Goal: Task Accomplishment & Management: Manage account settings

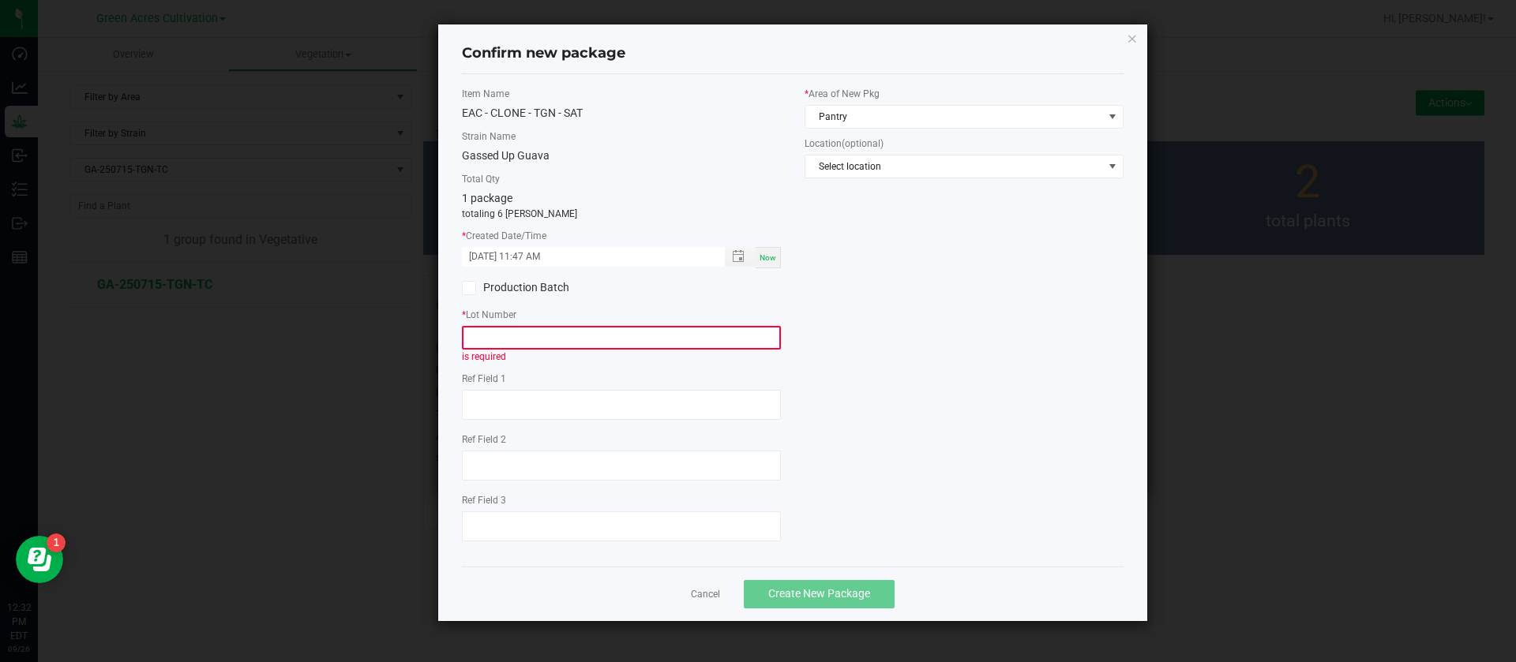
click at [614, 335] on input "text" at bounding box center [621, 338] width 319 height 24
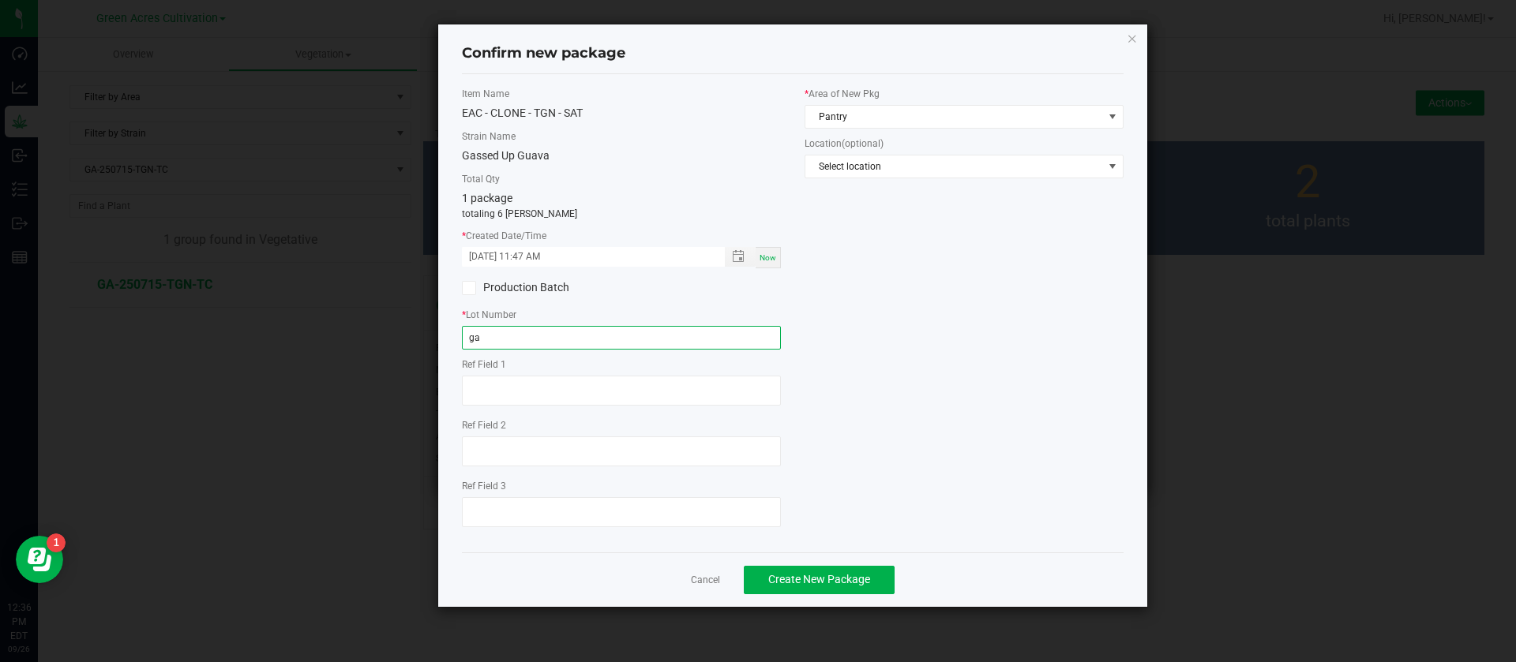
type input "g"
type input "GA-250905-TGN-TC"
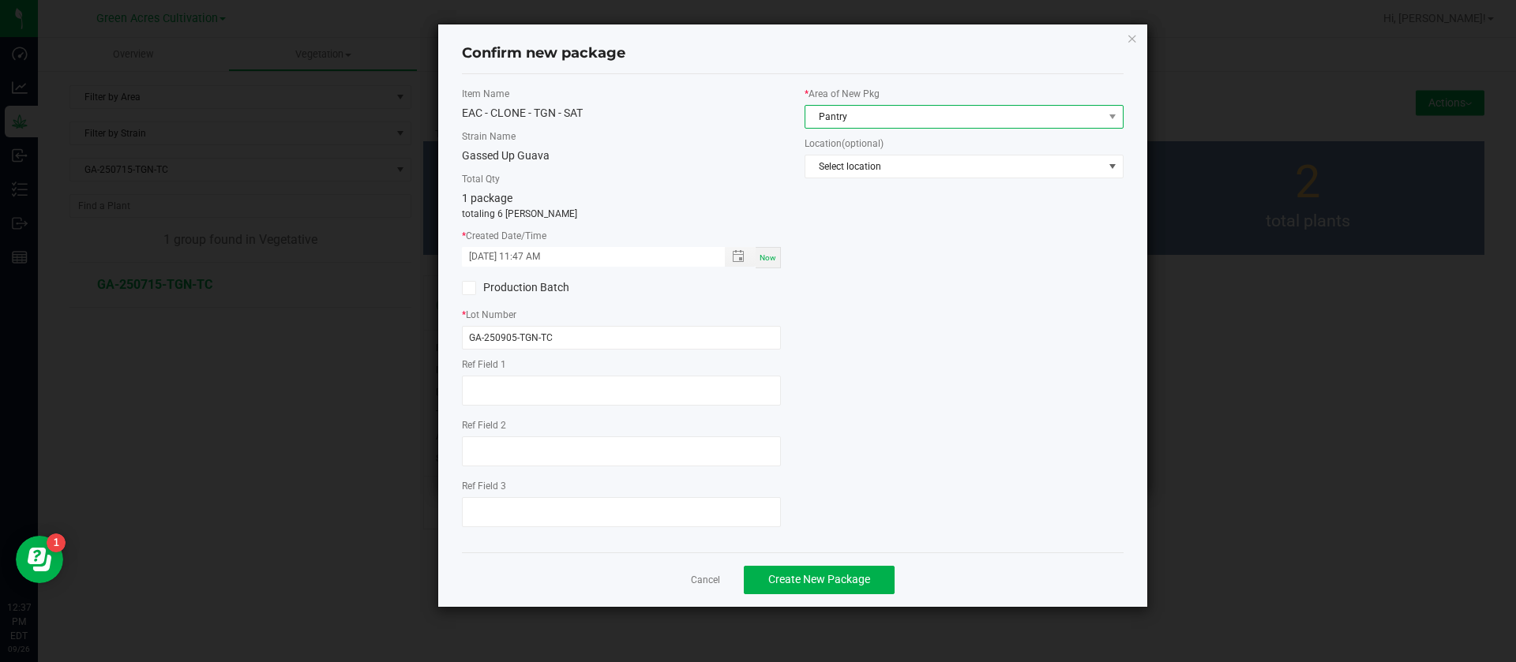
click at [830, 111] on span "Pantry" at bounding box center [954, 117] width 298 height 22
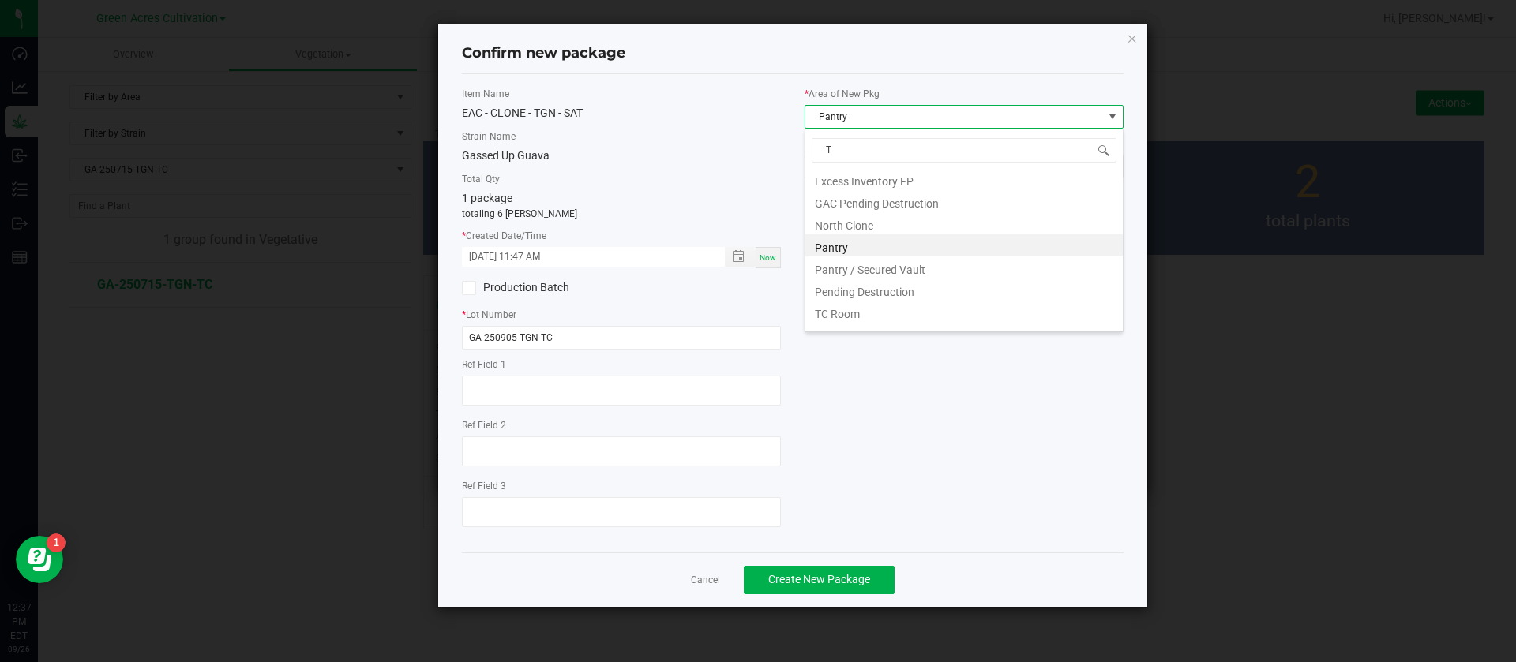
type input "TC"
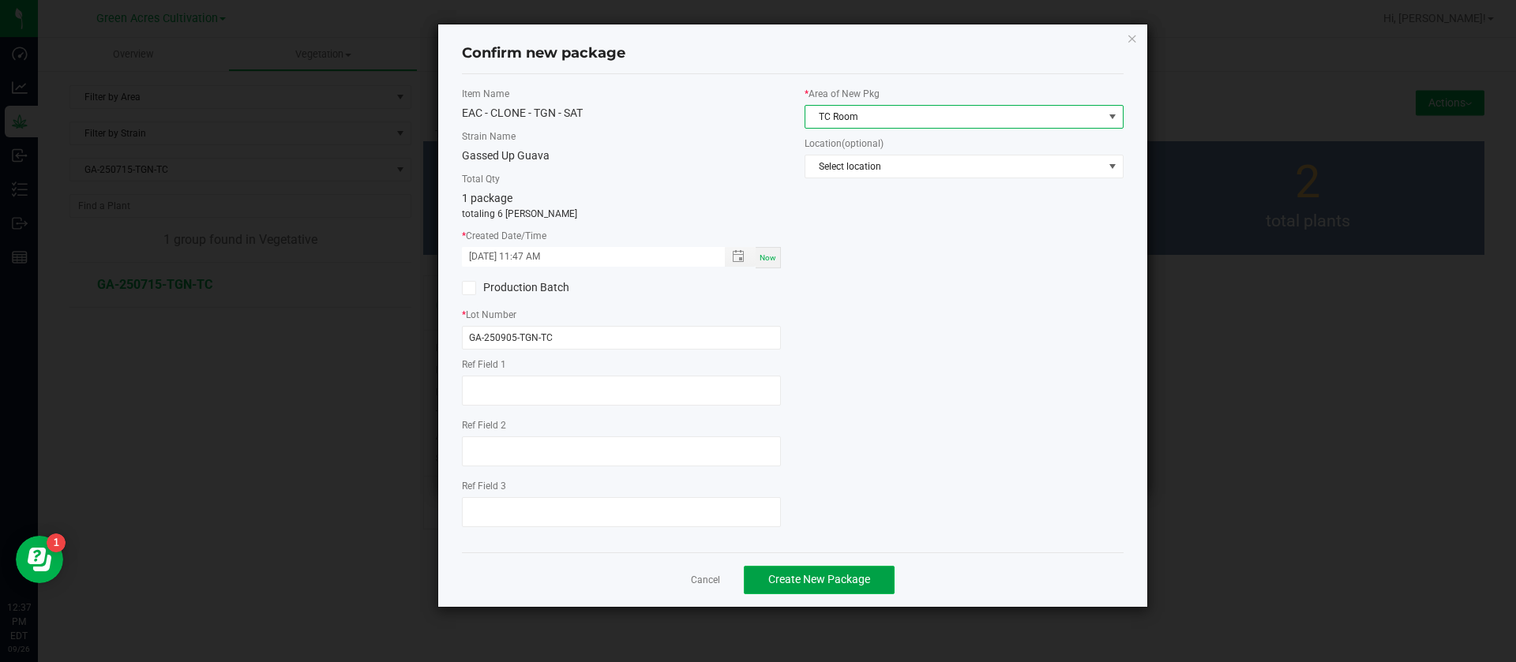
click at [795, 588] on button "Create New Package" at bounding box center [819, 580] width 151 height 28
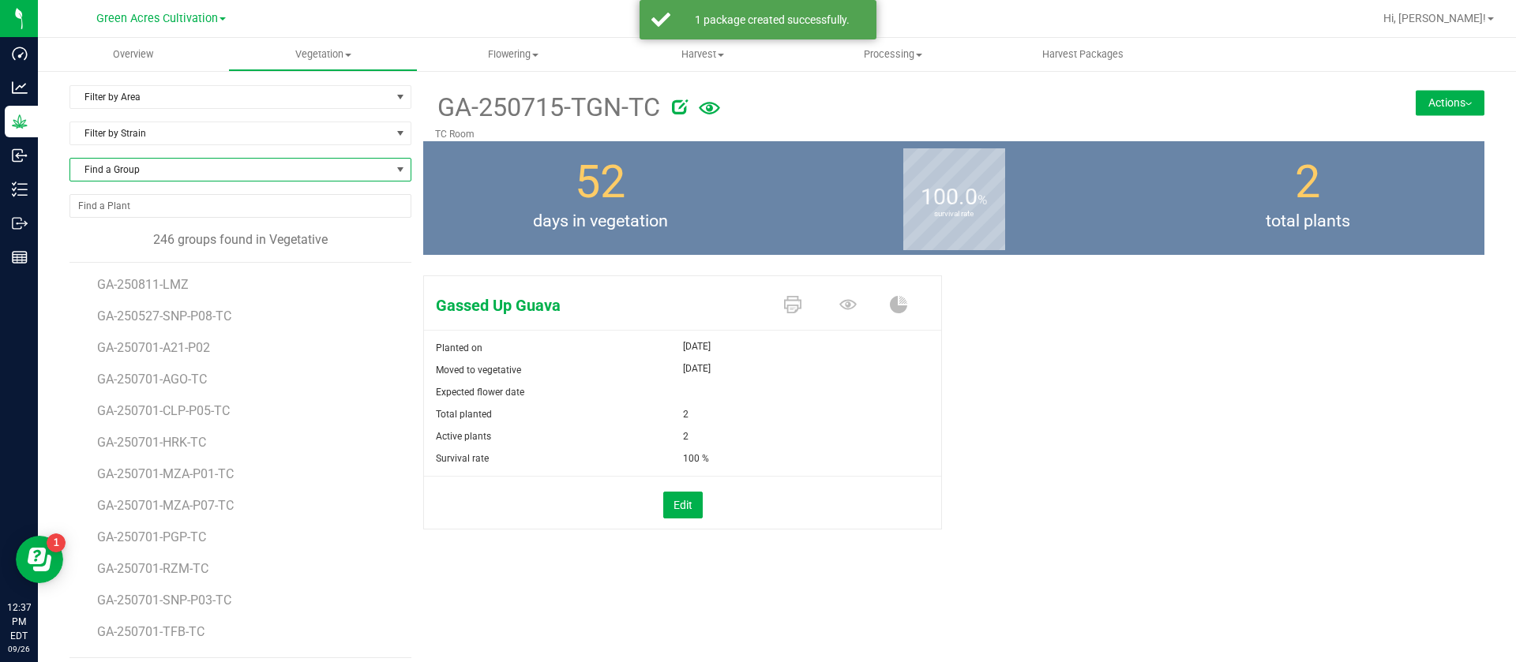
click at [210, 170] on span "Find a Group" at bounding box center [230, 170] width 320 height 22
click at [133, 161] on span "Find a Group" at bounding box center [230, 170] width 320 height 22
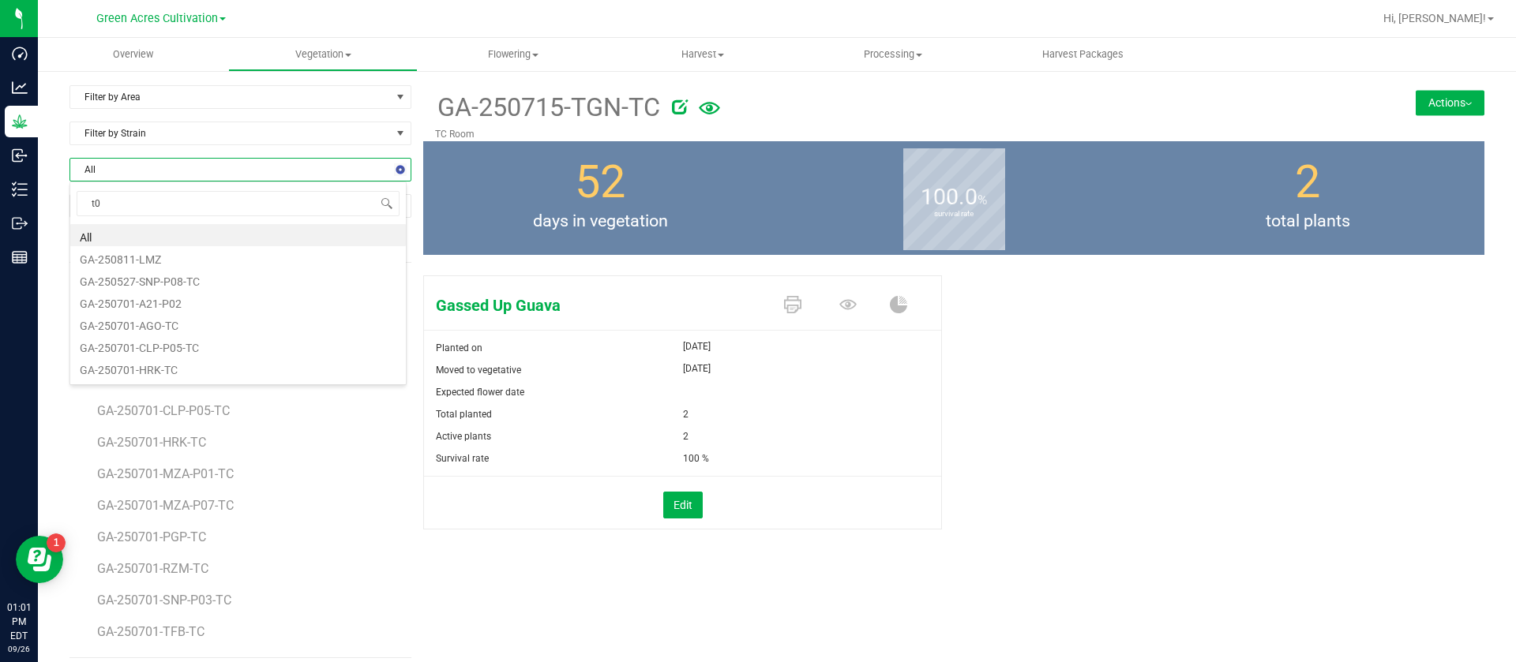
type input "t08"
click at [174, 230] on li "GA-250717-T08-TC" at bounding box center [237, 235] width 335 height 22
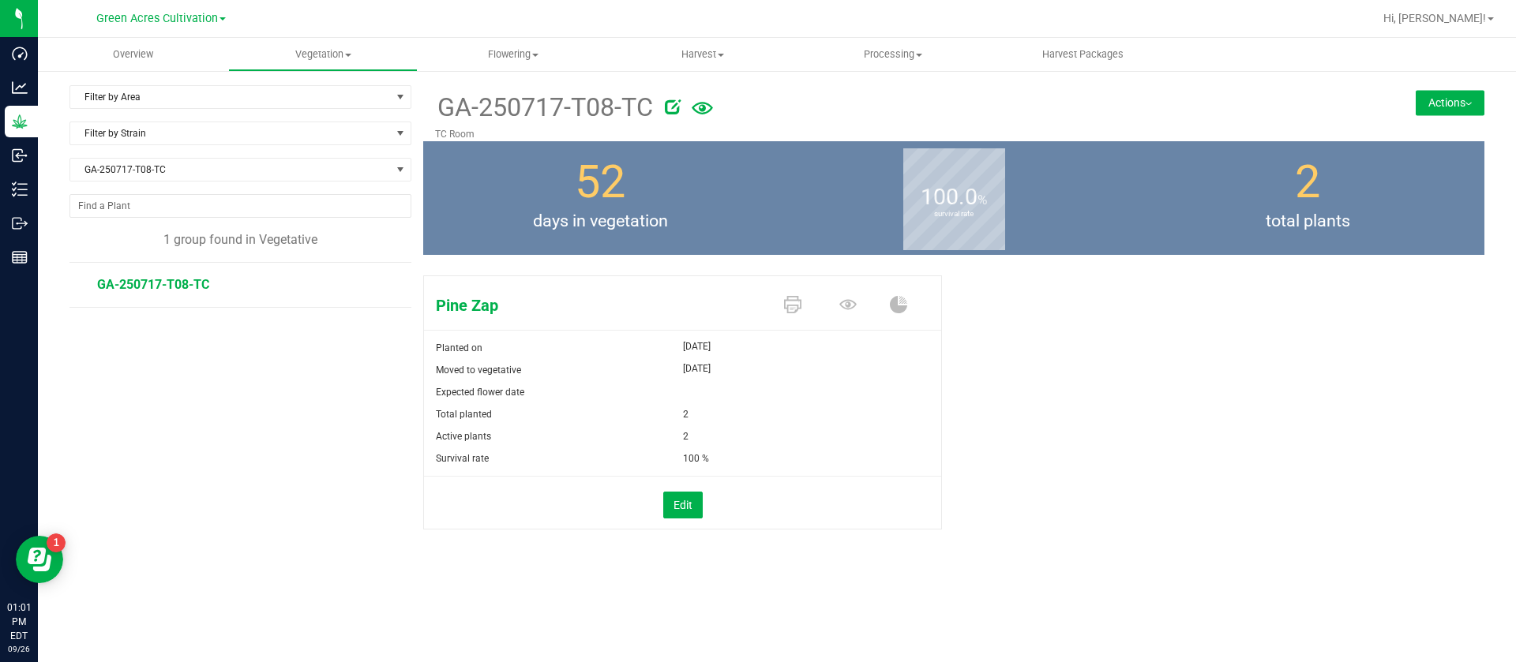
click at [1426, 101] on button "Actions" at bounding box center [1449, 102] width 69 height 25
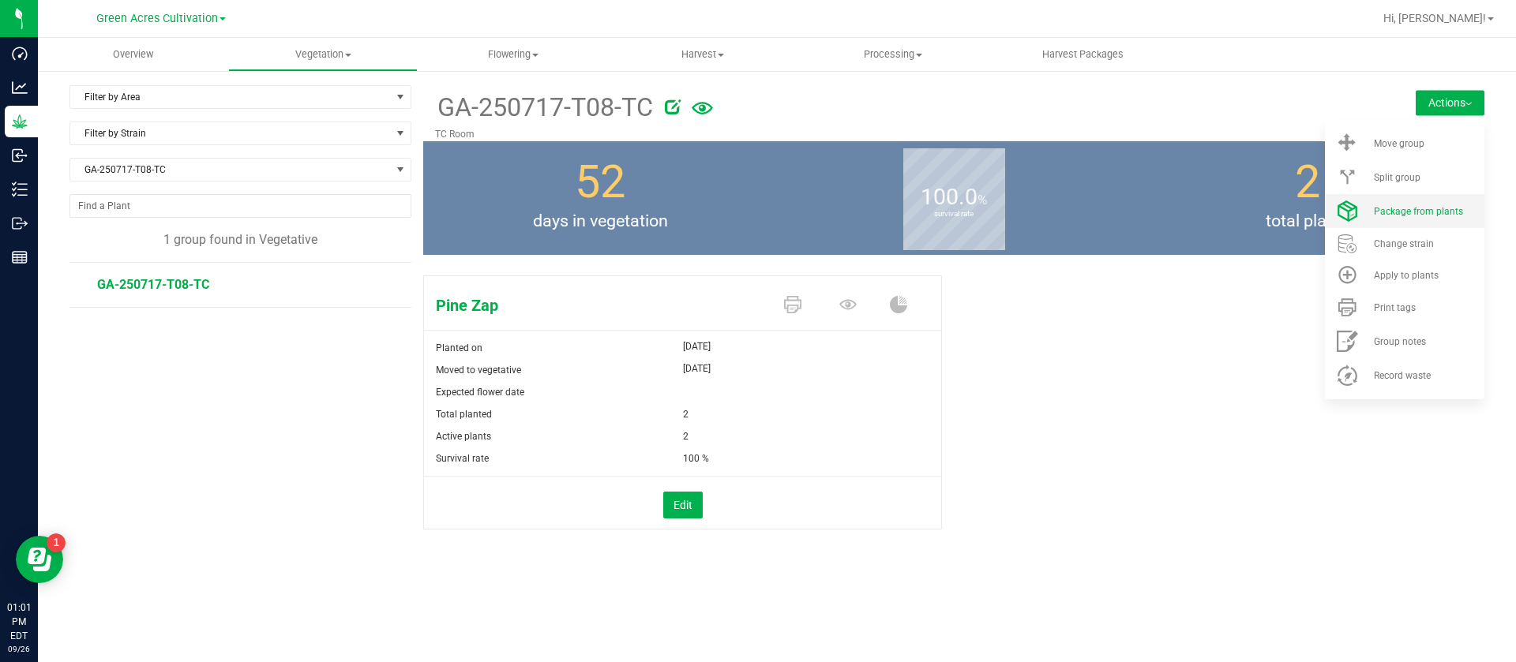
click at [1381, 219] on li "Package from plants" at bounding box center [1404, 211] width 159 height 34
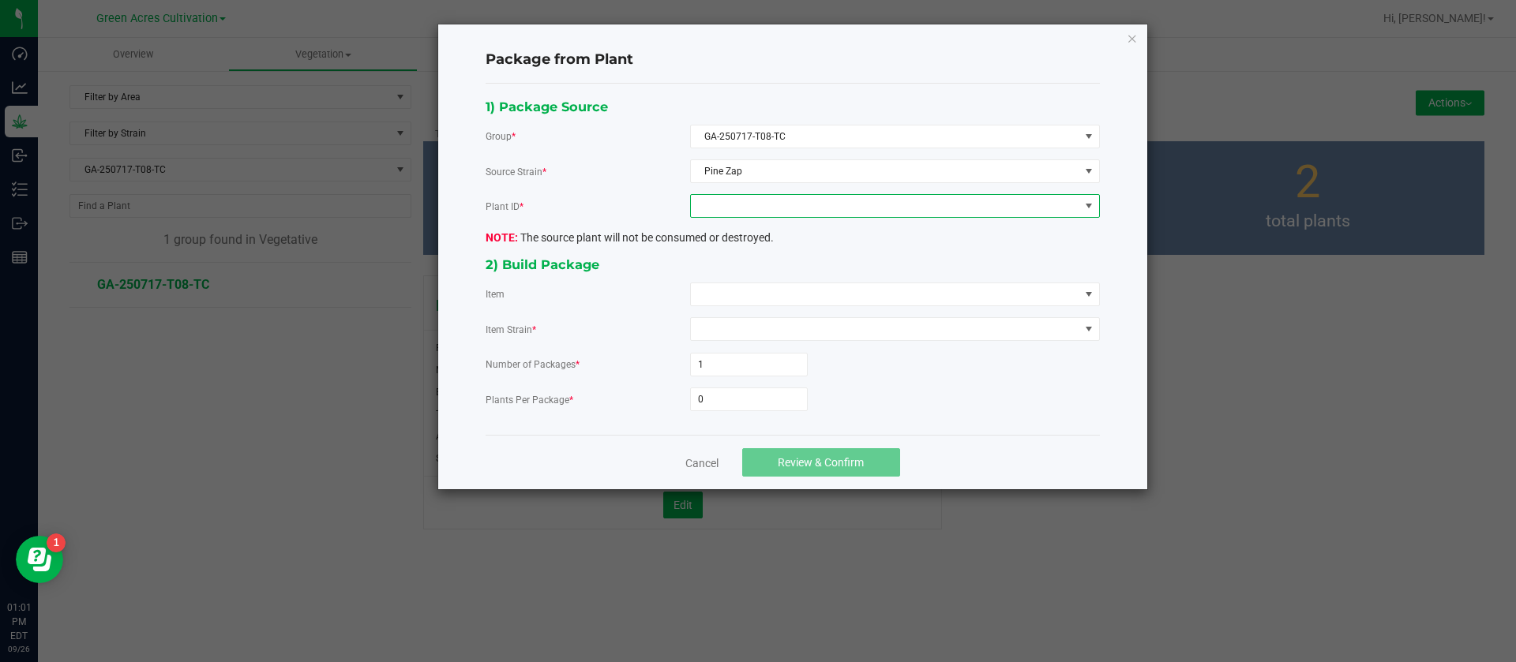
click at [774, 216] on span at bounding box center [885, 206] width 388 height 22
drag, startPoint x: 755, startPoint y: 268, endPoint x: 744, endPoint y: 292, distance: 26.5
click at [755, 268] on li "5703122136133325" at bounding box center [895, 274] width 408 height 27
click at [744, 295] on span at bounding box center [885, 294] width 388 height 22
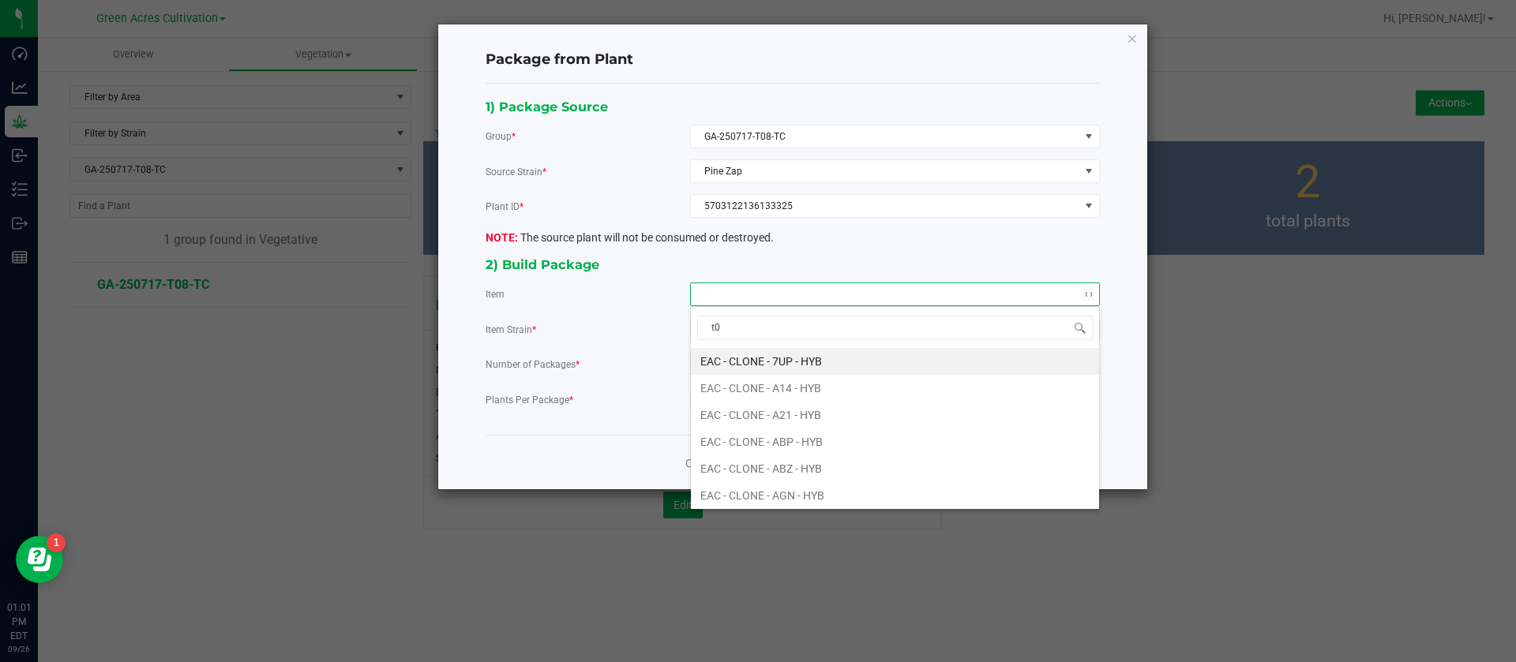
type input "t08"
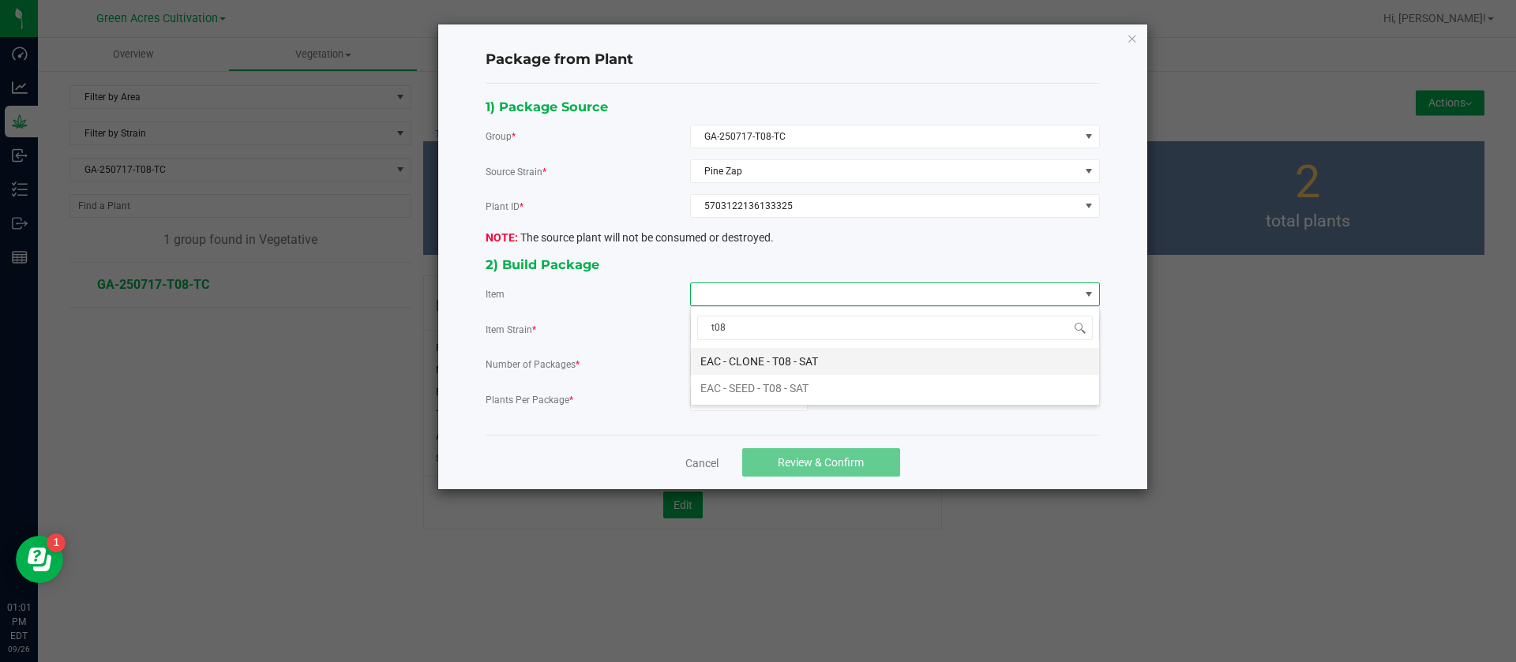
click at [798, 362] on SAT "EAC - CLONE - T08 - SAT" at bounding box center [895, 361] width 408 height 27
click at [752, 405] on input "0" at bounding box center [749, 399] width 116 height 22
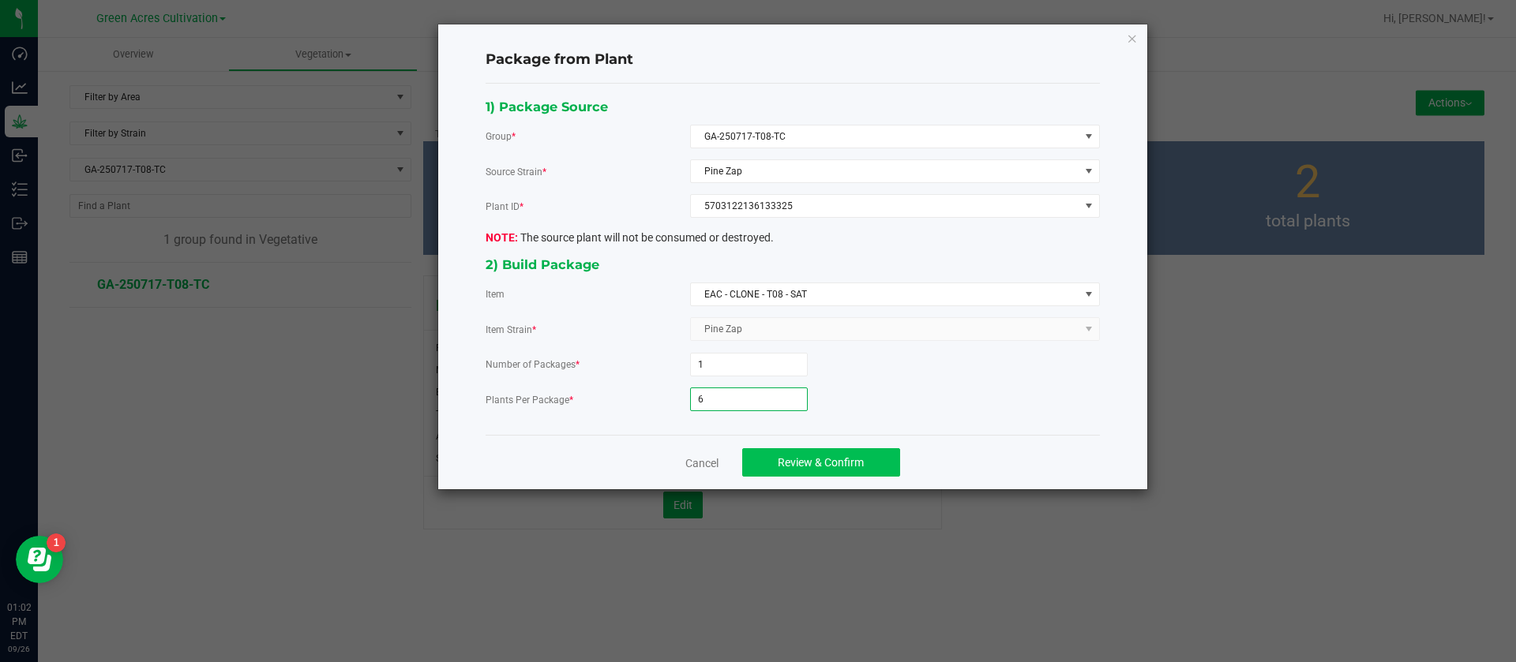
type input "6"
click at [863, 457] on span "Review & Confirm" at bounding box center [821, 462] width 86 height 13
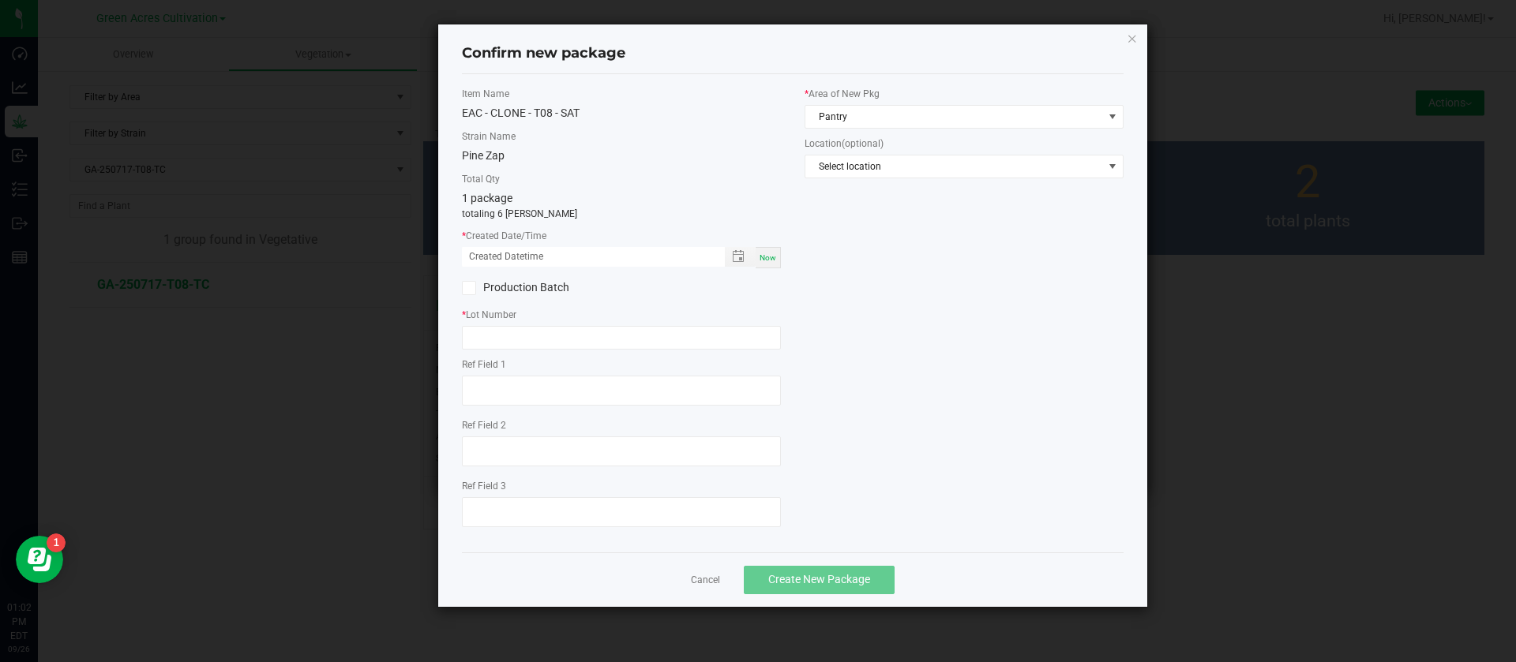
click at [779, 254] on div "Now" at bounding box center [767, 257] width 25 height 21
click at [488, 260] on input "09/26/2025 01:02 PM" at bounding box center [585, 257] width 246 height 20
type input "09/05/2025 01:02 PM"
click at [515, 352] on div "Item Name EAC - CLONE - T08 - SAT Strain Name Pine Zap Total Qty 1 package tota…" at bounding box center [621, 313] width 343 height 453
click at [519, 347] on input "text" at bounding box center [621, 338] width 319 height 24
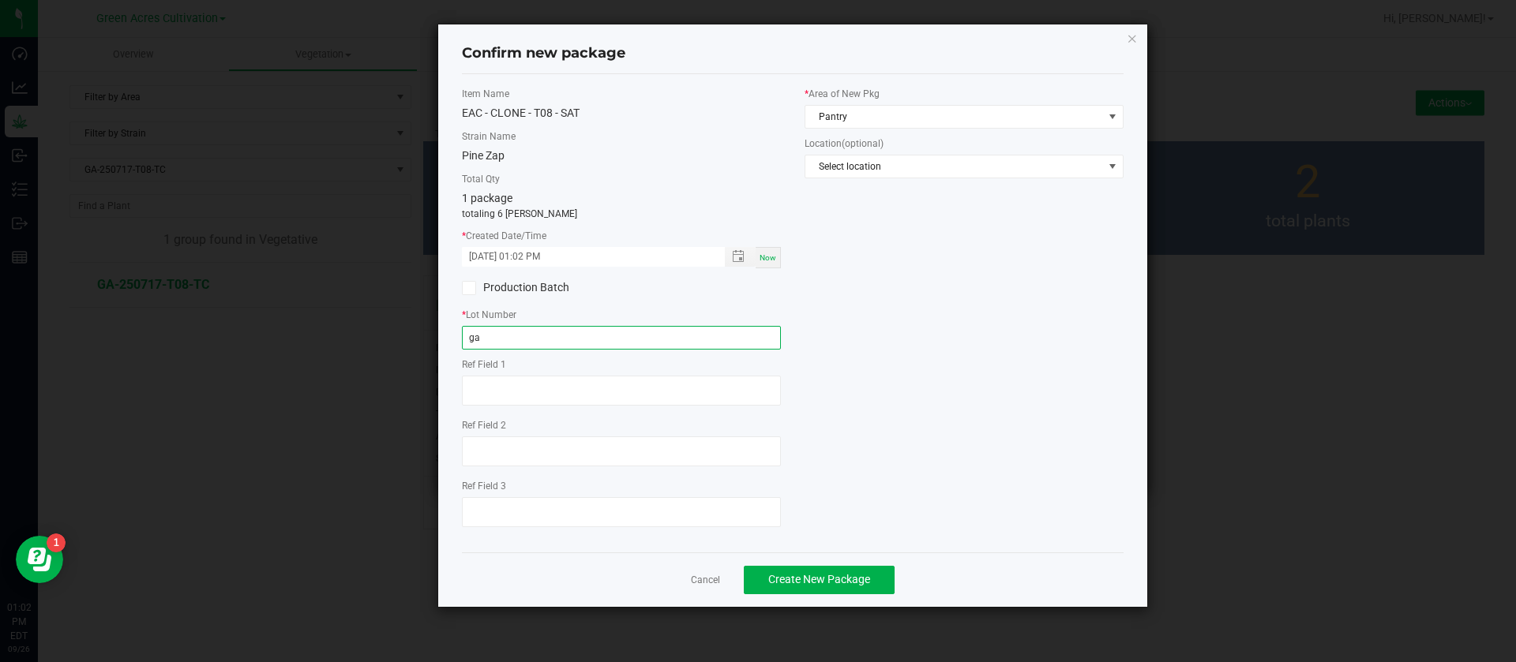
type input "g"
type input "GA-250905-T08-TC"
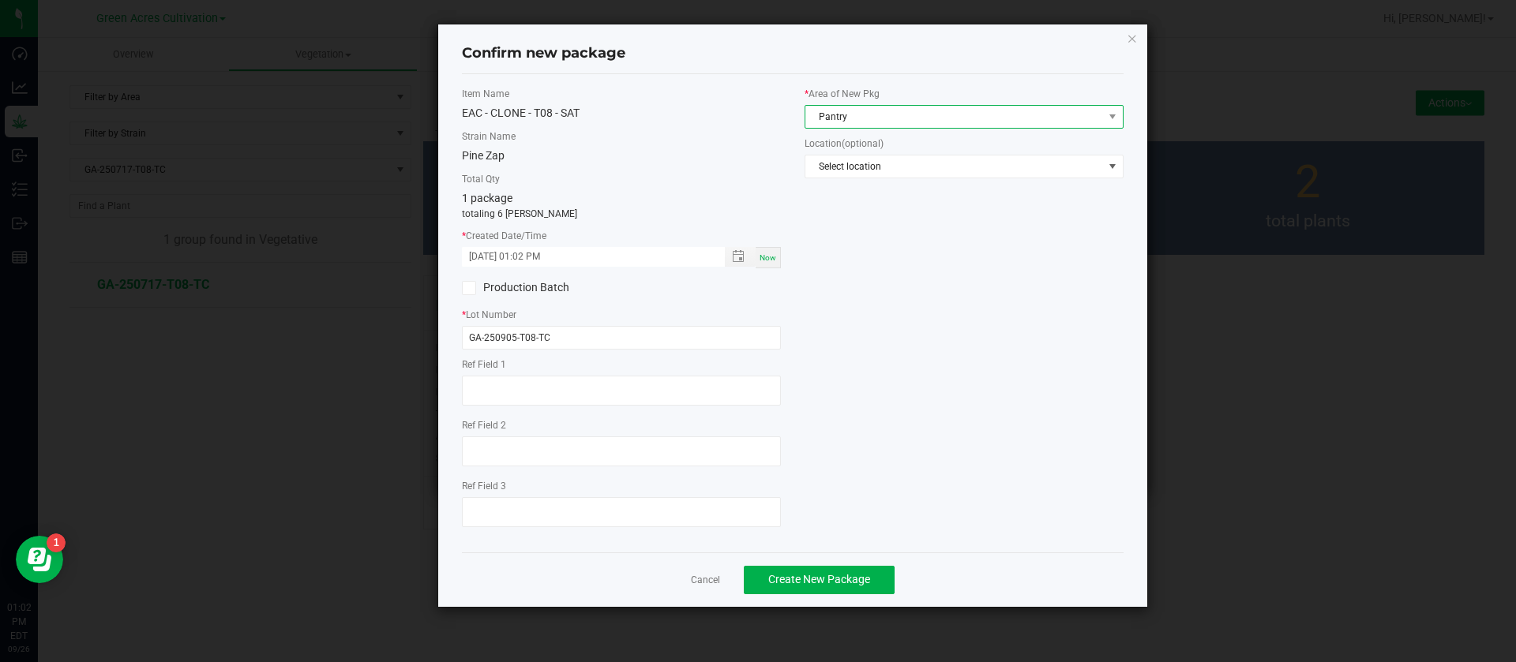
click at [902, 111] on span "Pantry" at bounding box center [954, 117] width 298 height 22
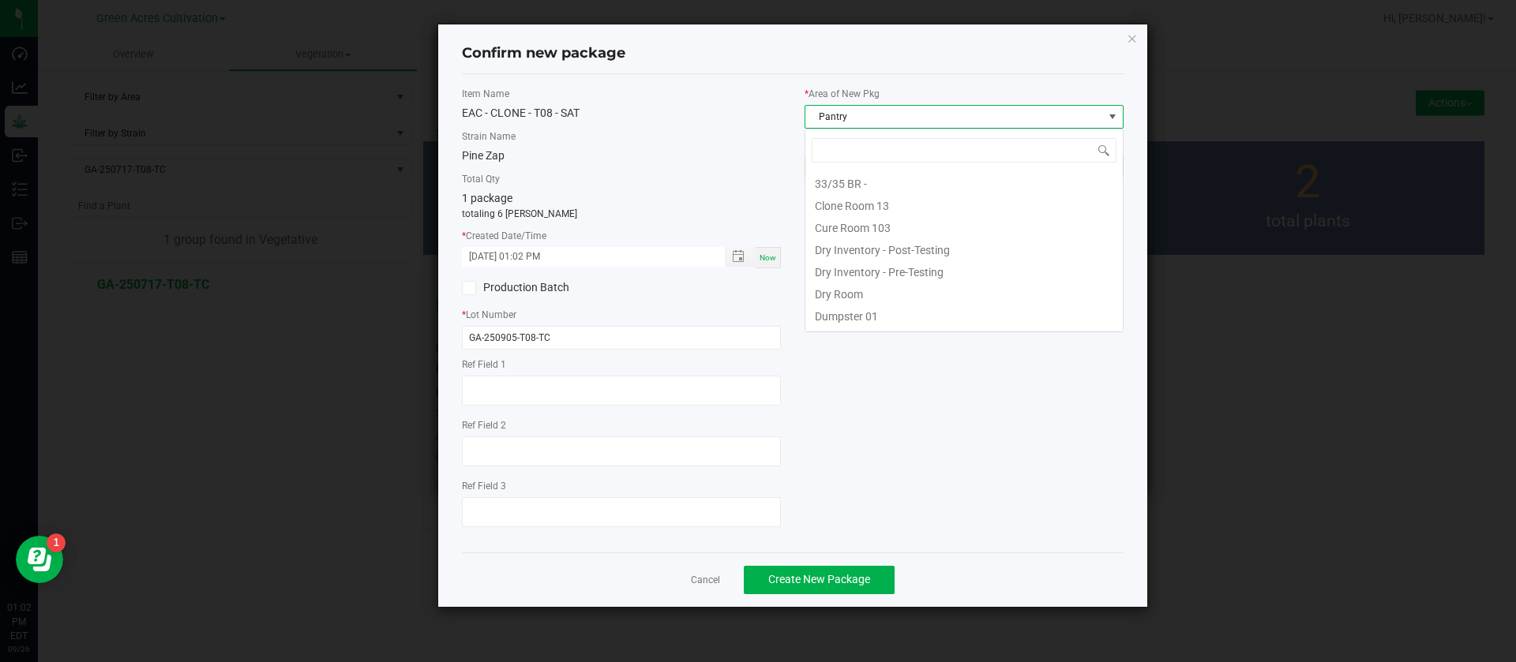
scroll to position [24, 319]
type input "TC"
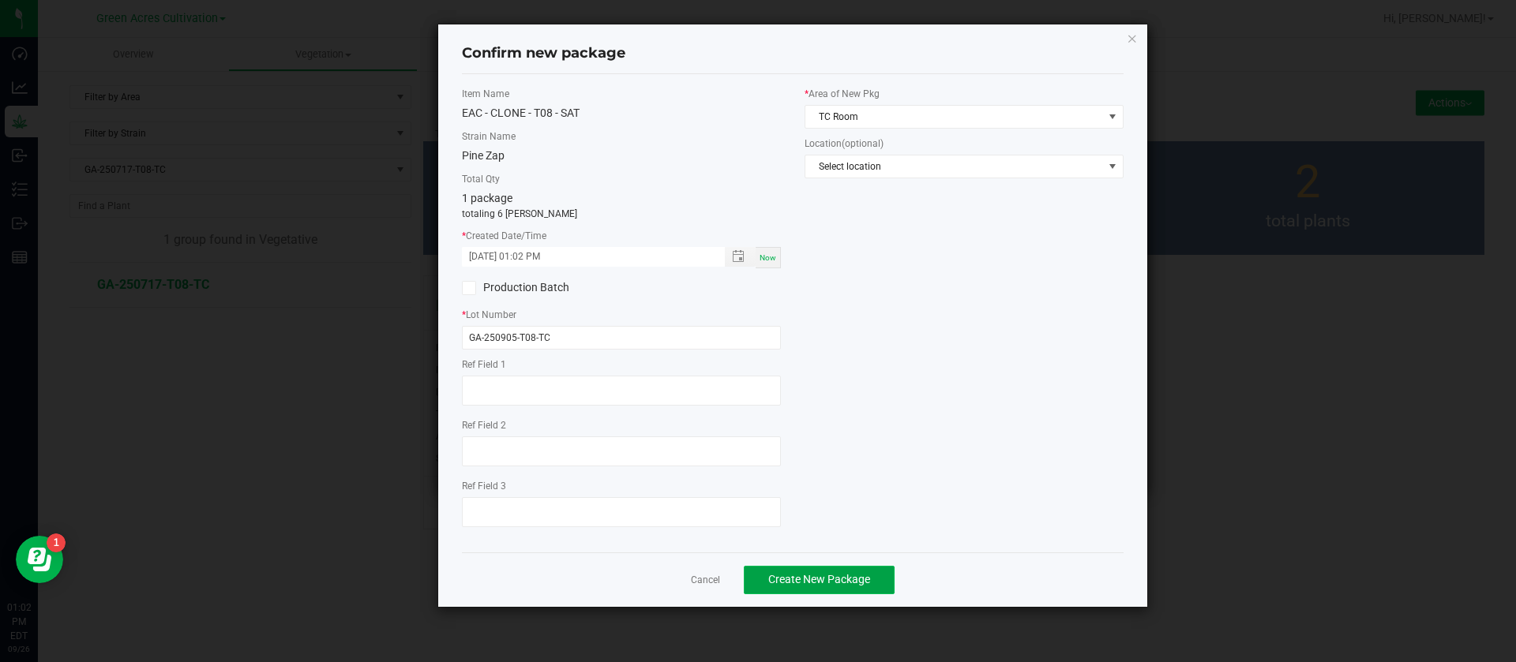
click at [851, 573] on span "Create New Package" at bounding box center [819, 579] width 102 height 13
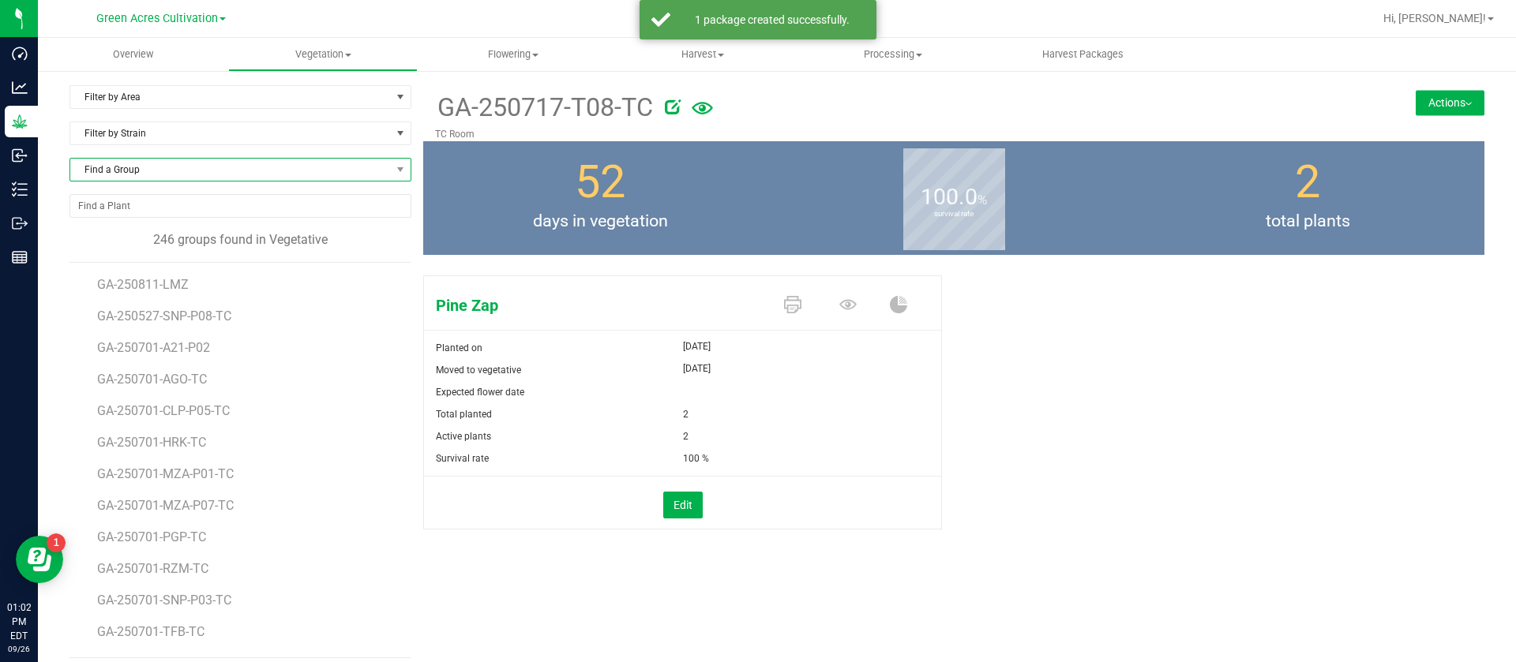
click at [185, 159] on span "Find a Group" at bounding box center [230, 170] width 320 height 22
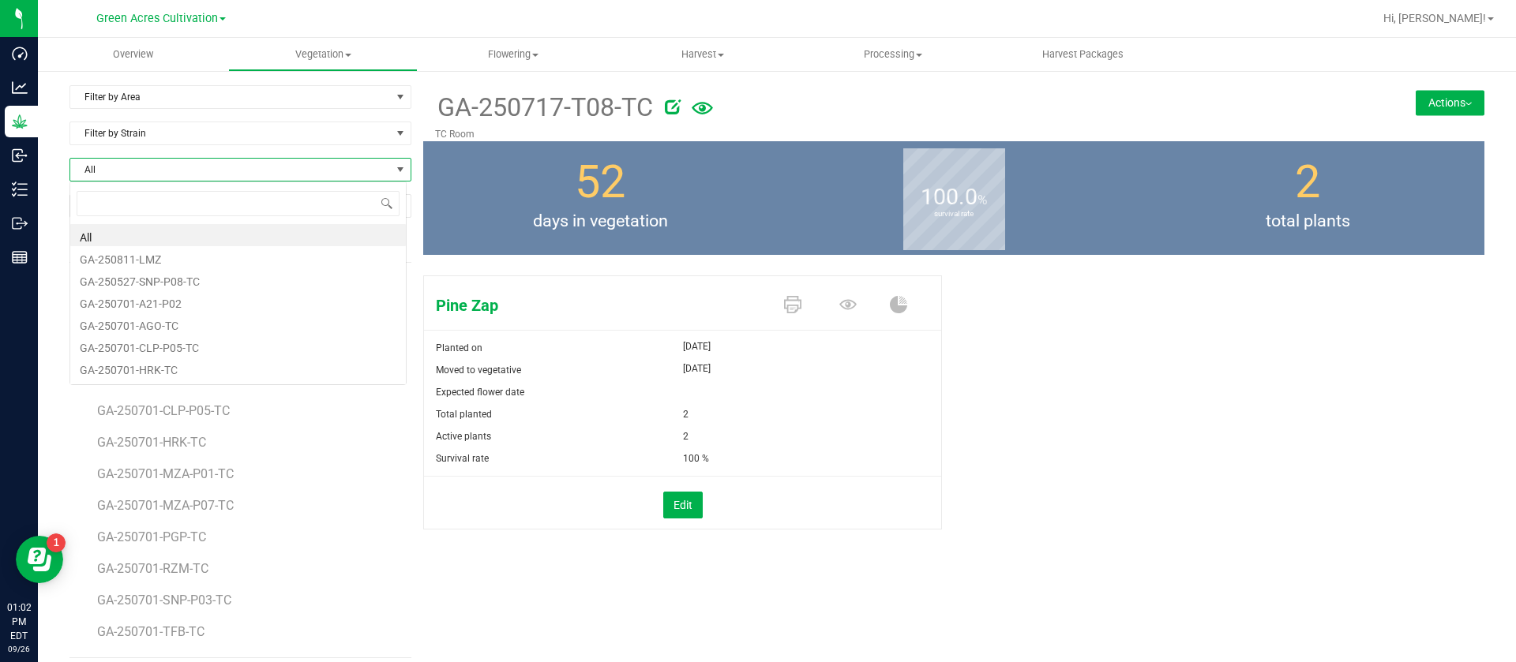
scroll to position [24, 338]
type input "SWT"
click at [186, 235] on li "GA-250911-SWT" at bounding box center [237, 235] width 335 height 22
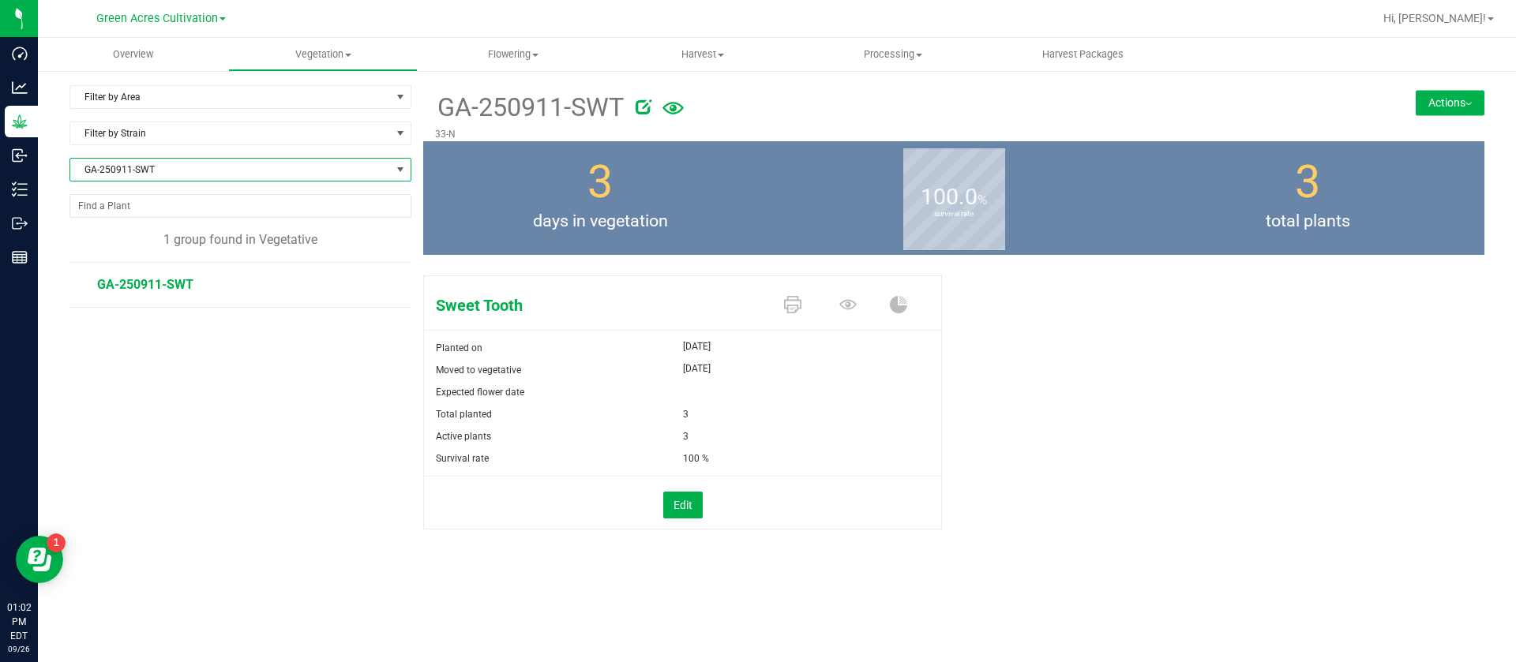
drag, startPoint x: 1464, startPoint y: 96, endPoint x: 1442, endPoint y: 111, distance: 26.7
click at [1463, 96] on button "Actions" at bounding box center [1449, 102] width 69 height 25
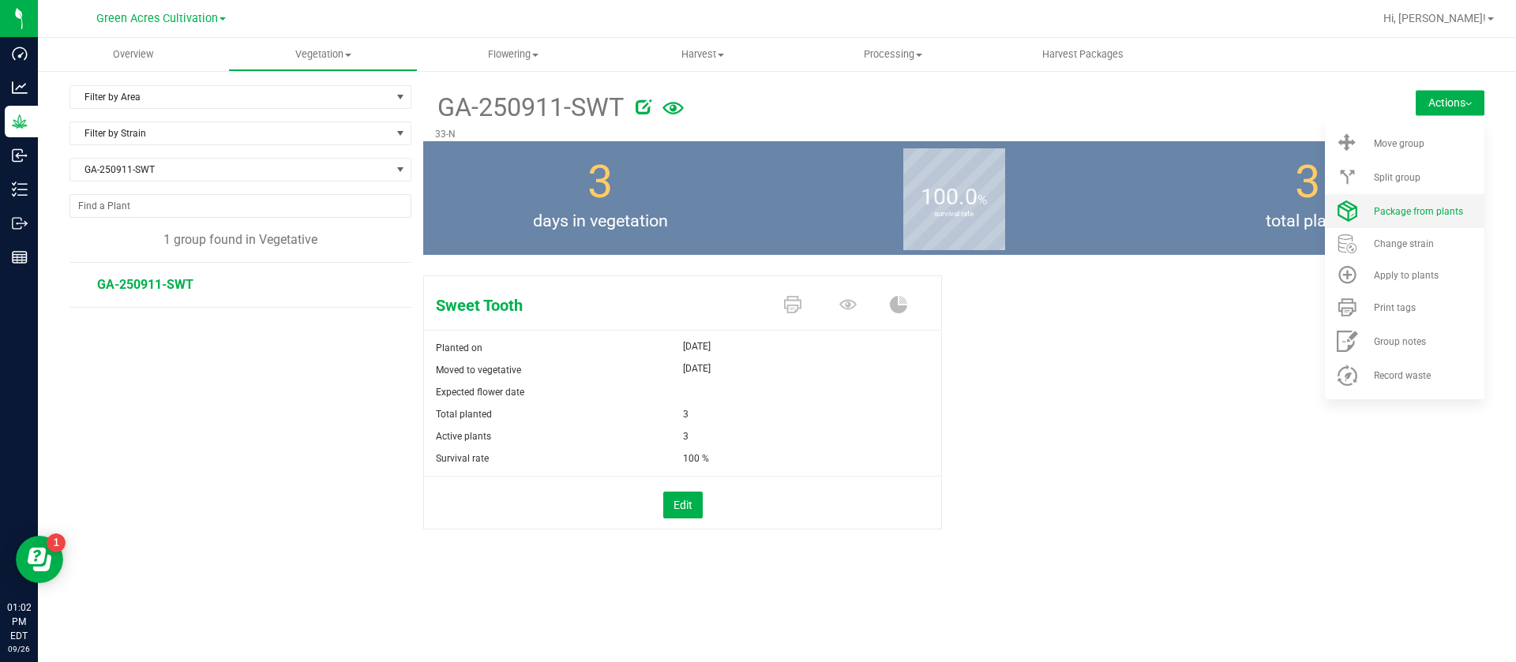
click at [1411, 209] on span "Package from plants" at bounding box center [1418, 211] width 89 height 11
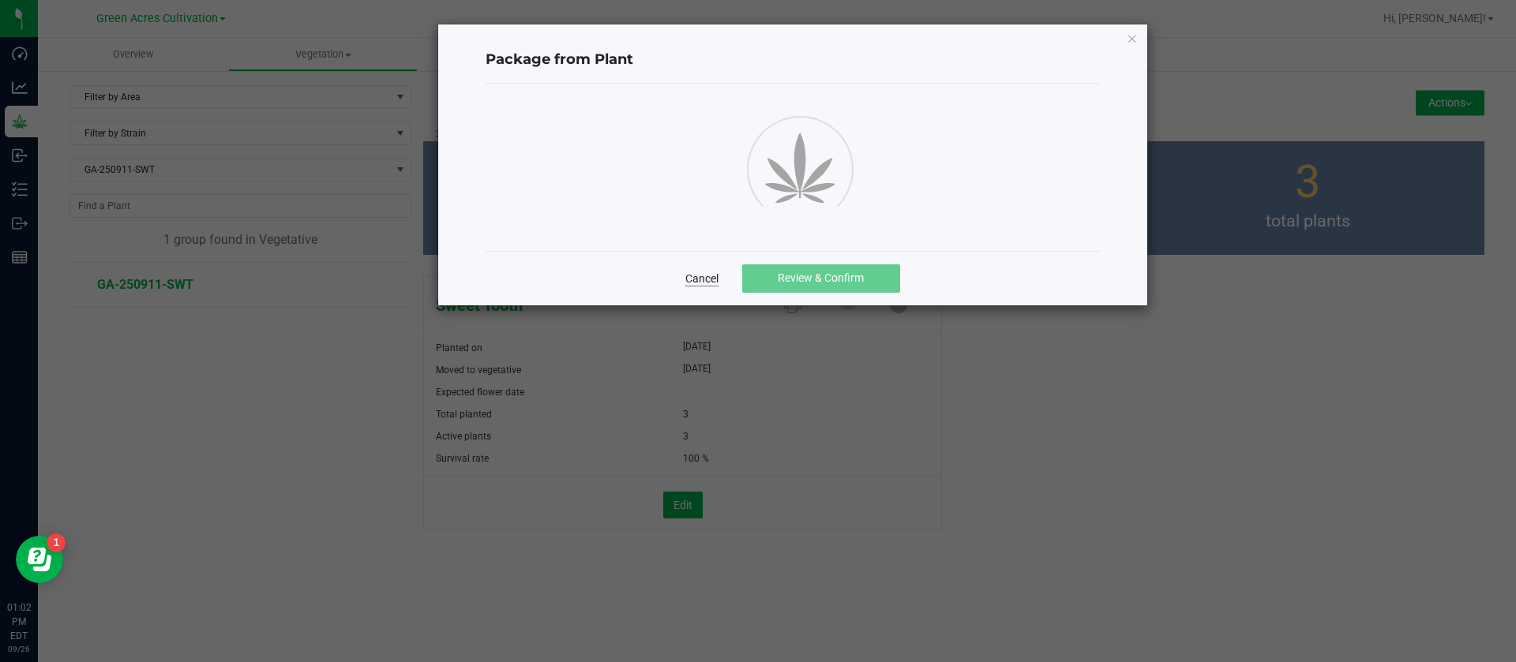
click at [709, 285] on link "Cancel" at bounding box center [701, 279] width 33 height 16
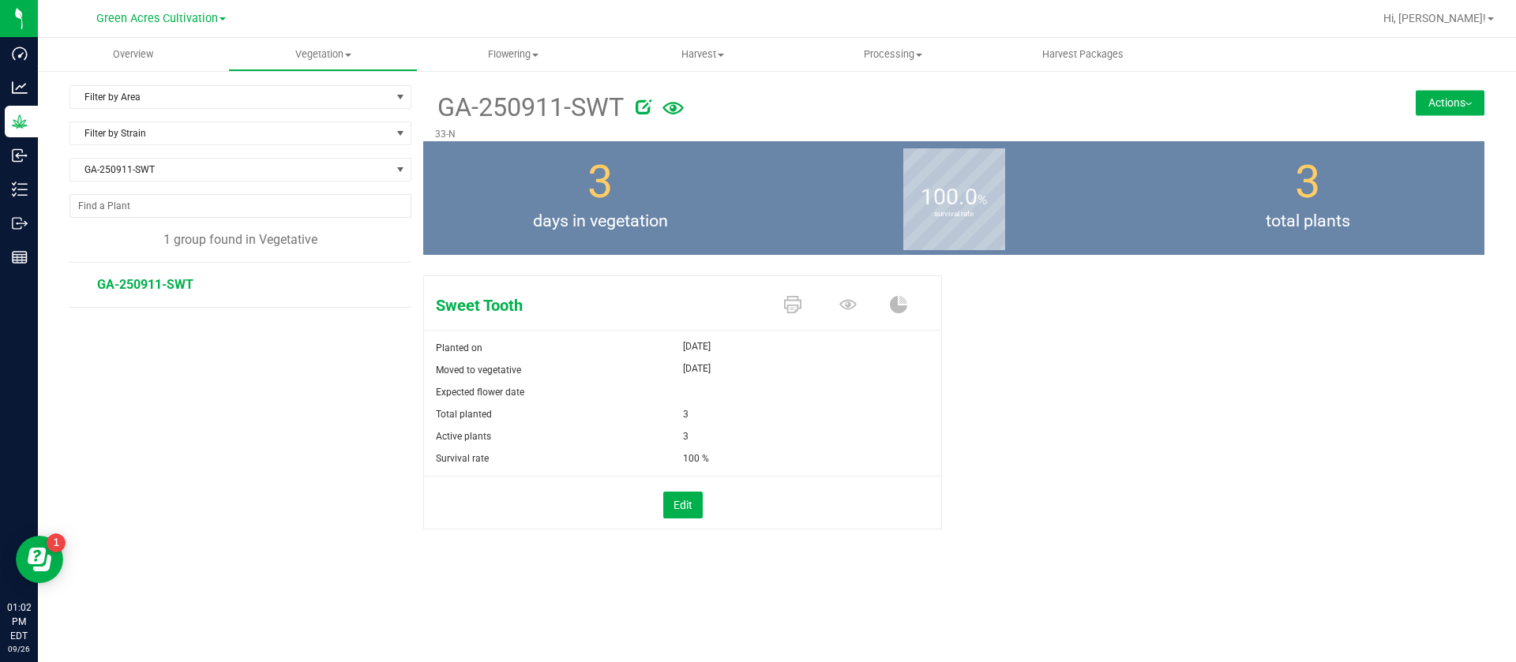
click at [1470, 90] on button "Actions" at bounding box center [1449, 102] width 69 height 25
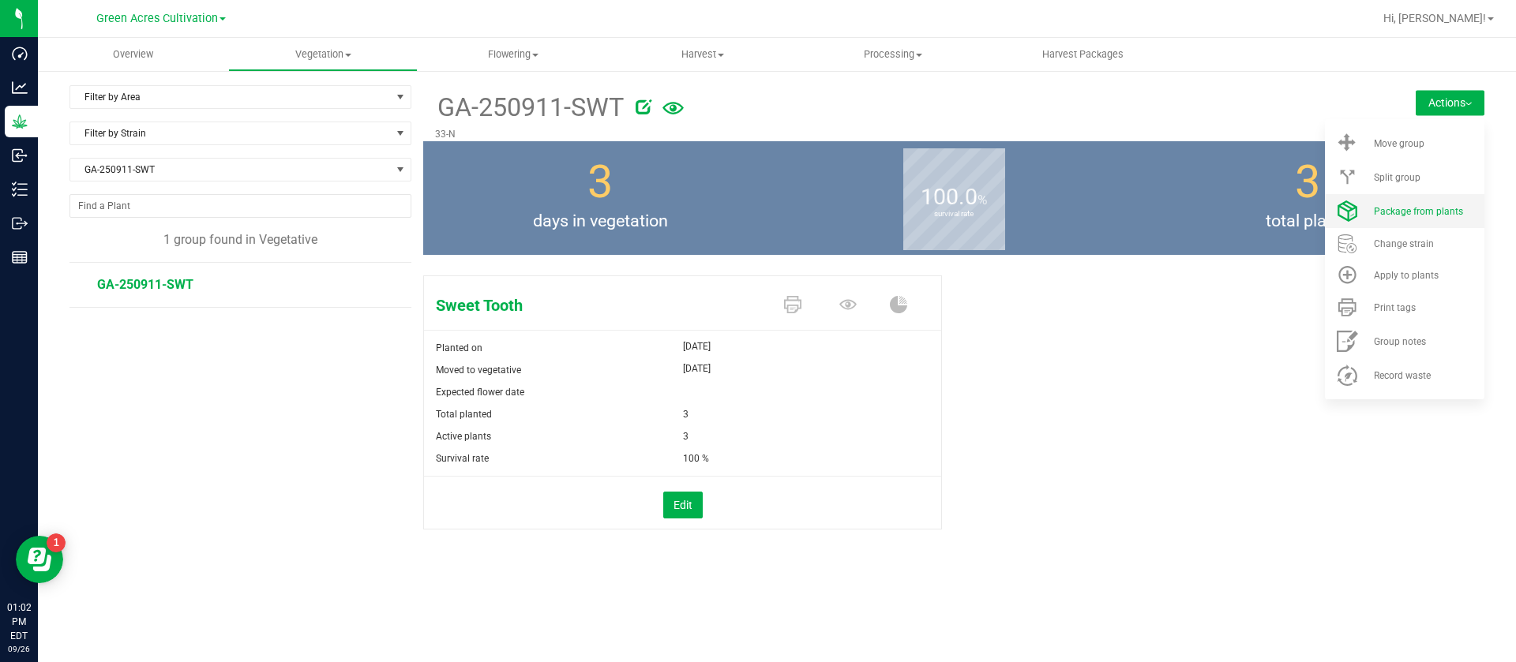
click at [1417, 210] on span "Package from plants" at bounding box center [1418, 211] width 89 height 11
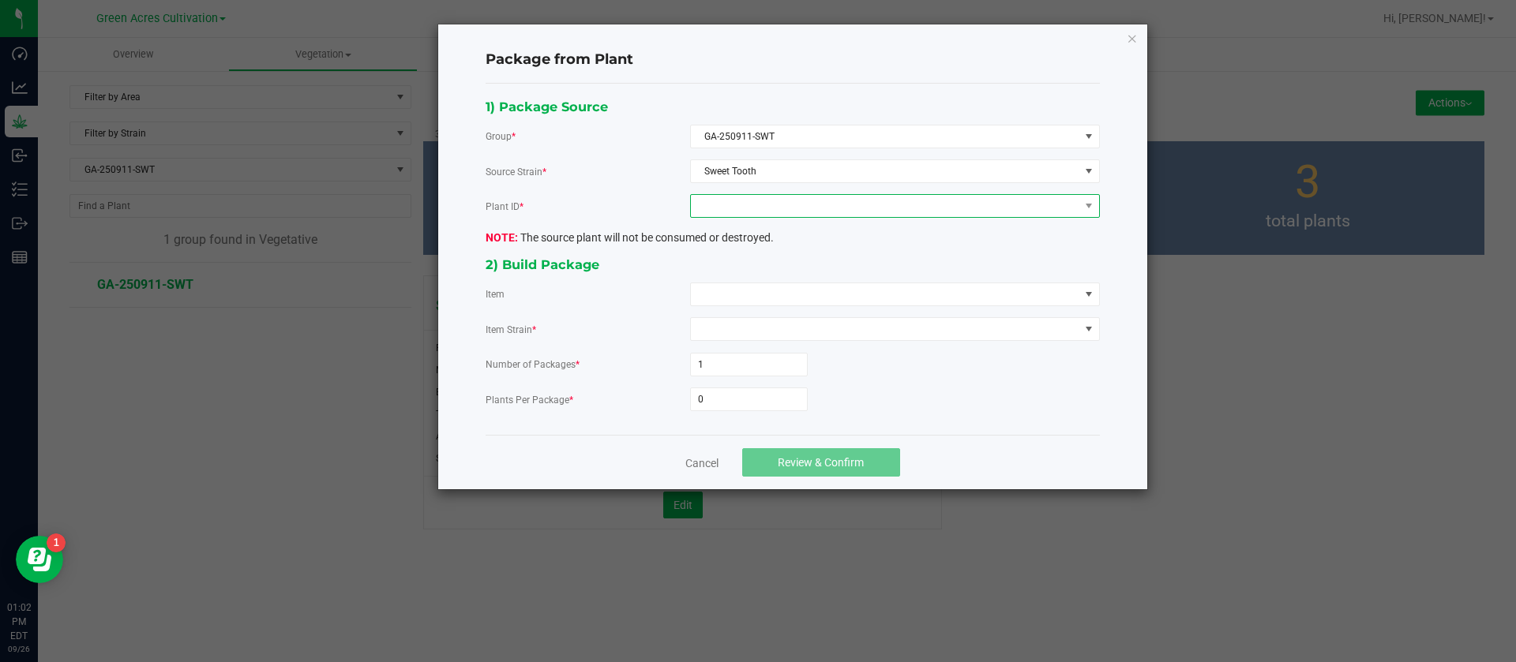
click at [788, 207] on span at bounding box center [885, 206] width 388 height 22
click at [785, 284] on li "5984635744042739" at bounding box center [895, 274] width 408 height 27
click at [738, 295] on span at bounding box center [885, 294] width 388 height 22
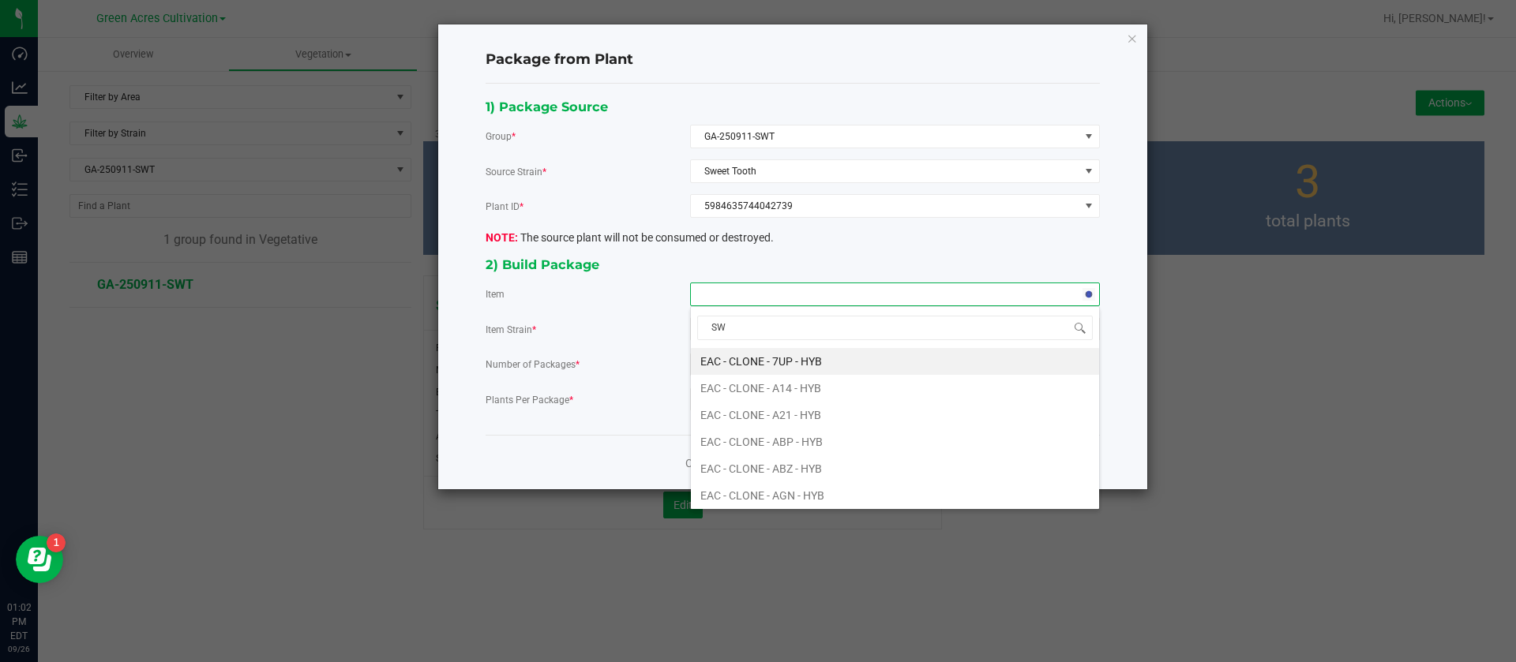
type input "SWT"
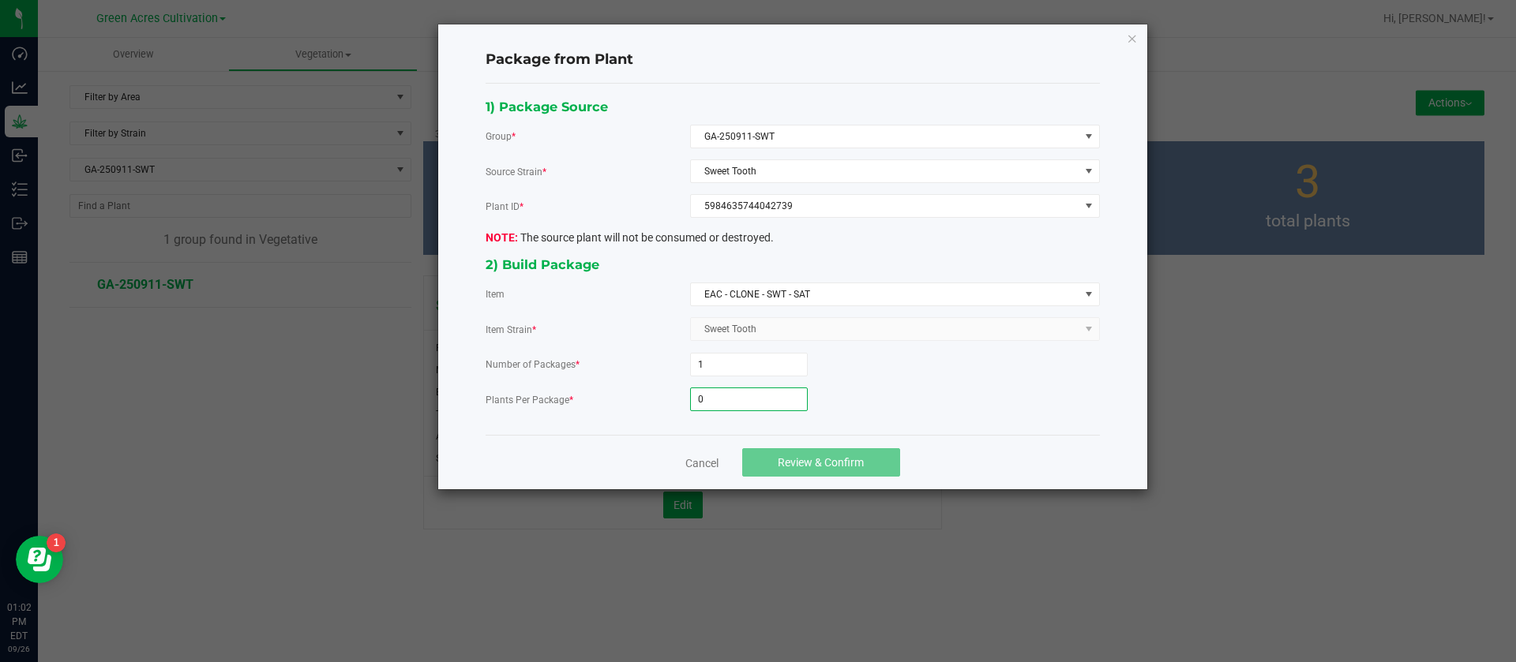
click at [715, 393] on input "0" at bounding box center [749, 399] width 116 height 22
type input "6"
click at [794, 447] on div "Cancel Review & Confirm" at bounding box center [792, 462] width 614 height 54
click at [797, 450] on button "Review & Confirm" at bounding box center [821, 462] width 158 height 28
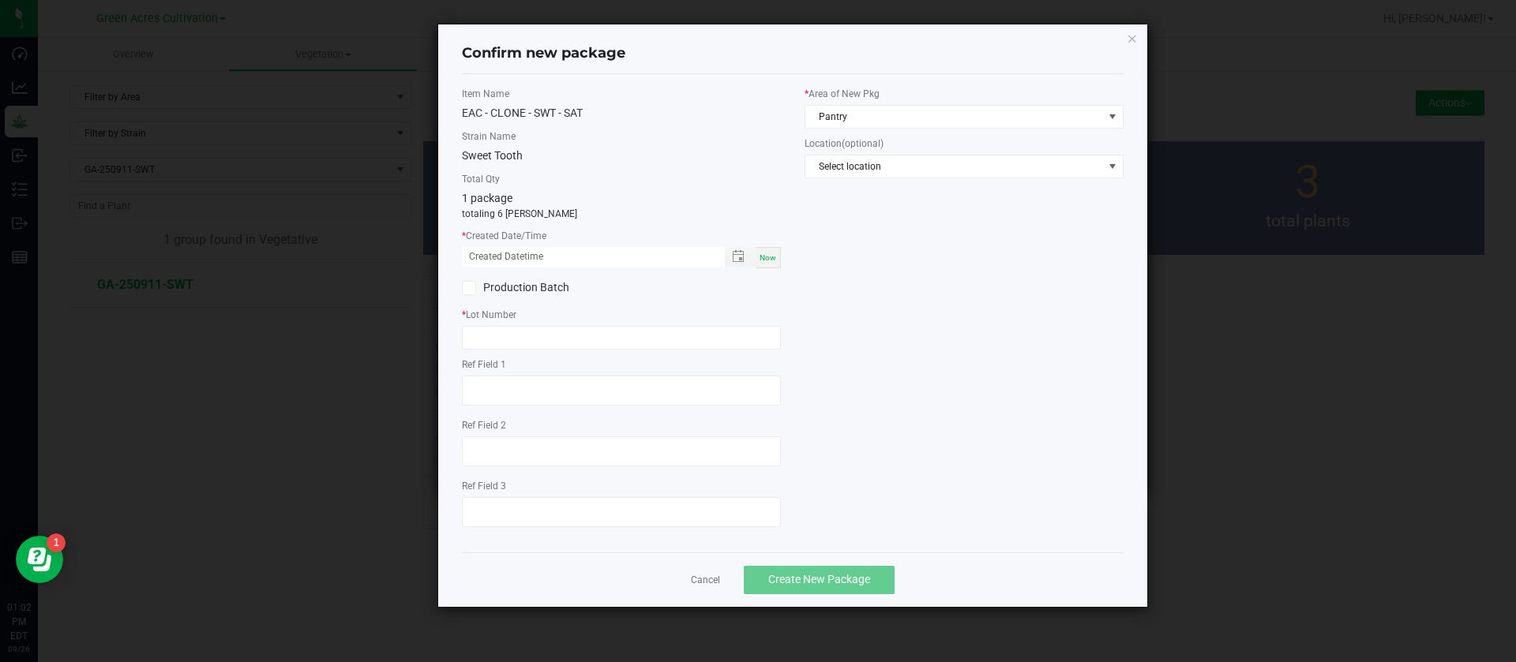
click at [765, 261] on span "Now" at bounding box center [767, 257] width 17 height 9
click at [492, 254] on input "09/26/2025 01:02 PM" at bounding box center [585, 257] width 246 height 20
type input "09/05/2025 01:02 PM"
click at [504, 339] on input "text" at bounding box center [621, 338] width 319 height 24
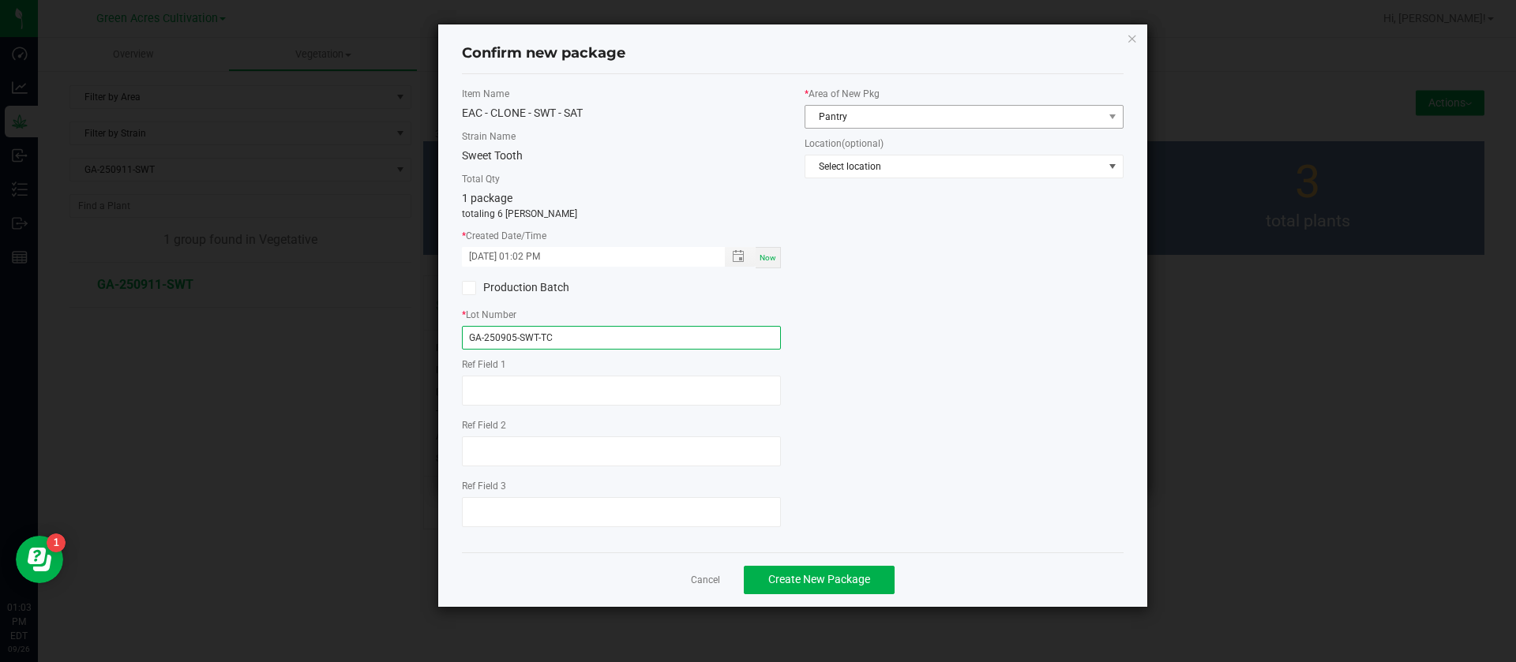
type input "GA-250905-SWT-TC"
click at [891, 114] on span "Pantry" at bounding box center [954, 117] width 298 height 22
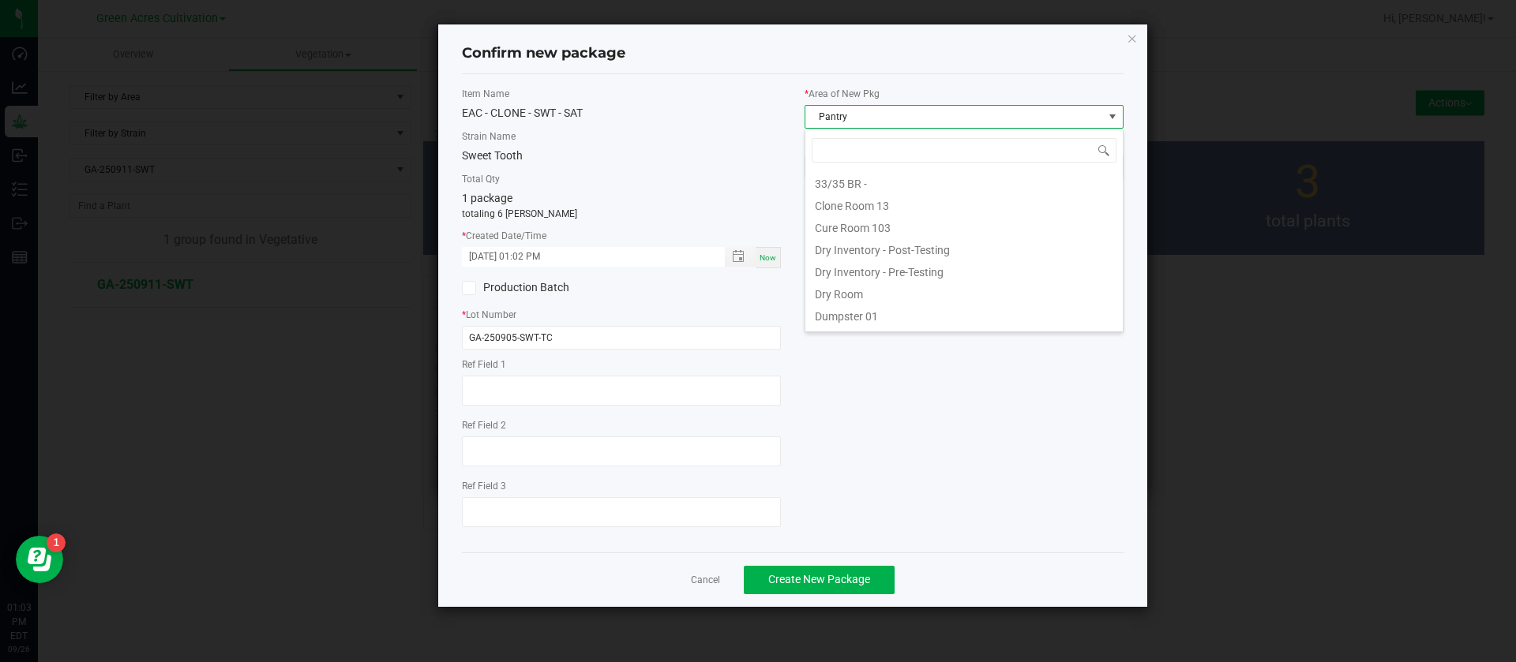
scroll to position [24, 319]
type input "TC"
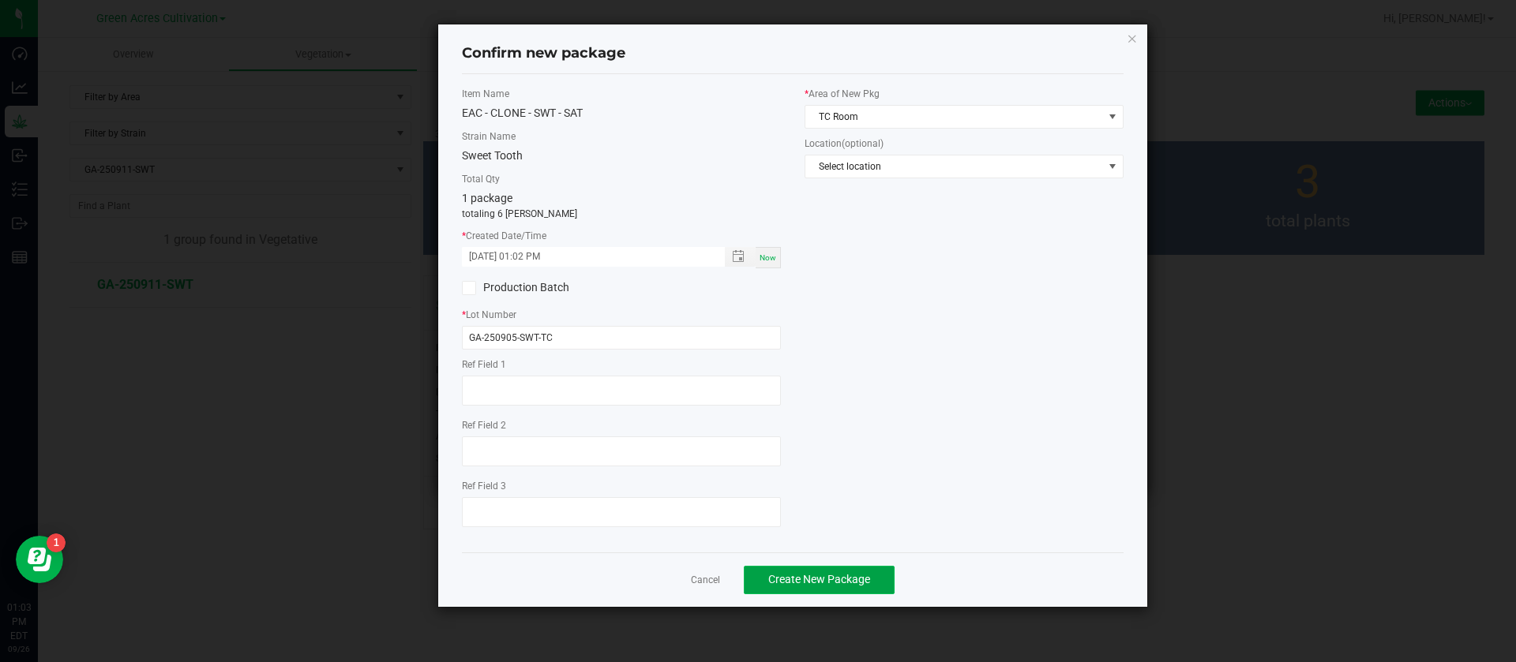
click at [827, 579] on span "Create New Package" at bounding box center [819, 579] width 102 height 13
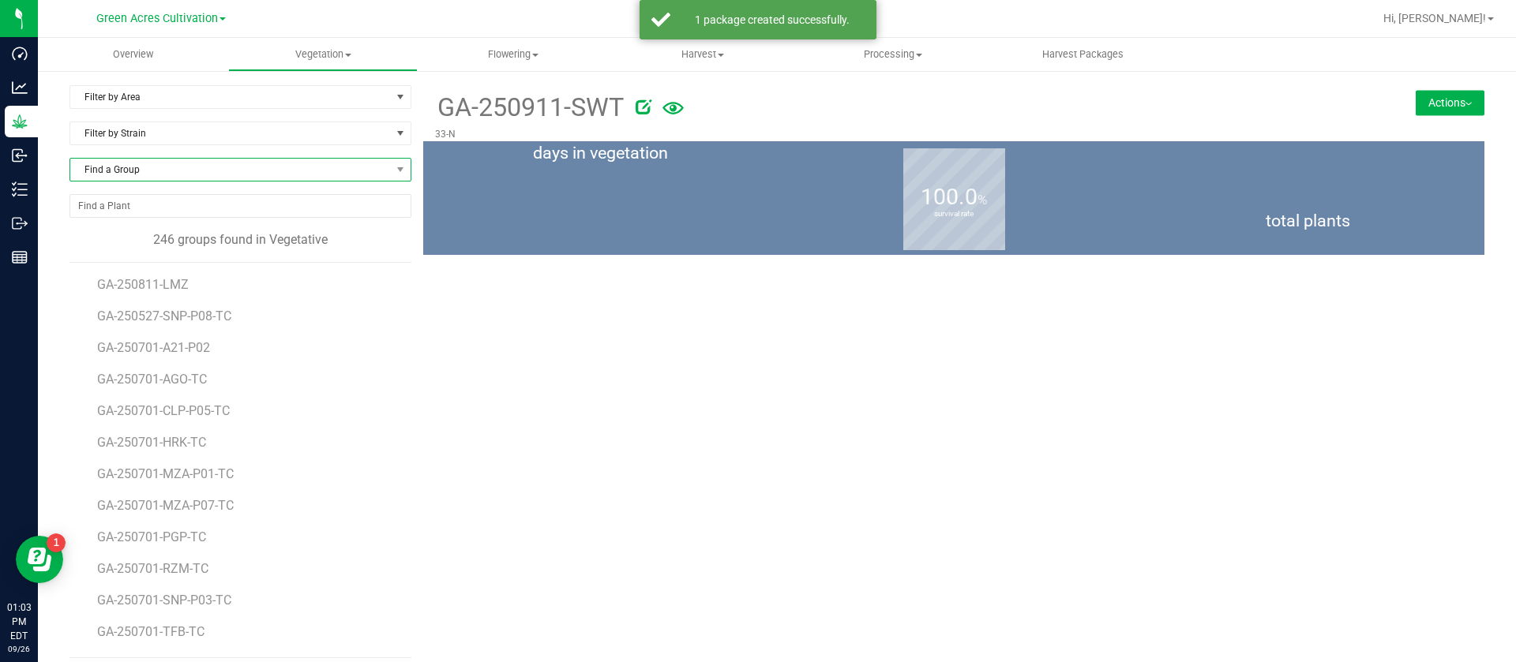
click at [174, 174] on span "Find a Group" at bounding box center [230, 170] width 320 height 22
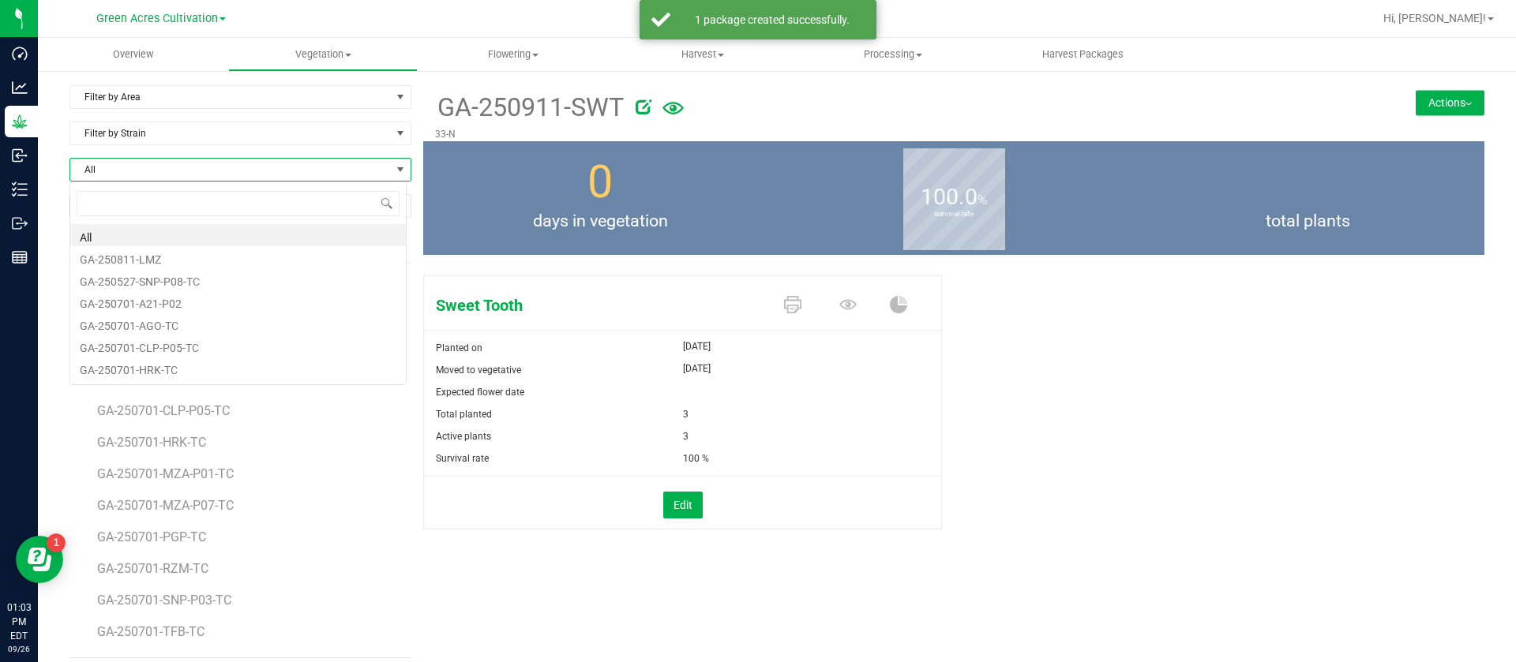
scroll to position [24, 338]
type input "ABP"
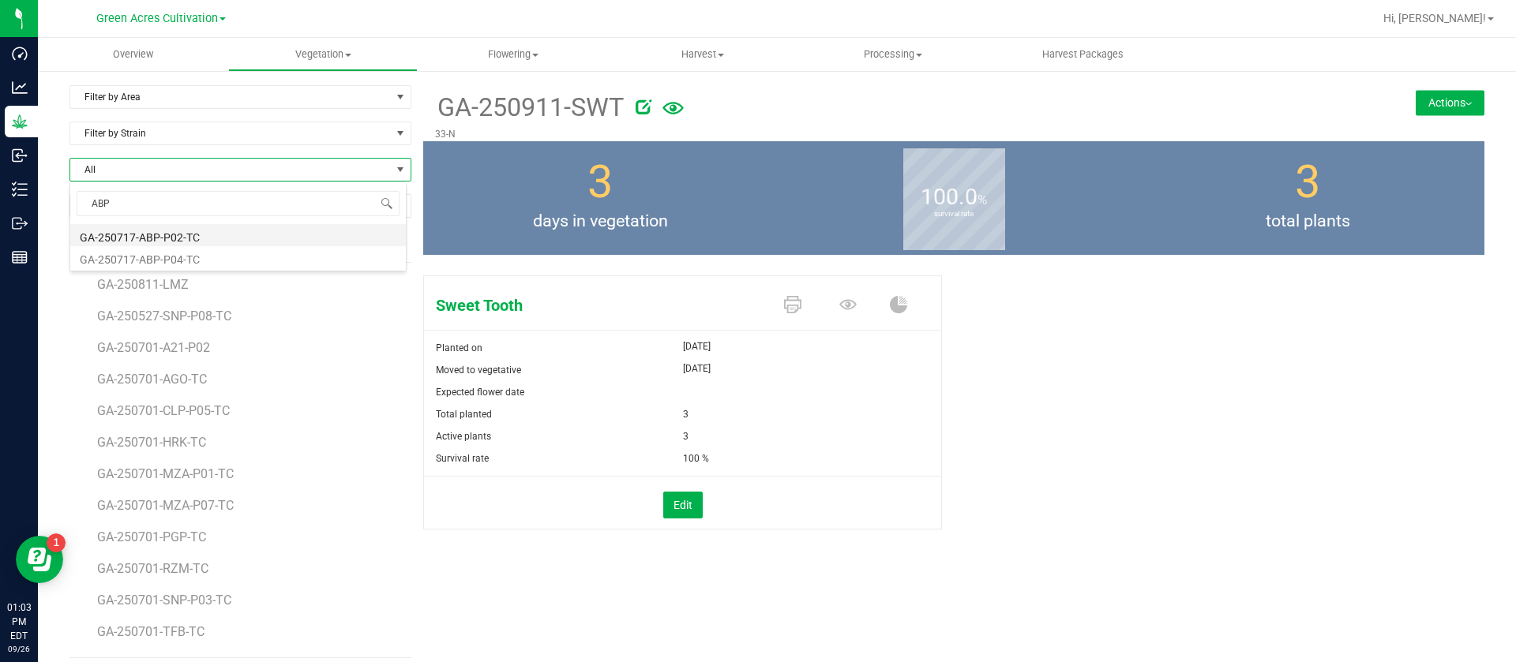
click at [201, 233] on li "GA-250717-ABP-P02-TC" at bounding box center [237, 235] width 335 height 22
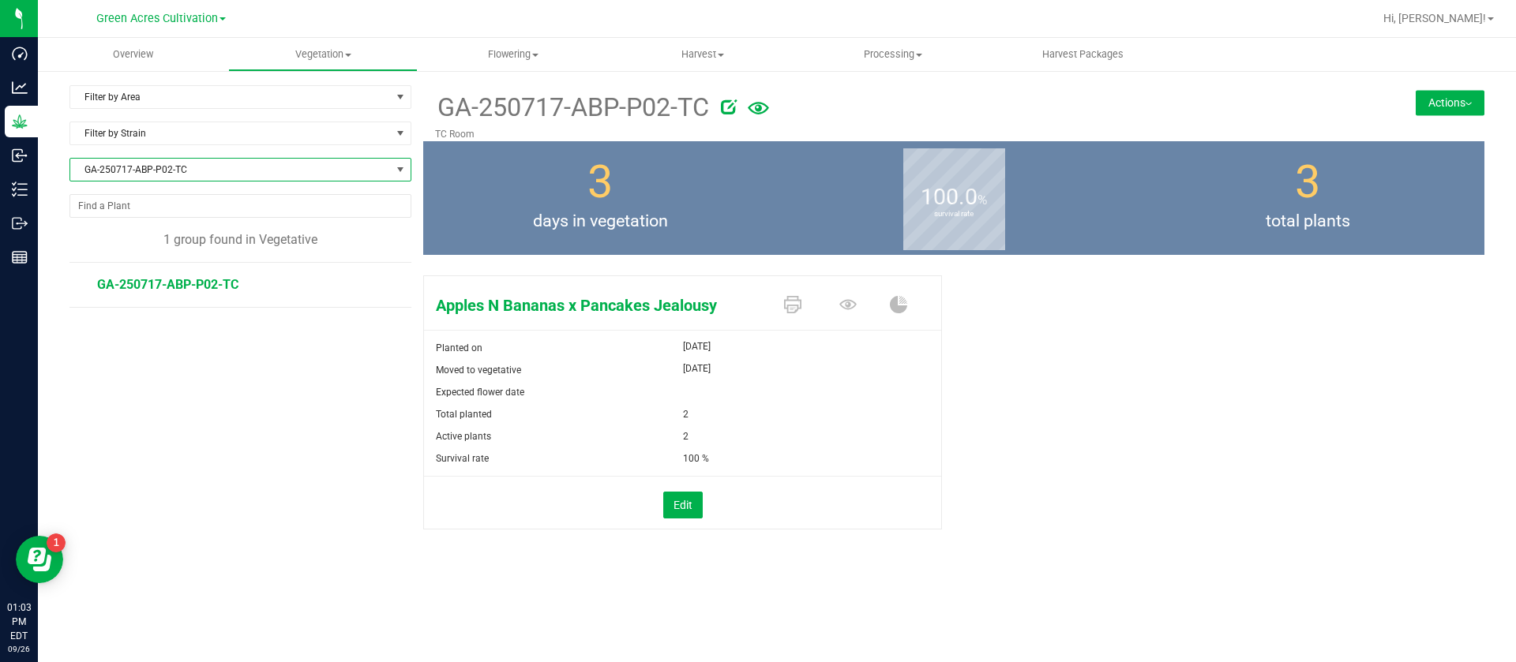
click at [1425, 101] on button "Actions" at bounding box center [1449, 102] width 69 height 25
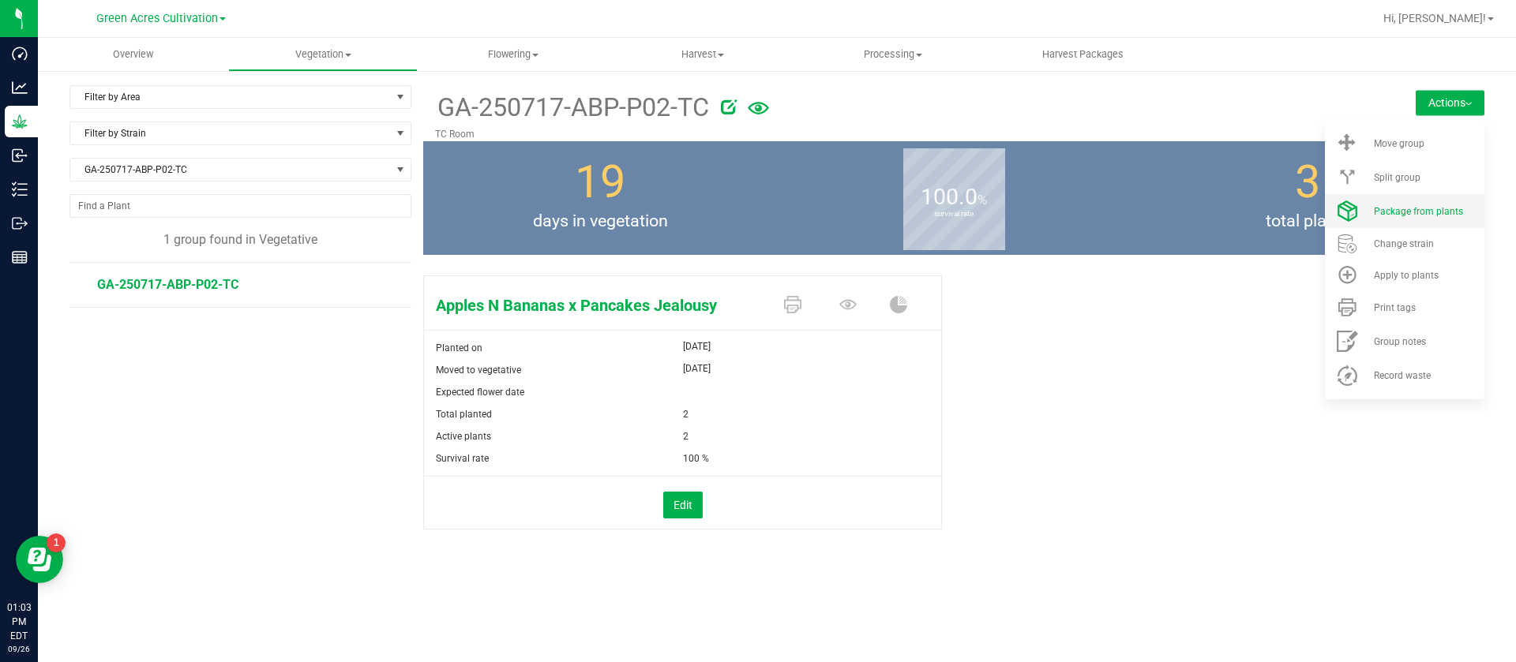
click at [1389, 210] on span "Package from plants" at bounding box center [1418, 211] width 89 height 11
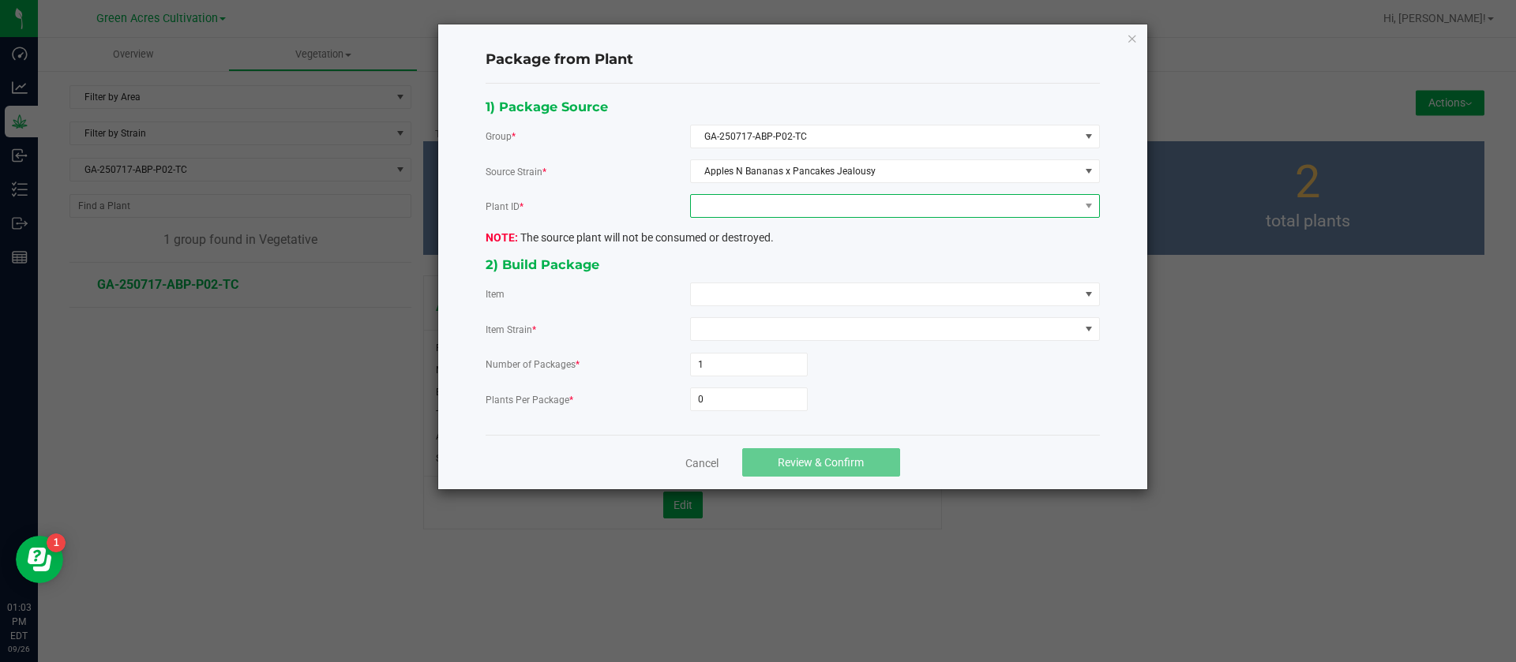
click at [761, 215] on span at bounding box center [885, 206] width 388 height 22
click at [758, 271] on li "2096799497772994" at bounding box center [895, 274] width 408 height 27
click at [746, 294] on span at bounding box center [885, 294] width 388 height 22
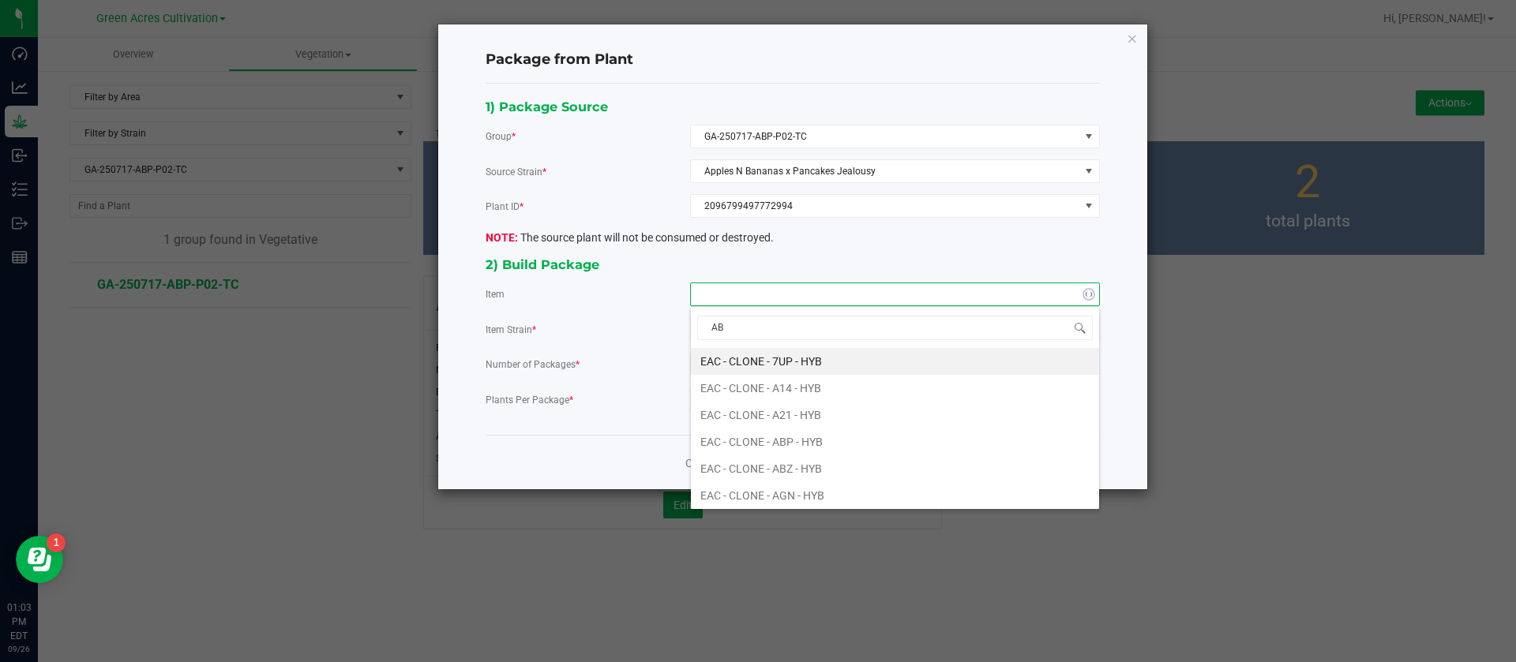
type input "ABP"
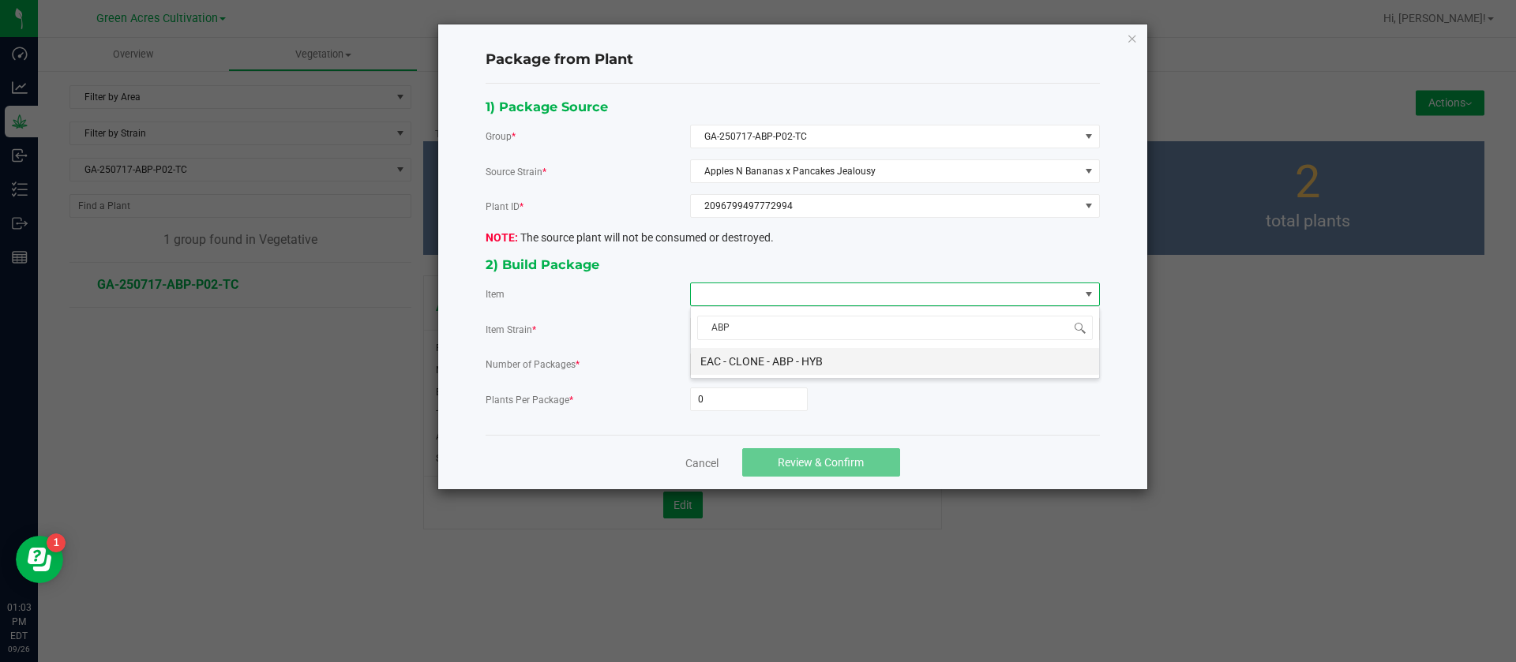
click at [757, 354] on HYB "EAC - CLONE - ABP - HYB" at bounding box center [895, 361] width 408 height 27
click at [731, 403] on input "0" at bounding box center [749, 399] width 116 height 22
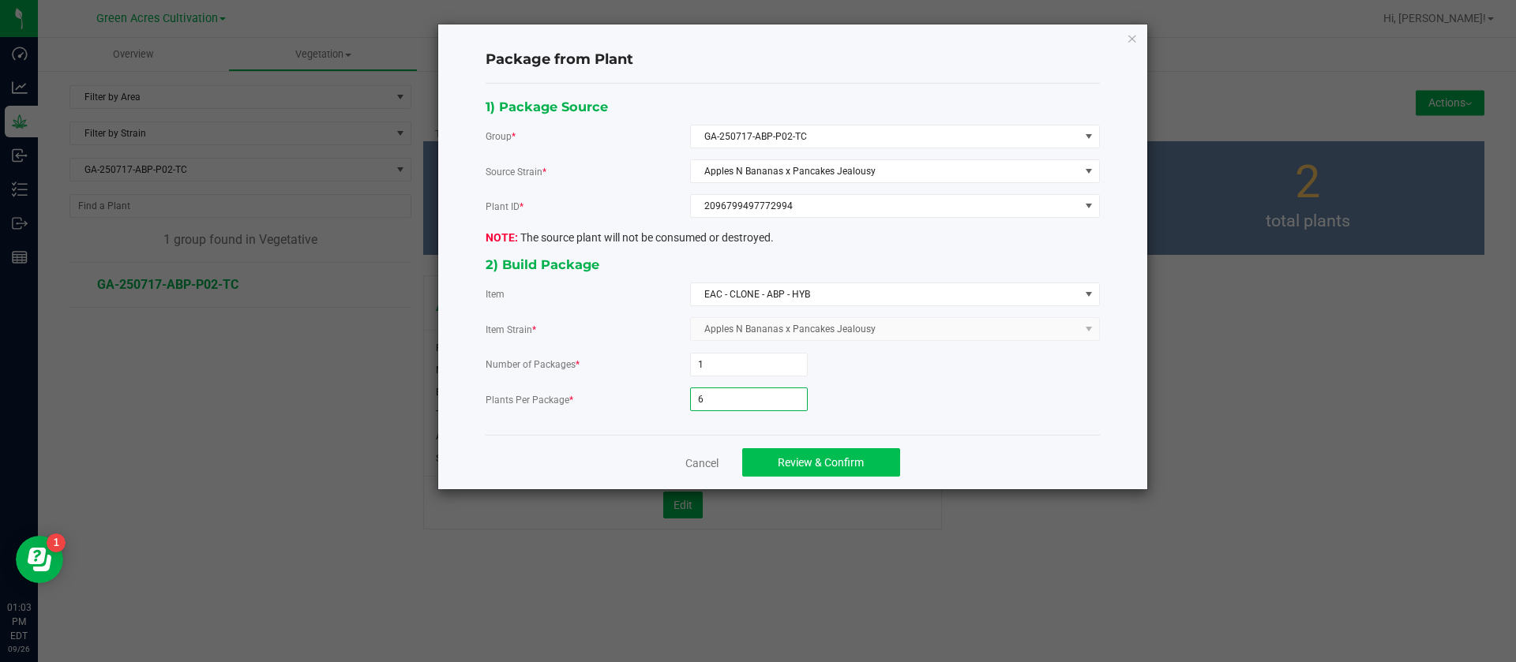
type input "6"
click at [802, 465] on span "Review & Confirm" at bounding box center [821, 462] width 86 height 13
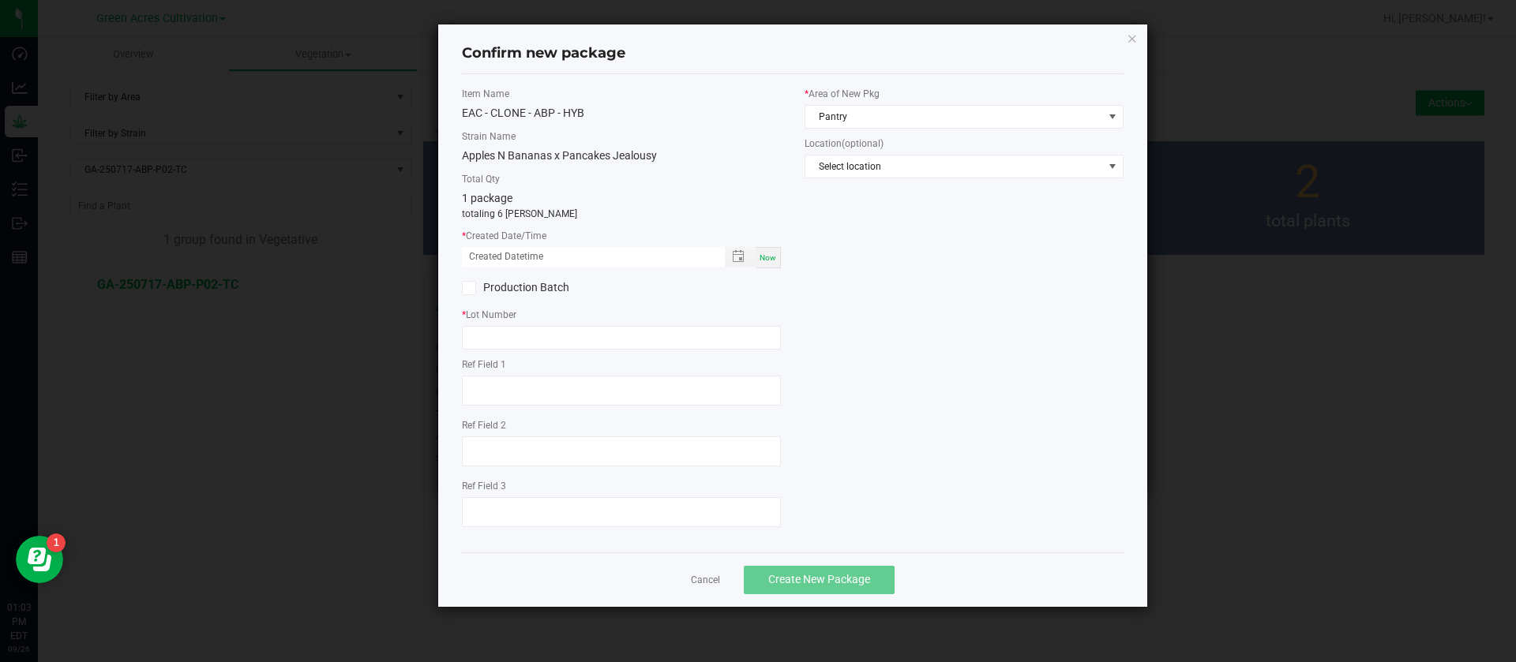
click at [759, 255] on span "Now" at bounding box center [767, 257] width 17 height 9
click at [486, 253] on input "09/26/2025 01:03 PM" at bounding box center [585, 257] width 246 height 20
type input "09/05/2025 01:03 PM"
click at [514, 372] on div "Ref Field 1" at bounding box center [621, 384] width 319 height 53
click at [507, 342] on input "text" at bounding box center [621, 338] width 319 height 24
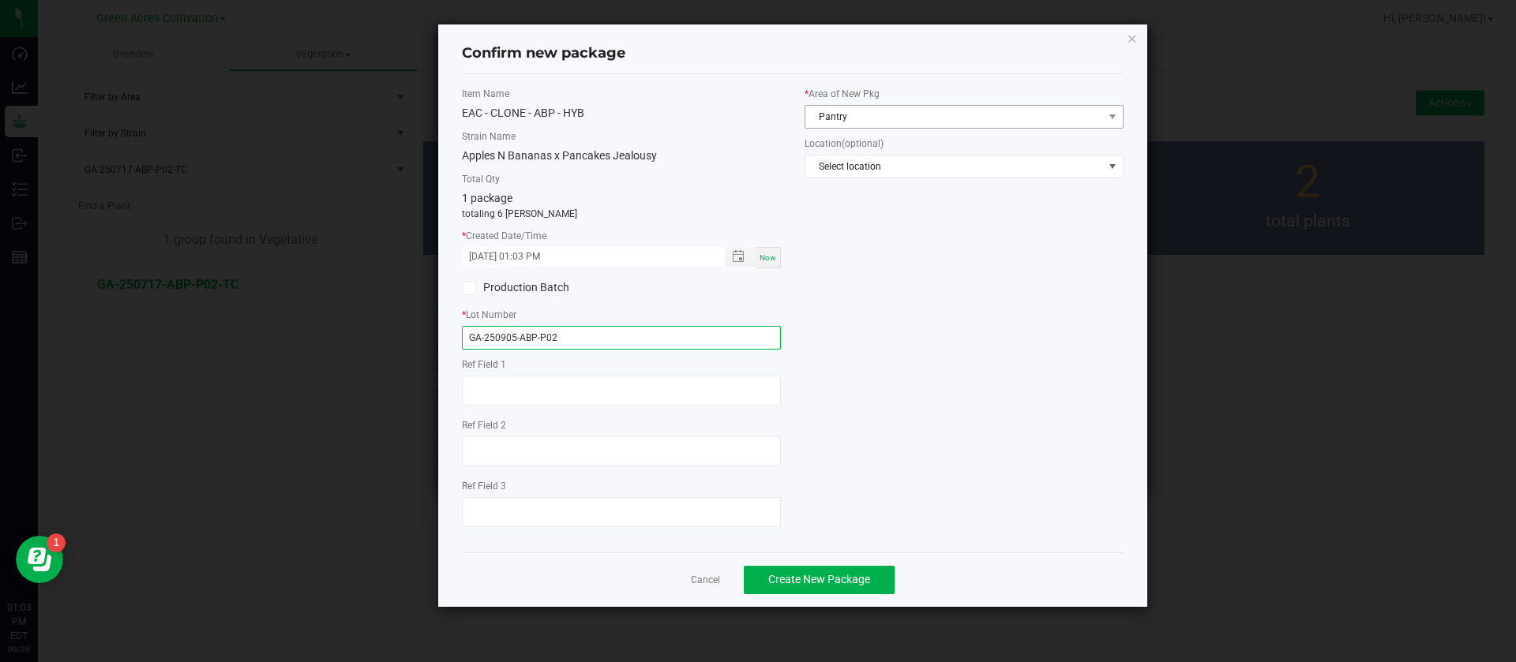
type input "GA-250905-ABP-P02"
click at [949, 105] on span "Pantry" at bounding box center [963, 117] width 319 height 24
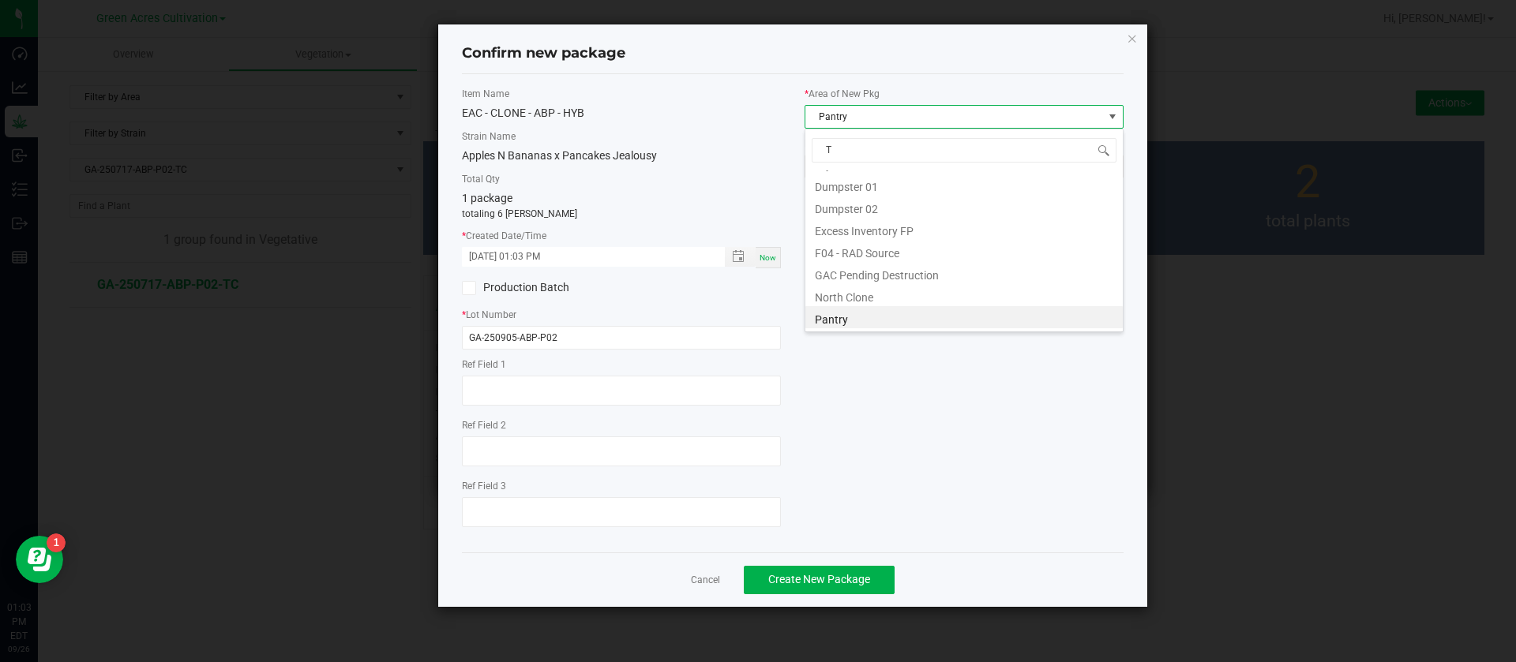
scroll to position [107, 0]
type input "TC"
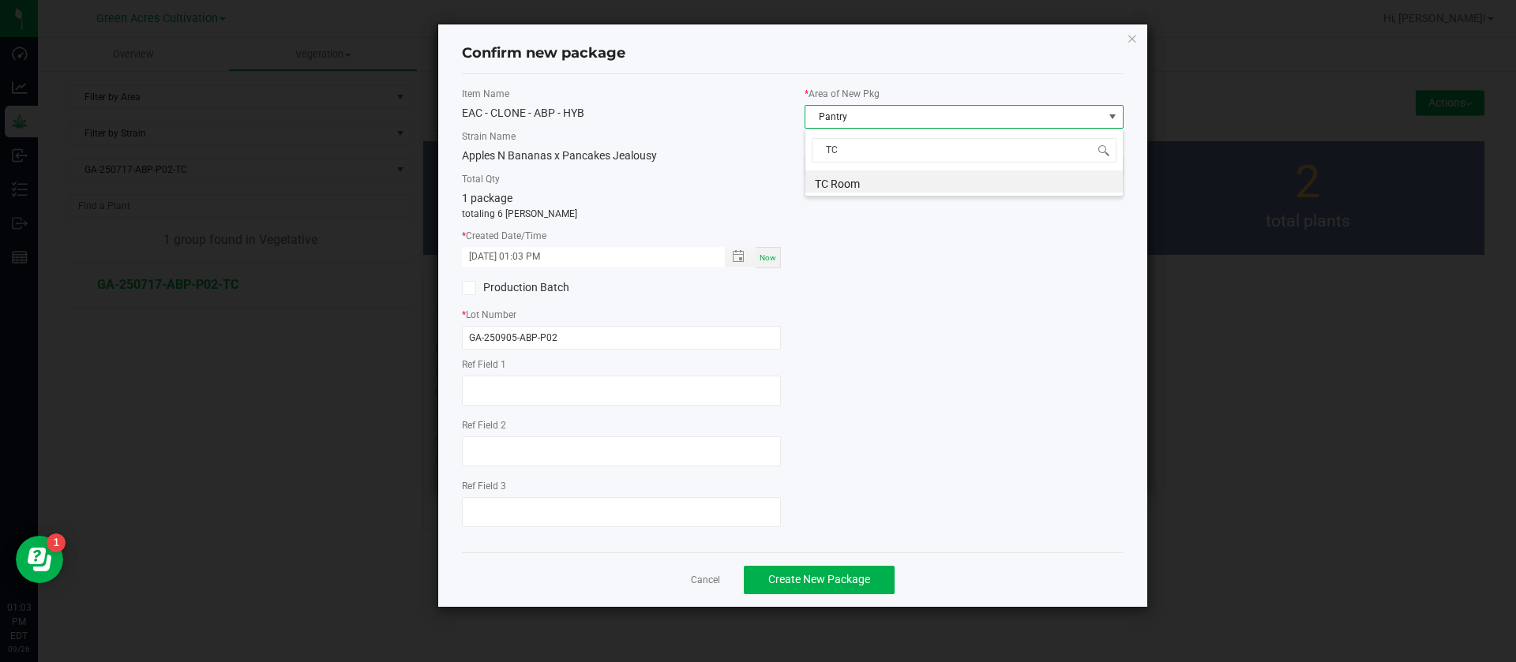
scroll to position [0, 0]
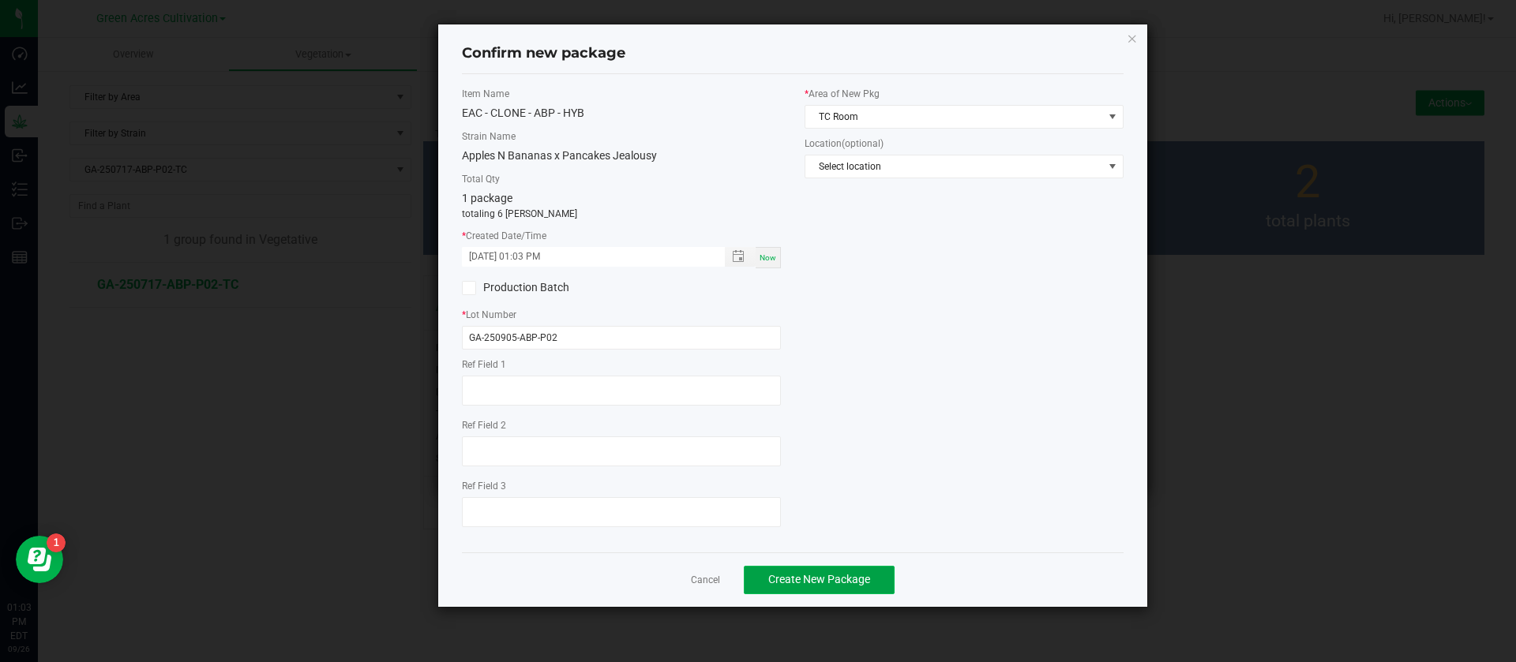
click at [819, 589] on button "Create New Package" at bounding box center [819, 580] width 151 height 28
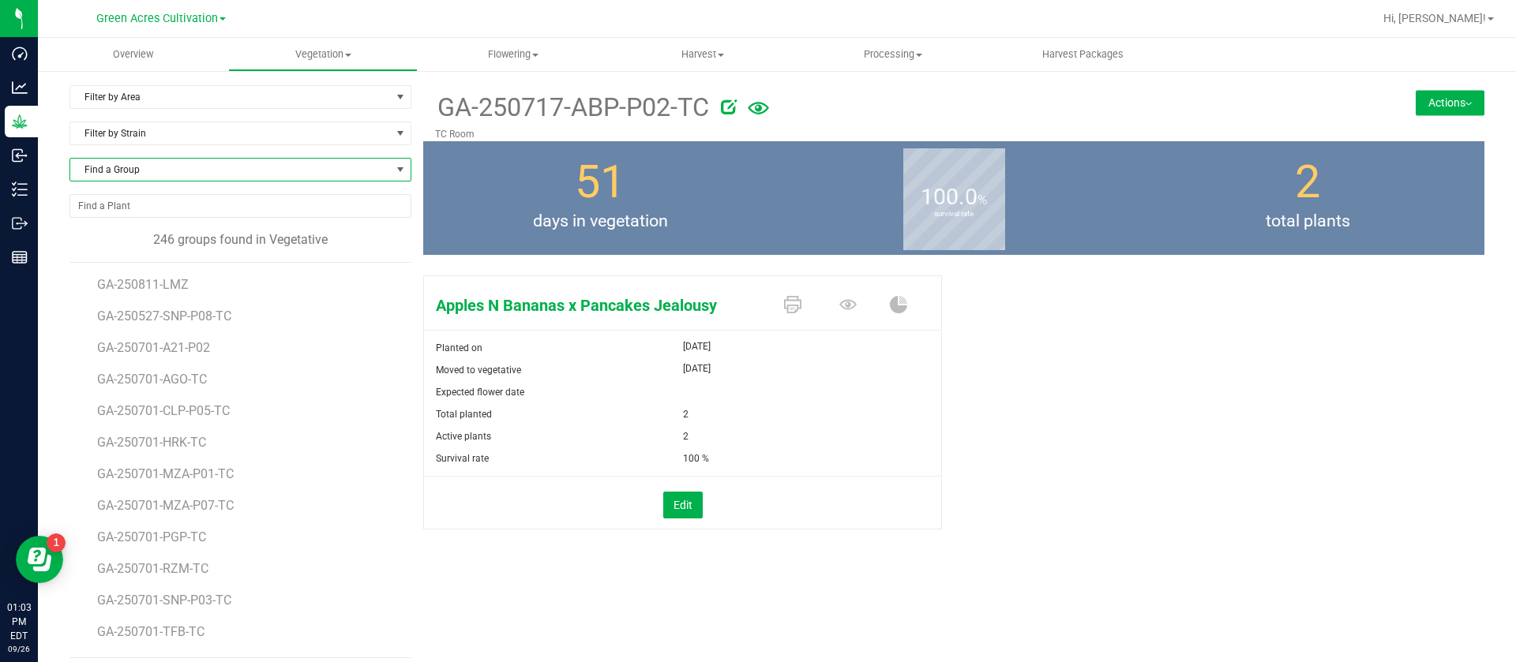
click at [189, 181] on span "Find a Group" at bounding box center [240, 170] width 342 height 24
type input "SRZ"
click at [152, 235] on li "GA-250717-SRZ-TC" at bounding box center [237, 235] width 335 height 22
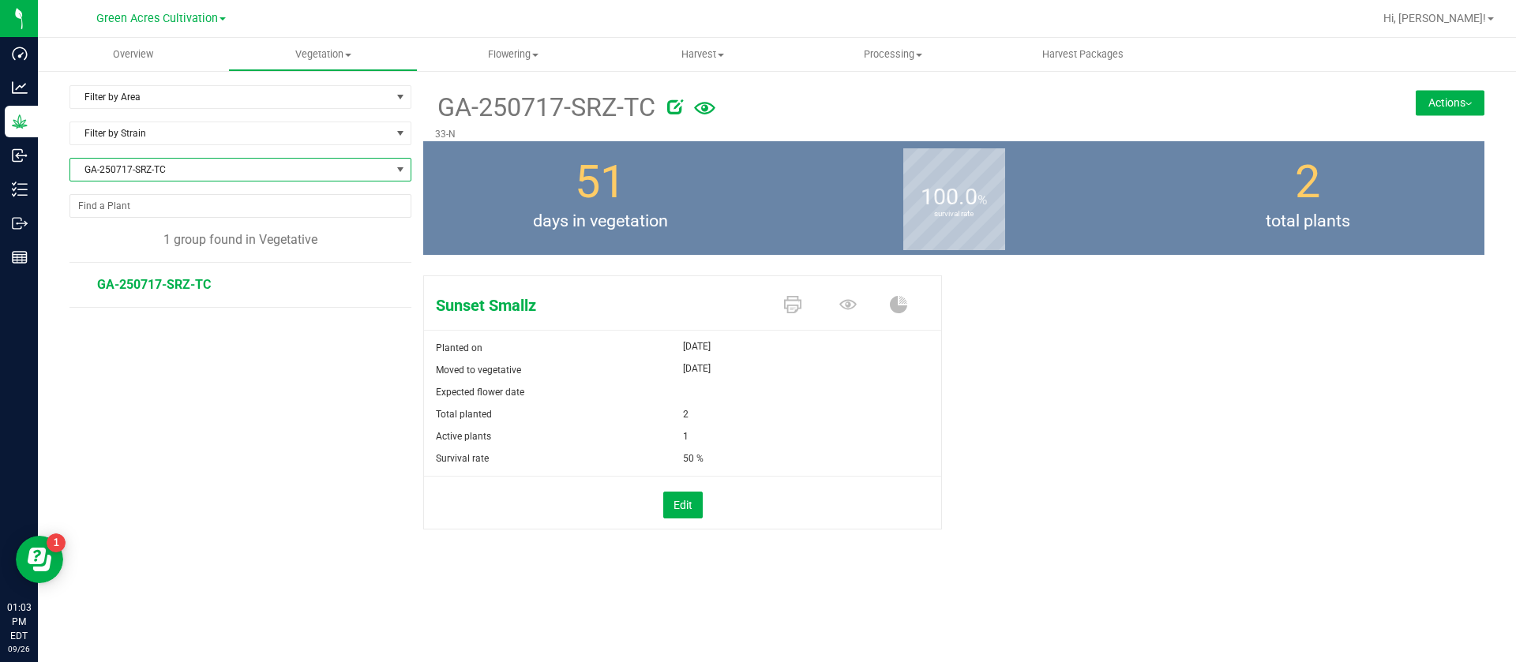
click at [1463, 94] on button "Actions" at bounding box center [1449, 102] width 69 height 25
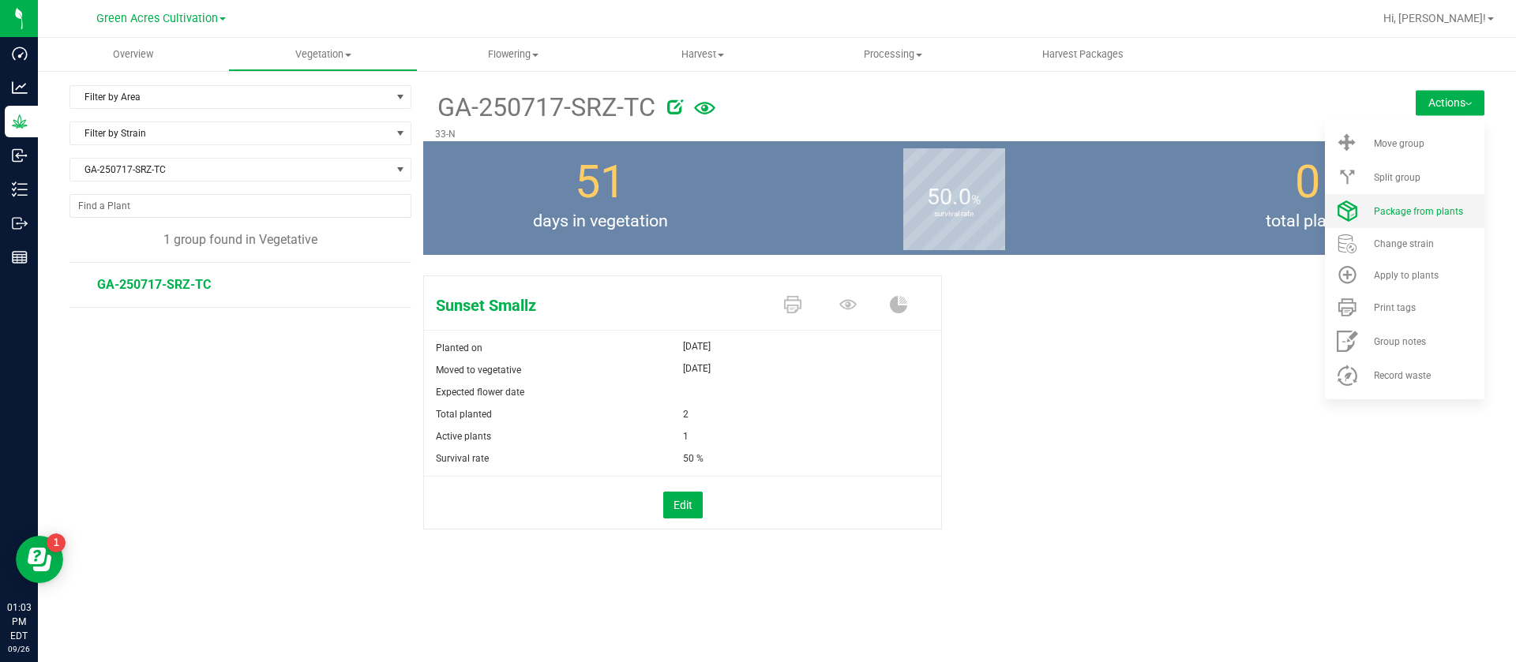
click at [1387, 200] on li "Package from plants" at bounding box center [1404, 211] width 159 height 34
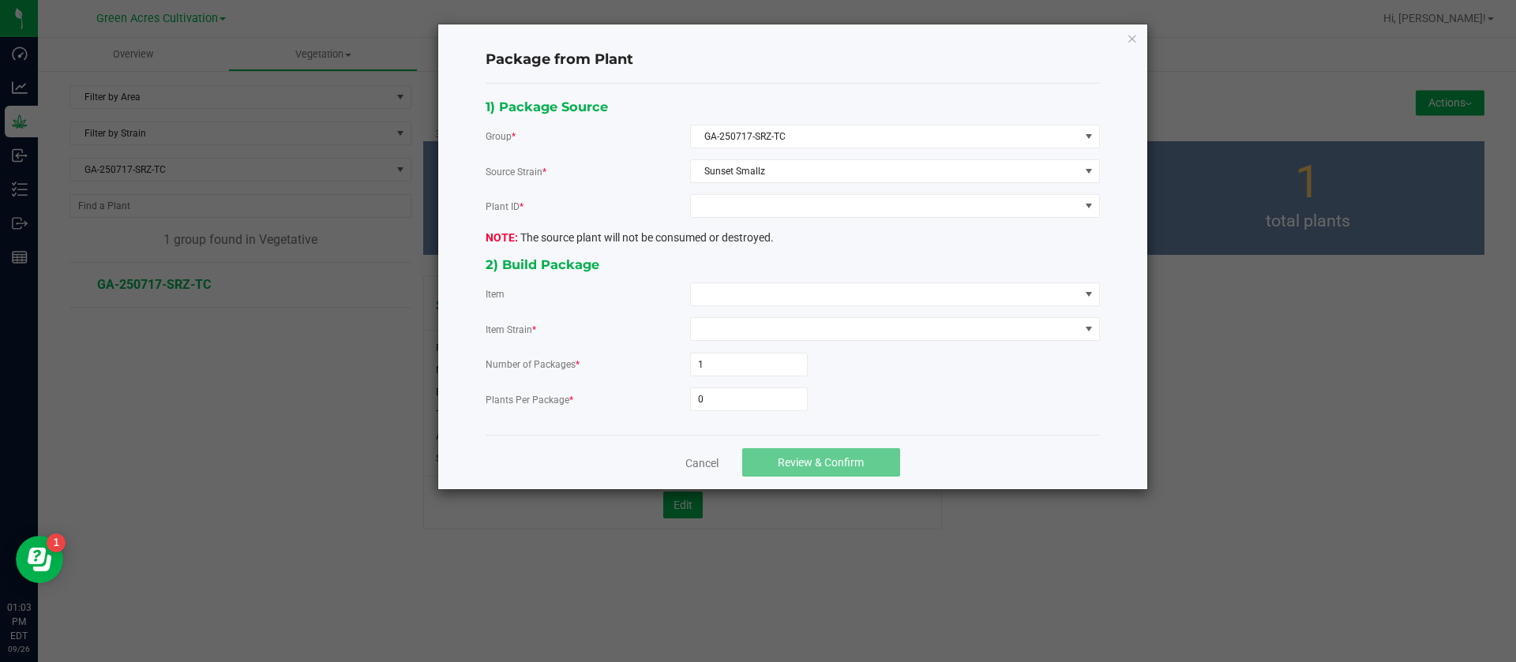
click at [791, 192] on div "1) Package Source Group * GA-250717-SRZ-TC Source Strain * Sunset Smallz Plant …" at bounding box center [793, 259] width 638 height 327
click at [749, 219] on div "1) Package Source Group * GA-250717-SRZ-TC Source Strain * Sunset Smallz Plant …" at bounding box center [793, 259] width 638 height 327
click at [737, 188] on div "1) Package Source Group * GA-250717-SRZ-TC Source Strain * Sunset Smallz Plant …" at bounding box center [793, 259] width 638 height 327
click at [733, 216] on span at bounding box center [885, 206] width 388 height 22
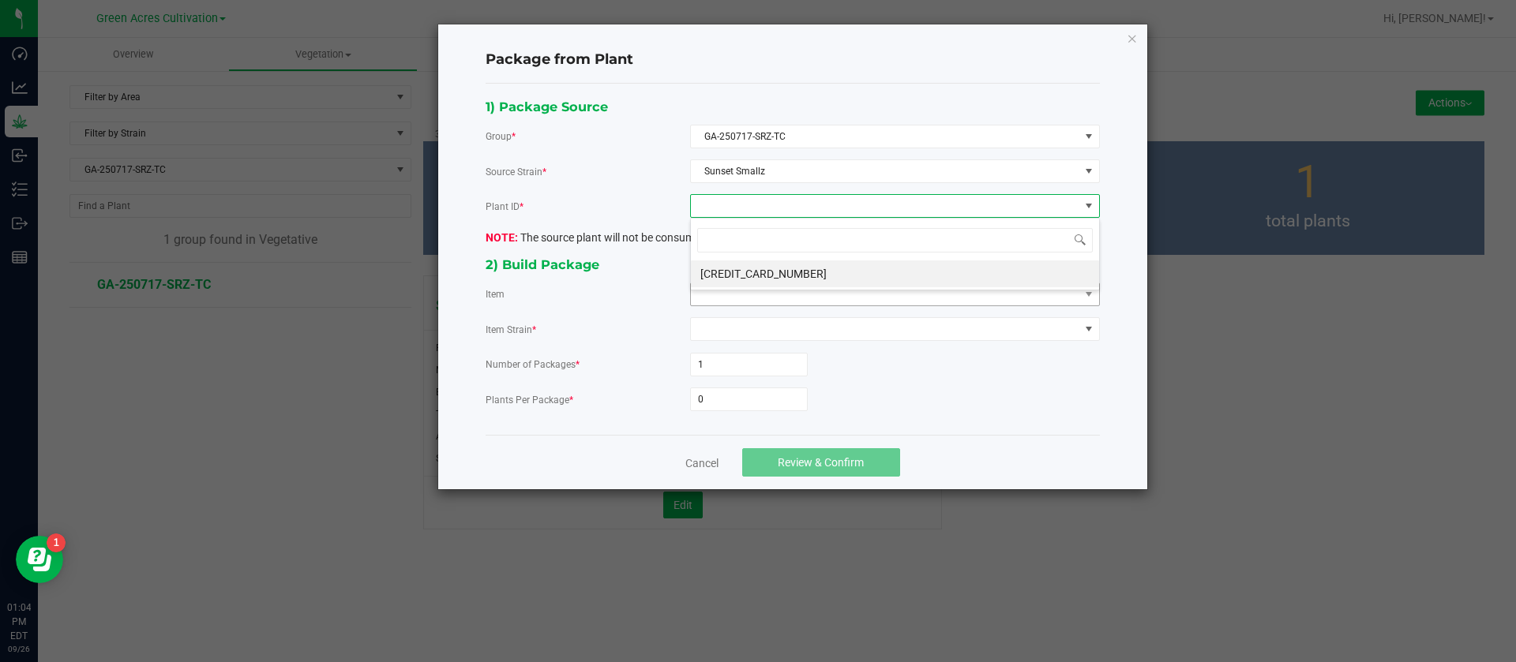
drag, startPoint x: 754, startPoint y: 268, endPoint x: 751, endPoint y: 287, distance: 19.2
click at [755, 269] on li "3546240737901121" at bounding box center [895, 274] width 408 height 27
click at [749, 292] on span at bounding box center [885, 294] width 388 height 22
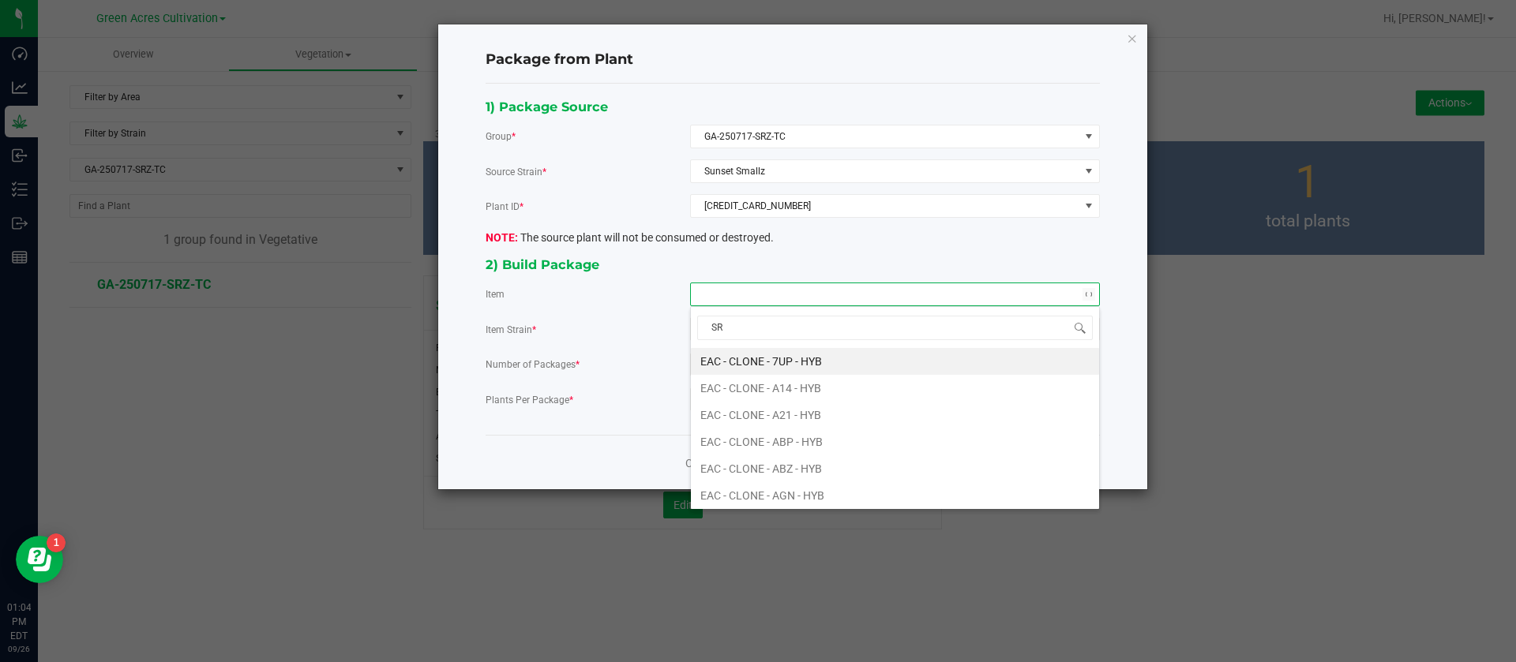
type input "SRZ"
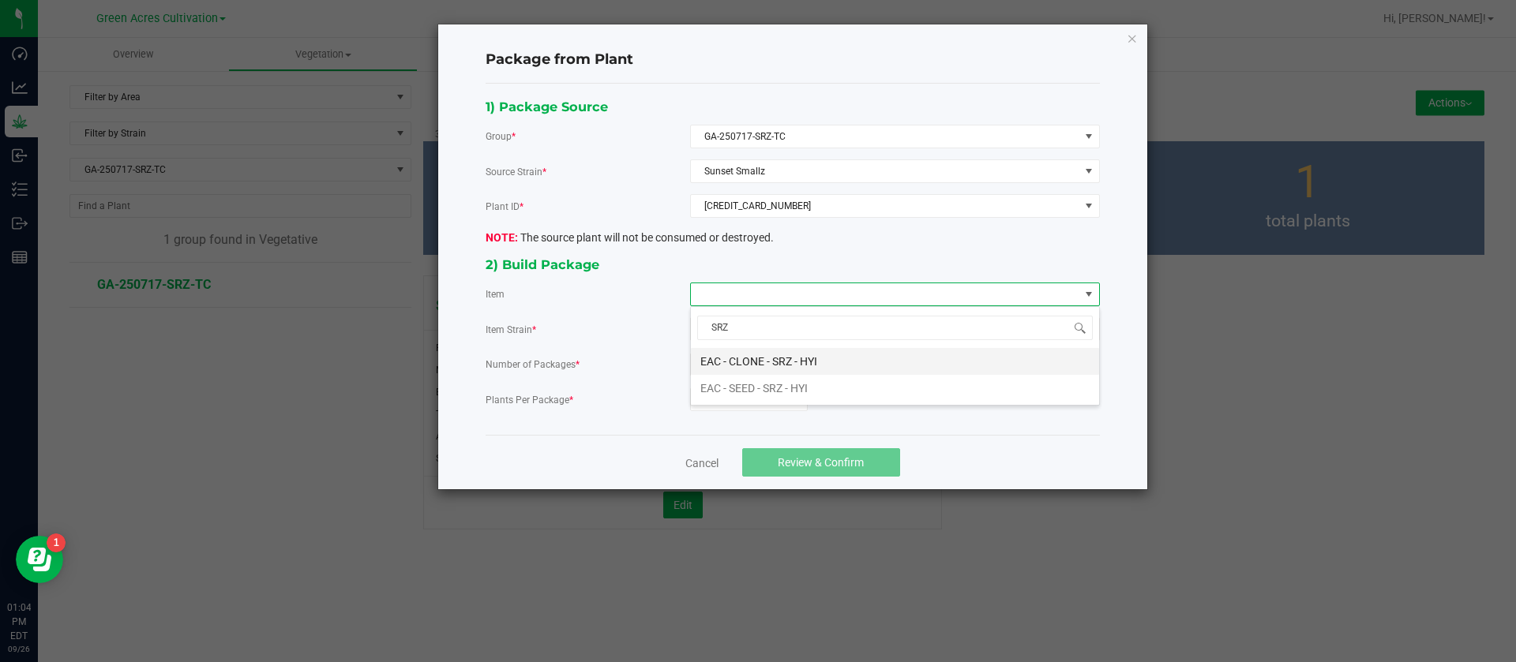
click at [825, 350] on HYI "EAC - CLONE - SRZ - HYI" at bounding box center [895, 361] width 408 height 27
click at [757, 401] on input "0" at bounding box center [749, 399] width 116 height 22
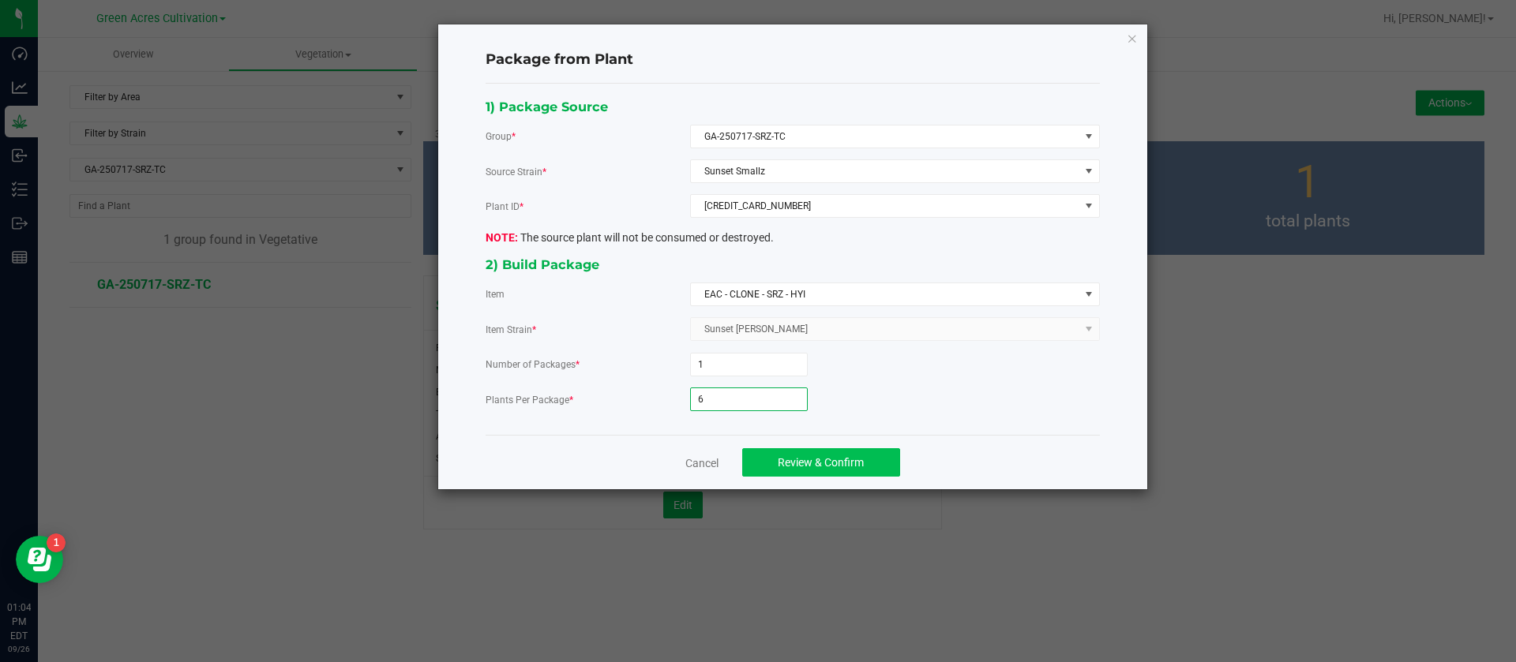
type input "6"
click at [795, 465] on span "Review & Confirm" at bounding box center [821, 462] width 86 height 13
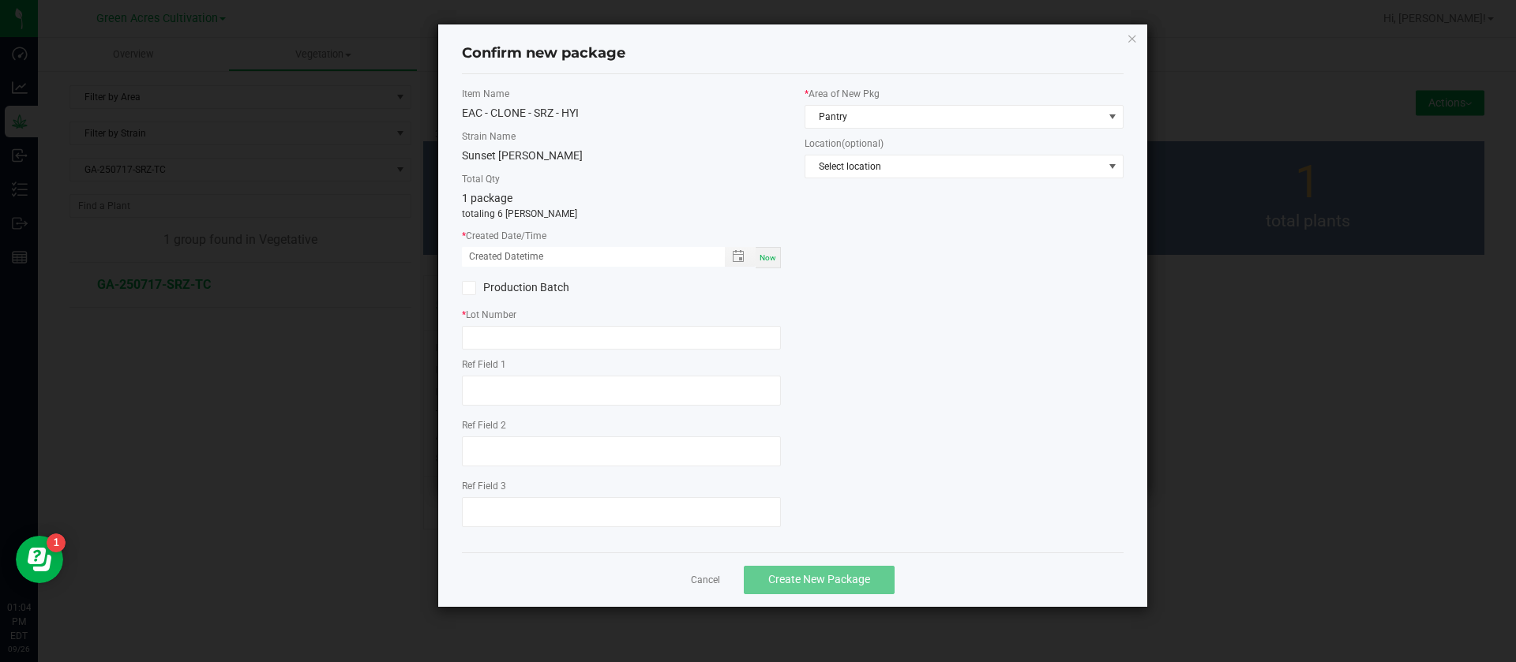
drag, startPoint x: 775, startPoint y: 265, endPoint x: 642, endPoint y: 297, distance: 137.1
click at [773, 263] on div "Now" at bounding box center [767, 257] width 25 height 21
click at [489, 250] on input "09/26/2025 01:04 PM" at bounding box center [585, 257] width 246 height 20
type input "09/05/2025 01:04 PM"
click at [527, 335] on input "text" at bounding box center [621, 338] width 319 height 24
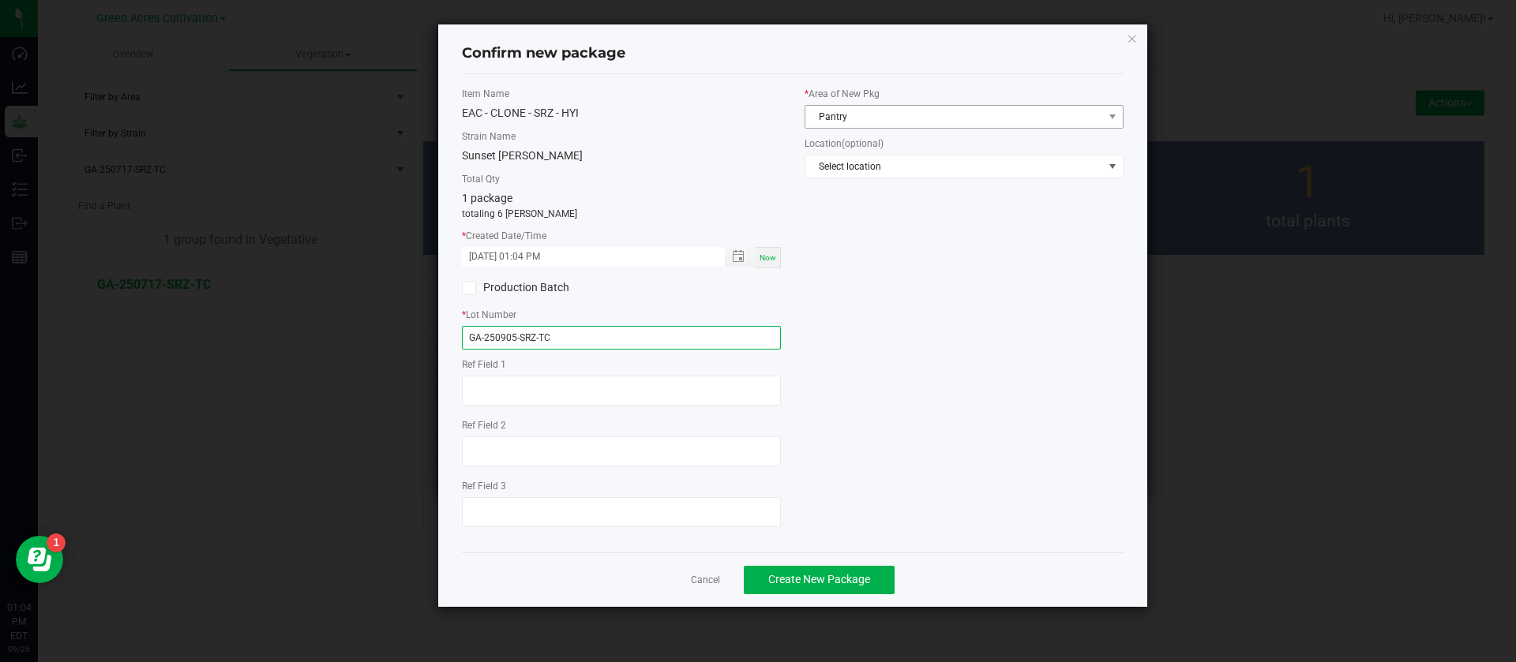
type input "GA-250905-SRZ-TC"
click at [827, 106] on span "Pantry" at bounding box center [954, 117] width 298 height 22
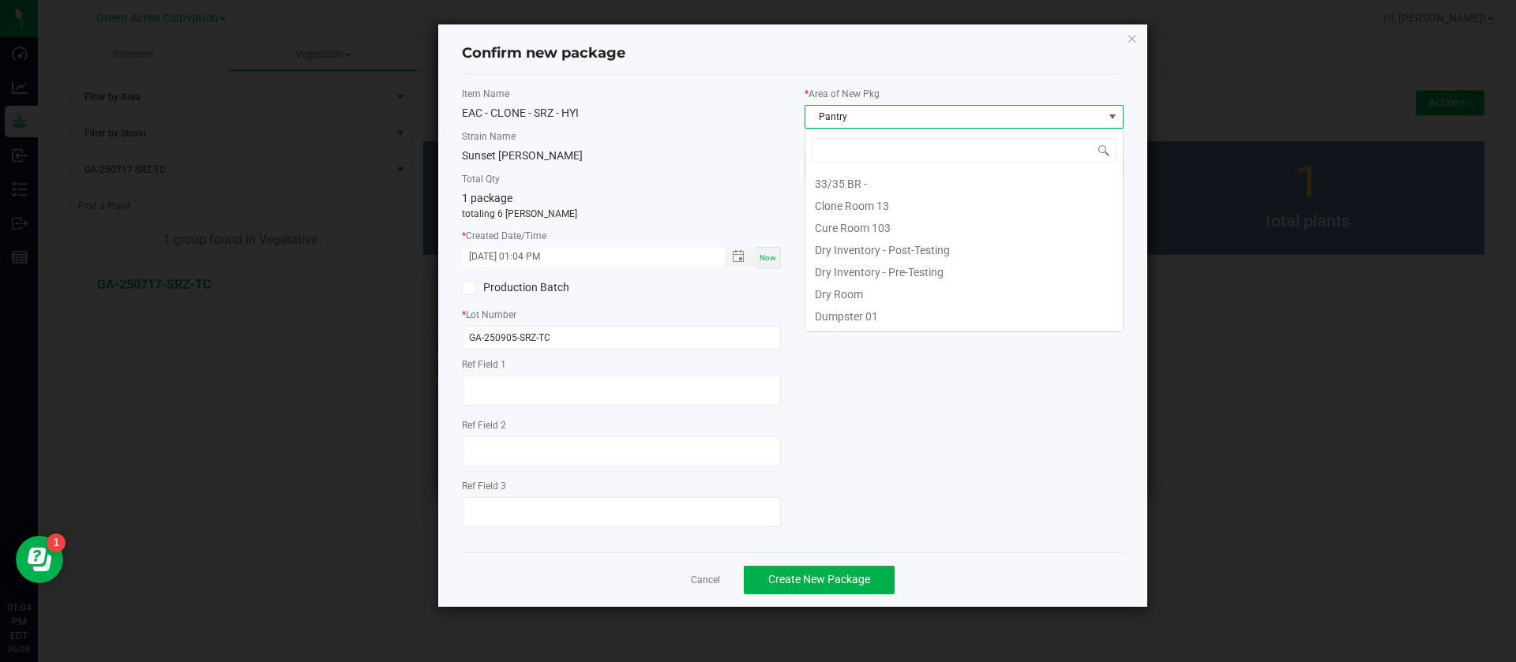
scroll to position [24, 319]
type input "TC"
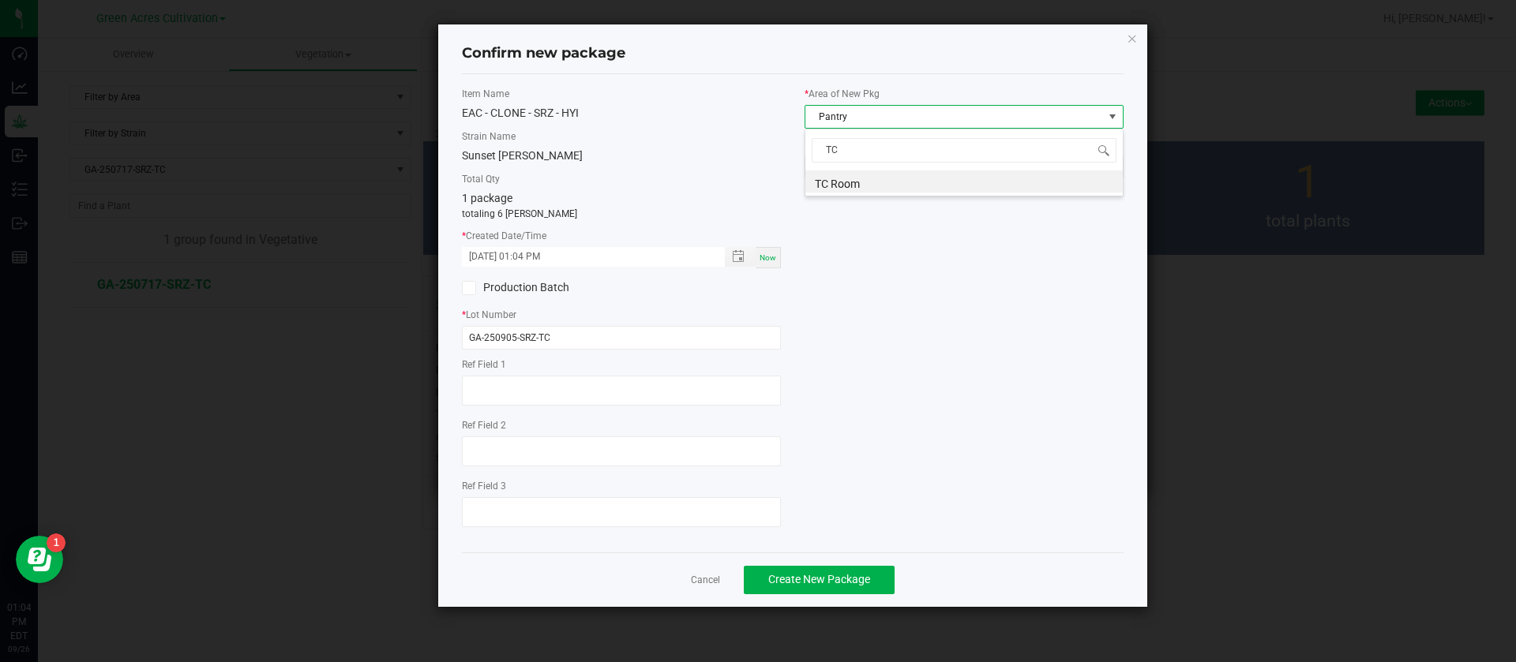
scroll to position [0, 0]
click at [857, 570] on button "Create New Package" at bounding box center [819, 580] width 151 height 28
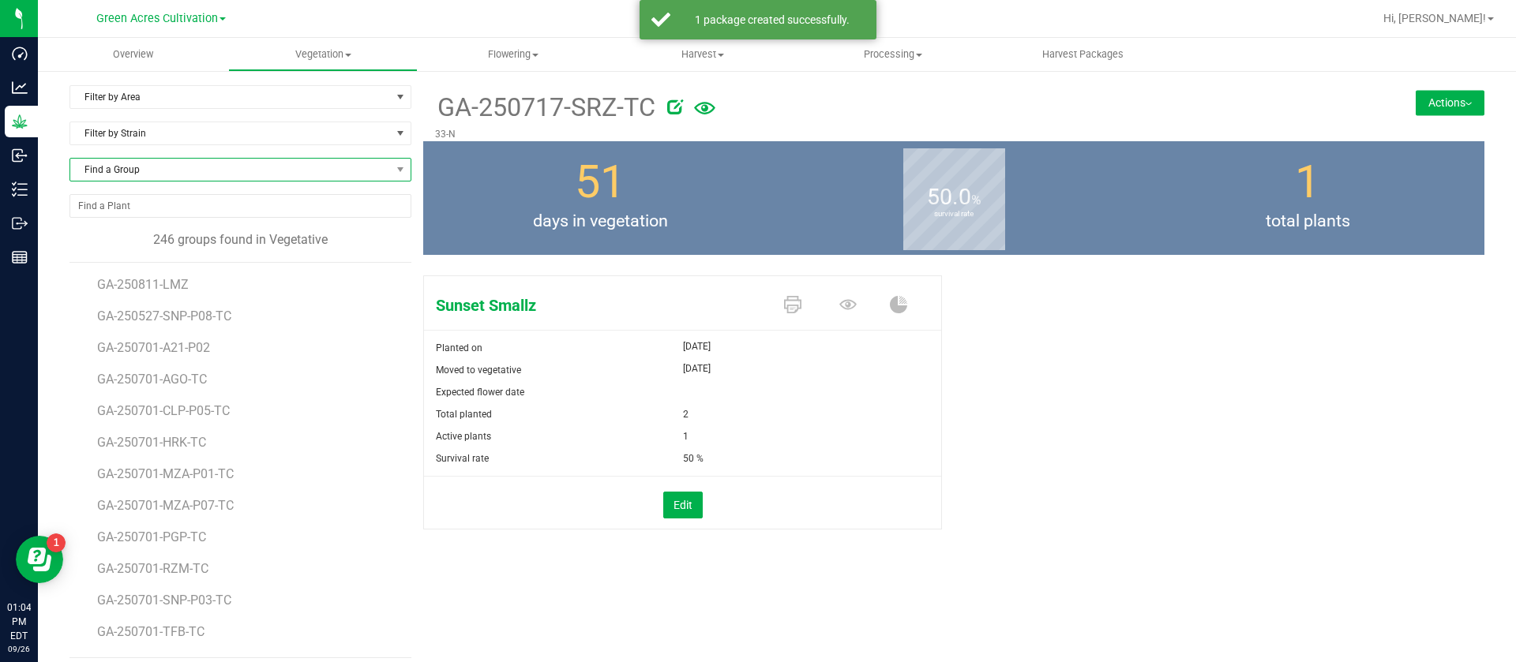
click at [279, 176] on span "Find a Group" at bounding box center [230, 170] width 320 height 22
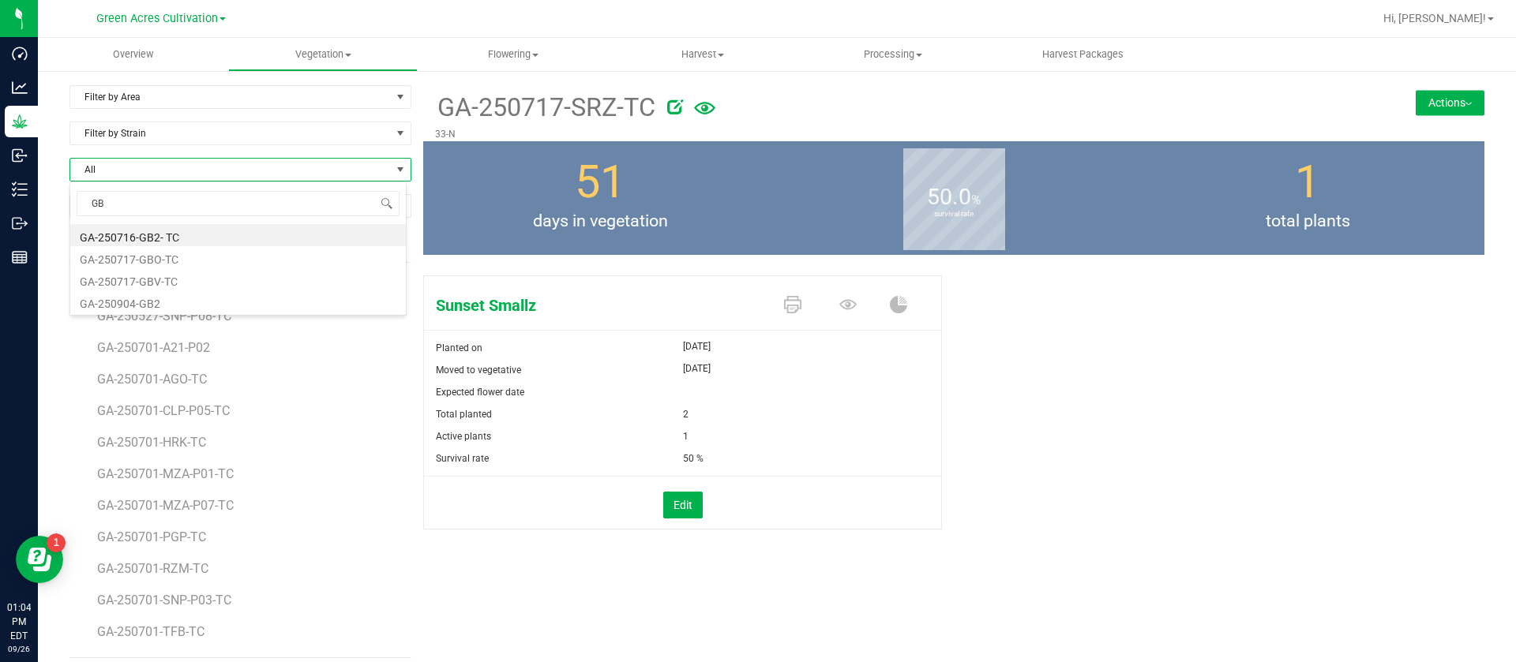
type input "GBO"
click at [263, 227] on li "GA-250717-GBO-TC" at bounding box center [237, 235] width 335 height 22
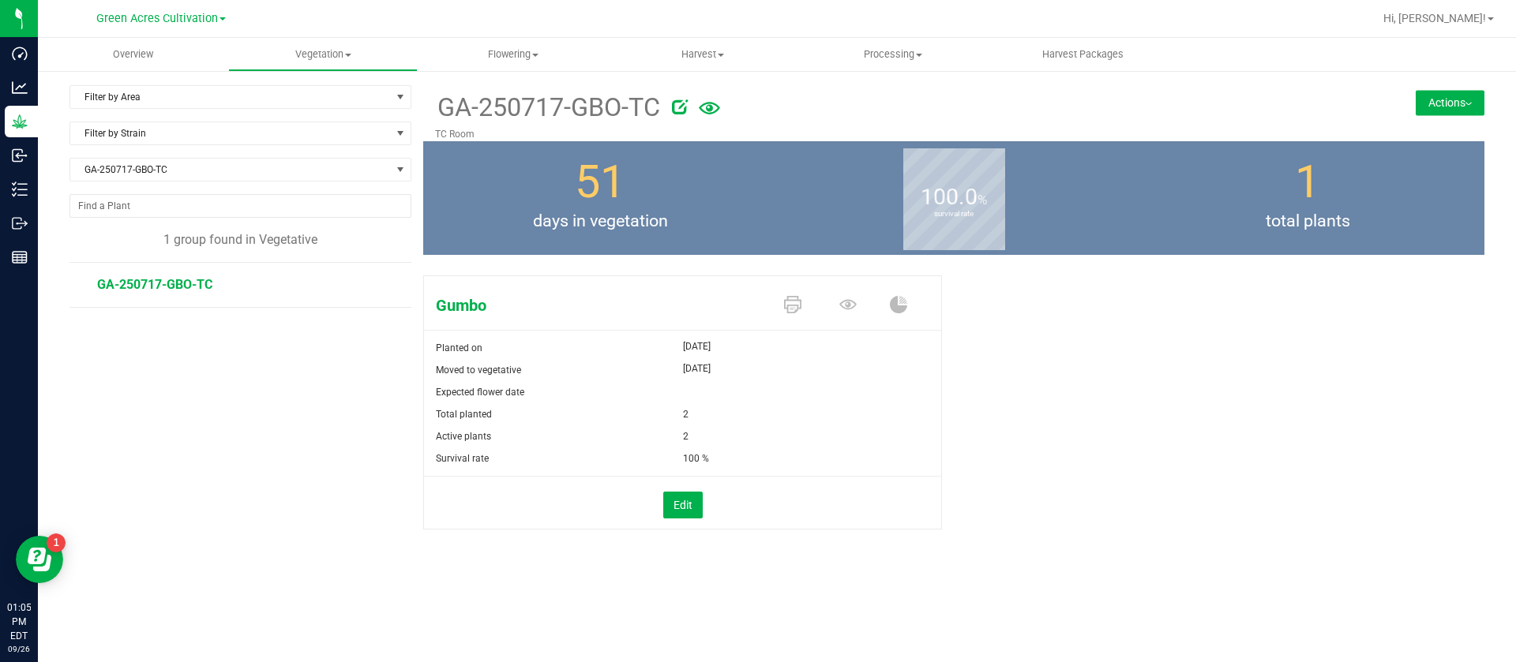
click at [1462, 107] on button "Actions" at bounding box center [1449, 102] width 69 height 25
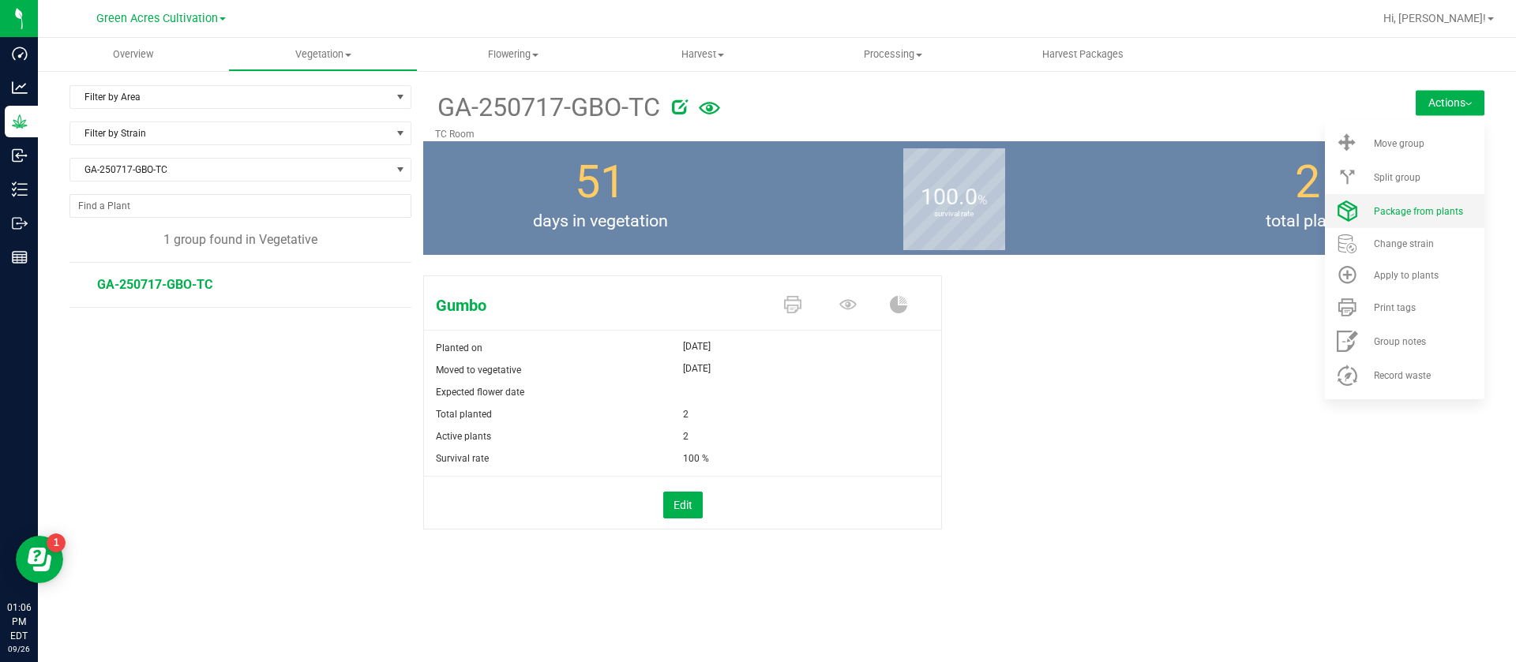
click at [1422, 220] on li "Package from plants" at bounding box center [1404, 211] width 159 height 34
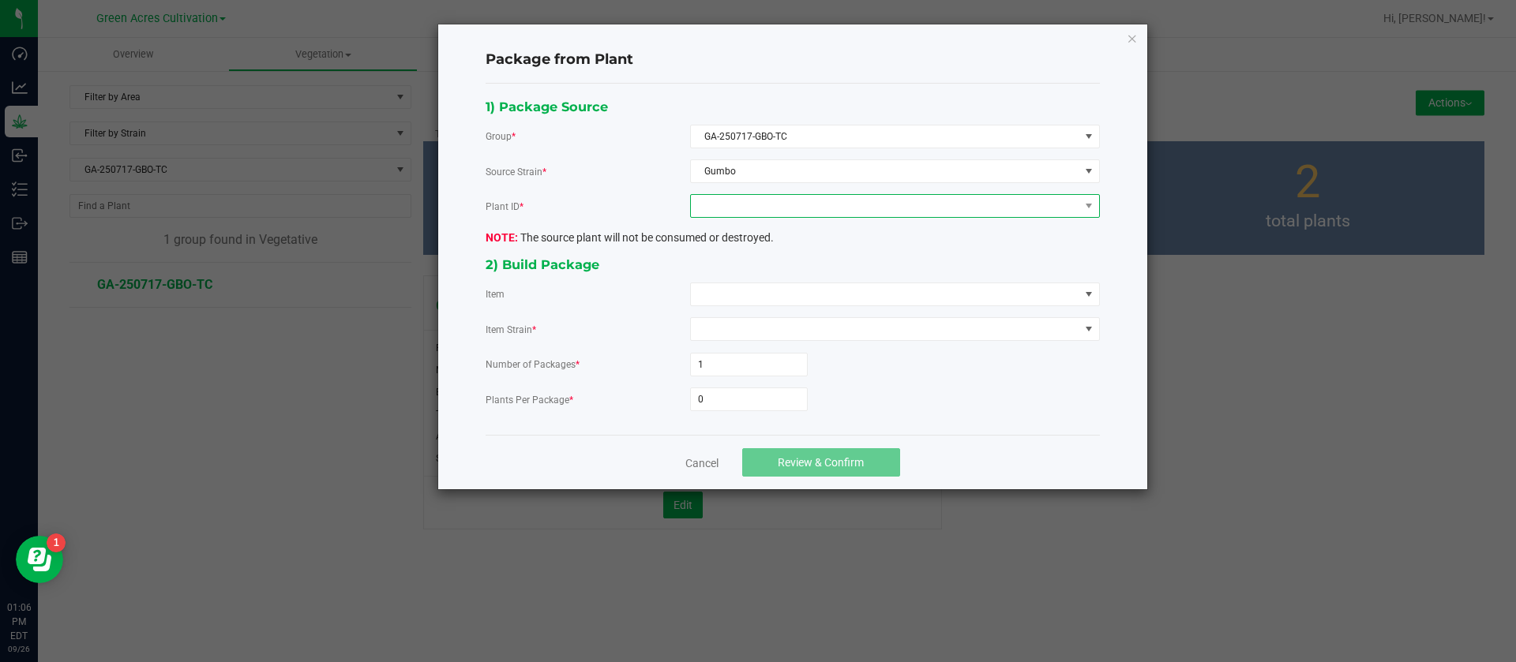
click at [844, 204] on span at bounding box center [885, 206] width 388 height 22
click at [776, 265] on li "1424153890120957" at bounding box center [895, 274] width 408 height 27
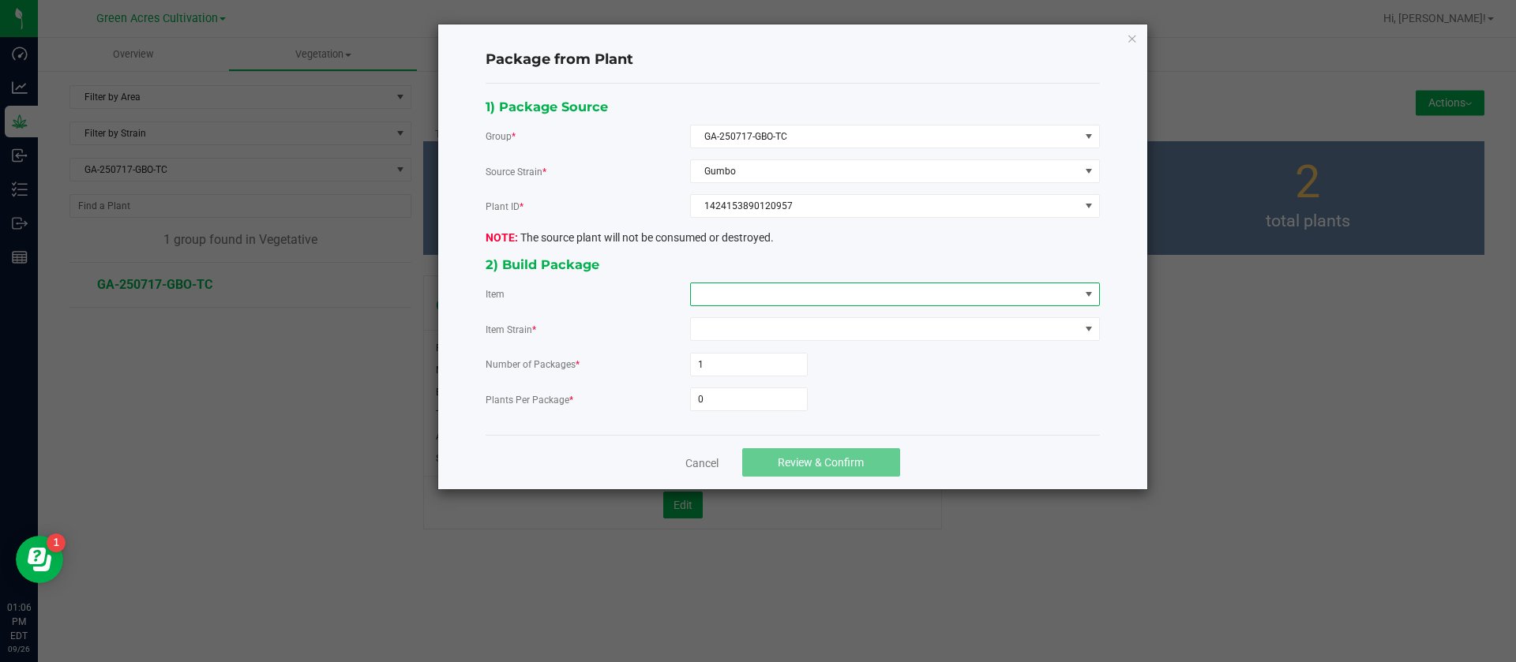
click at [733, 294] on span at bounding box center [885, 294] width 388 height 22
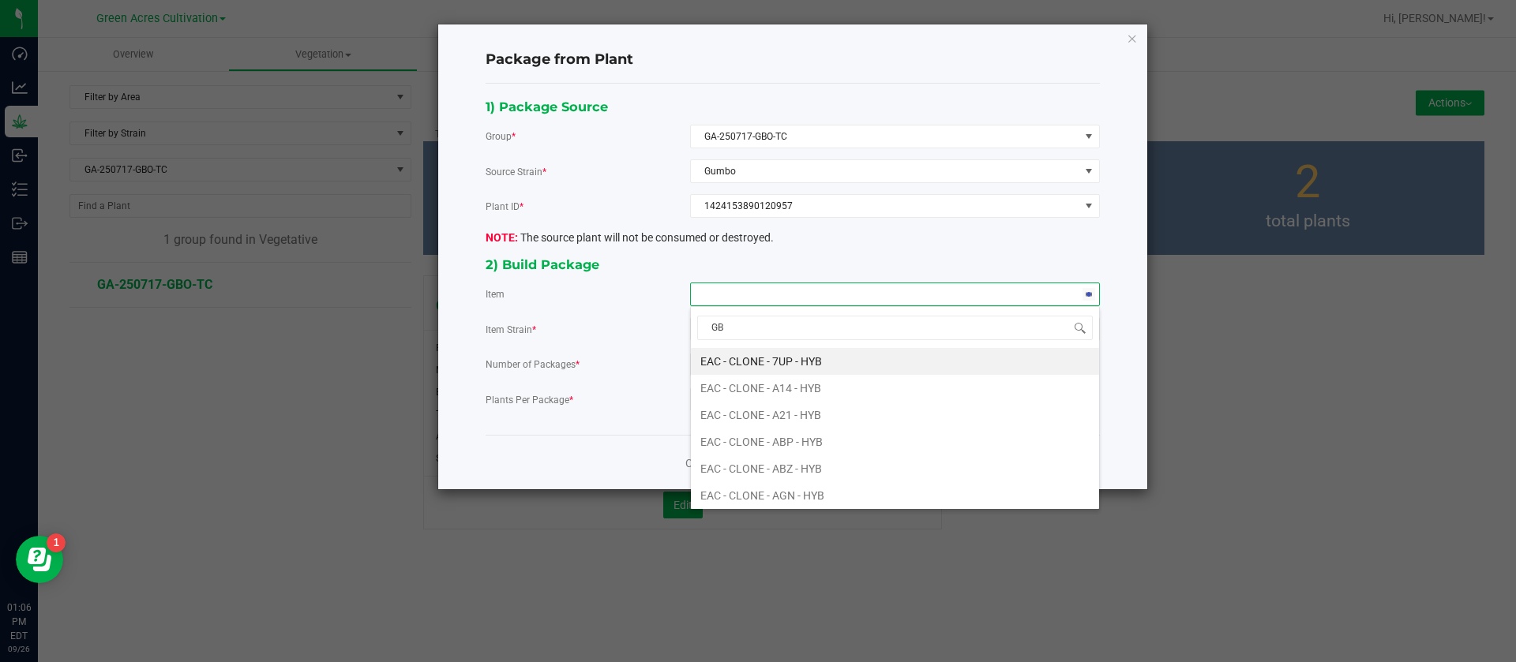
type input "GBO"
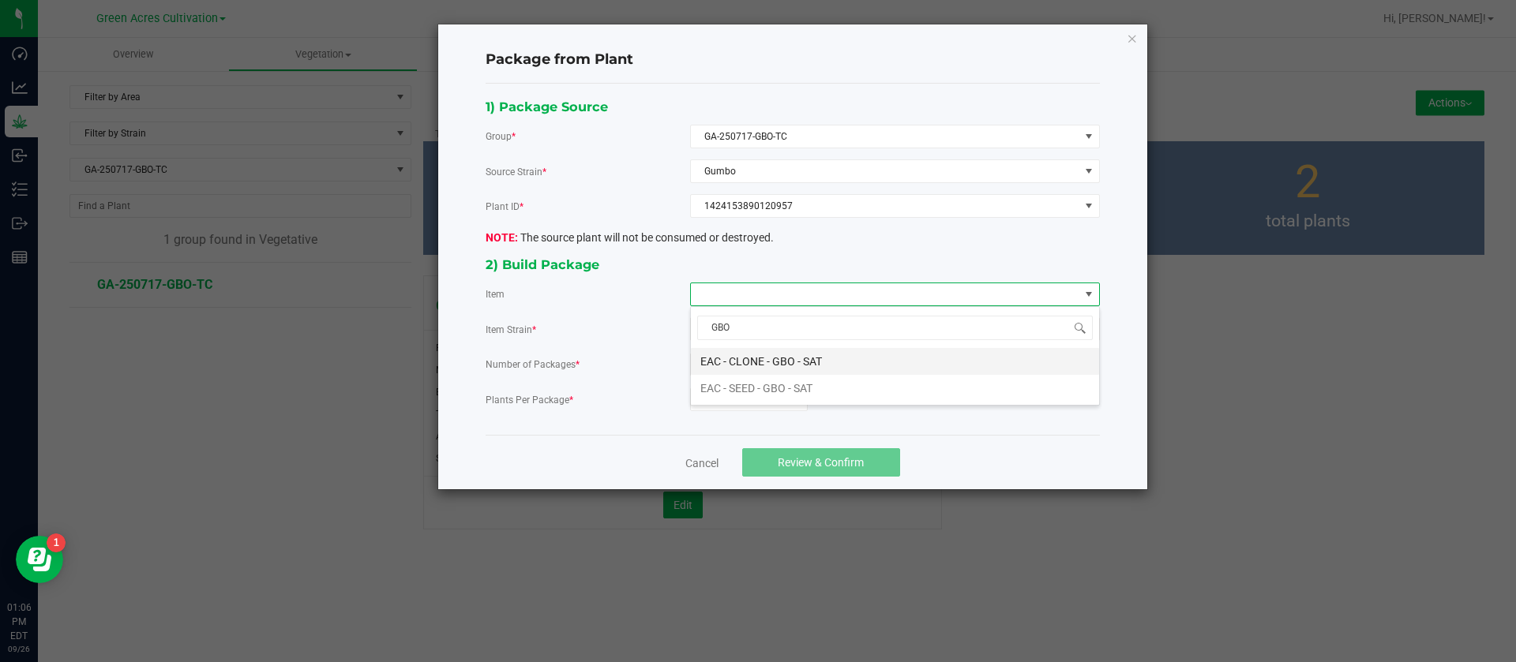
click at [764, 363] on SAT "EAC - CLONE - GBO - SAT" at bounding box center [895, 361] width 408 height 27
click at [719, 410] on span "0" at bounding box center [749, 400] width 118 height 24
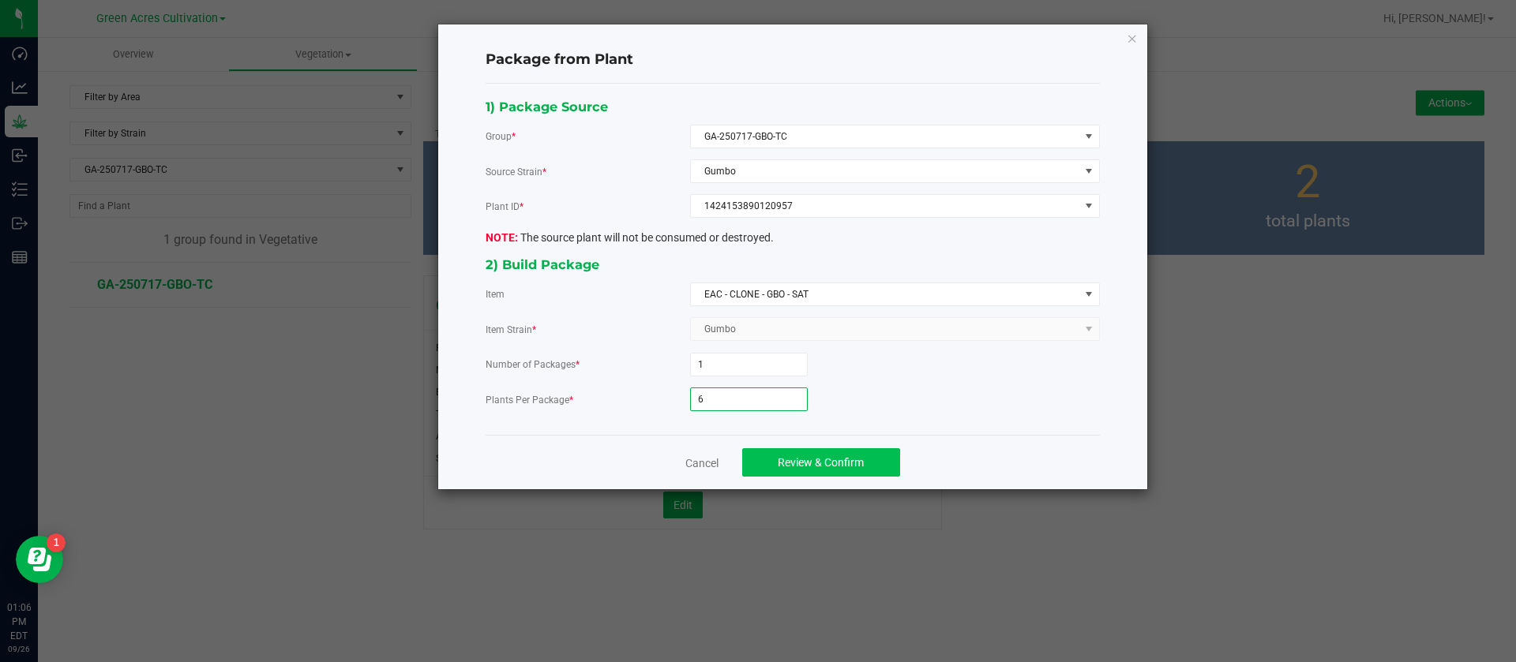
type input "6"
click at [828, 456] on span "Review & Confirm" at bounding box center [821, 462] width 86 height 13
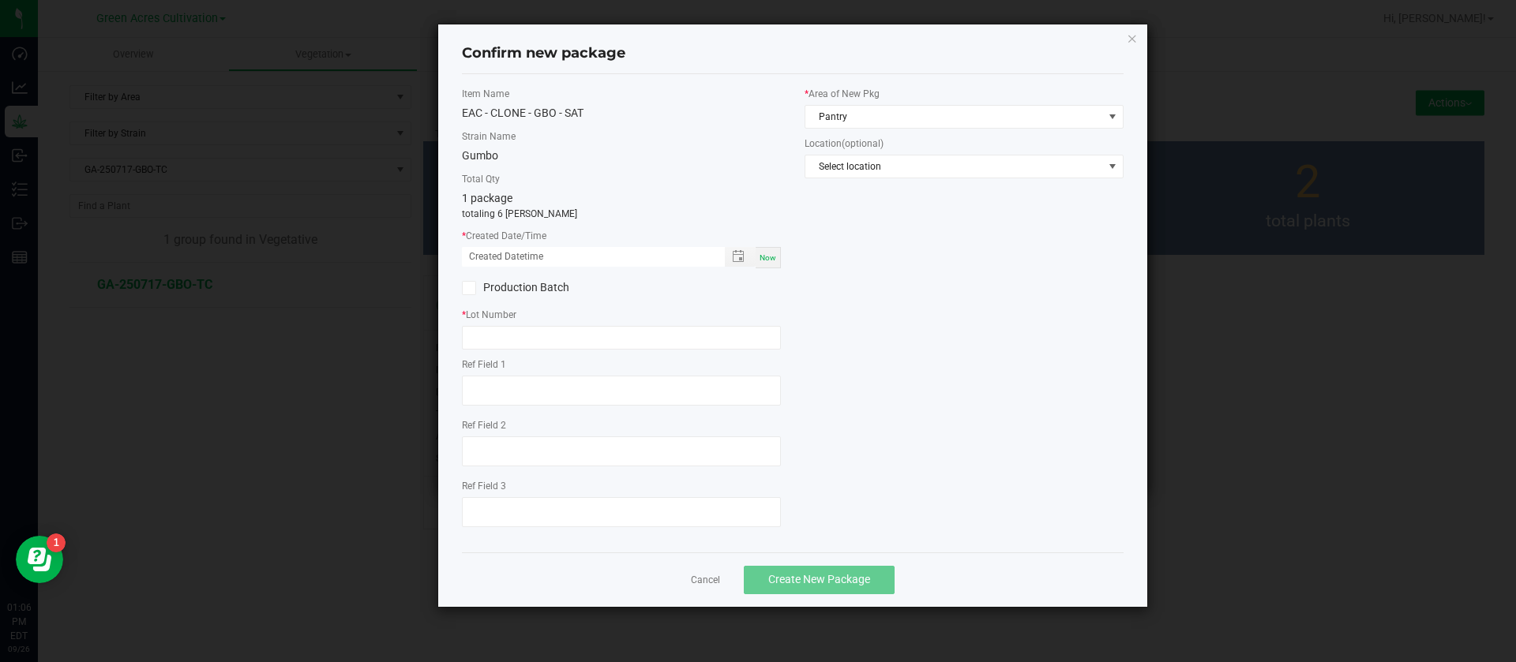
click at [759, 245] on div "* Created Date/Time Now" at bounding box center [621, 248] width 319 height 39
click at [763, 258] on span "Now" at bounding box center [767, 257] width 17 height 9
click at [487, 253] on input "09/26/2025 01:06 PM" at bounding box center [585, 257] width 246 height 20
type input "09/05/2025 01:06 PM"
click at [500, 315] on label "* Lot Number" at bounding box center [621, 315] width 319 height 14
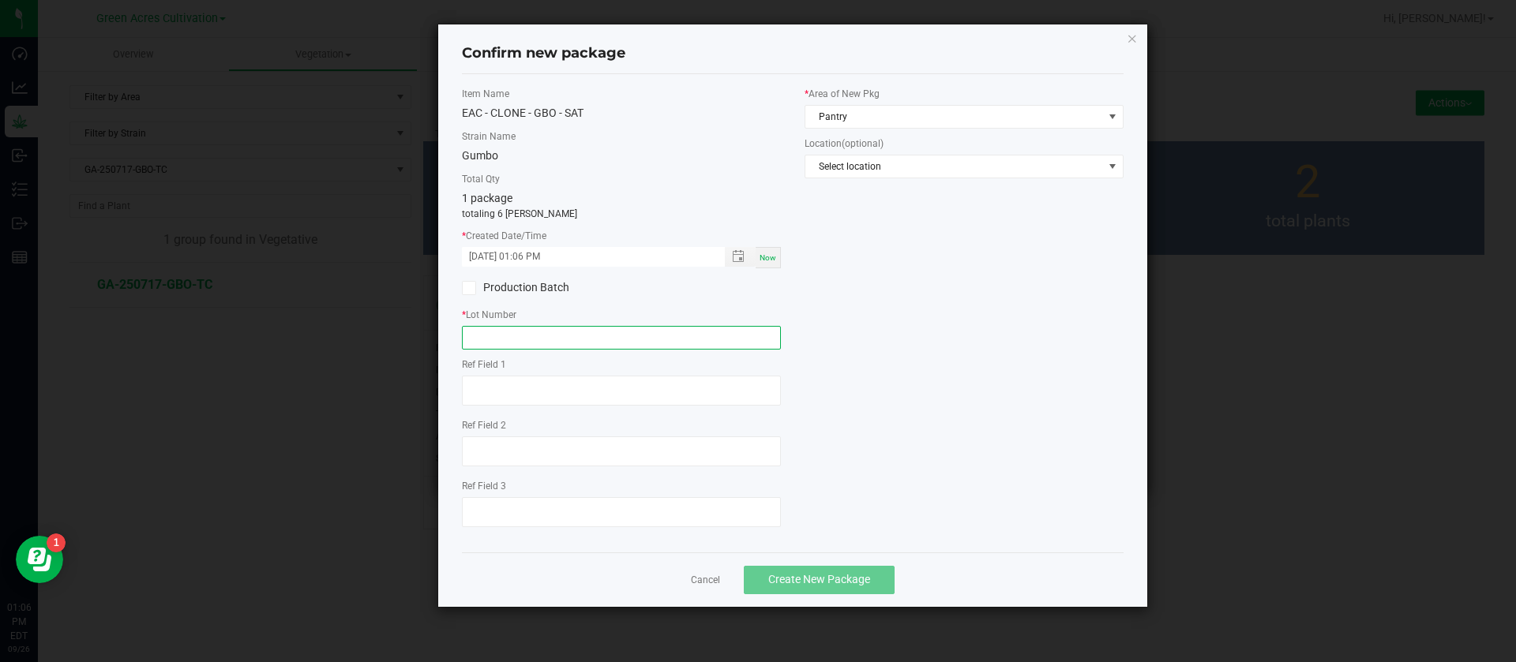
click at [504, 336] on input "text" at bounding box center [621, 338] width 319 height 24
type input "GA-250905-GBO-TC"
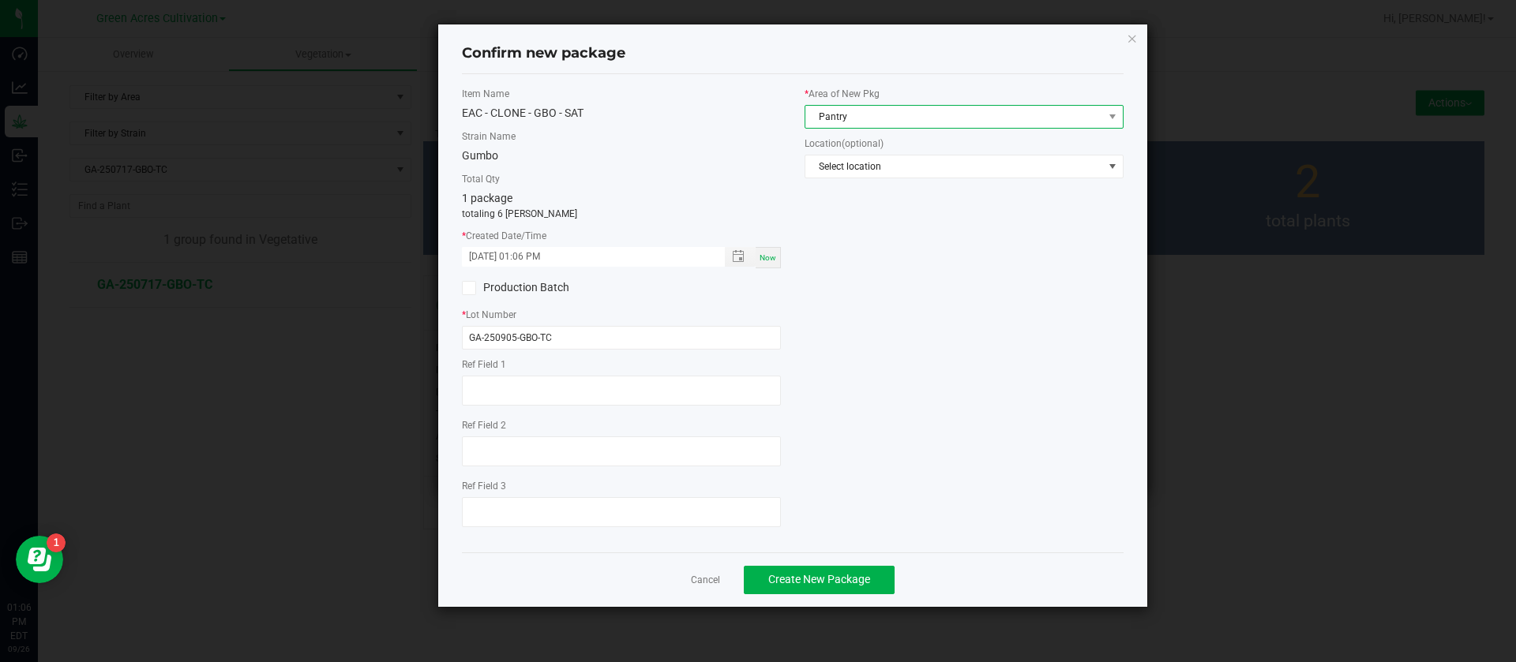
click at [930, 122] on span "Pantry" at bounding box center [954, 117] width 298 height 22
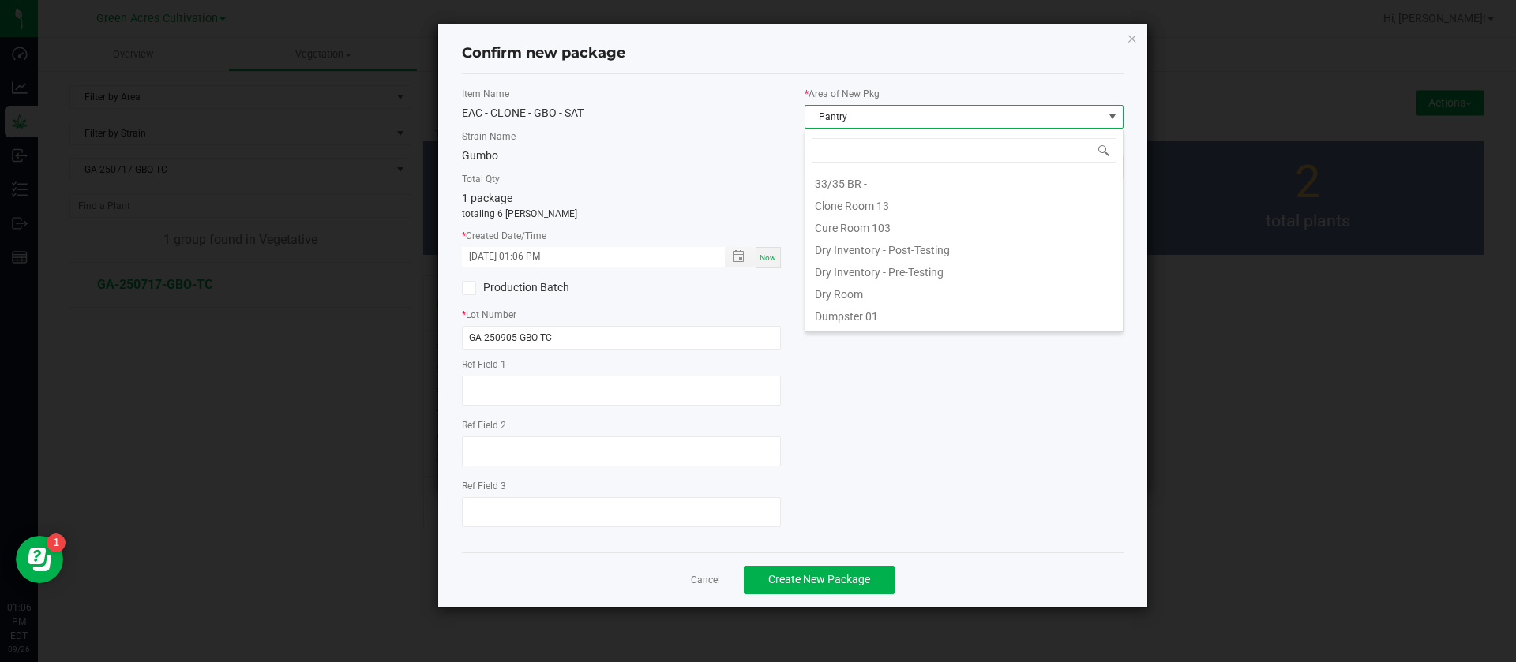
scroll to position [24, 319]
type input "TC"
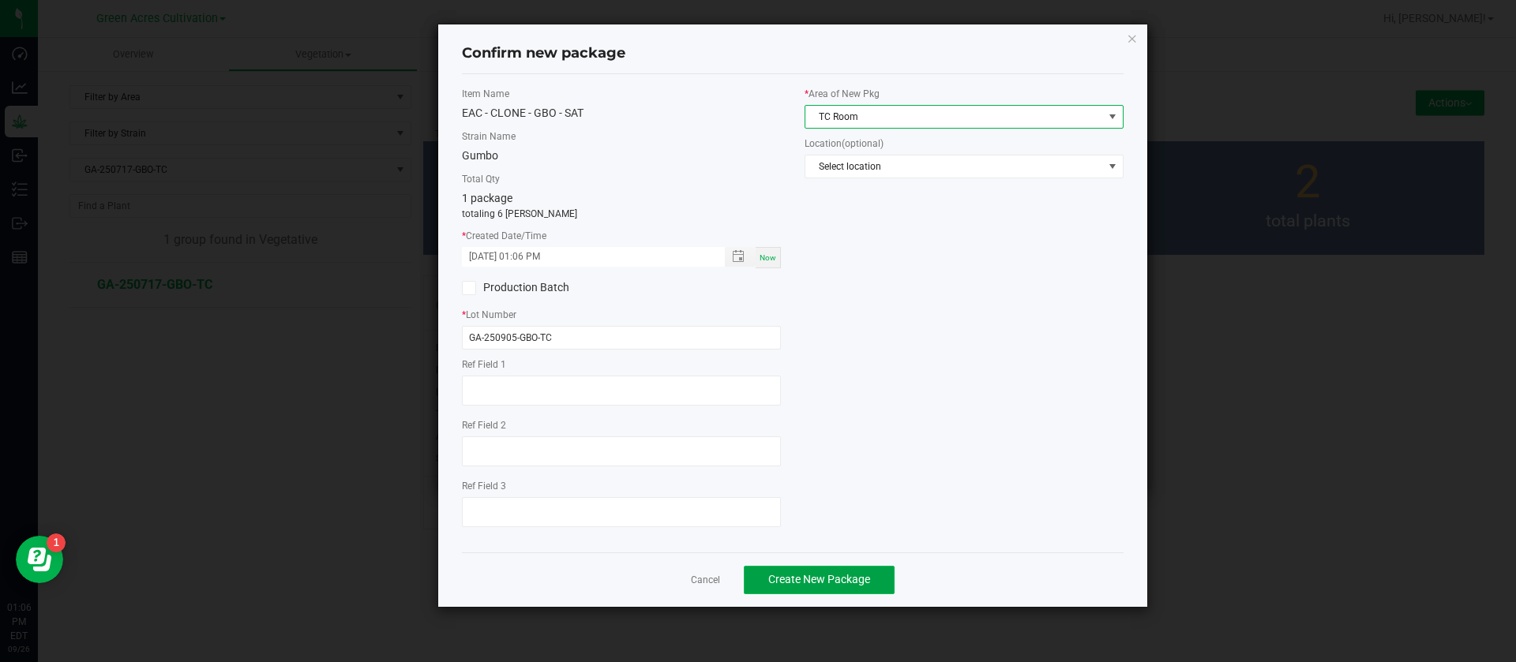
click at [804, 590] on button "Create New Package" at bounding box center [819, 580] width 151 height 28
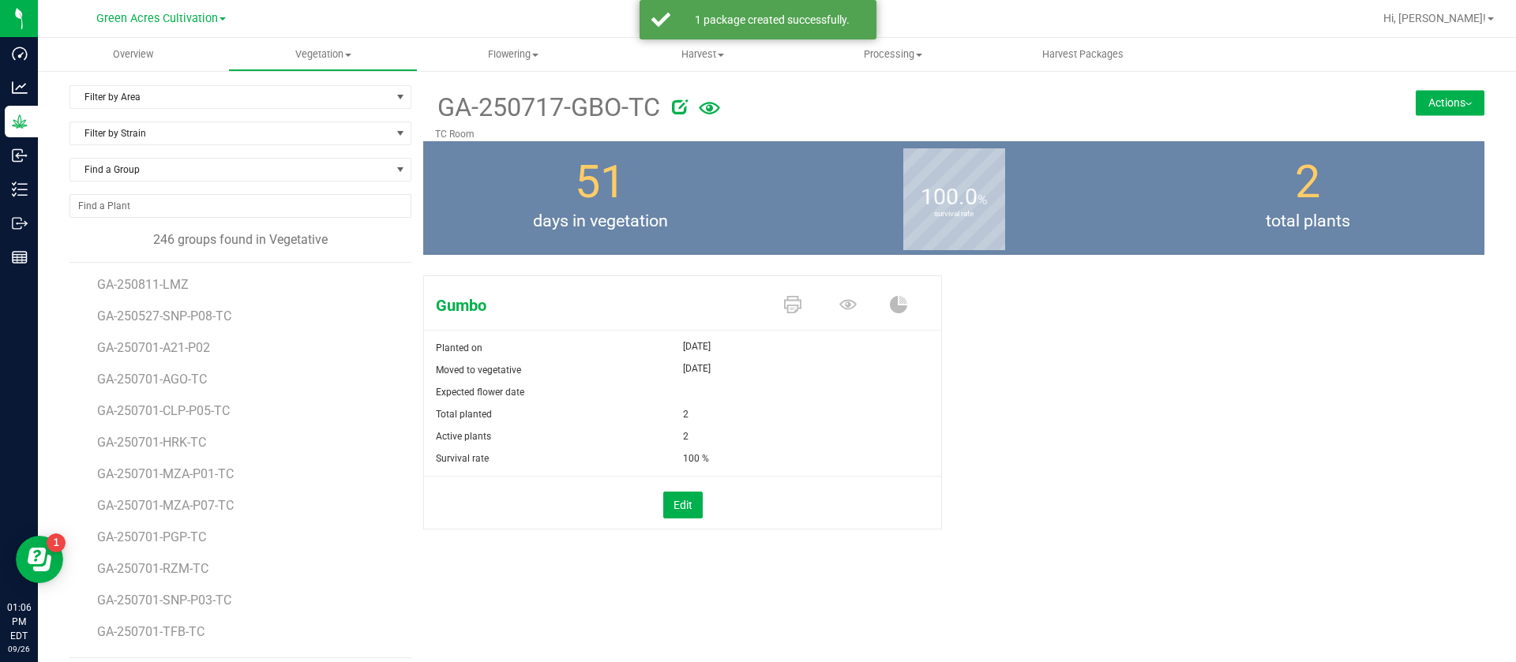
click at [203, 185] on div "Find a Group" at bounding box center [240, 176] width 342 height 36
click at [194, 167] on span "Find a Group" at bounding box center [230, 170] width 320 height 22
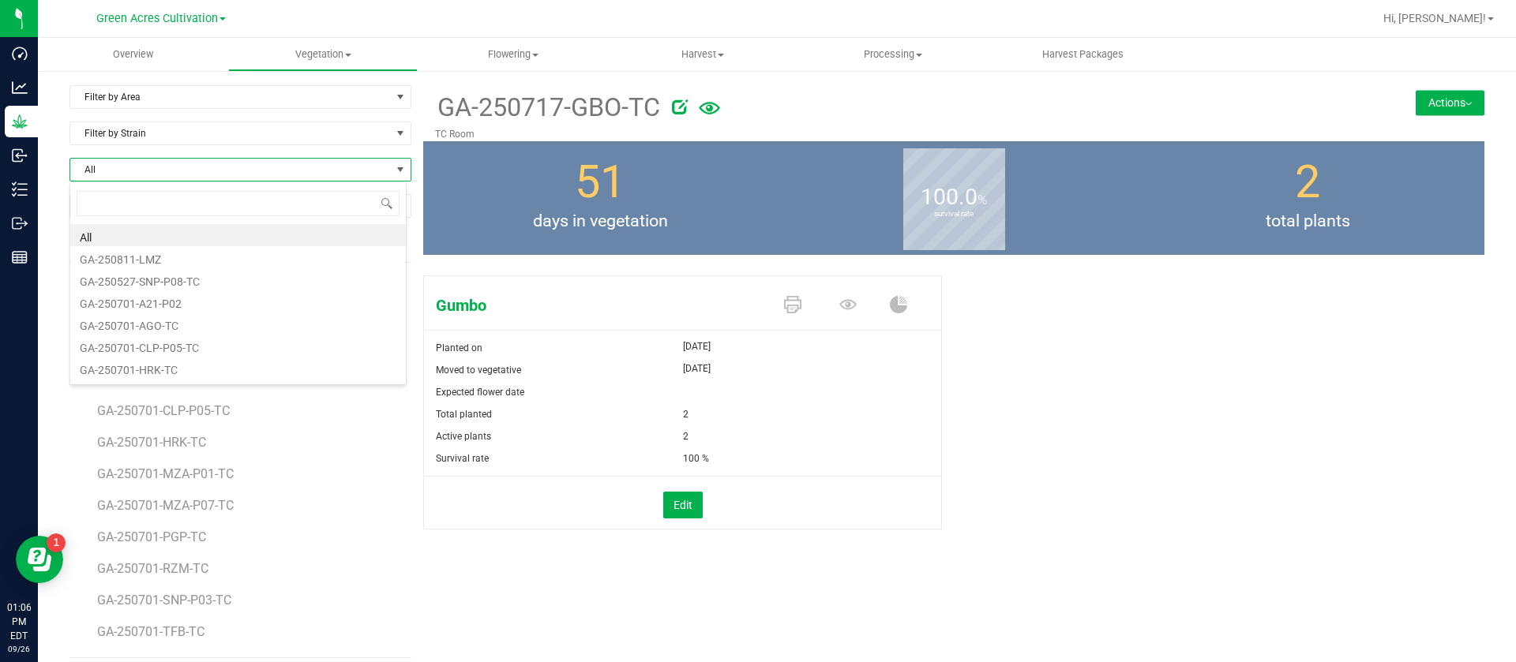
scroll to position [24, 338]
type input "RHB"
click at [154, 233] on li "GA-250717-RHB-TC" at bounding box center [237, 235] width 335 height 22
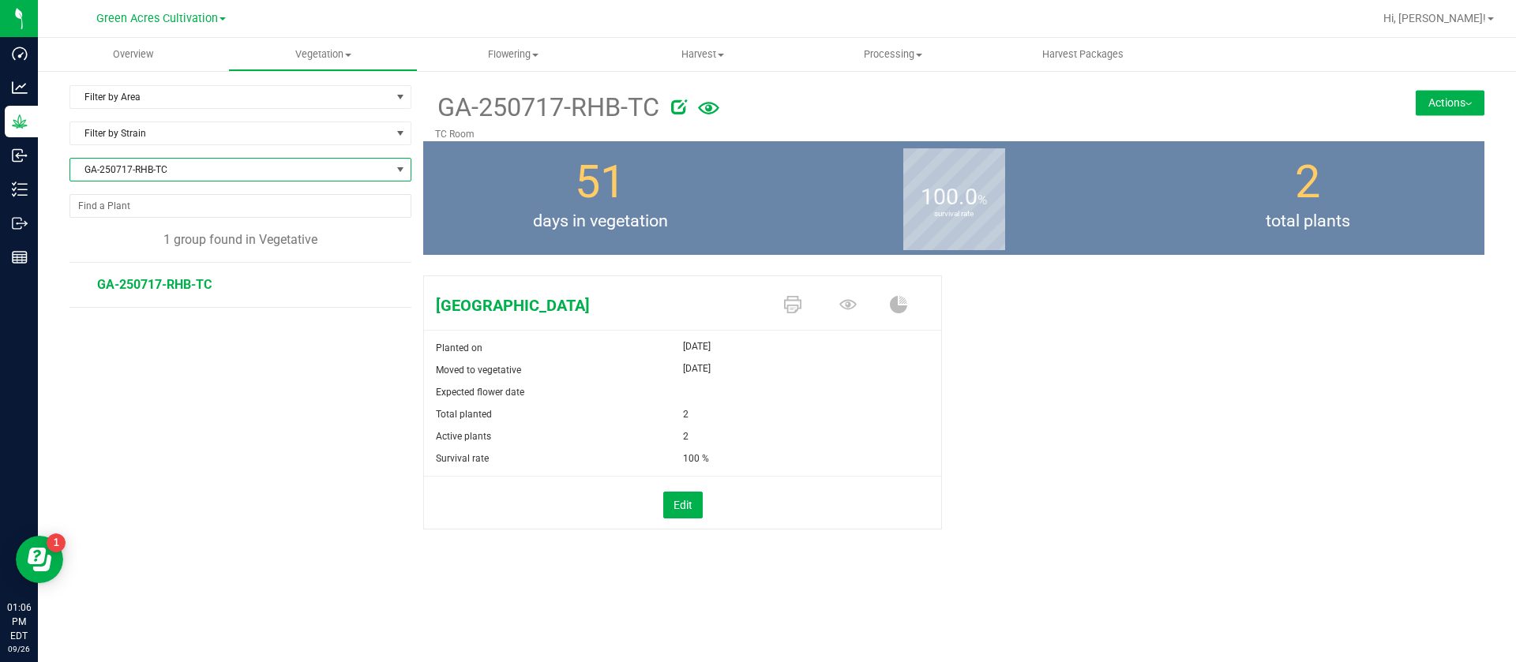
click at [1425, 95] on button "Actions" at bounding box center [1449, 102] width 69 height 25
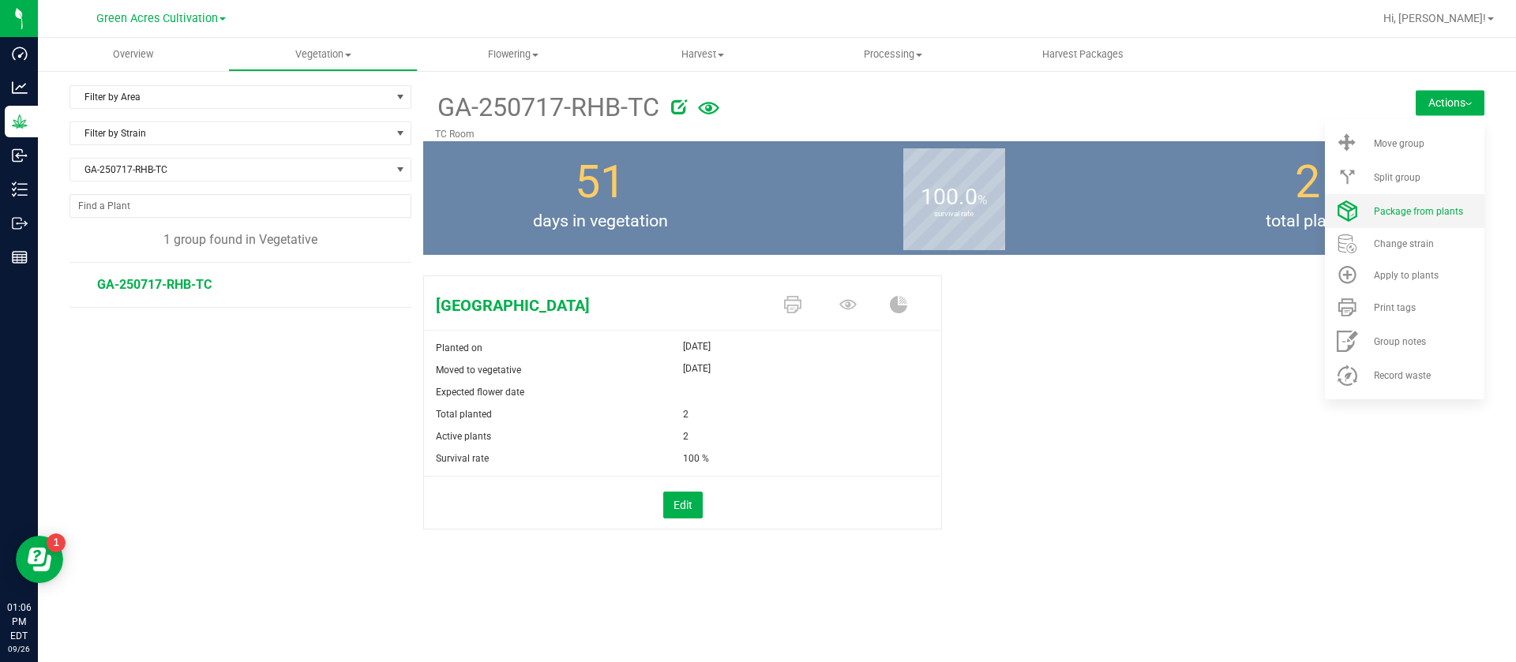
click at [1416, 207] on span "Package from plants" at bounding box center [1418, 211] width 89 height 11
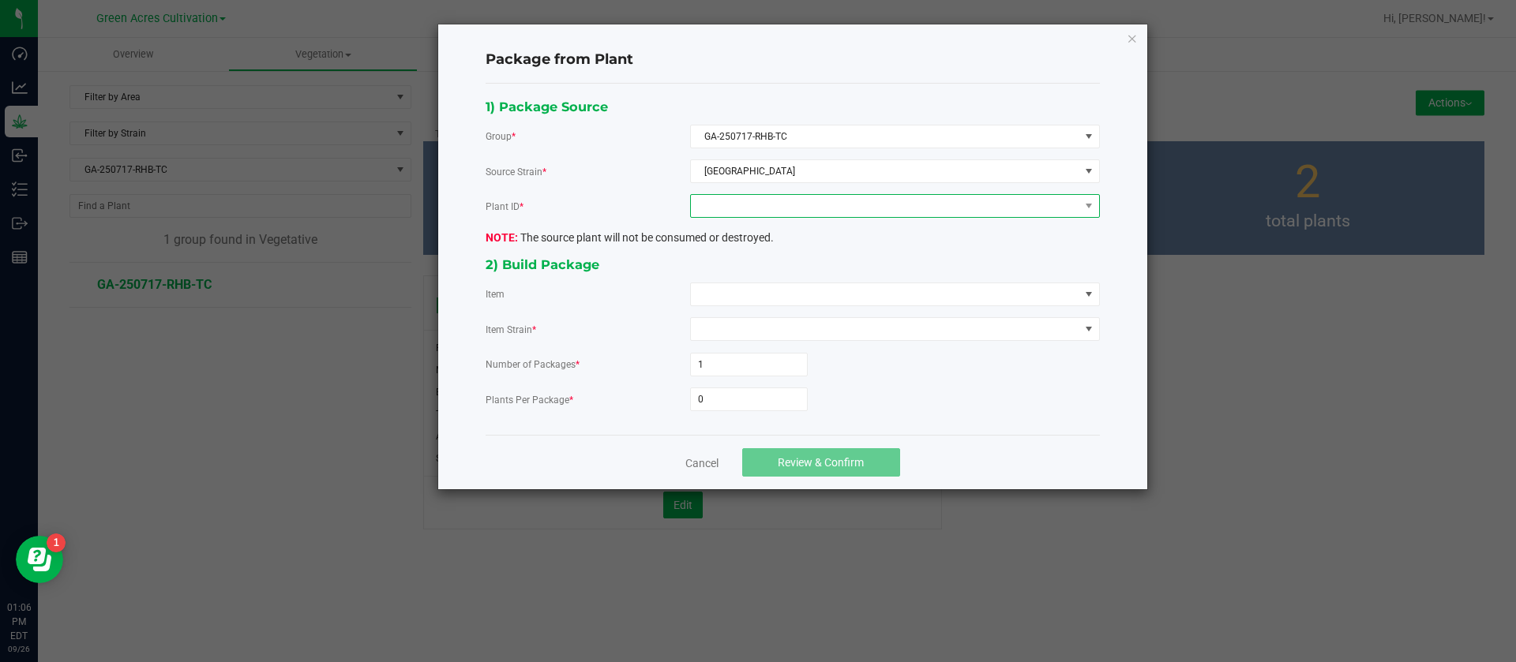
click at [772, 197] on span at bounding box center [885, 206] width 388 height 22
click at [763, 270] on li "4602703356129019" at bounding box center [895, 274] width 408 height 27
click at [732, 301] on span at bounding box center [885, 294] width 388 height 22
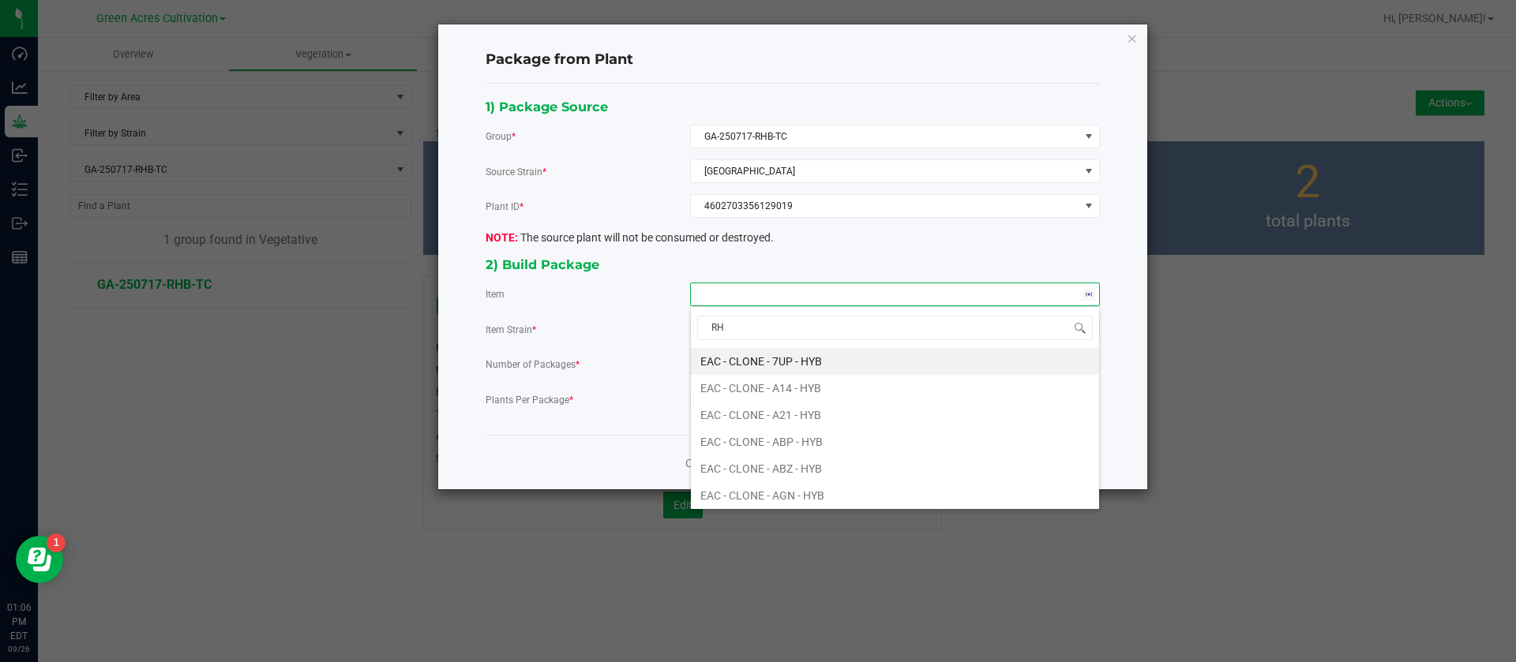
type input "RHB"
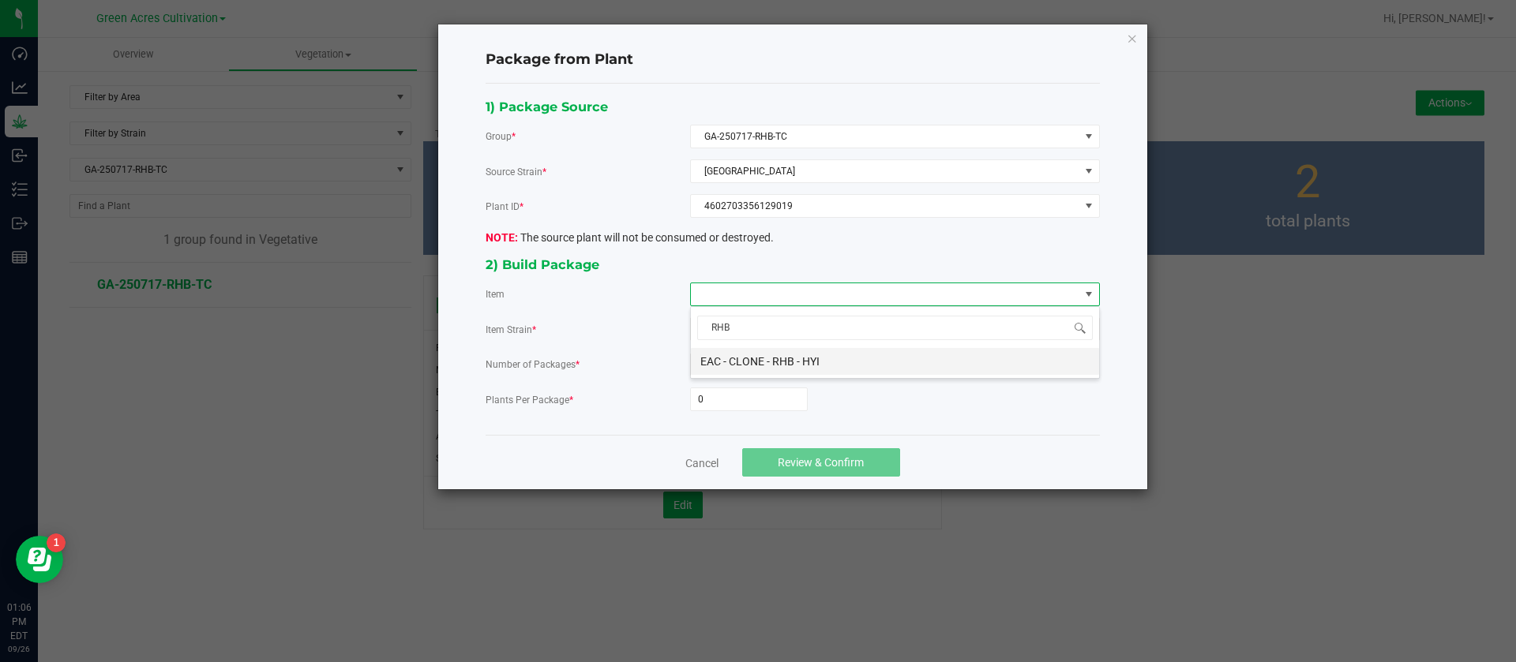
click at [834, 359] on HYI "EAC - CLONE - RHB - HYI" at bounding box center [895, 361] width 408 height 27
click at [718, 397] on input "0" at bounding box center [749, 399] width 116 height 22
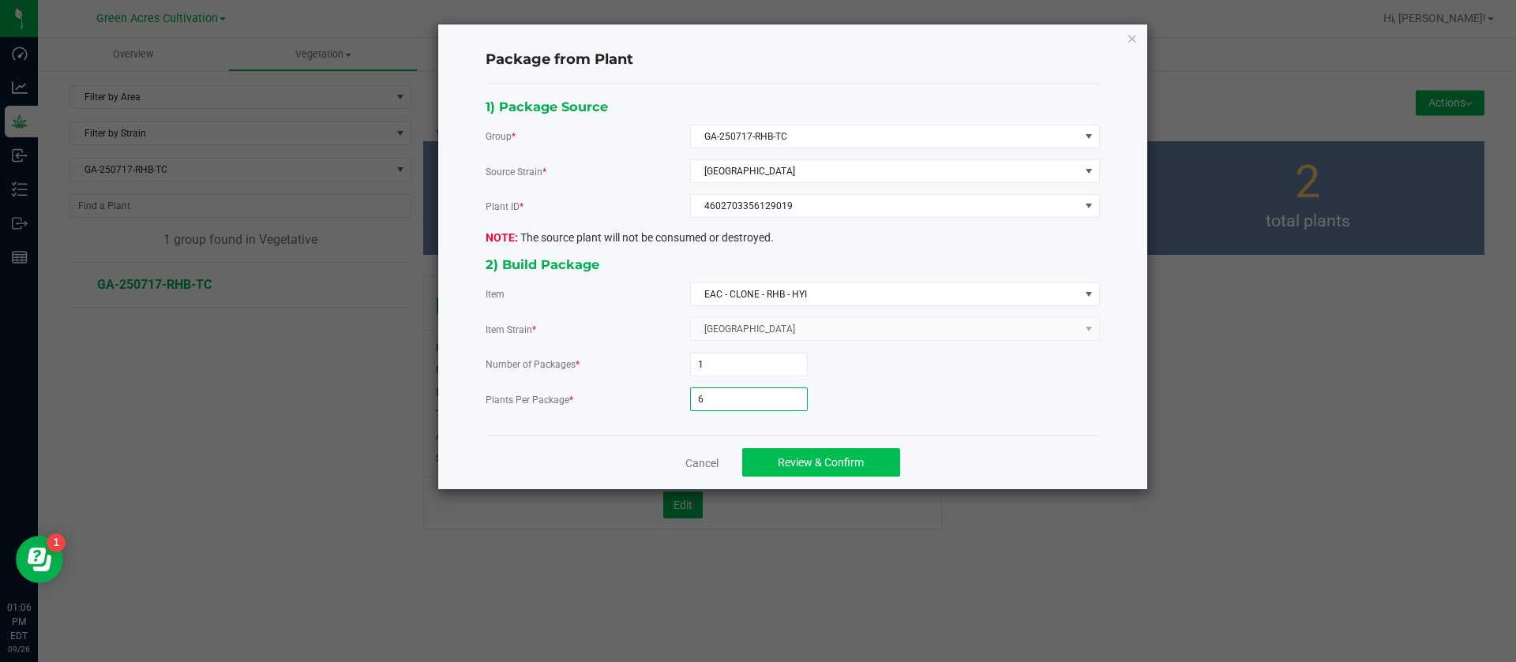
type input "6"
click at [804, 454] on button "Review & Confirm" at bounding box center [821, 462] width 158 height 28
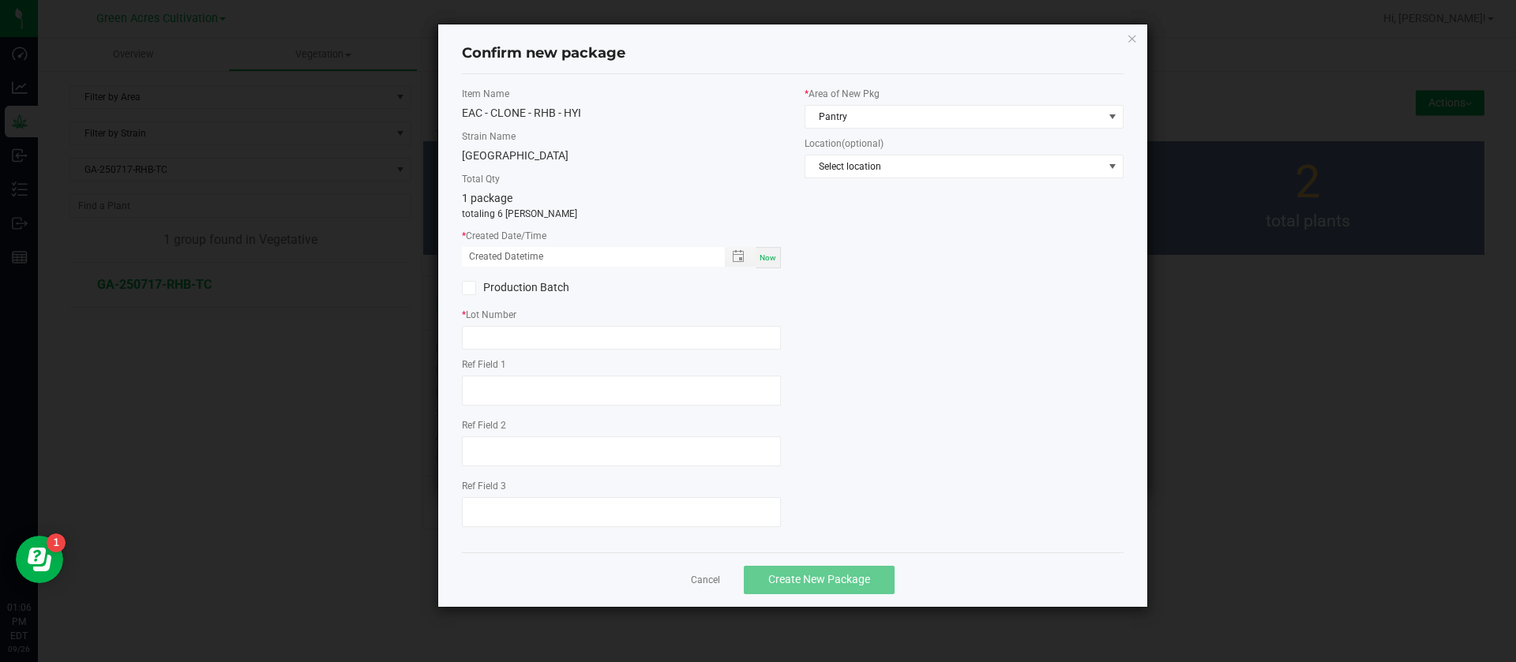
click at [772, 258] on span "Now" at bounding box center [767, 257] width 17 height 9
click at [482, 247] on input "09/26/2025 01:06 PM" at bounding box center [585, 257] width 246 height 20
click at [489, 254] on input "09/26/2025 01:06 PM" at bounding box center [585, 257] width 246 height 20
type input "09/05/2025 01:06 PM"
click at [516, 347] on input "text" at bounding box center [621, 338] width 319 height 24
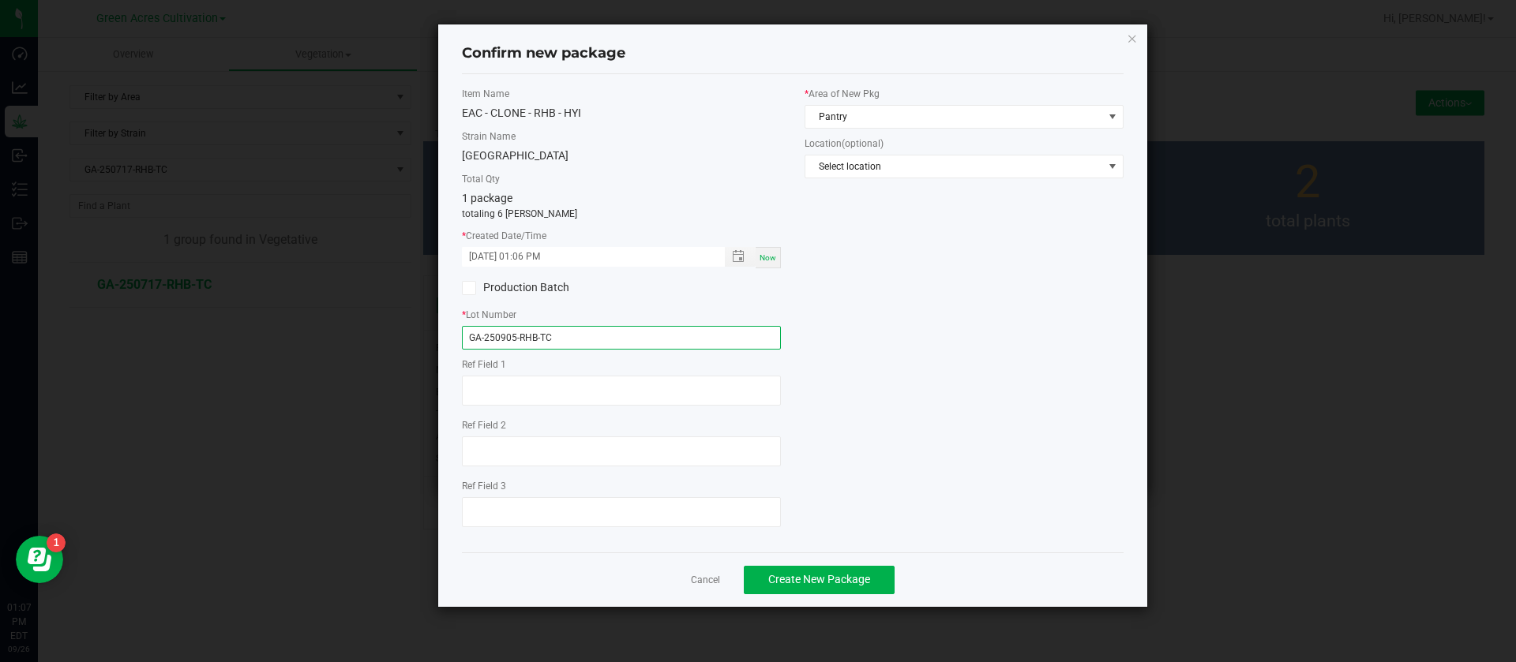
type input "GA-250905-RHB-TC"
click at [845, 130] on div "* Area of New Pkg Pantry Location (optional) Select location" at bounding box center [964, 136] width 343 height 99
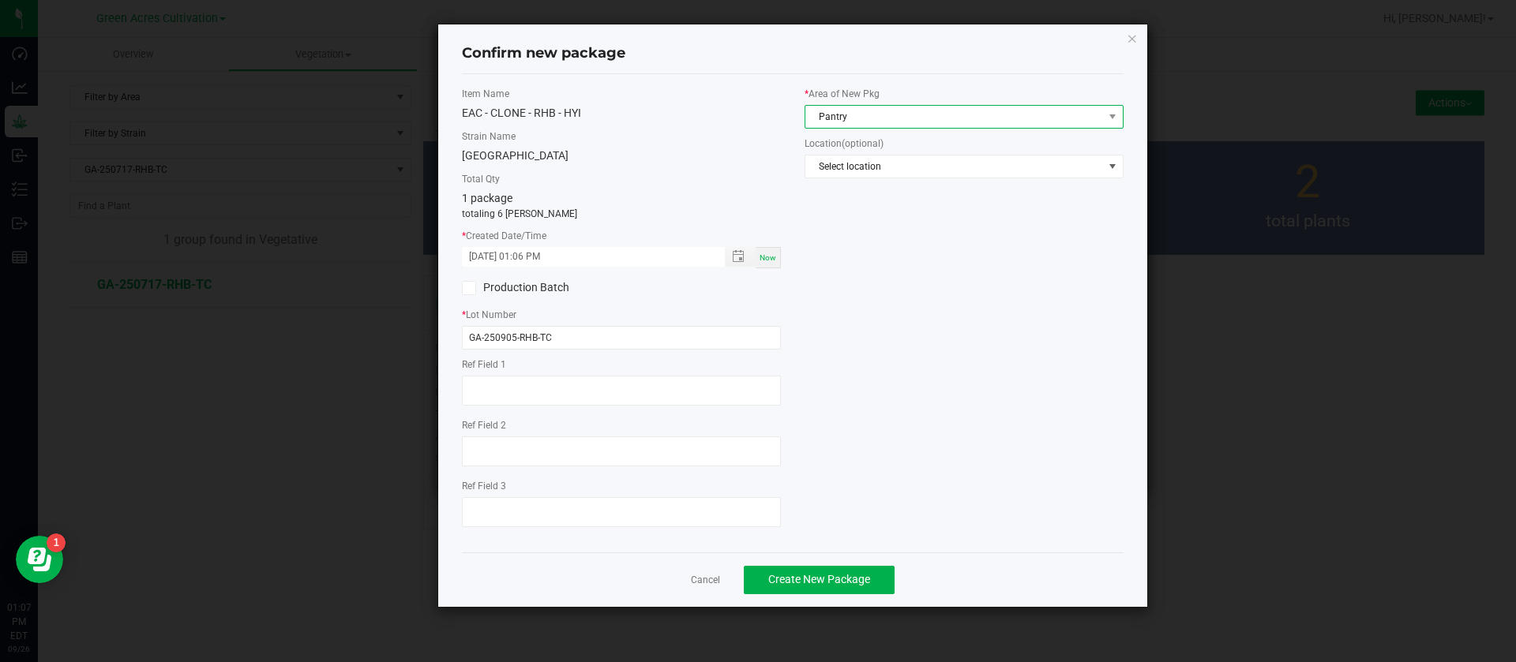
click at [845, 122] on span "Pantry" at bounding box center [954, 117] width 298 height 22
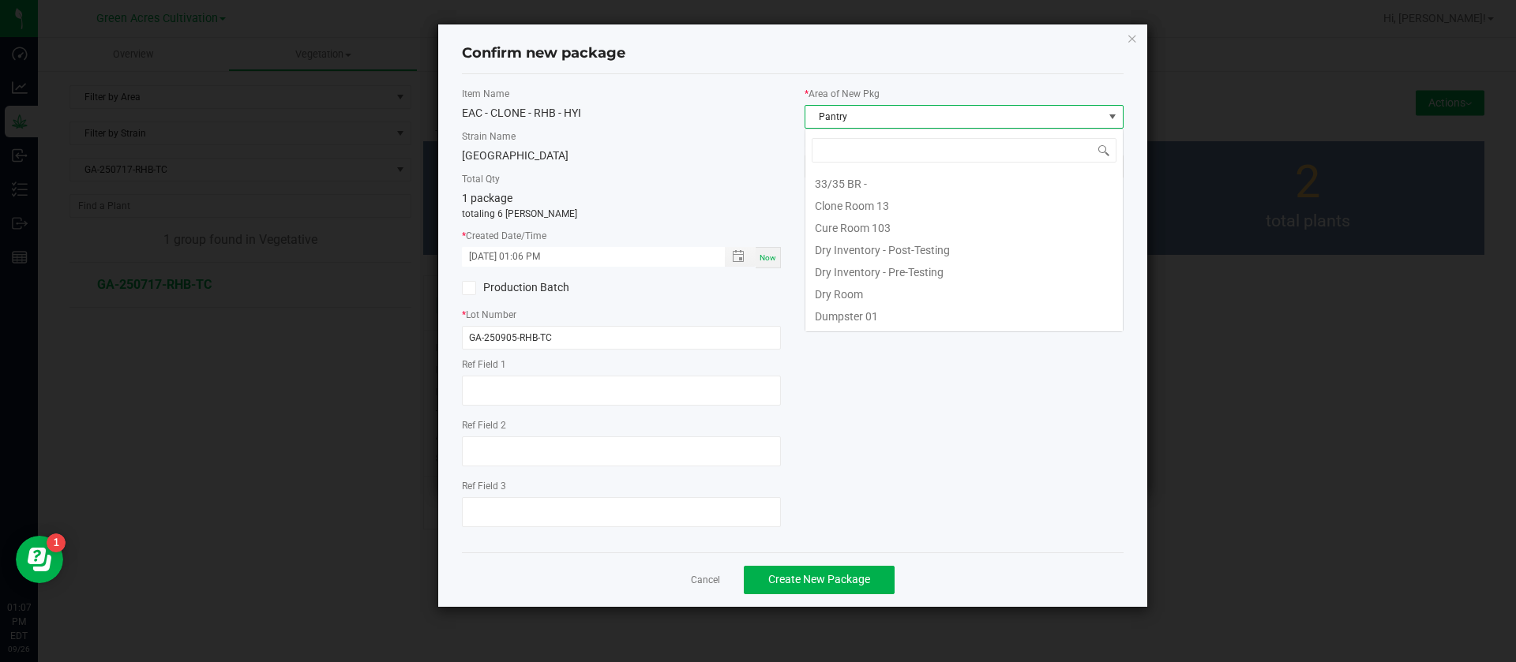
scroll to position [129, 0]
type input "TC"
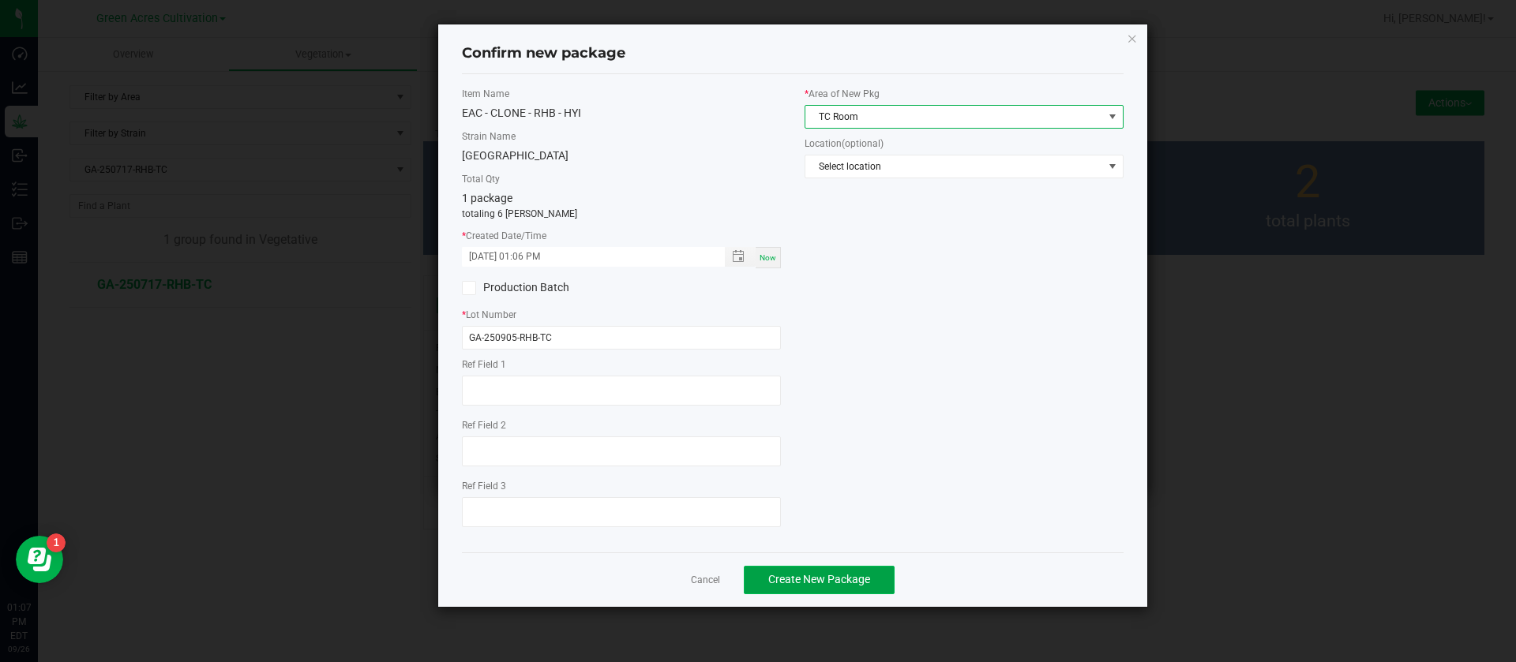
click at [803, 573] on span "Create New Package" at bounding box center [819, 579] width 102 height 13
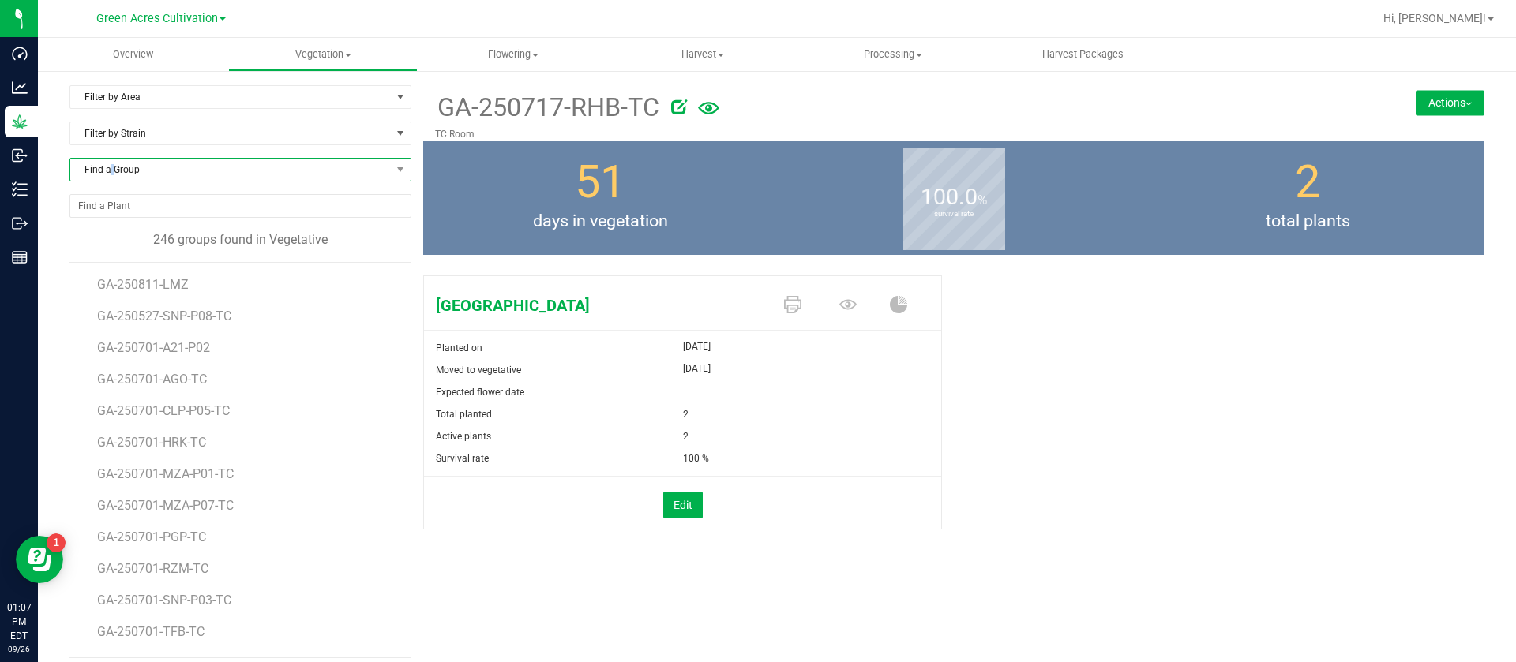
click at [113, 159] on span "Find a Group" at bounding box center [230, 170] width 320 height 22
type input "GL4"
click at [224, 236] on li "GA-250717-GL4-TC" at bounding box center [237, 235] width 335 height 22
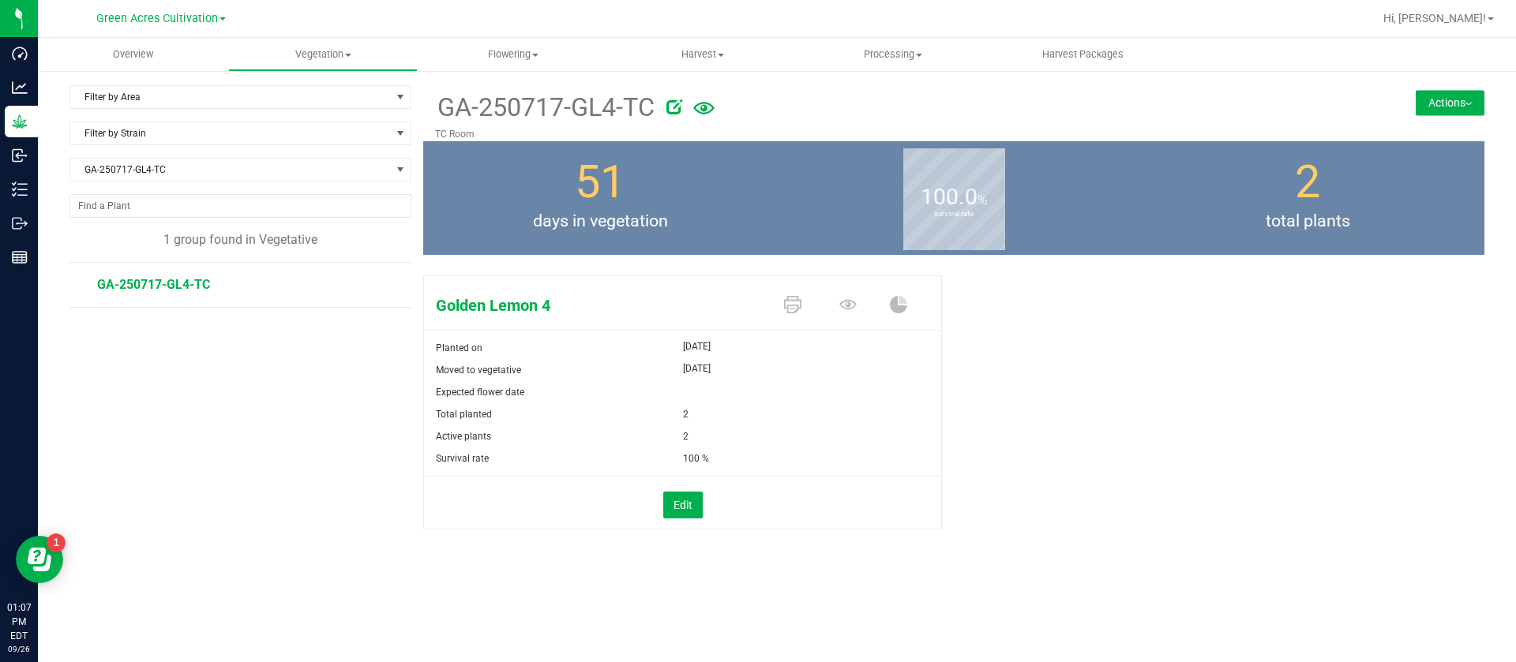
click at [1427, 99] on button "Actions" at bounding box center [1449, 102] width 69 height 25
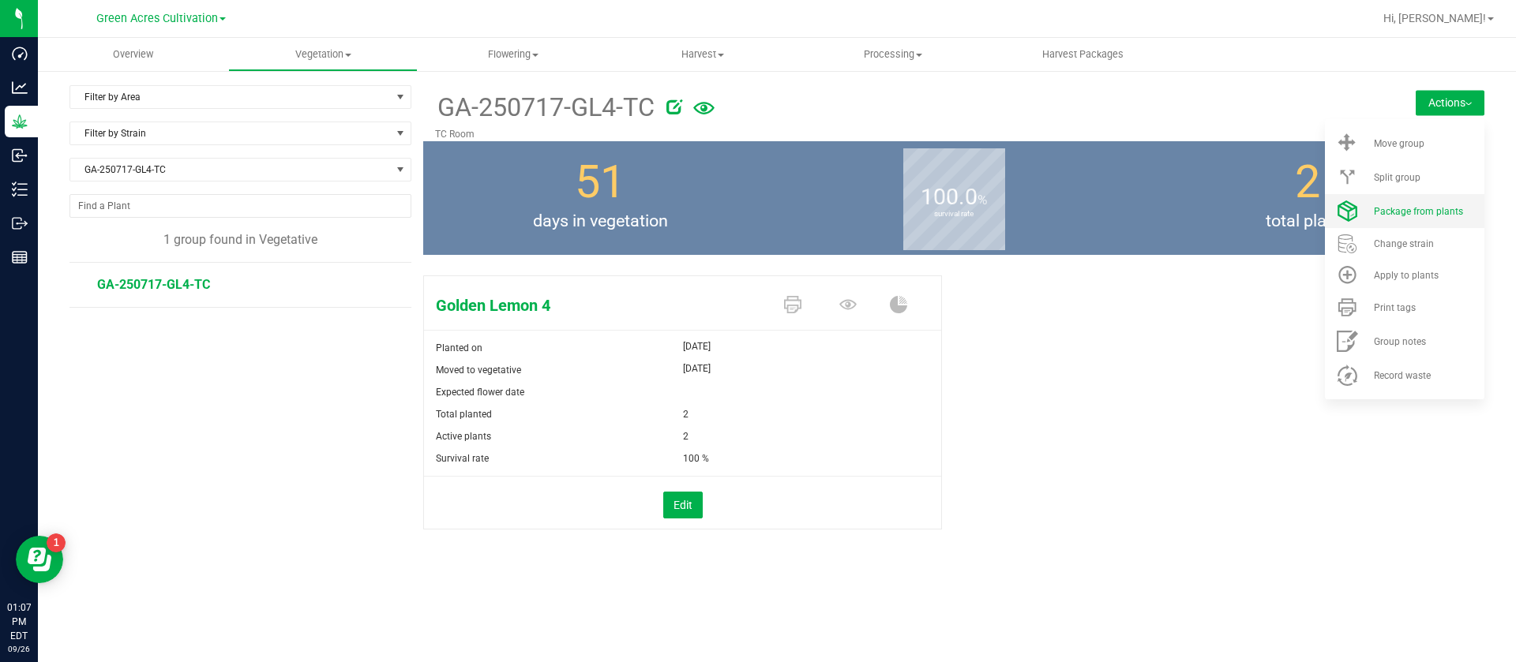
click at [1422, 207] on span "Package from plants" at bounding box center [1418, 211] width 89 height 11
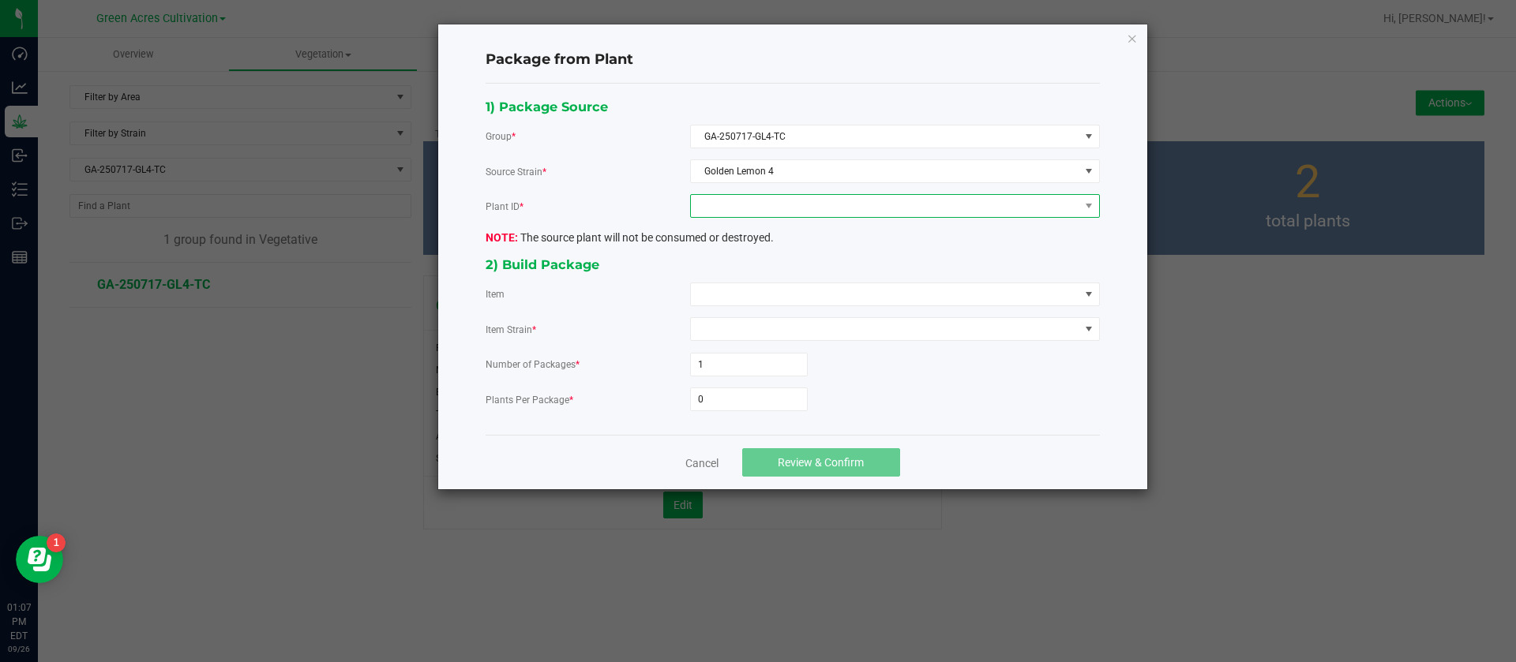
click at [748, 209] on span at bounding box center [885, 206] width 388 height 22
click at [782, 270] on li "1981240369819381" at bounding box center [895, 274] width 408 height 27
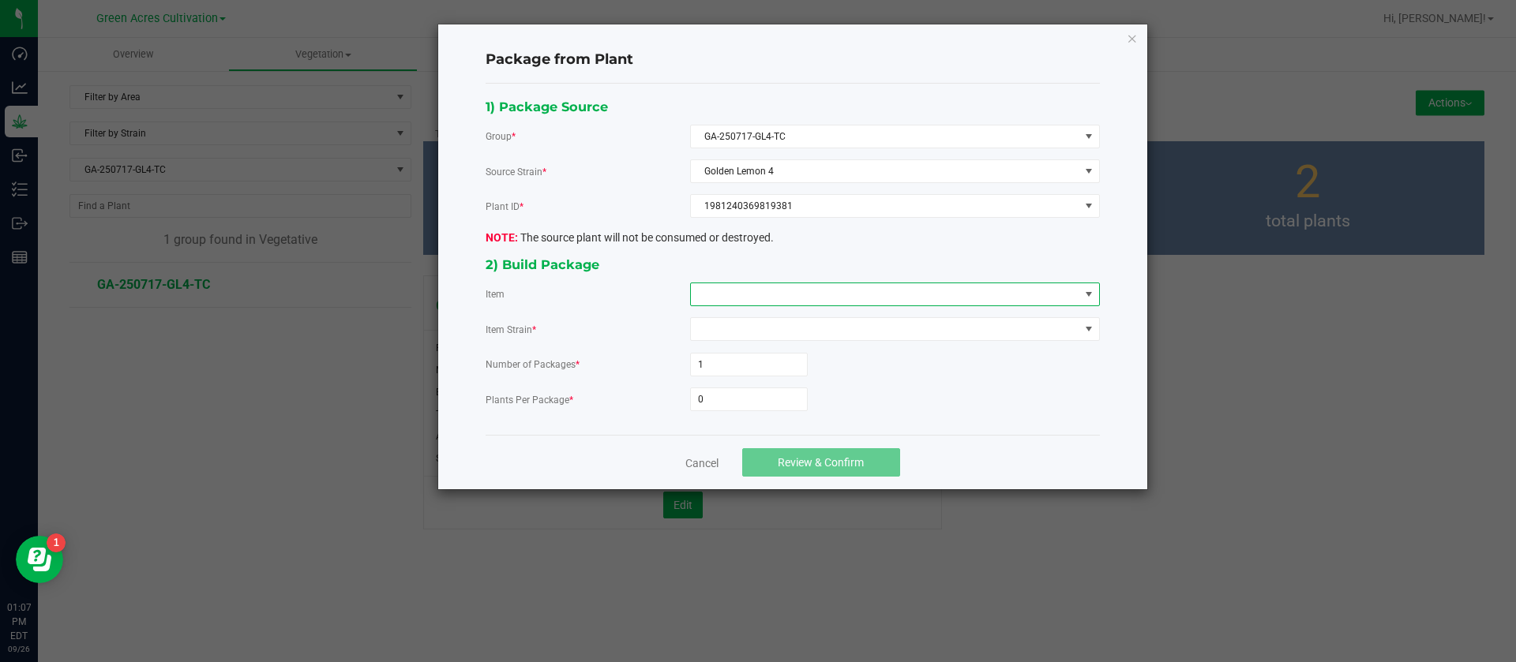
click at [772, 292] on span at bounding box center [885, 294] width 388 height 22
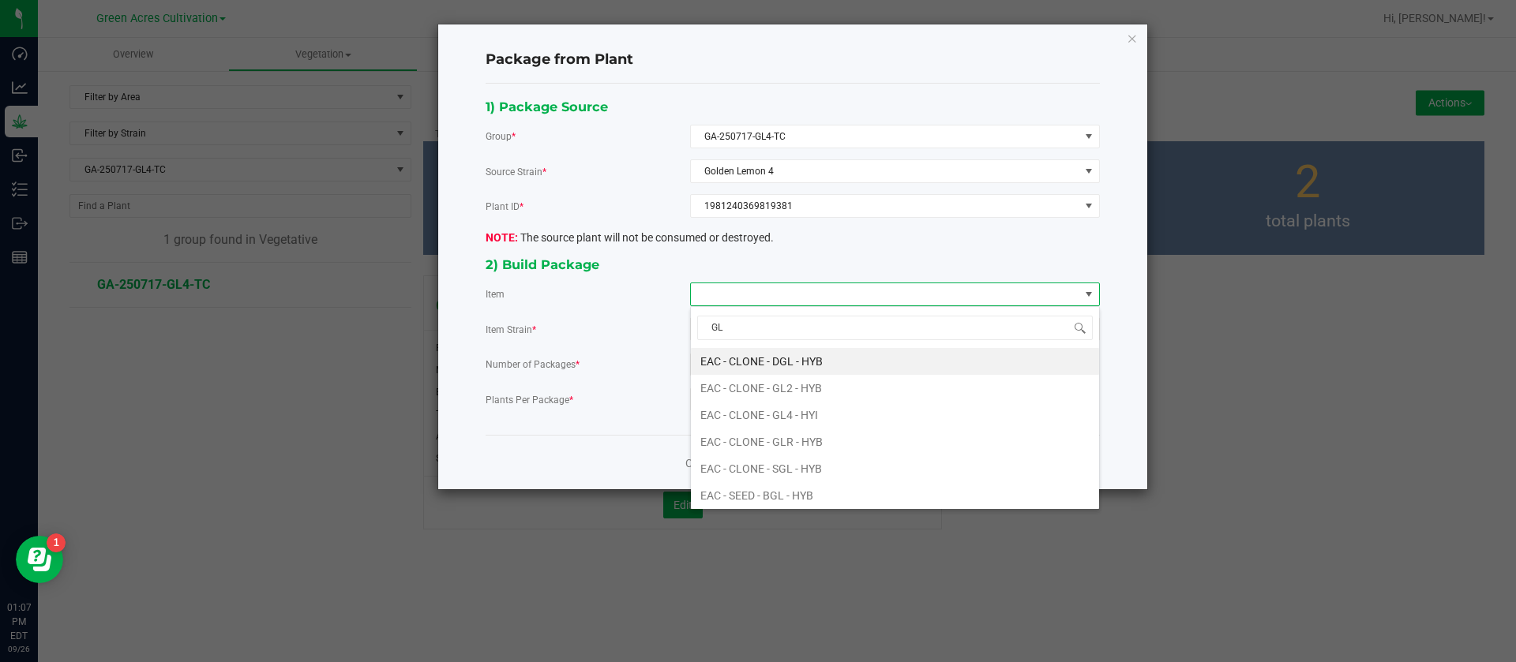
type input "GL4"
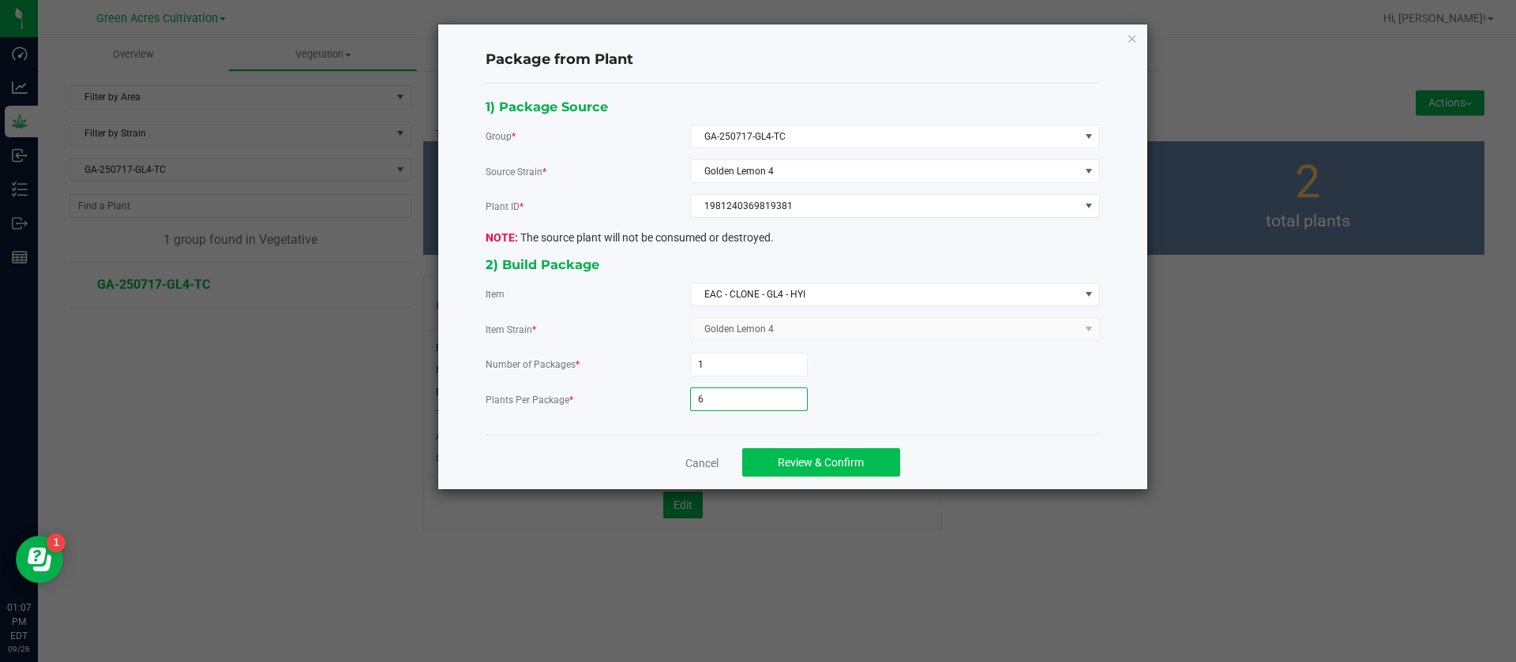
type input "6"
click at [804, 448] on button "Review & Confirm" at bounding box center [821, 462] width 158 height 28
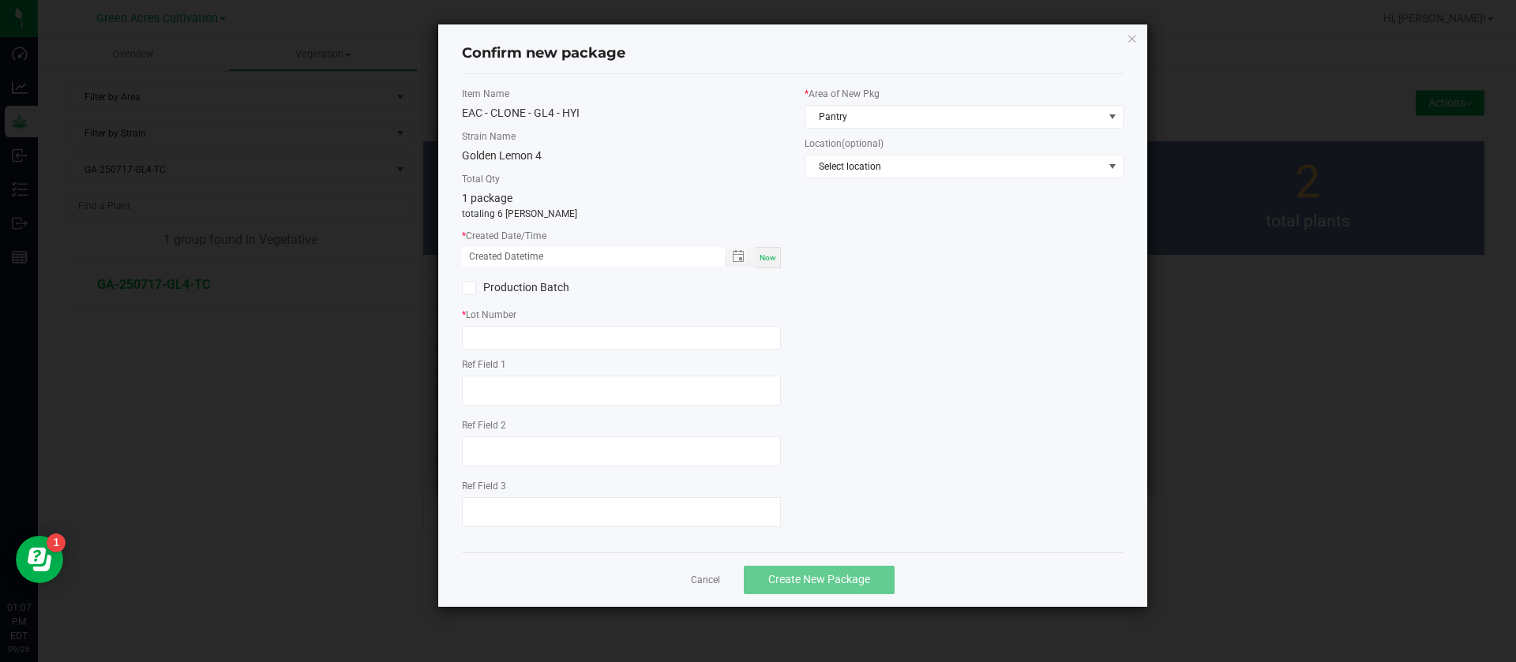
click at [767, 263] on div "Now" at bounding box center [767, 257] width 25 height 21
click at [493, 259] on input "09/26/2025 01:07 PM" at bounding box center [585, 257] width 246 height 20
type input "09/05/2025 01:07 PM"
click at [520, 338] on input "text" at bounding box center [621, 338] width 319 height 24
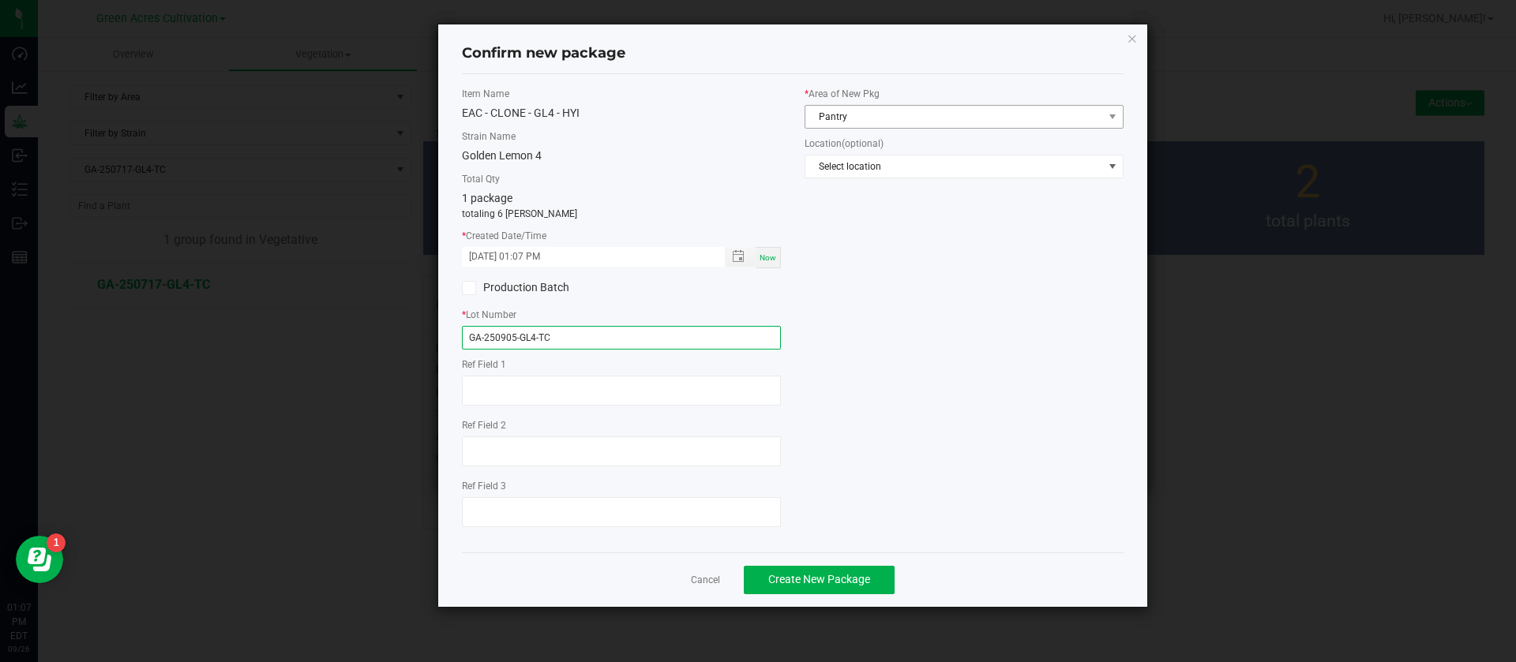
type input "GA-250905-GL4-TC"
click at [890, 109] on span "Pantry" at bounding box center [954, 117] width 298 height 22
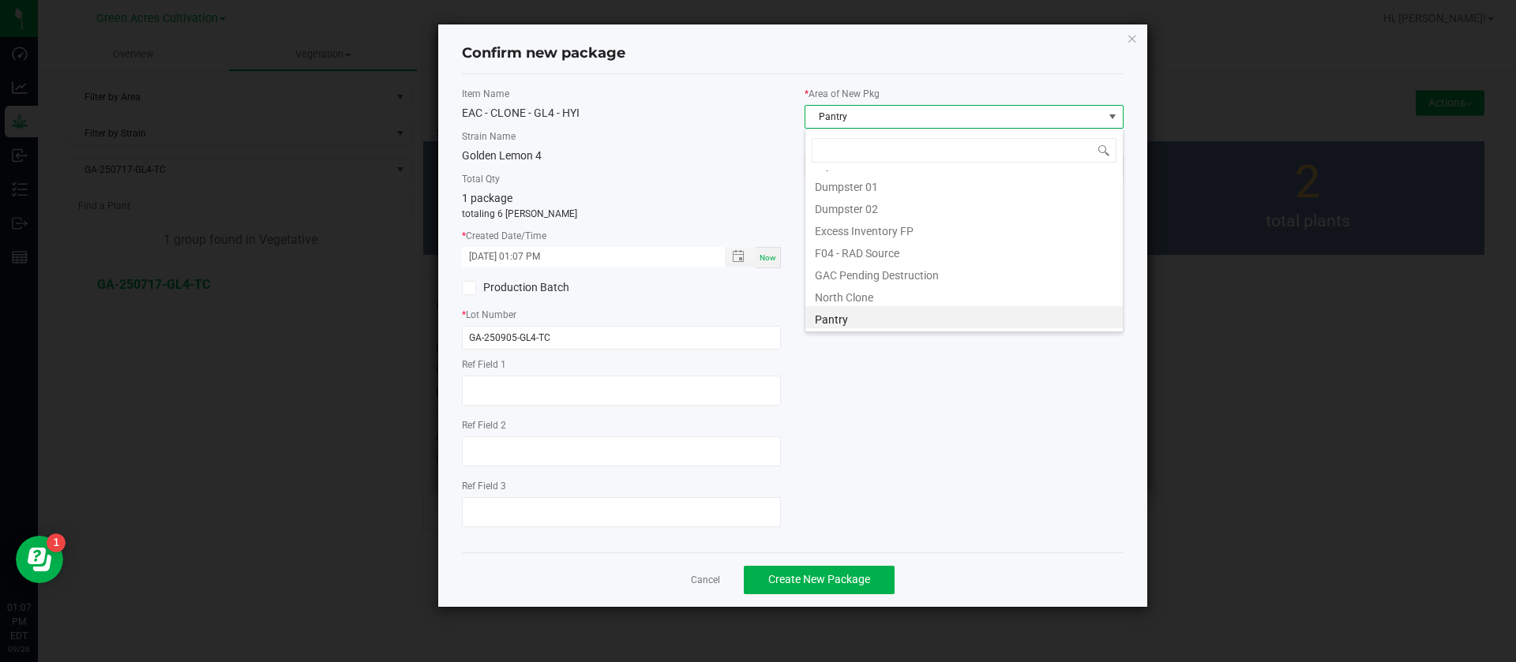
scroll to position [24, 319]
type input "TC"
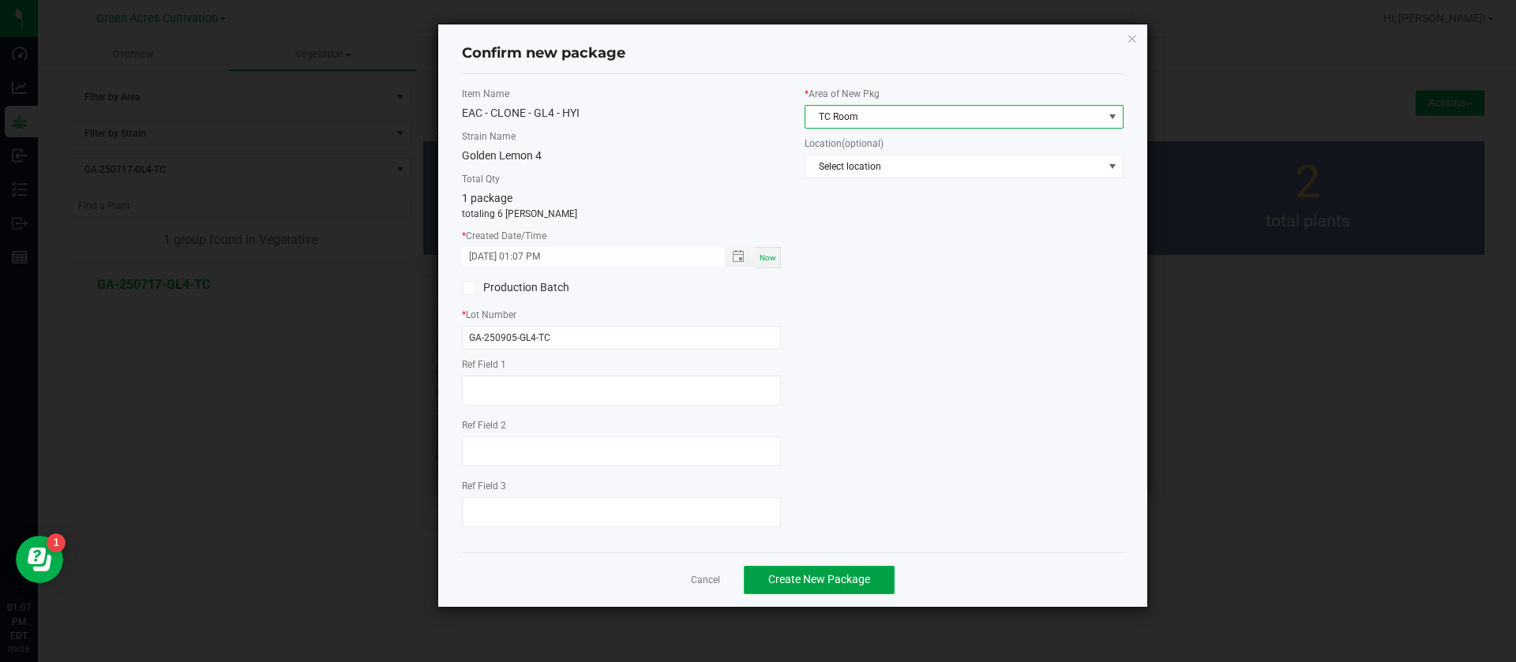
click at [807, 569] on button "Create New Package" at bounding box center [819, 580] width 151 height 28
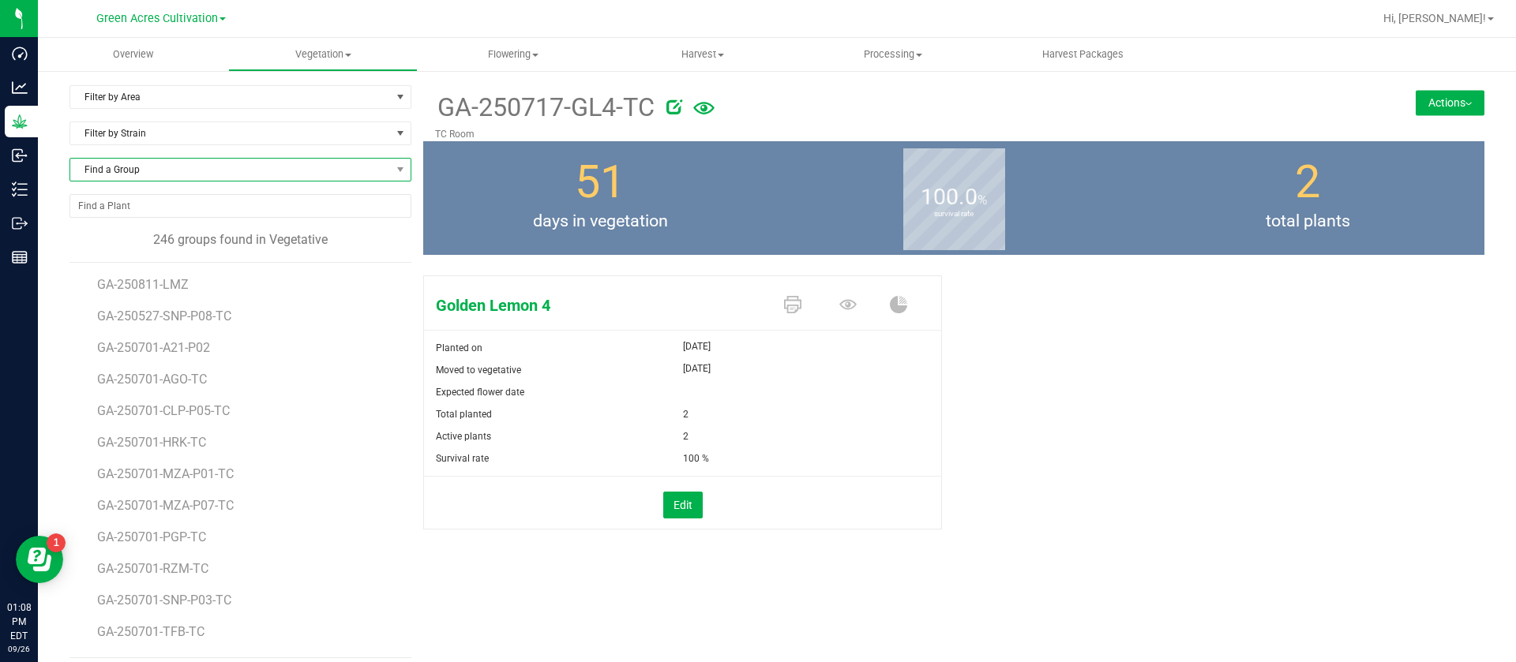
click at [175, 171] on span "Find a Group" at bounding box center [230, 170] width 320 height 22
type input "DSC"
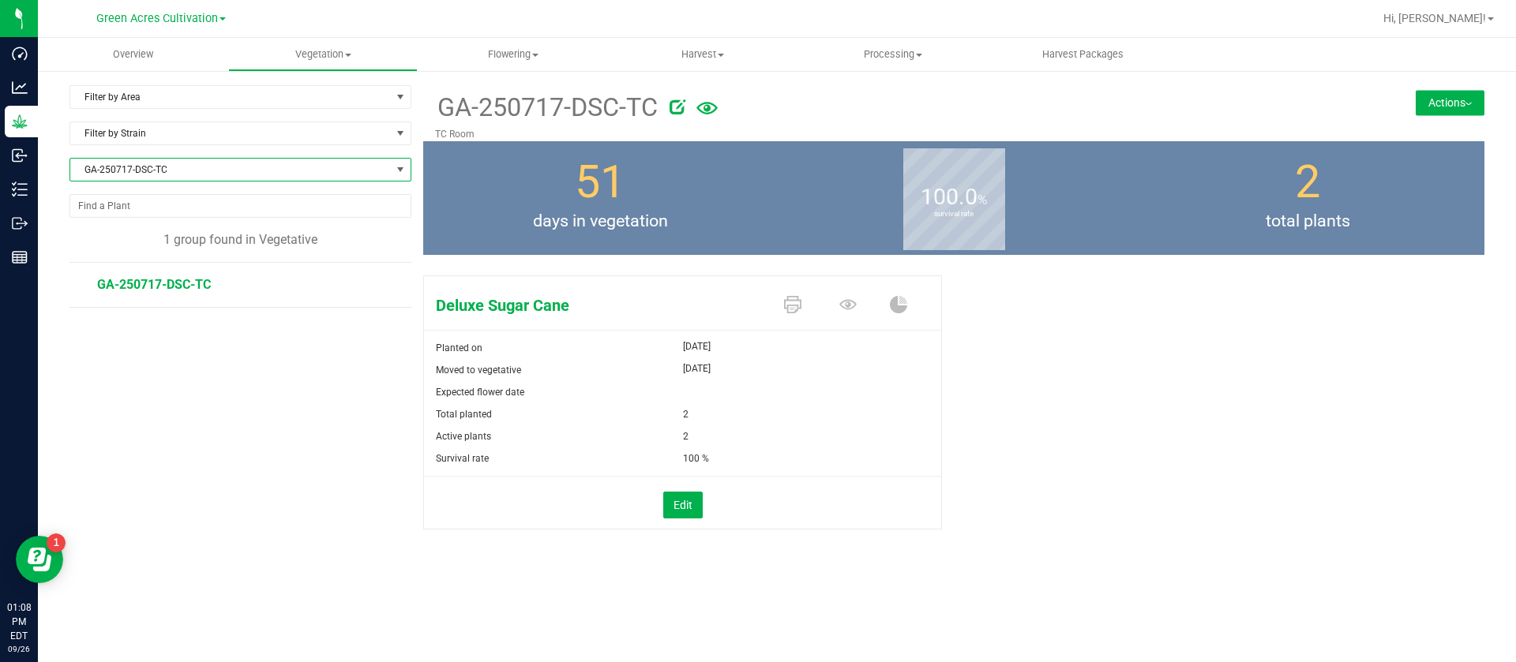
click at [1469, 107] on button "Actions" at bounding box center [1449, 102] width 69 height 25
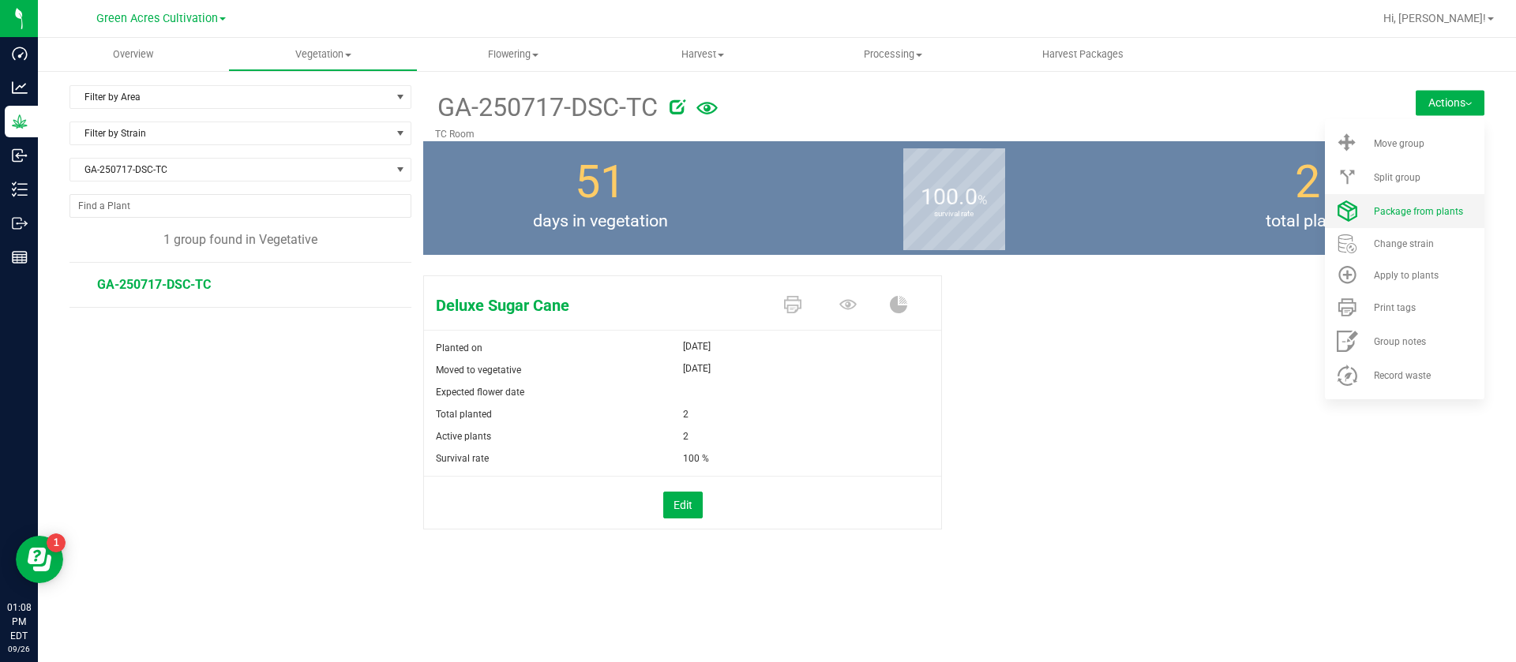
click at [1438, 208] on span "Package from plants" at bounding box center [1418, 211] width 89 height 11
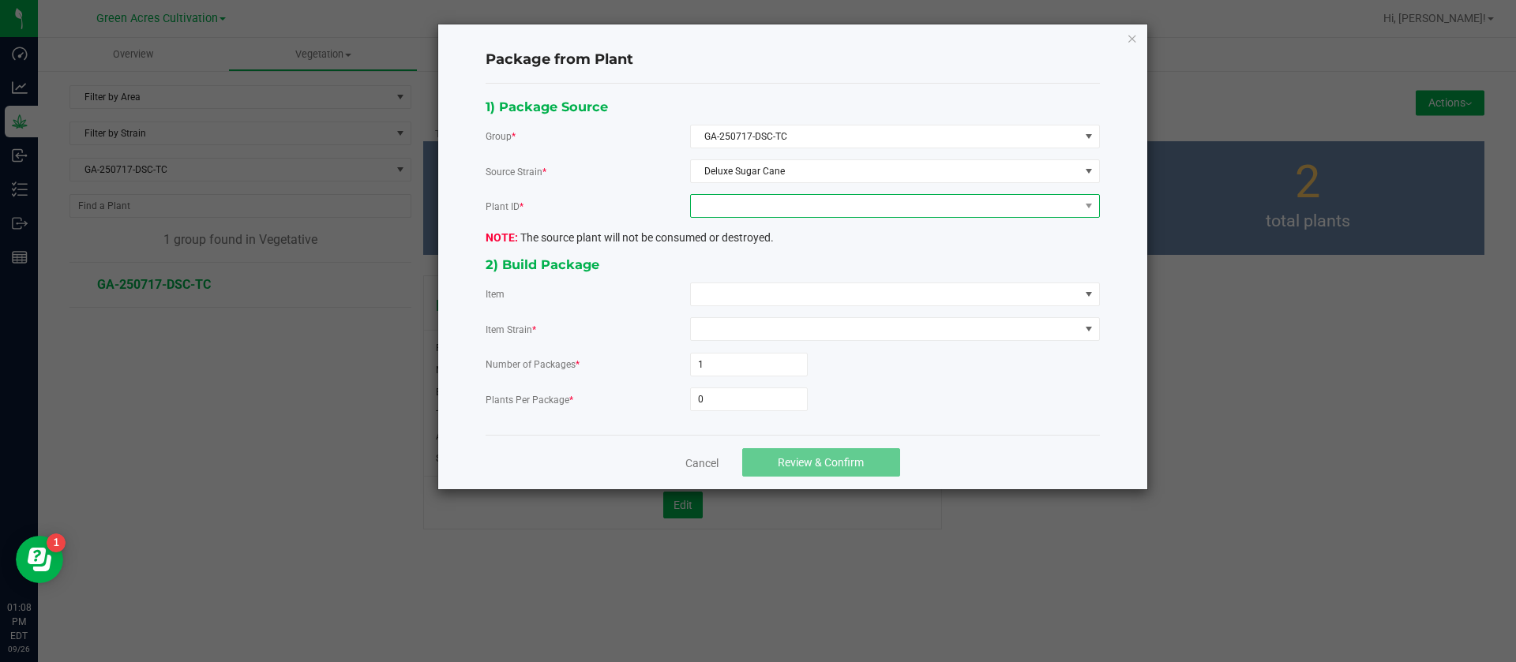
click at [748, 200] on span at bounding box center [885, 206] width 388 height 22
click at [757, 272] on li "3127808496719274" at bounding box center [895, 274] width 408 height 27
click at [754, 307] on div "1) Package Source Group * GA-250717-DSC-TC Source Strain * Deluxe Sugar Cane Pl…" at bounding box center [793, 259] width 638 height 327
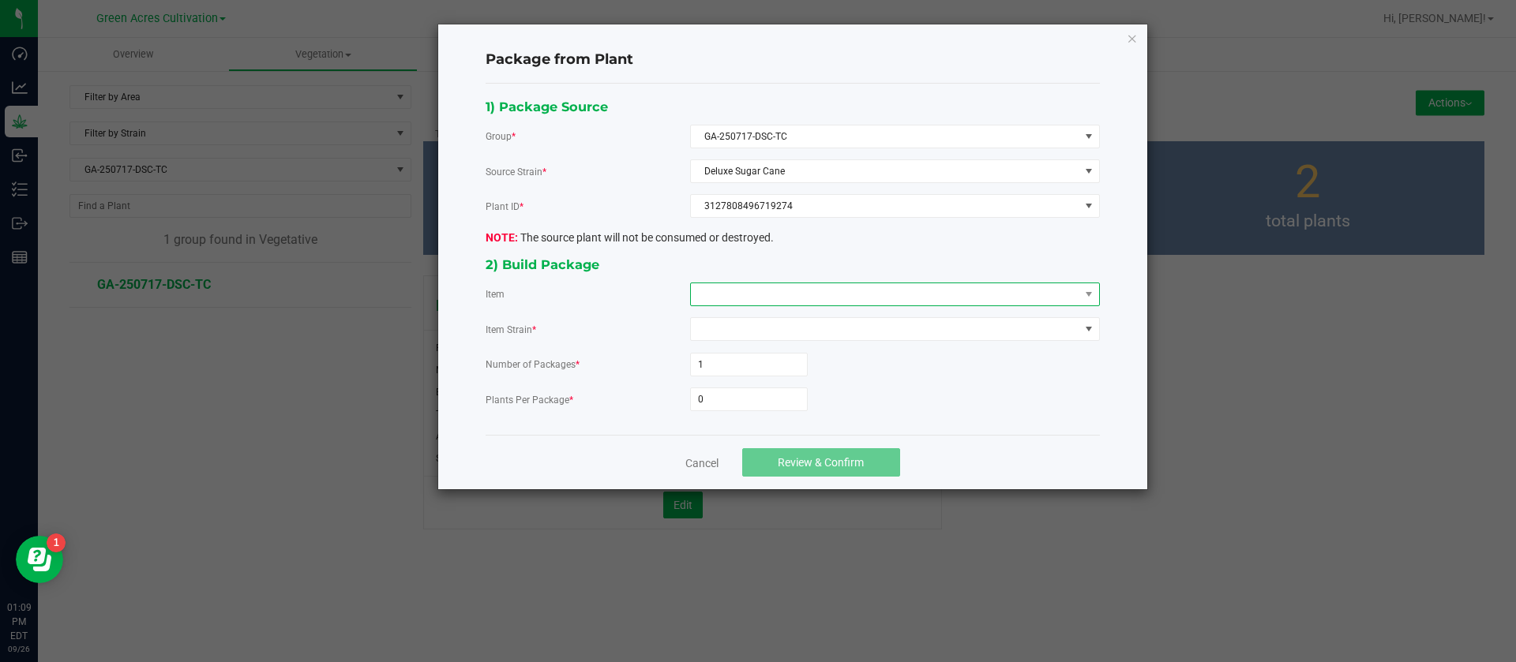
click at [755, 298] on span at bounding box center [885, 294] width 388 height 22
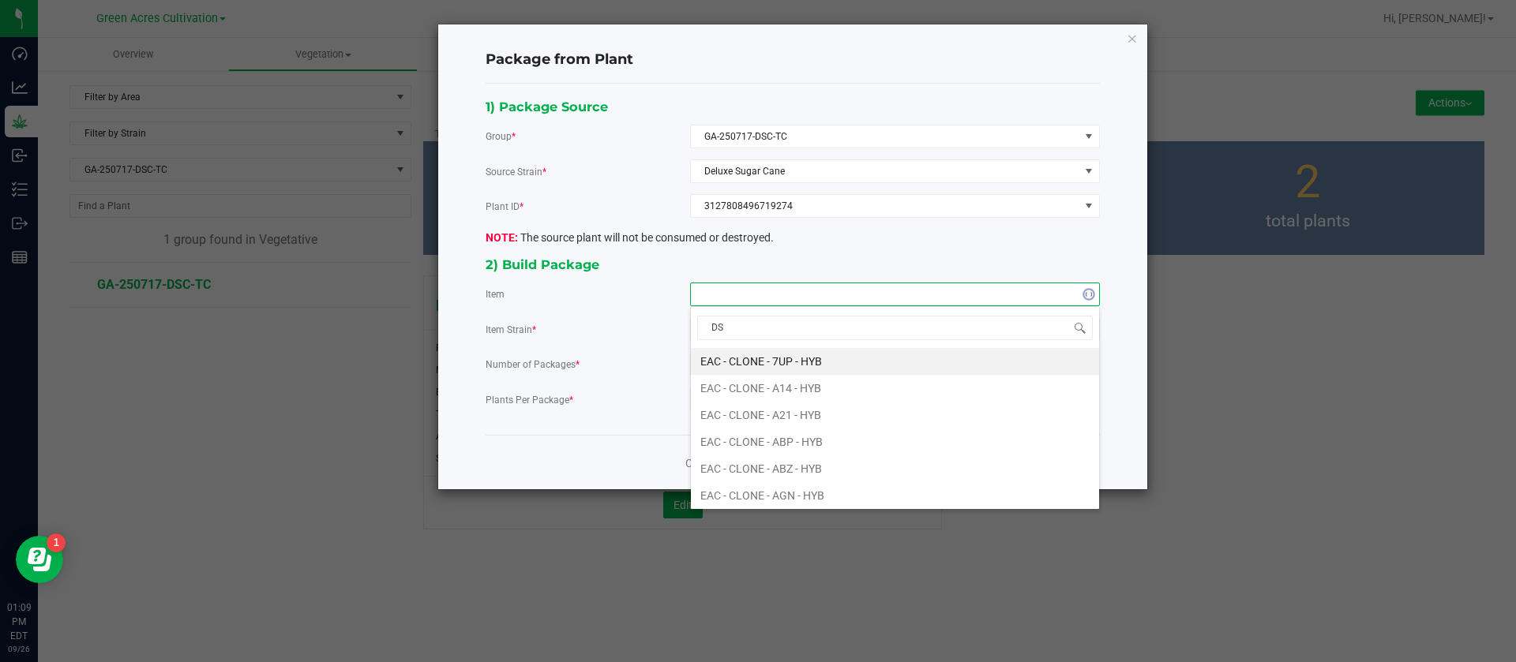
type input "DSC"
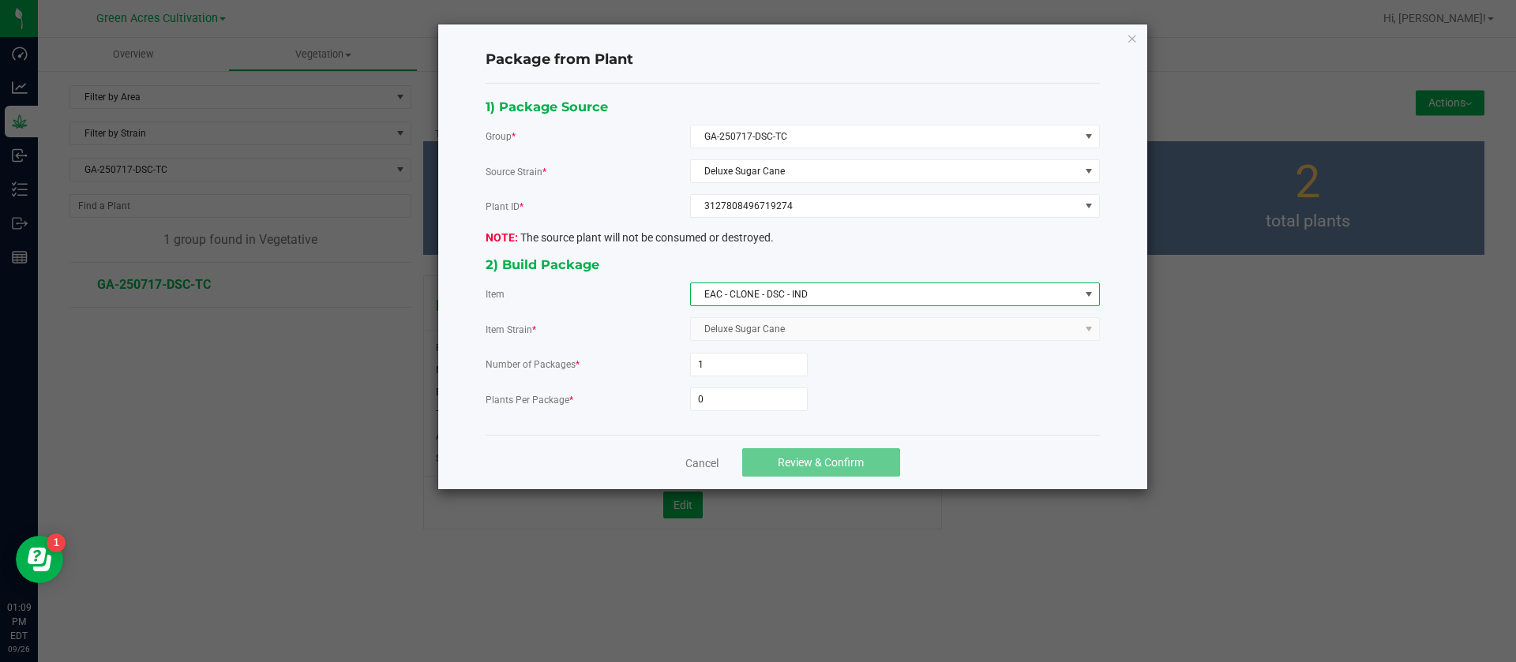
click at [782, 385] on form "Number of Packages * 1 Plants Per Package * 0" at bounding box center [792, 382] width 614 height 58
click at [767, 401] on input "0" at bounding box center [749, 399] width 116 height 22
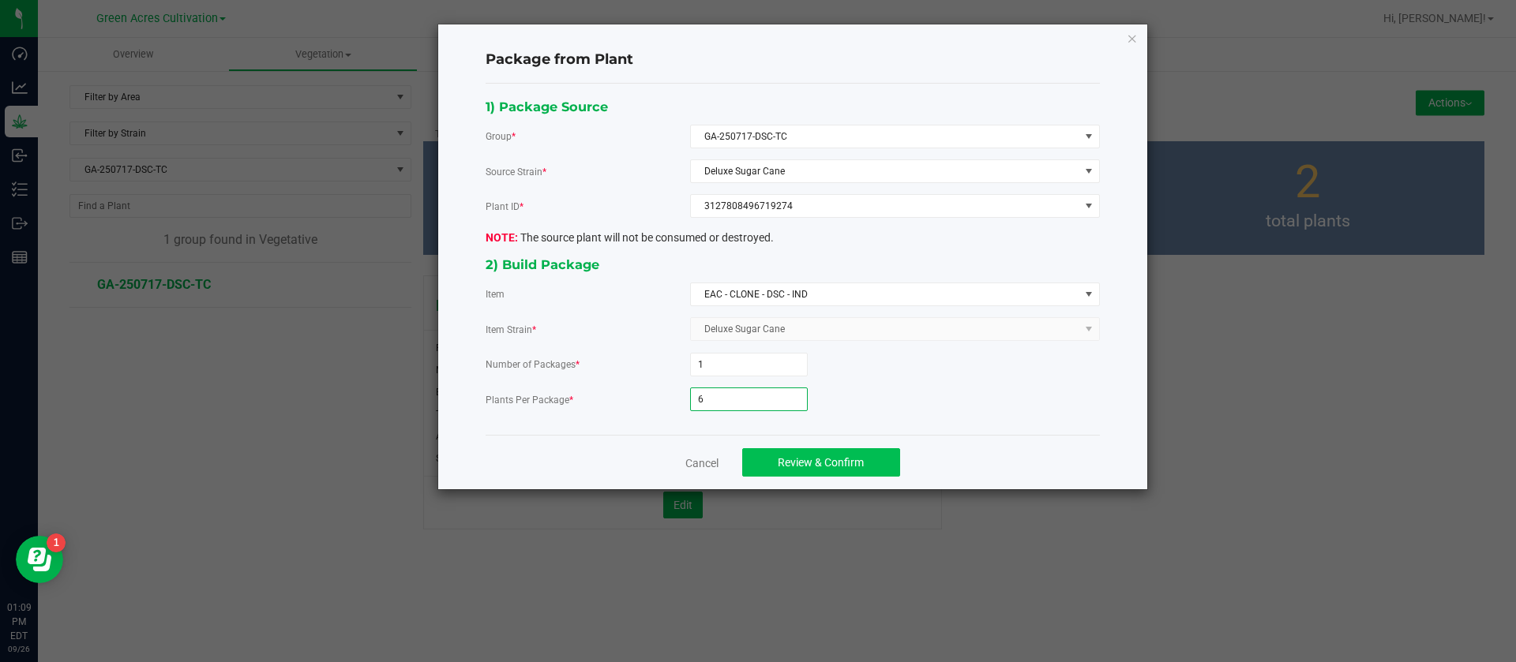
type input "6"
click at [809, 464] on span "Review & Confirm" at bounding box center [821, 462] width 86 height 13
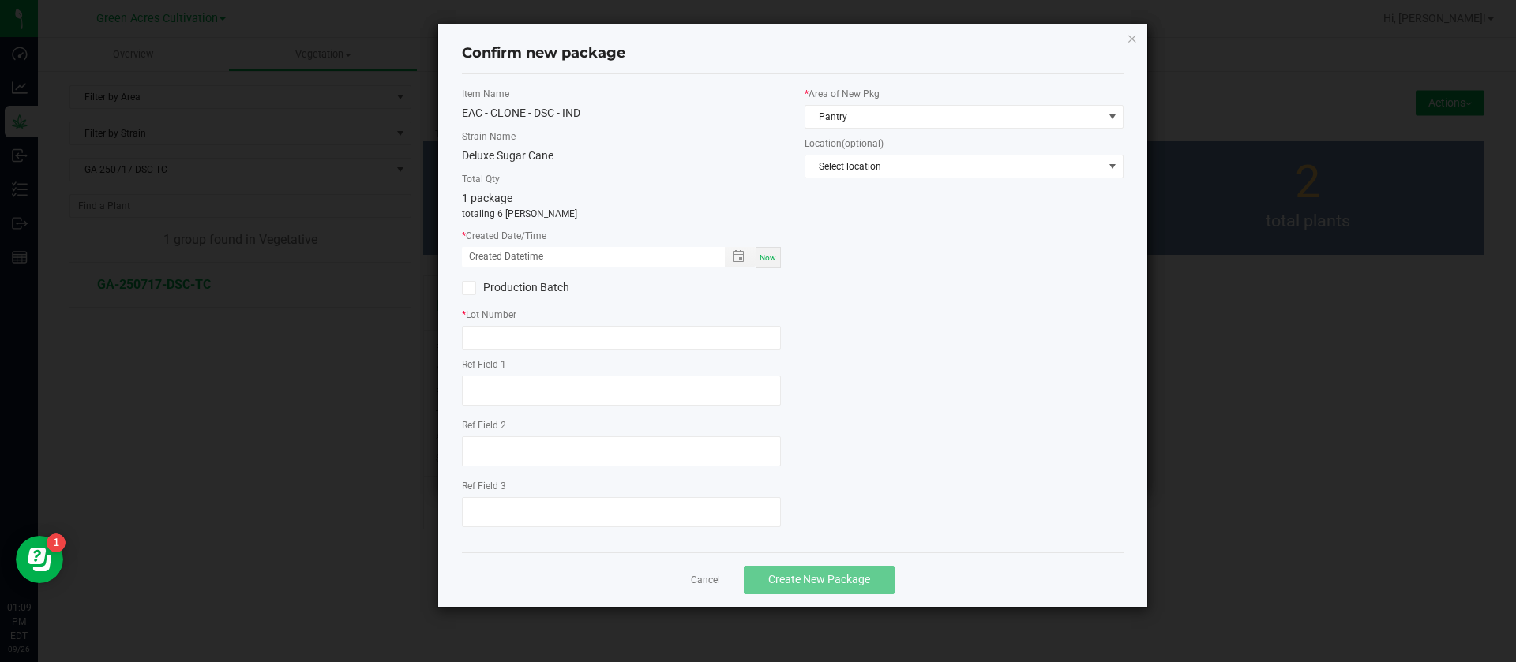
click at [763, 256] on span "Now" at bounding box center [767, 257] width 17 height 9
drag, startPoint x: 491, startPoint y: 253, endPoint x: 506, endPoint y: 327, distance: 74.9
click at [490, 261] on input "09/26/2025 01:09 PM" at bounding box center [585, 257] width 246 height 20
type input "09/05/2025 01:09 PM"
click at [512, 349] on input "text" at bounding box center [621, 338] width 319 height 24
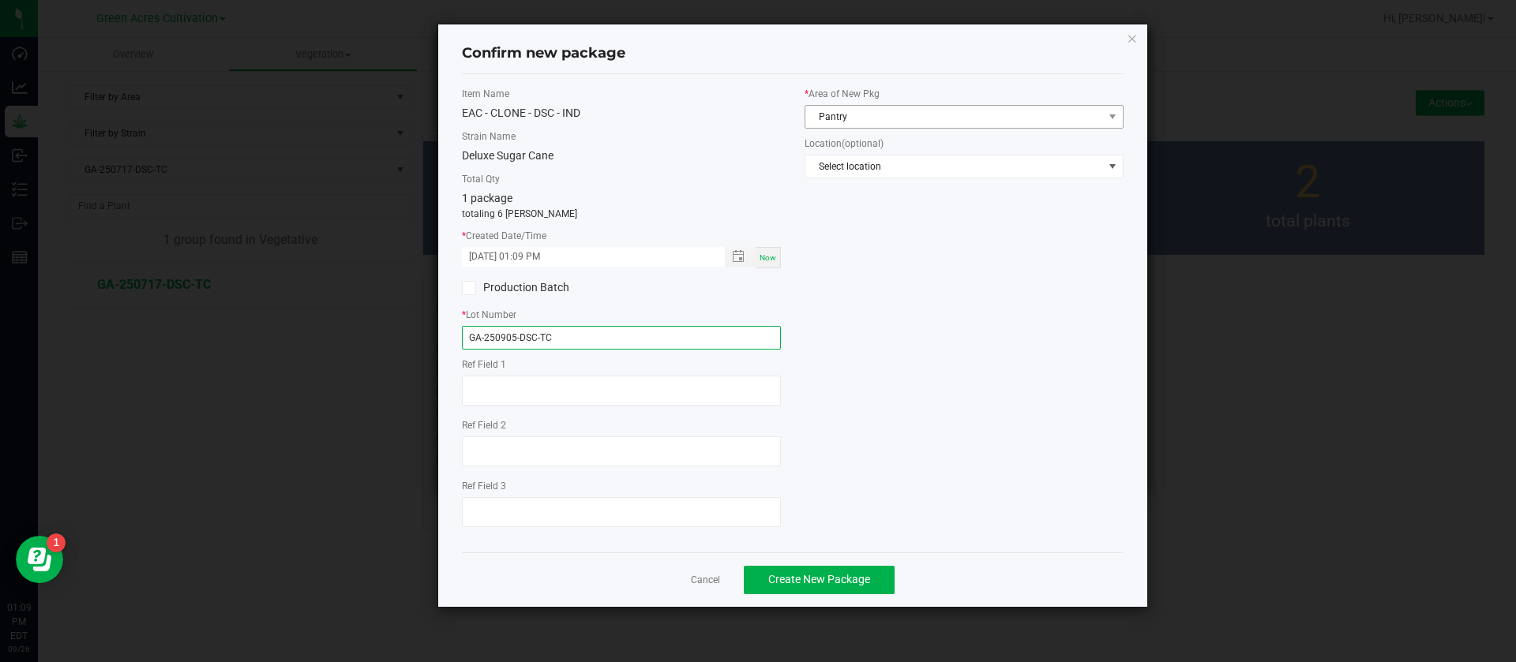
type input "GA-250905-DSC-TC"
click at [895, 106] on span "Pantry" at bounding box center [954, 117] width 298 height 22
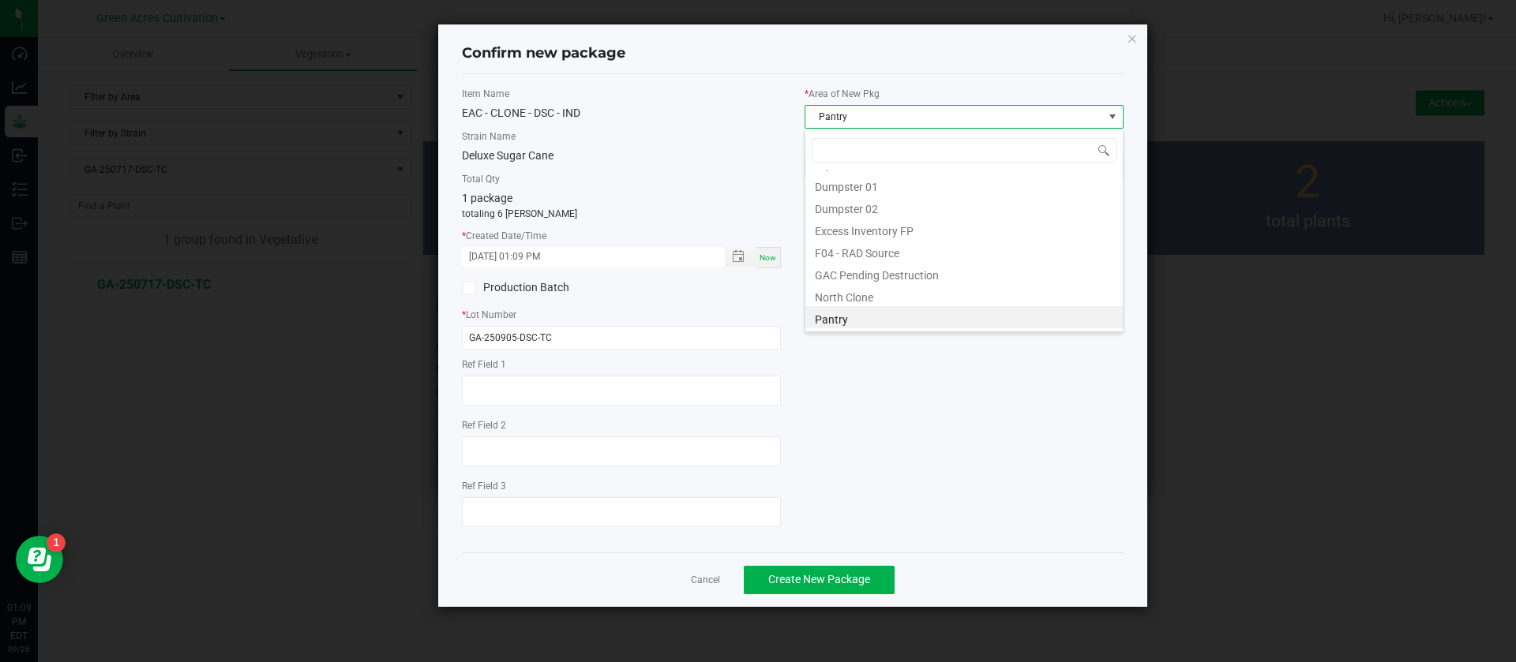
scroll to position [24, 319]
type input "TC"
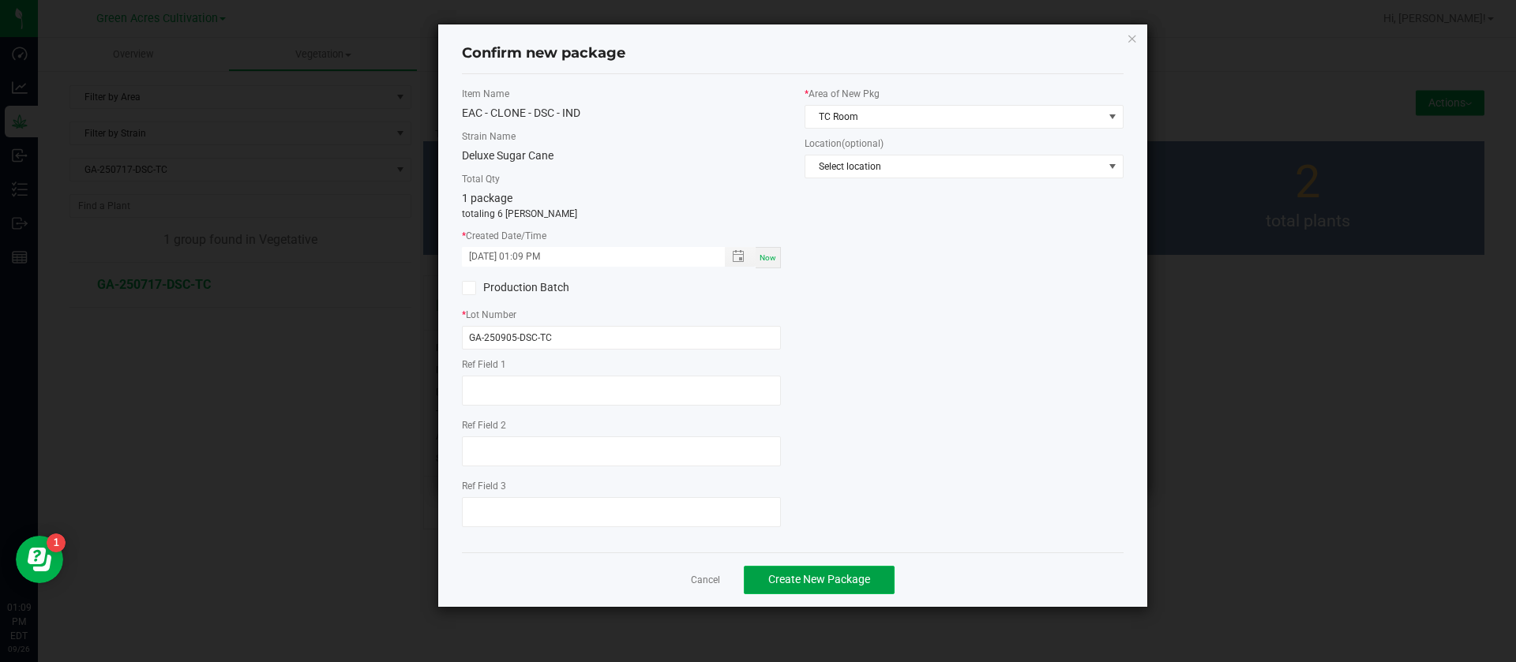
click at [785, 572] on button "Create New Package" at bounding box center [819, 580] width 151 height 28
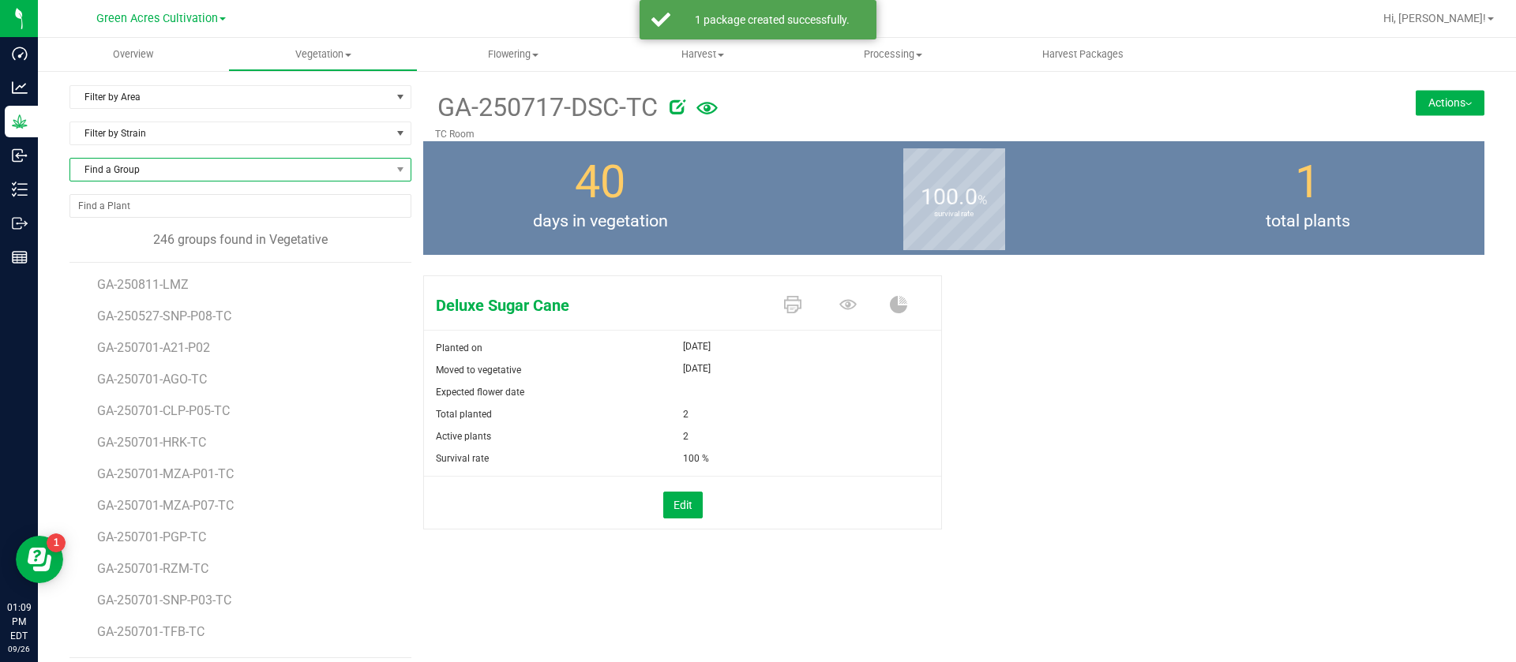
click at [208, 167] on span "Find a Group" at bounding box center [230, 170] width 320 height 22
type input "FIC"
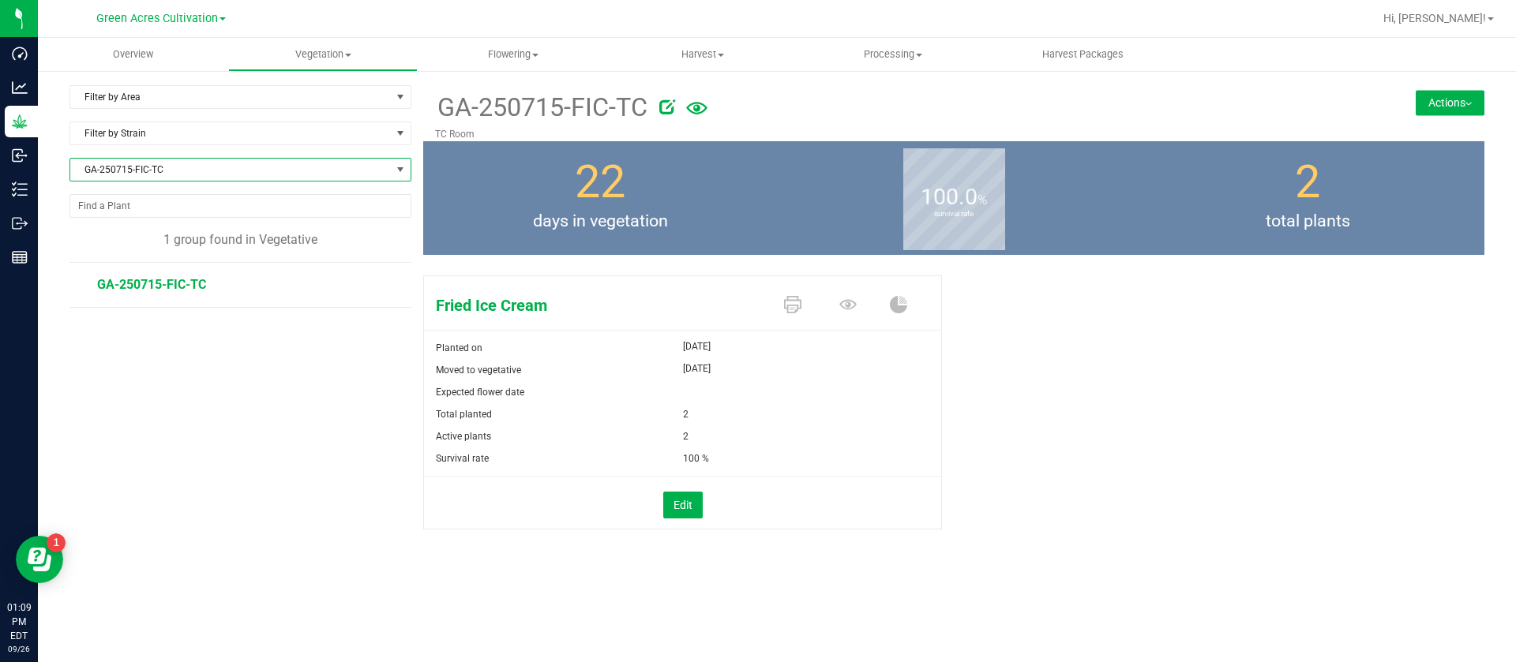
click at [1433, 92] on button "Actions" at bounding box center [1449, 102] width 69 height 25
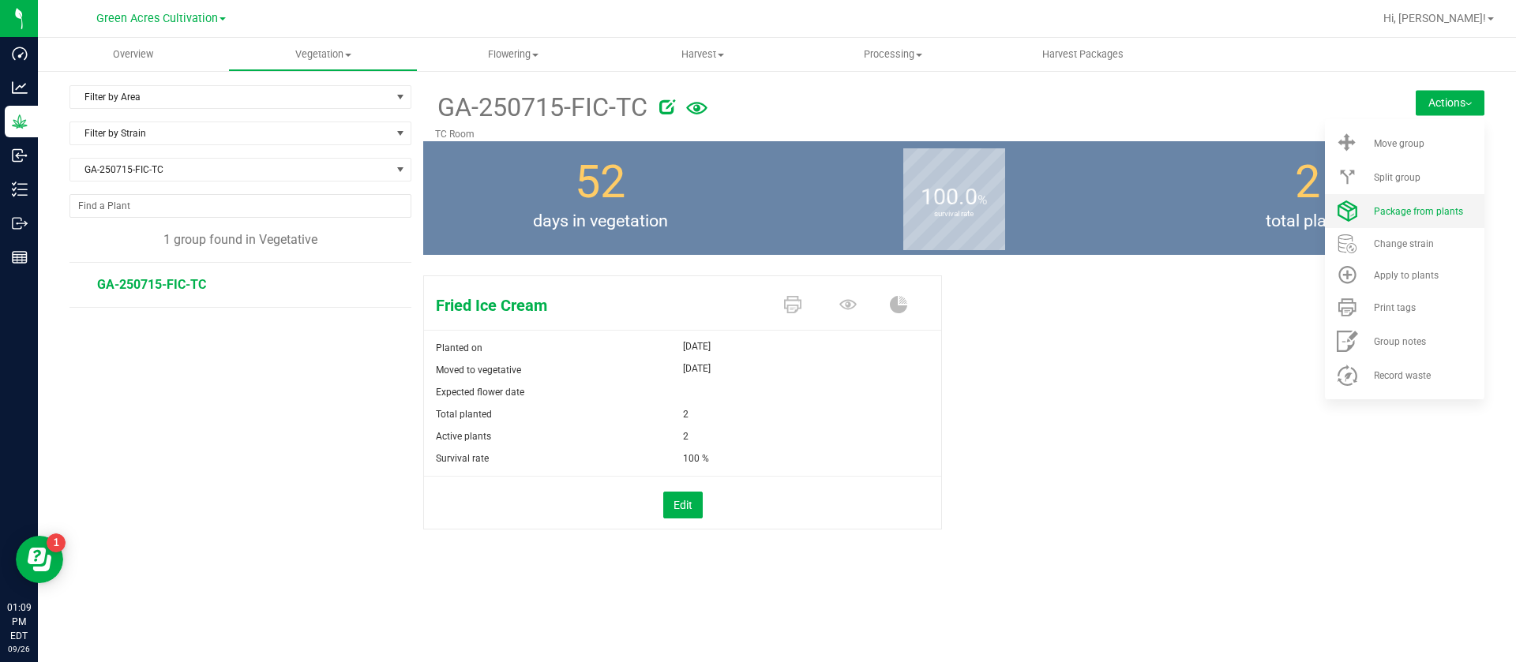
click at [1394, 214] on span "Package from plants" at bounding box center [1418, 211] width 89 height 11
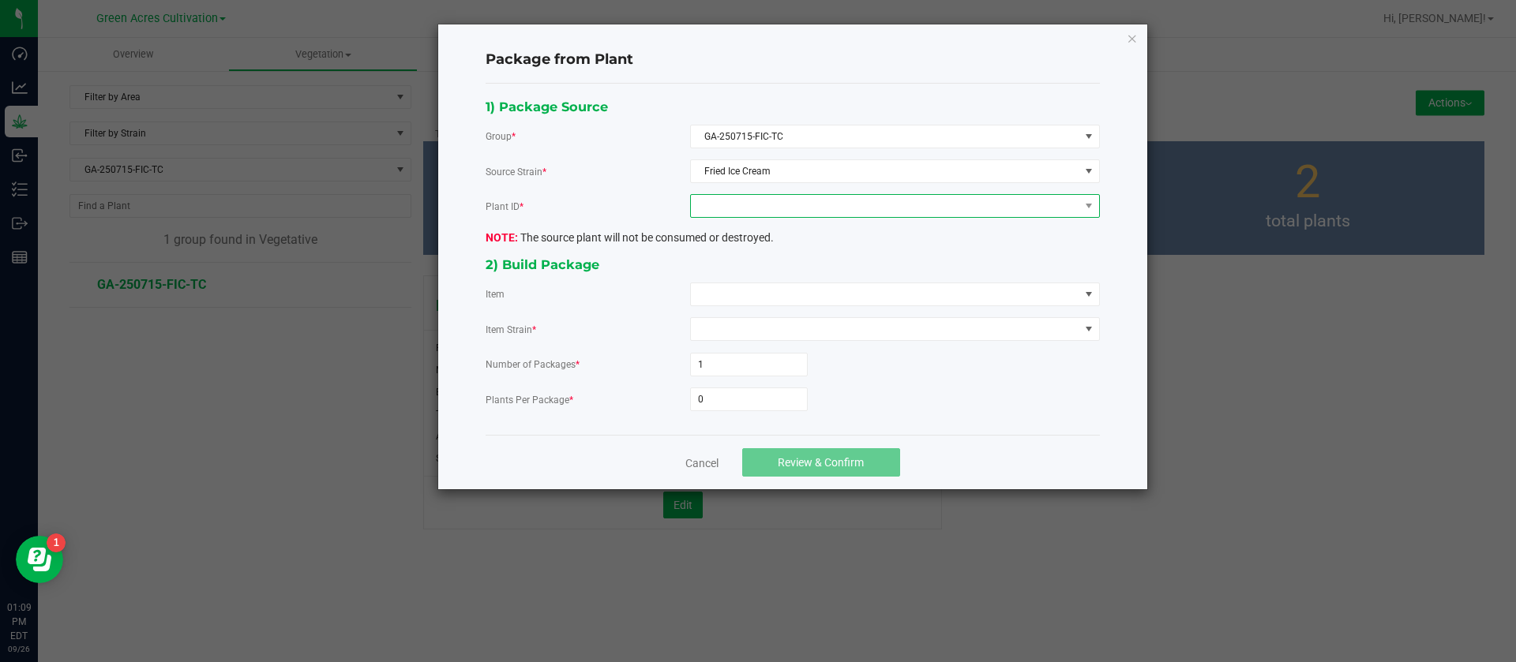
click at [809, 206] on span at bounding box center [885, 206] width 388 height 22
click at [770, 270] on li "3133999468337325" at bounding box center [895, 274] width 408 height 27
click at [738, 298] on span at bounding box center [885, 294] width 388 height 22
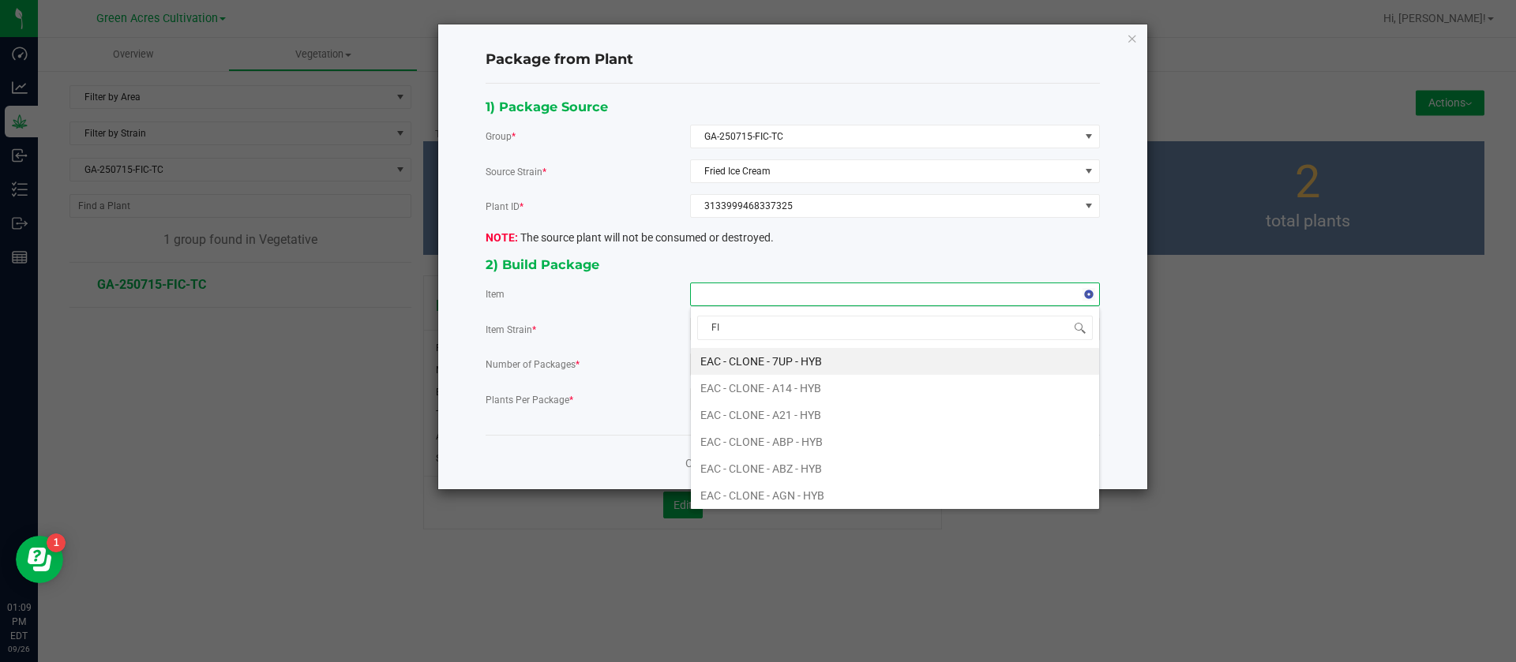
type input "FIC"
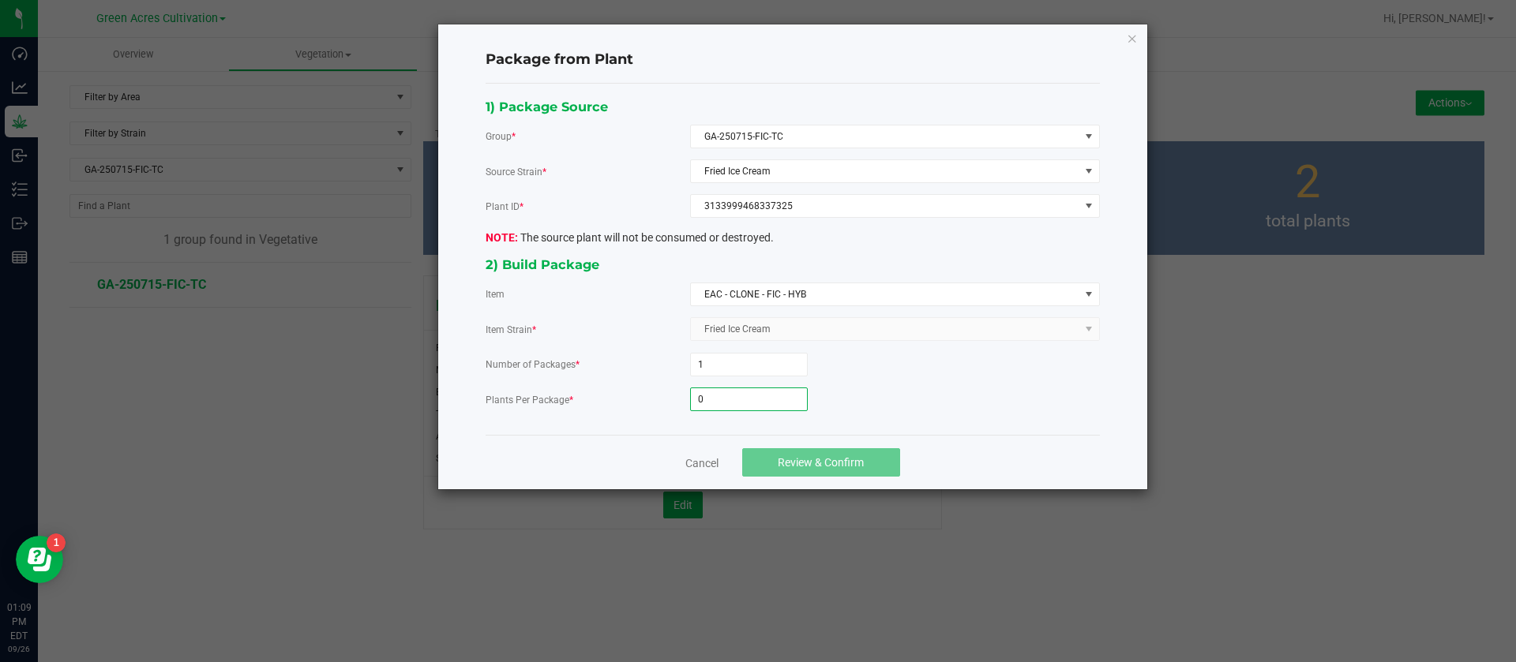
click at [740, 404] on input "0" at bounding box center [749, 399] width 116 height 22
type input "6"
click at [843, 455] on button "Review & Confirm" at bounding box center [821, 462] width 158 height 28
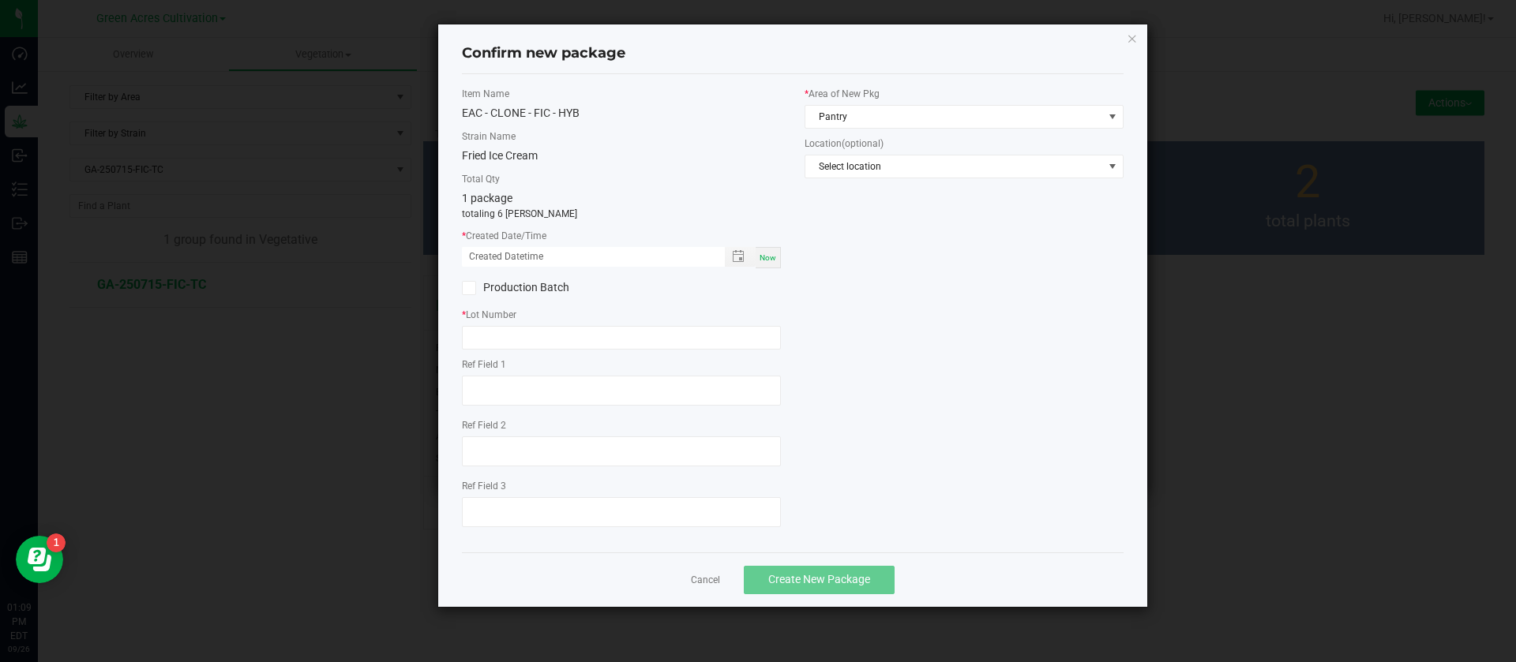
click at [772, 259] on span "Now" at bounding box center [767, 257] width 17 height 9
click at [493, 253] on input "09/26/2025 01:09 PM" at bounding box center [585, 257] width 246 height 20
type input "09/05/2025 01:09 PM"
click at [504, 326] on input "text" at bounding box center [621, 338] width 319 height 24
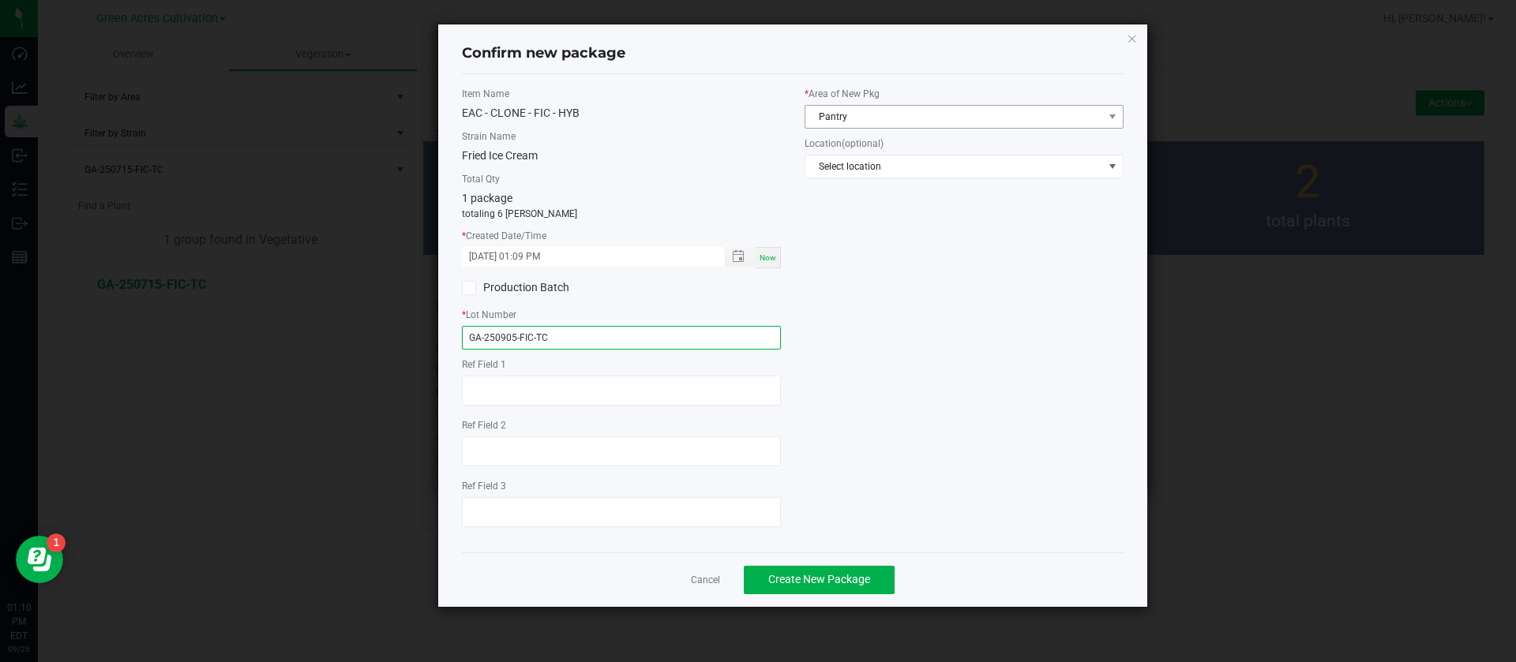
type input "GA-250905-FIC-TC"
click at [835, 117] on span "Pantry" at bounding box center [954, 117] width 298 height 22
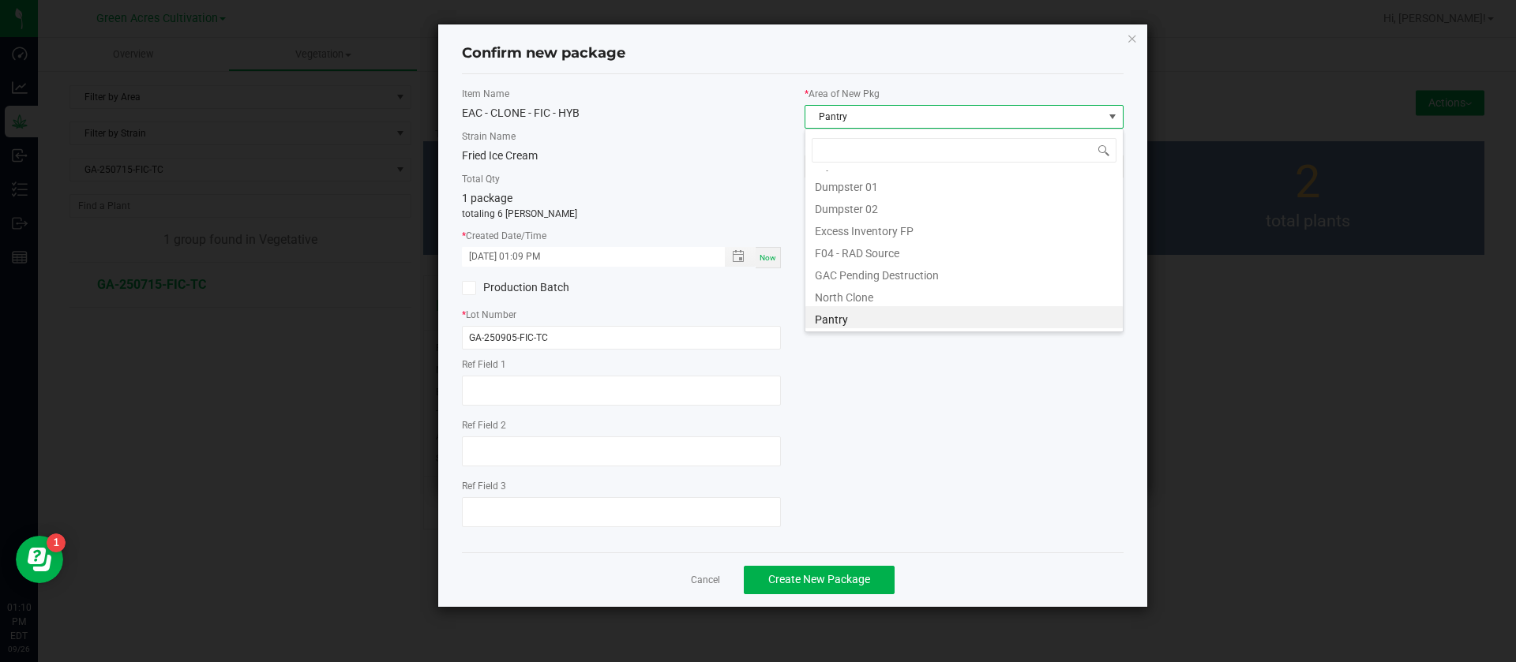
scroll to position [24, 319]
type input "TC"
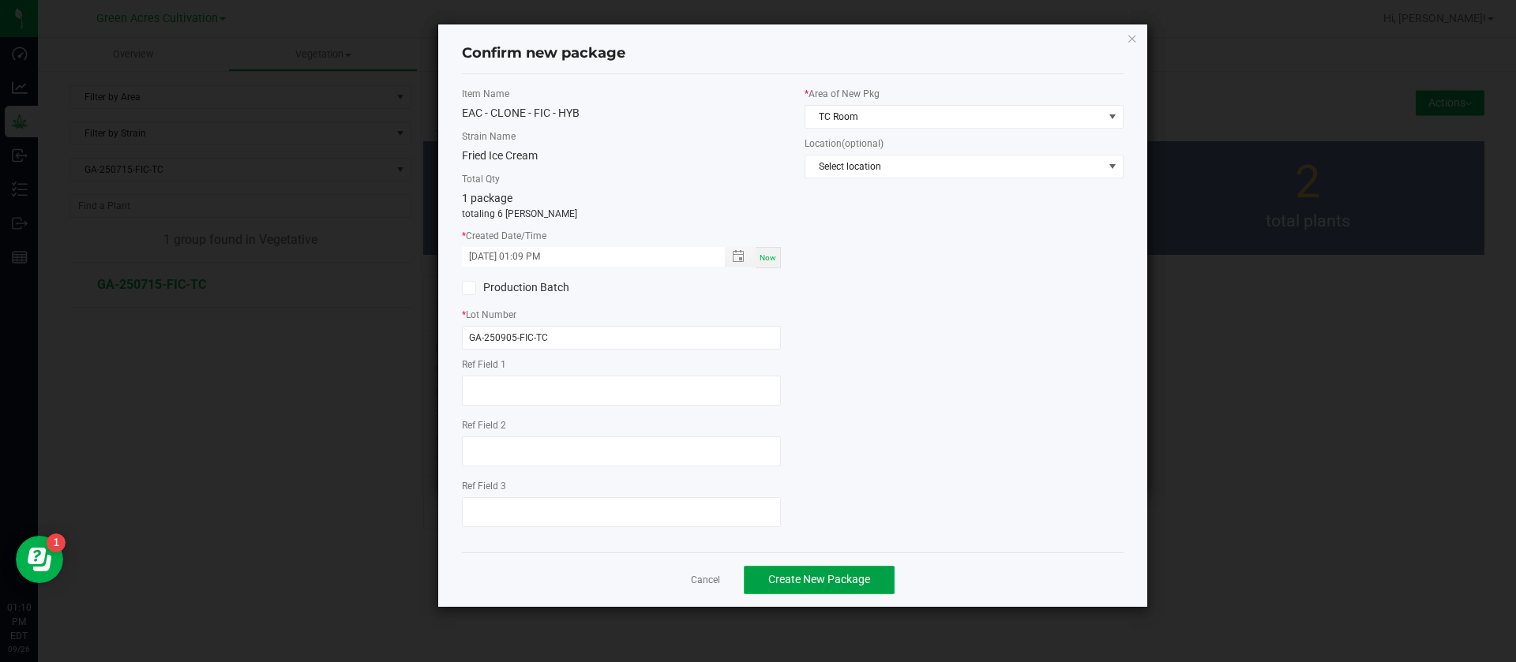
drag, startPoint x: 813, startPoint y: 585, endPoint x: 829, endPoint y: 588, distance: 16.1
click at [815, 585] on span "Create New Package" at bounding box center [819, 579] width 102 height 13
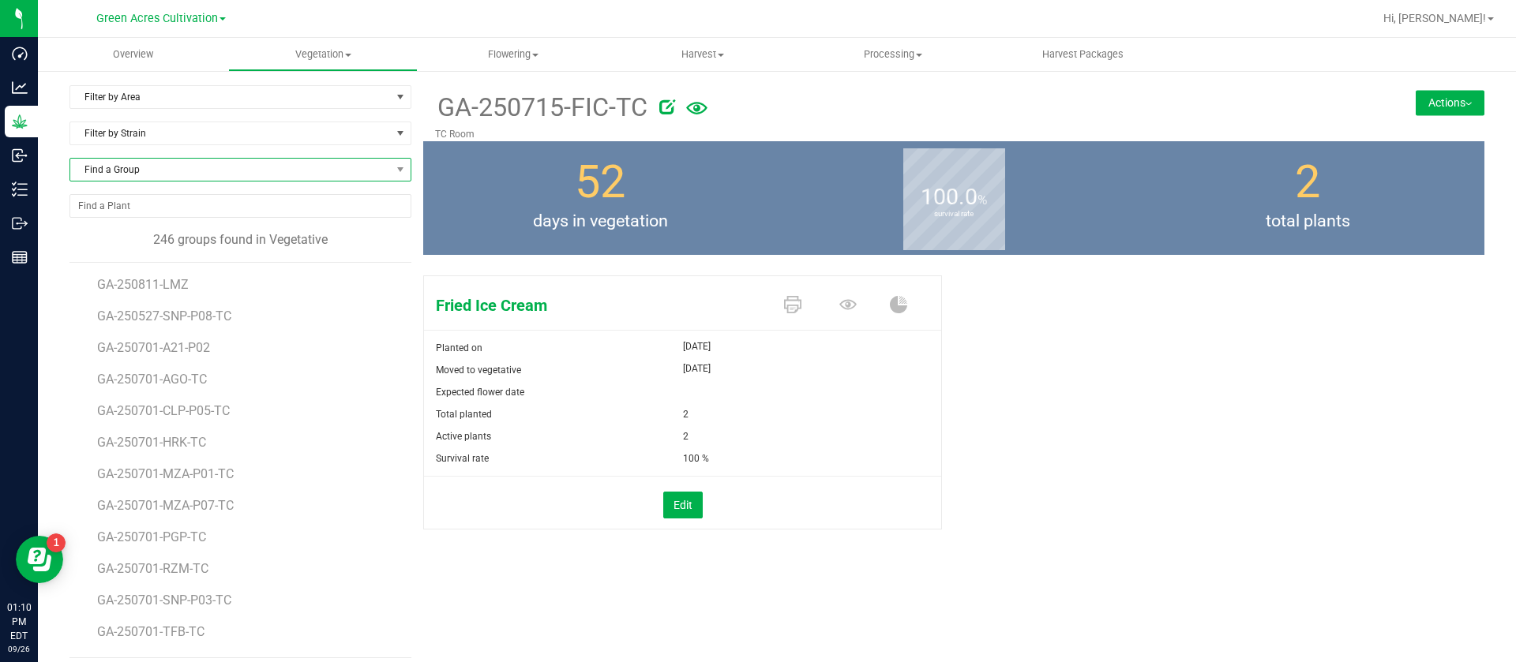
click at [201, 176] on span "Find a Group" at bounding box center [230, 170] width 320 height 22
type input "CKZ"
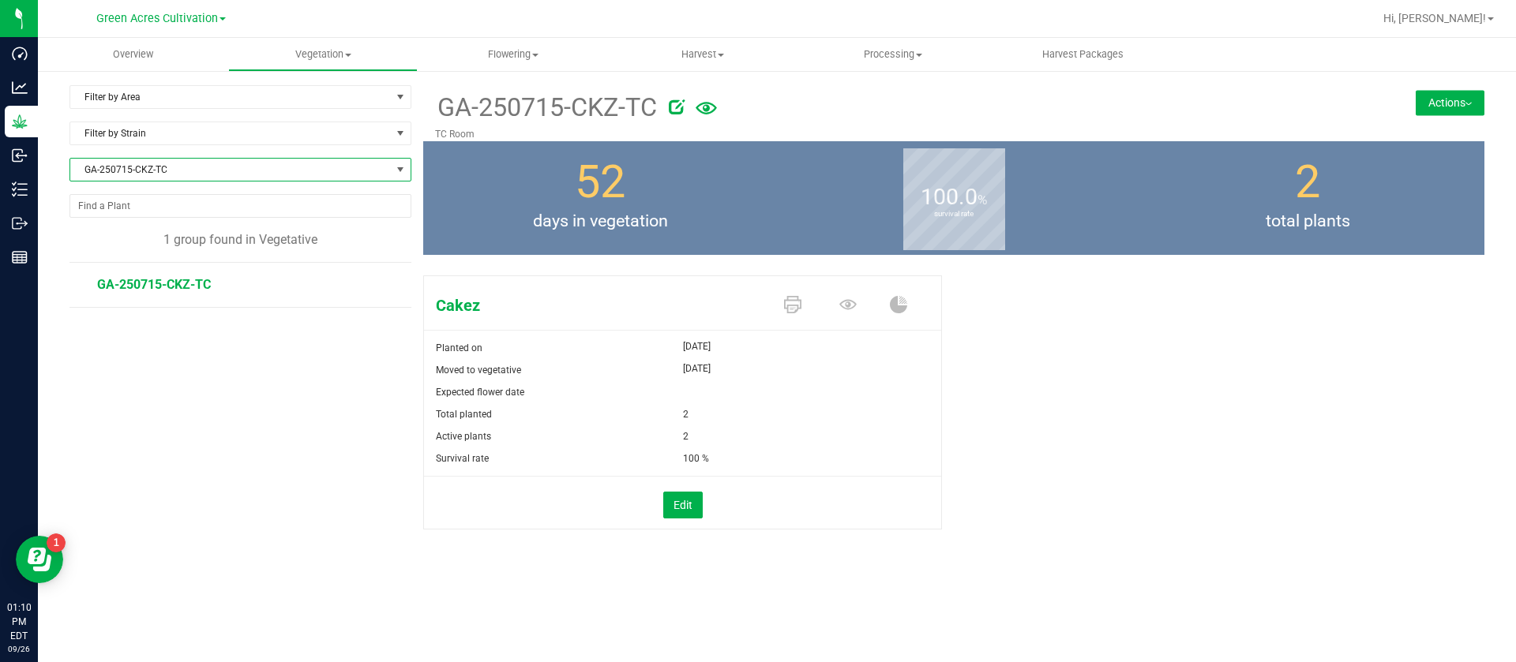
click at [1433, 104] on button "Actions" at bounding box center [1449, 102] width 69 height 25
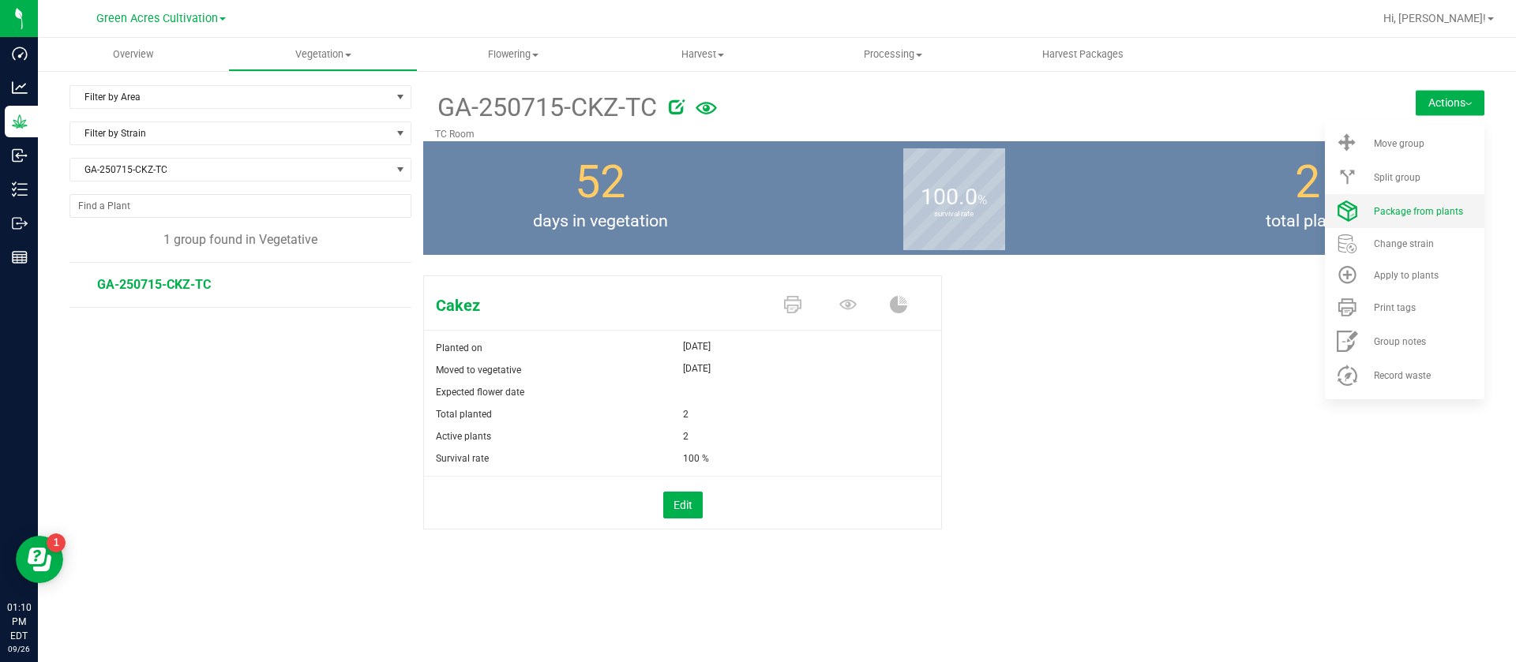
click at [1408, 200] on li "Package from plants" at bounding box center [1404, 211] width 159 height 34
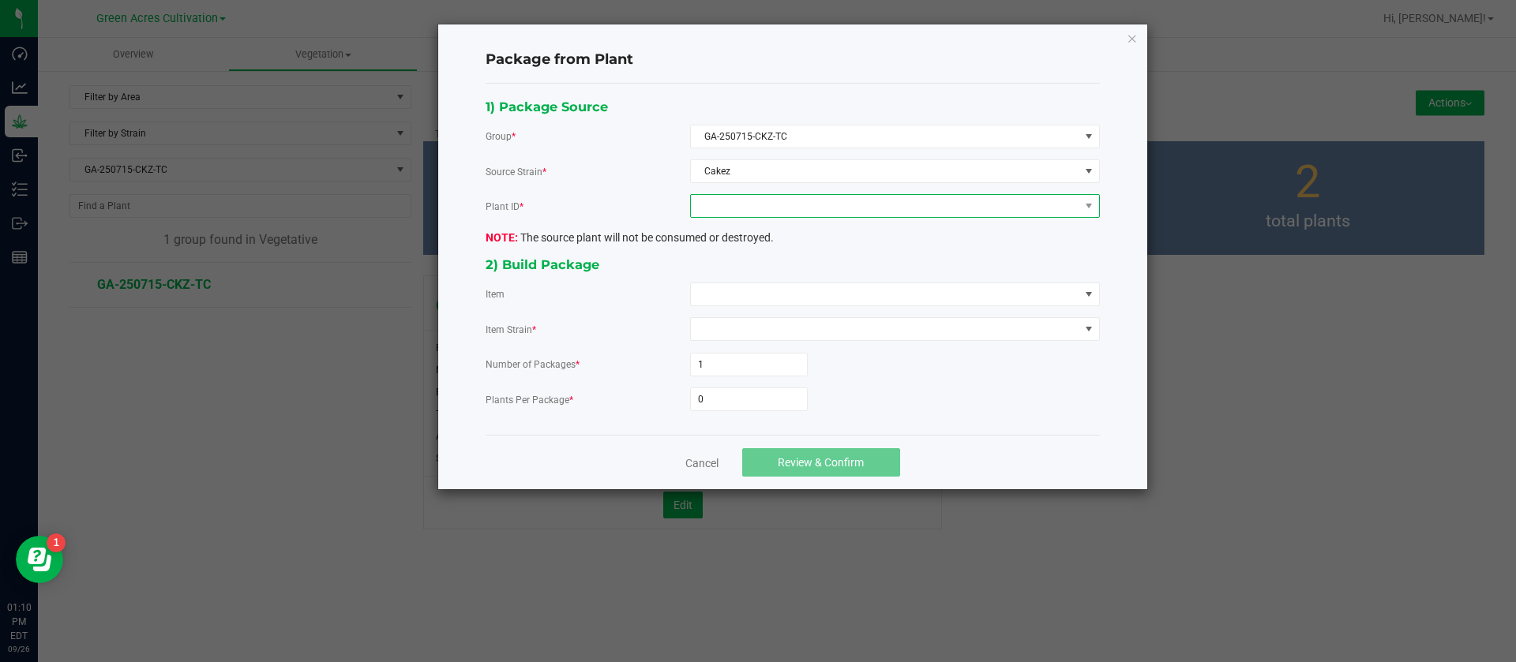
click at [787, 199] on span at bounding box center [885, 206] width 388 height 22
click at [767, 280] on li "1140690294212173" at bounding box center [895, 274] width 408 height 27
click at [748, 302] on span at bounding box center [885, 294] width 388 height 22
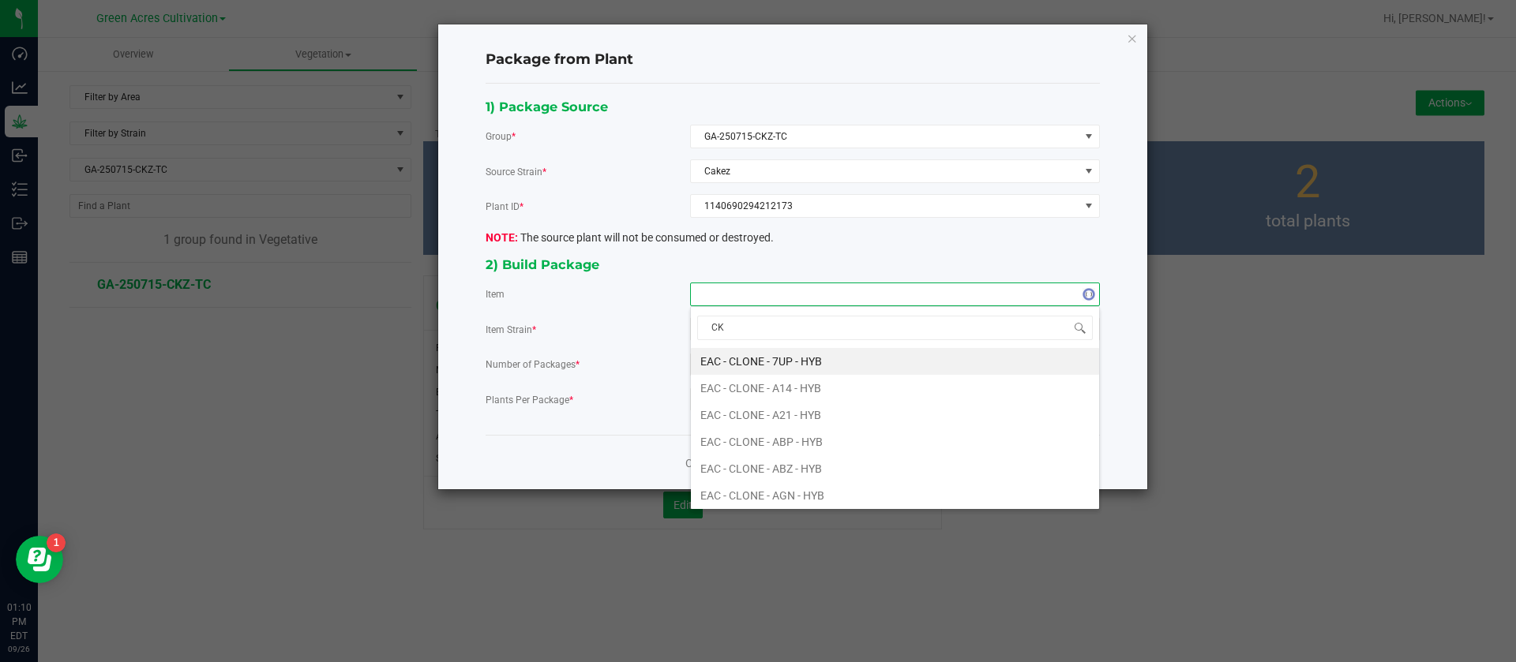
type input "CKZ"
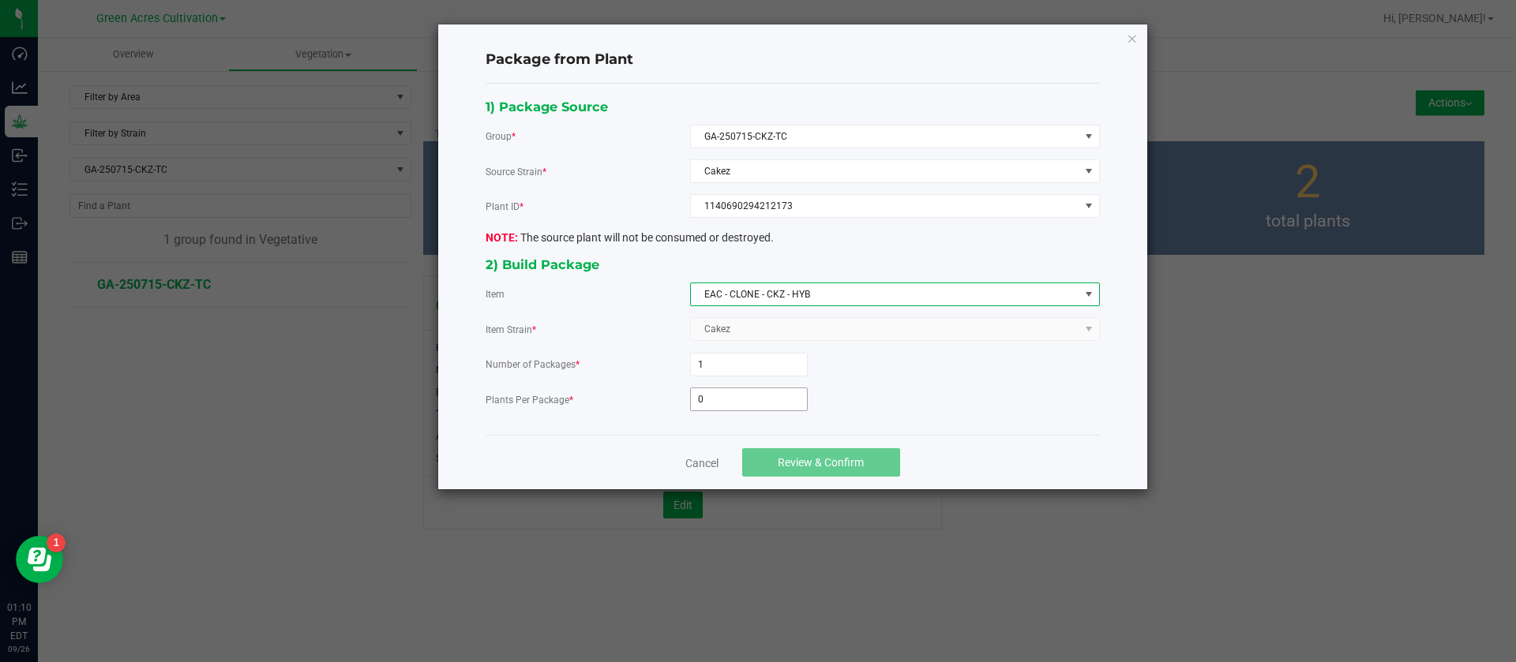
click at [724, 399] on input "0" at bounding box center [749, 399] width 116 height 22
type input "6"
click at [881, 456] on button "Review & Confirm" at bounding box center [821, 462] width 158 height 28
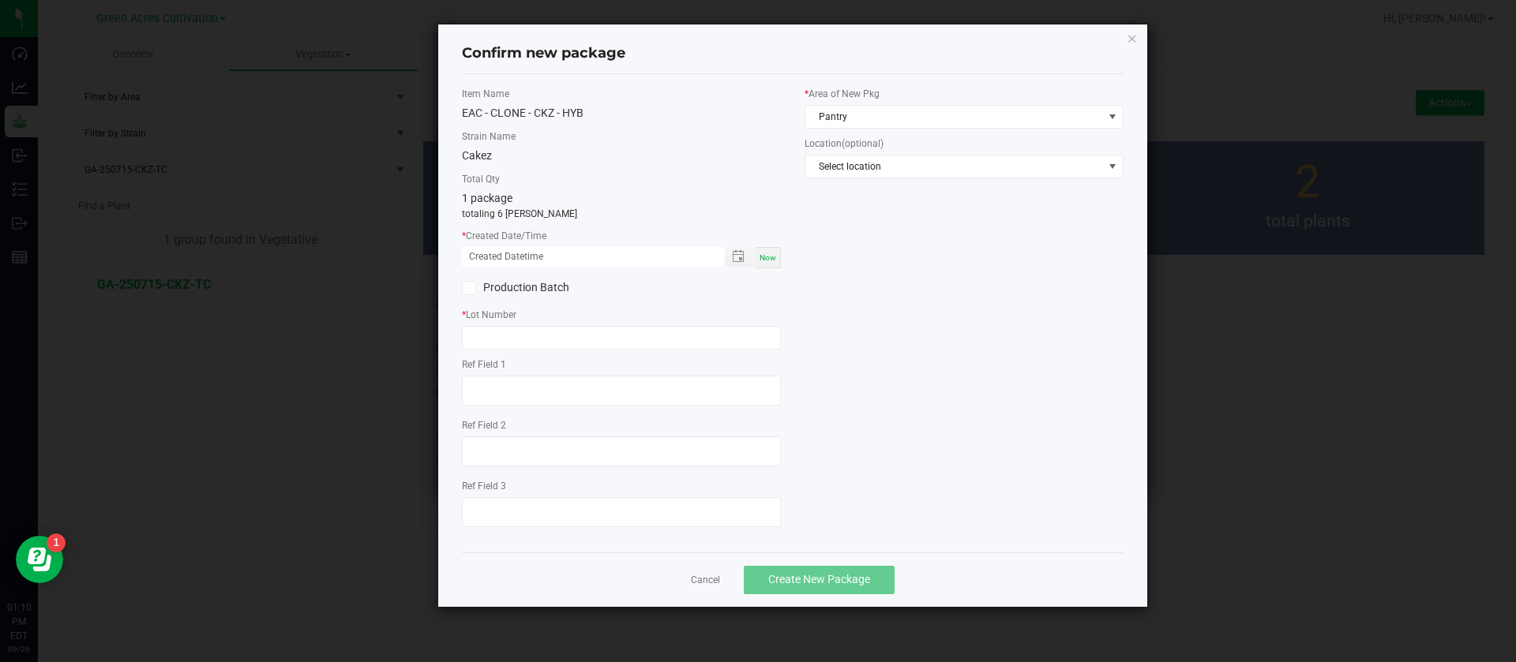
click at [763, 258] on span "Now" at bounding box center [767, 257] width 17 height 9
click at [483, 253] on input "09/26/2025 01:10 PM" at bounding box center [585, 257] width 246 height 20
type input "09/05/2025 01:10 PM"
click at [473, 348] on input "text" at bounding box center [621, 338] width 319 height 24
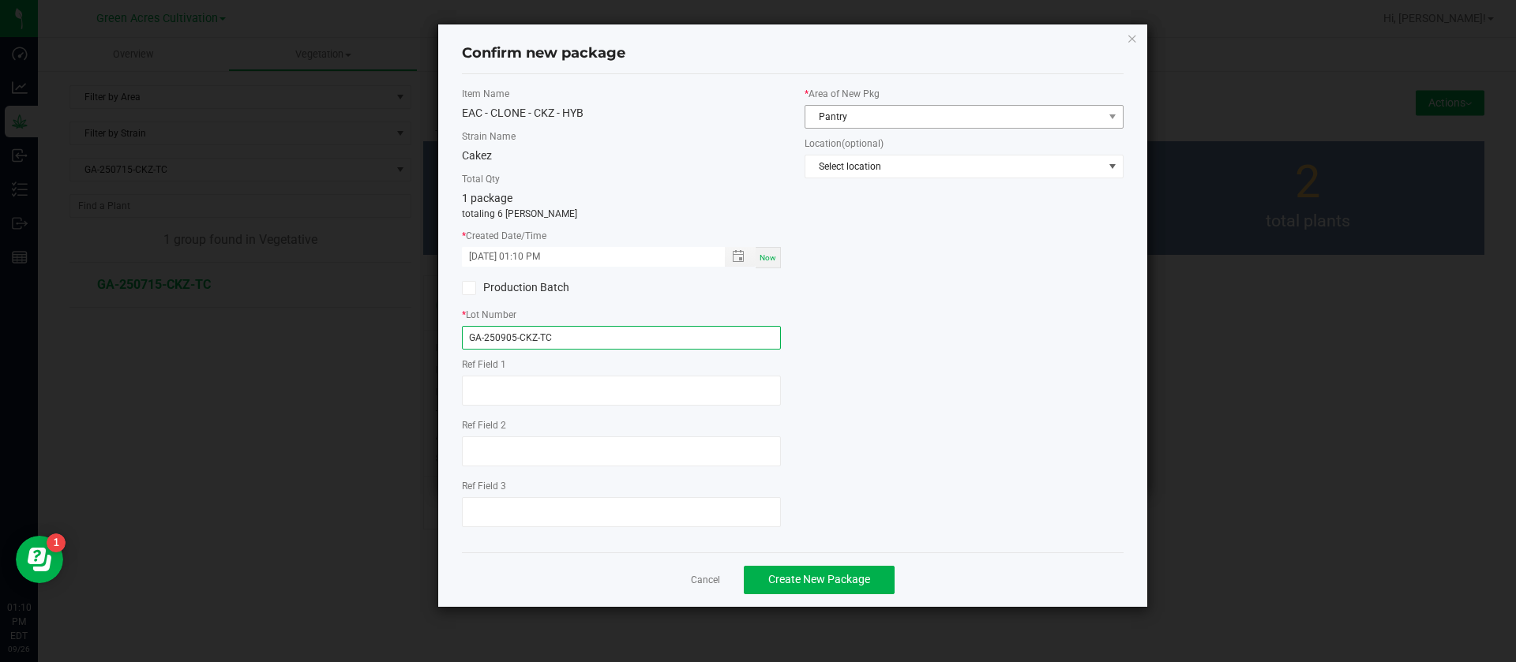
type input "GA-250905-CKZ-TC"
click at [883, 114] on span "Pantry" at bounding box center [954, 117] width 298 height 22
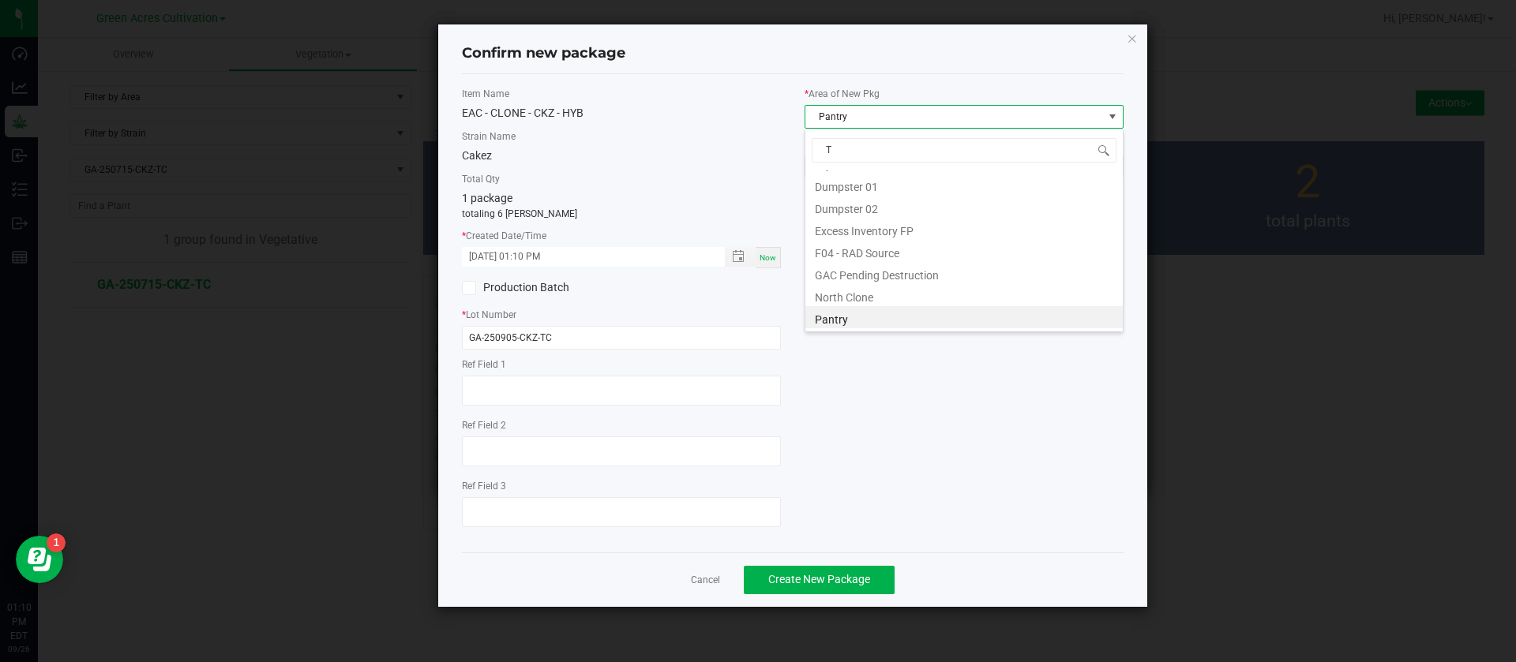
scroll to position [107, 0]
type input "TC"
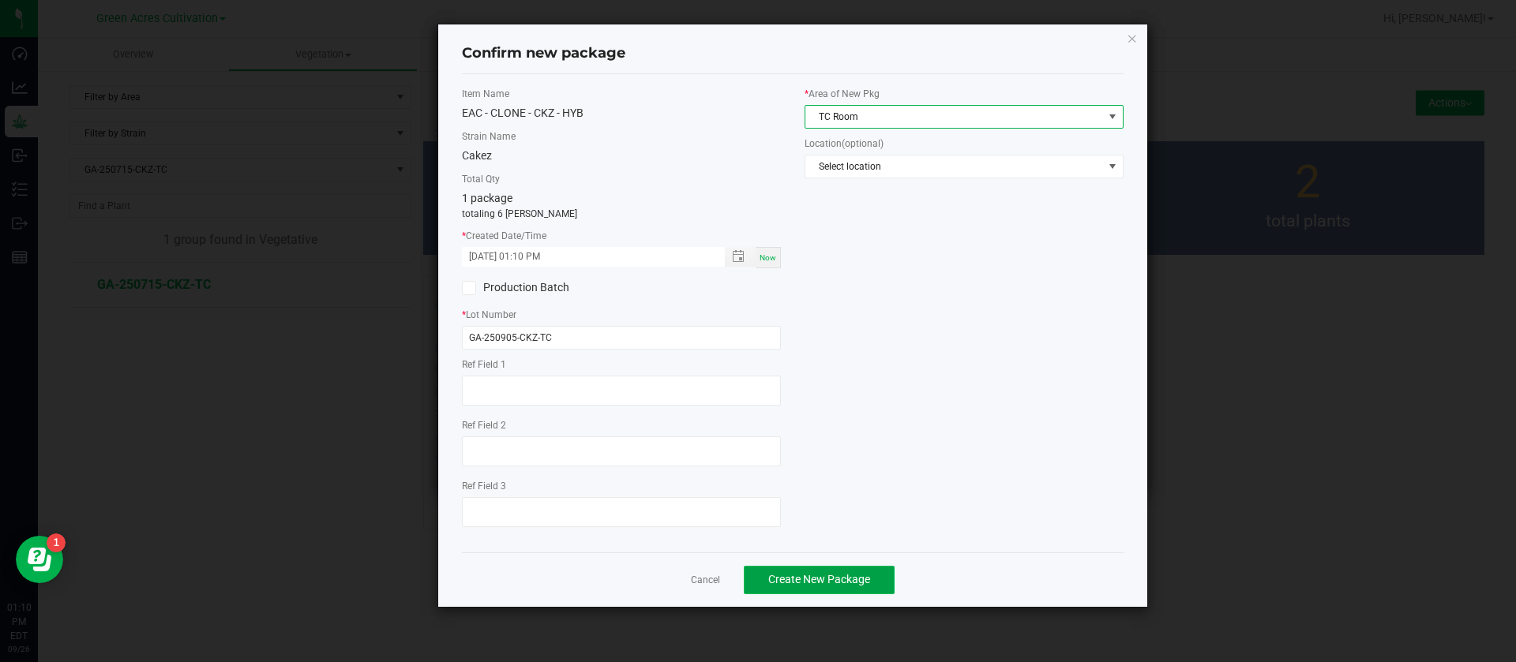
click at [800, 584] on span "Create New Package" at bounding box center [819, 579] width 102 height 13
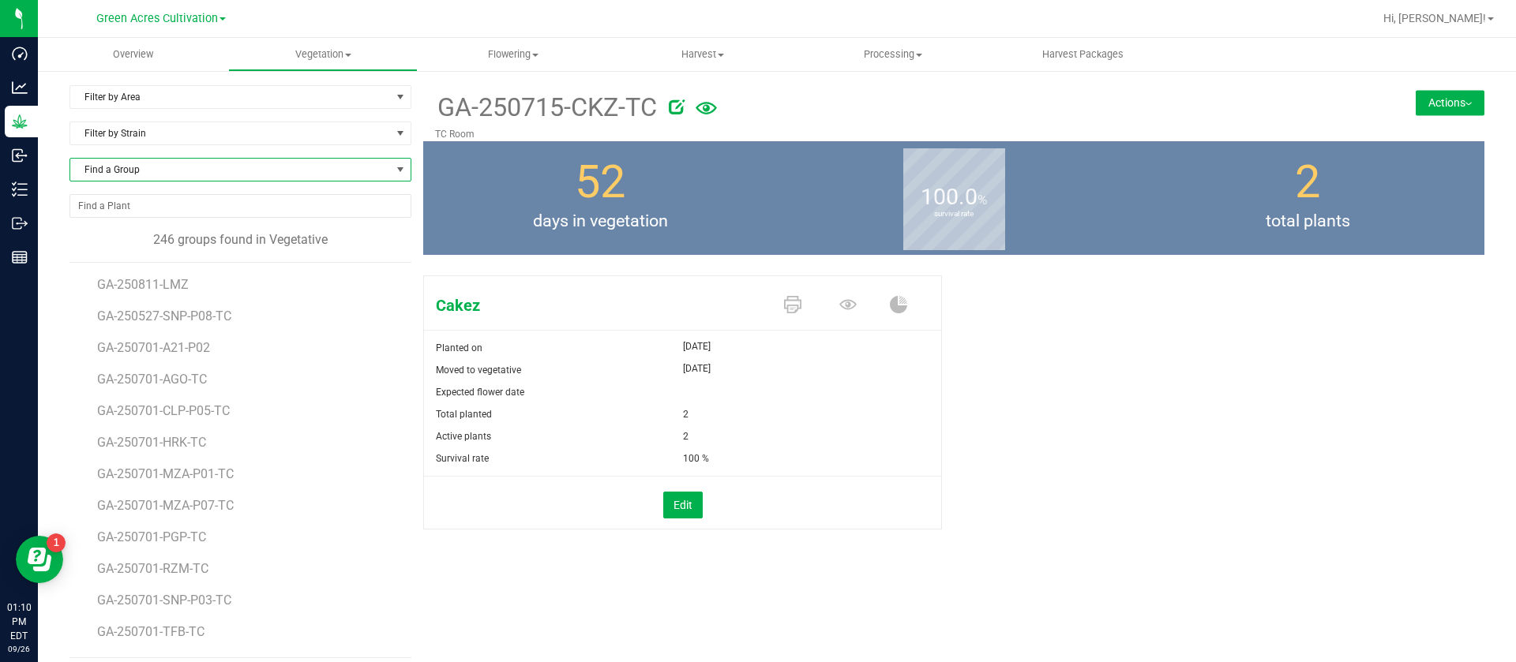
click at [171, 178] on span "Find a Group" at bounding box center [230, 170] width 320 height 22
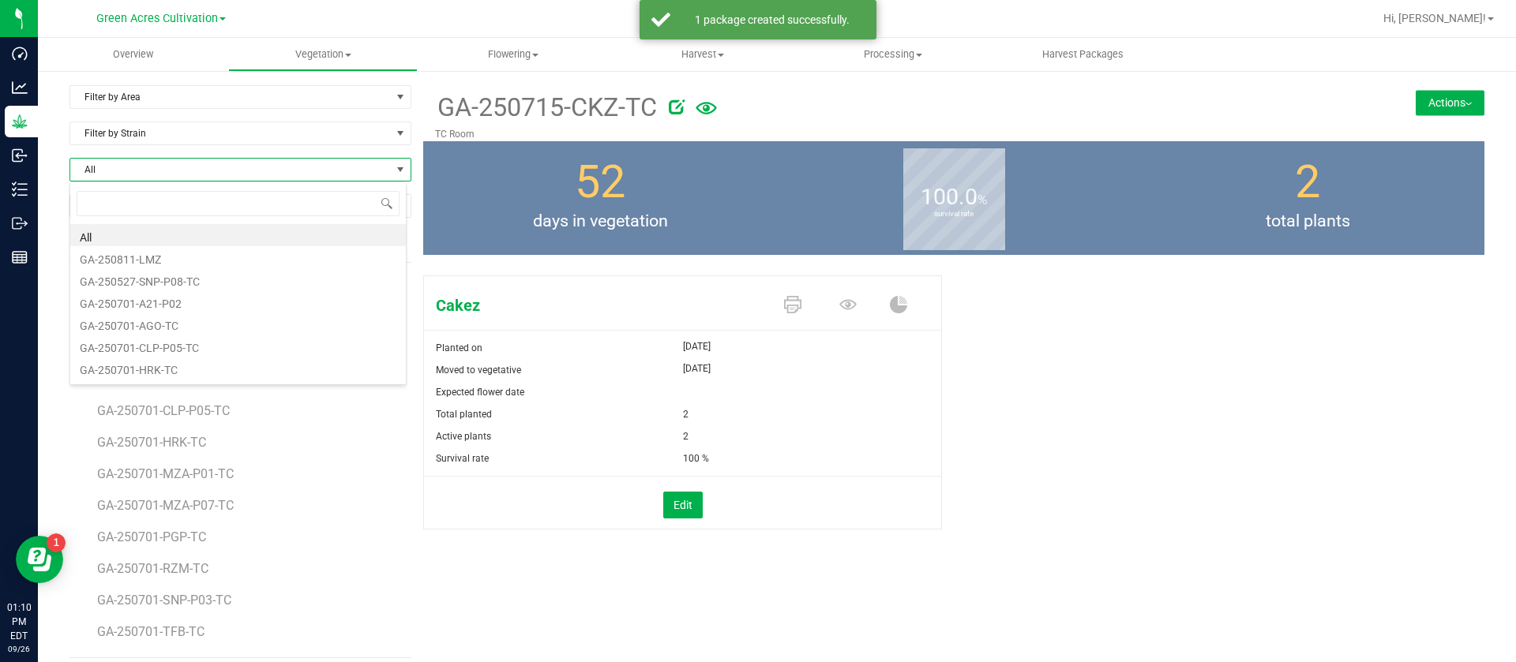
scroll to position [24, 338]
type input "PKT"
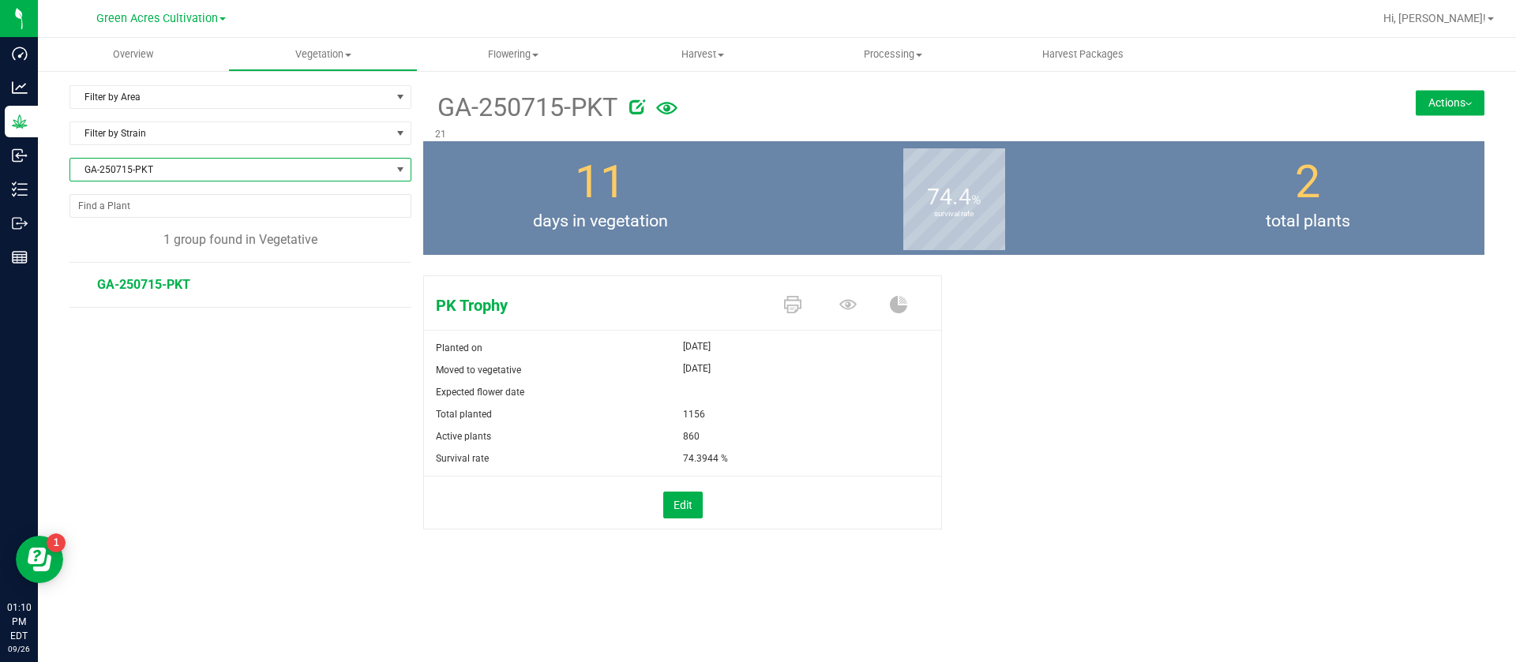
click at [174, 178] on span "GA-250715-PKT" at bounding box center [230, 170] width 320 height 22
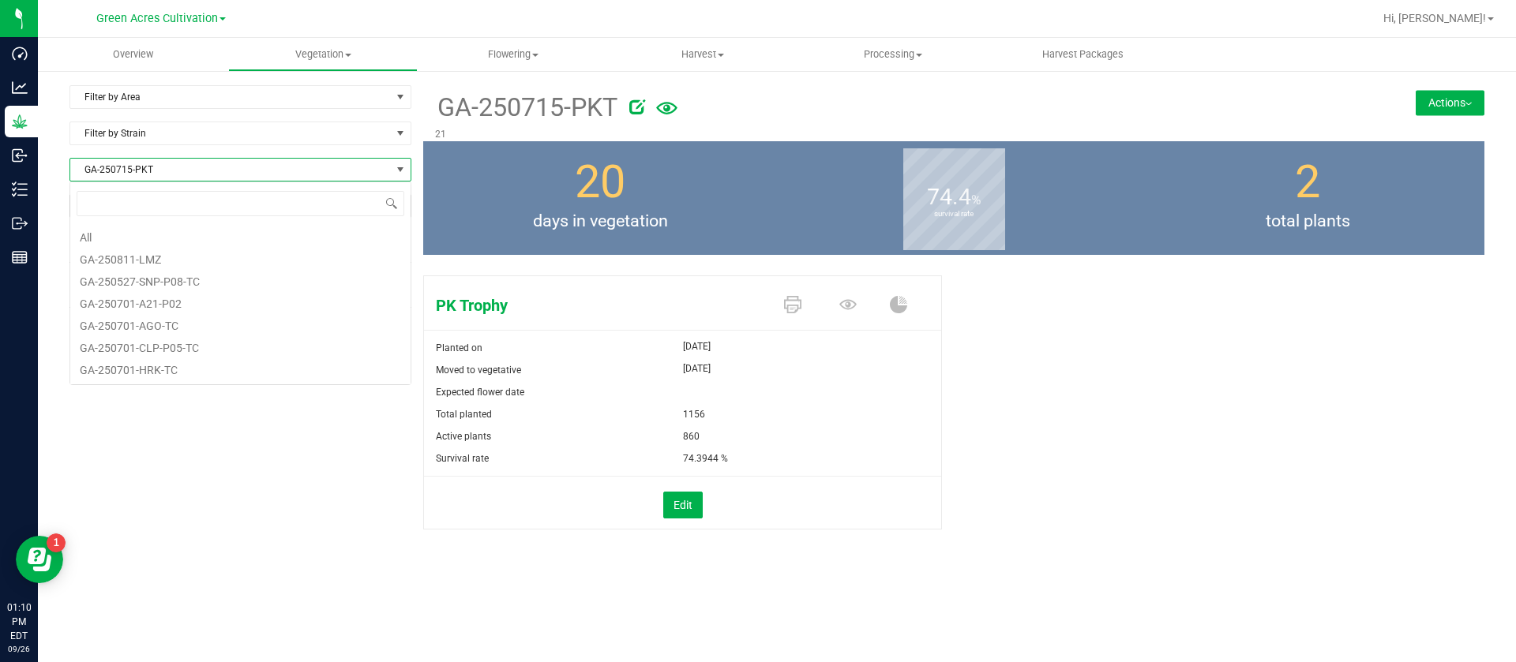
scroll to position [815, 0]
type input "PKT"
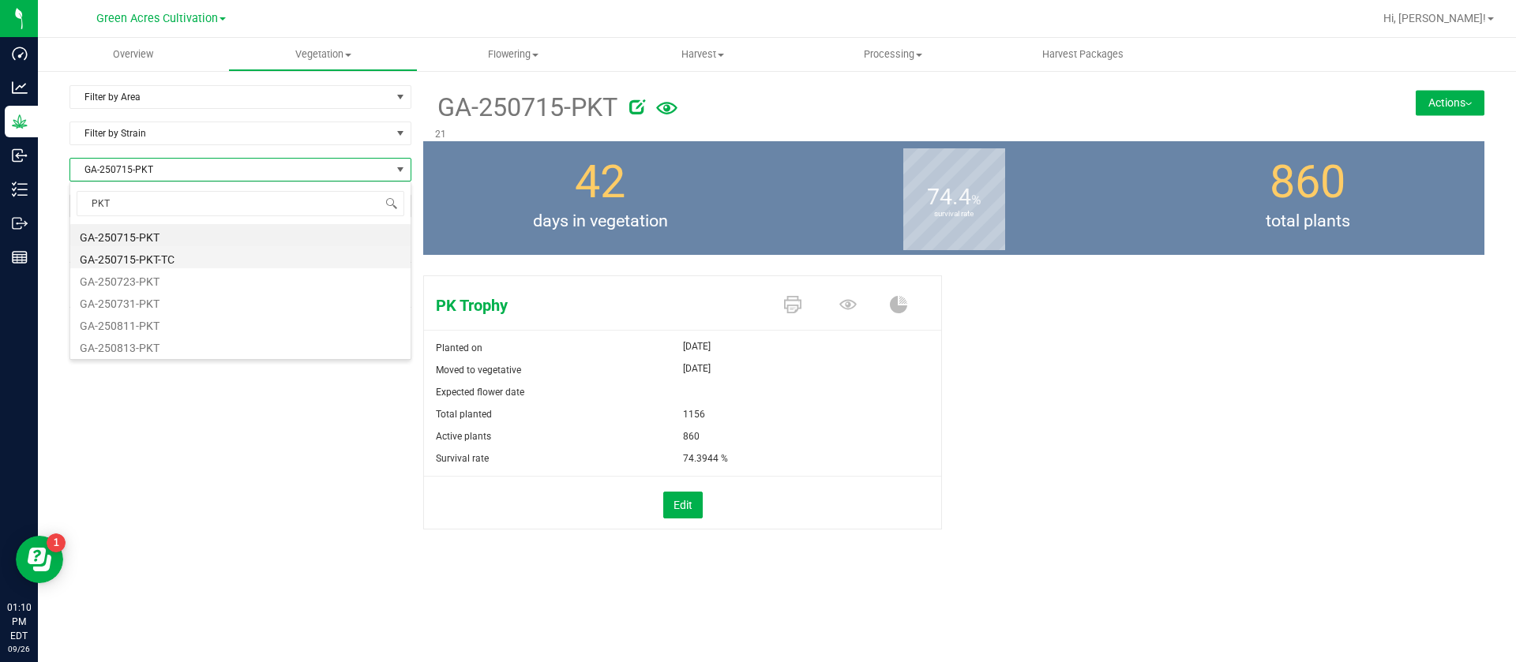
click at [179, 250] on li "GA-250715-PKT-TC" at bounding box center [240, 257] width 340 height 22
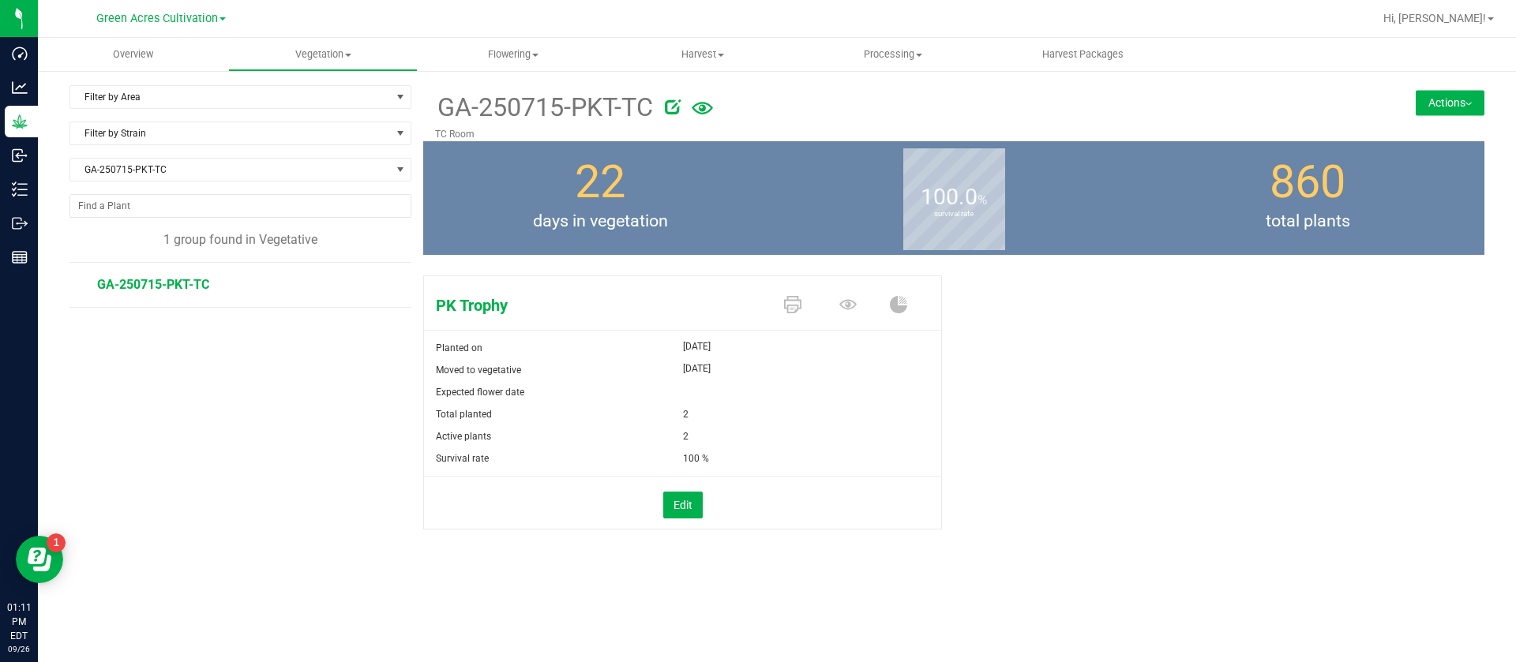
click at [1439, 100] on button "Actions" at bounding box center [1449, 102] width 69 height 25
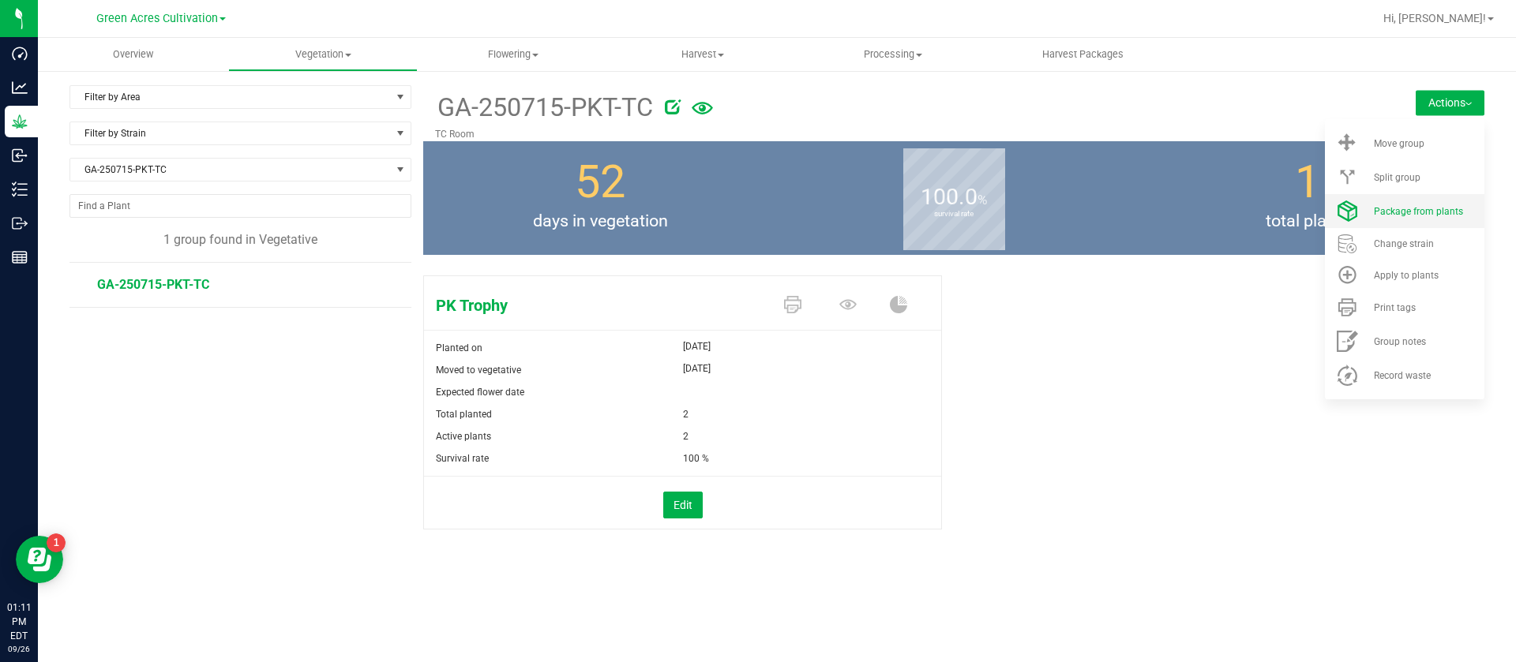
click at [1411, 210] on span "Package from plants" at bounding box center [1418, 211] width 89 height 11
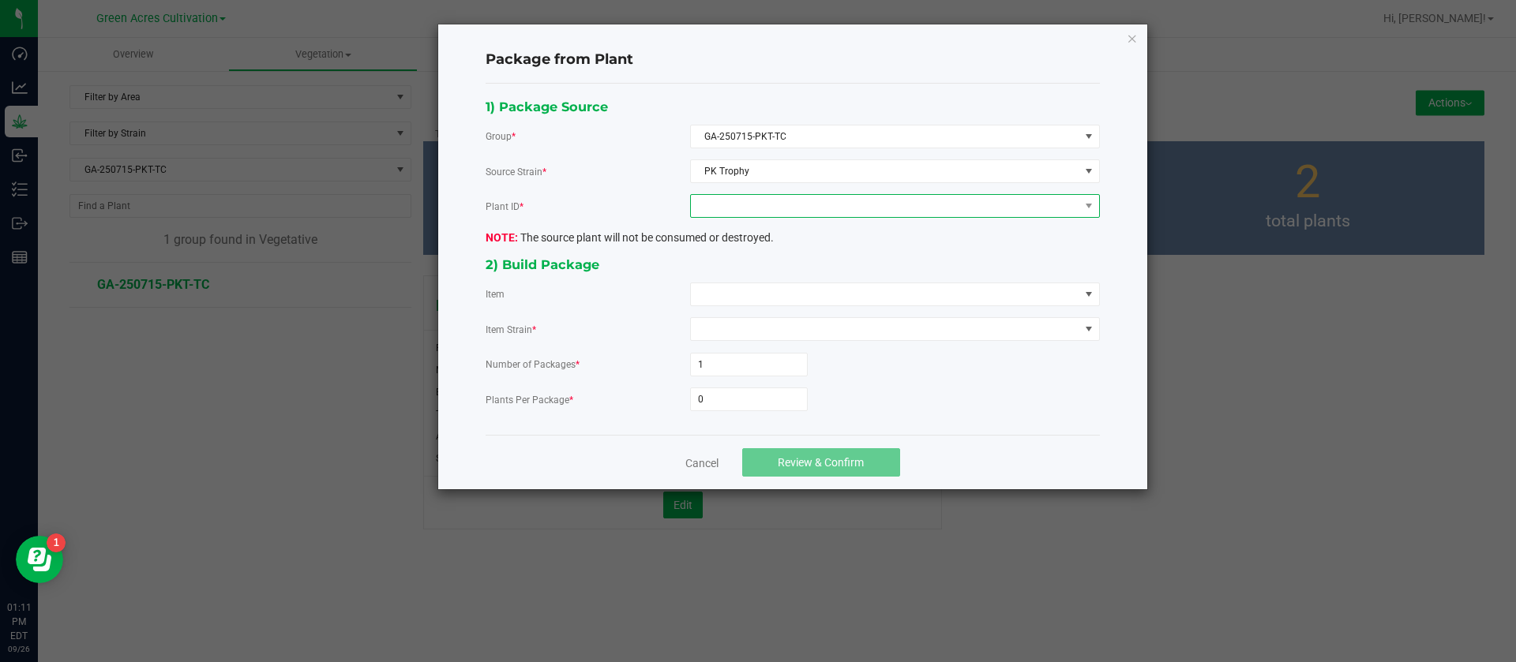
click at [770, 196] on span at bounding box center [885, 206] width 388 height 22
click at [763, 264] on li "6312534030024704" at bounding box center [895, 274] width 408 height 27
click at [746, 294] on span at bounding box center [885, 294] width 388 height 22
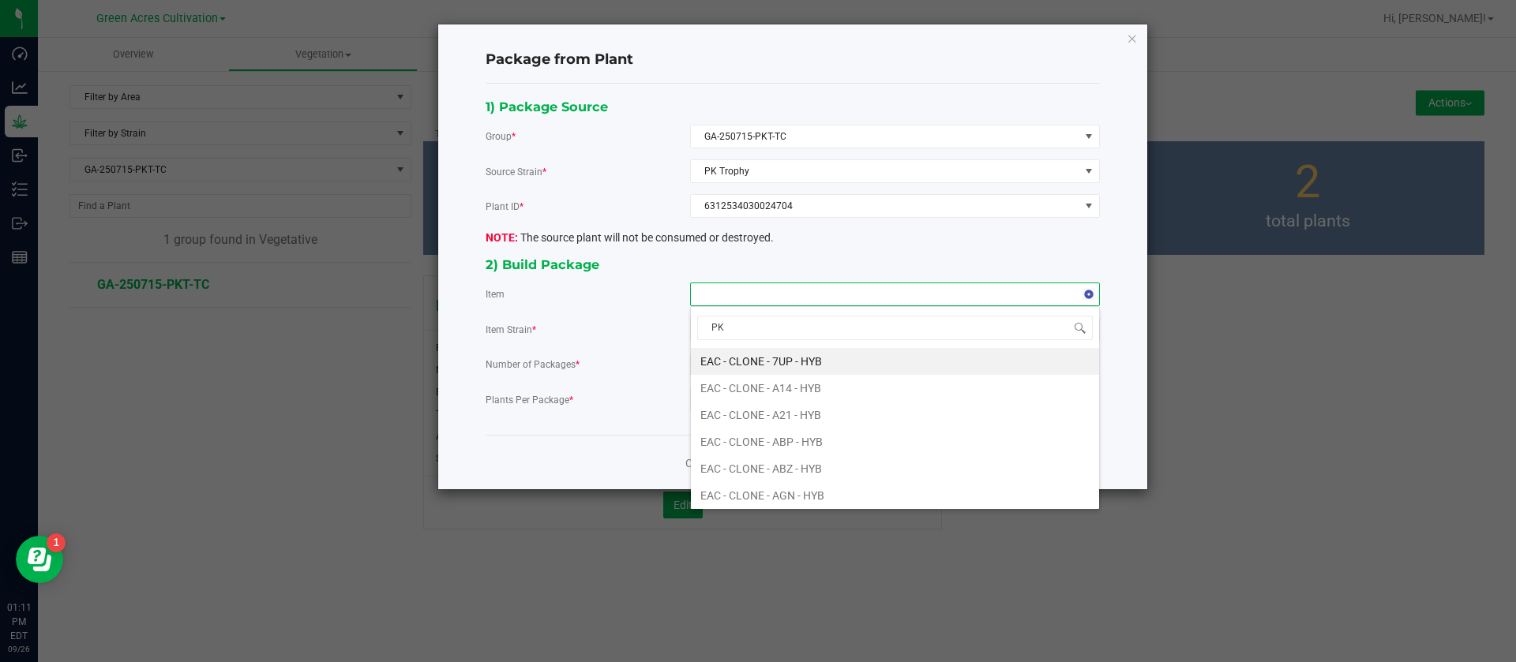
type input "PKT"
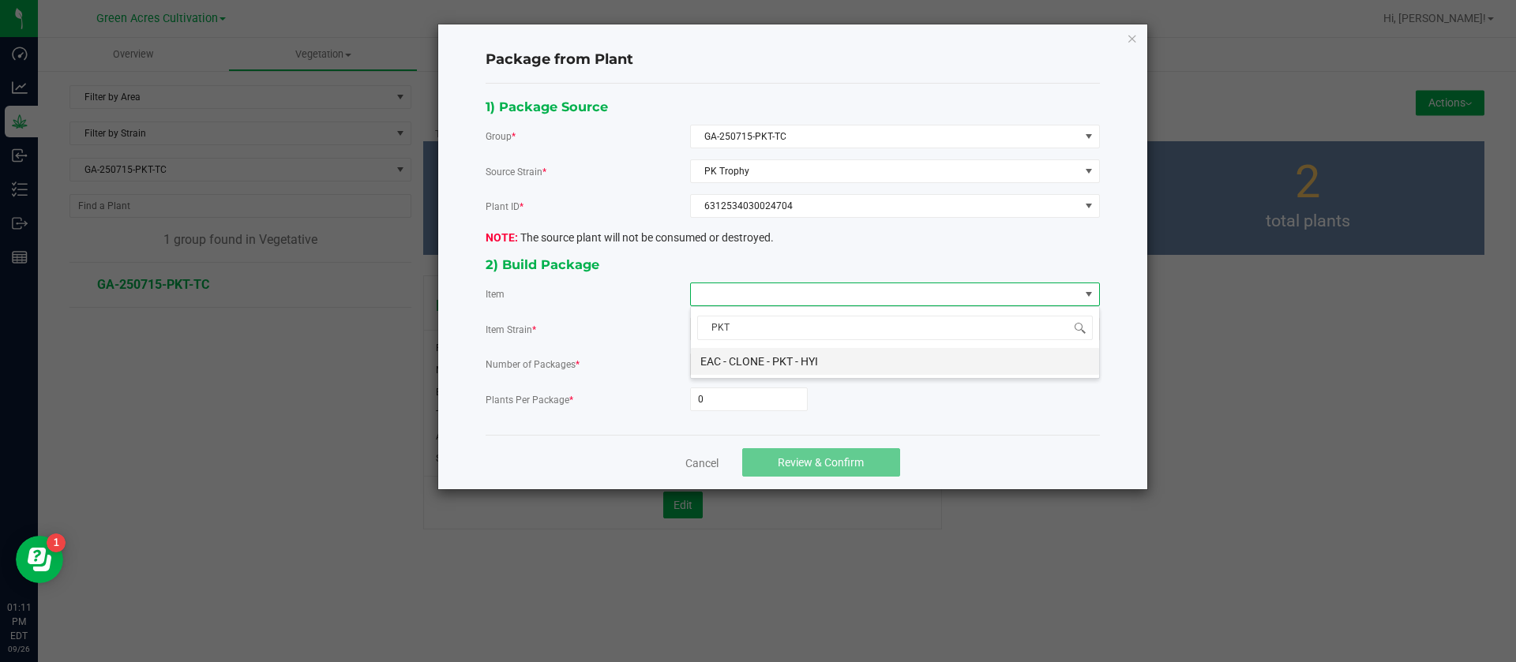
click at [774, 355] on HYI "EAC - CLONE - PKT - HYI" at bounding box center [895, 361] width 408 height 27
click at [723, 396] on input "0" at bounding box center [749, 399] width 116 height 22
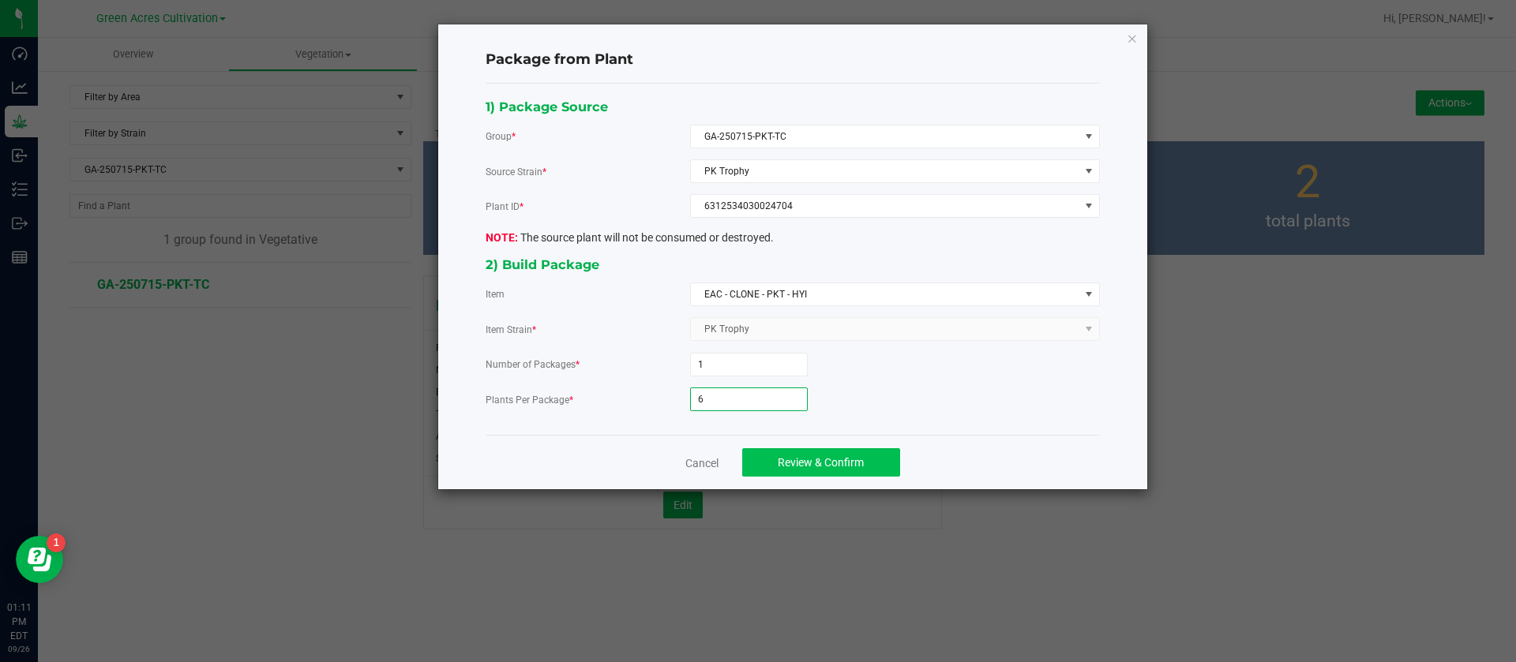
type input "6"
click at [794, 458] on span "Review & Confirm" at bounding box center [821, 462] width 86 height 13
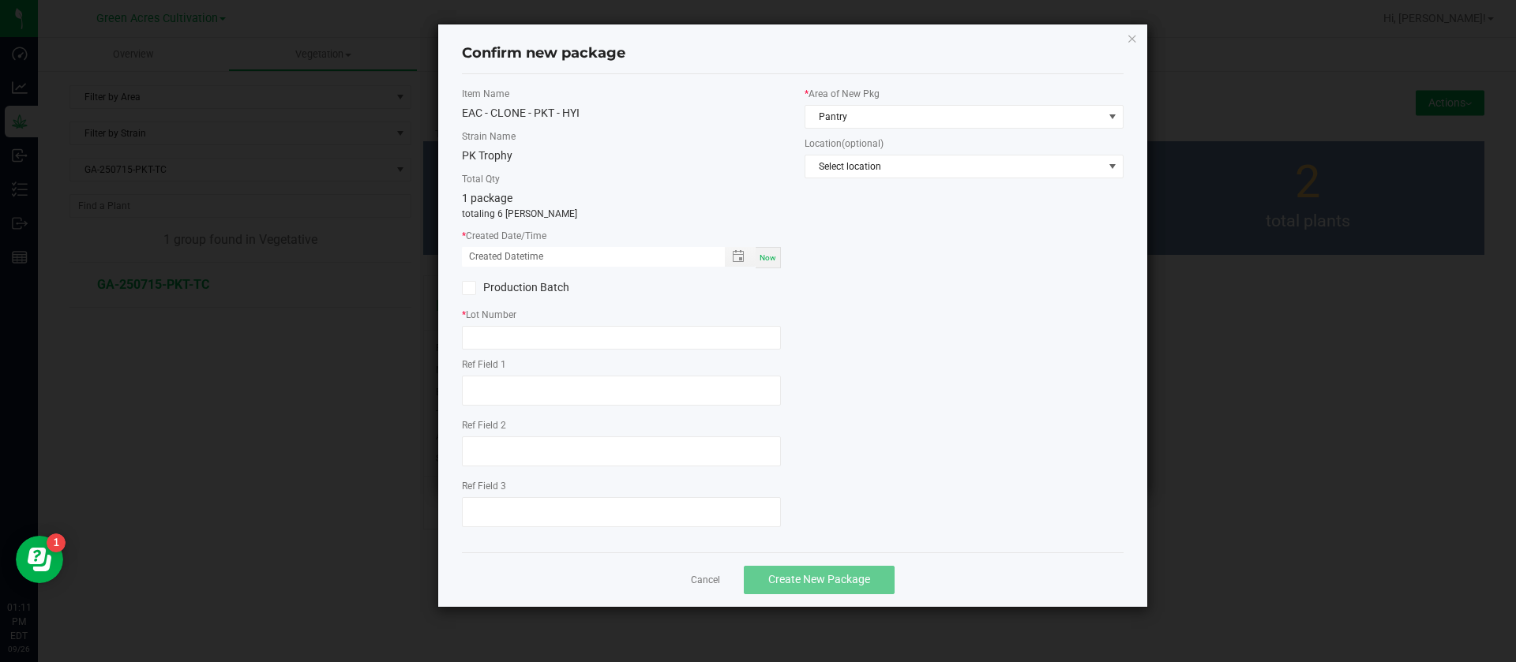
click at [762, 259] on span "Now" at bounding box center [767, 257] width 17 height 9
click at [495, 255] on input "09/26/2025 01:11 PM" at bounding box center [585, 257] width 246 height 20
type input "09/05/2025 01:11 PM"
click at [545, 333] on input "text" at bounding box center [621, 338] width 319 height 24
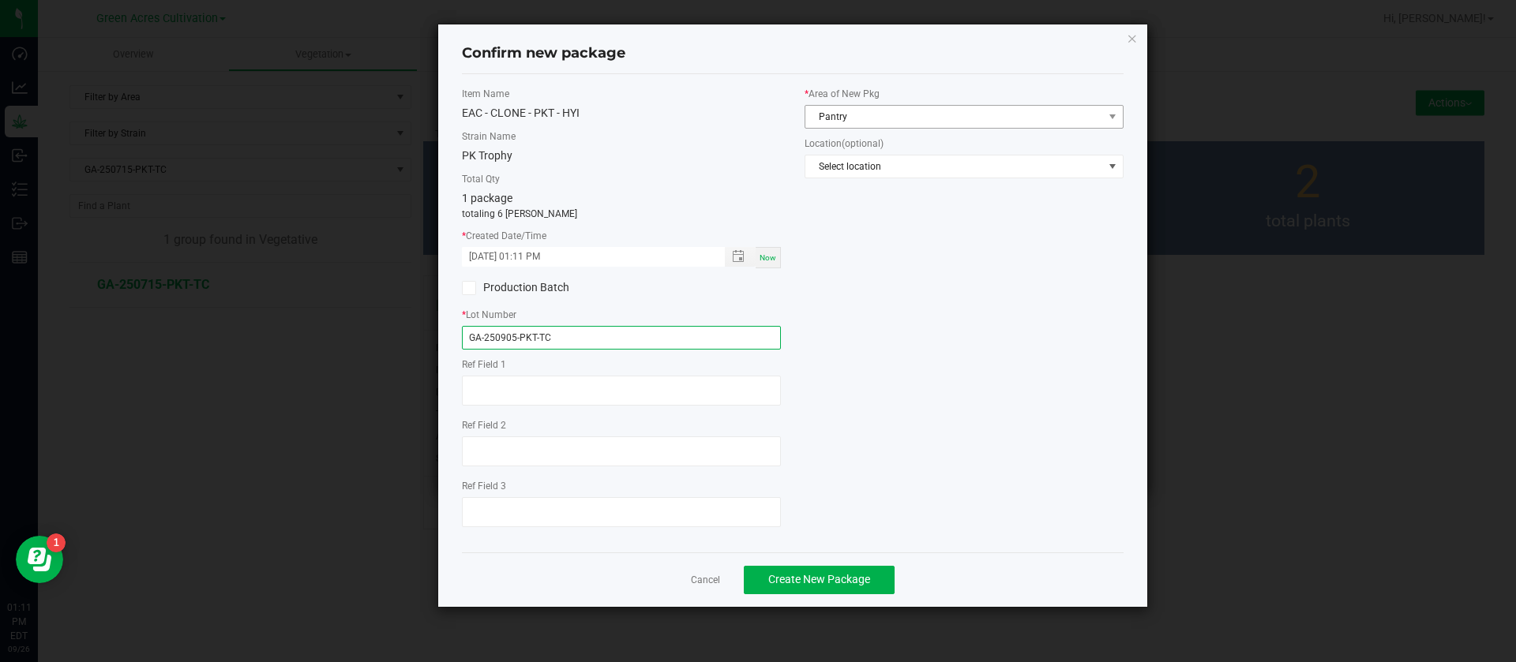
type input "GA-250905-PKT-TC"
click at [840, 119] on span "Pantry" at bounding box center [954, 117] width 298 height 22
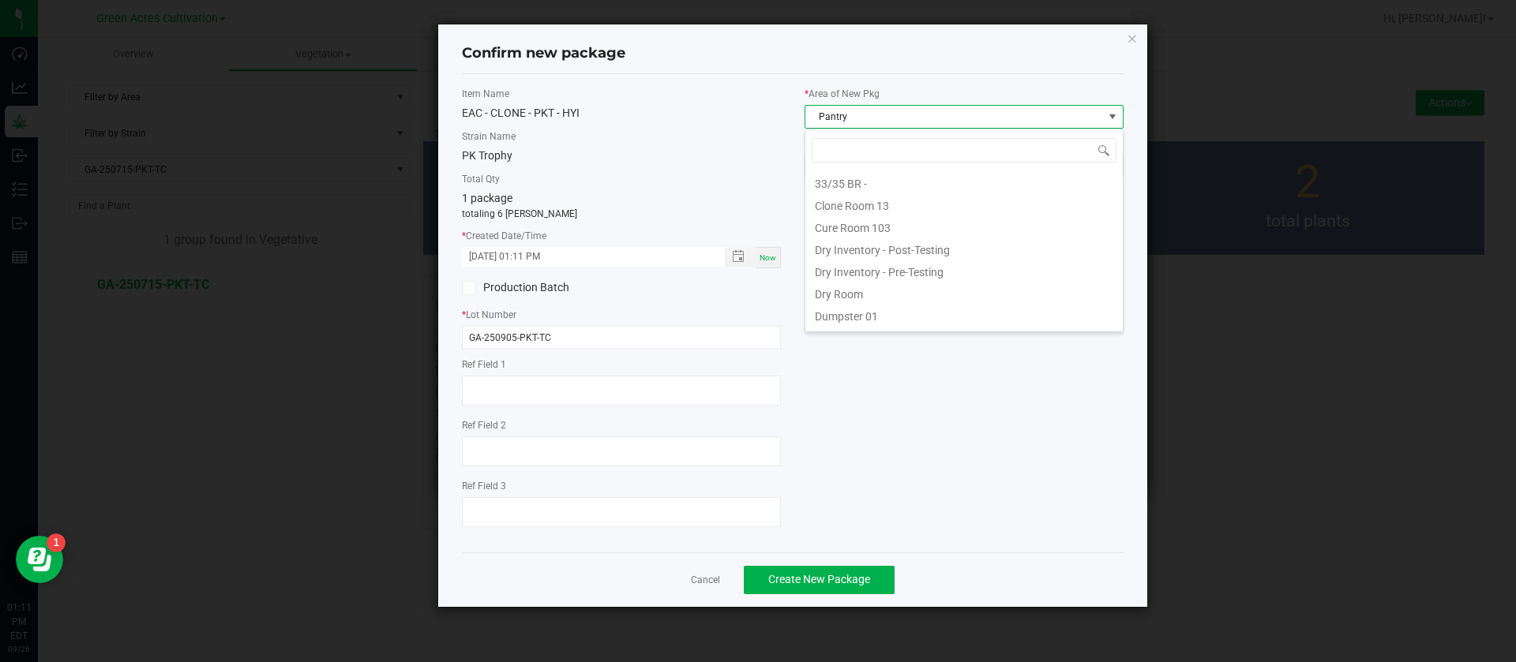
scroll to position [24, 319]
type input "TC"
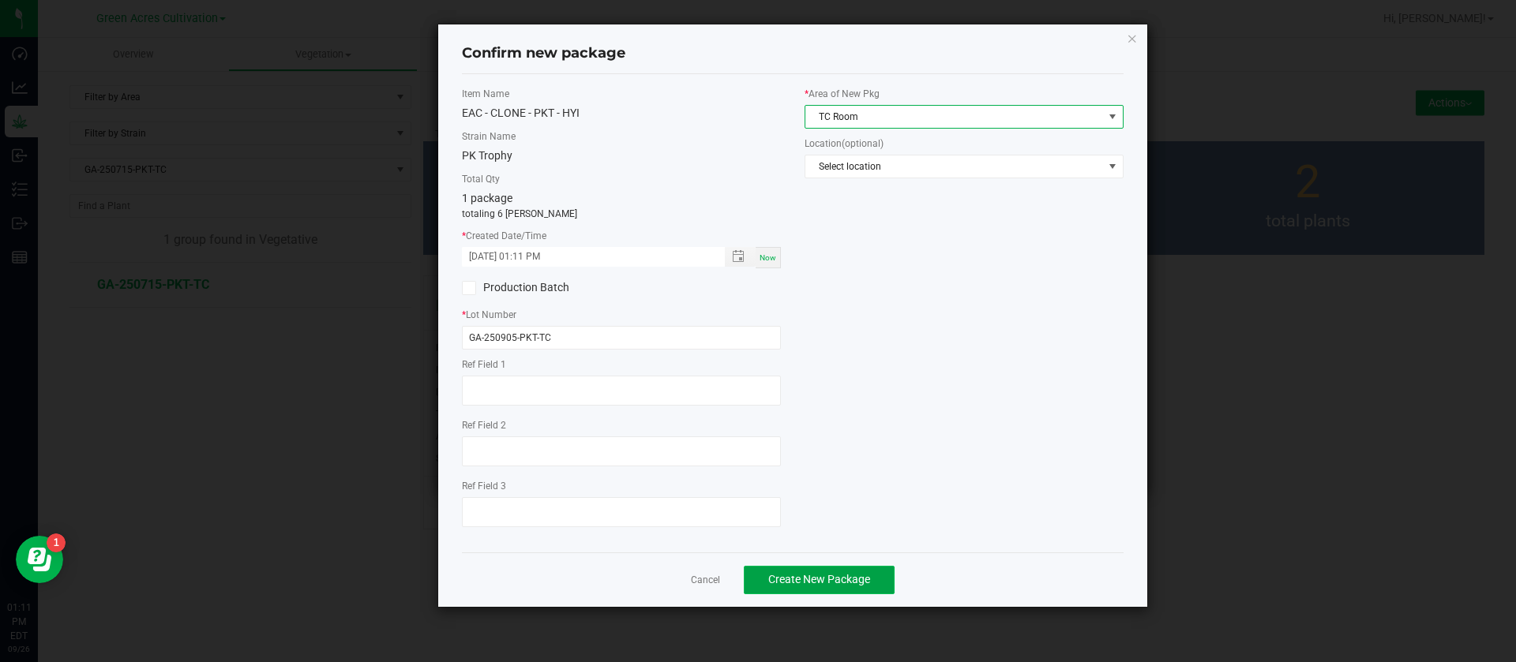
click at [841, 584] on span "Create New Package" at bounding box center [819, 579] width 102 height 13
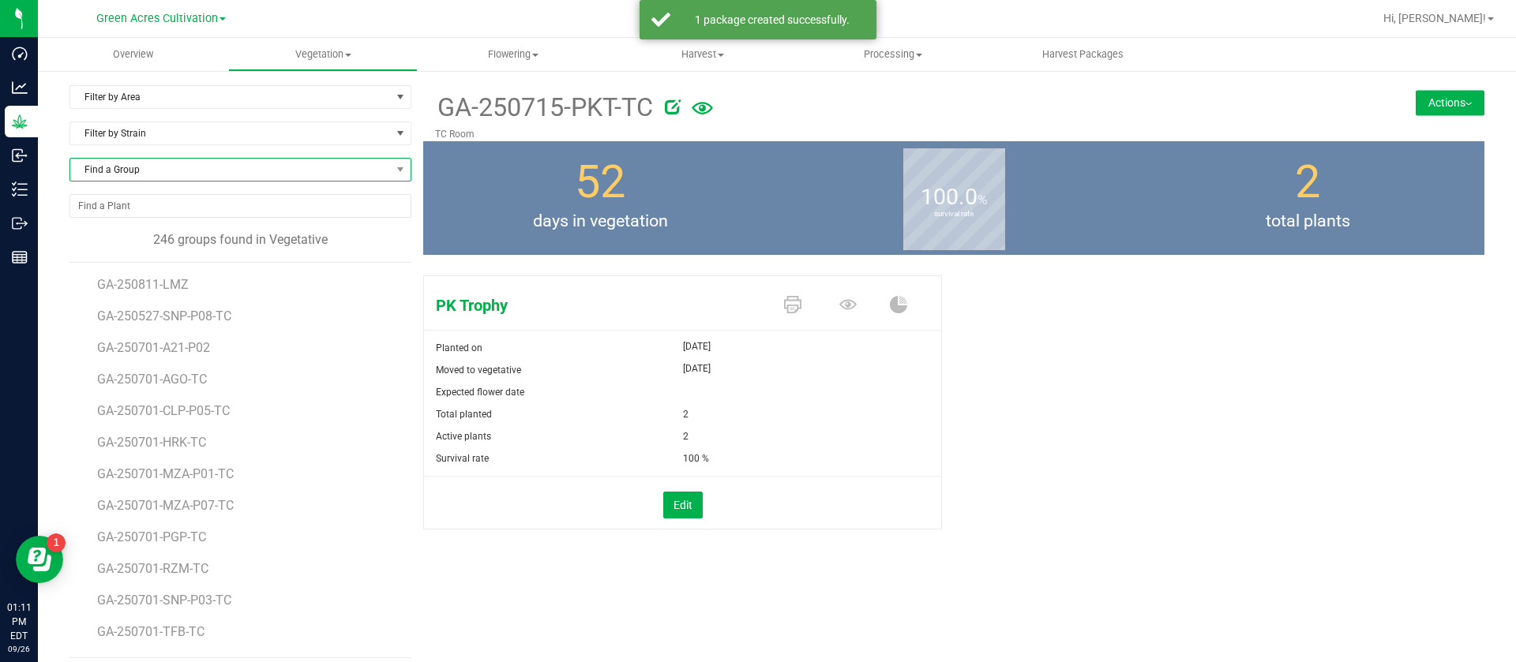
click at [188, 163] on span "Find a Group" at bounding box center [230, 170] width 320 height 22
type input "GNL"
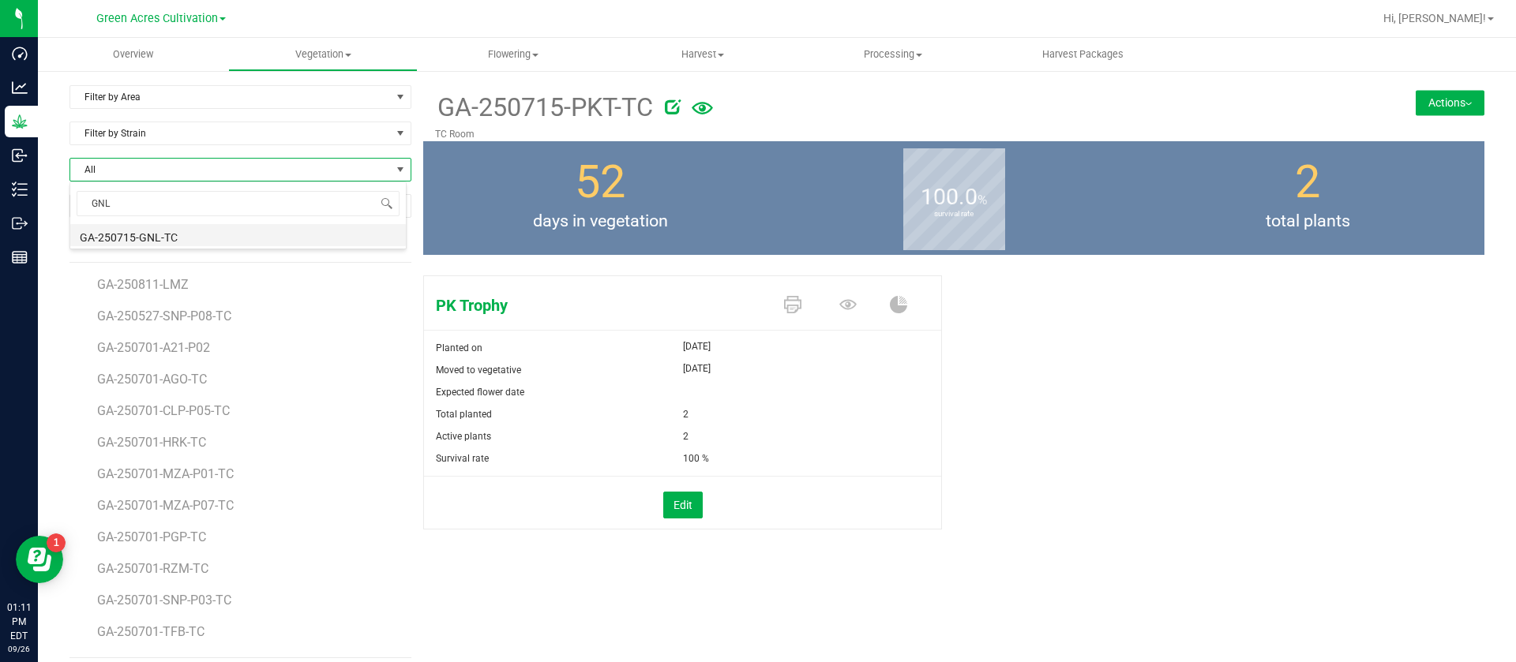
click at [146, 242] on li "GA-250715-GNL-TC" at bounding box center [237, 235] width 335 height 22
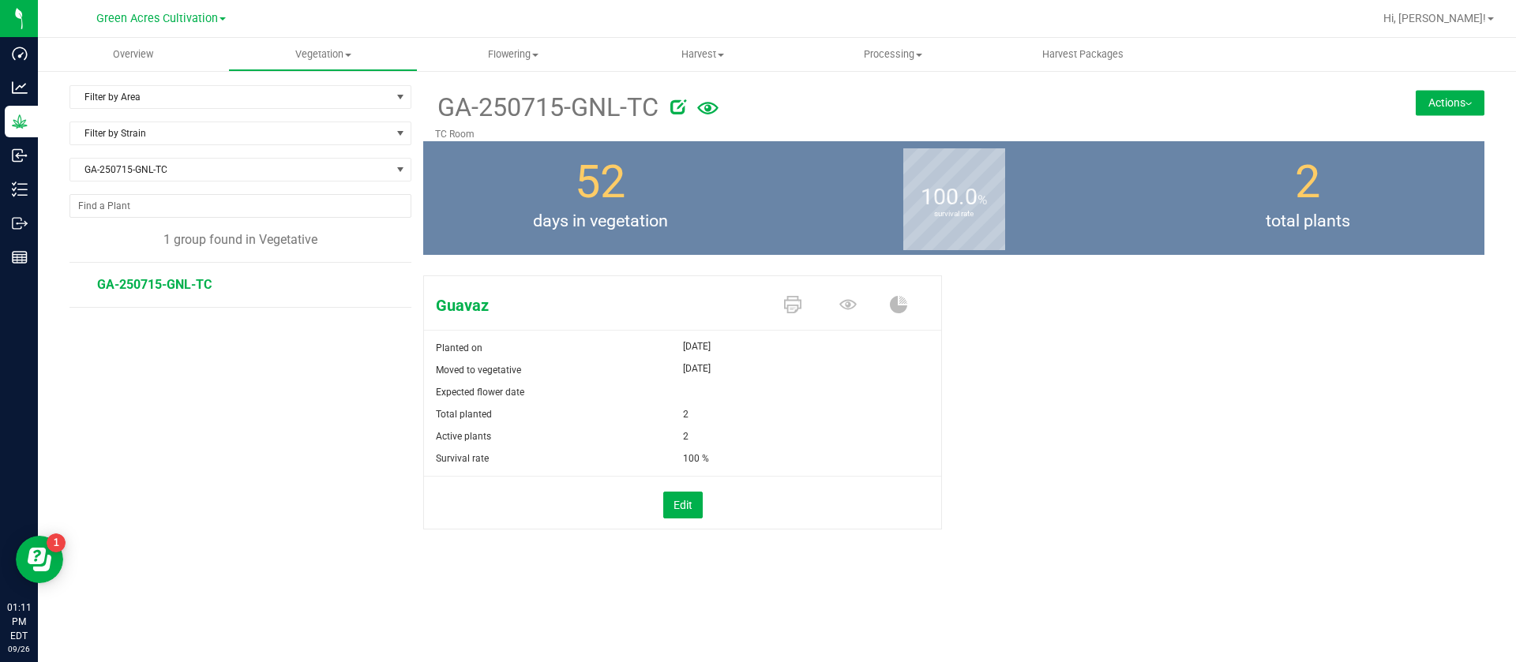
click at [1428, 115] on div "GA-250715-GNL-TC TC Room Actions Move group Split group" at bounding box center [953, 113] width 1061 height 56
click at [1435, 96] on button "Actions" at bounding box center [1449, 102] width 69 height 25
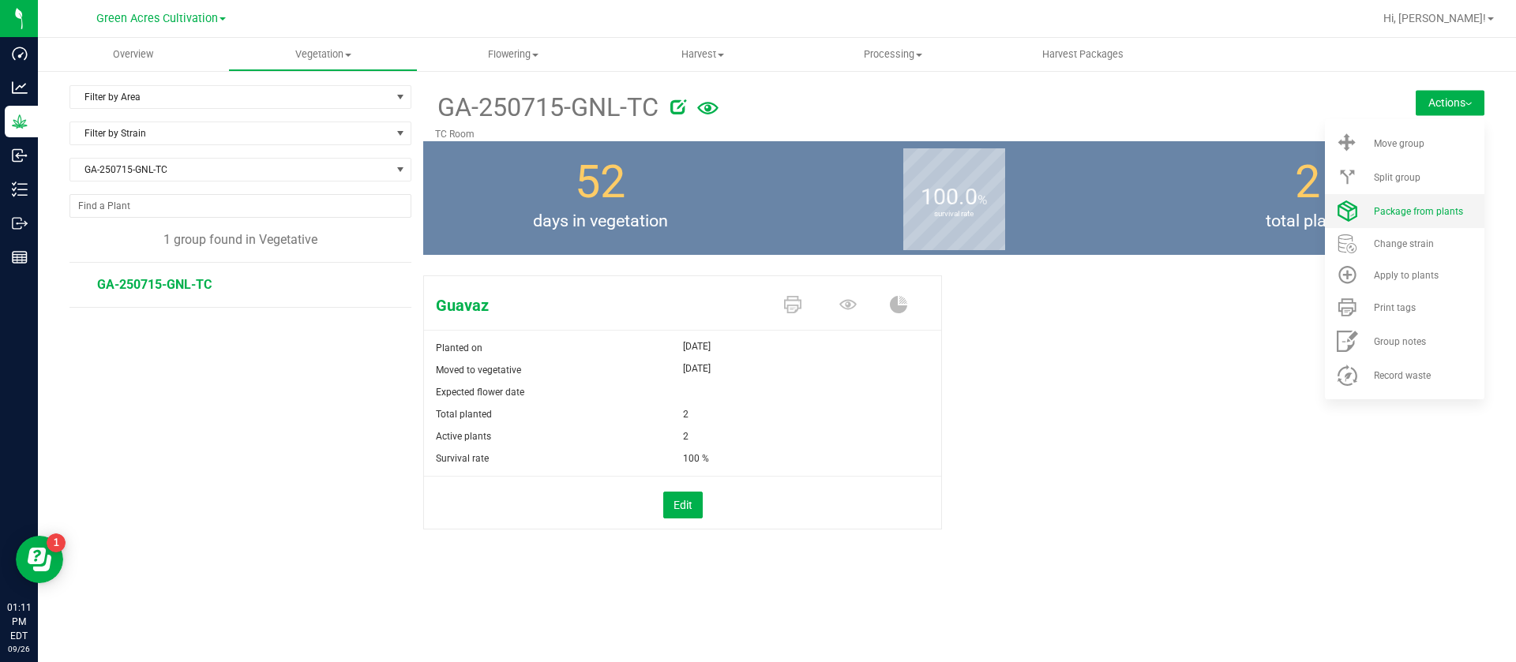
click at [1395, 200] on li "Package from plants" at bounding box center [1404, 211] width 159 height 34
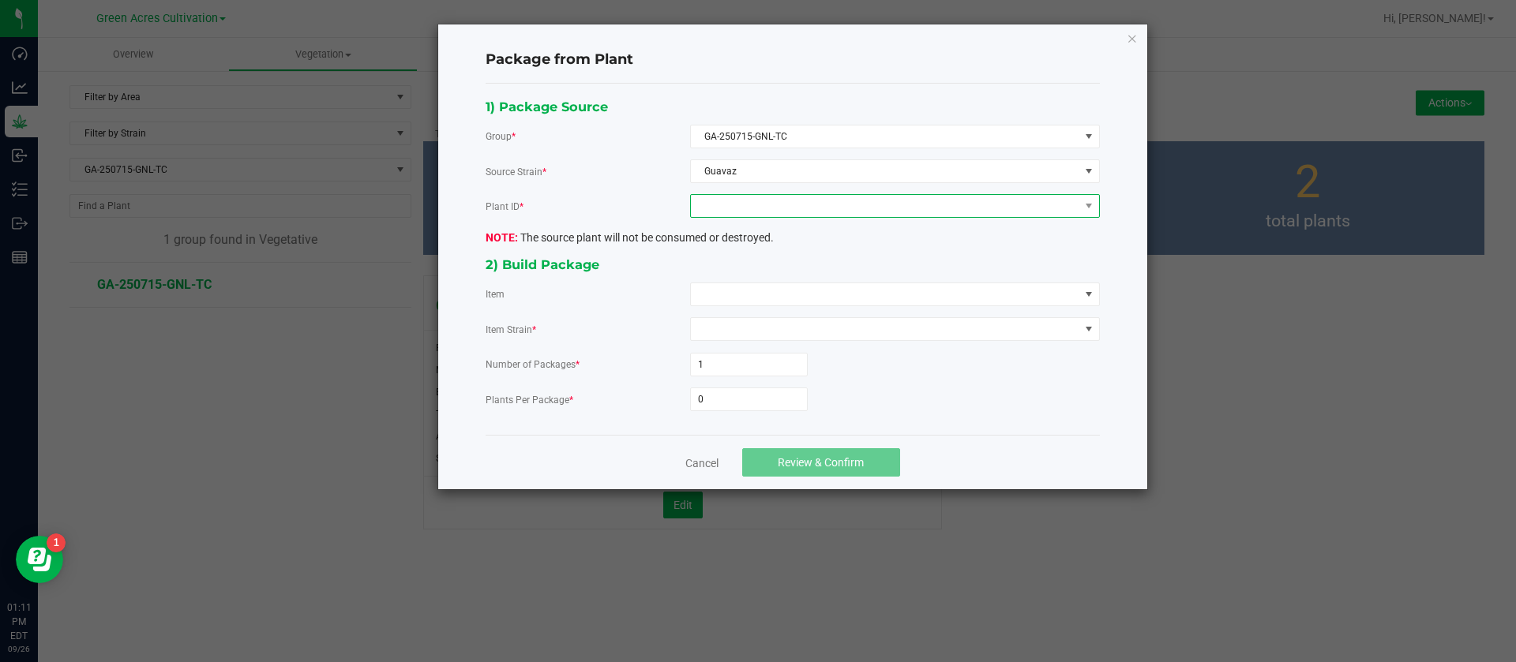
click at [776, 209] on span at bounding box center [885, 206] width 388 height 22
click at [755, 268] on li "4914793494908040" at bounding box center [895, 274] width 408 height 27
click at [751, 288] on span at bounding box center [885, 294] width 388 height 22
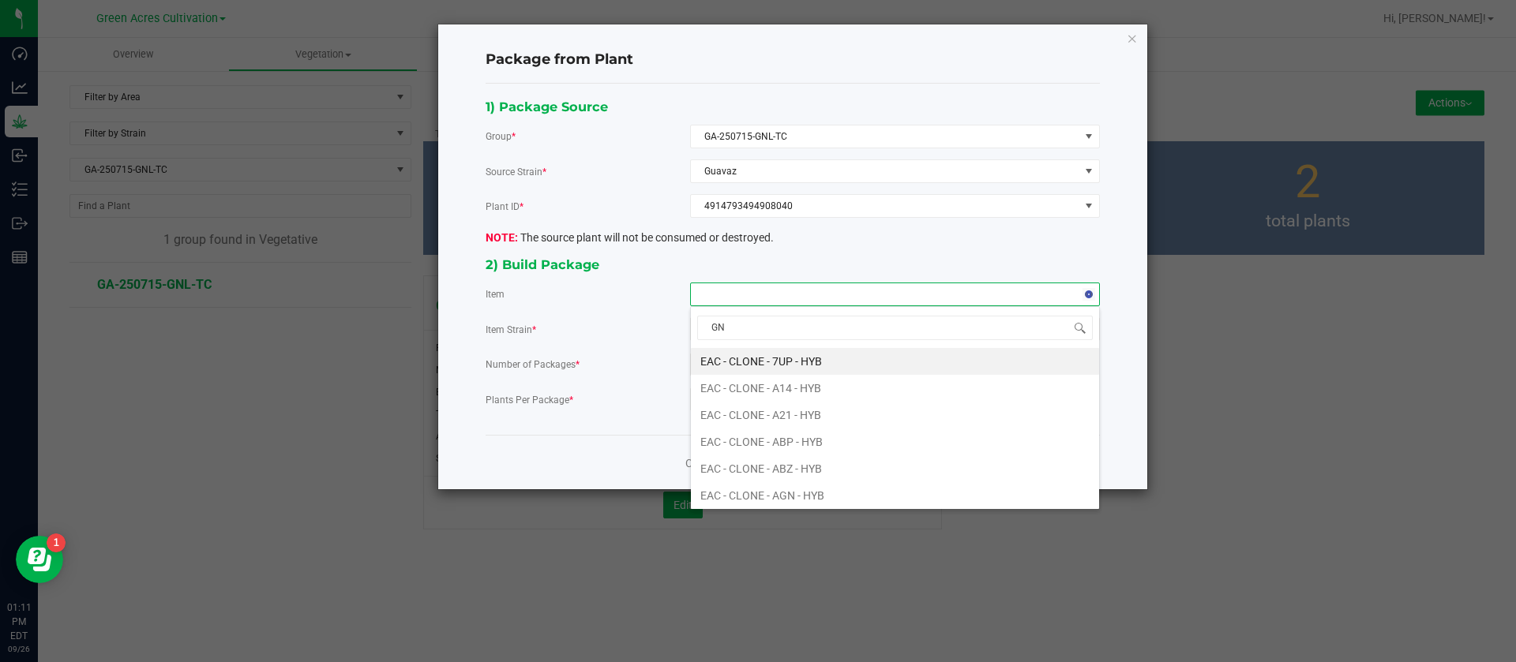
type input "GNL"
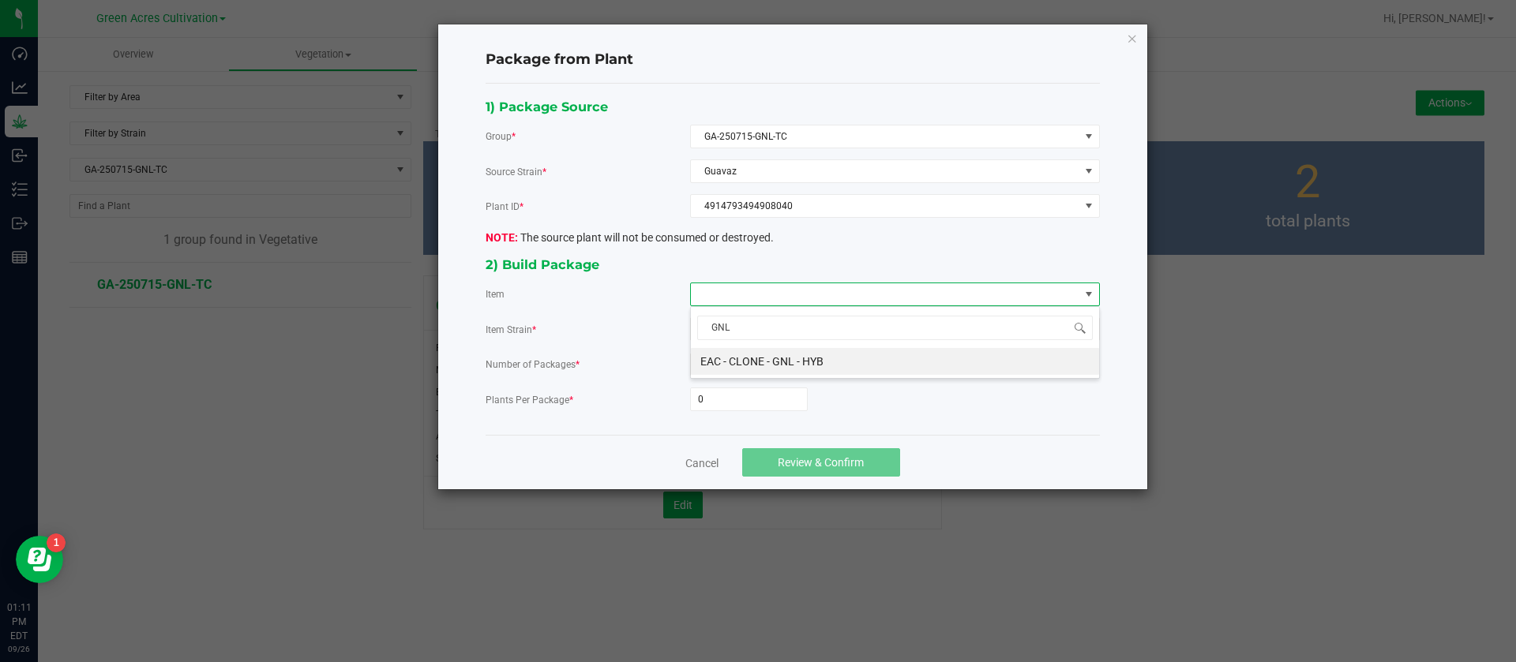
drag, startPoint x: 767, startPoint y: 357, endPoint x: 744, endPoint y: 377, distance: 30.7
click at [766, 355] on HYB "EAC - CLONE - GNL - HYB" at bounding box center [895, 361] width 408 height 27
click at [749, 392] on input "0" at bounding box center [749, 399] width 116 height 22
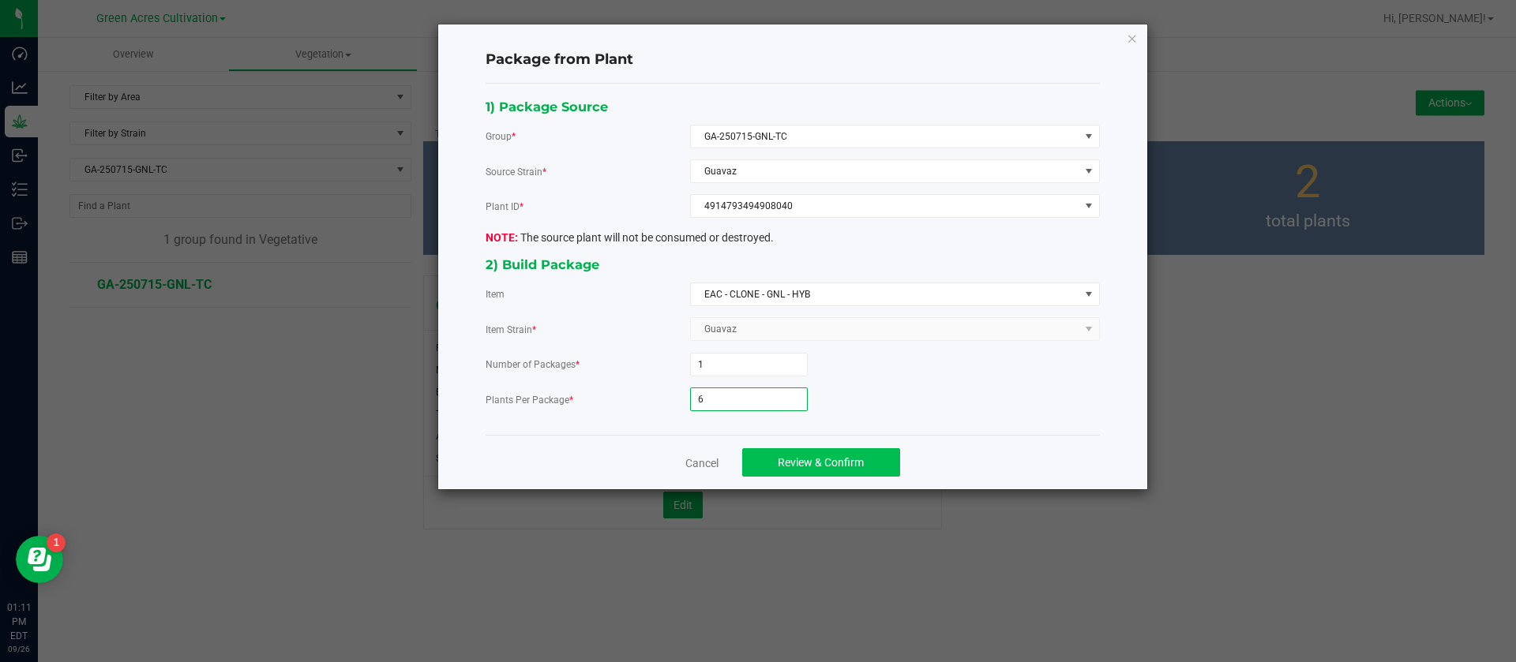
type input "6"
click at [821, 449] on button "Review & Confirm" at bounding box center [821, 462] width 158 height 28
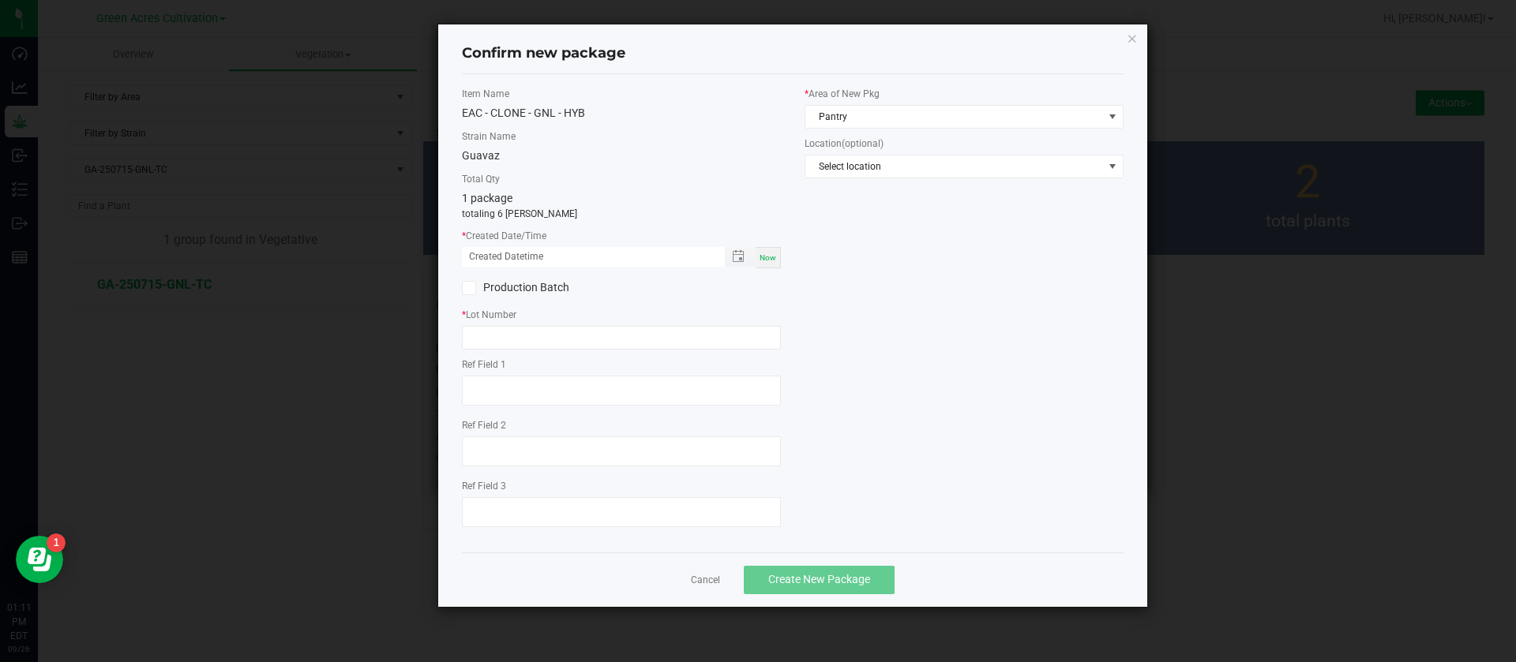
click at [752, 259] on span "Toggle popup" at bounding box center [738, 256] width 27 height 13
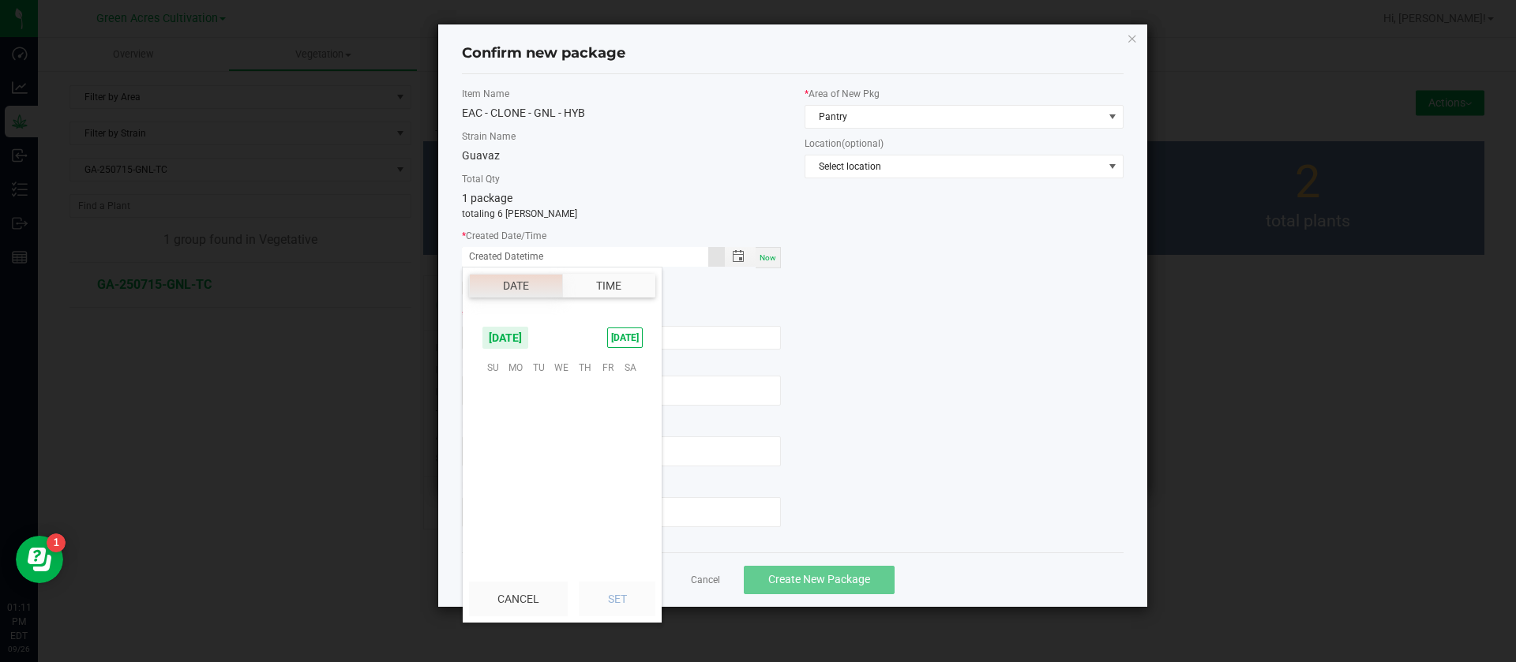
scroll to position [256014, 0]
drag, startPoint x: 769, startPoint y: 250, endPoint x: 710, endPoint y: 263, distance: 59.8
click at [769, 251] on div "Now" at bounding box center [767, 257] width 25 height 21
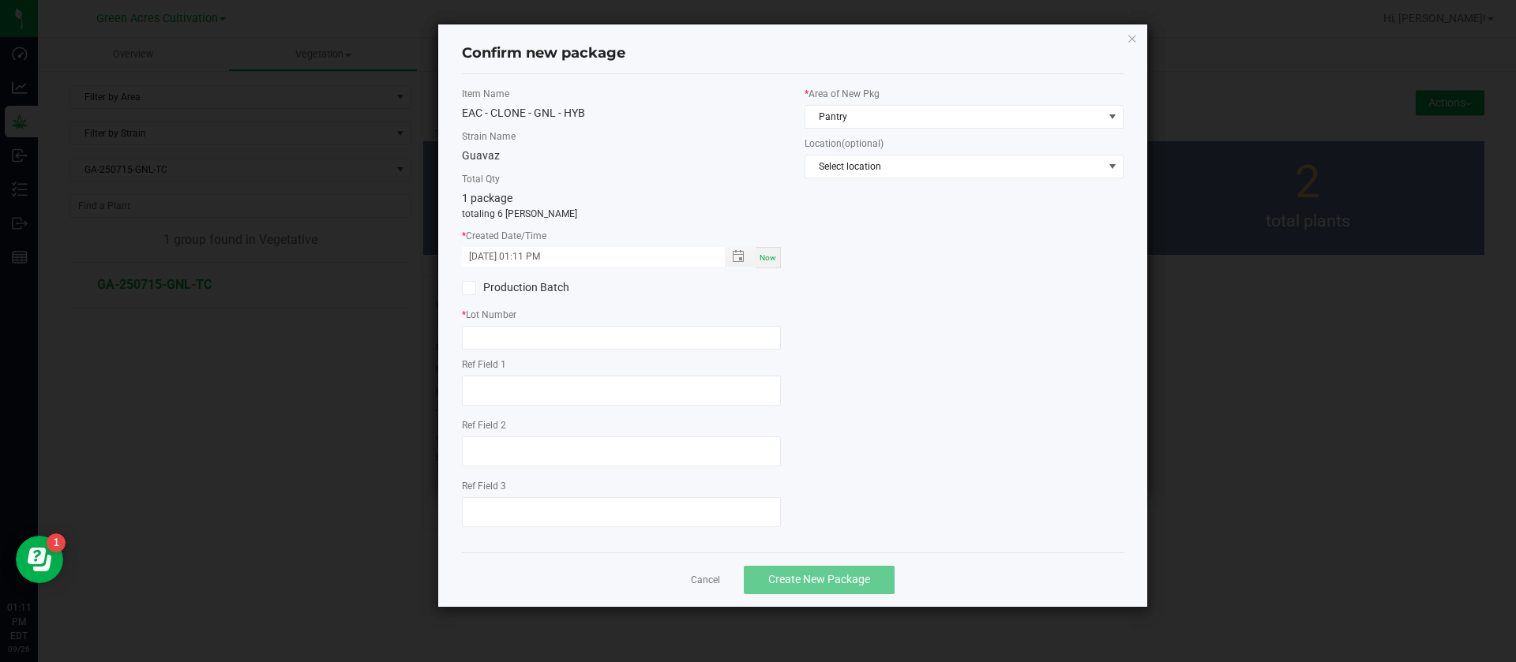
drag, startPoint x: 485, startPoint y: 253, endPoint x: 489, endPoint y: 276, distance: 24.0
click at [486, 251] on input "09/26/2025 01:11 PM" at bounding box center [585, 257] width 246 height 20
type input "09/05/2025 01:11 PM"
click at [488, 332] on input "text" at bounding box center [621, 338] width 319 height 24
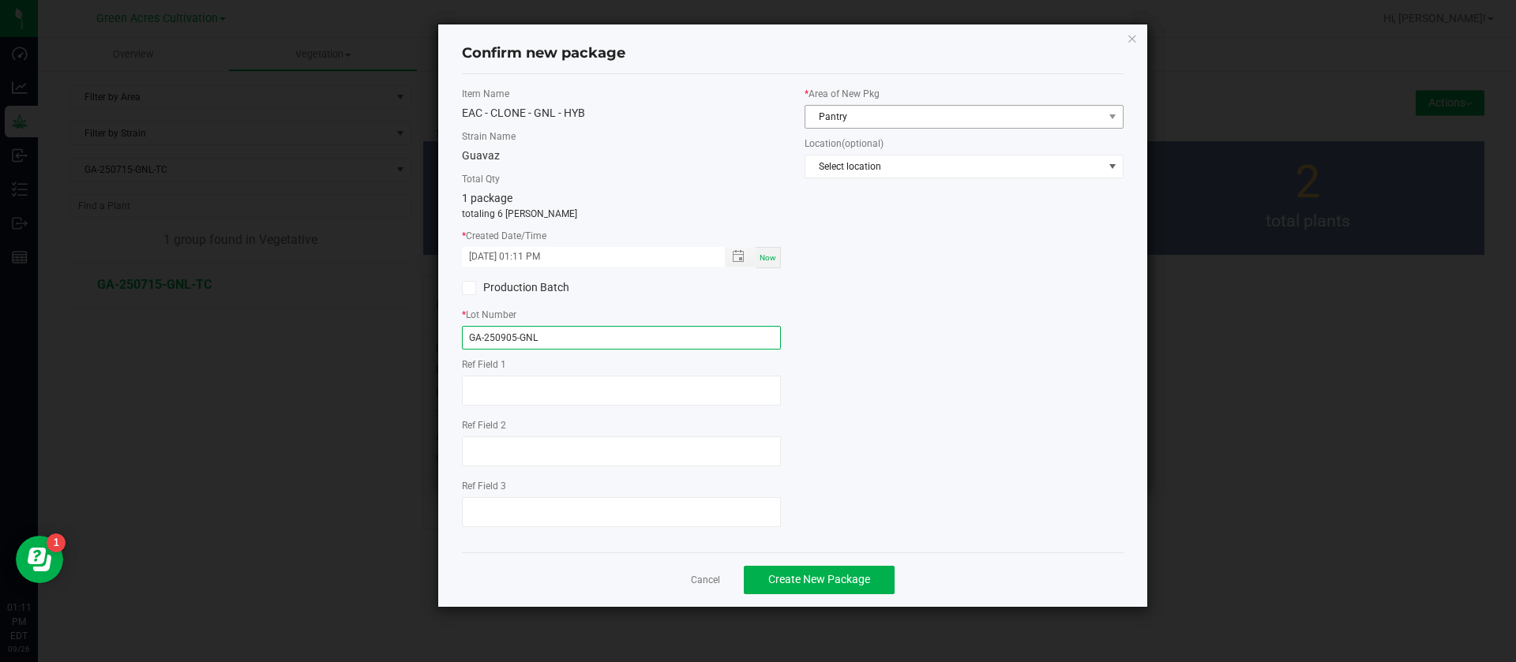
type input "GA-250905-GNL"
click at [887, 110] on span "Pantry" at bounding box center [954, 117] width 298 height 22
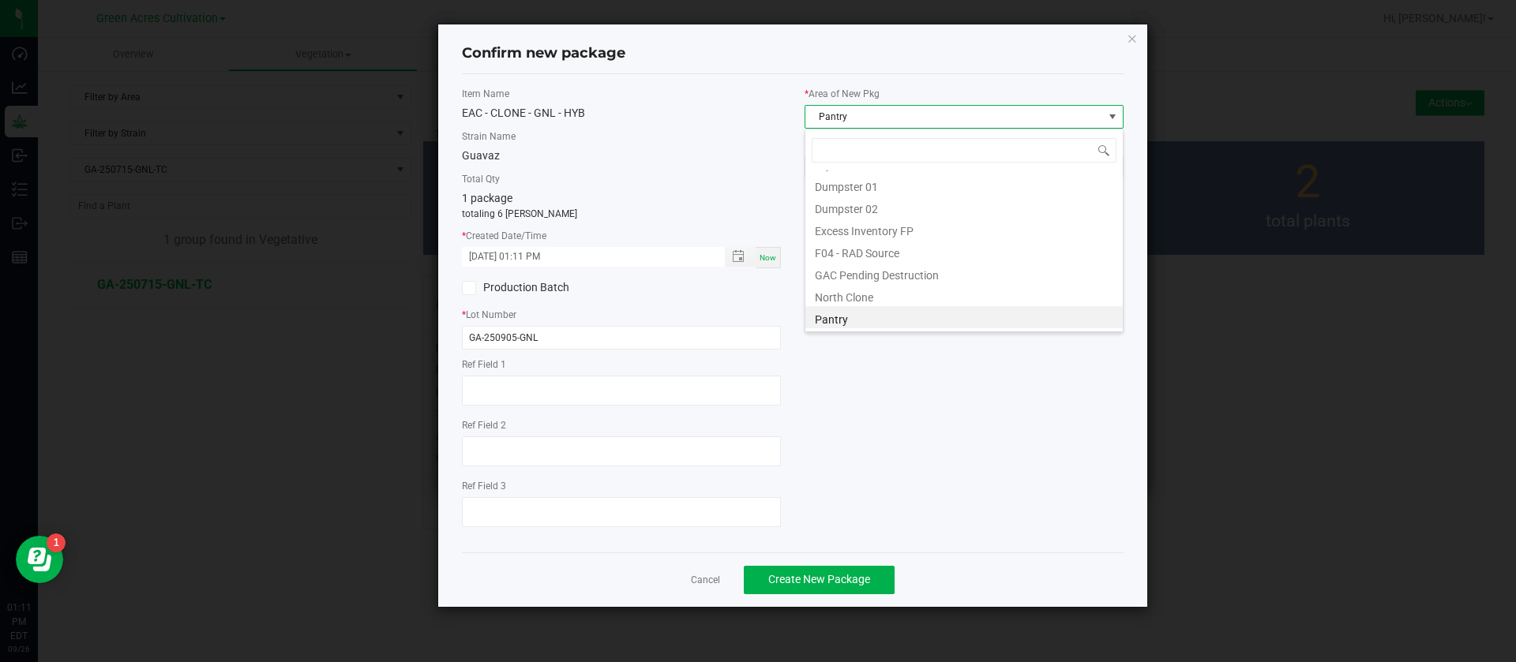
scroll to position [24, 319]
type input "TC"
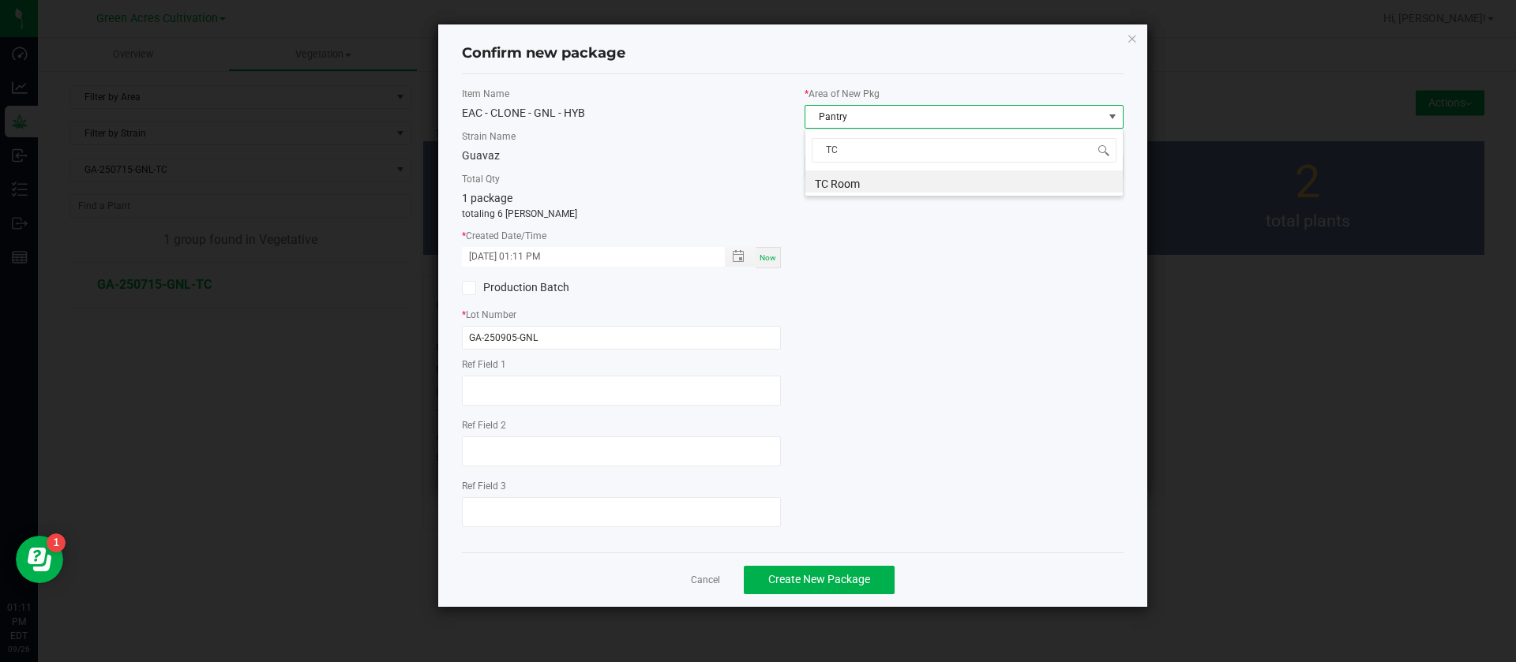
scroll to position [0, 0]
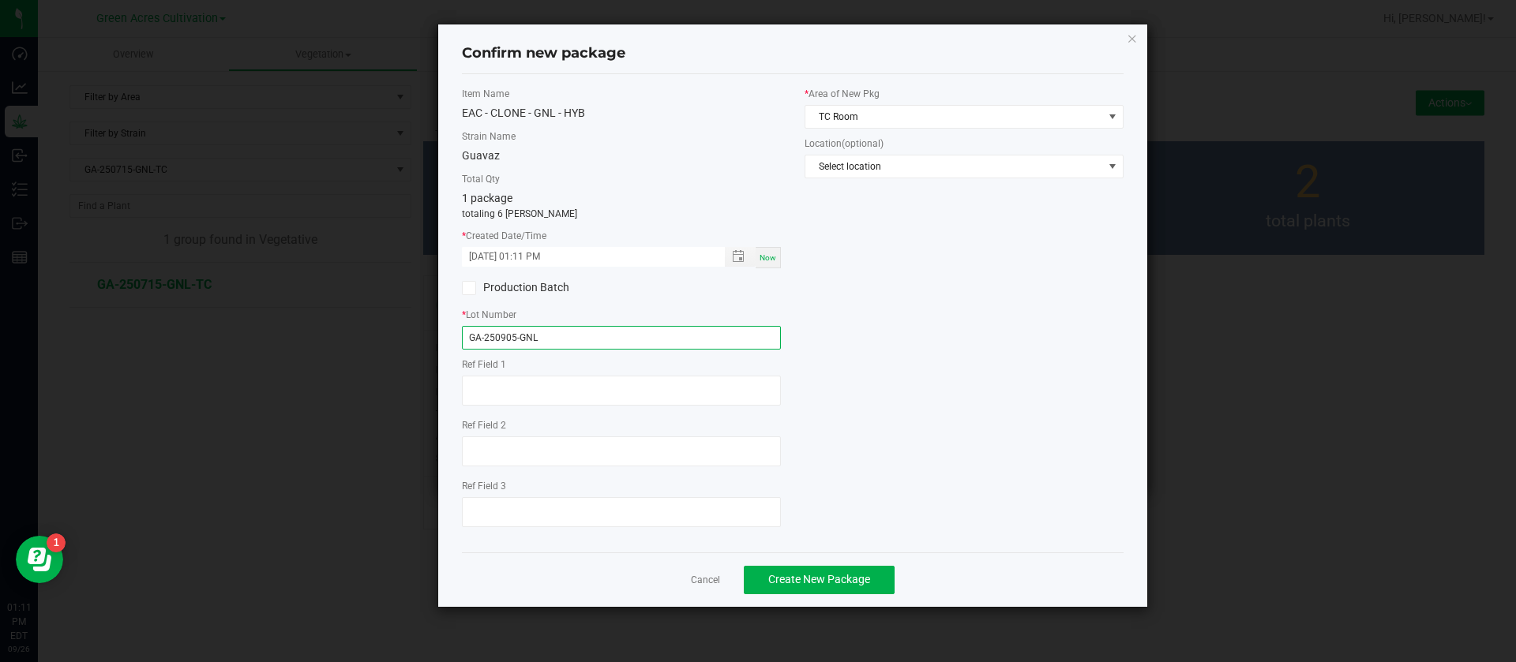
click at [632, 345] on input "GA-250905-GNL" at bounding box center [621, 338] width 319 height 24
type input "GA-250905-GNL-TC"
click at [808, 372] on div "Item Name EAC - CLONE - GNL - HYB Strain Name Guavaz Total Qty 1 package totali…" at bounding box center [792, 313] width 685 height 453
click at [825, 580] on span "Create New Package" at bounding box center [819, 579] width 102 height 13
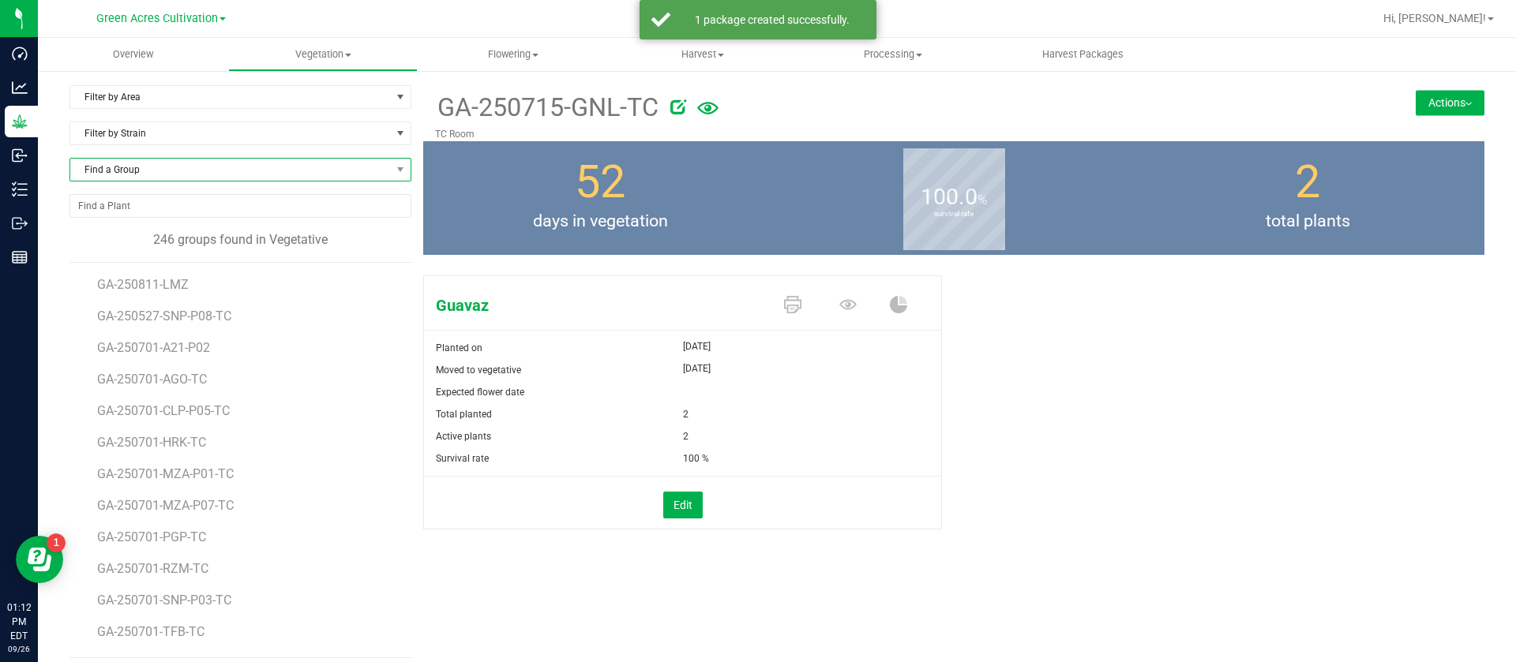
click at [164, 167] on span "Find a Group" at bounding box center [230, 170] width 320 height 22
type input "GT7"
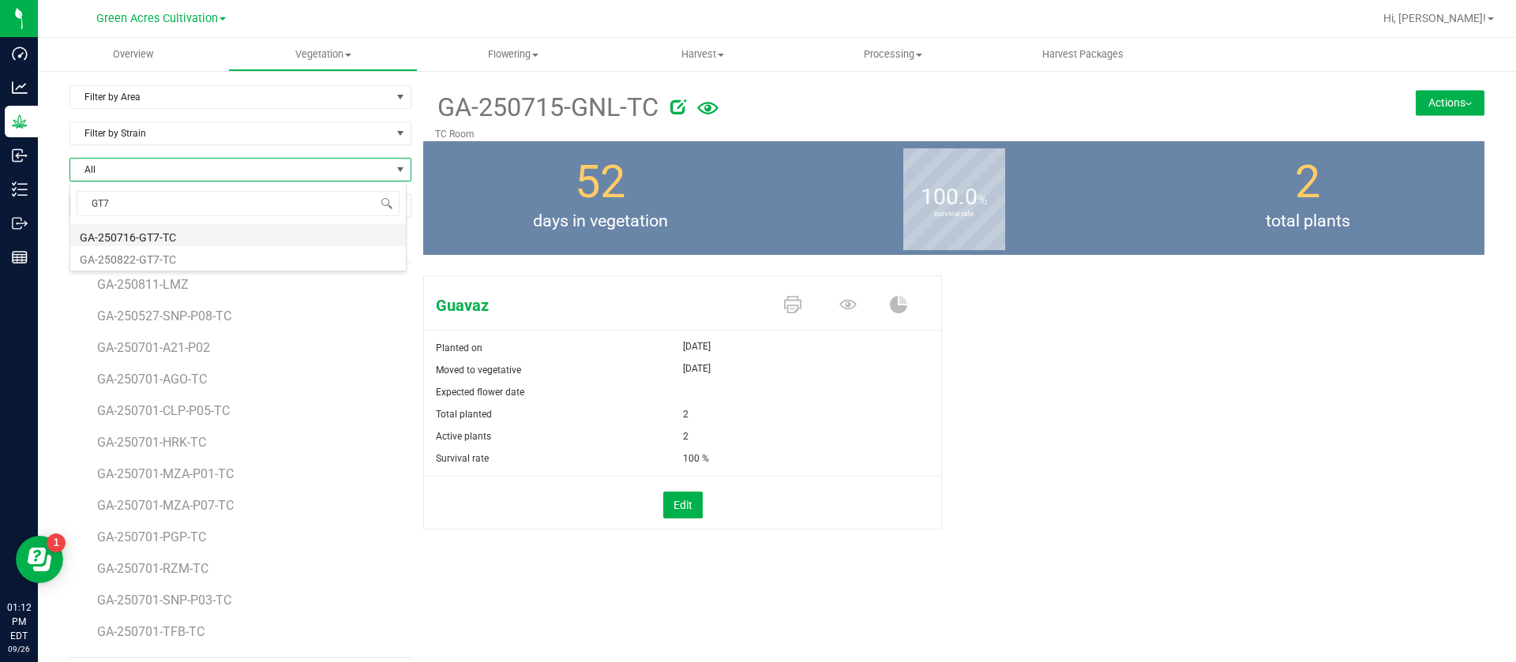
click at [169, 236] on li "GA-250716-GT7-TC" at bounding box center [237, 235] width 335 height 22
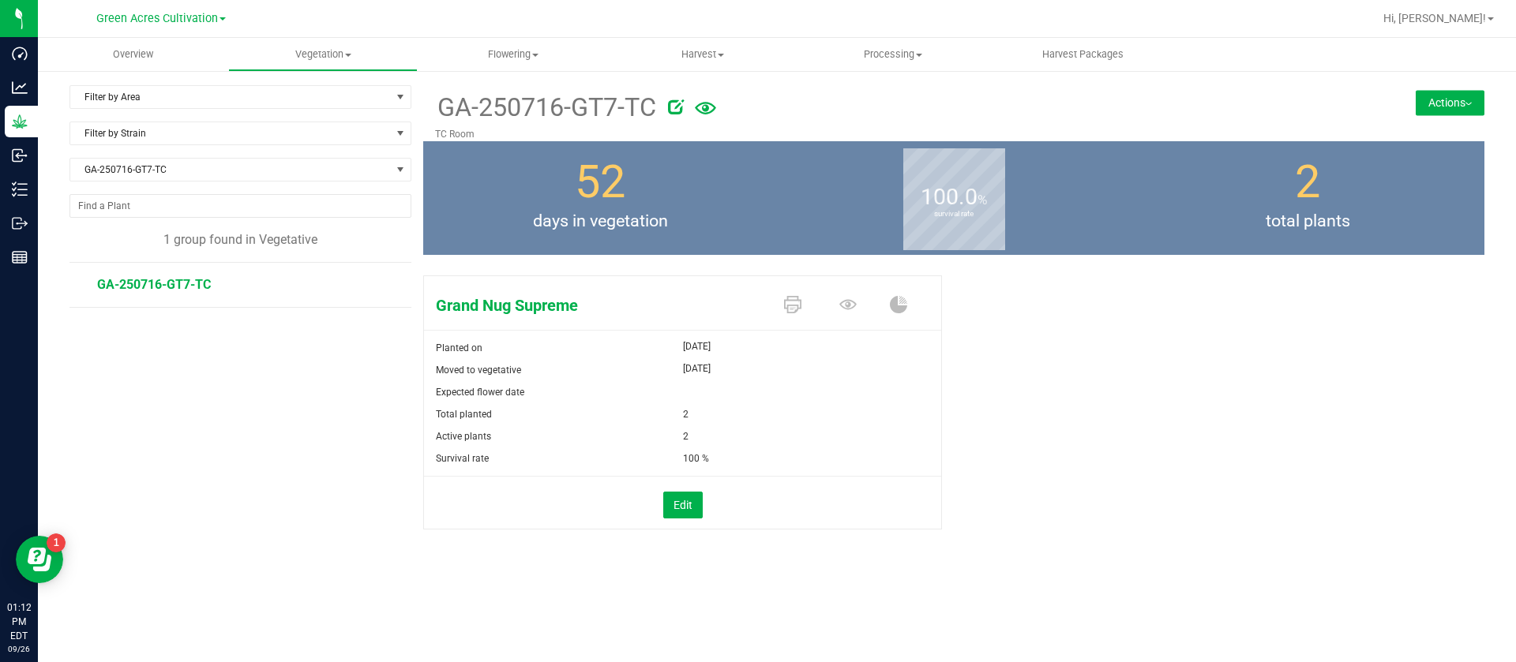
click at [1462, 104] on button "Actions" at bounding box center [1449, 102] width 69 height 25
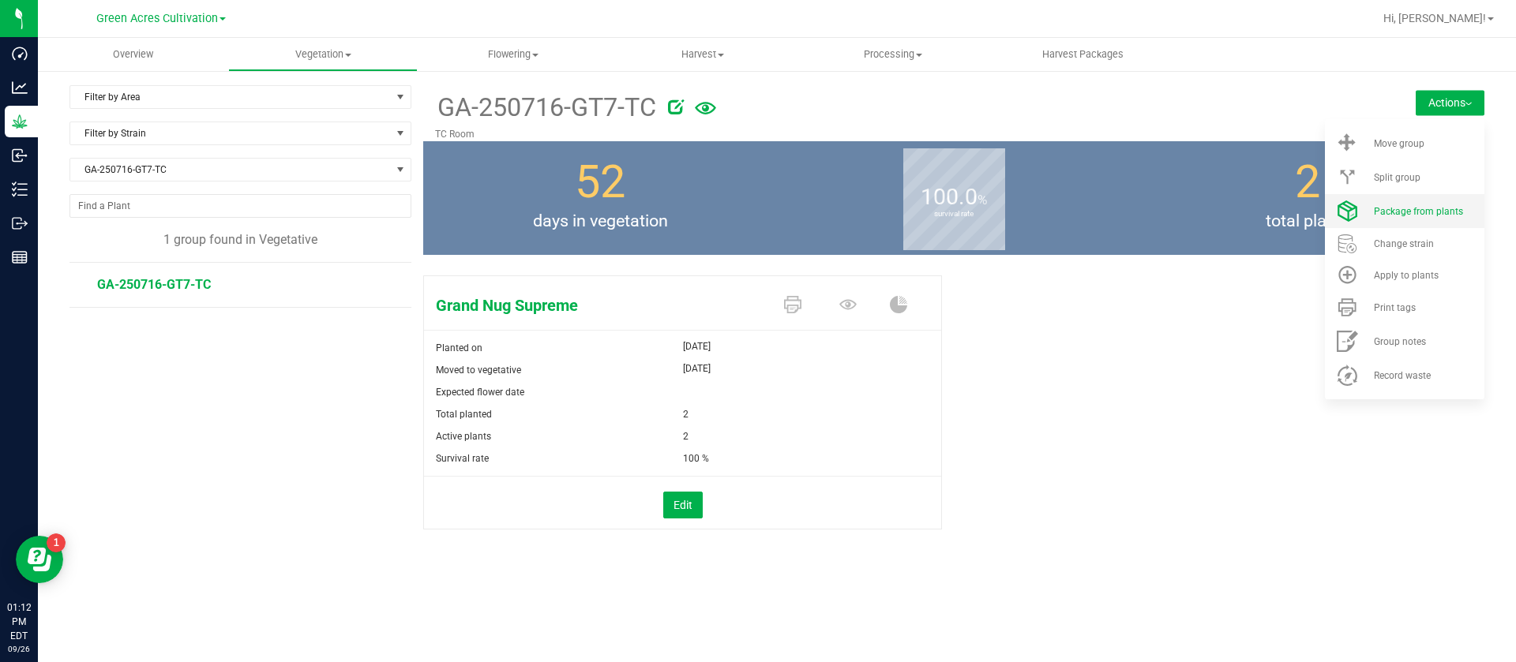
click at [1409, 211] on span "Package from plants" at bounding box center [1418, 211] width 89 height 11
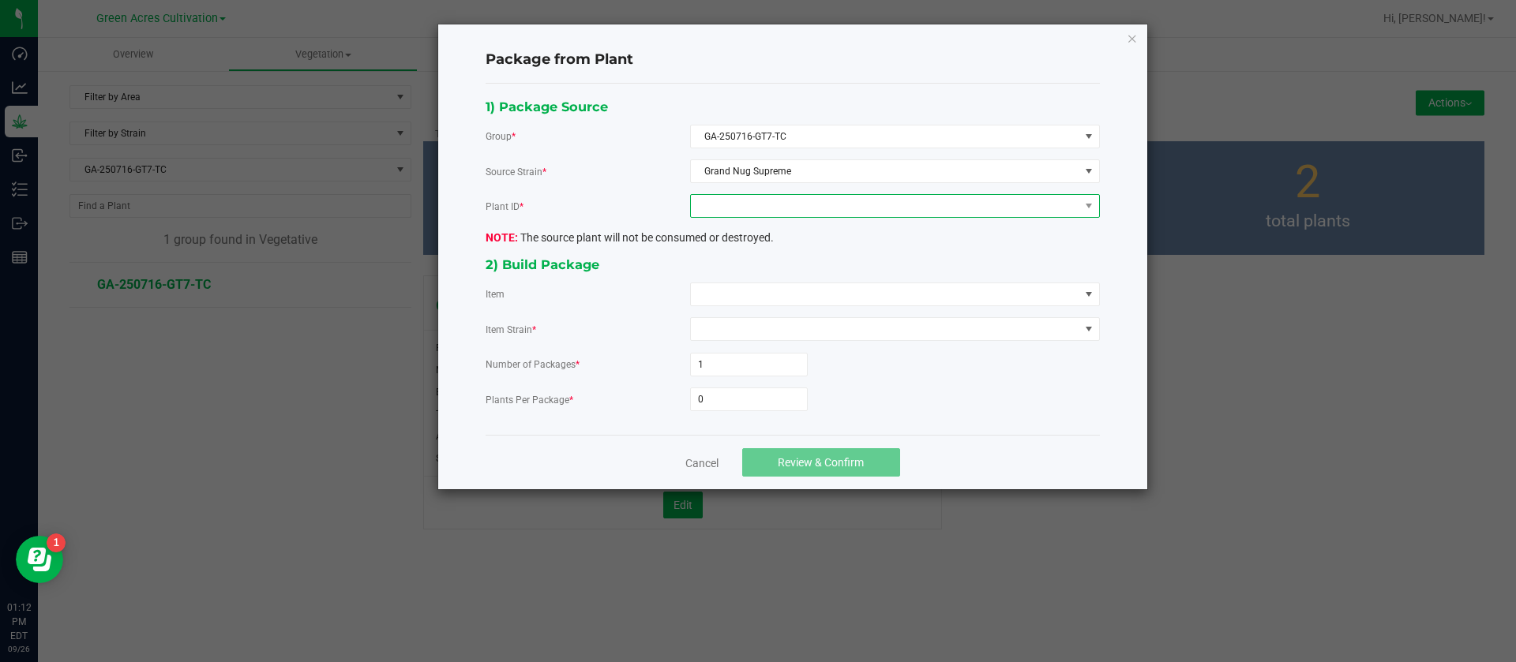
click at [781, 194] on span at bounding box center [895, 206] width 410 height 24
click at [761, 261] on li "3142152403690775" at bounding box center [895, 274] width 408 height 27
click at [753, 281] on div "1) Package Source Group * GA-250716-GT7-TC Source Strain * Grand Nug Supreme Pl…" at bounding box center [793, 259] width 638 height 327
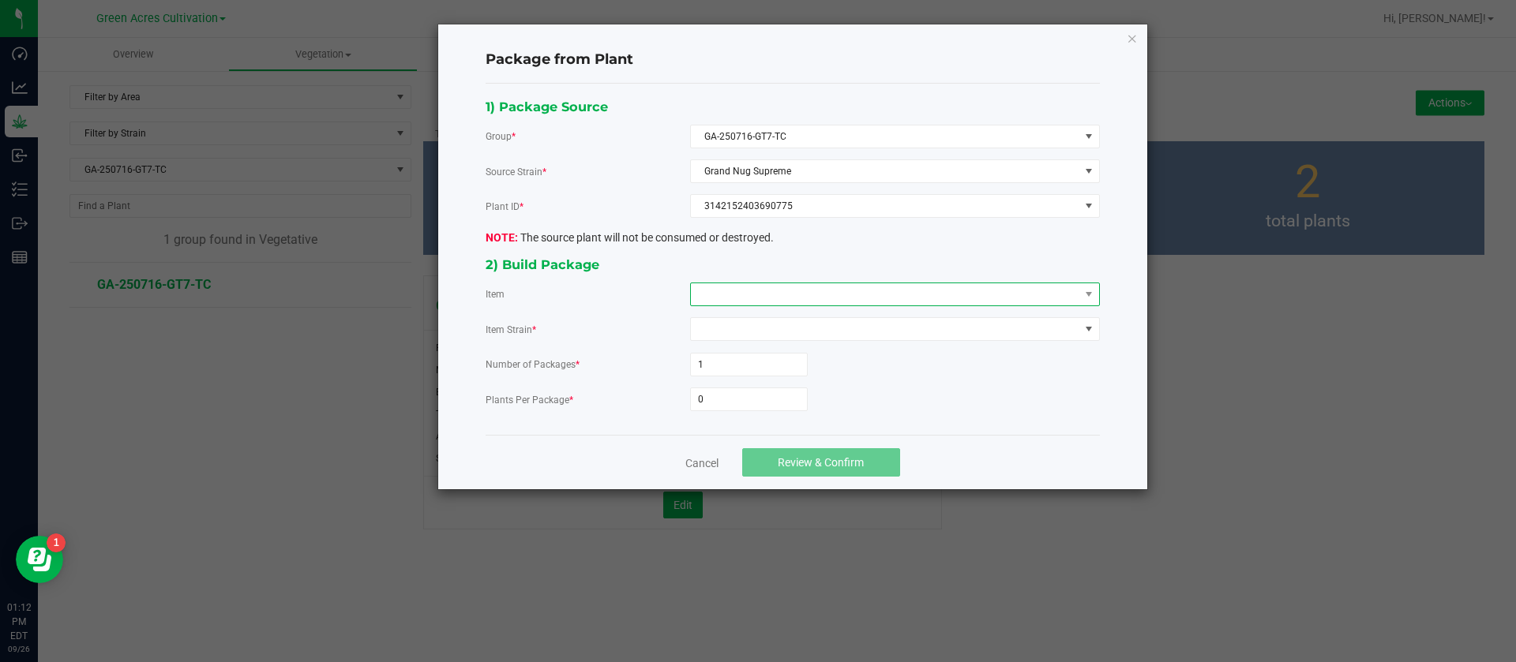
click at [752, 294] on span at bounding box center [885, 294] width 388 height 22
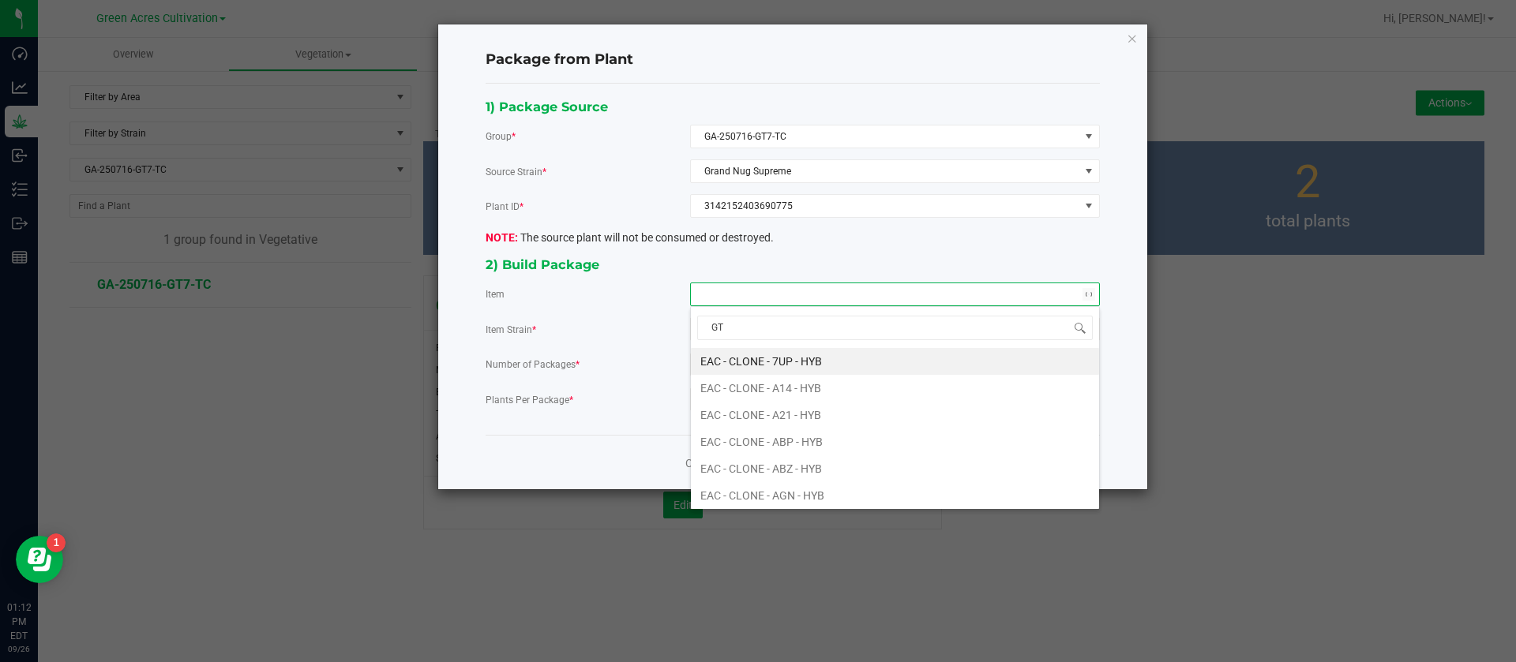
type input "GT7"
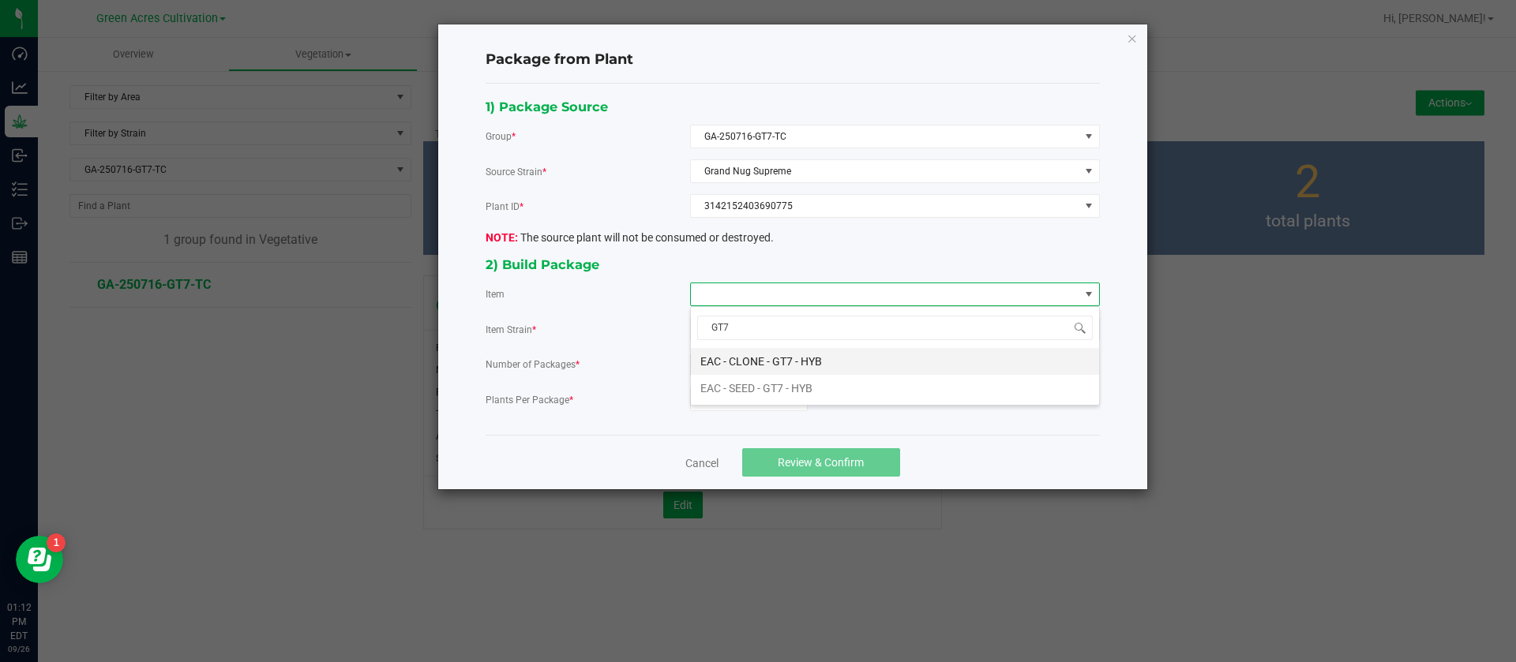
click at [795, 357] on HYB "EAC - CLONE - GT7 - HYB" at bounding box center [895, 361] width 408 height 27
click at [742, 407] on input "0" at bounding box center [749, 399] width 116 height 22
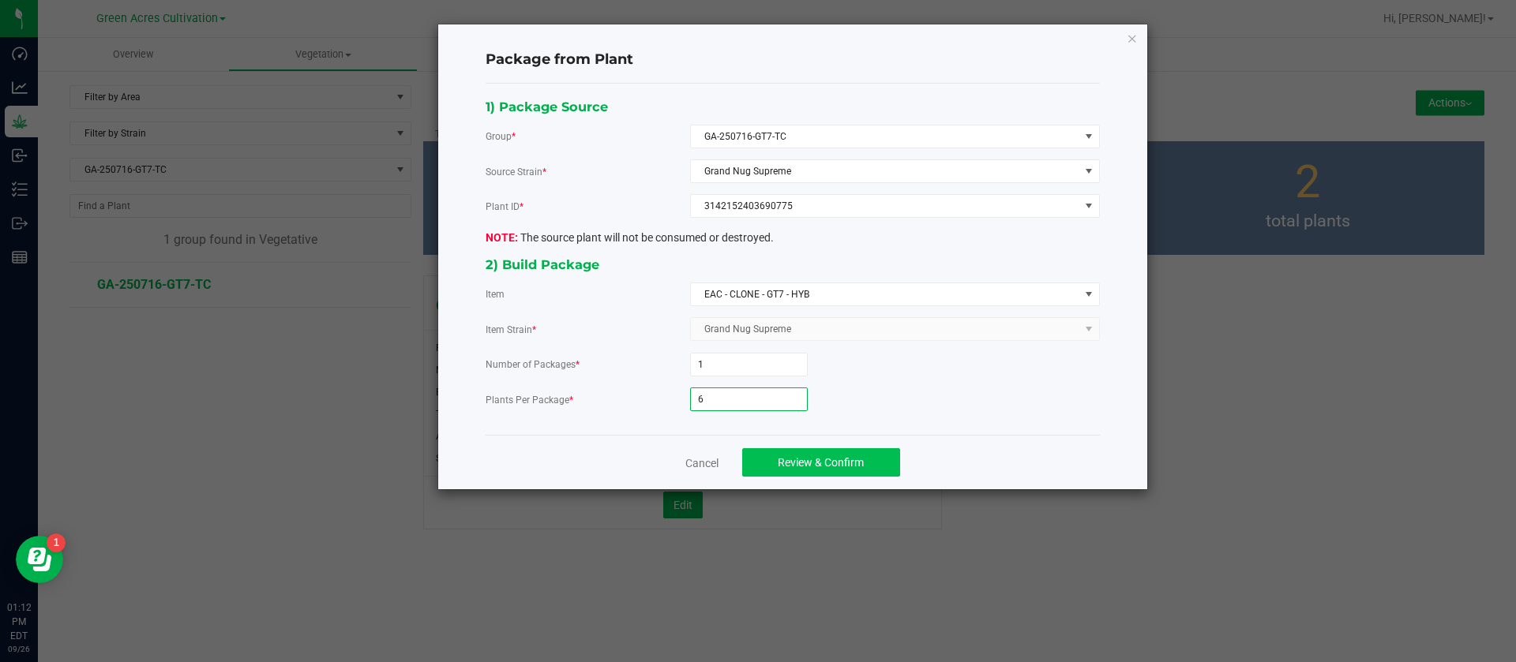
type input "6"
click at [845, 459] on span "Review & Confirm" at bounding box center [821, 462] width 86 height 13
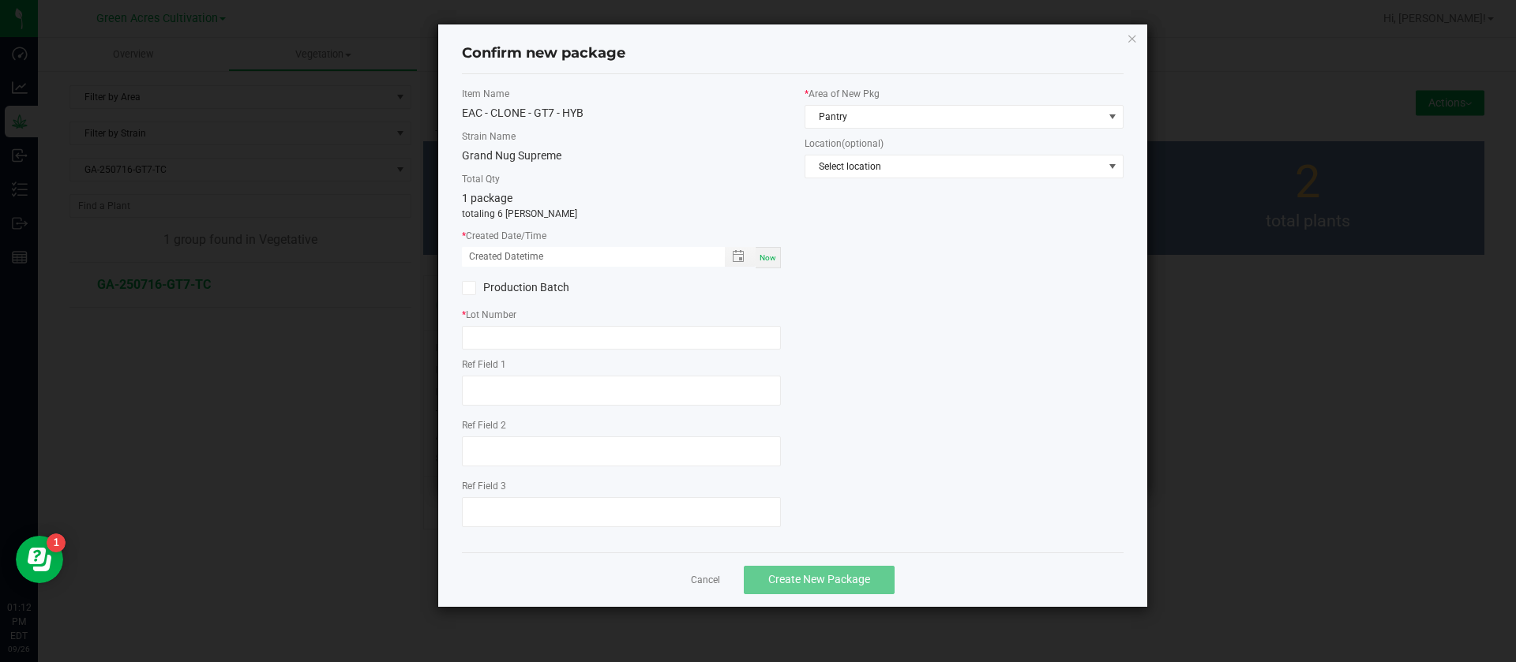
click at [768, 267] on div "Now" at bounding box center [767, 257] width 25 height 21
drag, startPoint x: 481, startPoint y: 250, endPoint x: 485, endPoint y: 258, distance: 9.2
click at [482, 251] on input "09/26/2025 01:12 PM" at bounding box center [585, 257] width 246 height 20
click at [493, 258] on input "09/26/2025 01:12 PM" at bounding box center [585, 257] width 246 height 20
type input "09/05/2025 01:12 PM"
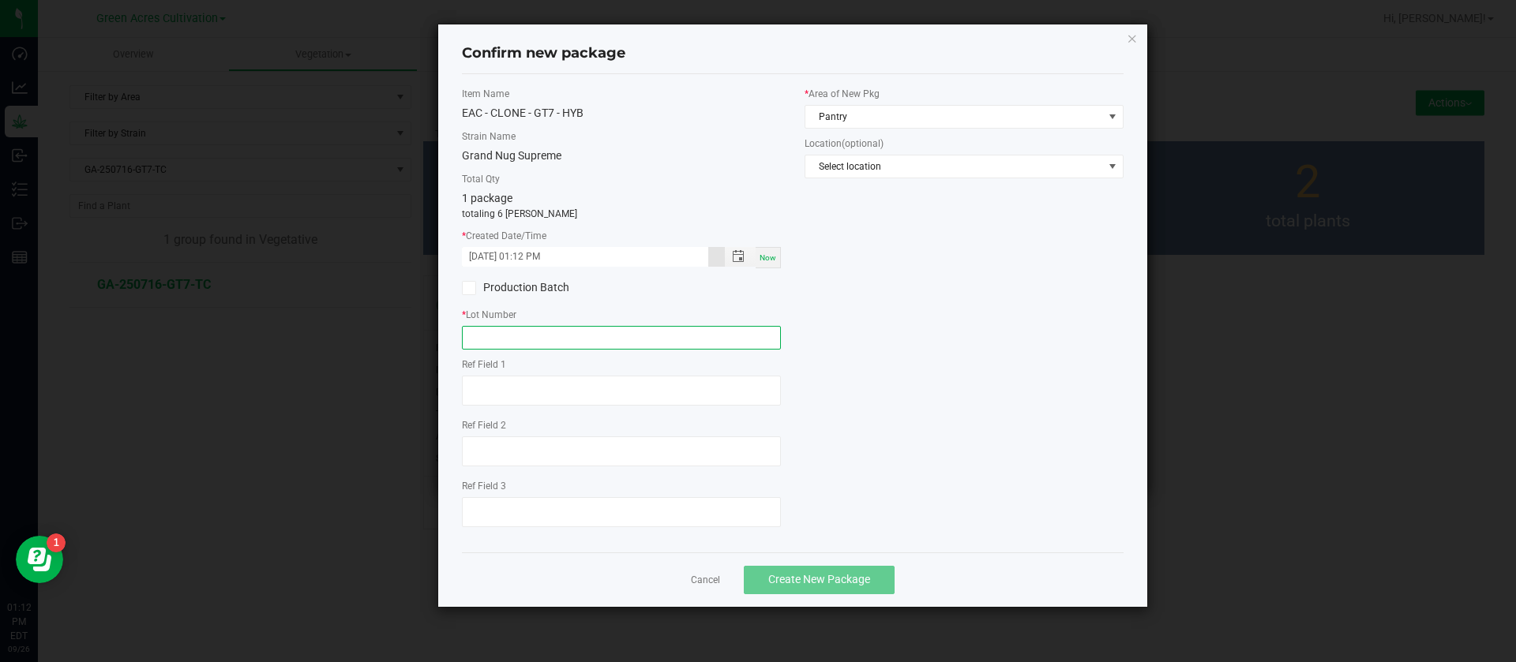
click at [493, 332] on input "text" at bounding box center [621, 338] width 319 height 24
type input "GA-250905-GT7-TC"
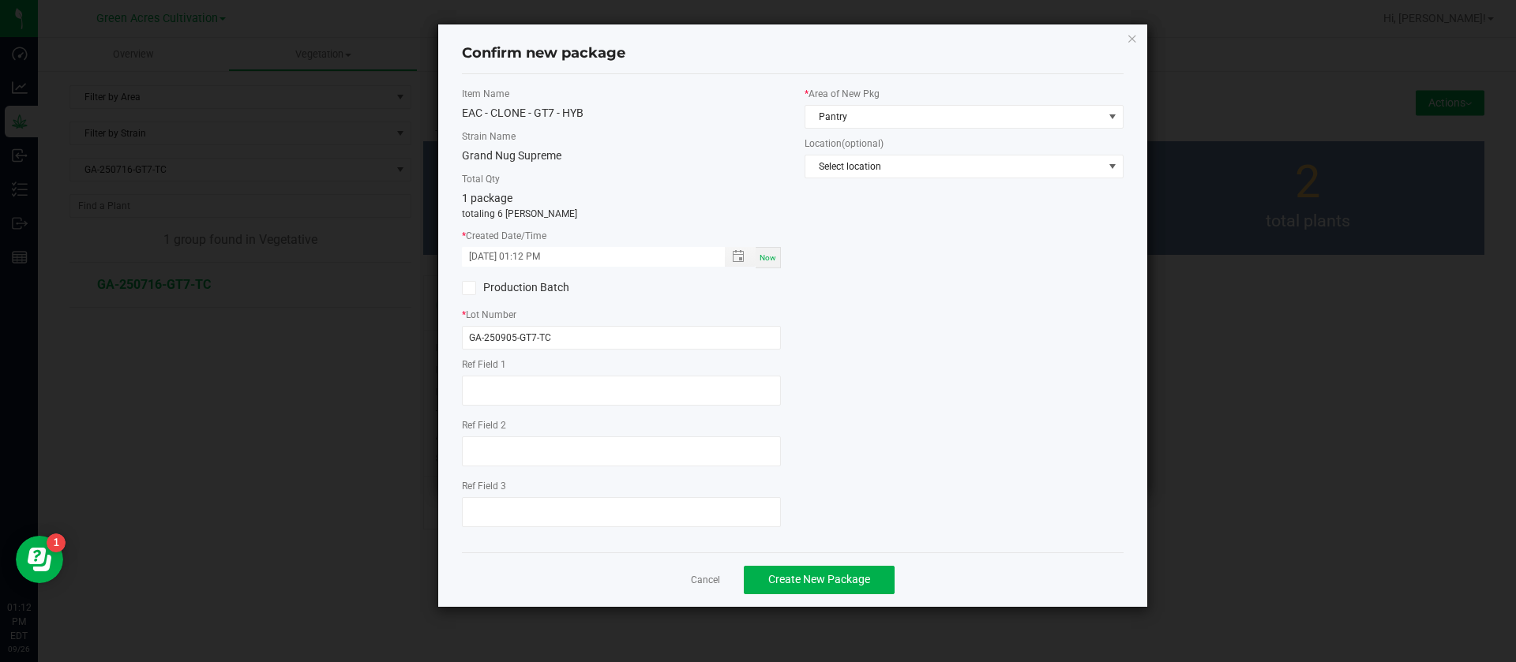
click at [988, 132] on div "* Area of New Pkg Pantry Location (optional) Select location" at bounding box center [964, 136] width 343 height 99
click at [971, 121] on span "Pantry" at bounding box center [954, 117] width 298 height 22
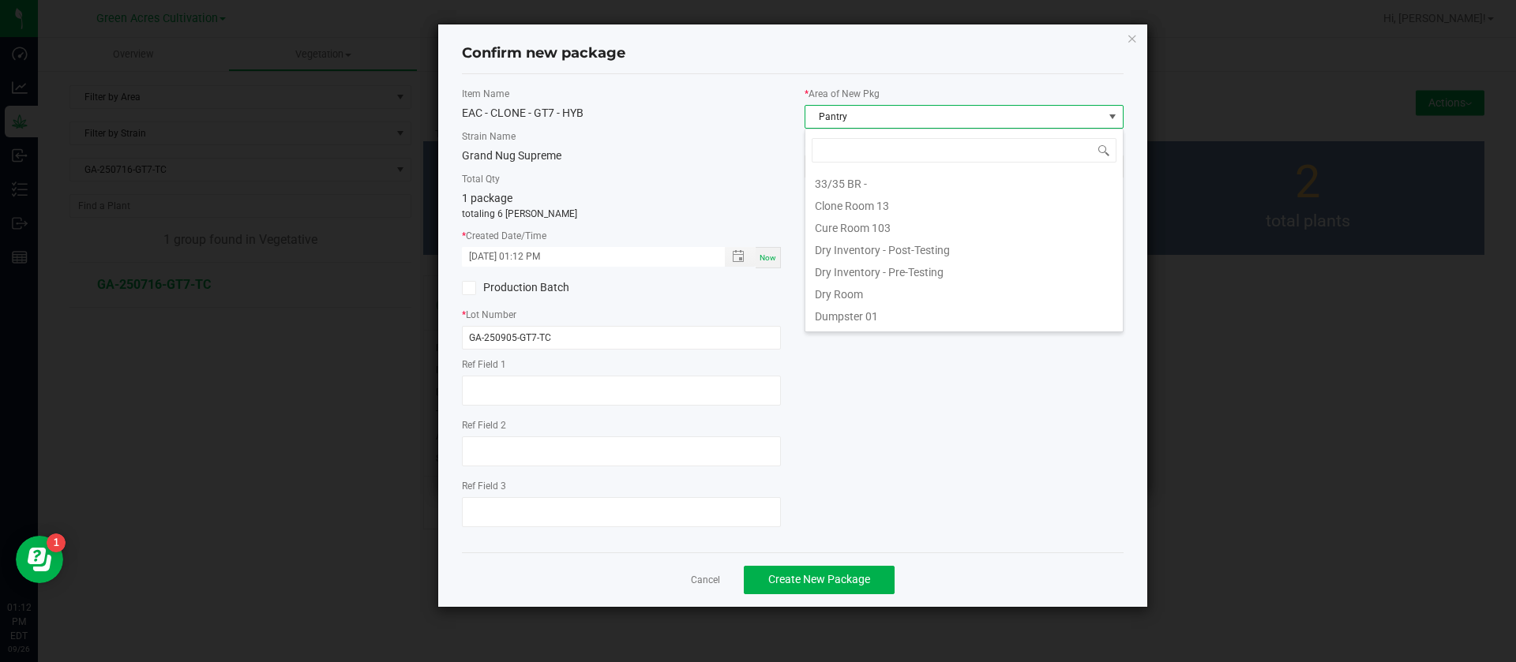
scroll to position [24, 319]
type input "TC"
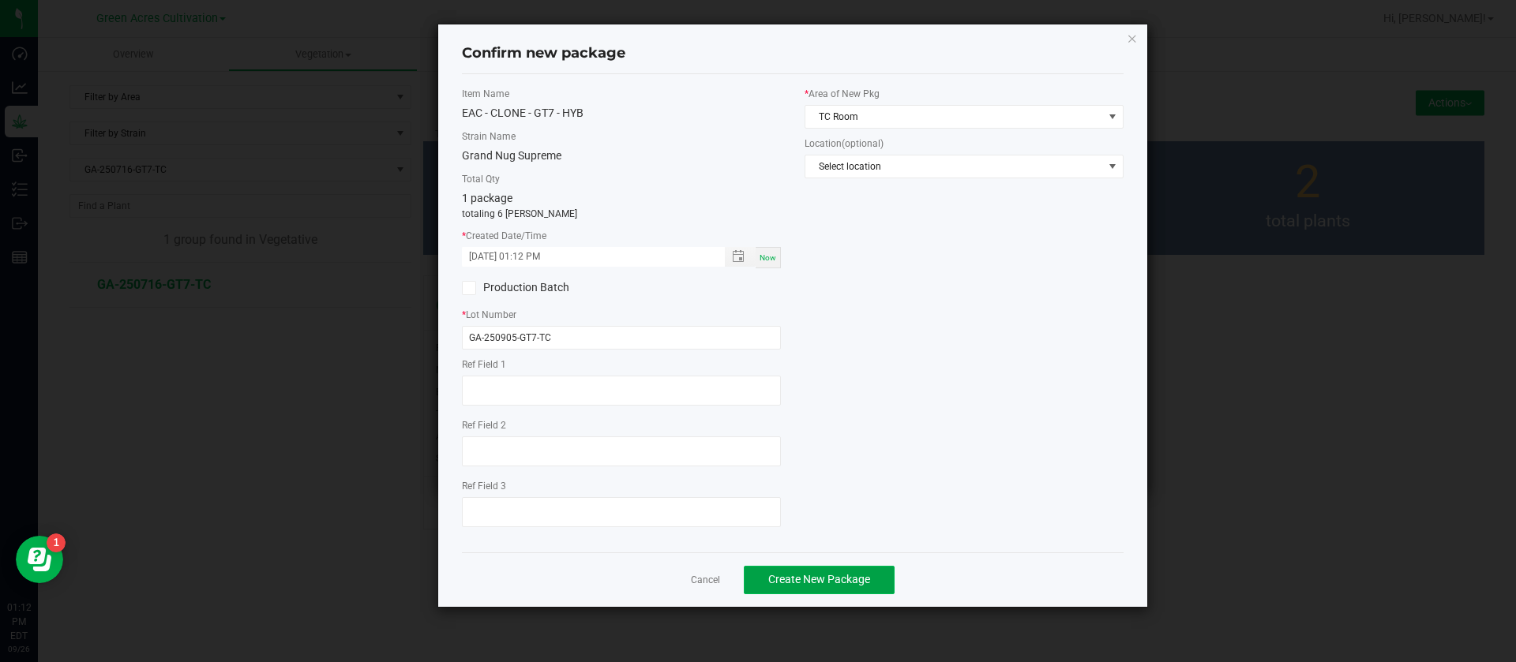
click at [810, 580] on span "Create New Package" at bounding box center [819, 579] width 102 height 13
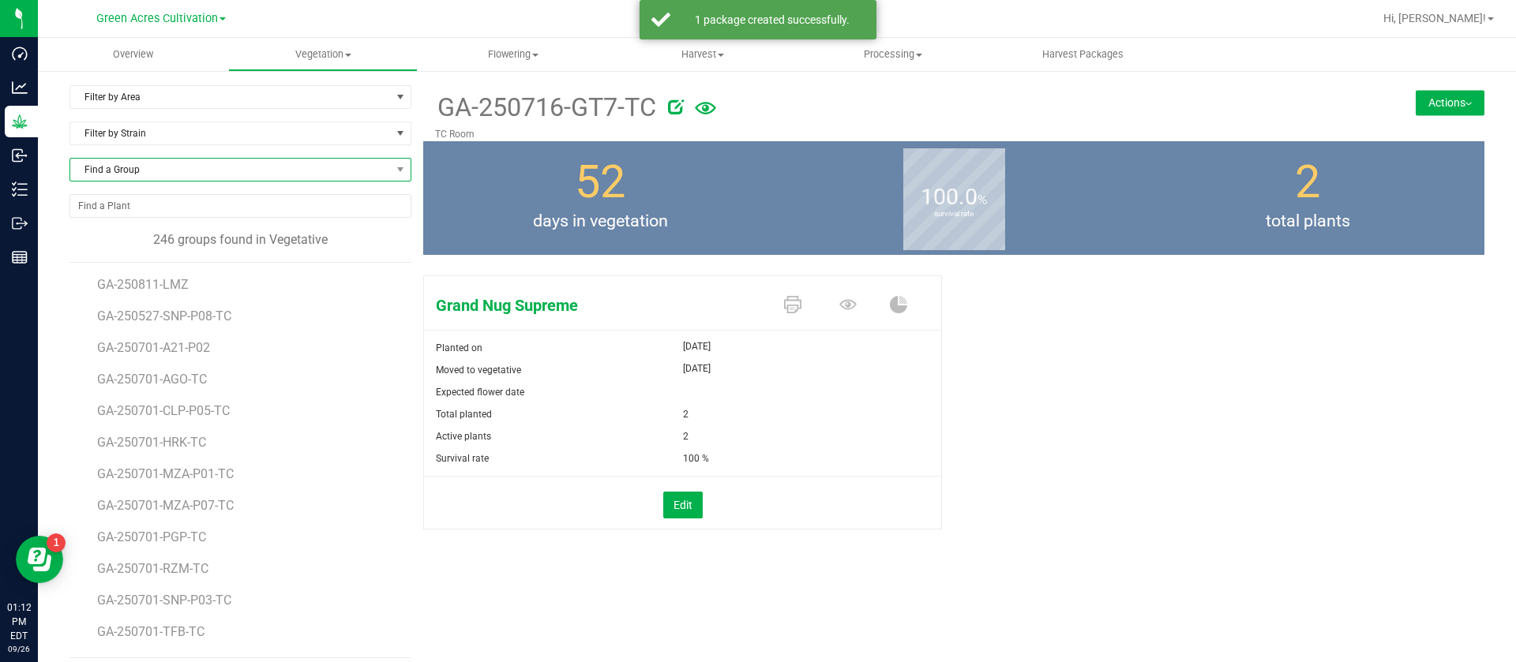
click at [290, 178] on span "Find a Group" at bounding box center [230, 170] width 320 height 22
type input "OR"
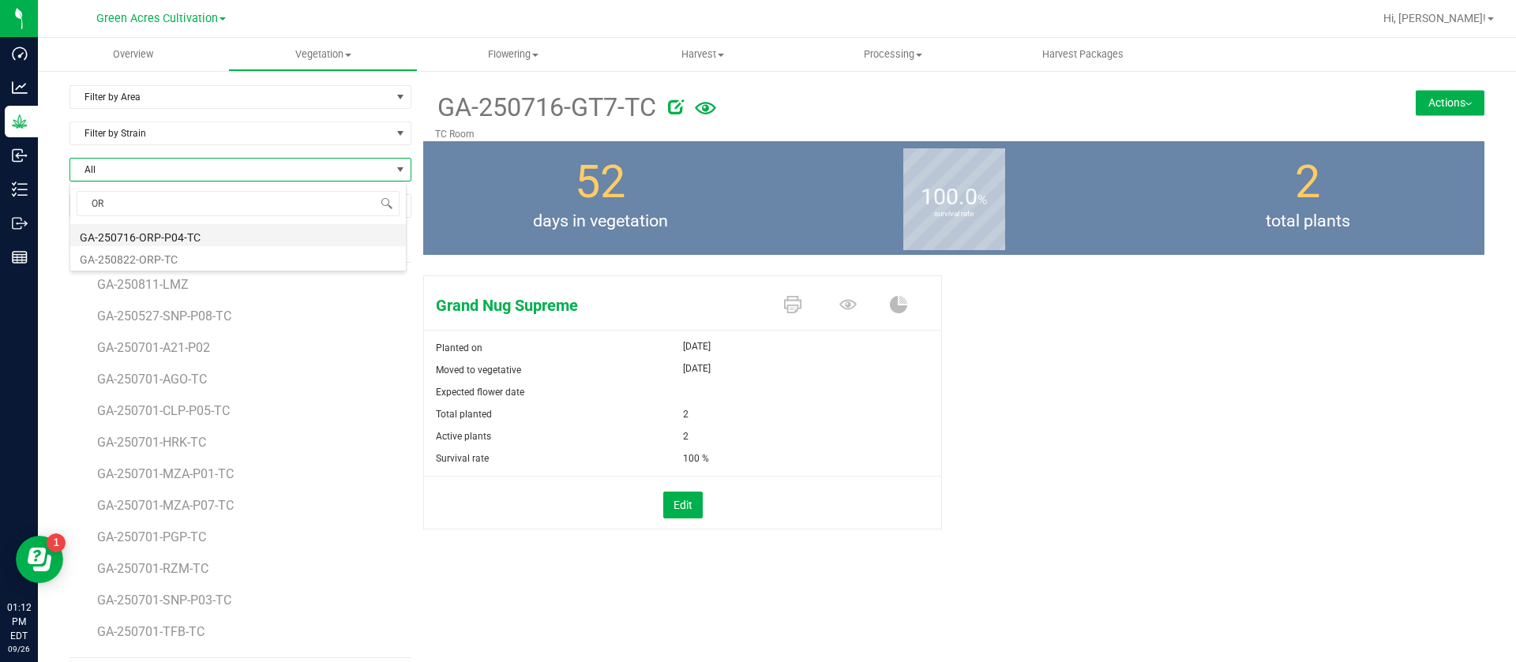
click at [146, 227] on li "GA-250716-ORP-P04-TC" at bounding box center [237, 235] width 335 height 22
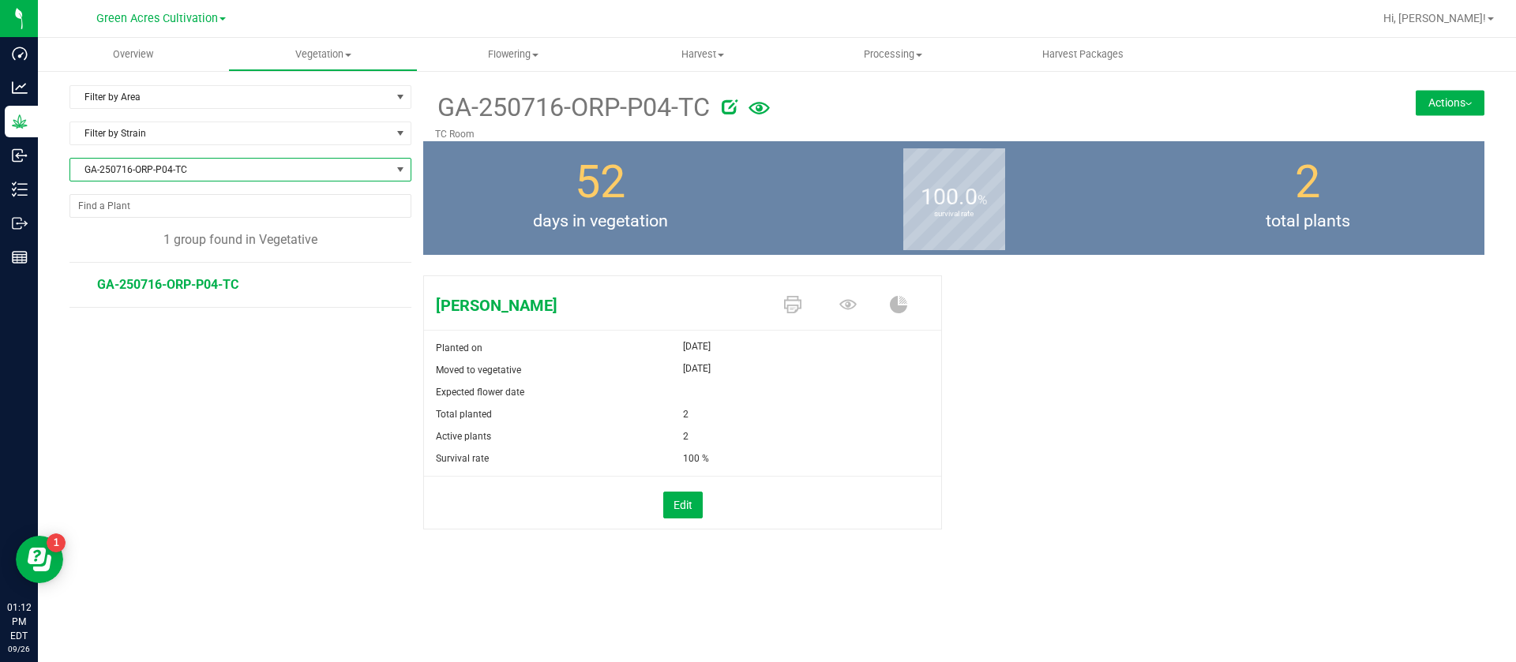
click at [1455, 107] on button "Actions" at bounding box center [1449, 102] width 69 height 25
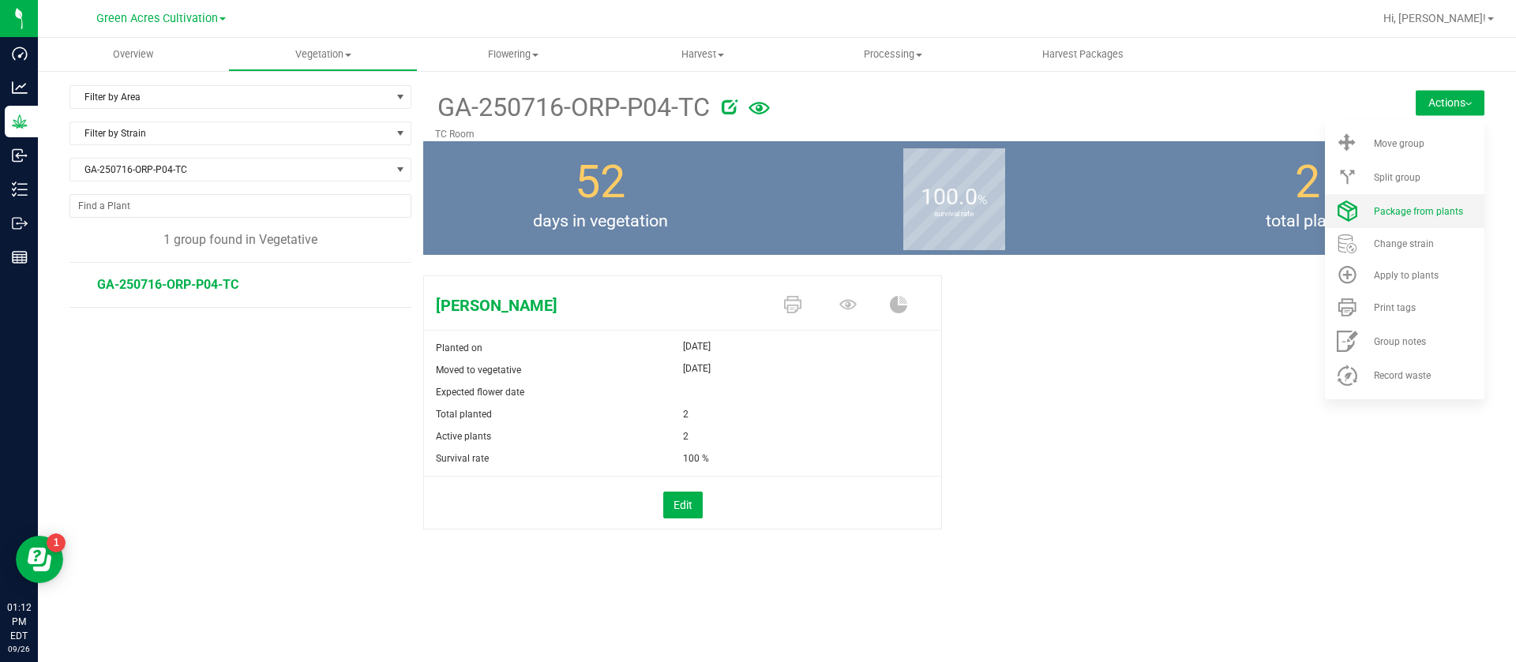
click at [1420, 212] on span "Package from plants" at bounding box center [1418, 211] width 89 height 11
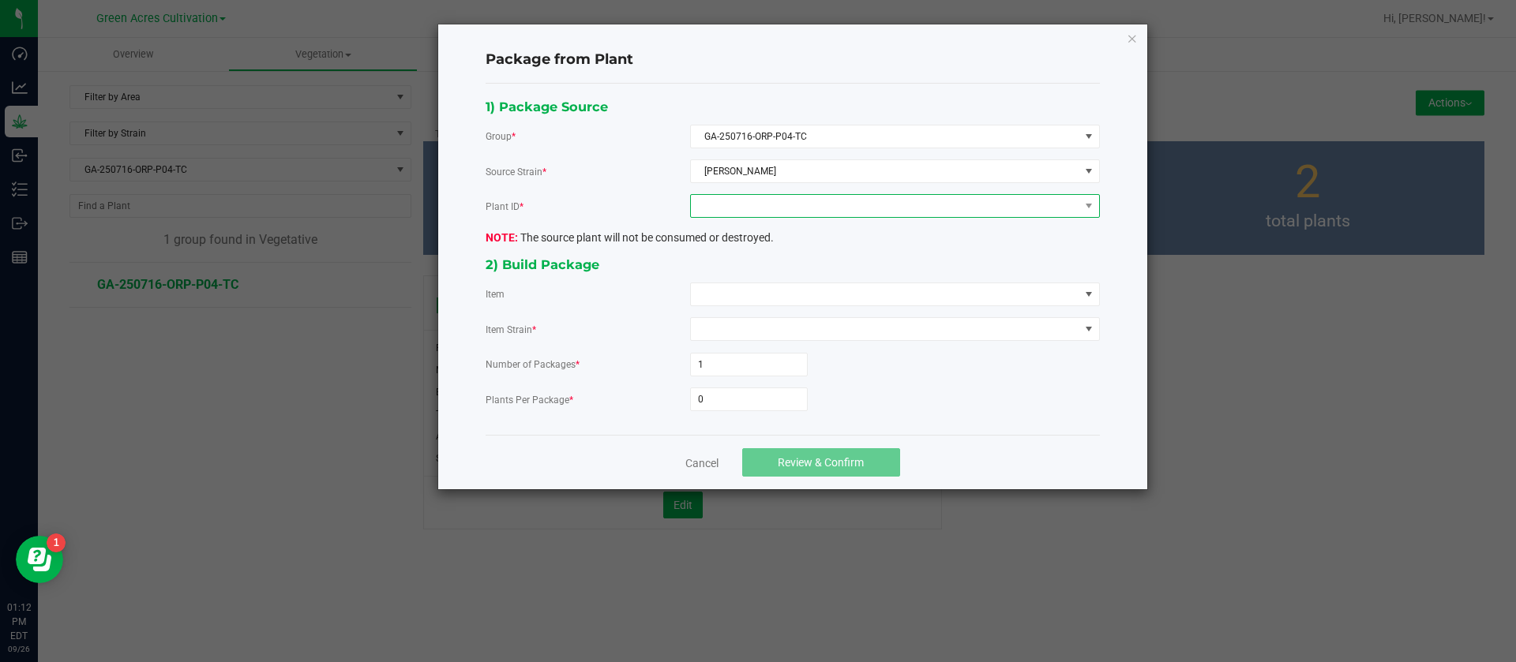
click at [769, 204] on span at bounding box center [885, 206] width 388 height 22
click at [773, 277] on li "4533543645330302" at bounding box center [895, 274] width 408 height 27
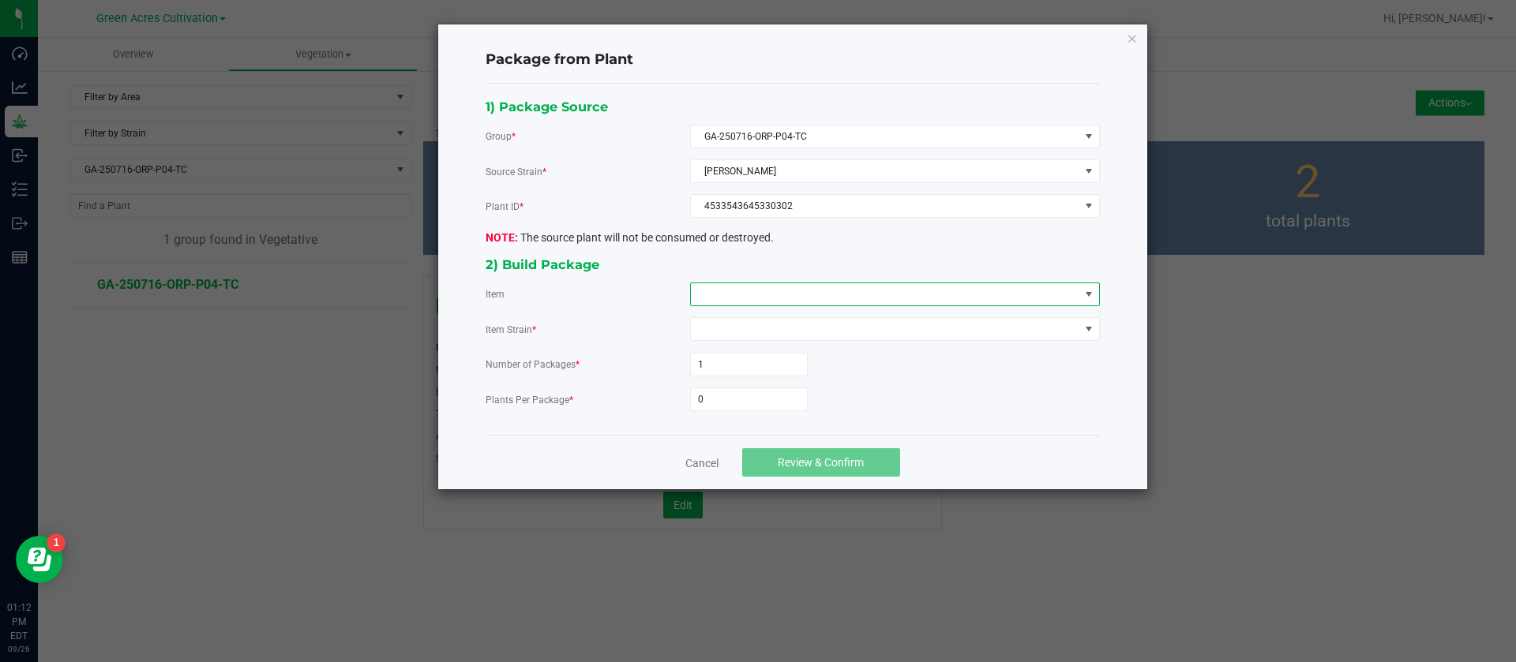
click at [758, 287] on span at bounding box center [885, 294] width 388 height 22
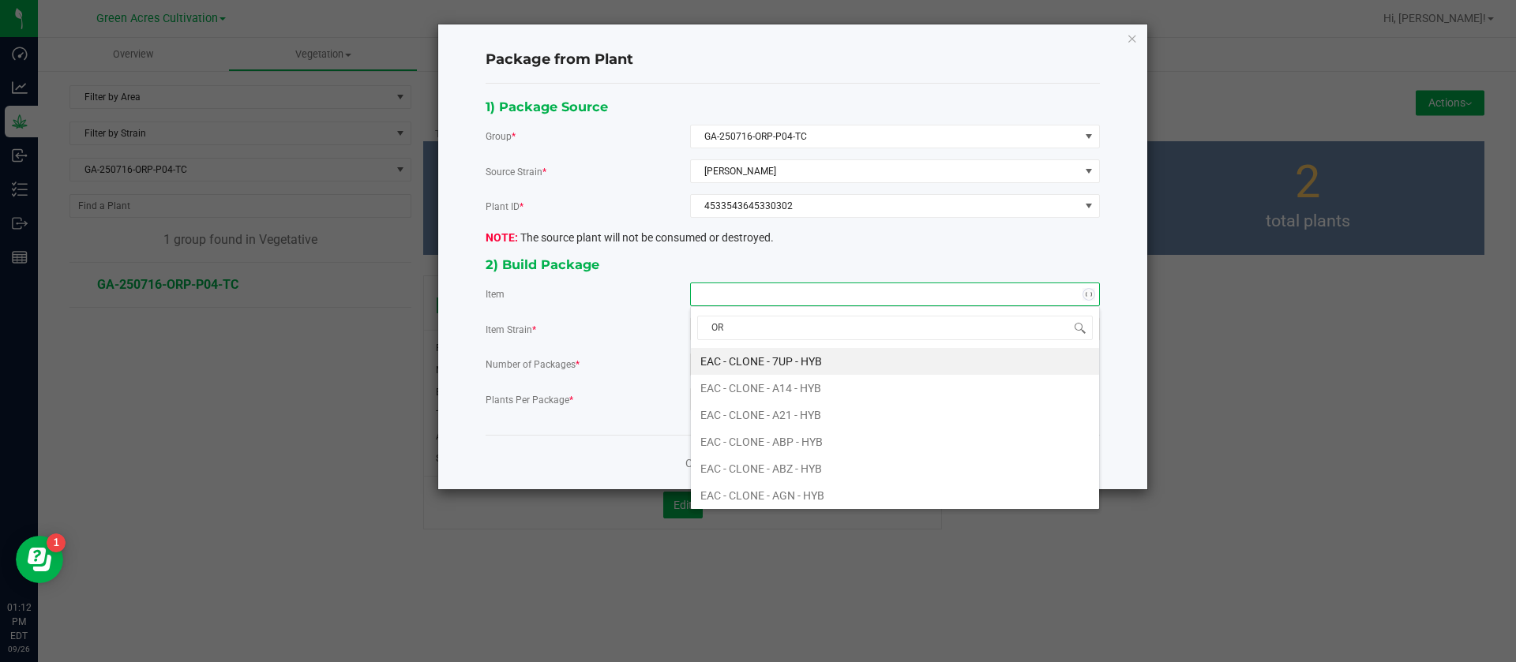
type input "ORP"
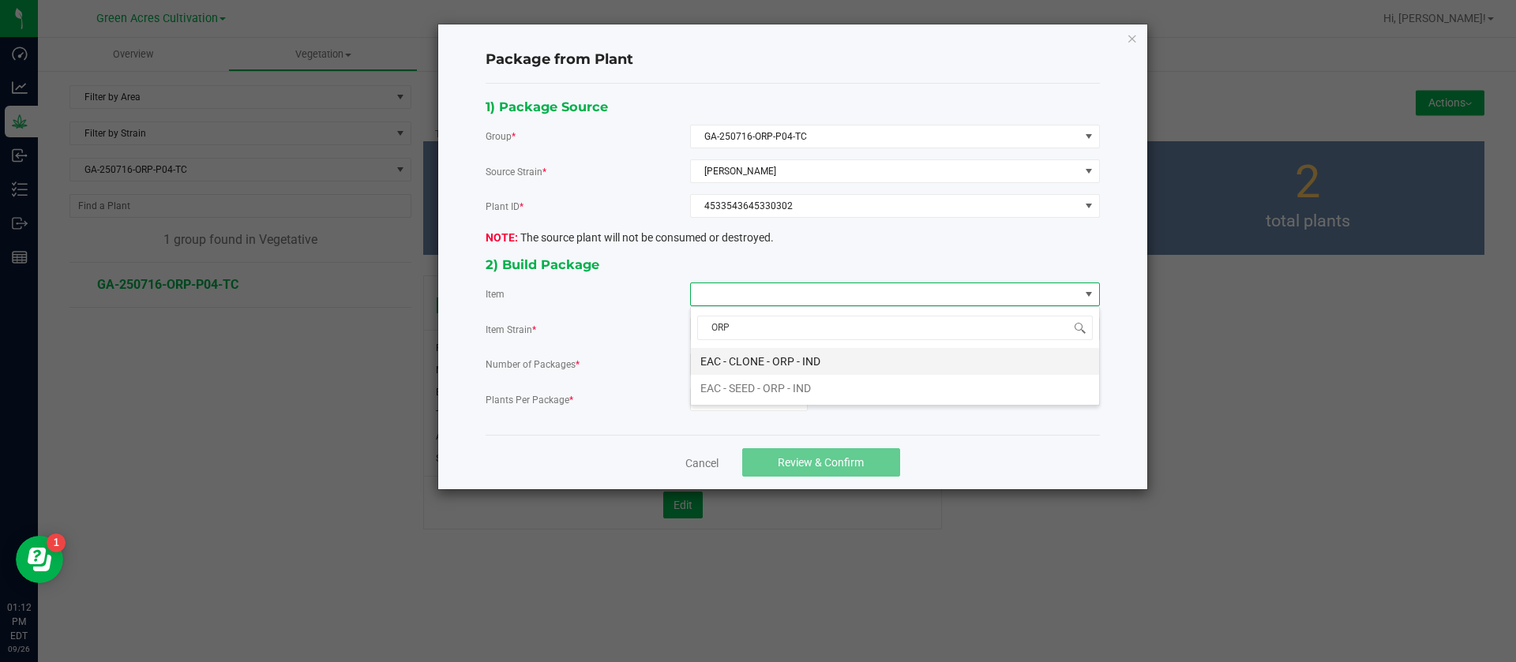
click at [802, 365] on IND "EAC - CLONE - ORP - IND" at bounding box center [895, 361] width 408 height 27
click at [760, 391] on input "0" at bounding box center [749, 399] width 116 height 22
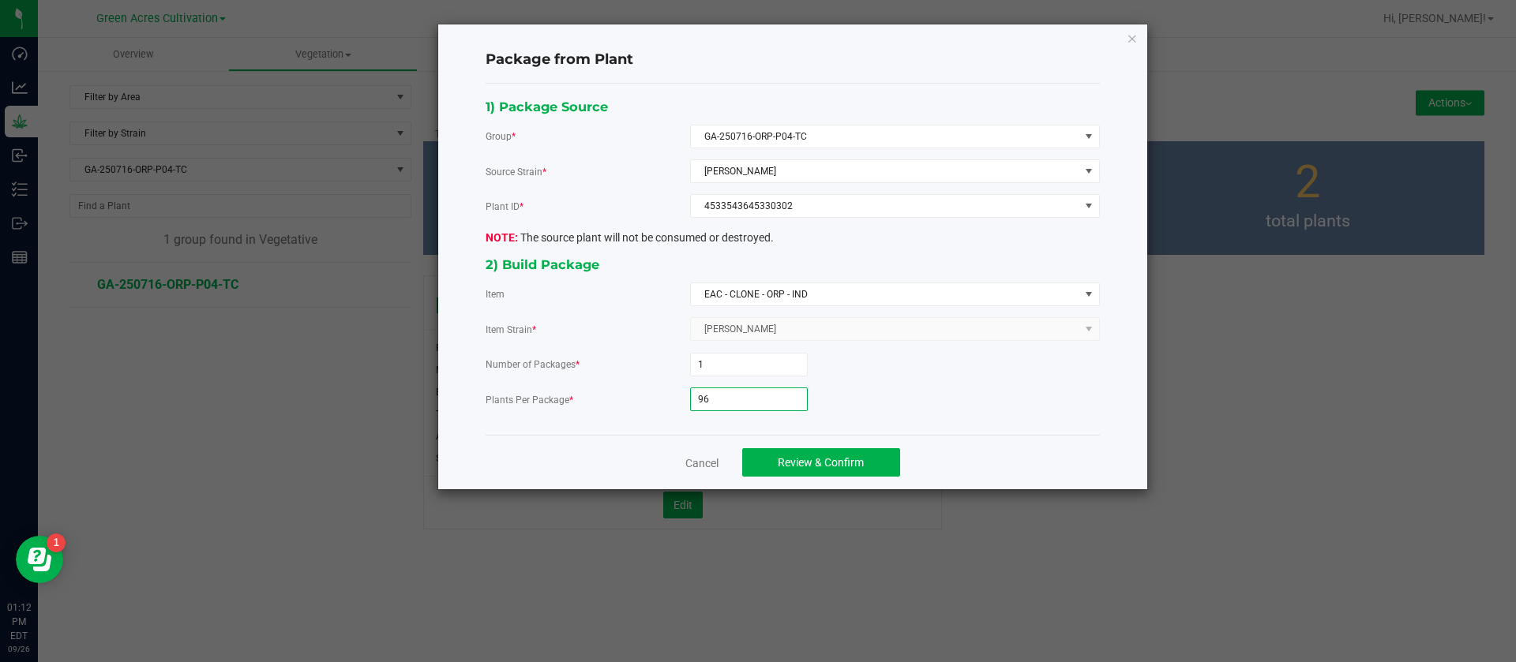
type input "9"
type input "6"
click at [781, 471] on button "Review & Confirm" at bounding box center [821, 462] width 158 height 28
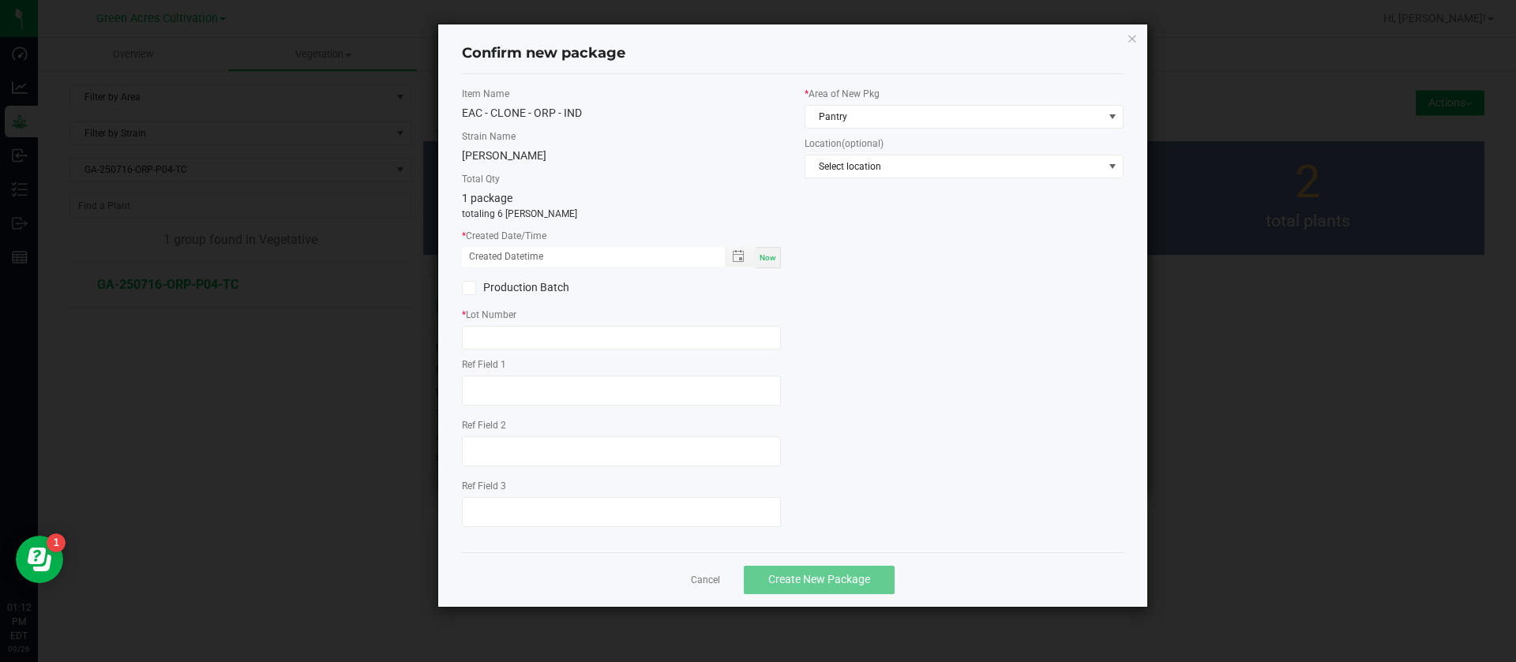
click at [764, 259] on span "Now" at bounding box center [767, 257] width 17 height 9
drag, startPoint x: 483, startPoint y: 254, endPoint x: 496, endPoint y: 283, distance: 31.1
click at [484, 255] on input "09/26/2025 01:12 PM" at bounding box center [585, 257] width 246 height 20
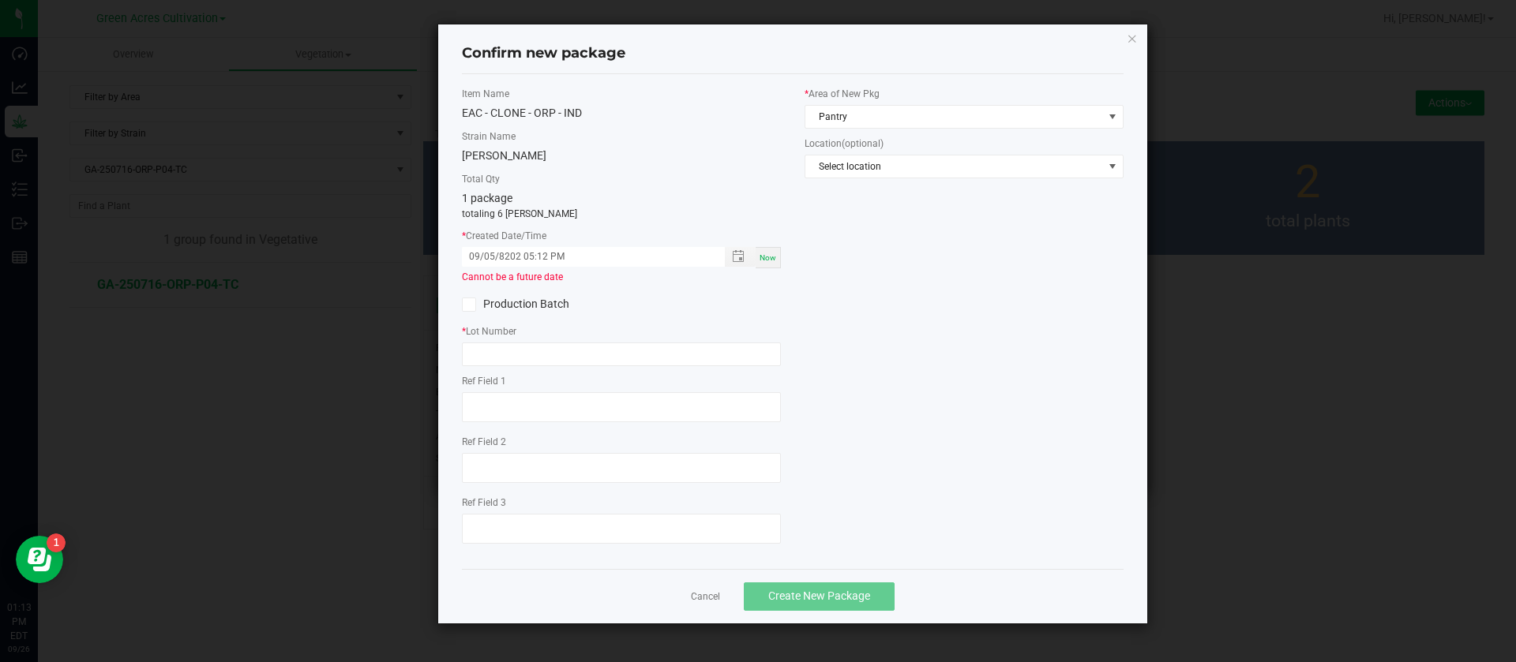
click at [769, 256] on span "Now" at bounding box center [767, 257] width 17 height 9
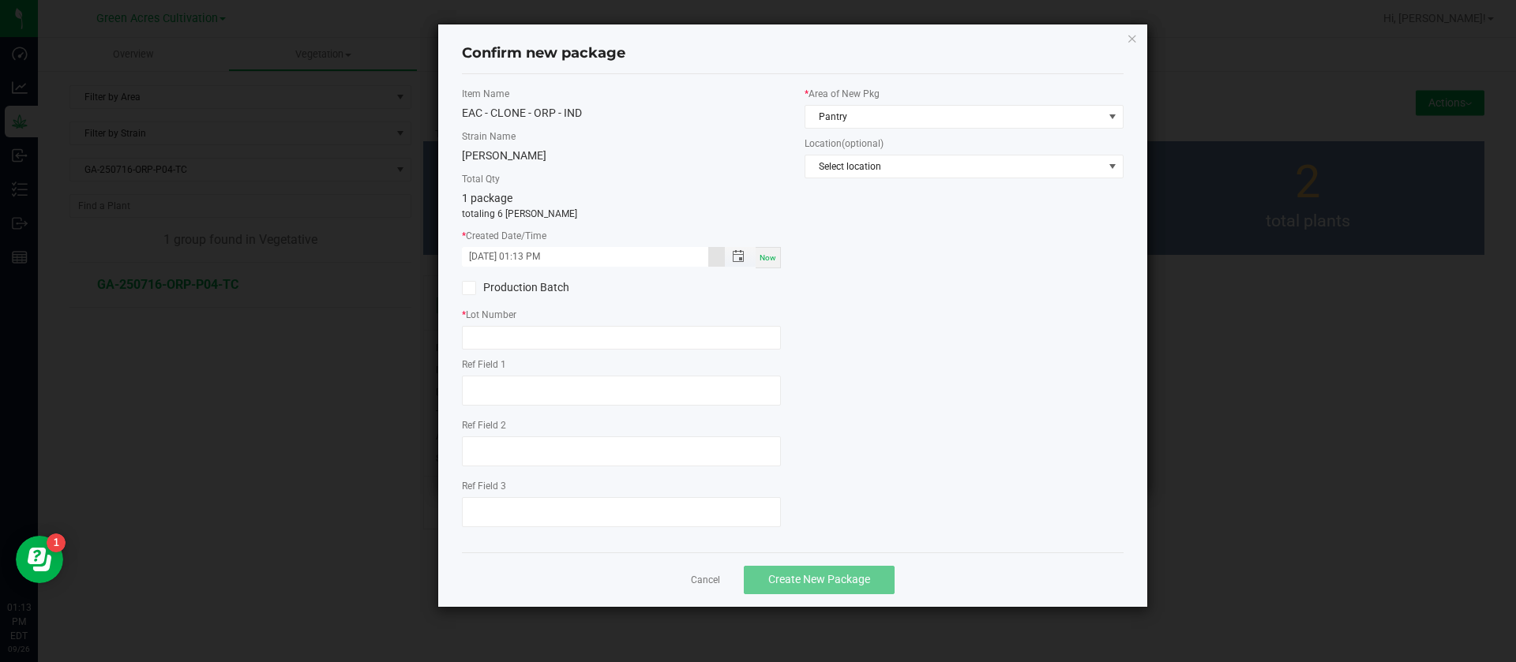
click at [491, 248] on input "09/26/2025 01:13 PM" at bounding box center [585, 257] width 246 height 20
type input "09/05/2025 01:13 PM"
click at [496, 324] on div "* Lot Number" at bounding box center [621, 329] width 319 height 42
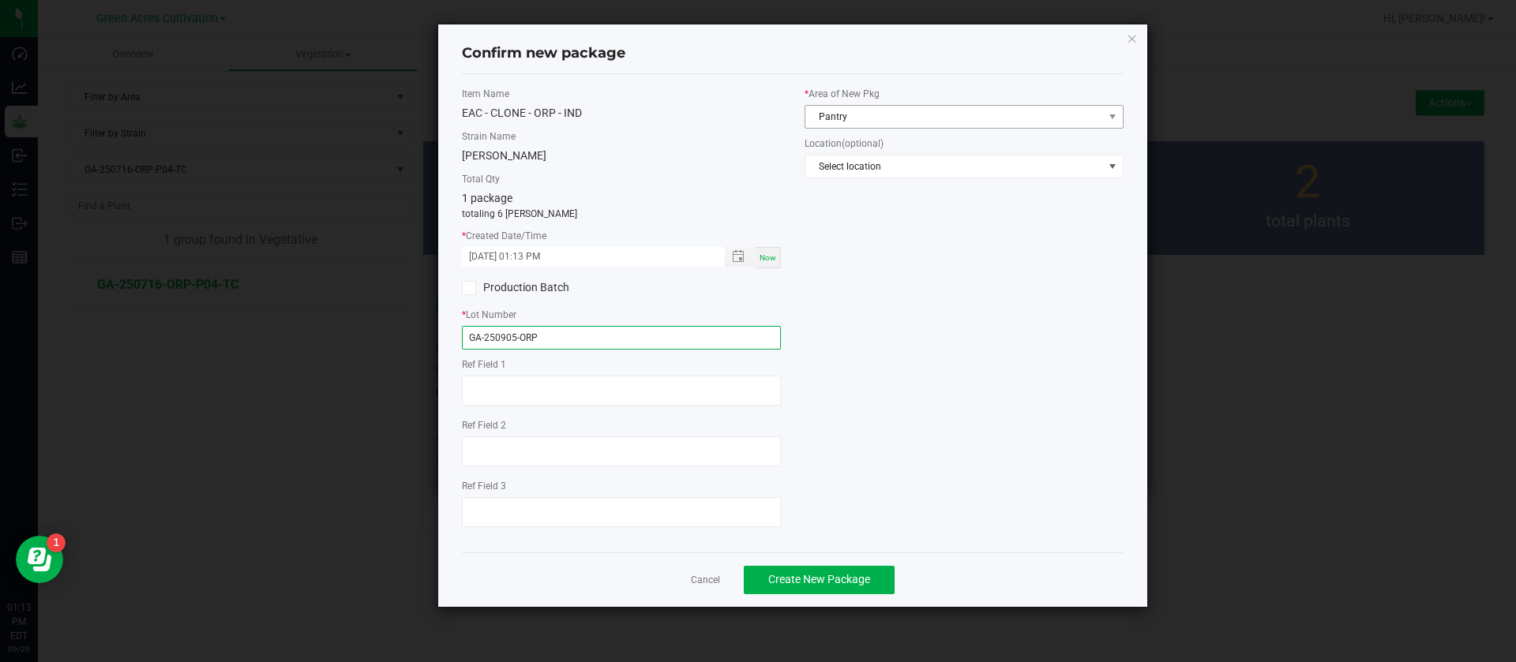
type input "GA-250905-ORP"
click at [949, 122] on span "Pantry" at bounding box center [954, 117] width 298 height 22
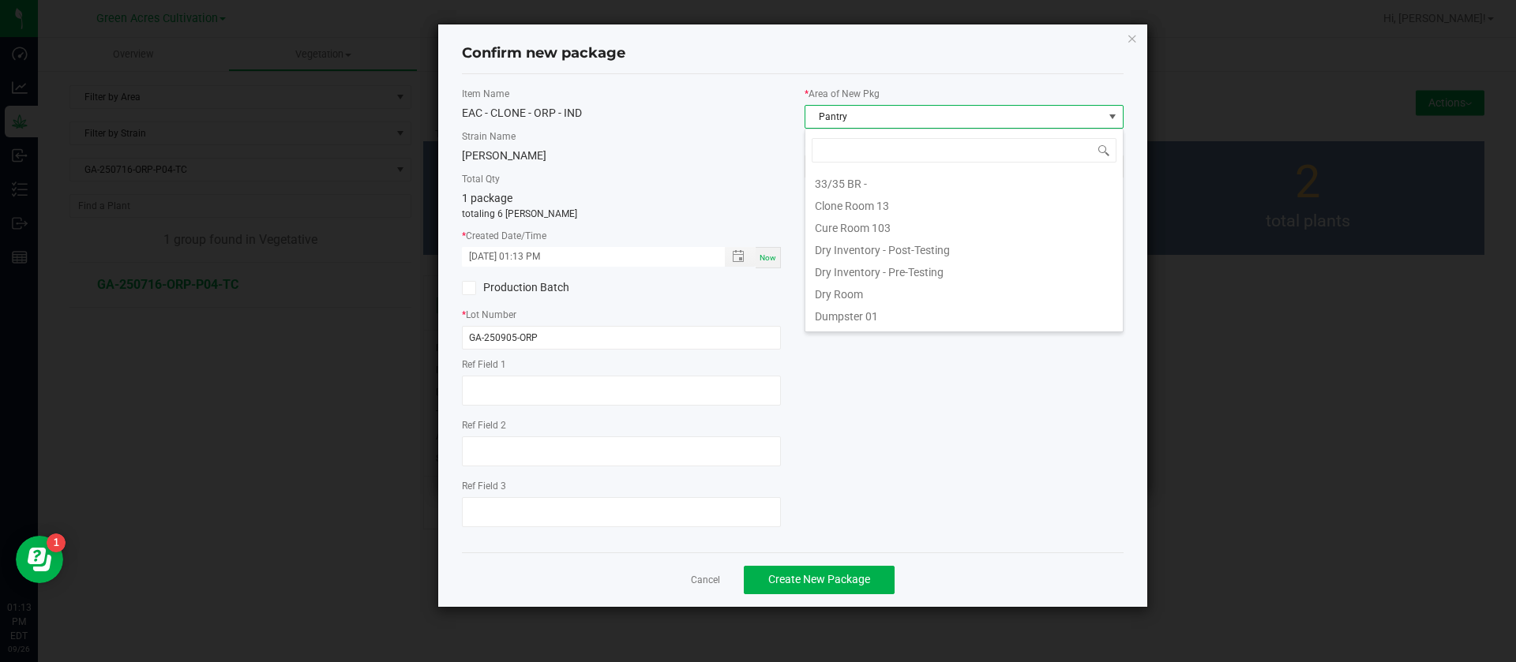
scroll to position [24, 319]
type input "TC"
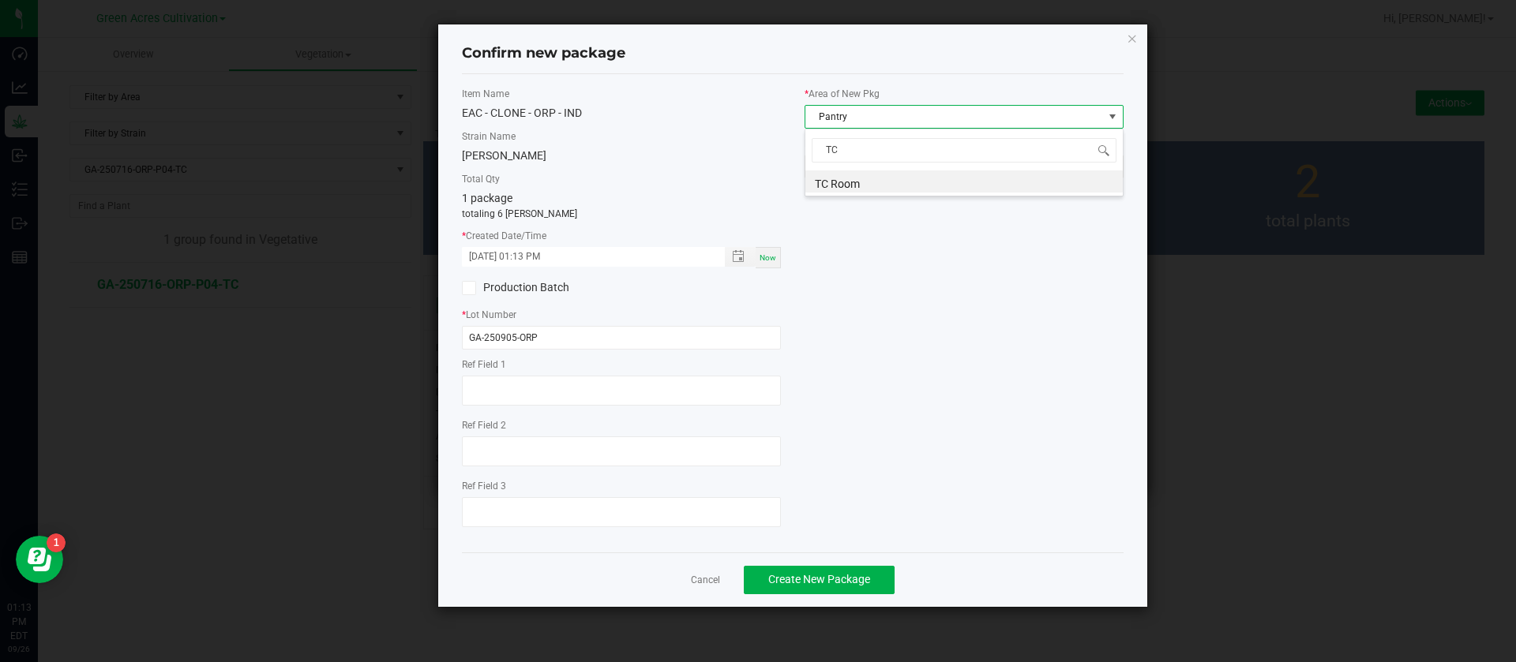
scroll to position [0, 0]
click at [948, 248] on div "Item Name EAC - CLONE - ORP - IND Strain Name Mocha Popz Total Qty 1 package to…" at bounding box center [792, 313] width 685 height 453
click at [594, 320] on label "* Lot Number" at bounding box center [621, 315] width 319 height 14
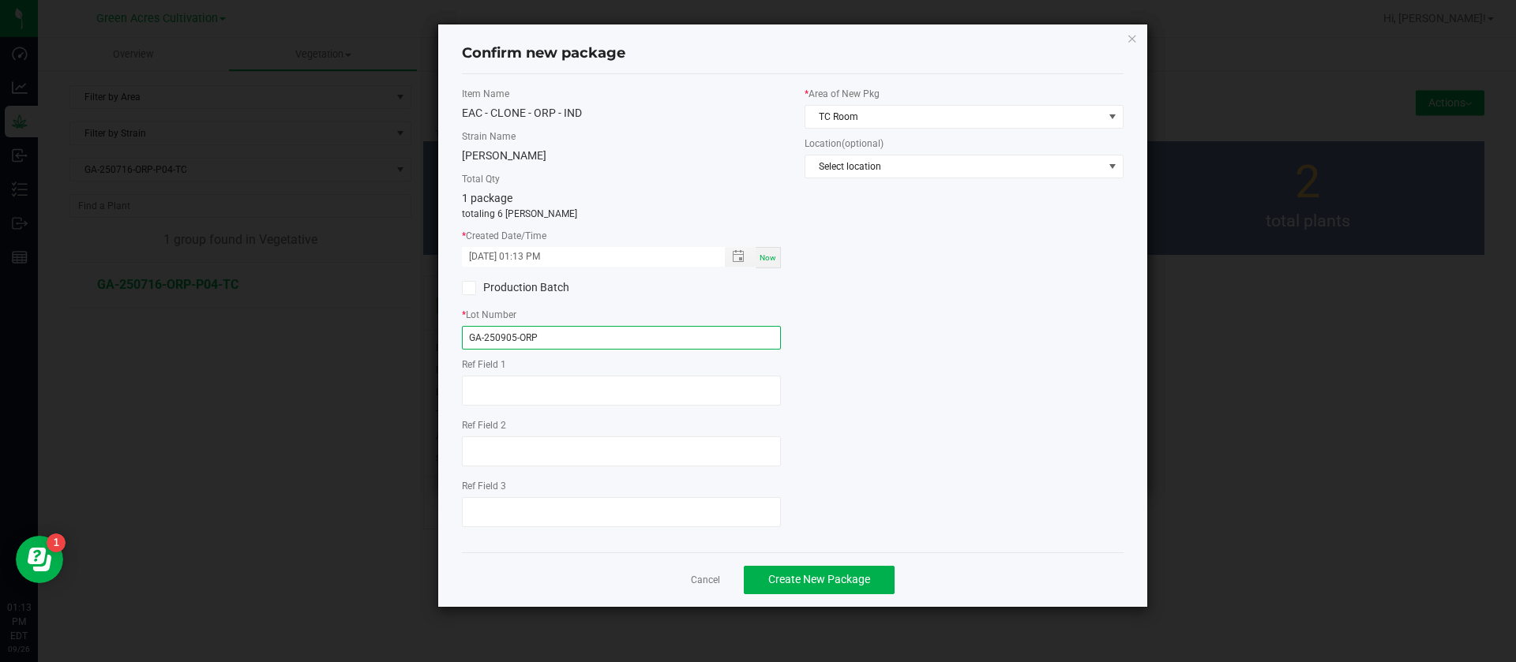
click at [589, 341] on input "GA-250905-ORP" at bounding box center [621, 338] width 319 height 24
type input "GA-250905-ORP-TC"
click at [826, 582] on span "Create New Package" at bounding box center [819, 579] width 102 height 13
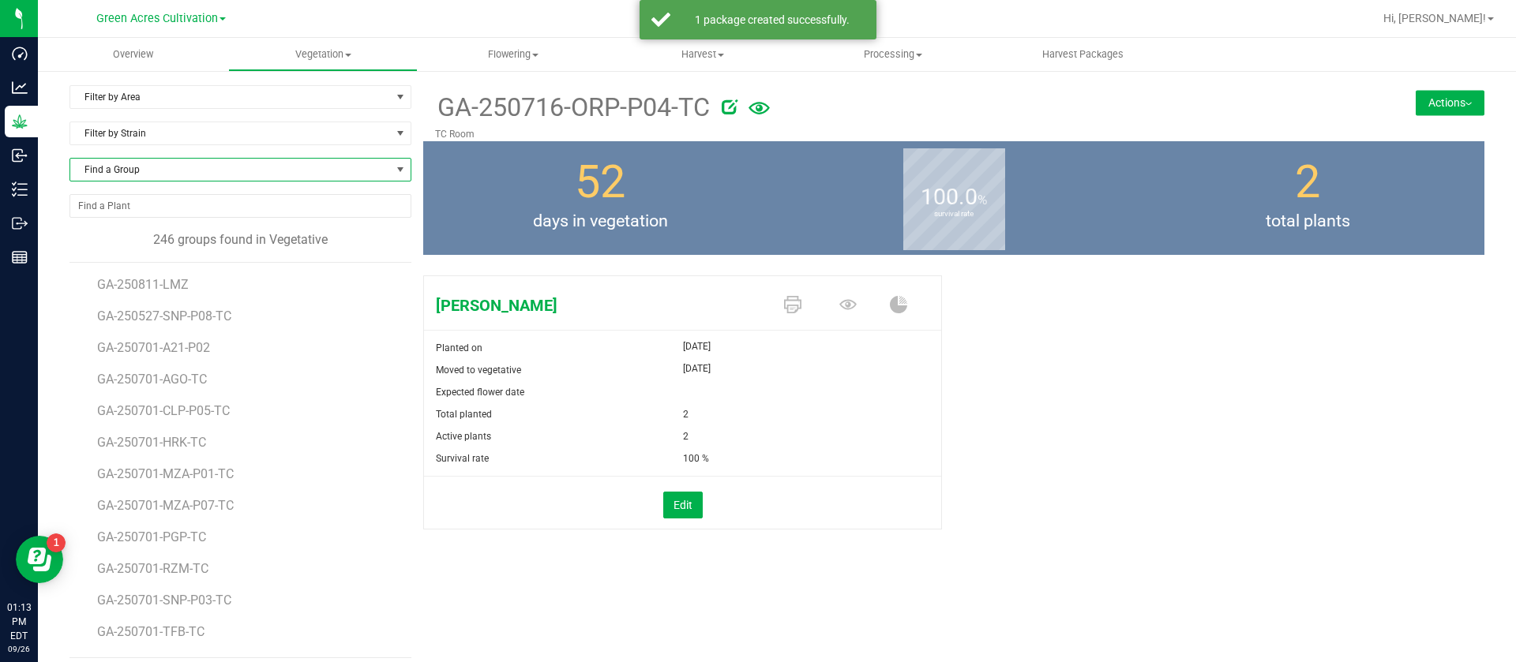
click at [160, 167] on span "Find a Group" at bounding box center [230, 170] width 320 height 22
type input "HRK"
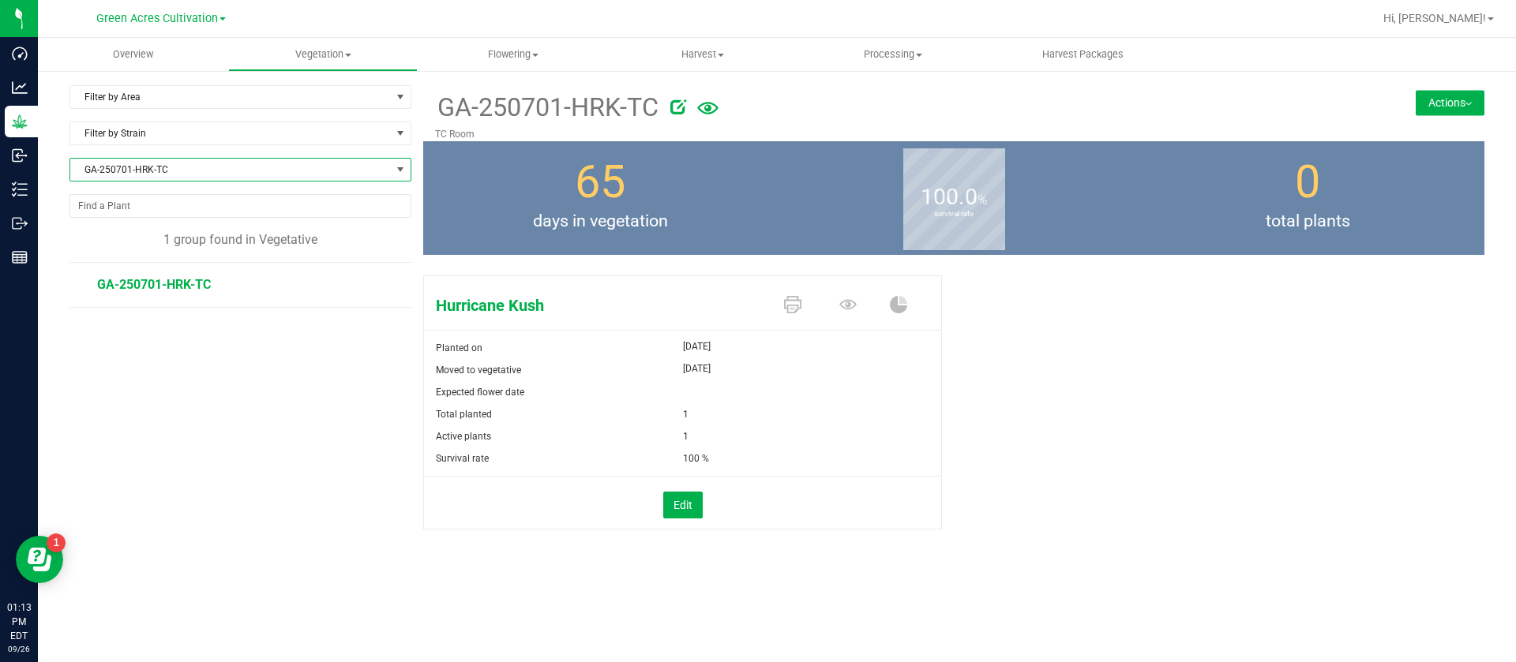
click at [1449, 113] on button "Actions" at bounding box center [1449, 102] width 69 height 25
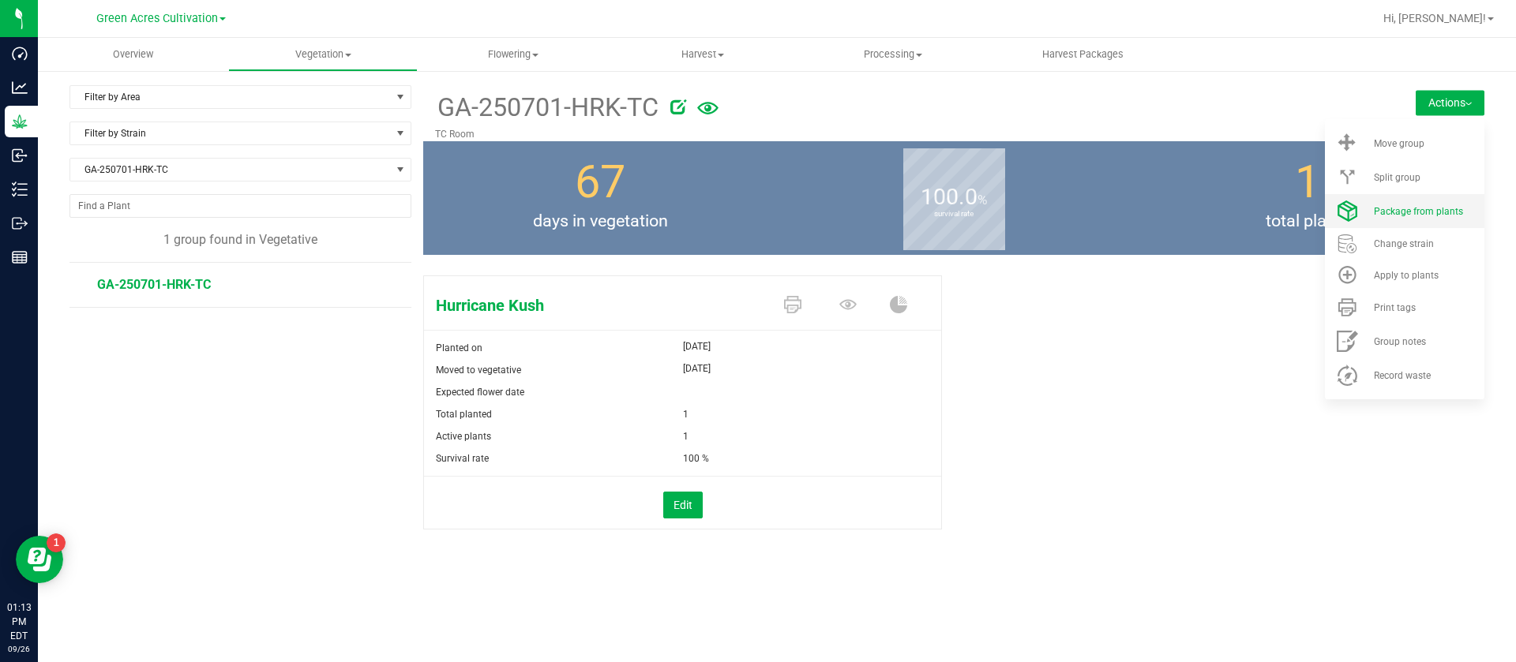
click at [1411, 215] on span "Package from plants" at bounding box center [1418, 211] width 89 height 11
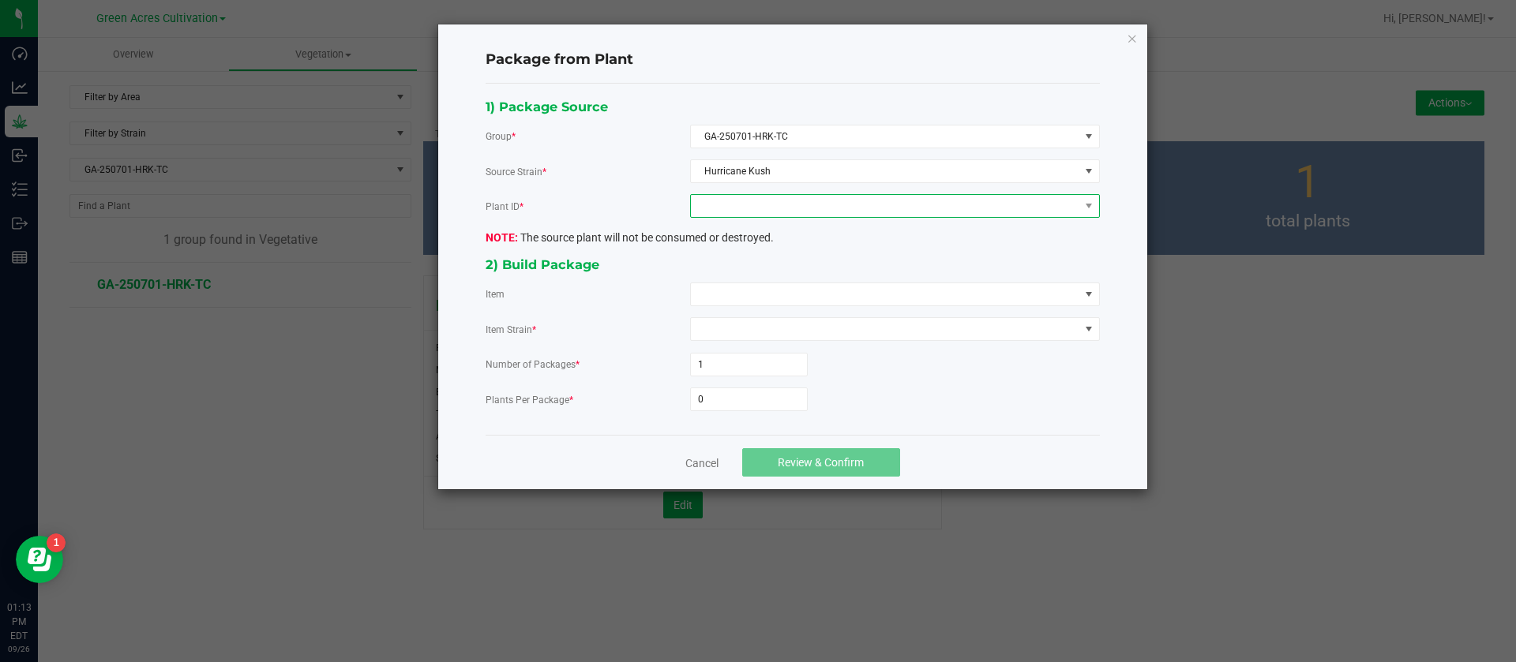
click at [766, 210] on span at bounding box center [885, 206] width 388 height 22
drag, startPoint x: 762, startPoint y: 268, endPoint x: 737, endPoint y: 290, distance: 33.5
click at [763, 268] on li "5806333632381719" at bounding box center [895, 274] width 408 height 27
click at [737, 291] on span at bounding box center [885, 294] width 388 height 22
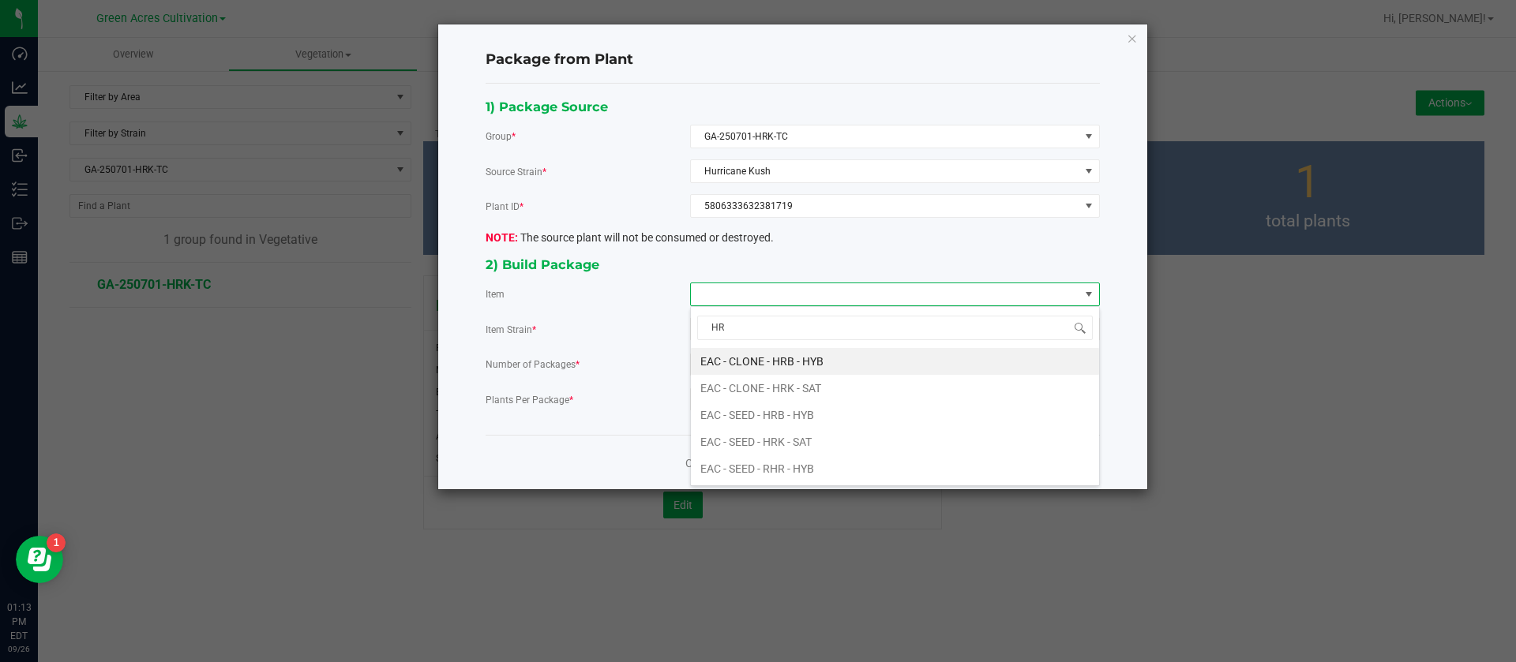
type input "HRK"
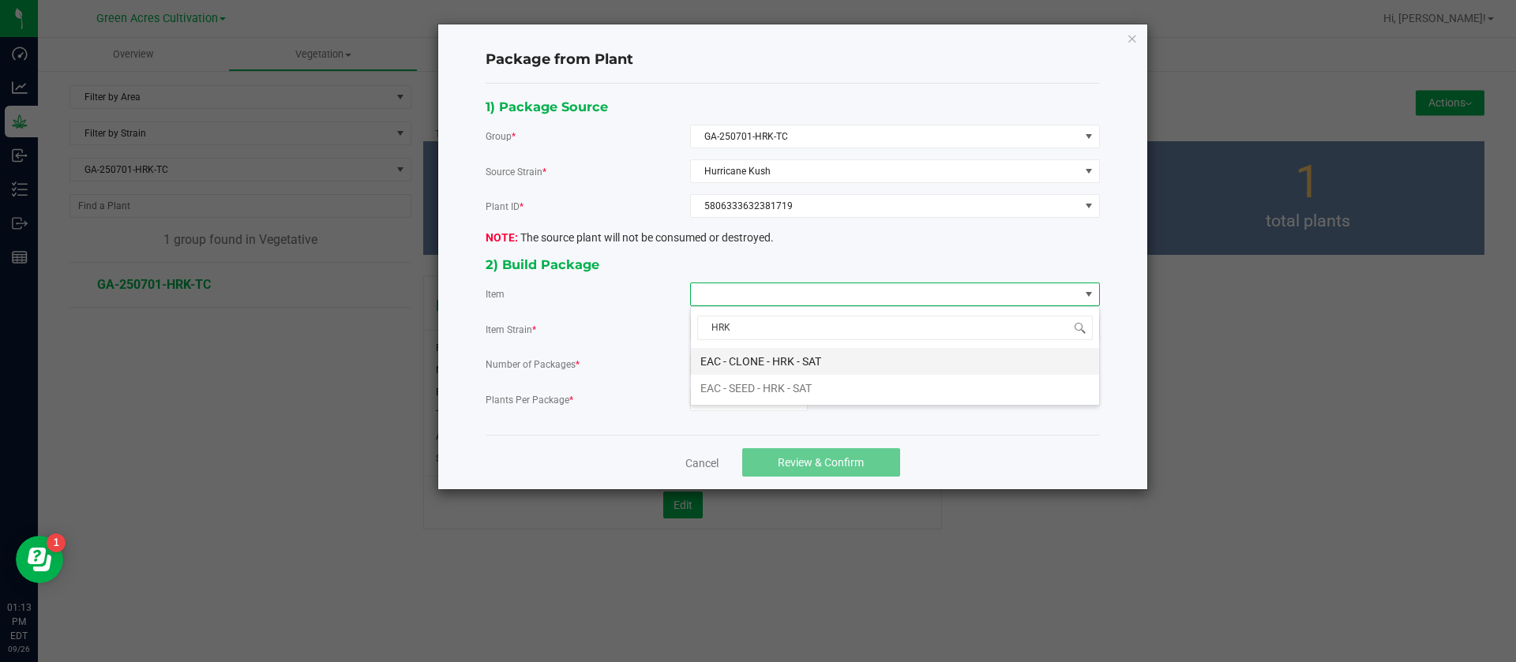
click at [788, 352] on SAT "EAC - CLONE - HRK - SAT" at bounding box center [895, 361] width 408 height 27
click at [716, 414] on div "1) Package Source Group * GA-250701-HRK-TC Source Strain * Hurricane Kush Plant…" at bounding box center [793, 259] width 638 height 327
click at [720, 403] on input "0" at bounding box center [749, 399] width 116 height 22
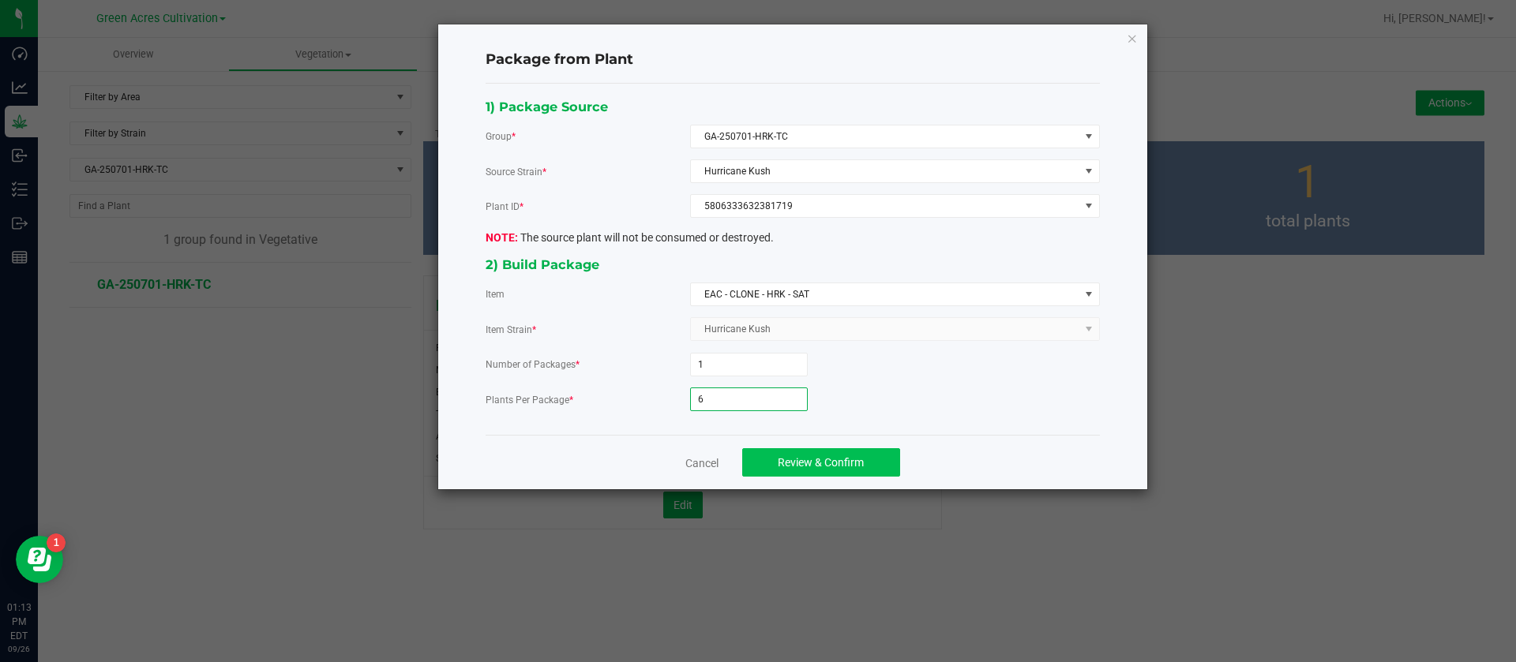
type input "6"
click at [779, 458] on div "Cancel Review & Confirm" at bounding box center [792, 462] width 614 height 54
click at [794, 468] on span "Review & Confirm" at bounding box center [821, 462] width 86 height 13
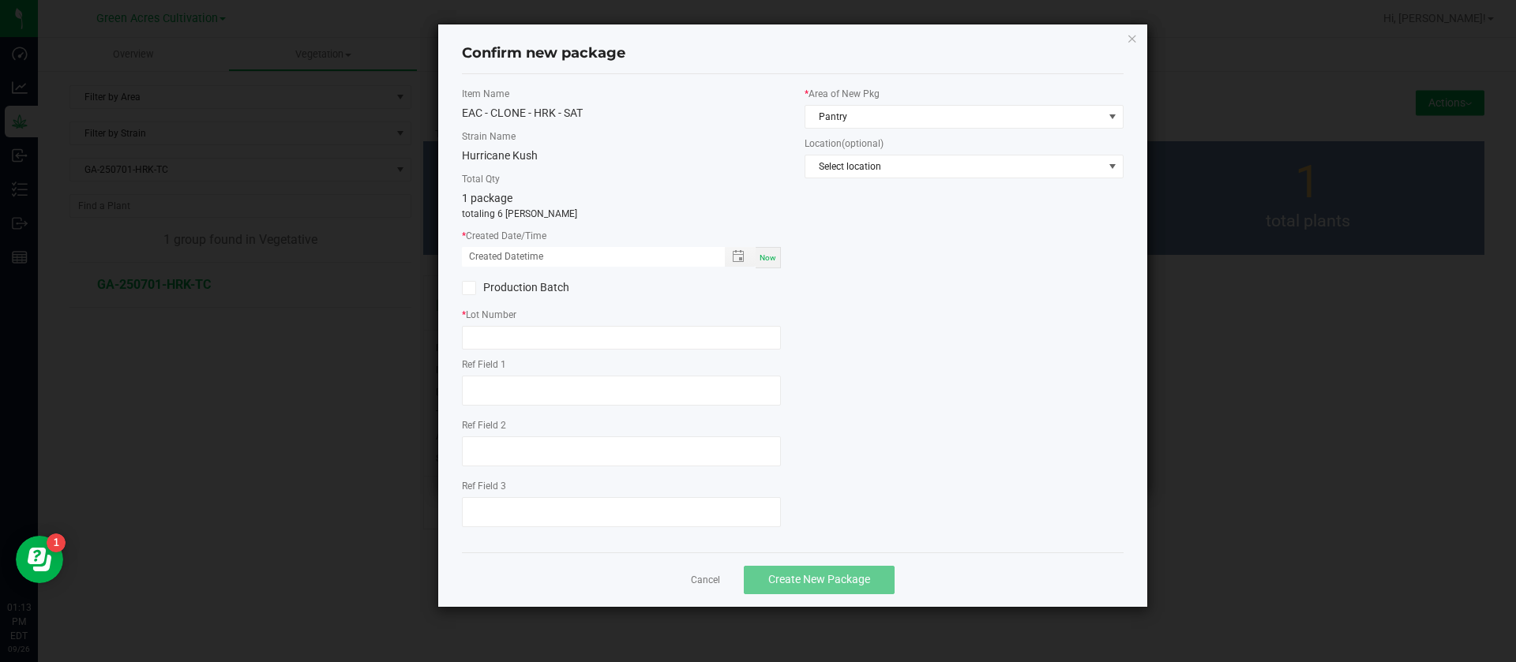
click at [763, 261] on span "Now" at bounding box center [767, 257] width 17 height 9
click at [495, 254] on input "09/26/2025 01:13 PM" at bounding box center [585, 257] width 246 height 20
type input "09/05/2025 01:13 PM"
click at [510, 327] on input "text" at bounding box center [621, 338] width 319 height 24
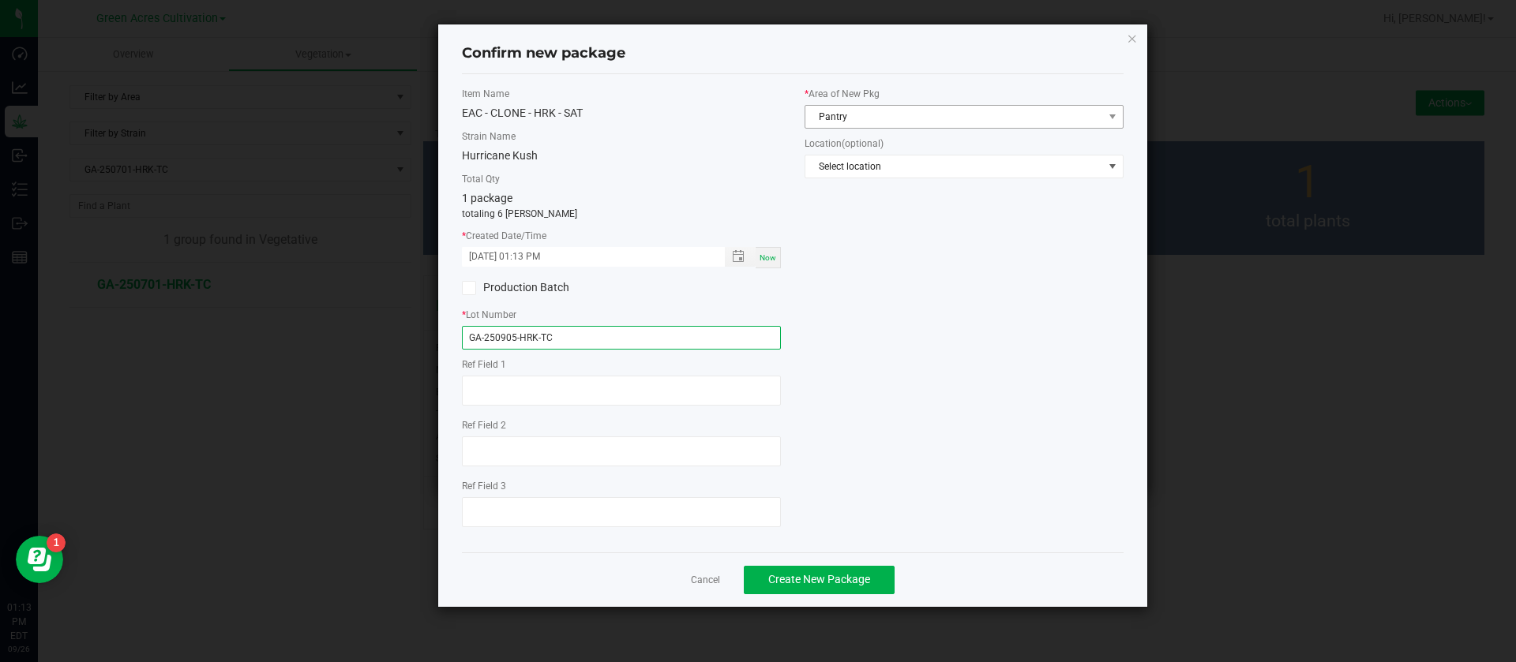
type input "GA-250905-HRK-TC"
click at [878, 113] on span "Pantry" at bounding box center [954, 117] width 298 height 22
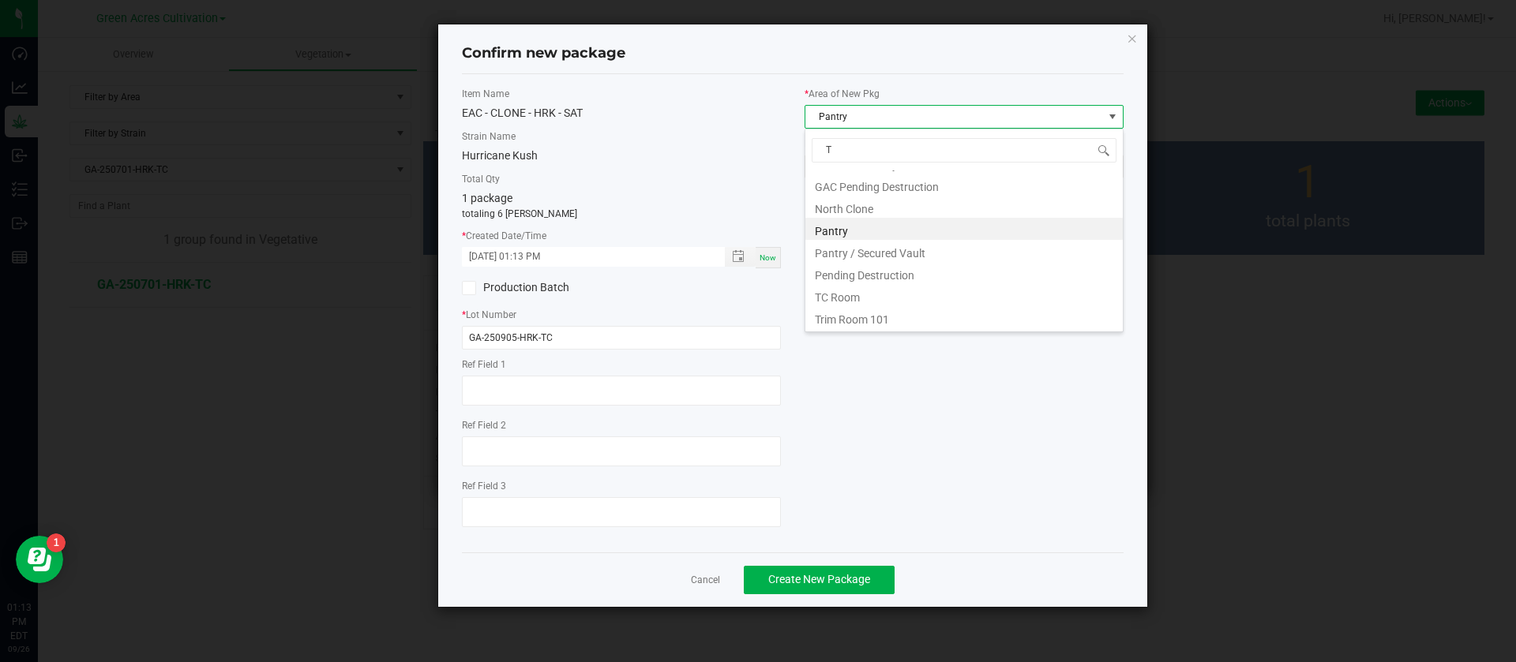
scroll to position [107, 0]
type input "TC"
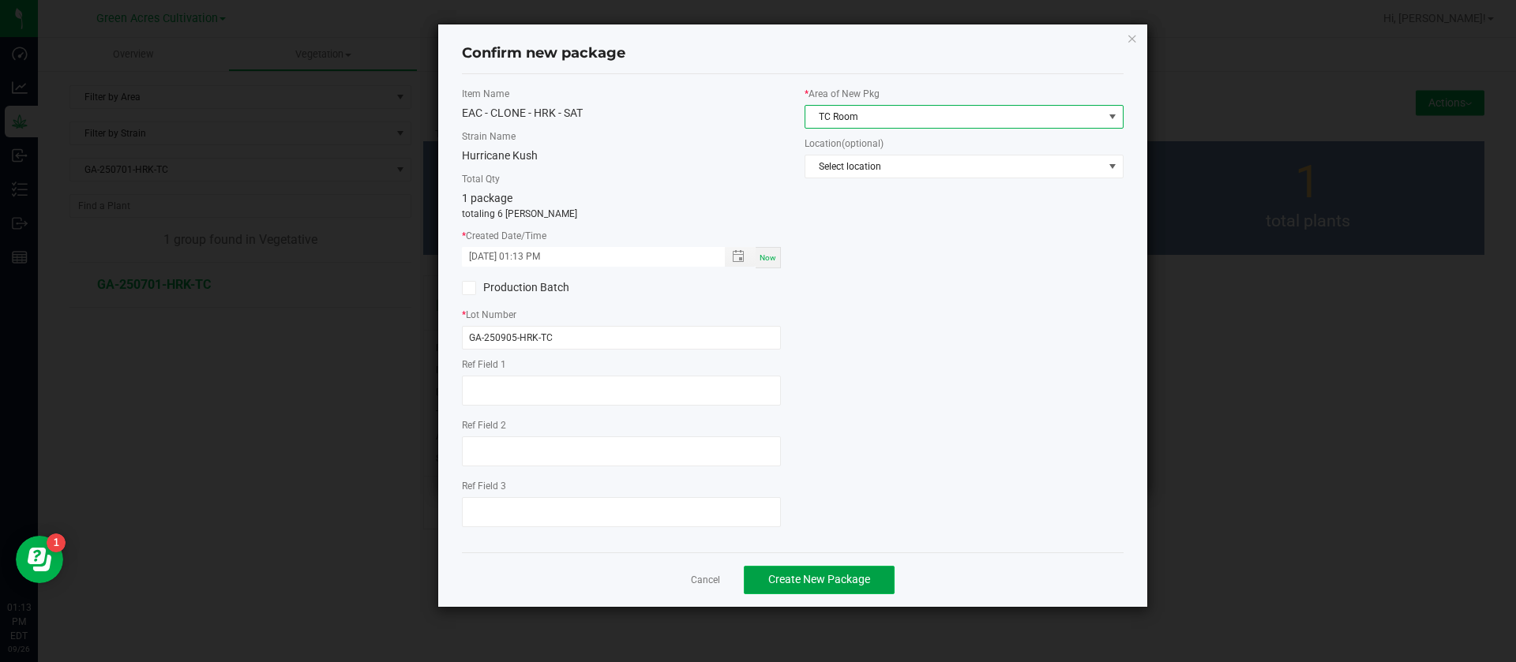
click at [830, 566] on button "Create New Package" at bounding box center [819, 580] width 151 height 28
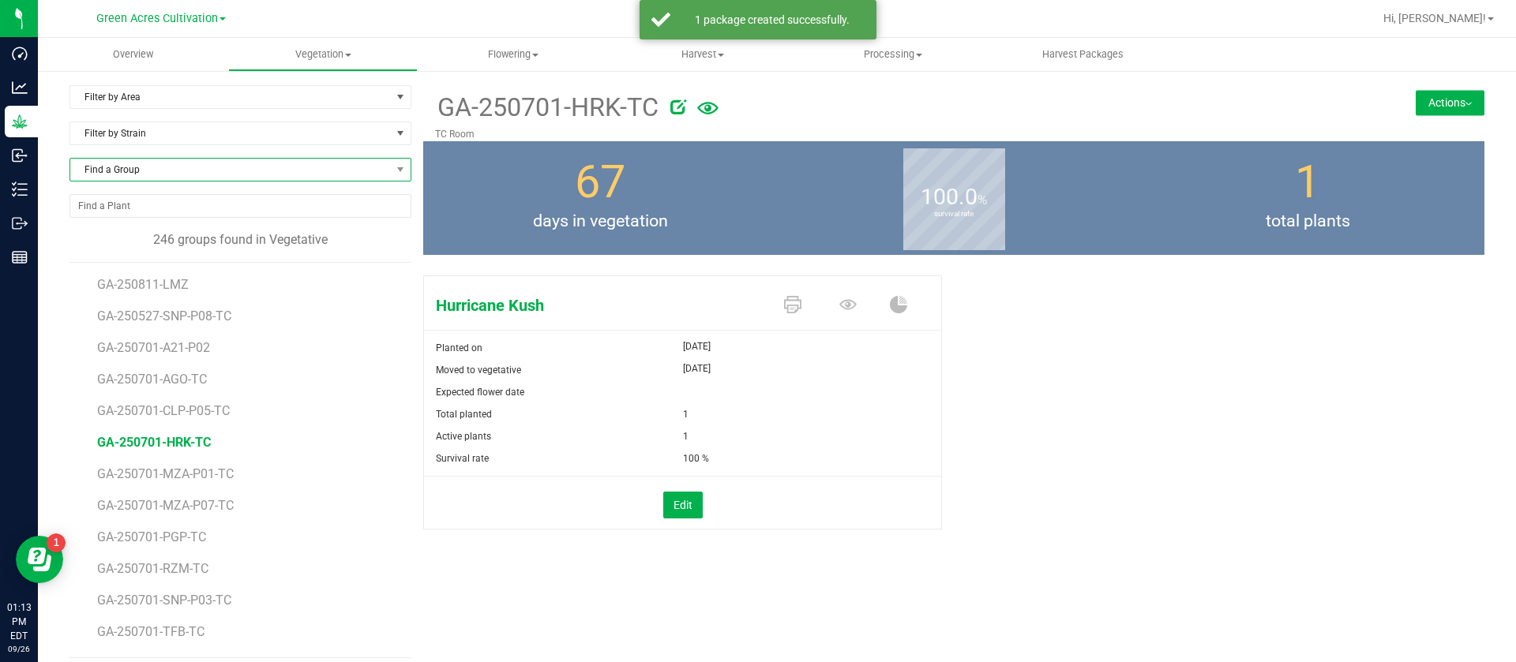
click at [186, 167] on span "Find a Group" at bounding box center [230, 170] width 320 height 22
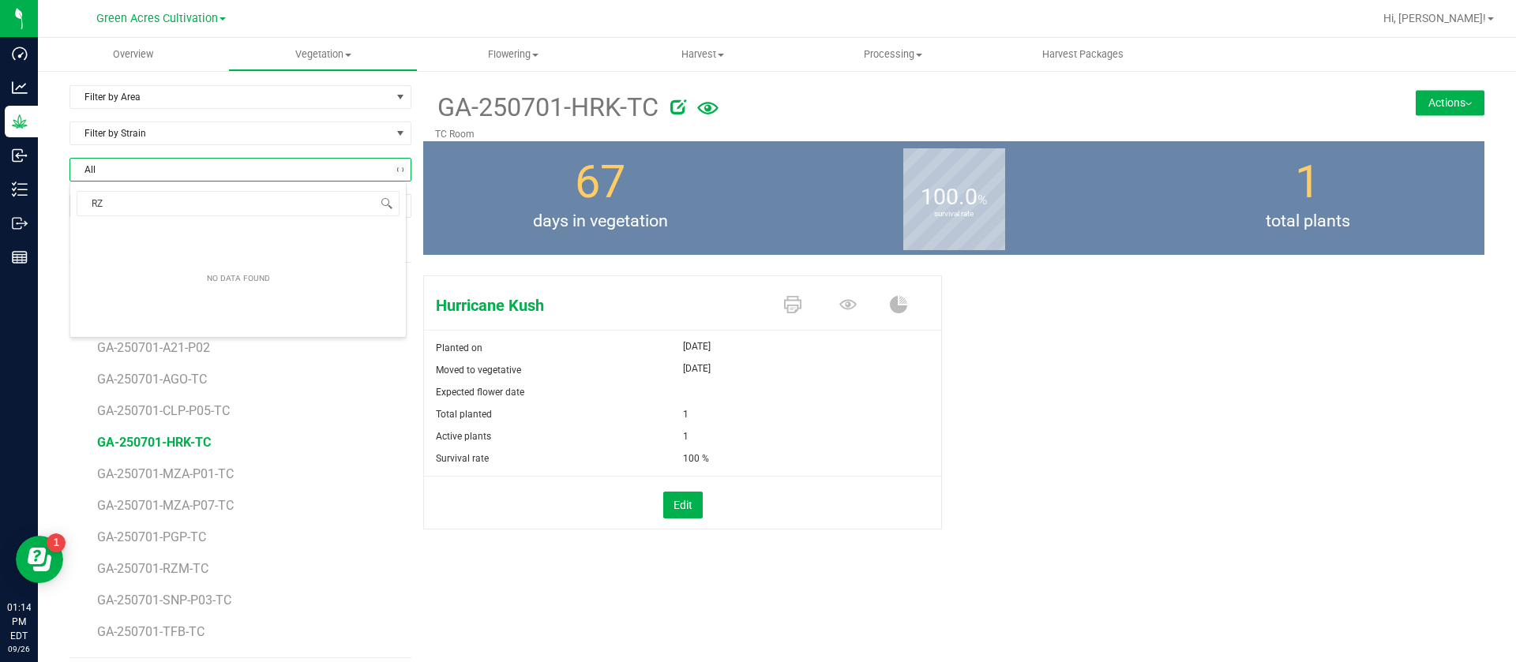
type input "RZM"
click at [206, 233] on li "GA-250701-RZM-TC" at bounding box center [237, 235] width 335 height 22
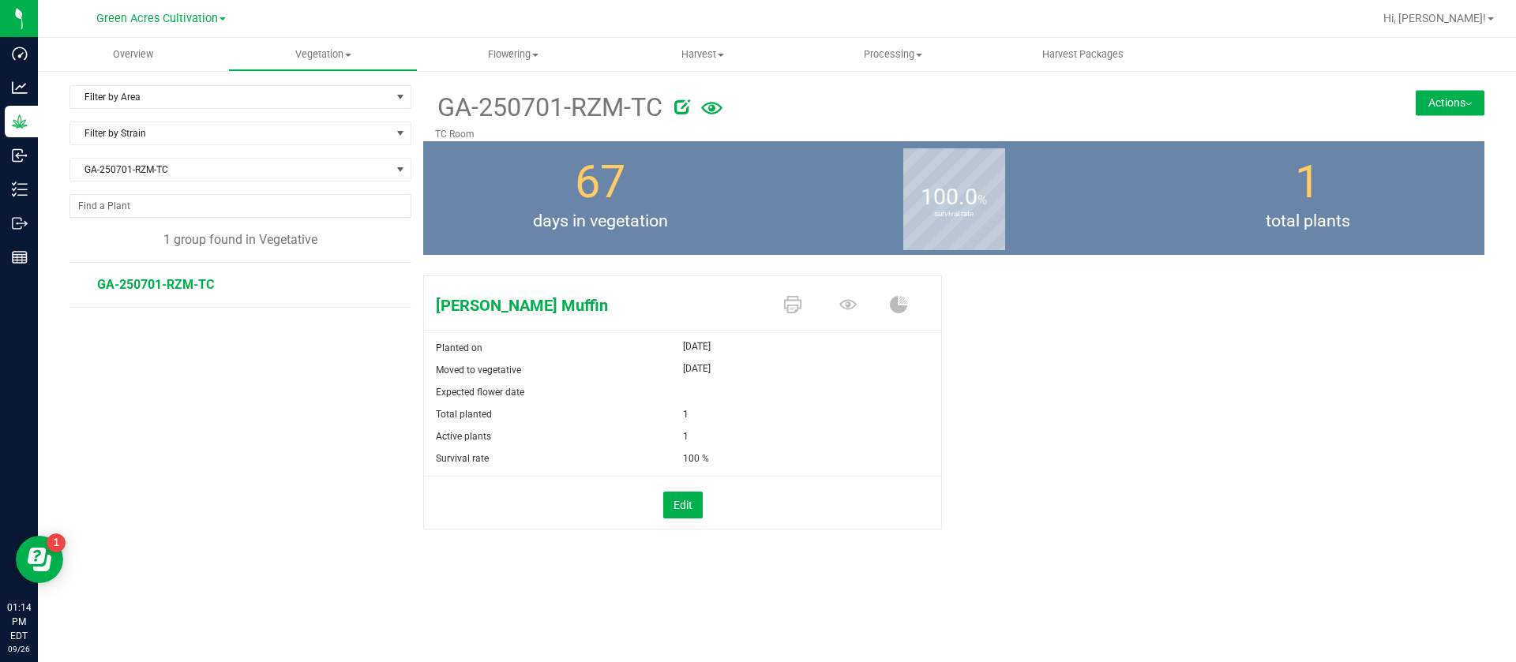
click at [1434, 108] on button "Actions" at bounding box center [1449, 102] width 69 height 25
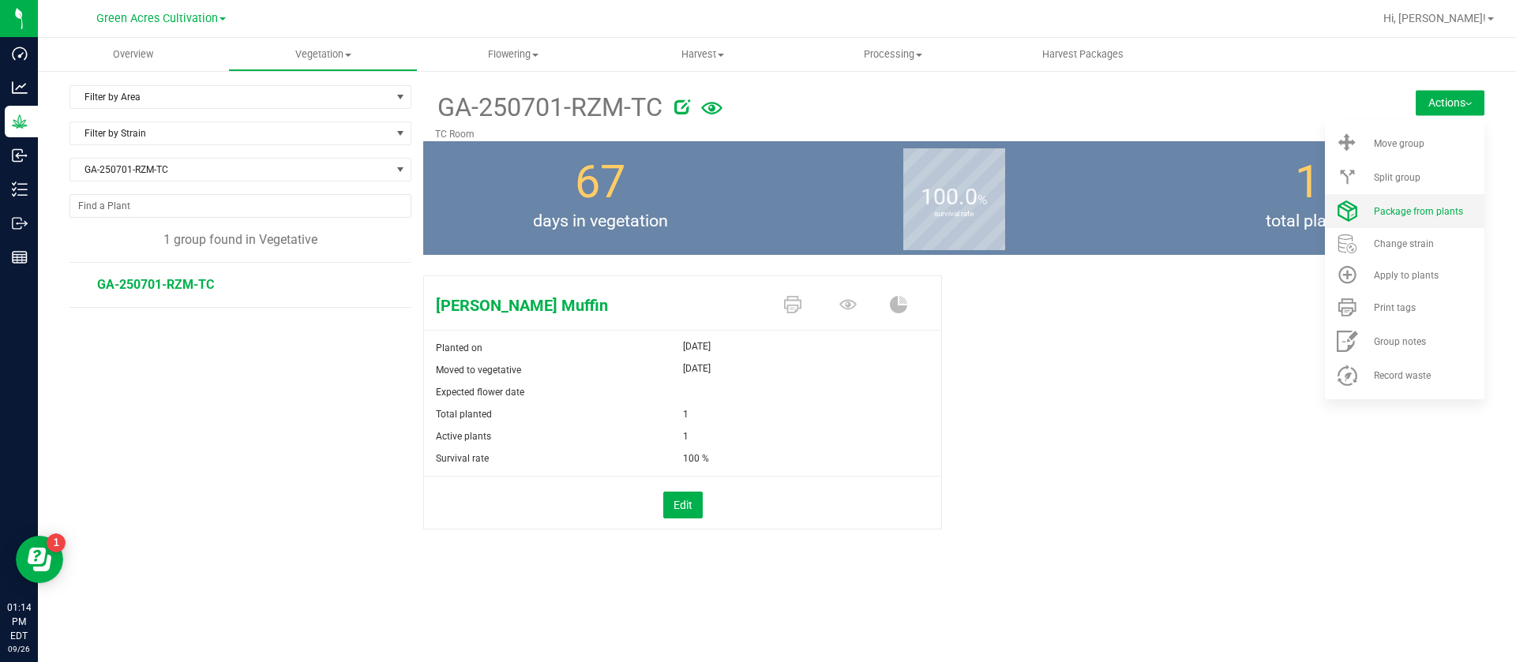
click at [1409, 207] on span "Package from plants" at bounding box center [1418, 211] width 89 height 11
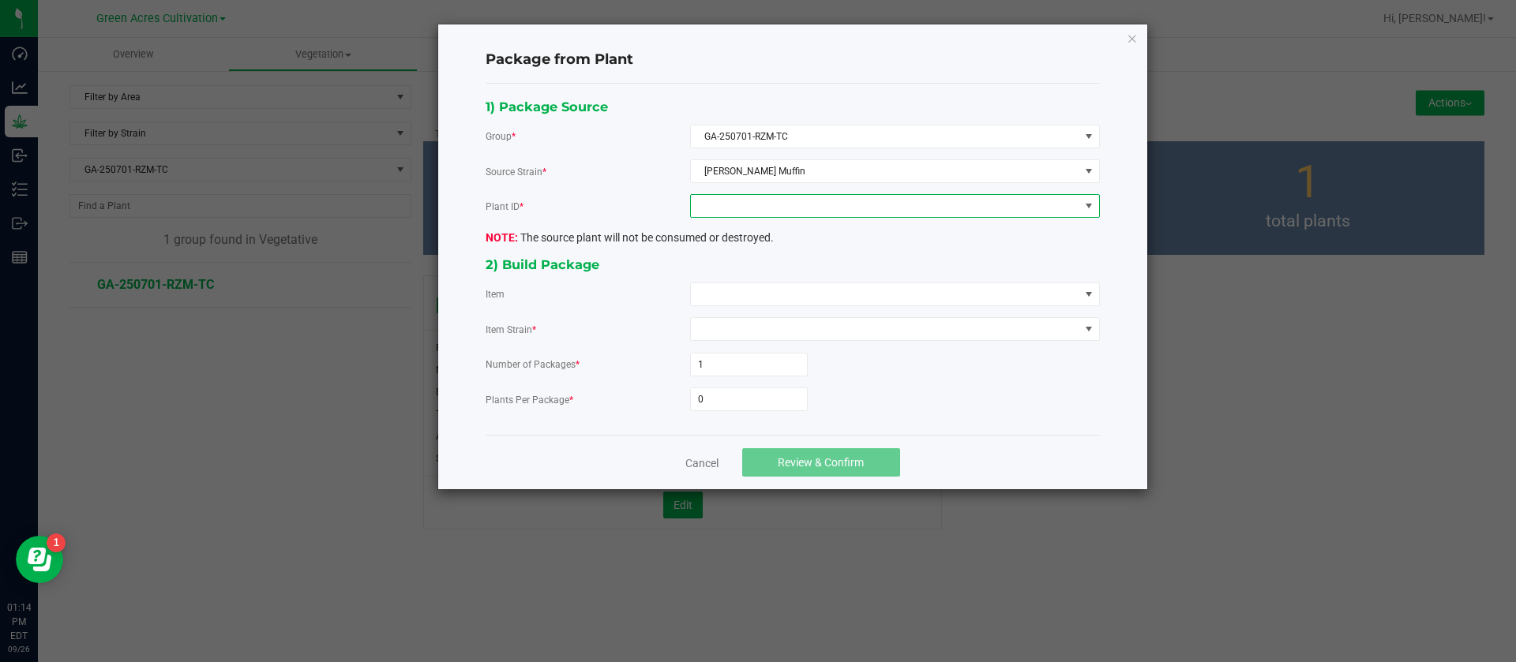
click at [789, 206] on span at bounding box center [885, 206] width 388 height 22
click at [738, 262] on li "3975225085215819" at bounding box center [895, 274] width 408 height 27
click at [735, 294] on span at bounding box center [885, 294] width 388 height 22
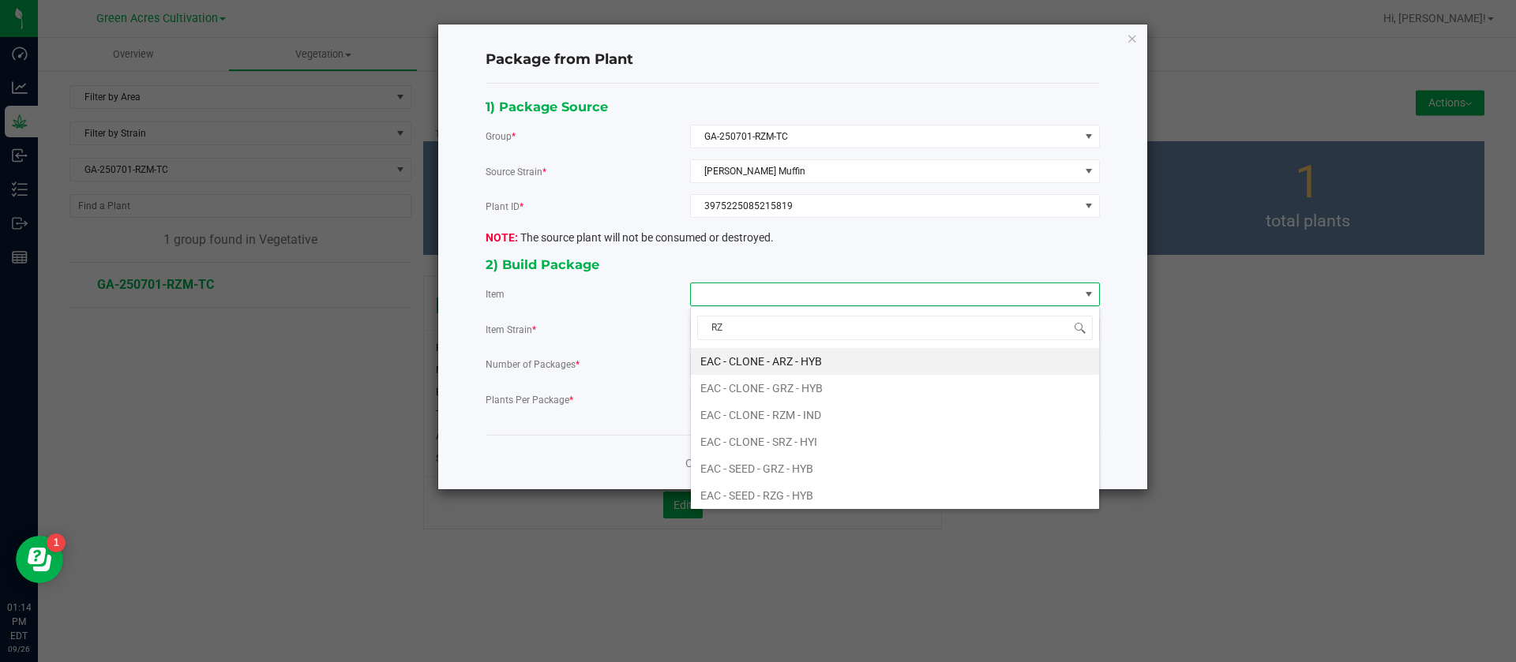
type input "RZM"
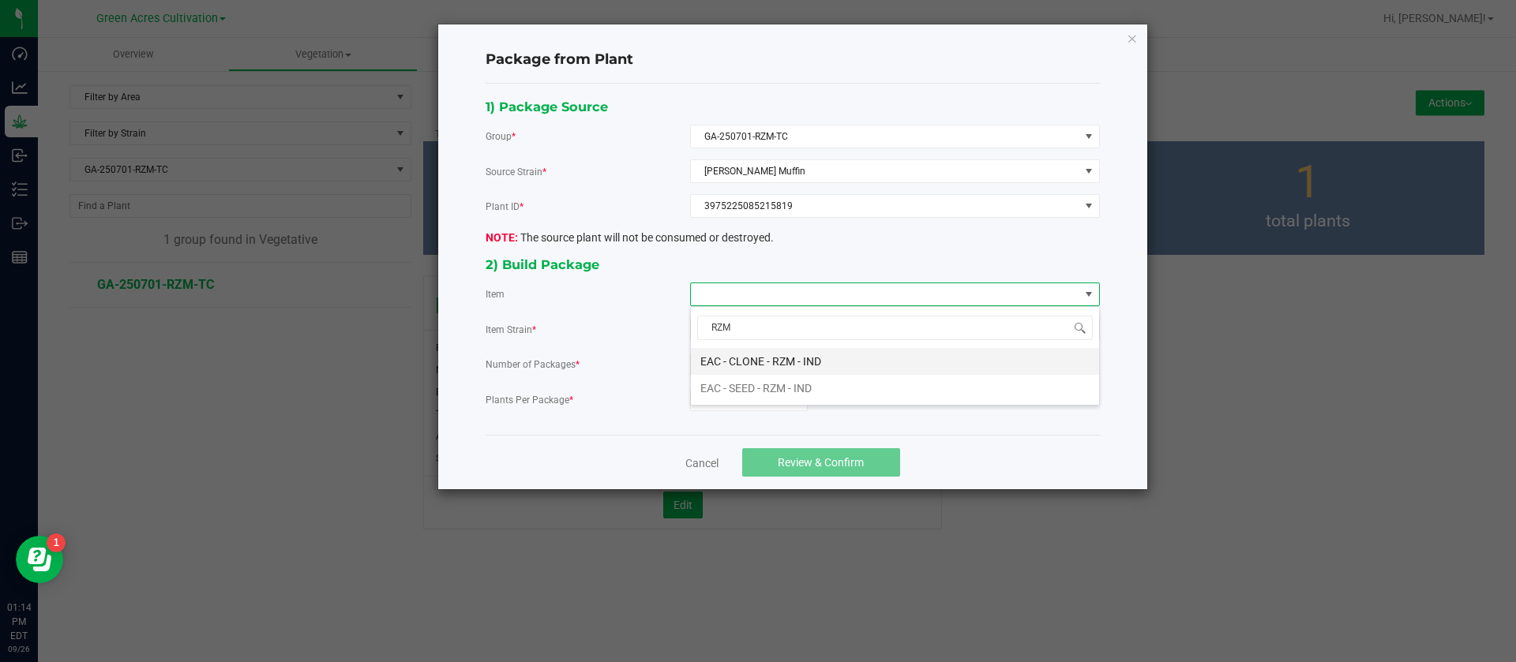
click at [789, 368] on IND "EAC - CLONE - RZM - IND" at bounding box center [895, 361] width 408 height 27
click at [714, 418] on div "1) Package Source Group * GA-250701-RZM-TC Source Strain * Runtz Muffin Plant I…" at bounding box center [793, 259] width 638 height 327
click at [722, 405] on input "0" at bounding box center [749, 399] width 116 height 22
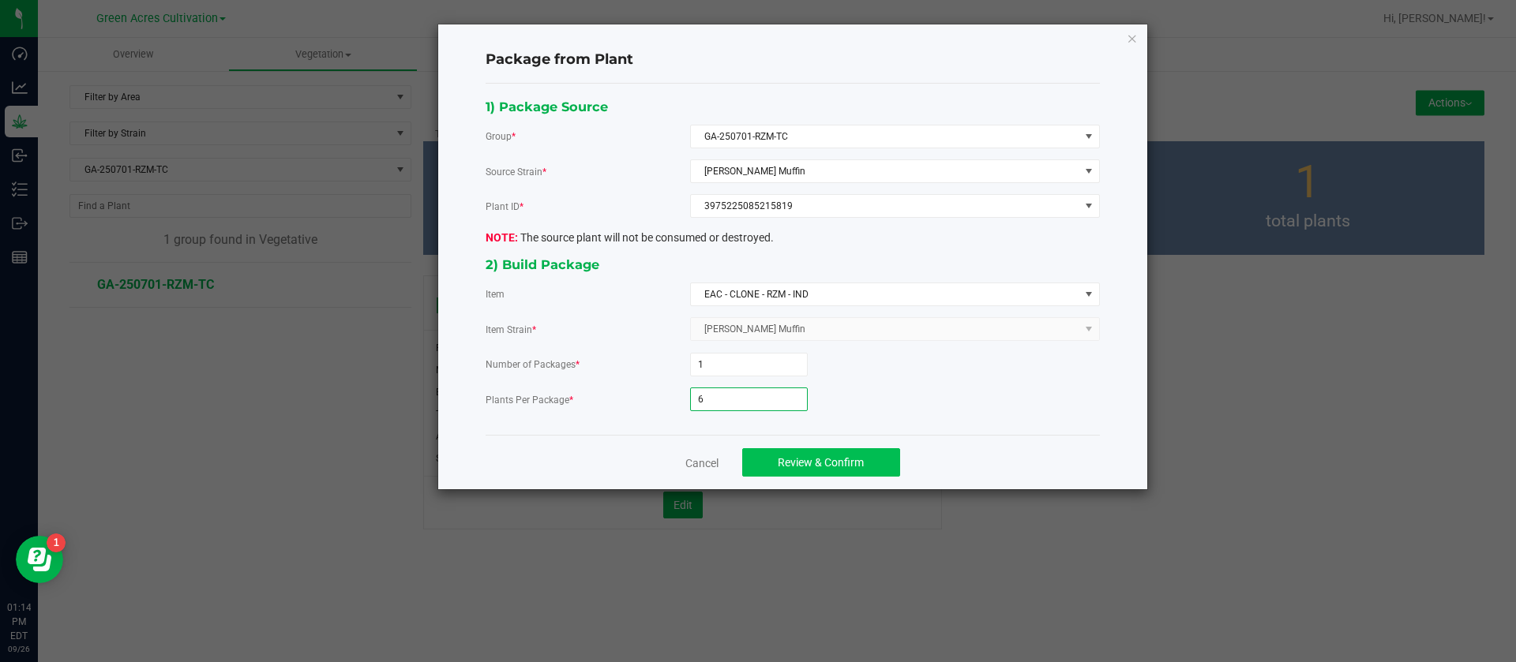
type input "6"
click at [825, 471] on button "Review & Confirm" at bounding box center [821, 462] width 158 height 28
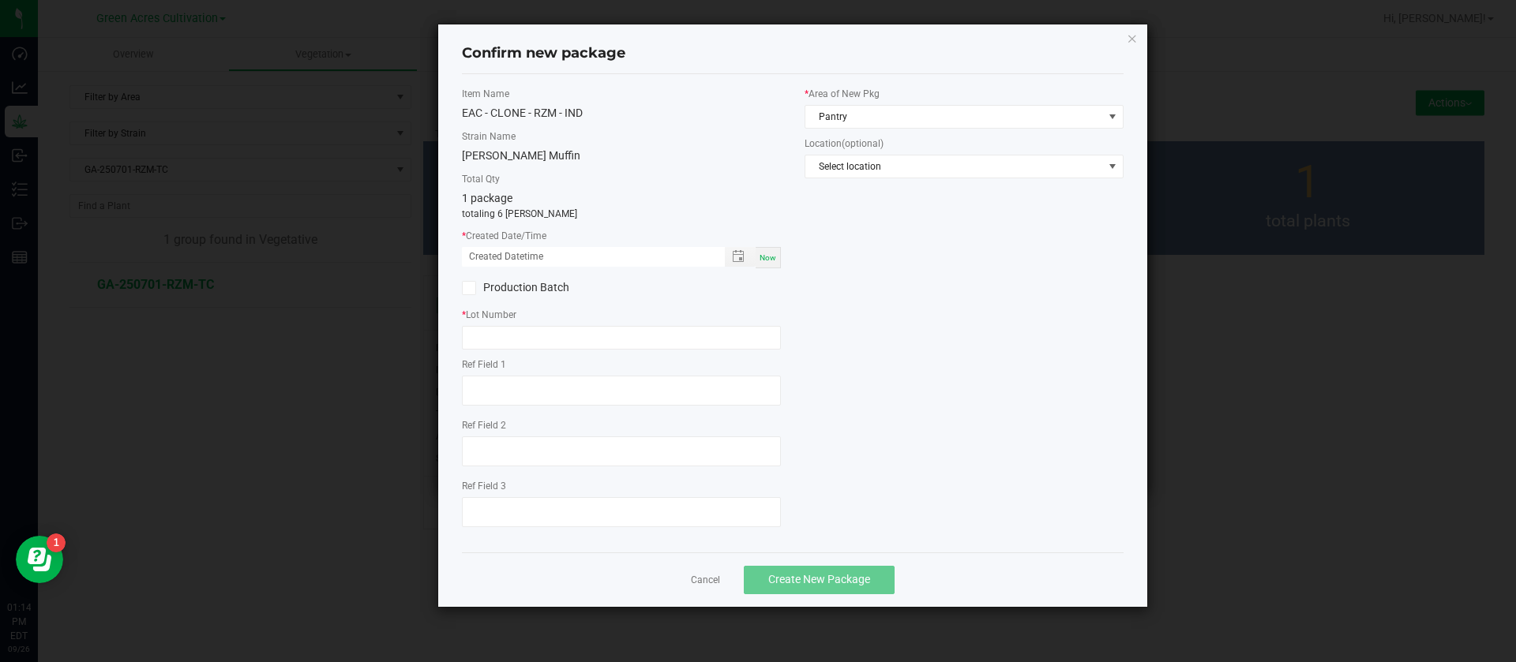
click at [772, 264] on div "Now" at bounding box center [767, 257] width 25 height 21
click at [485, 256] on input "09/26/2025 01:14 PM" at bounding box center [585, 257] width 246 height 20
type input "09/05/2025 01:14 PM"
click at [489, 328] on input "text" at bounding box center [621, 338] width 319 height 24
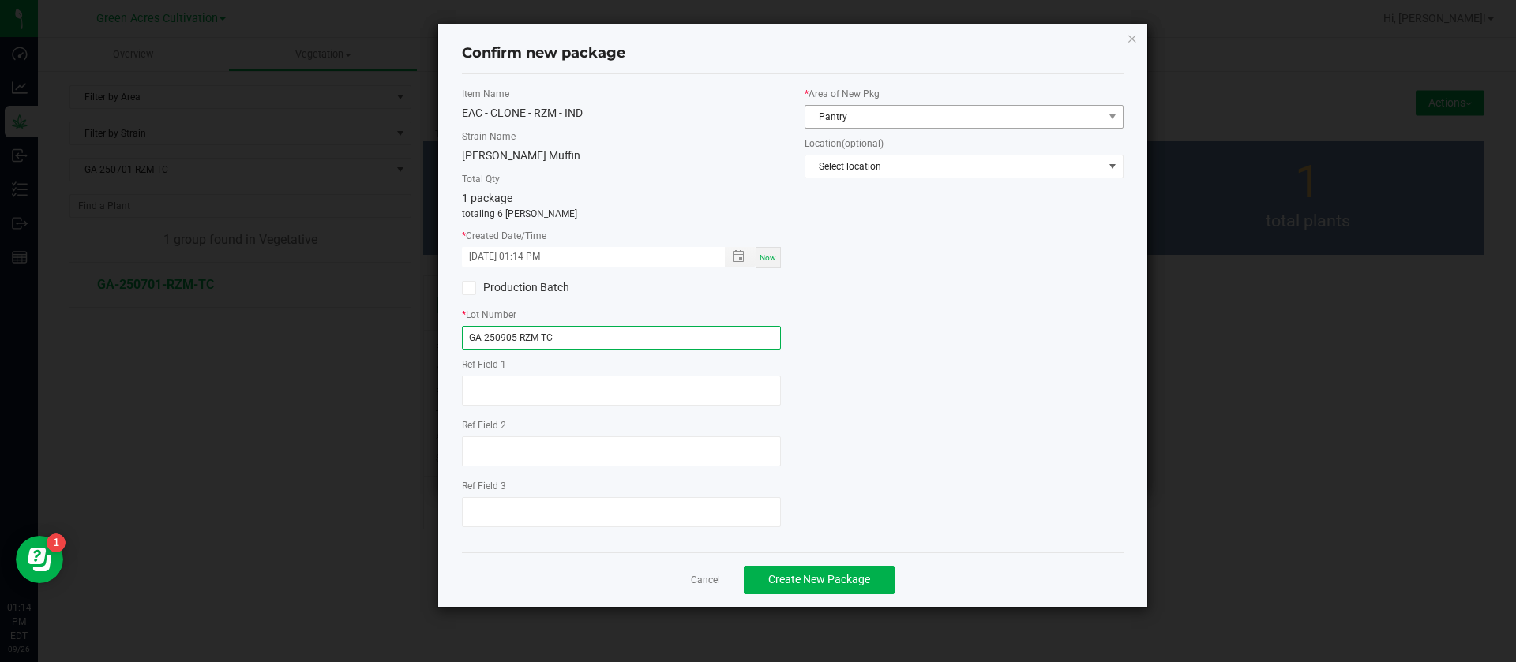
type input "GA-250905-RZM-TC"
click at [917, 111] on span "Pantry" at bounding box center [954, 117] width 298 height 22
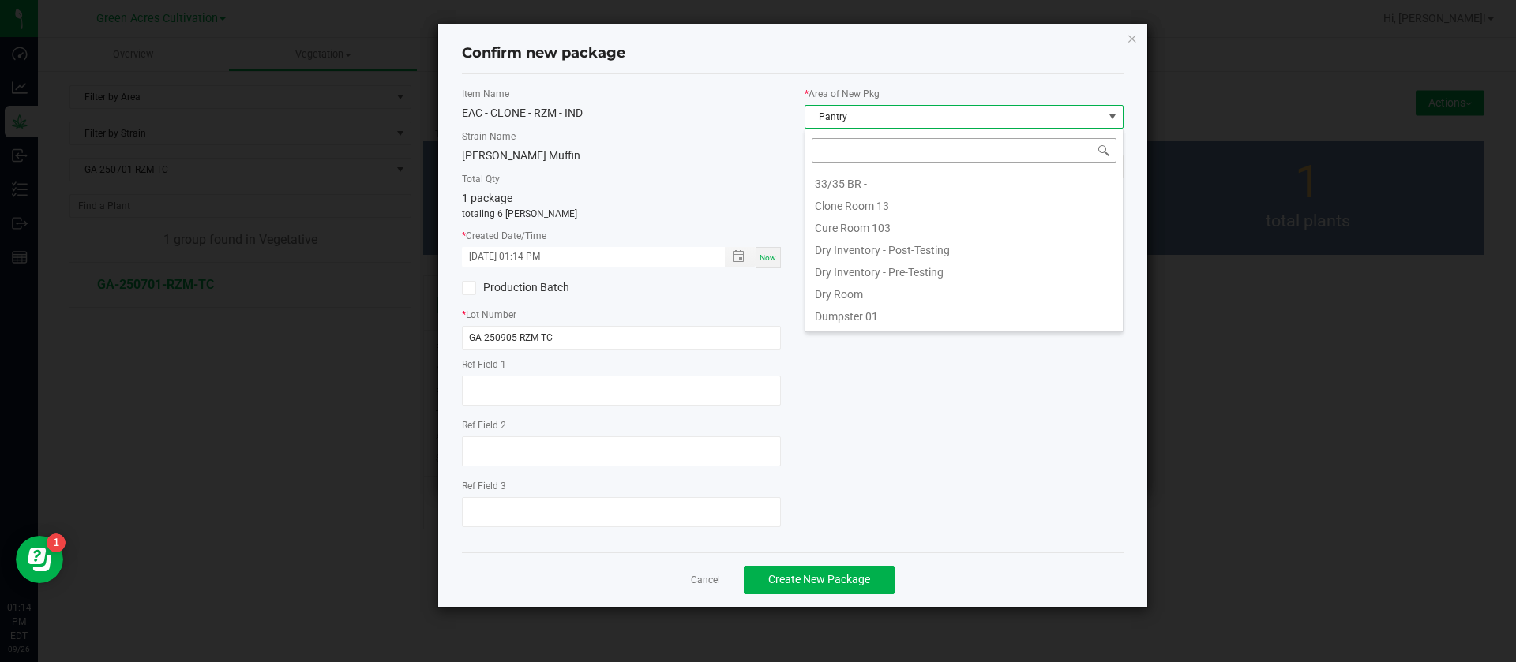
scroll to position [24, 319]
type input "TC"
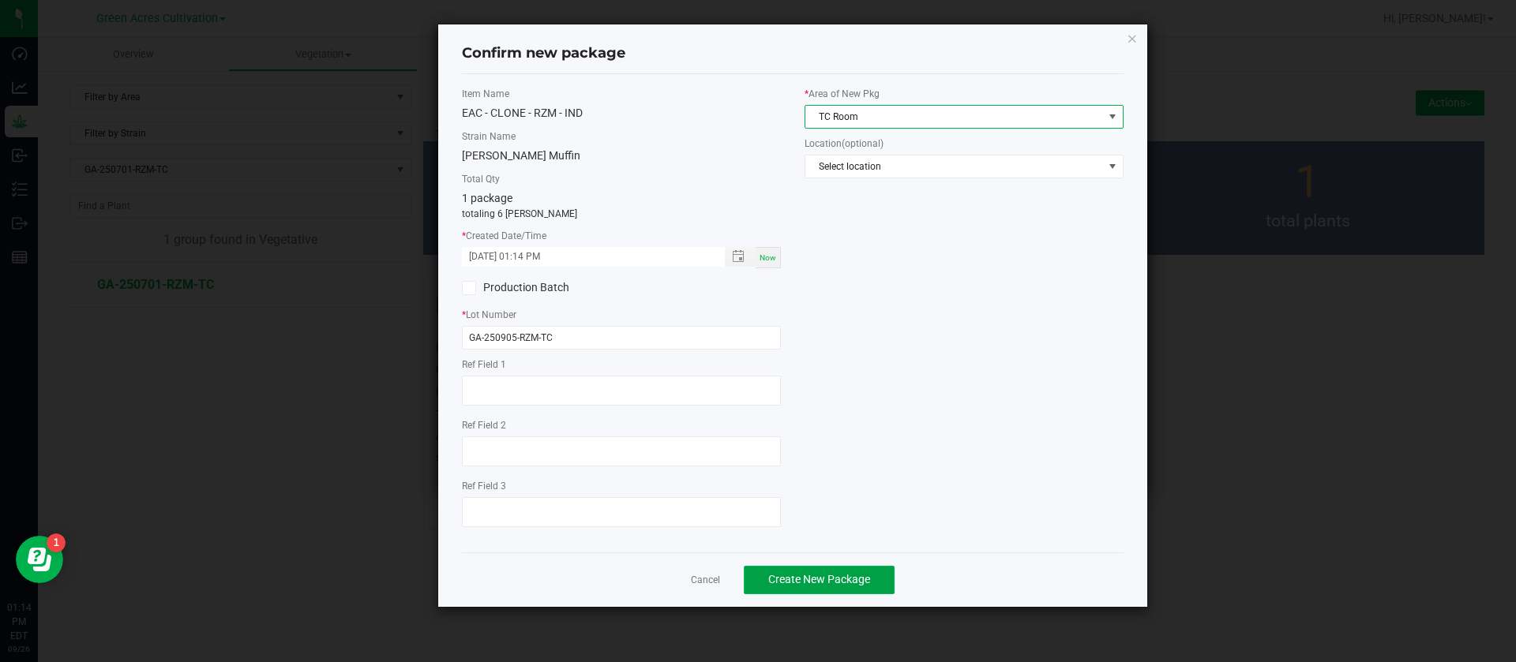
click at [828, 568] on button "Create New Package" at bounding box center [819, 580] width 151 height 28
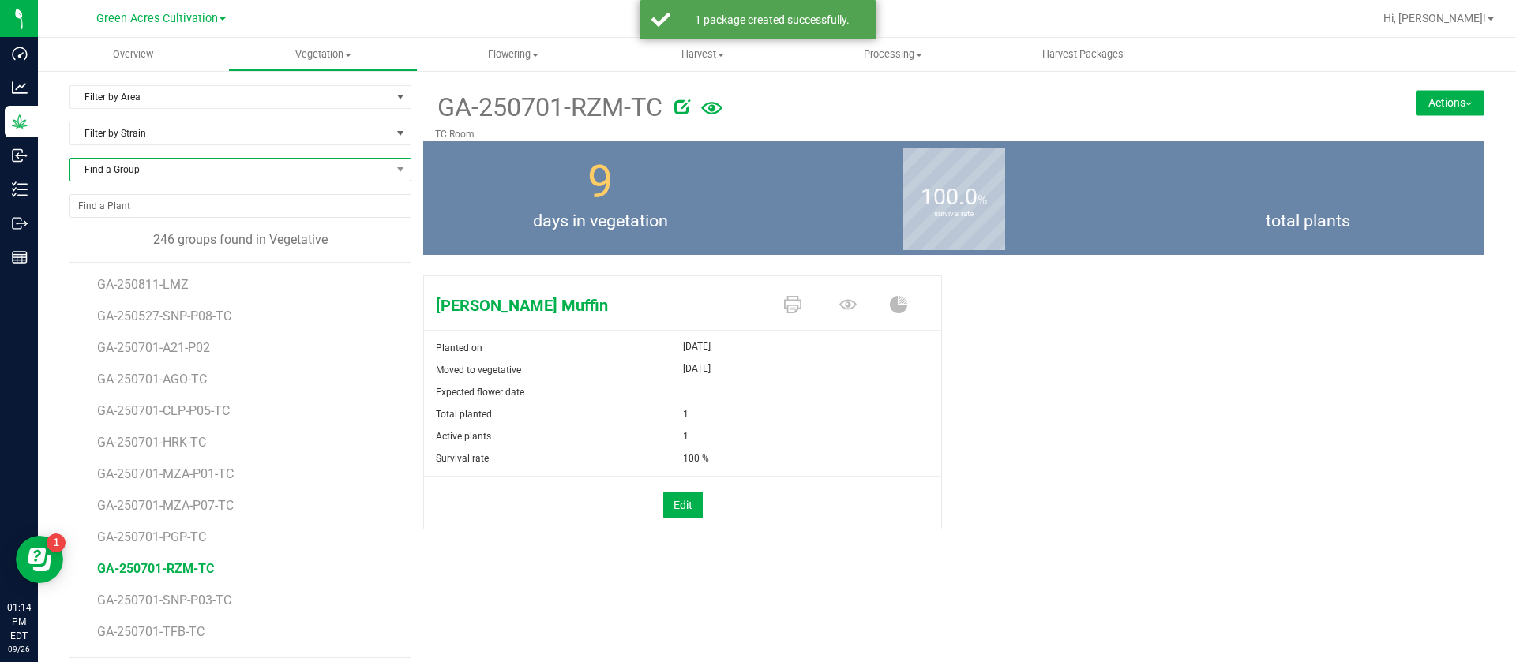
click at [163, 178] on span "Find a Group" at bounding box center [230, 170] width 320 height 22
type input "MAI"
click at [225, 246] on div "MAI GA-250717-MAI-TC" at bounding box center [237, 216] width 337 height 68
click at [234, 247] on div "MAI GA-250717-MAI-TC" at bounding box center [237, 216] width 337 height 68
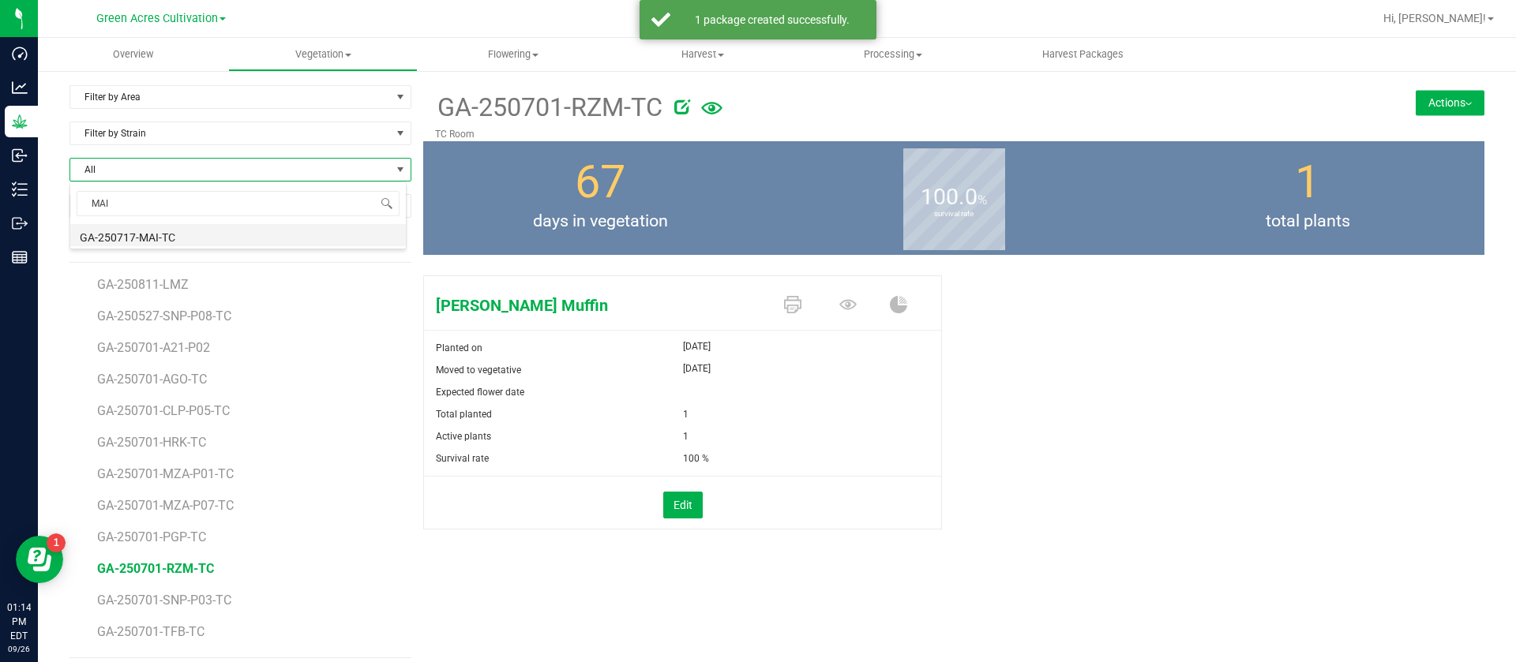
click at [238, 240] on li "GA-250717-MAI-TC" at bounding box center [237, 235] width 335 height 22
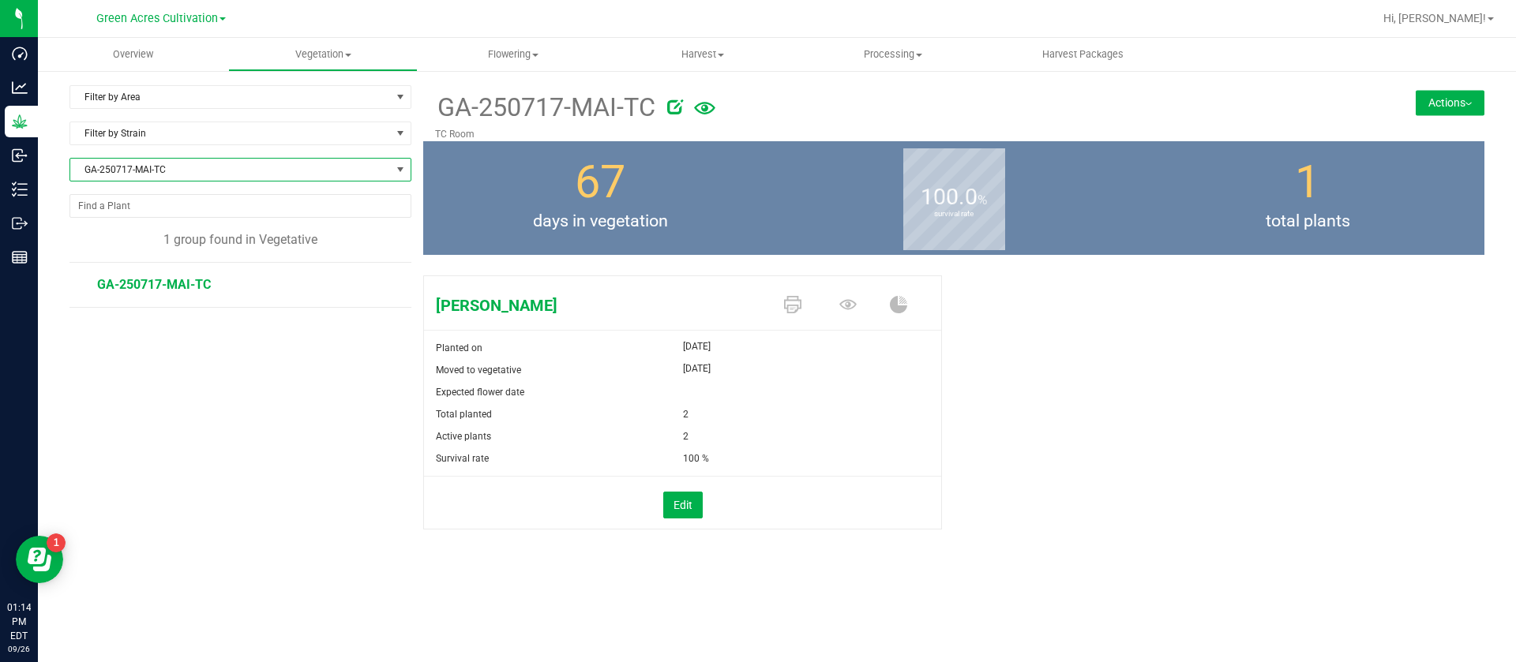
click at [1419, 109] on button "Actions" at bounding box center [1449, 102] width 69 height 25
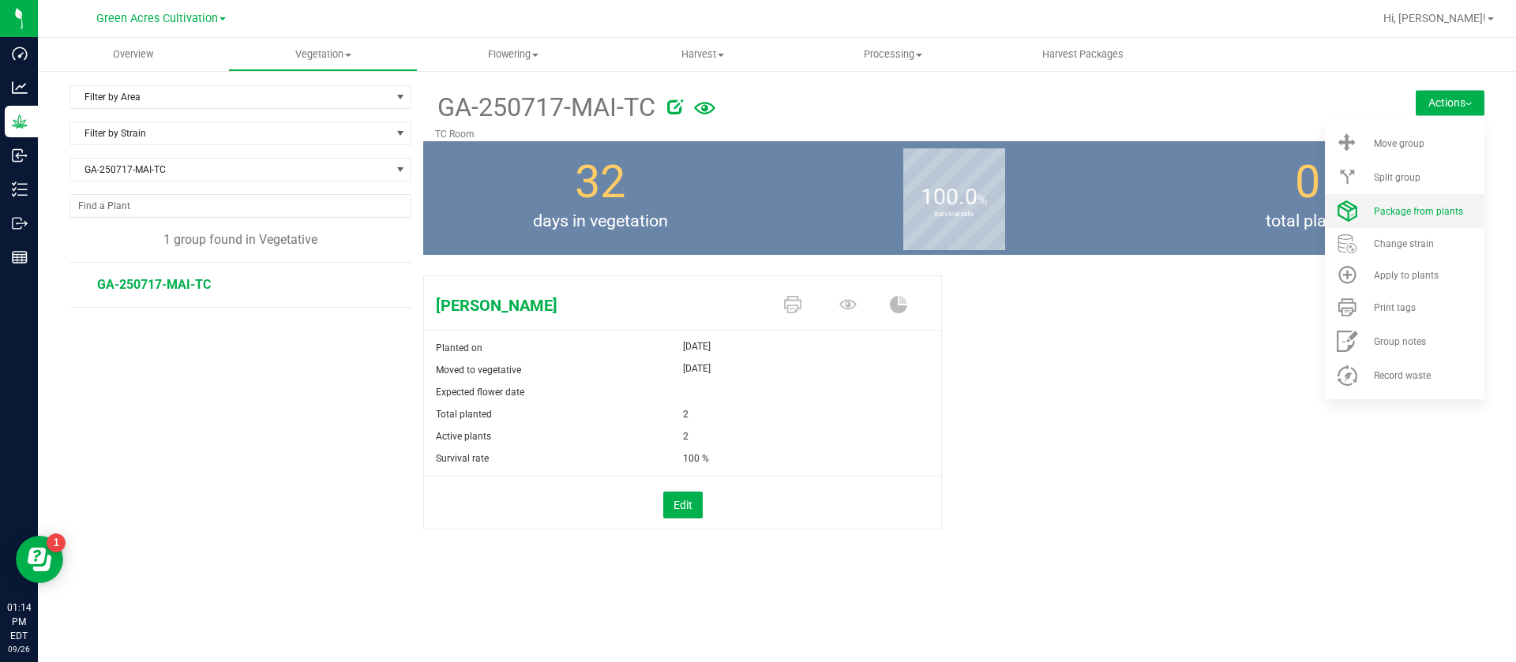
click at [1400, 214] on span "Package from plants" at bounding box center [1418, 211] width 89 height 11
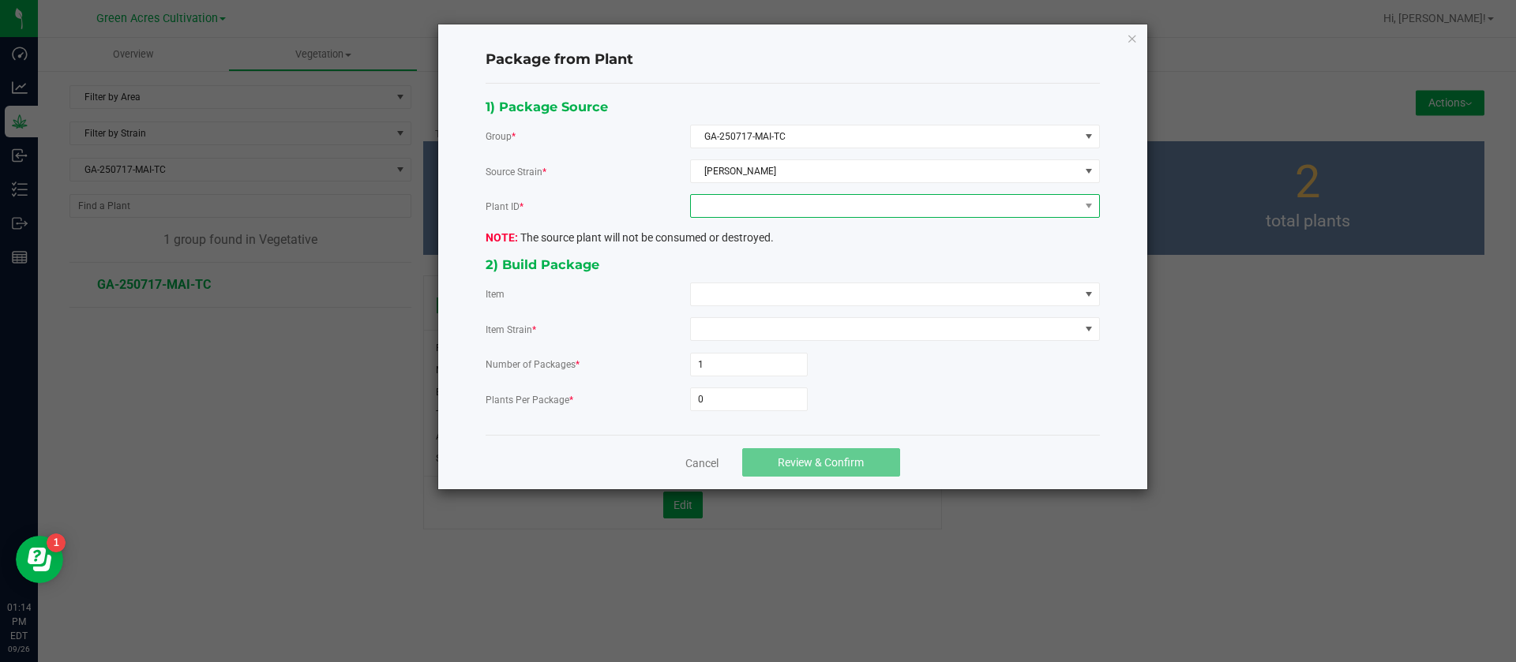
click at [772, 203] on span at bounding box center [885, 206] width 388 height 22
click at [772, 269] on li "0700848889676395" at bounding box center [895, 274] width 408 height 27
click at [732, 299] on span at bounding box center [885, 294] width 388 height 22
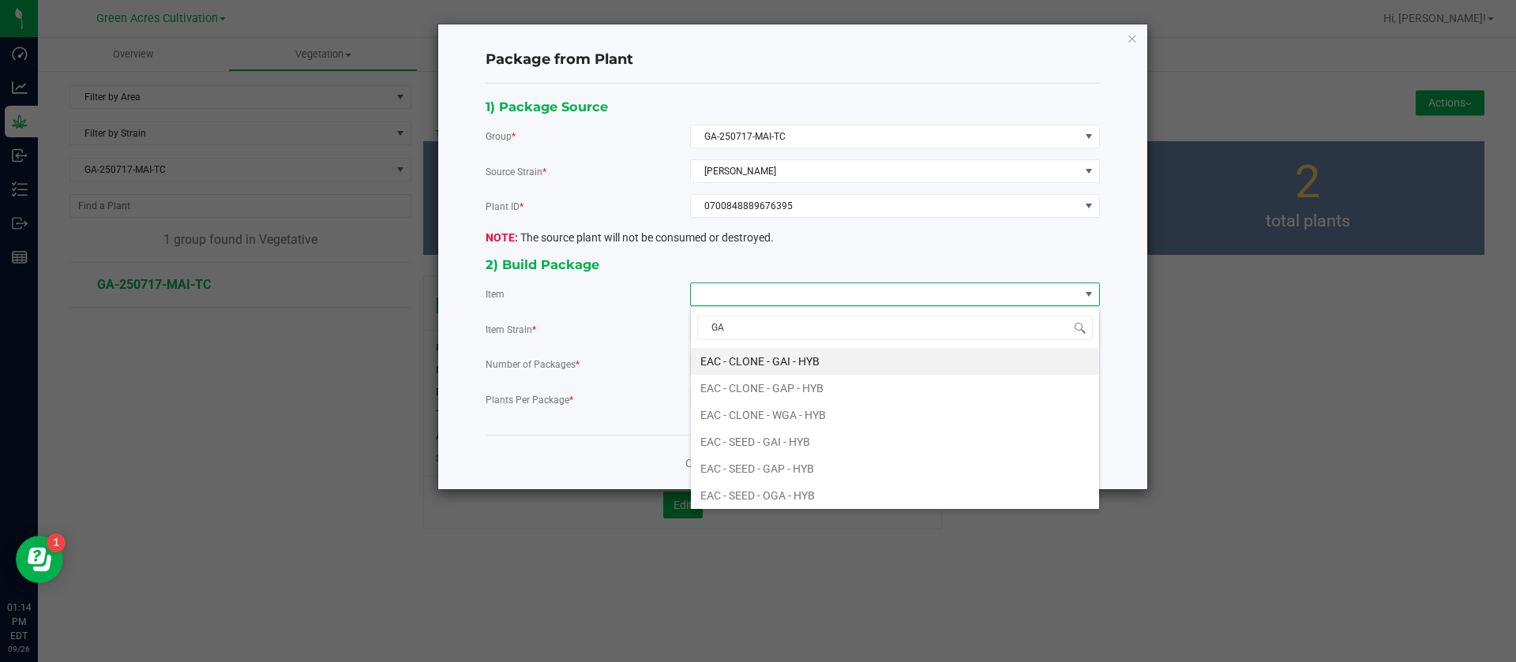
type input "G"
type input "MAI"
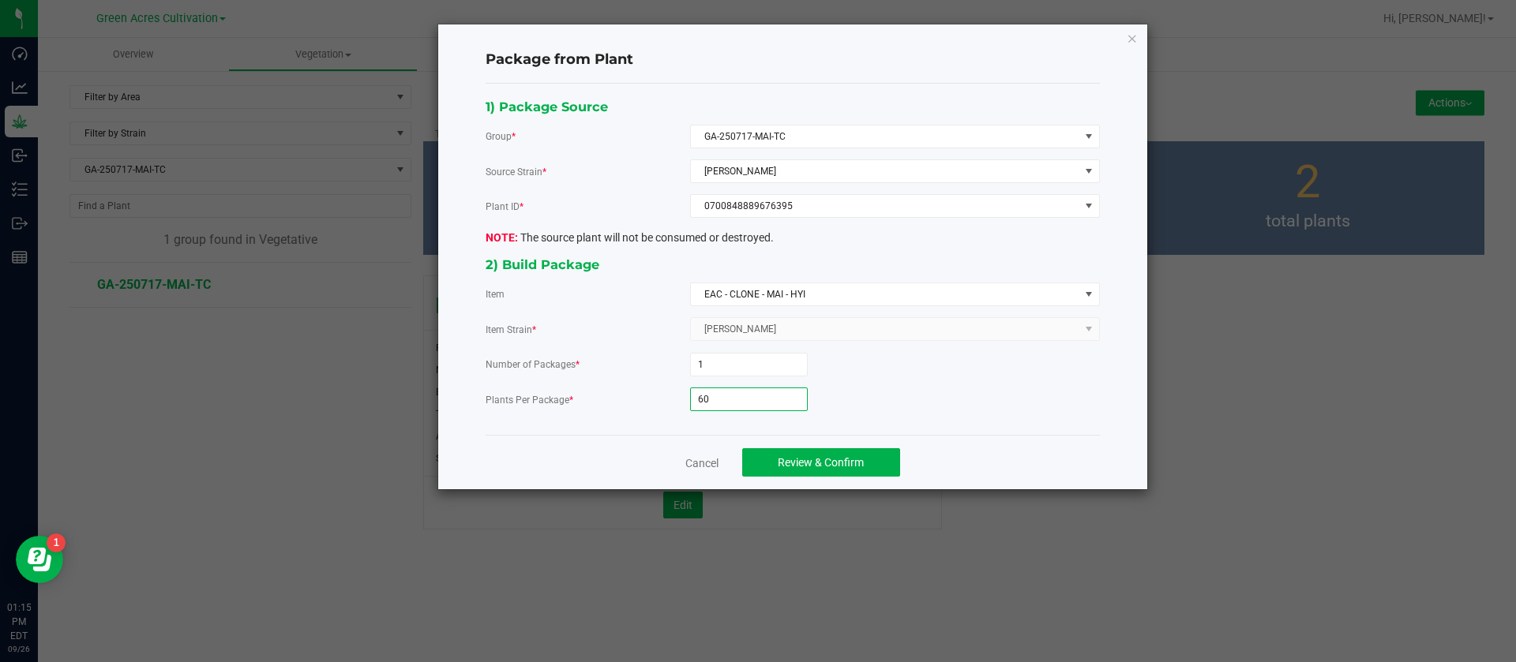
click at [793, 399] on input "60" at bounding box center [749, 399] width 116 height 22
type input "6"
click at [842, 449] on button "Review & Confirm" at bounding box center [821, 462] width 158 height 28
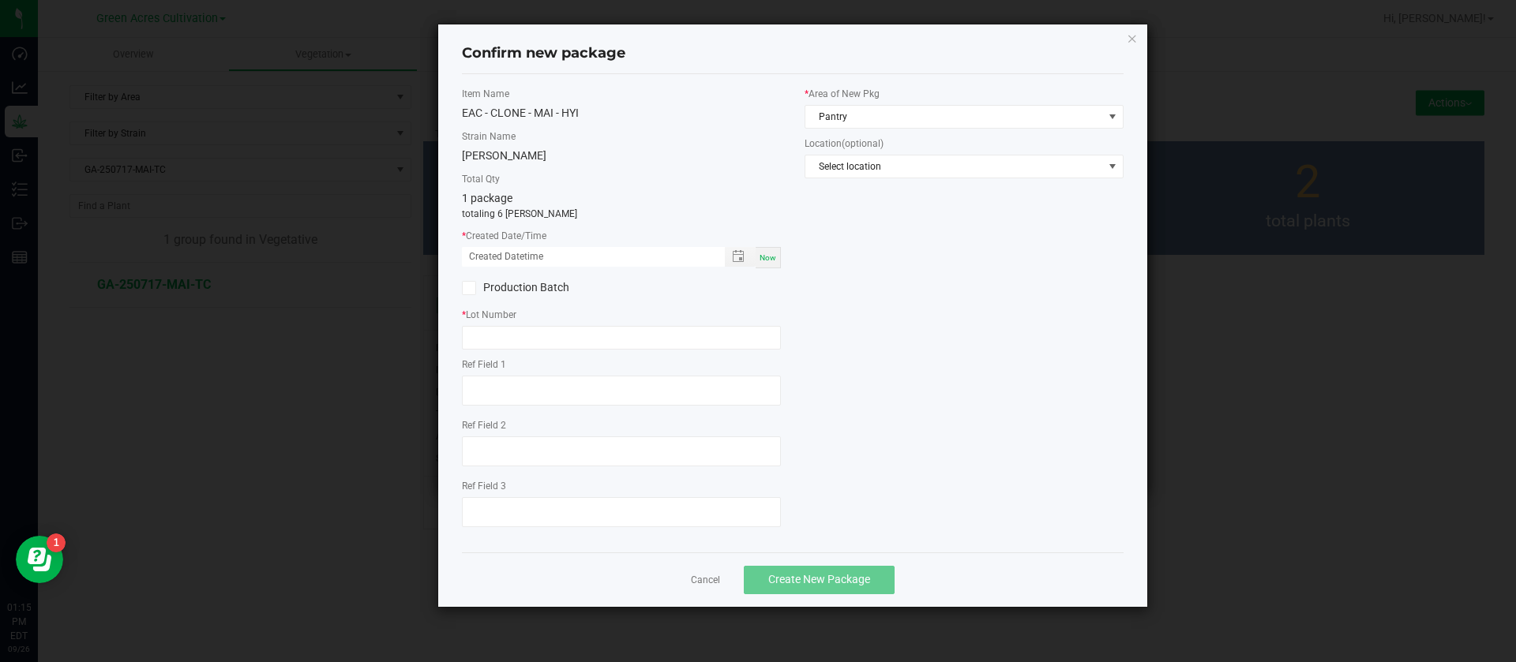
drag, startPoint x: 762, startPoint y: 262, endPoint x: 686, endPoint y: 280, distance: 77.9
click at [762, 261] on span "Now" at bounding box center [767, 257] width 17 height 9
type input "09/26/2025 01:15 PM"
click at [469, 305] on div "Item Name EAC - CLONE - MAI - HYI Strain Name Mai Tai Total Qty 1 package total…" at bounding box center [621, 313] width 343 height 453
click at [474, 337] on input "text" at bounding box center [621, 338] width 319 height 24
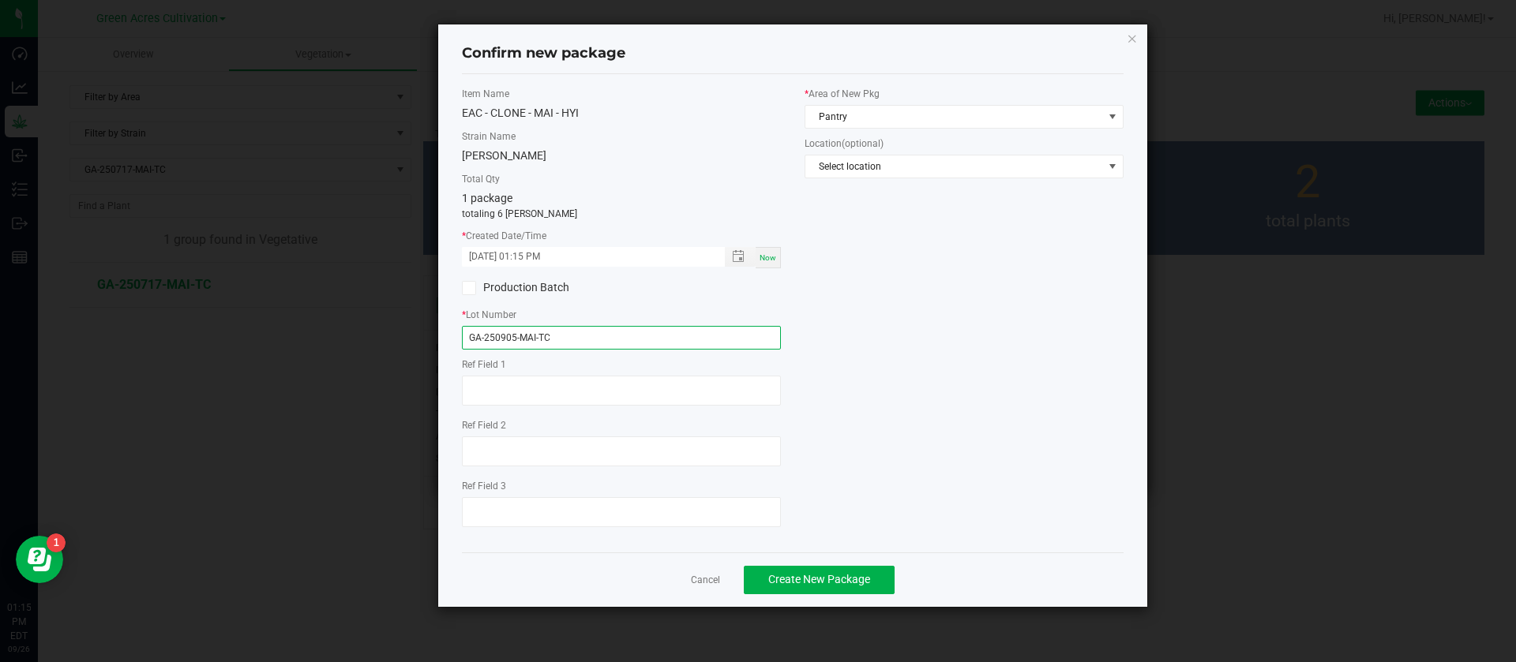
type input "GA-250905-MAI-TC"
click at [860, 132] on div "* Area of New Pkg Pantry Location (optional) Select location" at bounding box center [964, 136] width 343 height 99
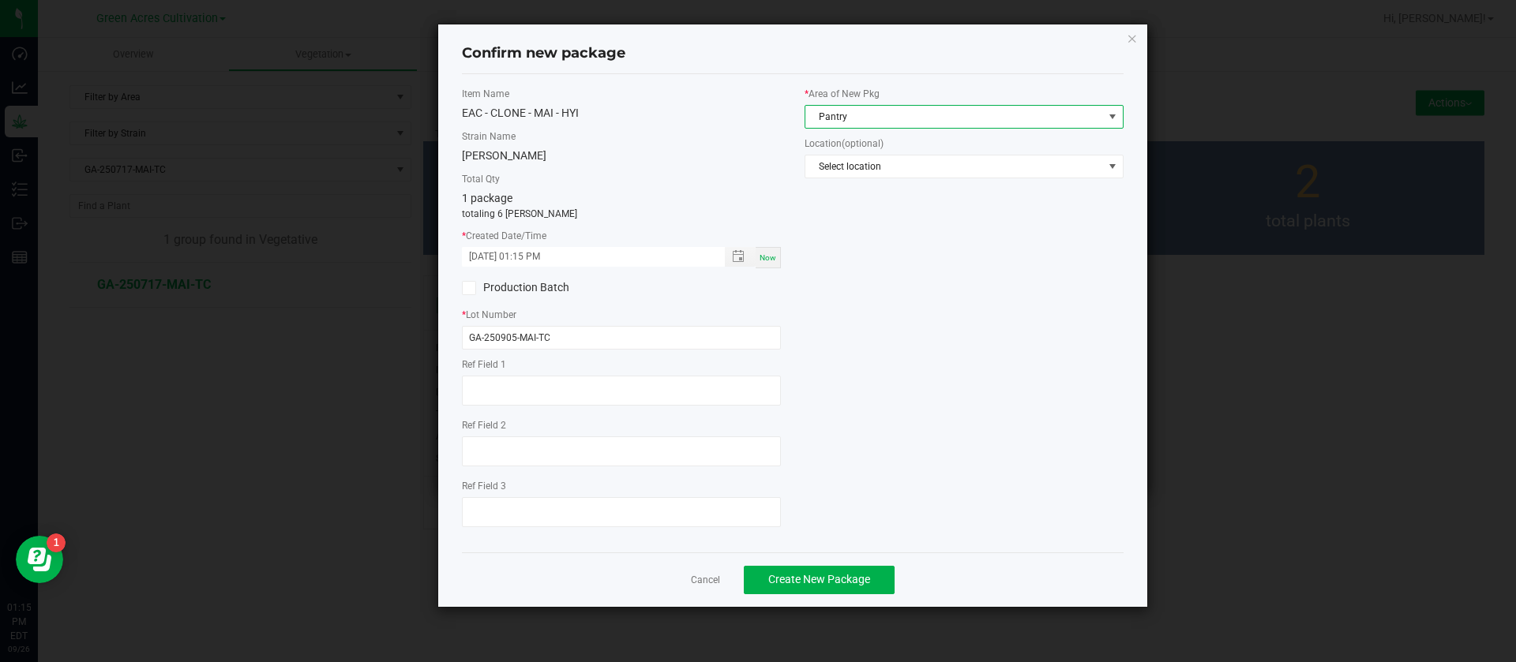
click at [864, 122] on span "Pantry" at bounding box center [954, 117] width 298 height 22
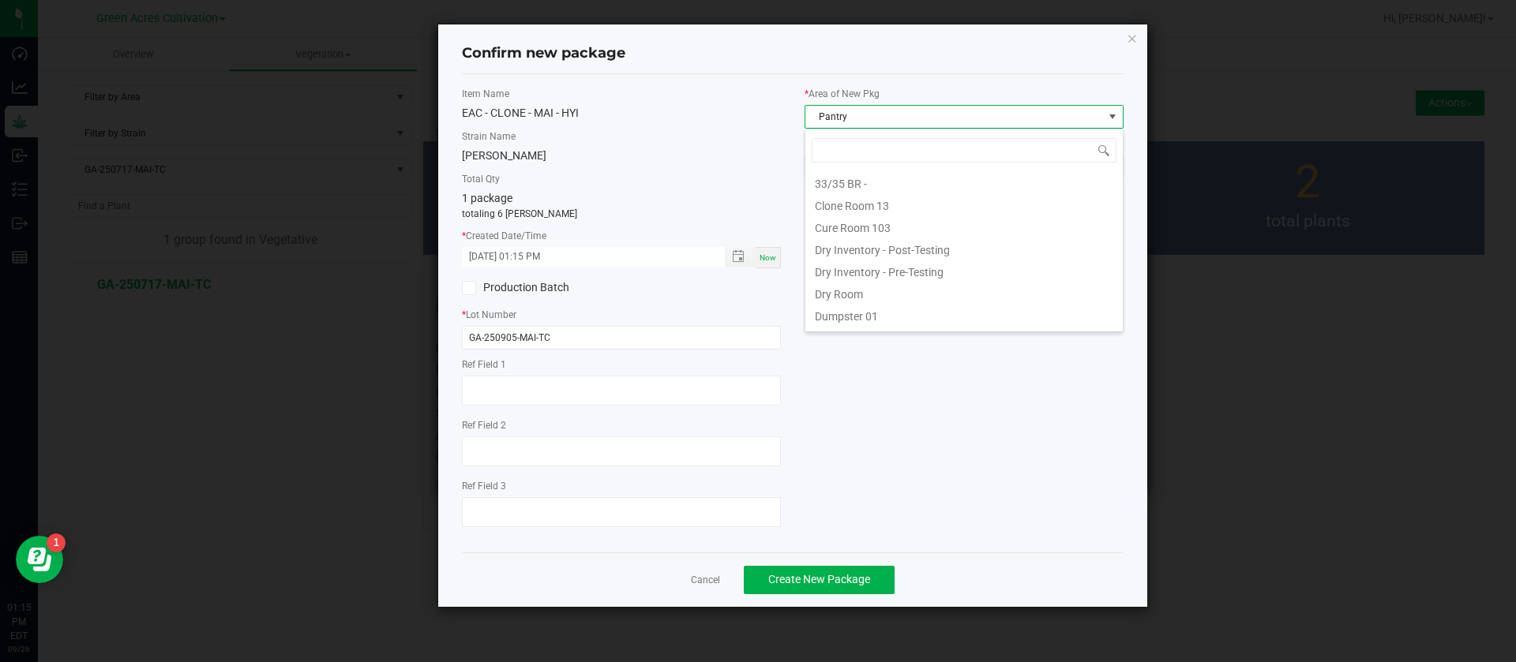
scroll to position [24, 319]
type input "TC"
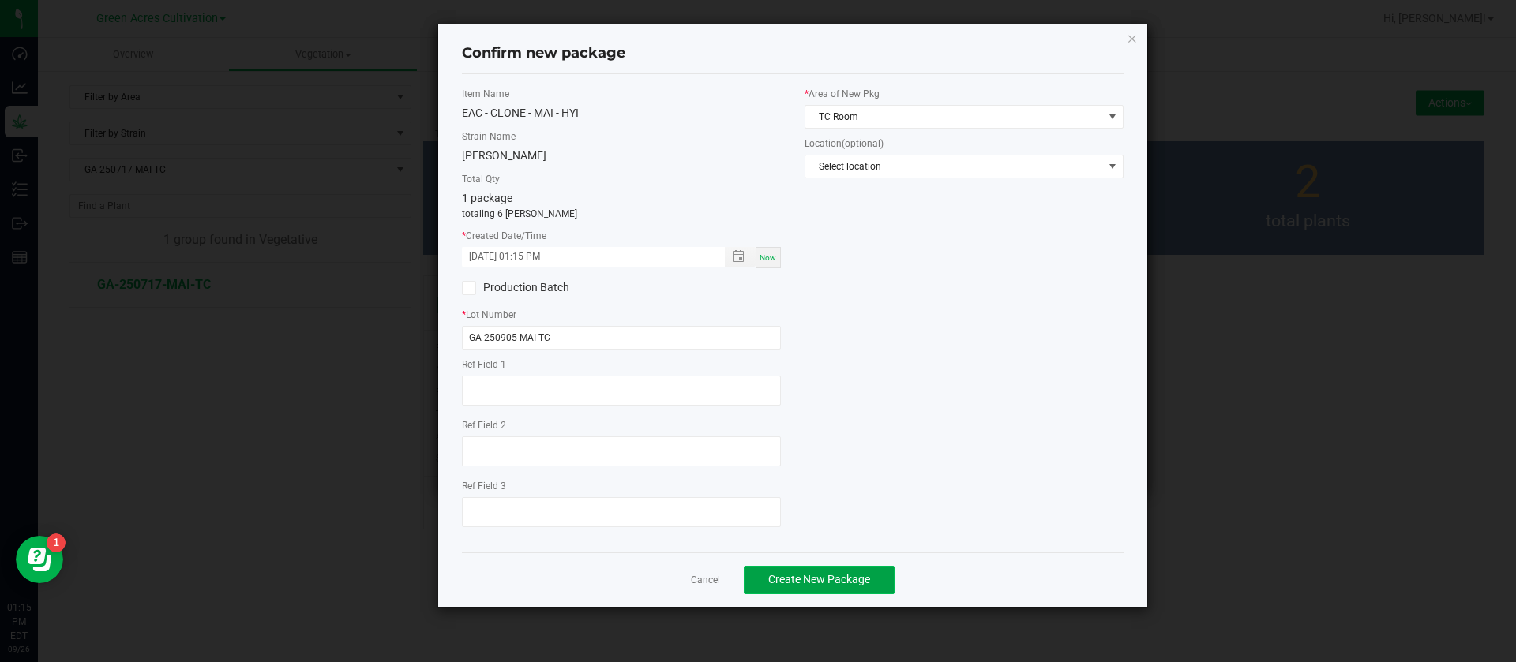
click at [846, 573] on span "Create New Package" at bounding box center [819, 579] width 102 height 13
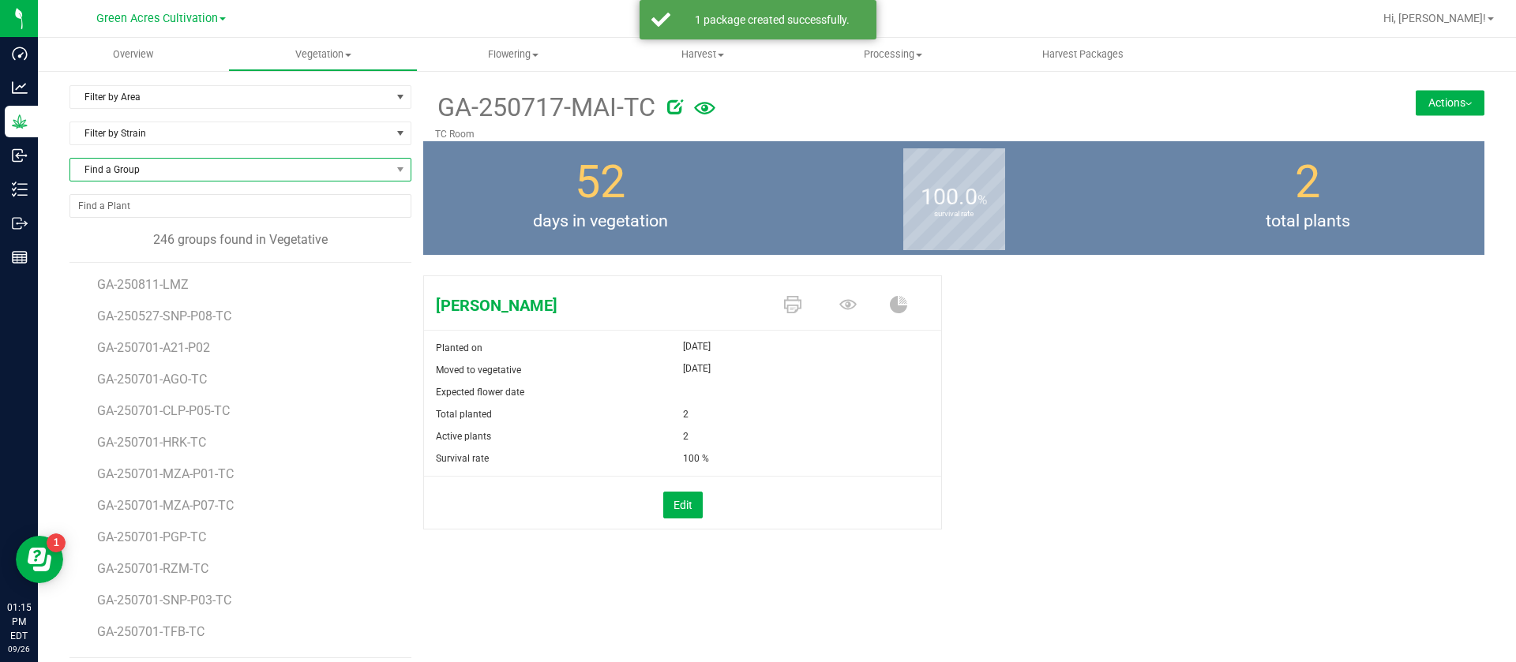
click at [175, 171] on span "Find a Group" at bounding box center [230, 170] width 320 height 22
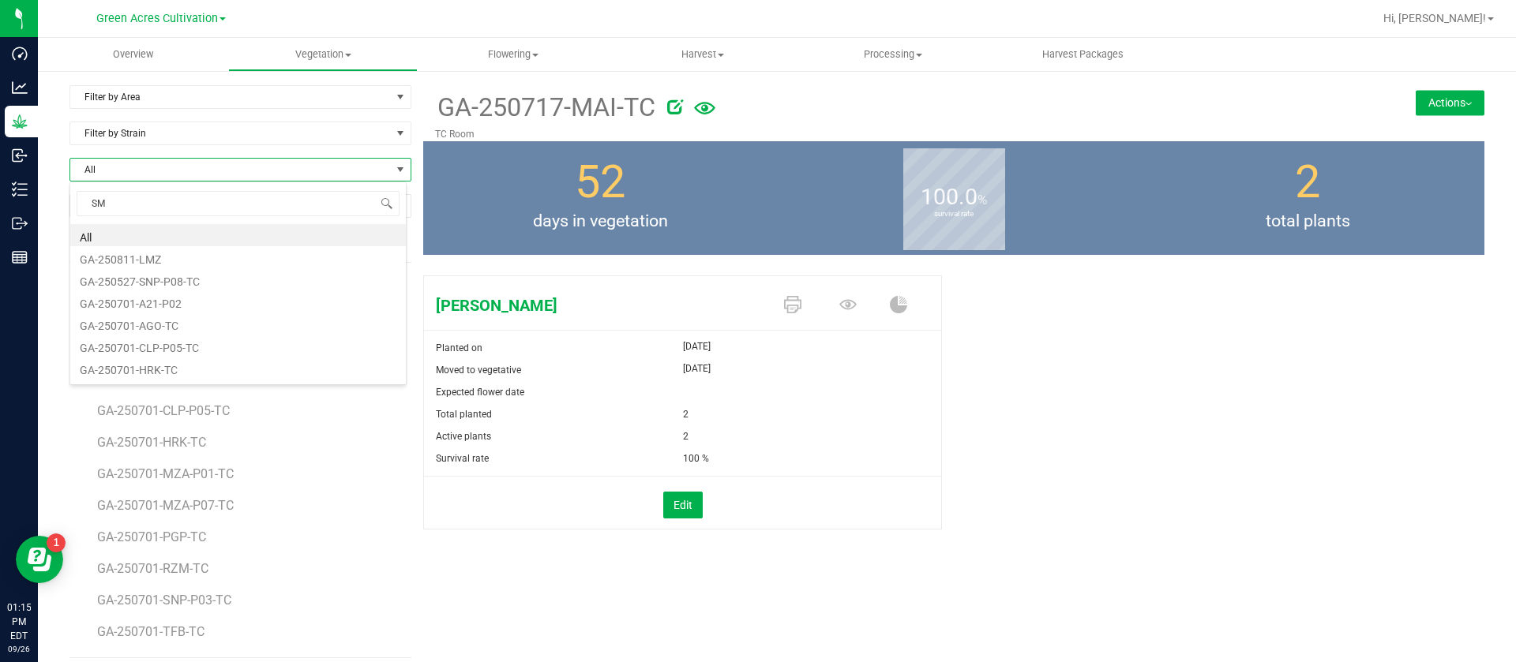
type input "SMP"
click at [171, 227] on li "GA-250717-SMP-TC" at bounding box center [237, 235] width 335 height 22
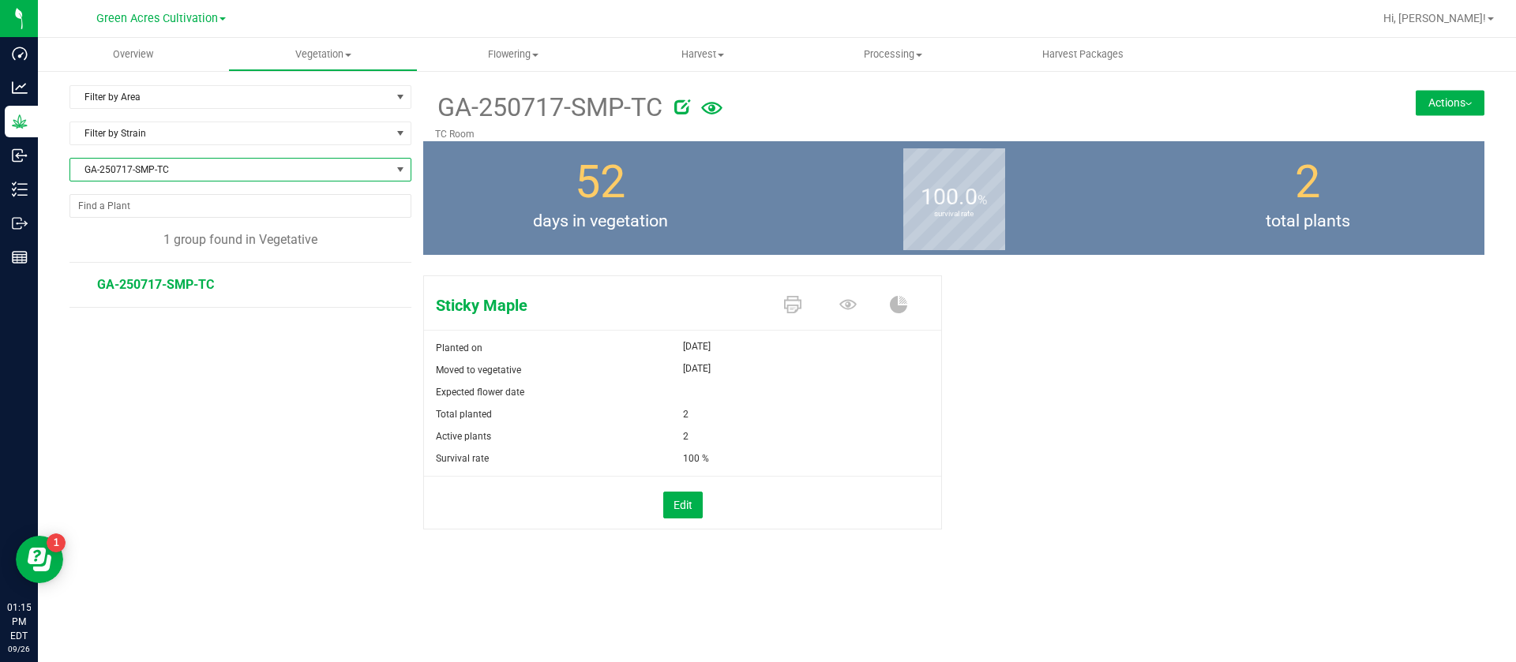
click at [1441, 112] on button "Actions" at bounding box center [1449, 102] width 69 height 25
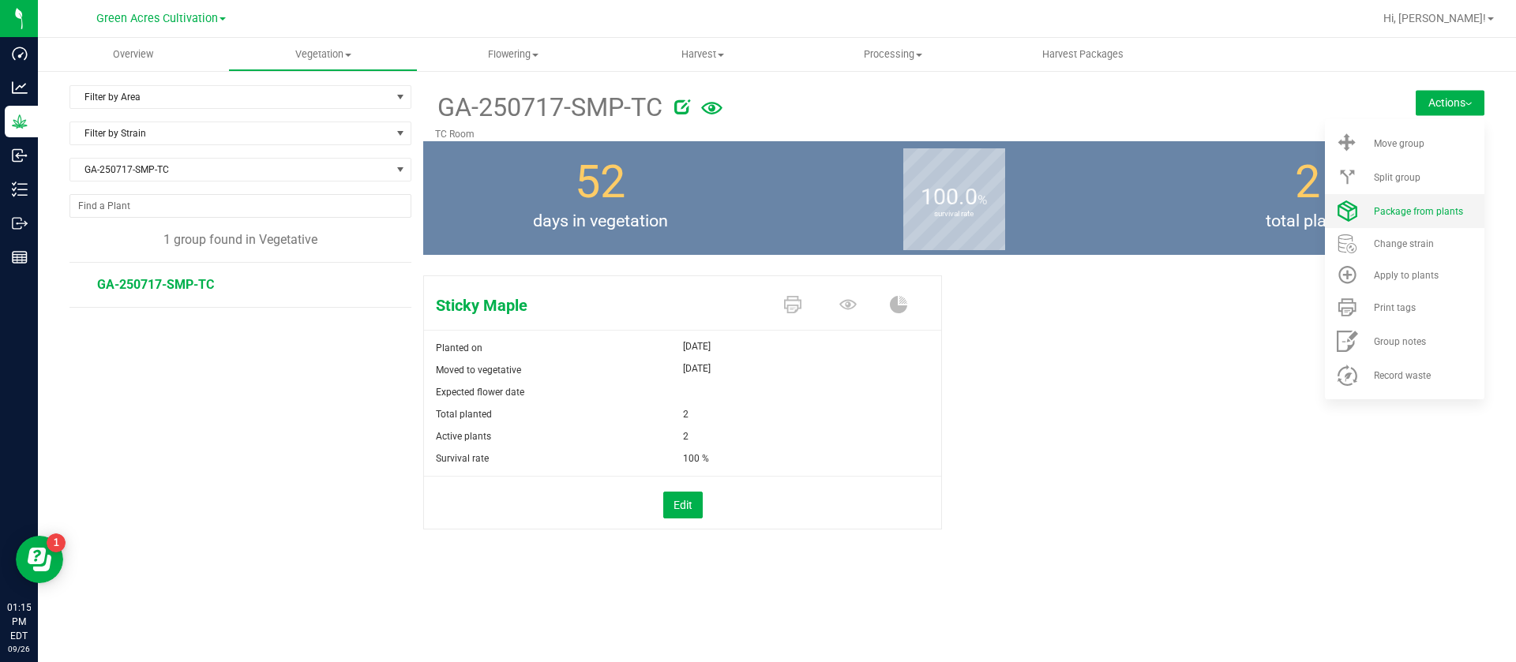
click at [1412, 208] on span "Package from plants" at bounding box center [1418, 211] width 89 height 11
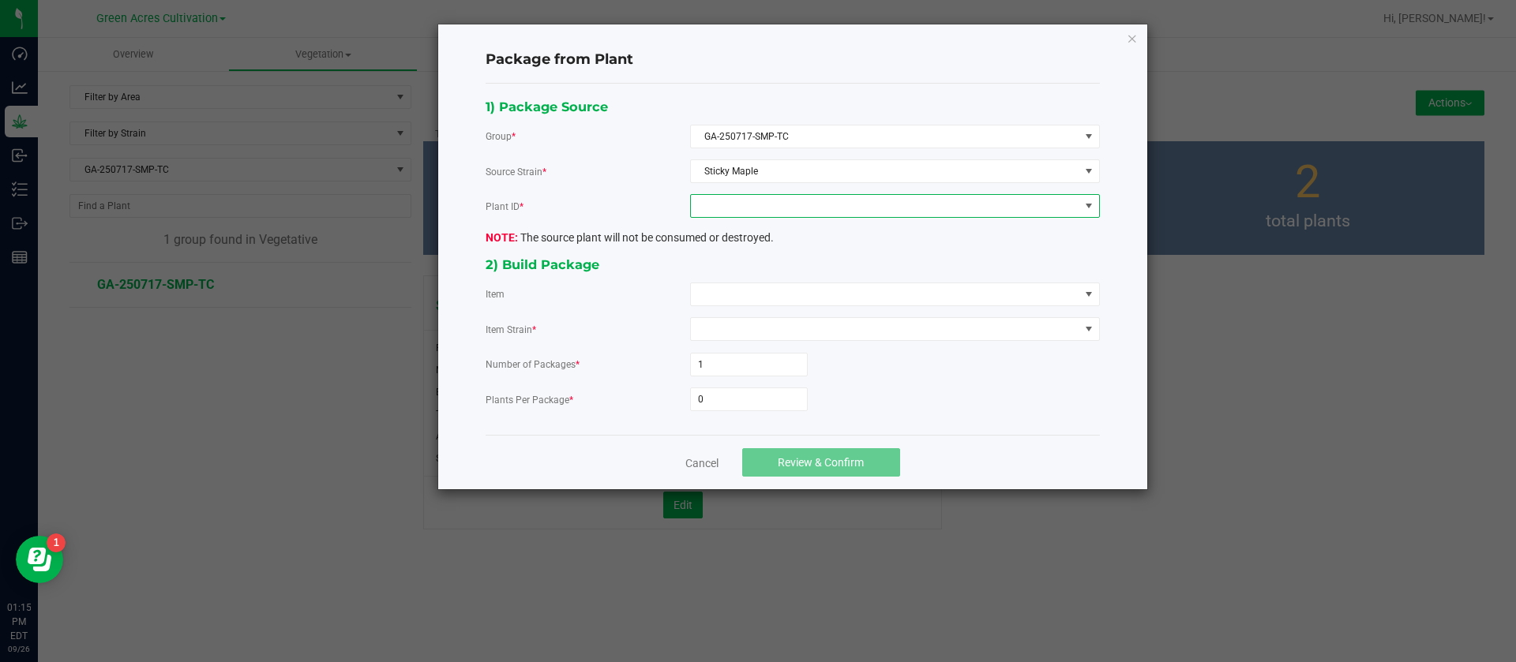
click at [740, 212] on span at bounding box center [885, 206] width 388 height 22
click at [746, 273] on li "5959427217237726" at bounding box center [895, 274] width 408 height 27
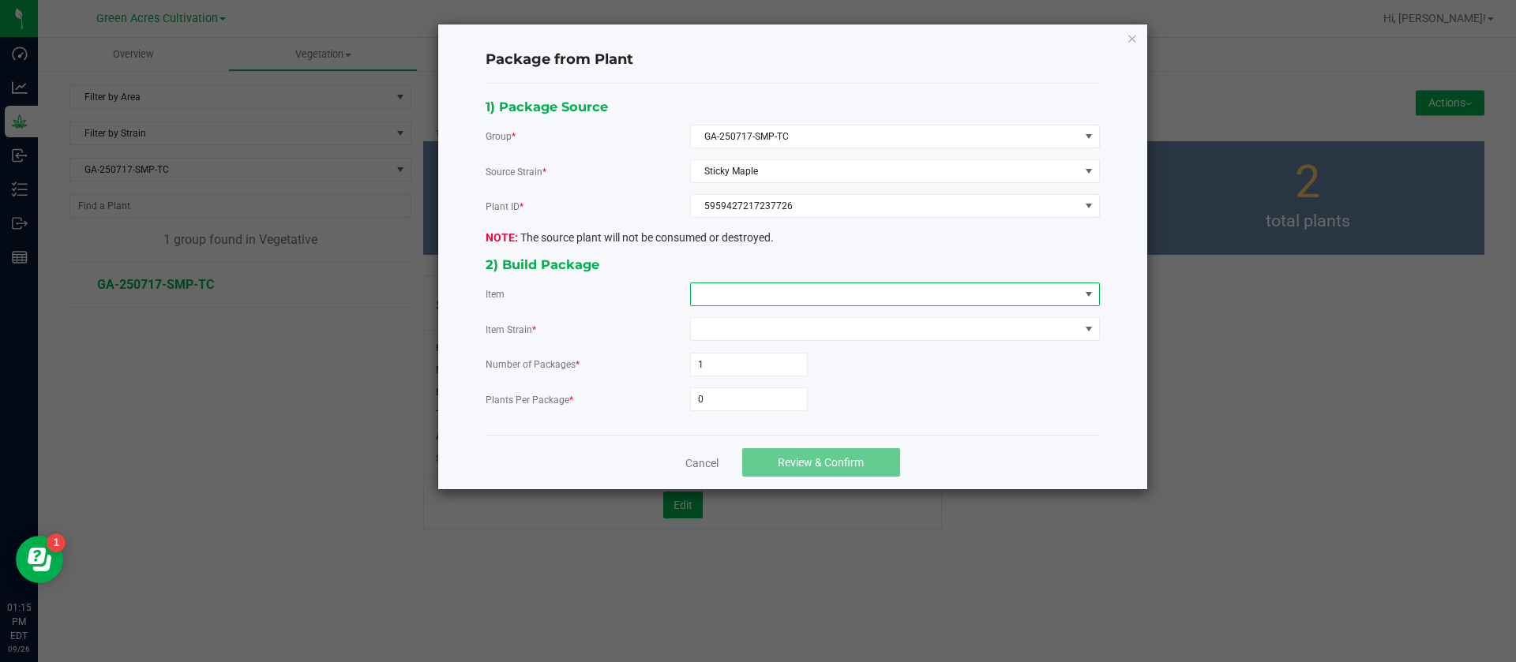
click at [739, 290] on span at bounding box center [885, 294] width 388 height 22
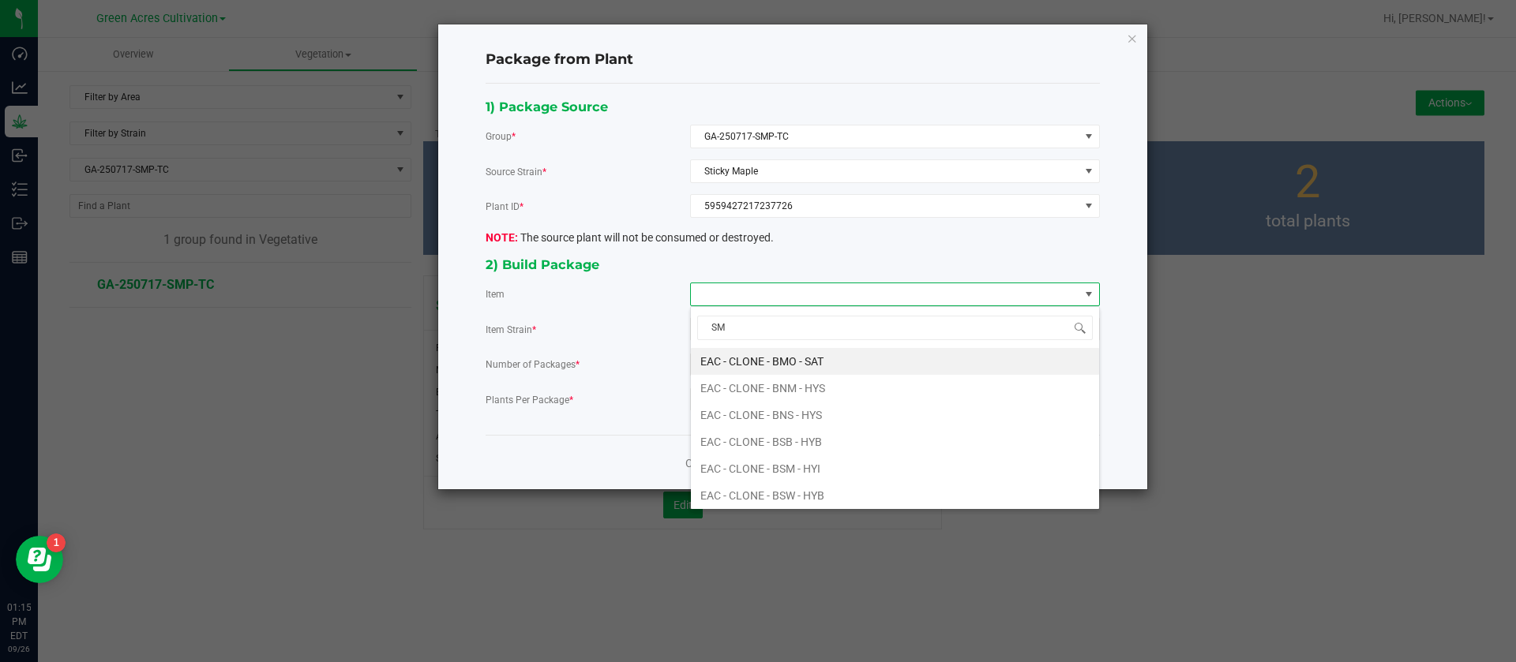
type input "SMP"
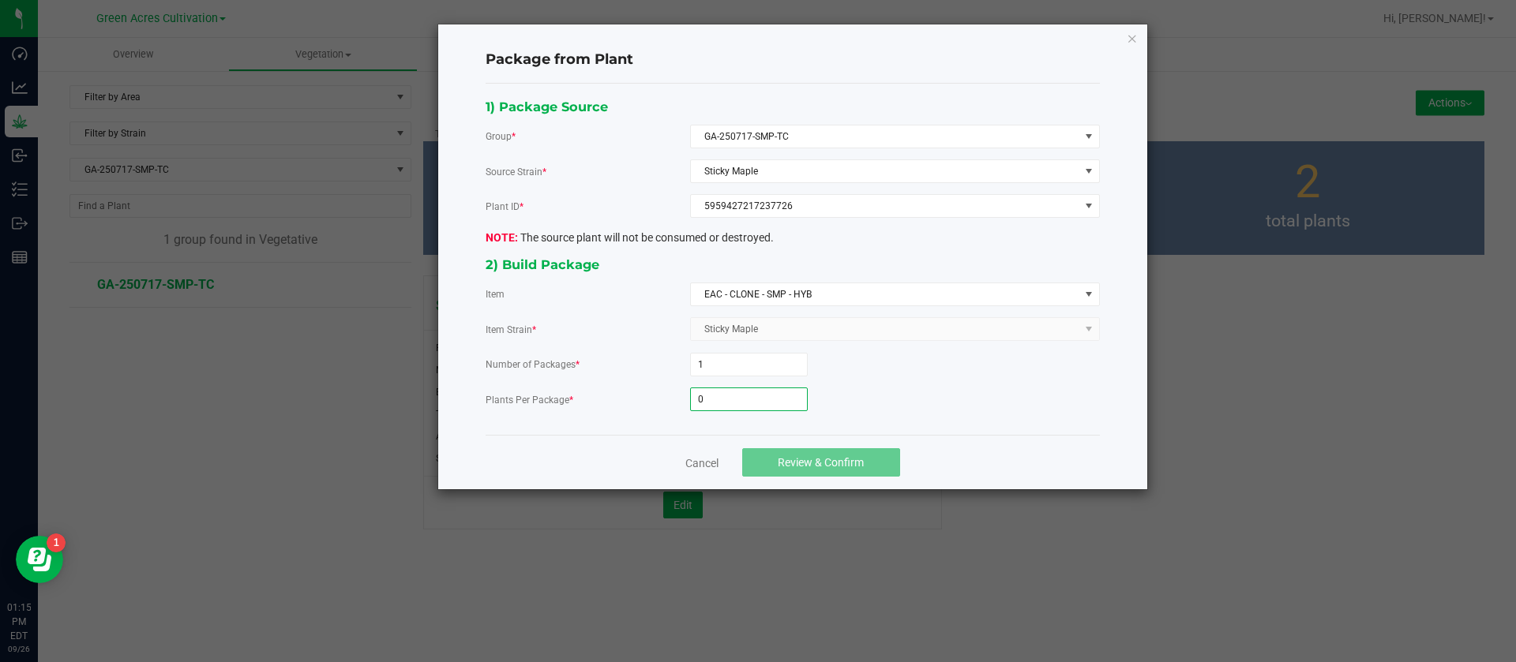
click at [755, 389] on input "0" at bounding box center [749, 399] width 116 height 22
type input "6"
click at [823, 446] on div "Cancel Review & Confirm" at bounding box center [792, 462] width 614 height 54
click at [823, 451] on button "Review & Confirm" at bounding box center [821, 462] width 158 height 28
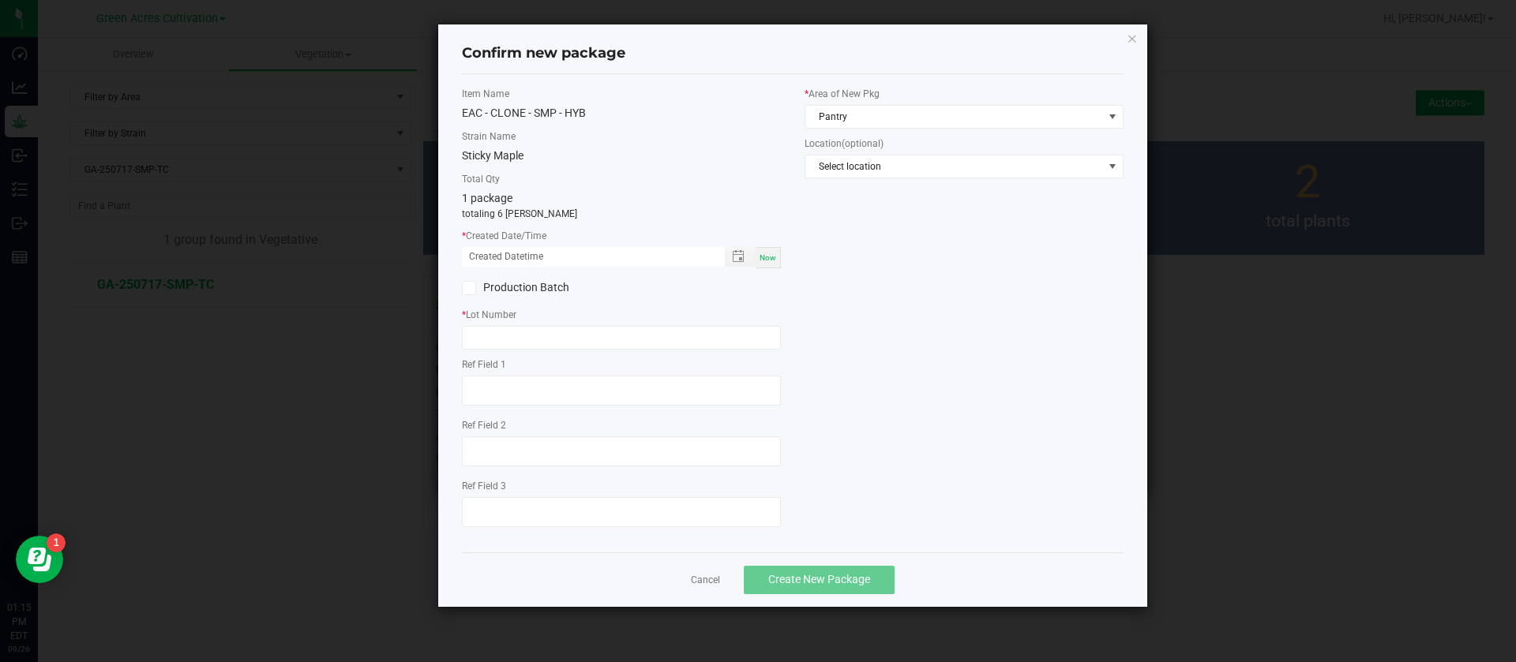
click at [773, 257] on span "Now" at bounding box center [767, 257] width 17 height 9
drag, startPoint x: 485, startPoint y: 258, endPoint x: 502, endPoint y: 300, distance: 45.3
click at [488, 263] on input "09/26/2025 01:15 PM" at bounding box center [585, 257] width 246 height 20
type input "09/05/2025 01:15 PM"
drag, startPoint x: 519, startPoint y: 320, endPoint x: 519, endPoint y: 339, distance: 19.0
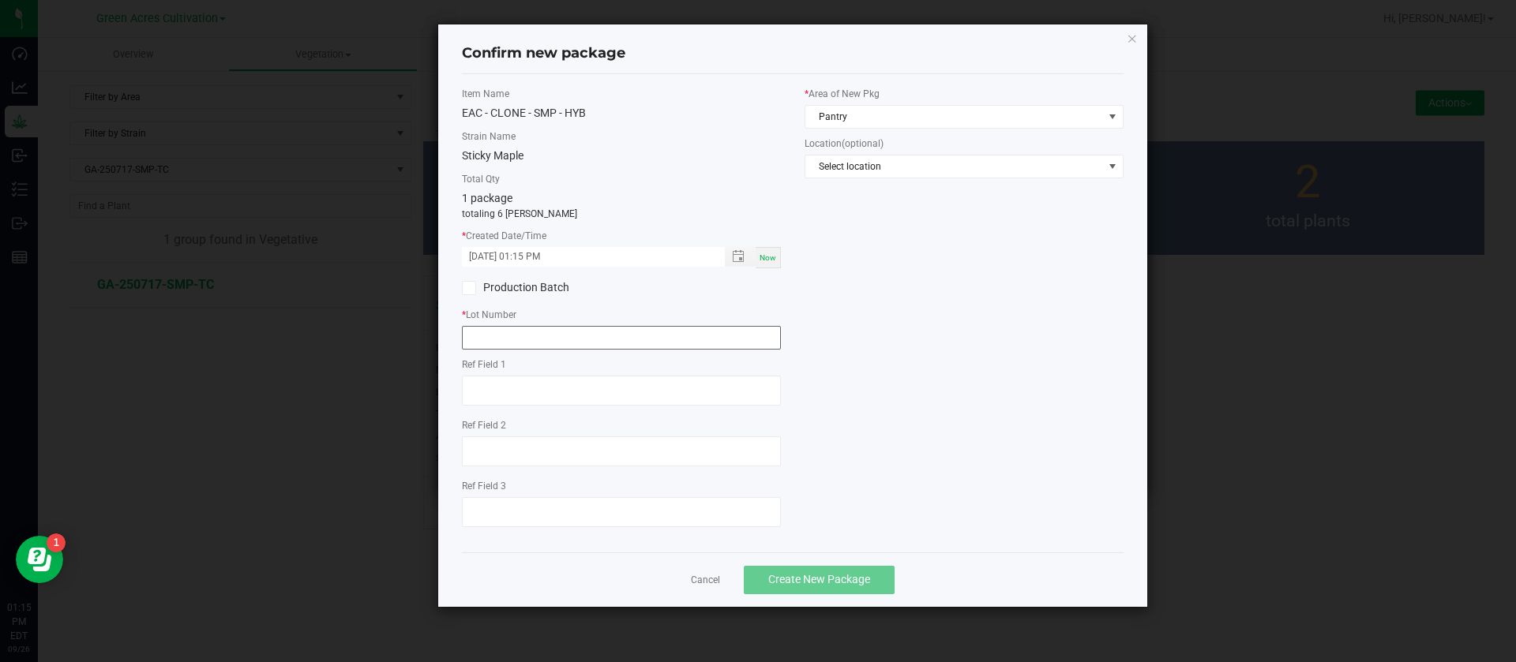
click at [519, 333] on div "* Lot Number" at bounding box center [621, 329] width 319 height 42
click at [519, 339] on input "text" at bounding box center [621, 338] width 319 height 24
type input "GA-250905-SMP-TC"
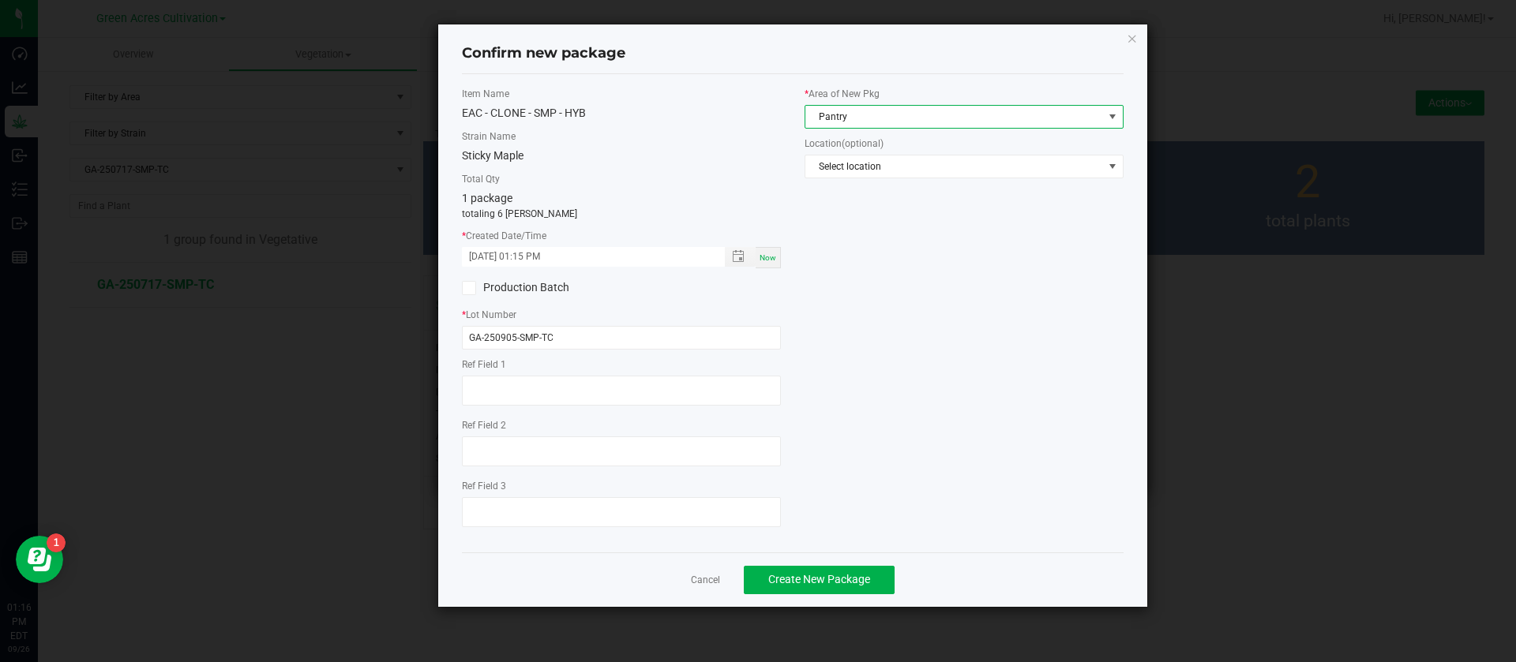
click at [859, 111] on span "Pantry" at bounding box center [954, 117] width 298 height 22
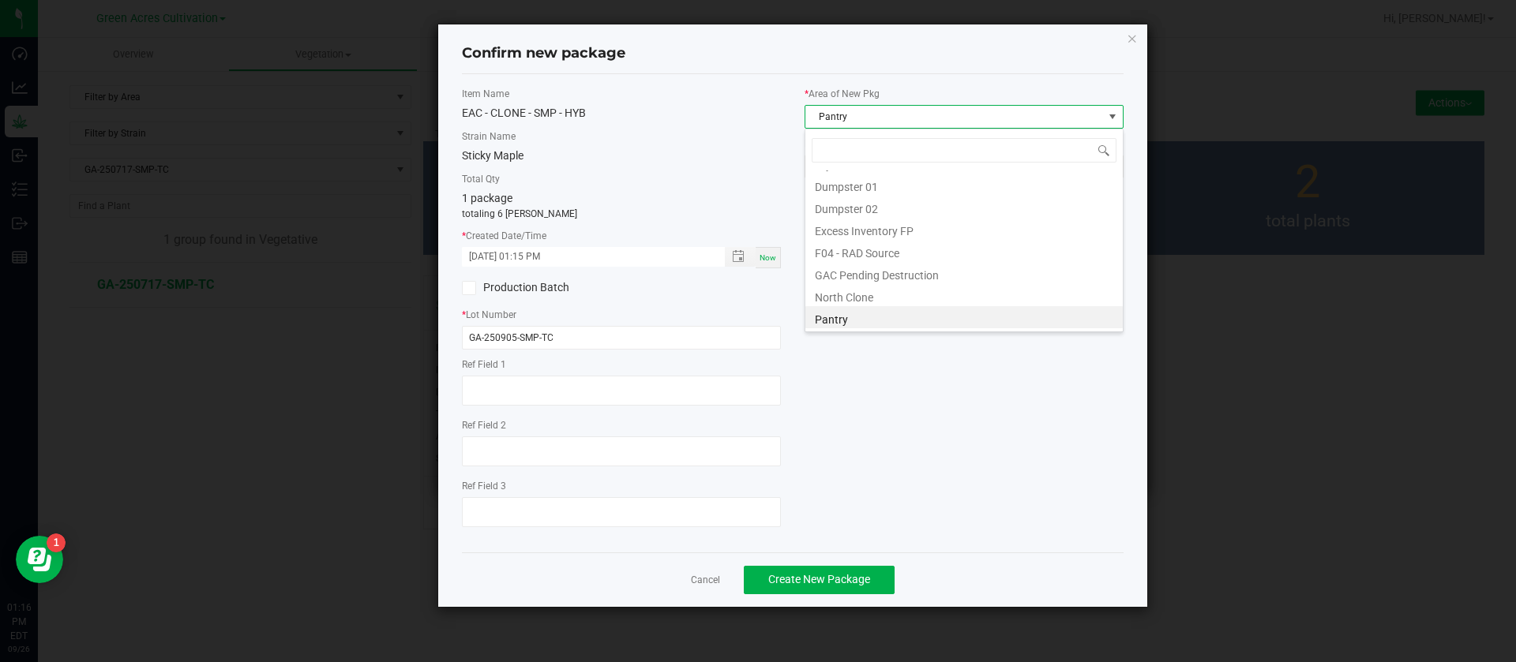
scroll to position [24, 319]
type input "TC"
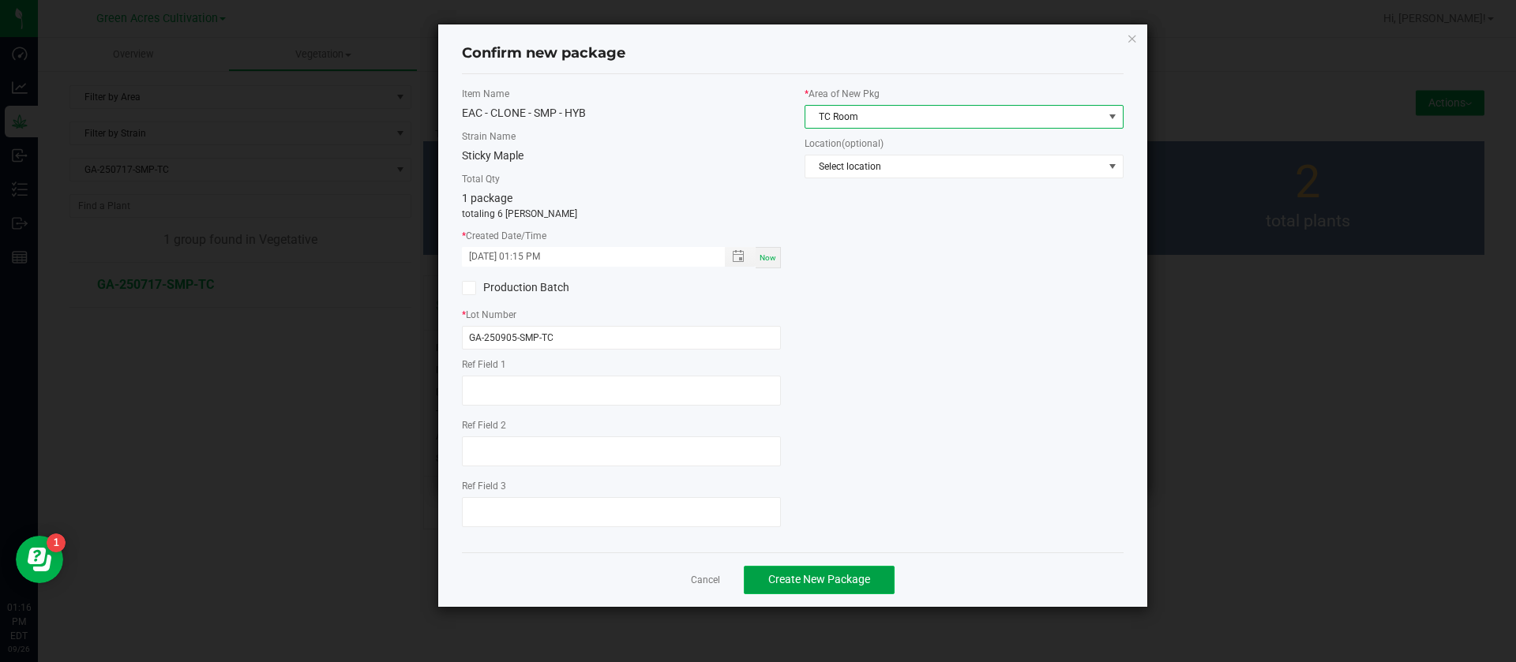
click at [808, 569] on button "Create New Package" at bounding box center [819, 580] width 151 height 28
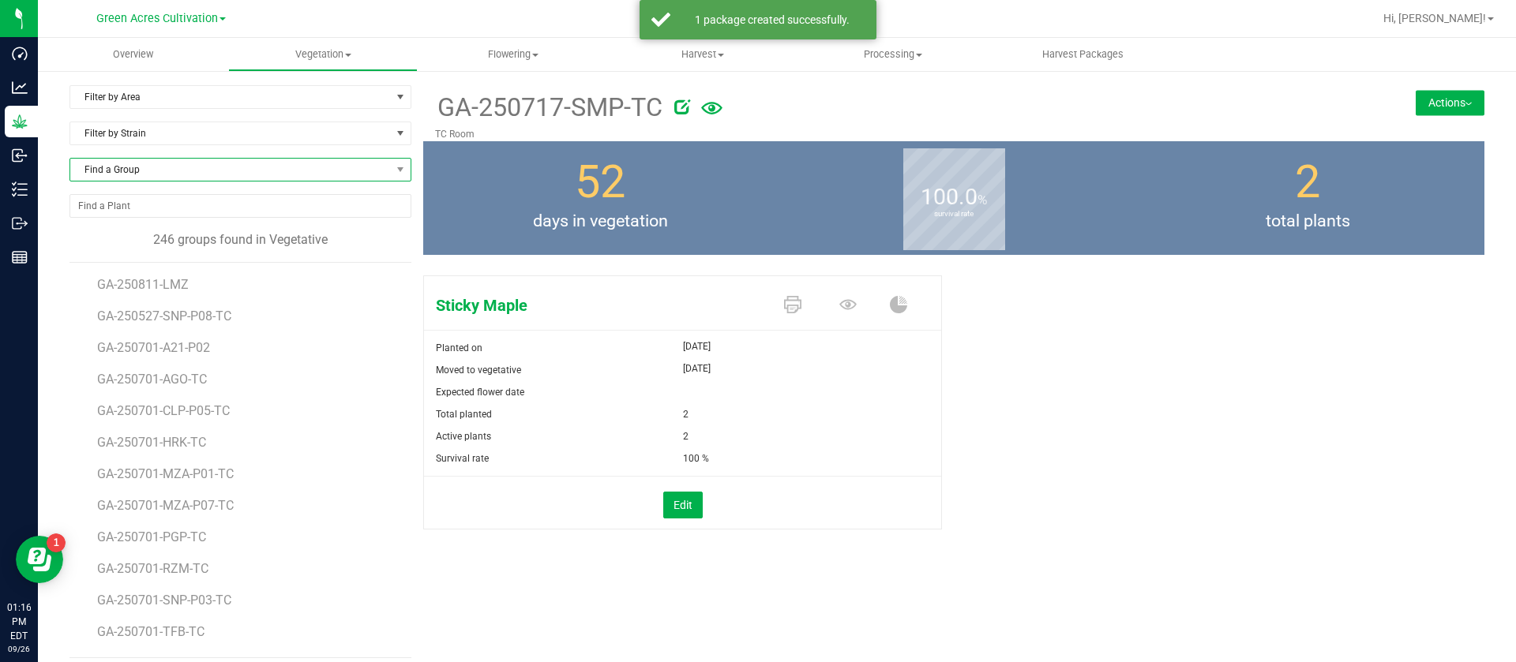
click at [145, 173] on span "Find a Group" at bounding box center [230, 170] width 320 height 22
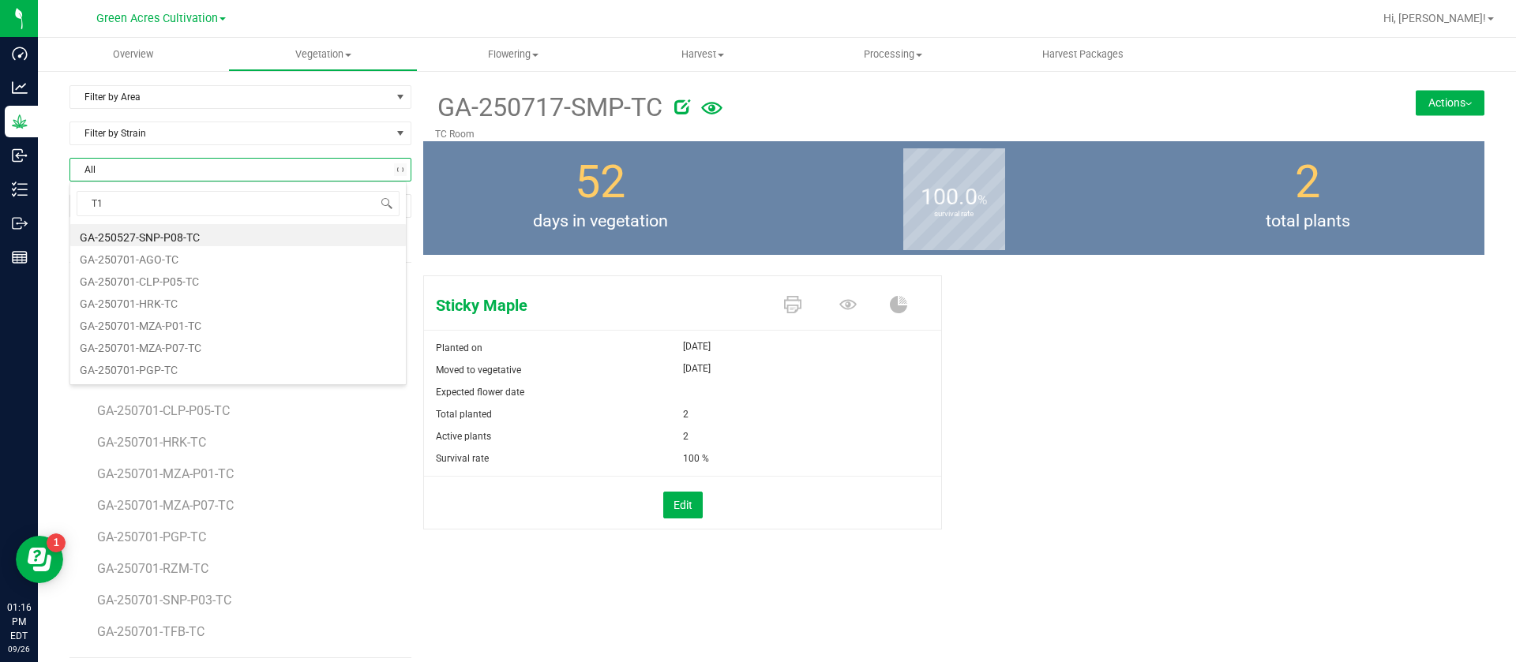
type input "T17"
click at [234, 227] on li "GA-250715-T17-TC" at bounding box center [237, 235] width 335 height 22
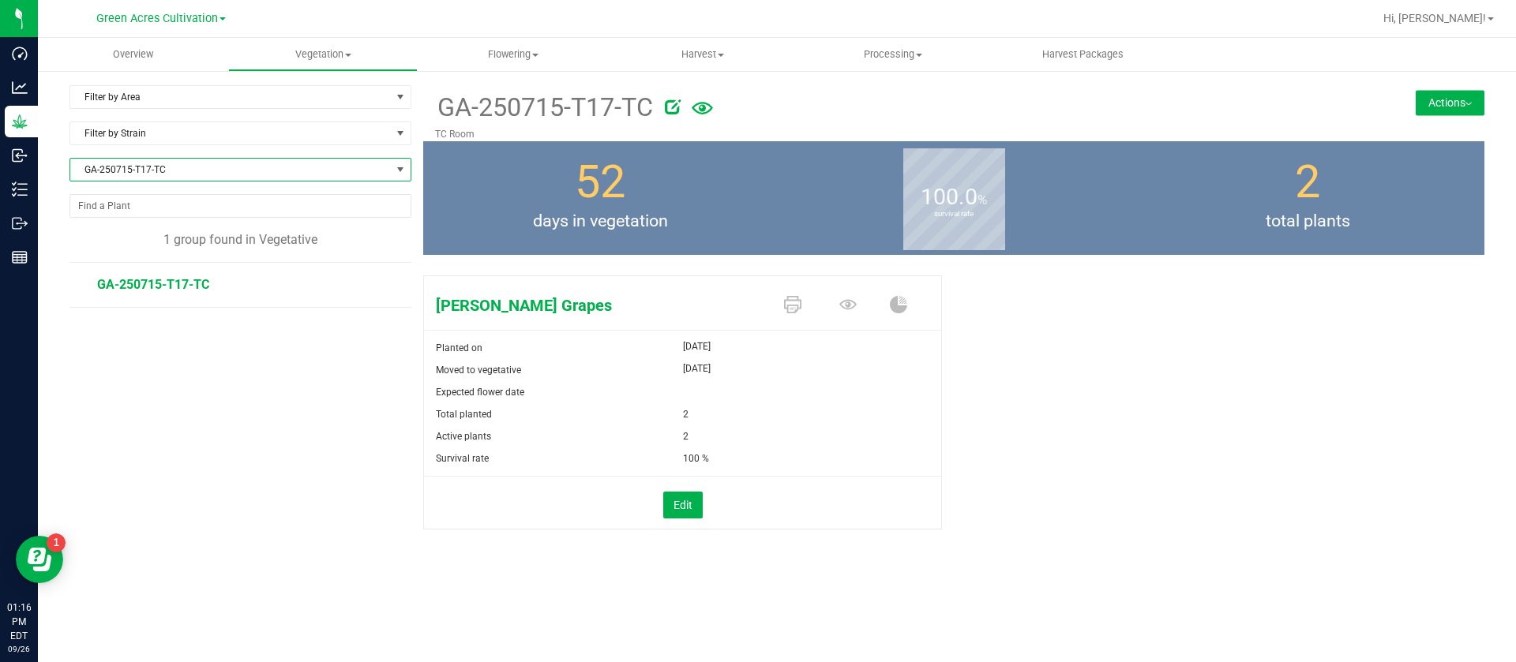
click at [1445, 104] on button "Actions" at bounding box center [1449, 102] width 69 height 25
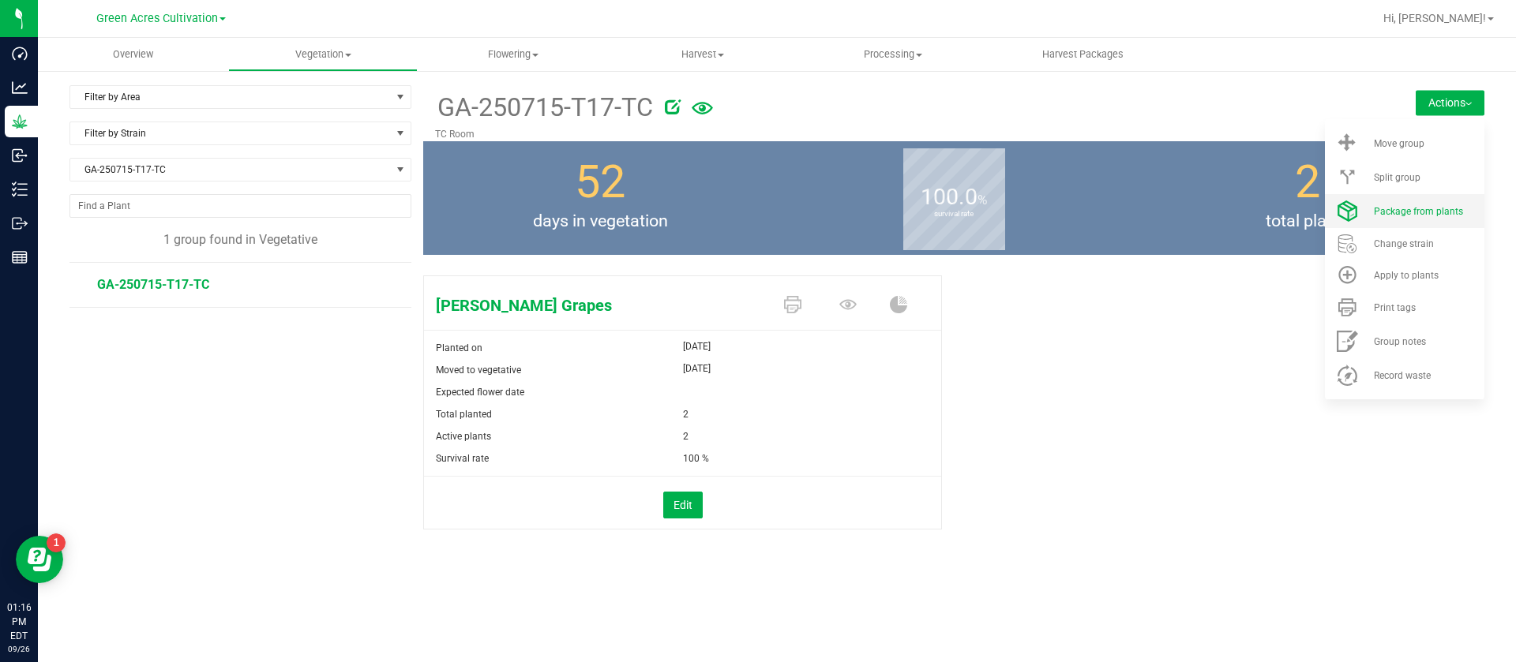
click at [1409, 218] on li "Package from plants" at bounding box center [1404, 211] width 159 height 34
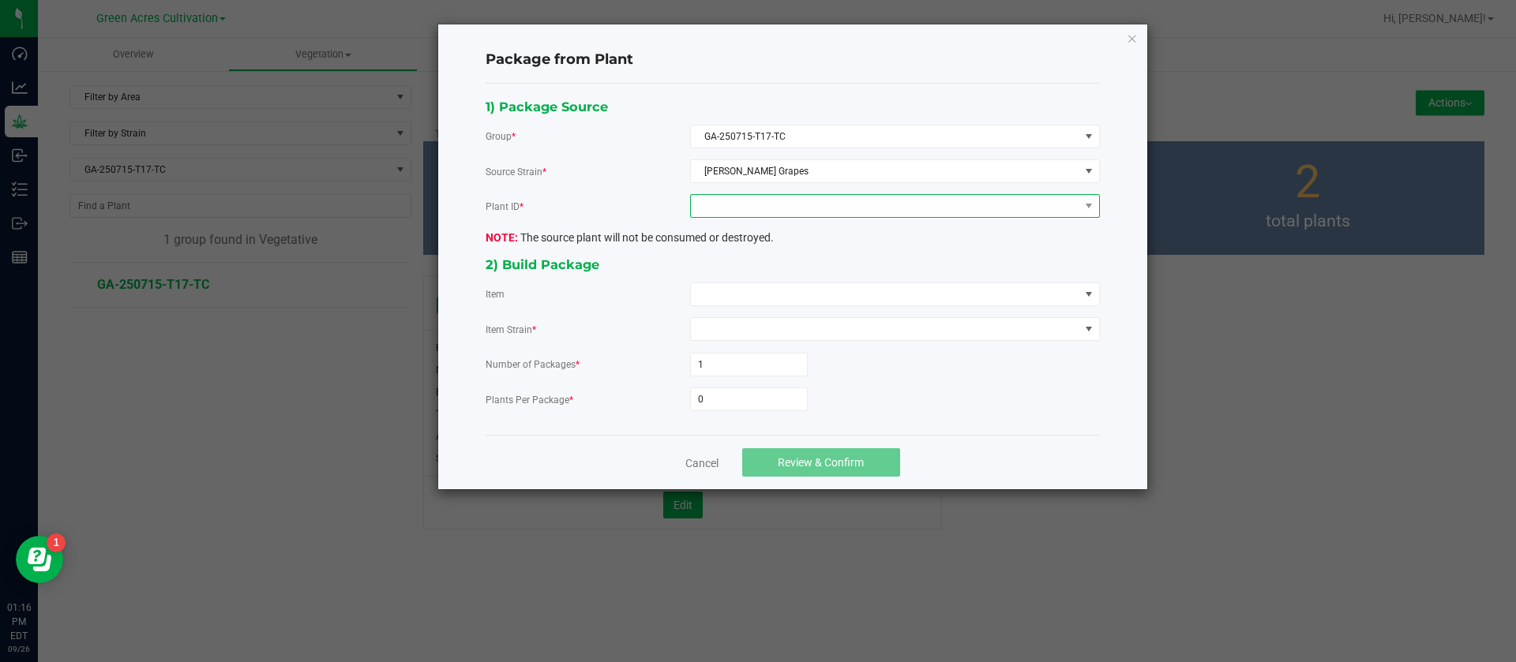
click at [780, 204] on span at bounding box center [885, 206] width 388 height 22
click at [808, 266] on li "0868541968736365" at bounding box center [895, 274] width 408 height 27
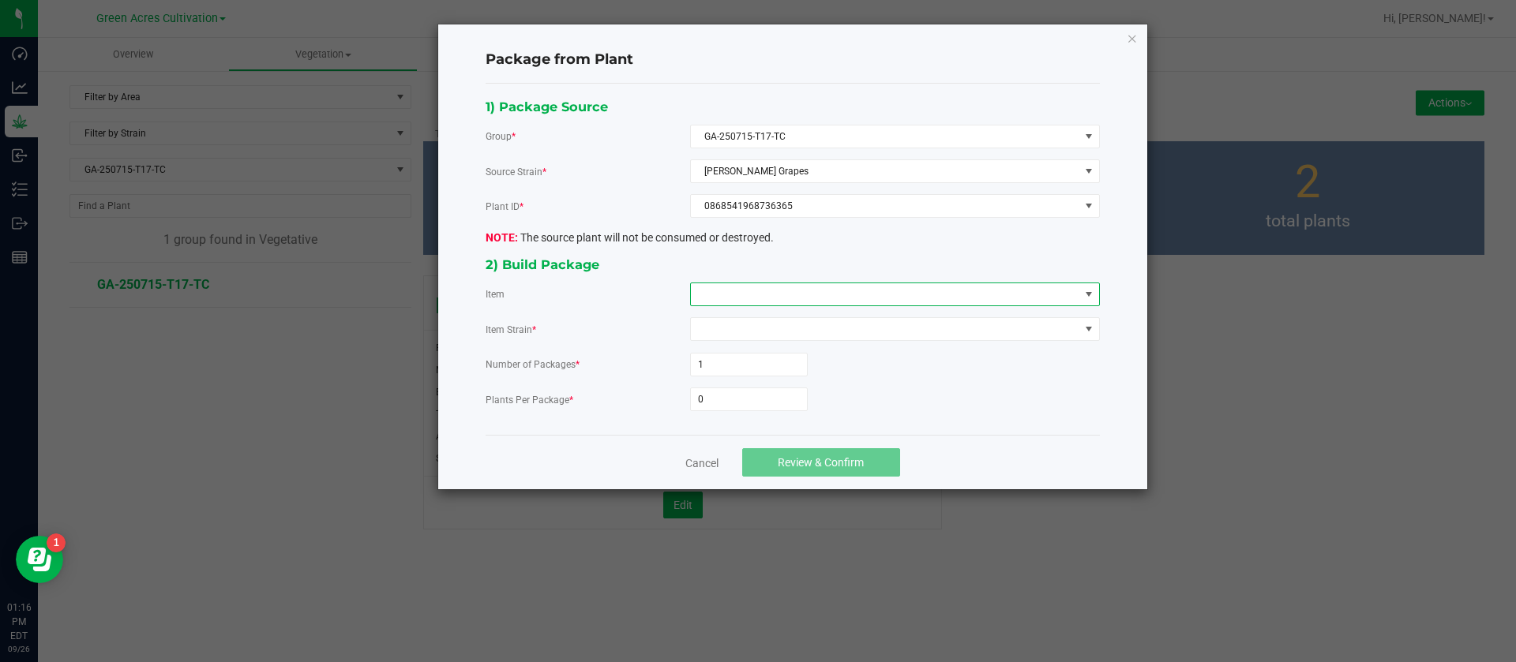
click at [788, 289] on span at bounding box center [885, 294] width 388 height 22
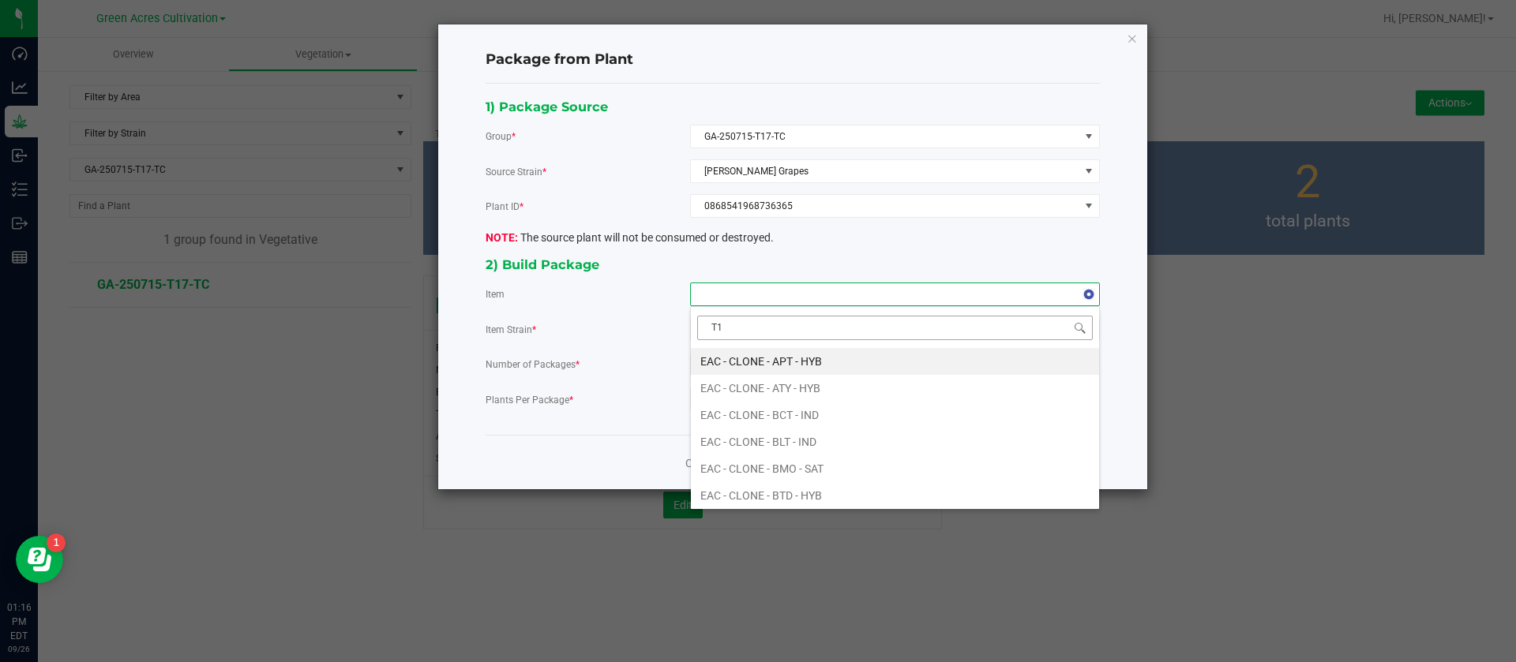
type input "T17"
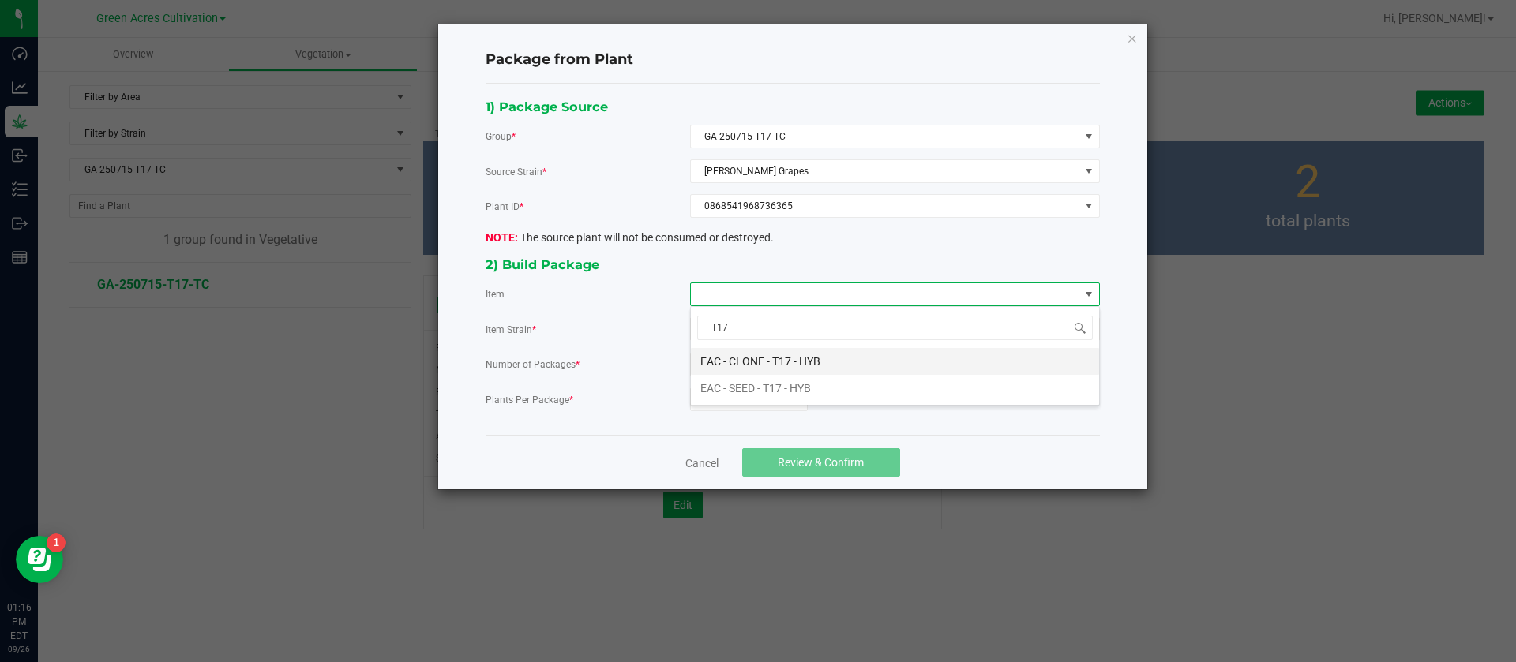
click at [778, 361] on HYB "EAC - CLONE - T17 - HYB" at bounding box center [895, 361] width 408 height 27
click at [747, 402] on input "0" at bounding box center [749, 399] width 116 height 22
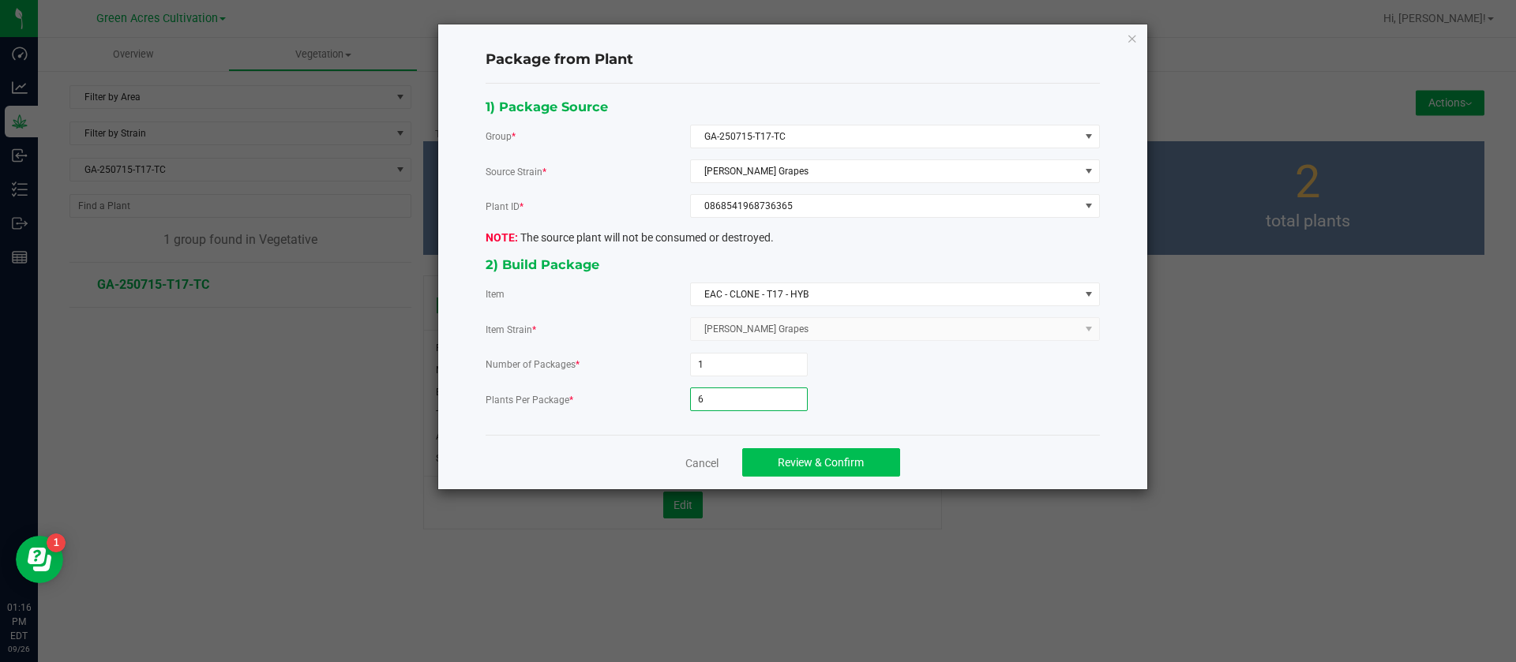
type input "6"
click at [797, 452] on button "Review & Confirm" at bounding box center [821, 462] width 158 height 28
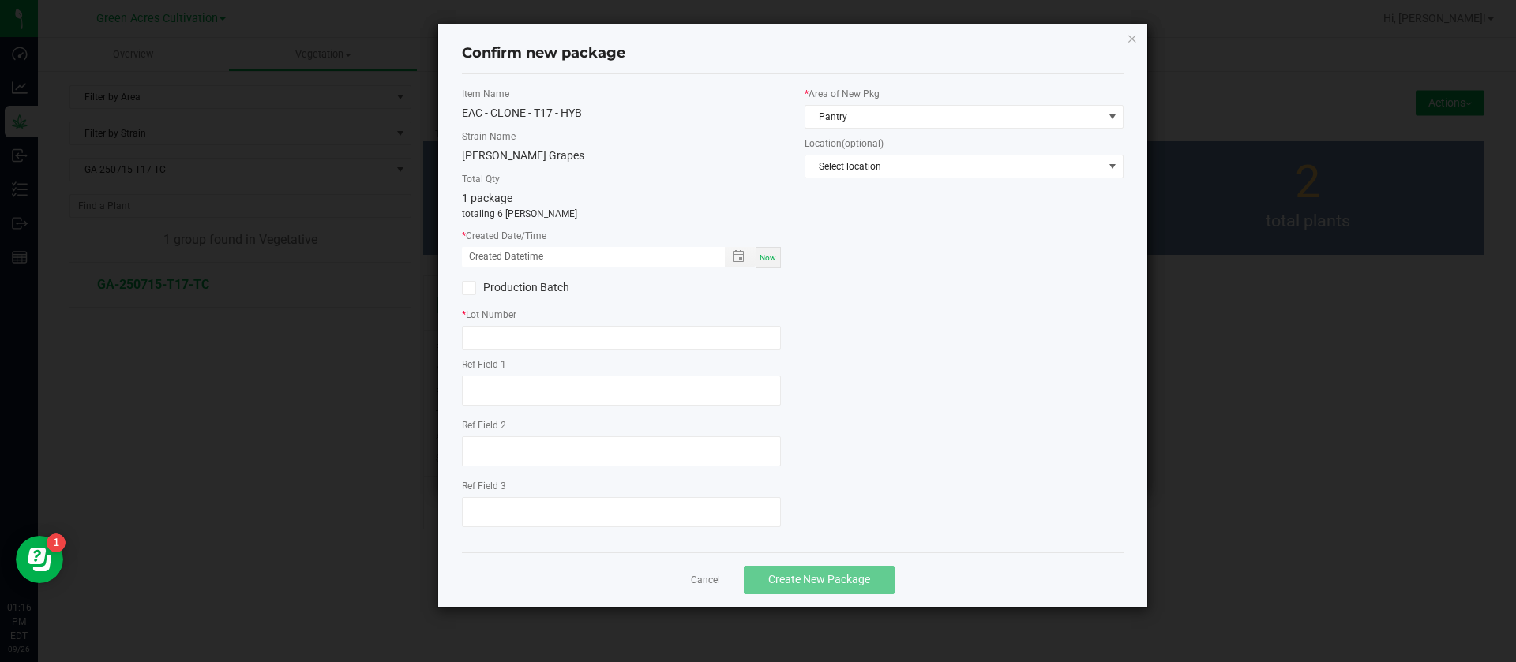
click at [770, 256] on span "Now" at bounding box center [767, 257] width 17 height 9
click at [492, 253] on input "09/26/2025 01:16 PM" at bounding box center [585, 257] width 246 height 20
type input "09/05/2025 01:16 PM"
click at [504, 335] on input "text" at bounding box center [621, 338] width 319 height 24
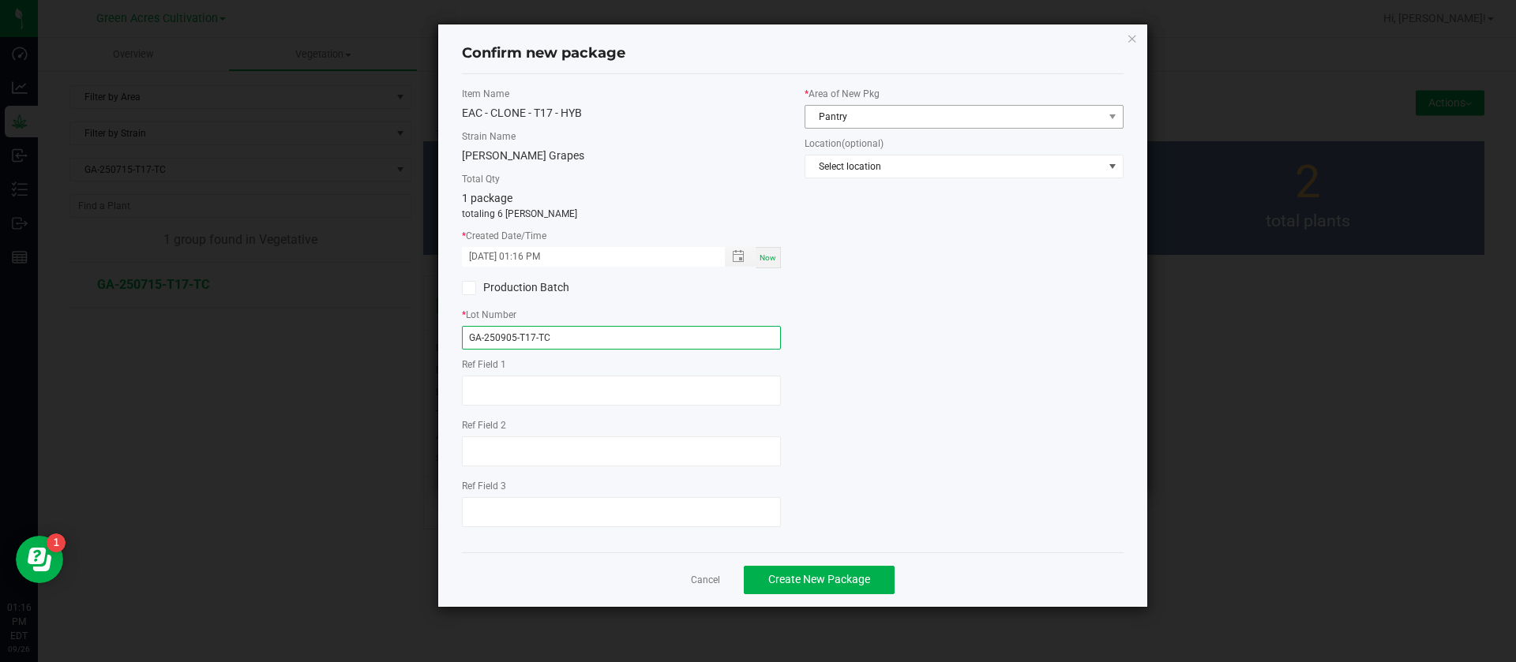
type input "GA-250905-T17-TC"
click at [829, 108] on span "Pantry" at bounding box center [954, 117] width 298 height 22
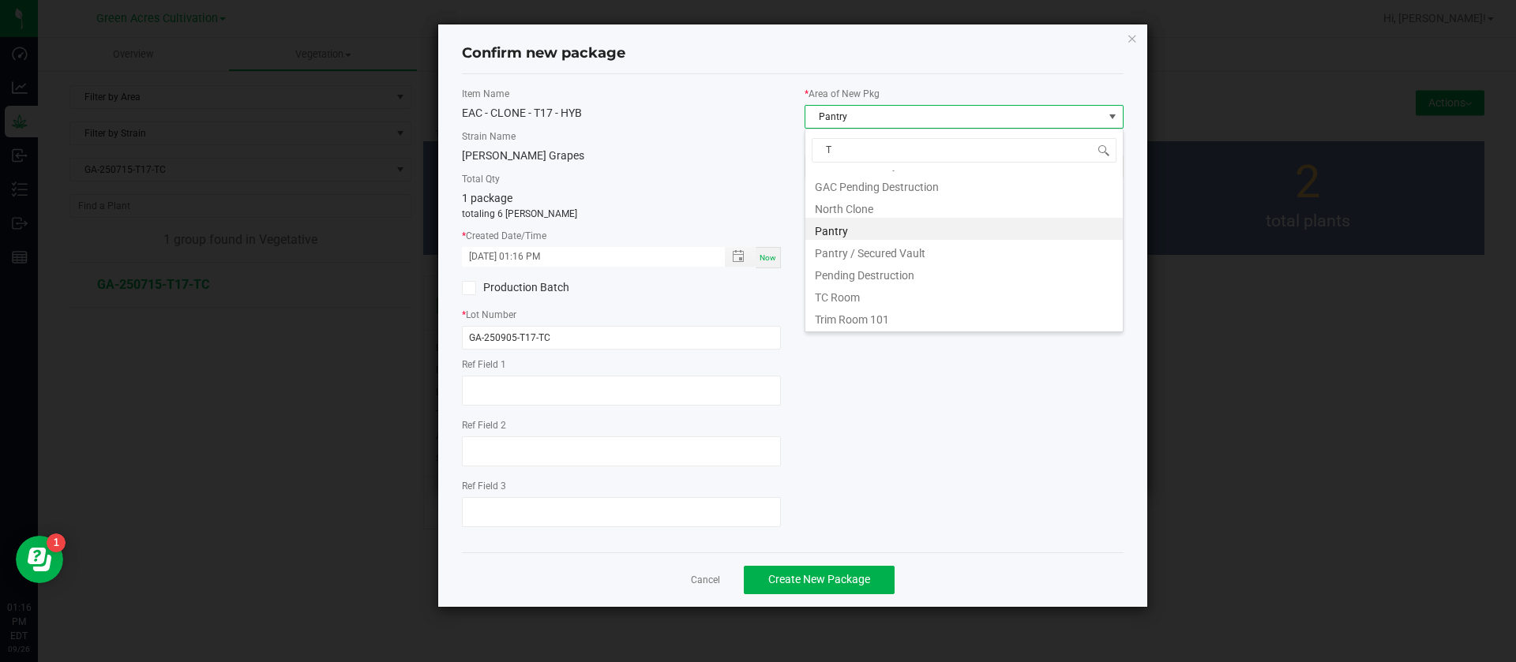
scroll to position [0, 0]
type input "TC"
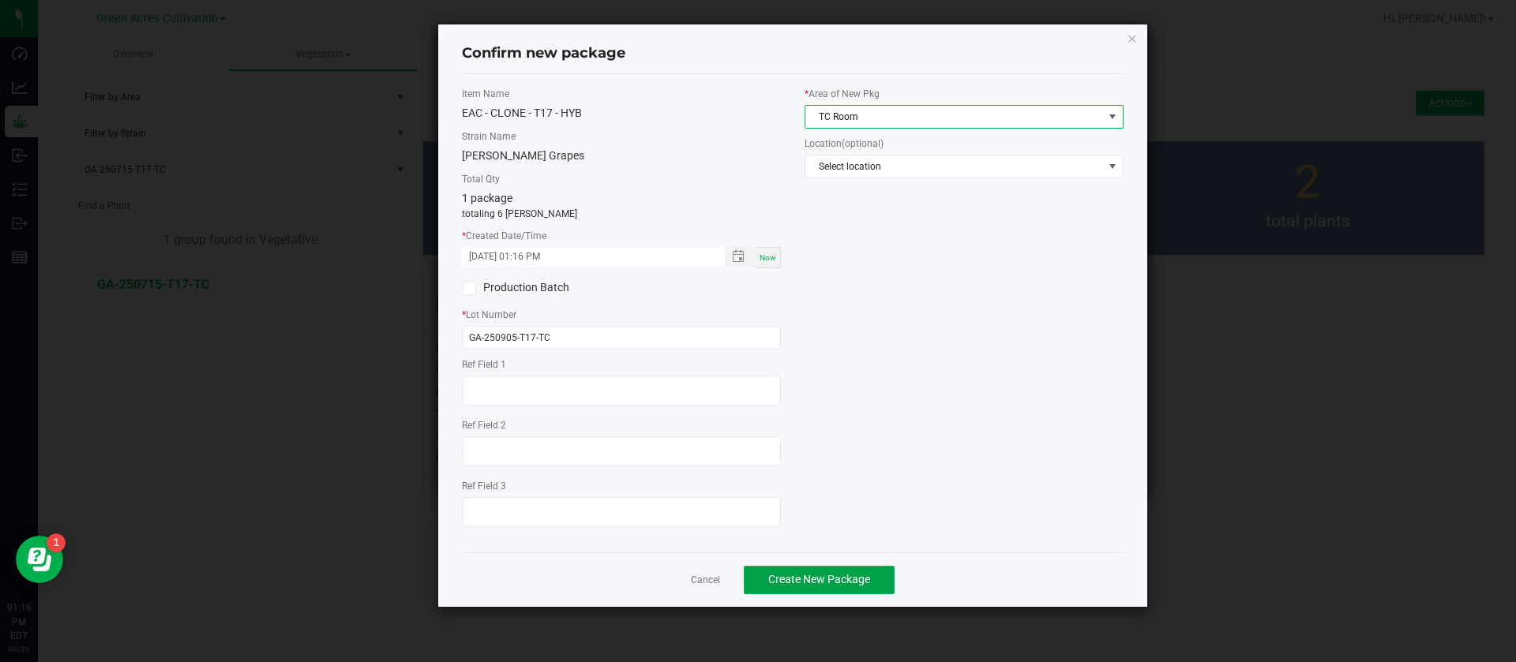
click at [840, 582] on span "Create New Package" at bounding box center [819, 579] width 102 height 13
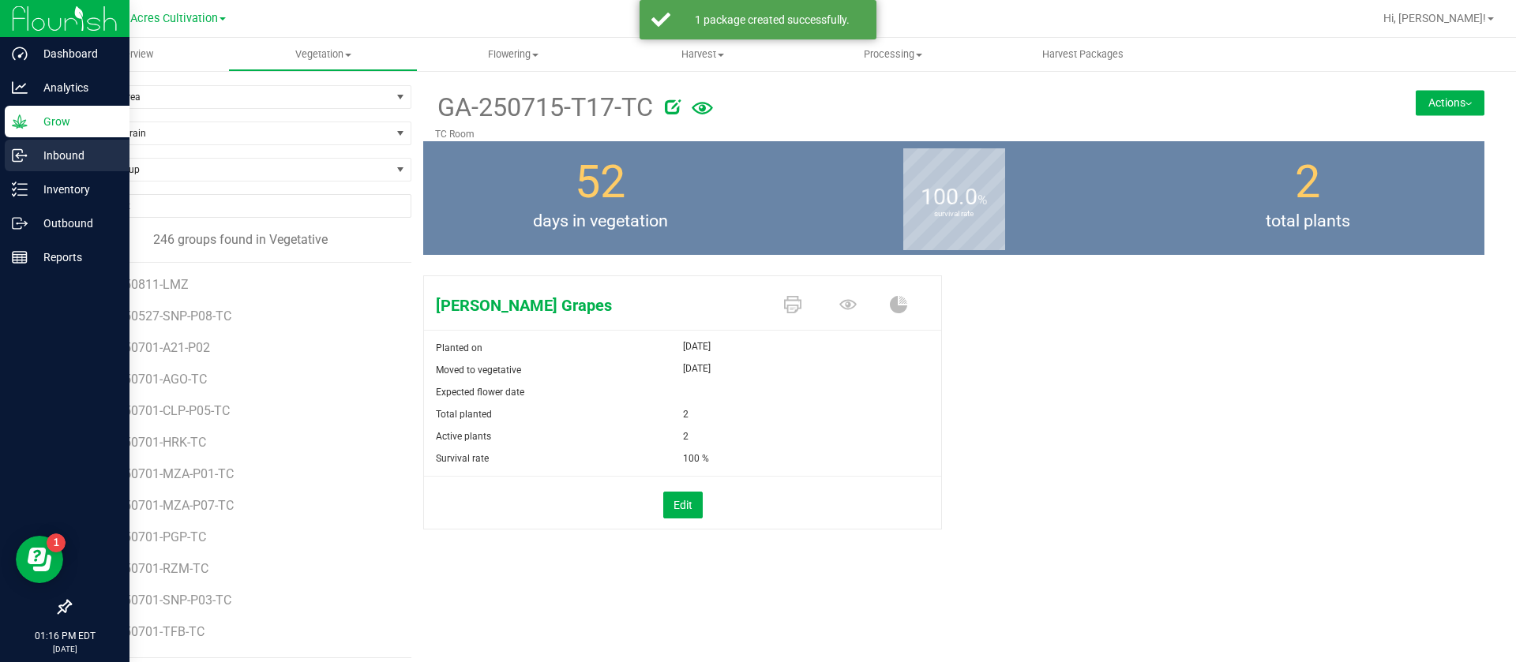
click at [122, 171] on link "Inbound" at bounding box center [64, 157] width 129 height 34
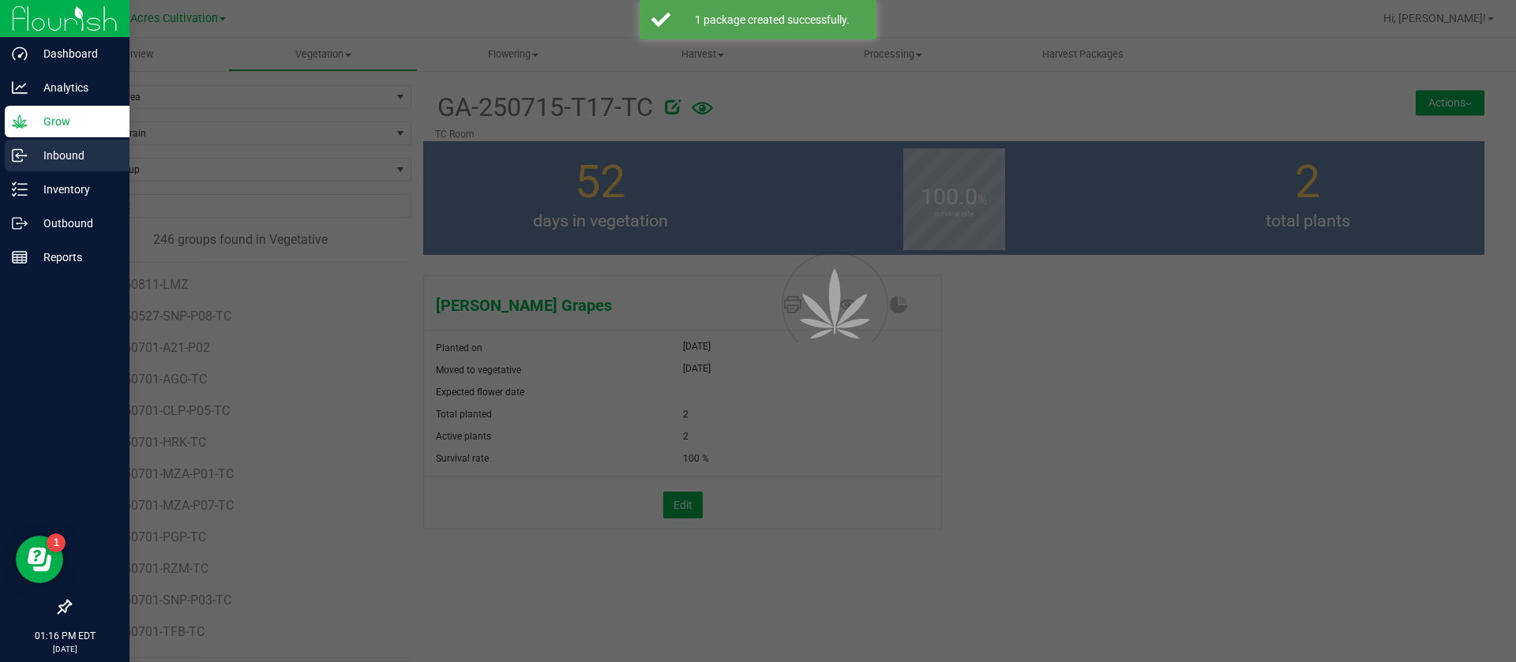
click at [190, 176] on div at bounding box center [758, 331] width 1516 height 662
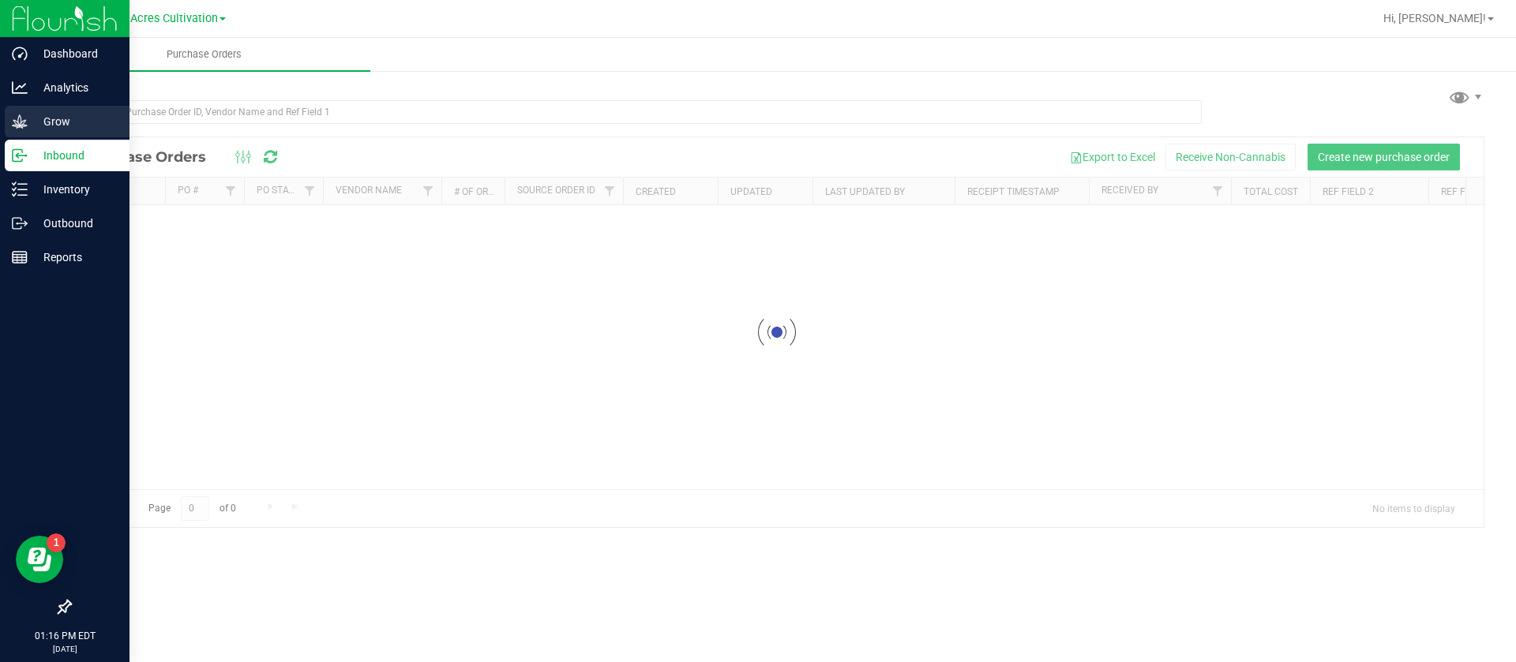
click at [75, 122] on p "Grow" at bounding box center [75, 121] width 95 height 19
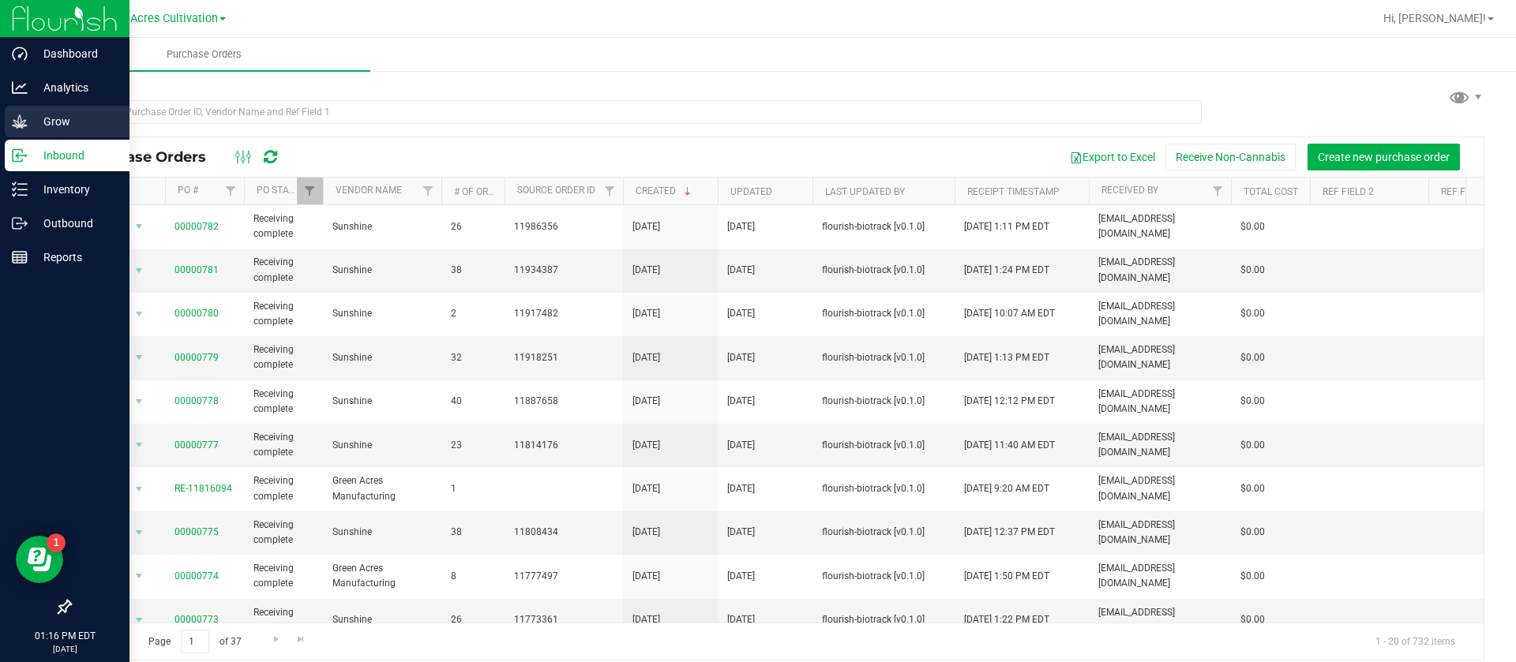
click at [75, 122] on p "Grow" at bounding box center [75, 121] width 95 height 19
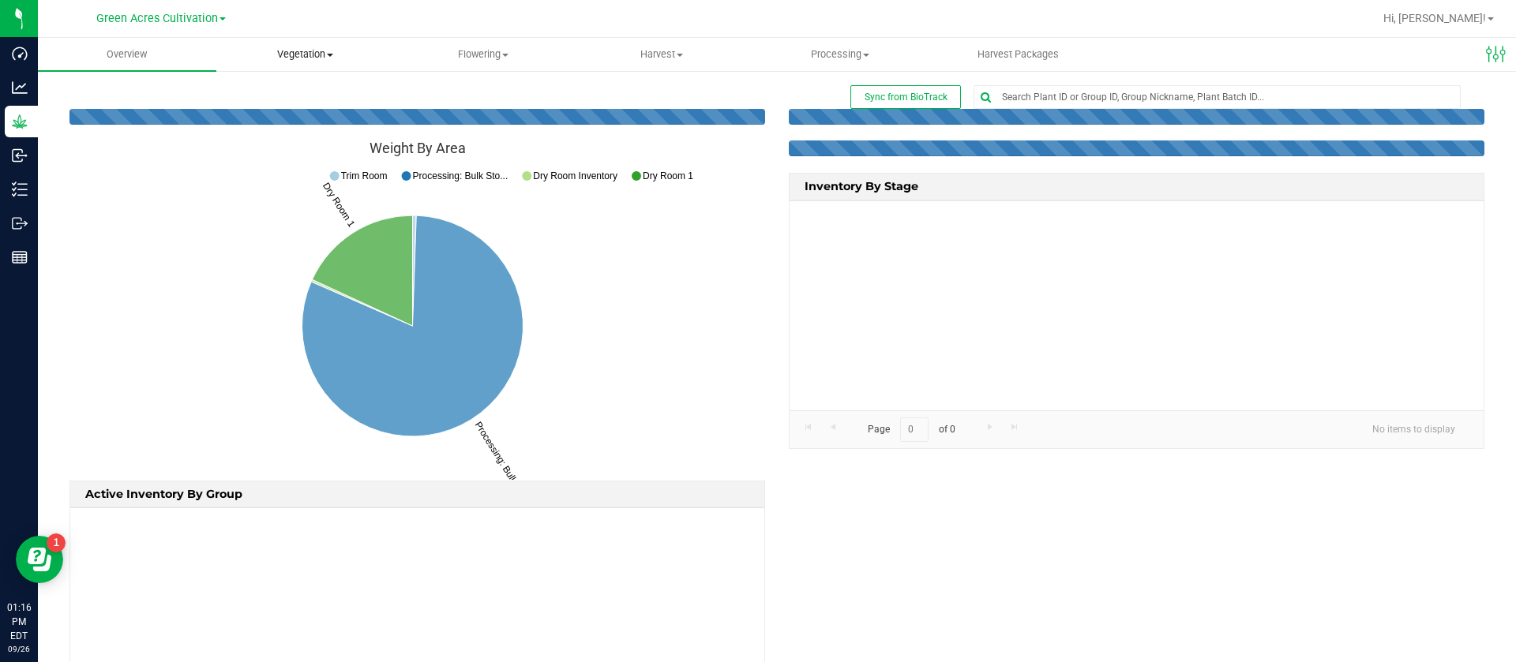
click at [287, 61] on span "Vegetation" at bounding box center [305, 54] width 177 height 14
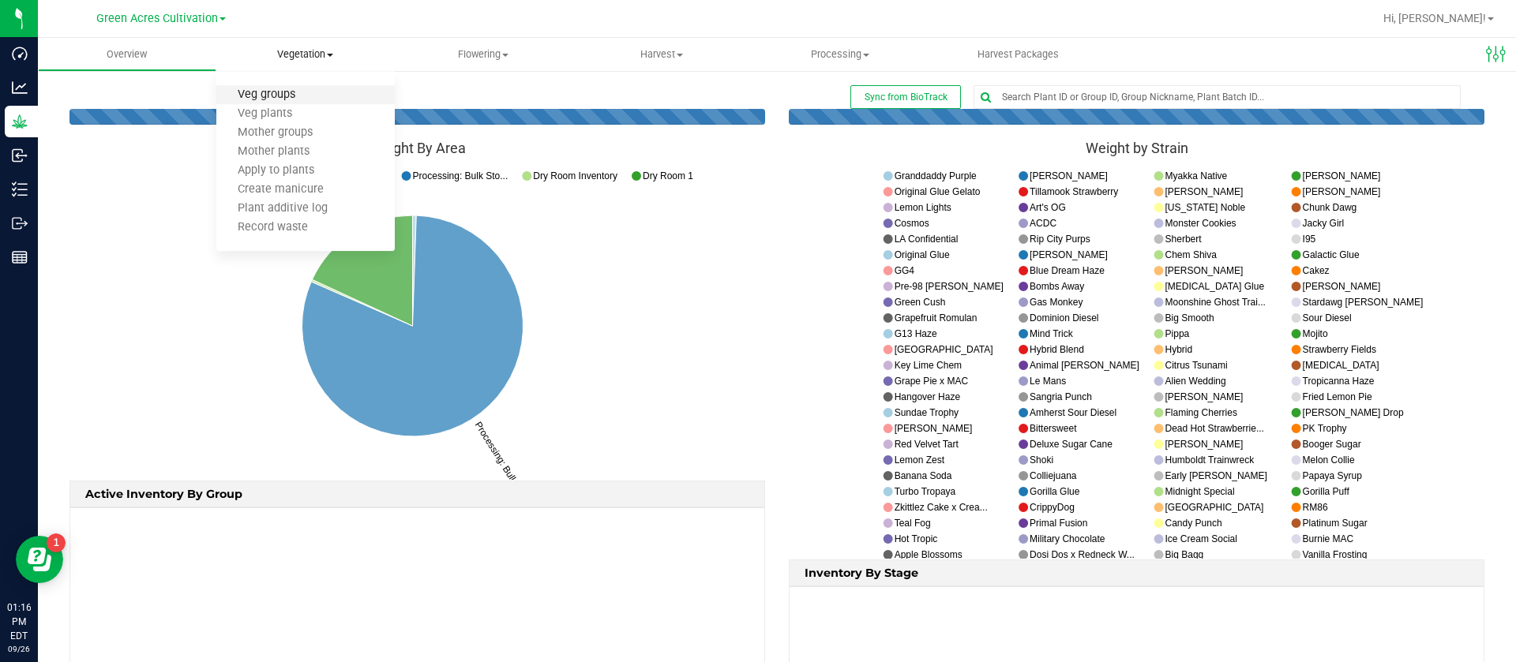
click at [287, 91] on span "Veg groups" at bounding box center [266, 94] width 100 height 13
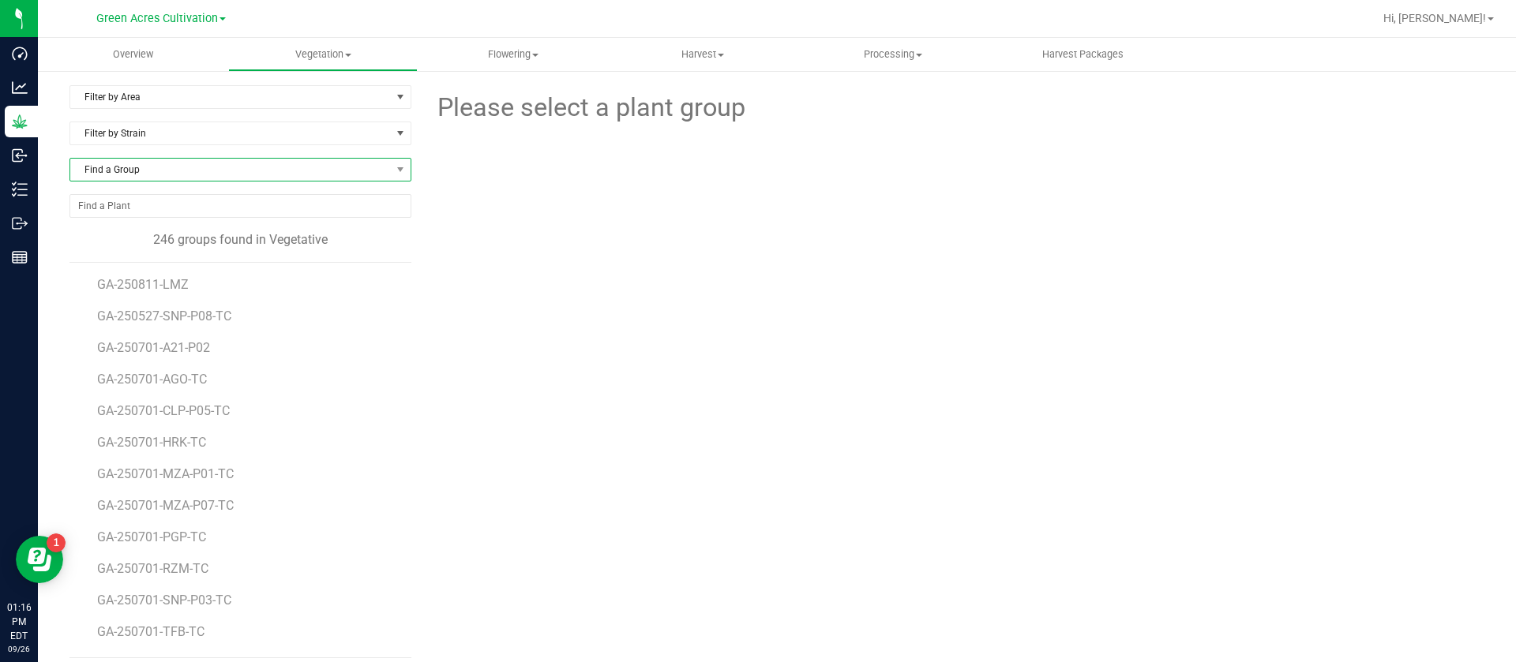
click at [172, 159] on span "Find a Group" at bounding box center [230, 170] width 320 height 22
type input "CMR"
click at [161, 232] on li "GA-250715-CMR-P04-TC" at bounding box center [237, 235] width 335 height 22
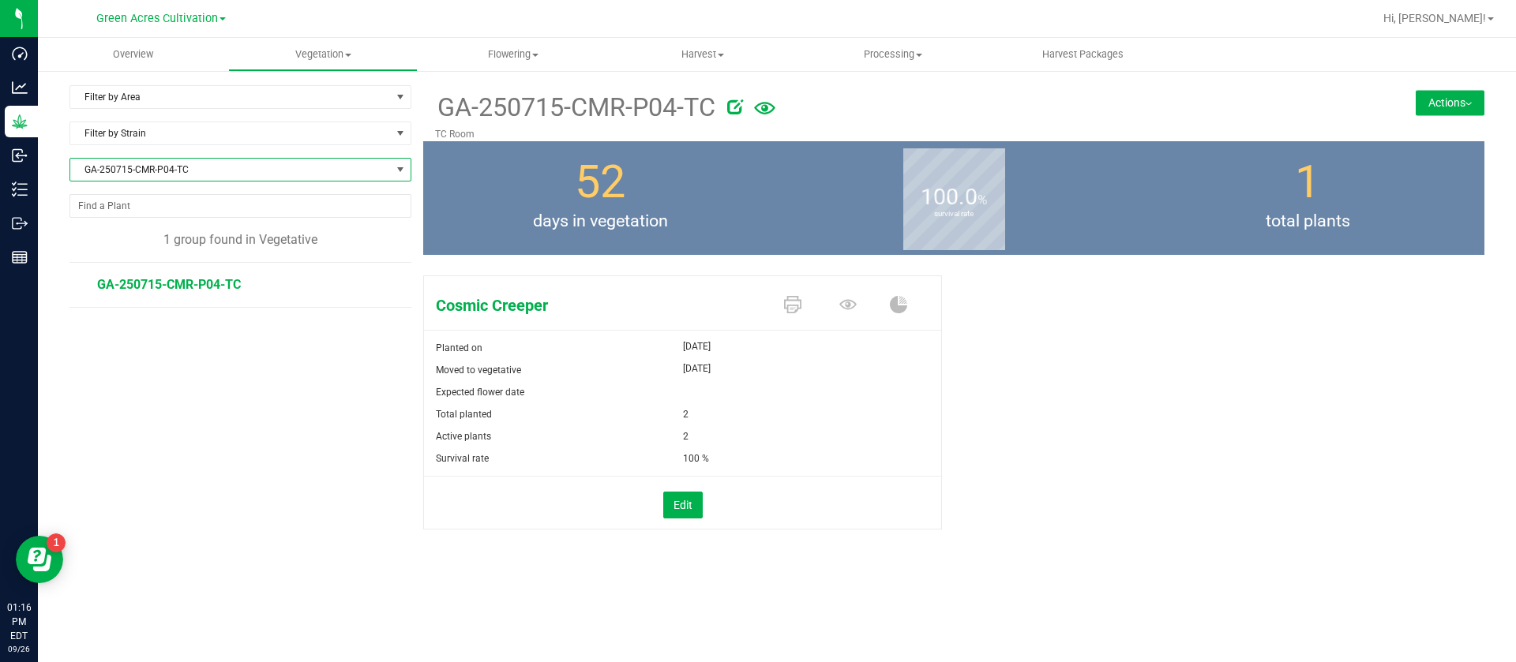
click at [1425, 99] on button "Actions" at bounding box center [1449, 102] width 69 height 25
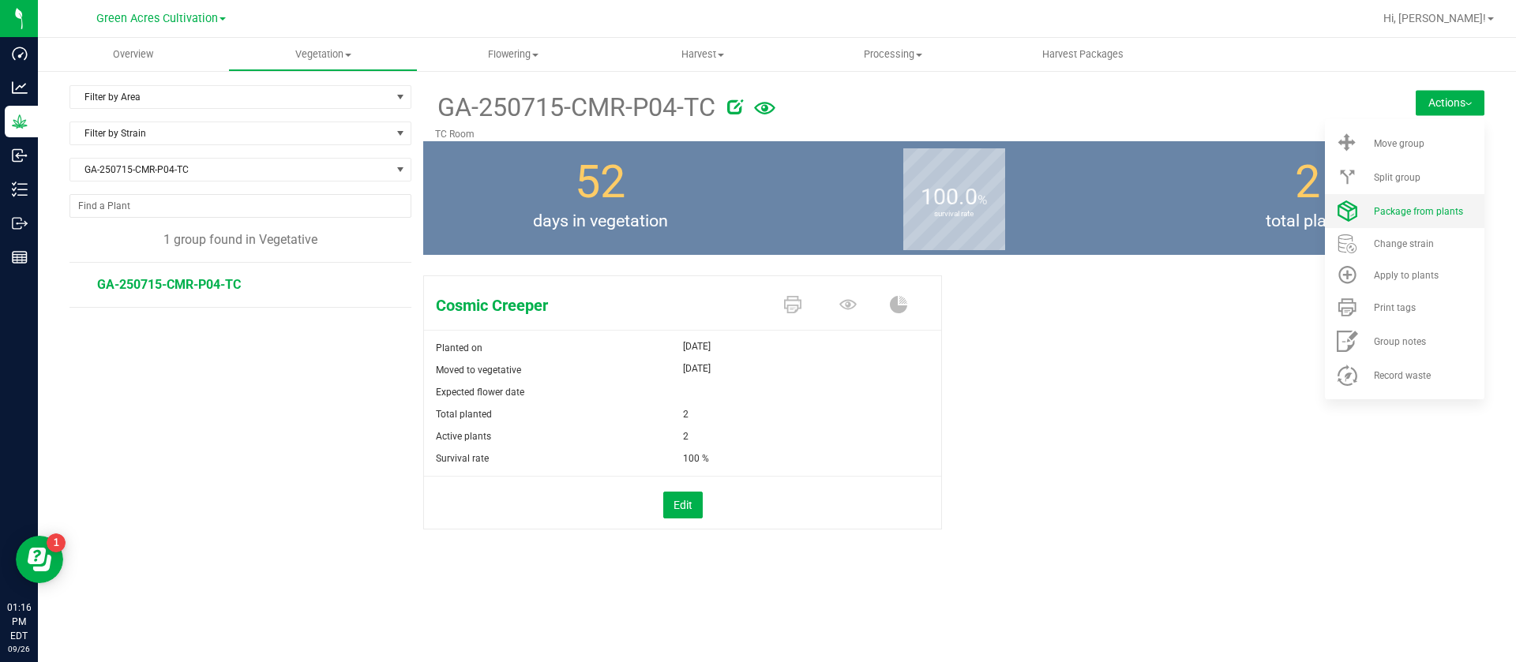
click at [1418, 208] on span "Package from plants" at bounding box center [1418, 211] width 89 height 11
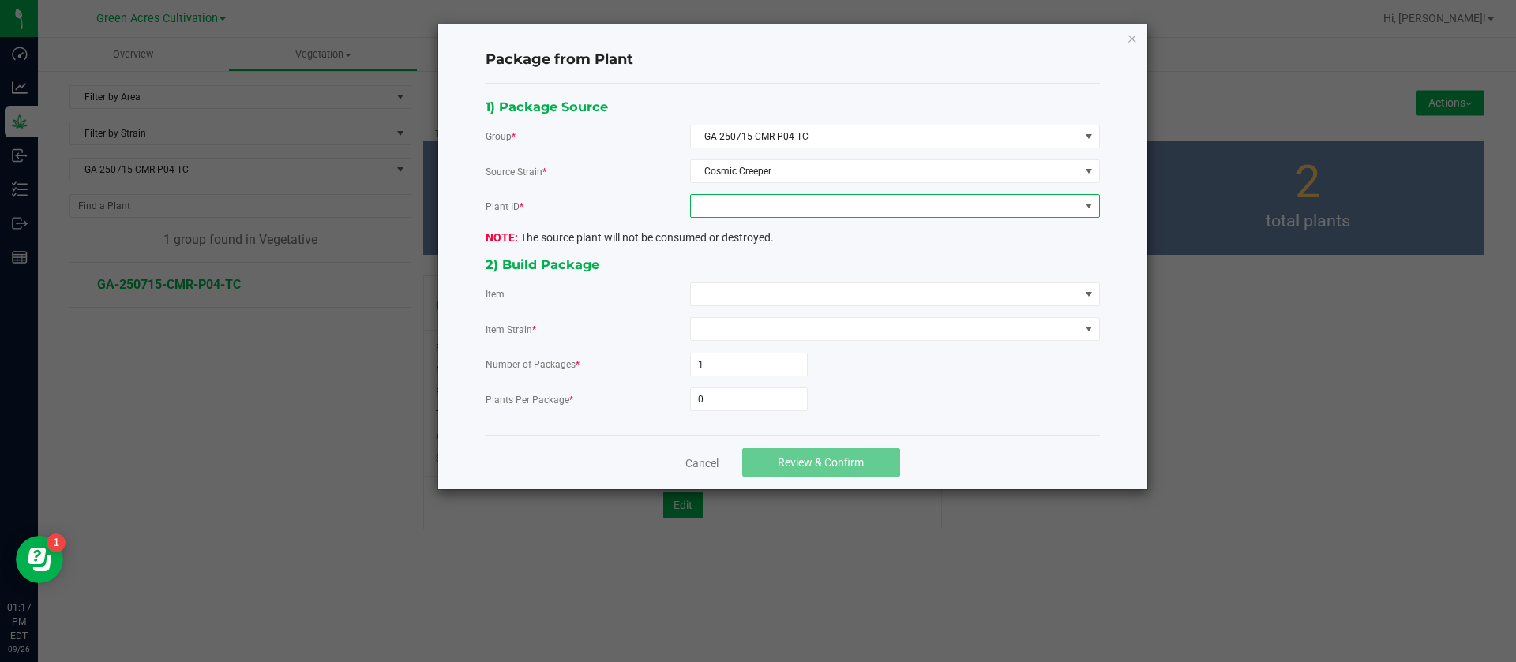
click at [737, 213] on span at bounding box center [885, 206] width 388 height 22
click at [740, 283] on li "1630033126467122" at bounding box center [895, 274] width 408 height 27
click at [729, 293] on span at bounding box center [885, 294] width 388 height 22
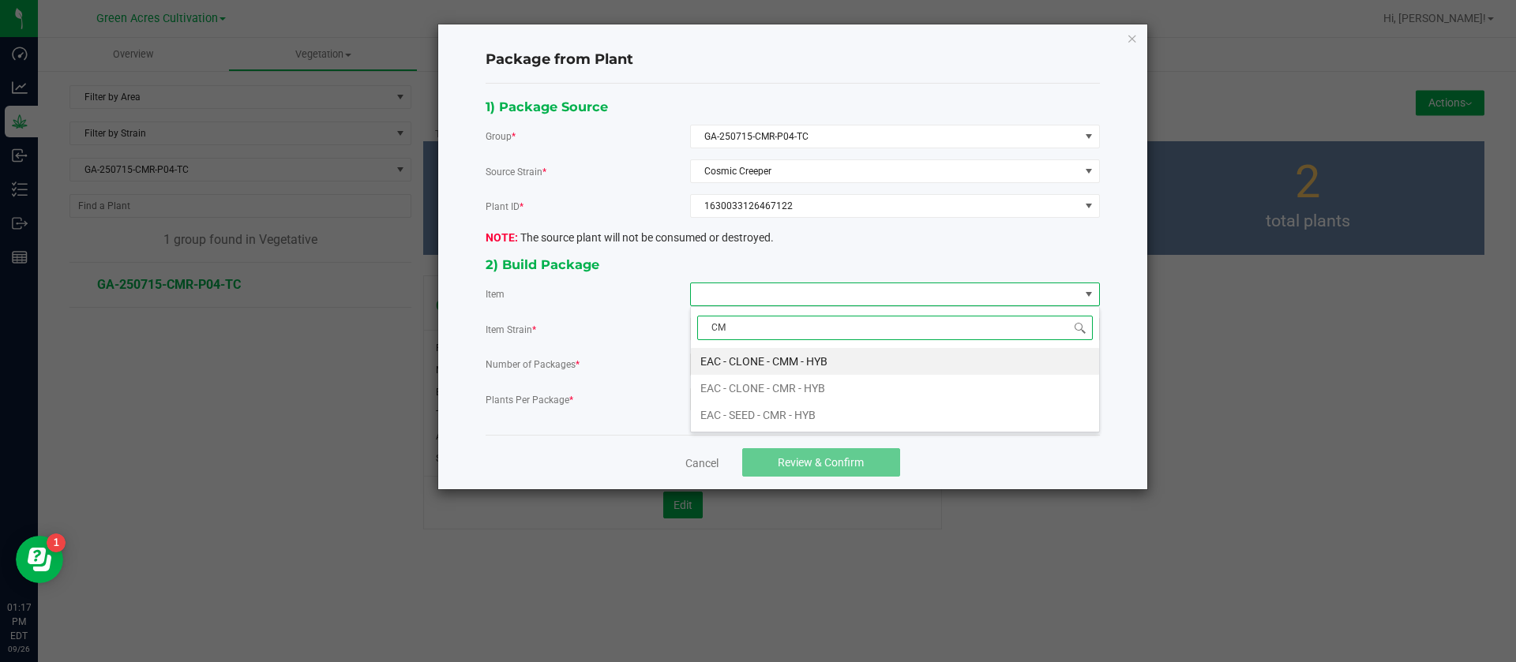
type input "CMR"
click at [756, 409] on input "0" at bounding box center [749, 399] width 116 height 22
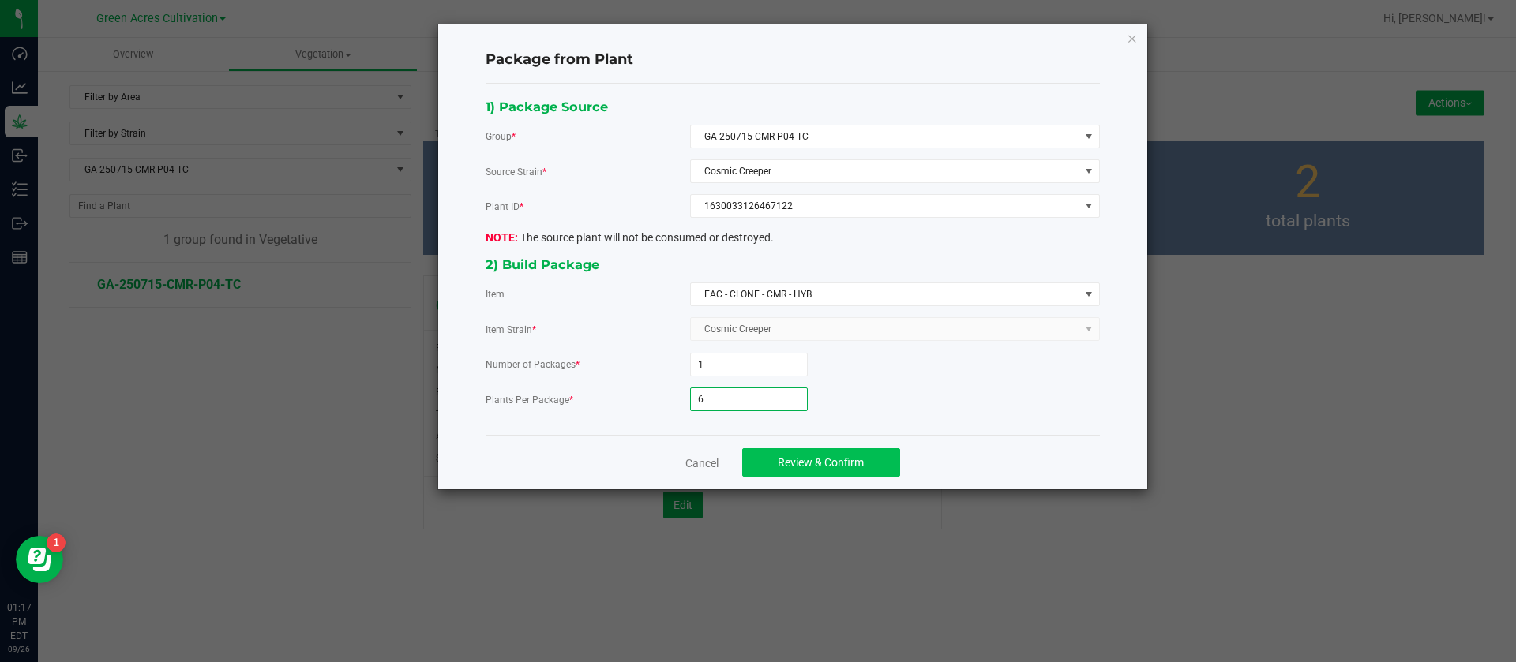
type input "6"
click at [782, 462] on span "Review & Confirm" at bounding box center [821, 462] width 86 height 13
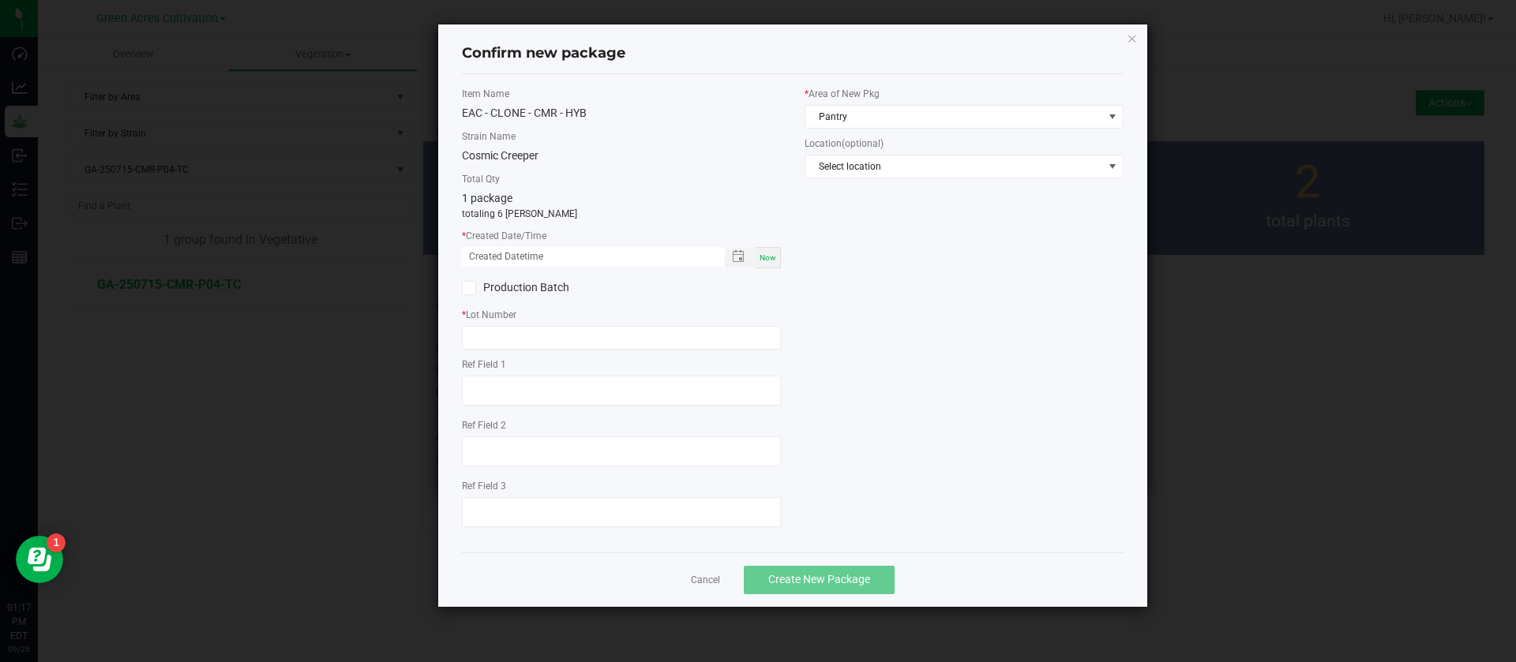
click at [755, 256] on span "Toggle popup" at bounding box center [740, 257] width 31 height 20
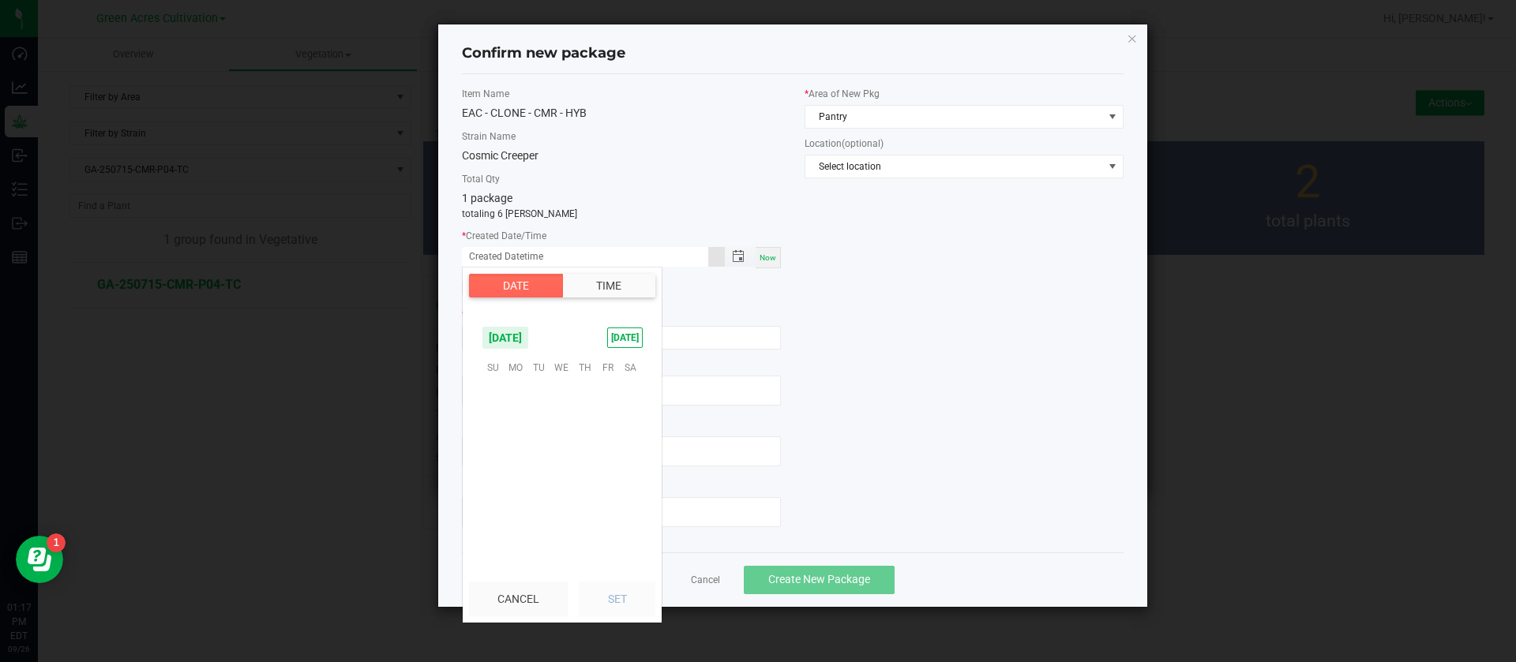
scroll to position [256014, 0]
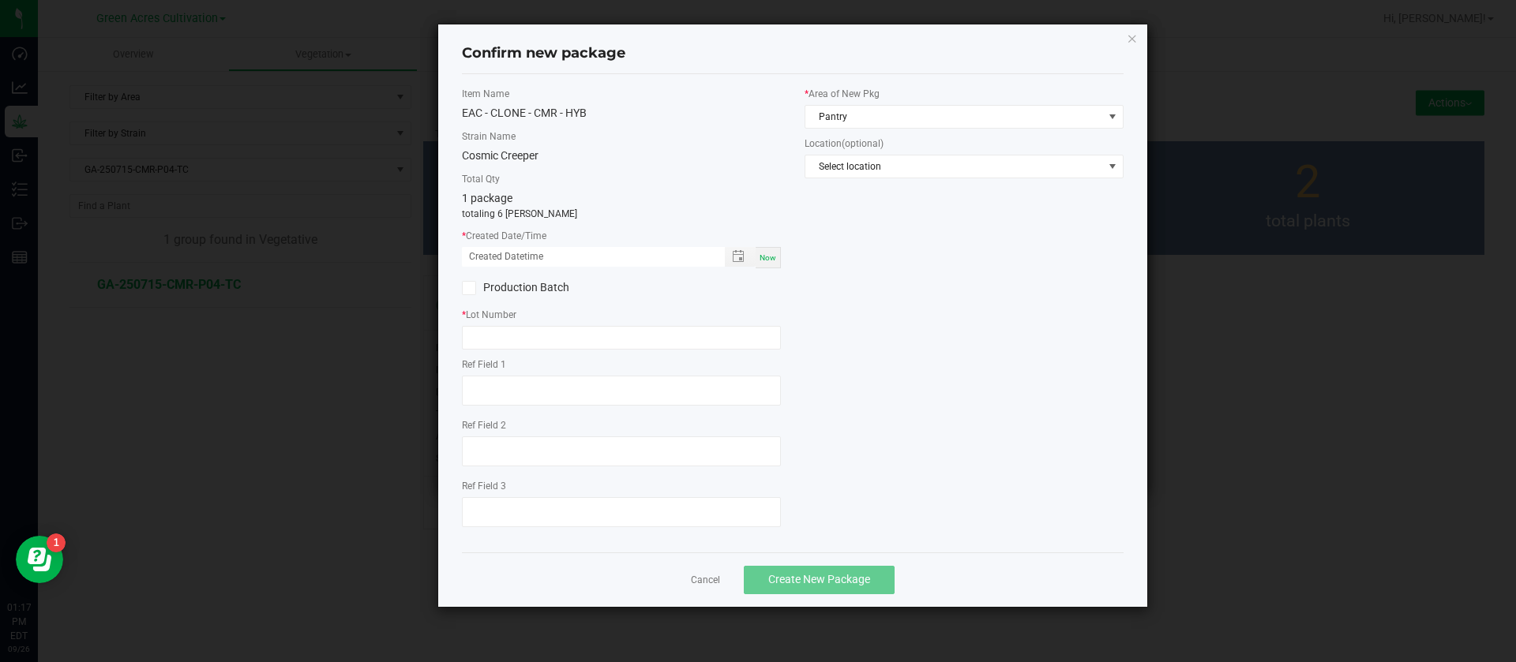
click at [771, 262] on span "Now" at bounding box center [767, 257] width 17 height 9
click at [482, 257] on input "09/26/2025 01:17 PM" at bounding box center [585, 257] width 246 height 20
type input "09/05/2025 01:17 PM"
click at [482, 350] on div "Item Name EAC - CLONE - CMR - HYB Strain Name Cosmic Creeper Total Qty 1 packag…" at bounding box center [621, 313] width 343 height 453
click at [516, 341] on input "text" at bounding box center [621, 338] width 319 height 24
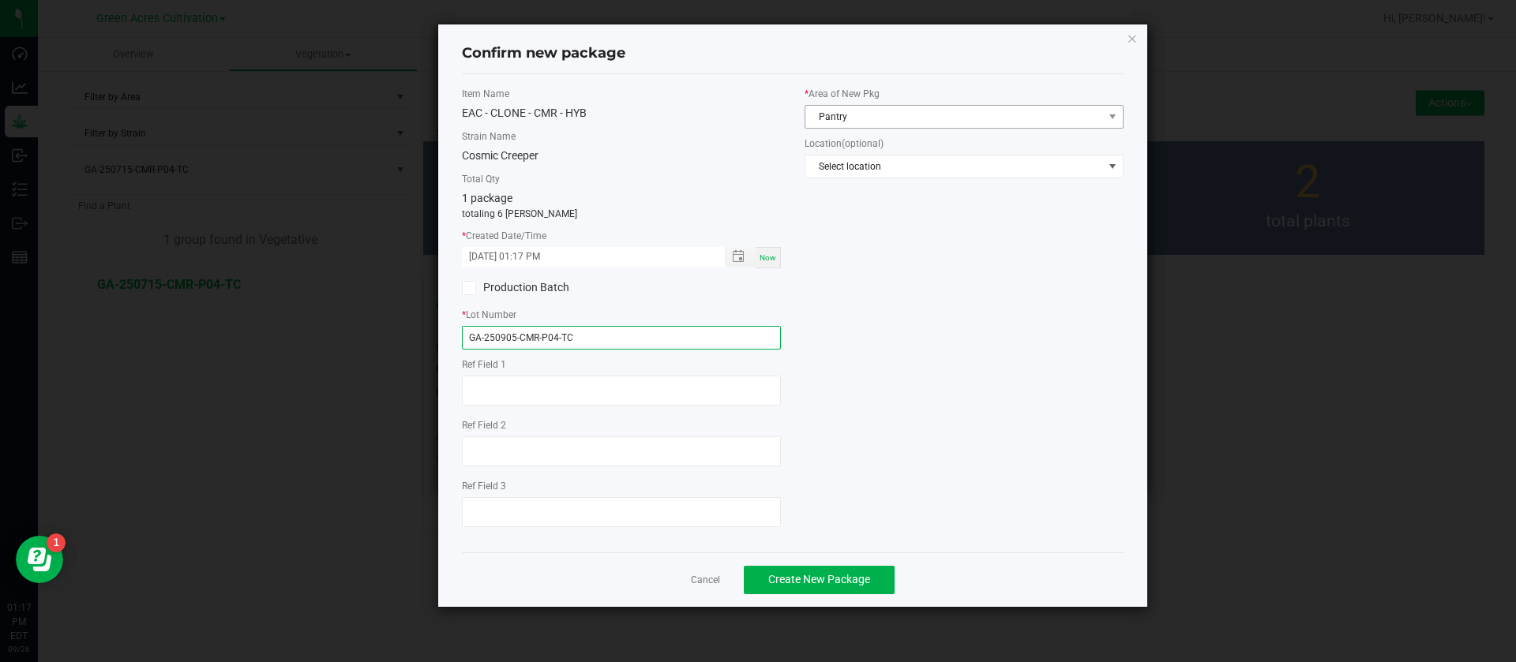
type input "GA-250905-CMR-P04-TC"
click at [851, 109] on span "Pantry" at bounding box center [954, 117] width 298 height 22
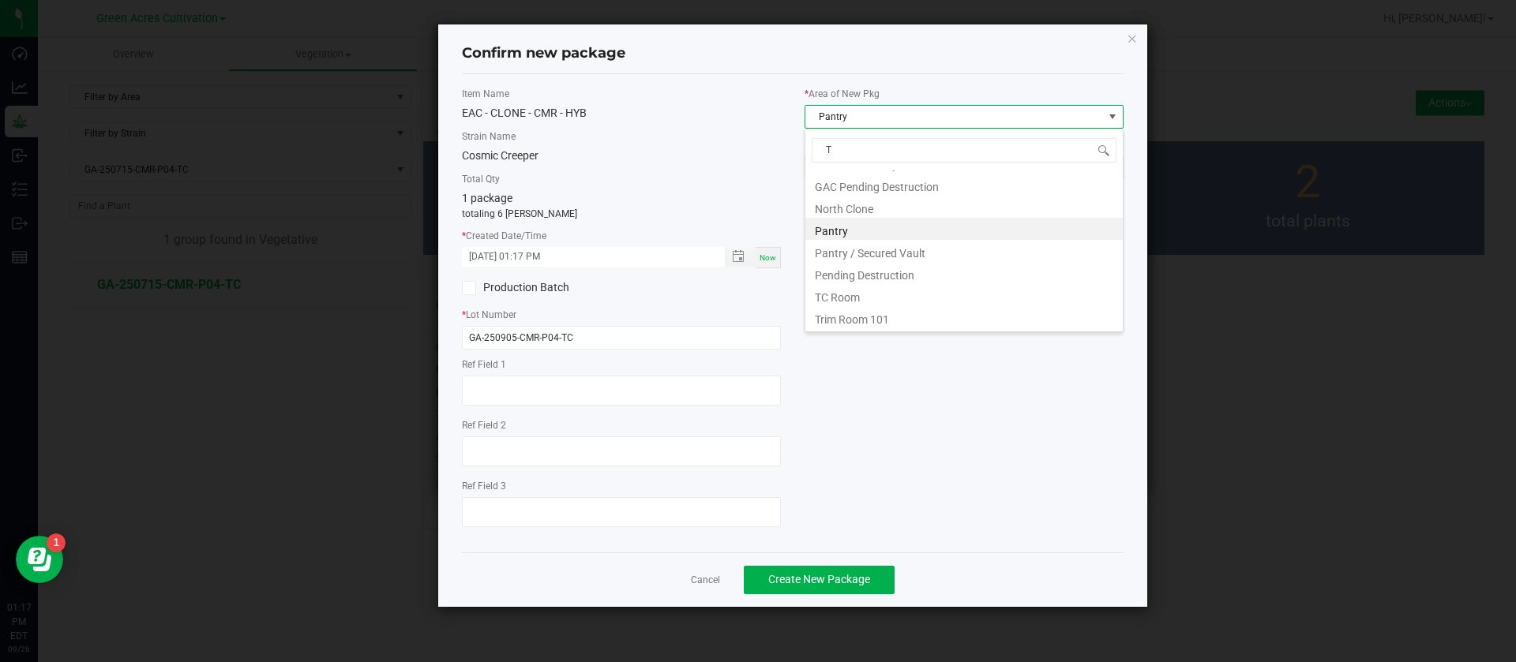
scroll to position [107, 0]
type input "TC"
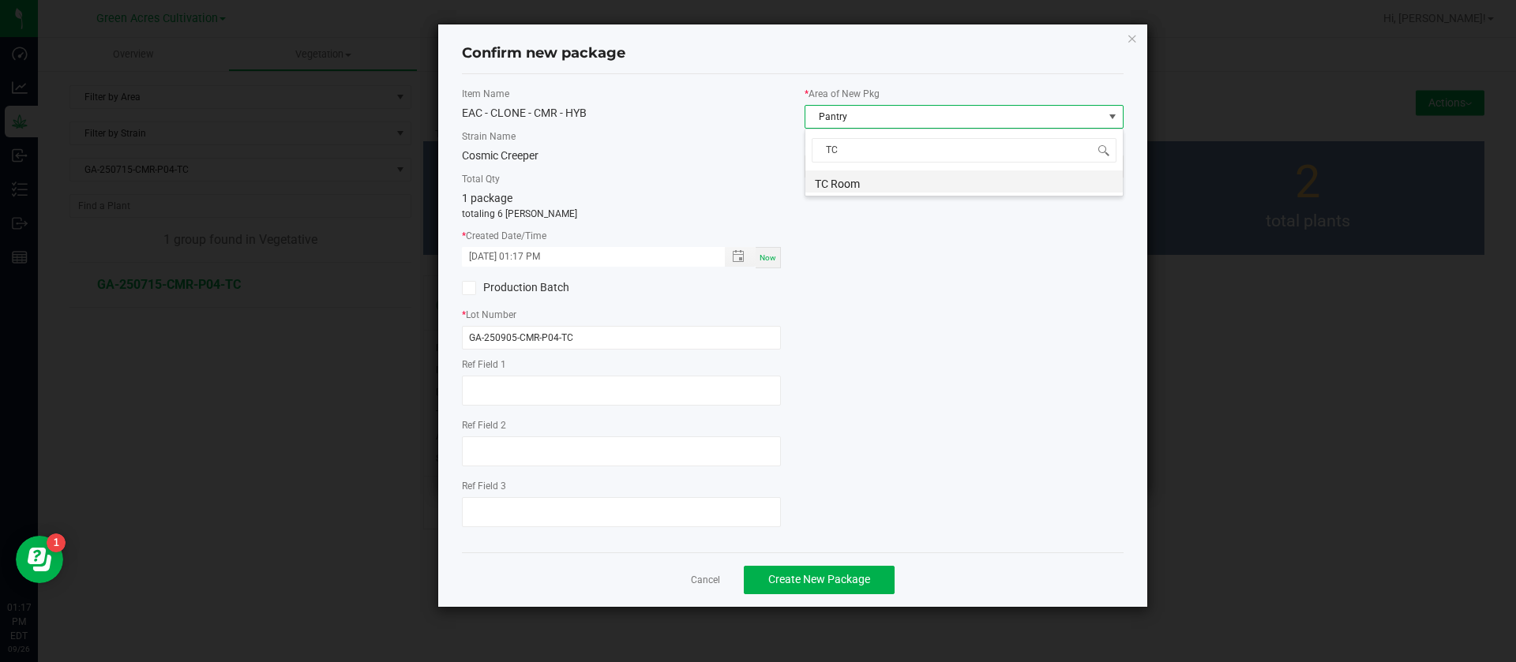
click at [842, 184] on li "TC Room" at bounding box center [963, 182] width 317 height 22
click at [864, 593] on button "Create New Package" at bounding box center [819, 580] width 151 height 28
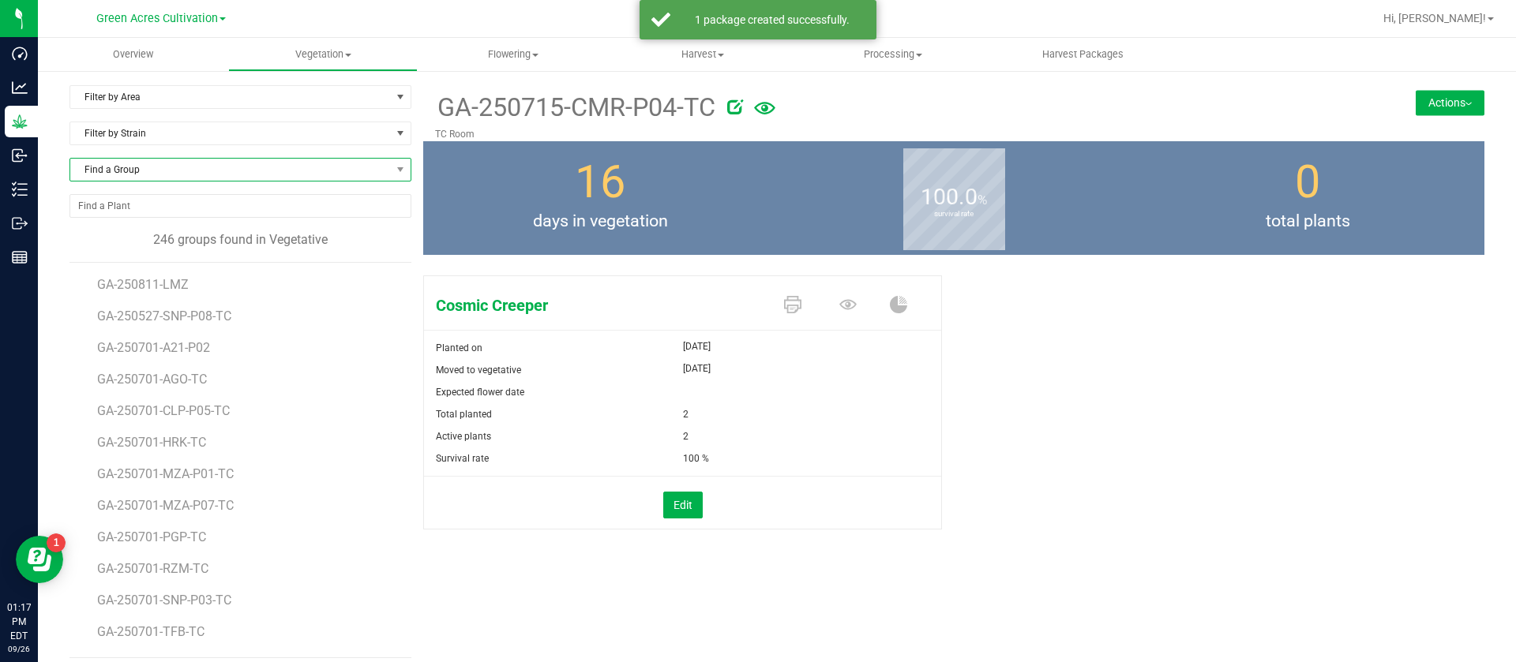
click at [139, 178] on span "Find a Group" at bounding box center [230, 170] width 320 height 22
type input "PST"
click at [177, 236] on li "GA-250715-PST-TC" at bounding box center [237, 235] width 335 height 22
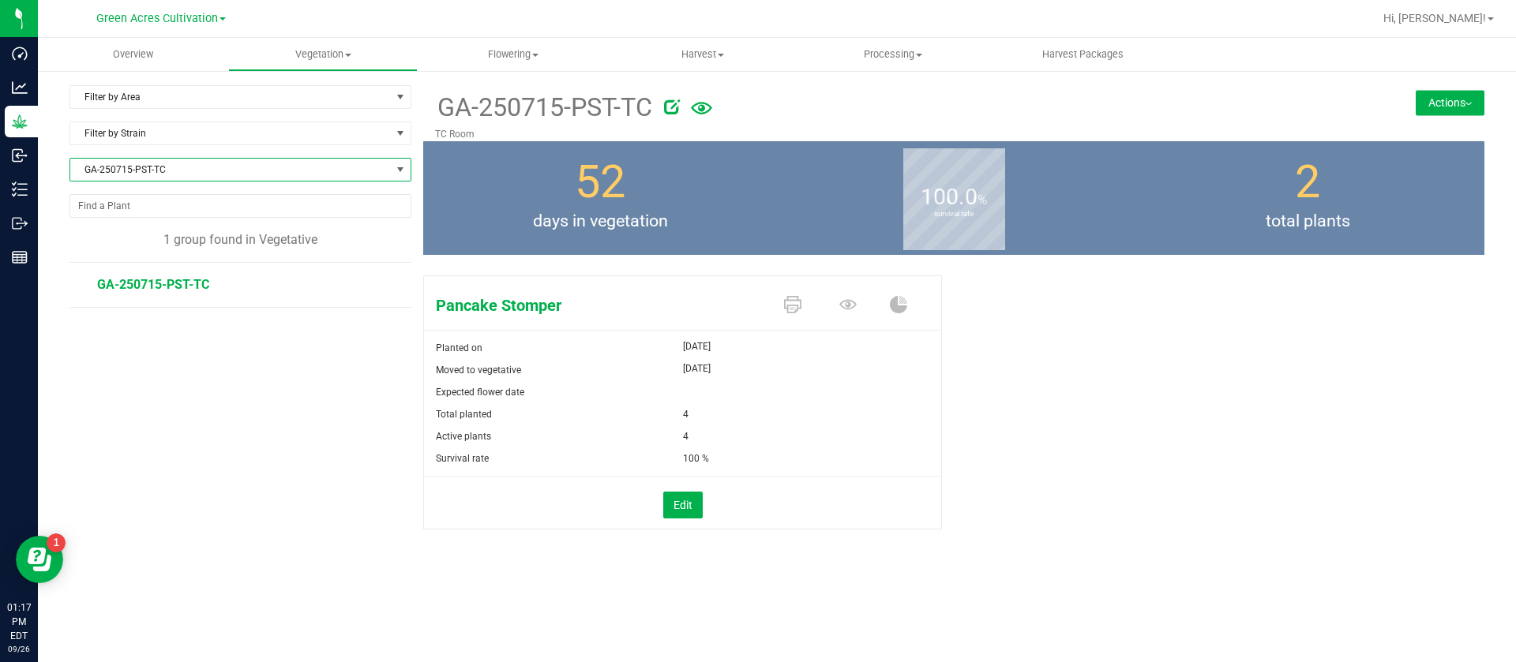
click at [1441, 95] on button "Actions" at bounding box center [1449, 102] width 69 height 25
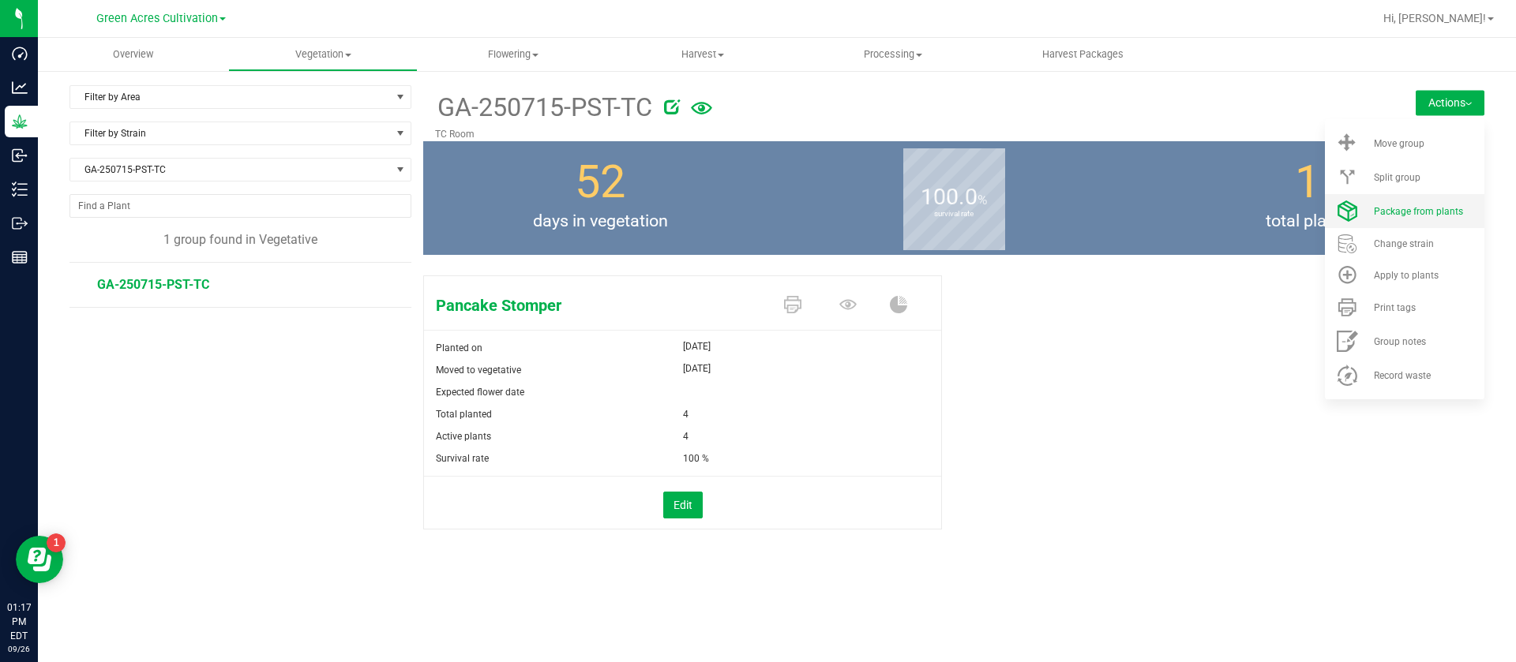
click at [1421, 202] on li "Package from plants" at bounding box center [1404, 211] width 159 height 34
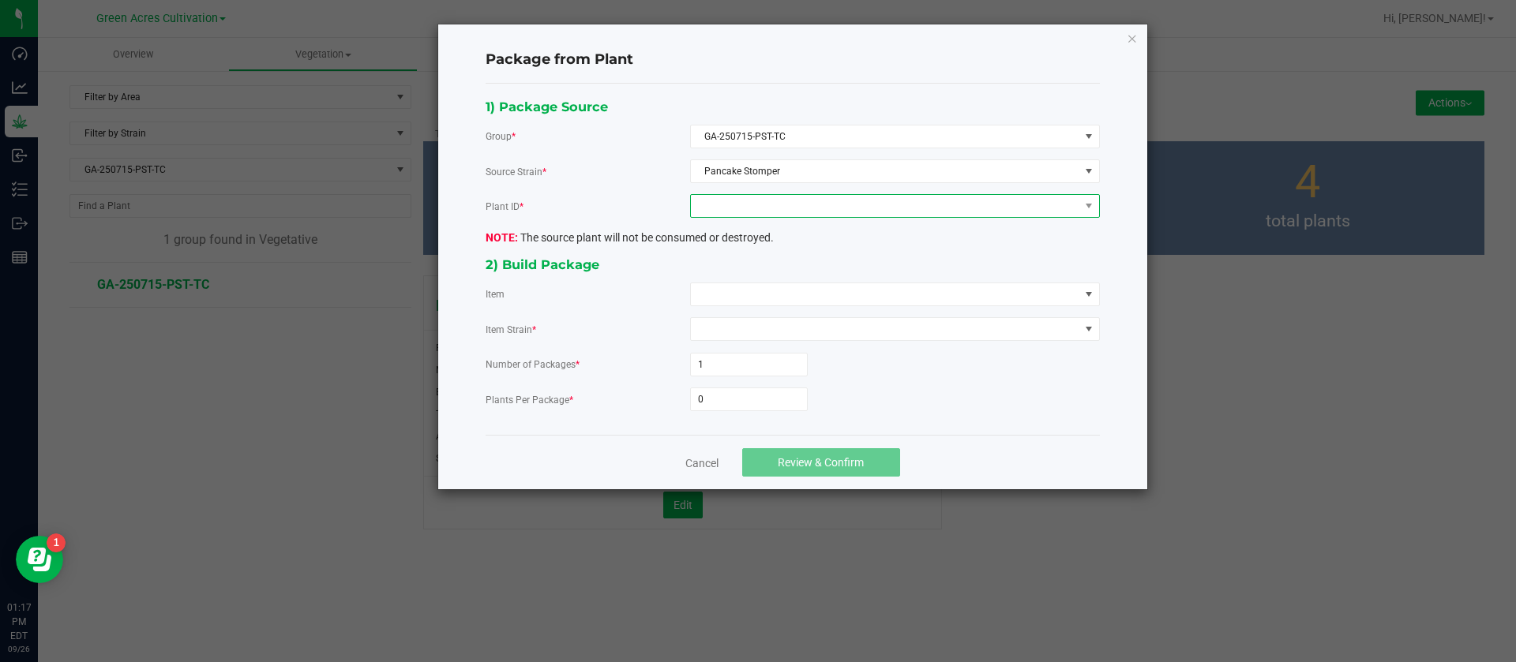
click at [764, 210] on span at bounding box center [885, 206] width 388 height 22
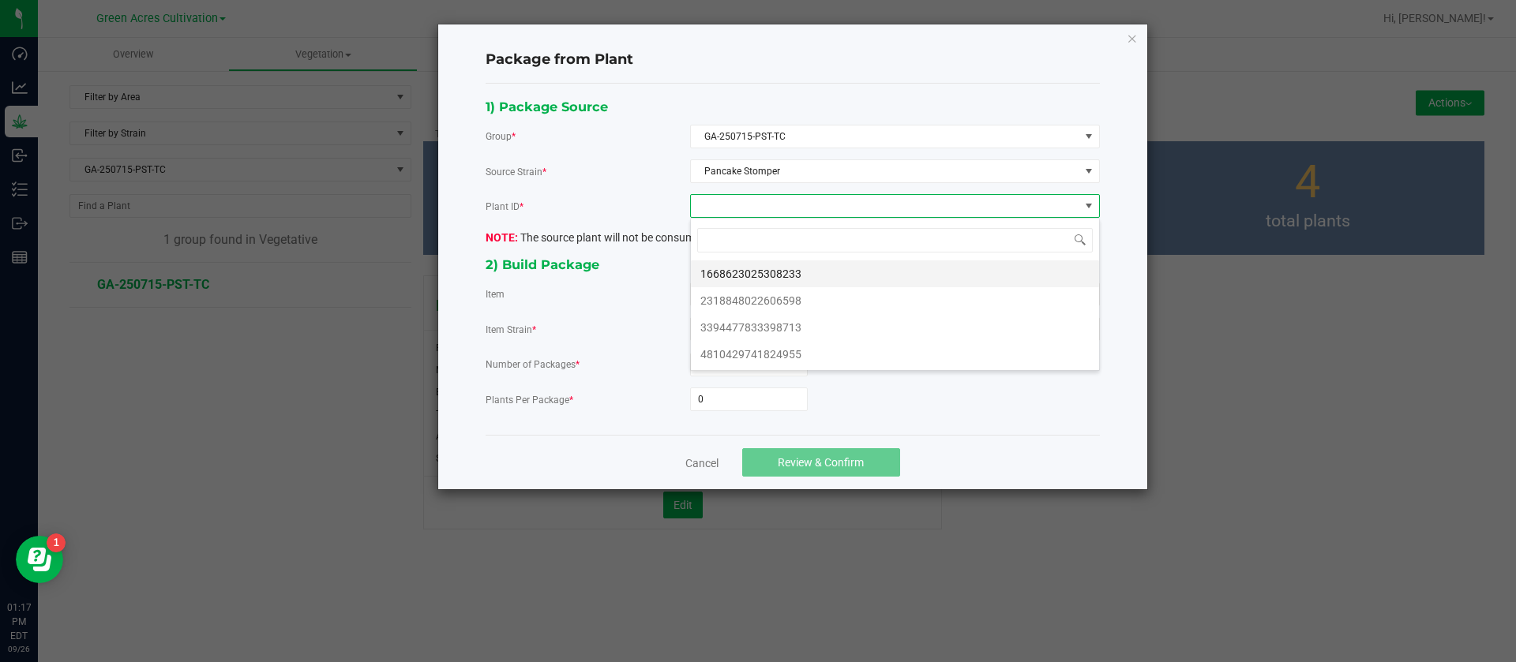
scroll to position [24, 409]
click at [694, 458] on link "Cancel" at bounding box center [701, 463] width 33 height 16
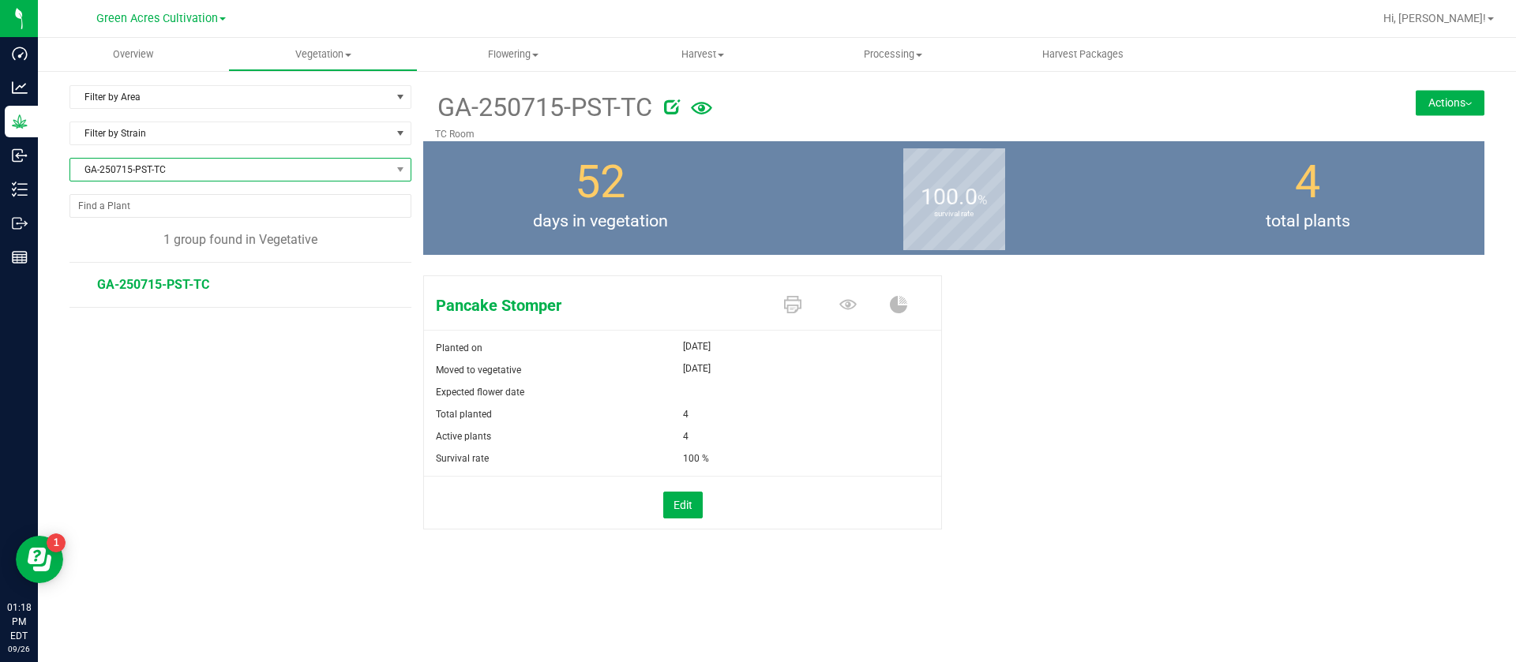
click at [197, 163] on span "GA-250715-PST-TC" at bounding box center [230, 170] width 320 height 22
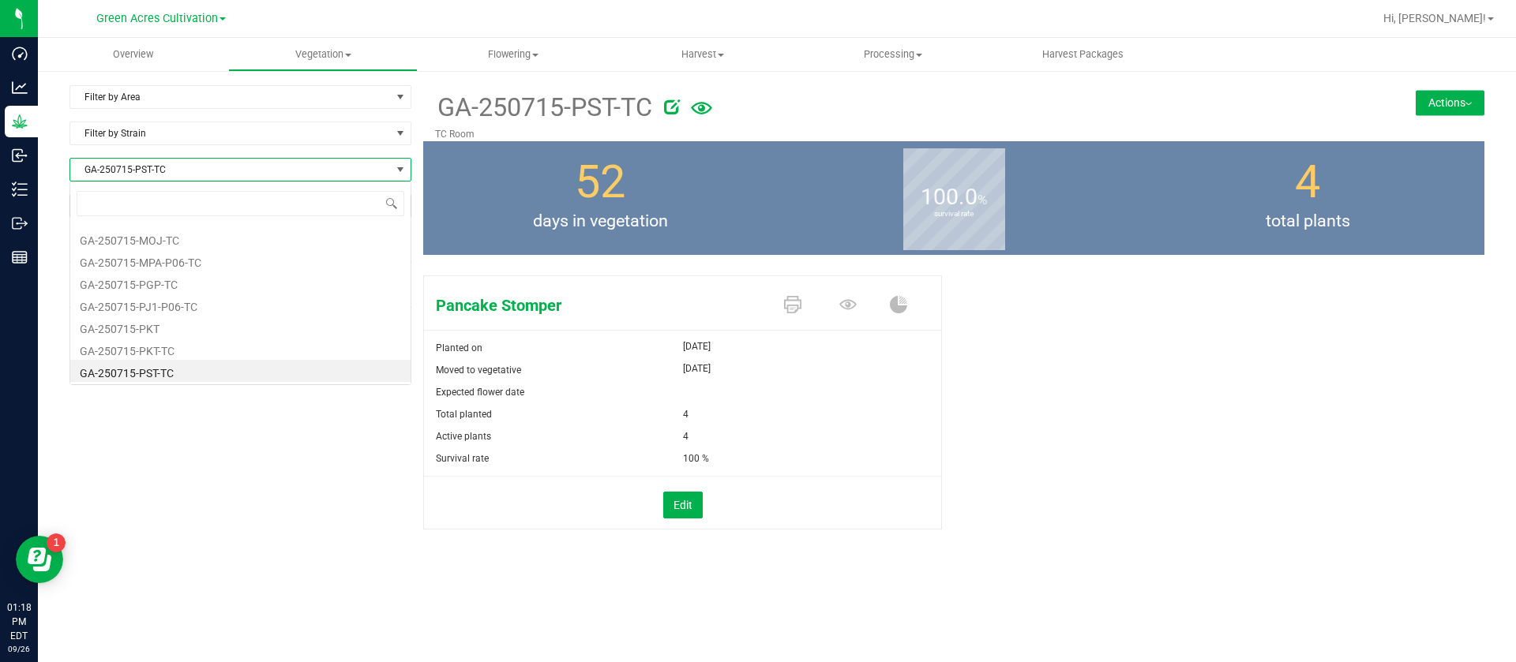
scroll to position [24, 342]
type input "A21"
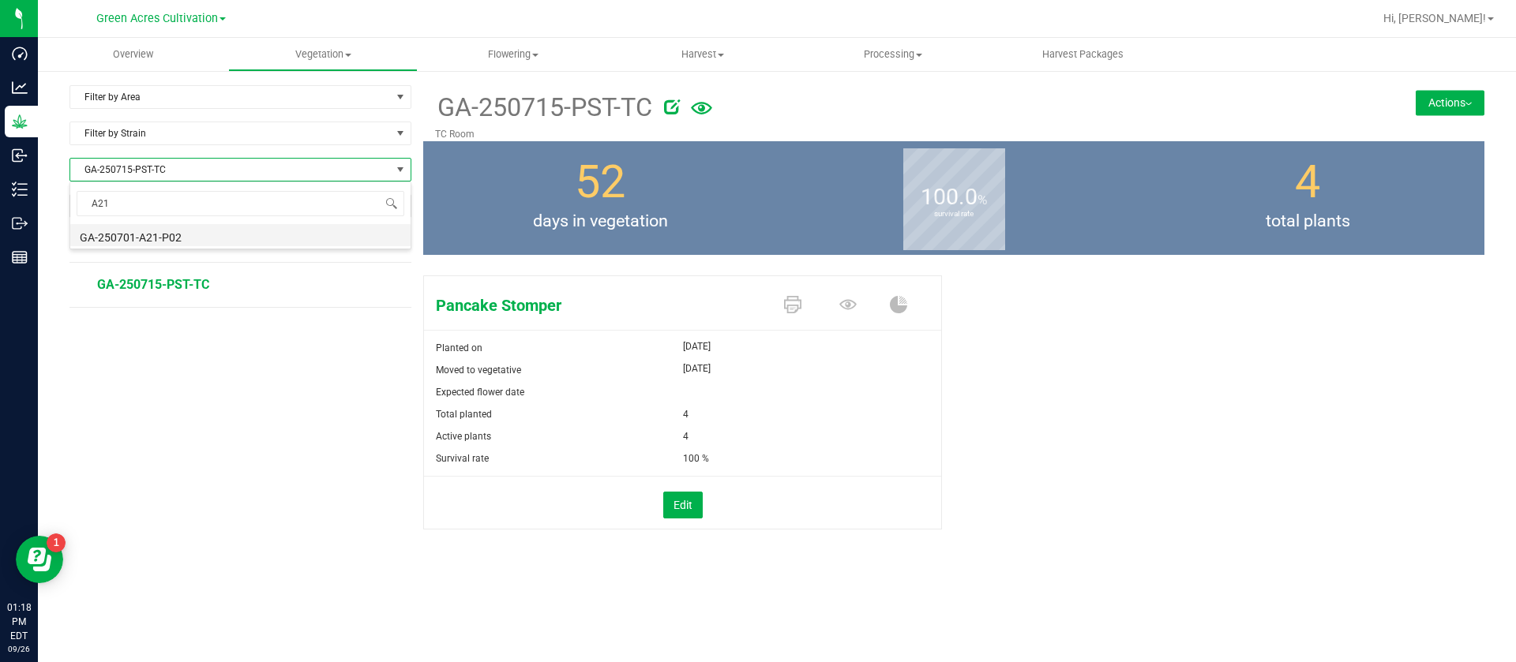
click at [208, 229] on li "GA-250701-A21-P02" at bounding box center [240, 235] width 340 height 22
click at [1479, 97] on button "Actions" at bounding box center [1449, 102] width 69 height 25
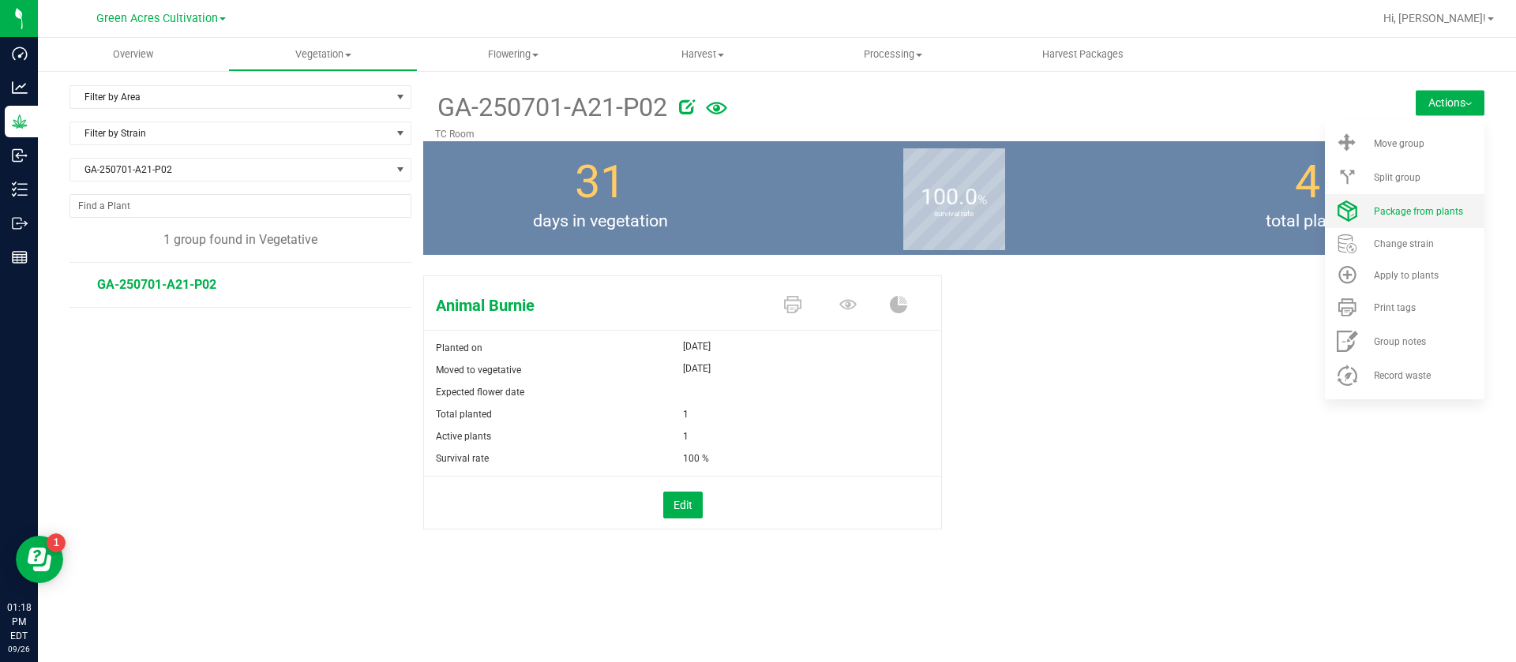
click at [1435, 212] on span "Package from plants" at bounding box center [1418, 211] width 89 height 11
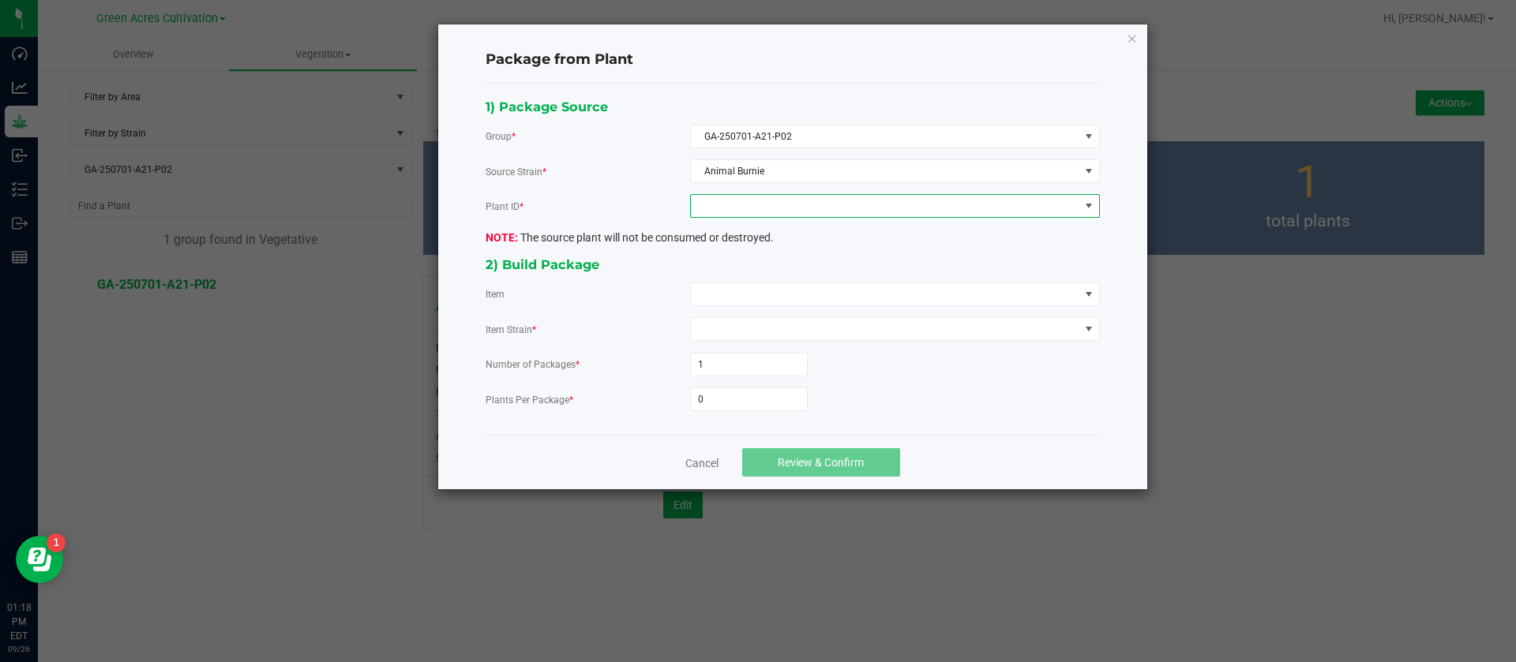
click at [826, 206] on span at bounding box center [885, 206] width 388 height 22
click at [813, 270] on li "3535235322943414" at bounding box center [895, 274] width 408 height 27
click at [782, 305] on span at bounding box center [885, 294] width 388 height 22
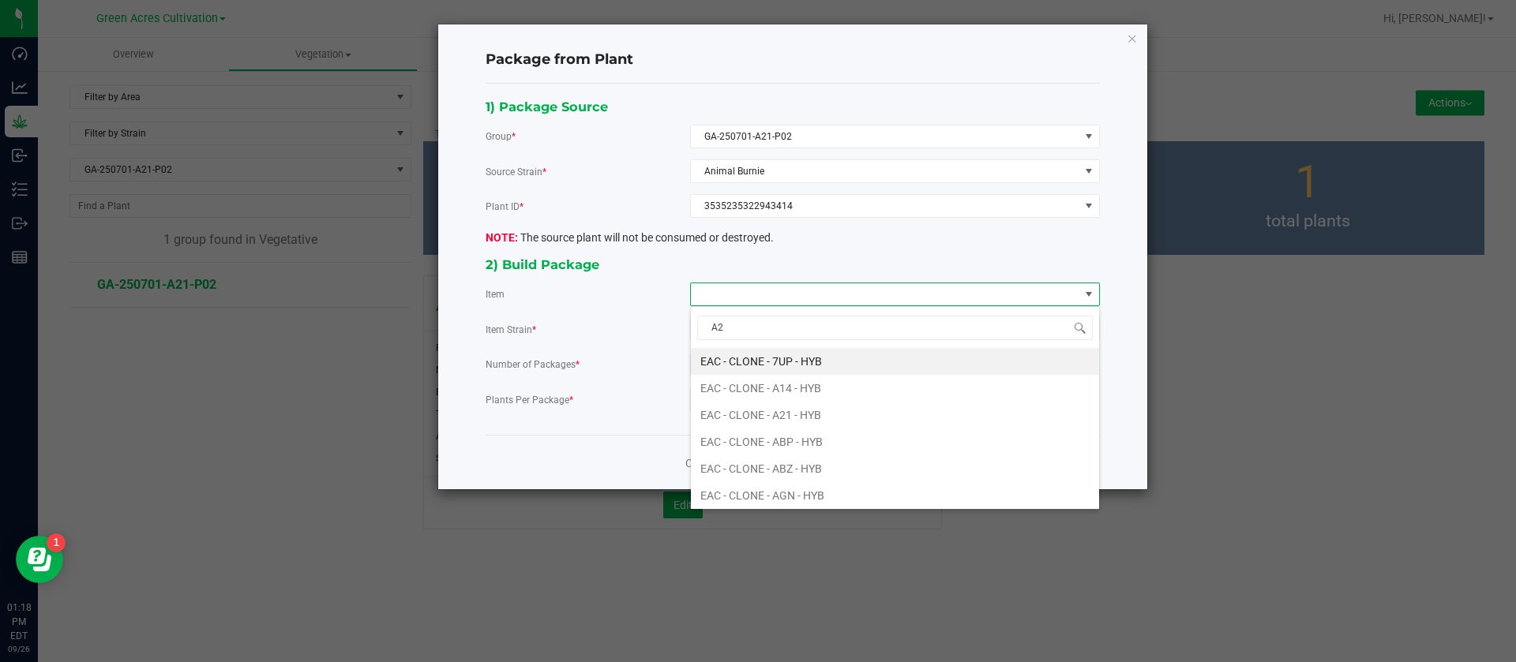
type input "A21"
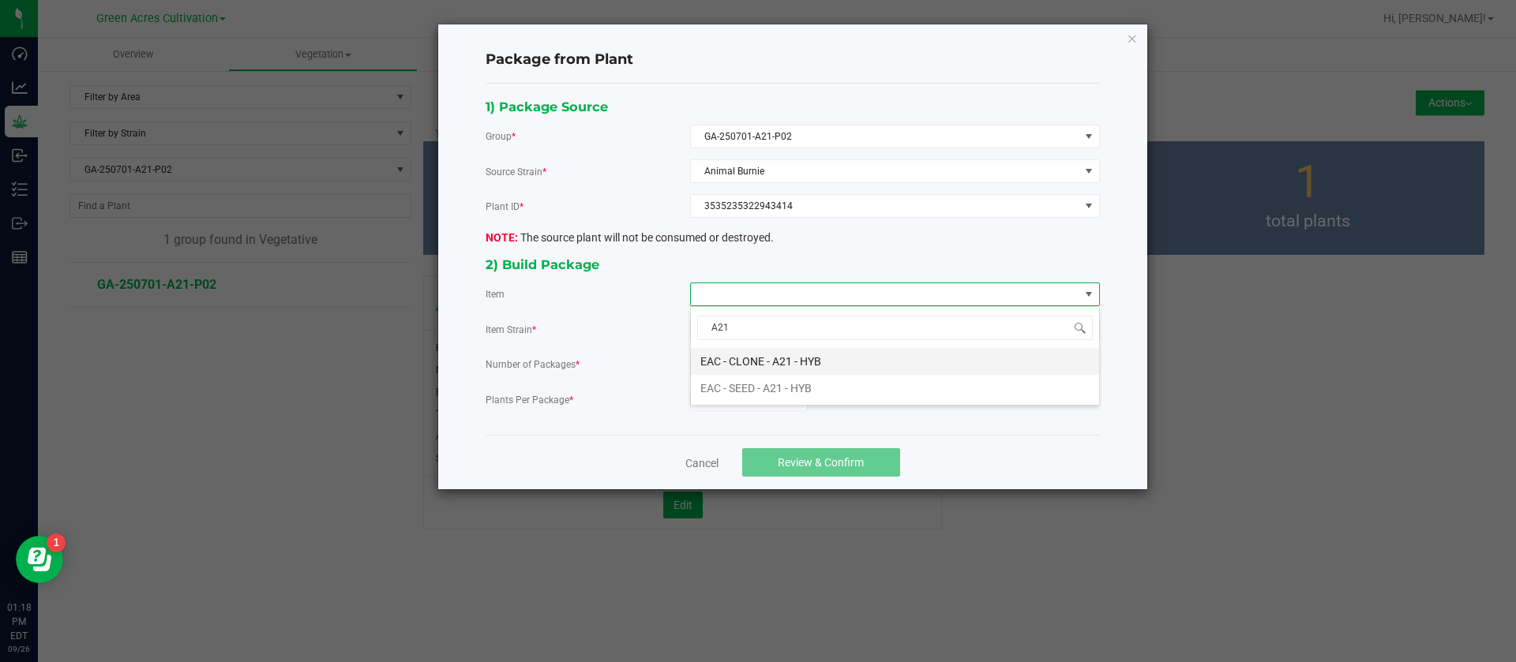
click at [761, 360] on HYB "EAC - CLONE - A21 - HYB" at bounding box center [895, 361] width 408 height 27
click at [739, 398] on input "0" at bounding box center [749, 399] width 116 height 22
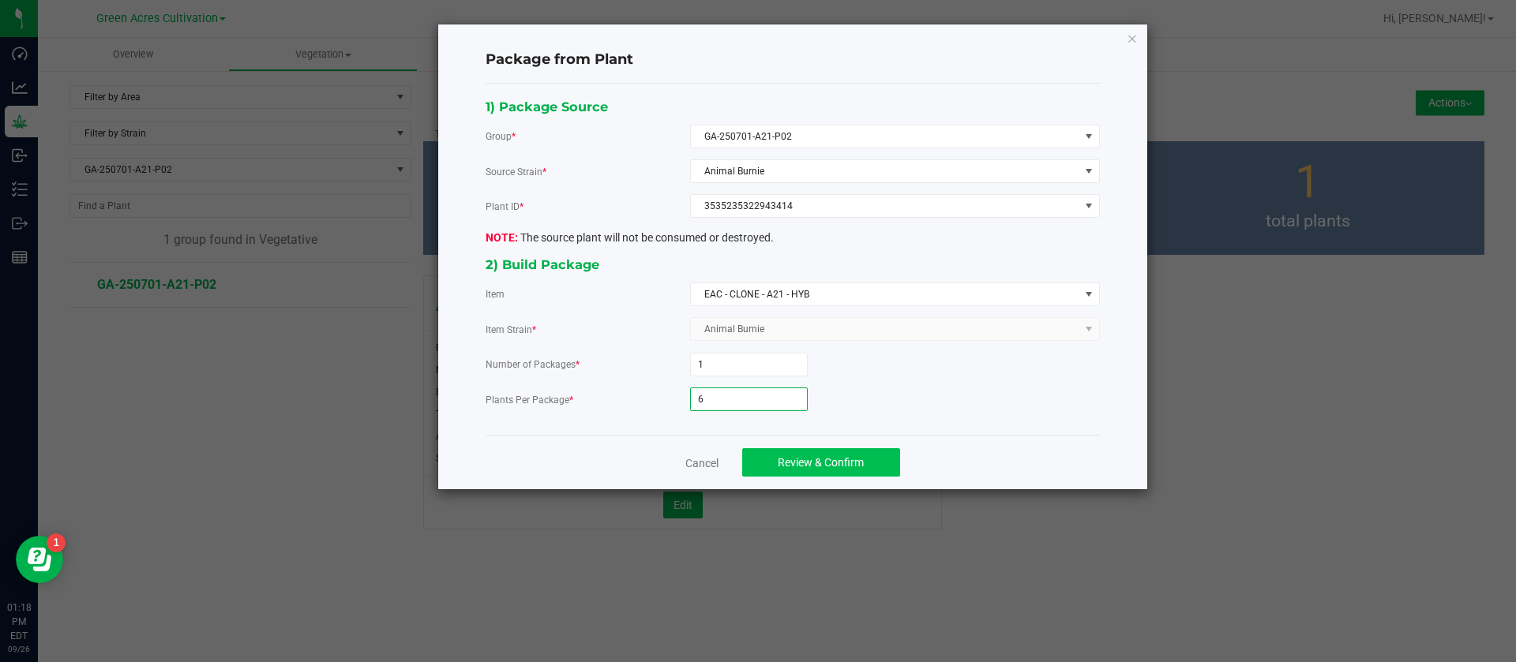
type input "6"
click at [833, 469] on span "Review & Confirm" at bounding box center [821, 462] width 86 height 13
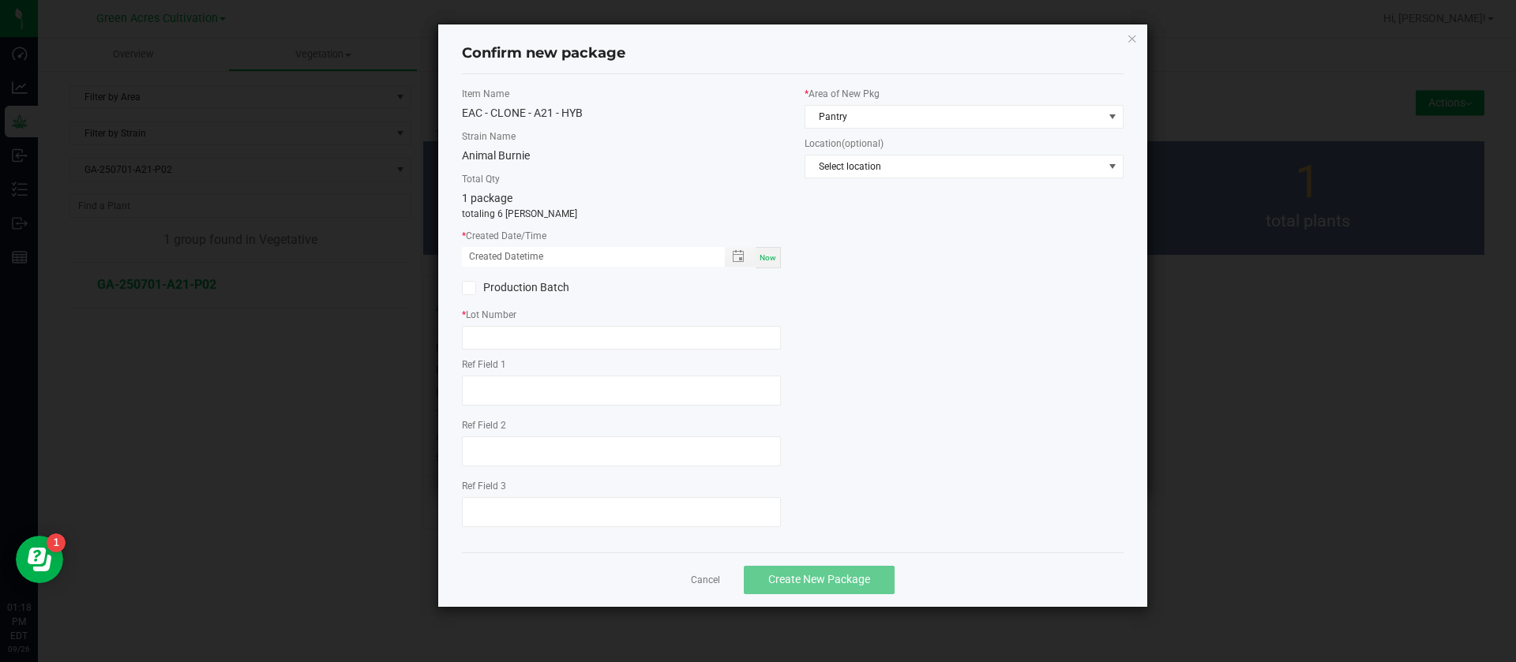
click at [776, 253] on div "Now" at bounding box center [767, 257] width 25 height 21
click at [488, 253] on input "09/26/2025 01:18 PM" at bounding box center [585, 257] width 246 height 20
type input "09/05/2025 01:18 PM"
click at [548, 331] on input "text" at bounding box center [621, 338] width 319 height 24
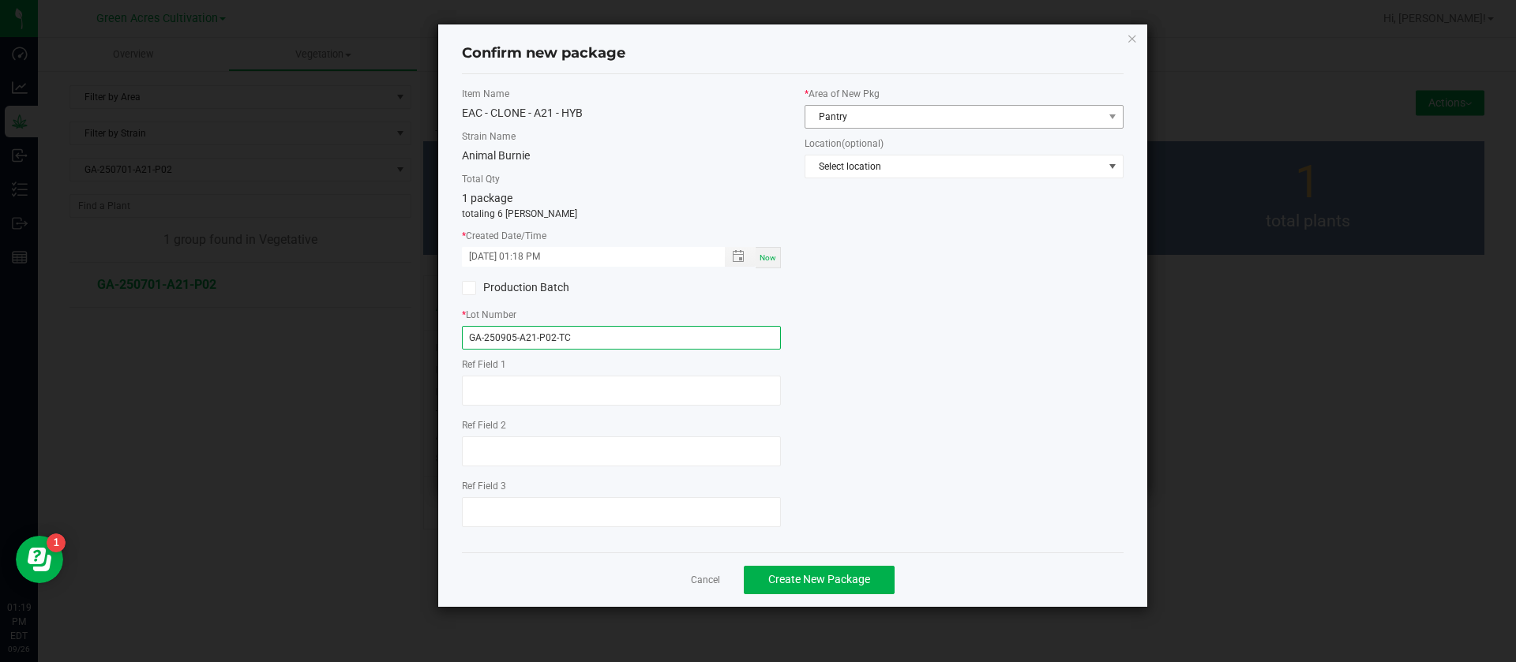
type input "GA-250905-A21-P02-TC"
click at [917, 108] on span "Pantry" at bounding box center [954, 117] width 298 height 22
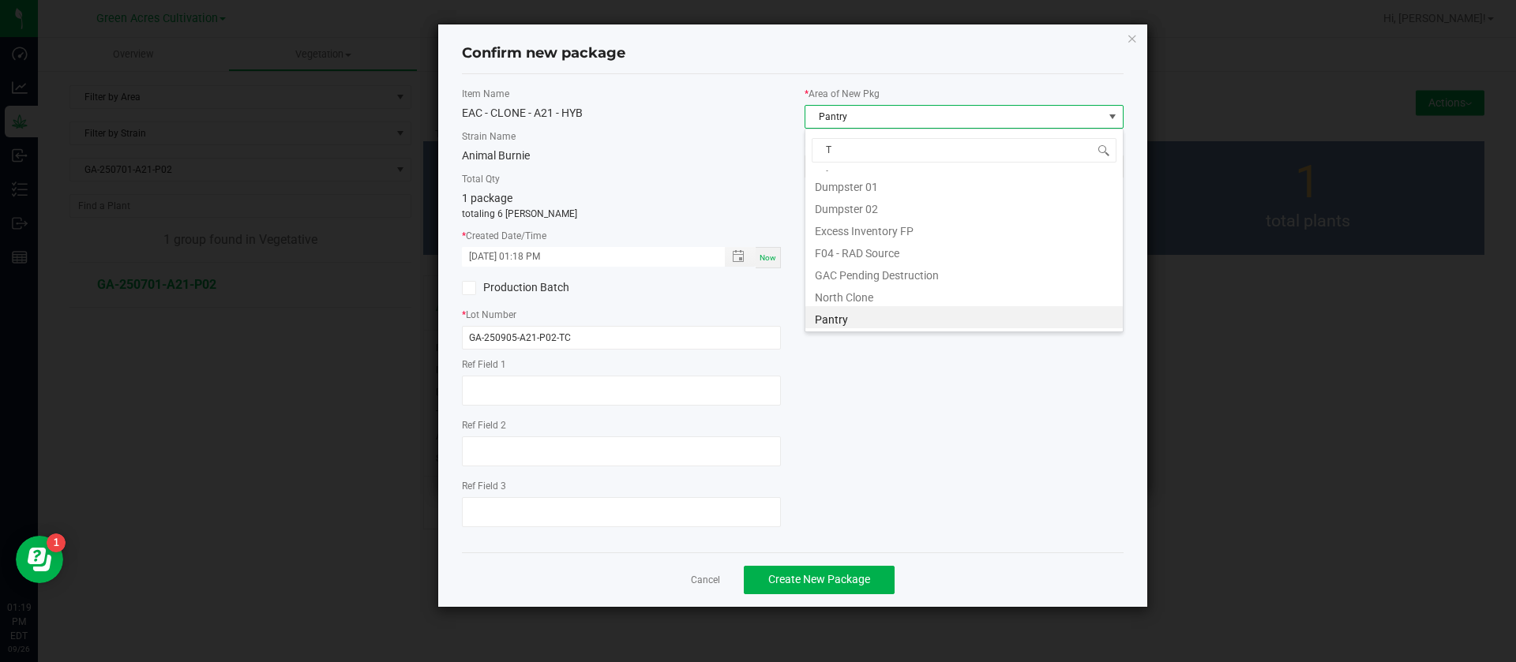
scroll to position [107, 0]
type input "TC"
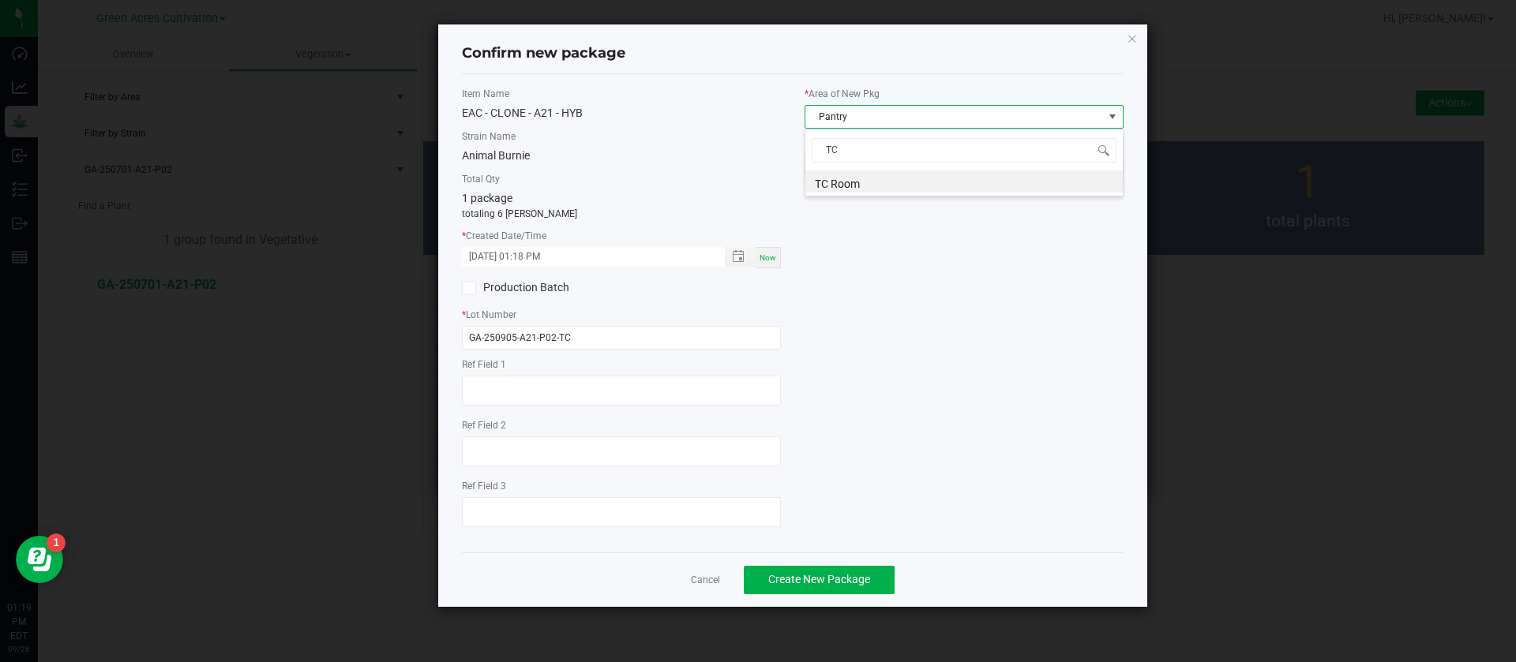
scroll to position [0, 0]
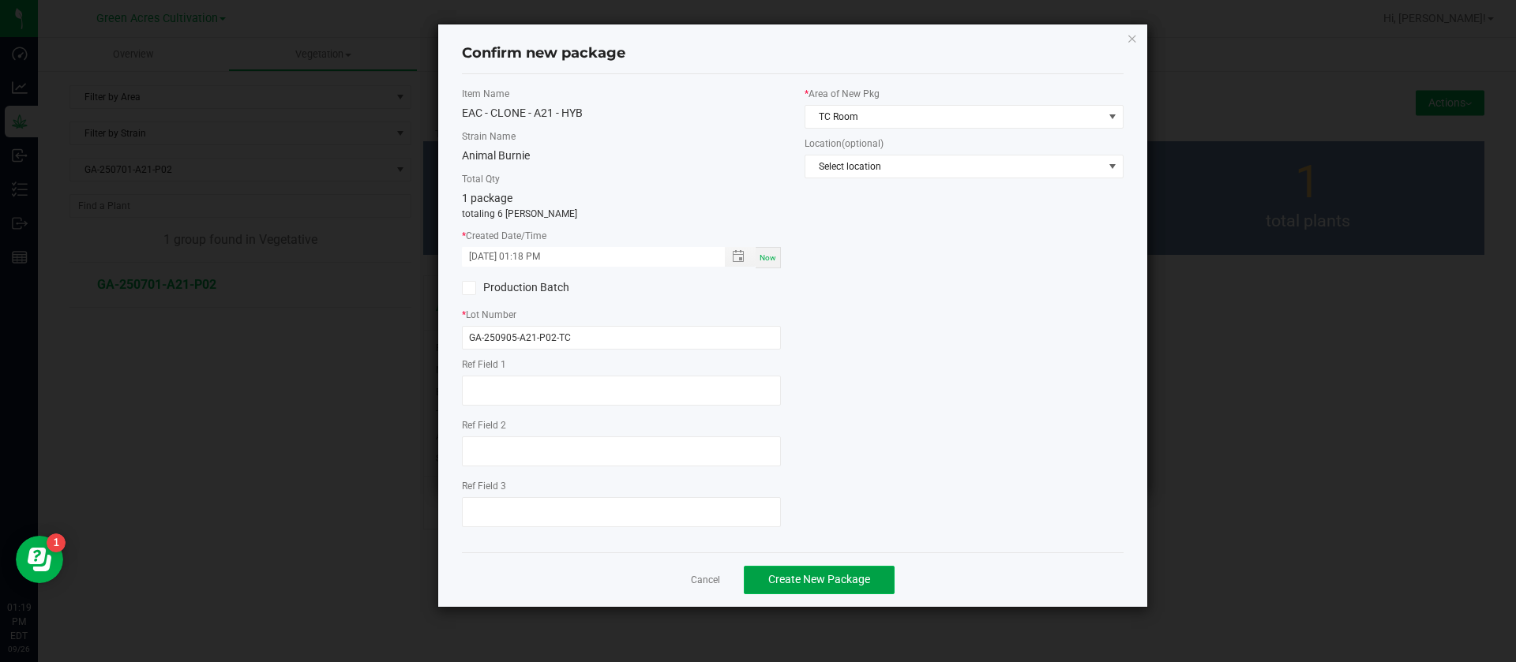
click at [789, 580] on span "Create New Package" at bounding box center [819, 579] width 102 height 13
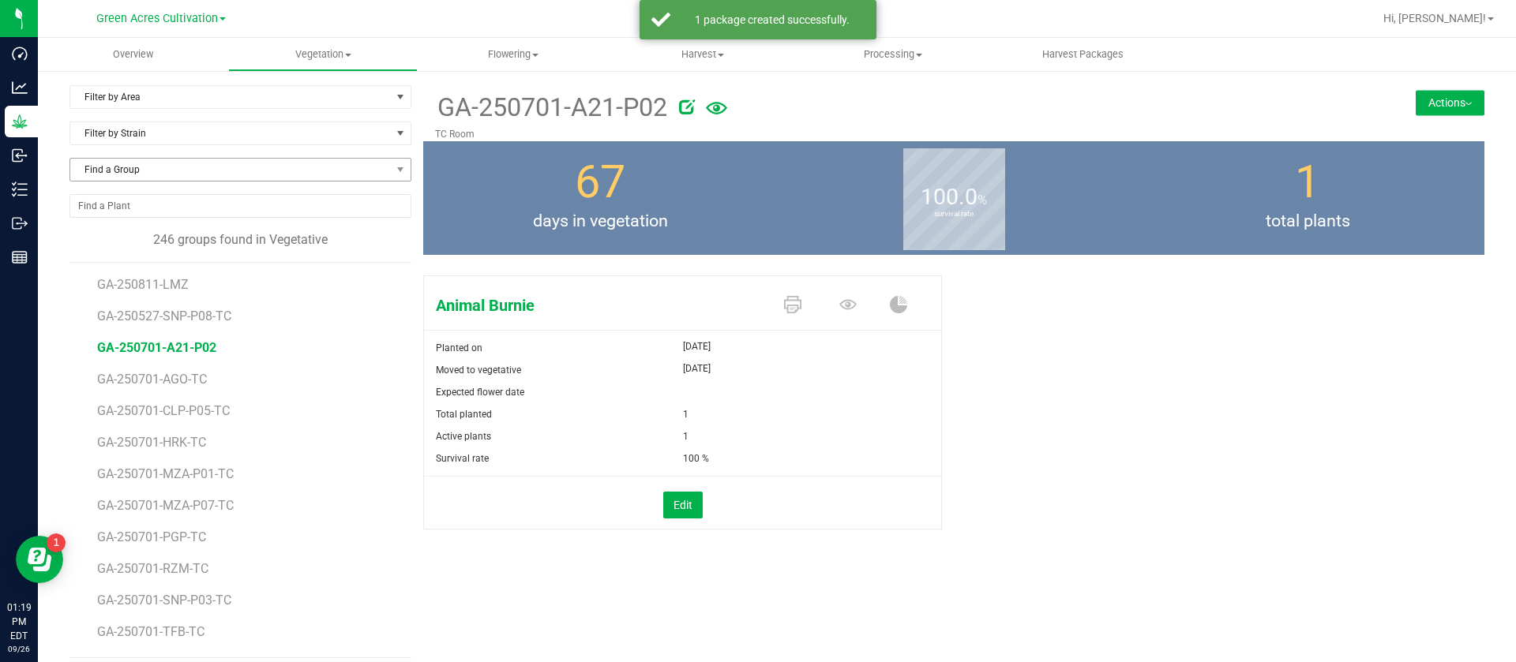
drag, startPoint x: 219, startPoint y: 148, endPoint x: 214, endPoint y: 168, distance: 20.3
click at [219, 148] on div "Filter by Strain" at bounding box center [240, 140] width 342 height 36
click at [213, 168] on span "Find a Group" at bounding box center [230, 170] width 320 height 22
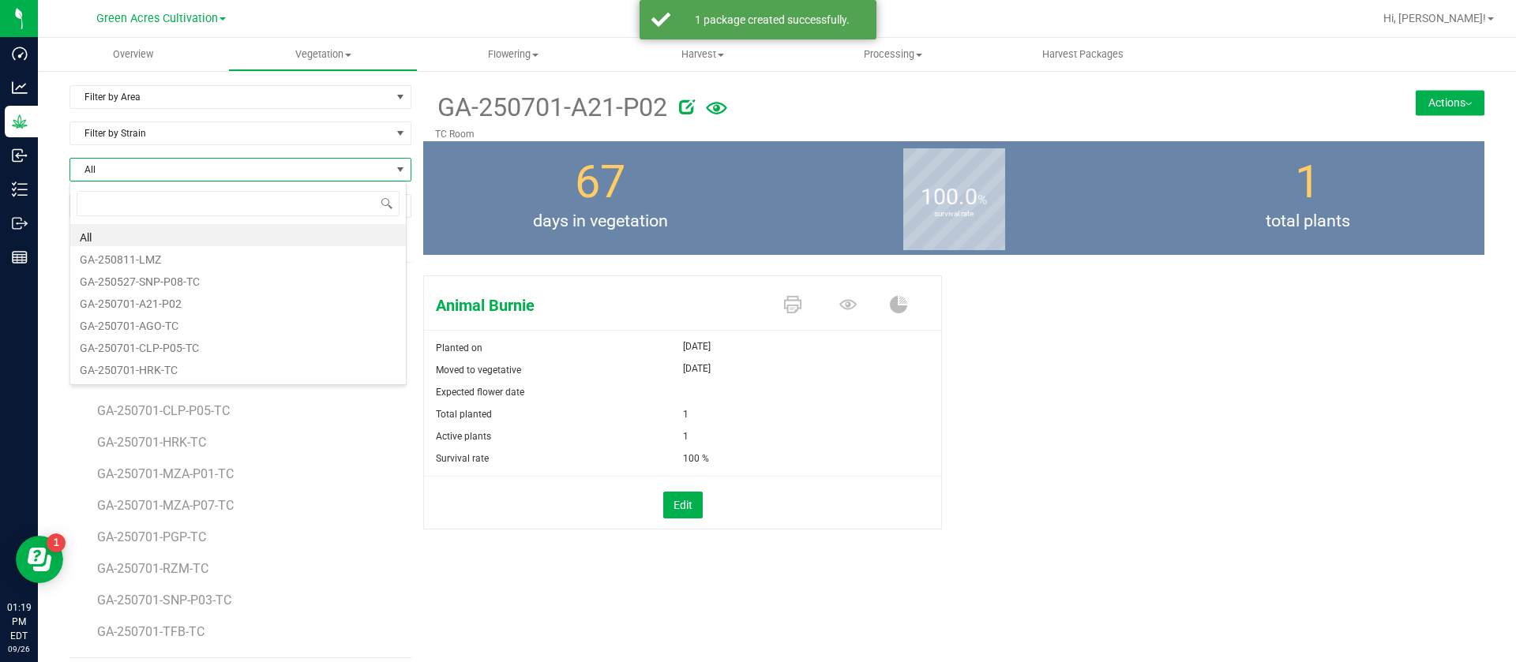
scroll to position [24, 338]
type input "WBV"
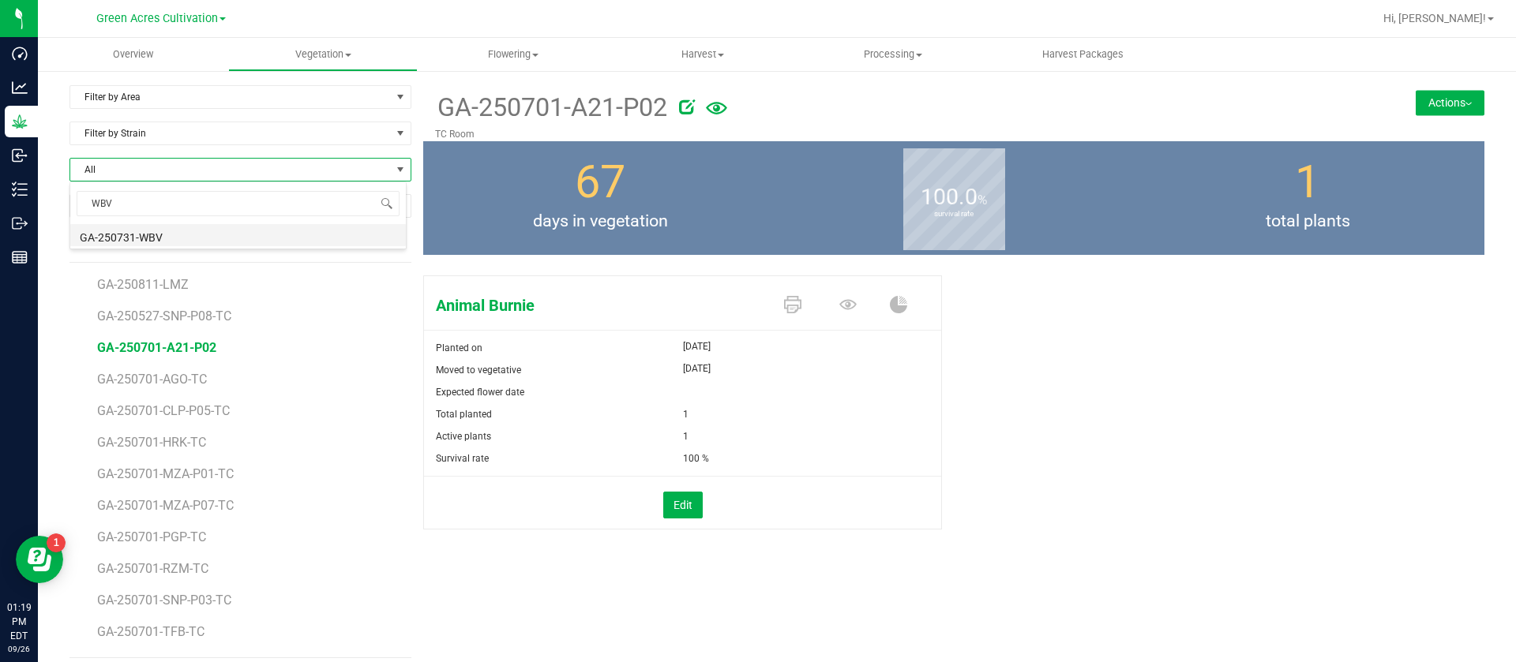
click at [205, 238] on li "GA-250731-WBV" at bounding box center [237, 235] width 335 height 22
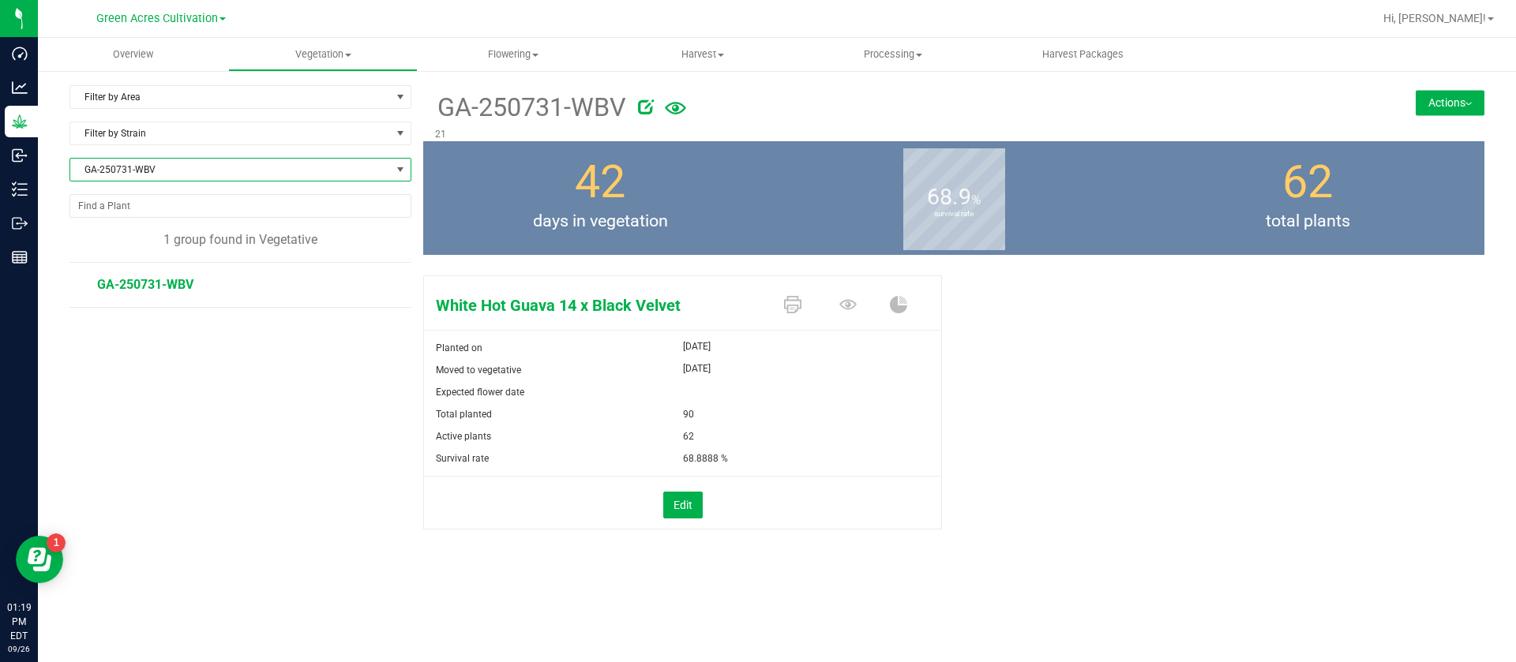
click at [1426, 100] on button "Actions" at bounding box center [1449, 102] width 69 height 25
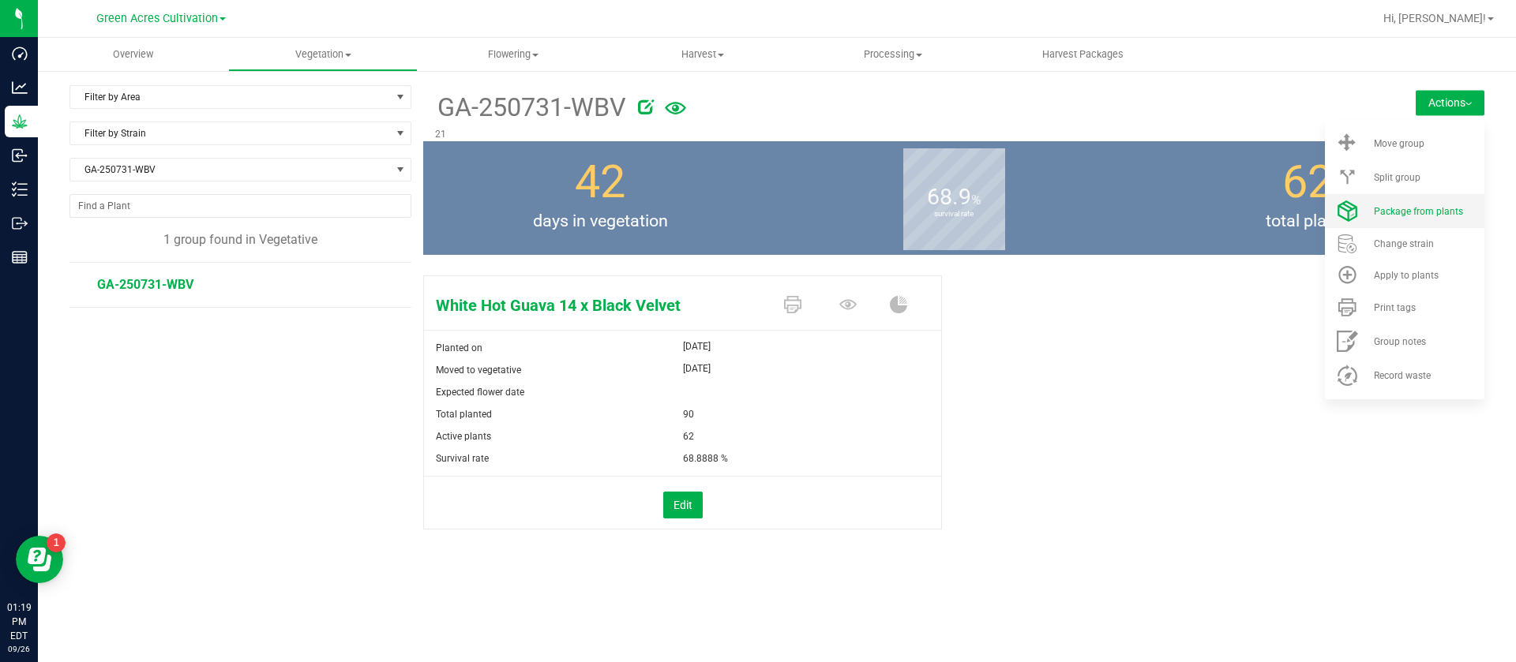
click at [1403, 218] on li "Package from plants" at bounding box center [1404, 211] width 159 height 34
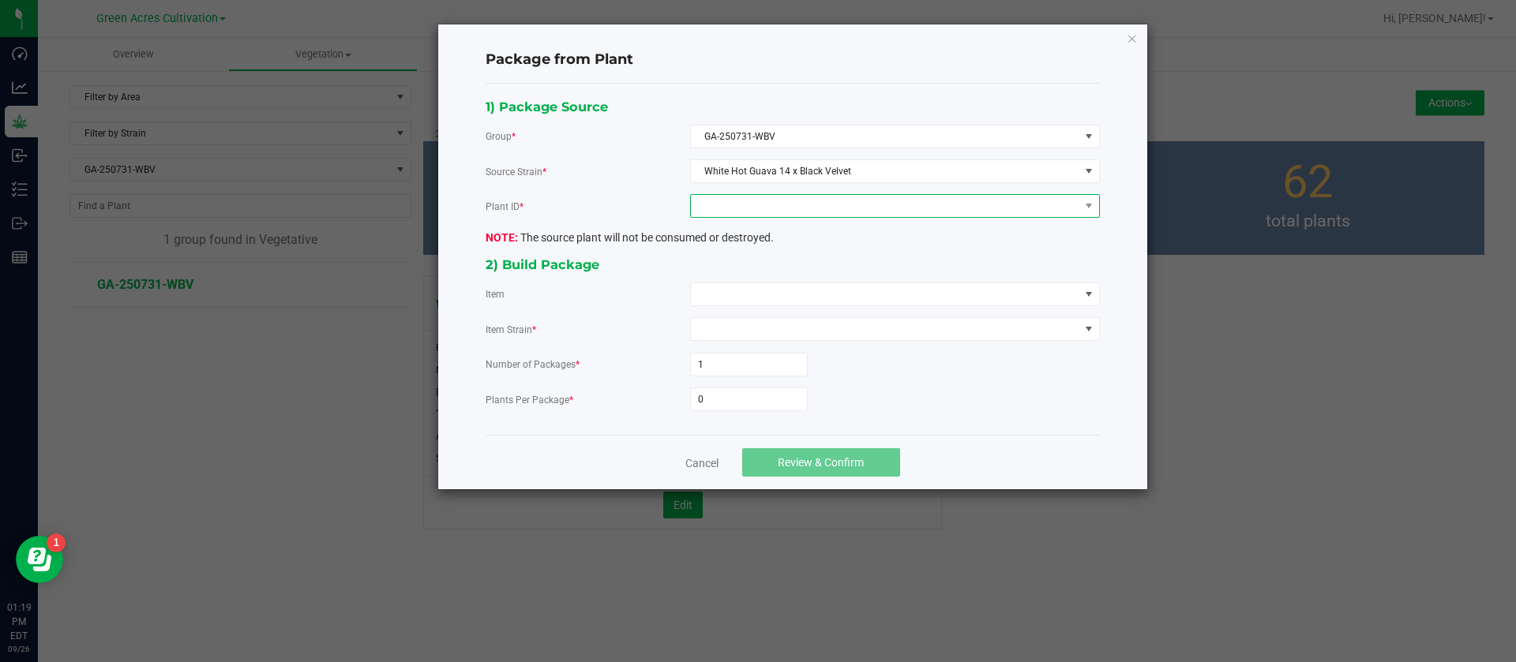
click at [819, 195] on span at bounding box center [885, 206] width 388 height 22
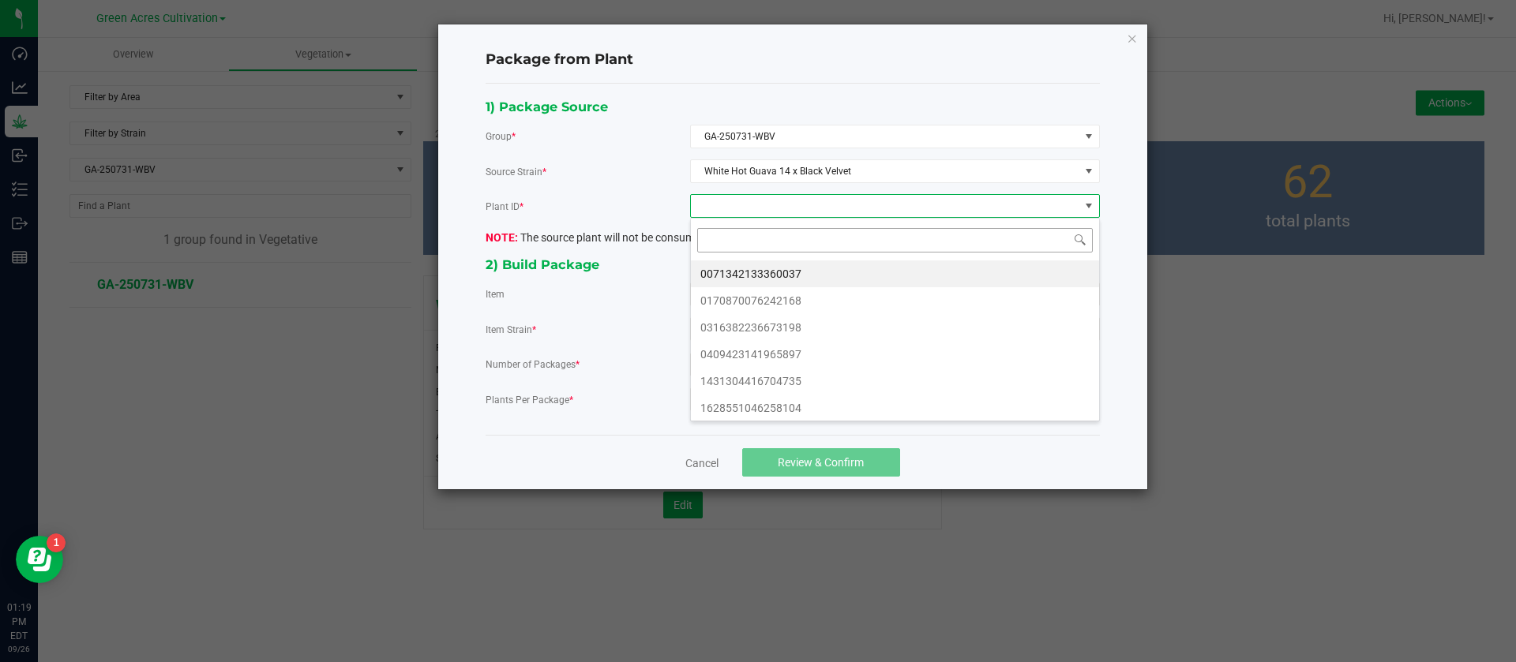
scroll to position [24, 409]
click at [816, 265] on li "0071342133360037" at bounding box center [895, 274] width 408 height 27
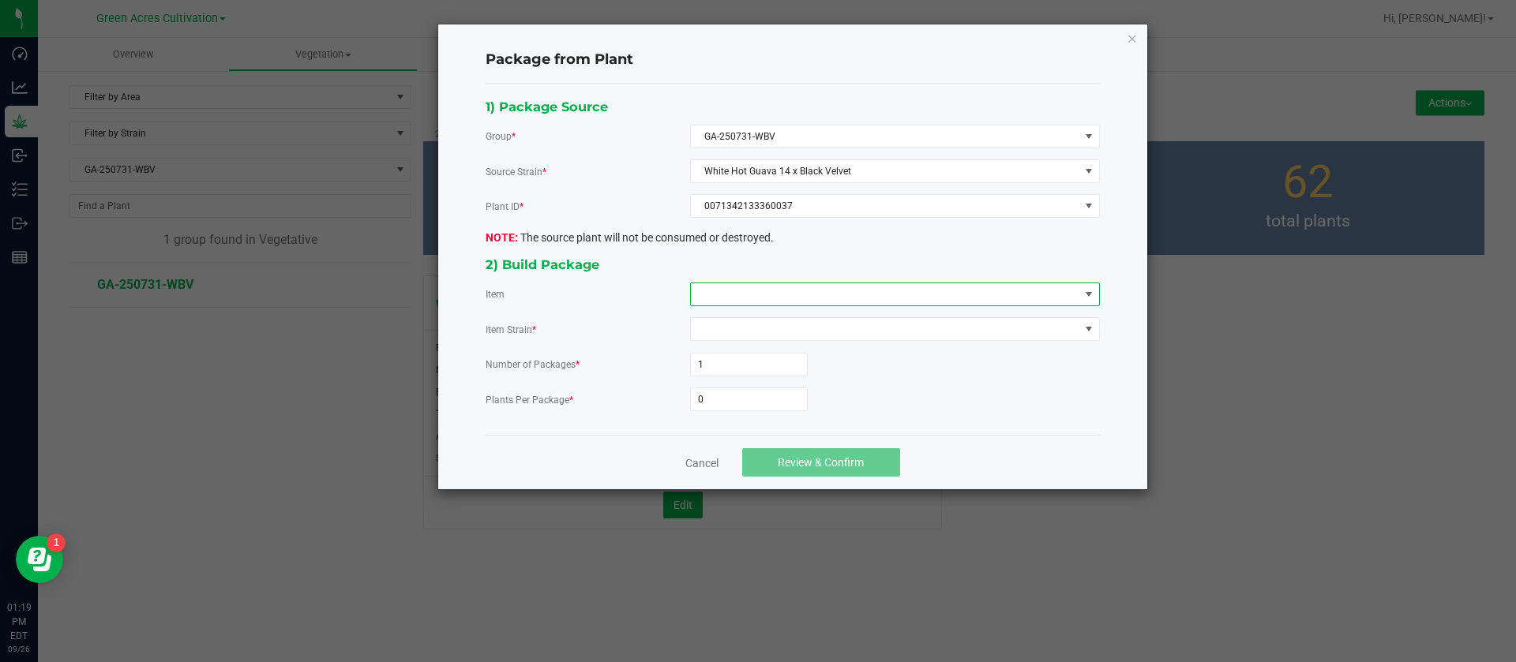
click at [771, 294] on span at bounding box center [885, 294] width 388 height 22
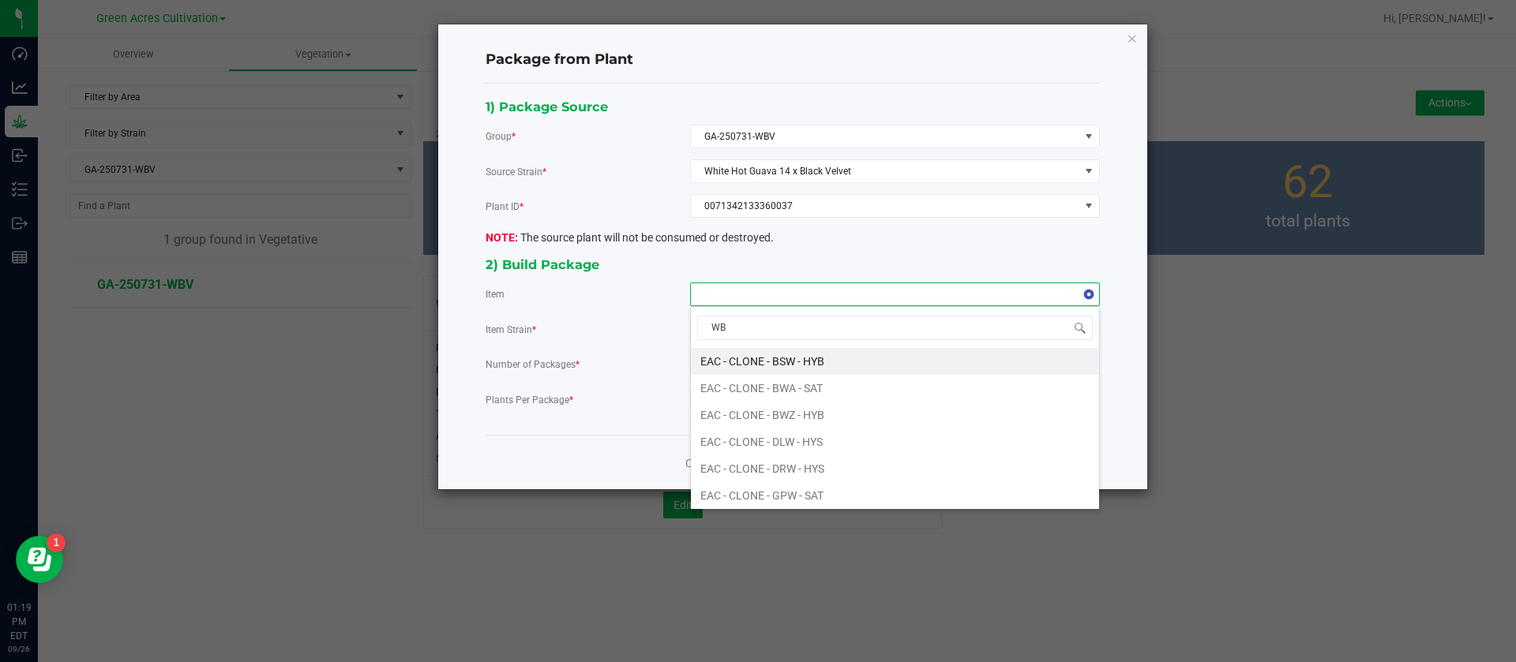
type input "WBV"
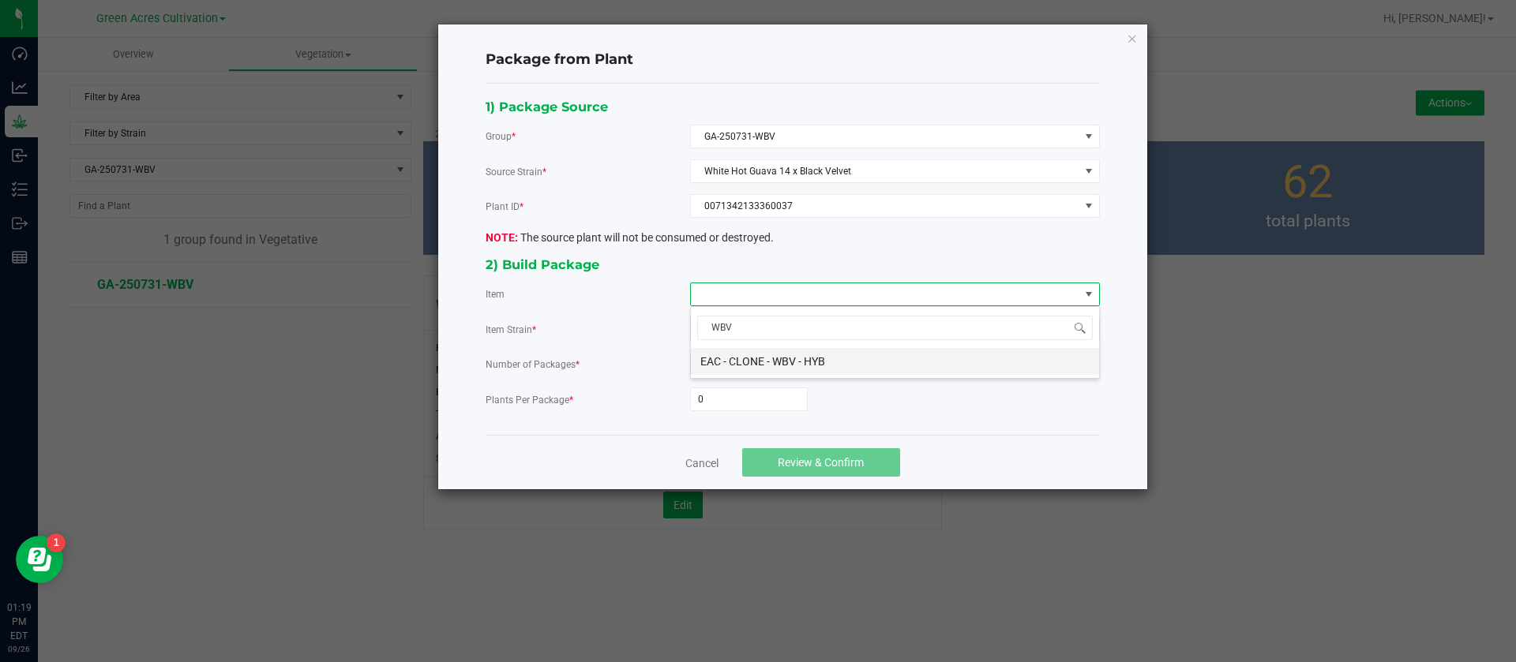
click at [785, 356] on HYB "EAC - CLONE - WBV - HYB" at bounding box center [895, 361] width 408 height 27
click at [747, 405] on input "0" at bounding box center [749, 399] width 116 height 22
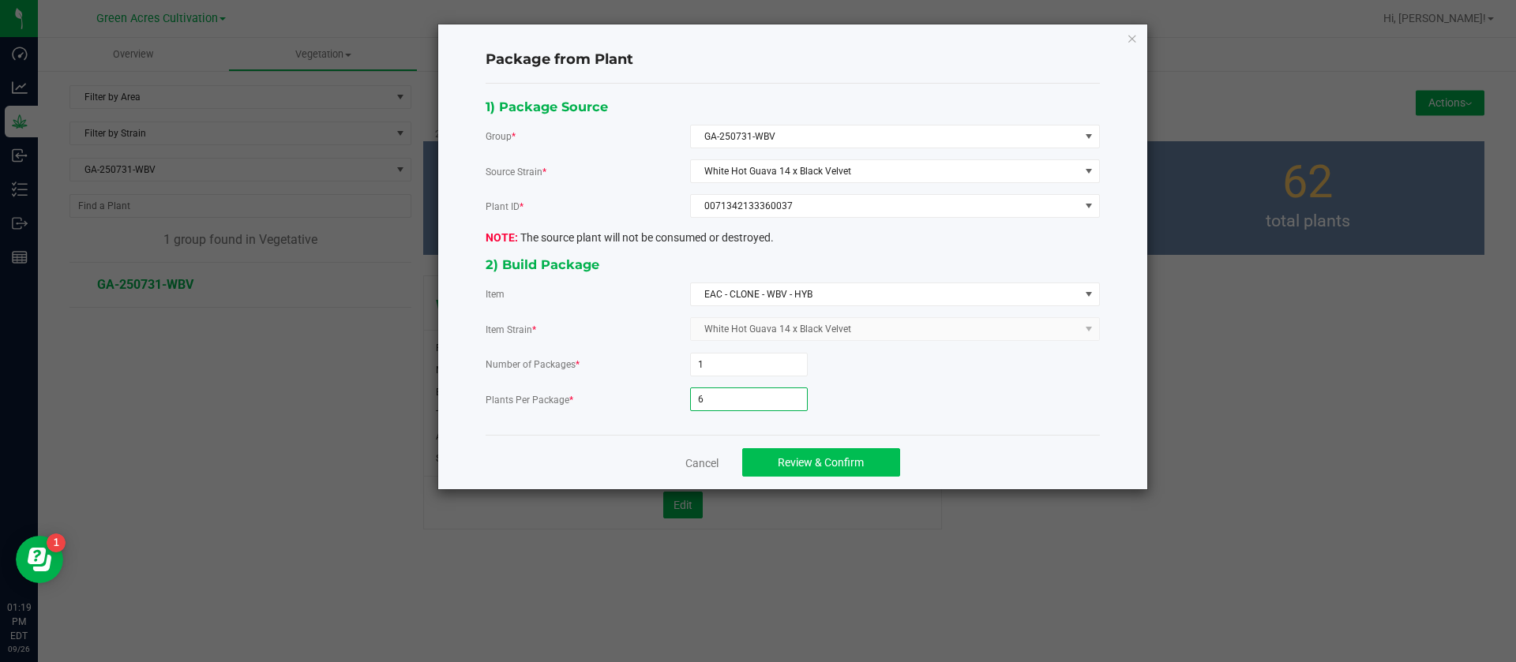
type input "6"
click at [839, 455] on button "Review & Confirm" at bounding box center [821, 462] width 158 height 28
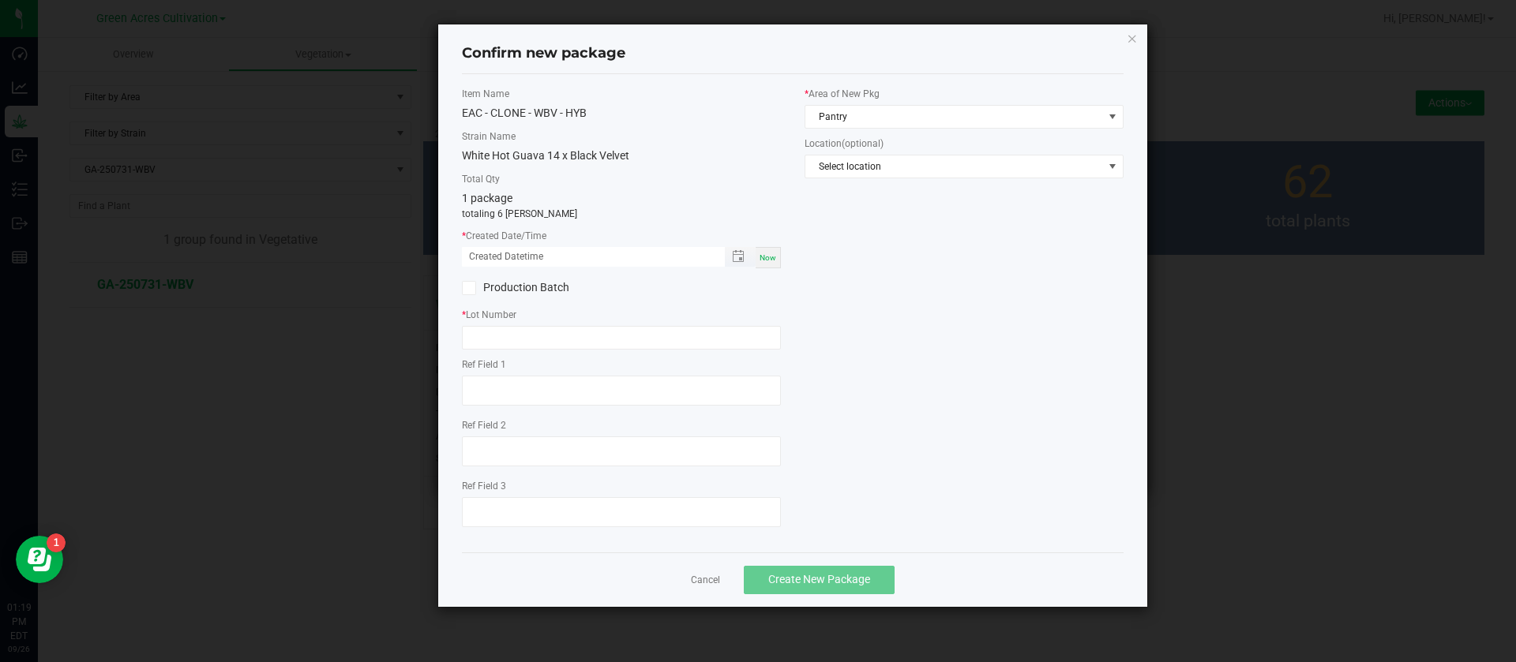
drag, startPoint x: 768, startPoint y: 254, endPoint x: 543, endPoint y: 259, distance: 225.0
click at [766, 254] on span "Now" at bounding box center [767, 257] width 17 height 9
click at [489, 254] on input "09/26/2025 01:19 PM" at bounding box center [585, 257] width 246 height 20
type input "09/05/2025 01:19 PM"
click at [479, 324] on div "* Lot Number" at bounding box center [621, 329] width 319 height 42
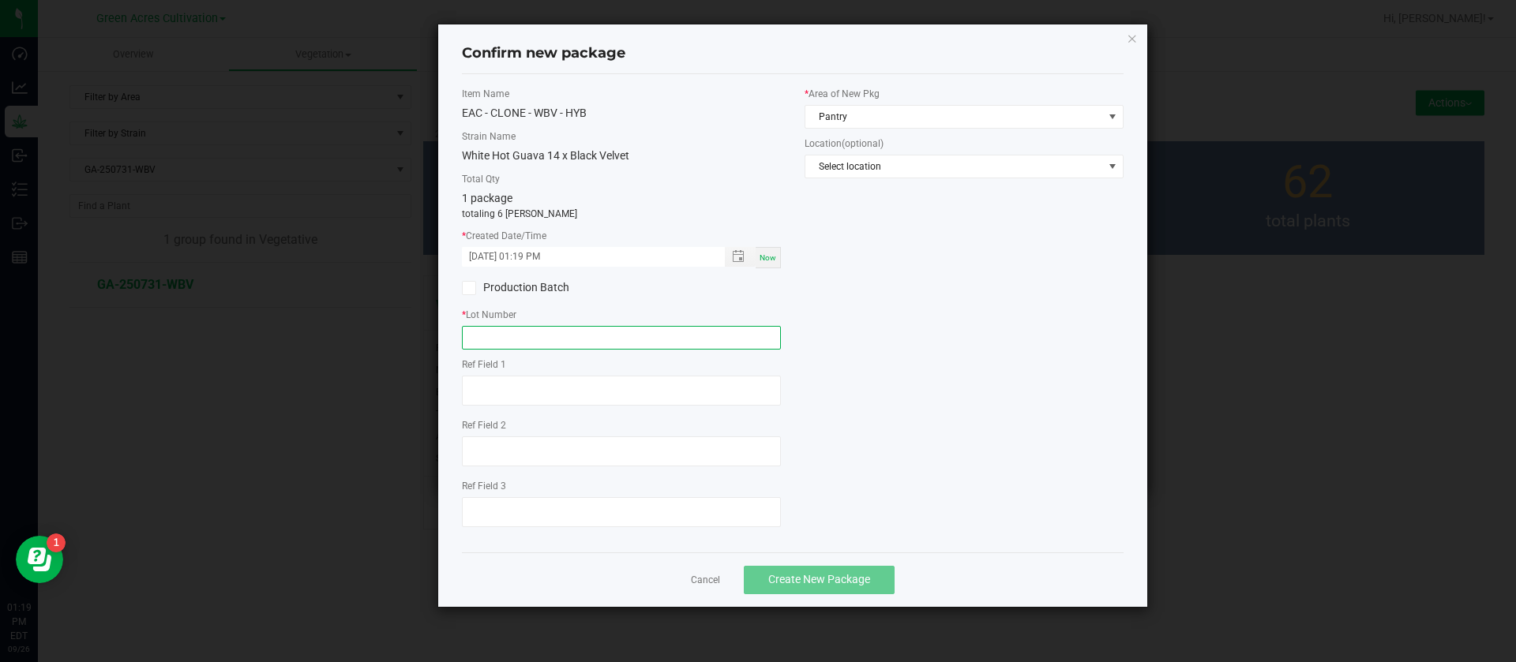
click at [482, 328] on input "text" at bounding box center [621, 338] width 319 height 24
type input "GA-250905-WBV-TC"
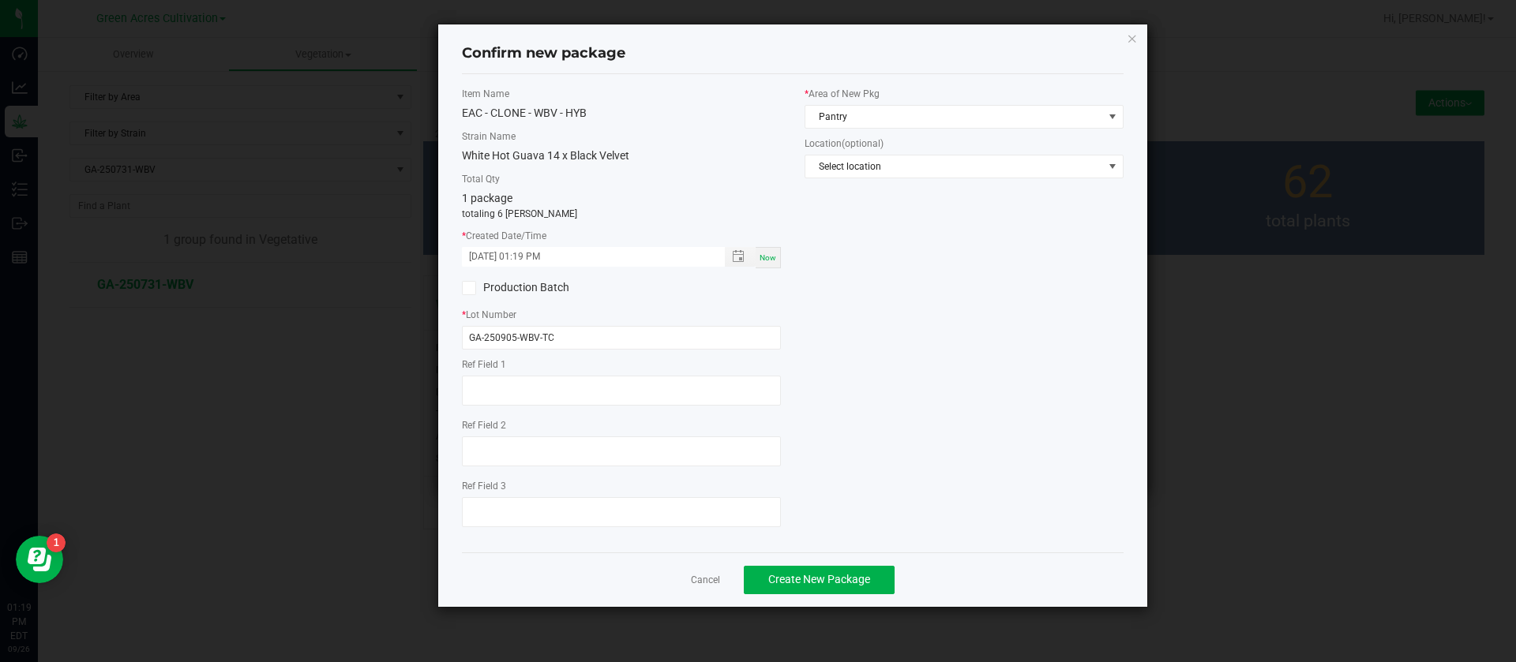
click at [928, 224] on div "Item Name EAC - CLONE - WBV - HYB Strain Name White Hot Guava 14 x Black Velvet…" at bounding box center [792, 313] width 685 height 453
click at [907, 118] on span "Pantry" at bounding box center [954, 117] width 298 height 22
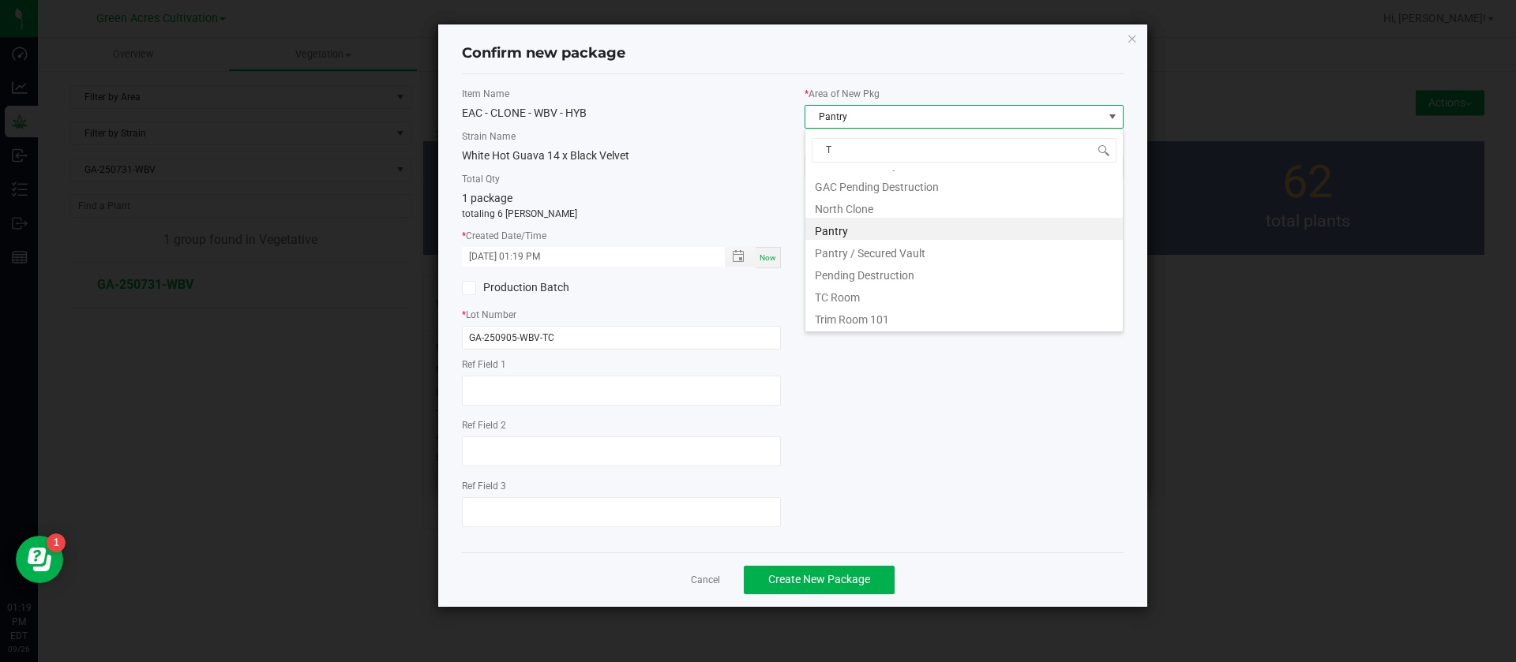
scroll to position [107, 0]
type input "TC"
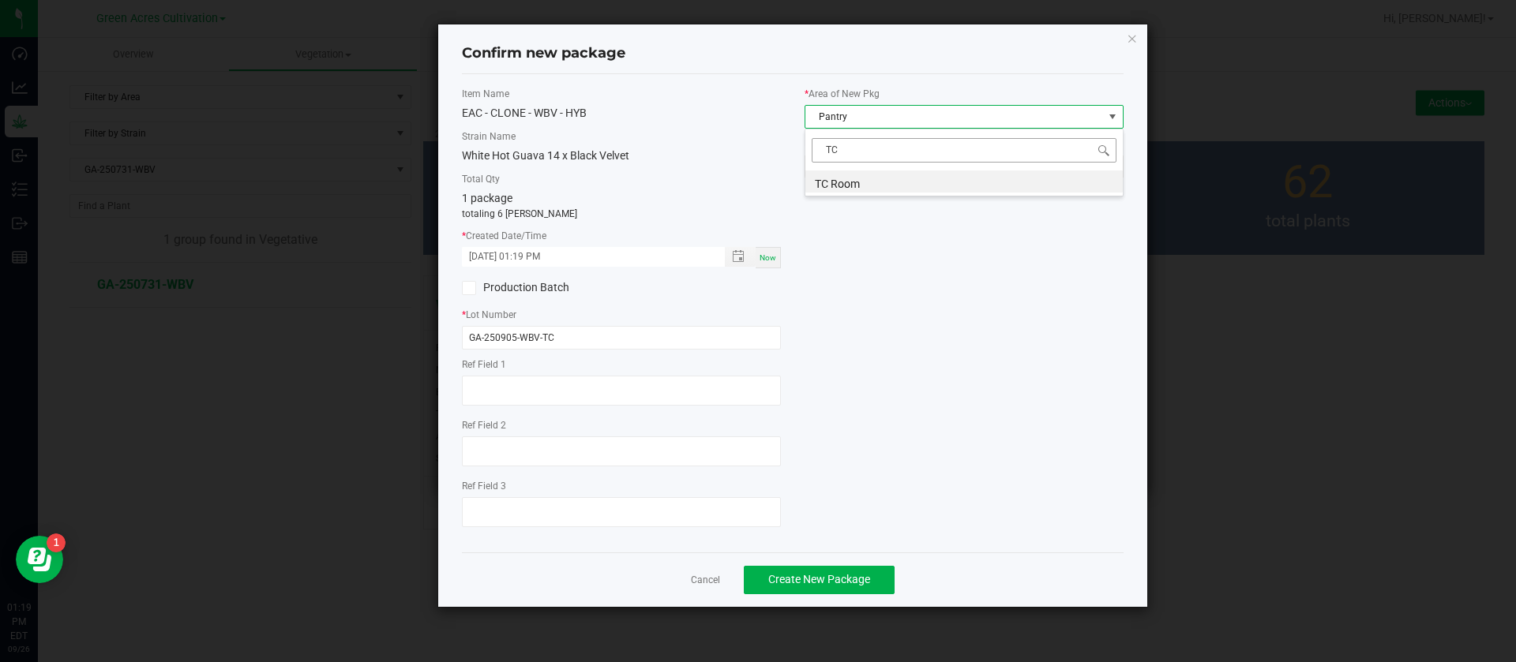
scroll to position [0, 0]
click at [874, 196] on div "TC TC Room" at bounding box center [963, 163] width 319 height 68
click at [865, 185] on li "TC Room" at bounding box center [963, 182] width 317 height 22
click at [877, 295] on div "Item Name EAC - CLONE - WBV - HYB Strain Name White Hot Guava 14 x Black Velvet…" at bounding box center [792, 313] width 685 height 453
click at [988, 414] on div "Item Name EAC - CLONE - WBV - HYB Strain Name White Hot Guava 14 x Black Velvet…" at bounding box center [792, 313] width 685 height 453
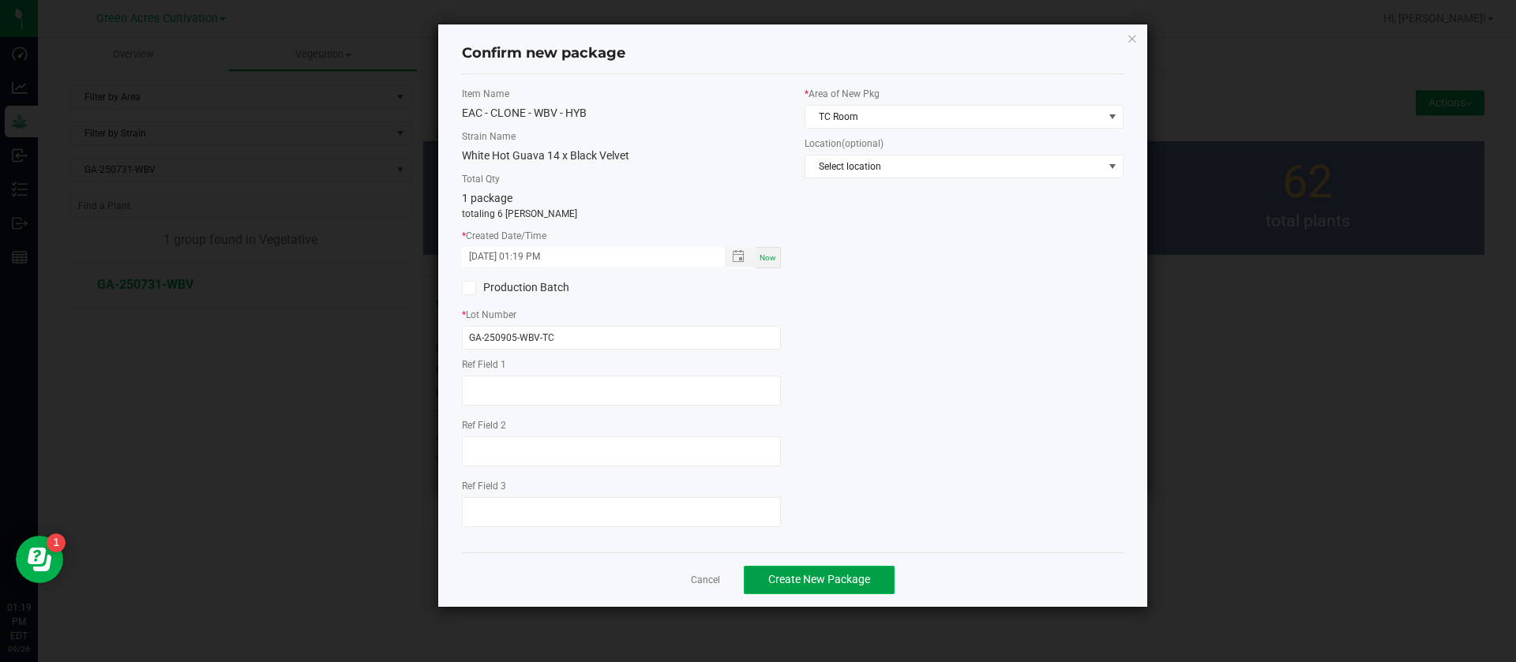
click at [844, 575] on span "Create New Package" at bounding box center [819, 579] width 102 height 13
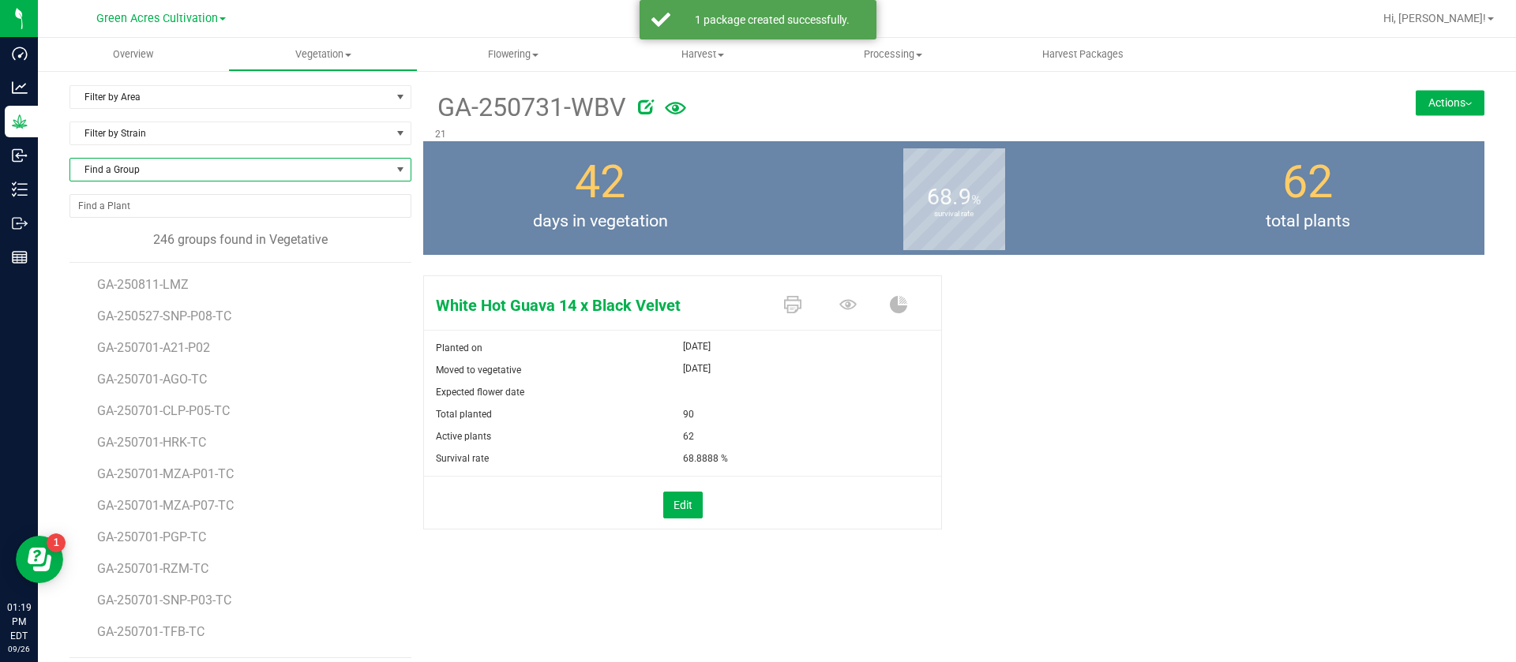
click at [172, 163] on span "Find a Group" at bounding box center [230, 170] width 320 height 22
type input "AGO"
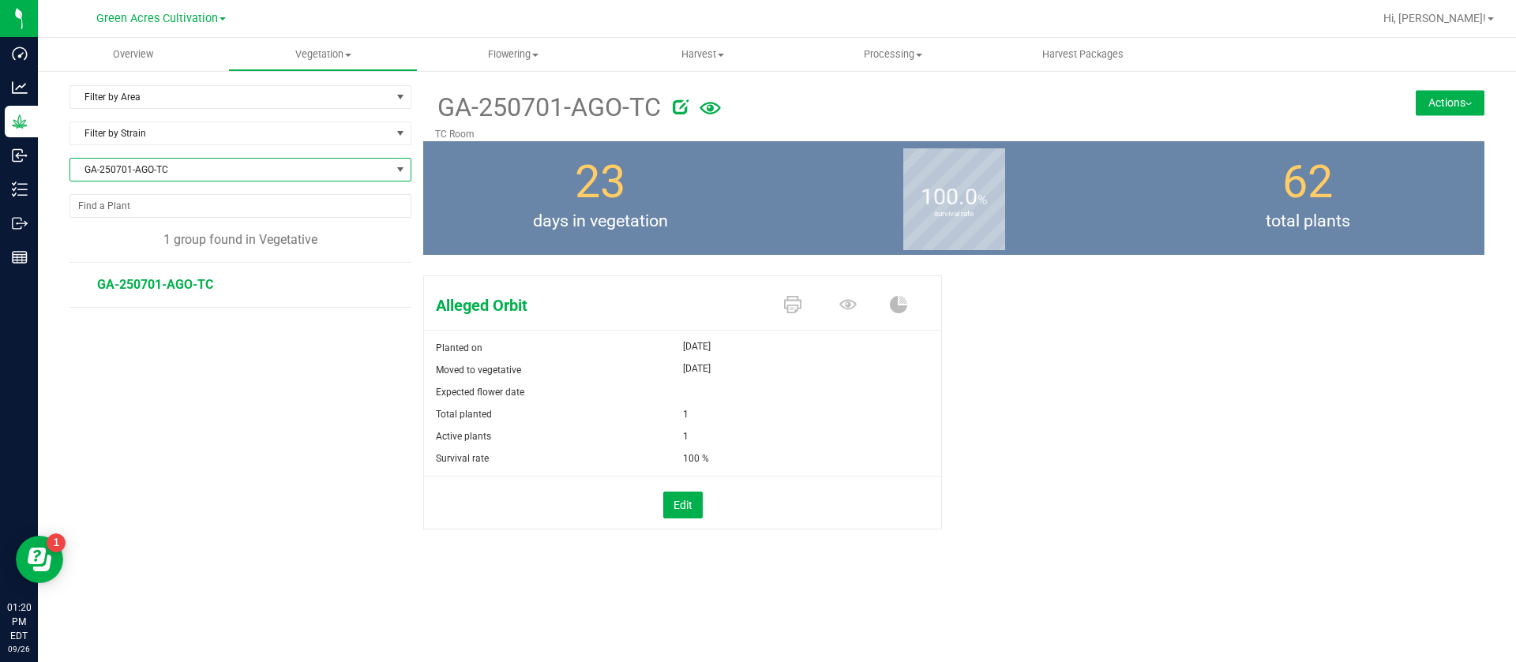
click at [1435, 103] on button "Actions" at bounding box center [1449, 102] width 69 height 25
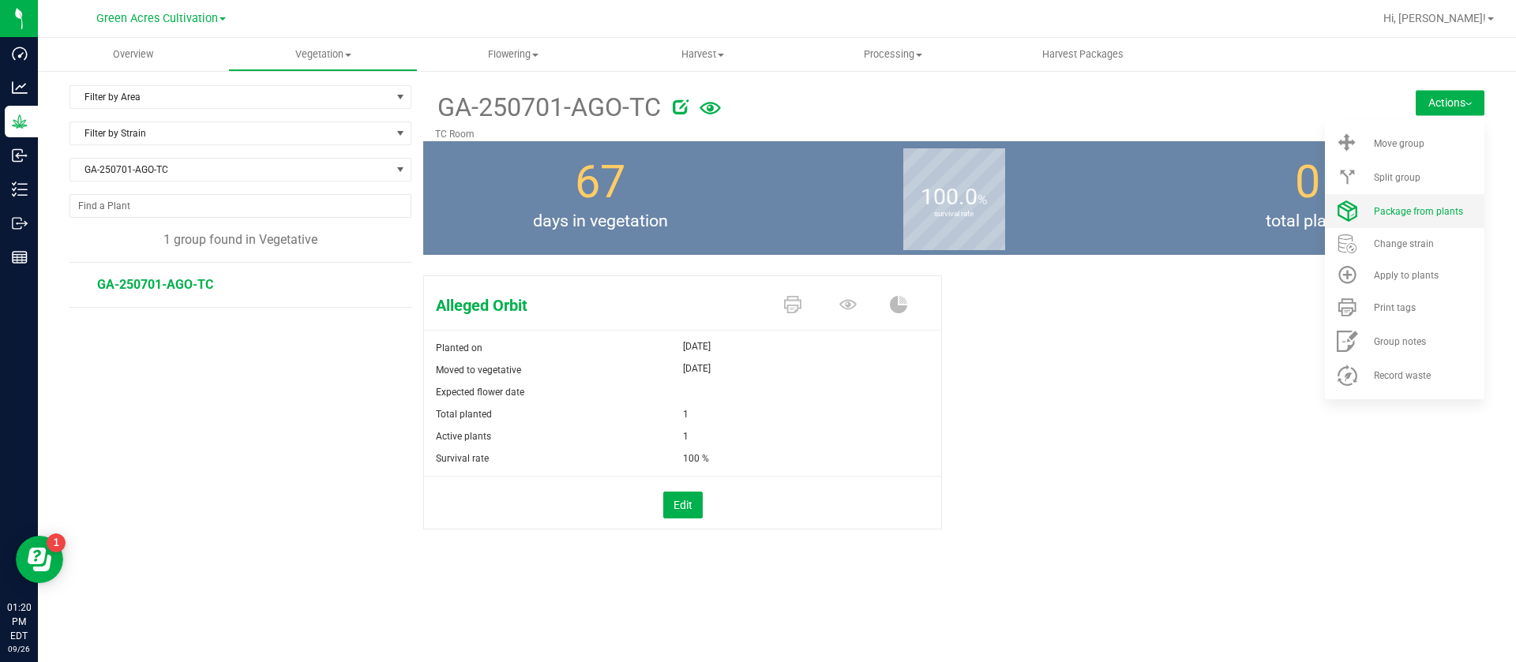
click at [1416, 214] on span "Package from plants" at bounding box center [1418, 211] width 89 height 11
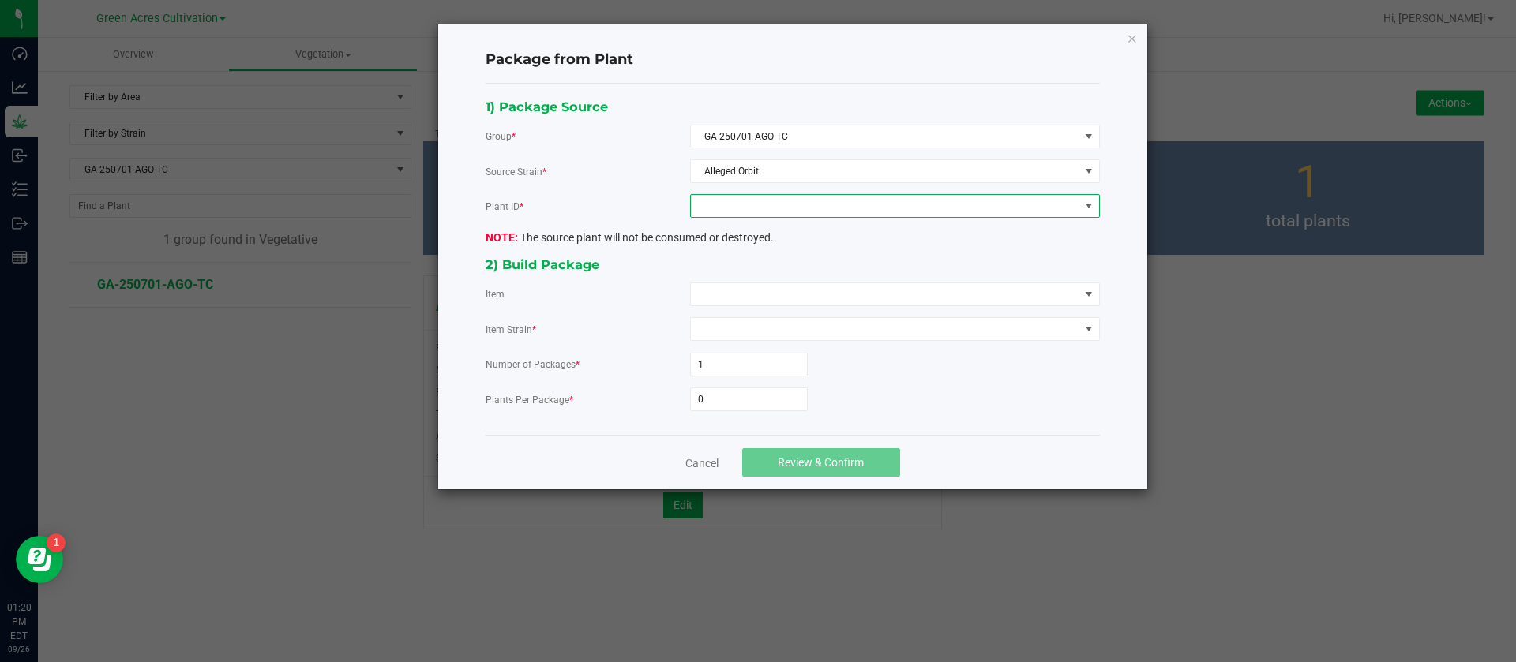
click at [799, 212] on span at bounding box center [885, 206] width 388 height 22
click at [779, 277] on li "6832134171074833" at bounding box center [895, 274] width 408 height 27
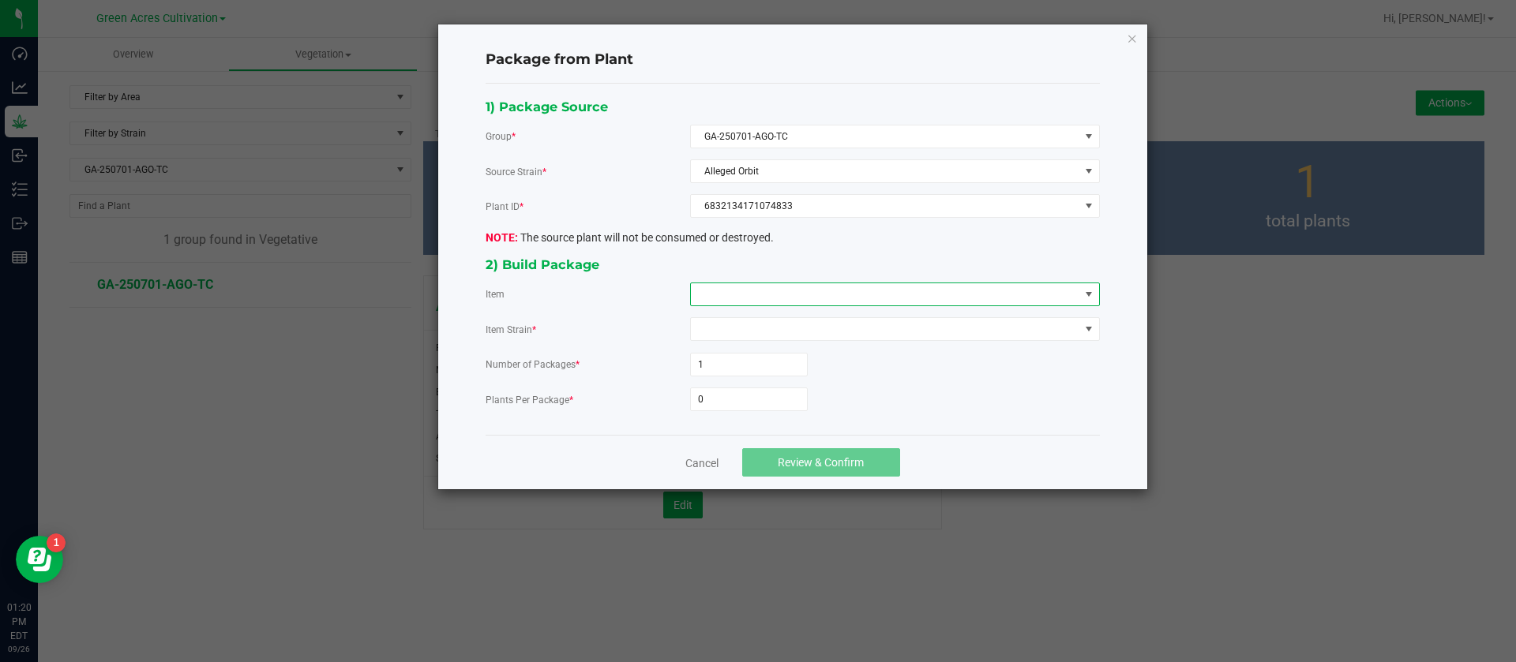
click at [742, 305] on span at bounding box center [895, 295] width 410 height 24
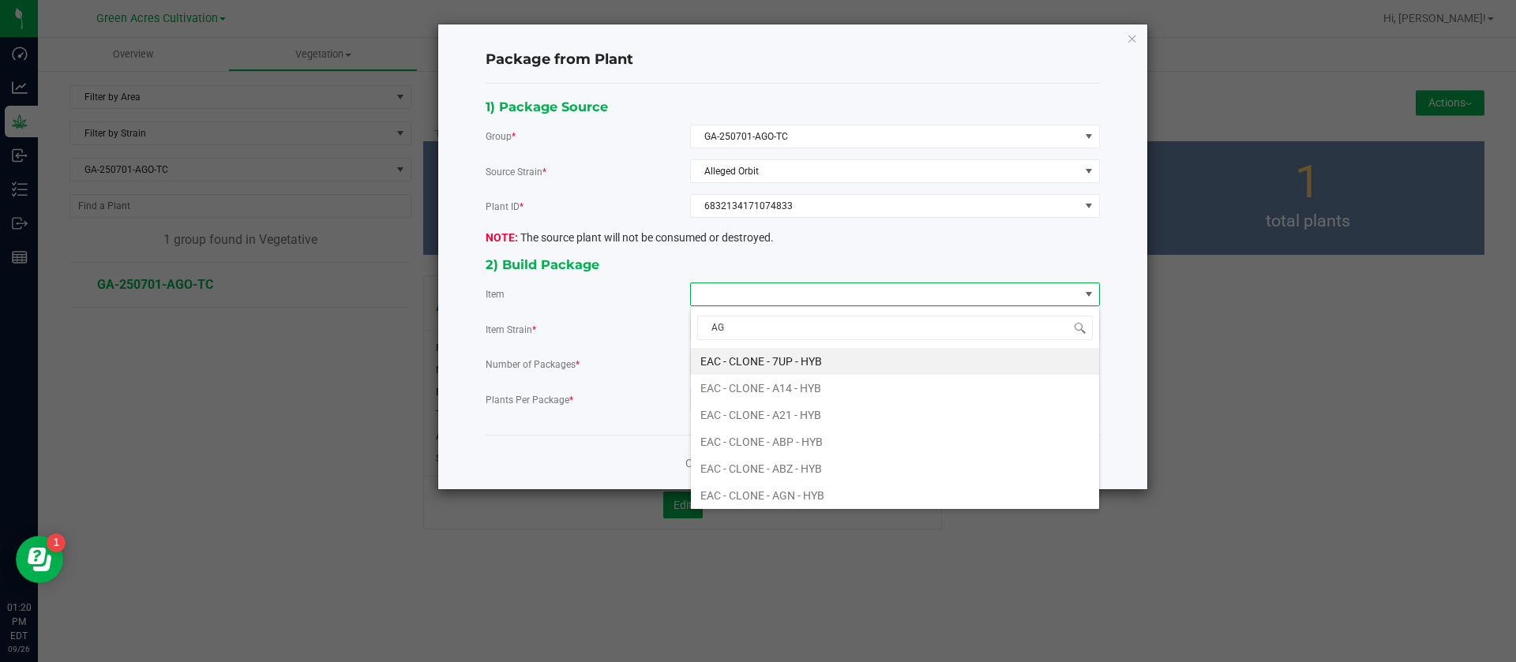
type input "AGO"
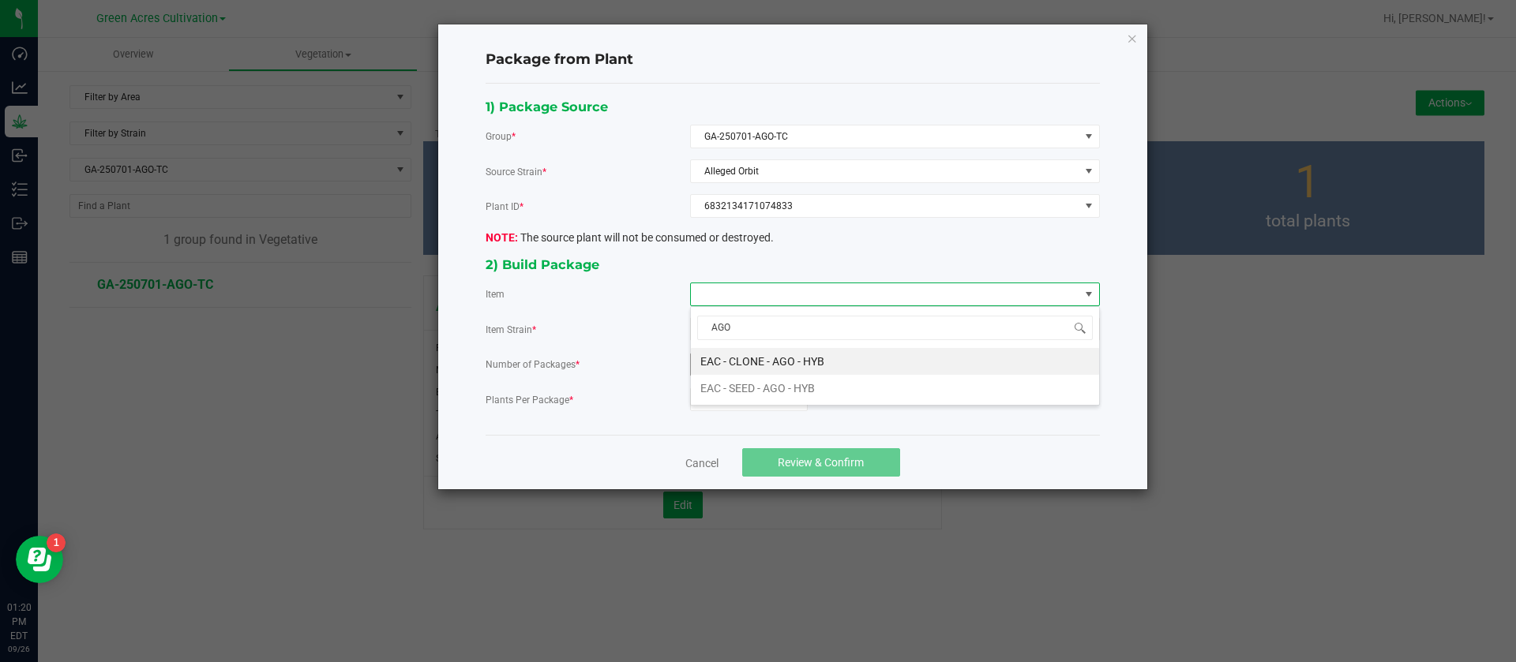
click at [750, 354] on HYB "EAC - CLONE - AGO - HYB" at bounding box center [895, 361] width 408 height 27
click at [710, 413] on div "1) Package Source Group * GA-250701-AGO-TC Source Strain * Alleged Orbit Plant …" at bounding box center [793, 259] width 638 height 327
click at [722, 399] on input "0" at bounding box center [749, 399] width 116 height 22
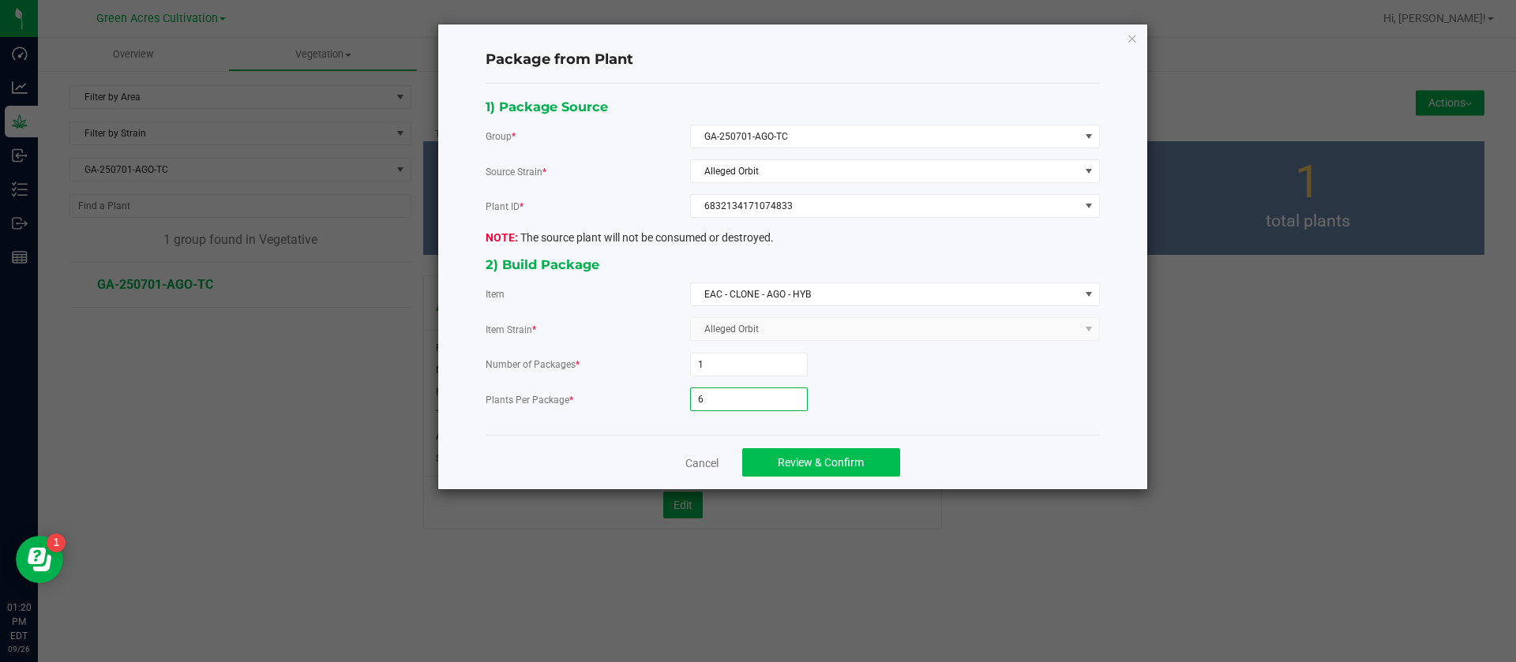
type input "6"
click at [863, 466] on span "Review & Confirm" at bounding box center [821, 462] width 86 height 13
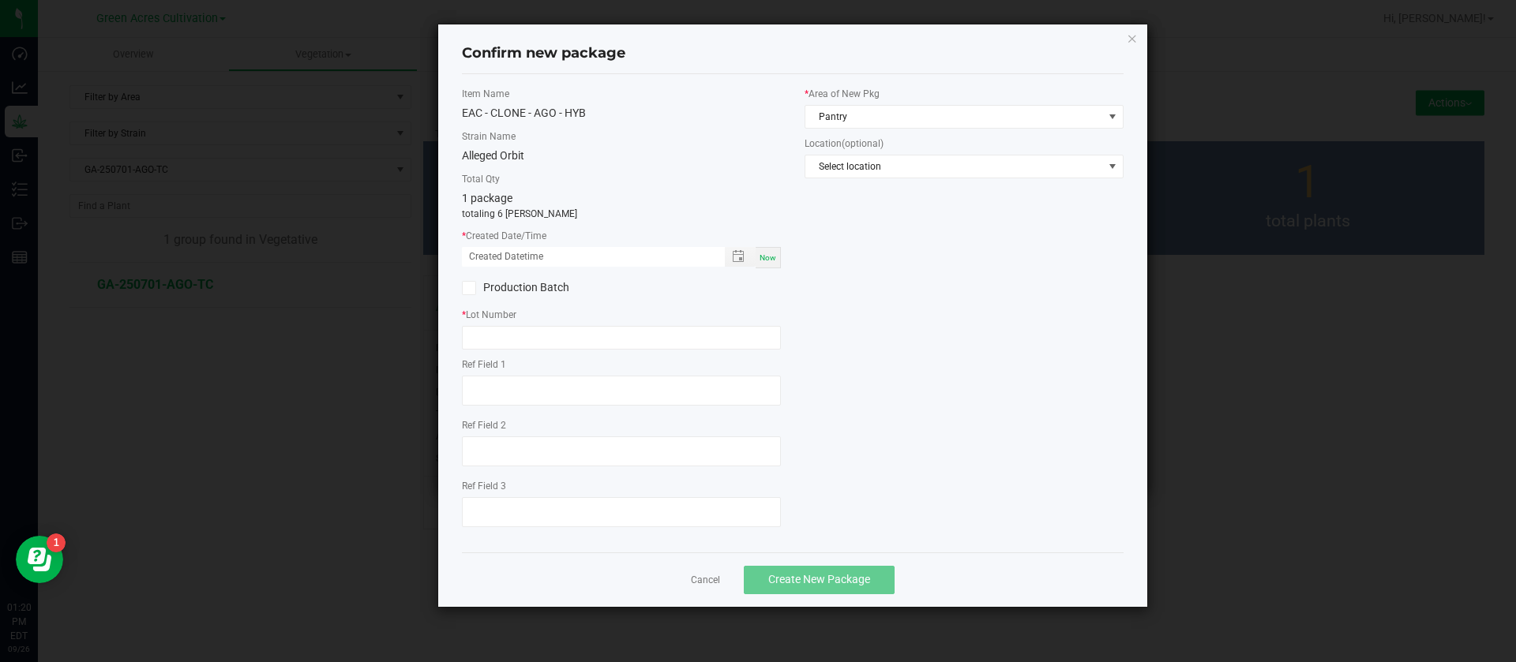
click at [773, 258] on span "Now" at bounding box center [767, 257] width 17 height 9
click at [487, 254] on input "09/26/2025 01:20 PM" at bounding box center [585, 257] width 246 height 20
type input "09/05/2025 01:20 PM"
click at [581, 354] on div "Item Name EAC - CLONE - AGO - HYB Strain Name Alleged Orbit Total Qty 1 package…" at bounding box center [621, 313] width 343 height 453
click at [583, 328] on input "text" at bounding box center [621, 338] width 319 height 24
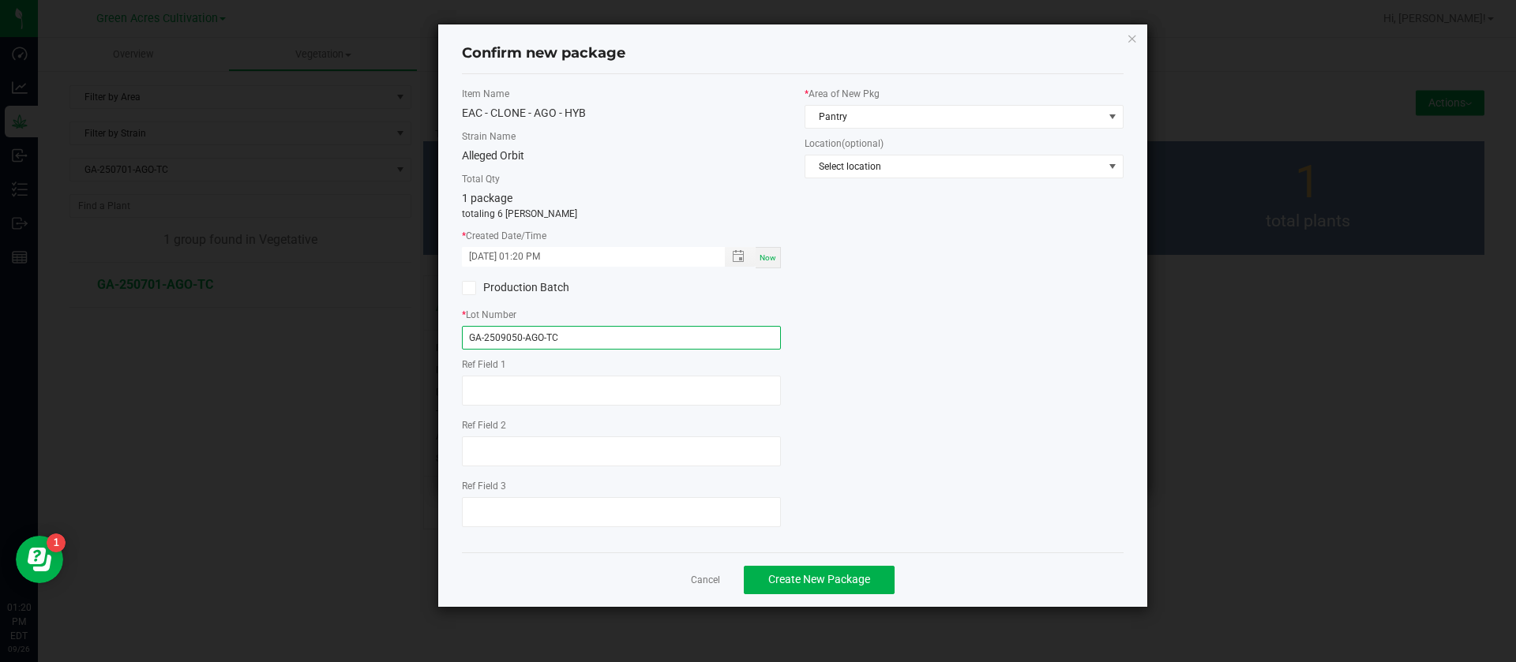
type input "GA-2509050-AGO-TC"
click at [883, 103] on div "* Area of New Pkg Pantry" at bounding box center [963, 108] width 319 height 42
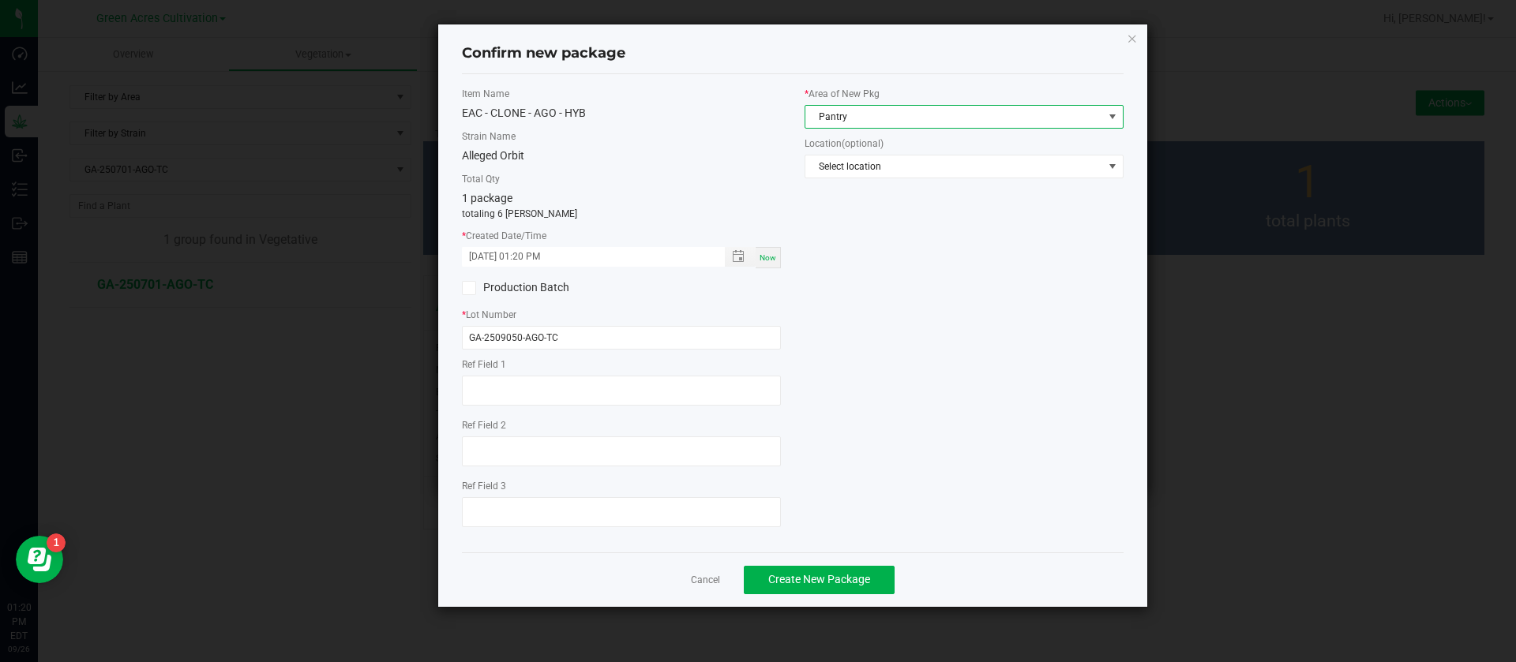
click at [866, 126] on span "Pantry" at bounding box center [954, 117] width 298 height 22
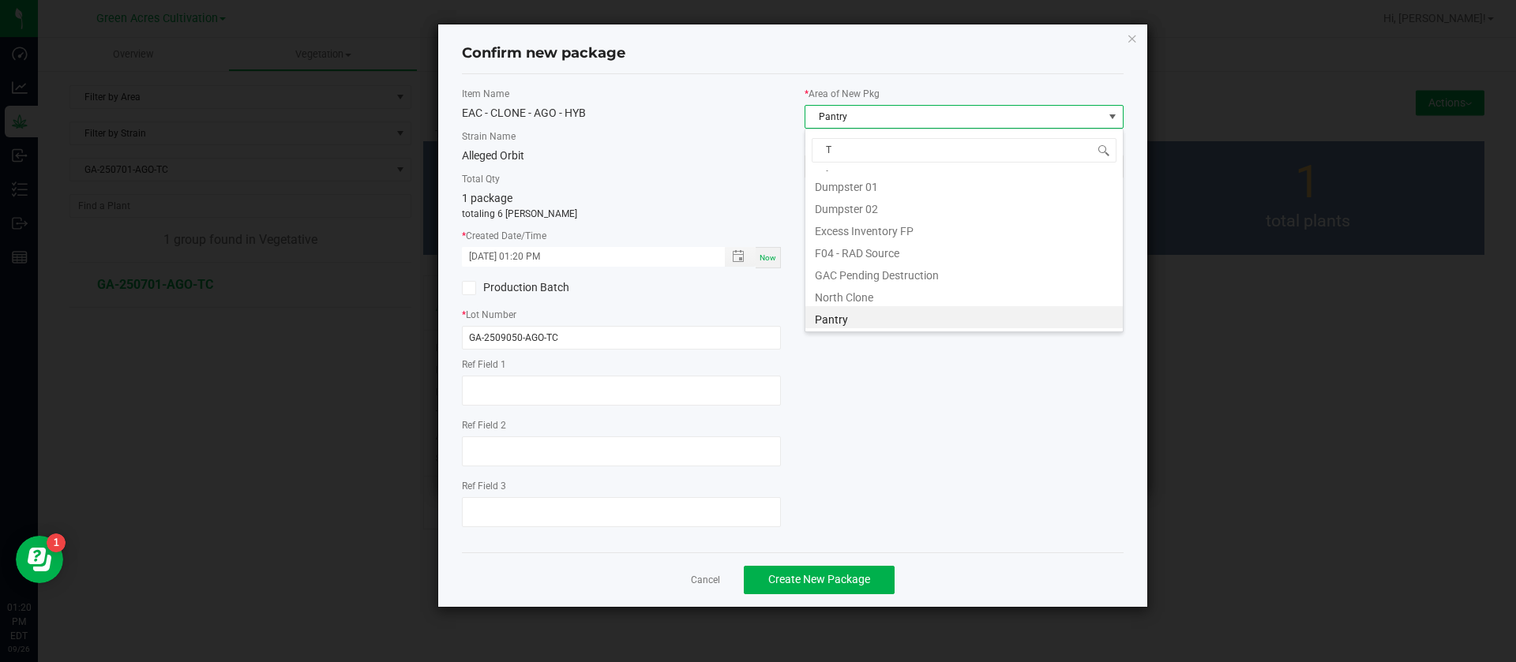
scroll to position [107, 0]
type input "TC"
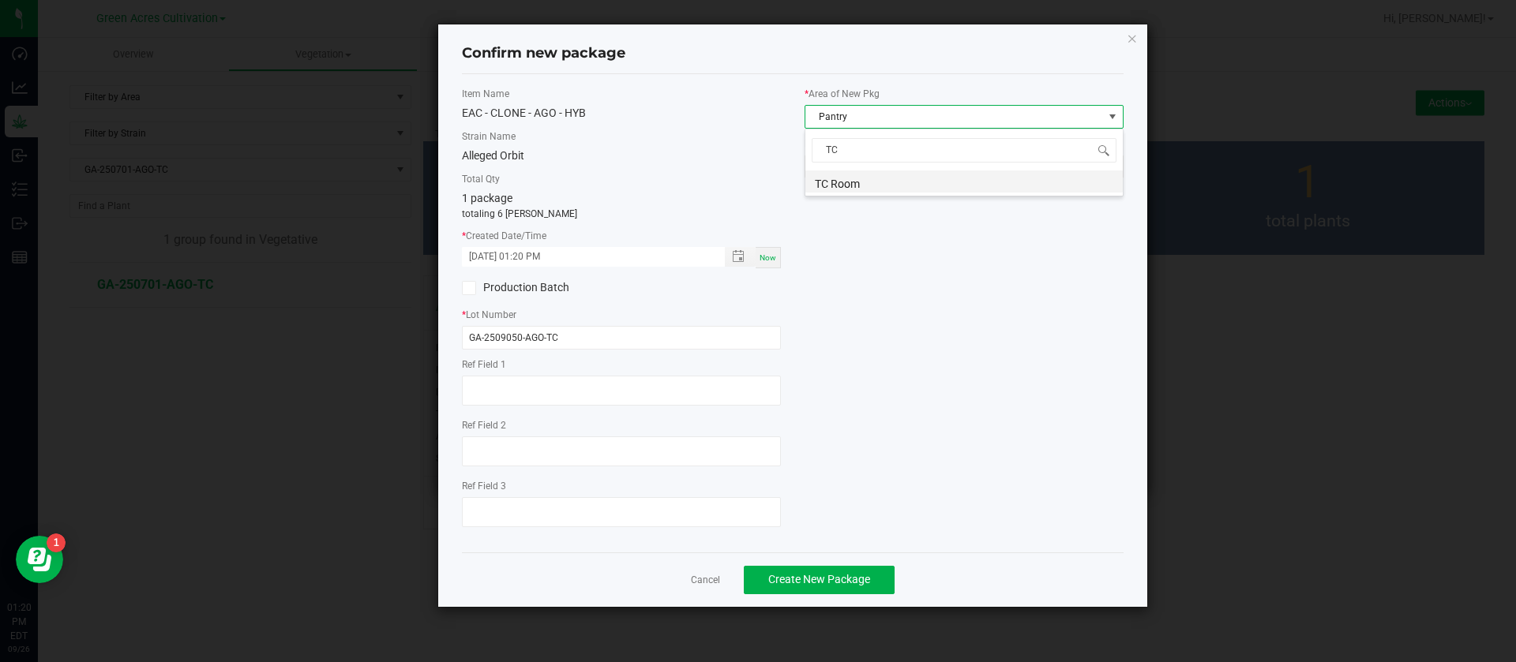
click at [822, 181] on li "TC Room" at bounding box center [963, 182] width 317 height 22
click at [823, 572] on button "Create New Package" at bounding box center [819, 580] width 151 height 28
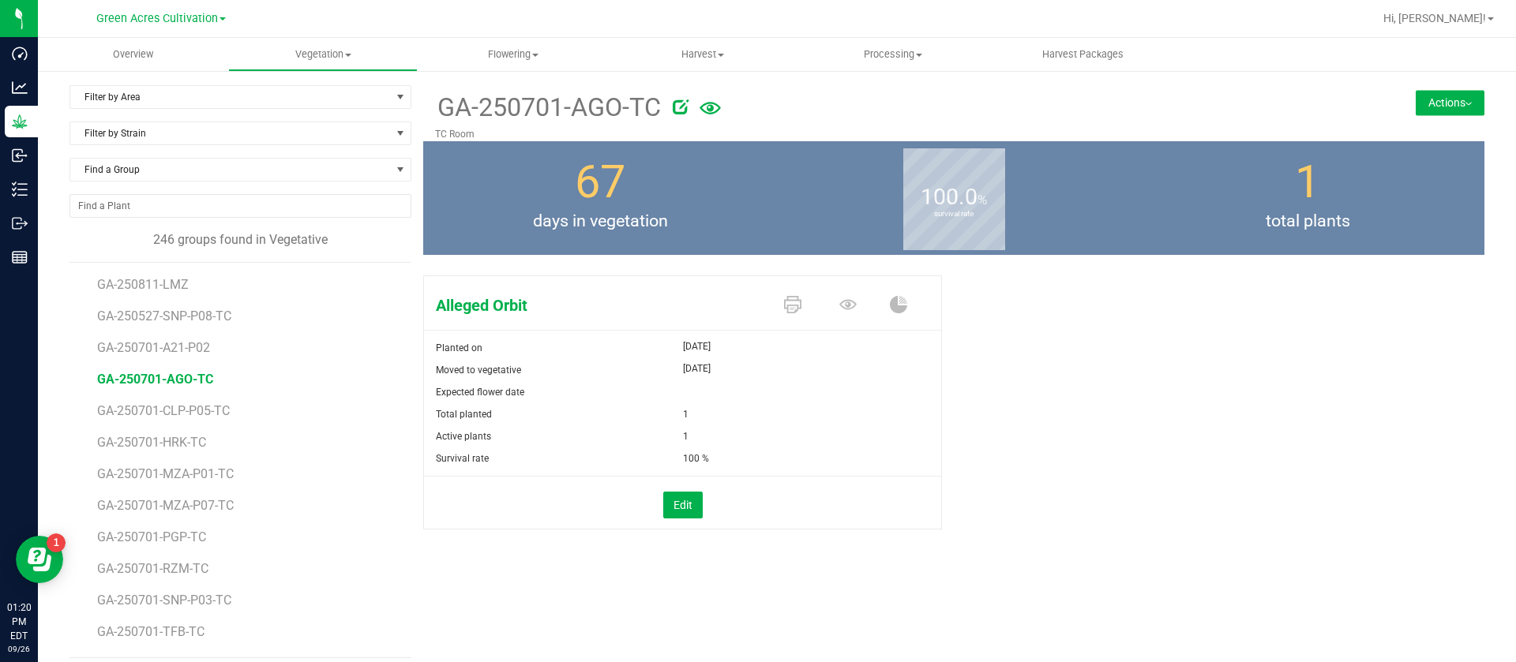
click at [216, 187] on div "Find a Group" at bounding box center [240, 176] width 342 height 36
click at [212, 175] on span "Find a Group" at bounding box center [230, 170] width 320 height 22
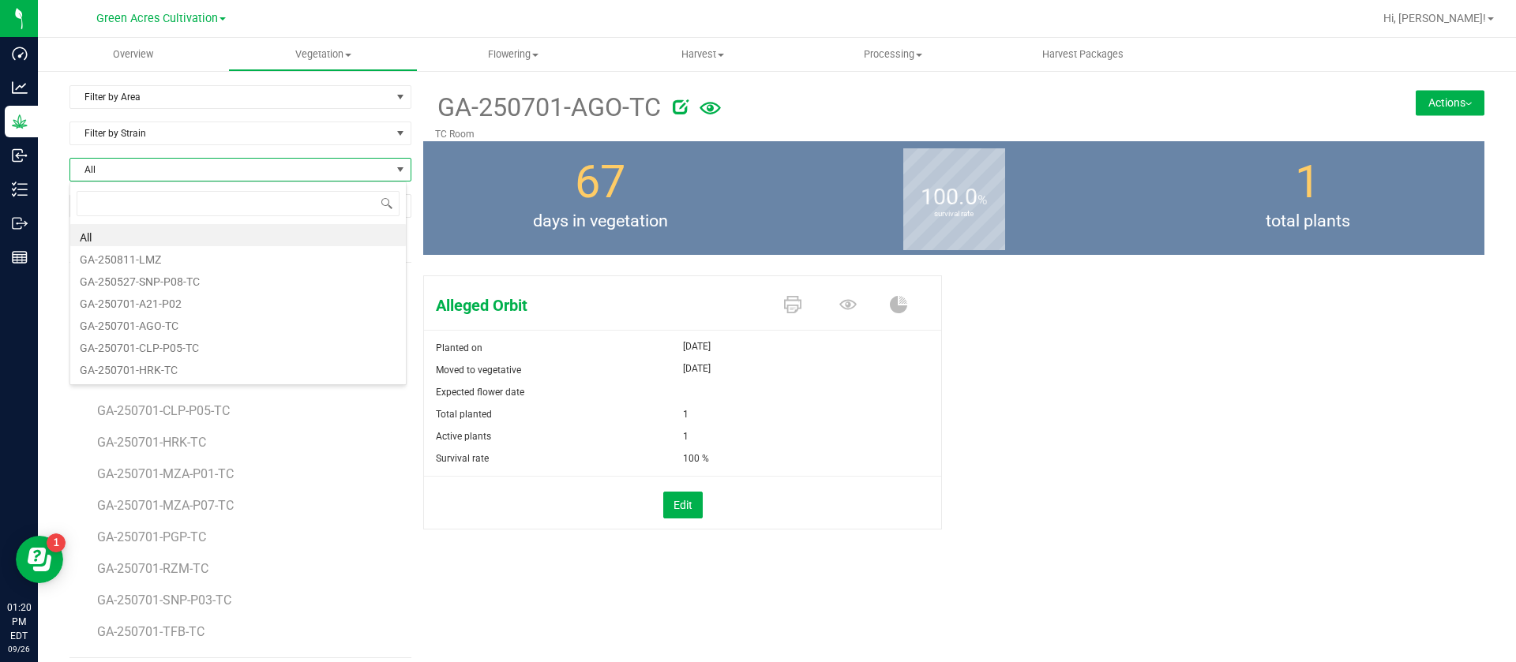
scroll to position [24, 338]
type input "JCW"
click at [208, 234] on li "GA-250715-JCW-P03-TC" at bounding box center [237, 235] width 335 height 22
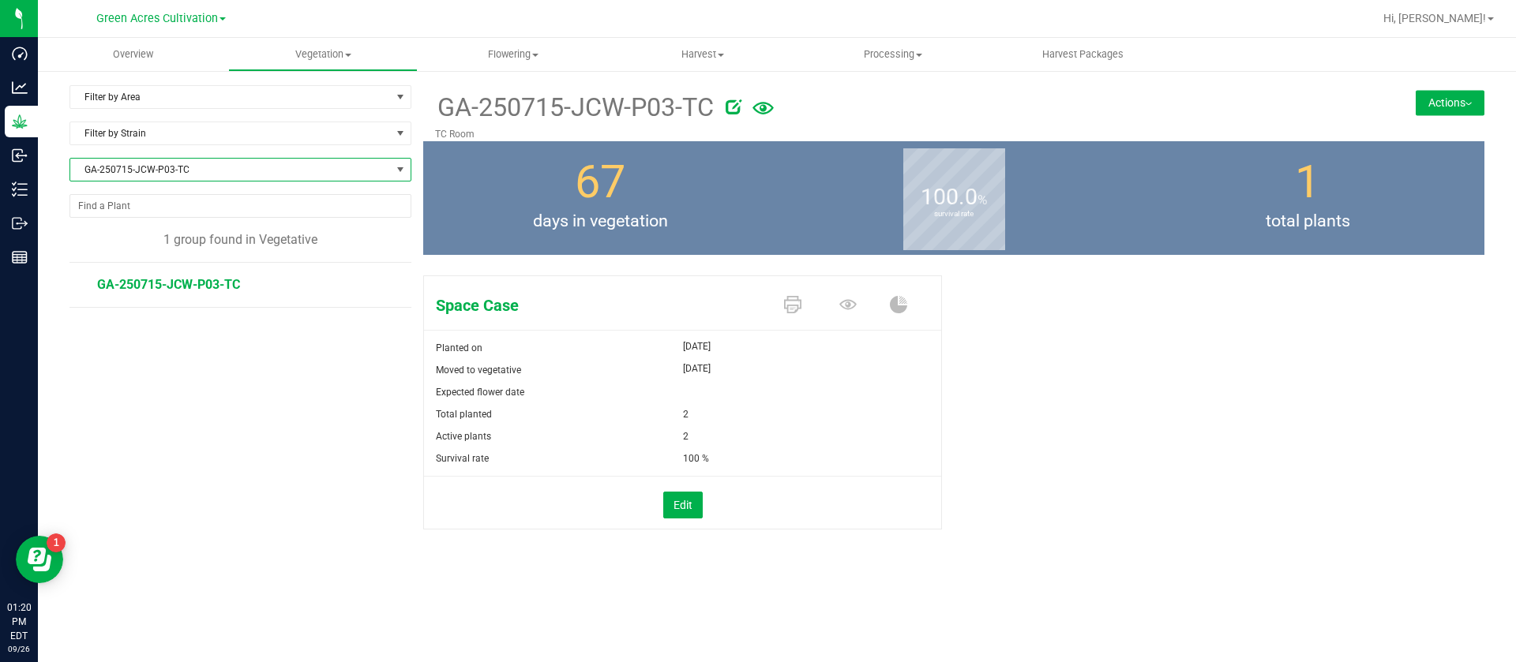
click at [1460, 109] on button "Actions" at bounding box center [1449, 102] width 69 height 25
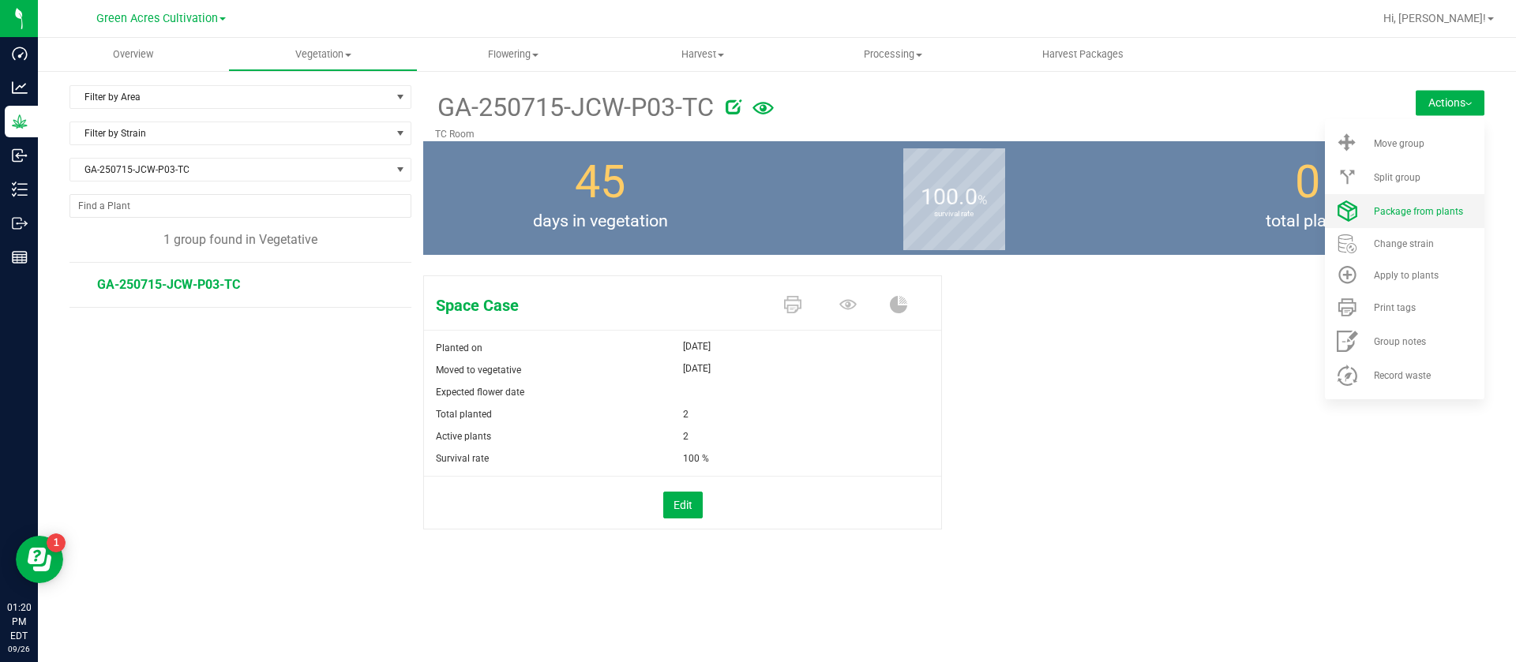
click at [1418, 214] on span "Package from plants" at bounding box center [1418, 211] width 89 height 11
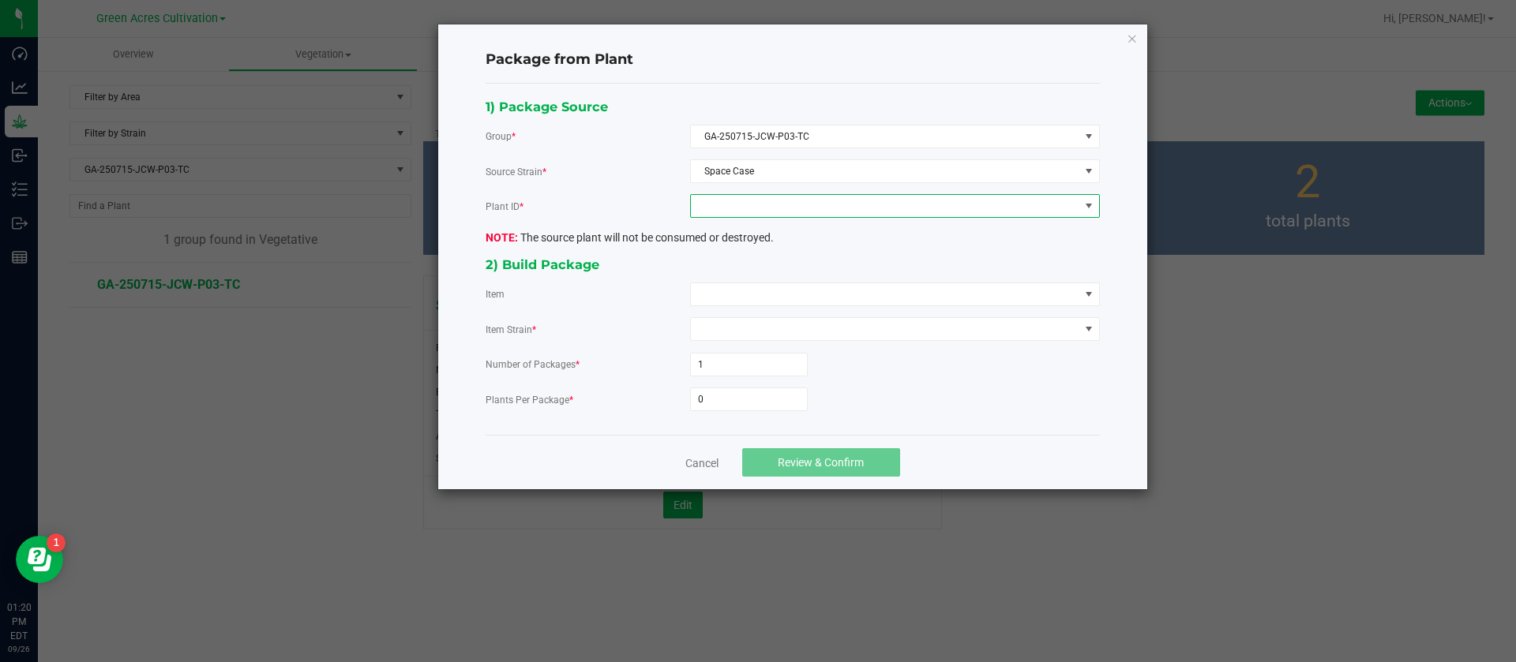
click at [826, 201] on span at bounding box center [885, 206] width 388 height 22
click at [757, 264] on li "1038900079612247" at bounding box center [895, 274] width 408 height 27
click at [759, 292] on span at bounding box center [885, 294] width 388 height 22
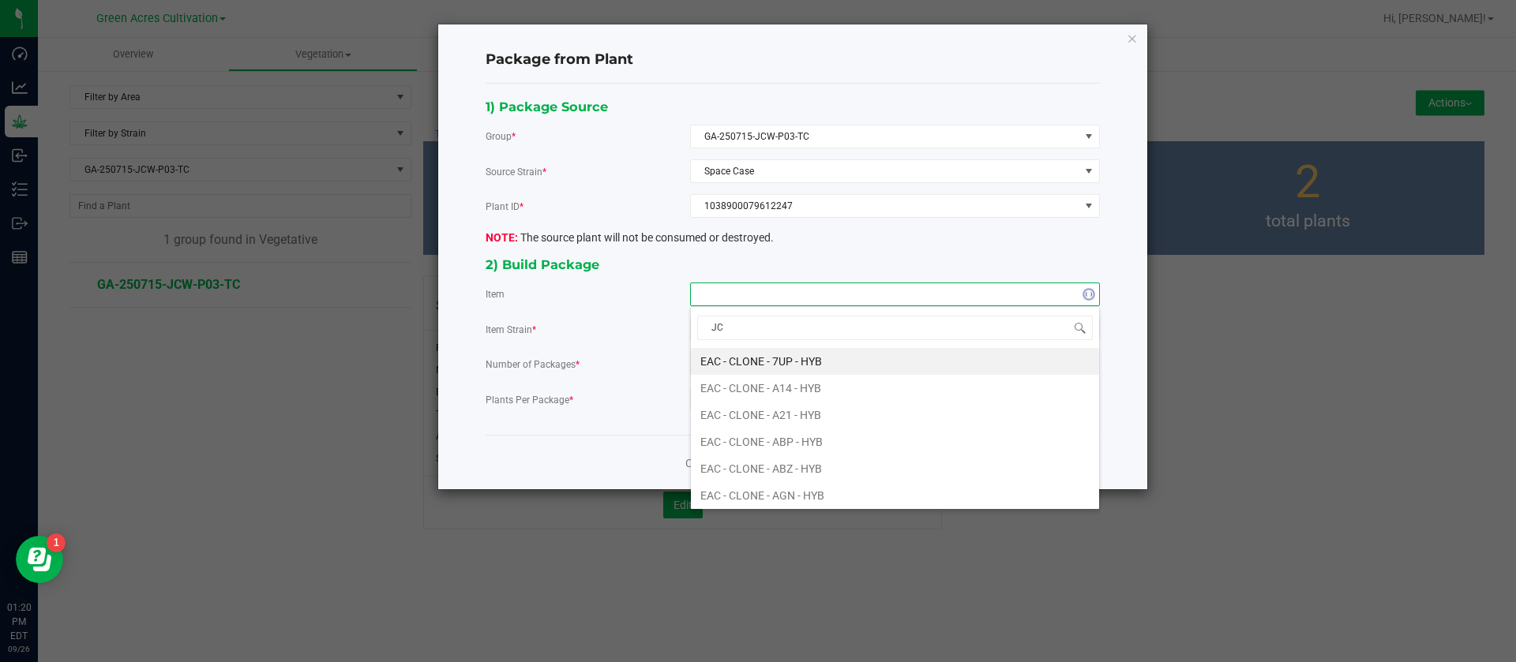
type input "JCW"
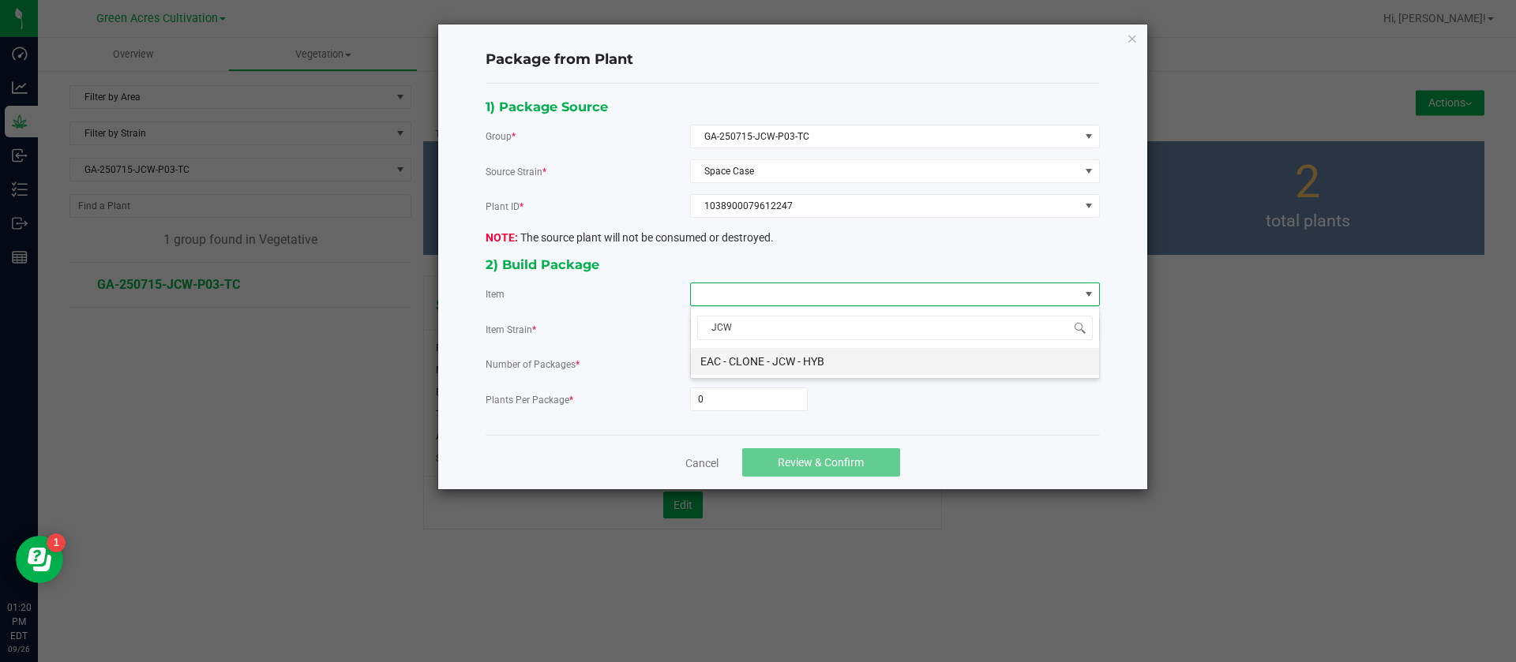
click at [801, 364] on HYB "EAC - CLONE - JCW - HYB" at bounding box center [895, 361] width 408 height 27
click at [745, 401] on input "0" at bounding box center [749, 399] width 116 height 22
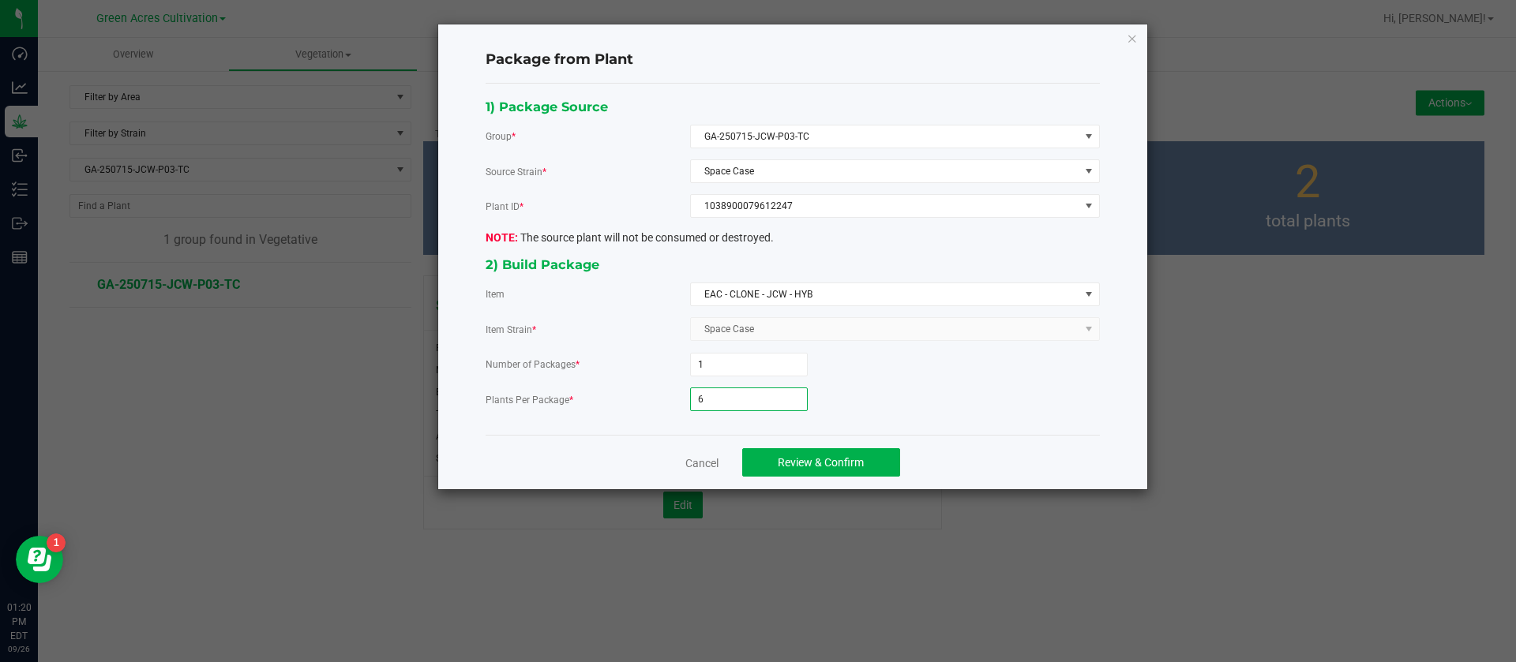
type input "6"
click at [783, 442] on div "Cancel Review & Confirm" at bounding box center [792, 462] width 614 height 54
click at [793, 456] on button "Review & Confirm" at bounding box center [821, 462] width 158 height 28
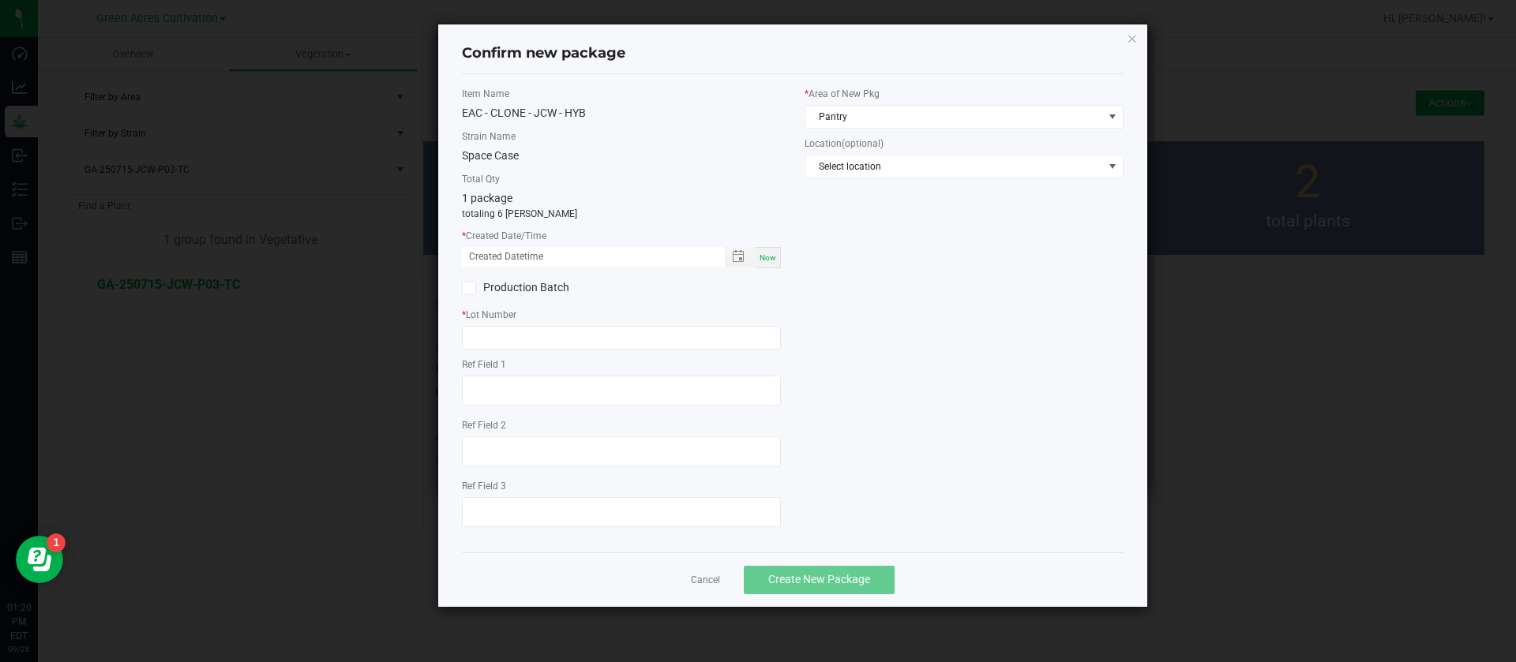
click at [776, 256] on div "Now" at bounding box center [767, 257] width 25 height 21
click at [485, 251] on input "09/26/2025 01:20 PM" at bounding box center [585, 257] width 246 height 20
type input "09/05/2025 01:20 PM"
click at [511, 336] on input "text" at bounding box center [621, 338] width 319 height 24
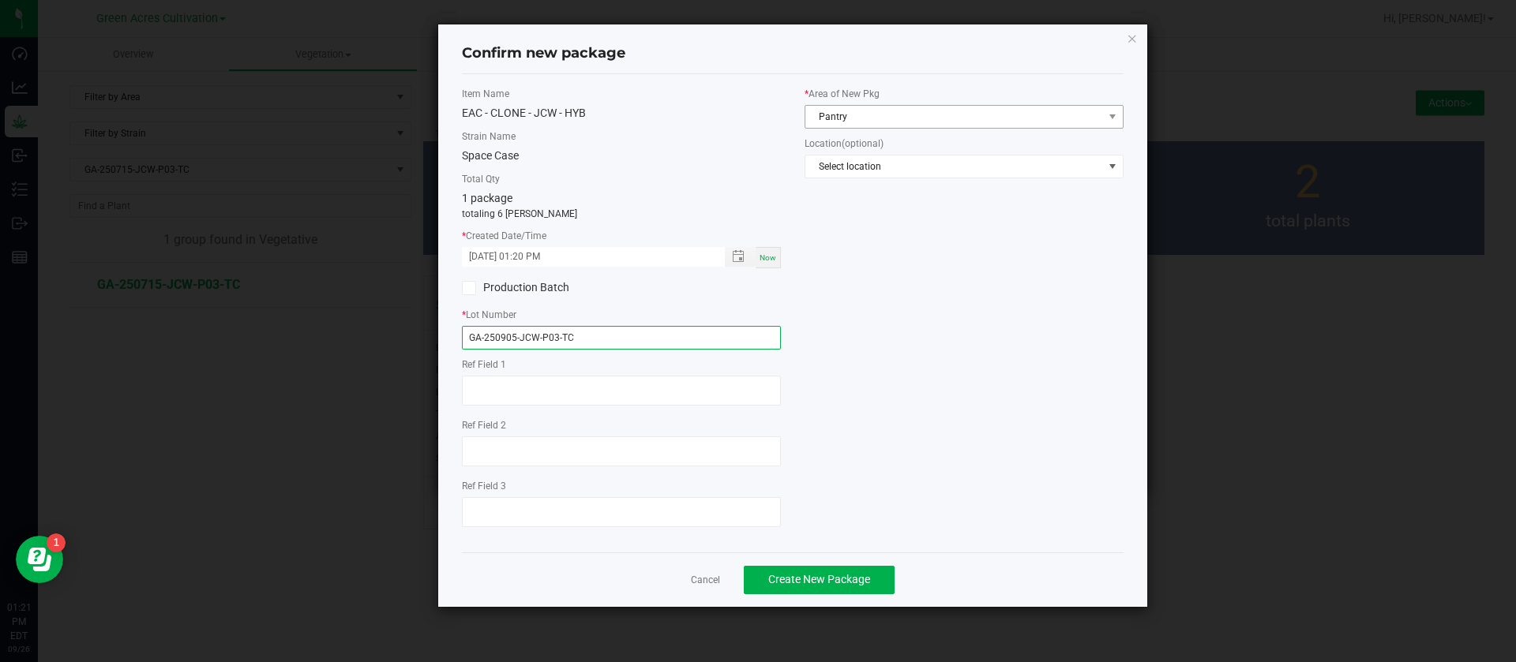
type input "GA-250905-JCW-P03-TC"
click at [852, 126] on span "Pantry" at bounding box center [954, 117] width 298 height 22
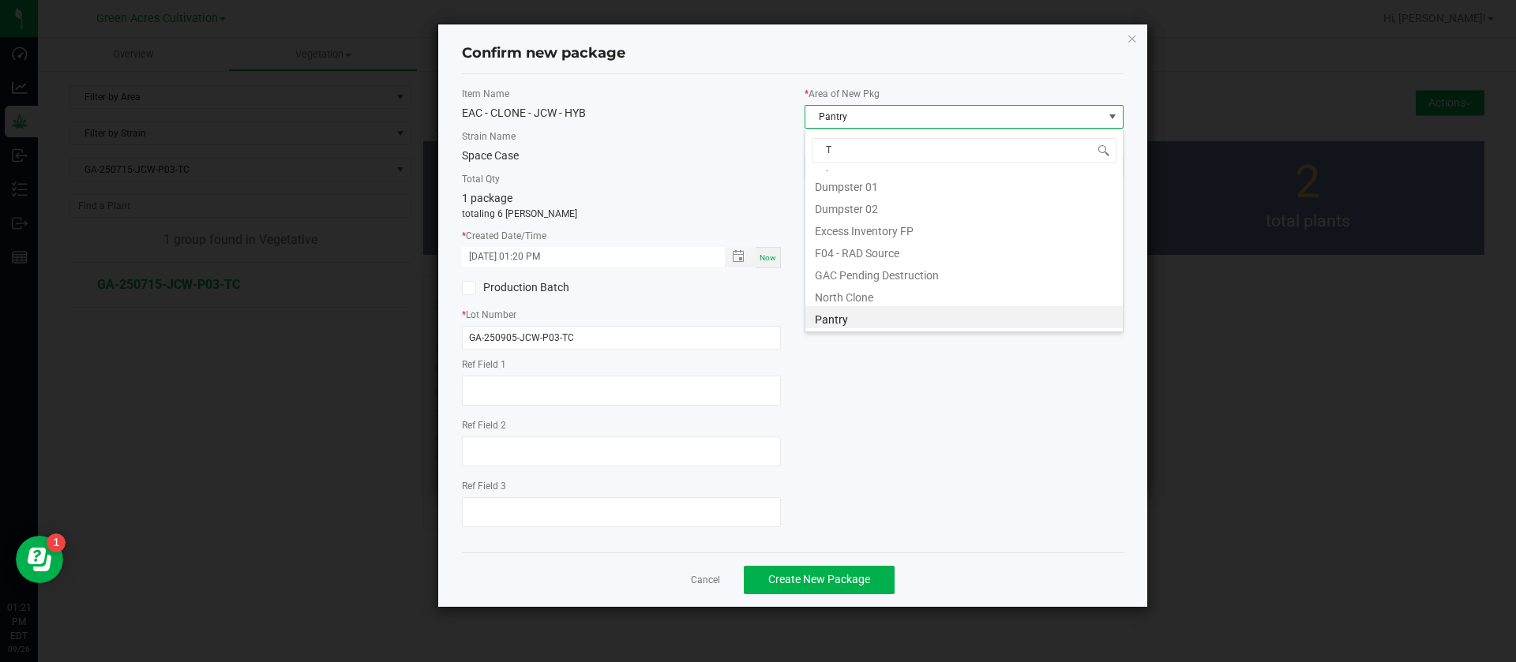
scroll to position [107, 0]
type input "TC"
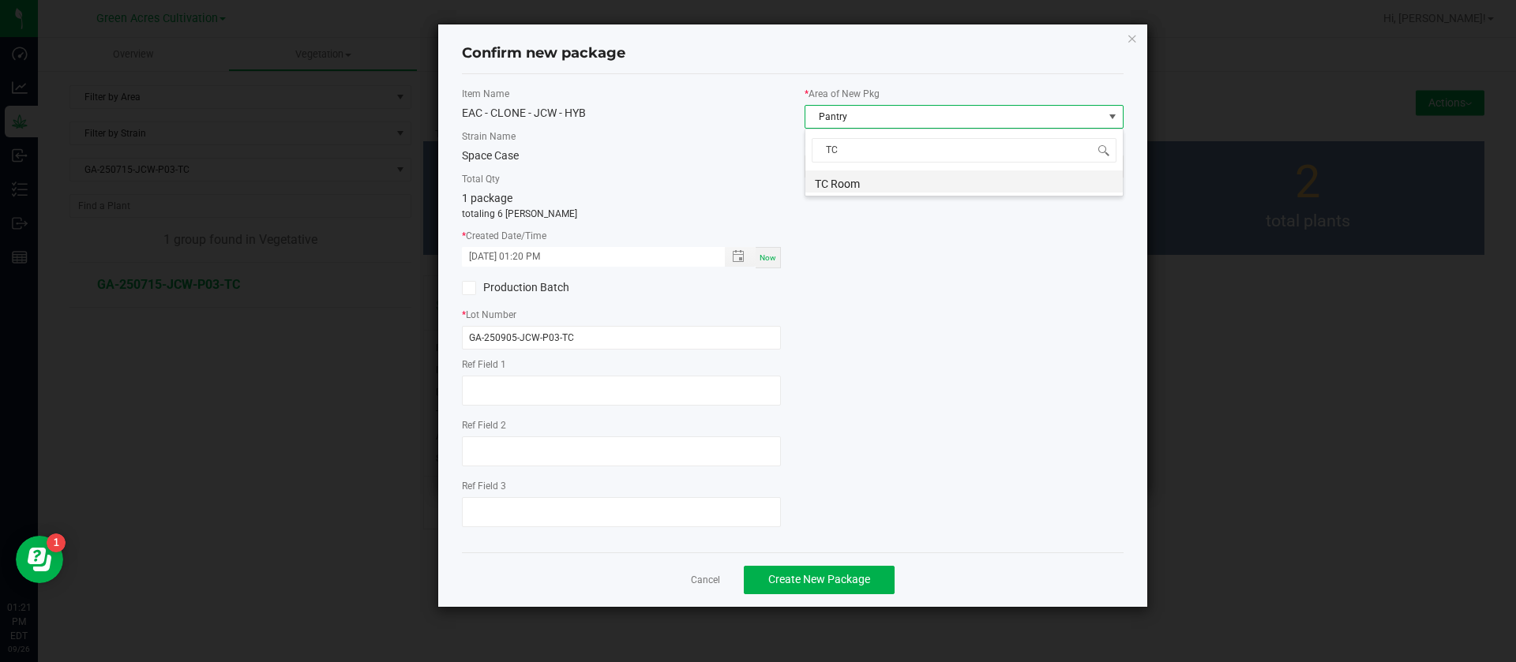
click at [872, 180] on li "TC Room" at bounding box center [963, 182] width 317 height 22
click at [830, 576] on span "Create New Package" at bounding box center [819, 579] width 102 height 13
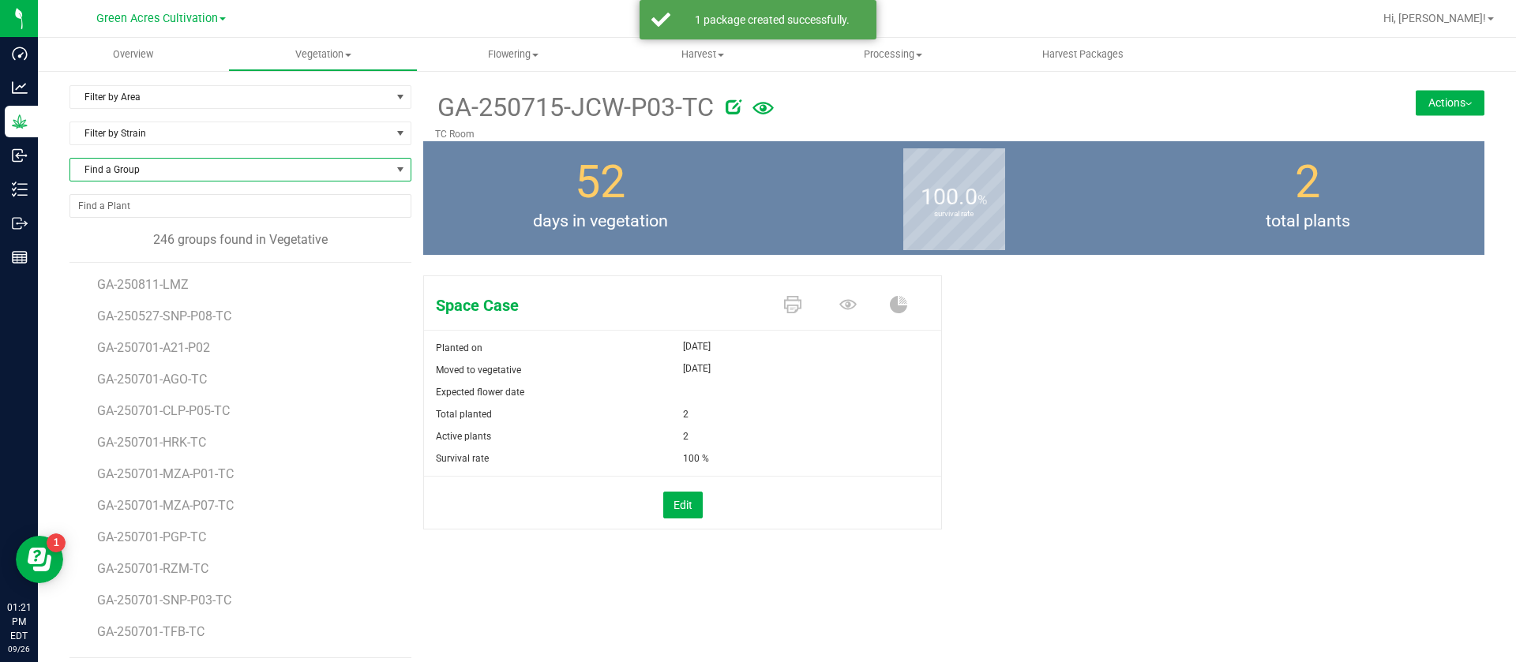
click at [152, 178] on span "Find a Group" at bounding box center [230, 170] width 320 height 22
type input "T12"
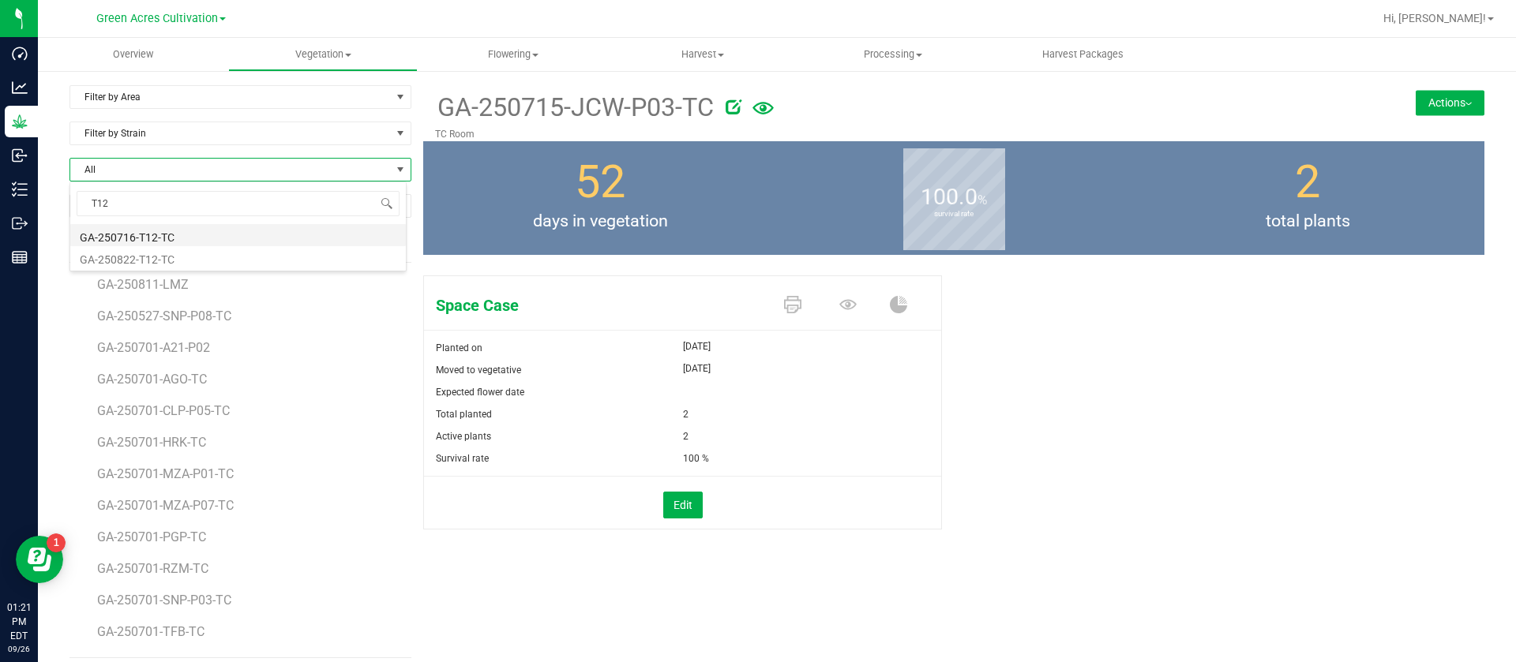
click at [167, 232] on li "GA-250716-T12-TC" at bounding box center [237, 235] width 335 height 22
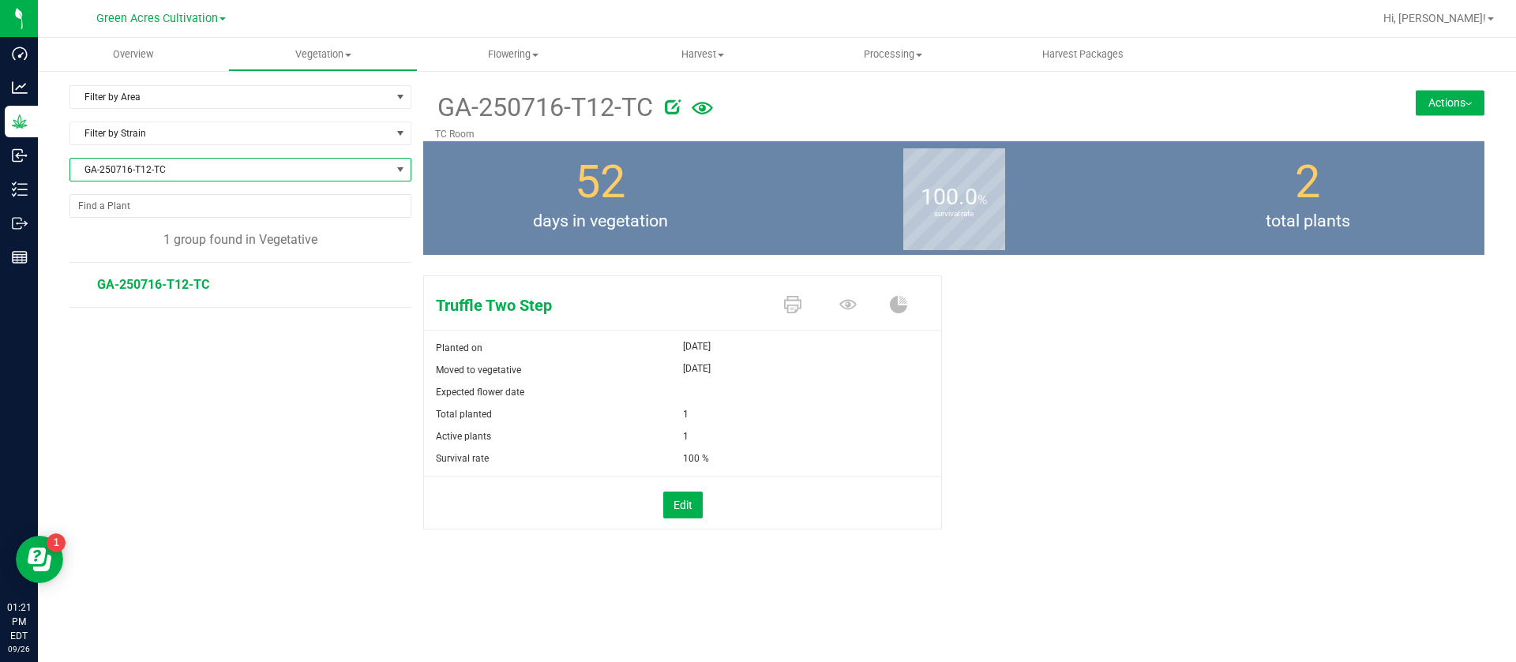
click at [1457, 96] on button "Actions" at bounding box center [1449, 102] width 69 height 25
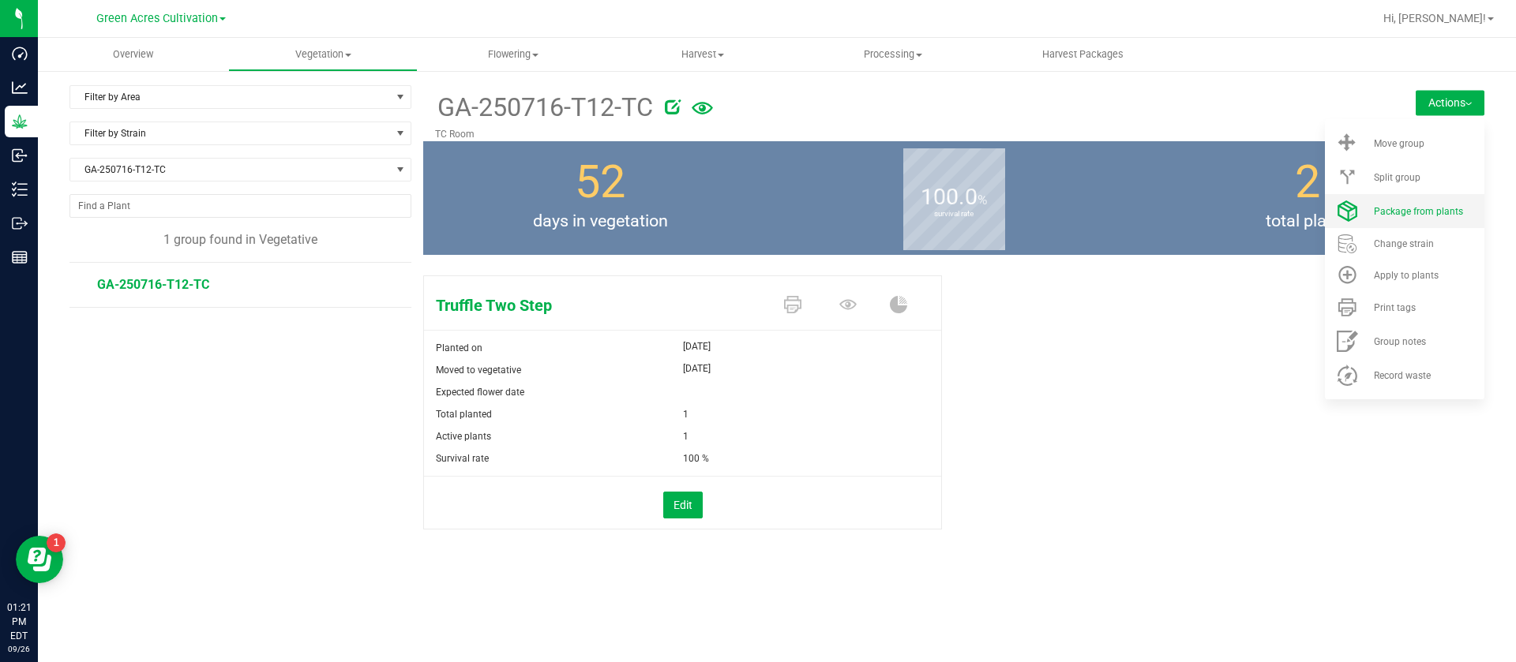
click at [1426, 210] on span "Package from plants" at bounding box center [1418, 211] width 89 height 11
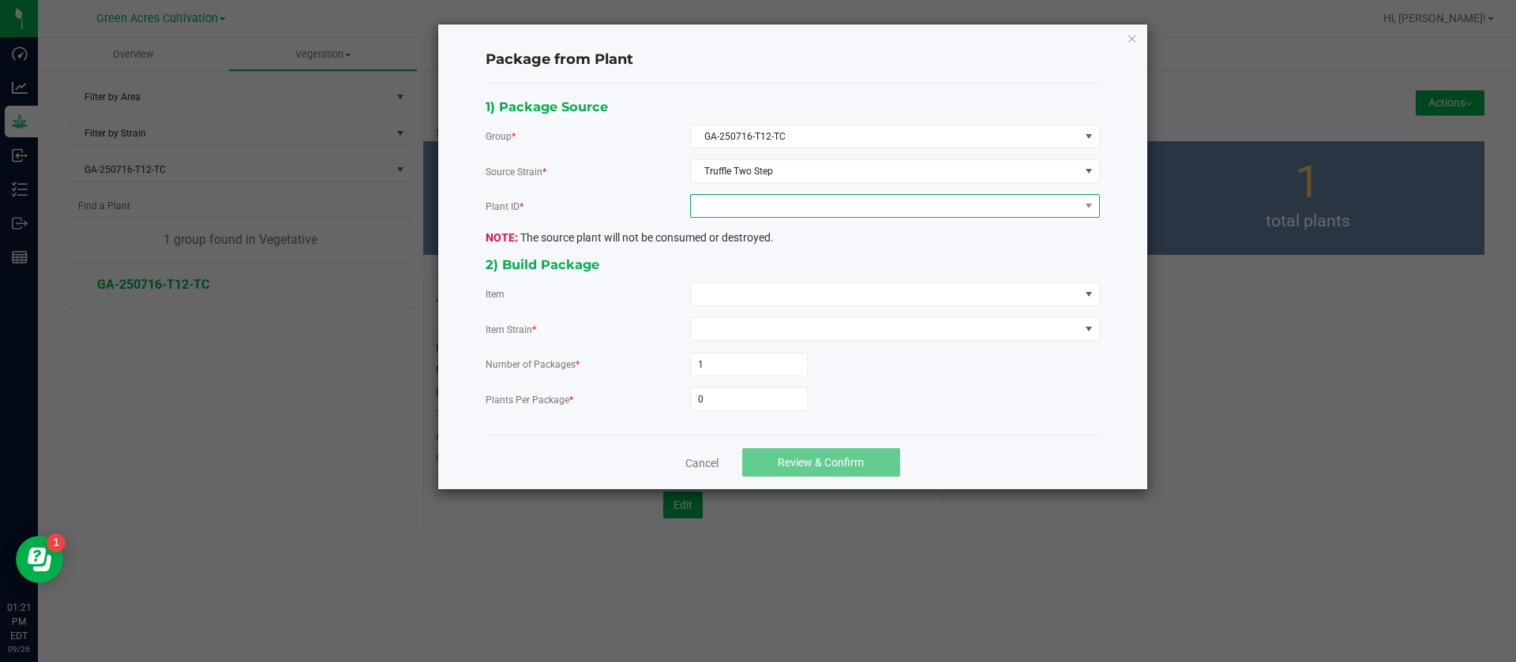
click at [732, 199] on span at bounding box center [885, 206] width 388 height 22
click at [772, 284] on li "6112473616026615" at bounding box center [895, 274] width 408 height 27
drag, startPoint x: 754, startPoint y: 287, endPoint x: 737, endPoint y: 298, distance: 19.9
click at [753, 287] on span at bounding box center [885, 294] width 388 height 22
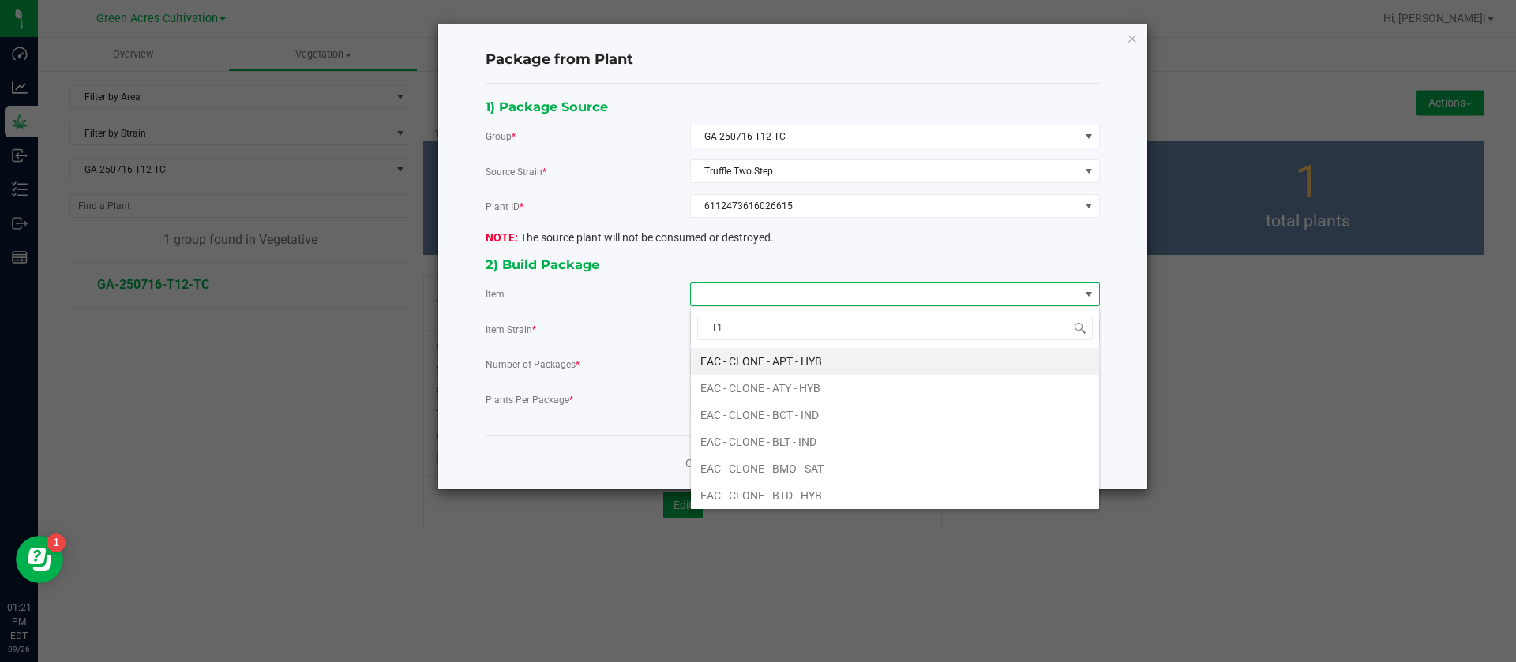
type input "T12"
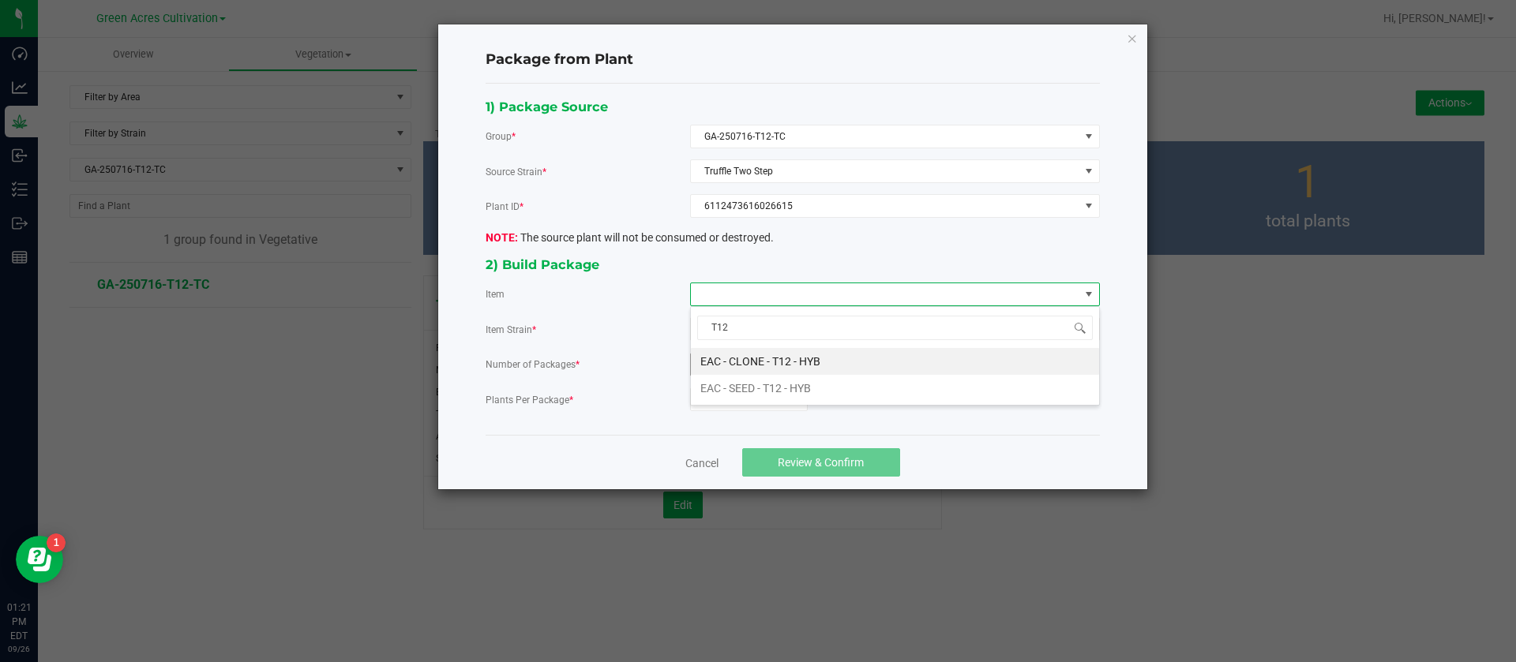
click at [804, 354] on HYB "EAC - CLONE - T12 - HYB" at bounding box center [895, 361] width 408 height 27
drag, startPoint x: 728, startPoint y: 422, endPoint x: 725, endPoint y: 407, distance: 15.2
click at [727, 422] on div "1) Package Source Group * GA-250716-T12-TC Source Strain * Truffle Two Step Pla…" at bounding box center [792, 260] width 614 height 352
click at [725, 407] on input "0" at bounding box center [749, 399] width 116 height 22
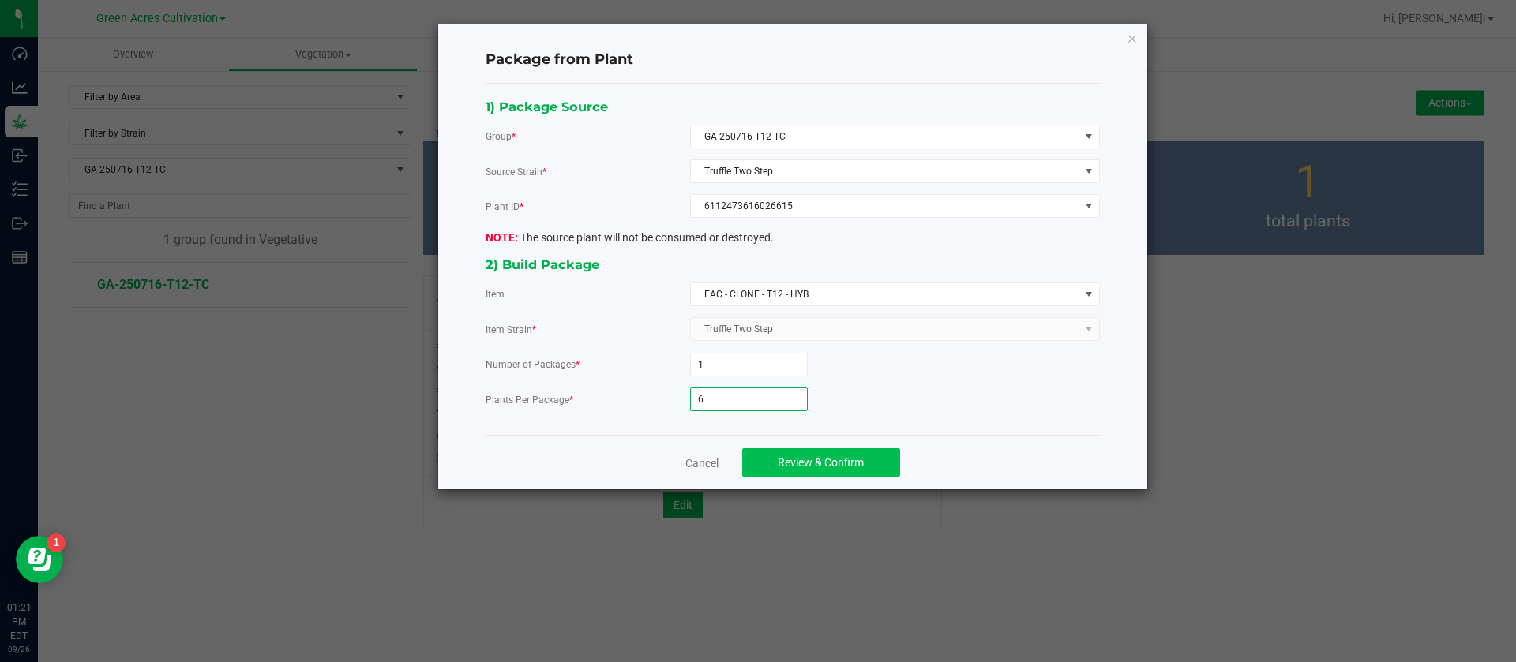
type input "6"
click at [835, 456] on span "Review & Confirm" at bounding box center [821, 462] width 86 height 13
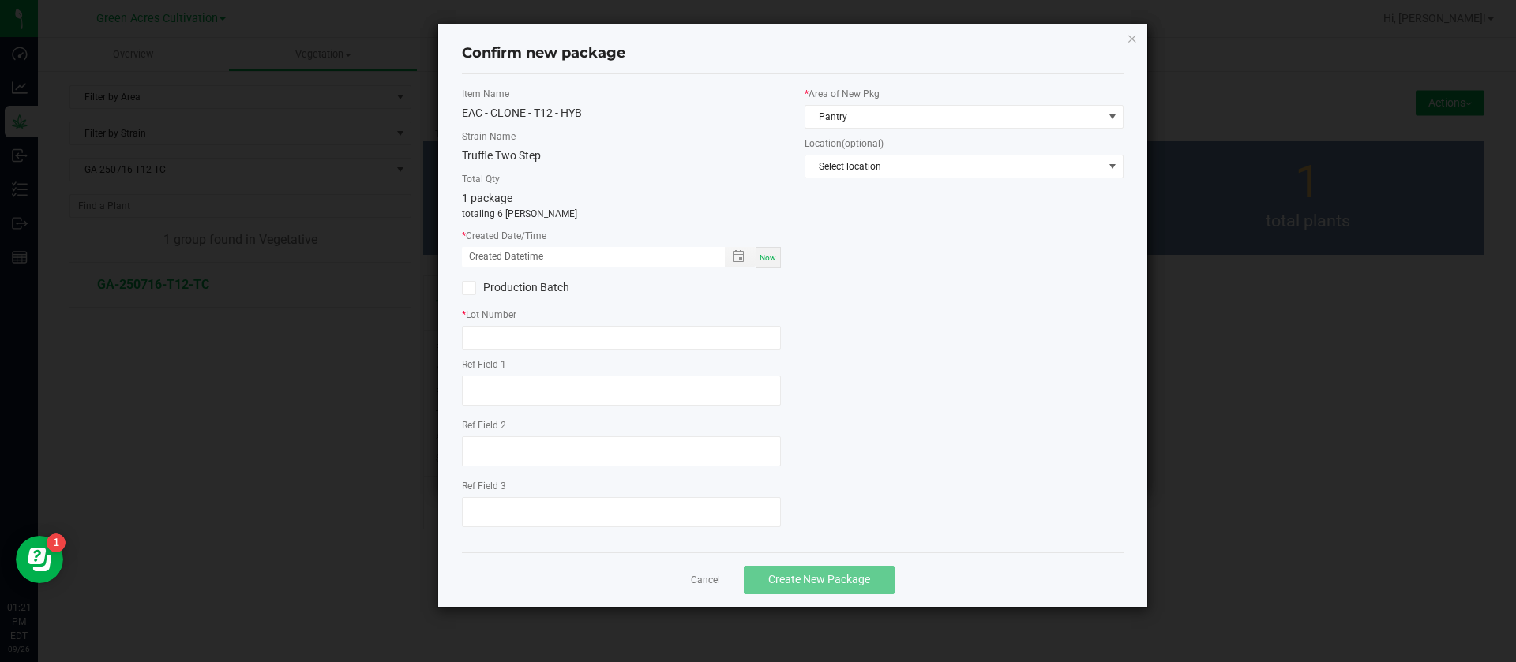
click at [771, 261] on span "Now" at bounding box center [767, 257] width 17 height 9
click at [490, 253] on input "09/26/2025 01:21 PM" at bounding box center [585, 257] width 246 height 20
type input "09/05/2025 01:21 PM"
click at [536, 335] on input "text" at bounding box center [621, 338] width 319 height 24
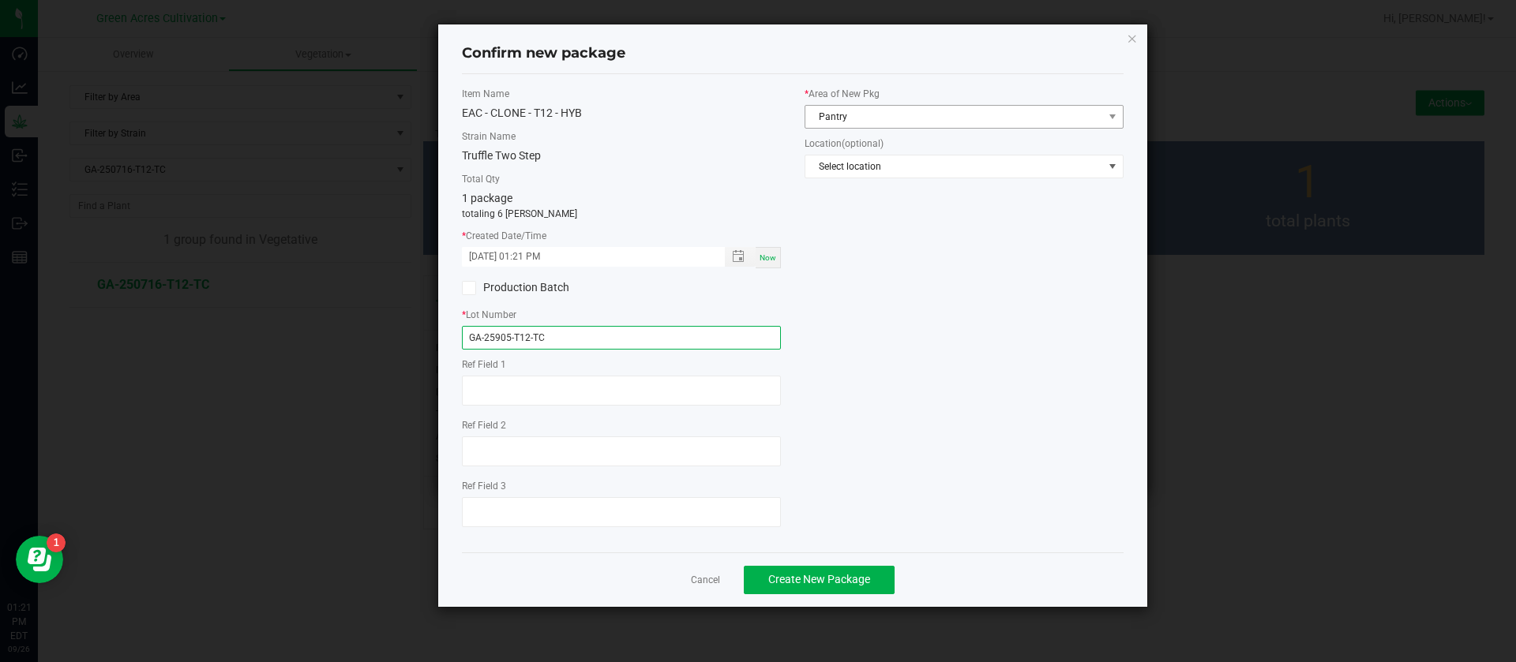
type input "GA-25905-T12-TC"
click at [886, 113] on span "Pantry" at bounding box center [954, 117] width 298 height 22
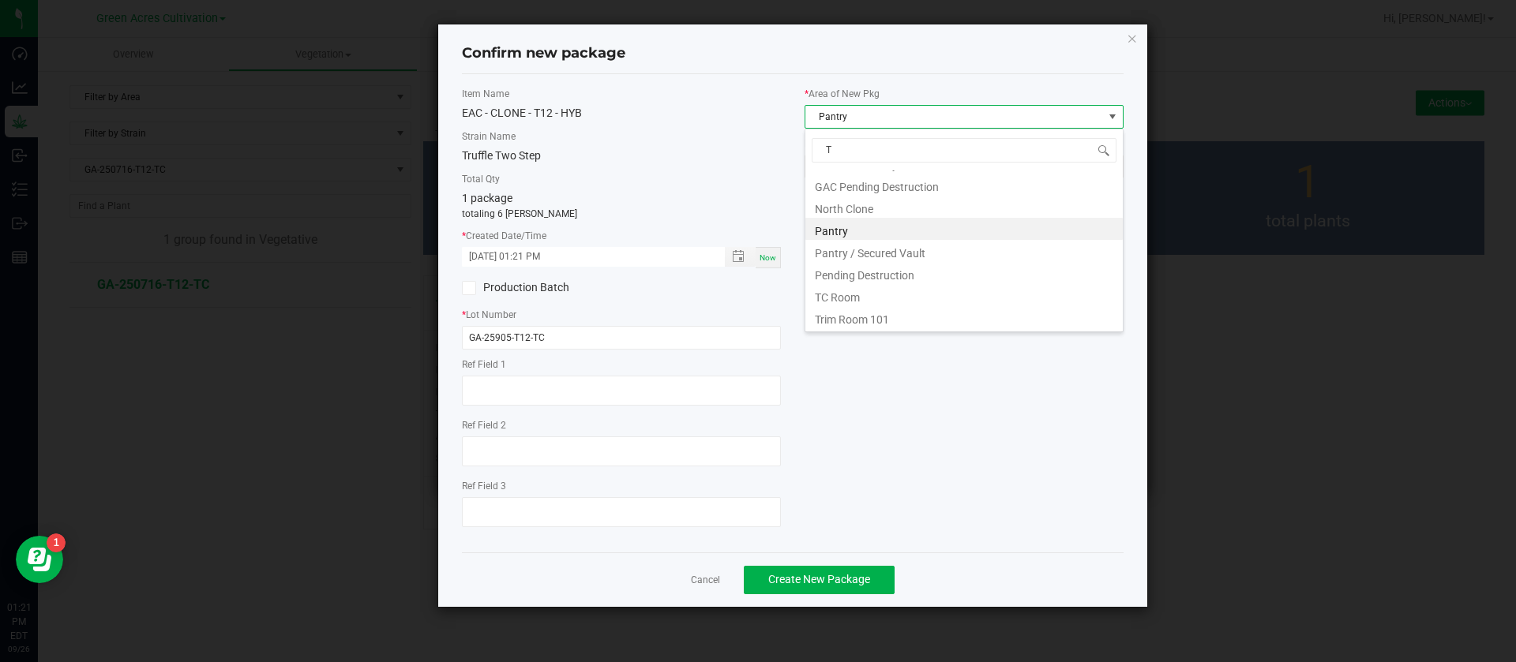
scroll to position [107, 0]
type input "TC"
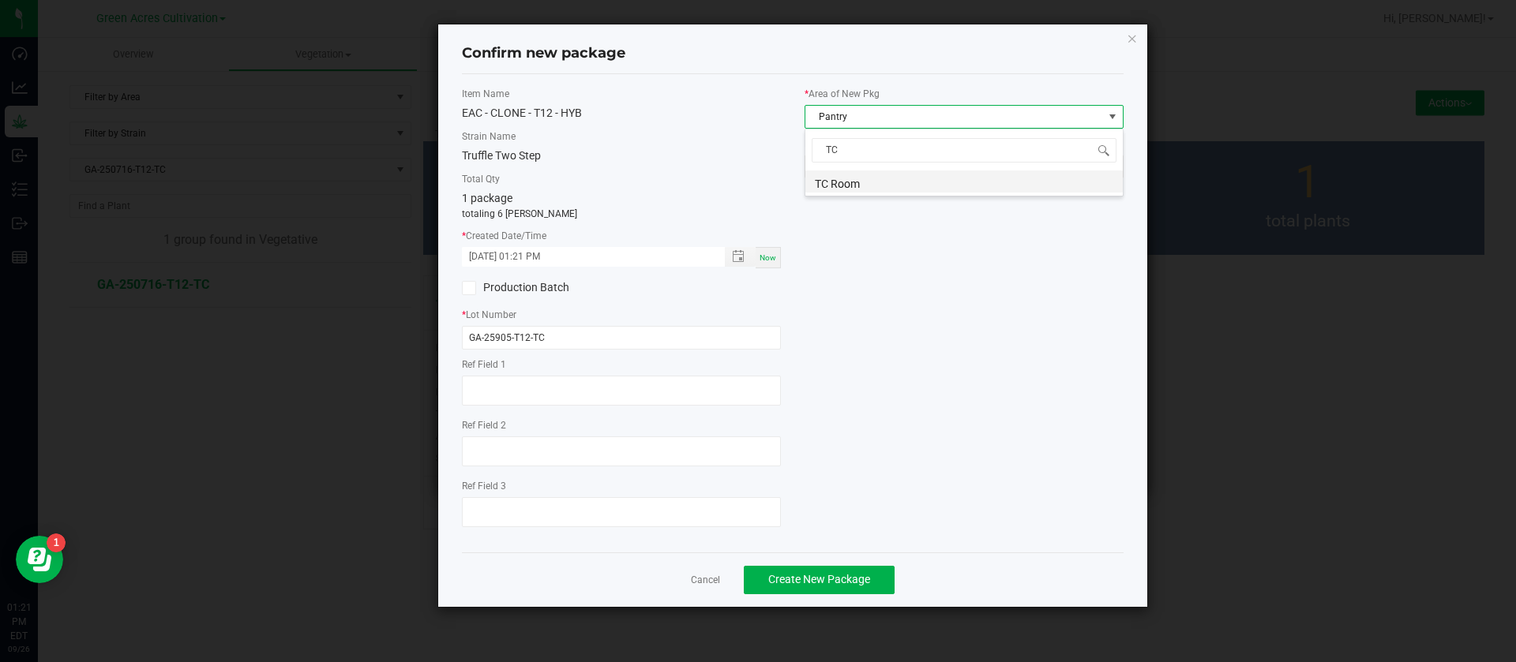
scroll to position [0, 0]
click at [860, 182] on li "TC Room" at bounding box center [963, 182] width 317 height 22
click at [815, 577] on span "Create New Package" at bounding box center [819, 579] width 102 height 13
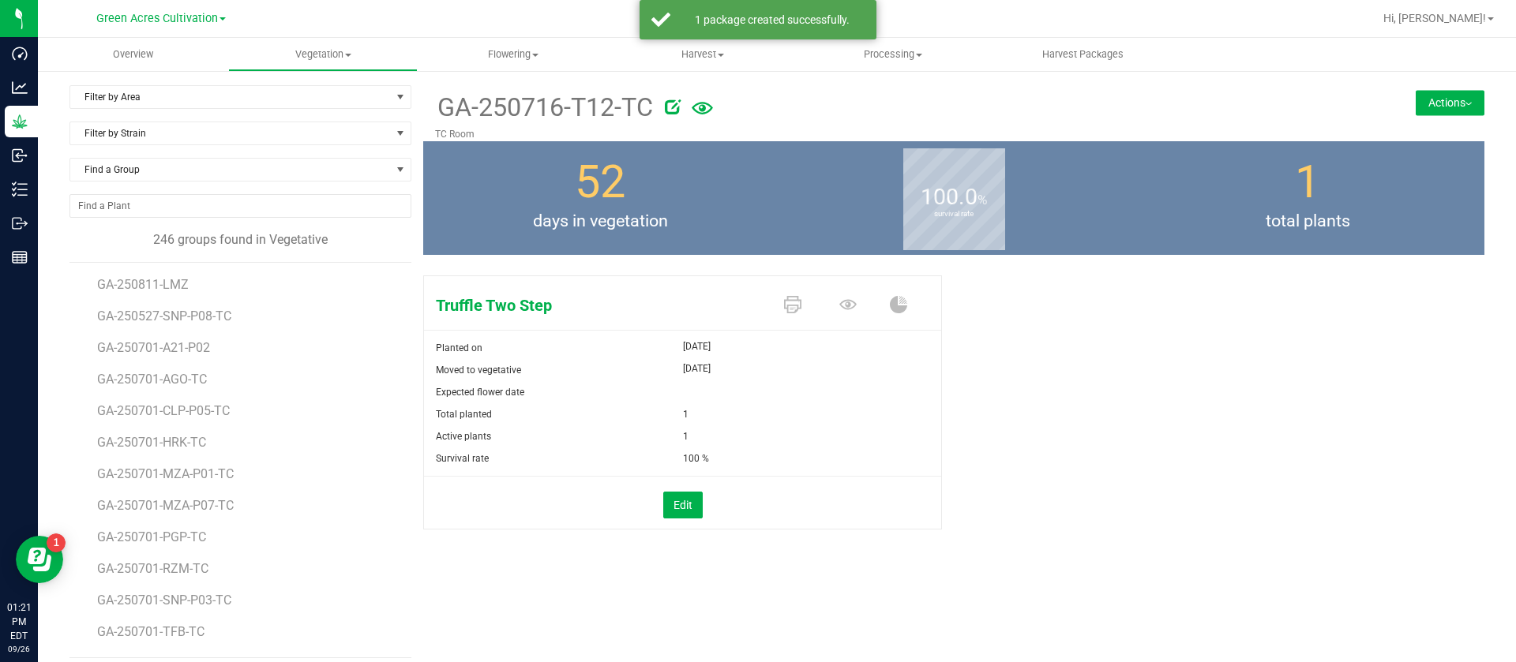
click at [171, 183] on div "Find a Group" at bounding box center [240, 176] width 342 height 36
click at [163, 162] on span "Find a Group" at bounding box center [230, 170] width 320 height 22
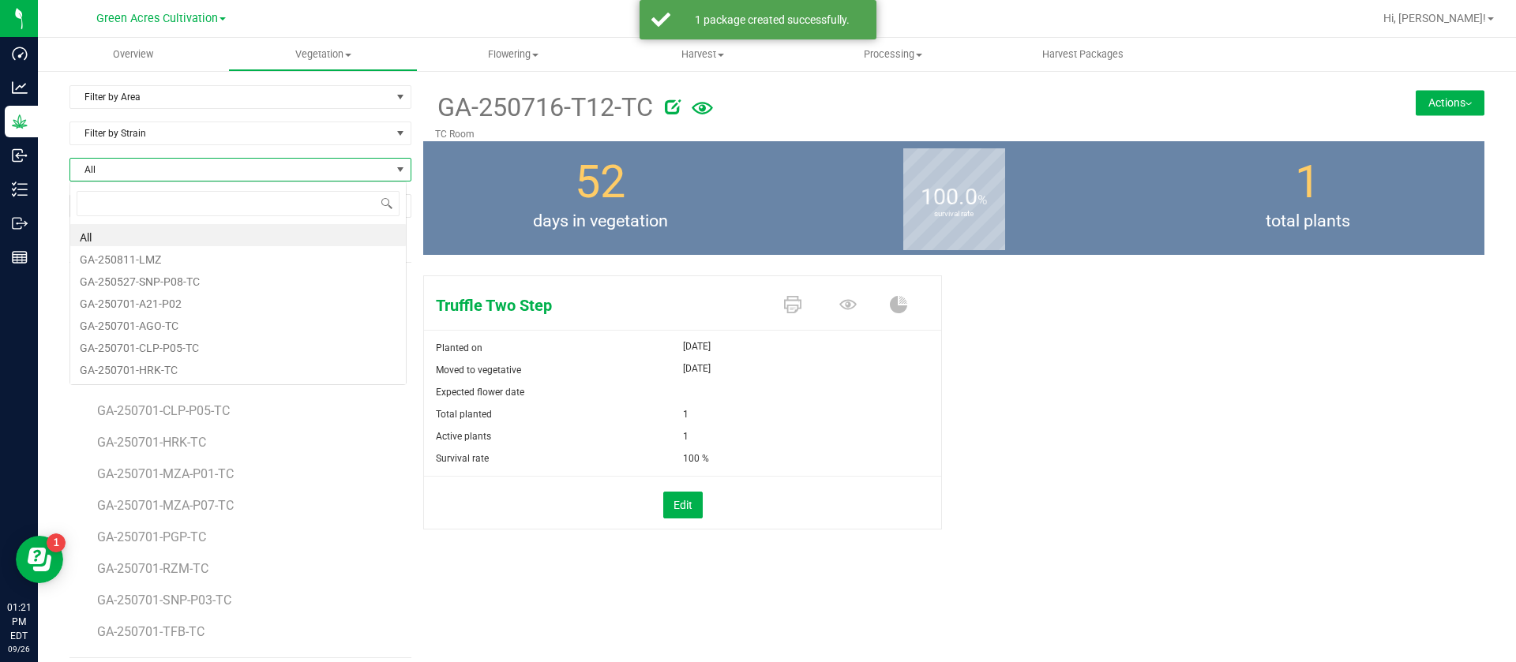
scroll to position [24, 338]
type input "GPI"
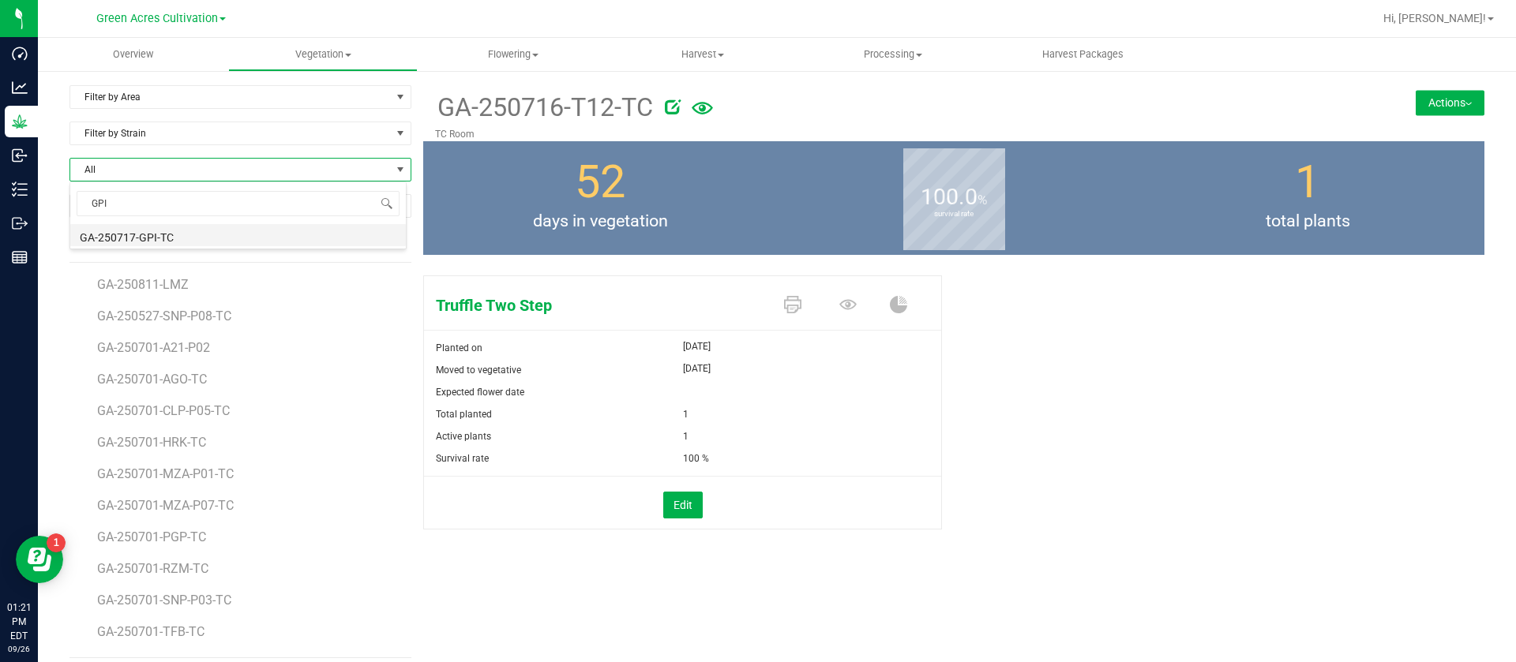
click at [144, 229] on li "GA-250717-GPI-TC" at bounding box center [237, 235] width 335 height 22
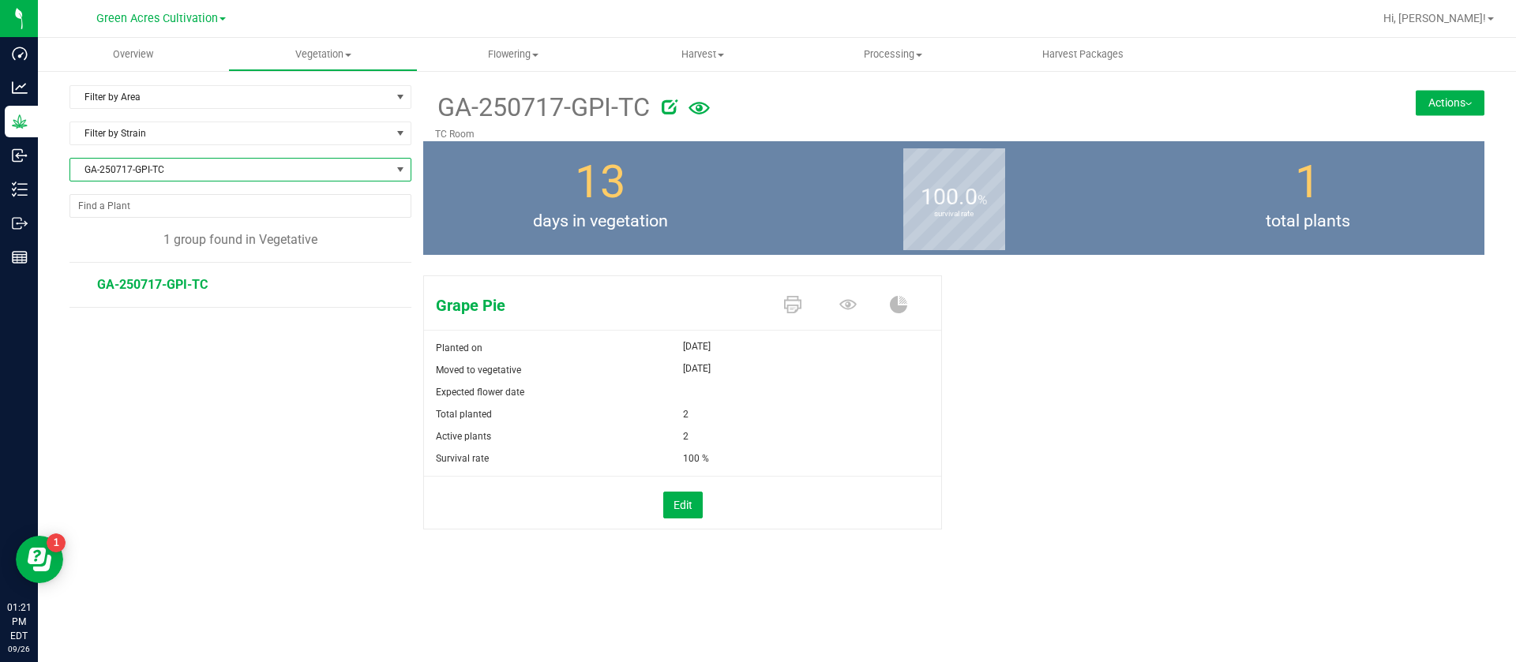
click at [1427, 99] on button "Actions" at bounding box center [1449, 102] width 69 height 25
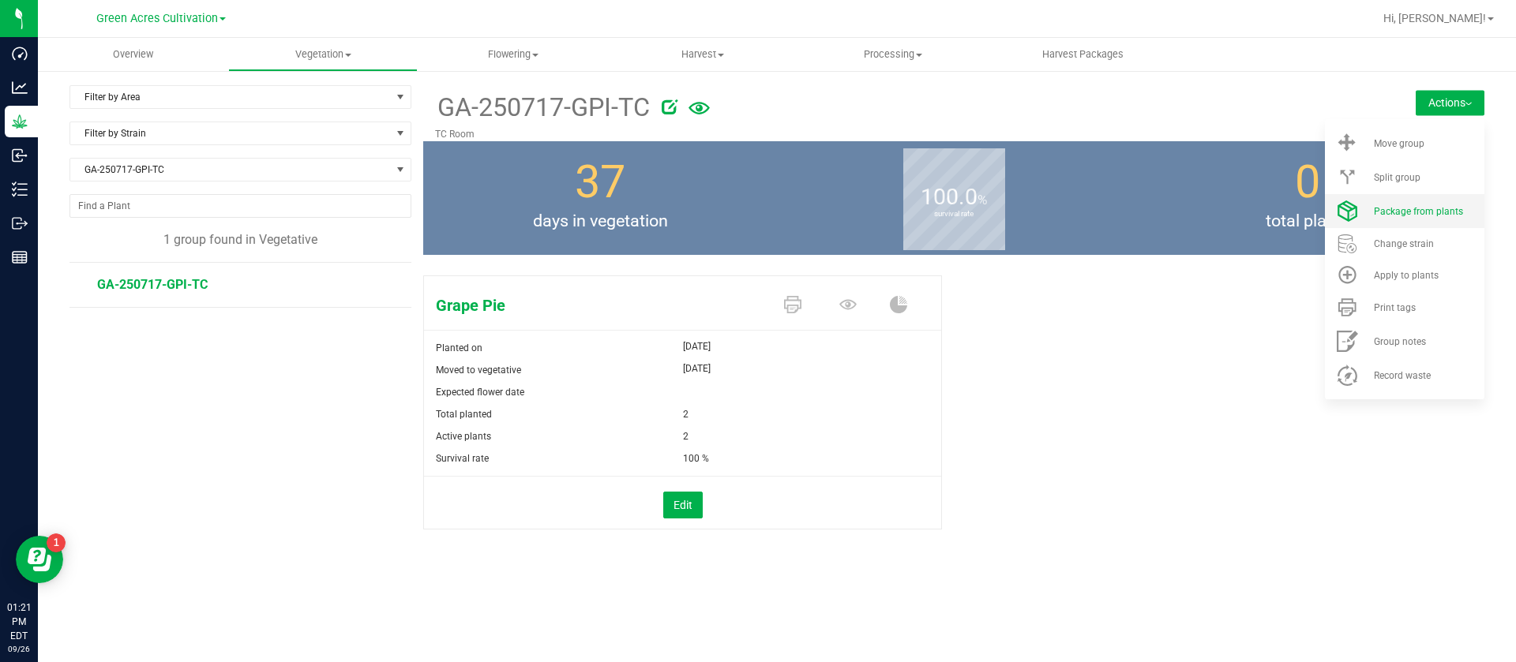
click at [1415, 212] on span "Package from plants" at bounding box center [1418, 211] width 89 height 11
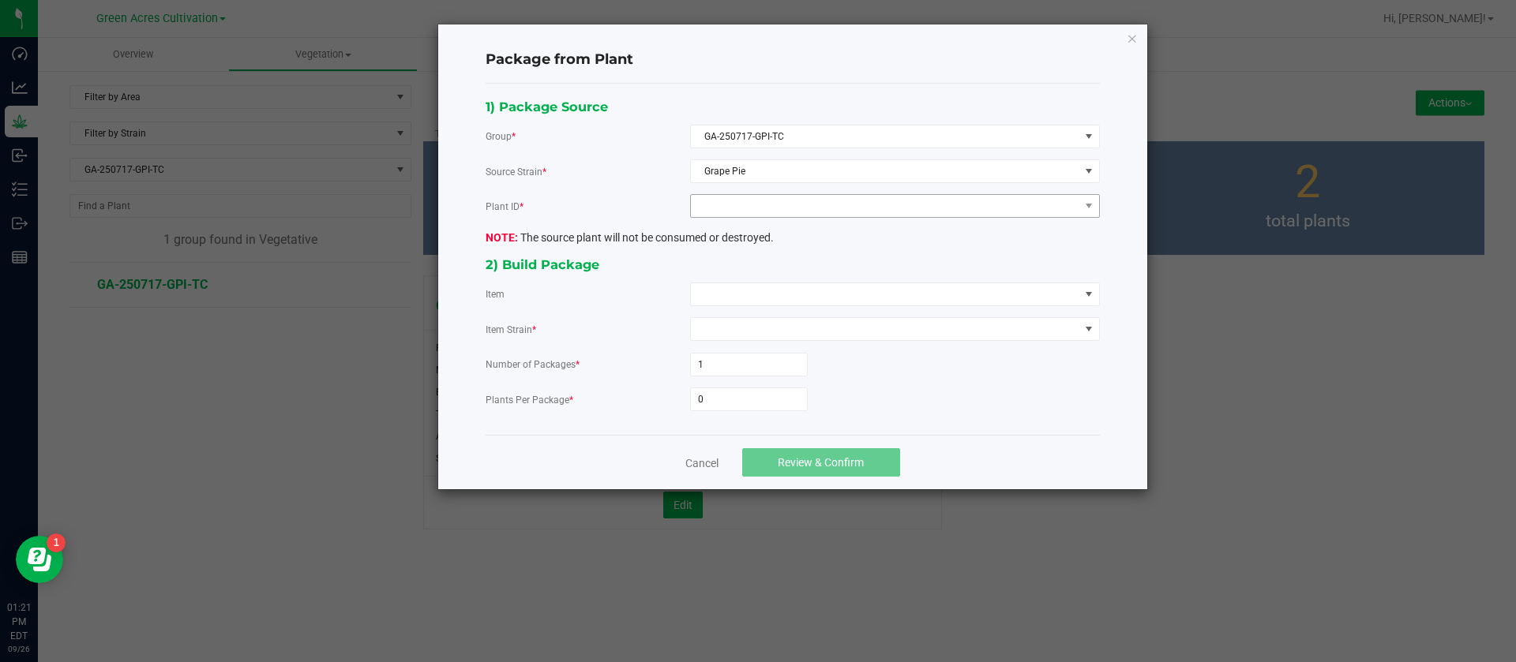
click at [763, 189] on div "1) Package Source Group * GA-250717-GPI-TC Source Strain * Grape Pie Plant ID *…" at bounding box center [793, 259] width 638 height 327
click at [763, 211] on span at bounding box center [885, 206] width 388 height 22
click at [763, 276] on li "3204466280436911" at bounding box center [895, 274] width 408 height 27
click at [727, 302] on span at bounding box center [885, 294] width 388 height 22
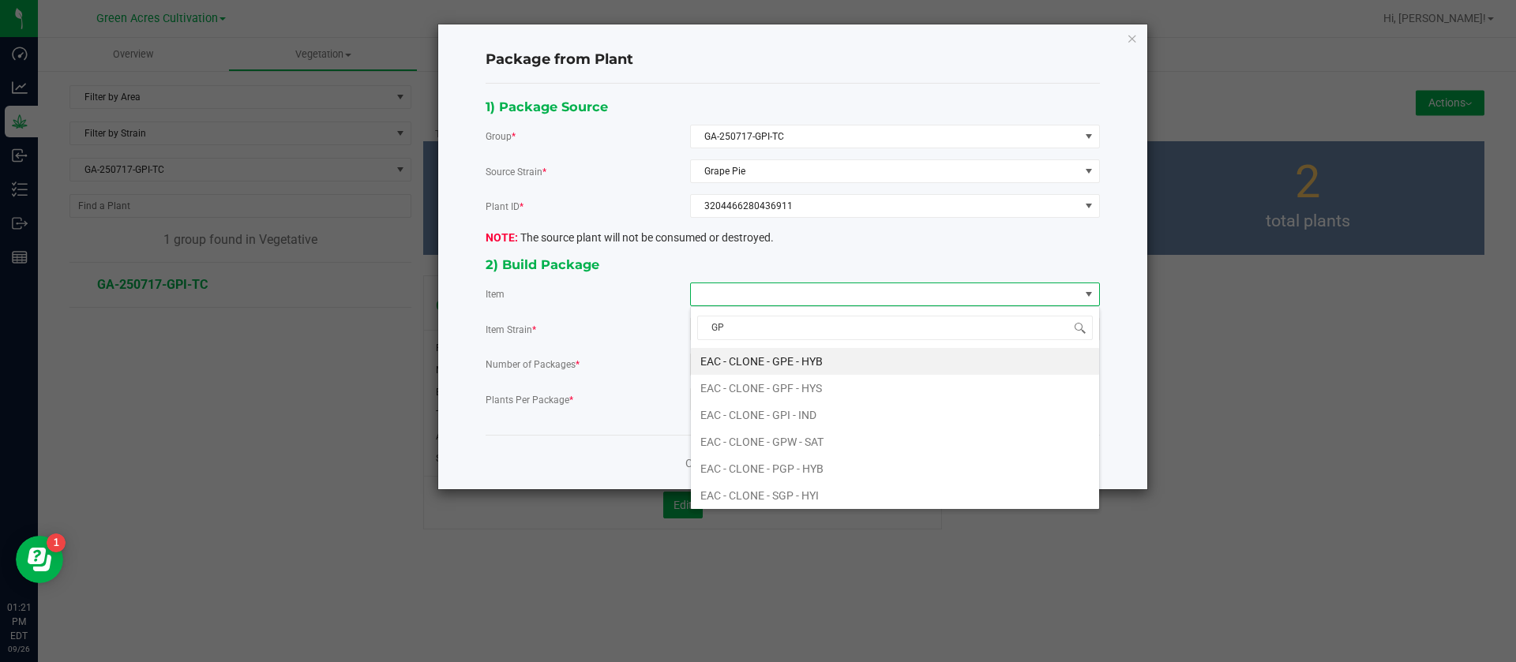
type input "GPI"
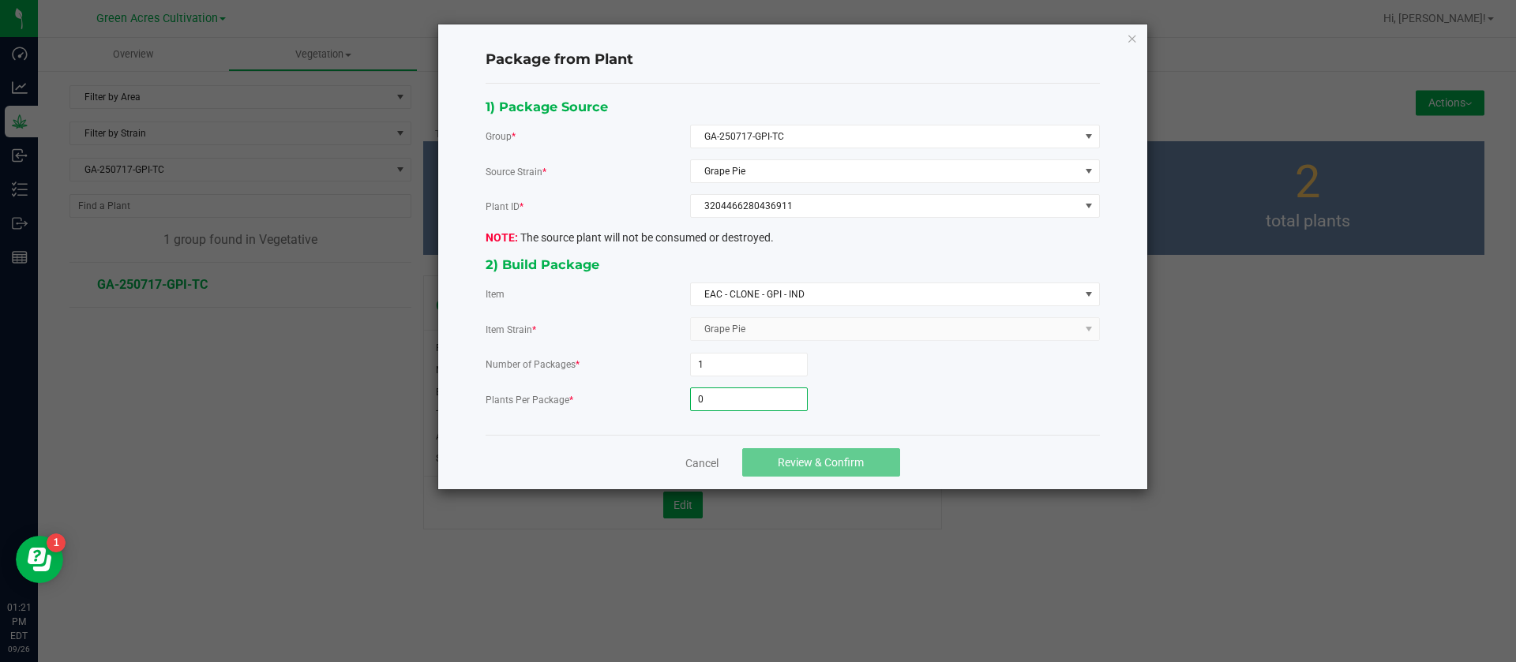
click at [755, 397] on input "0" at bounding box center [749, 399] width 116 height 22
type input "6"
click at [800, 462] on span "Review & Confirm" at bounding box center [821, 462] width 86 height 13
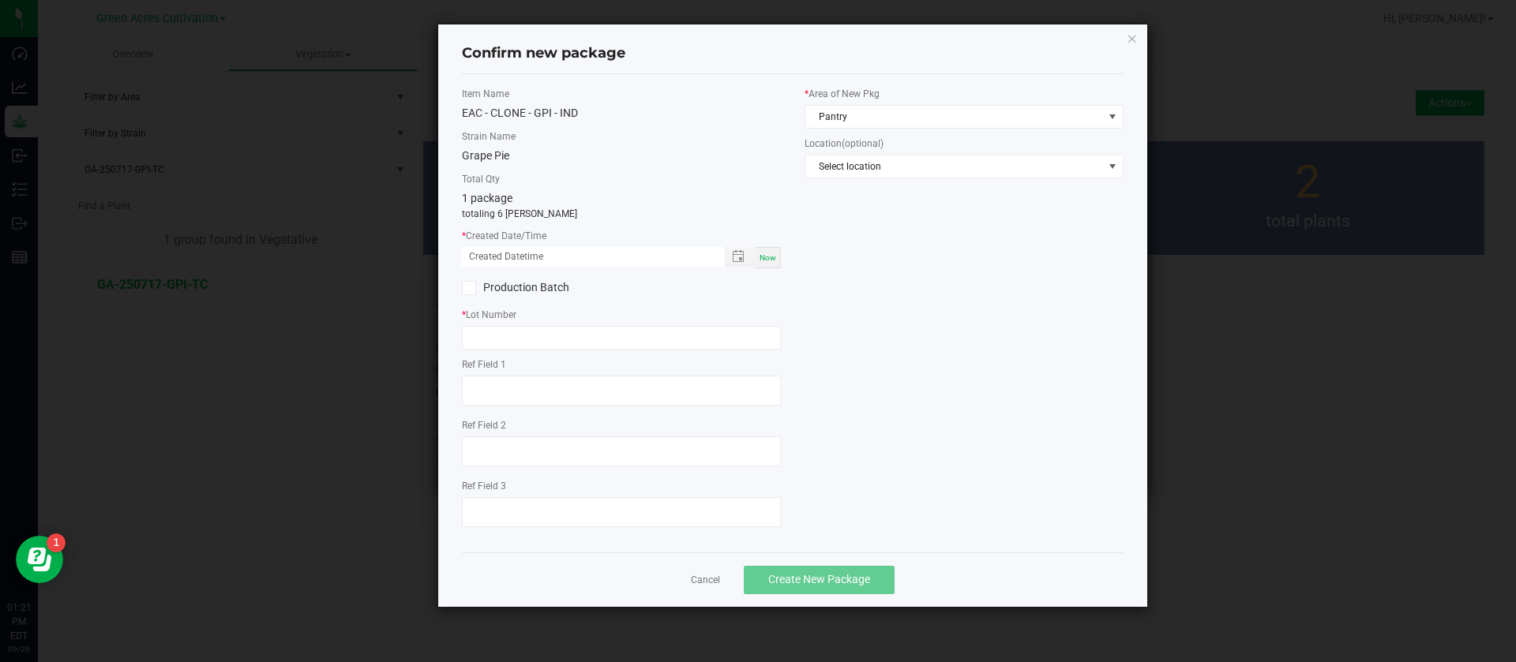
click at [772, 268] on div "Item Name EAC - CLONE - GPI - IND Strain Name Grape Pie Total Qty 1 package tot…" at bounding box center [621, 313] width 343 height 453
click at [774, 264] on div "Now" at bounding box center [767, 257] width 25 height 21
click at [772, 260] on span "Now" at bounding box center [767, 257] width 17 height 9
click at [490, 257] on input "09/26/2025 01:21 PM" at bounding box center [585, 257] width 246 height 20
type input "09/05/2025 01:21 PM"
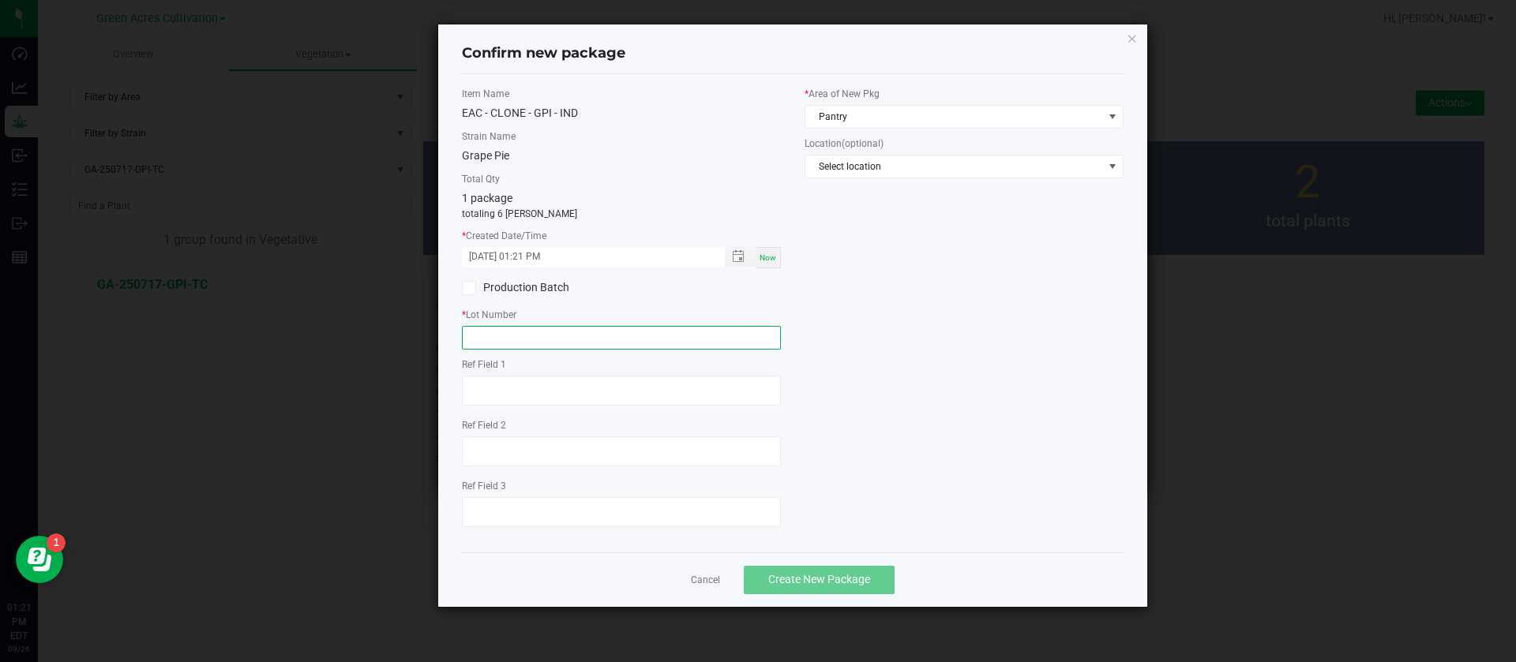
click at [508, 339] on input "text" at bounding box center [621, 338] width 319 height 24
type input "GA-250905-GPI-TC"
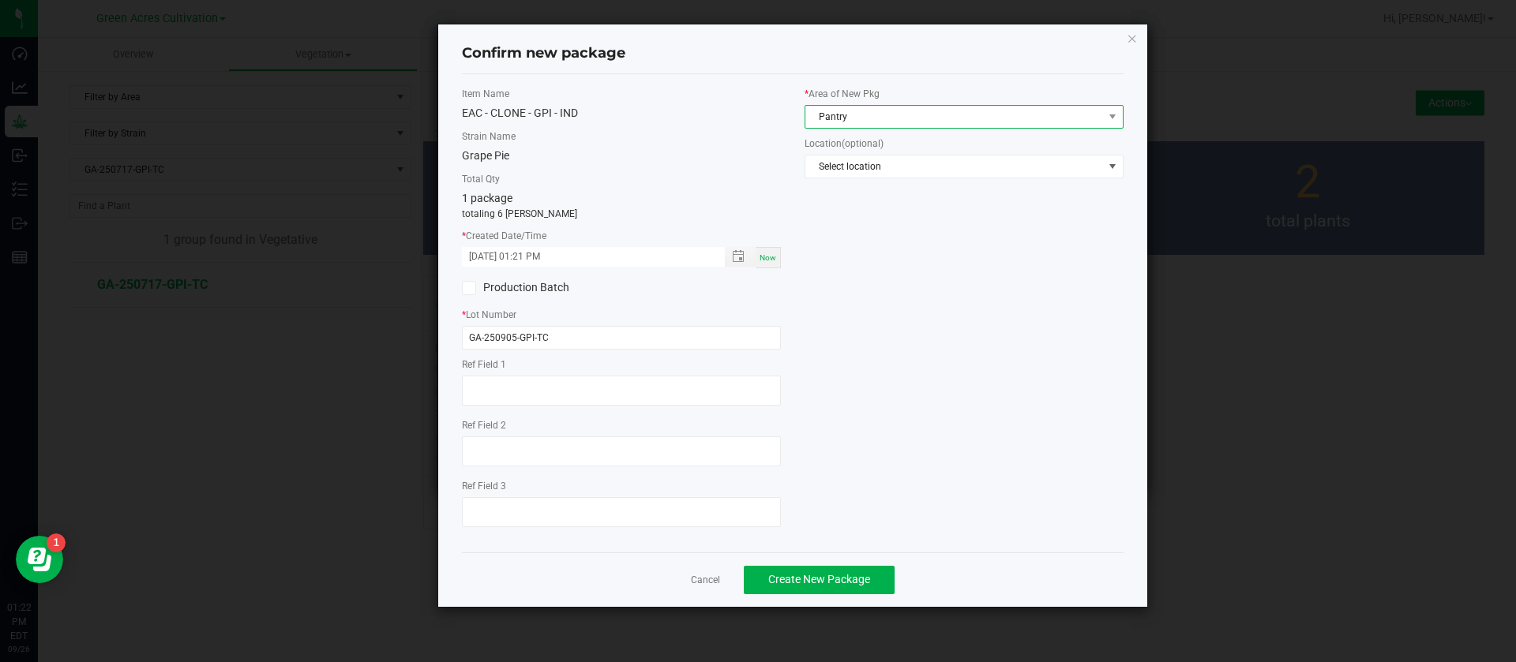
click at [871, 120] on span "Pantry" at bounding box center [954, 117] width 298 height 22
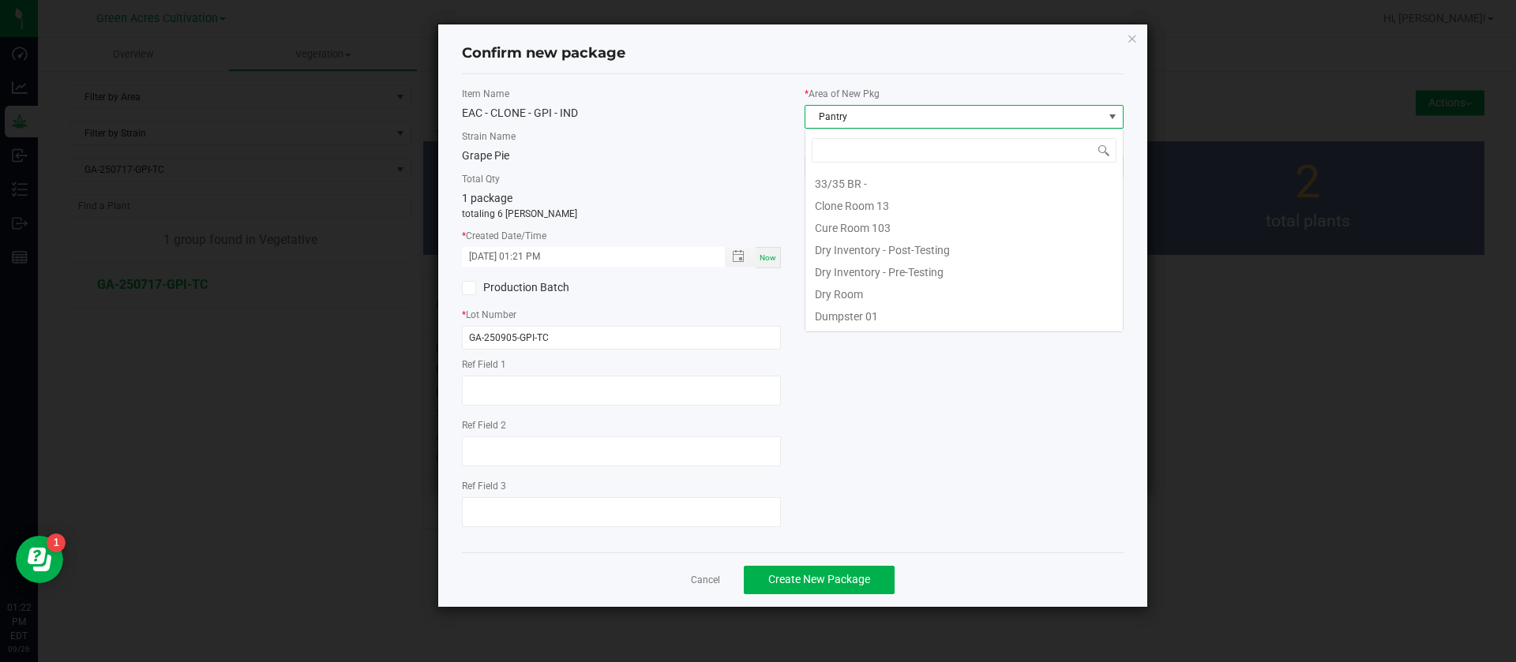
scroll to position [129, 0]
type input "TC"
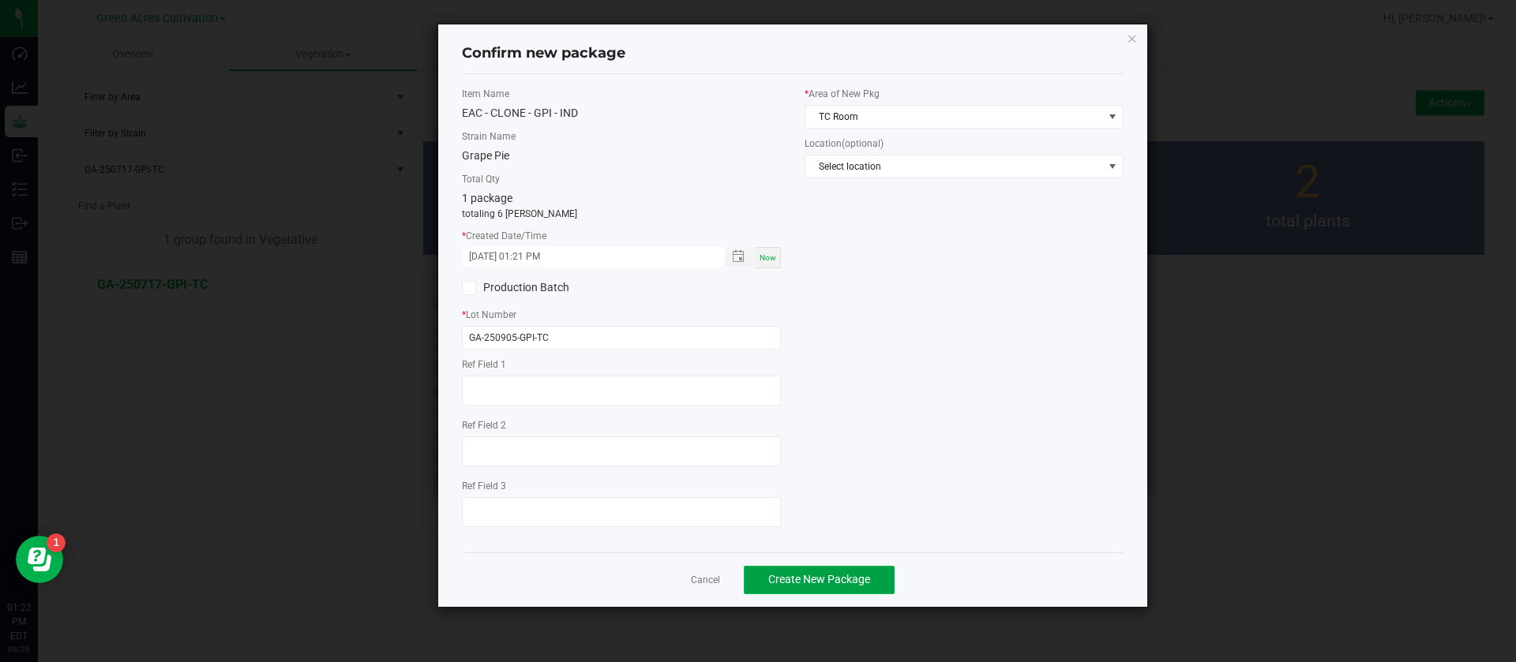
drag, startPoint x: 827, startPoint y: 587, endPoint x: 808, endPoint y: 564, distance: 29.7
click at [826, 587] on button "Create New Package" at bounding box center [819, 580] width 151 height 28
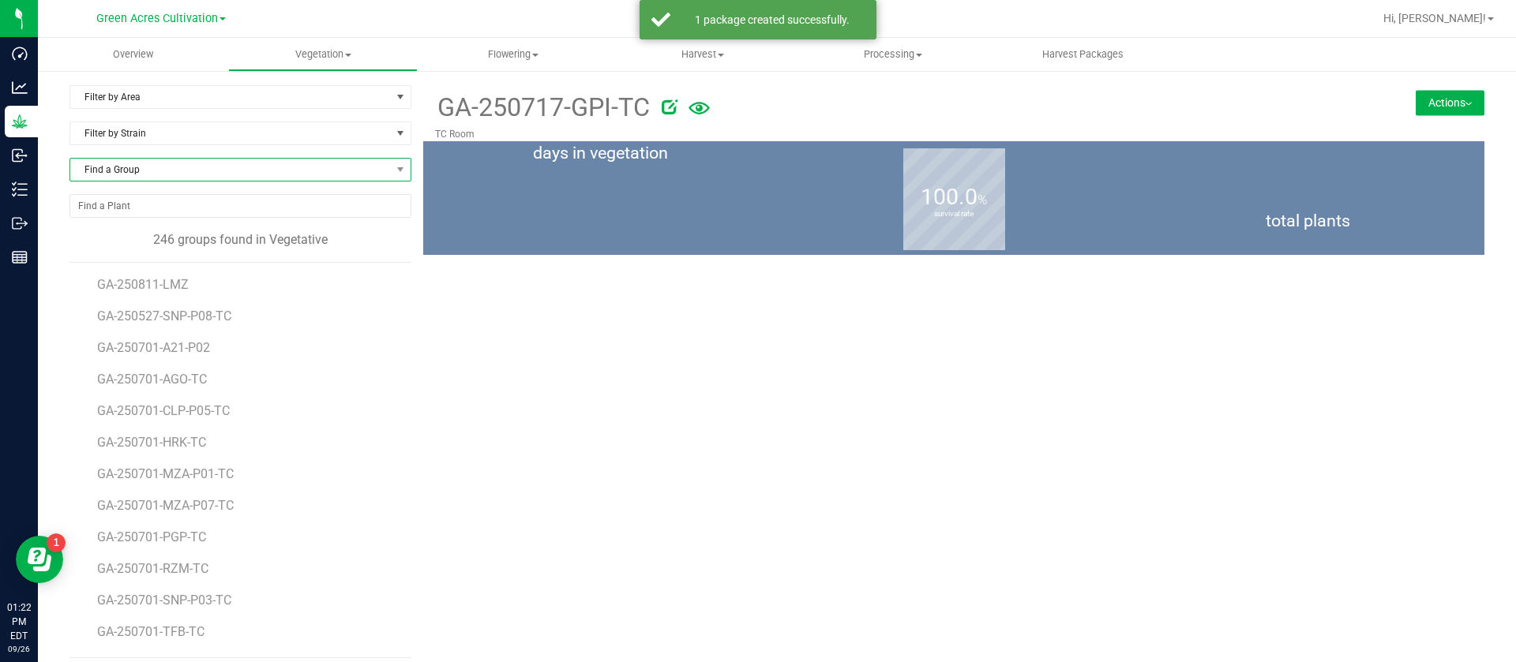
click at [151, 178] on span "Find a Group" at bounding box center [230, 170] width 320 height 22
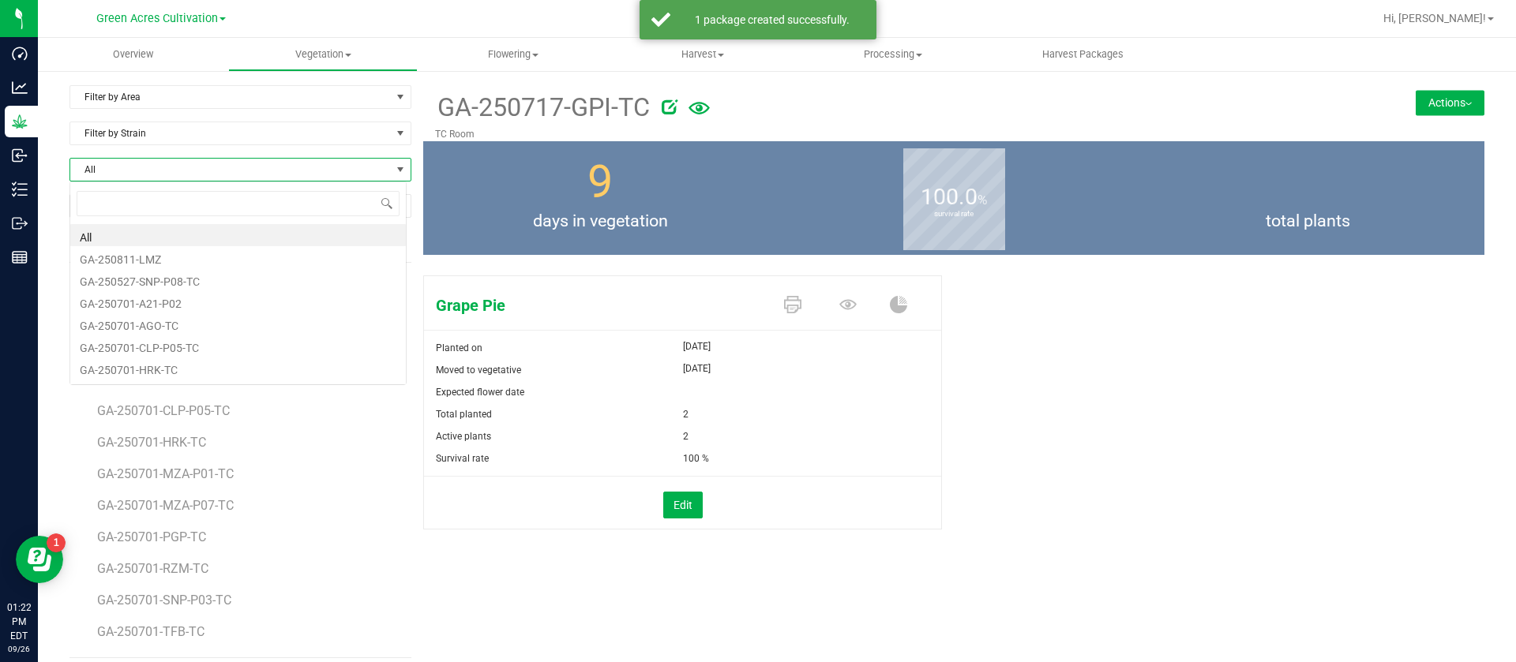
scroll to position [24, 338]
type input "STW"
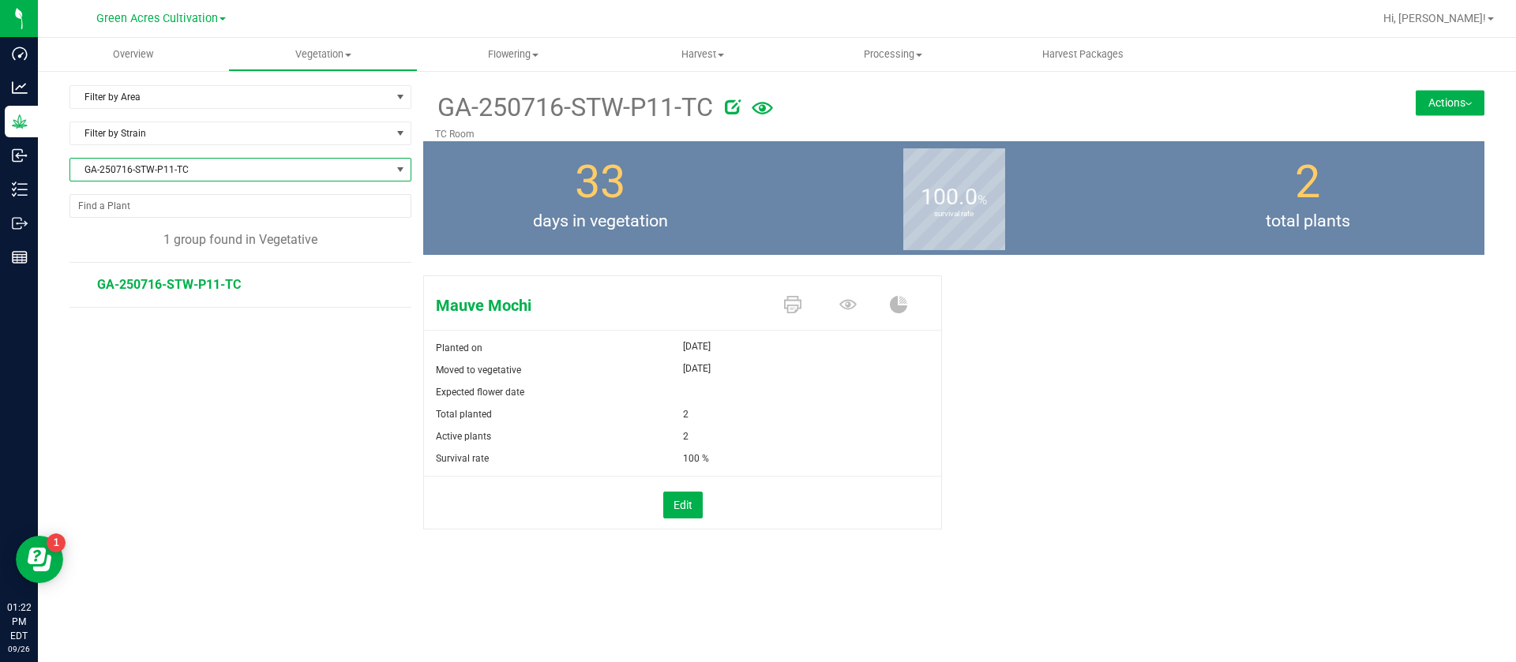
click at [1456, 111] on button "Actions" at bounding box center [1449, 102] width 69 height 25
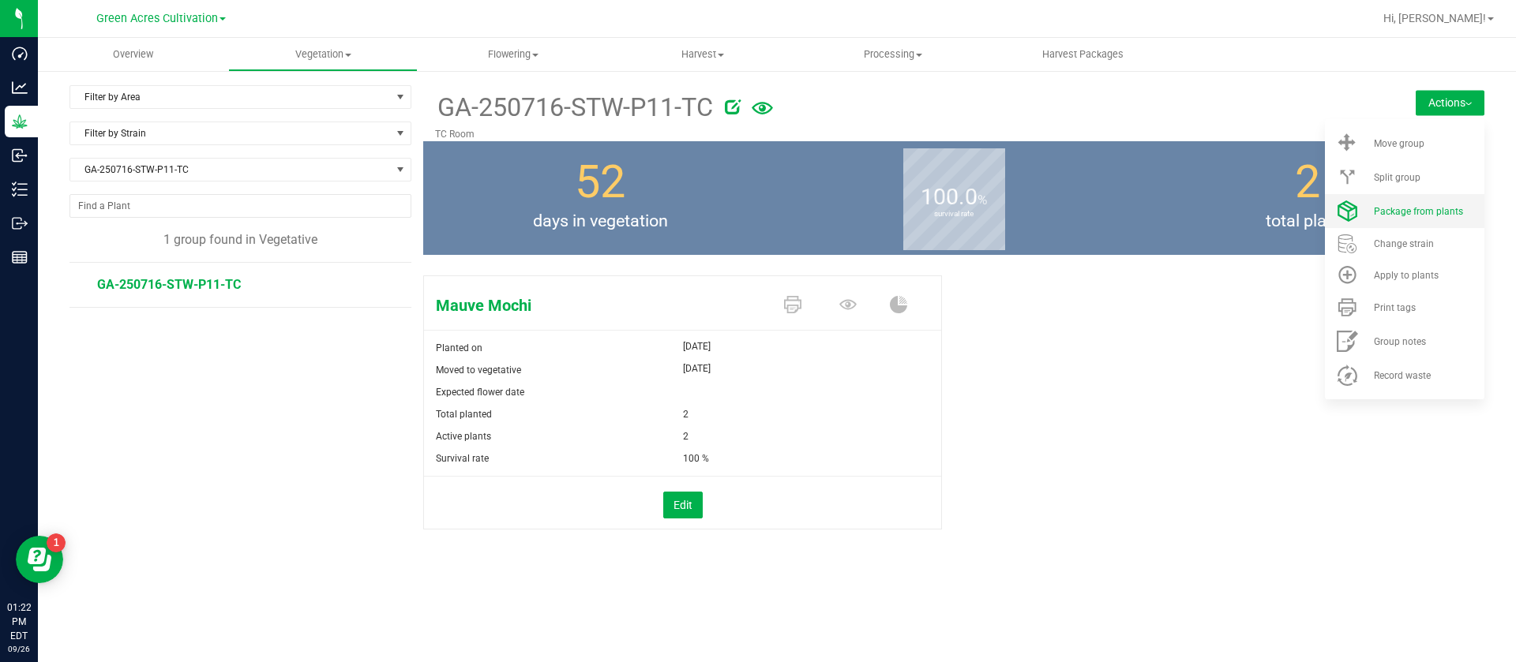
click at [1433, 218] on li "Package from plants" at bounding box center [1404, 211] width 159 height 34
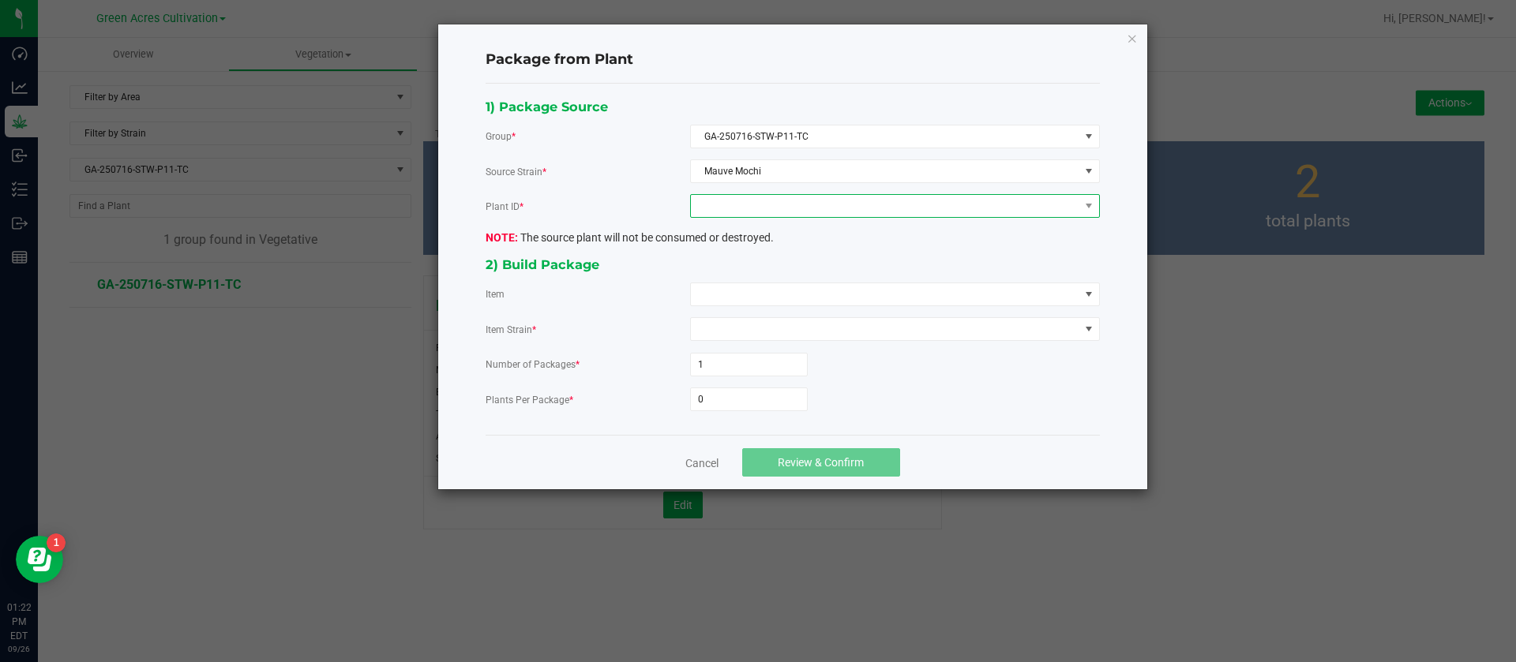
click at [794, 203] on span at bounding box center [885, 206] width 388 height 22
click at [792, 273] on li "4676832342062710" at bounding box center [895, 274] width 408 height 27
click at [757, 291] on span at bounding box center [885, 294] width 388 height 22
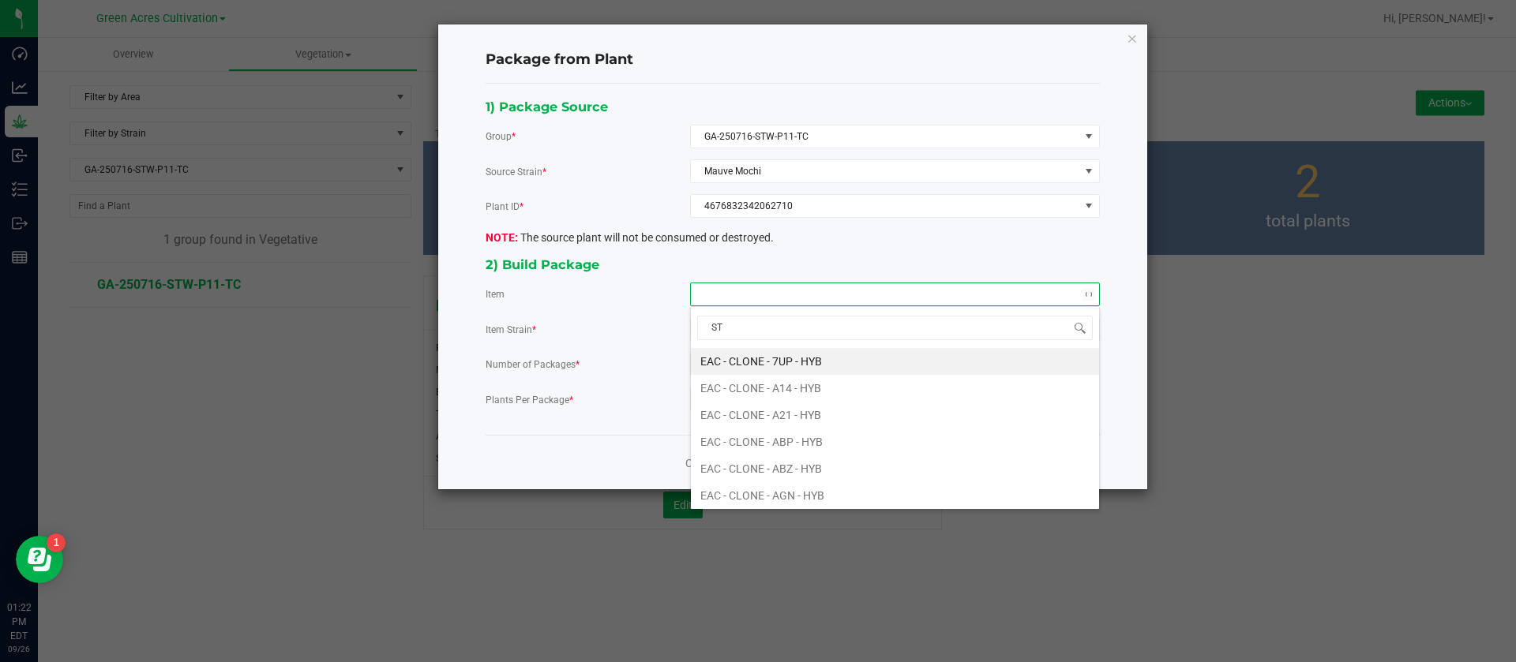
type input "STW"
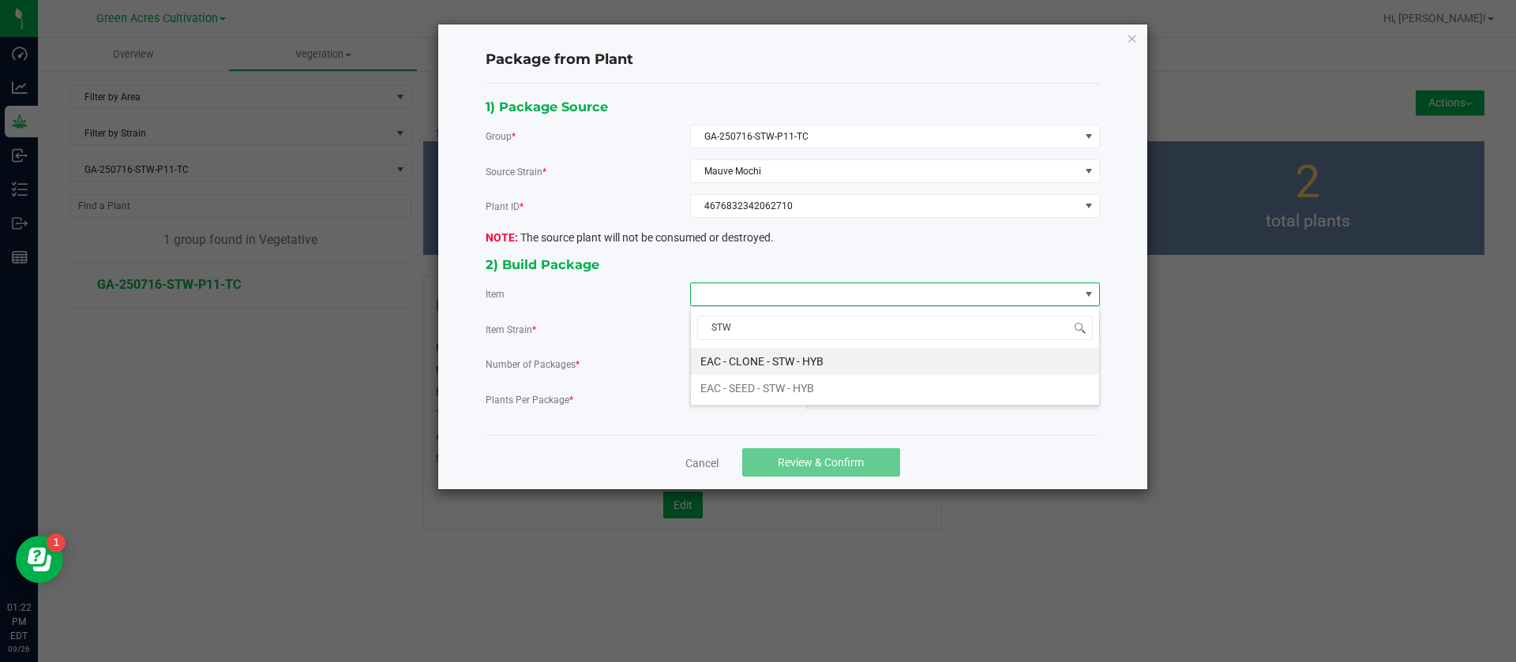
click at [878, 346] on span "STW" at bounding box center [895, 327] width 408 height 37
click at [778, 365] on HYB "EAC - CLONE - STW - HYB" at bounding box center [895, 361] width 408 height 27
click at [756, 408] on input "0" at bounding box center [749, 399] width 116 height 22
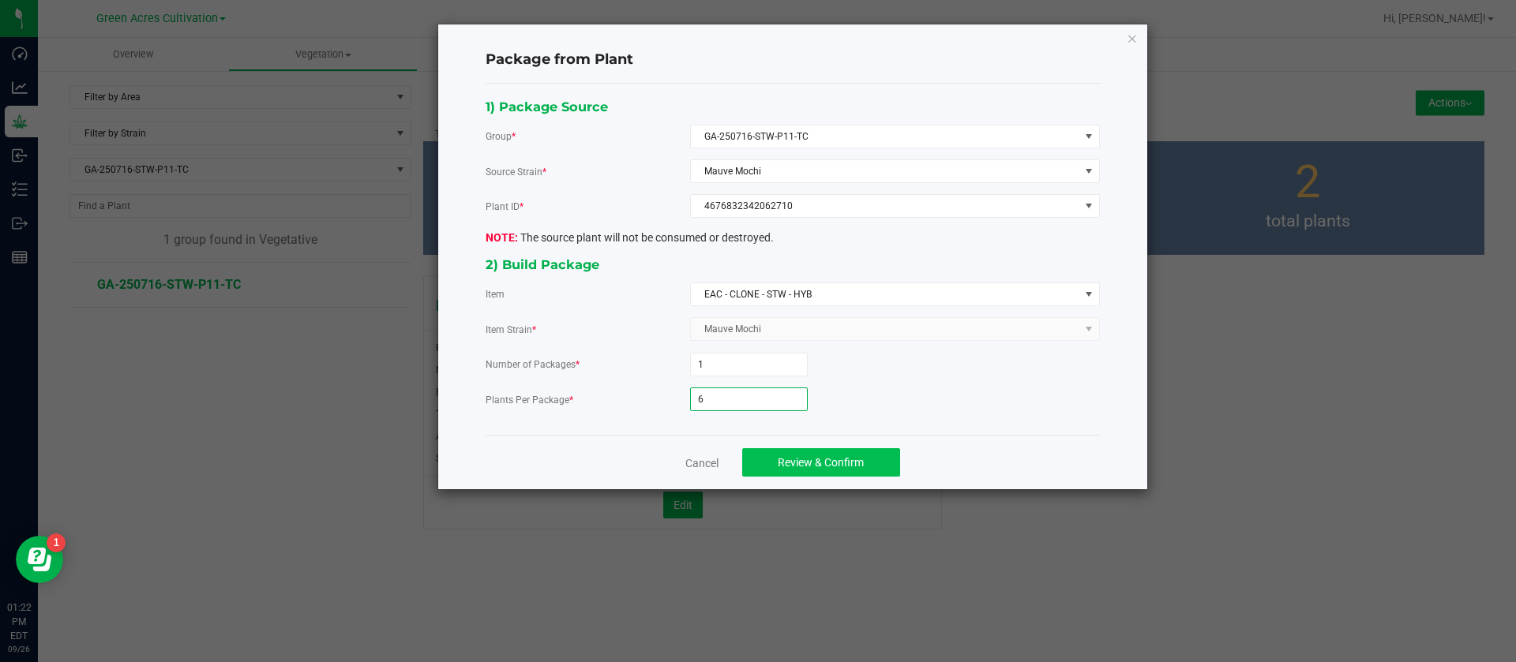
type input "6"
click at [832, 457] on span "Review & Confirm" at bounding box center [821, 462] width 86 height 13
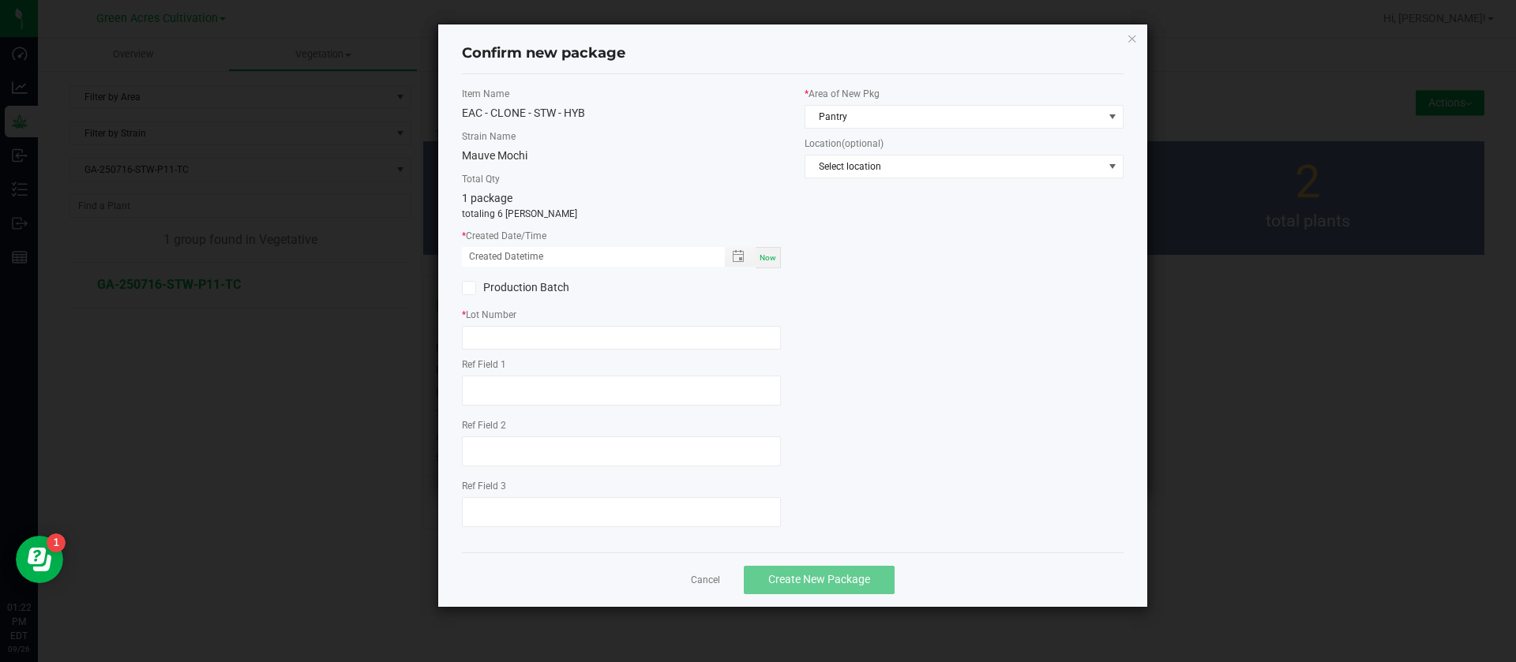
click at [765, 259] on span "Now" at bounding box center [767, 257] width 17 height 9
click at [496, 260] on input "09/26/2025 01:22 PM" at bounding box center [585, 257] width 246 height 20
type input "09/05/2025 01:22 PM"
click at [505, 332] on input "text" at bounding box center [621, 338] width 319 height 24
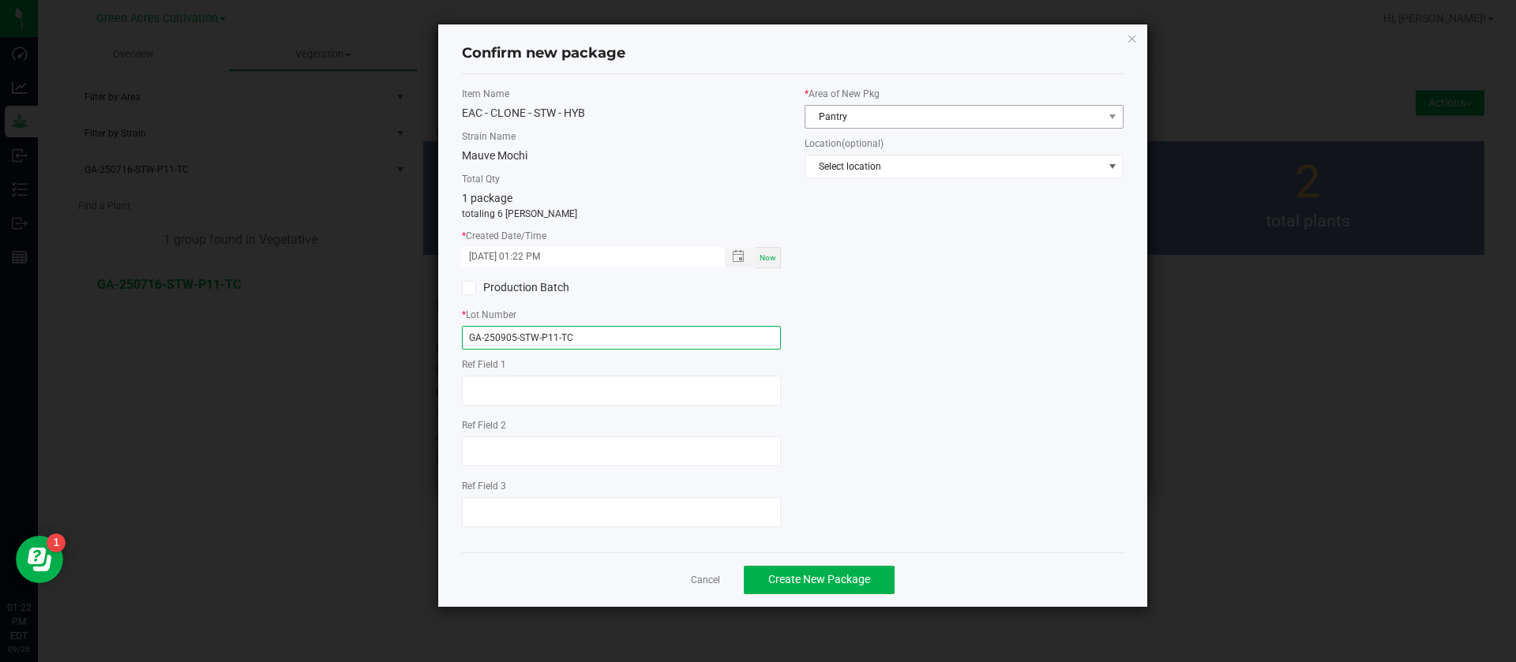
type input "GA-250905-STW-P11-TC"
click at [856, 111] on span "Pantry" at bounding box center [954, 117] width 298 height 22
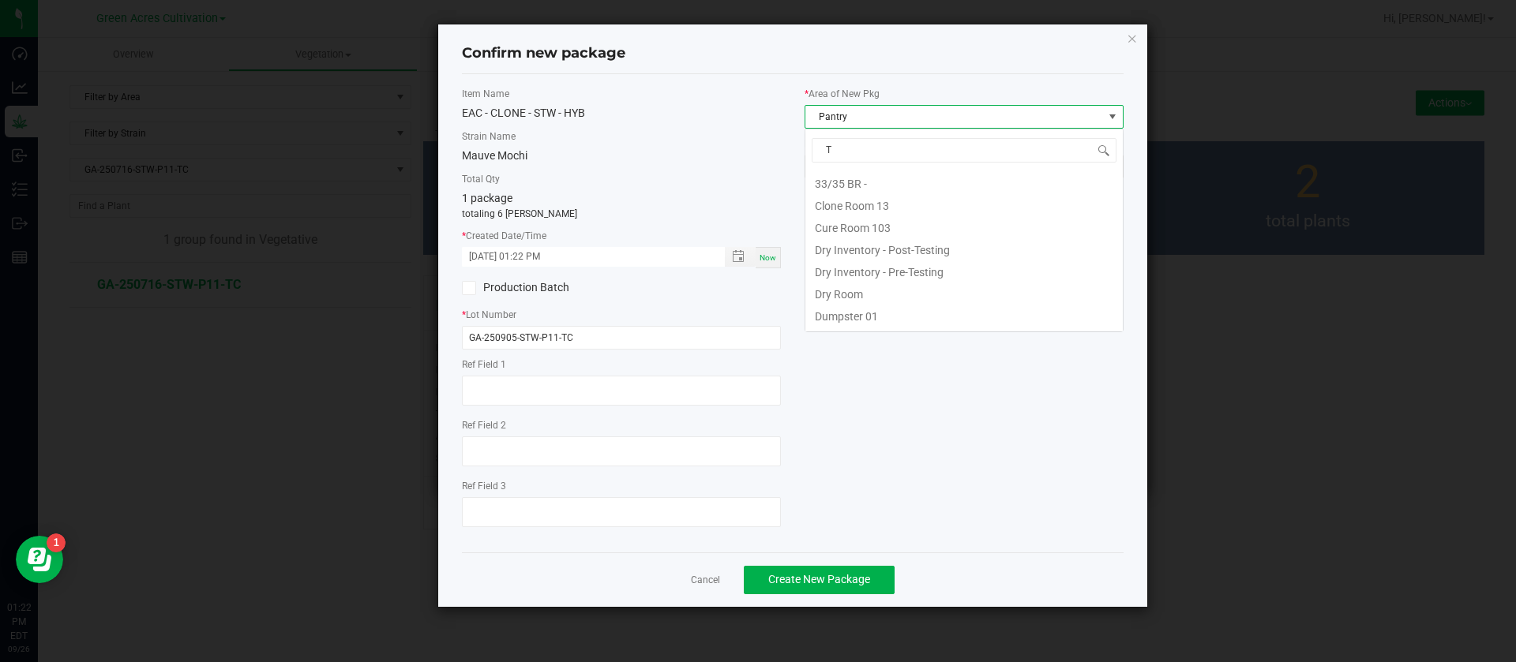
scroll to position [107, 0]
type input "TC"
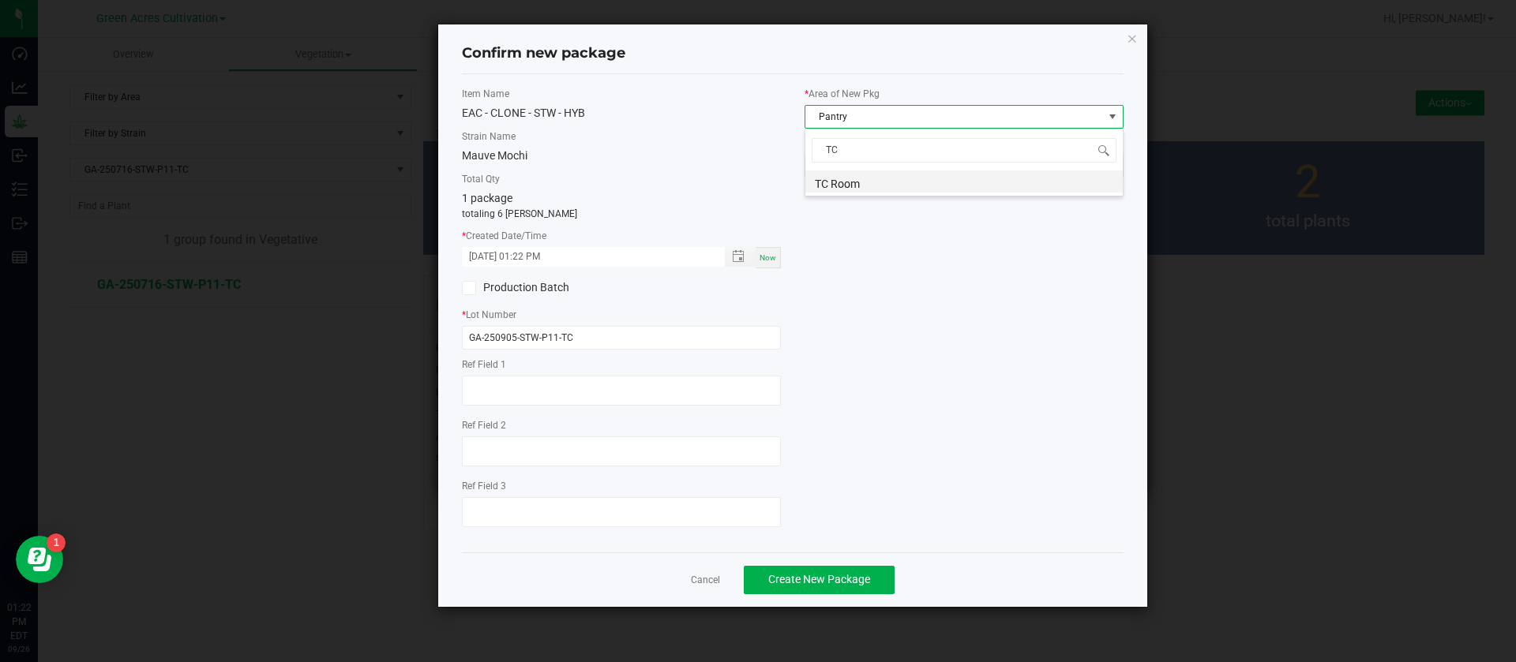
click at [853, 186] on li "TC Room" at bounding box center [963, 182] width 317 height 22
click at [814, 573] on span "Create New Package" at bounding box center [819, 579] width 102 height 13
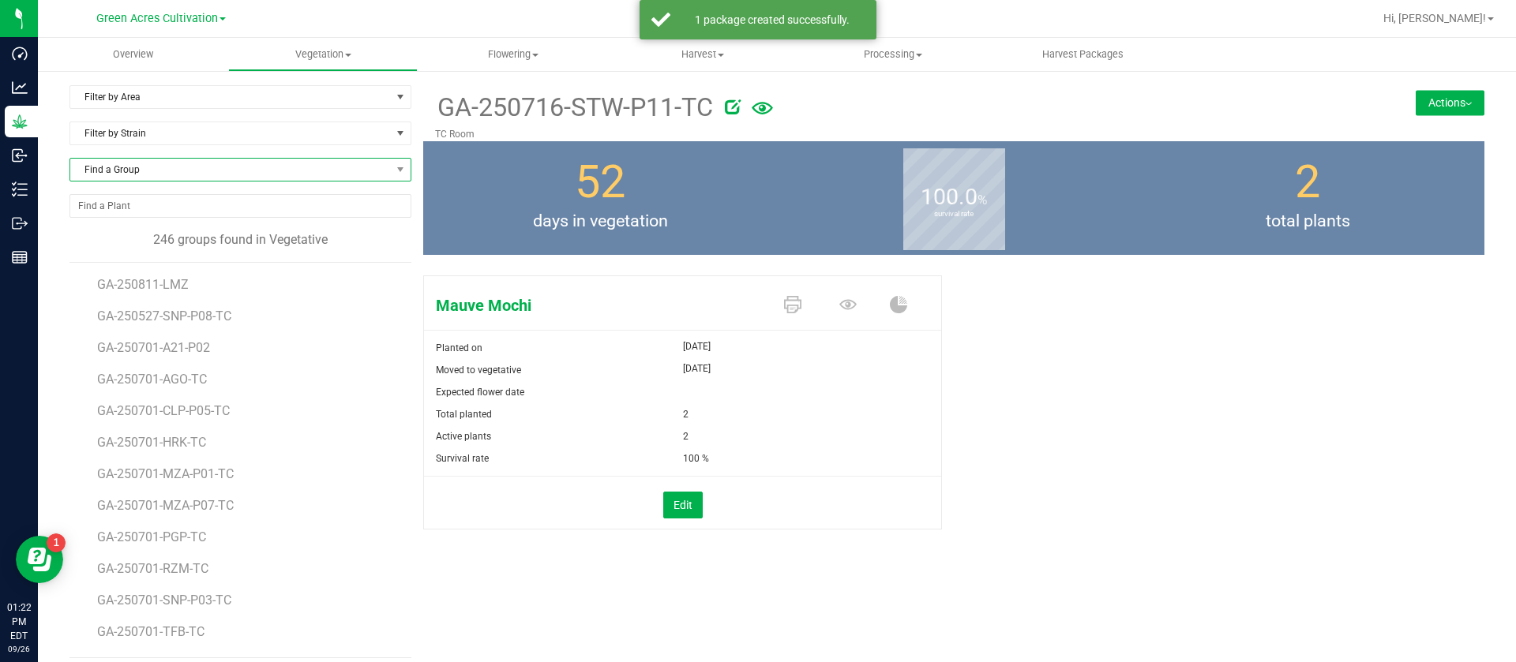
click at [164, 172] on span "Find a Group" at bounding box center [230, 170] width 320 height 22
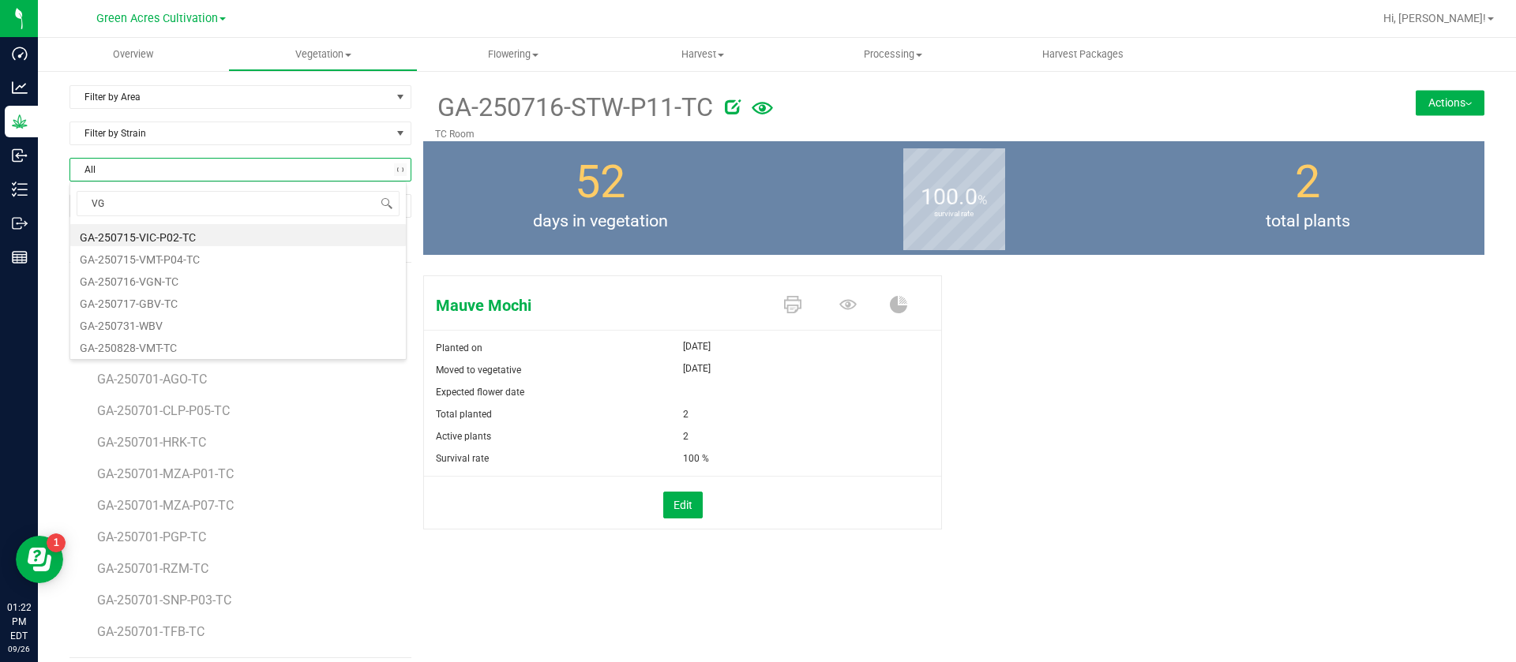
type input "VGN"
click at [167, 229] on li "GA-250716-VGN-TC" at bounding box center [237, 235] width 335 height 22
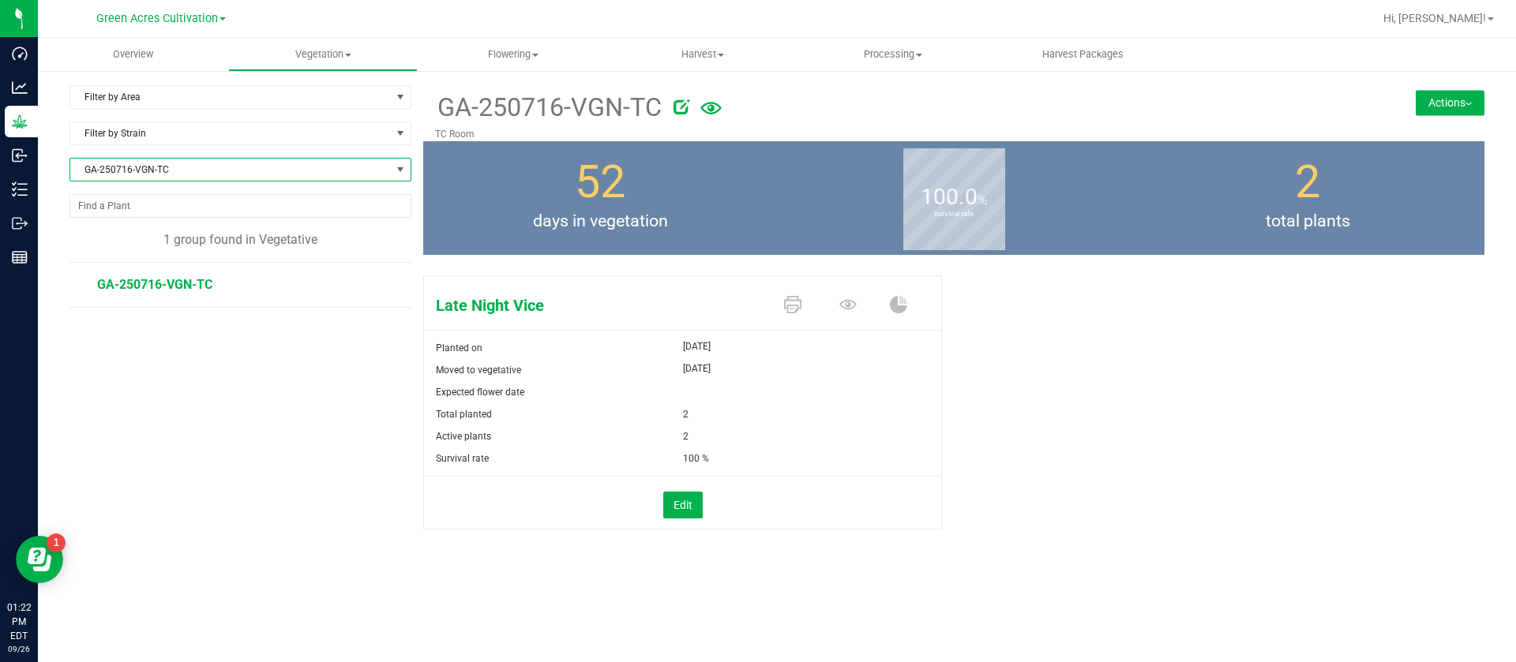
click at [1429, 95] on button "Actions" at bounding box center [1449, 102] width 69 height 25
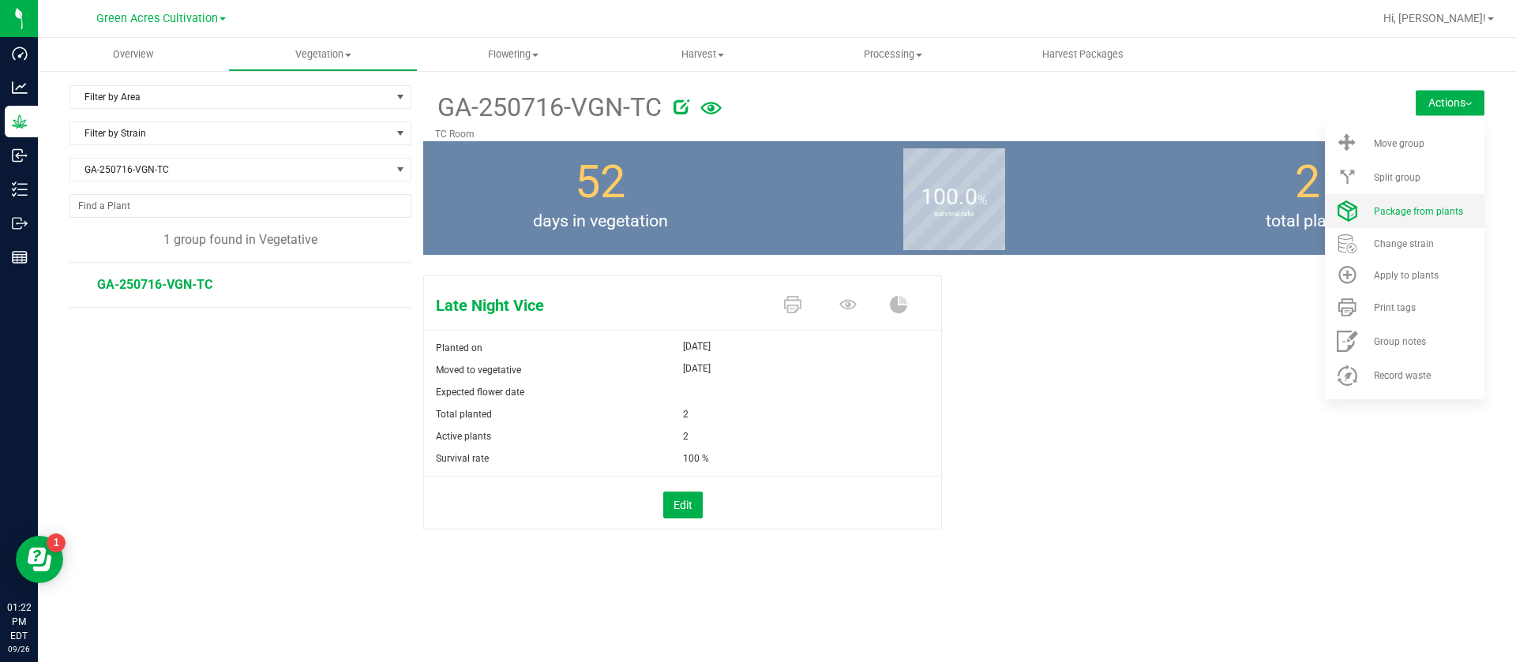
click at [1422, 212] on span "Package from plants" at bounding box center [1418, 211] width 89 height 11
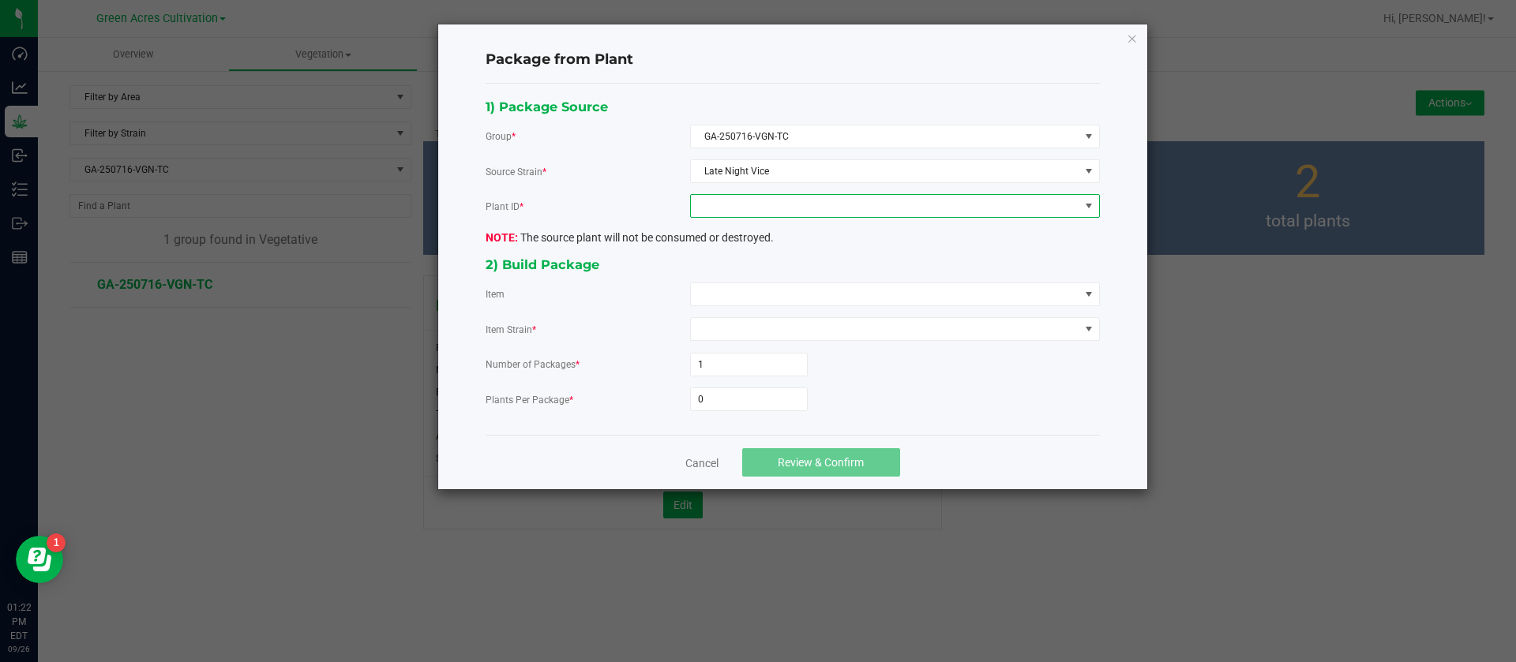
click at [742, 214] on span at bounding box center [885, 206] width 388 height 22
click at [744, 271] on li "3513853307598145" at bounding box center [895, 274] width 408 height 27
click at [745, 299] on span at bounding box center [885, 294] width 388 height 22
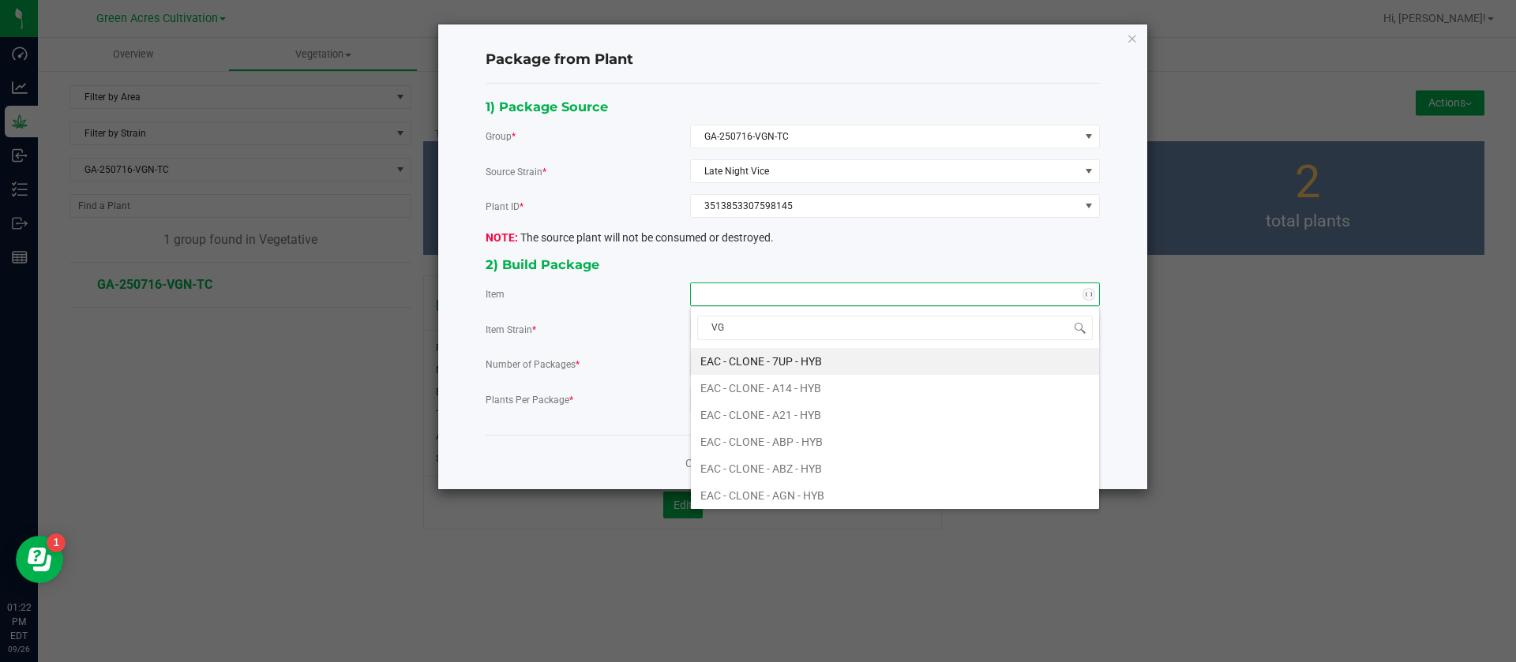
type input "VGN"
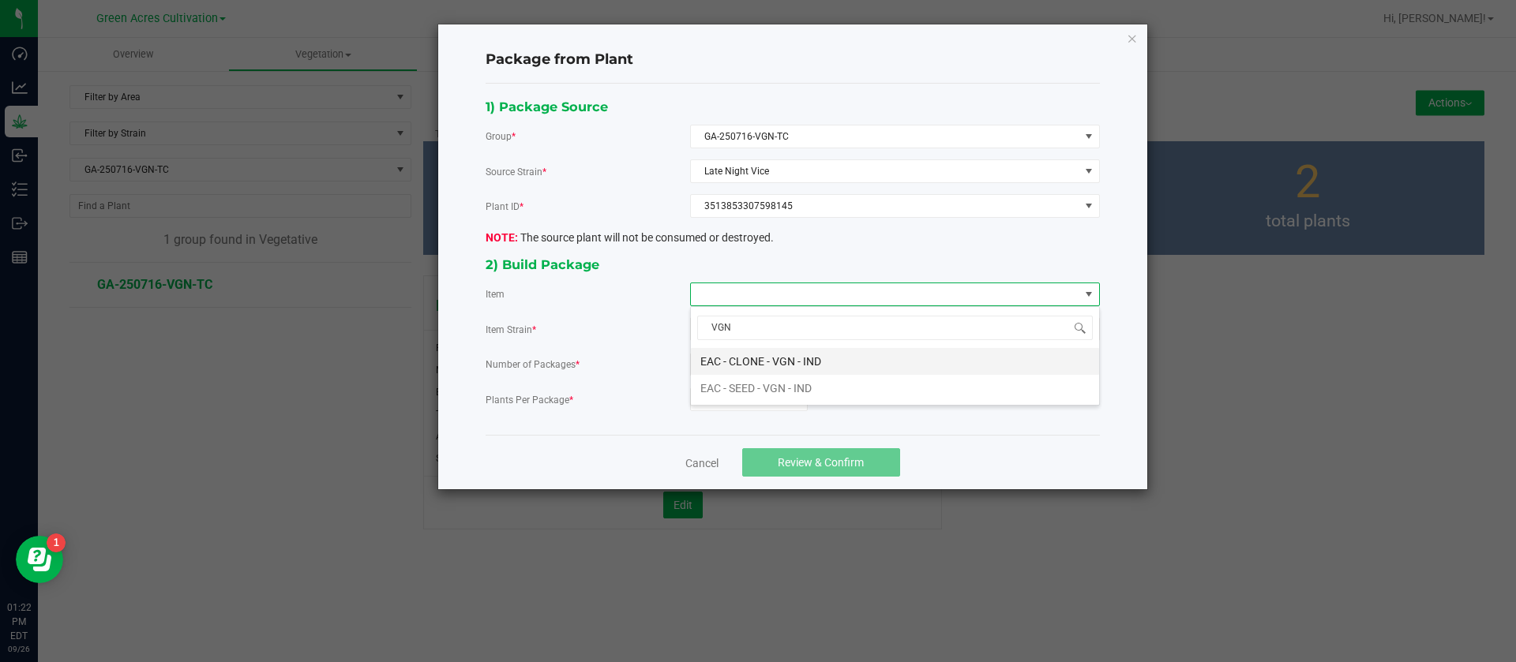
click at [773, 356] on IND "EAC - CLONE - VGN - IND" at bounding box center [895, 361] width 408 height 27
click at [753, 396] on input "0" at bounding box center [749, 399] width 116 height 22
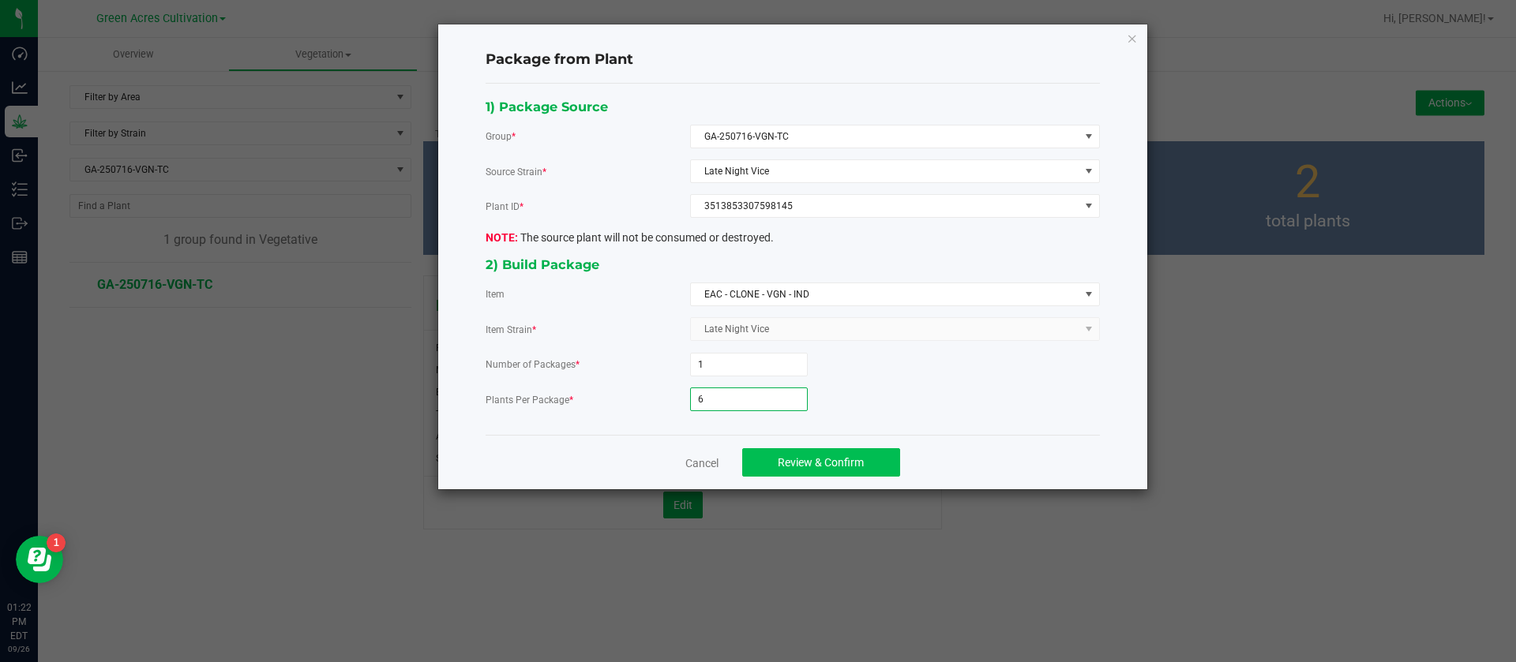
type input "6"
click at [830, 467] on span "Review & Confirm" at bounding box center [821, 462] width 86 height 13
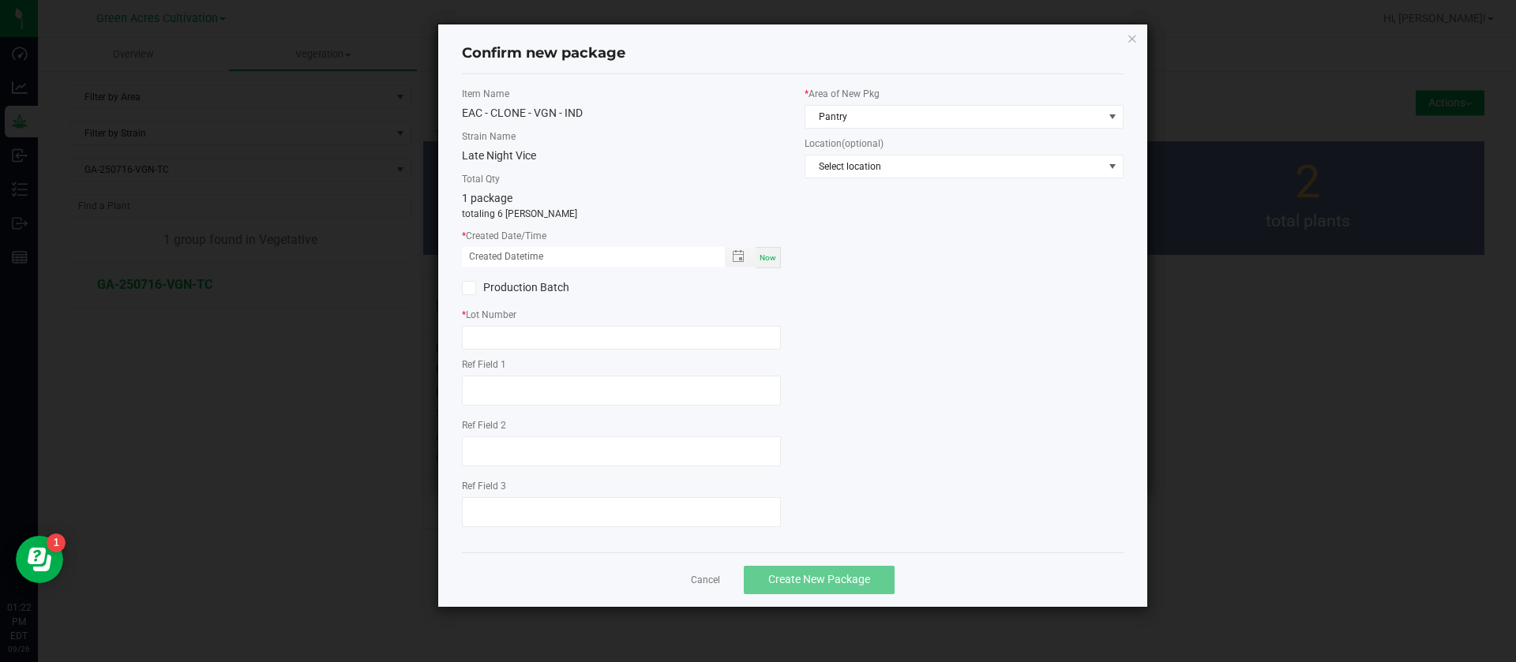
click at [759, 244] on div "* Created Date/Time Now" at bounding box center [621, 248] width 319 height 39
click at [763, 261] on span "Now" at bounding box center [767, 257] width 17 height 9
click at [488, 253] on input "09/26/2025 01:22 PM" at bounding box center [585, 257] width 246 height 20
type input "09/05/2025 01:22 PM"
click at [506, 330] on input "text" at bounding box center [621, 338] width 319 height 24
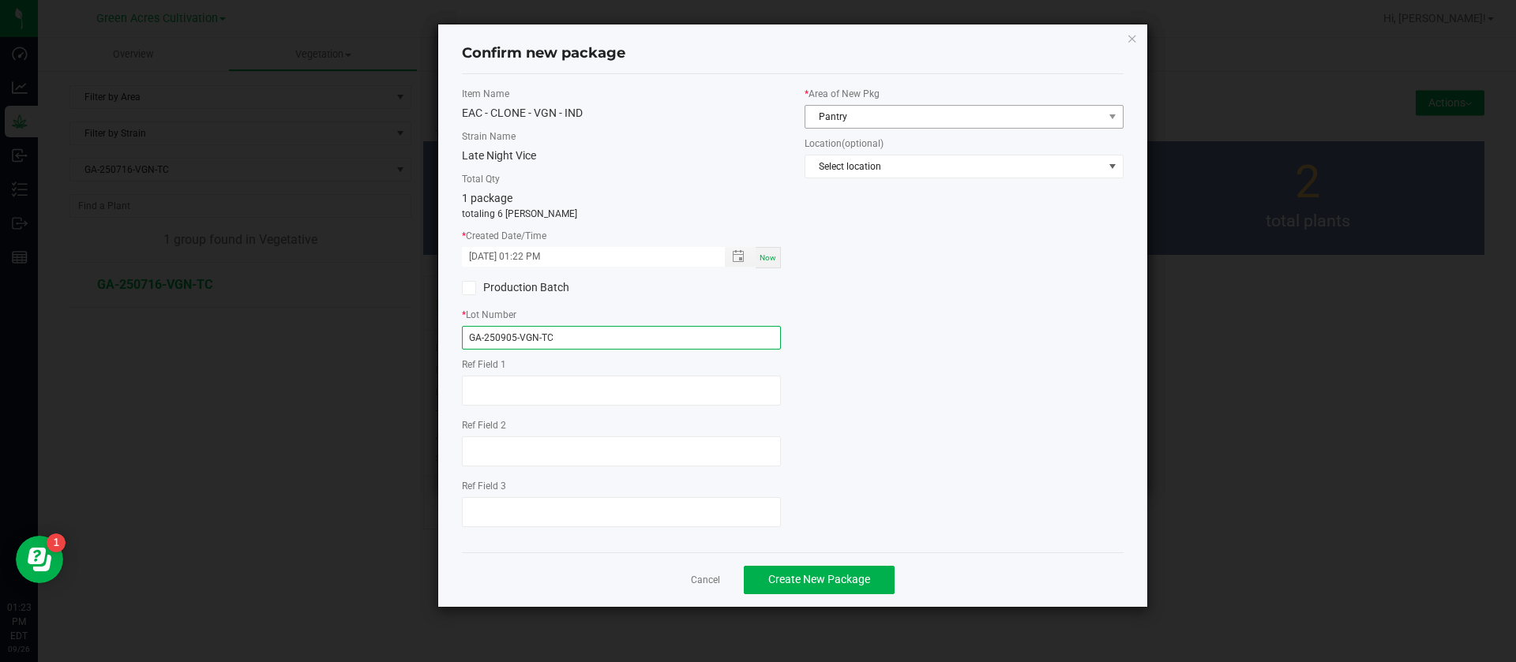
type input "GA-250905-VGN-TC"
click at [884, 111] on span "Pantry" at bounding box center [954, 117] width 298 height 22
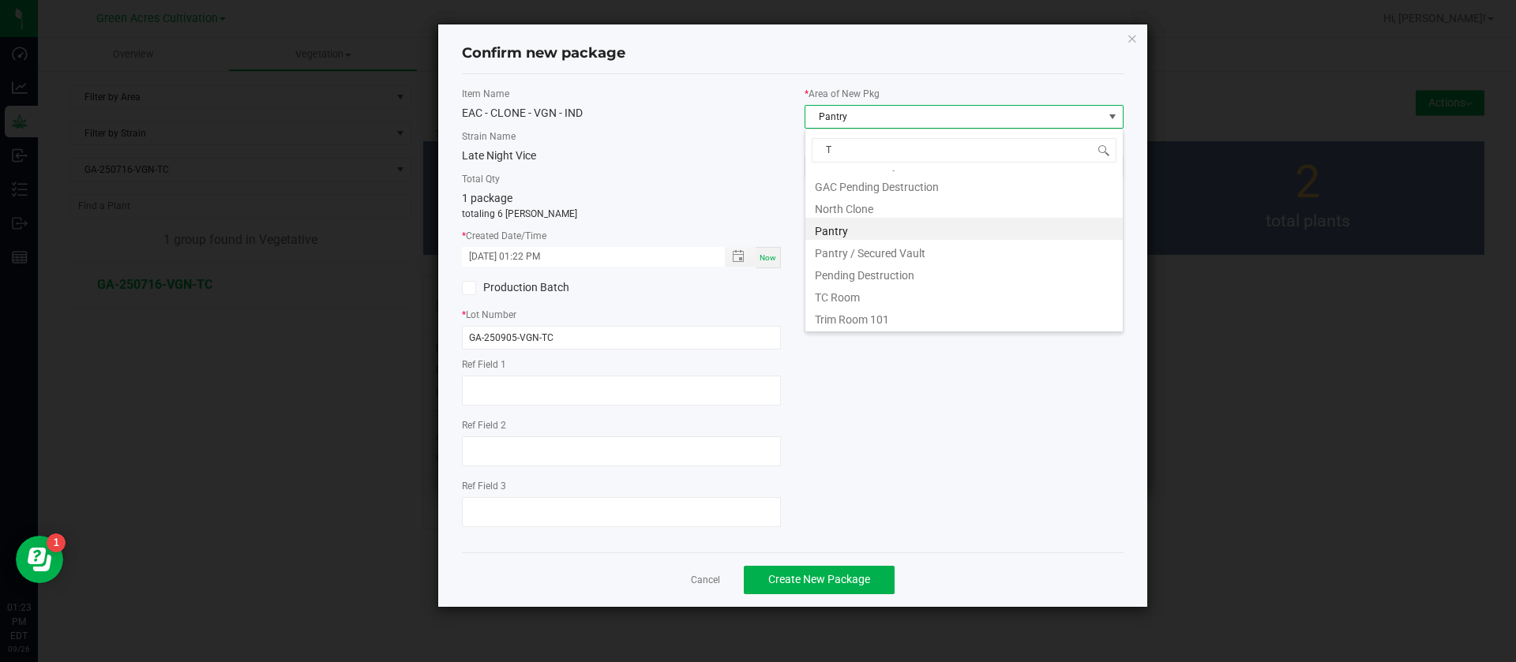
scroll to position [107, 0]
type input "TC"
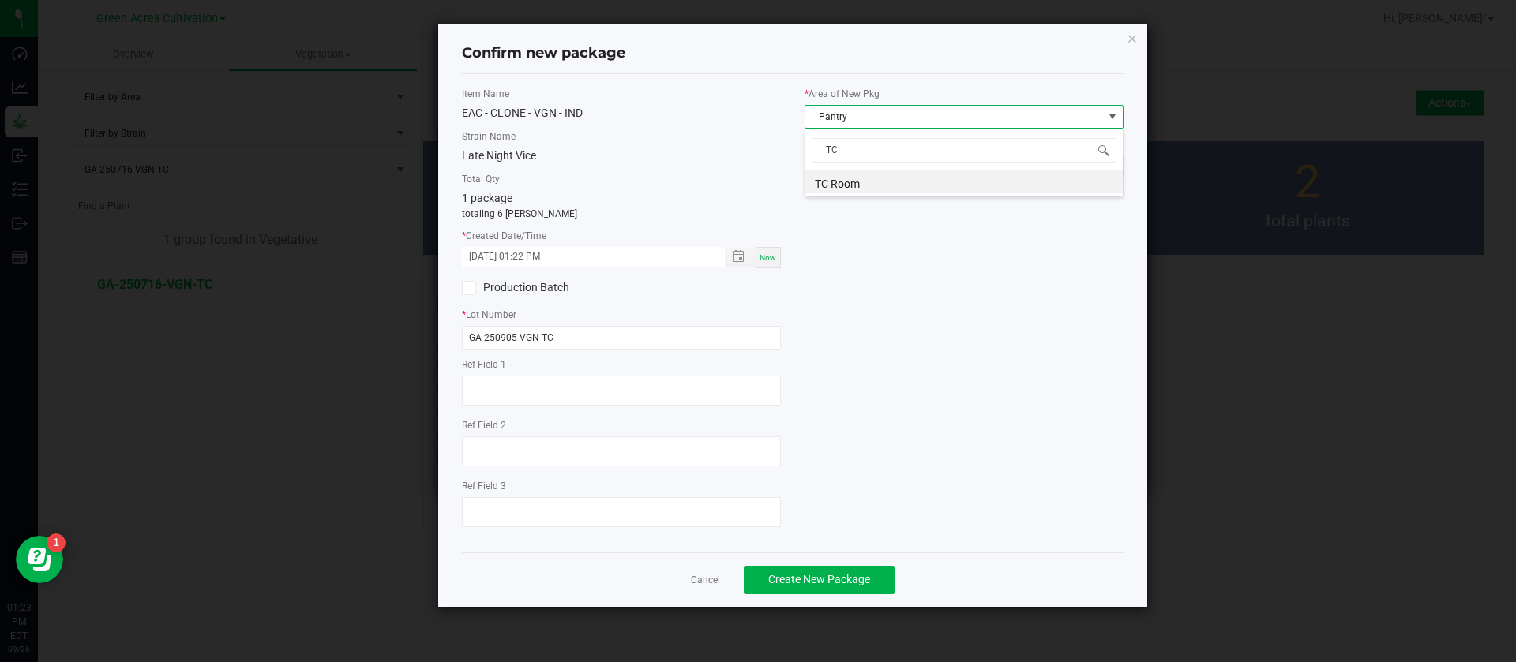
scroll to position [0, 0]
click at [872, 178] on li "TC Room" at bounding box center [963, 182] width 317 height 22
click at [857, 572] on button "Create New Package" at bounding box center [819, 580] width 151 height 28
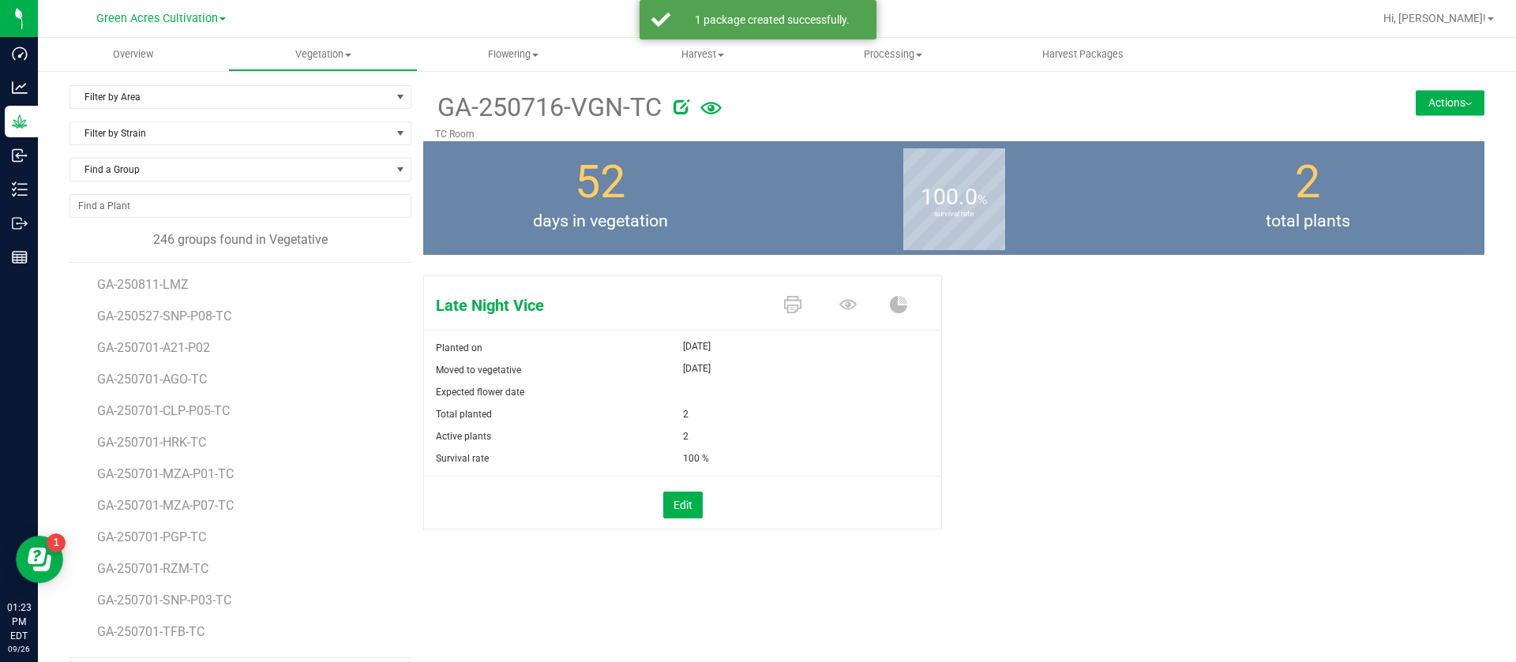
click at [204, 183] on div "Find a Group" at bounding box center [240, 176] width 342 height 36
click at [198, 175] on span "Find a Group" at bounding box center [230, 170] width 320 height 22
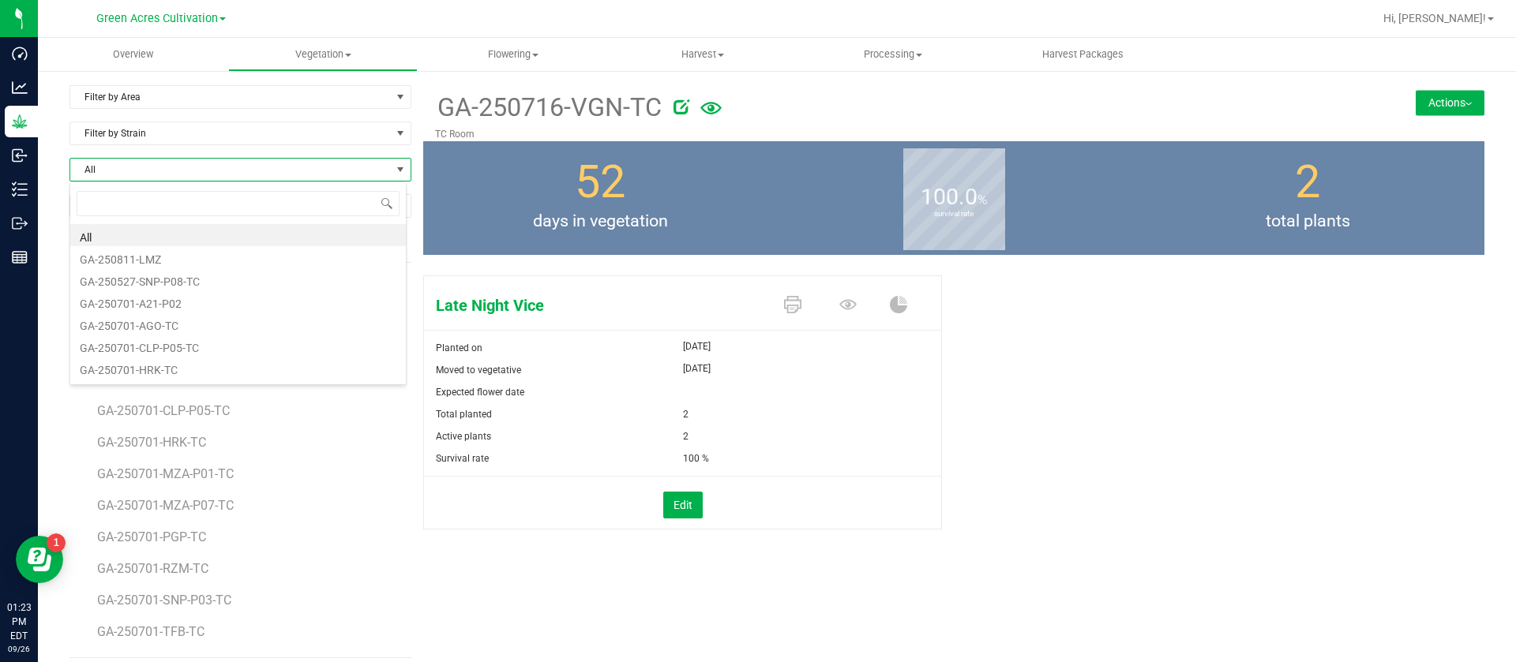
scroll to position [24, 338]
type input "DDF"
click at [163, 236] on li "GA-250716-DDF-TC" at bounding box center [237, 235] width 335 height 22
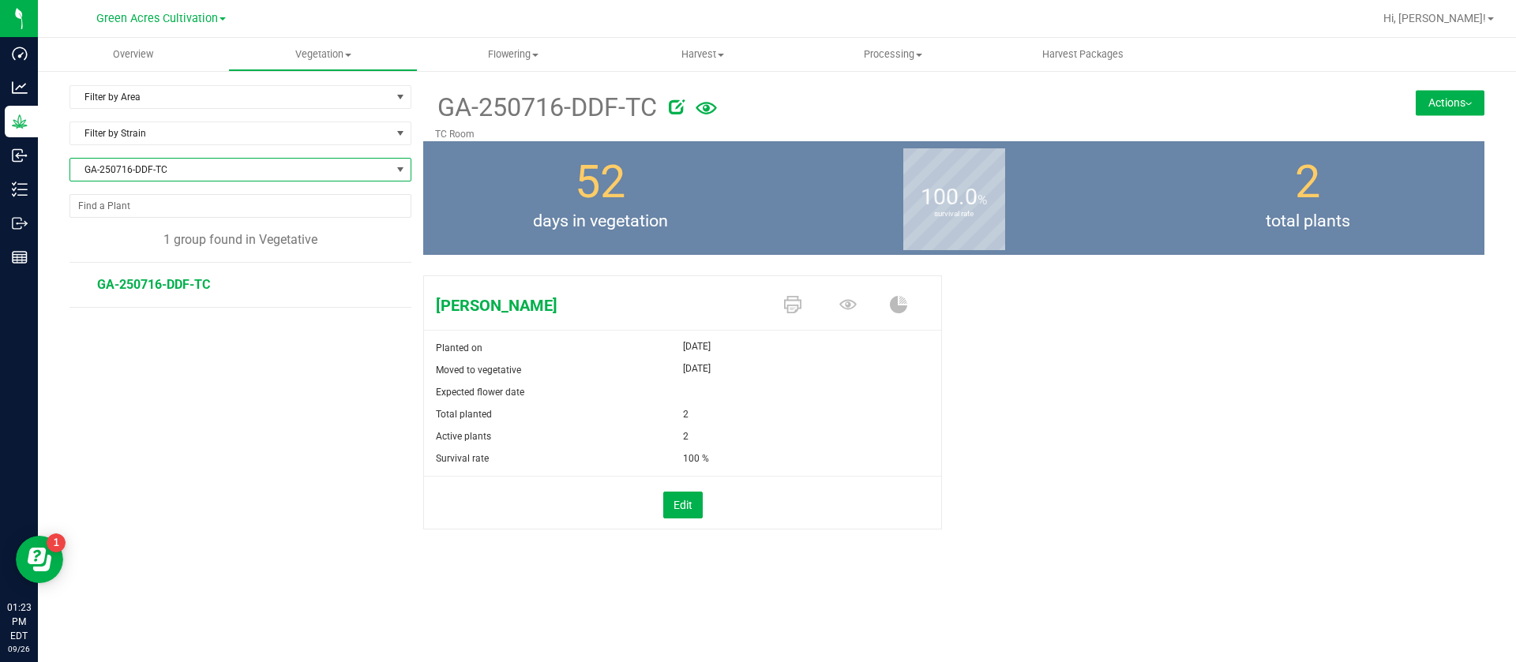
click at [1434, 96] on button "Actions" at bounding box center [1449, 102] width 69 height 25
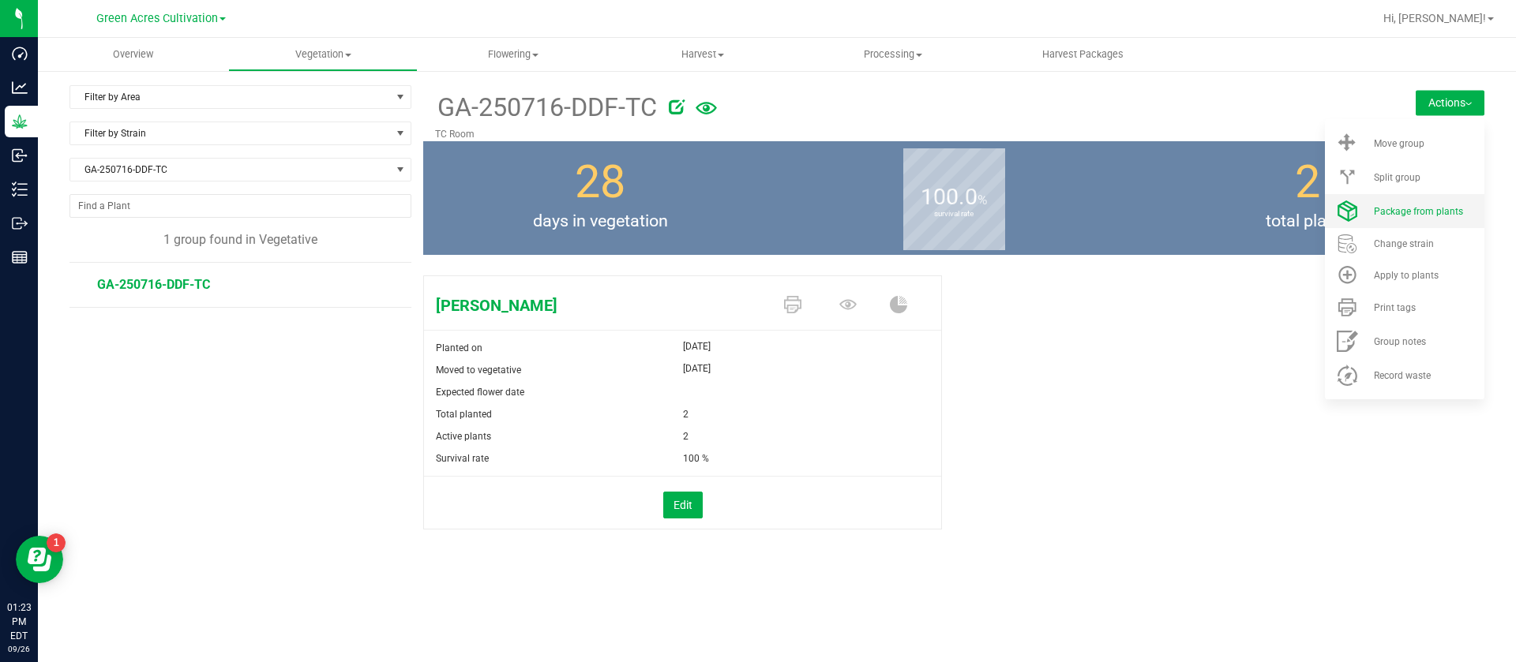
click at [1413, 213] on span "Package from plants" at bounding box center [1418, 211] width 89 height 11
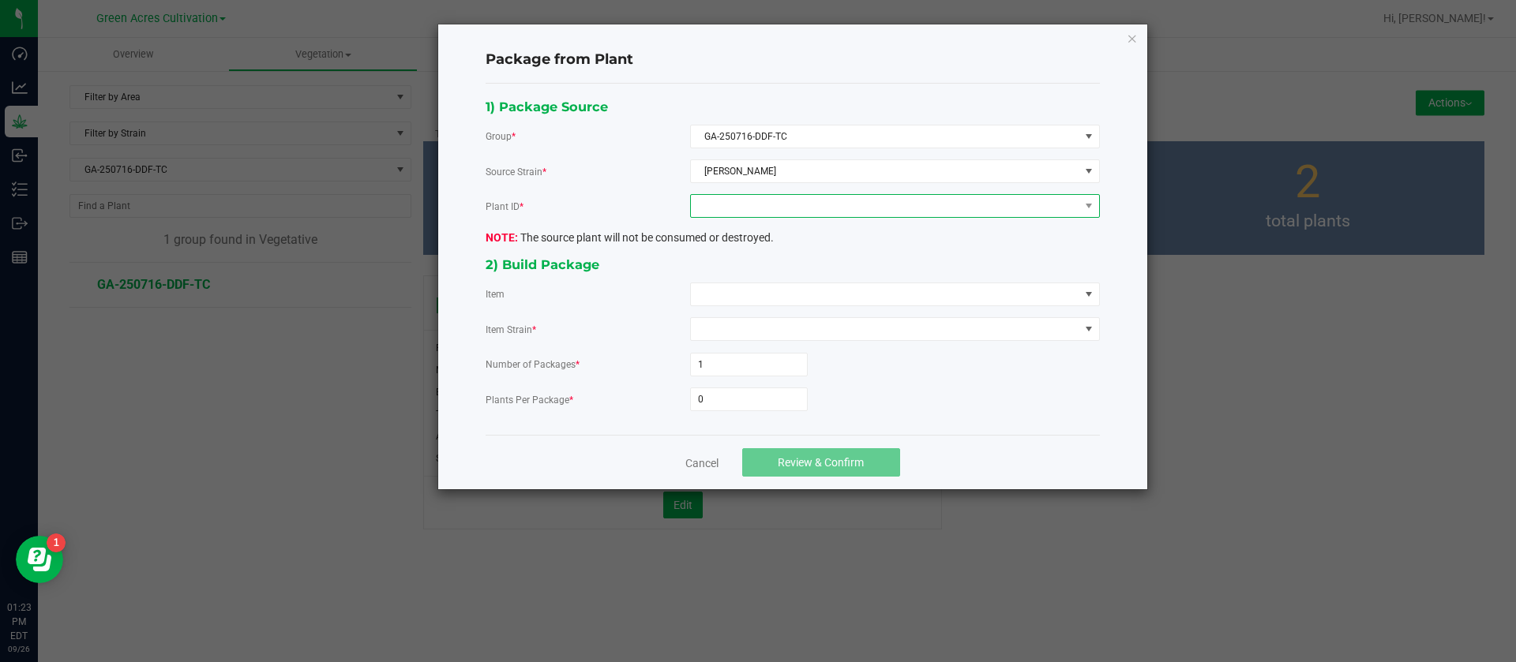
click at [789, 212] on span at bounding box center [885, 206] width 388 height 22
click at [767, 275] on li "5801007421857751" at bounding box center [895, 274] width 408 height 27
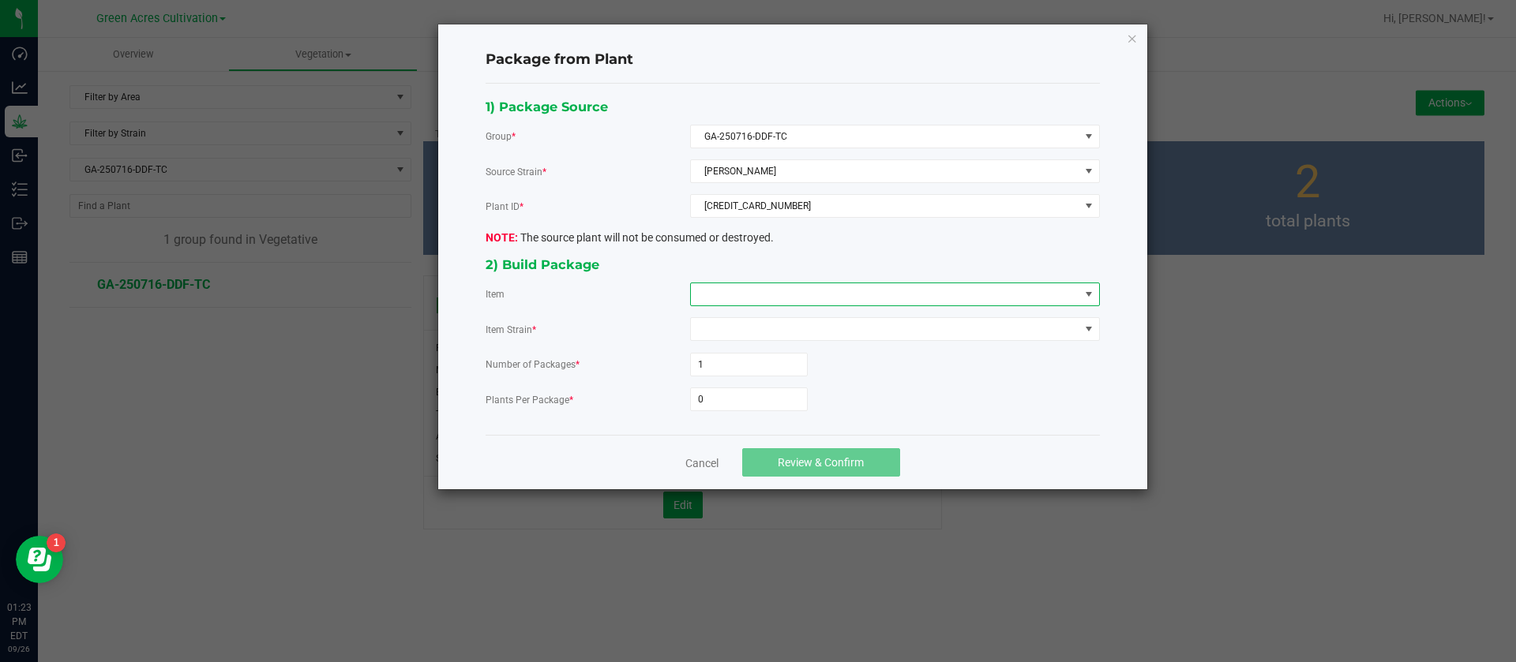
click at [767, 291] on span at bounding box center [885, 294] width 388 height 22
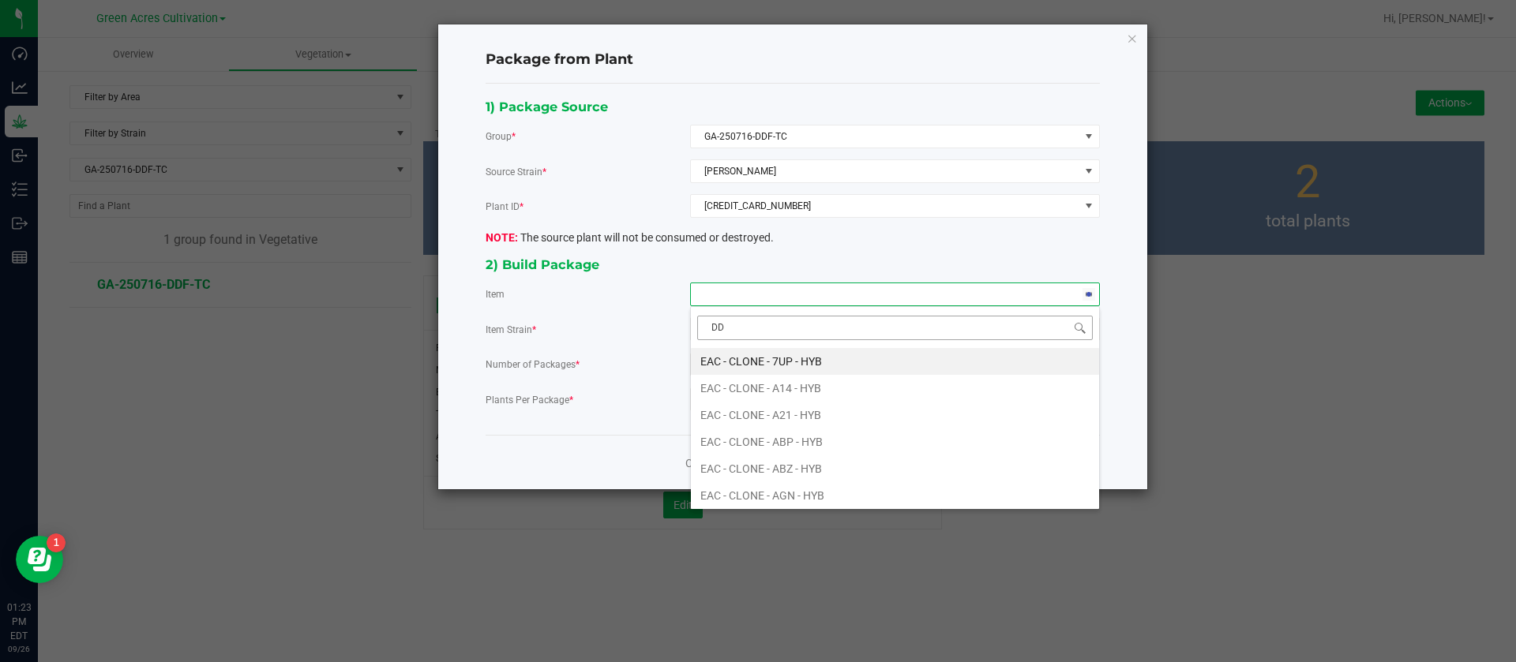
type input "DDF"
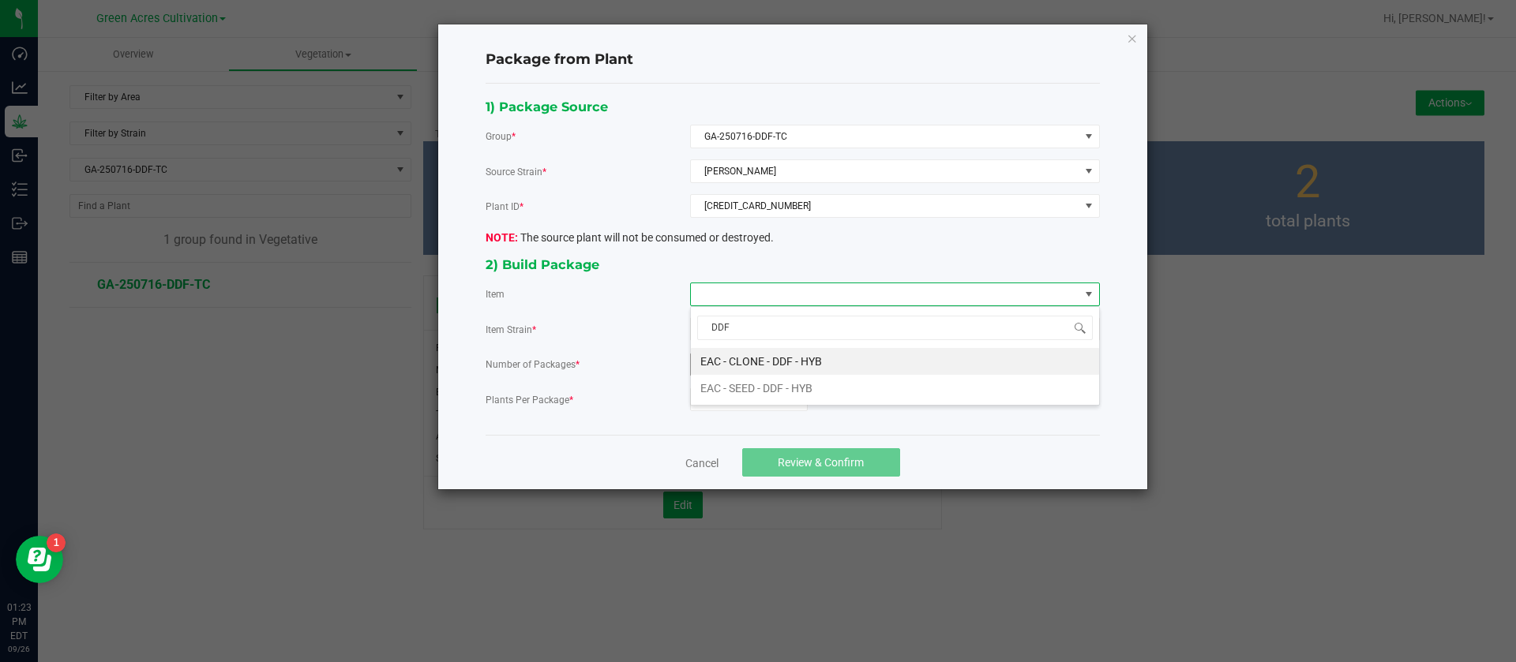
click at [779, 359] on HYB "EAC - CLONE - DDF - HYB" at bounding box center [895, 361] width 408 height 27
click at [769, 396] on input "0" at bounding box center [749, 399] width 116 height 22
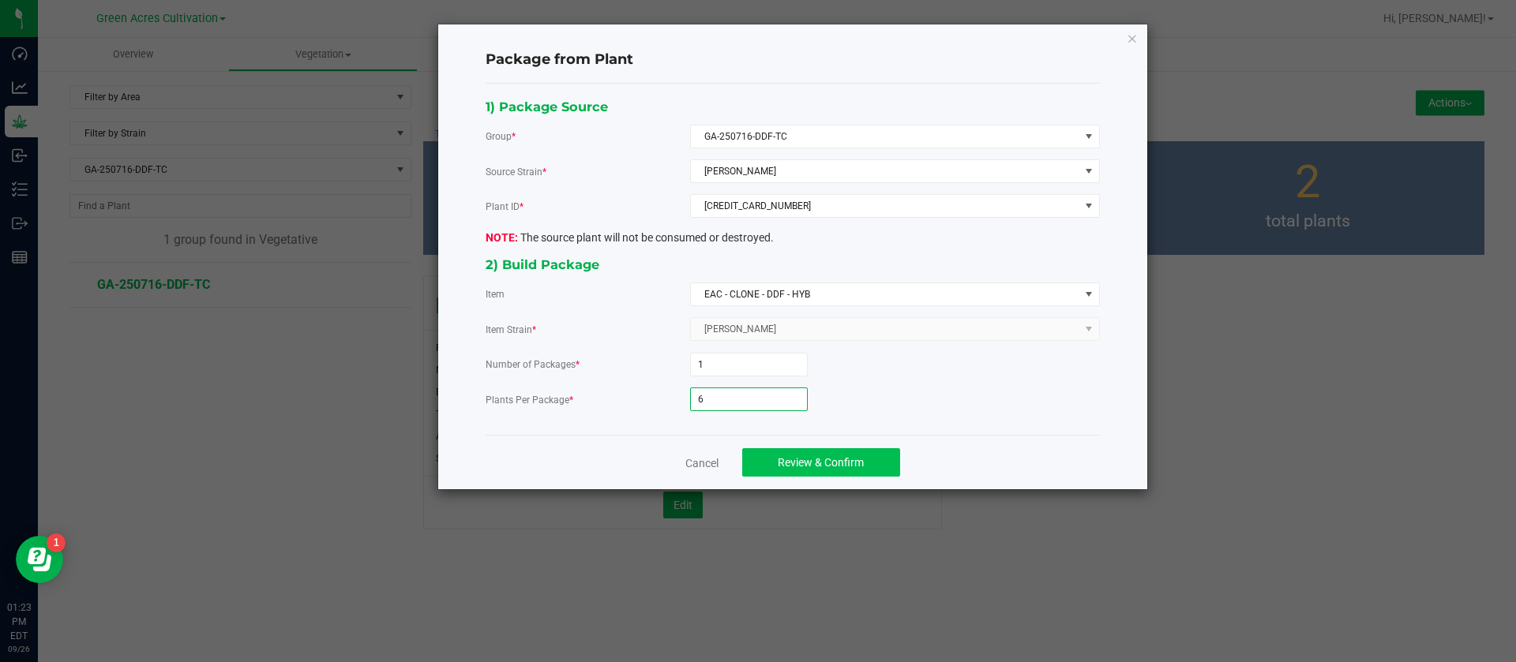
type input "6"
click at [804, 448] on button "Review & Confirm" at bounding box center [821, 462] width 158 height 28
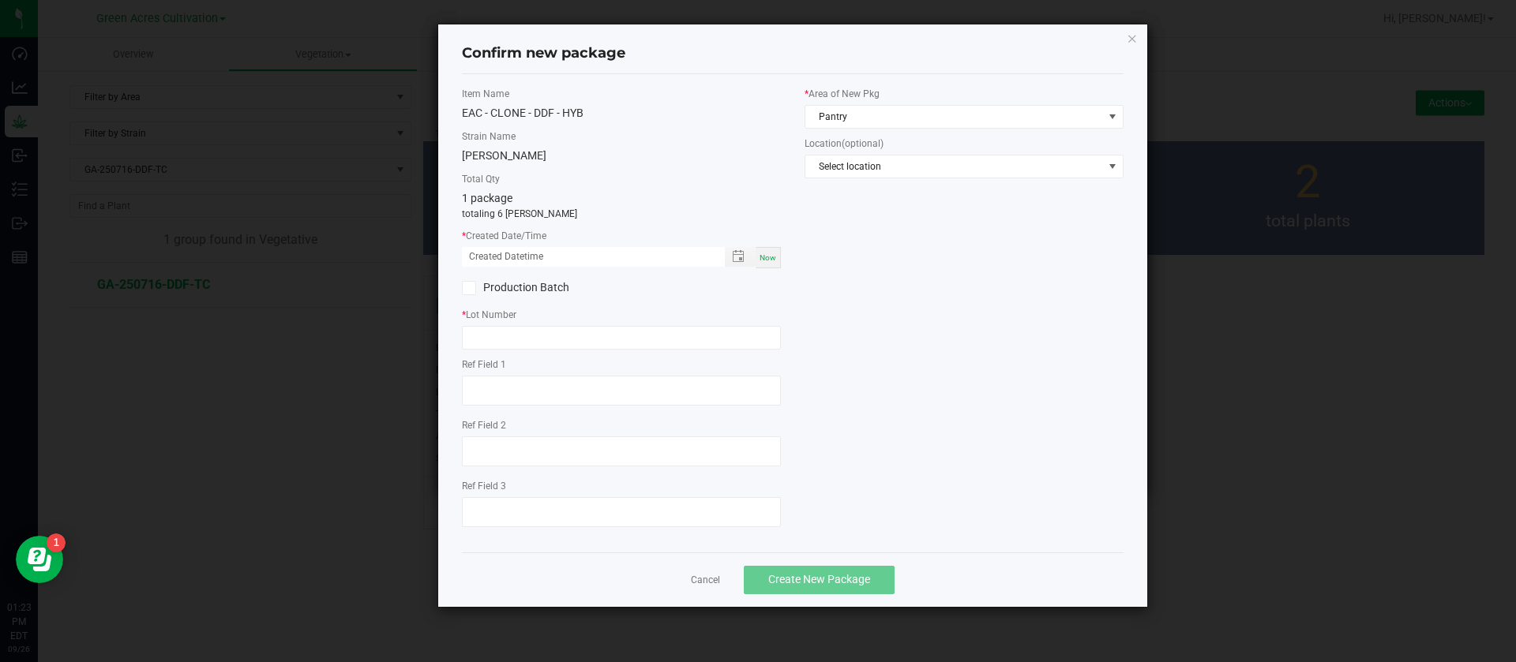
click at [769, 242] on div "* Created Date/Time Now" at bounding box center [621, 248] width 319 height 39
click at [764, 257] on span "Now" at bounding box center [767, 257] width 17 height 9
click at [492, 249] on input "09/26/2025 01:23 PM" at bounding box center [585, 257] width 246 height 20
type input "09/05/2025 01:23 PM"
drag, startPoint x: 498, startPoint y: 320, endPoint x: 499, endPoint y: 335, distance: 15.0
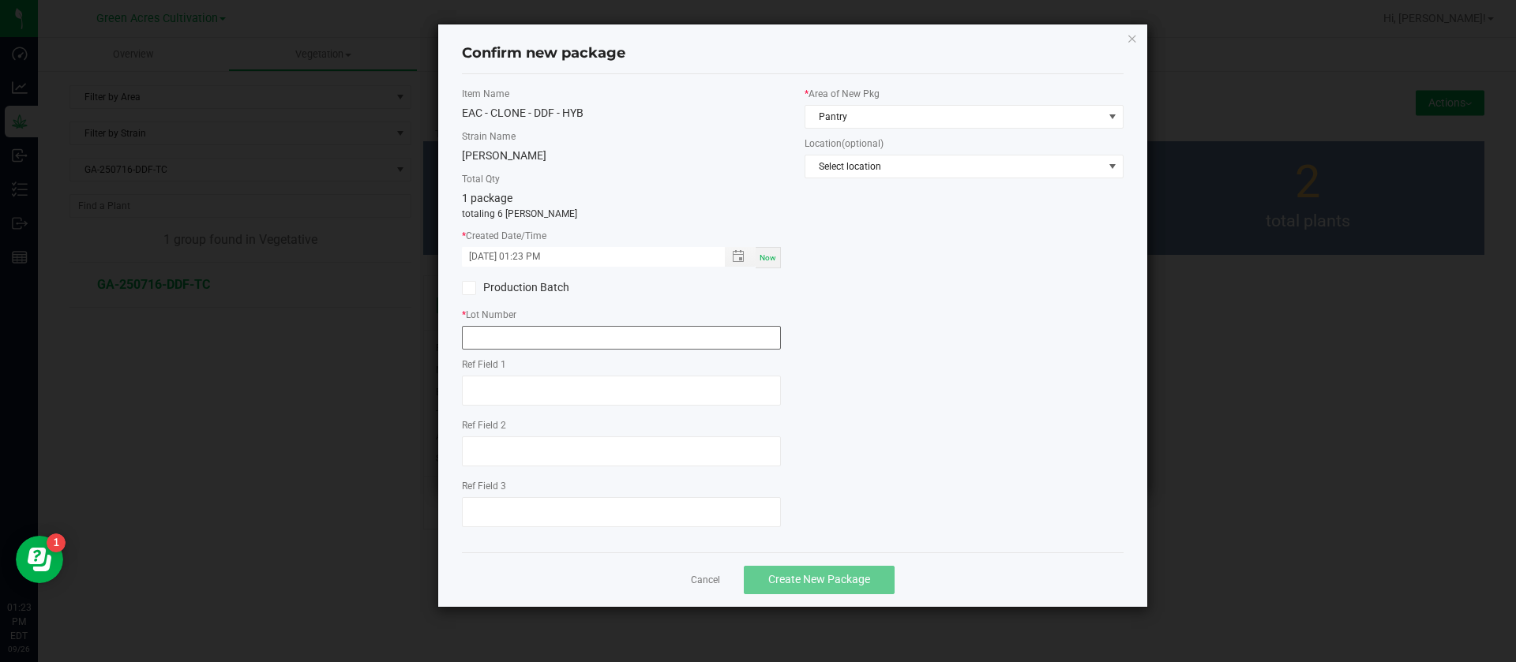
click at [498, 329] on div "* Lot Number" at bounding box center [621, 329] width 319 height 42
click at [504, 342] on input "text" at bounding box center [621, 338] width 319 height 24
type input "GA-250923-DDF-TC"
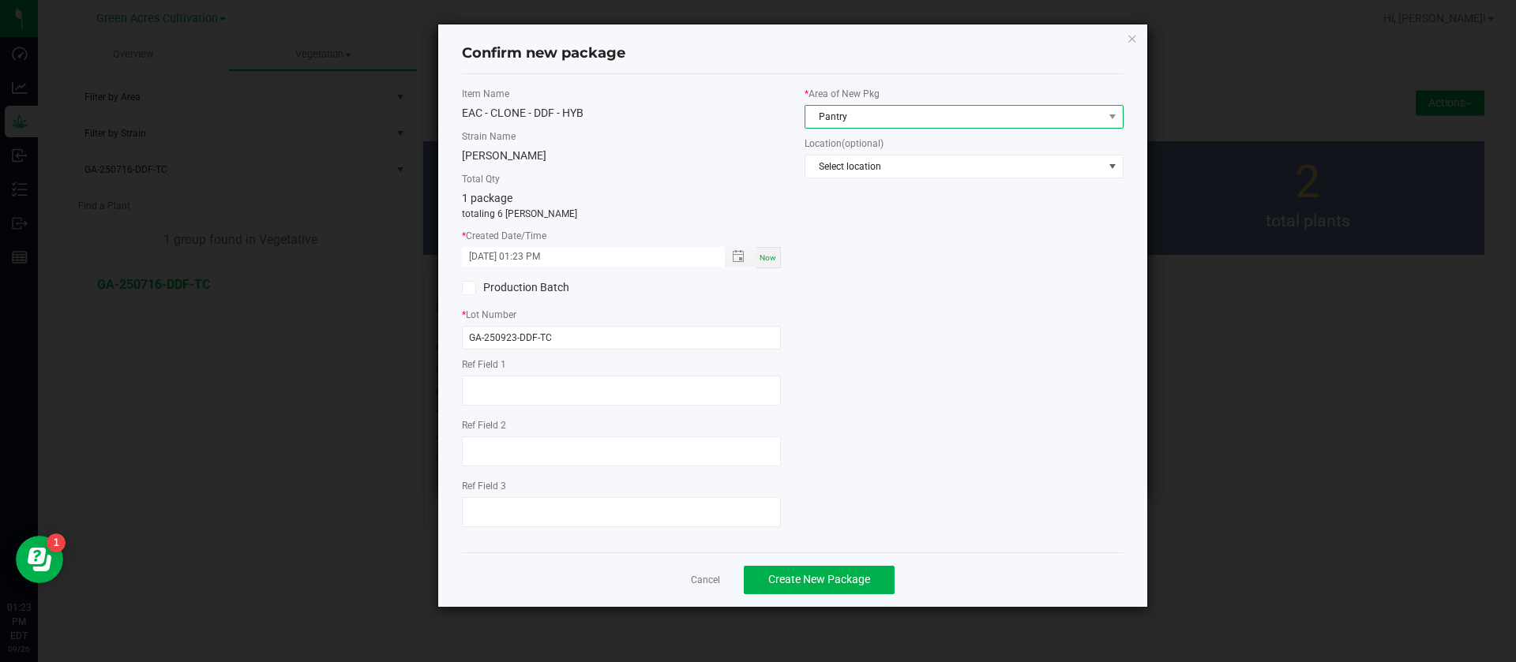
click at [854, 105] on span "Pantry" at bounding box center [963, 117] width 319 height 24
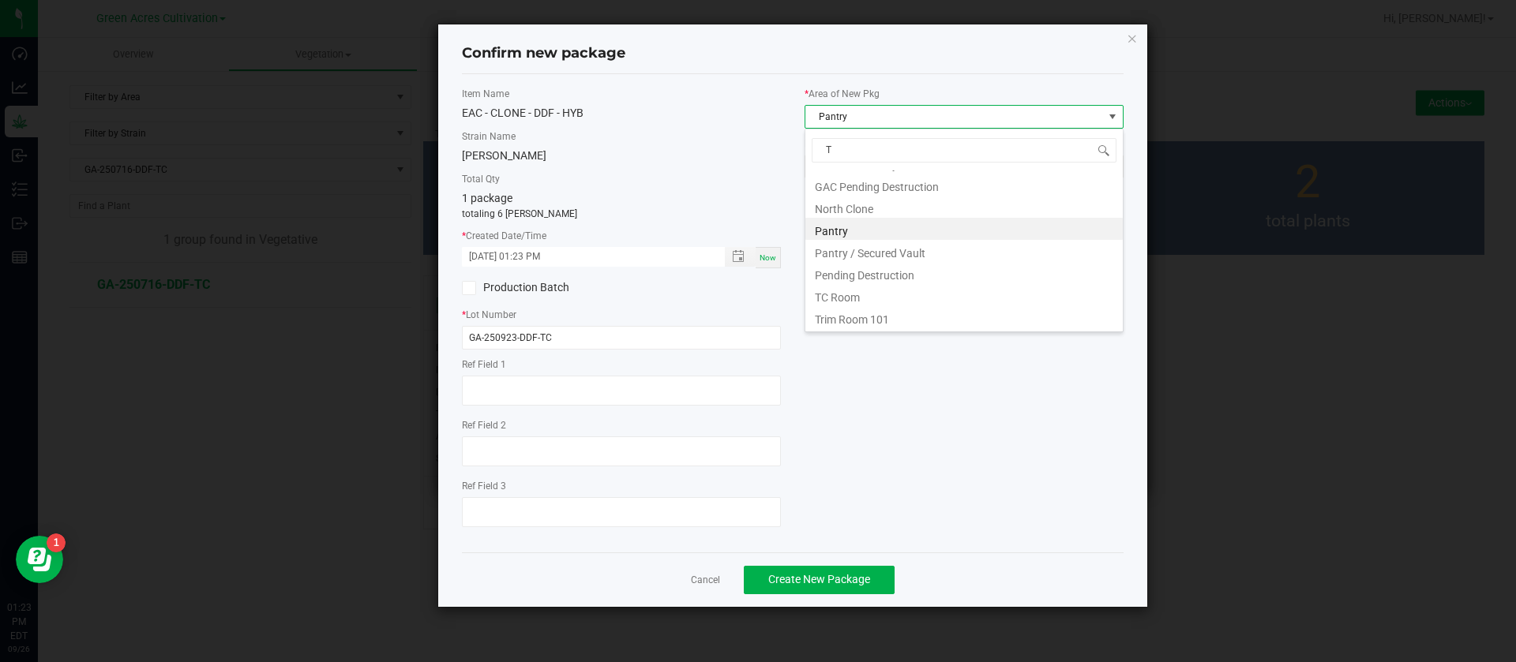
scroll to position [107, 0]
type input "TC"
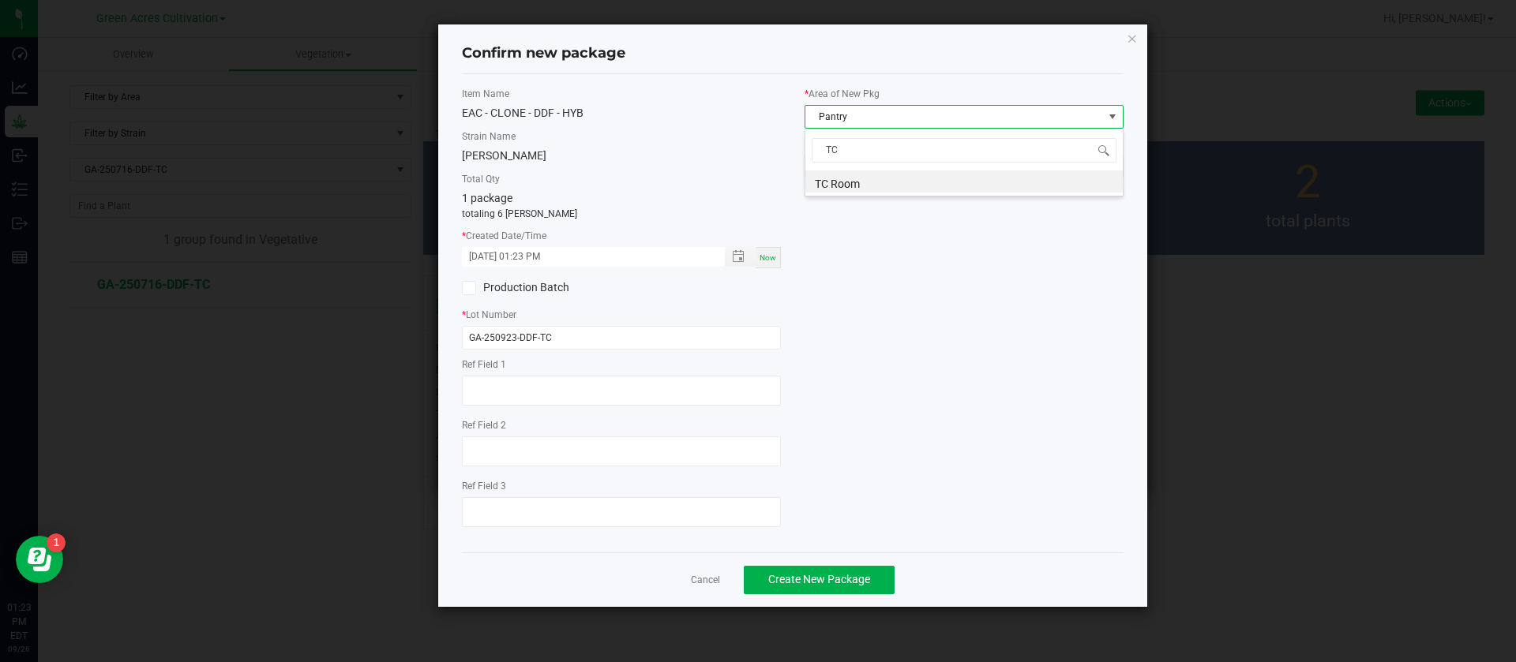
drag, startPoint x: 879, startPoint y: 179, endPoint x: 871, endPoint y: 207, distance: 28.5
click at [879, 178] on li "TC Room" at bounding box center [963, 182] width 317 height 22
click at [805, 573] on span "Create New Package" at bounding box center [819, 579] width 102 height 13
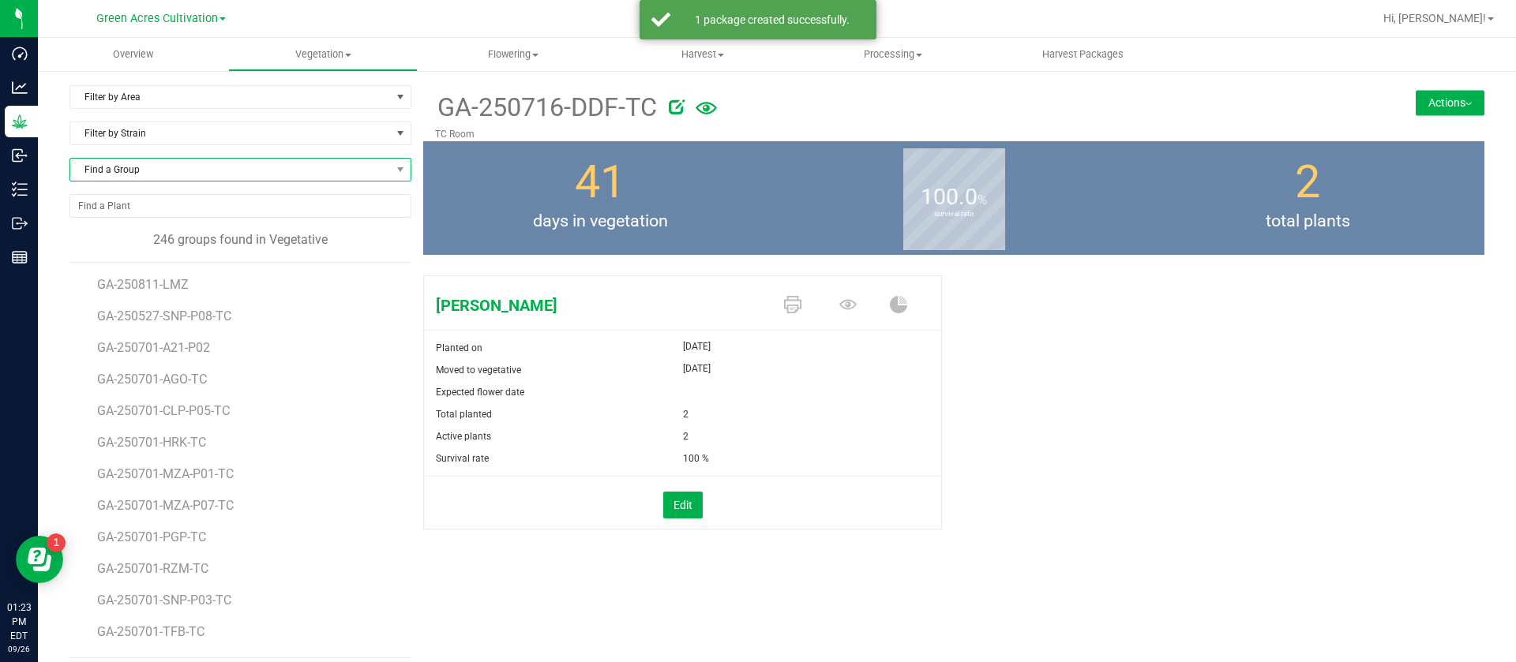
click at [204, 163] on span "Find a Group" at bounding box center [230, 170] width 320 height 22
type input "MEC"
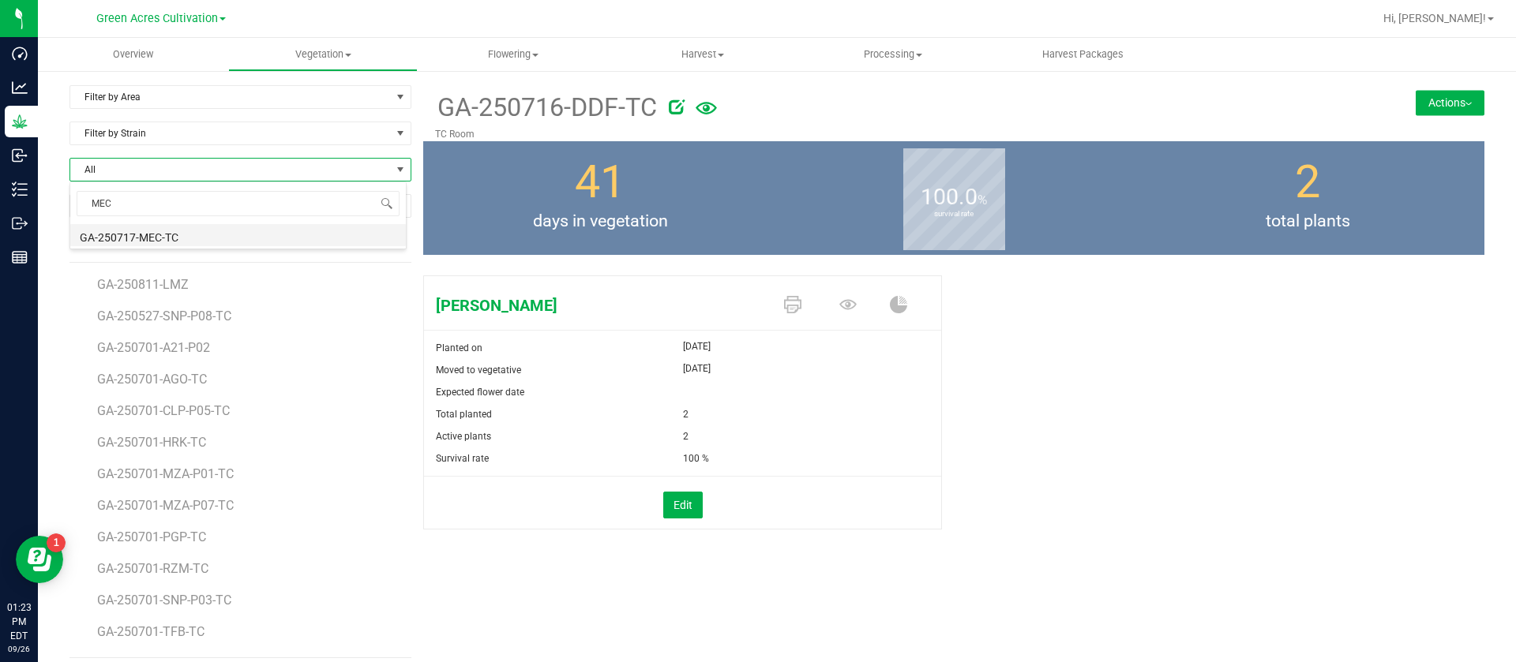
click at [237, 231] on li "GA-250717-MEC-TC" at bounding box center [237, 235] width 335 height 22
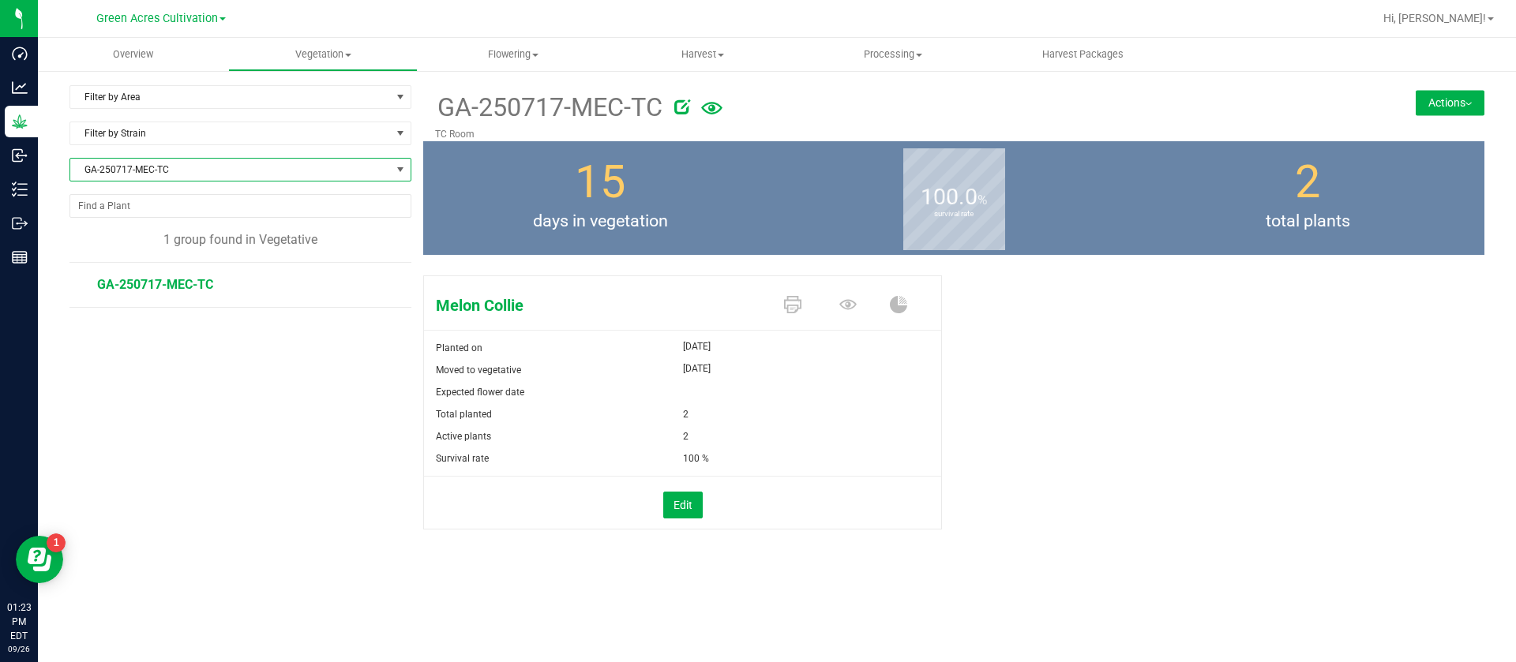
click at [1448, 92] on button "Actions" at bounding box center [1449, 102] width 69 height 25
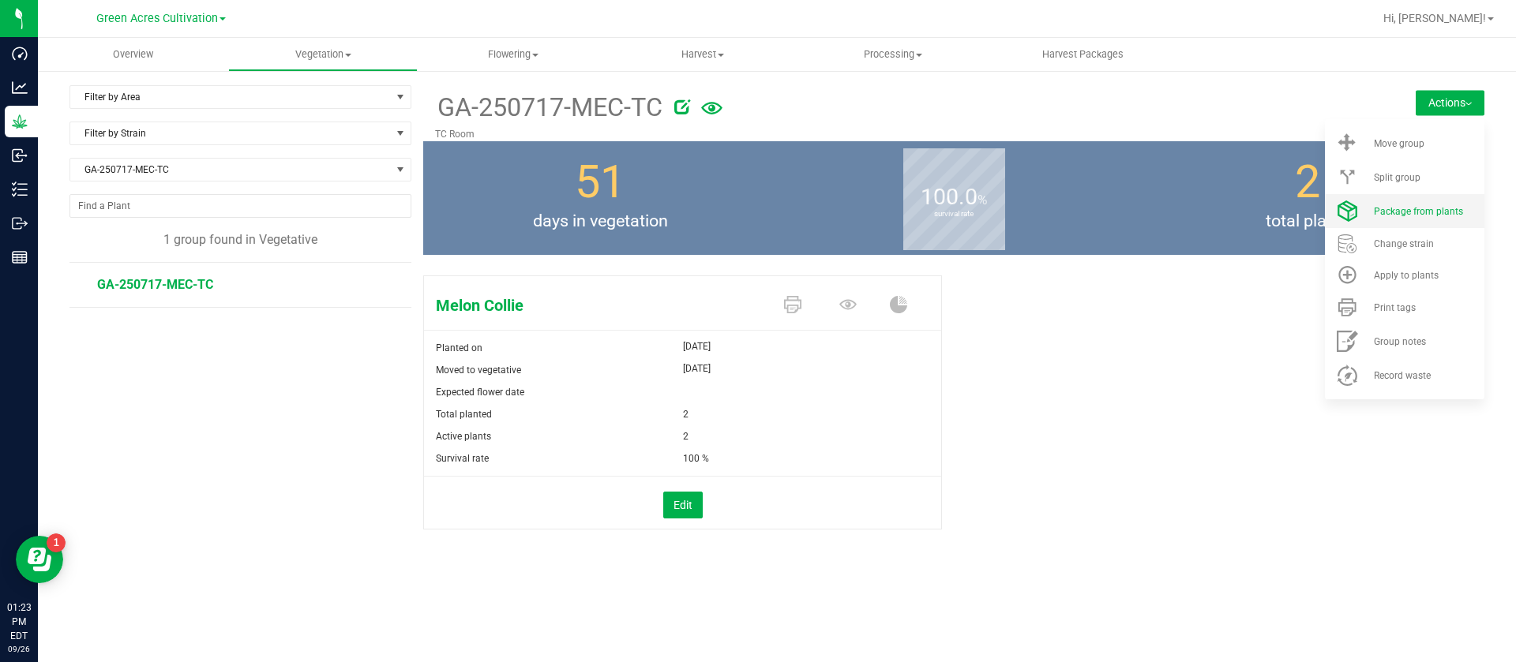
click at [1406, 211] on span "Package from plants" at bounding box center [1418, 211] width 89 height 11
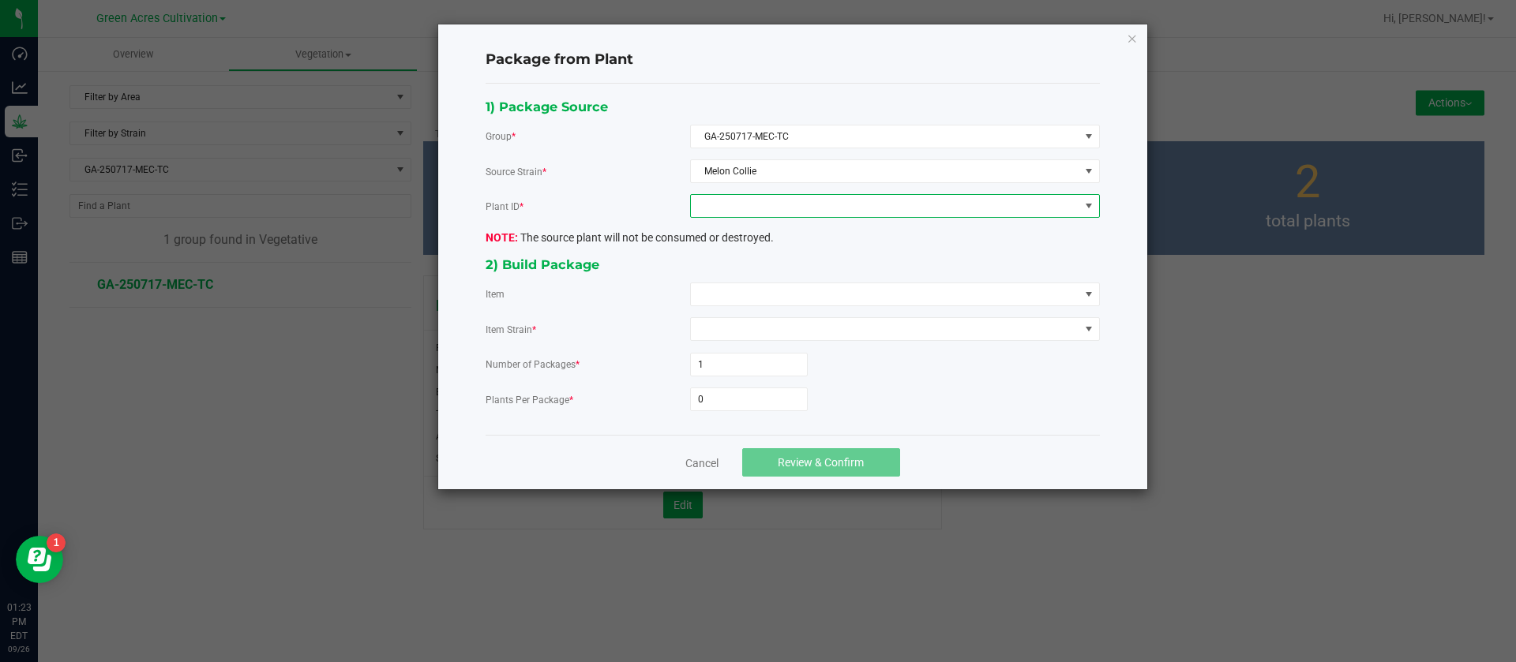
click at [763, 212] on span at bounding box center [885, 206] width 388 height 22
click at [767, 276] on li "7341625625553004" at bounding box center [895, 274] width 408 height 27
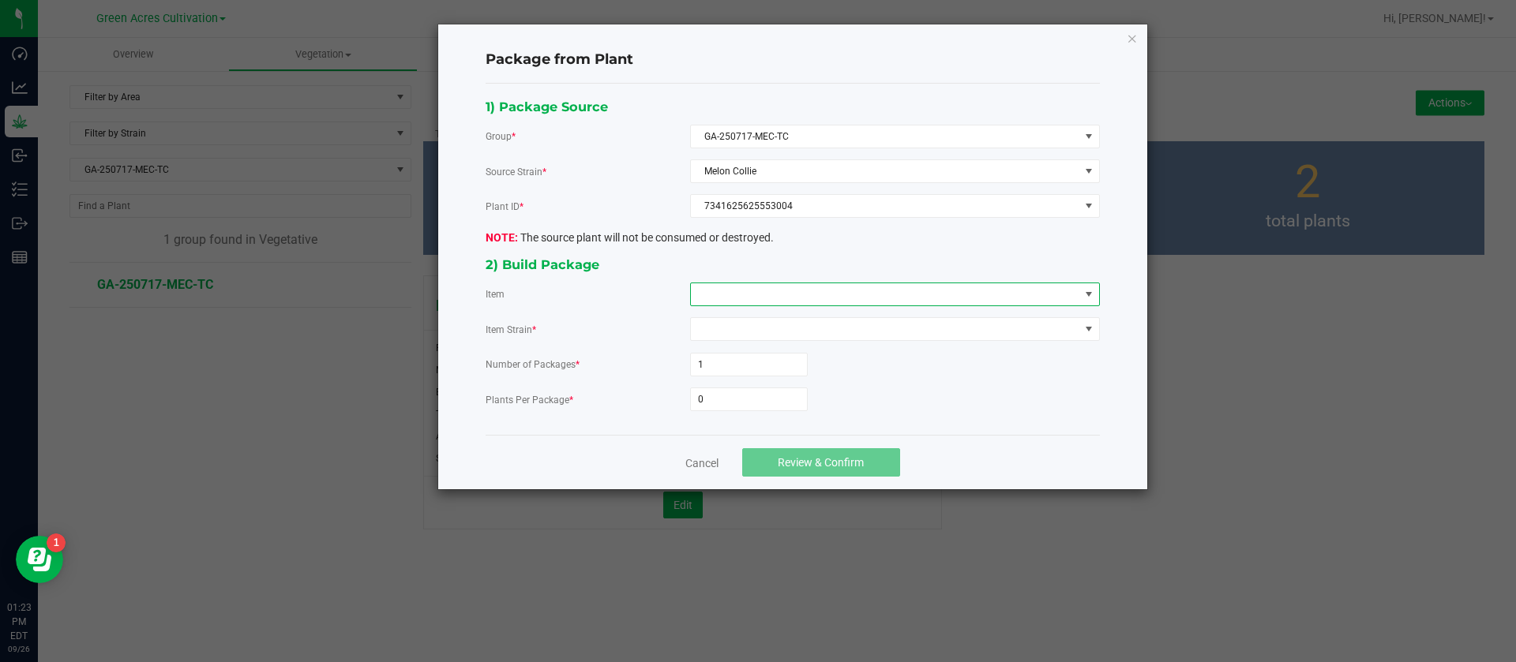
click at [762, 293] on span at bounding box center [885, 294] width 388 height 22
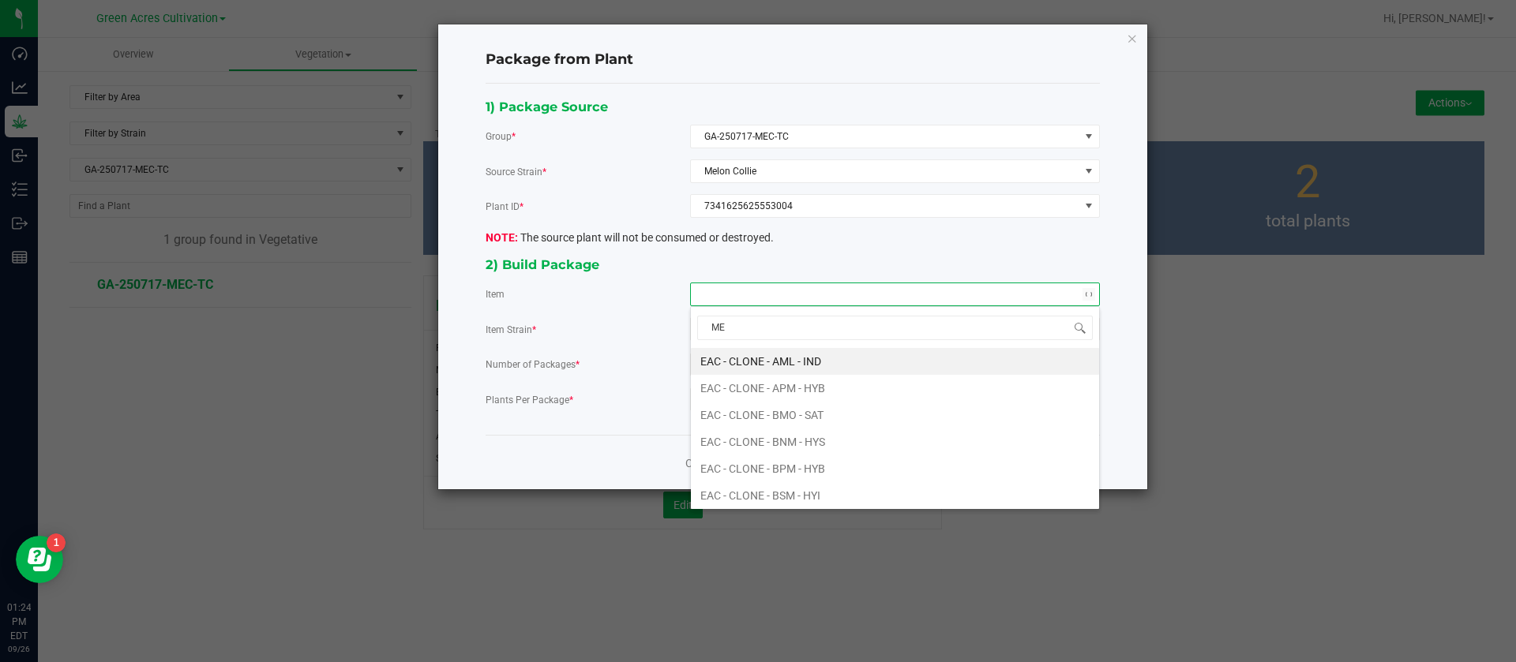
type input "MEC"
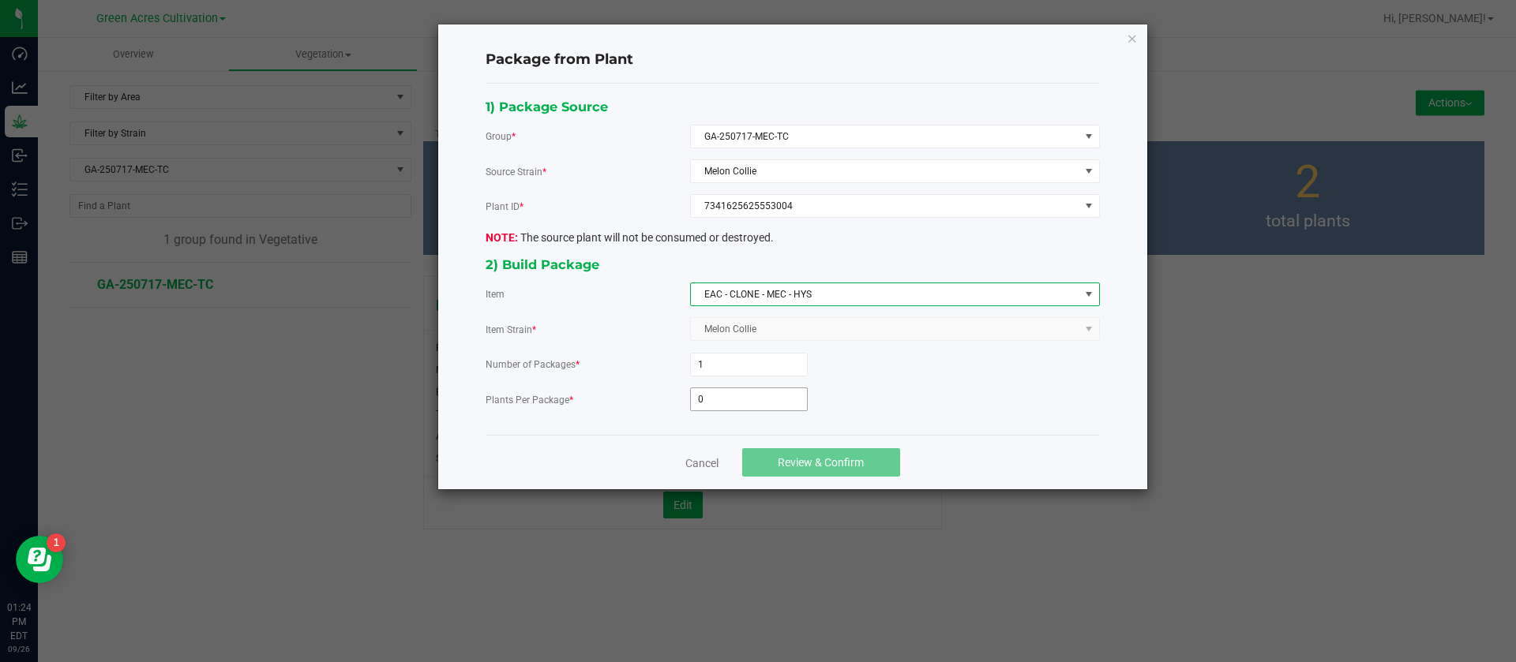
click at [727, 399] on input "0" at bounding box center [749, 399] width 116 height 22
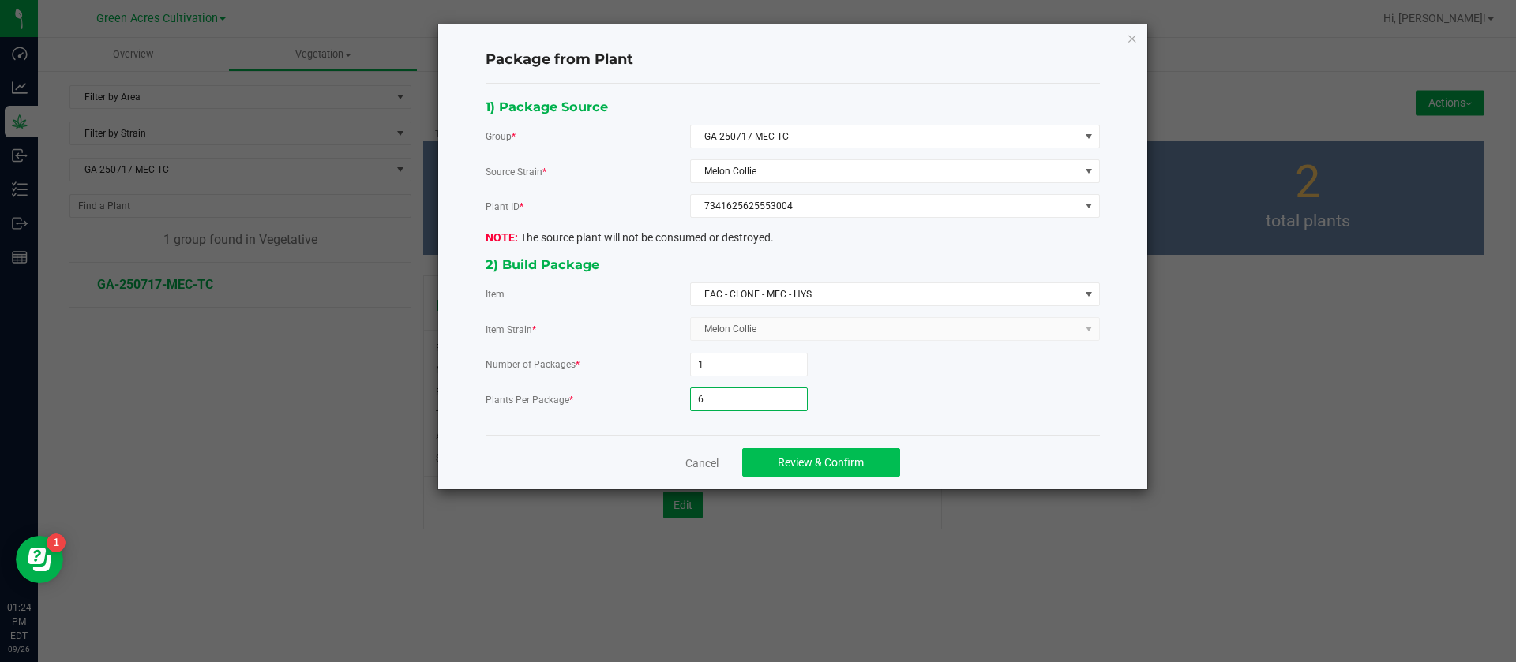
type input "6"
click at [819, 456] on span "Review & Confirm" at bounding box center [821, 462] width 86 height 13
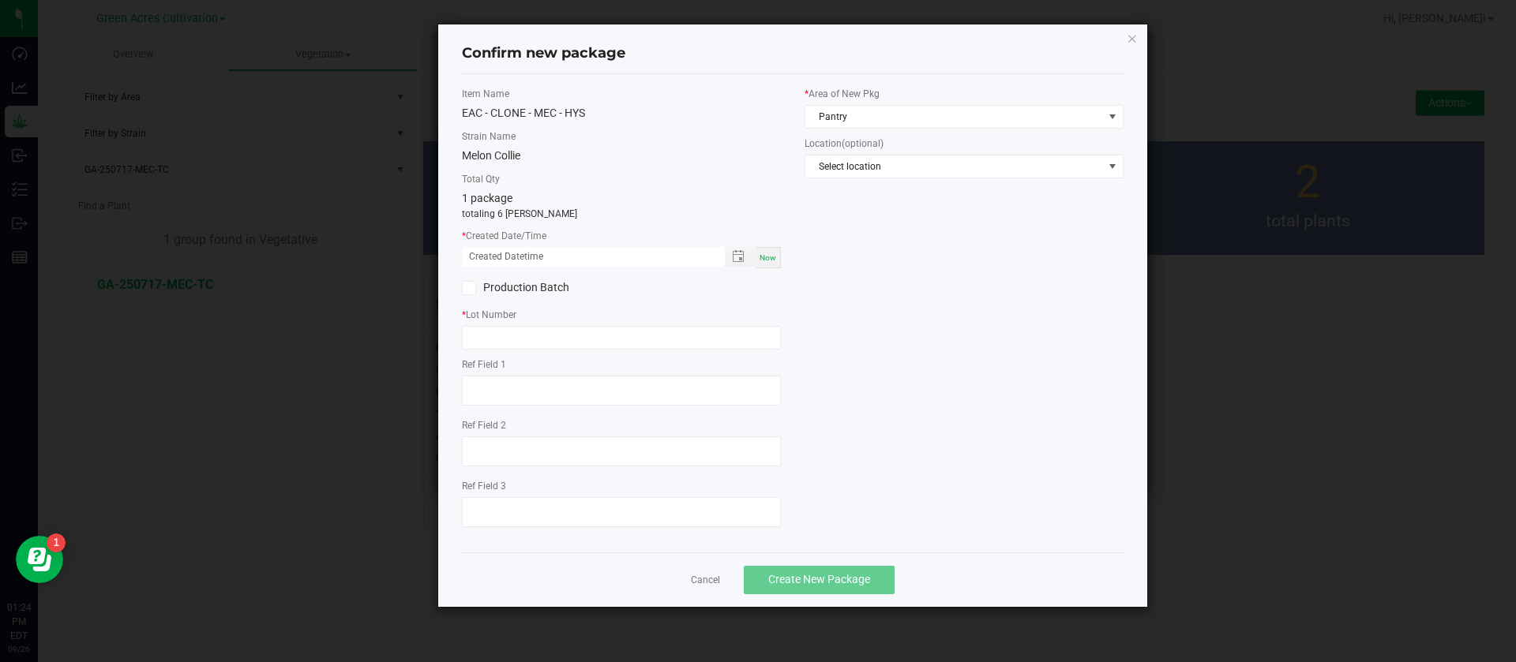
click at [766, 260] on span "Now" at bounding box center [767, 257] width 17 height 9
click at [495, 250] on input "09/26/2025 01:24 PM" at bounding box center [585, 257] width 246 height 20
type input "09/05/2025 01:24 PM"
click at [457, 358] on div "Item Name EAC - CLONE - MEC - HYS Strain Name Melon Collie Total Qty 1 package …" at bounding box center [621, 313] width 343 height 453
click at [496, 341] on input "text" at bounding box center [621, 338] width 319 height 24
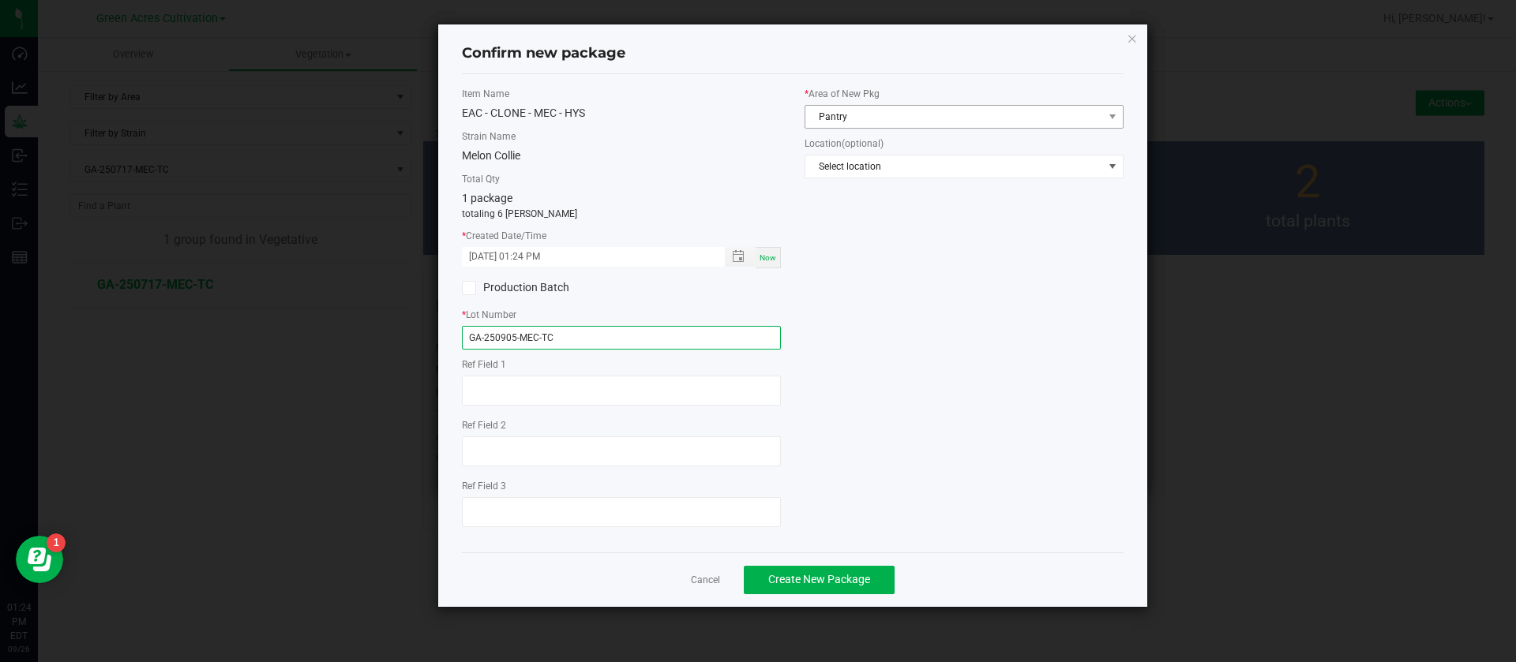
type input "GA-250905-MEC-TC"
click at [864, 118] on span "Pantry" at bounding box center [954, 117] width 298 height 22
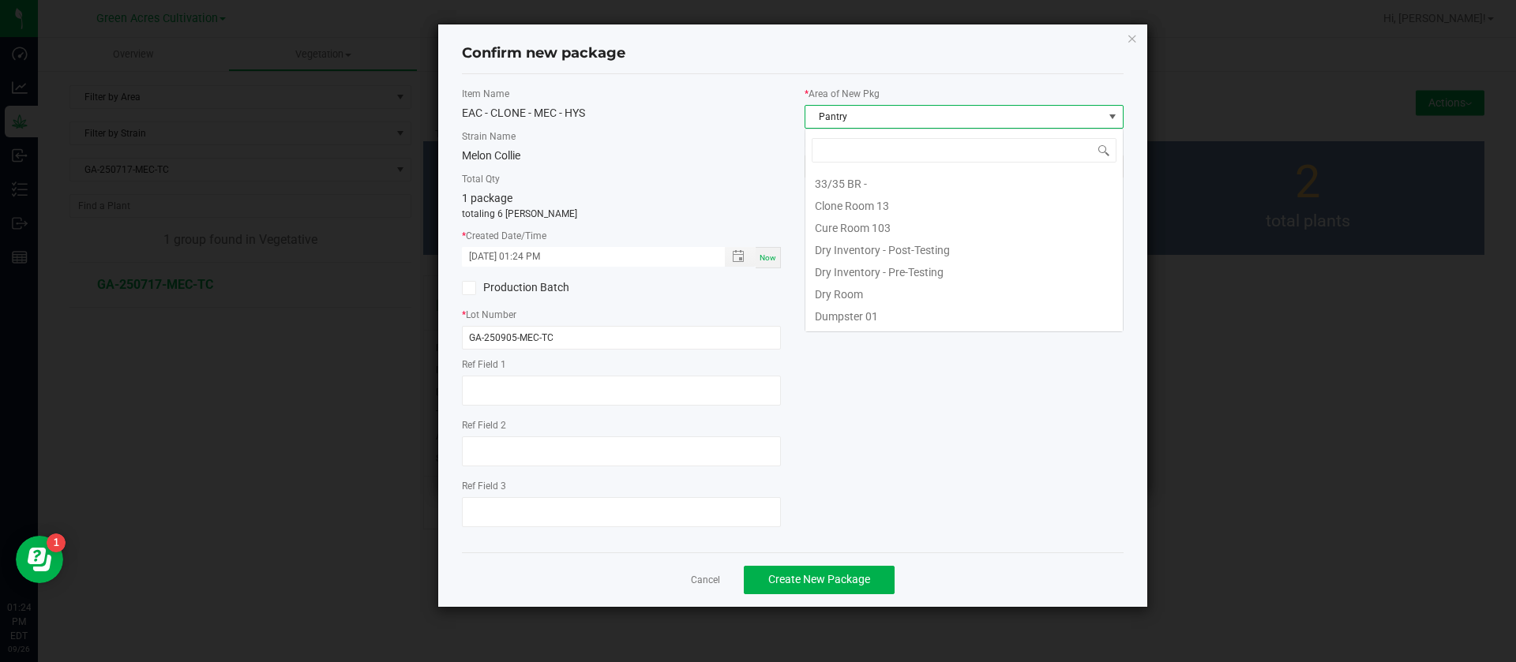
scroll to position [129, 0]
type input "TC"
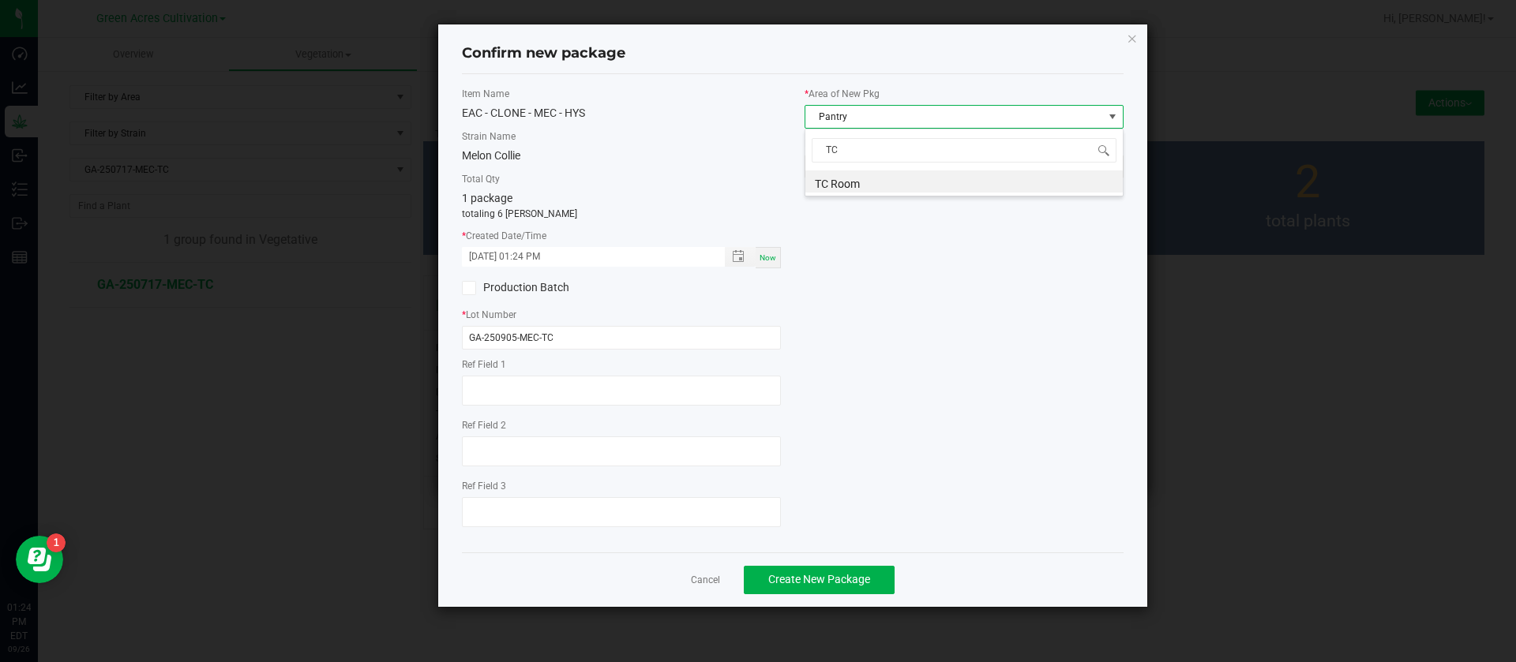
scroll to position [0, 0]
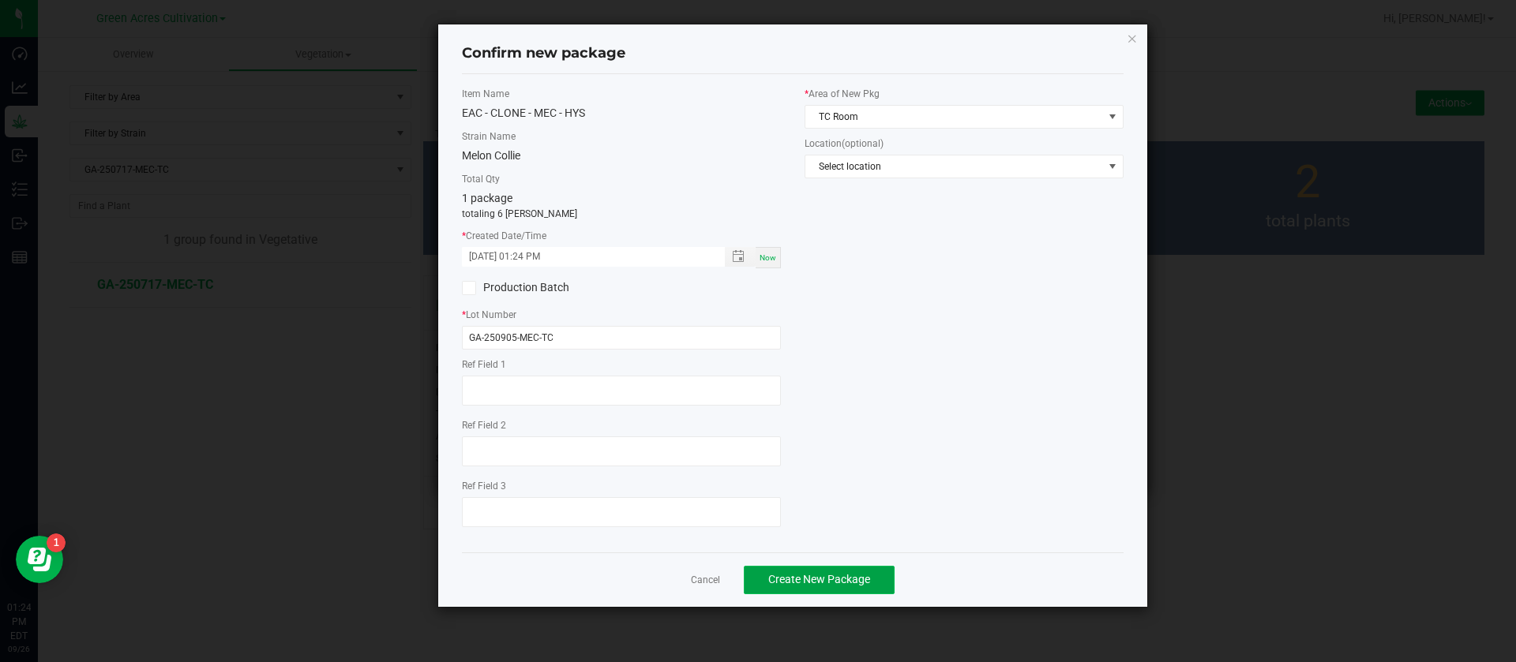
click at [829, 579] on span "Create New Package" at bounding box center [819, 579] width 102 height 13
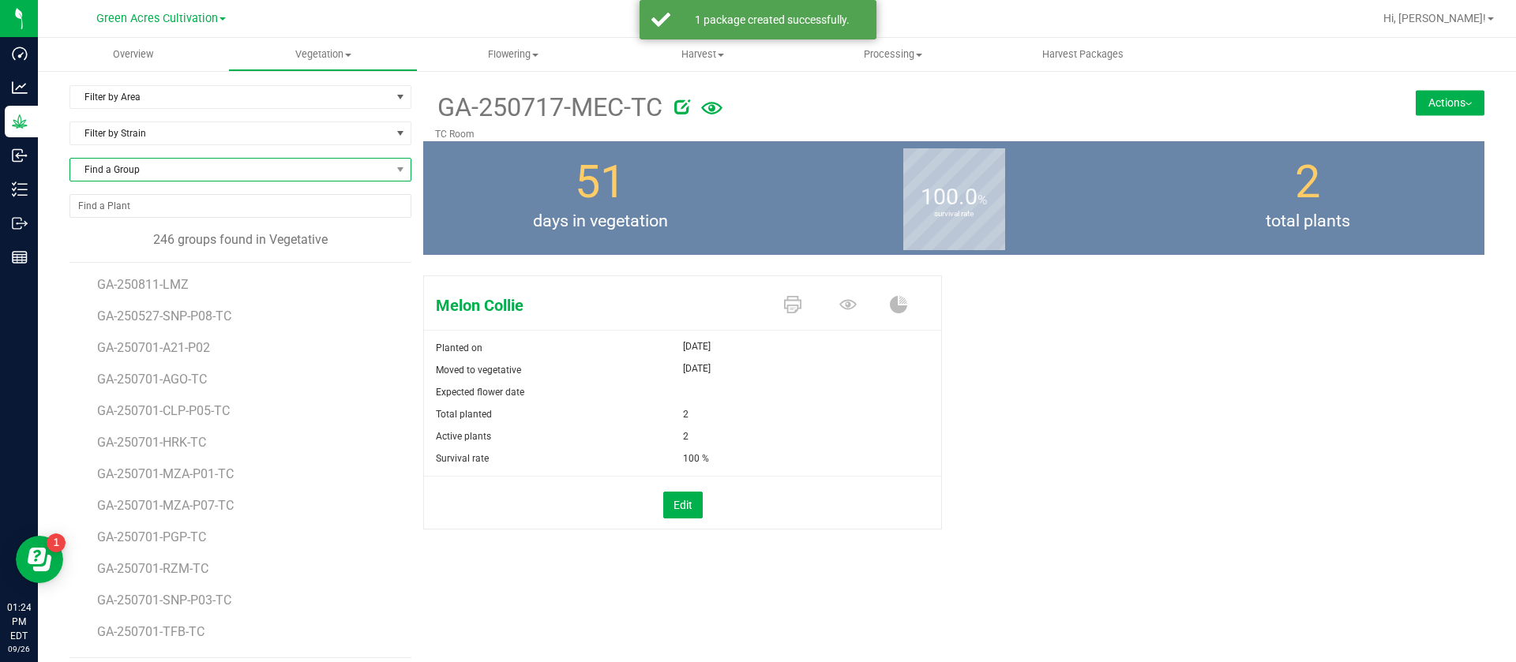
click at [186, 163] on span "Find a Group" at bounding box center [230, 170] width 320 height 22
type input "MZA"
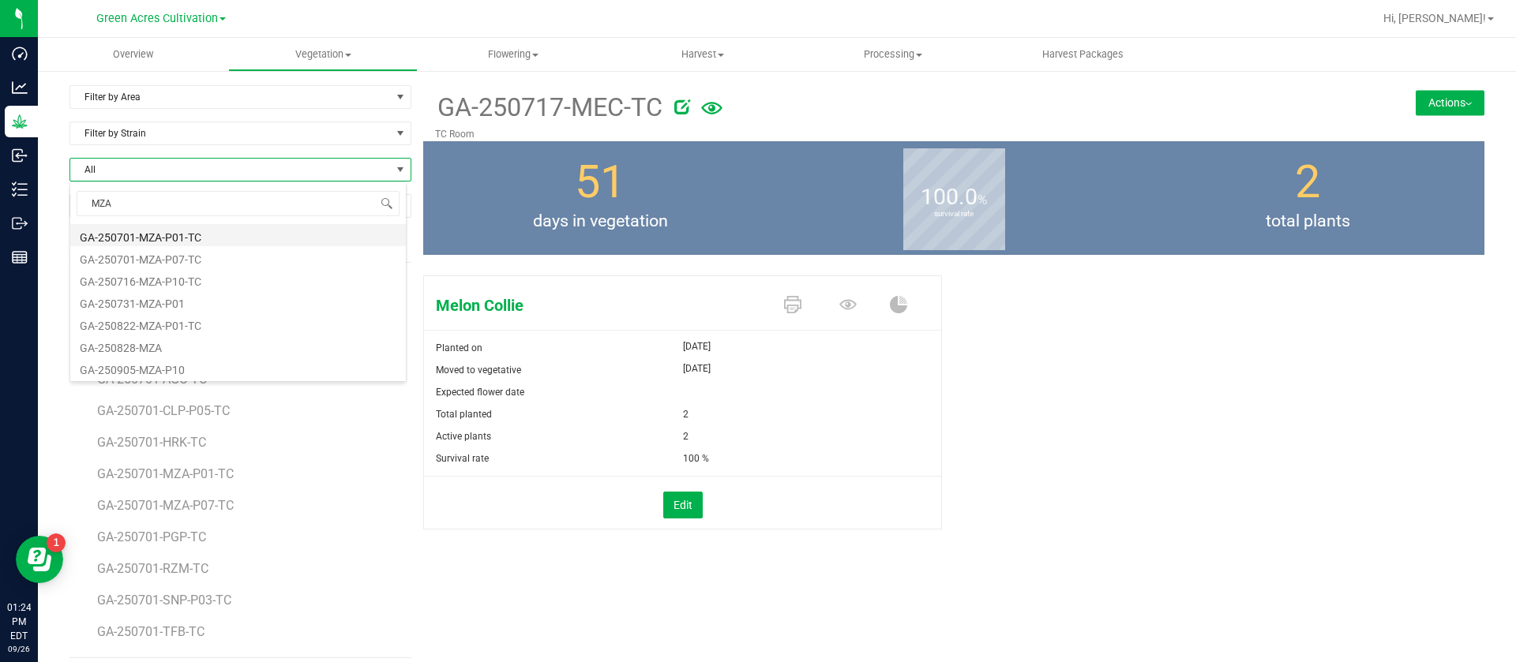
click at [218, 230] on li "GA-250701-MZA-P01-TC" at bounding box center [237, 235] width 335 height 22
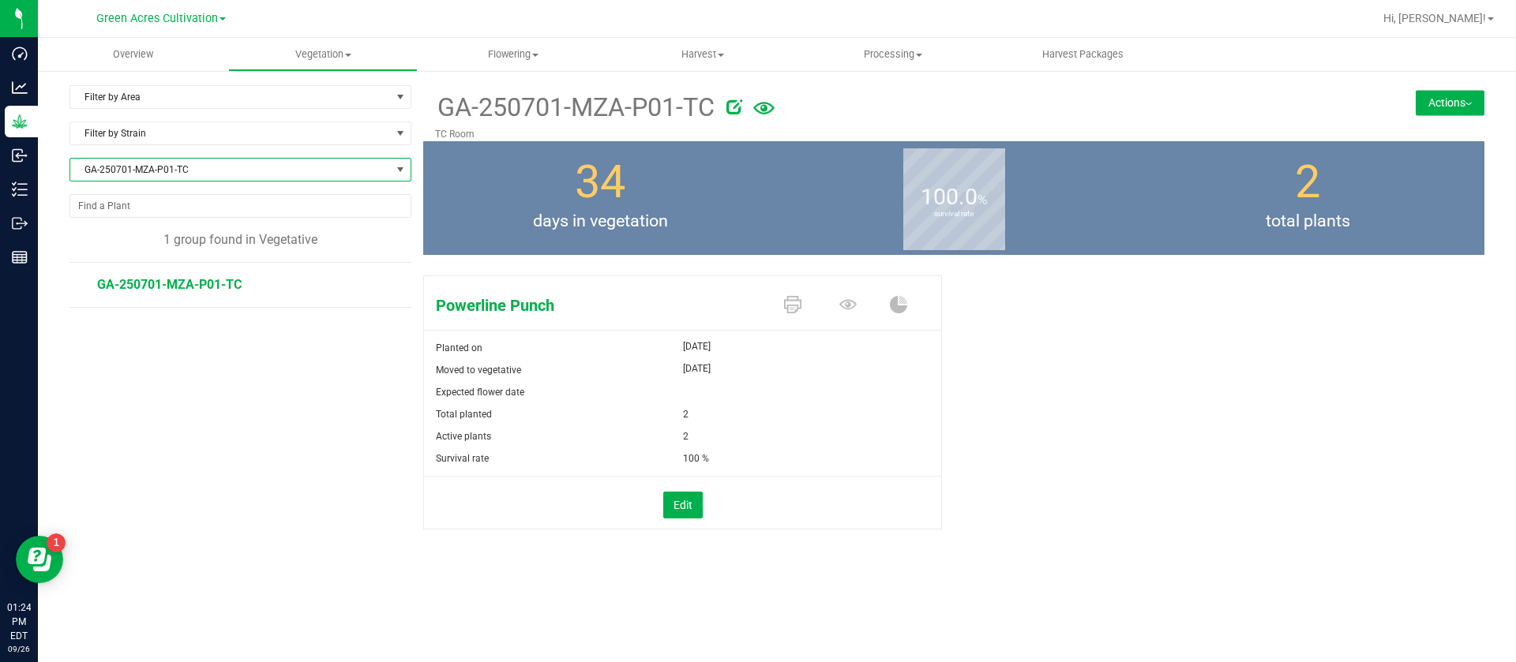
click at [1468, 98] on button "Actions" at bounding box center [1449, 102] width 69 height 25
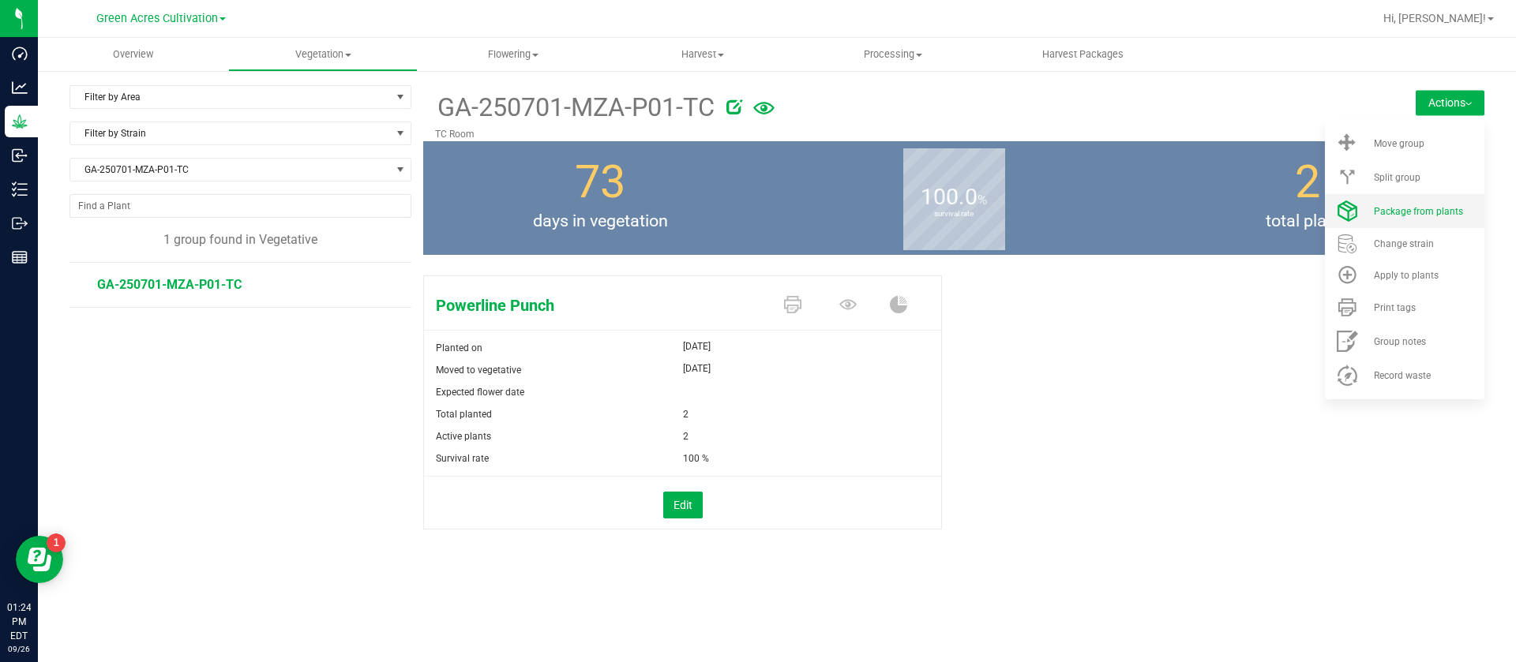
click at [1438, 200] on li "Package from plants" at bounding box center [1404, 211] width 159 height 34
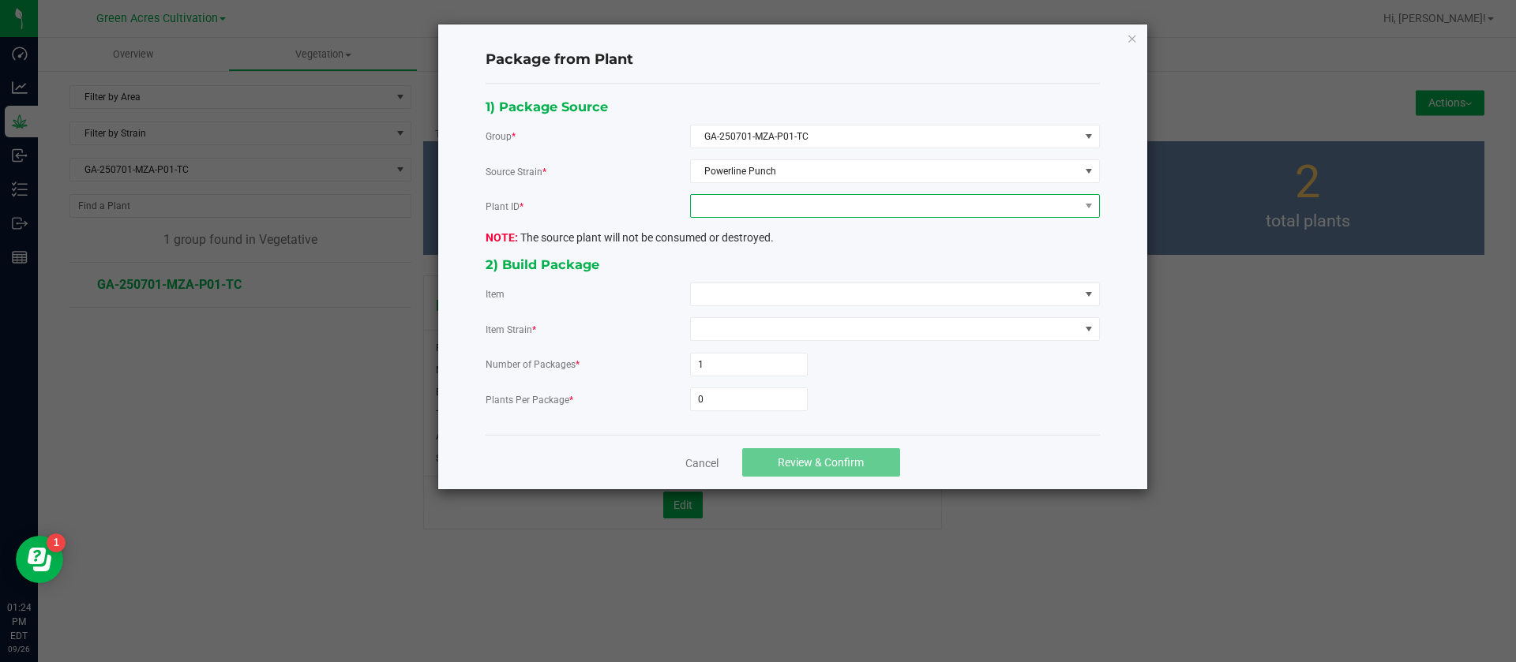
click at [712, 215] on span at bounding box center [885, 206] width 388 height 22
click at [730, 272] on li "1917683702636527" at bounding box center [895, 274] width 408 height 27
click at [727, 296] on span at bounding box center [885, 294] width 388 height 22
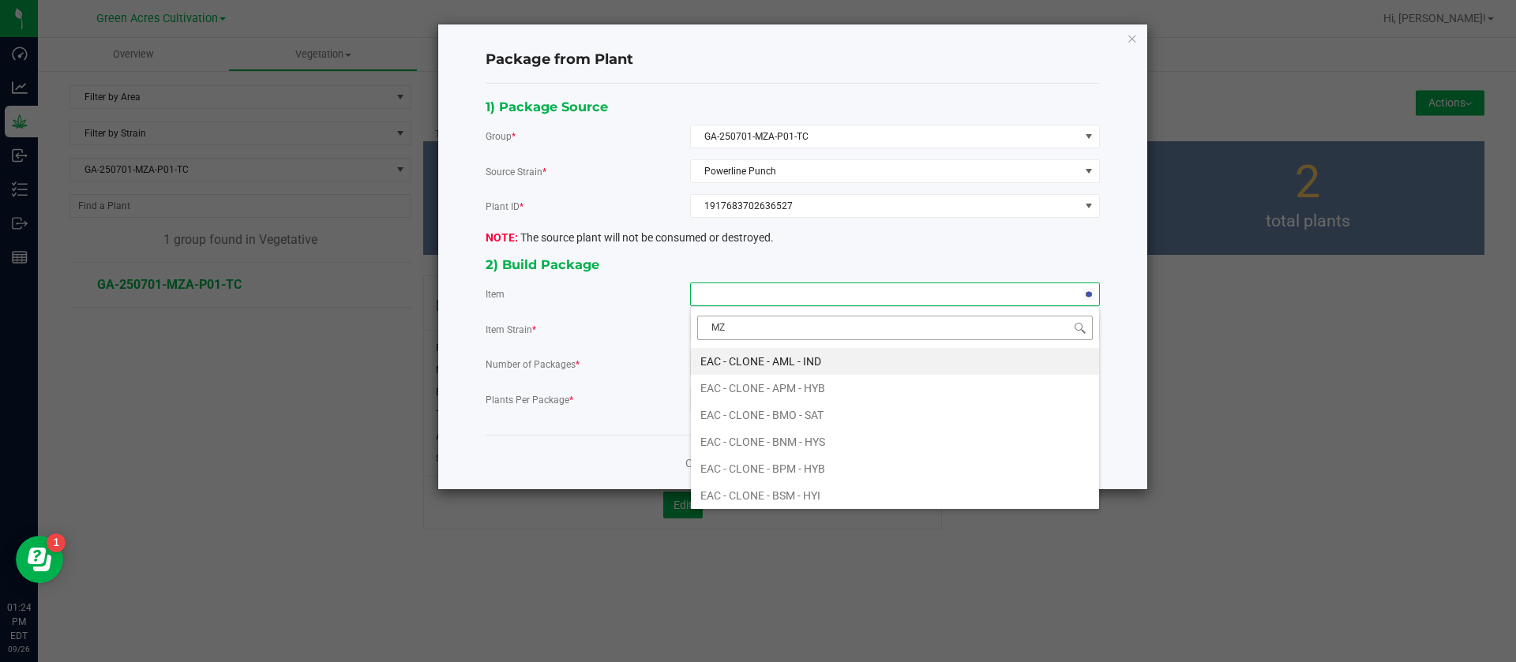
type input "MZA"
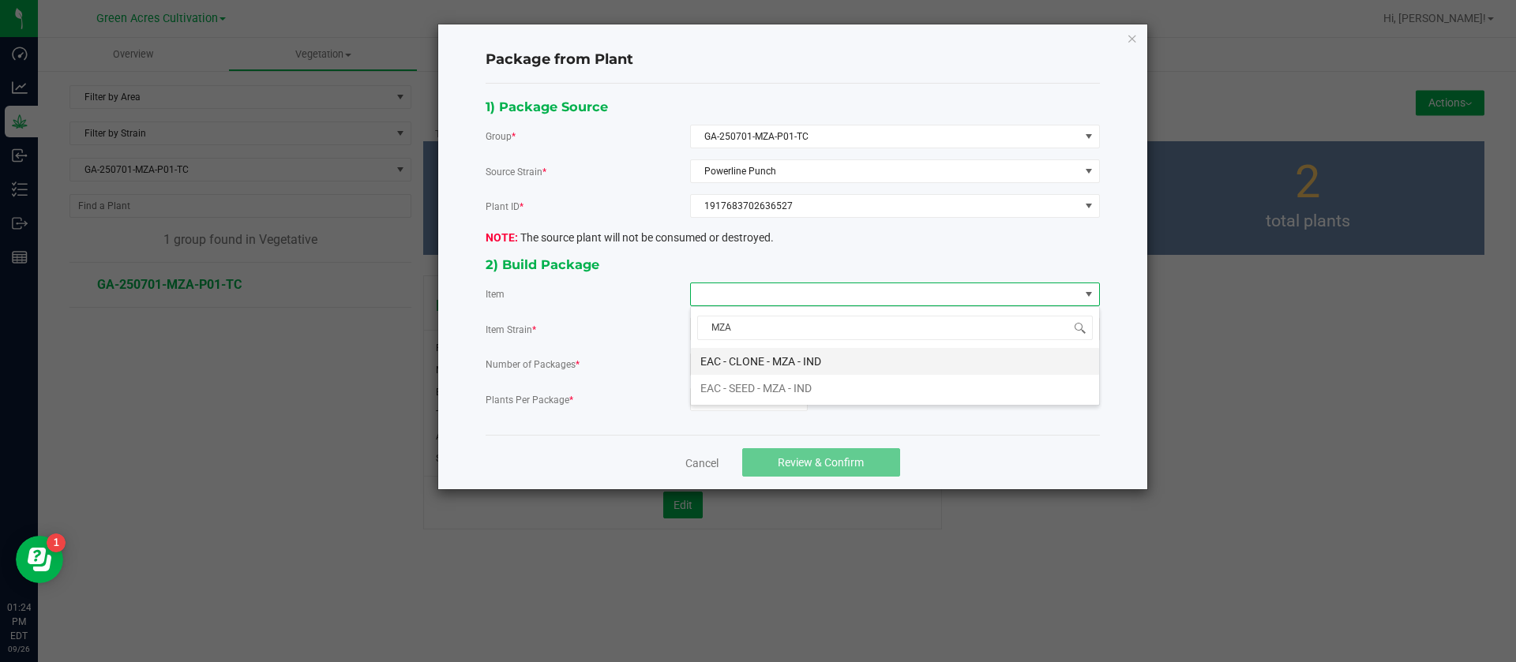
click at [796, 353] on IND "EAC - CLONE - MZA - IND" at bounding box center [895, 361] width 408 height 27
click at [761, 407] on input "0" at bounding box center [749, 399] width 116 height 22
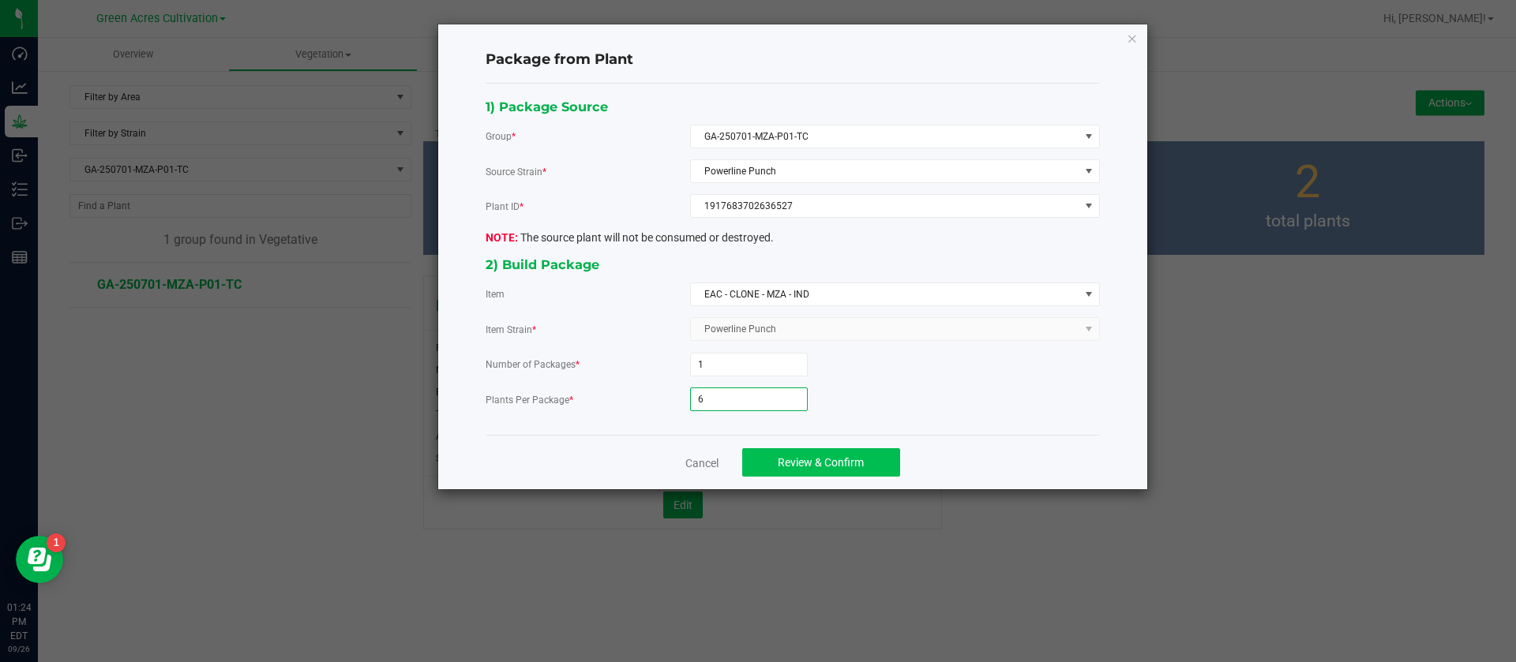
type input "6"
click at [793, 463] on span "Review & Confirm" at bounding box center [821, 462] width 86 height 13
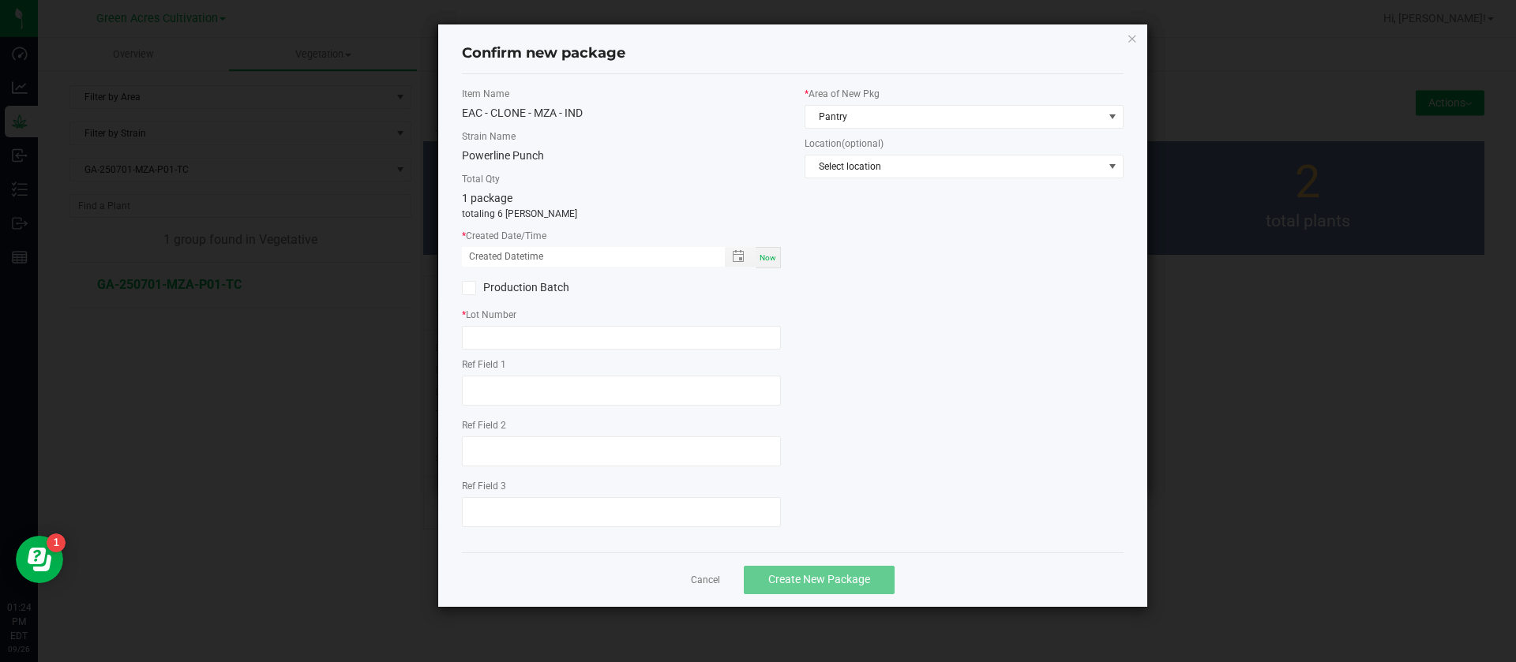
click at [777, 254] on div "Now" at bounding box center [767, 257] width 25 height 21
drag, startPoint x: 487, startPoint y: 252, endPoint x: 500, endPoint y: 305, distance: 55.3
click at [487, 251] on input "09/26/2025 01:24 PM" at bounding box center [585, 257] width 246 height 20
type input "09/05/2025 01:24 PM"
click at [485, 322] on div "* Lot Number" at bounding box center [621, 329] width 319 height 42
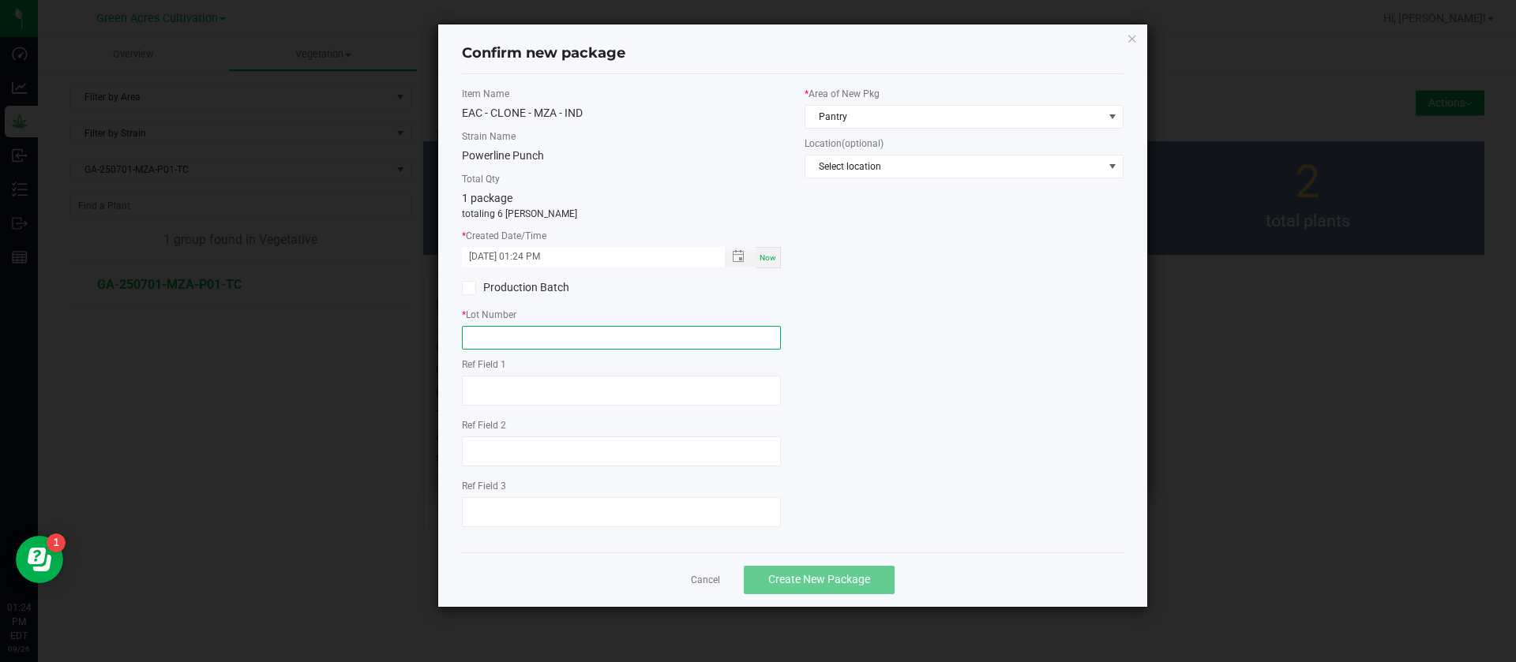
click at [495, 343] on input "text" at bounding box center [621, 338] width 319 height 24
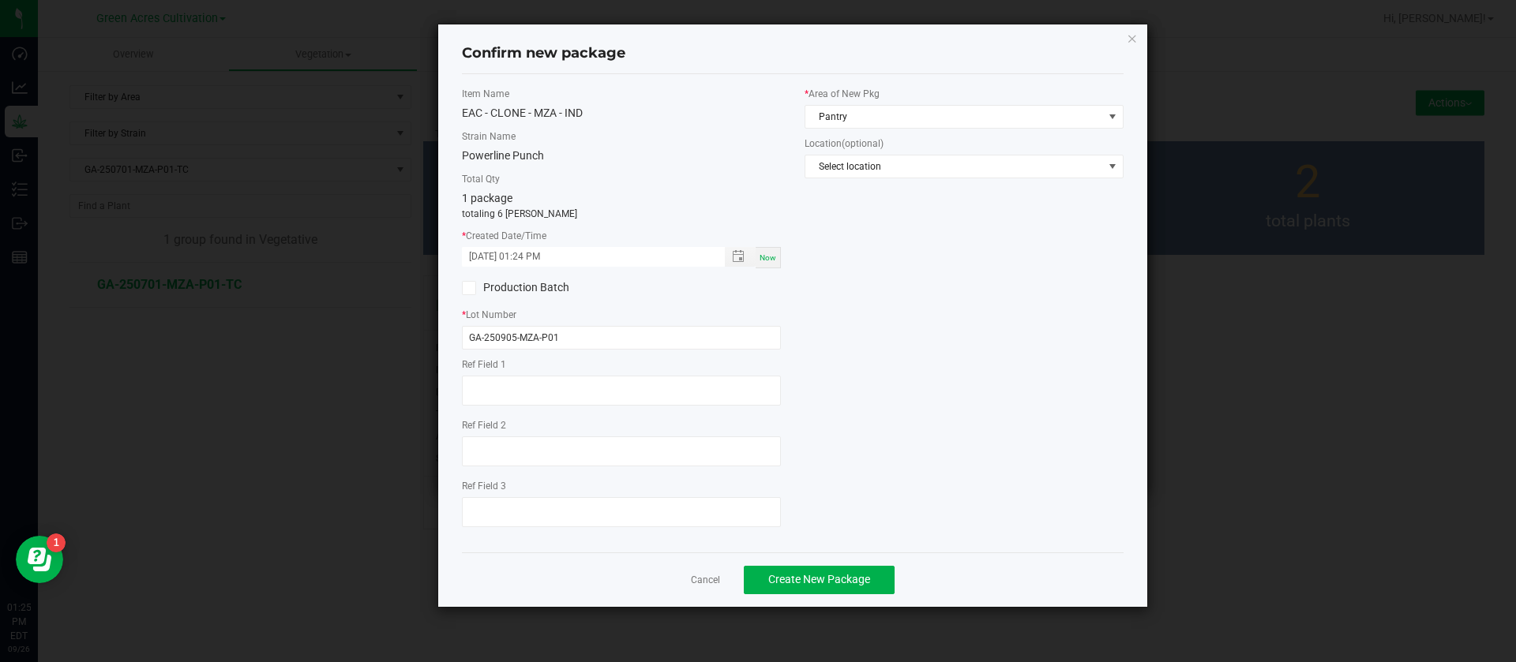
click at [886, 287] on div "Item Name EAC - CLONE - MZA - IND Strain Name Powerline Punch Total Qty 1 packa…" at bounding box center [792, 313] width 685 height 453
click at [866, 111] on span "Pantry" at bounding box center [954, 117] width 298 height 22
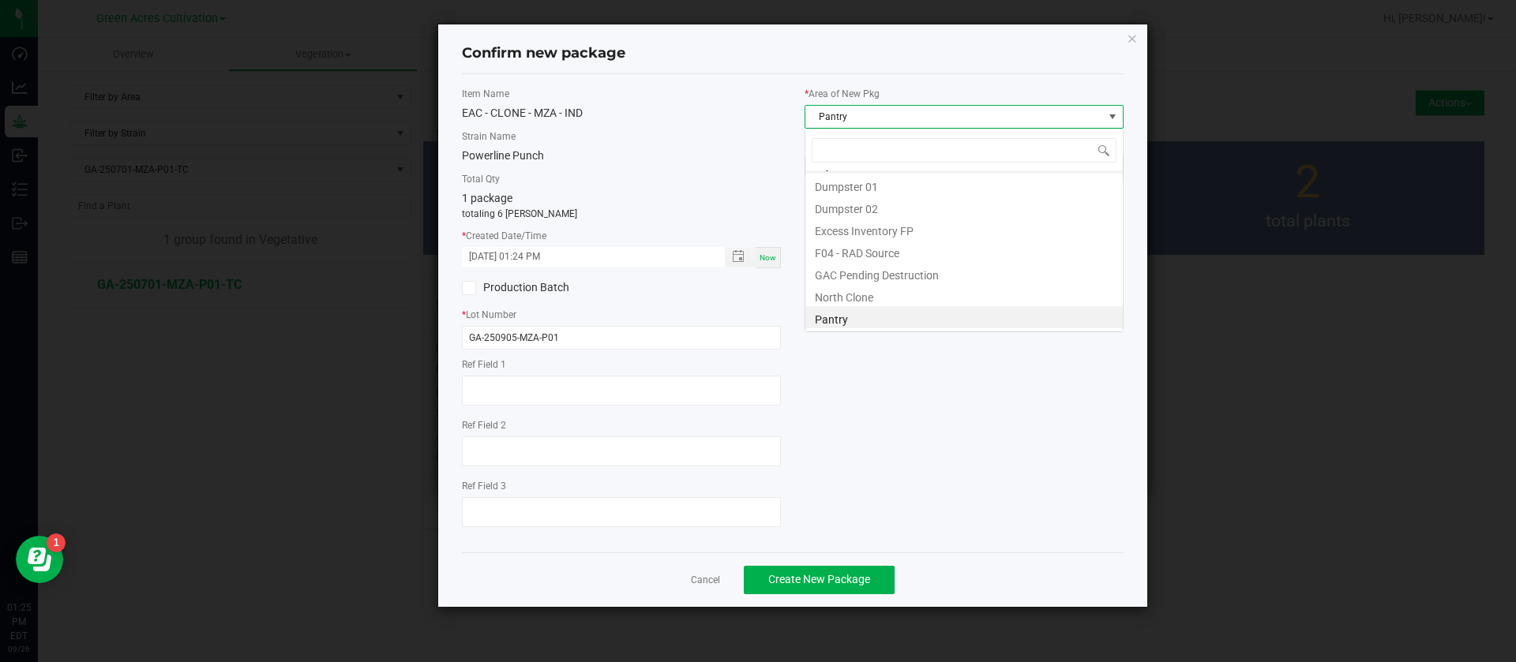
scroll to position [24, 319]
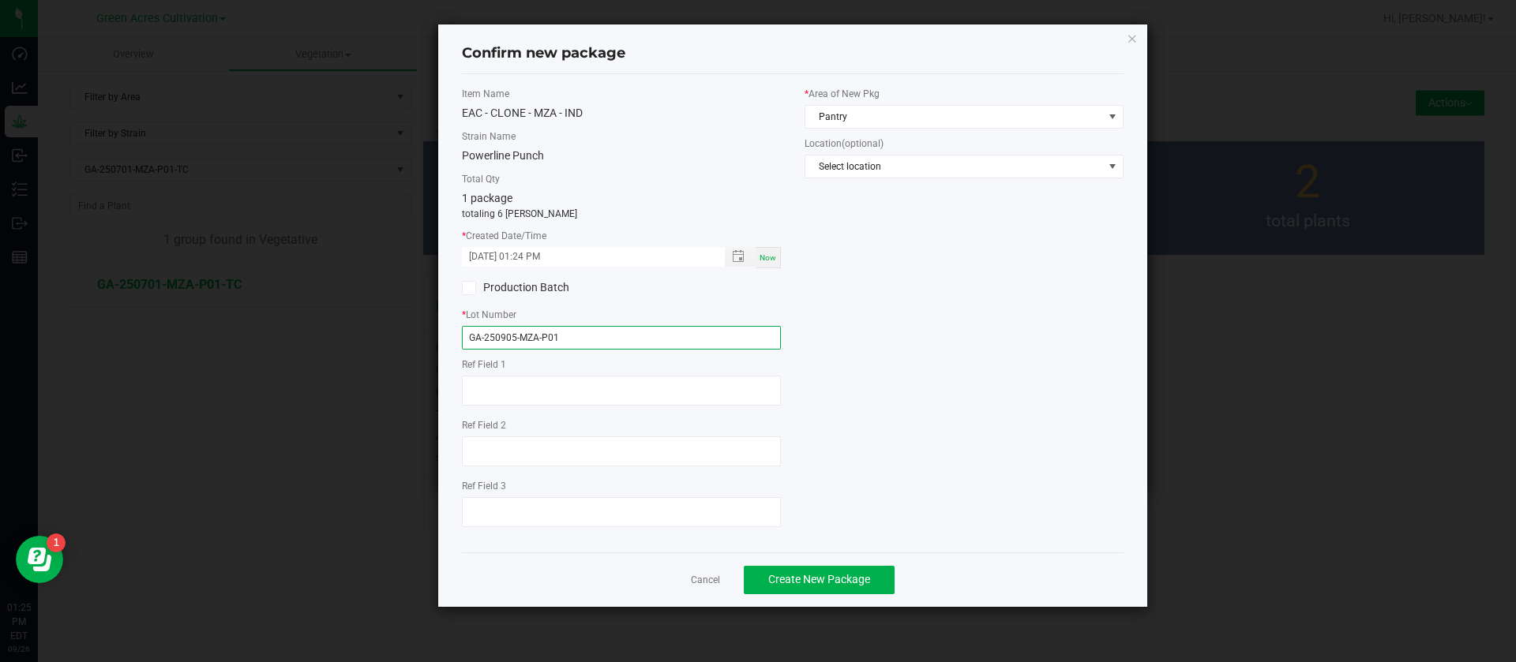
click at [622, 341] on input "GA-250905-MZA-P01" at bounding box center [621, 338] width 319 height 24
type input "GA-250905-MZA-P01-TC"
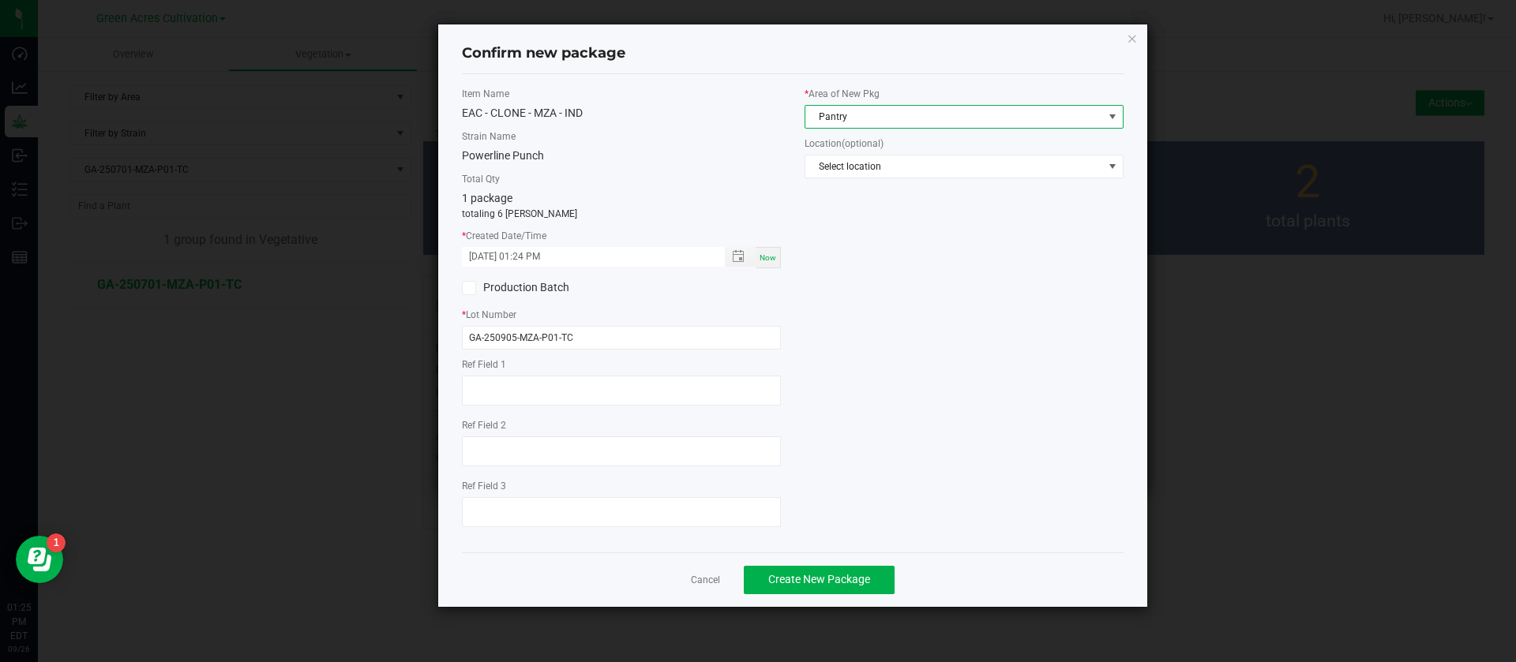
click at [833, 122] on span "Pantry" at bounding box center [954, 117] width 298 height 22
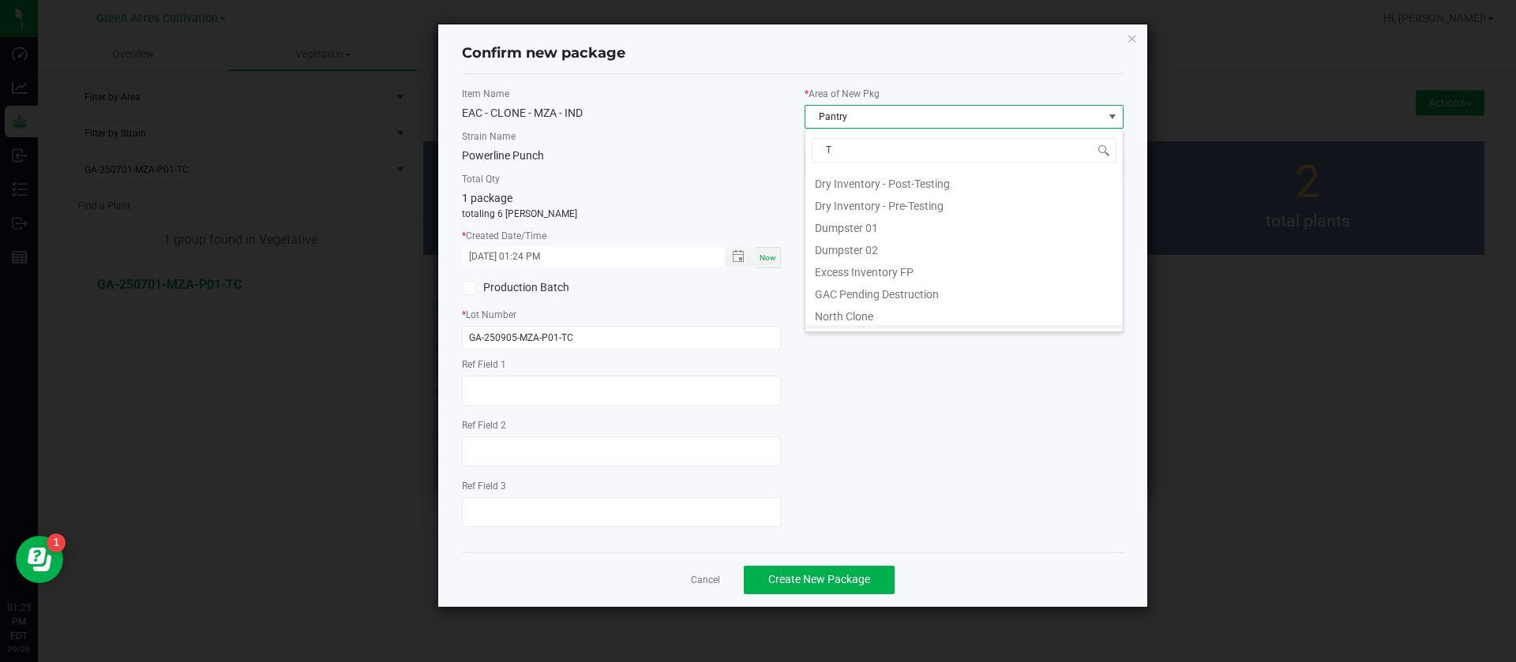
type input "TC"
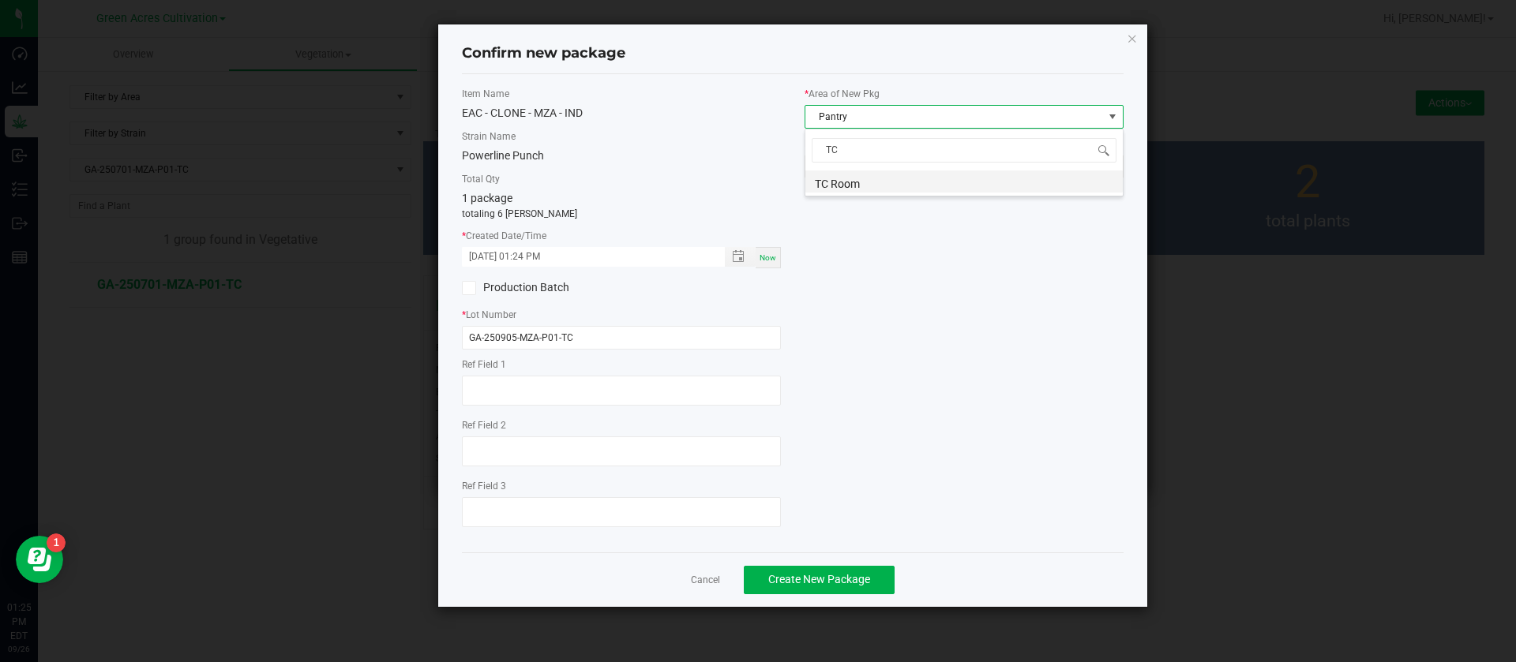
click at [846, 187] on li "TC Room" at bounding box center [963, 182] width 317 height 22
click at [805, 575] on span "Create New Package" at bounding box center [819, 579] width 102 height 13
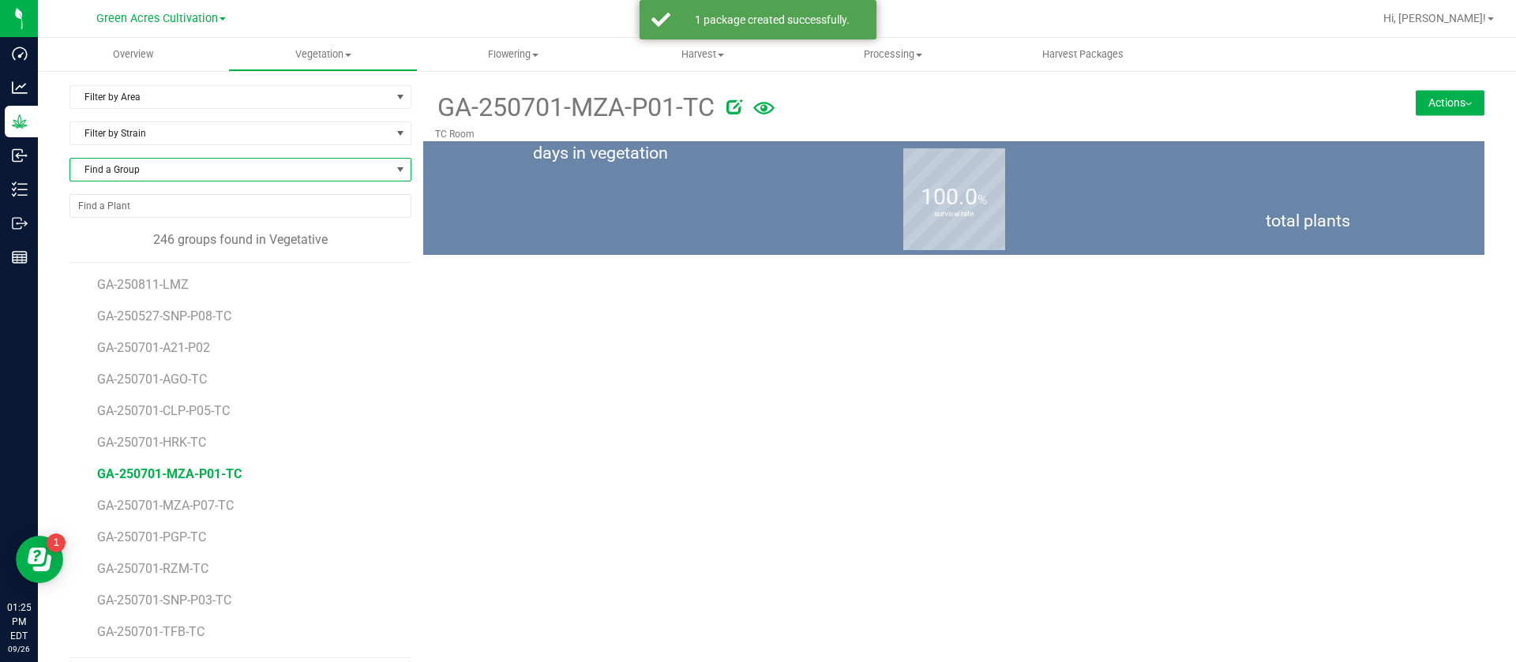
click at [141, 164] on span "Find a Group" at bounding box center [230, 170] width 320 height 22
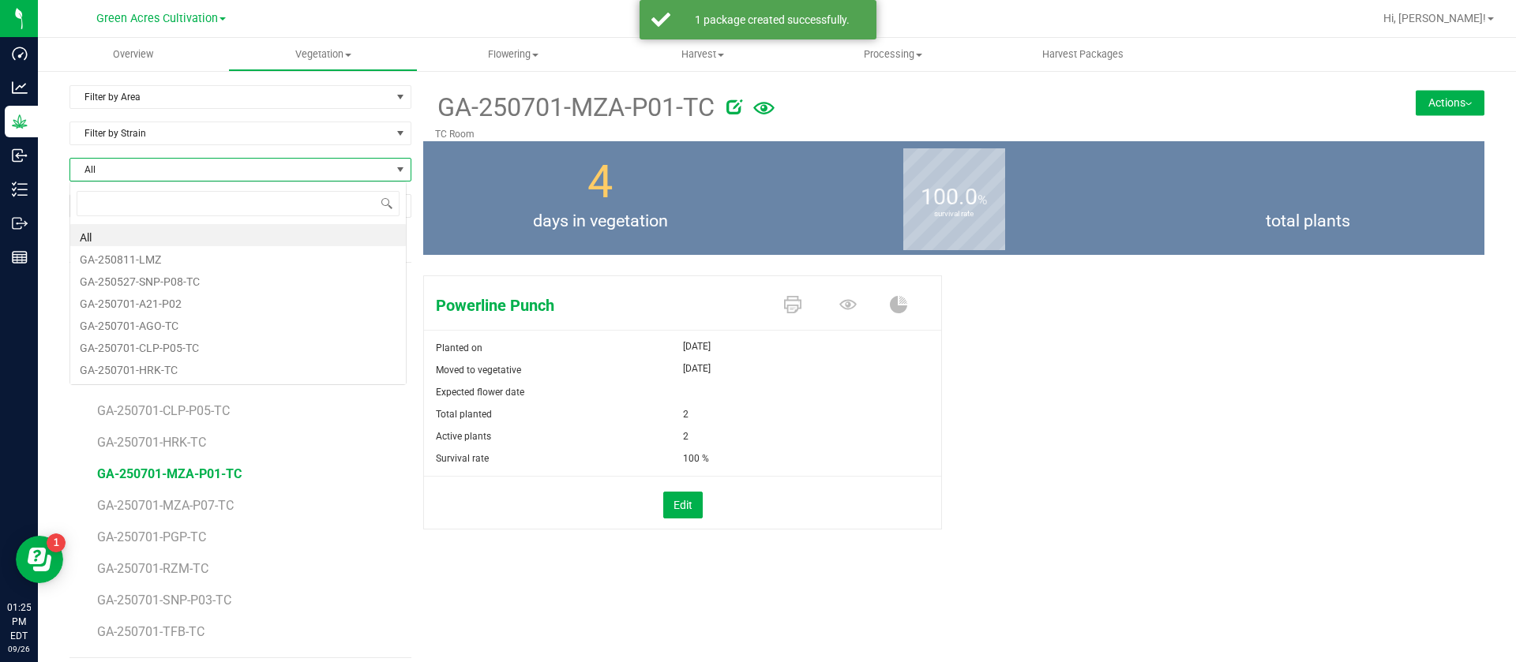
scroll to position [24, 338]
type input "SNP"
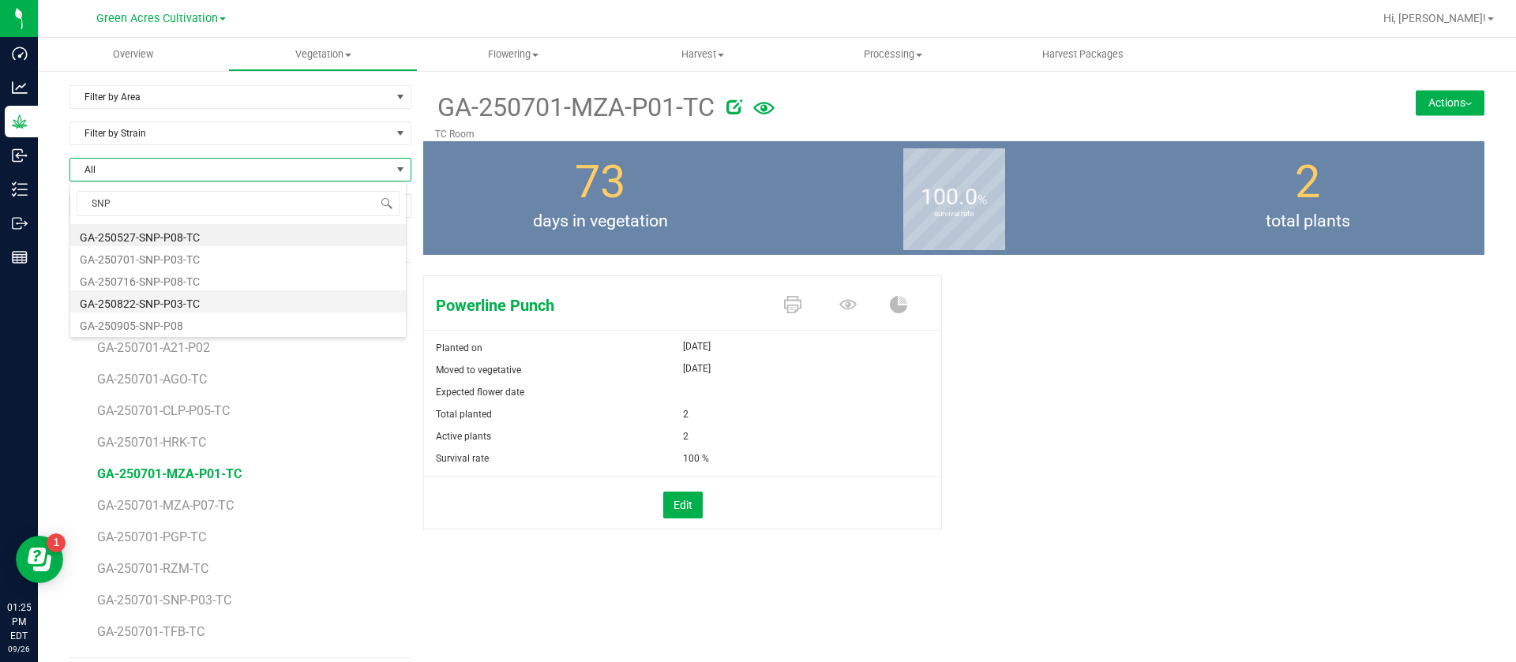
click at [205, 305] on li "GA-250822-SNP-P03-TC" at bounding box center [237, 301] width 335 height 22
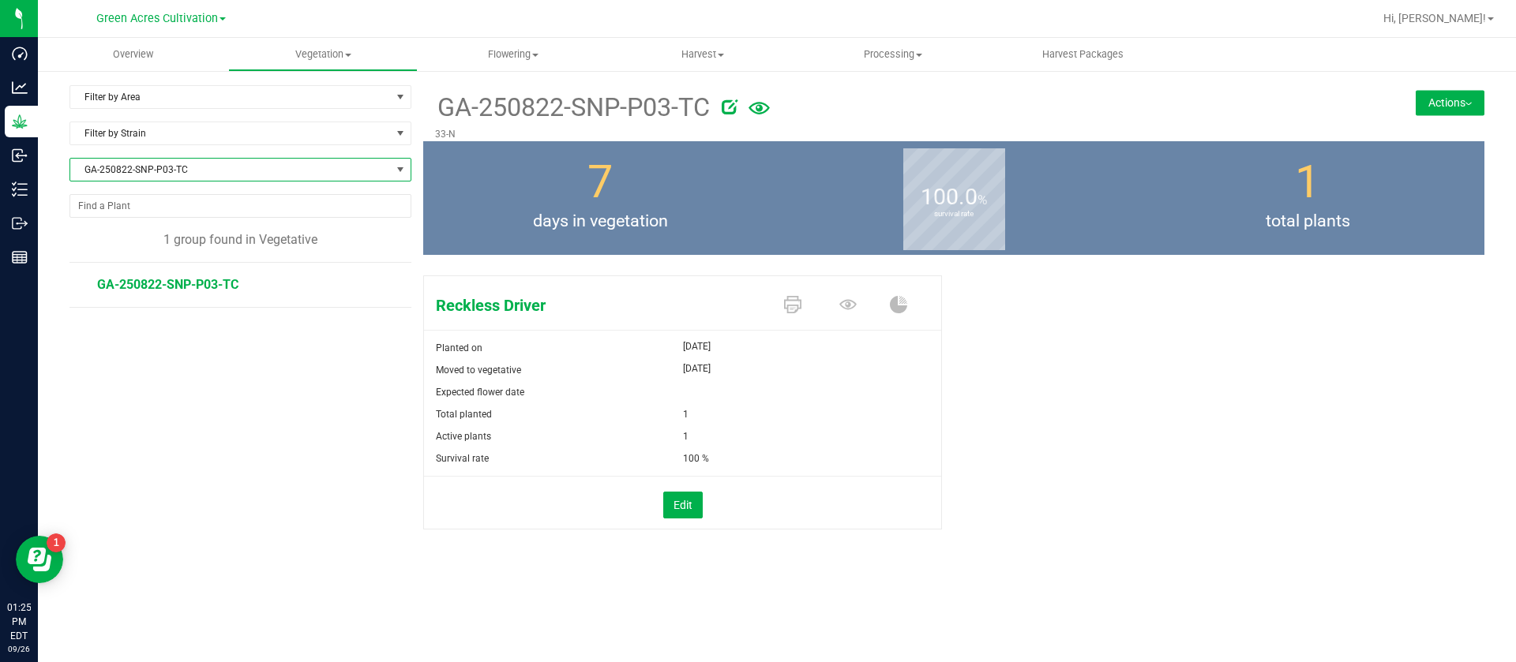
click at [207, 171] on span "GA-250822-SNP-P03-TC" at bounding box center [230, 170] width 320 height 22
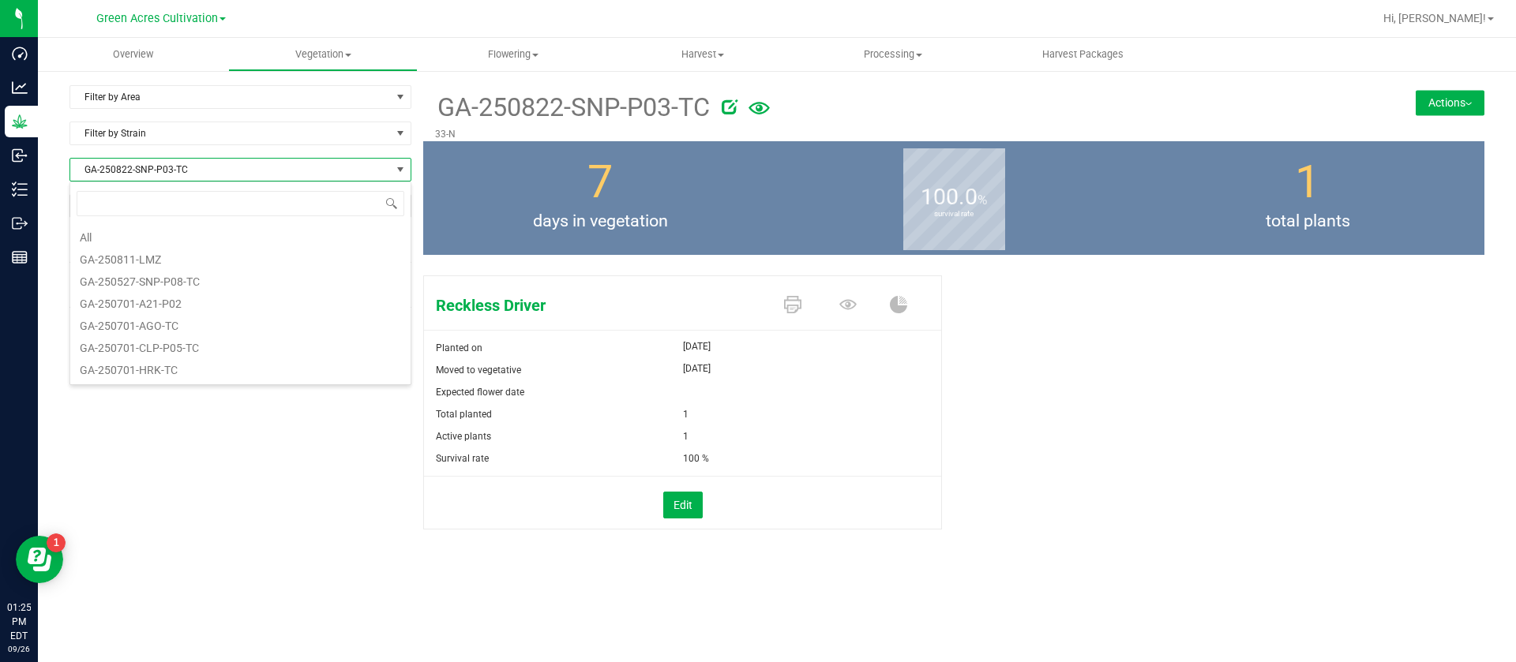
scroll to position [24, 342]
type input "SNP"
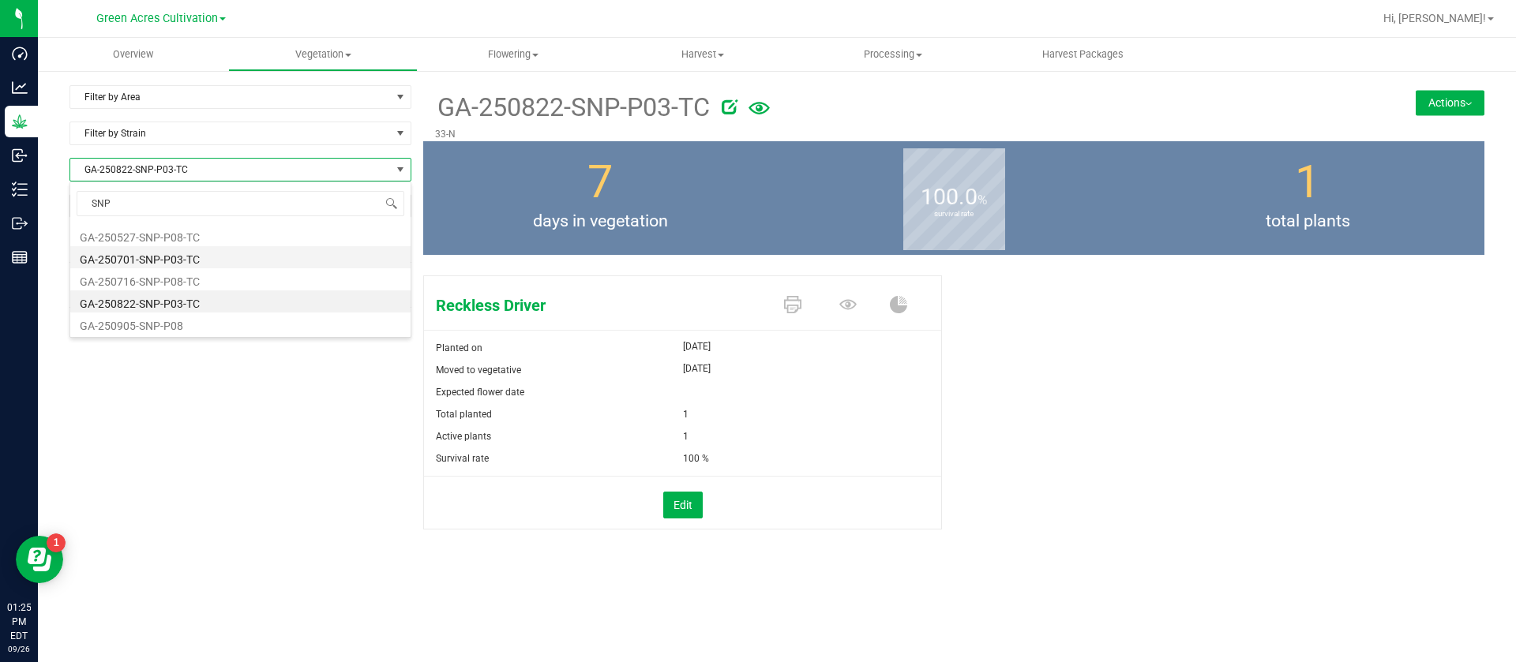
click at [220, 258] on li "GA-250701-SNP-P03-TC" at bounding box center [240, 257] width 340 height 22
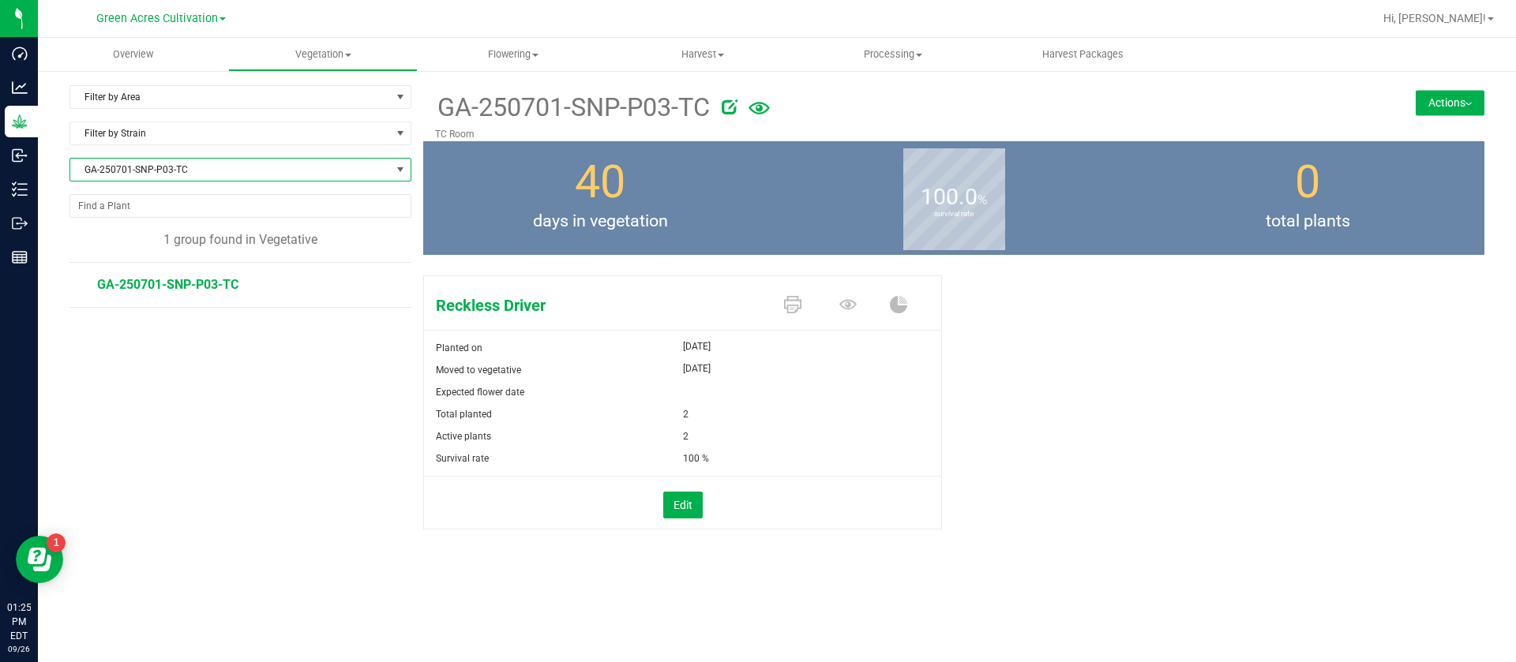
drag, startPoint x: 1445, startPoint y: 113, endPoint x: 1433, endPoint y: 127, distance: 19.0
click at [1445, 112] on button "Actions" at bounding box center [1449, 102] width 69 height 25
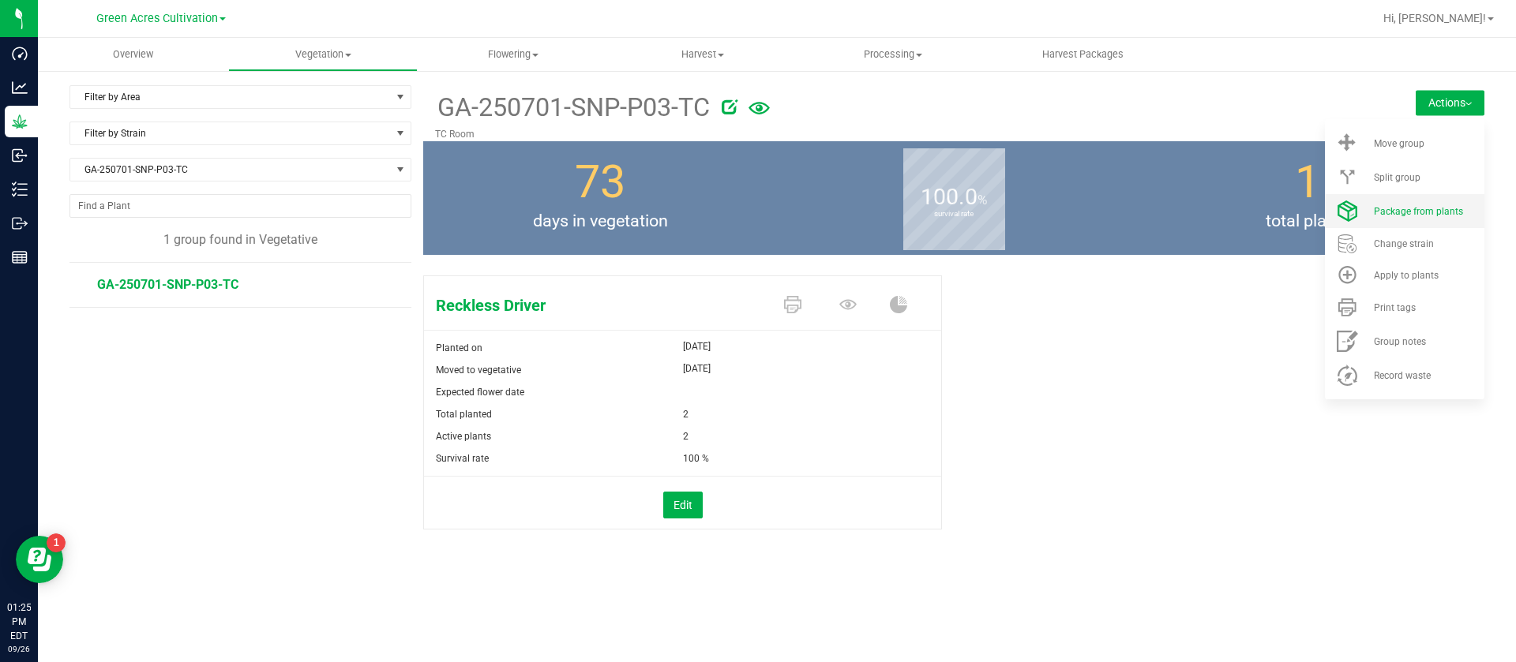
click at [1401, 197] on li "Package from plants" at bounding box center [1404, 211] width 159 height 34
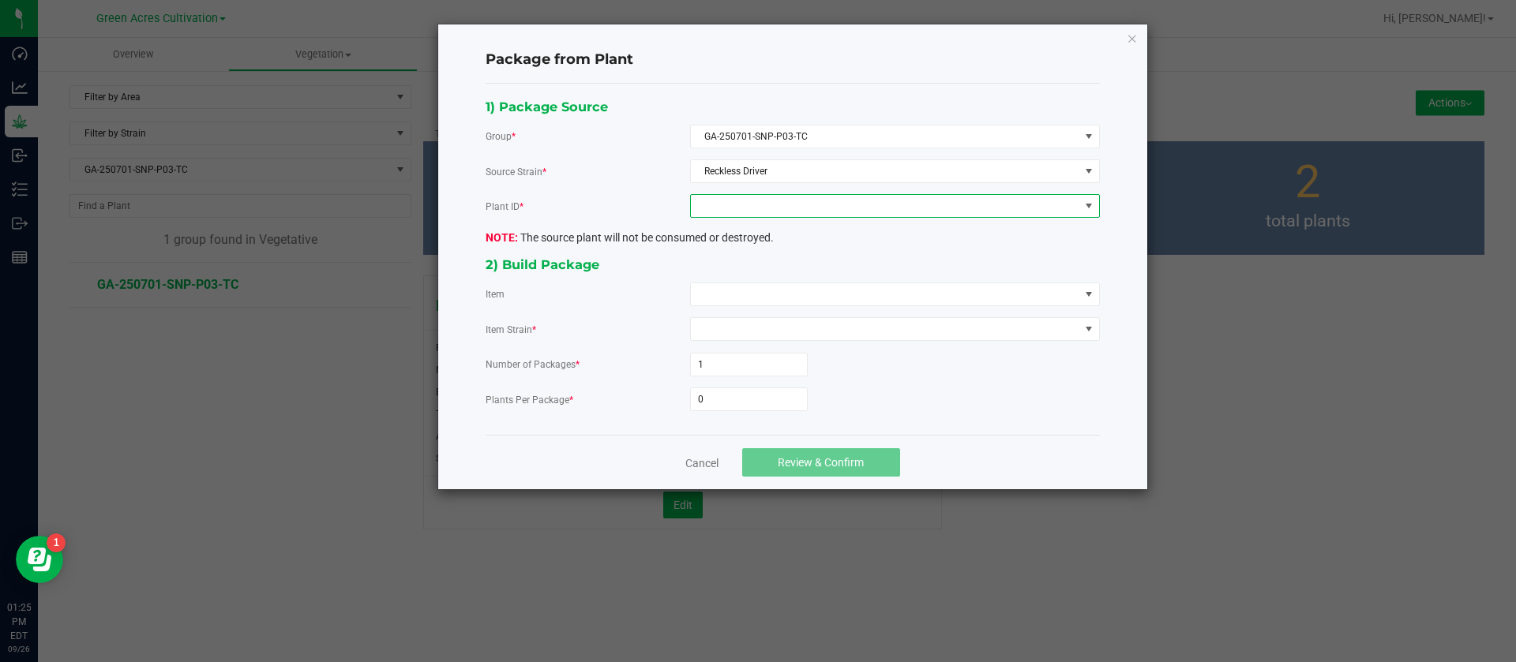
click at [791, 201] on span at bounding box center [885, 206] width 388 height 22
click at [755, 268] on li "0476347394474856" at bounding box center [895, 274] width 408 height 27
click at [722, 300] on span at bounding box center [885, 294] width 388 height 22
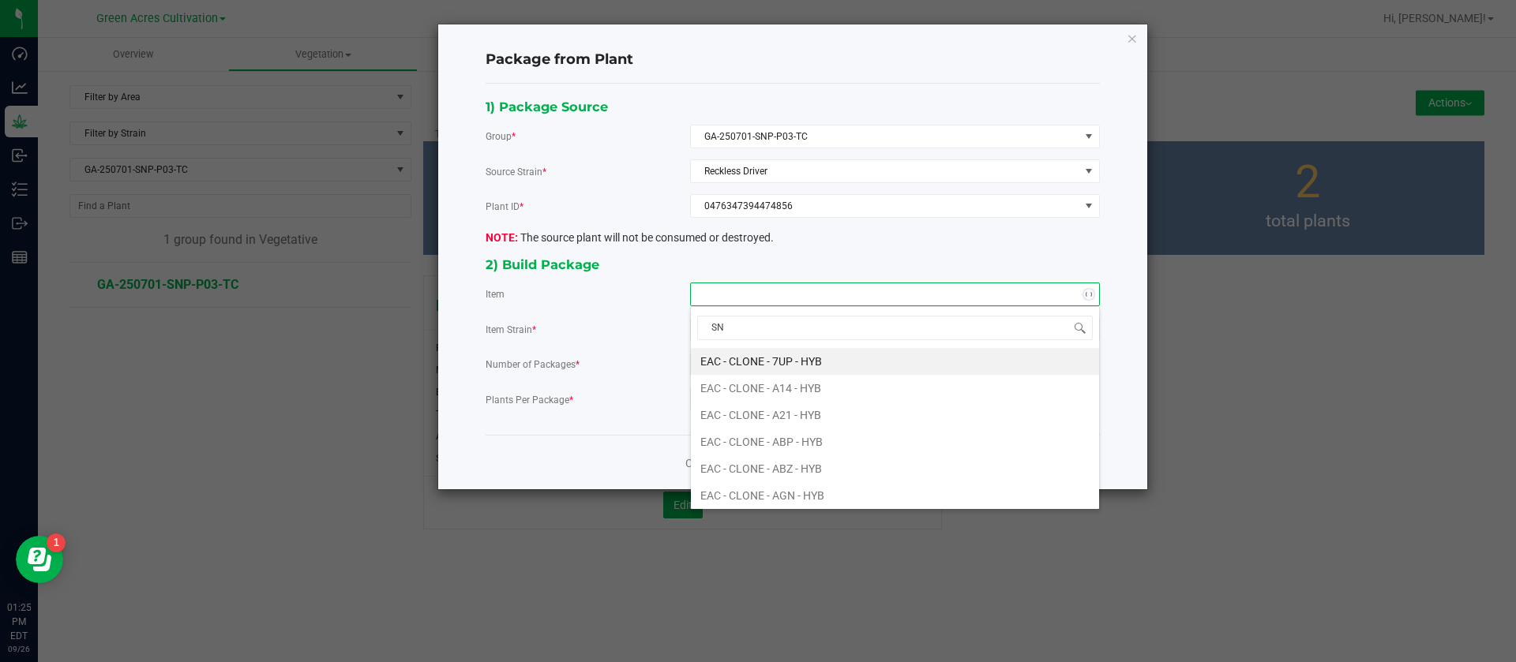
type input "SNP"
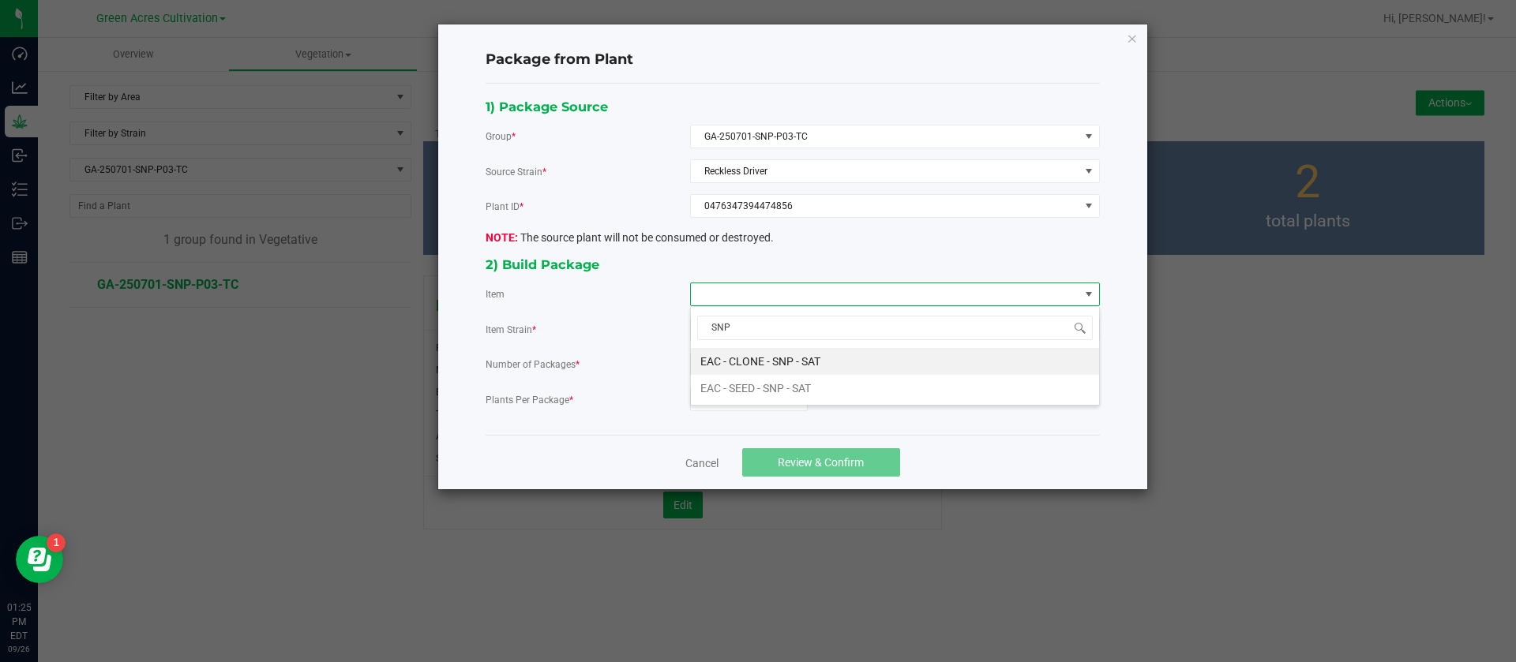
drag, startPoint x: 755, startPoint y: 371, endPoint x: 753, endPoint y: 381, distance: 10.4
click at [755, 369] on SAT "EAC - CLONE - SNP - SAT" at bounding box center [895, 361] width 408 height 27
click at [731, 414] on div "1) Package Source Group * GA-250701-SNP-P03-TC Source Strain * Reckless Driver …" at bounding box center [793, 259] width 638 height 327
click at [727, 399] on input "0" at bounding box center [749, 399] width 116 height 22
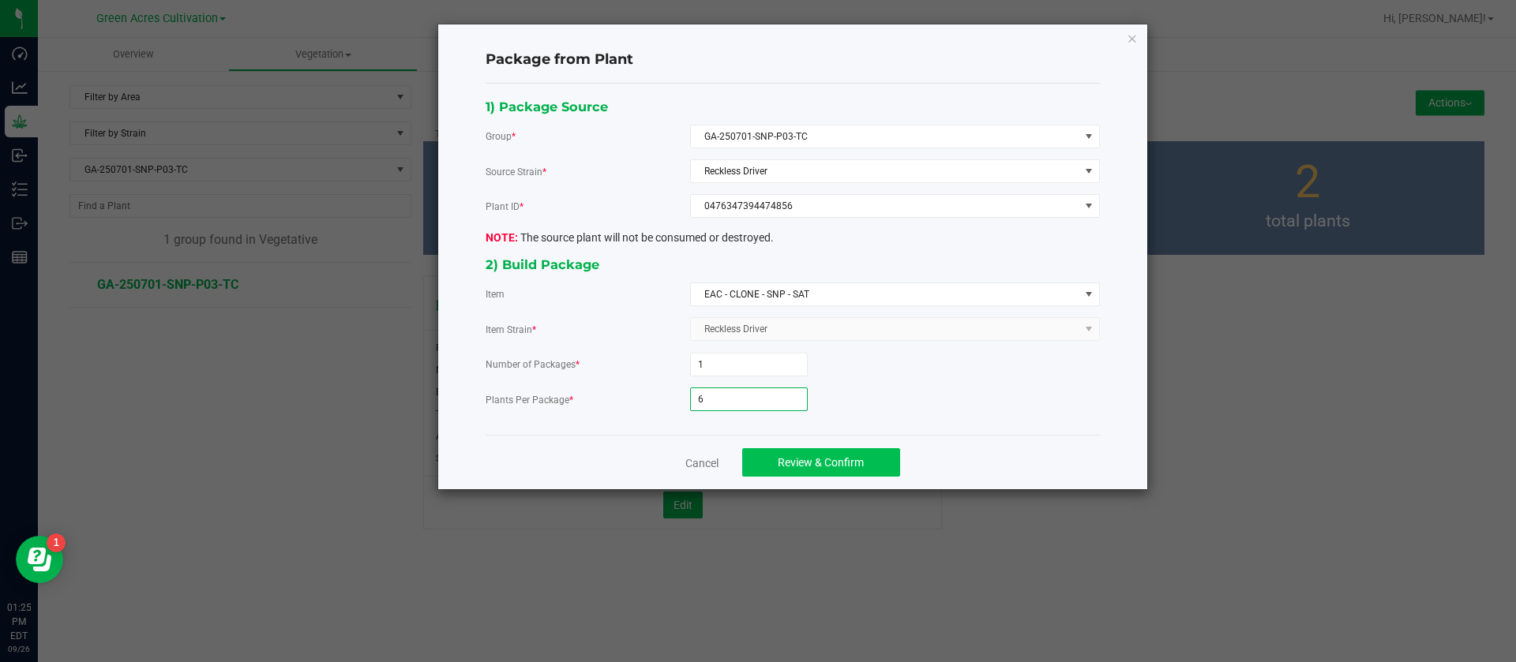
type input "6"
click at [806, 465] on span "Review & Confirm" at bounding box center [821, 462] width 86 height 13
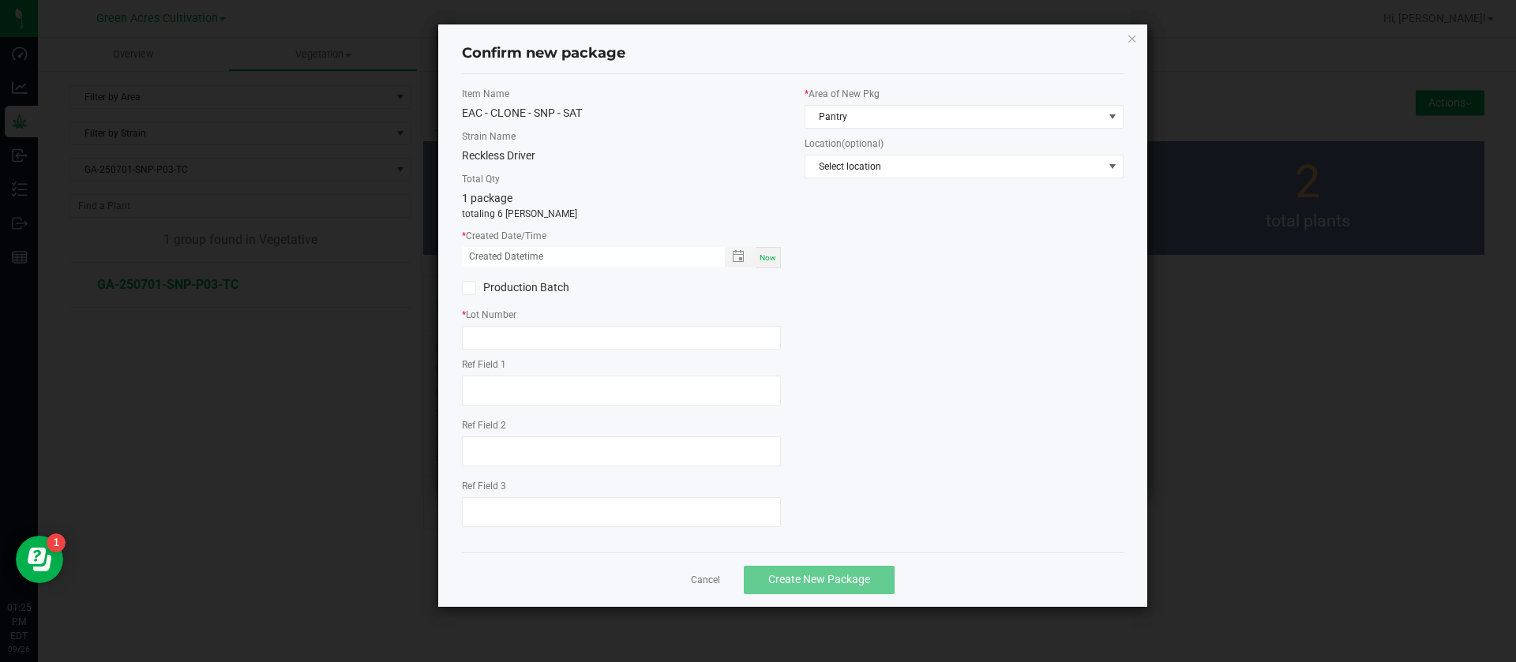
click at [781, 249] on div "Item Name EAC - CLONE - SNP - SAT Strain Name Reckless Driver Total Qty 1 packa…" at bounding box center [621, 313] width 343 height 453
drag, startPoint x: 774, startPoint y: 257, endPoint x: 714, endPoint y: 278, distance: 64.2
click at [776, 257] on div "Now" at bounding box center [767, 257] width 25 height 21
drag, startPoint x: 492, startPoint y: 256, endPoint x: 493, endPoint y: 307, distance: 51.3
click at [492, 255] on input "09/26/2025 01:25 PM" at bounding box center [585, 257] width 246 height 20
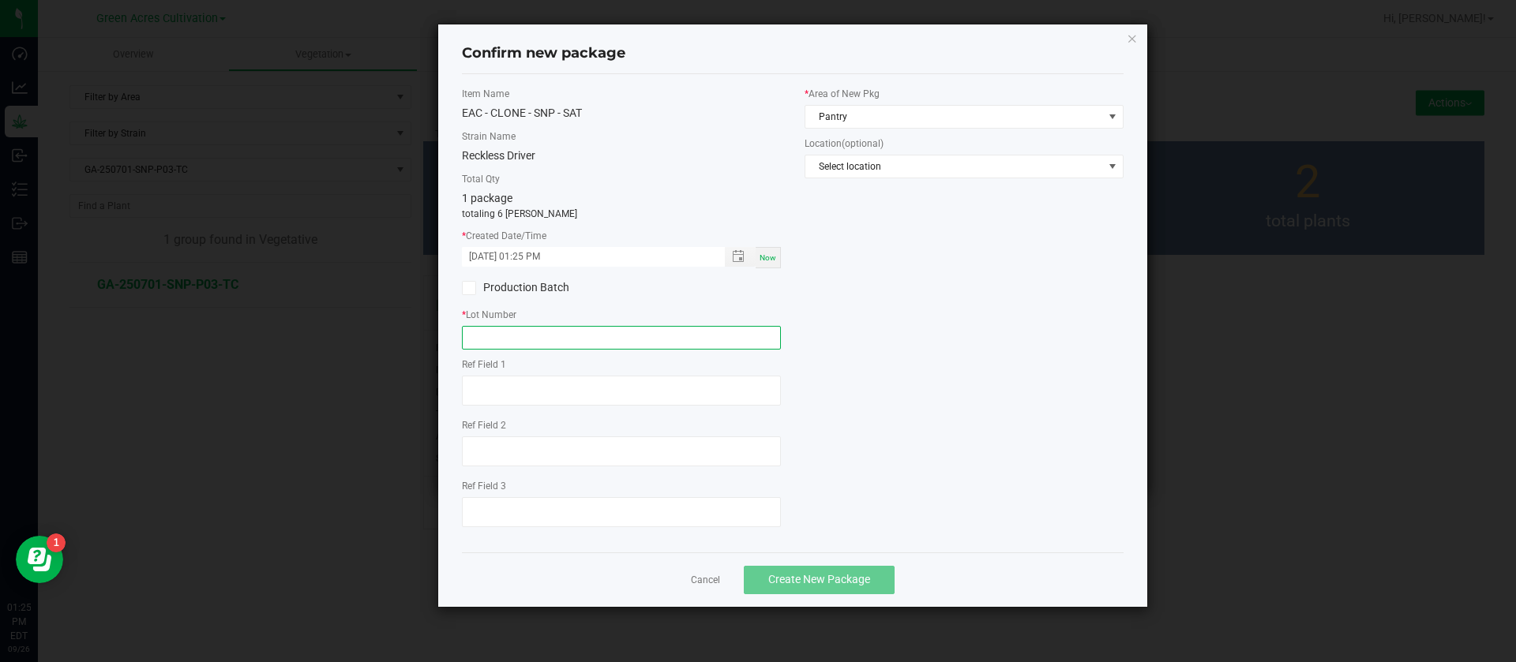
click at [497, 349] on input "text" at bounding box center [621, 338] width 319 height 24
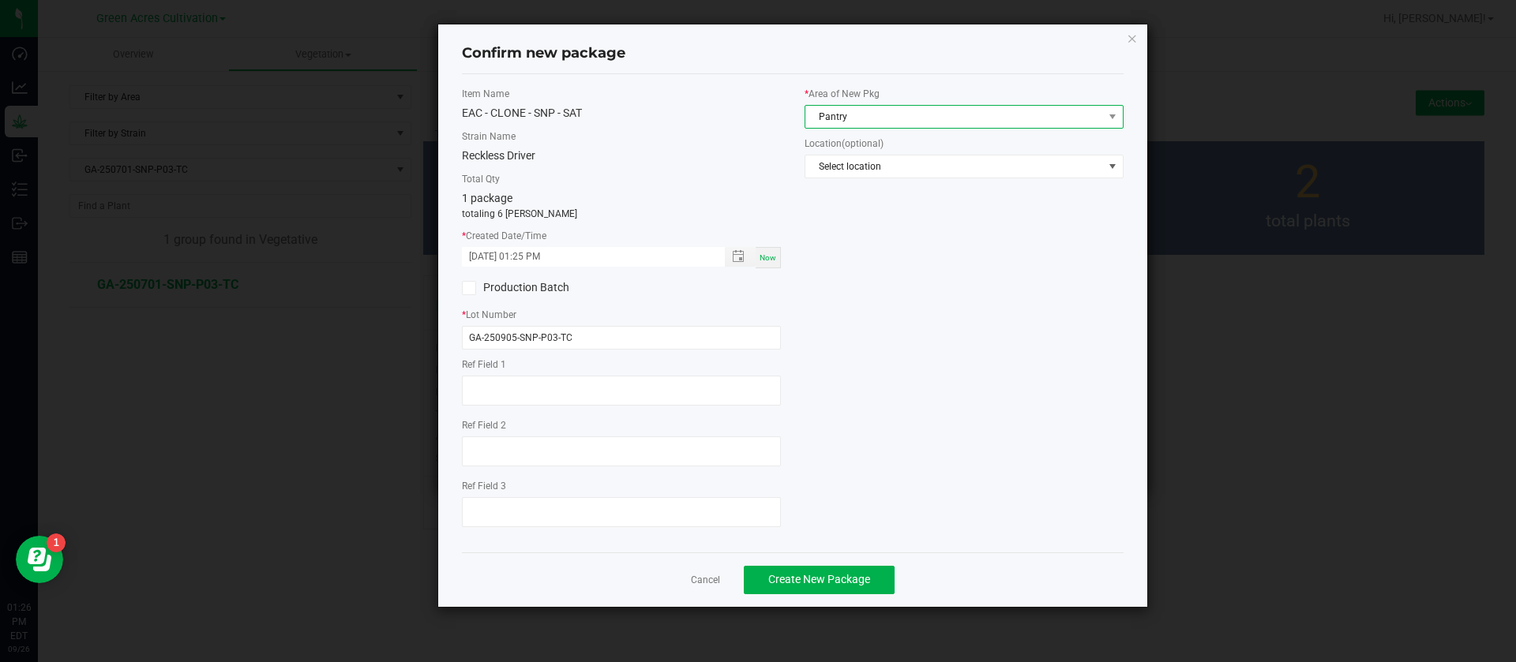
click at [898, 122] on span "Pantry" at bounding box center [954, 117] width 298 height 22
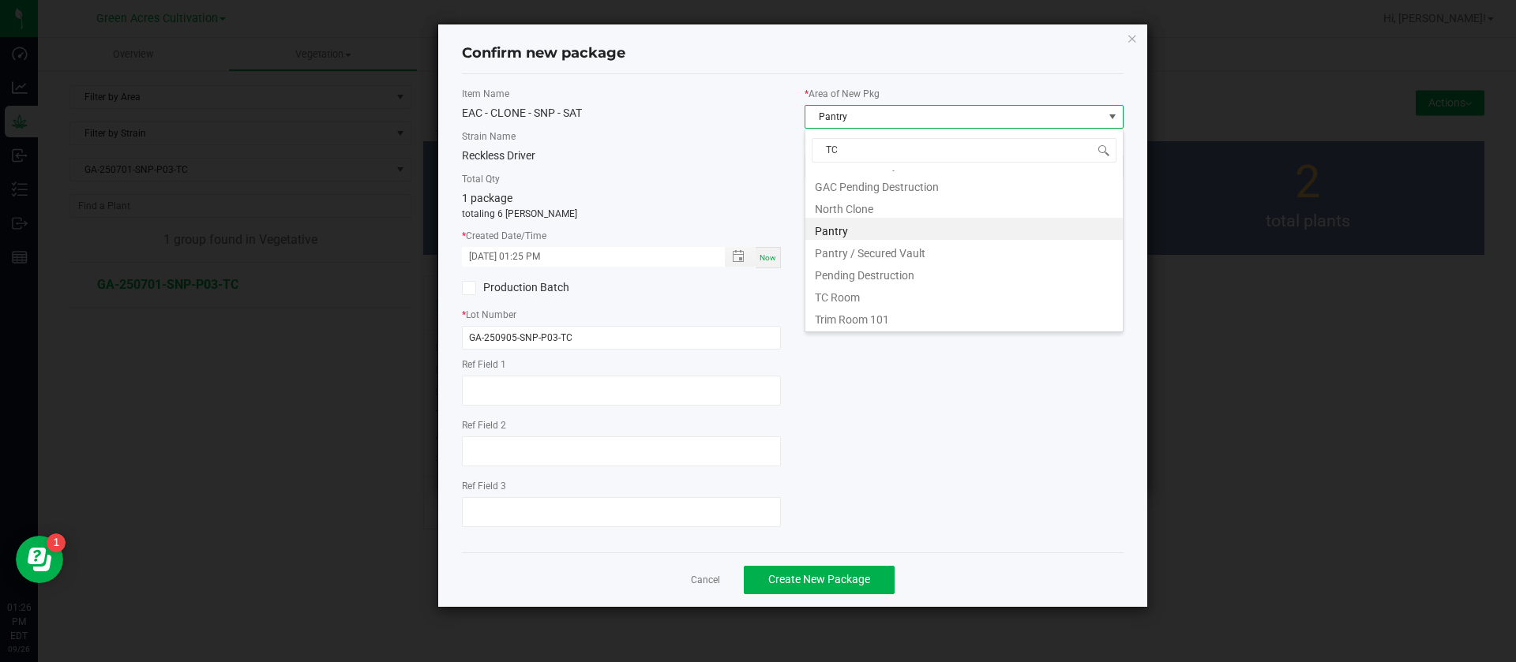
scroll to position [0, 0]
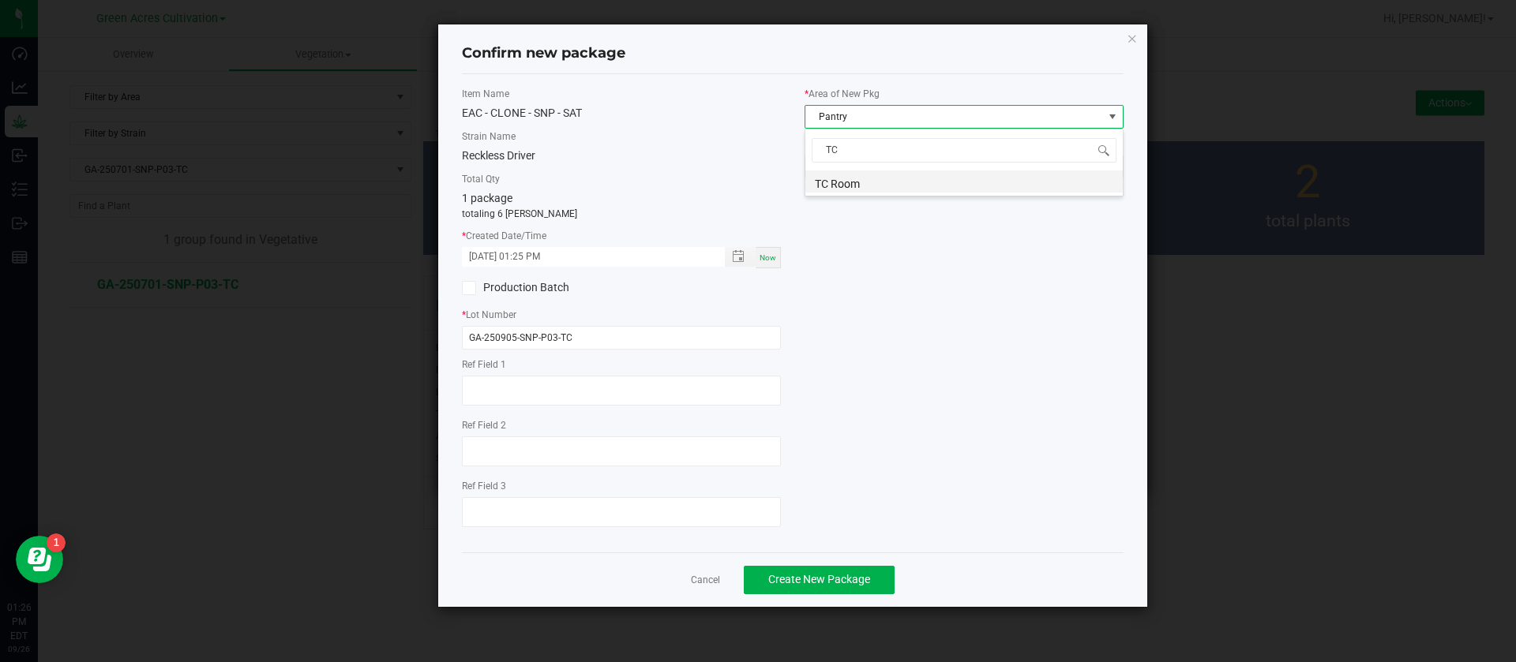
click at [870, 182] on li "TC Room" at bounding box center [963, 182] width 317 height 22
click at [803, 575] on span "Create New Package" at bounding box center [819, 579] width 102 height 13
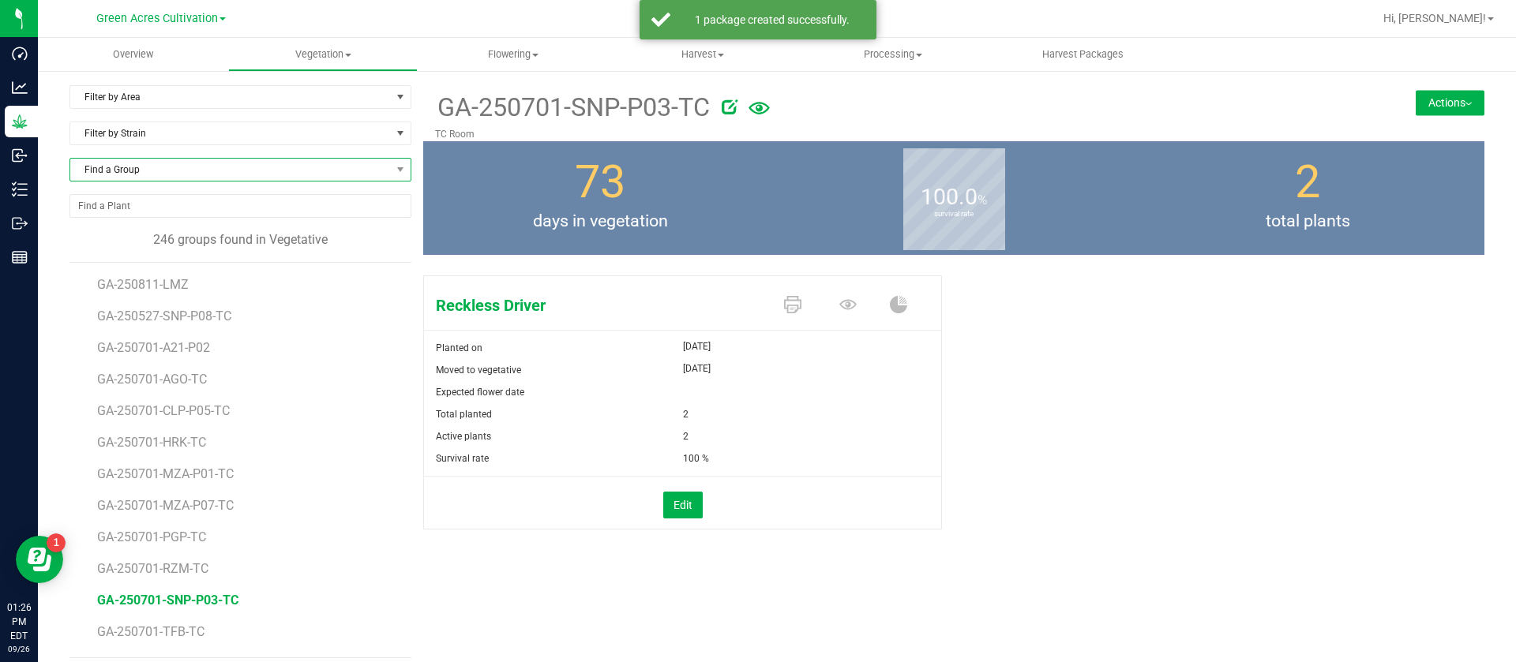
click at [167, 174] on span "Find a Group" at bounding box center [230, 170] width 320 height 22
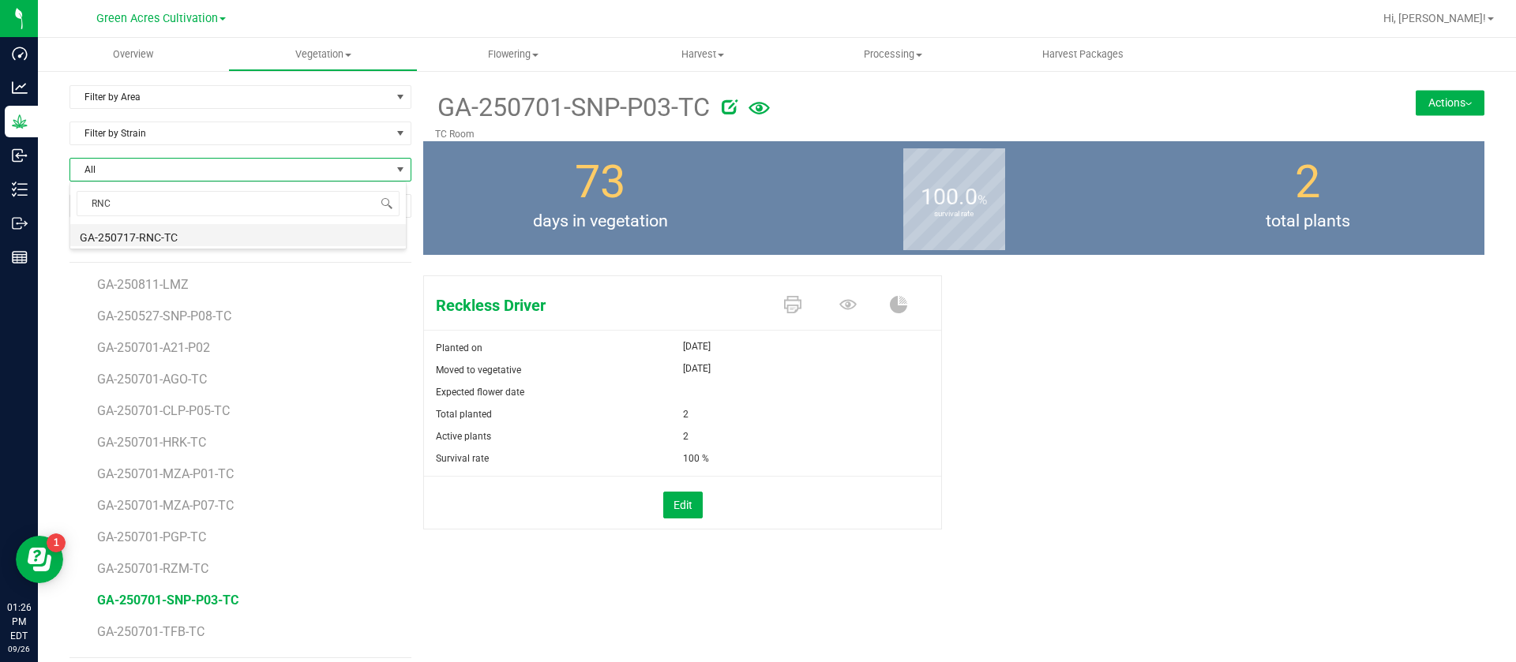
click at [236, 235] on li "GA-250717-RNC-TC" at bounding box center [237, 235] width 335 height 22
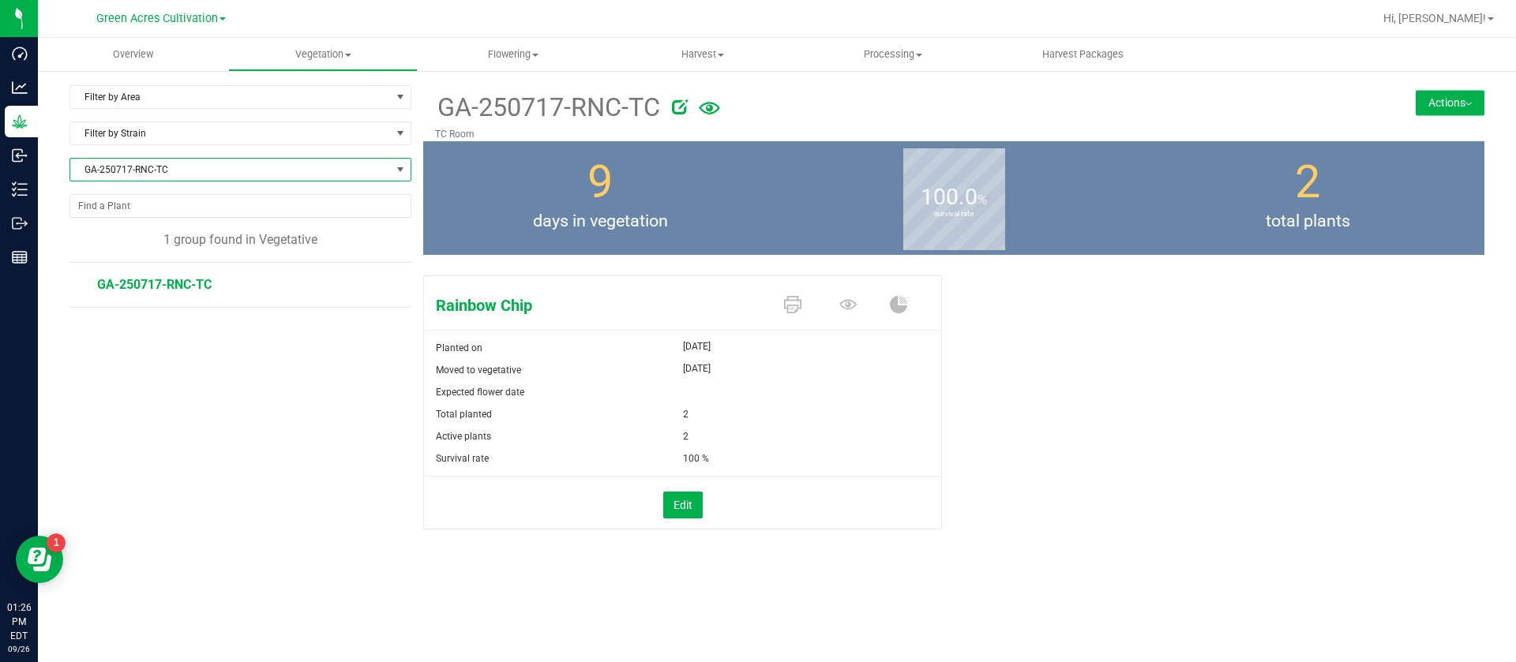
click at [1464, 103] on button "Actions" at bounding box center [1449, 102] width 69 height 25
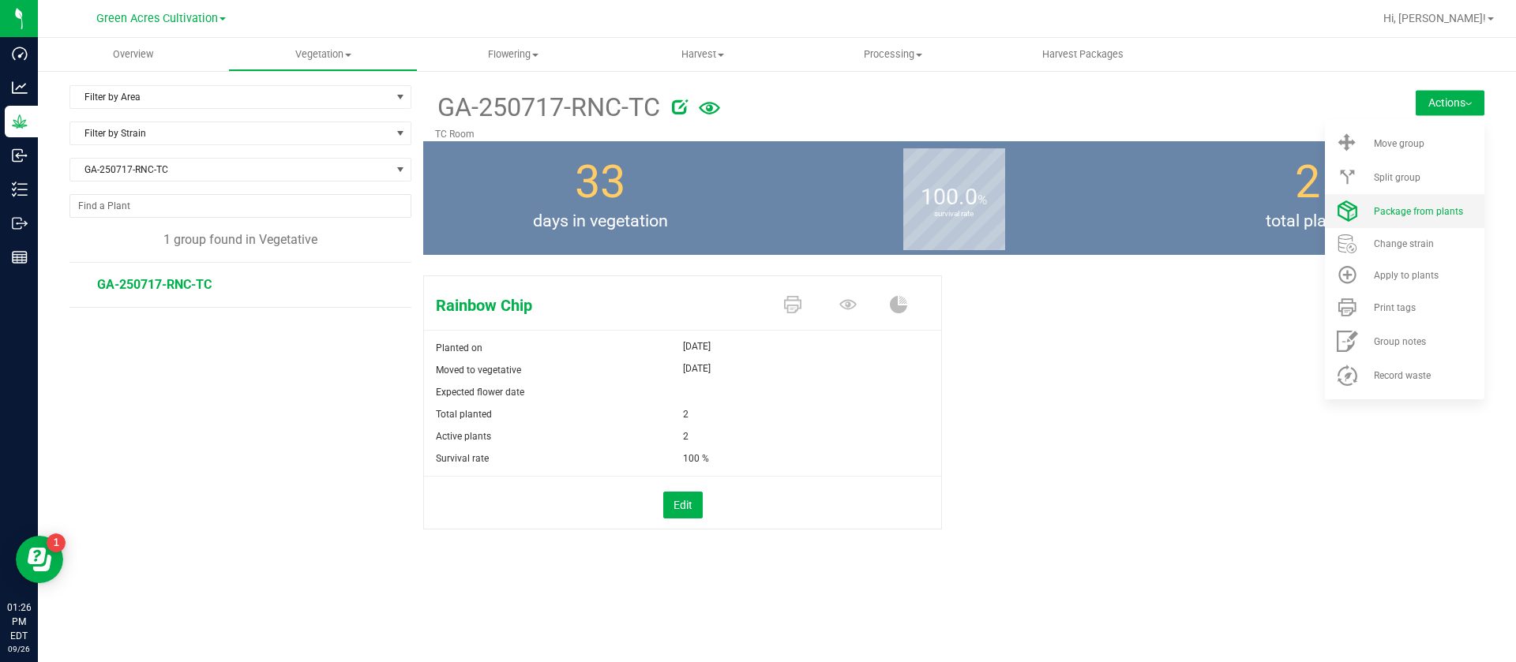
click at [1446, 222] on li "Package from plants" at bounding box center [1404, 211] width 159 height 34
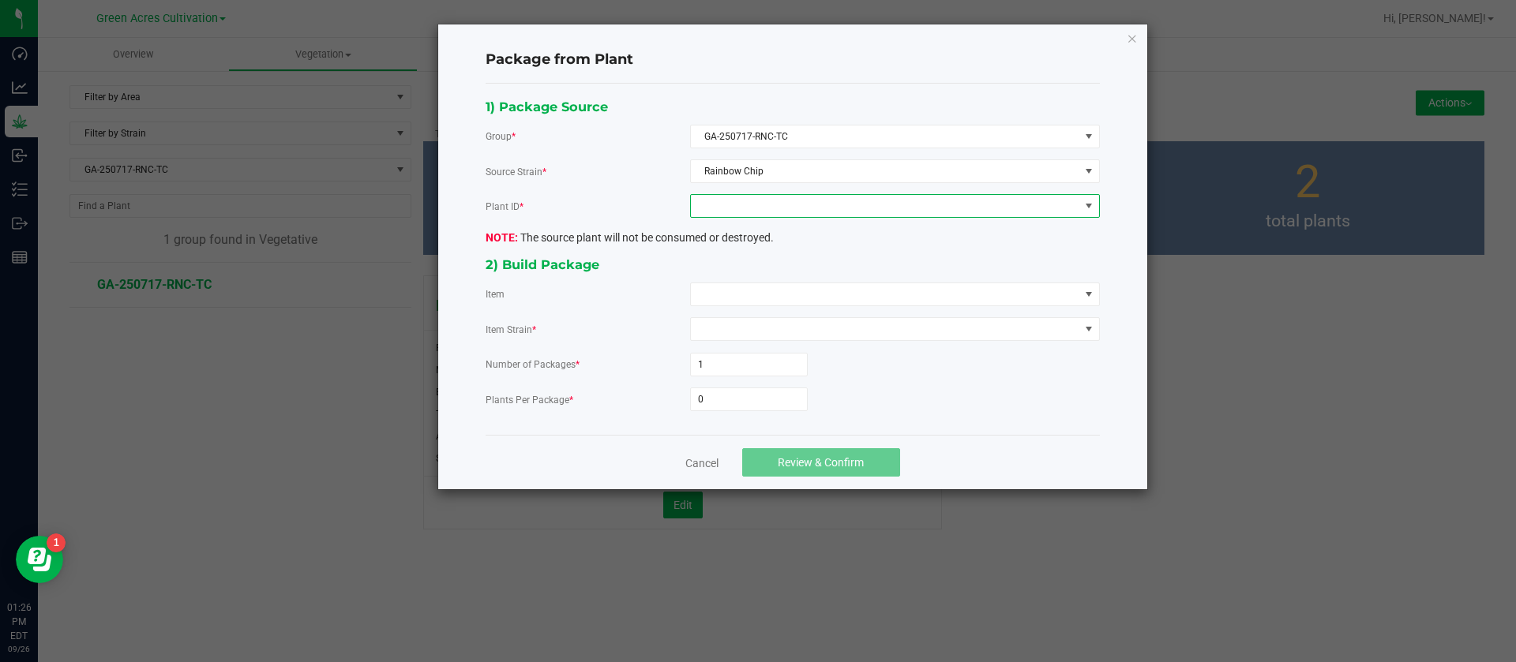
click at [762, 201] on span at bounding box center [885, 206] width 388 height 22
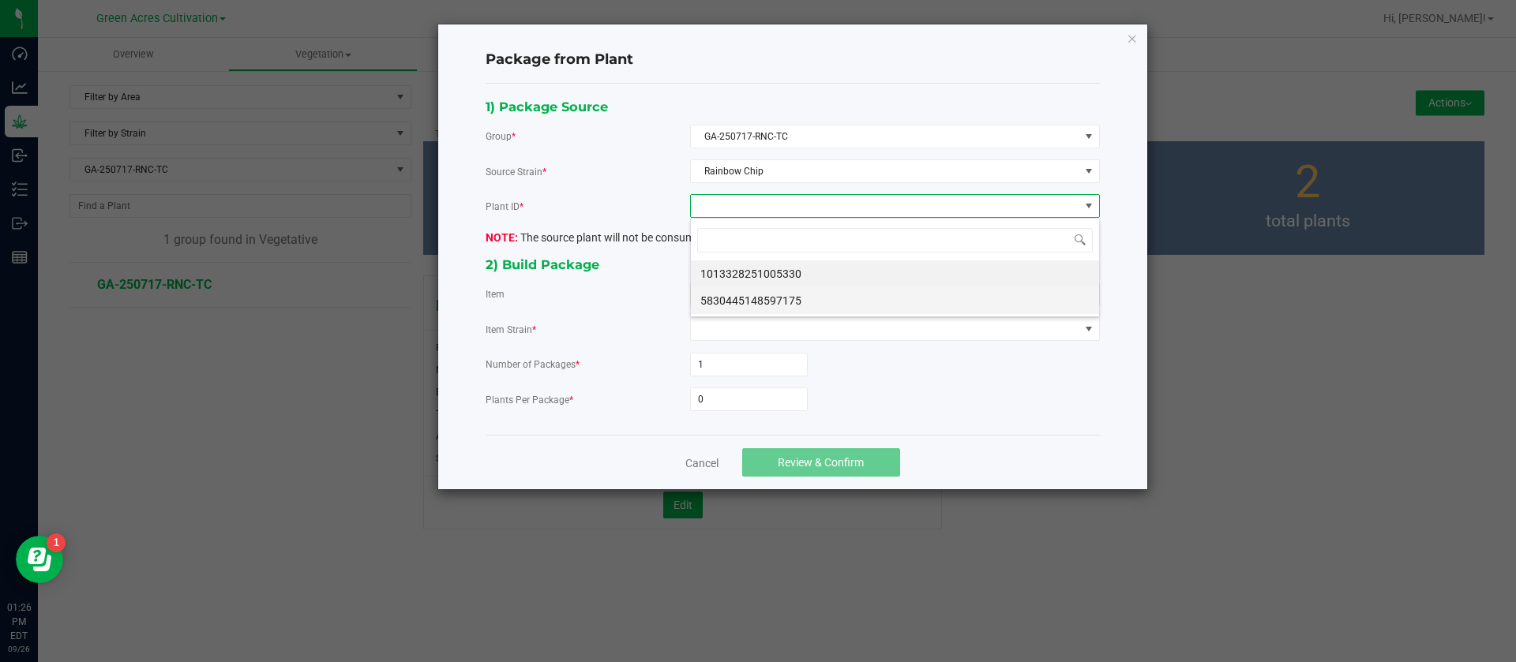
scroll to position [24, 409]
click at [777, 292] on li "5830445148597175" at bounding box center [895, 300] width 408 height 27
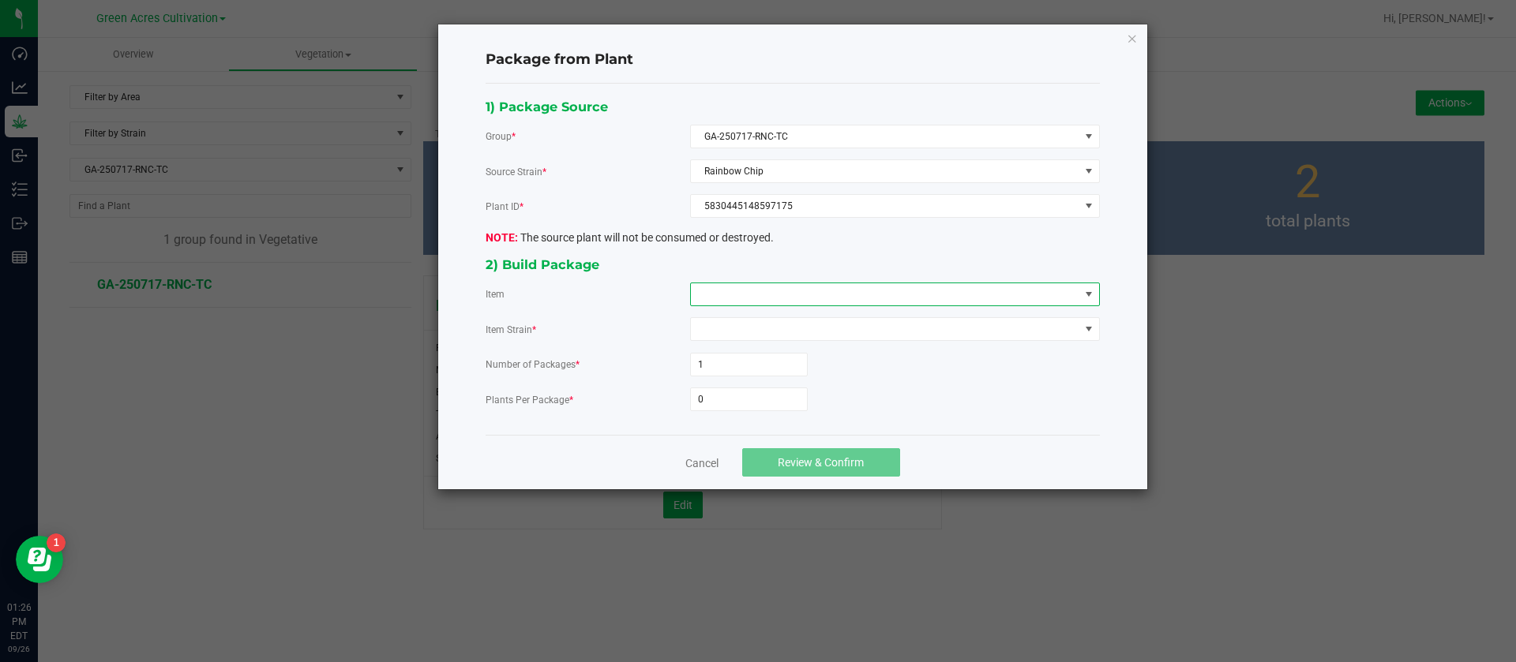
click at [767, 288] on span at bounding box center [885, 294] width 388 height 22
click at [805, 358] on HYB "EAC - CLONE - RNC - HYB" at bounding box center [895, 361] width 408 height 27
click at [722, 404] on input "0" at bounding box center [749, 399] width 116 height 22
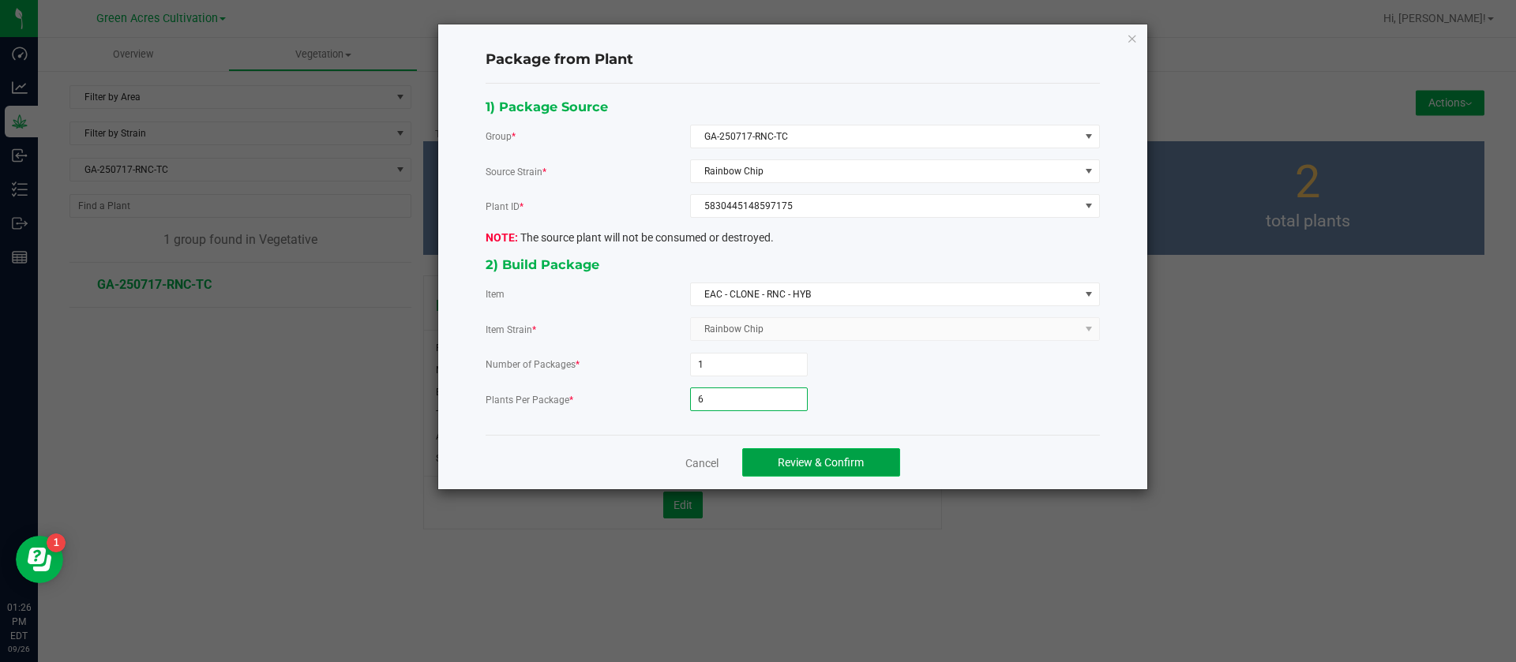
click at [785, 466] on span "Review & Confirm" at bounding box center [821, 462] width 86 height 13
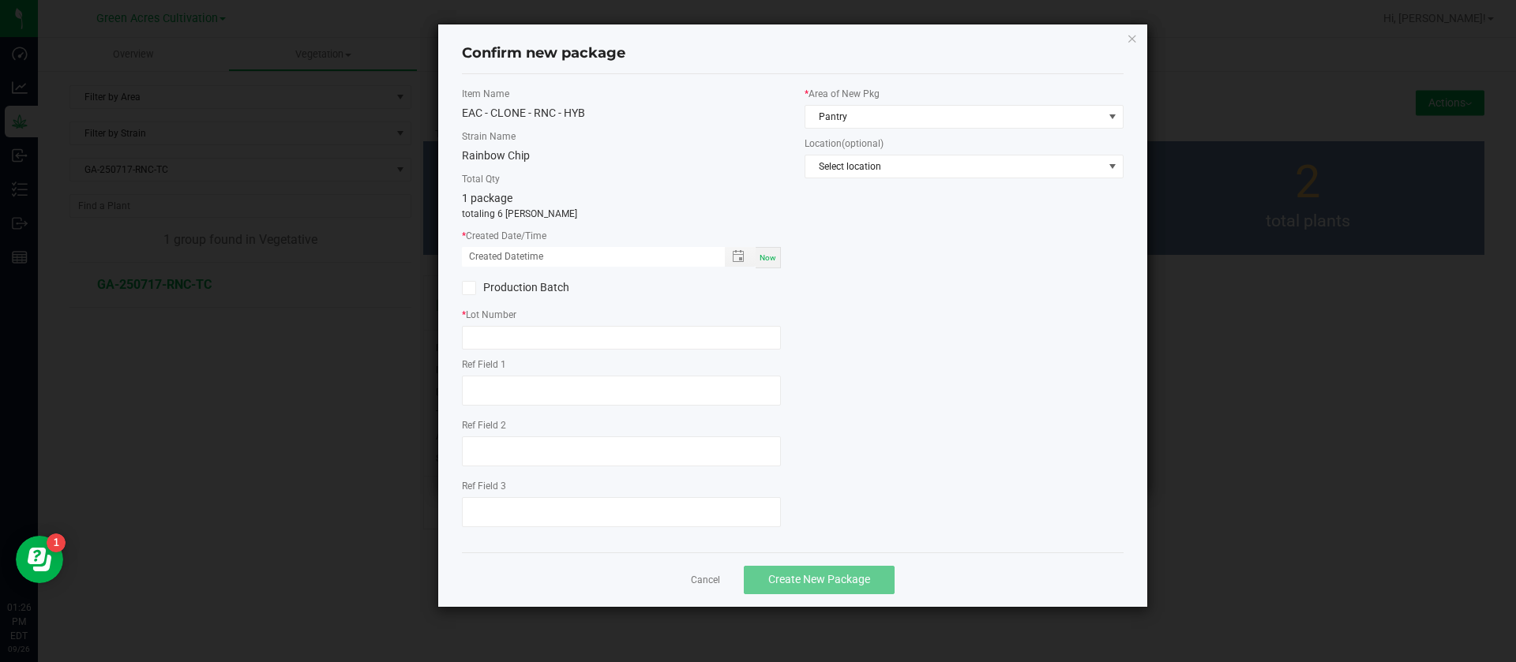
click at [776, 258] on div "Now" at bounding box center [767, 257] width 25 height 21
click at [493, 257] on input "09/26/2025 01:26 PM" at bounding box center [585, 257] width 246 height 20
click at [513, 328] on input "text" at bounding box center [621, 338] width 319 height 24
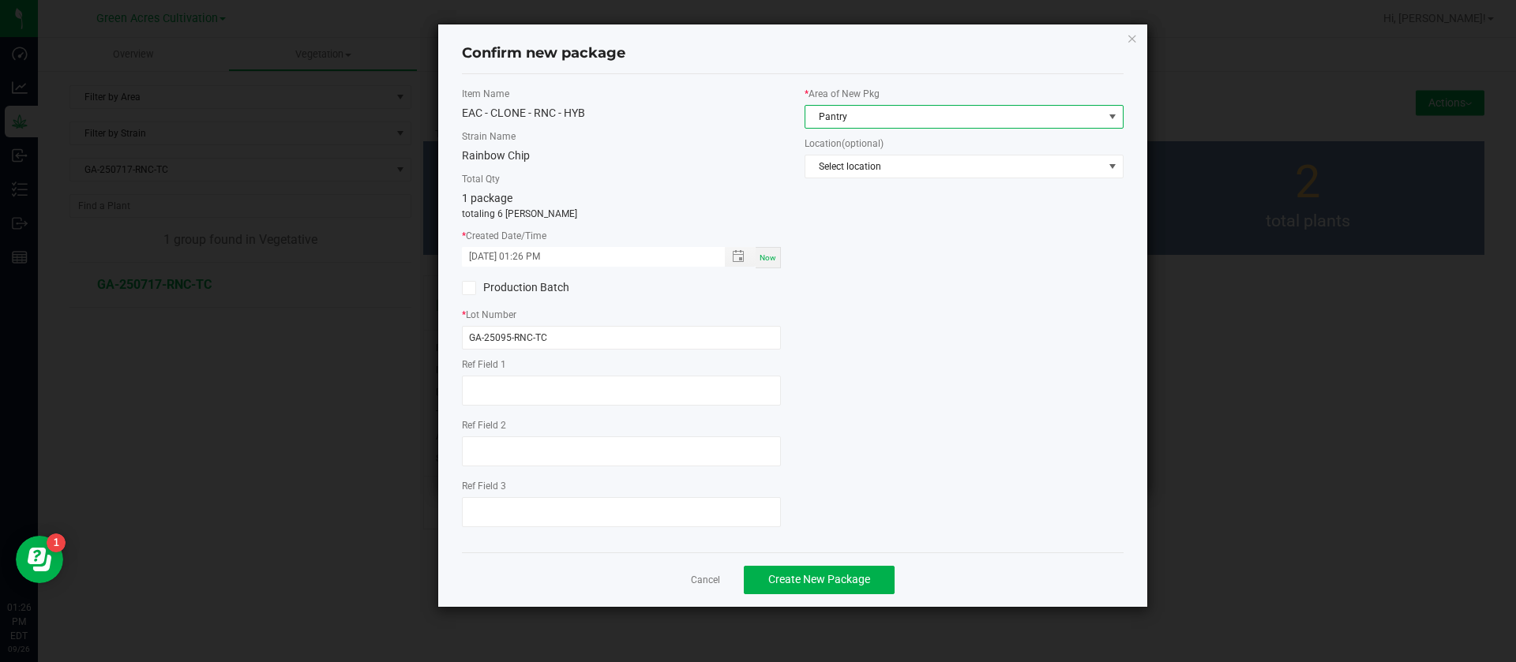
click at [841, 120] on span "Pantry" at bounding box center [954, 117] width 298 height 22
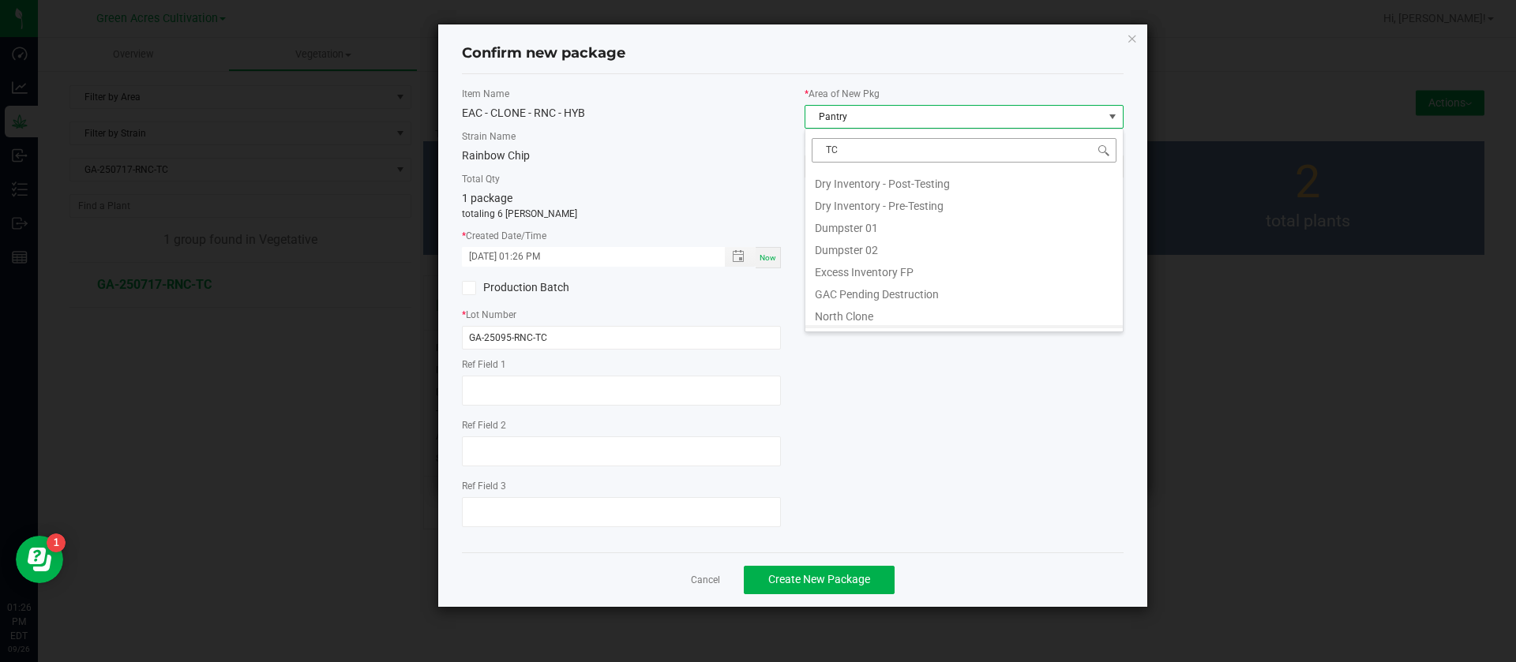
scroll to position [24, 319]
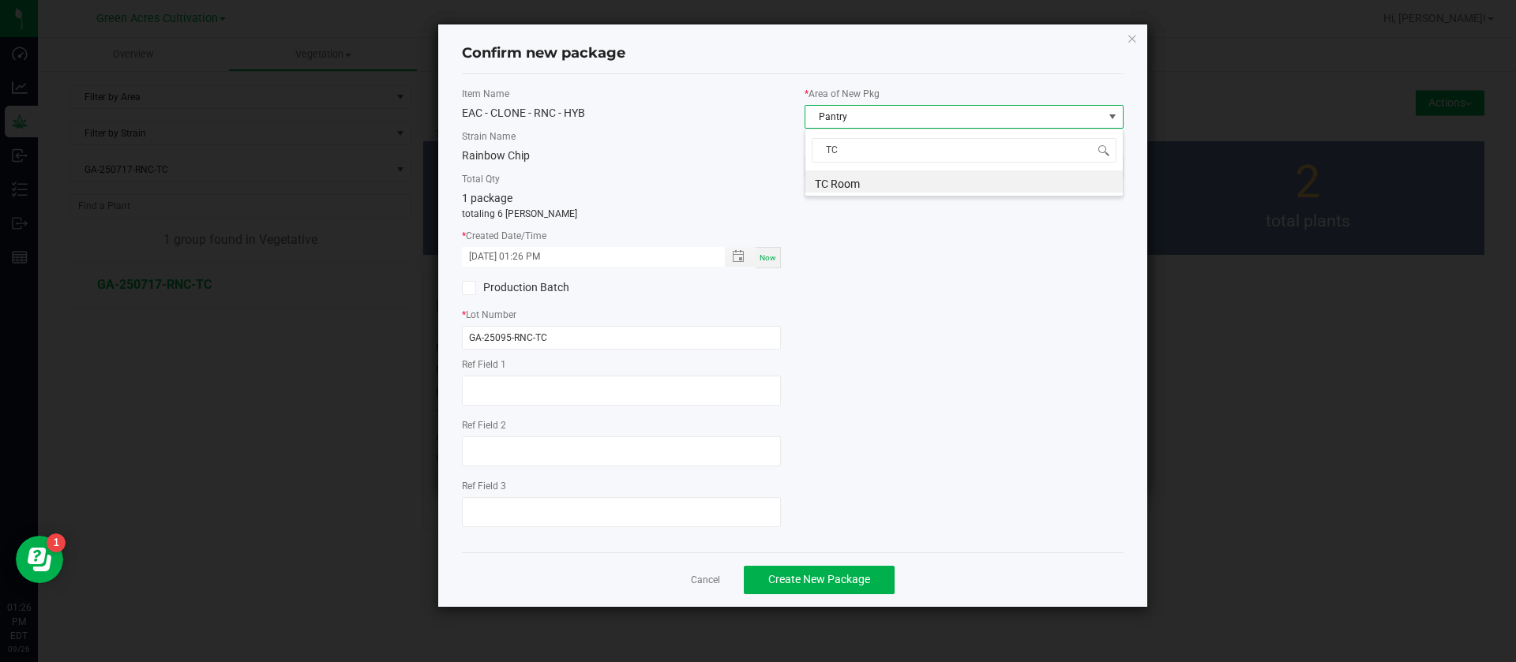
click at [862, 177] on li "TC Room" at bounding box center [963, 182] width 317 height 22
click at [799, 576] on span "Create New Package" at bounding box center [819, 579] width 102 height 13
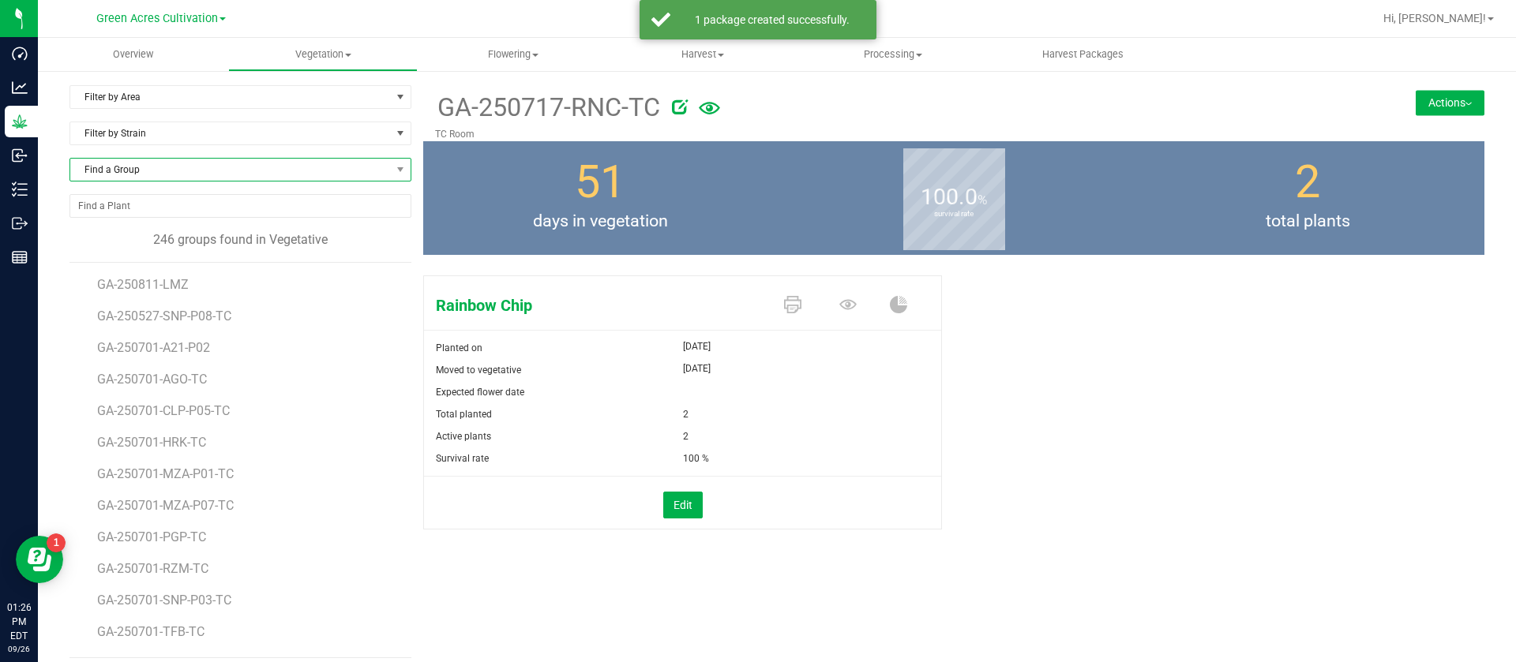
click at [184, 164] on span "Find a Group" at bounding box center [230, 170] width 320 height 22
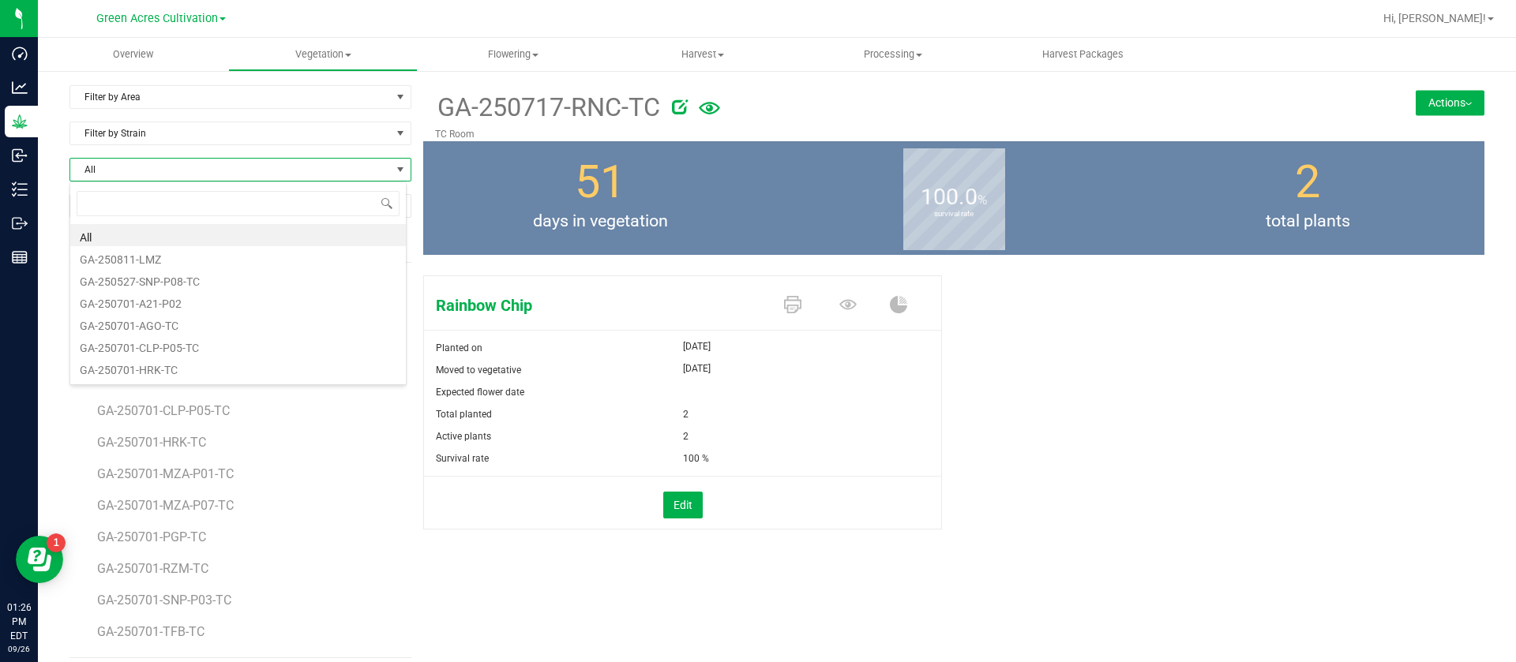
scroll to position [24, 338]
click at [179, 224] on li "GA-250717-ICS-TC" at bounding box center [237, 235] width 335 height 22
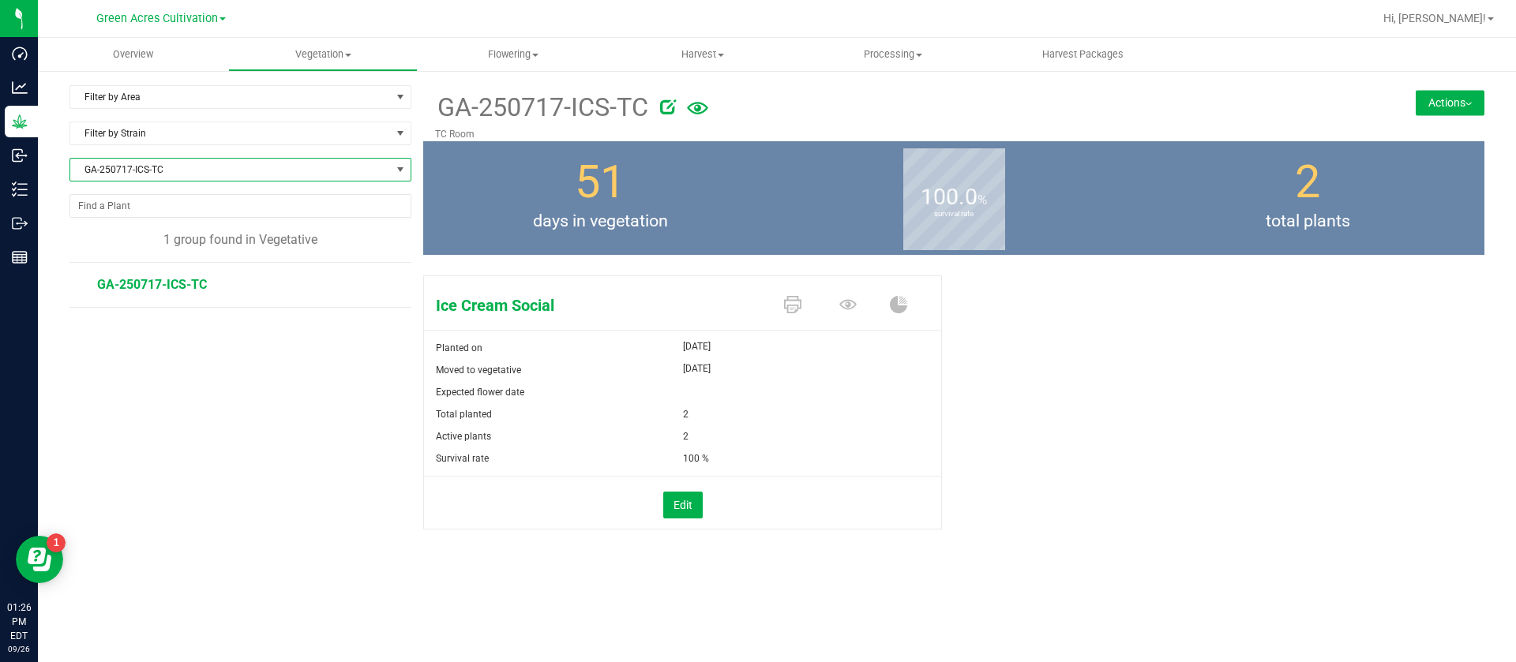
click at [1448, 112] on button "Actions" at bounding box center [1449, 102] width 69 height 25
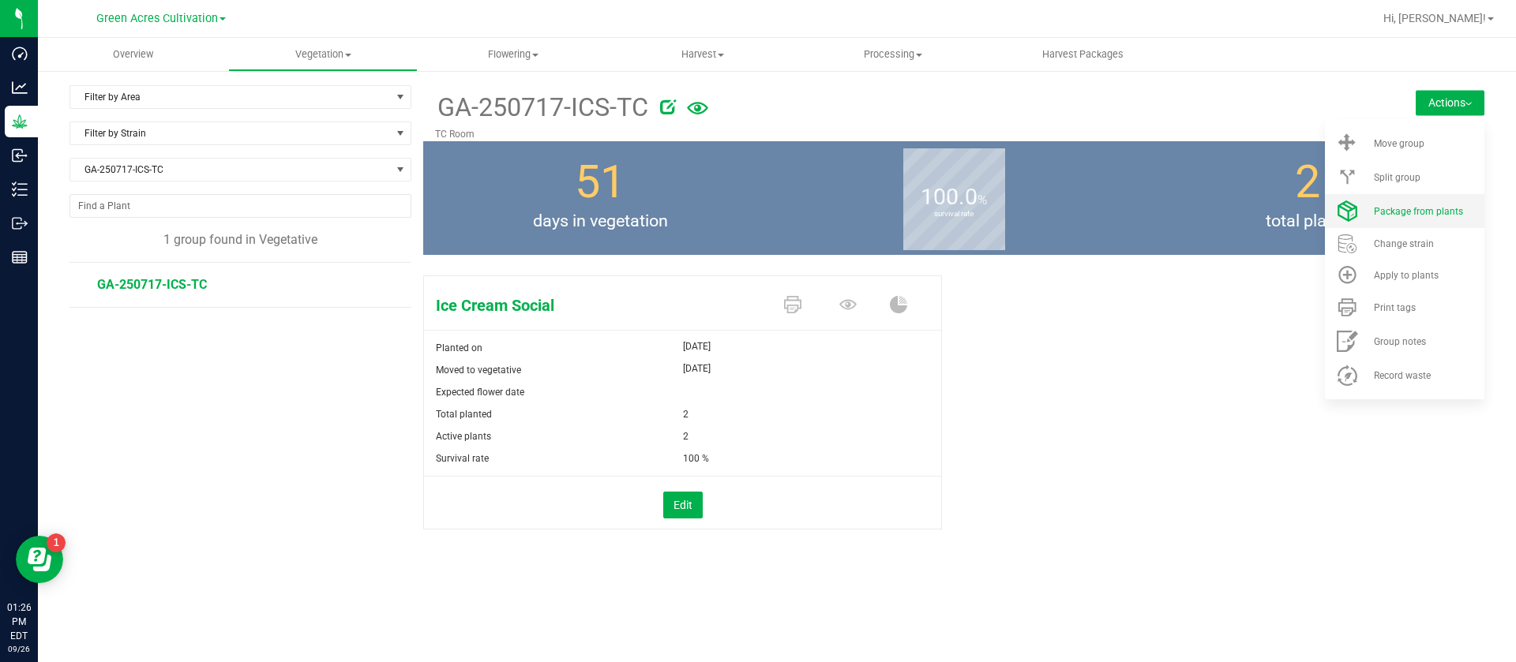
click at [1399, 208] on span "Package from plants" at bounding box center [1418, 211] width 89 height 11
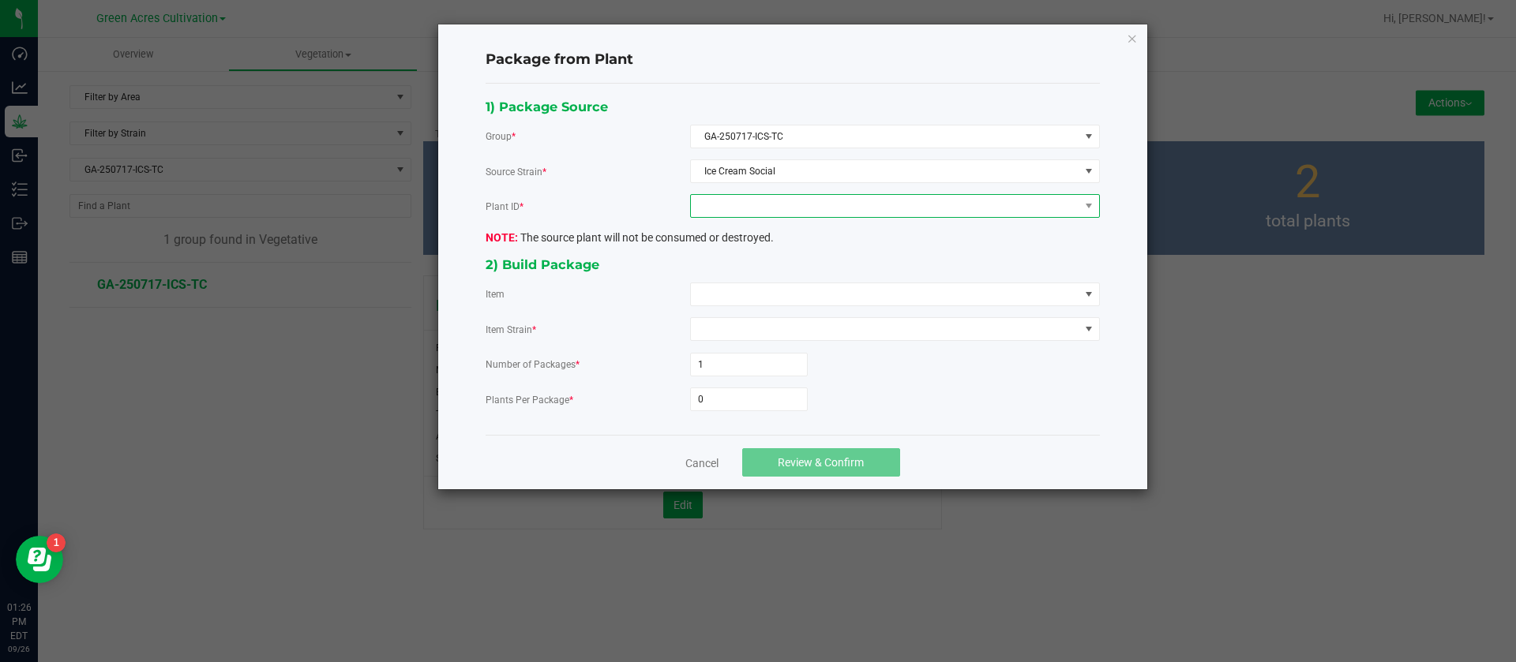
click at [741, 209] on span at bounding box center [885, 206] width 388 height 22
click at [752, 284] on li "0798924980013558" at bounding box center [895, 274] width 408 height 27
click at [760, 285] on span at bounding box center [885, 294] width 388 height 22
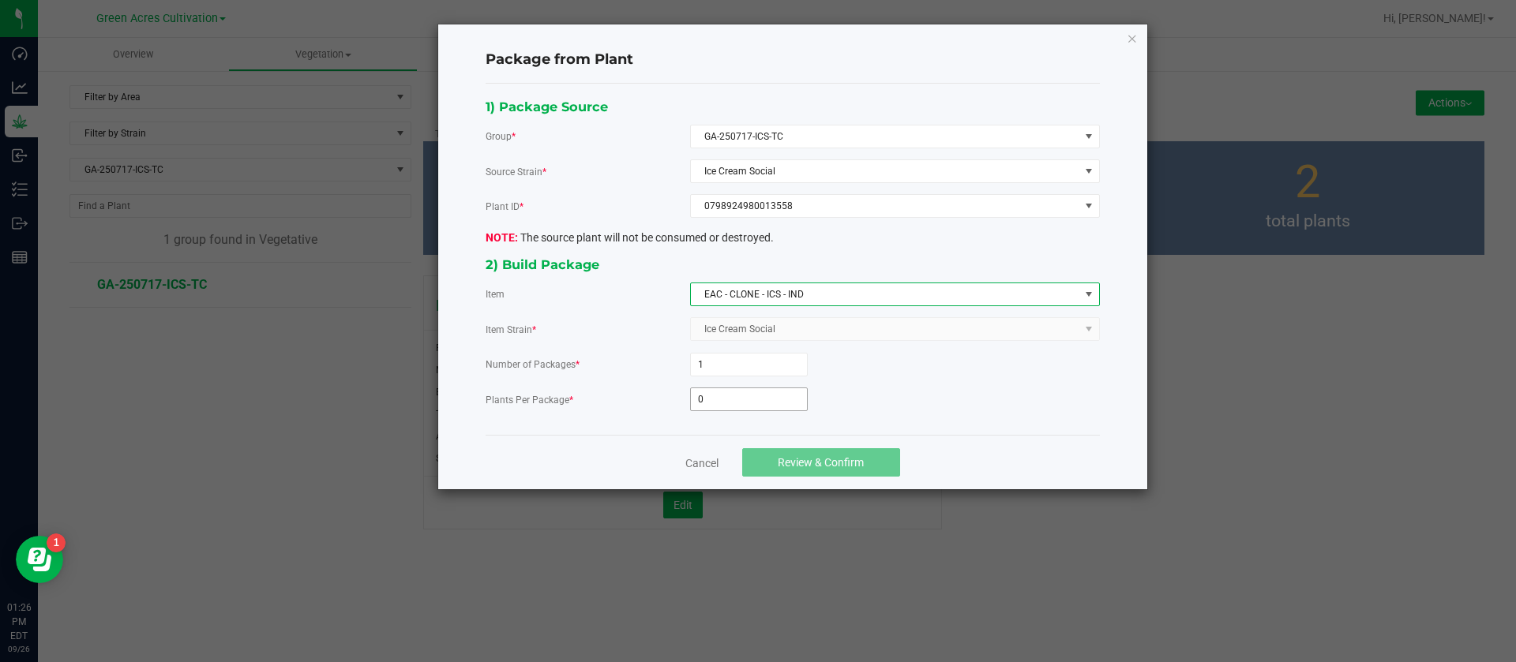
click at [743, 407] on input "0" at bounding box center [749, 399] width 116 height 22
click at [851, 467] on span "Review & Confirm" at bounding box center [821, 462] width 86 height 13
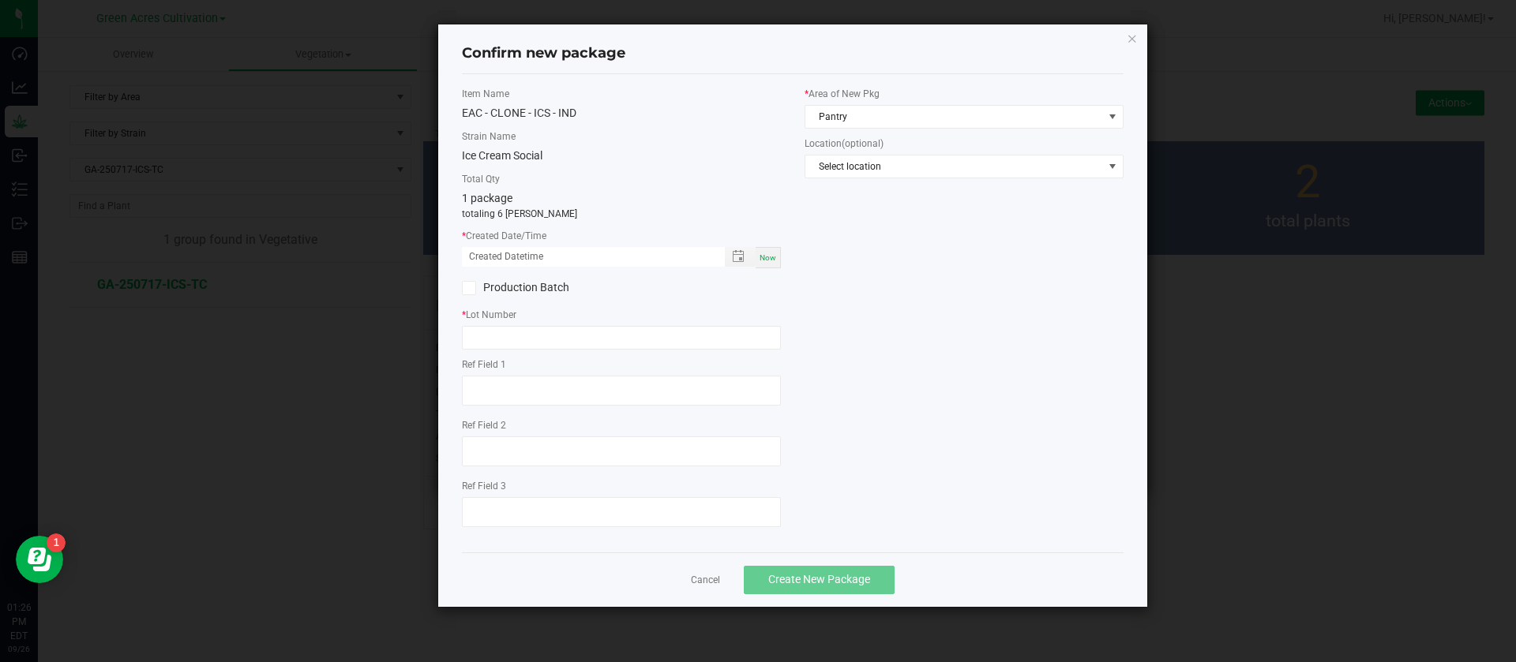
click at [774, 259] on span "Now" at bounding box center [767, 257] width 17 height 9
click at [491, 250] on input "09/26/2025 01:26 PM" at bounding box center [585, 257] width 246 height 20
click at [543, 343] on input "text" at bounding box center [621, 338] width 319 height 24
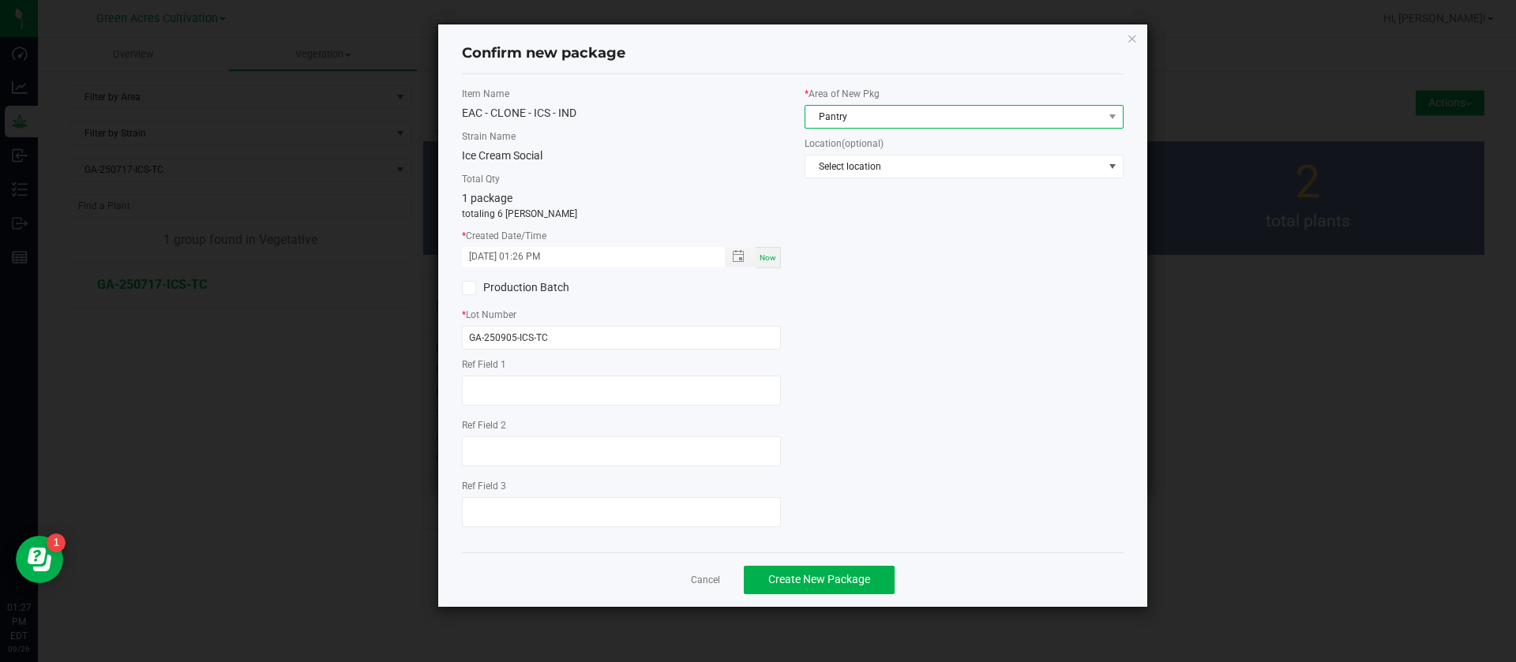
click at [867, 116] on span "Pantry" at bounding box center [954, 117] width 298 height 22
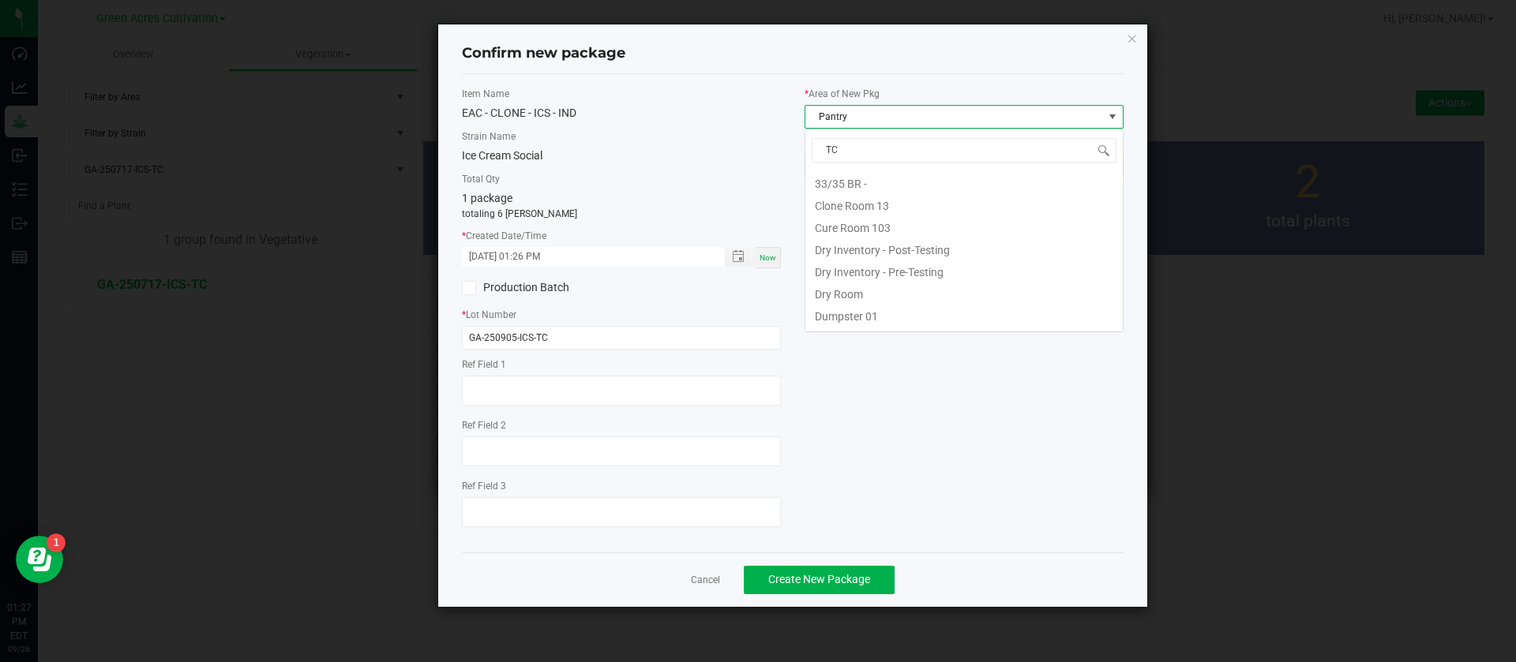
scroll to position [0, 0]
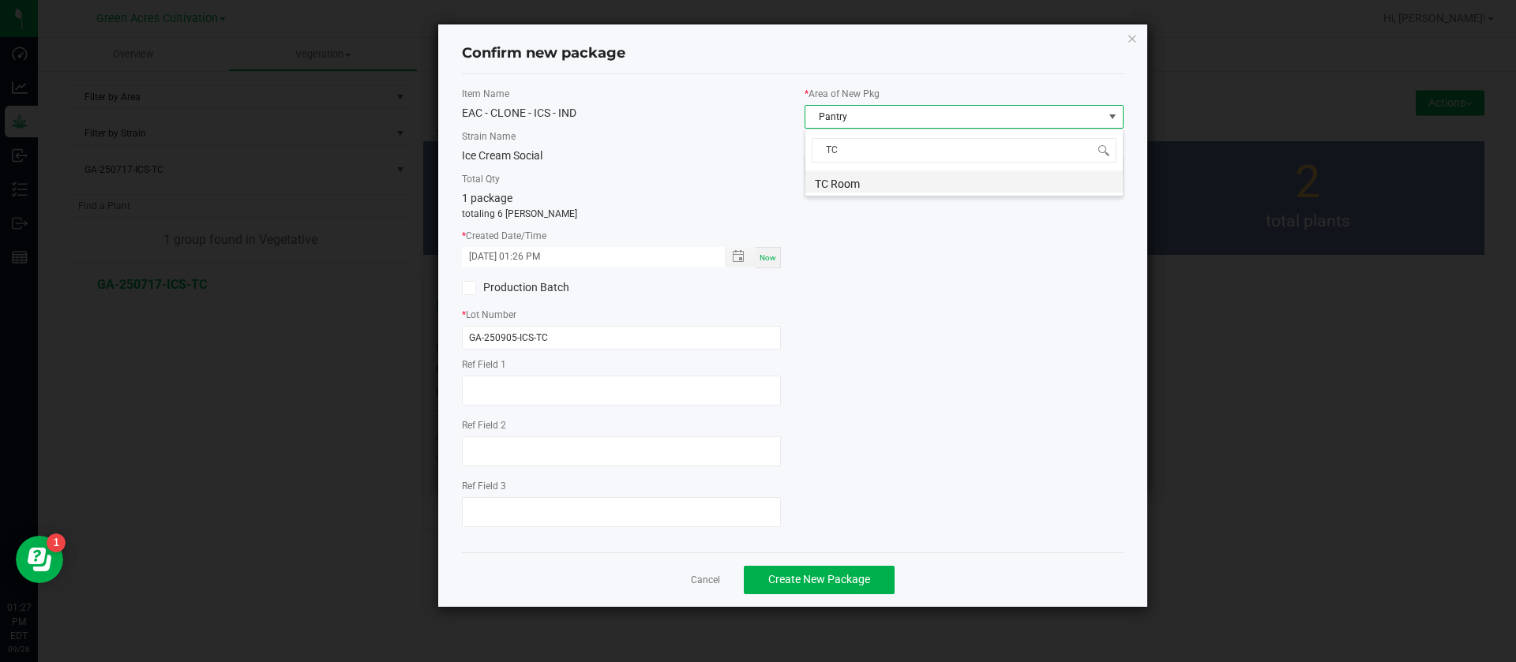
click at [855, 188] on li "TC Room" at bounding box center [963, 182] width 317 height 22
click at [825, 594] on div "Cancel Create New Package" at bounding box center [793, 580] width 662 height 54
click at [843, 577] on span "Create New Package" at bounding box center [819, 579] width 102 height 13
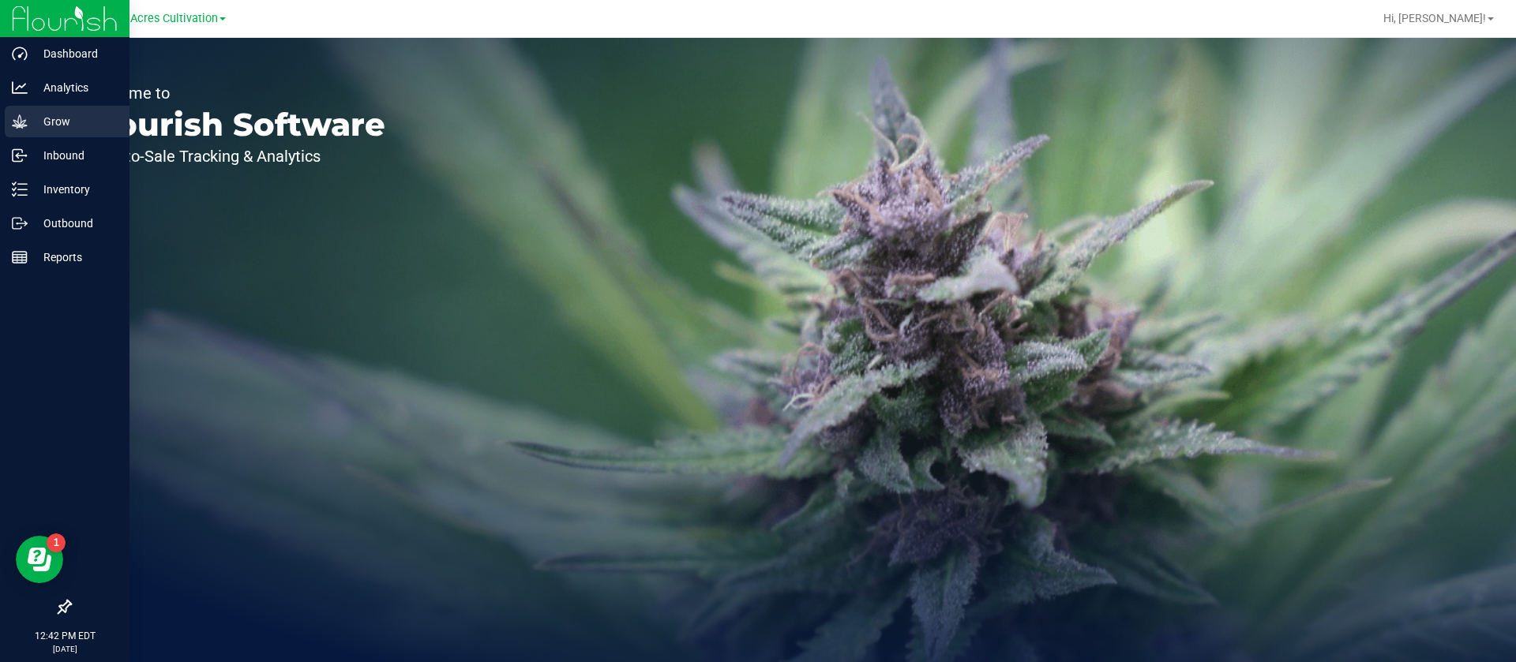
click at [41, 125] on p "Grow" at bounding box center [75, 121] width 95 height 19
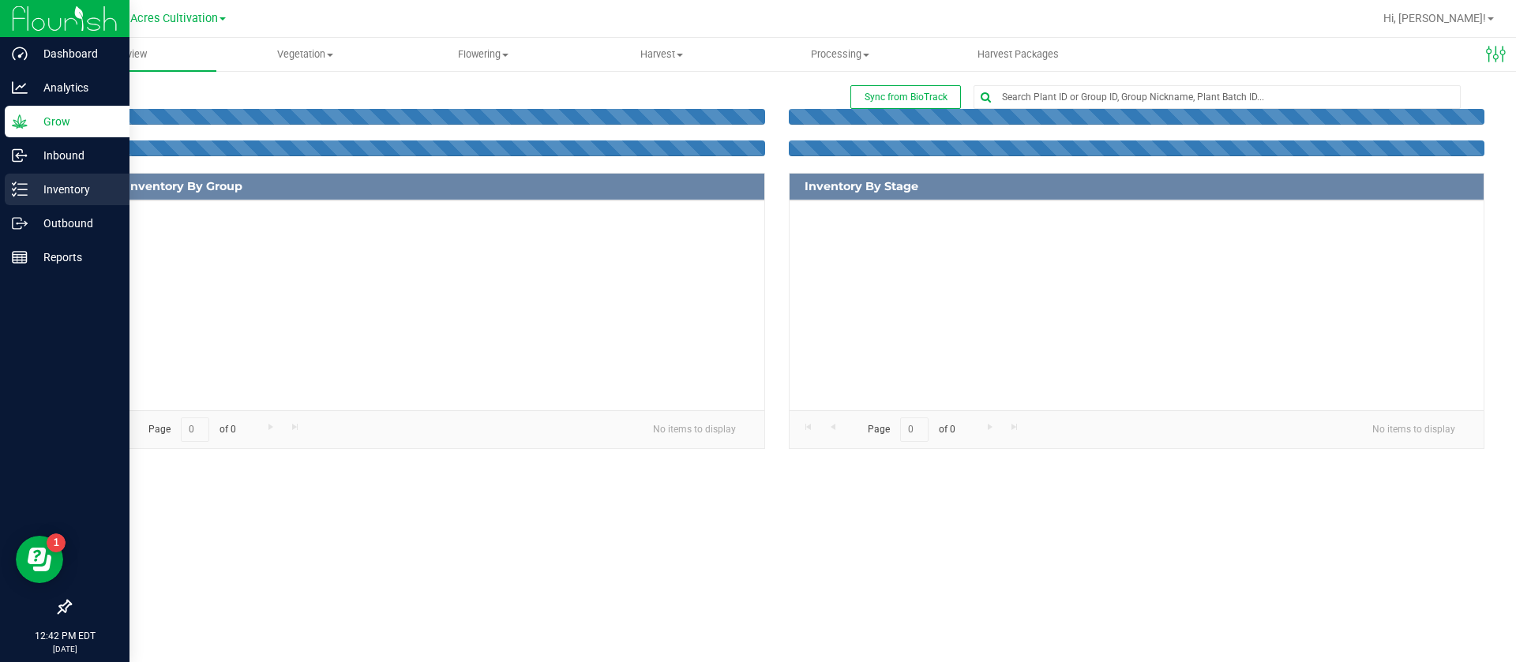
click at [44, 186] on p "Inventory" at bounding box center [75, 189] width 95 height 19
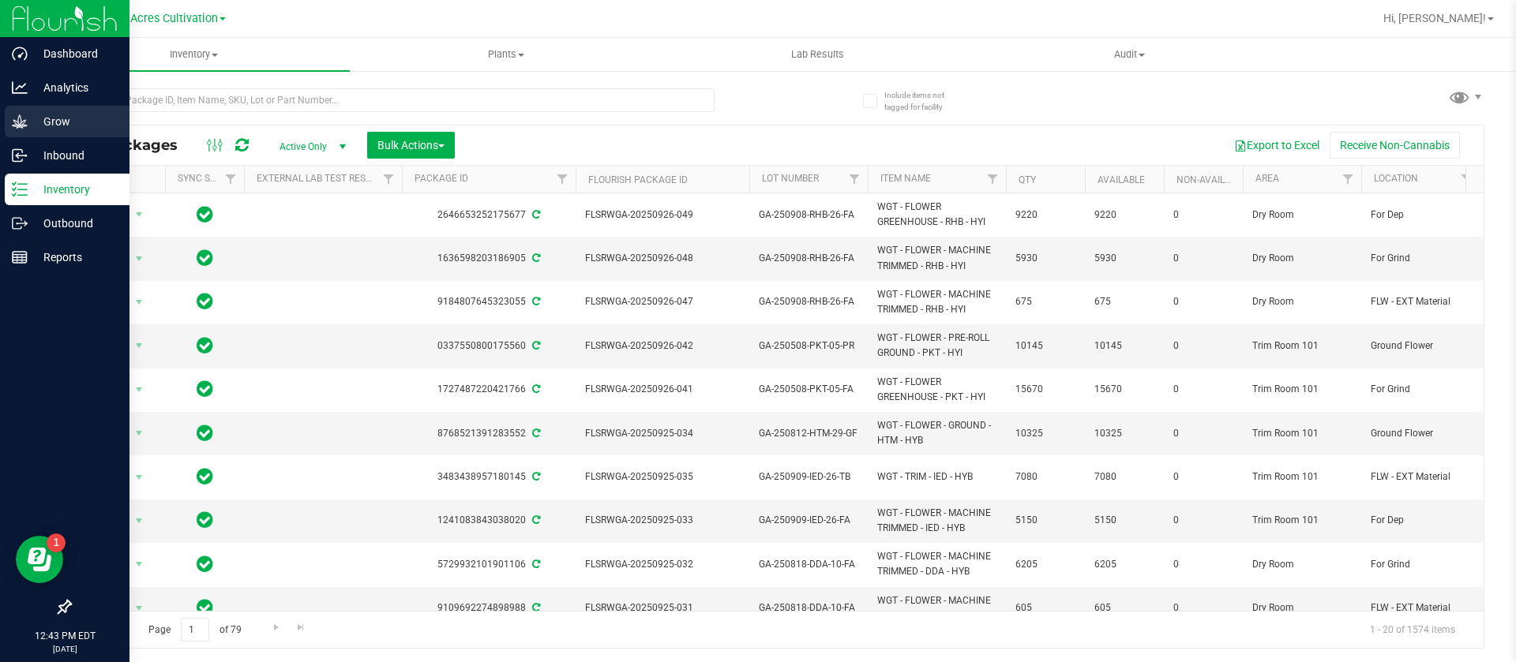
click at [24, 119] on icon at bounding box center [20, 122] width 16 height 16
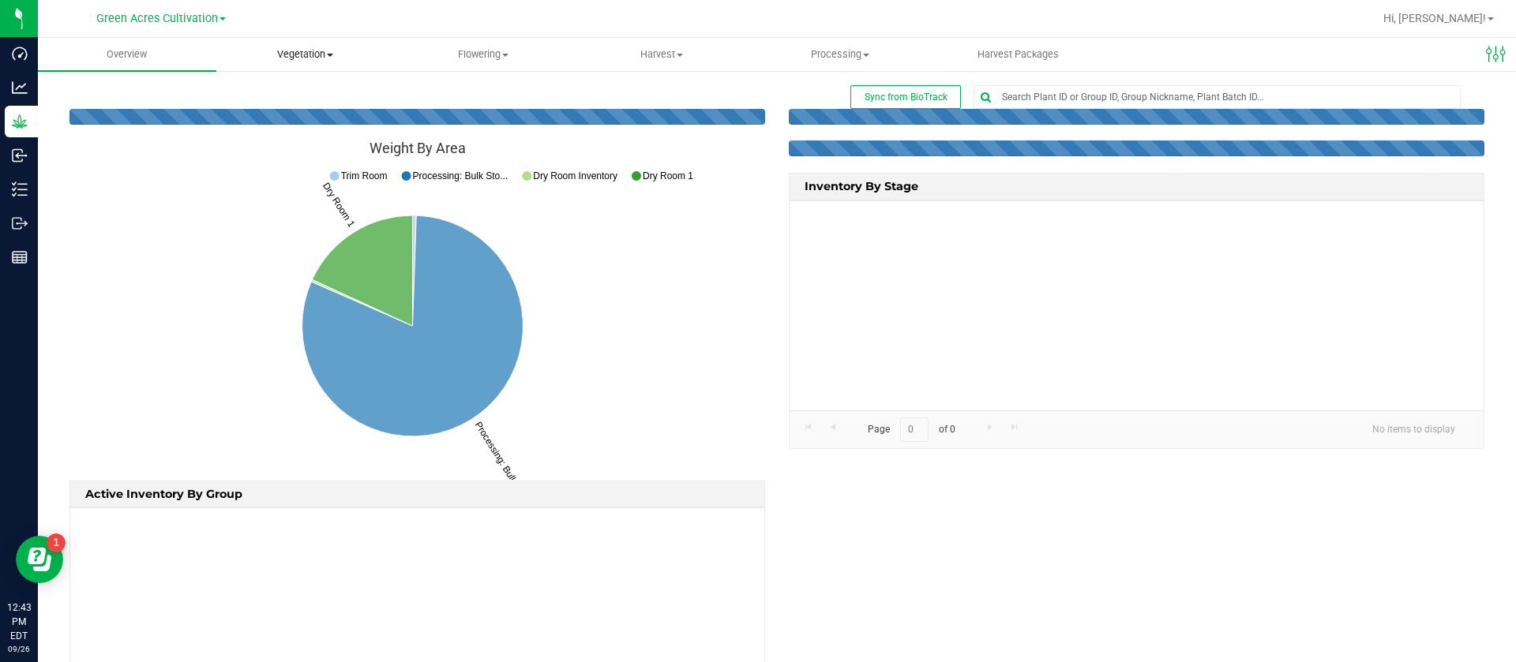
click at [269, 53] on span "Vegetation" at bounding box center [305, 54] width 177 height 14
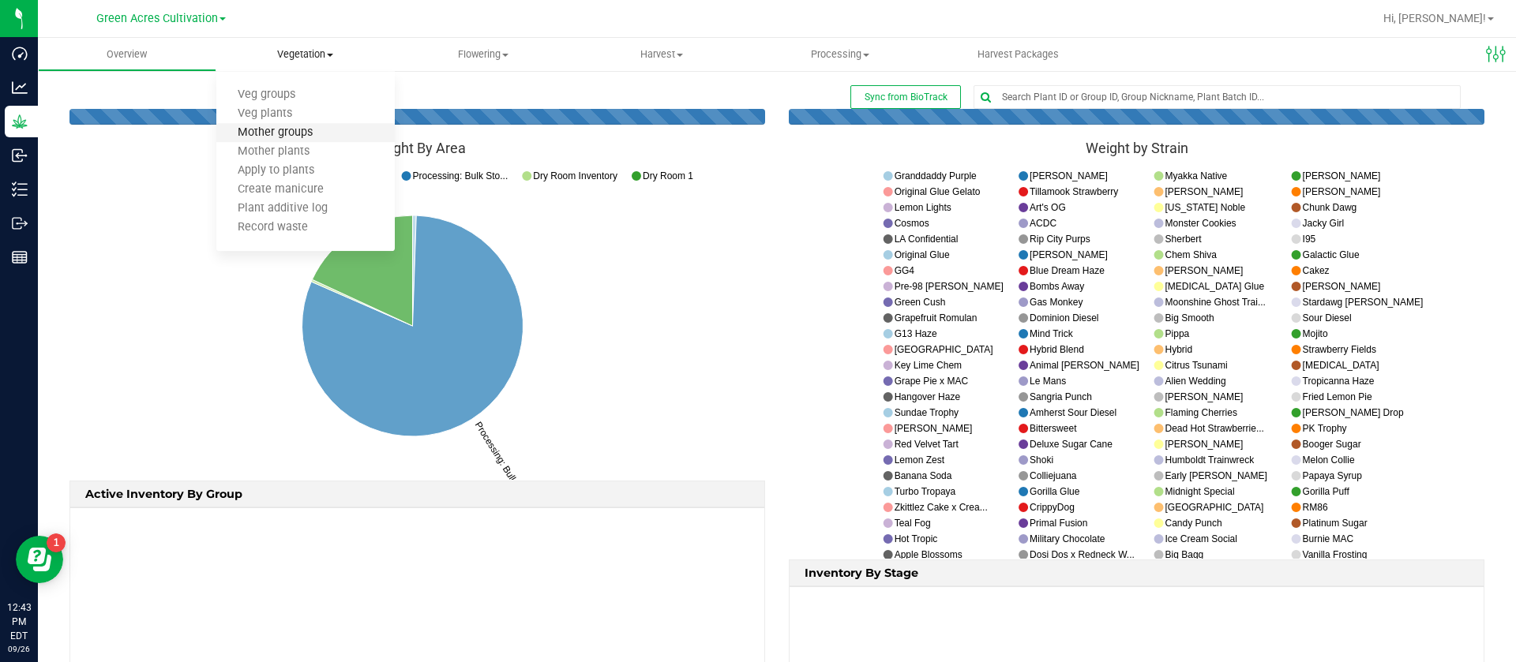
click at [297, 132] on span "Mother groups" at bounding box center [275, 132] width 118 height 13
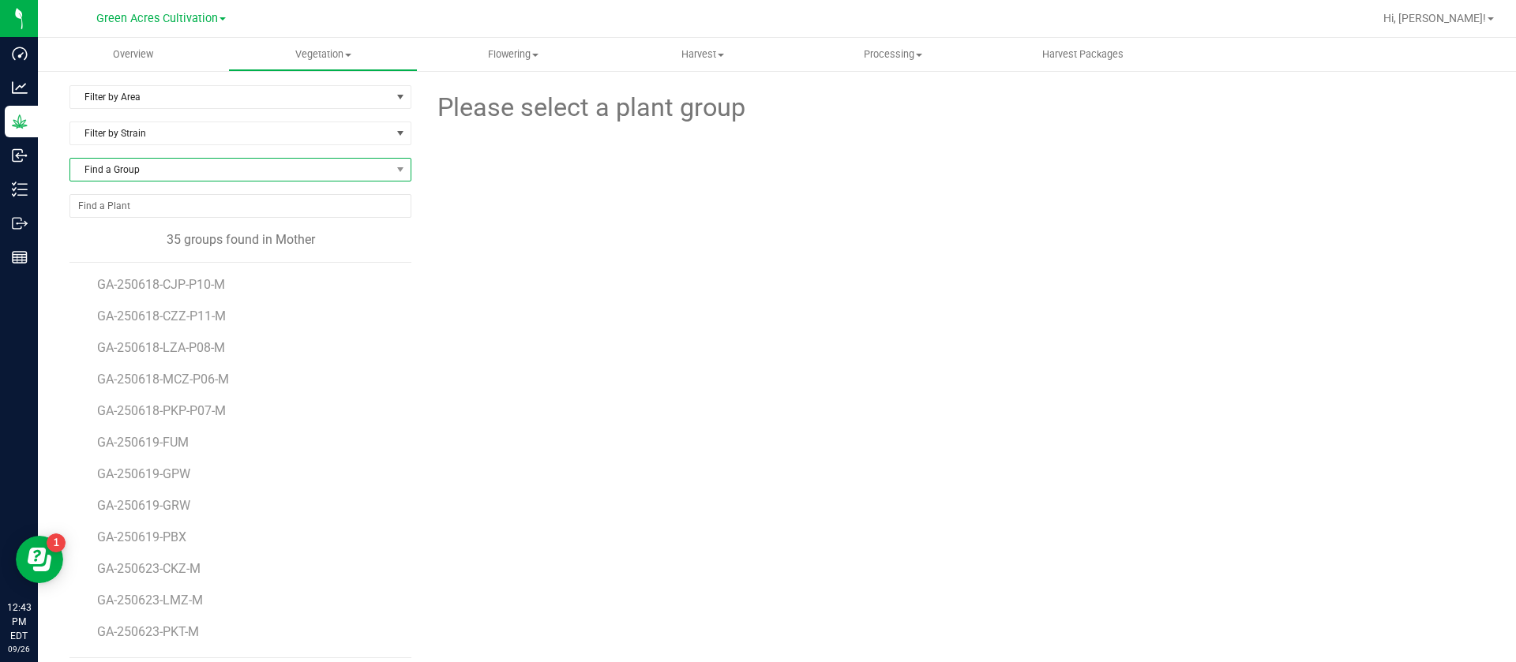
click at [133, 166] on span "Find a Group" at bounding box center [230, 170] width 320 height 22
type input "dkr"
click at [628, 305] on div "Please select a plant group" at bounding box center [953, 371] width 1061 height 573
click at [163, 174] on span "Find a Group" at bounding box center [230, 170] width 320 height 22
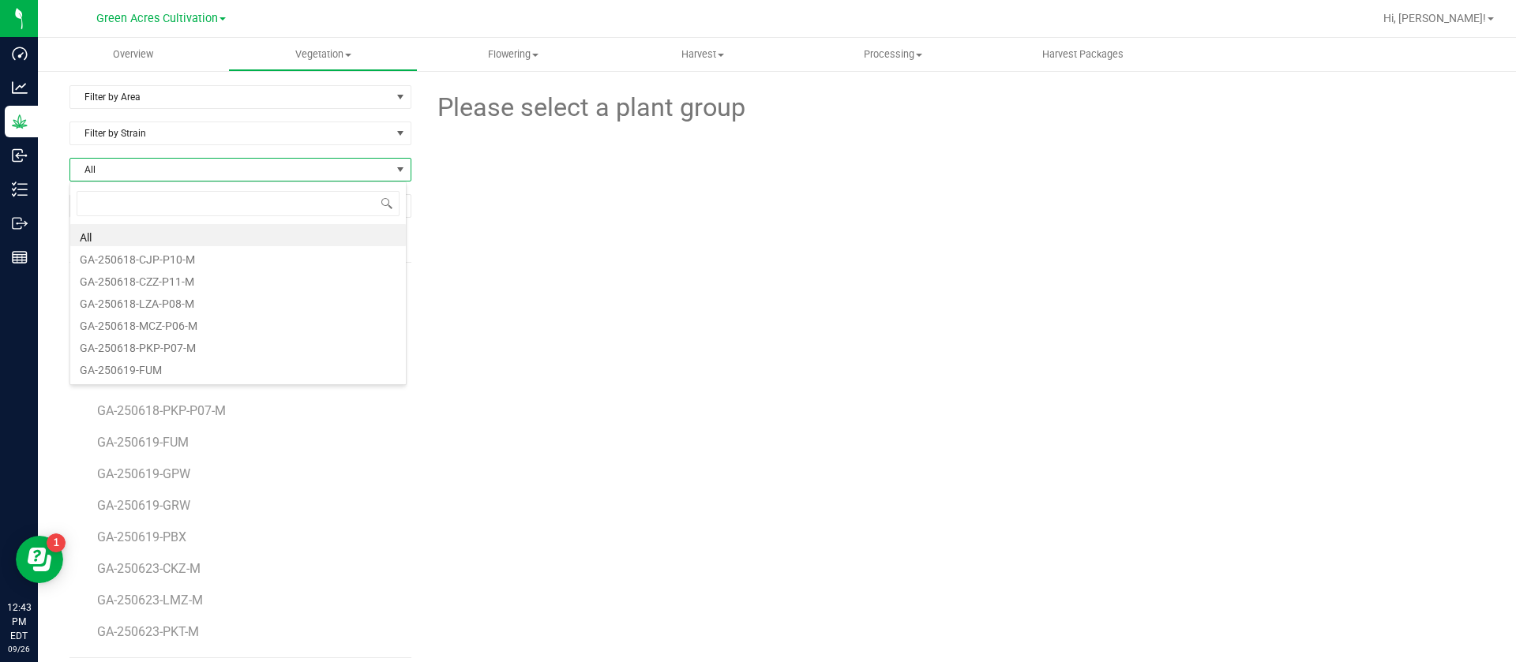
type input "d"
click at [164, 12] on span "Green Acres Cultivation" at bounding box center [157, 19] width 122 height 14
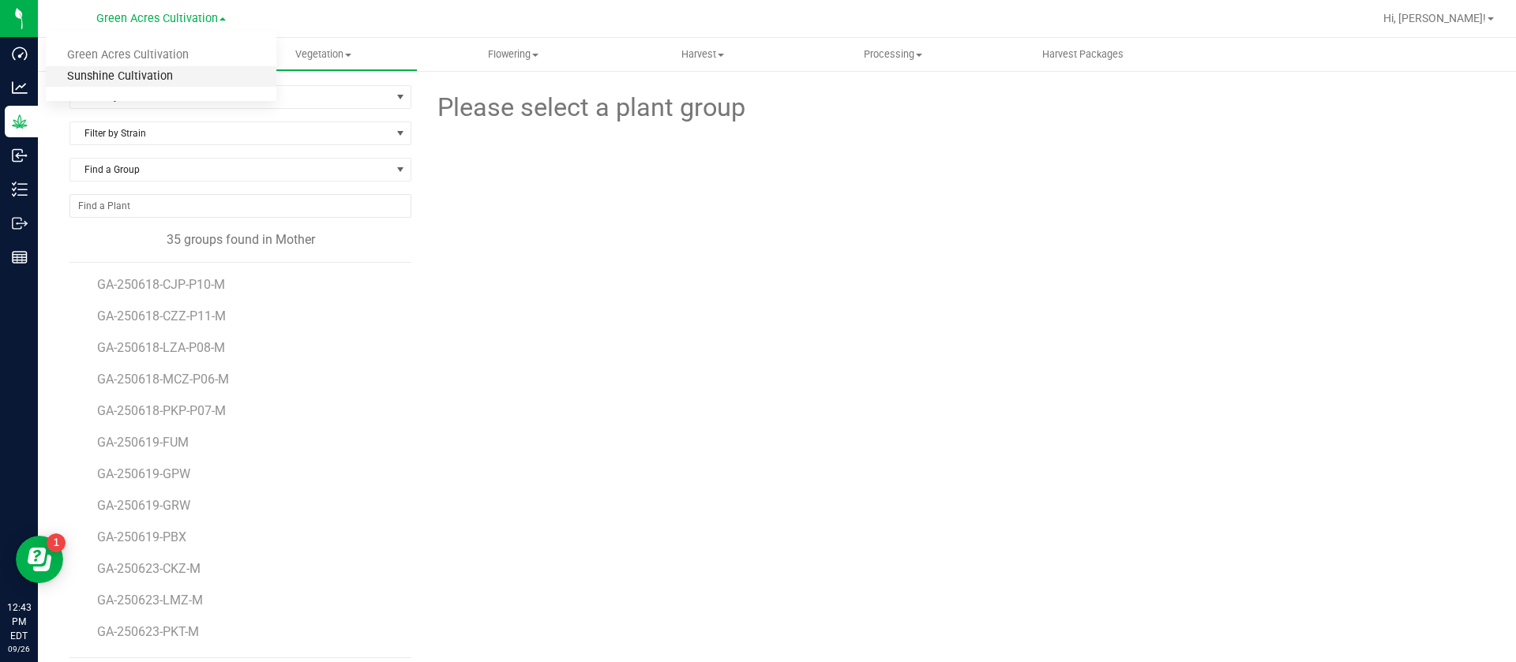
click at [150, 77] on link "Sunshine Cultivation" at bounding box center [161, 76] width 231 height 21
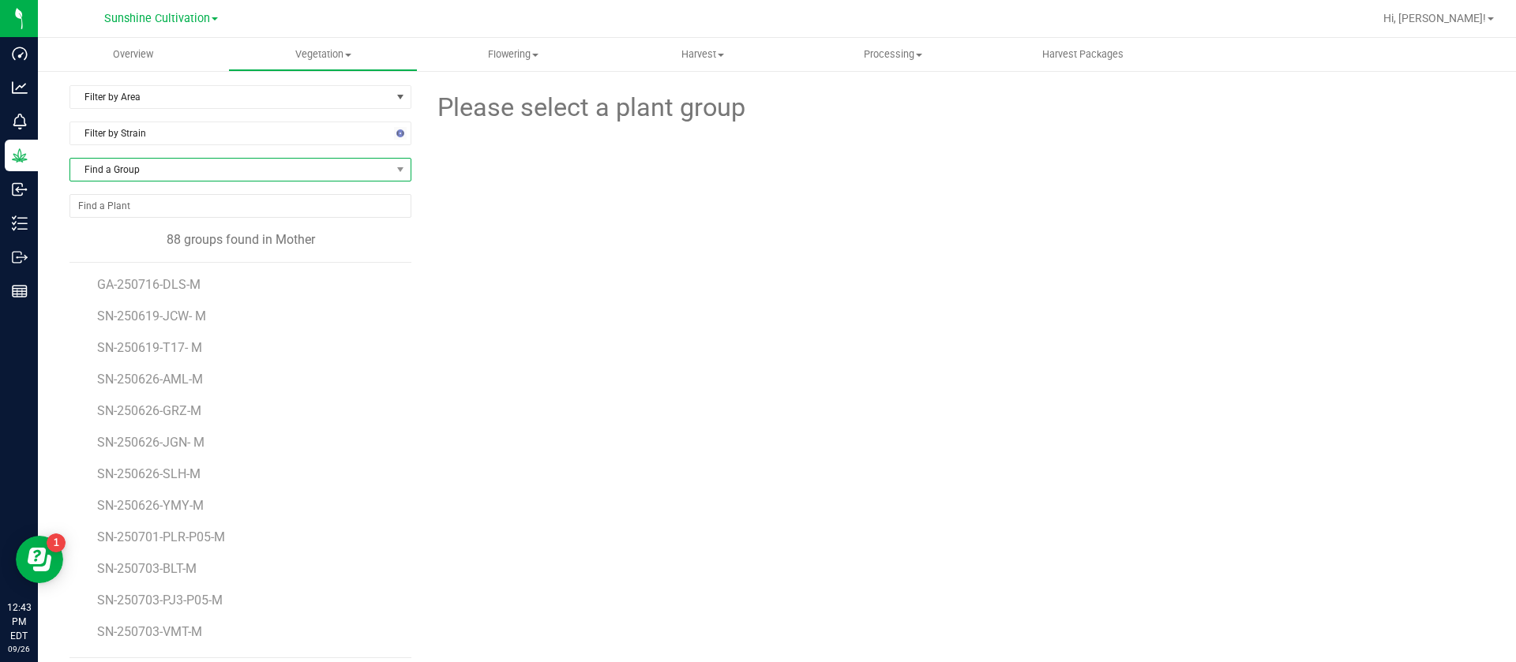
click at [132, 165] on span "Find a Group" at bounding box center [230, 170] width 320 height 22
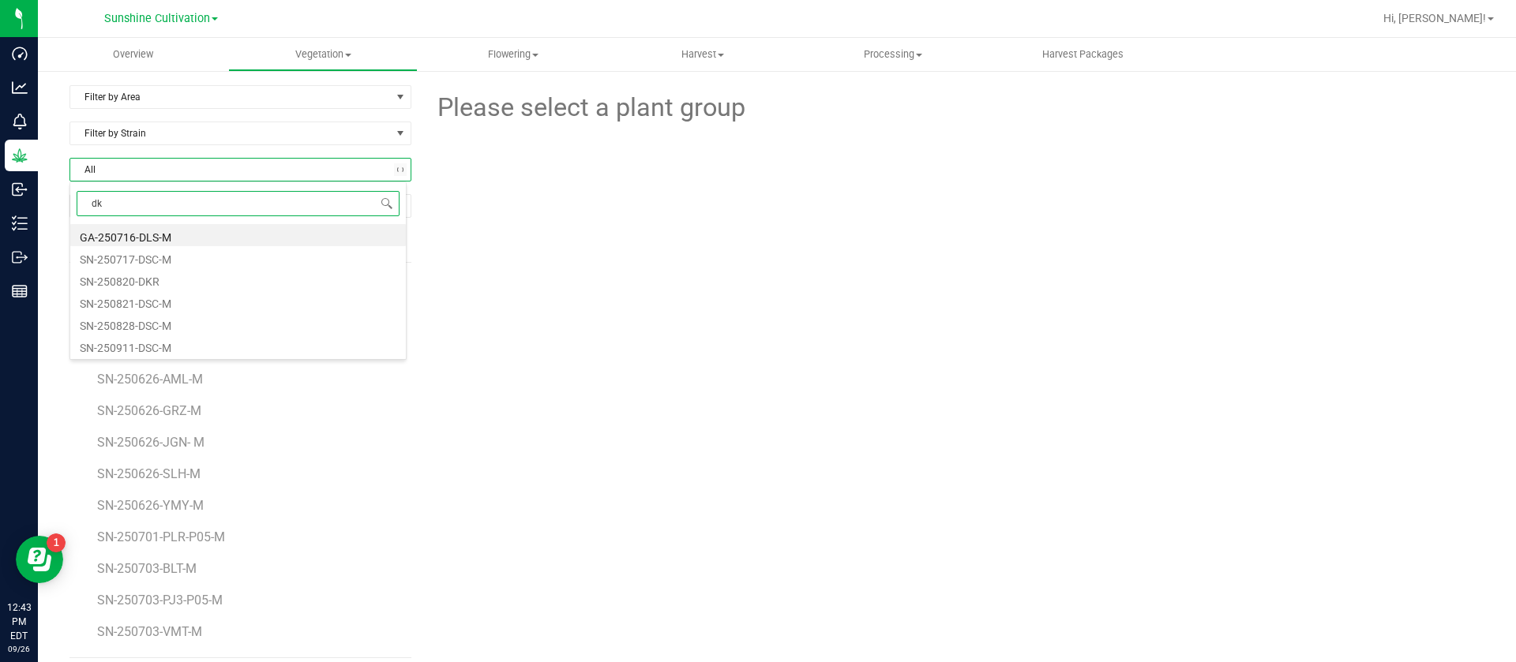
type input "dkr"
click at [178, 230] on li "SN-250820-DKR" at bounding box center [237, 235] width 335 height 22
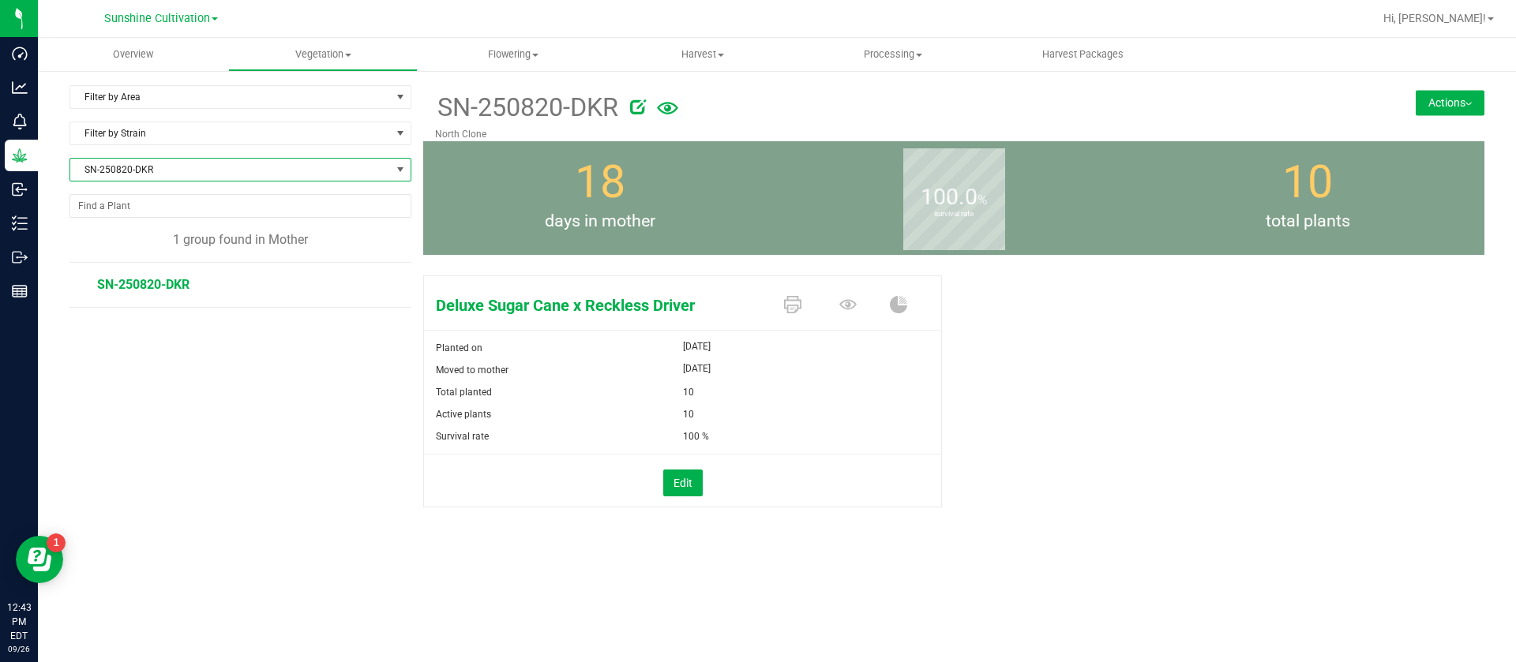
click at [1464, 96] on button "Actions" at bounding box center [1449, 102] width 69 height 25
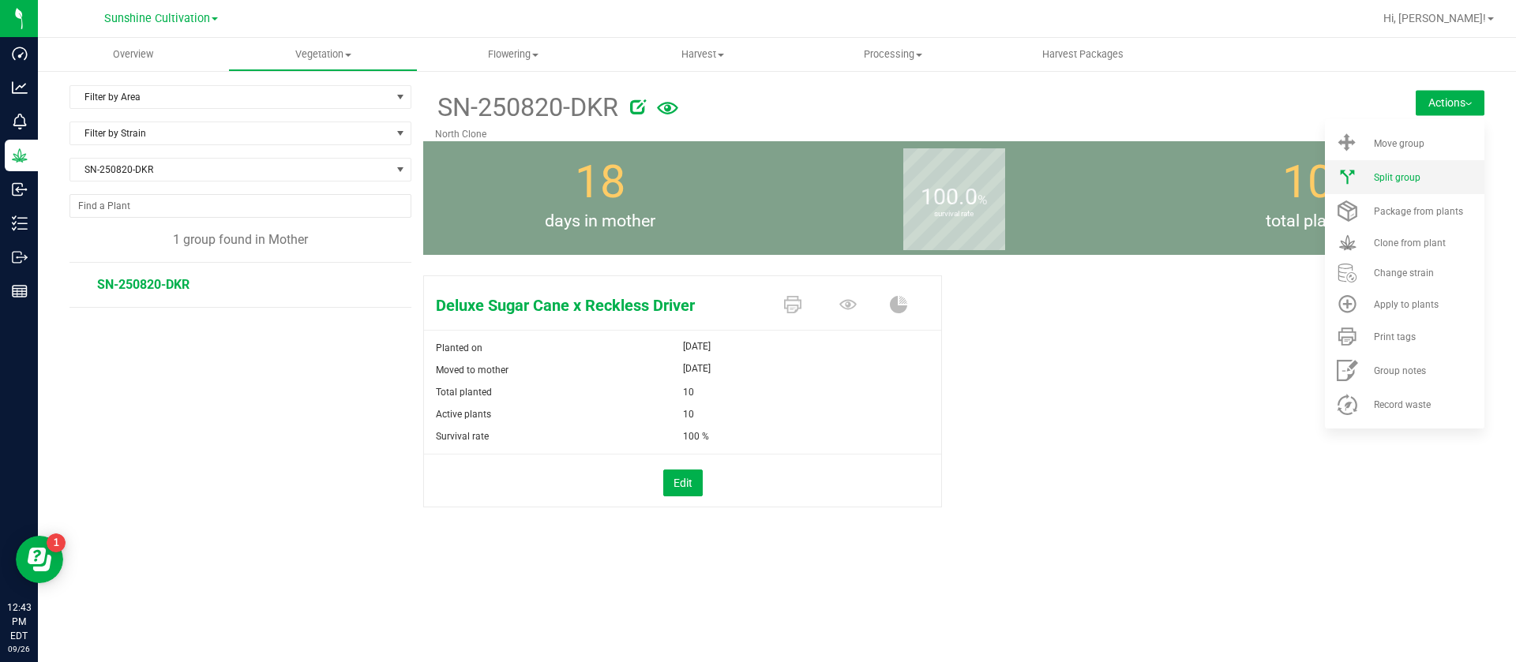
click at [1414, 173] on span "Split group" at bounding box center [1397, 177] width 47 height 11
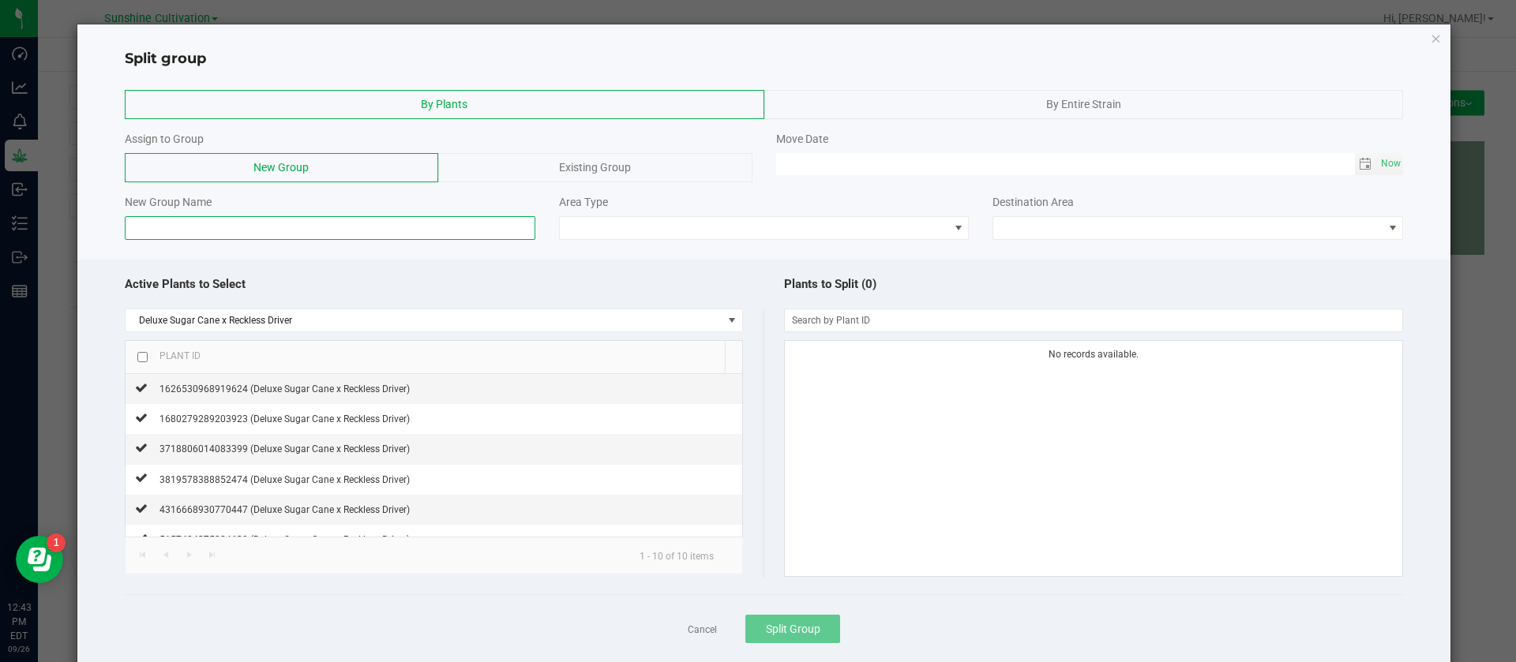
click at [338, 218] on input at bounding box center [330, 228] width 410 height 24
type input "g"
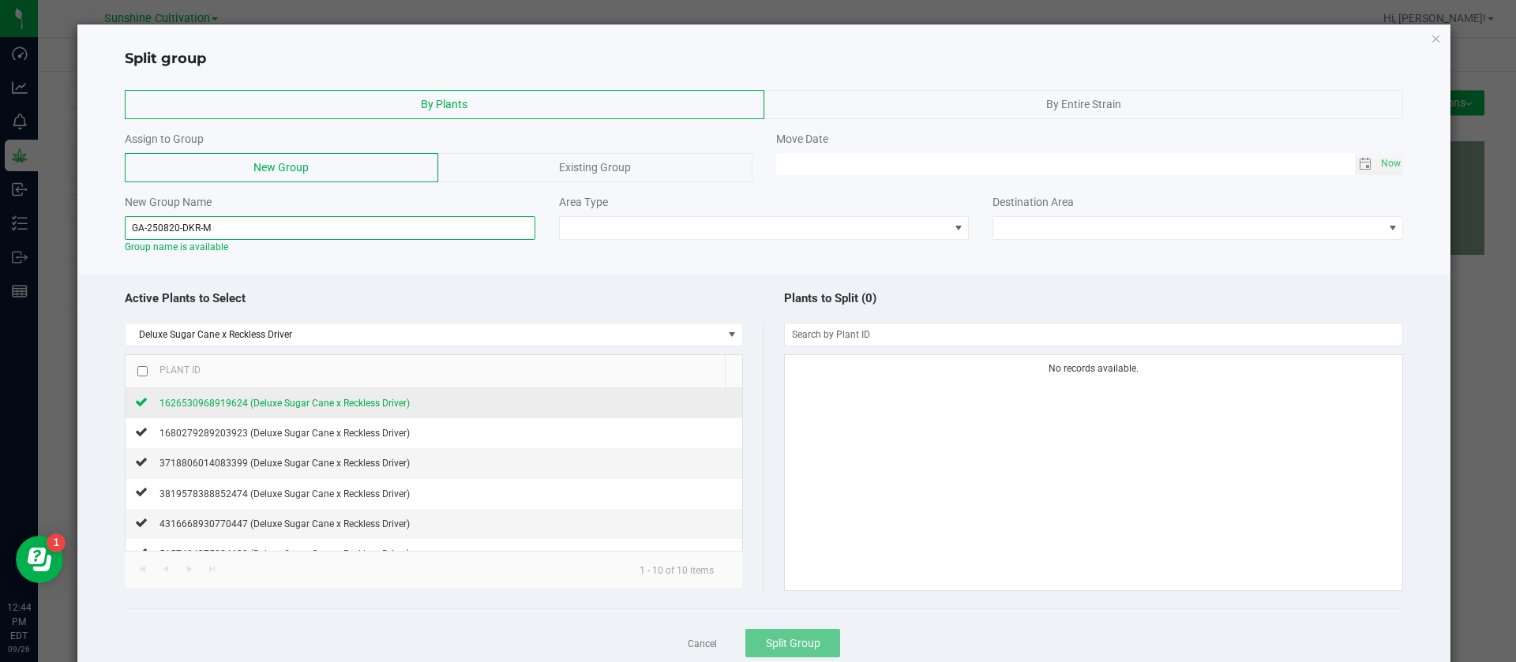
type input "GA-250820-DKR-M"
click at [298, 403] on span "1626530968919624 (Deluxe Sugar Cane x Reckless Driver)" at bounding box center [284, 403] width 250 height 11
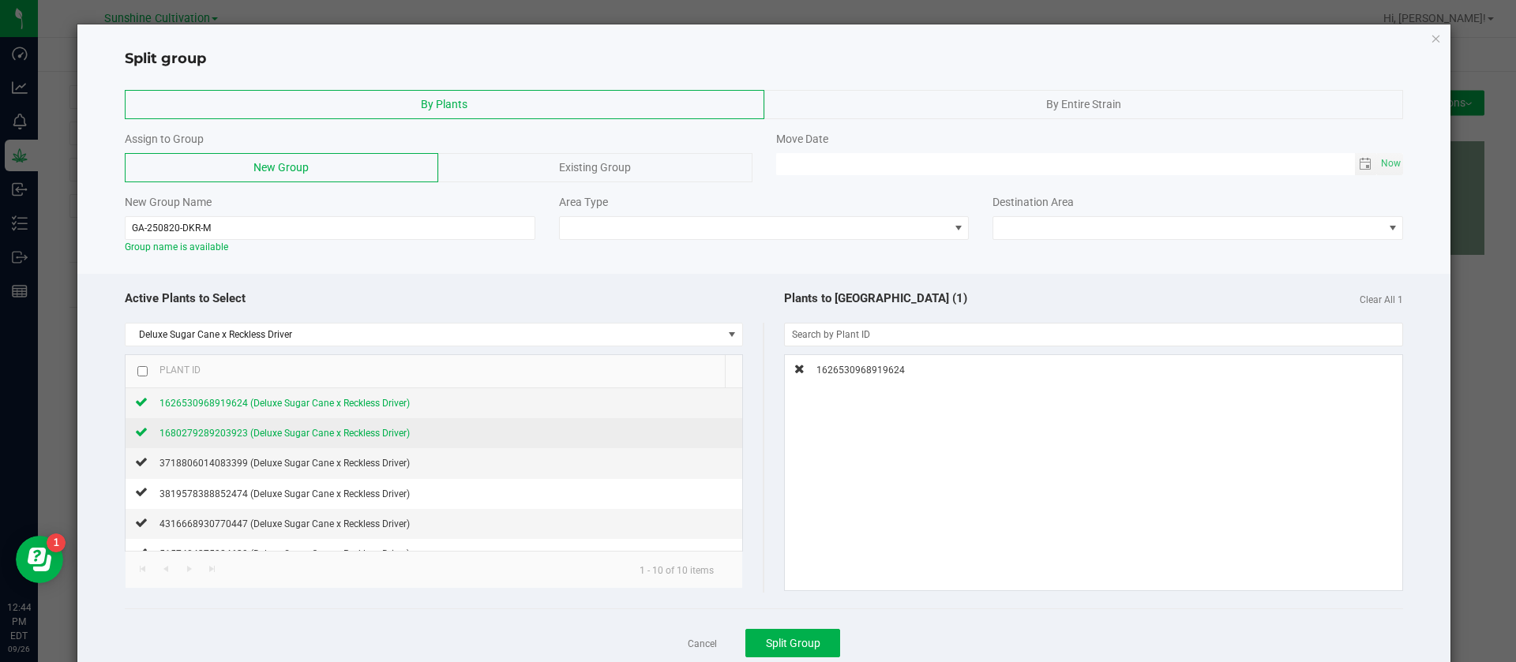
click at [289, 437] on span "1680279289203923 (Deluxe Sugar Cane x Reckless Driver)" at bounding box center [284, 433] width 250 height 11
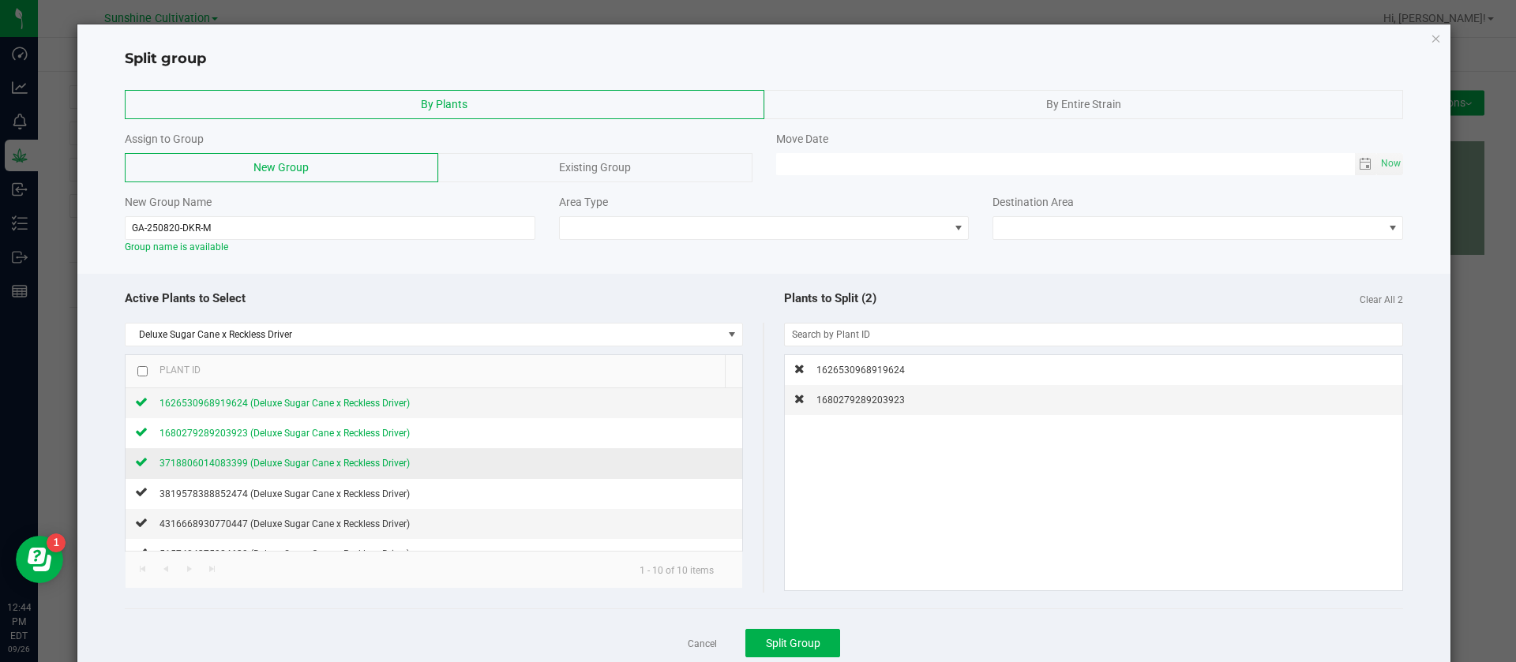
click at [274, 455] on div "3718806014083399 (Deluxe Sugar Cane x Reckless Driver)" at bounding box center [279, 463] width 262 height 17
click at [254, 489] on span "3819578388852474 (Deluxe Sugar Cane x Reckless Driver)" at bounding box center [284, 494] width 250 height 11
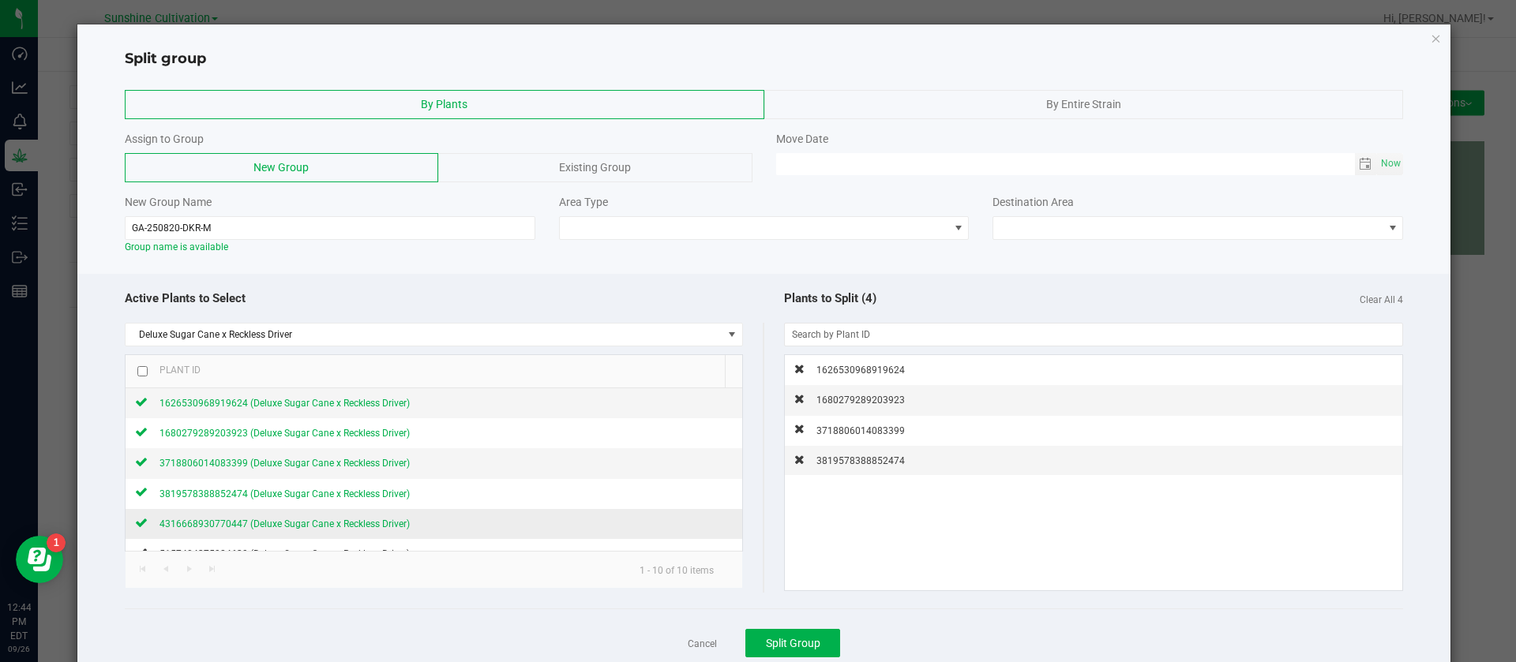
click at [253, 523] on span "4316668930770447 (Deluxe Sugar Cane x Reckless Driver)" at bounding box center [284, 524] width 250 height 11
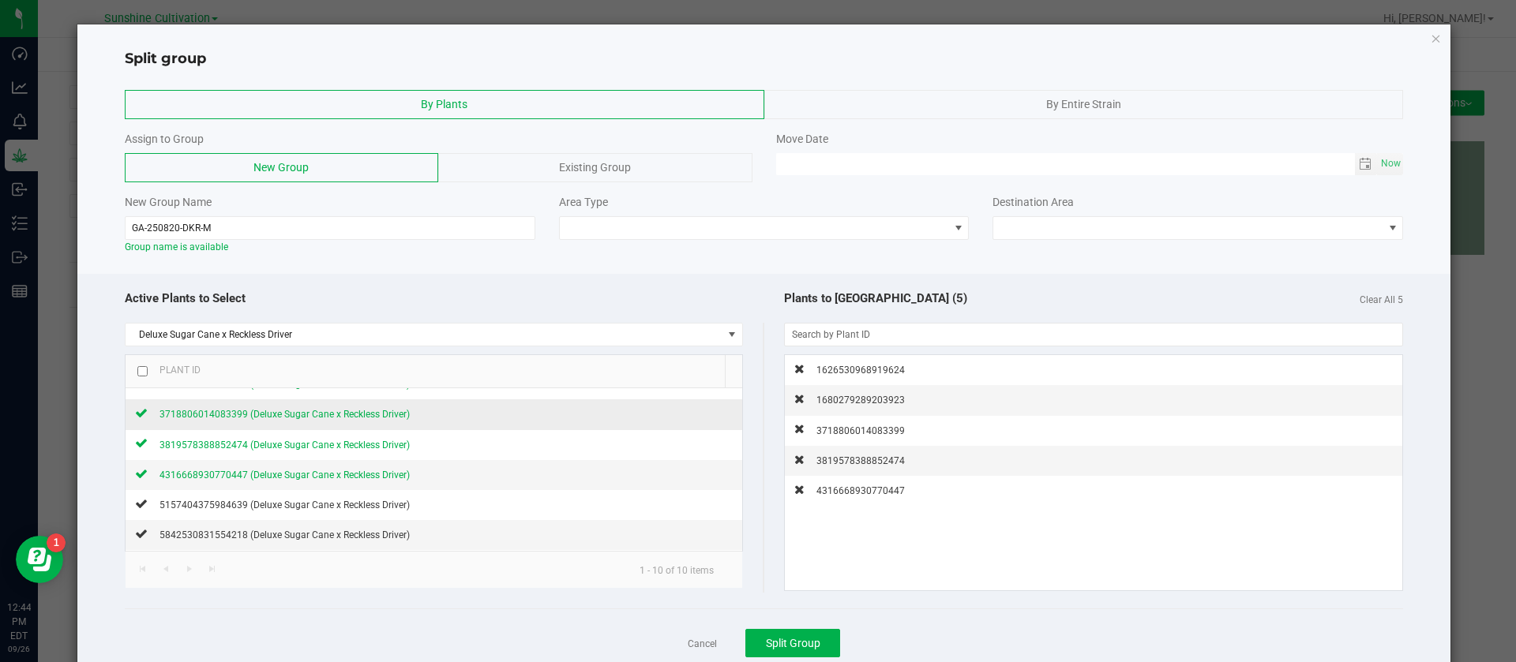
scroll to position [118, 0]
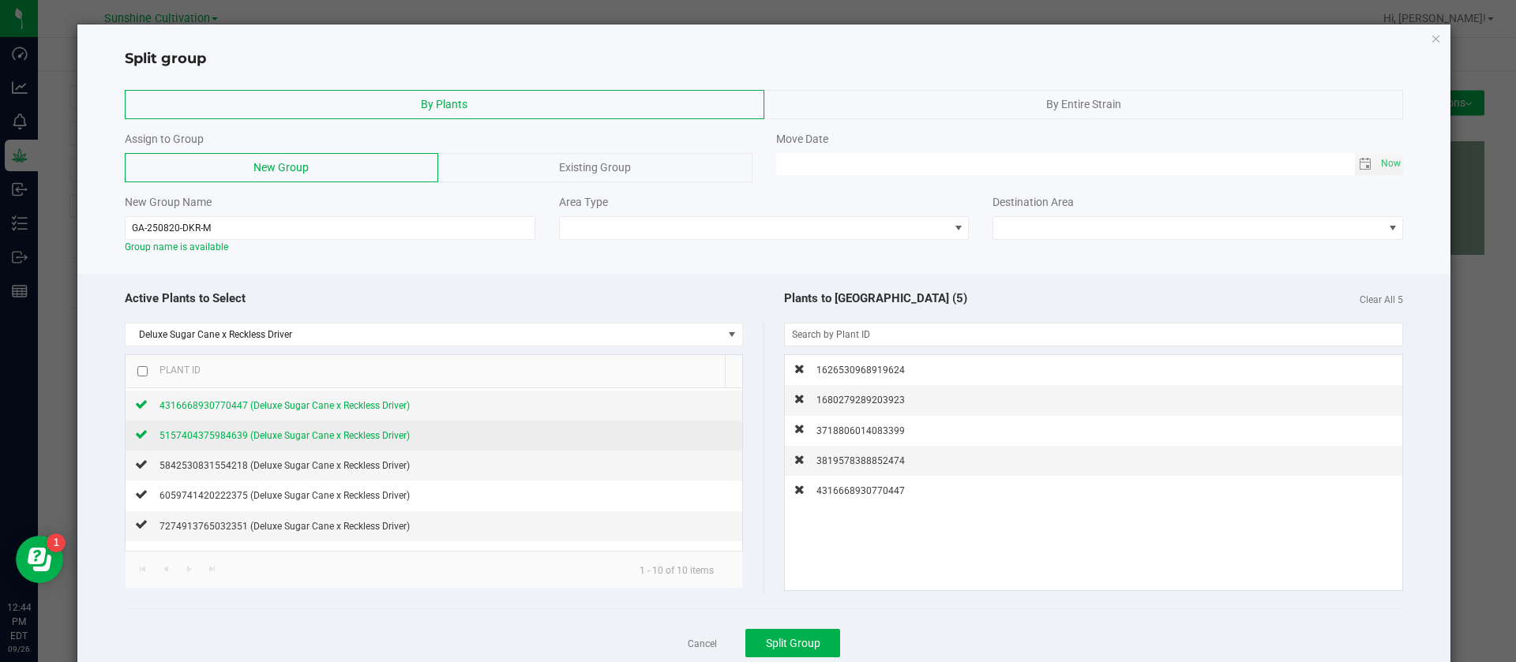
click at [290, 437] on span "5157404375984639 (Deluxe Sugar Cane x Reckless Driver)" at bounding box center [284, 435] width 250 height 11
click at [272, 474] on td "5842530831554218 (Deluxe Sugar Cane x Reckless Driver)" at bounding box center [434, 466] width 617 height 30
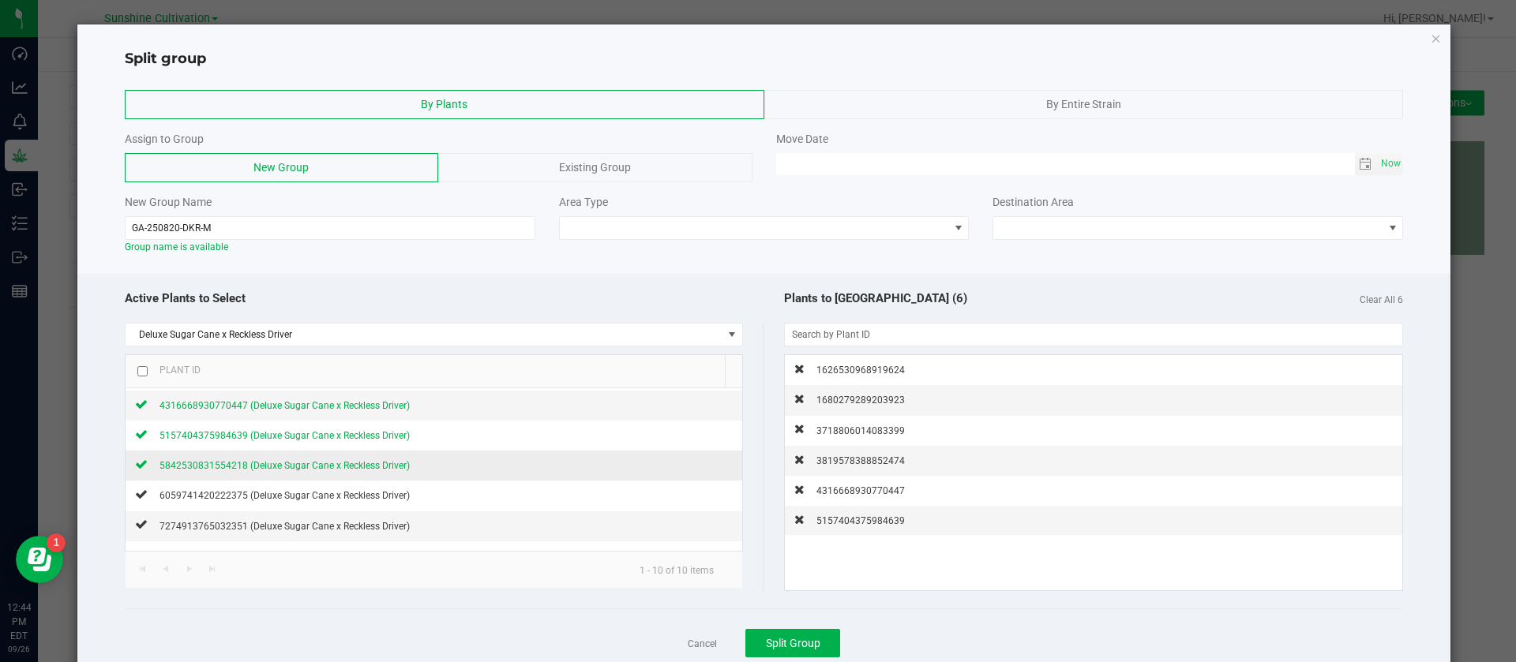
click at [324, 464] on span "5842530831554218 (Deluxe Sugar Cane x Reckless Driver)" at bounding box center [284, 465] width 250 height 11
click at [598, 227] on span at bounding box center [754, 228] width 389 height 22
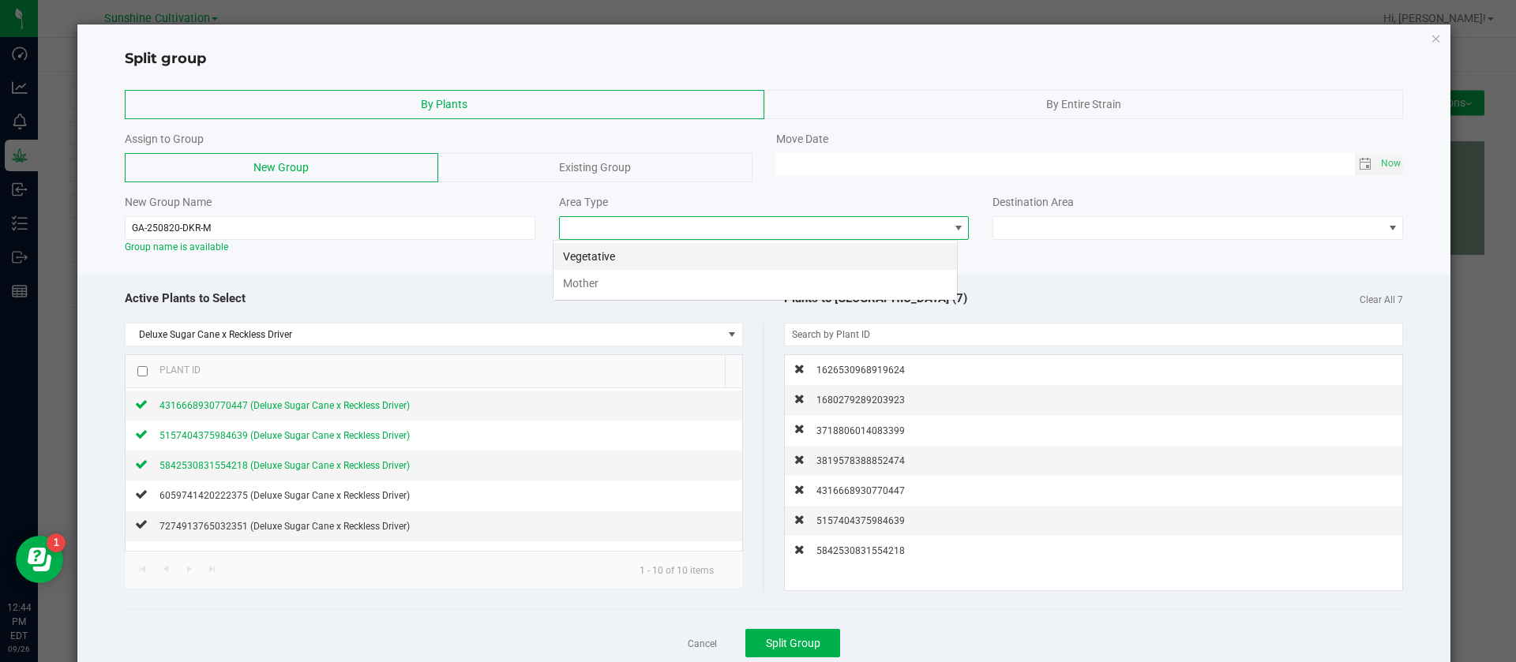
scroll to position [24, 405]
click at [615, 294] on li "Mother" at bounding box center [754, 283] width 403 height 27
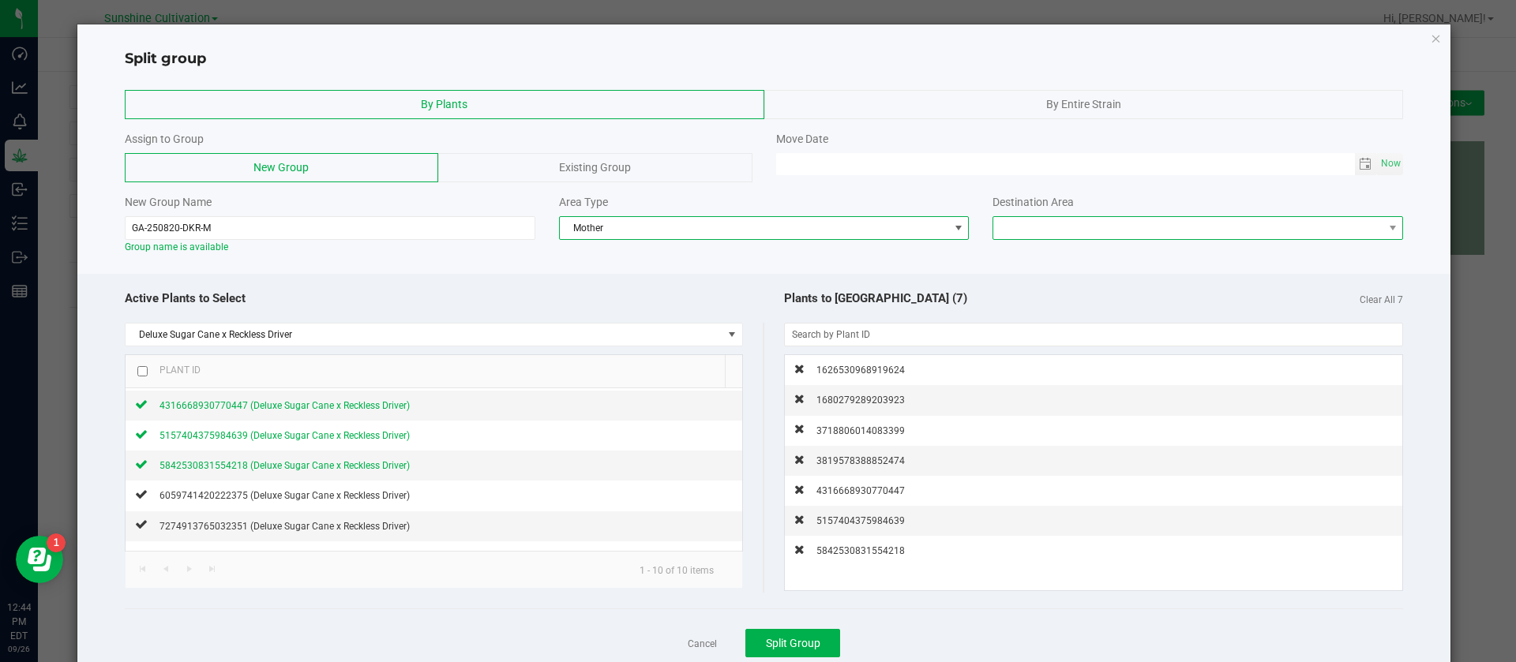
drag, startPoint x: 1041, startPoint y: 229, endPoint x: 1038, endPoint y: 238, distance: 10.0
click at [1042, 229] on span at bounding box center [1187, 228] width 389 height 22
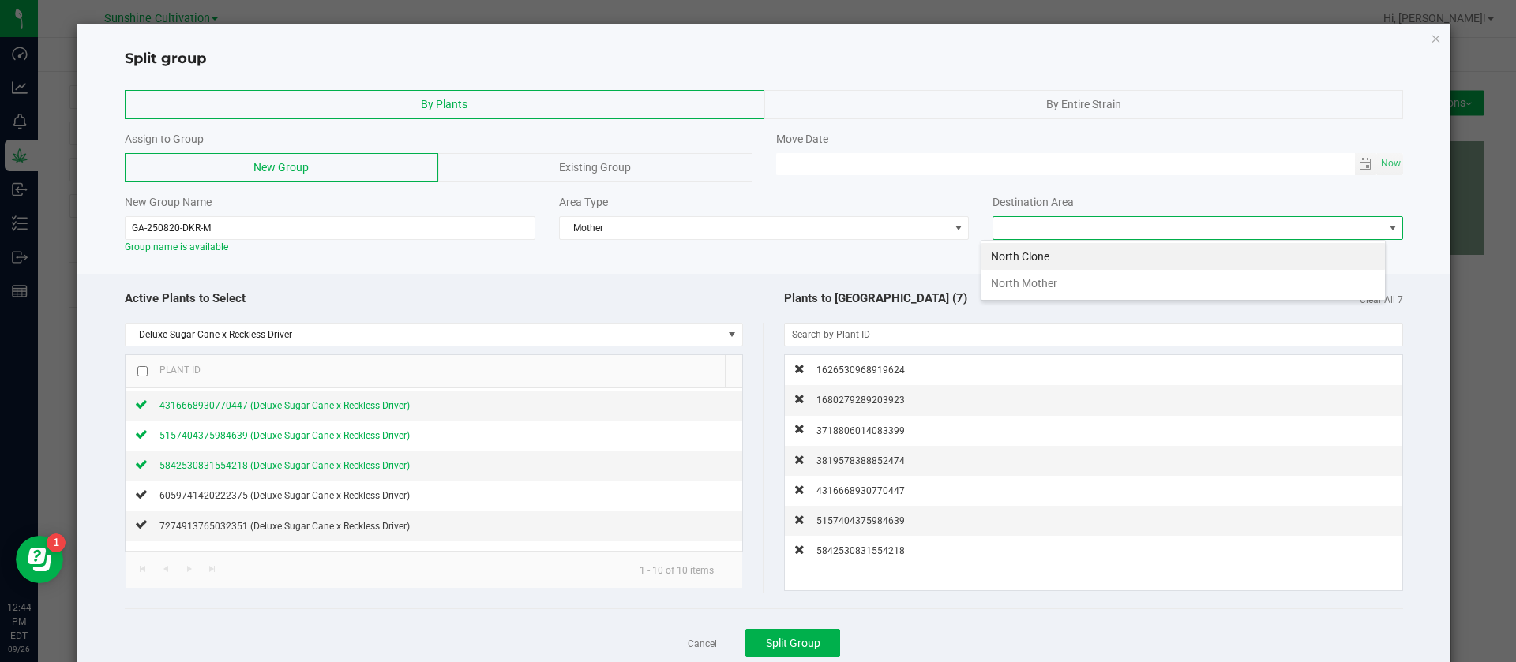
click at [1050, 284] on li "North Mother" at bounding box center [1182, 283] width 403 height 27
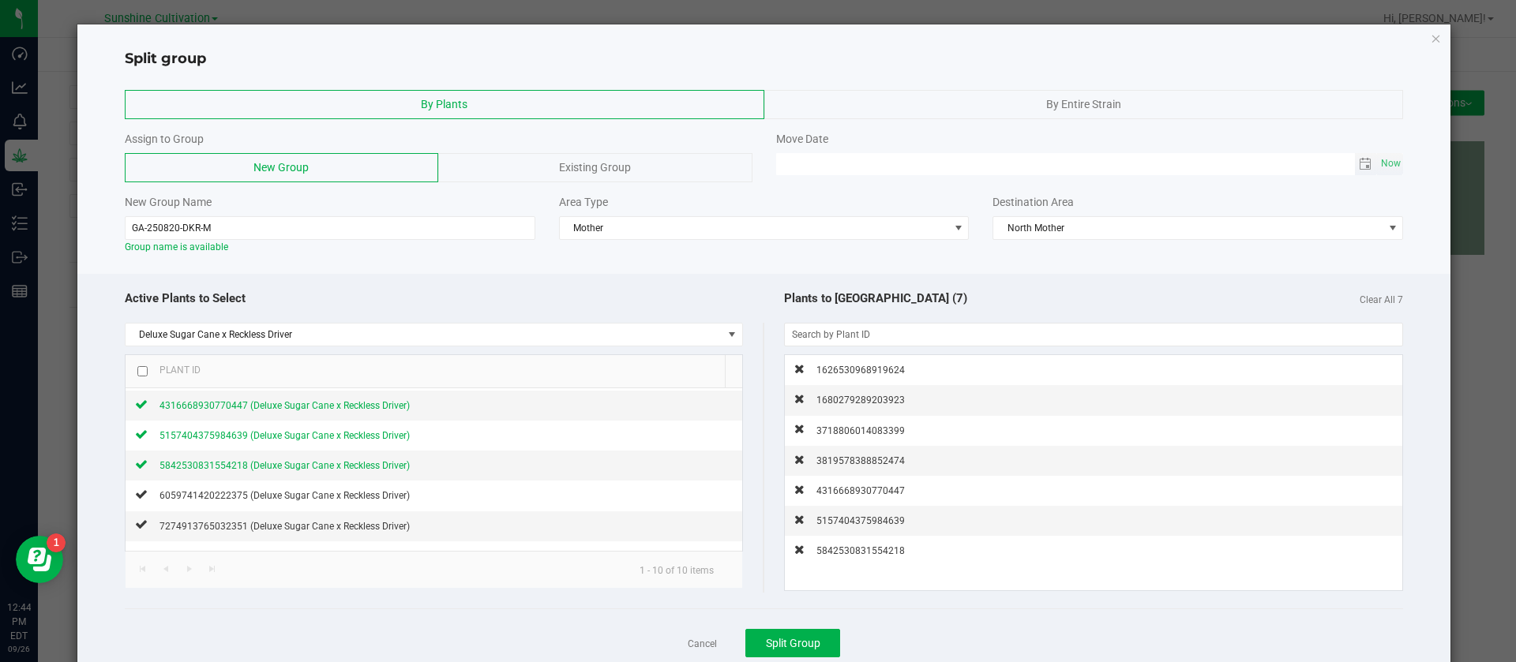
drag, startPoint x: 1374, startPoint y: 155, endPoint x: 1323, endPoint y: 162, distance: 51.0
click at [1378, 156] on span "Now" at bounding box center [1391, 163] width 27 height 23
type input "09/26/2025 12:44 PM"
click at [790, 161] on input "09/26/2025 12:44 PM" at bounding box center [1065, 163] width 579 height 20
click at [755, 244] on div "New Group Name GA-250820-DKR-M Group name is available Area Type Mother Destina…" at bounding box center [764, 224] width 1303 height 60
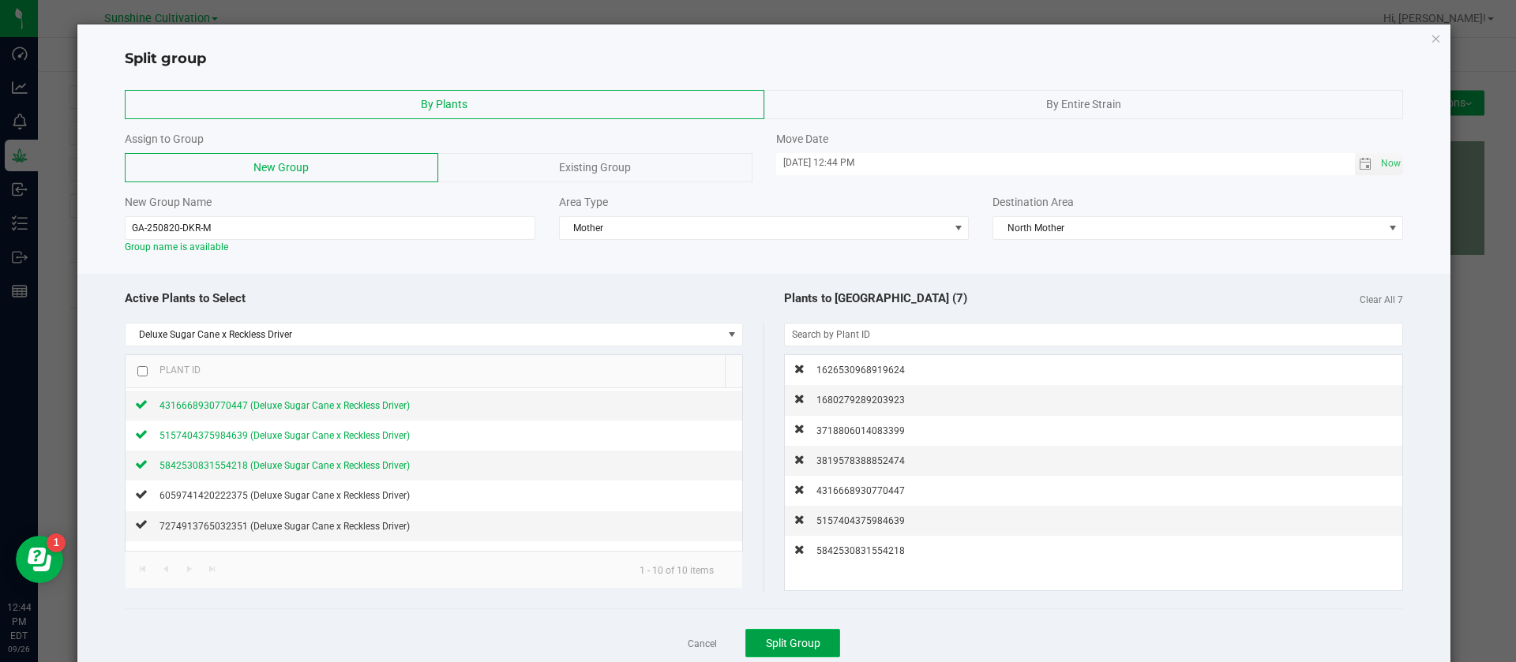
click at [793, 648] on span "Split Group" at bounding box center [793, 643] width 54 height 13
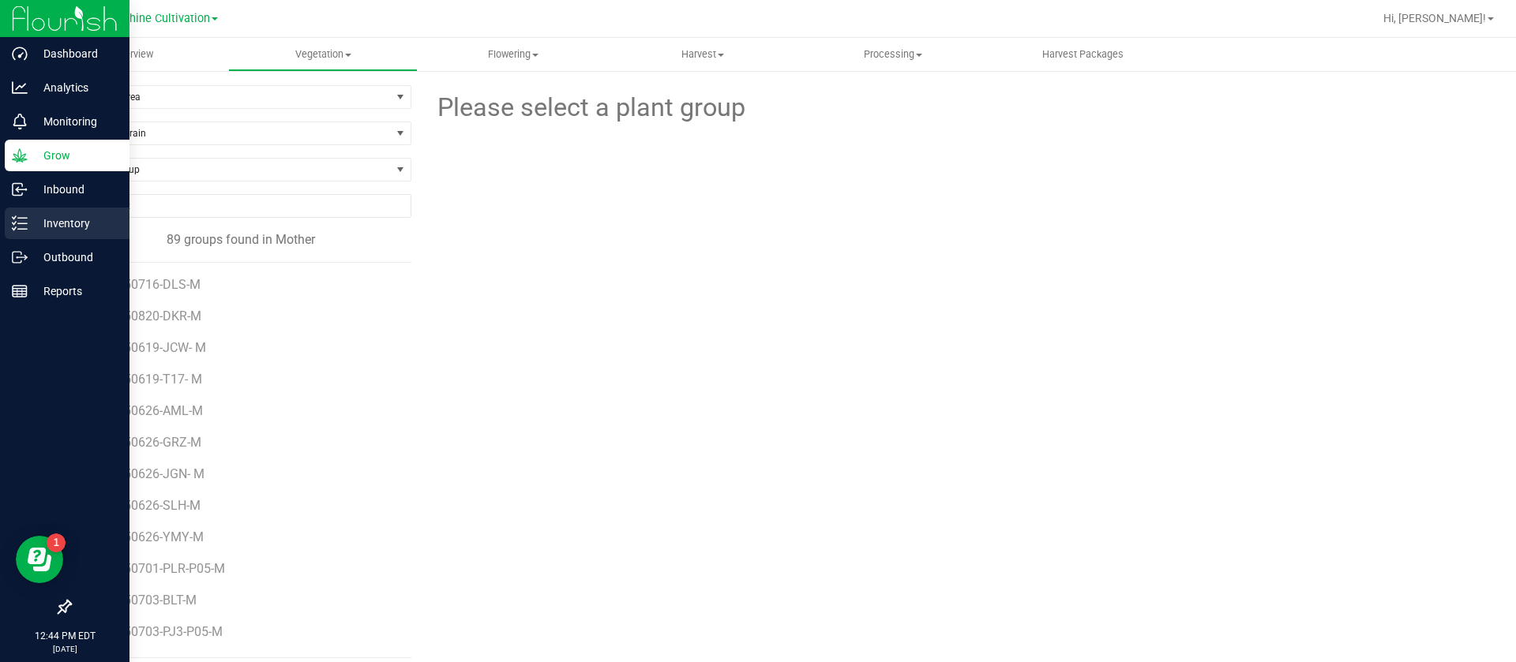
click at [6, 223] on div "Inventory" at bounding box center [67, 224] width 125 height 32
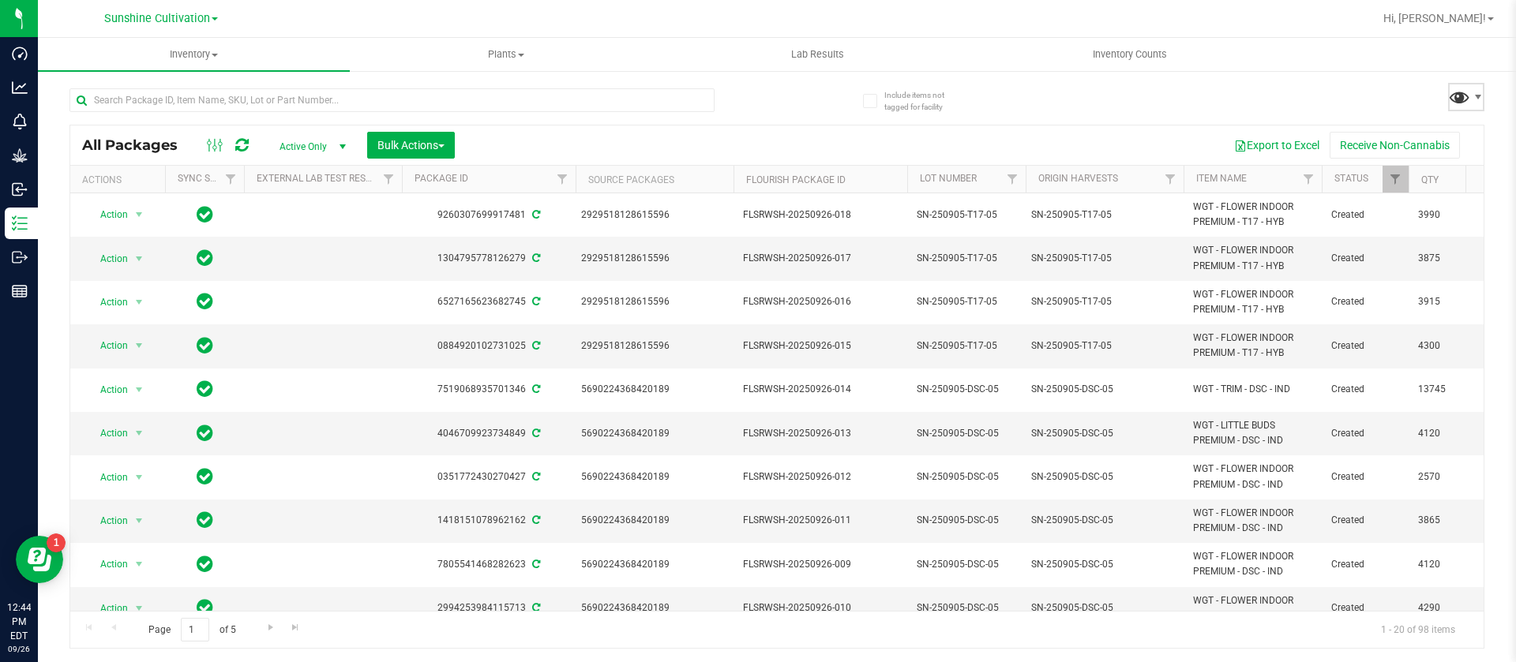
click at [1456, 103] on span at bounding box center [1459, 96] width 23 height 23
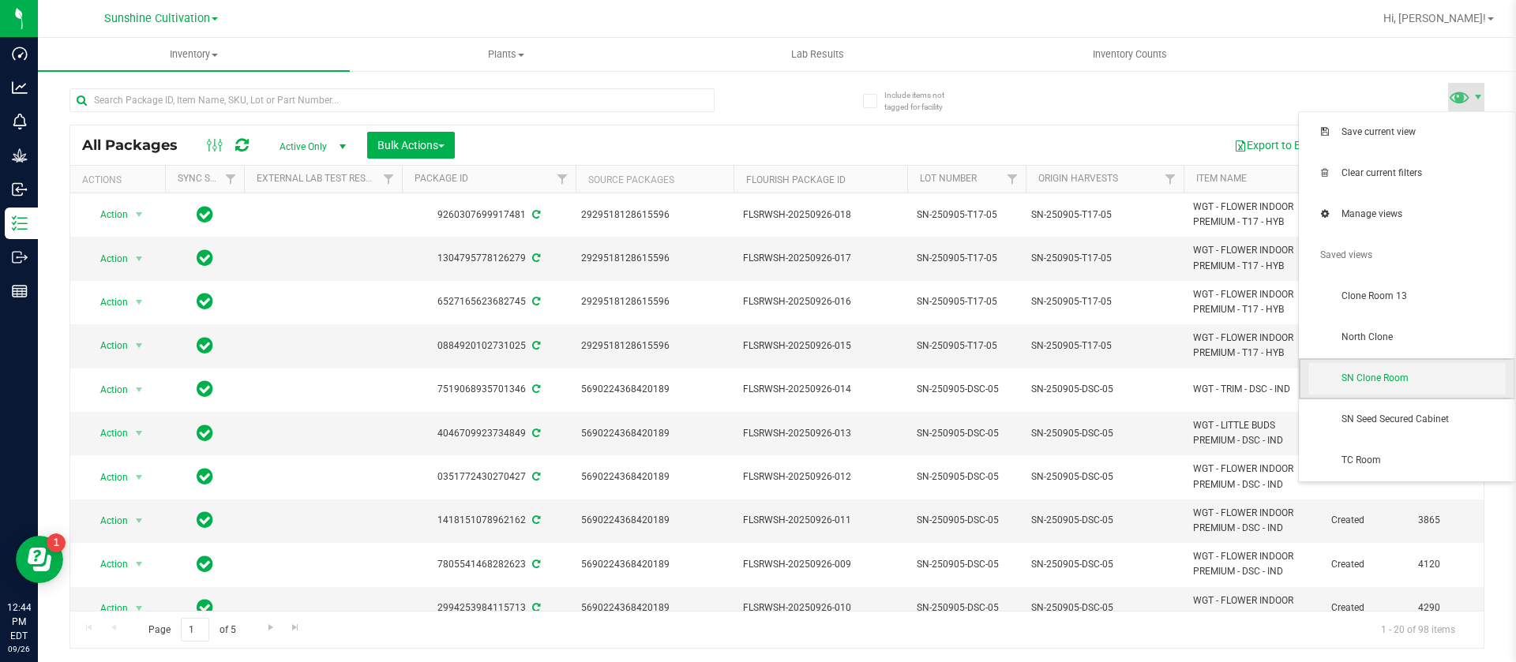
click at [1400, 373] on span "SN Clone Room" at bounding box center [1423, 378] width 164 height 13
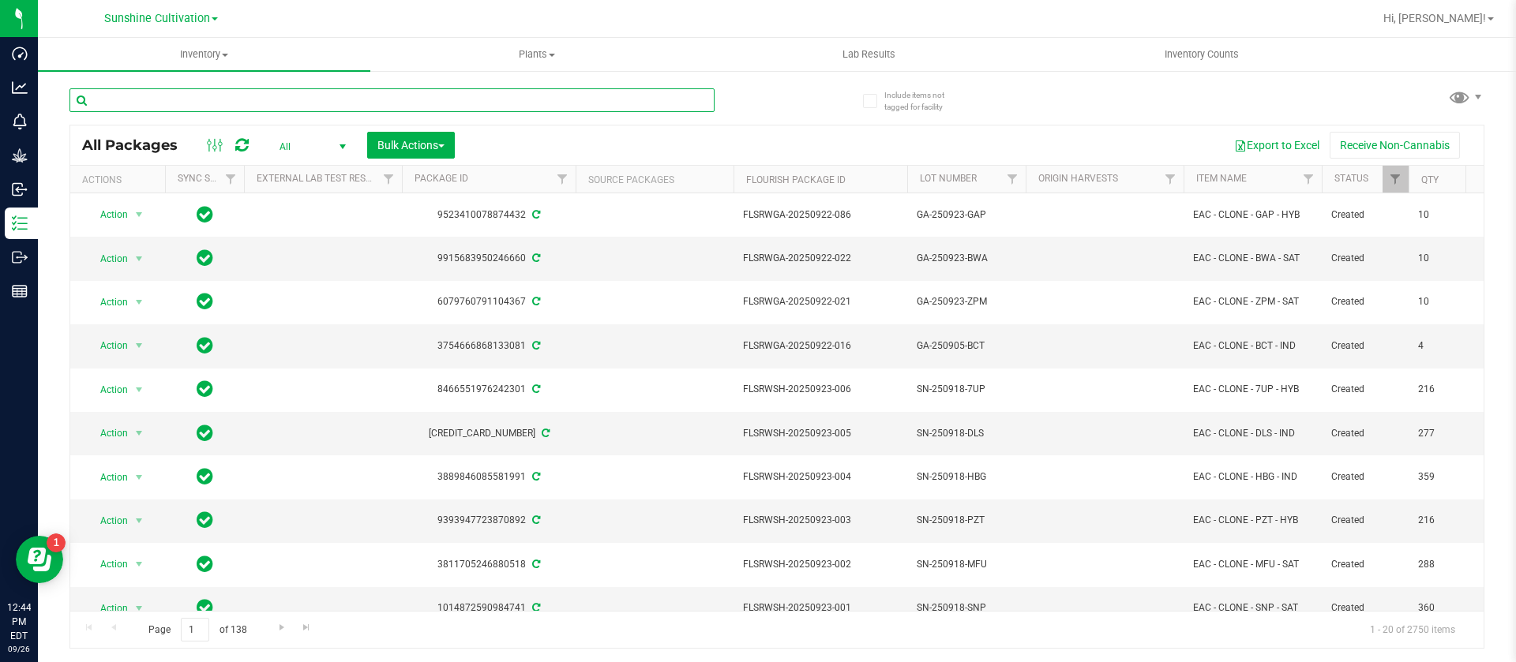
click at [237, 103] on input "text" at bounding box center [391, 100] width 645 height 24
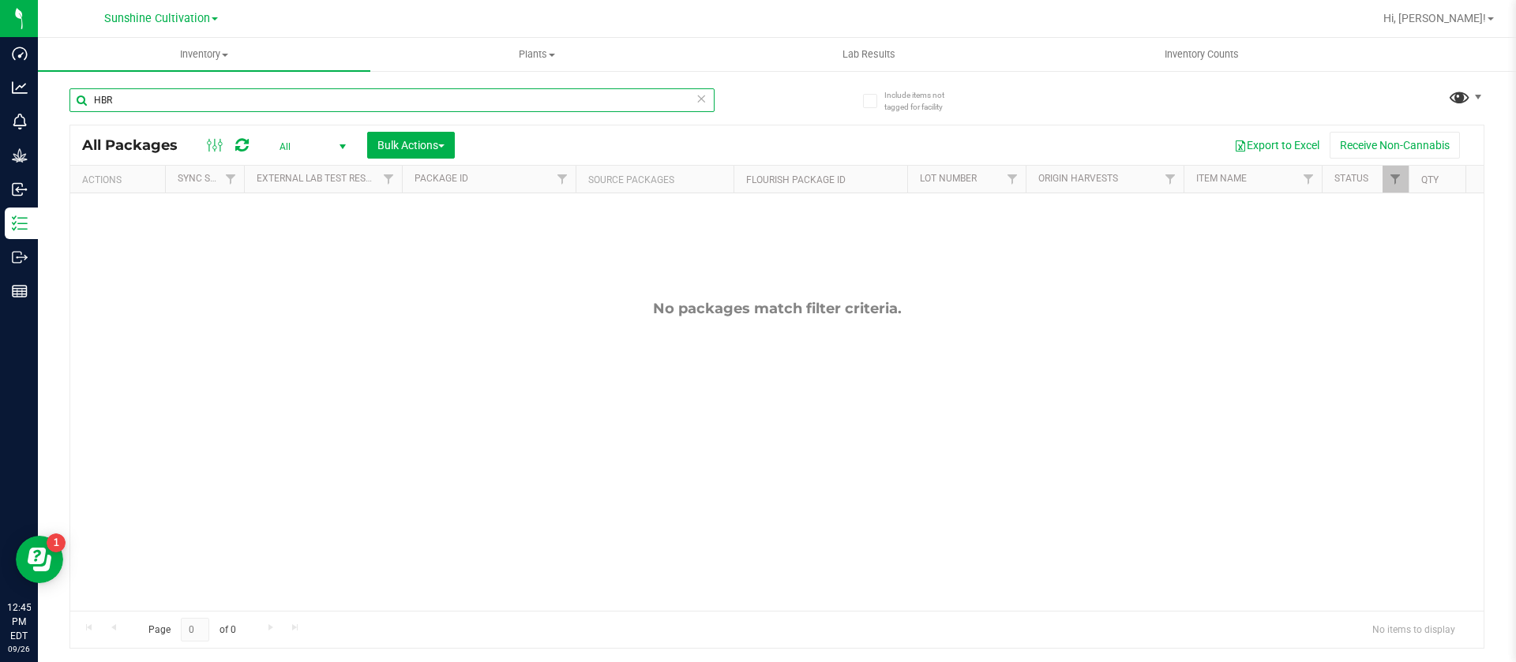
type input "HBR"
click at [1463, 95] on span at bounding box center [1459, 96] width 23 height 23
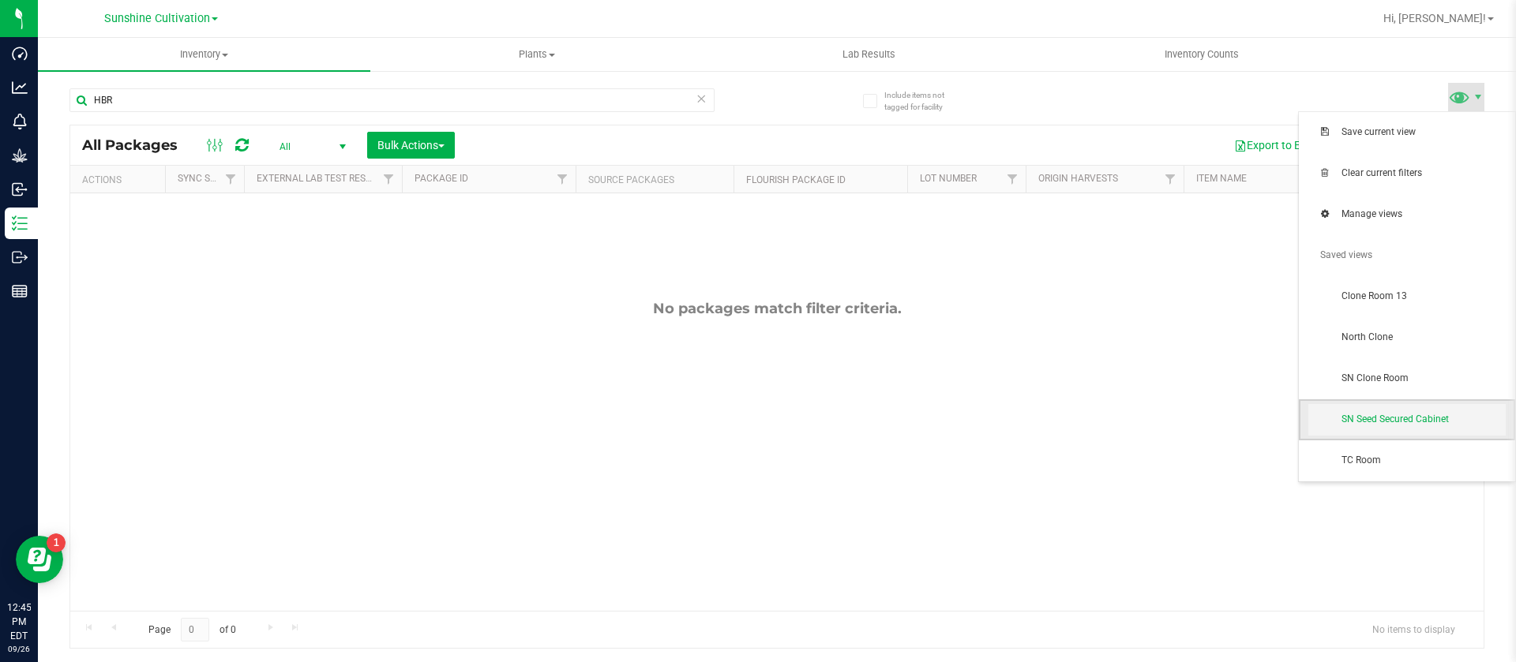
click at [1390, 416] on span "SN Seed Secured Cabinet" at bounding box center [1423, 419] width 164 height 13
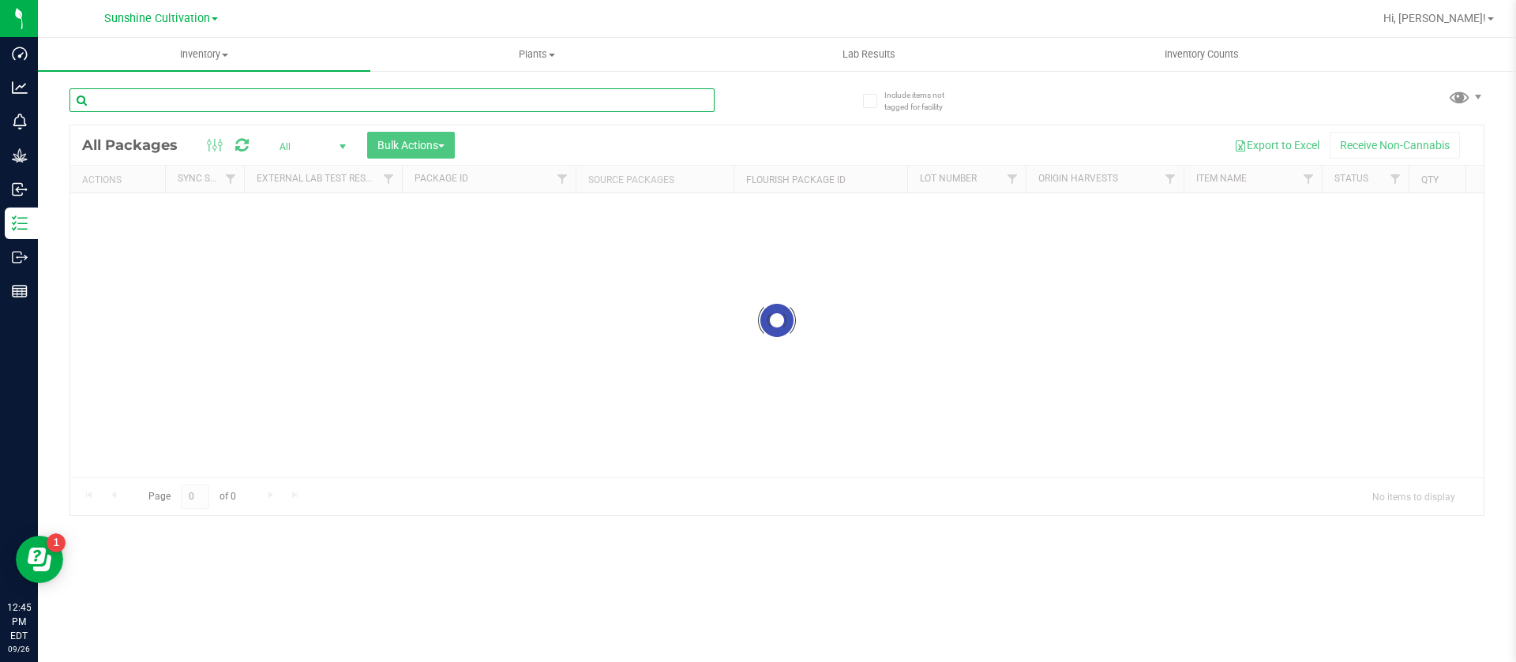
click at [257, 96] on input "text" at bounding box center [391, 100] width 645 height 24
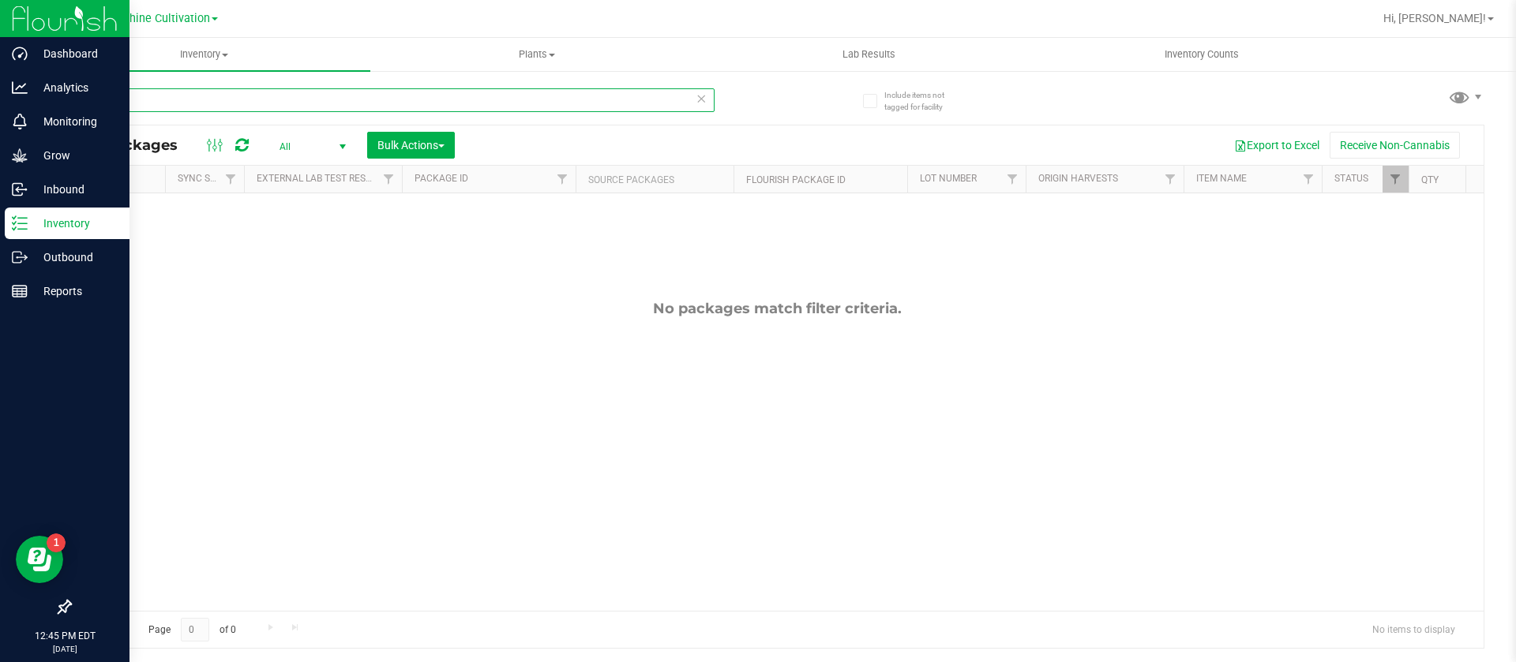
type input "HRB"
click at [16, 218] on icon at bounding box center [20, 224] width 16 height 16
click at [31, 144] on div "Grow" at bounding box center [67, 156] width 125 height 32
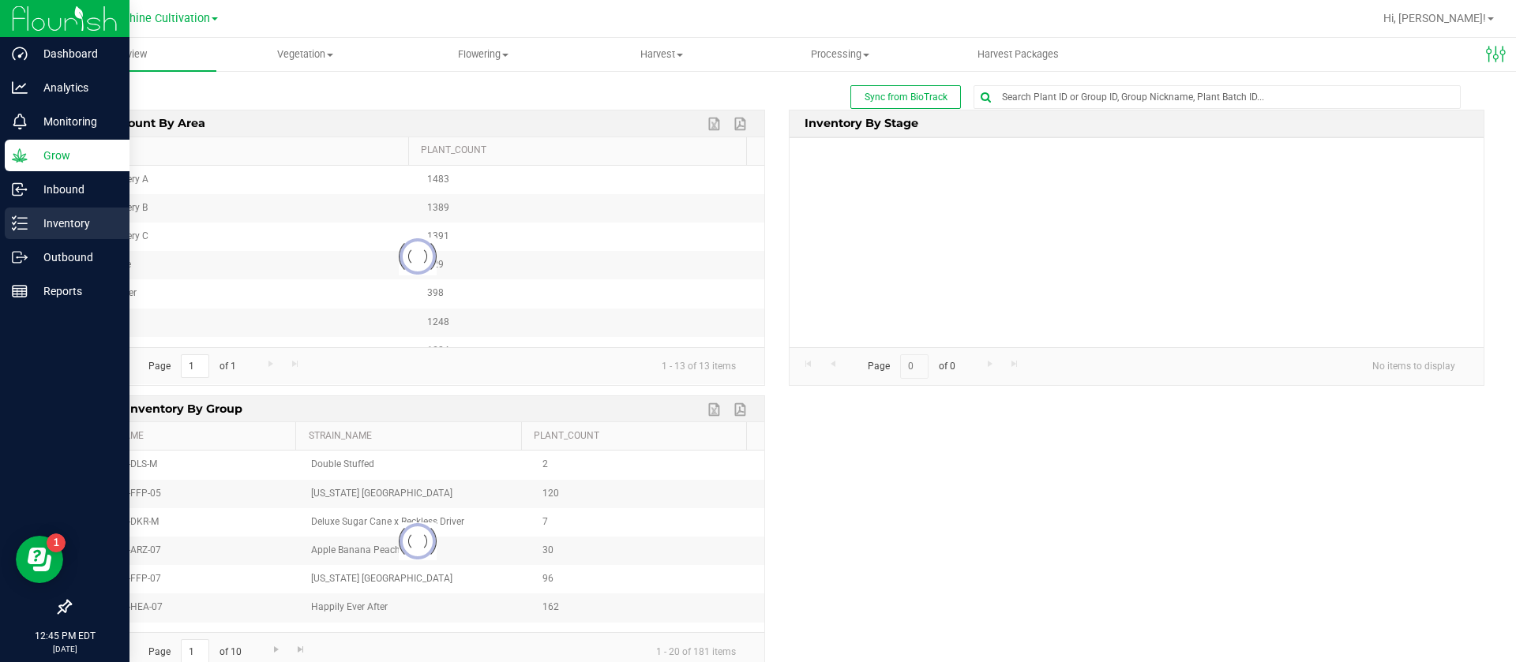
click at [51, 223] on p "Inventory" at bounding box center [75, 223] width 95 height 19
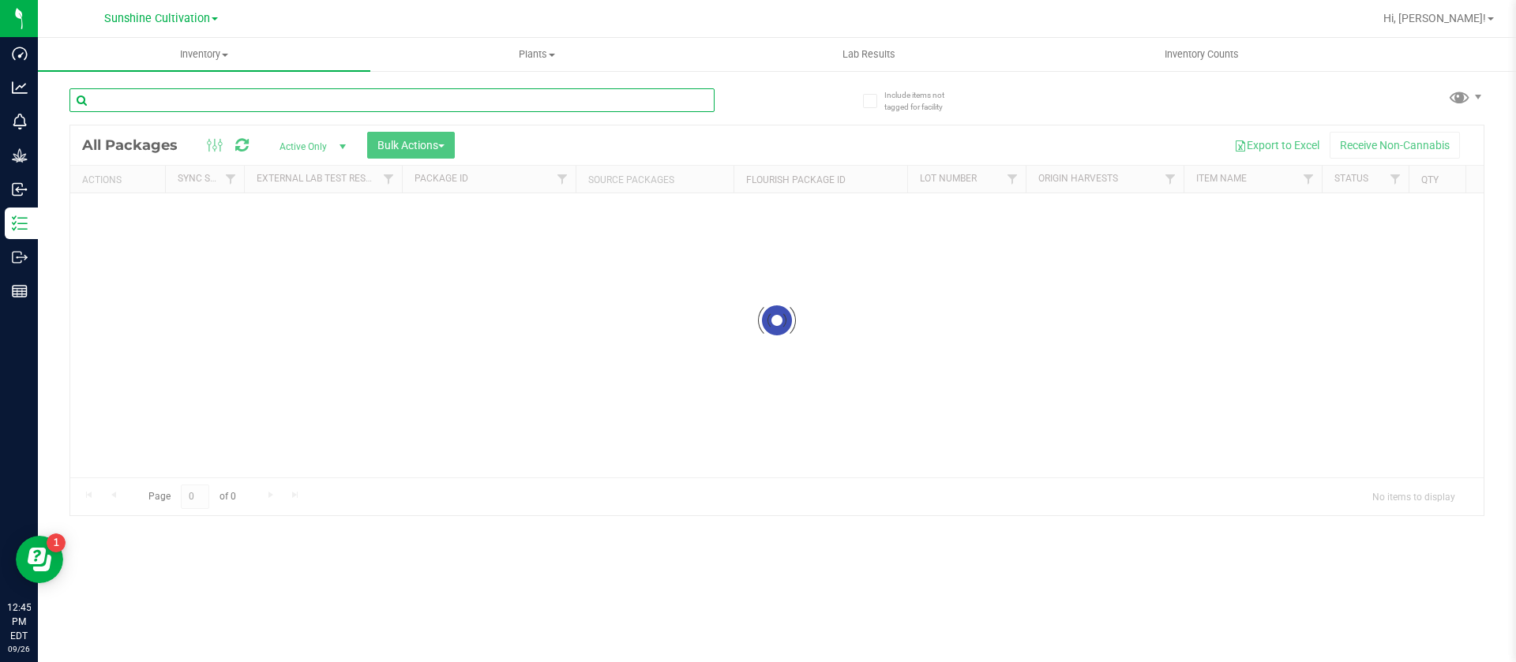
click at [331, 103] on div "Inventory All packages All inventory Waste log Create inventory Plants All plan…" at bounding box center [777, 350] width 1478 height 624
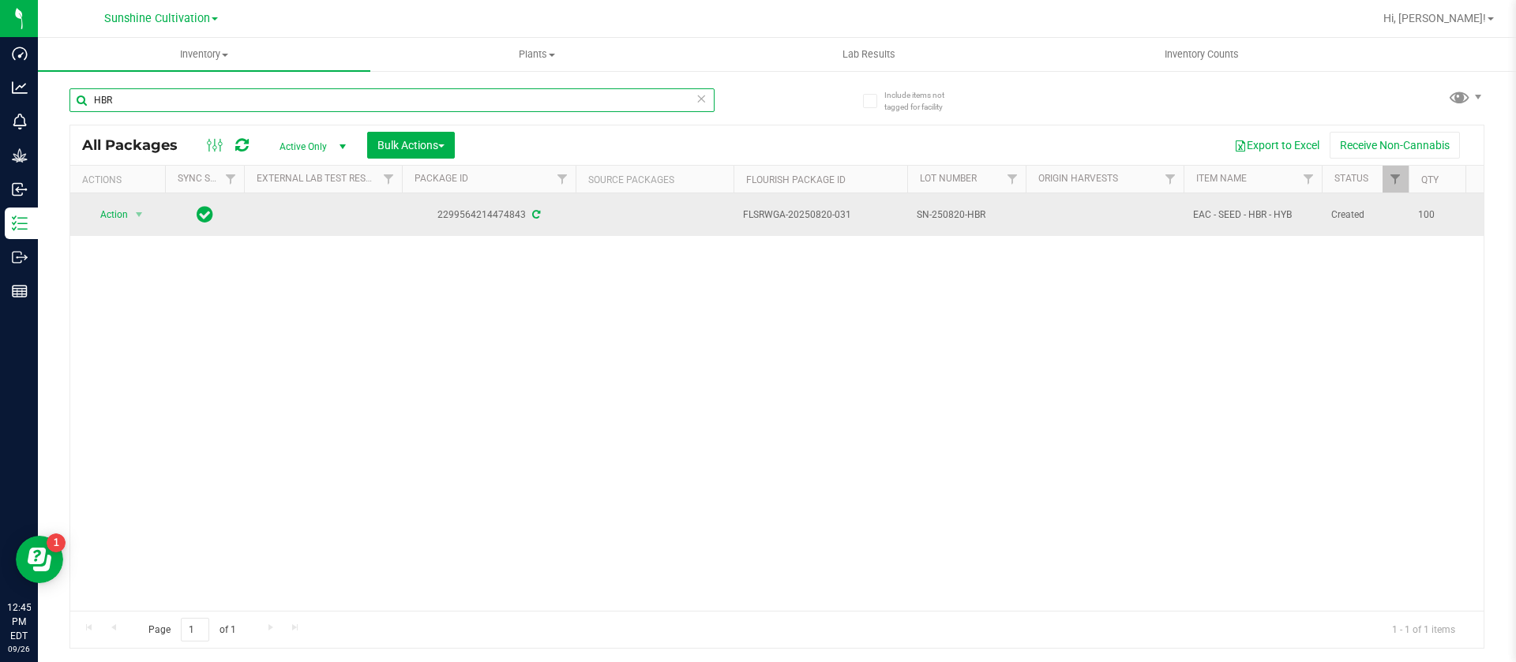
type input "HBR"
click at [128, 216] on span "Action" at bounding box center [107, 215] width 43 height 22
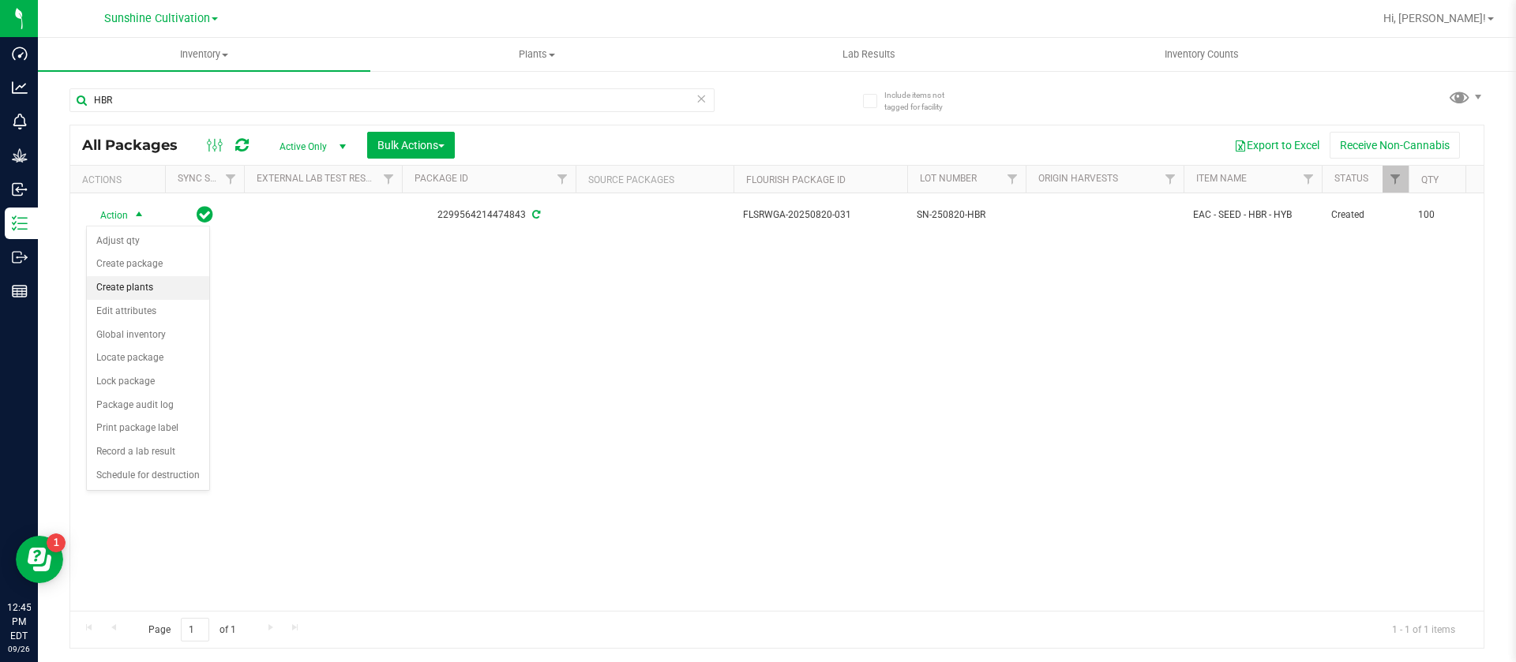
click at [146, 288] on li "Create plants" at bounding box center [148, 288] width 122 height 24
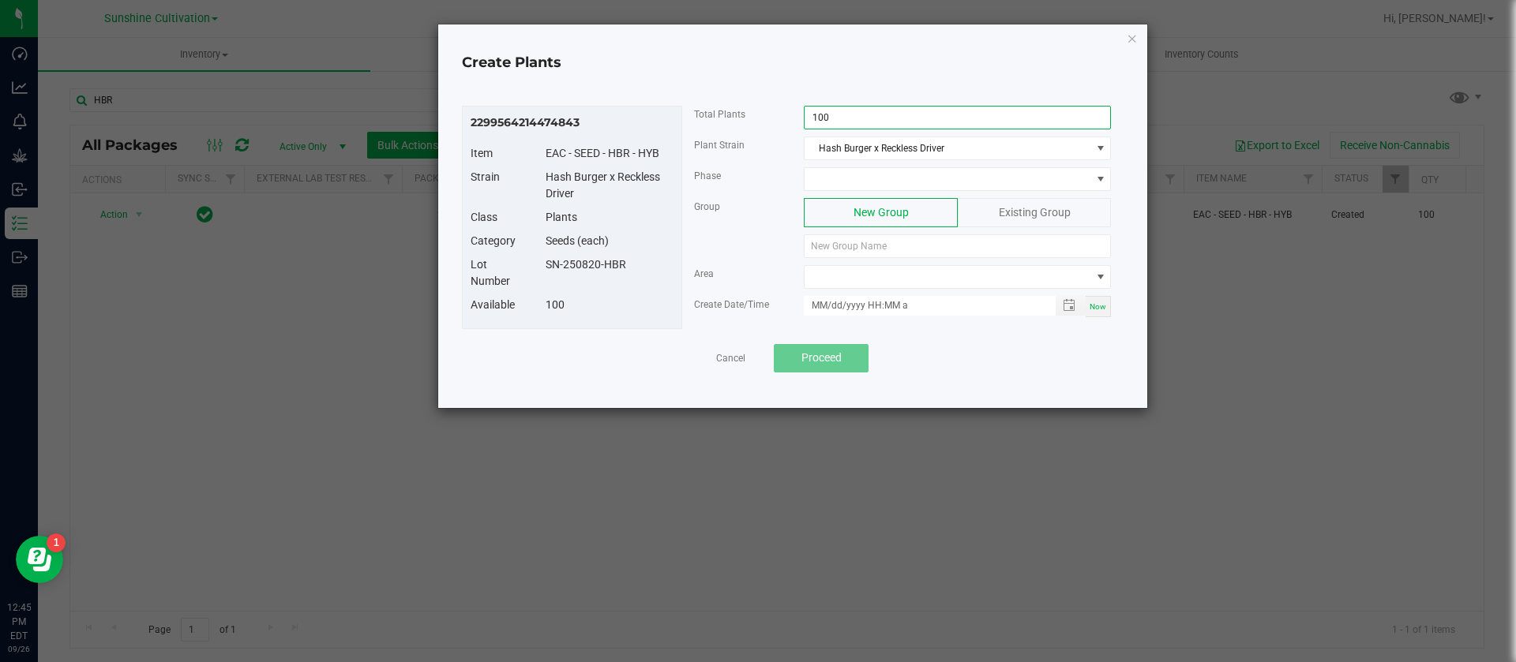
click at [882, 116] on input "100" at bounding box center [956, 118] width 305 height 22
type input "34"
click at [842, 184] on span at bounding box center [947, 179] width 286 height 22
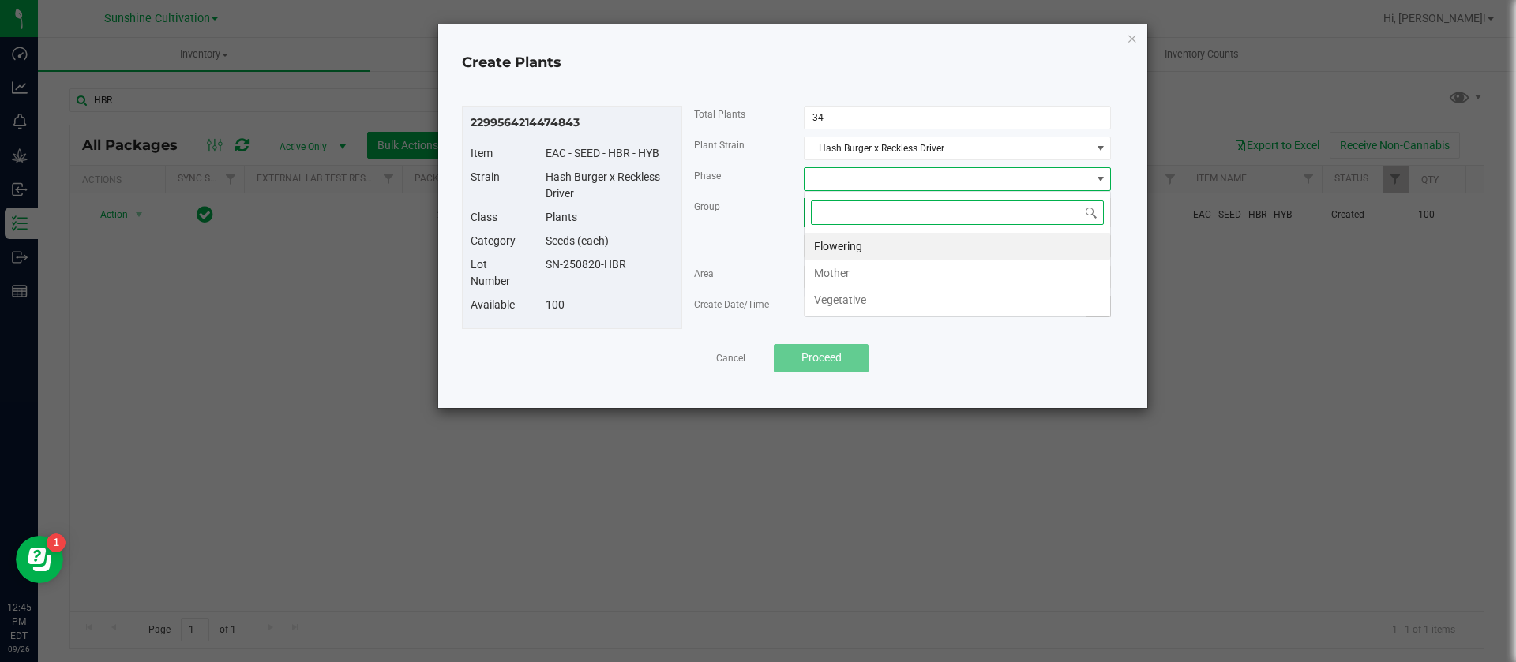
scroll to position [24, 307]
click at [856, 269] on li "Mother" at bounding box center [956, 273] width 305 height 27
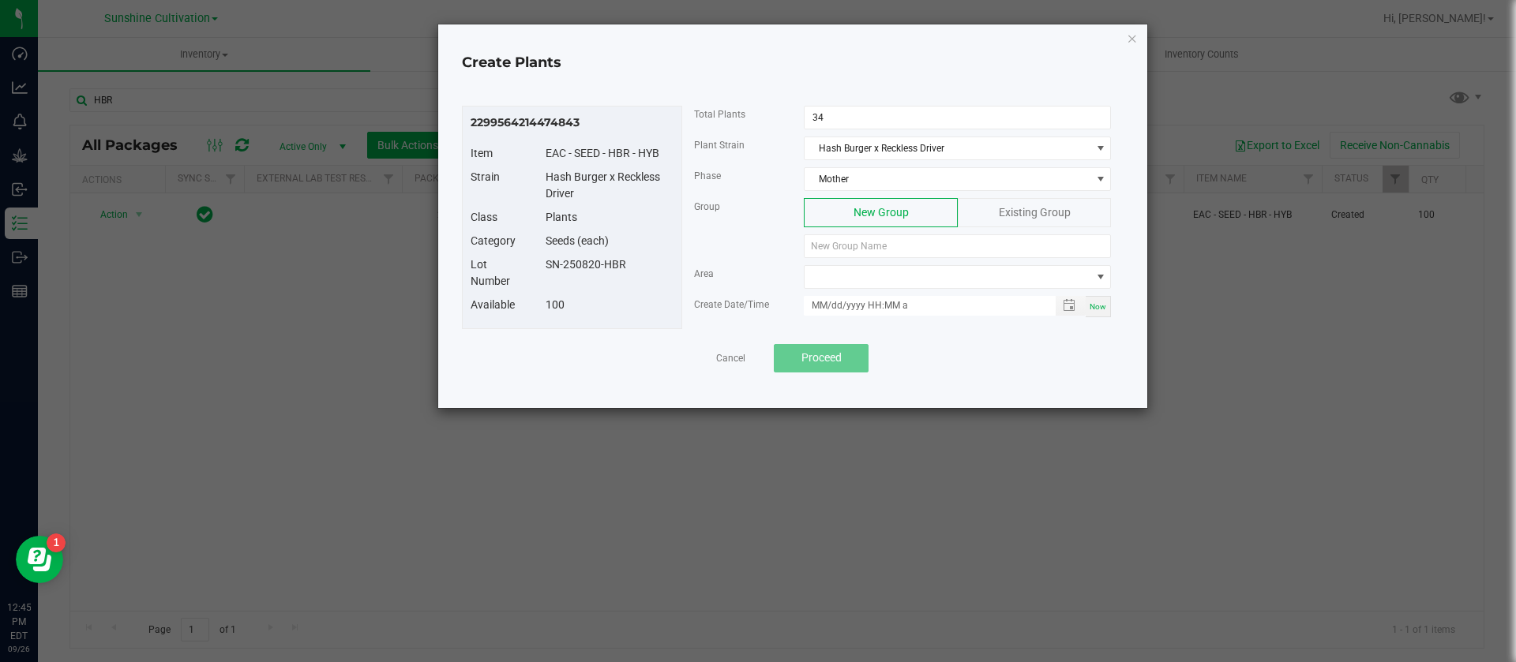
drag, startPoint x: 653, startPoint y: 272, endPoint x: 545, endPoint y: 263, distance: 107.8
click at [545, 263] on div "SN-250820-HBR" at bounding box center [610, 265] width 152 height 17
copy div "SN-250820-HBR"
paste input "SN-250820-HBR"
type input "SN-250820-HBR"
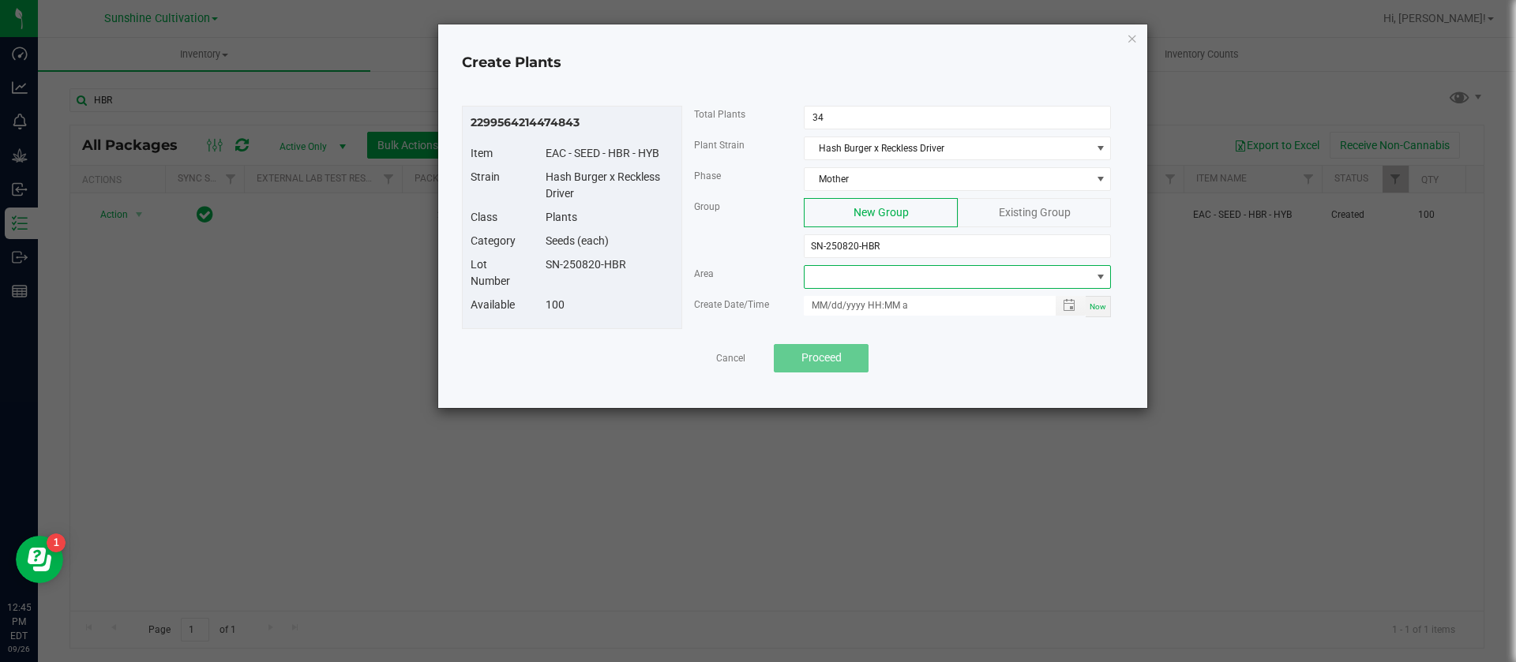
click at [875, 288] on span at bounding box center [957, 277] width 307 height 24
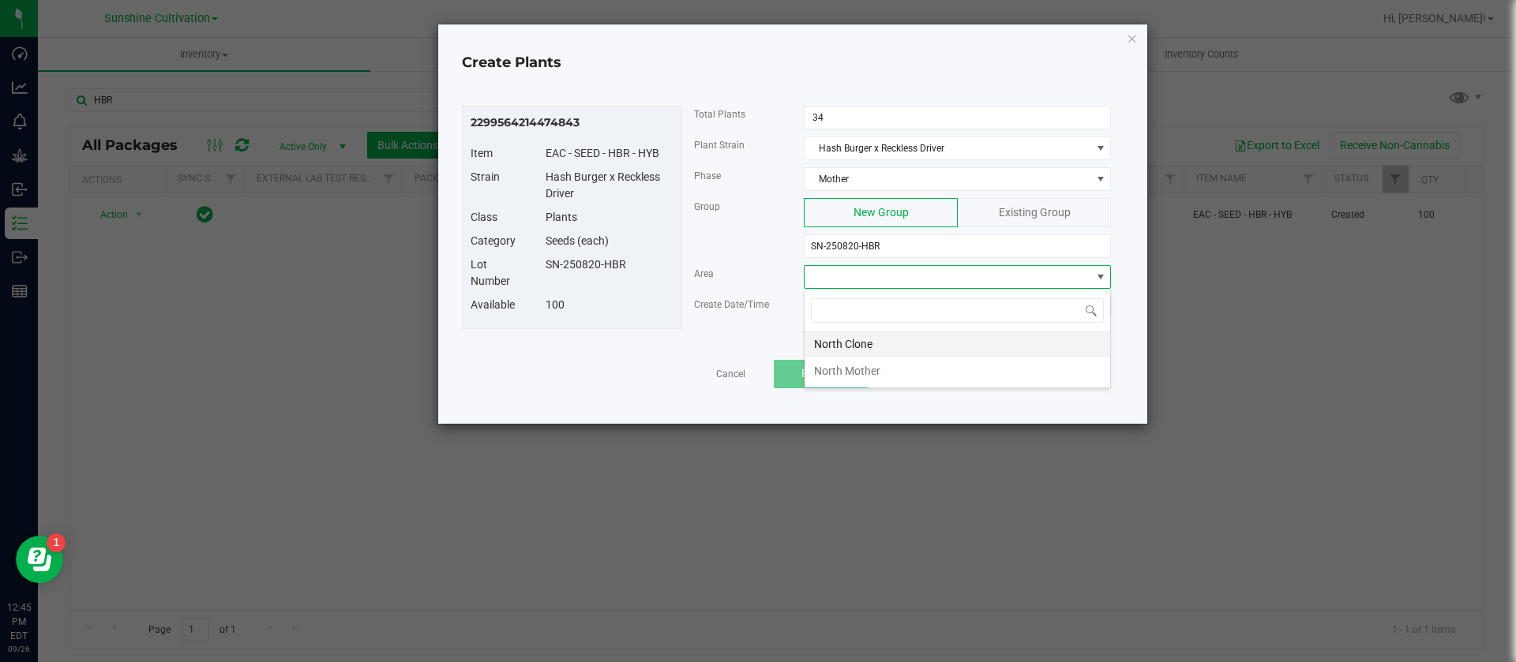
click at [868, 343] on li "North Clone" at bounding box center [956, 344] width 305 height 27
click at [1092, 309] on span "Now" at bounding box center [1097, 306] width 17 height 9
type input "09/26/2025 12:45 PM"
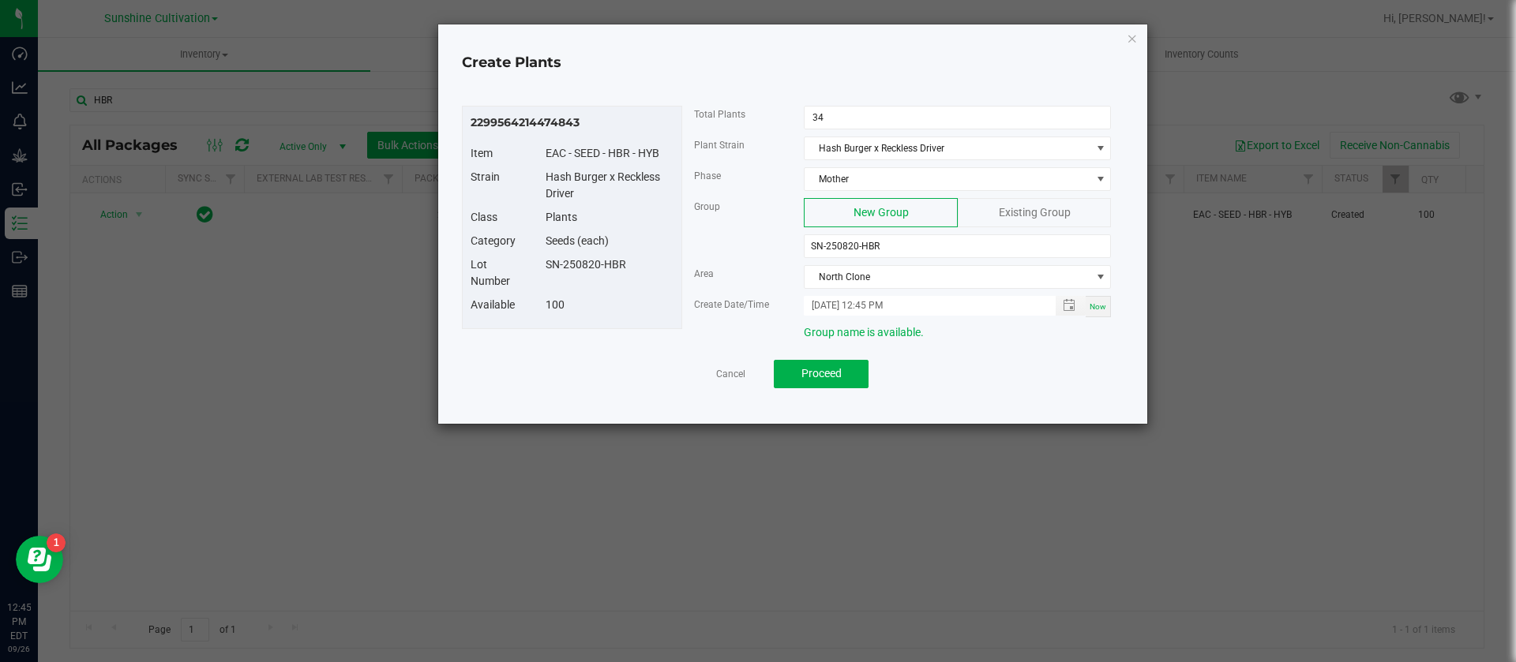
drag, startPoint x: 768, startPoint y: 312, endPoint x: 776, endPoint y: 310, distance: 8.1
click at [774, 310] on div "Create Date/Time" at bounding box center [737, 304] width 111 height 17
click at [911, 253] on input "SN-250820-HBR" at bounding box center [957, 246] width 307 height 24
type input "SN-250820-HBR"
click at [689, 222] on div "Group New Group Existing Group SN-250820-HBR" at bounding box center [902, 231] width 441 height 67
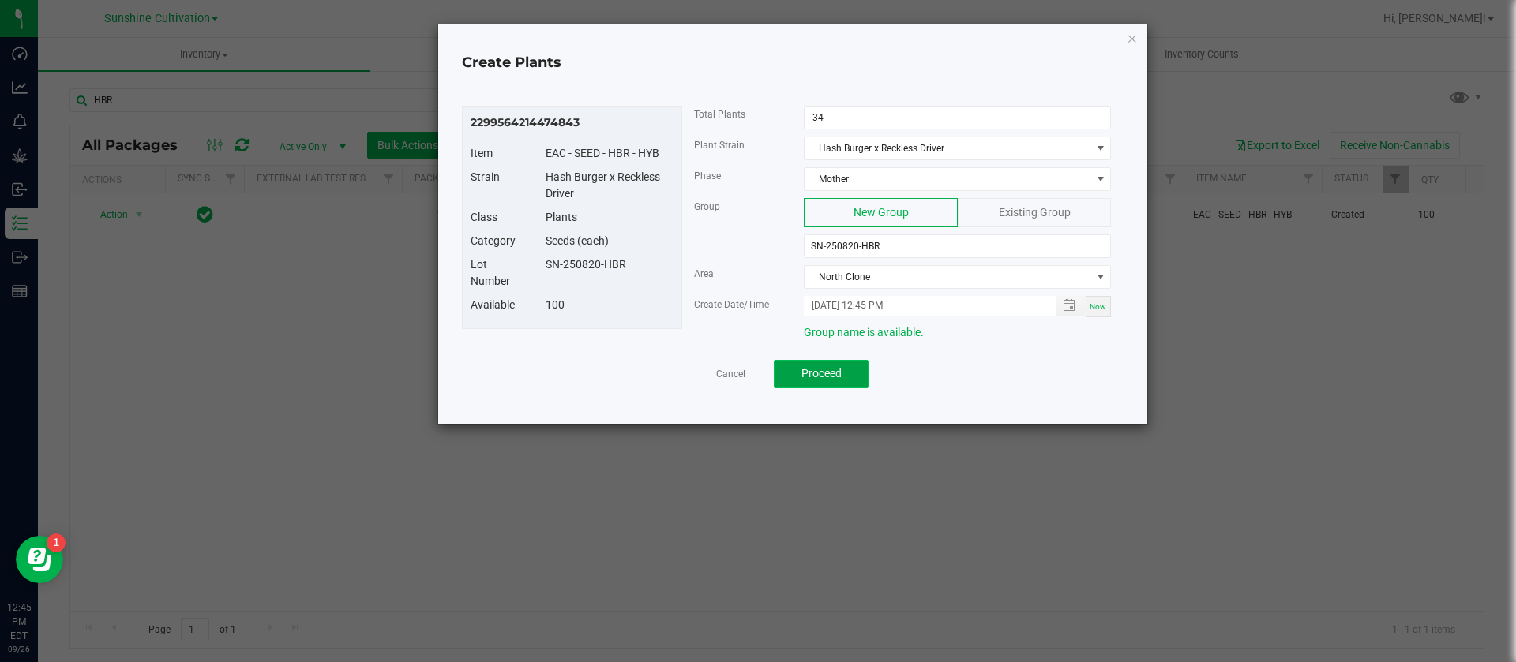
click at [831, 381] on button "Proceed" at bounding box center [821, 374] width 95 height 28
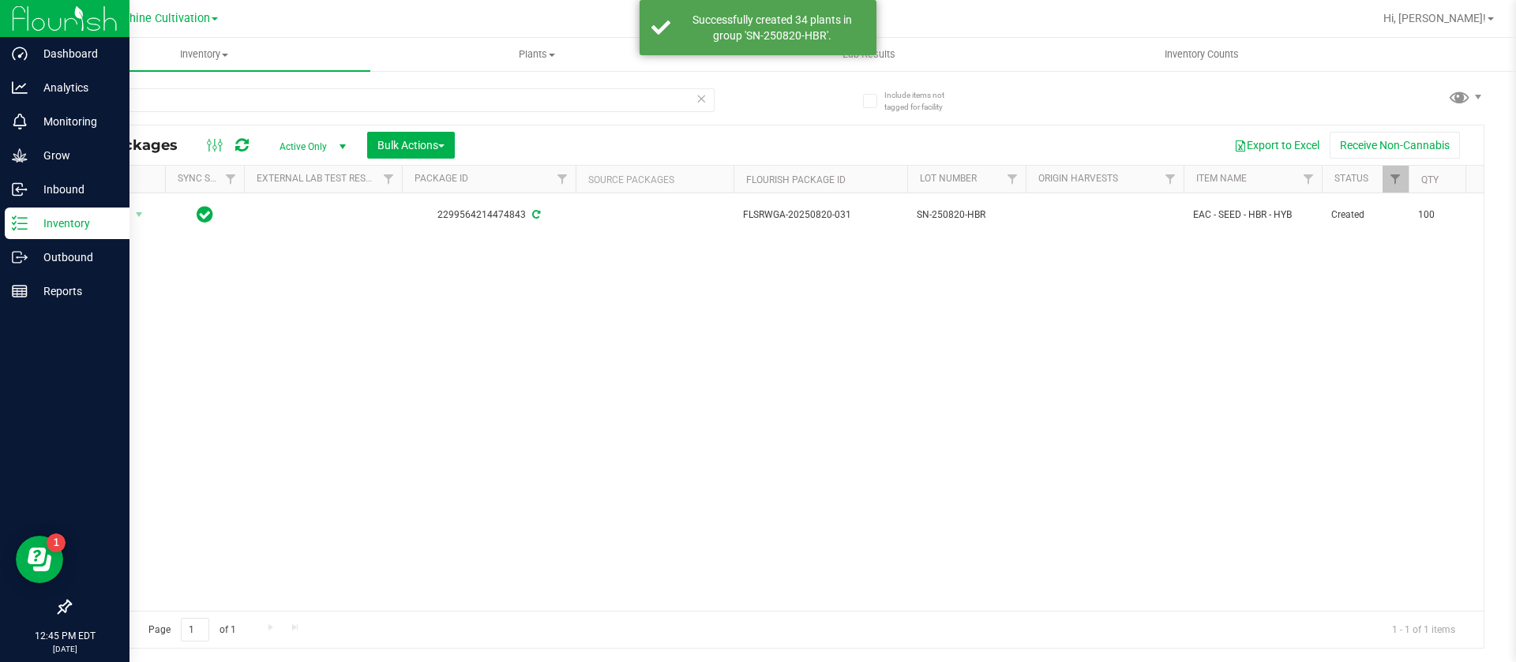
click at [62, 221] on p "Inventory" at bounding box center [75, 223] width 95 height 19
click at [58, 157] on p "Grow" at bounding box center [75, 155] width 95 height 19
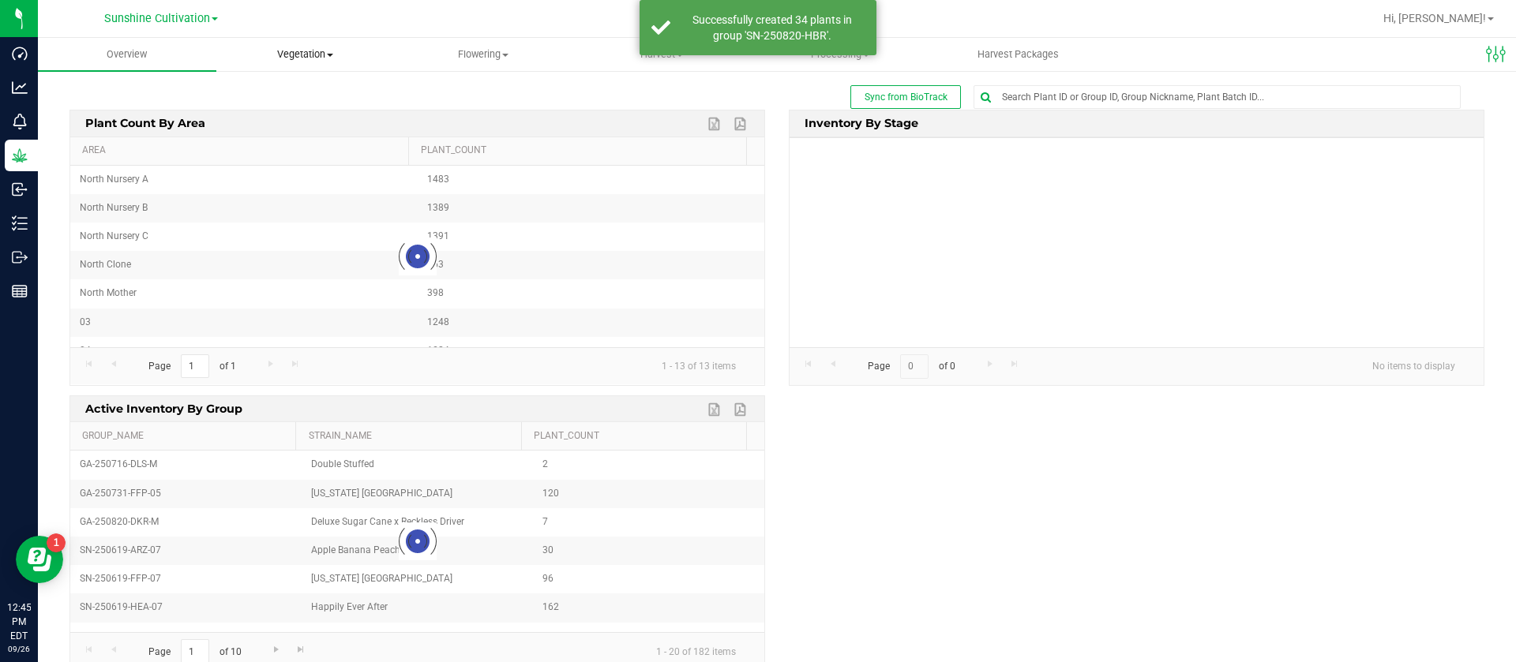
click at [284, 48] on span "Vegetation" at bounding box center [305, 54] width 177 height 14
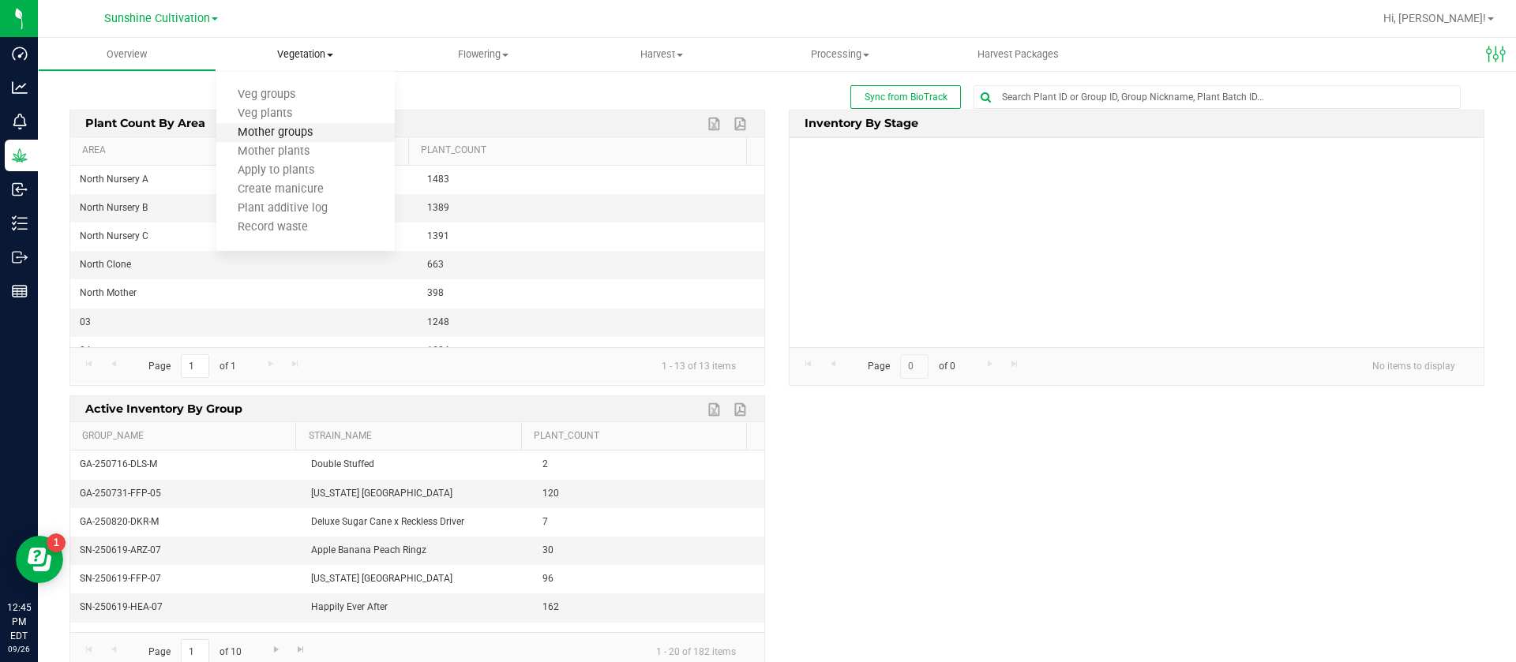
click at [302, 134] on span "Mother groups" at bounding box center [275, 132] width 118 height 13
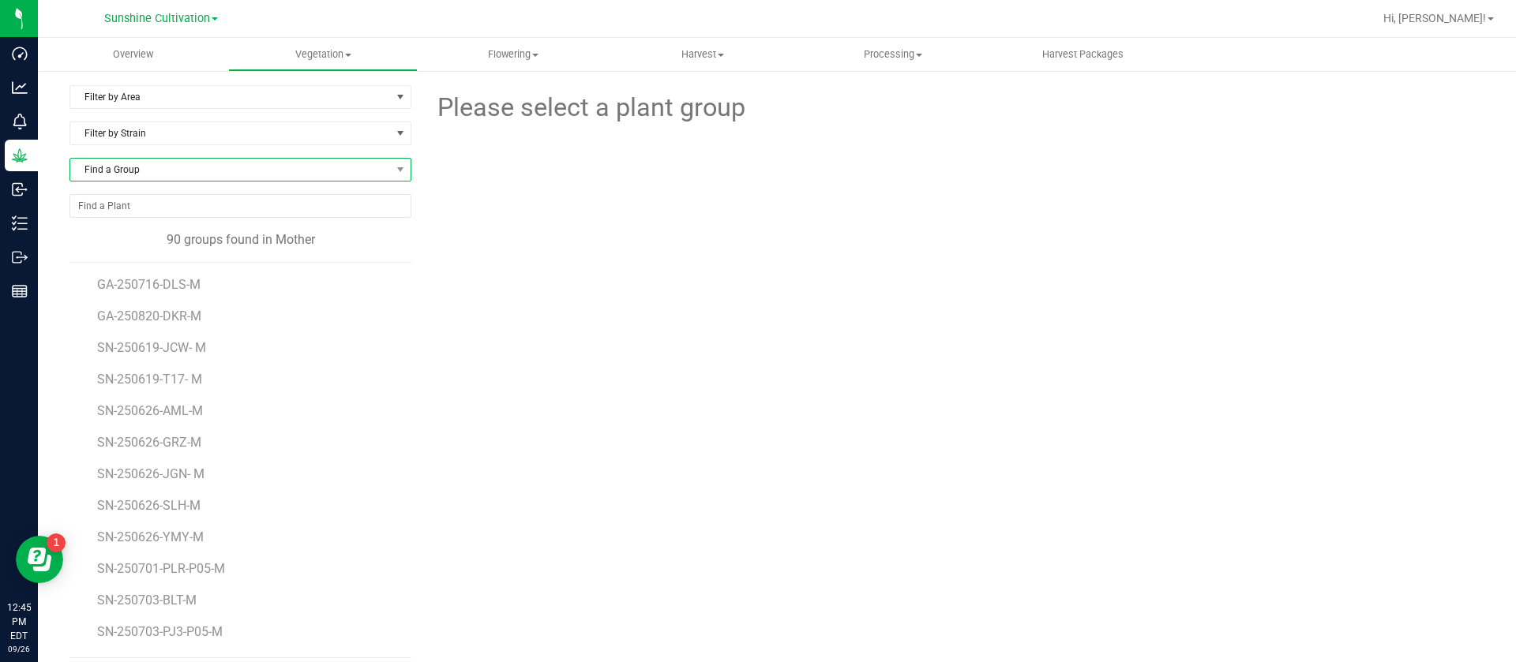
click at [152, 171] on span "Find a Group" at bounding box center [230, 170] width 320 height 22
type input "HBR"
click at [156, 235] on li "SN-250820-HBR" at bounding box center [237, 235] width 335 height 22
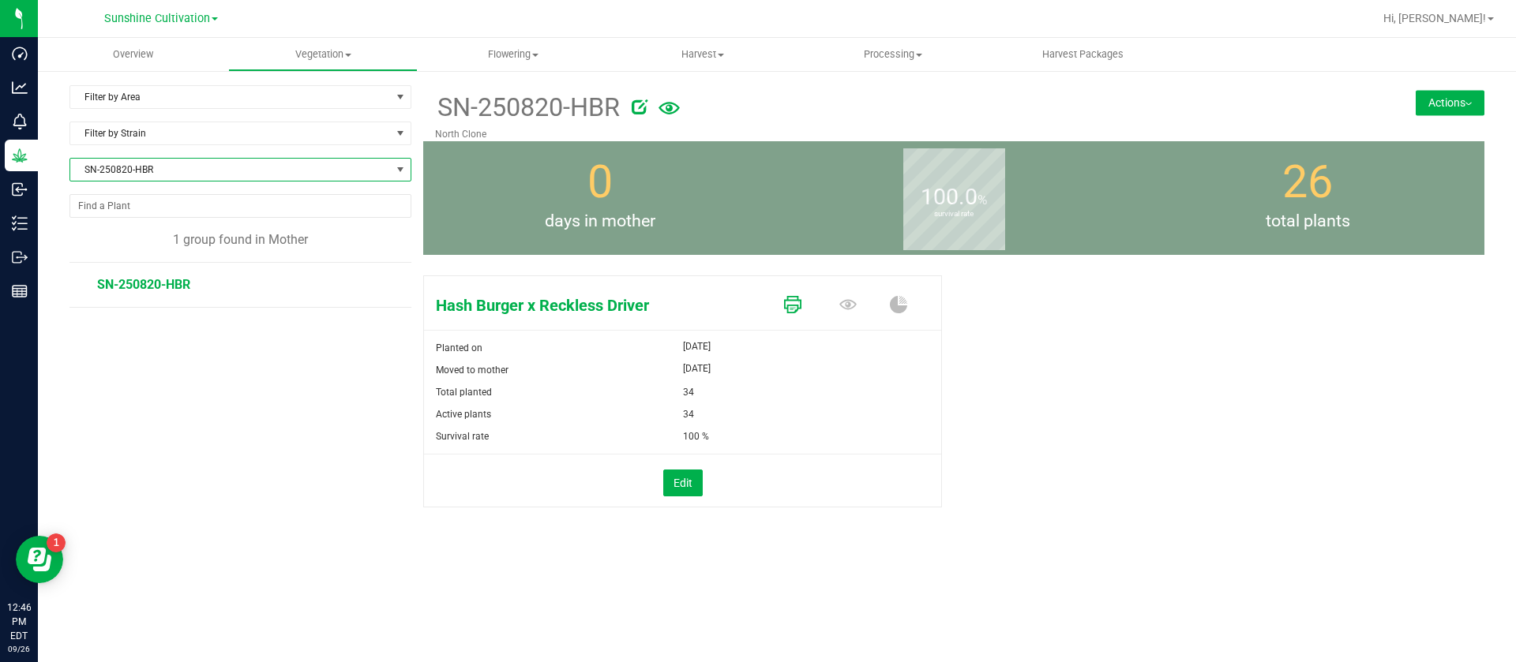
click at [788, 294] on link at bounding box center [792, 306] width 17 height 28
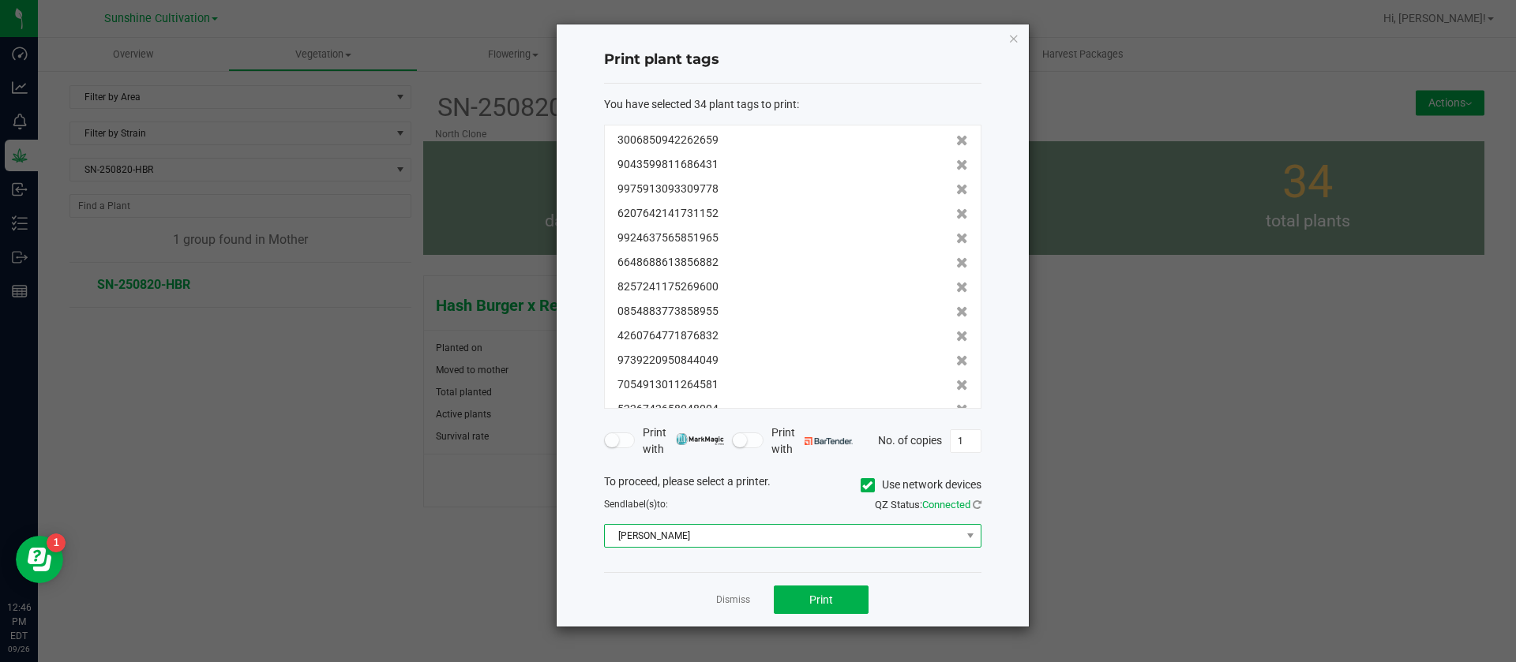
click at [720, 527] on span "Christine_TEST" at bounding box center [783, 536] width 356 height 22
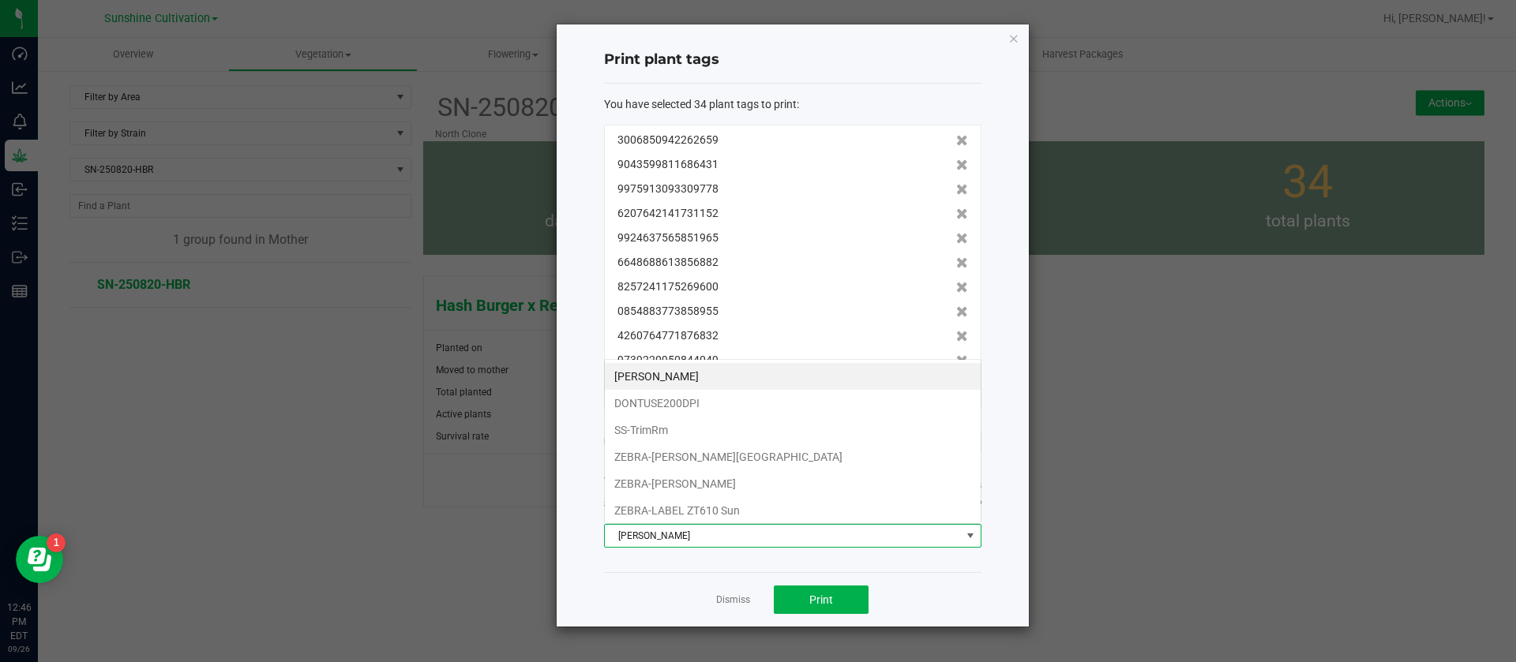
scroll to position [24, 377]
click at [713, 503] on li "ZEBRA-LABEL ZT610 Sun" at bounding box center [793, 510] width 376 height 27
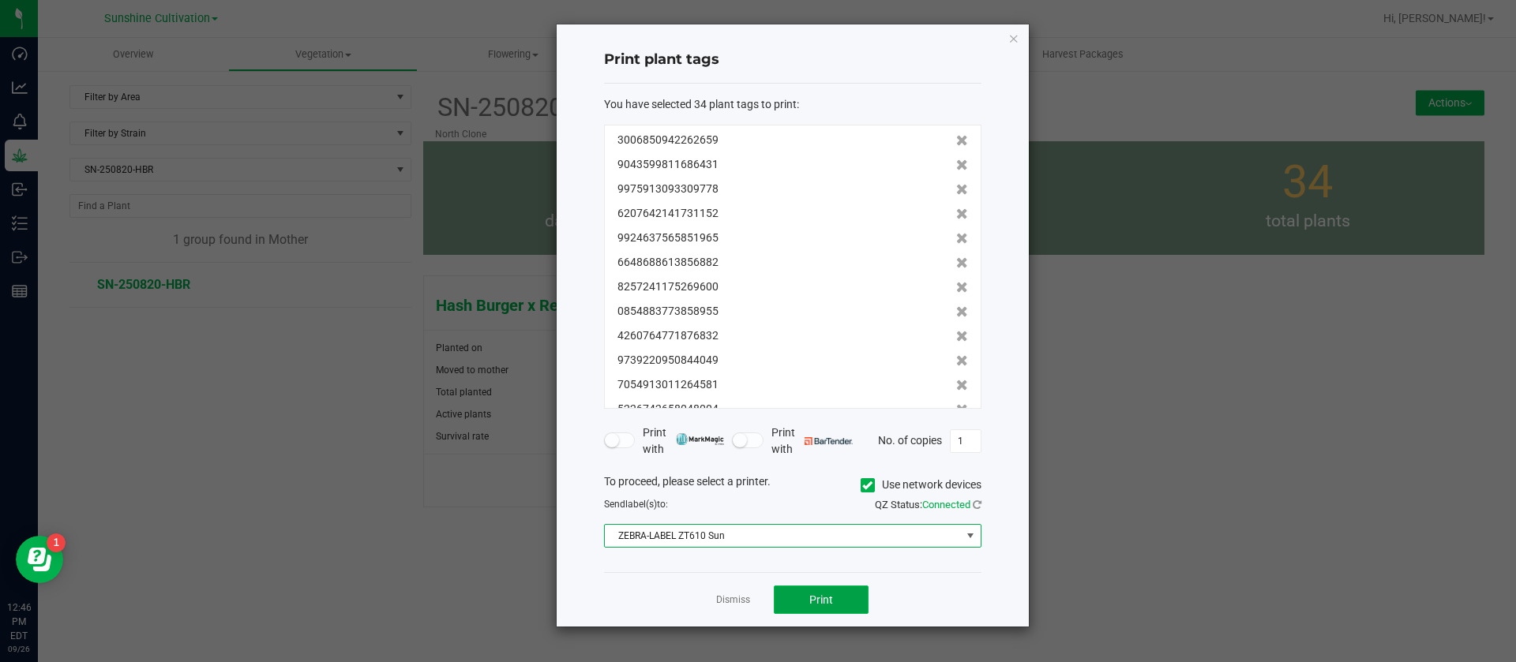
click at [822, 597] on span "Print" at bounding box center [821, 600] width 24 height 13
click at [734, 607] on link "Dismiss" at bounding box center [733, 600] width 34 height 13
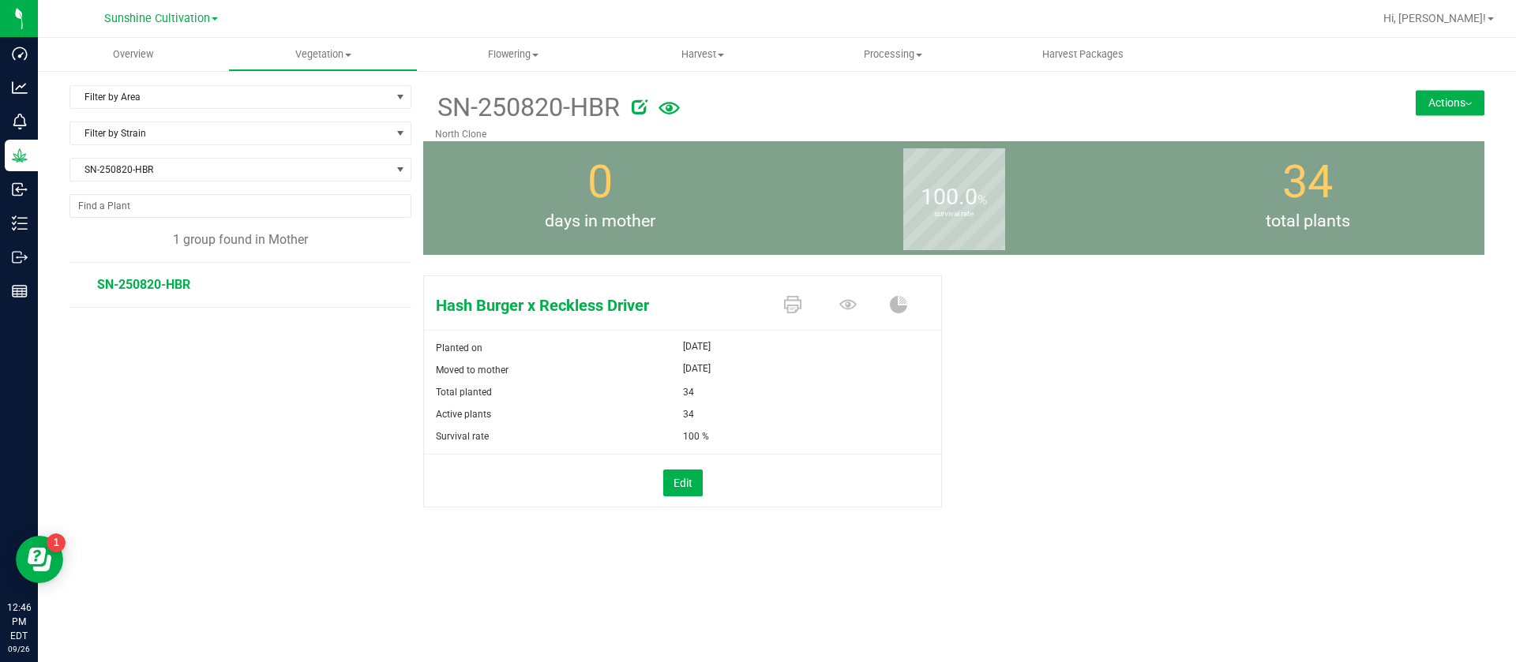
click at [1162, 437] on div "Hash Burger x Reckless Driver Planted on Sep 26, 2025 Moved to mother Sep 26, 2…" at bounding box center [953, 408] width 1061 height 278
click at [1129, 392] on div "Hash Burger x Reckless Driver Planted on Sep 26, 2025 Moved to mother Sep 26, 2…" at bounding box center [953, 408] width 1061 height 278
click at [1260, 238] on div "34 total plants" at bounding box center [1307, 198] width 354 height 114
click at [314, 56] on span "Vegetation" at bounding box center [323, 54] width 189 height 14
click at [165, 87] on span "Filter by Area" at bounding box center [230, 97] width 320 height 22
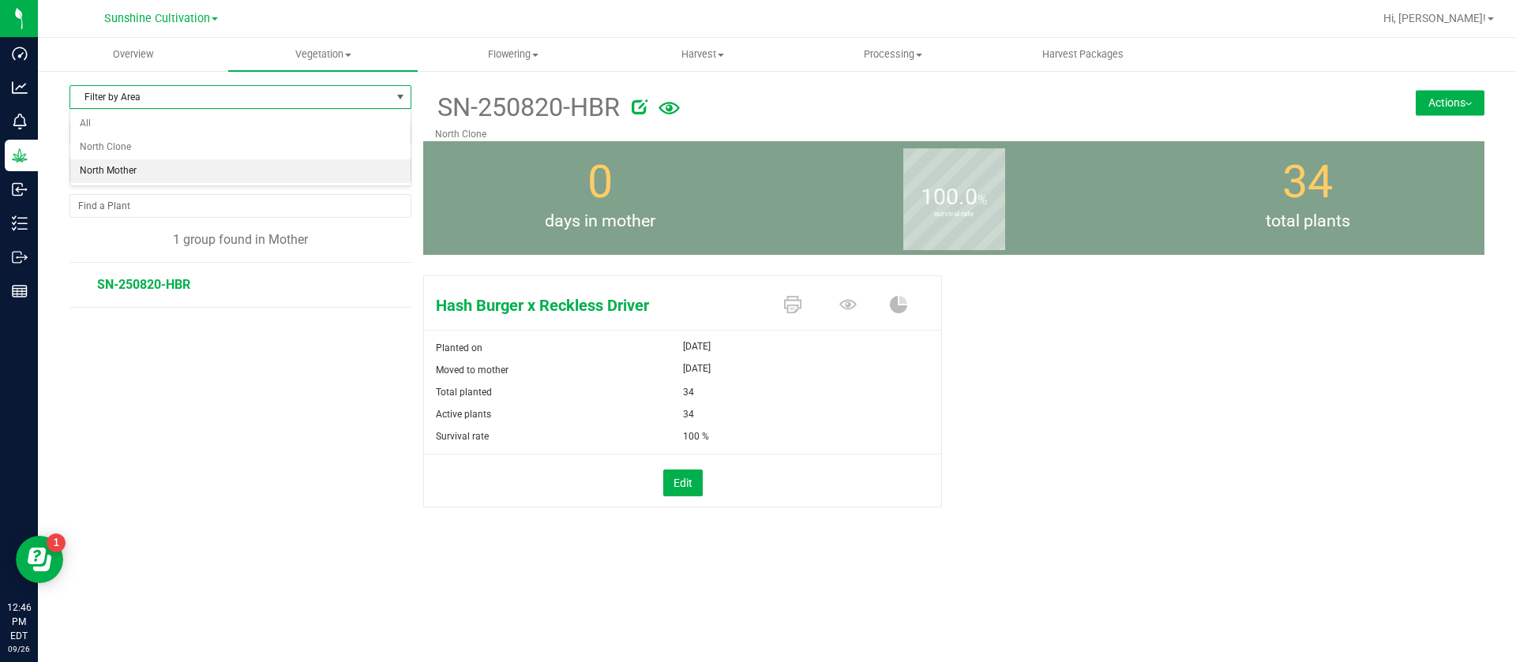
click at [180, 167] on li "North Mother" at bounding box center [240, 171] width 340 height 24
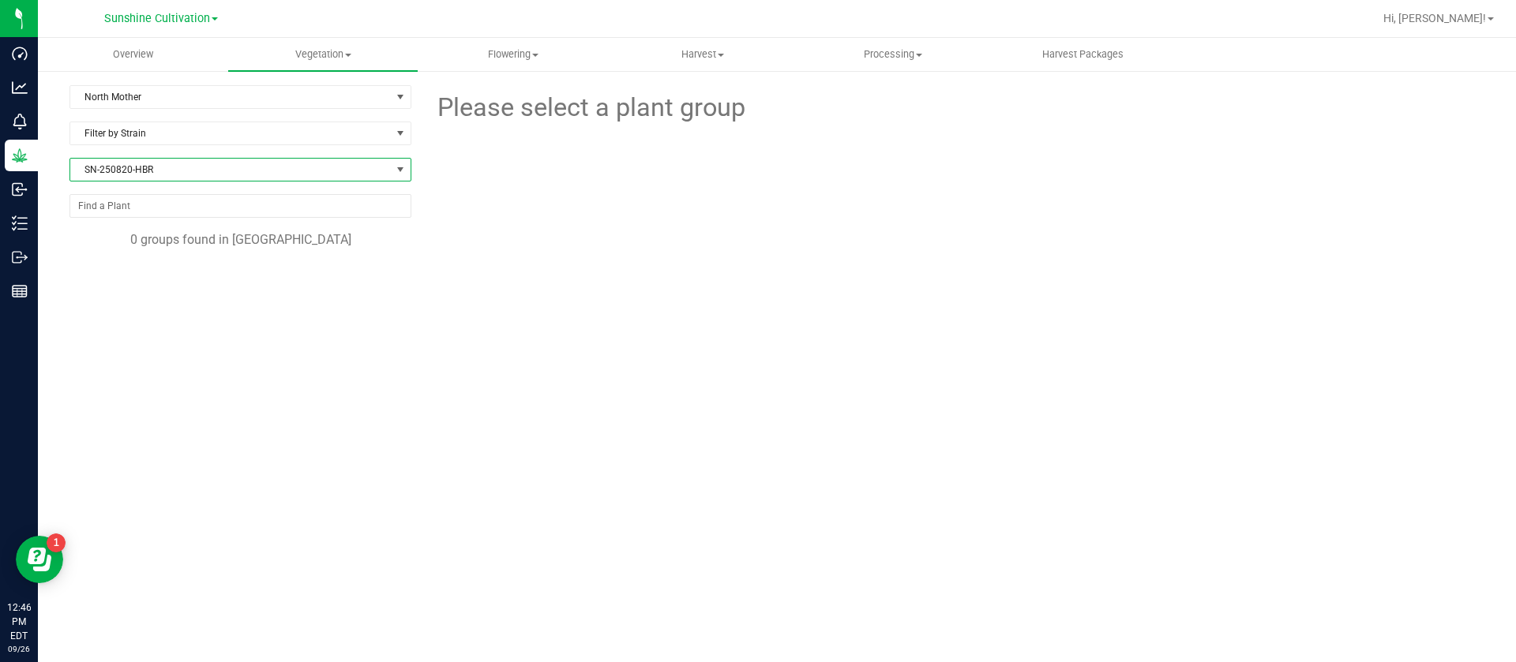
click at [227, 168] on span "SN-250820-HBR" at bounding box center [230, 170] width 320 height 22
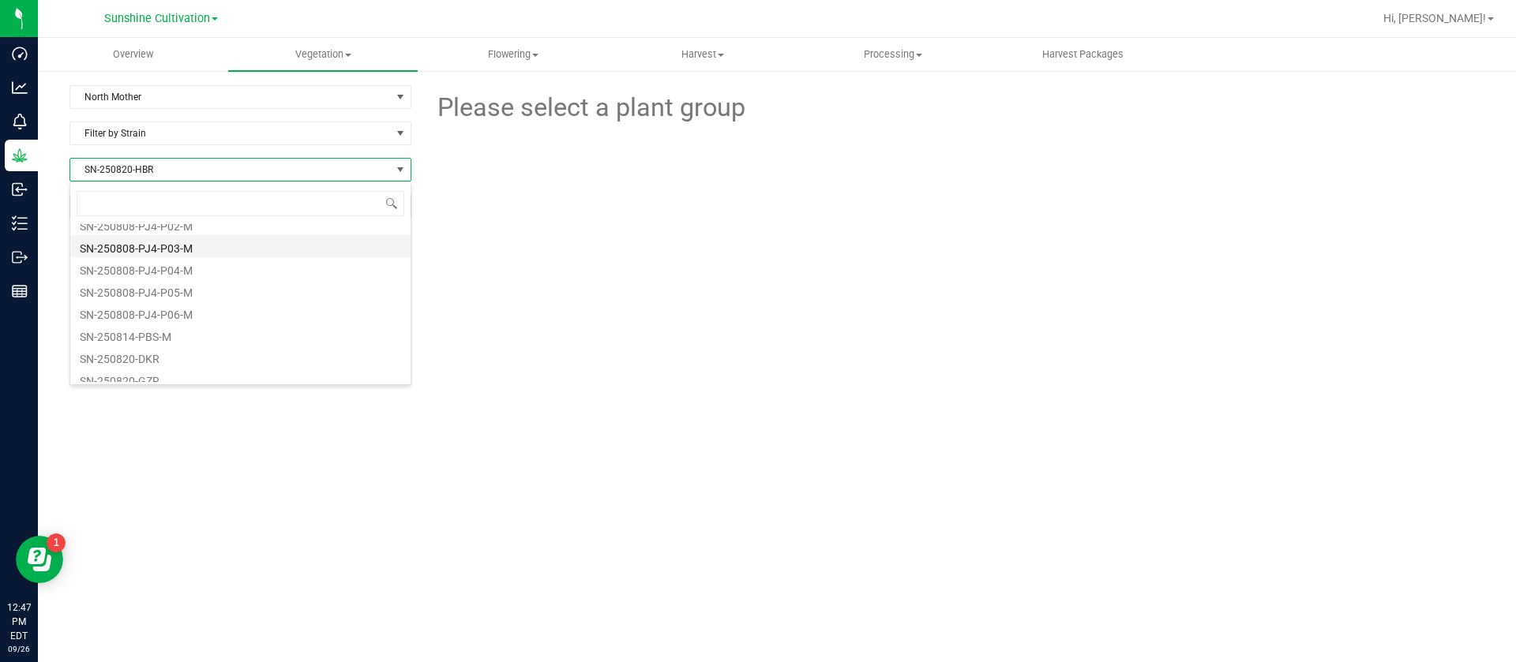
scroll to position [1184, 0]
click at [193, 351] on li "SN-250820-DKR" at bounding box center [240, 355] width 340 height 22
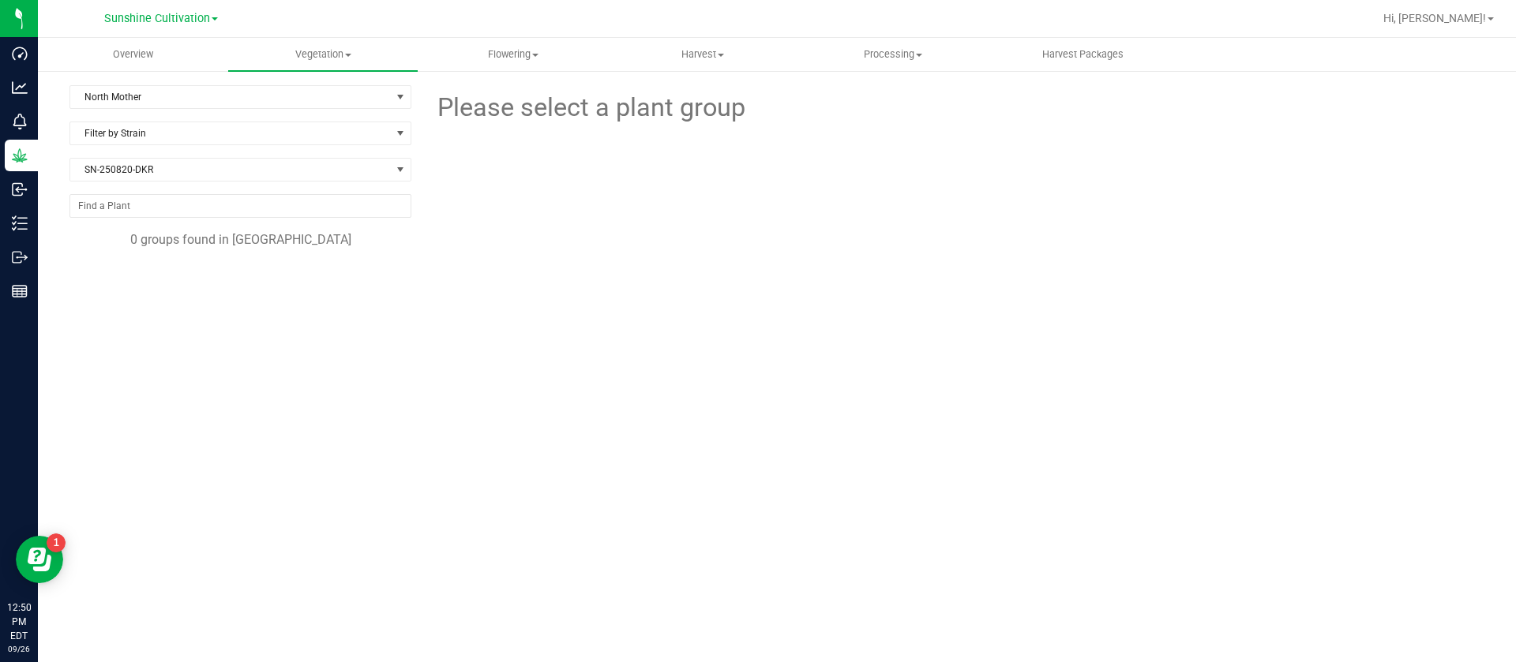
click at [1153, 325] on div "Please select a plant group" at bounding box center [953, 322] width 1061 height 474
click at [223, 169] on span "SN-250820-DKR" at bounding box center [230, 170] width 320 height 22
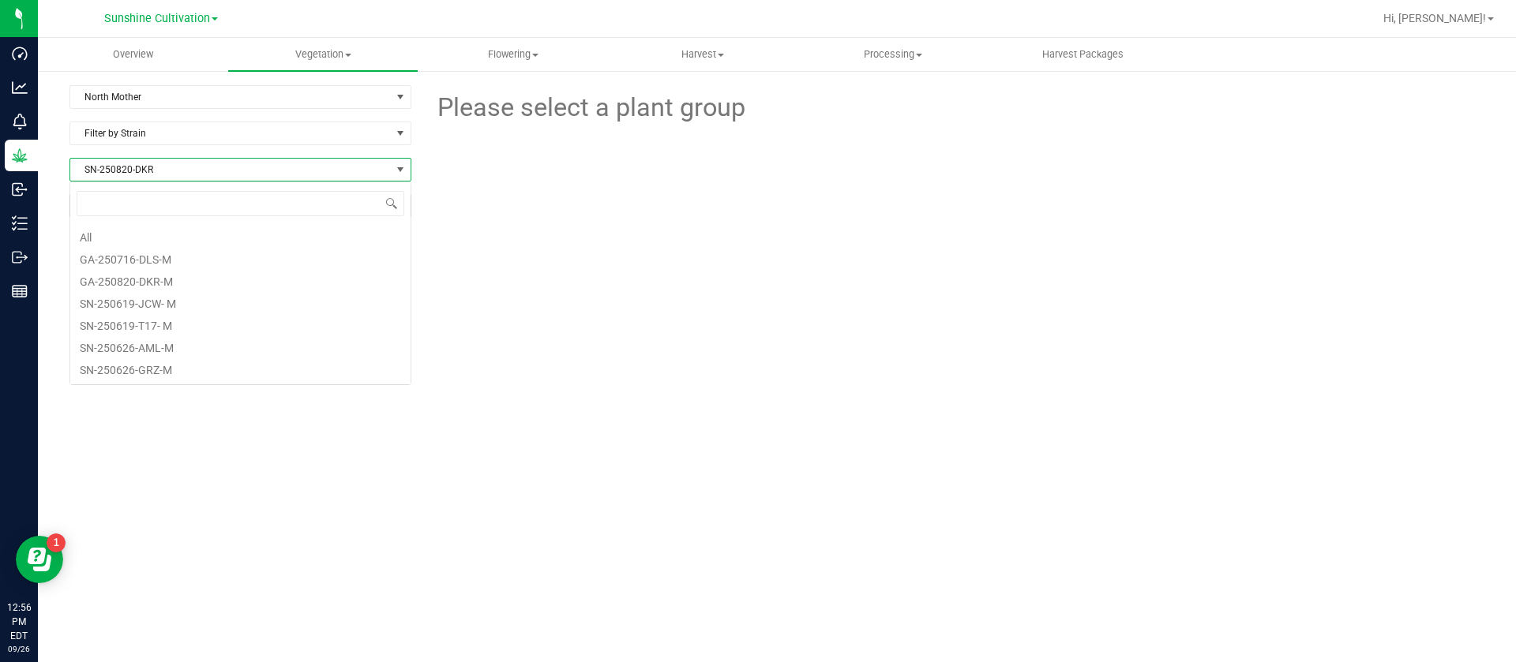
scroll to position [24, 342]
click at [334, 51] on span "Vegetation" at bounding box center [323, 54] width 190 height 14
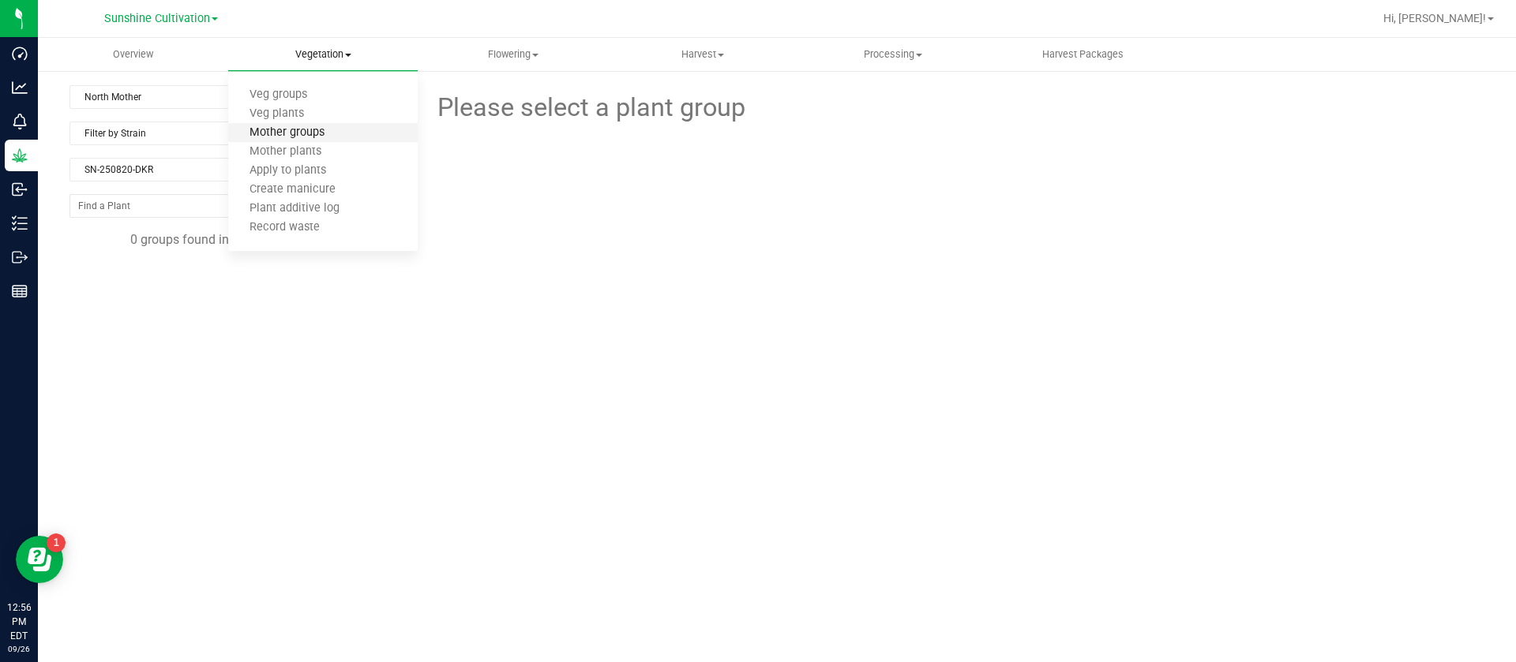
click at [292, 131] on span "Mother groups" at bounding box center [287, 132] width 118 height 13
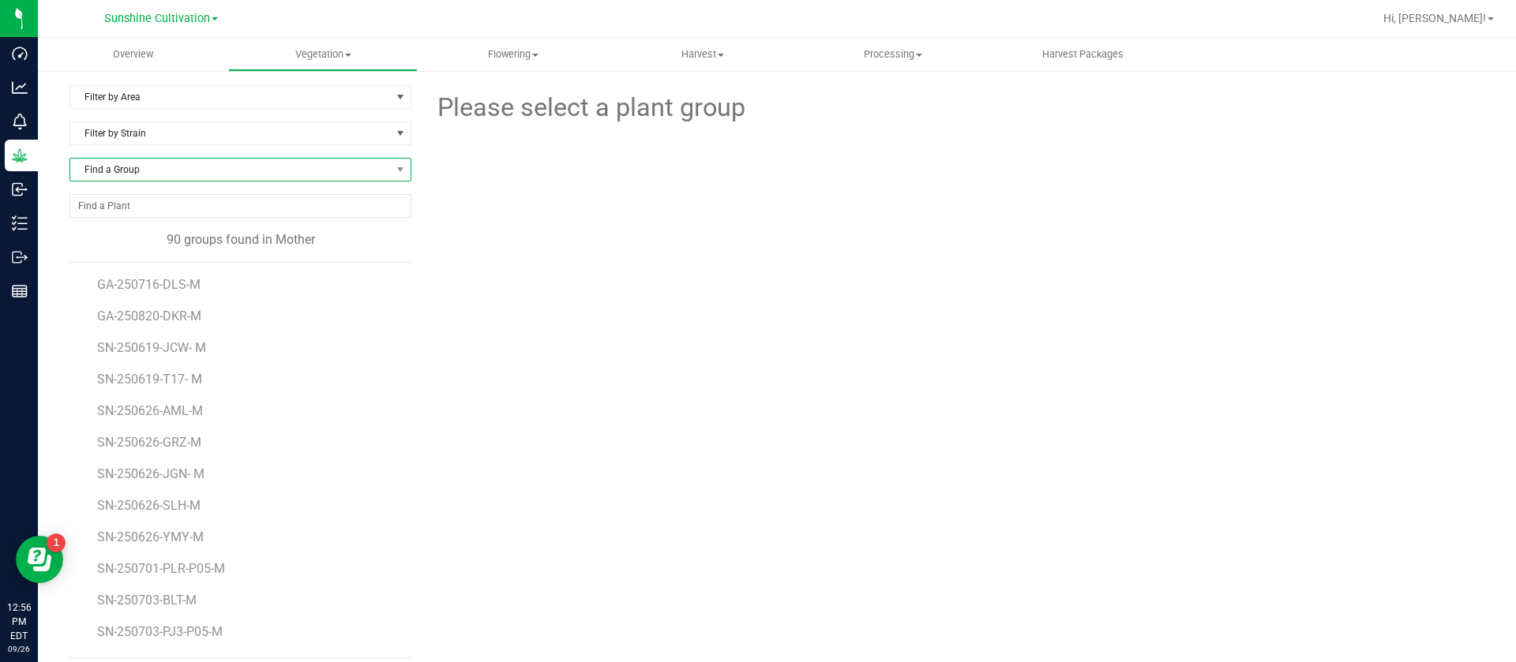
click at [152, 169] on span "Find a Group" at bounding box center [230, 170] width 320 height 22
type input "dkr"
click at [320, 47] on span "Vegetation" at bounding box center [323, 54] width 189 height 14
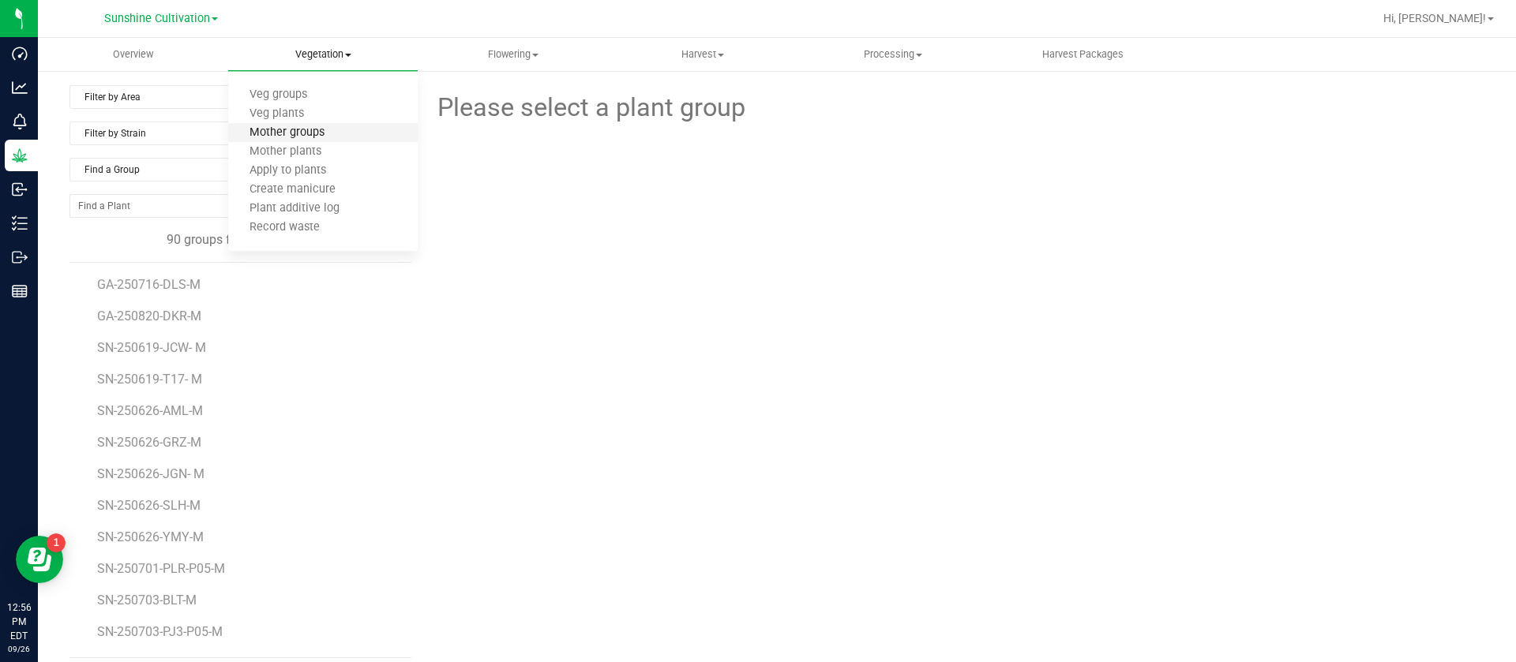
click at [310, 133] on span "Mother groups" at bounding box center [287, 132] width 118 height 13
click at [335, 54] on span "Vegetation" at bounding box center [323, 54] width 189 height 14
click at [196, 169] on span "Find a Group" at bounding box center [230, 170] width 320 height 22
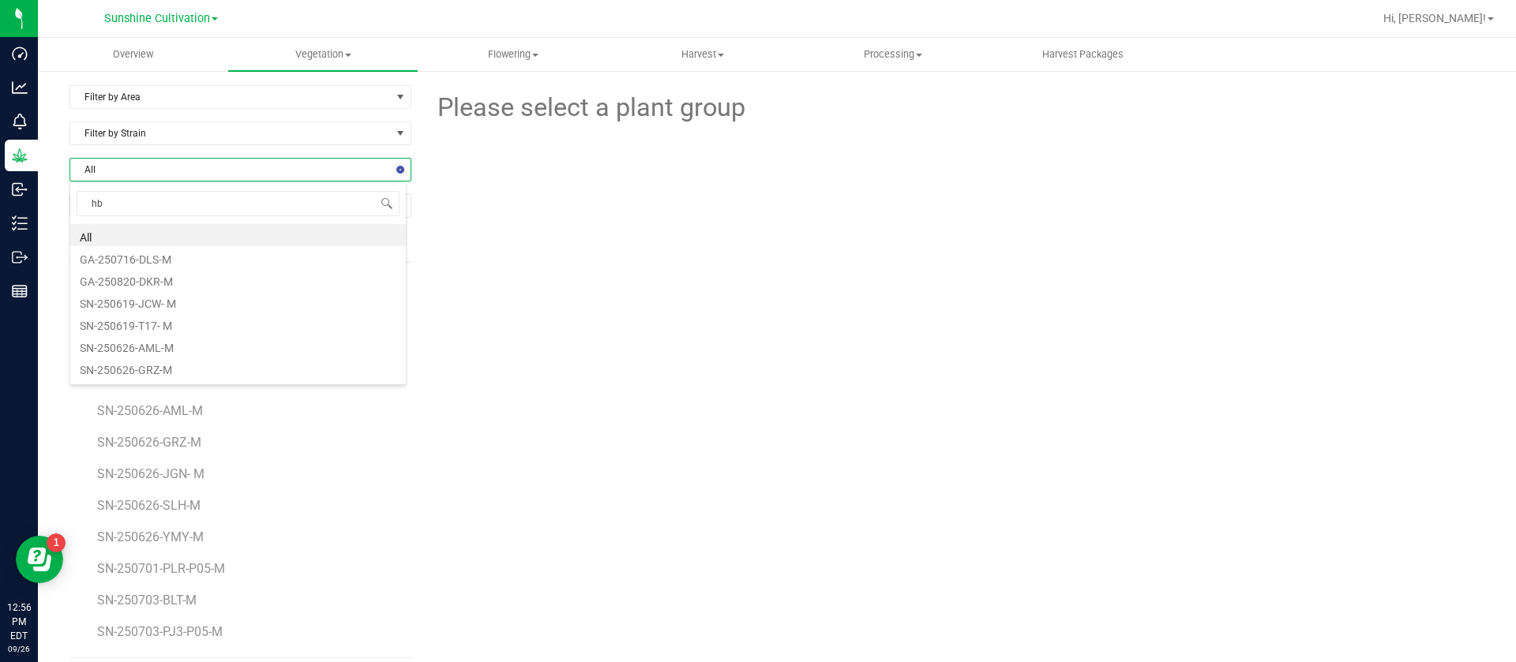
type input "hbr"
click at [217, 226] on li "SN-250820-HBR" at bounding box center [237, 235] width 335 height 22
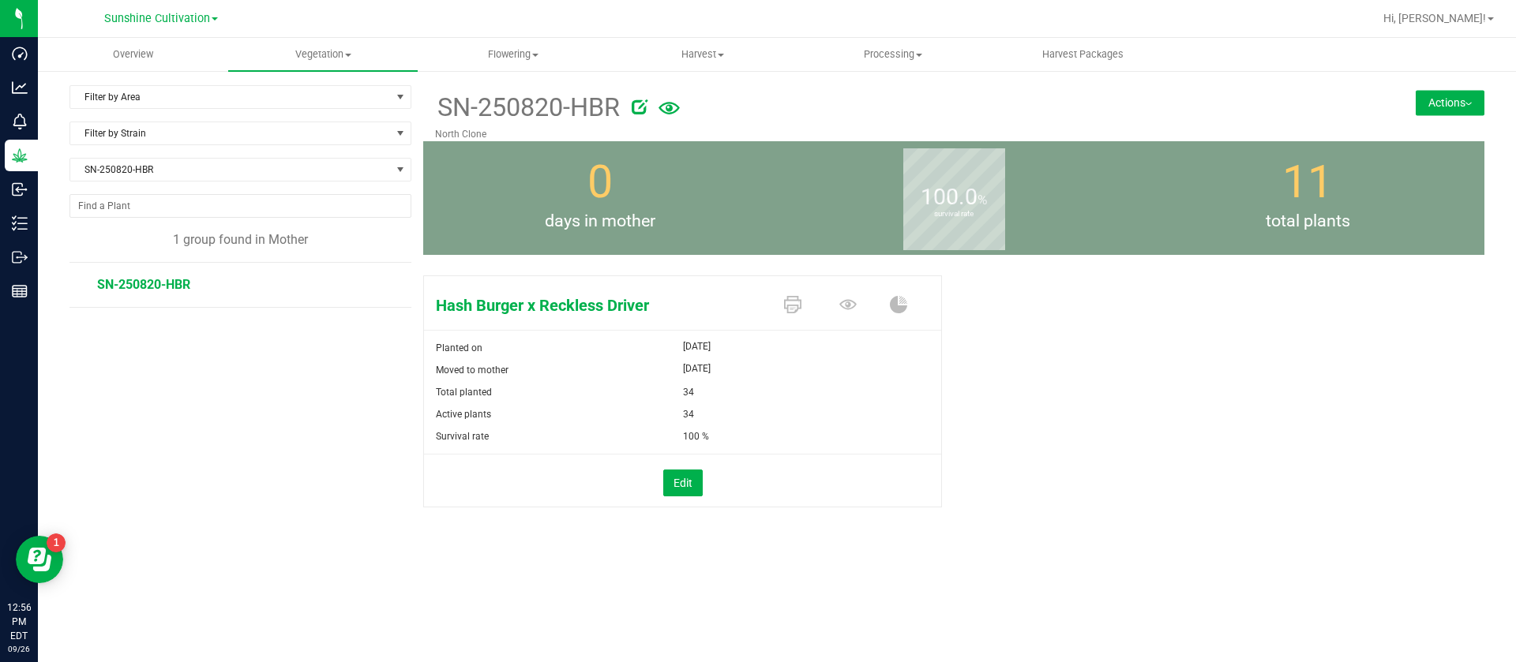
click at [653, 101] on div at bounding box center [970, 104] width 676 height 32
click at [646, 107] on icon at bounding box center [640, 107] width 16 height 16
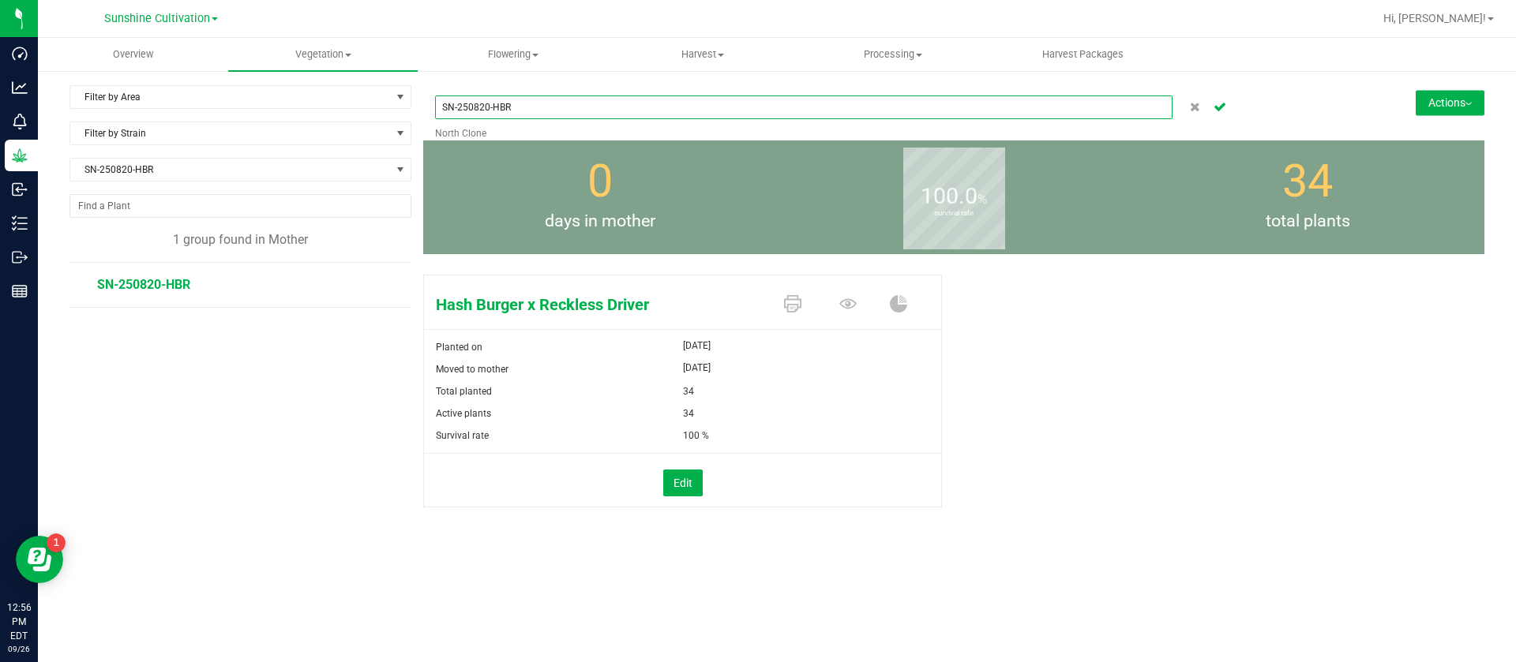
drag, startPoint x: 485, startPoint y: 104, endPoint x: 493, endPoint y: 154, distance: 50.4
click at [487, 105] on input "SN-250820-HBR" at bounding box center [803, 108] width 737 height 24
type input "SN-250919-HBR"
click at [1228, 108] on button "Cancel button" at bounding box center [1220, 107] width 22 height 23
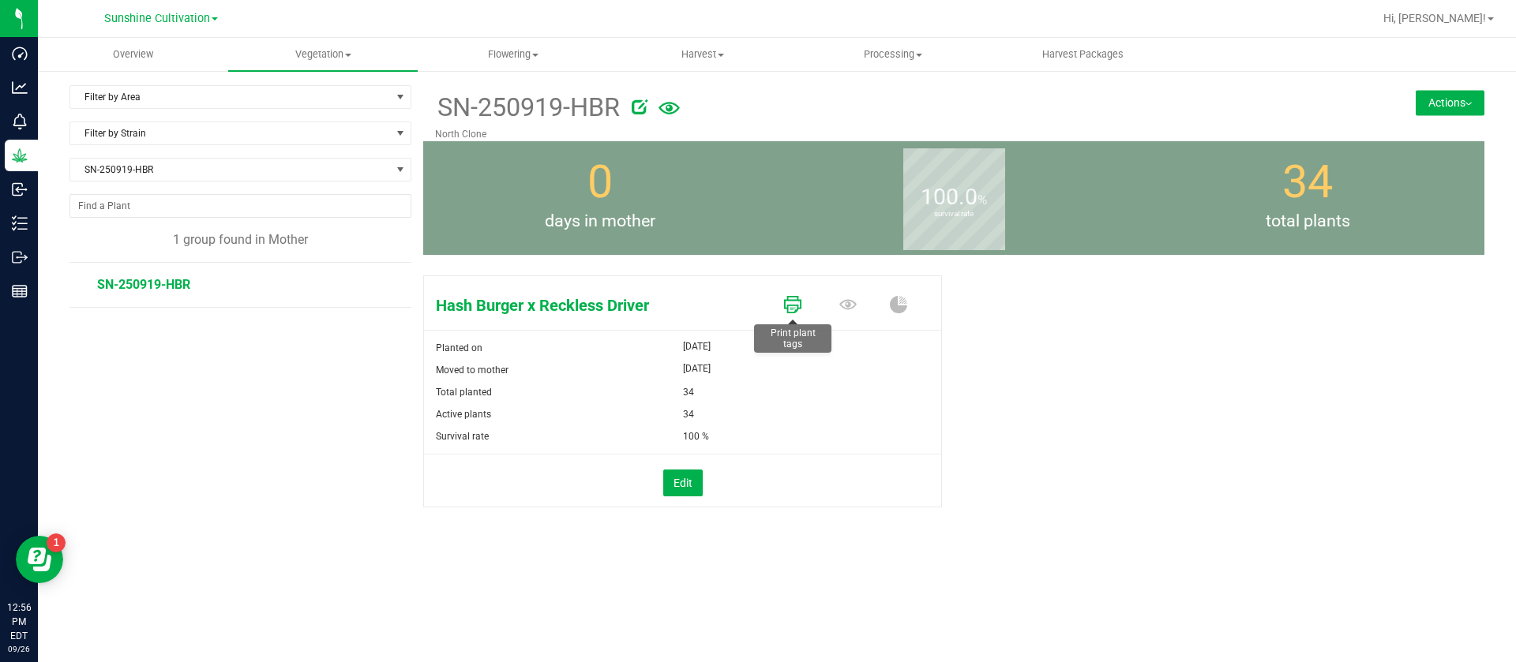
click at [795, 308] on icon at bounding box center [792, 304] width 17 height 17
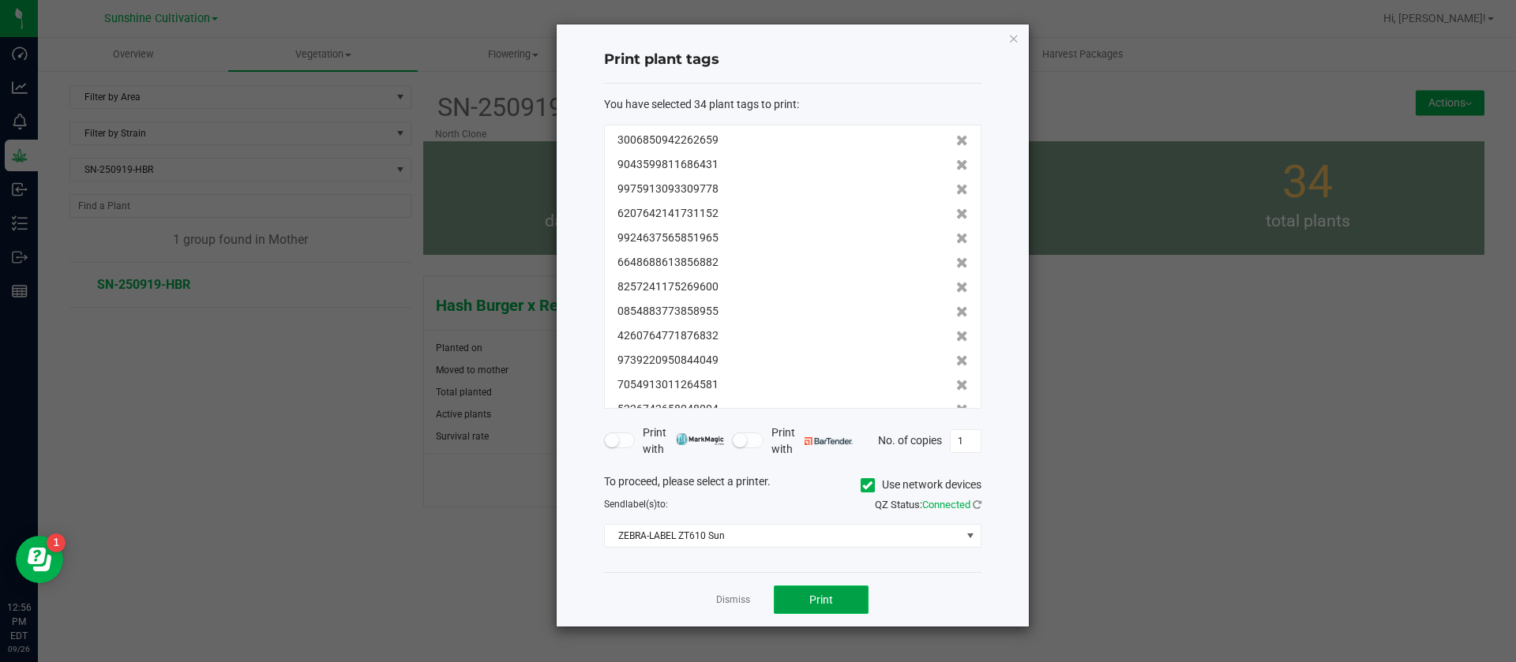
click at [830, 596] on span "Print" at bounding box center [821, 600] width 24 height 13
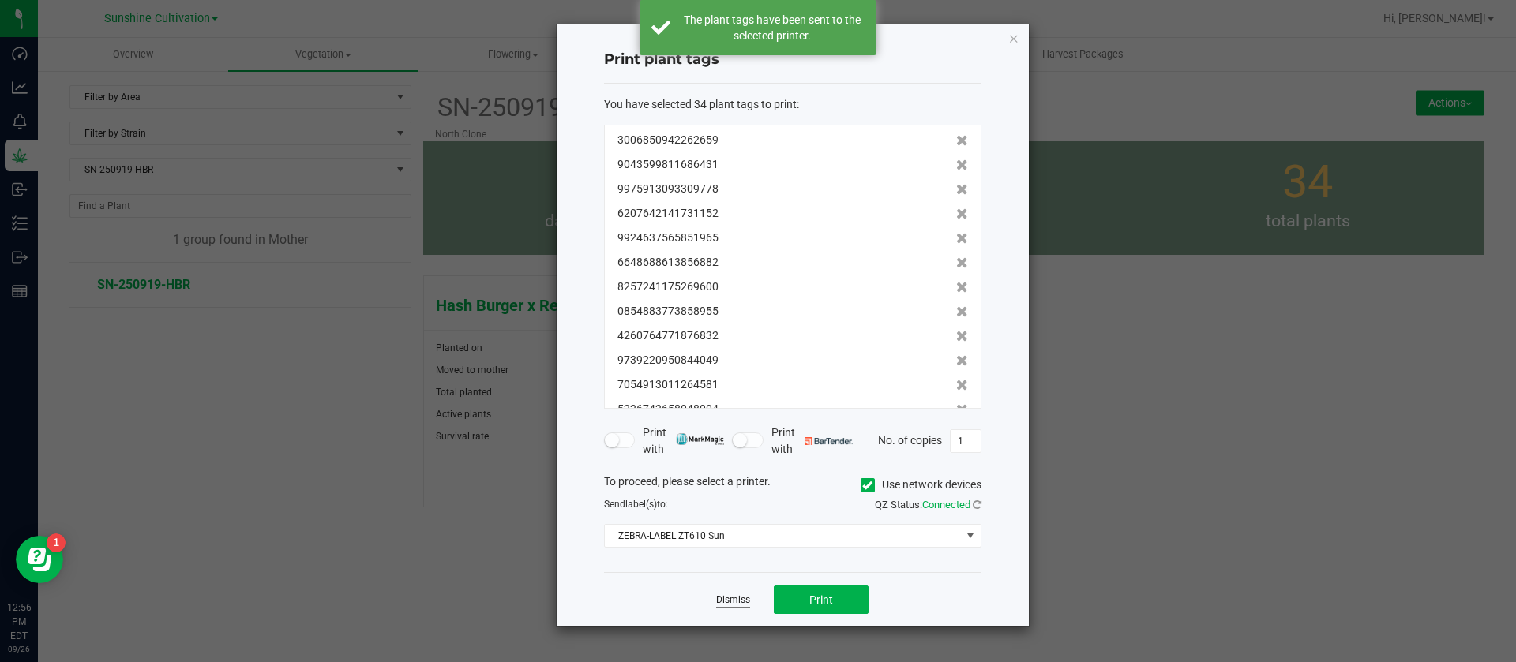
click at [733, 597] on link "Dismiss" at bounding box center [733, 600] width 34 height 13
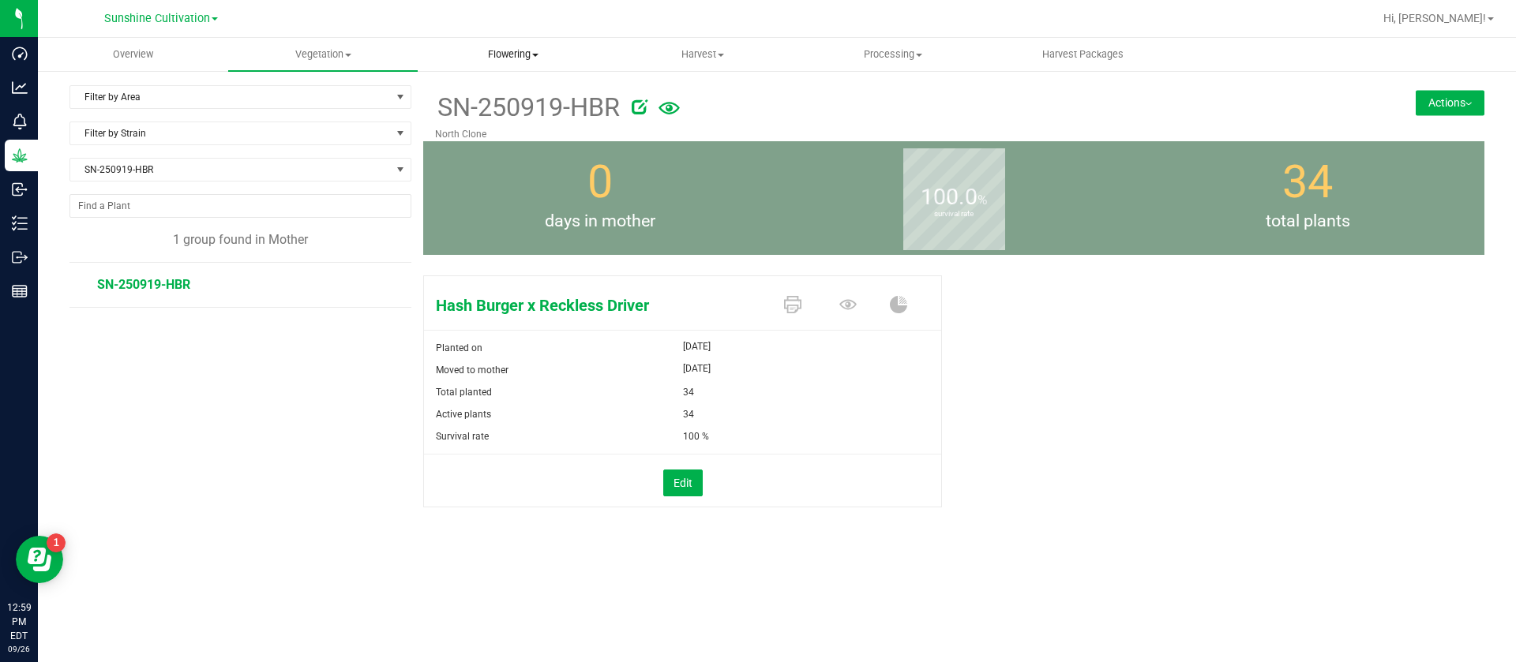
click at [448, 48] on span "Flowering" at bounding box center [512, 54] width 189 height 14
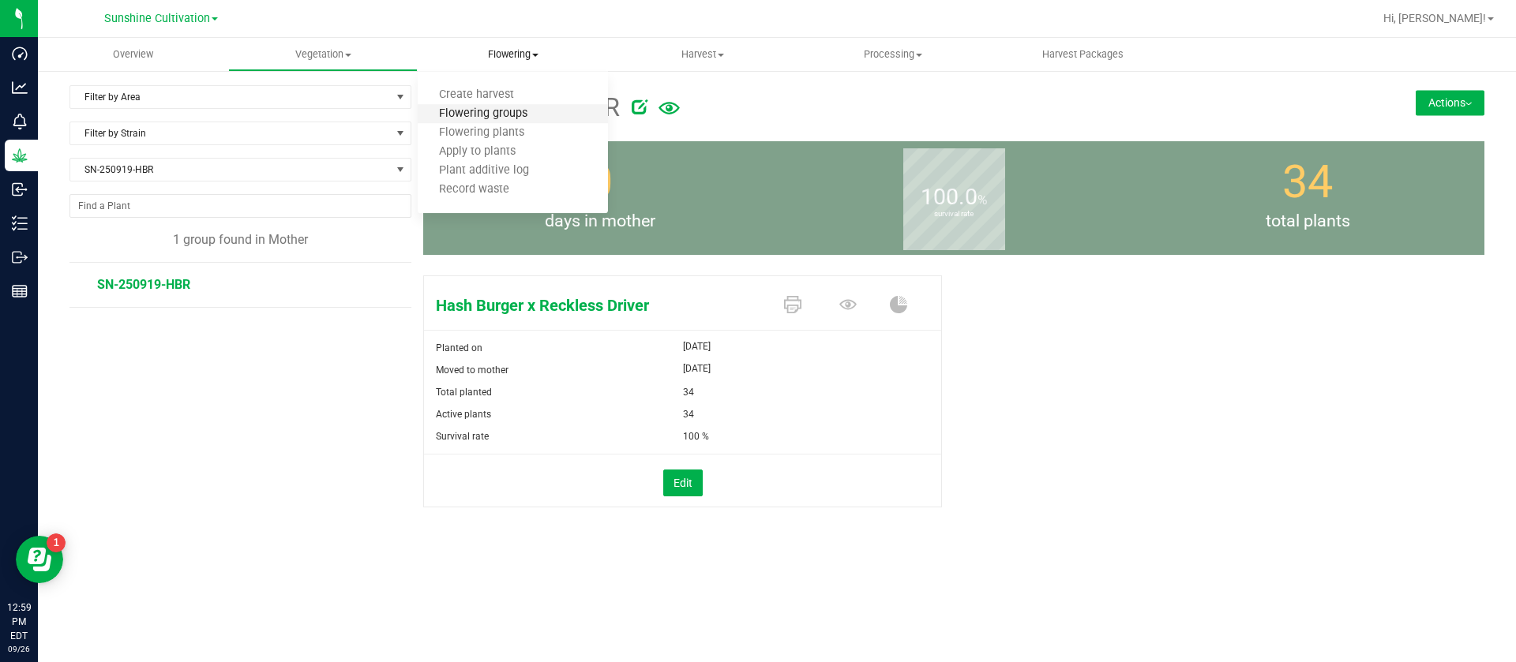
click at [491, 113] on span "Flowering groups" at bounding box center [483, 113] width 131 height 13
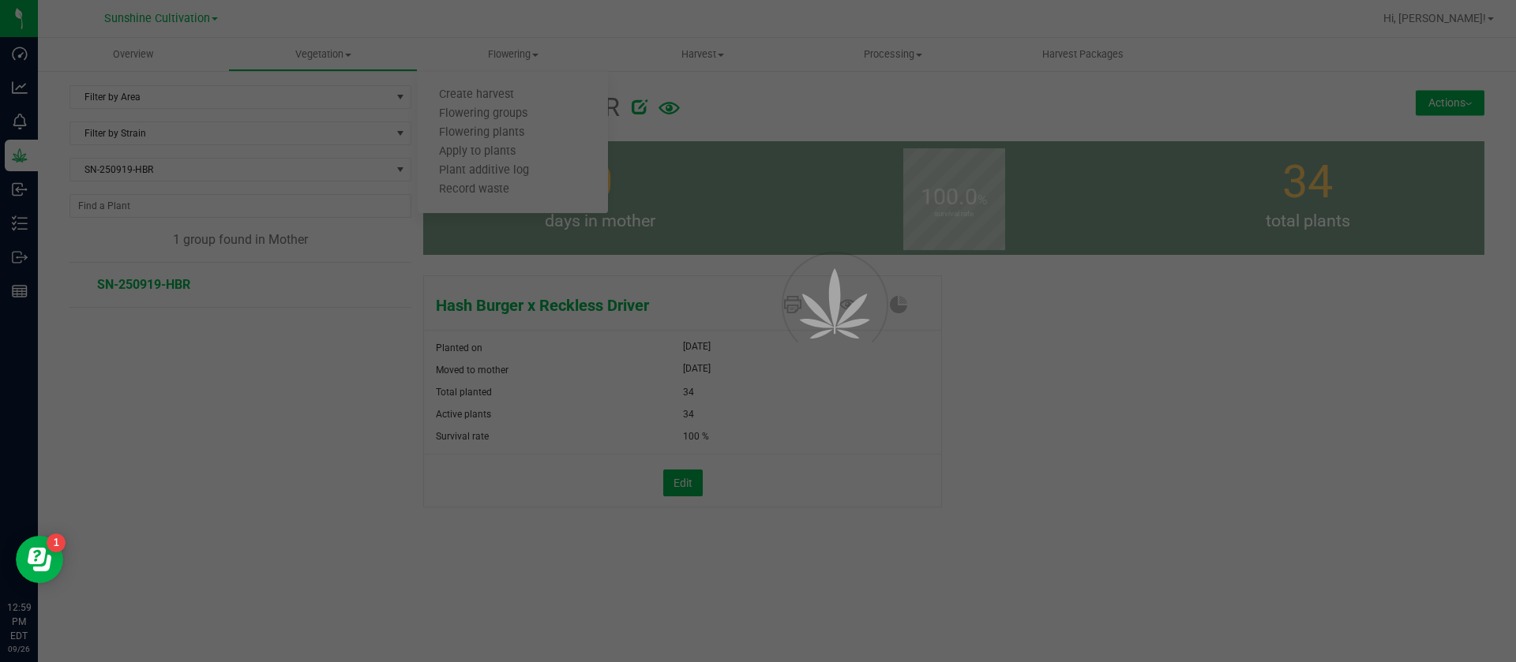
click at [194, 94] on div at bounding box center [758, 331] width 1516 height 662
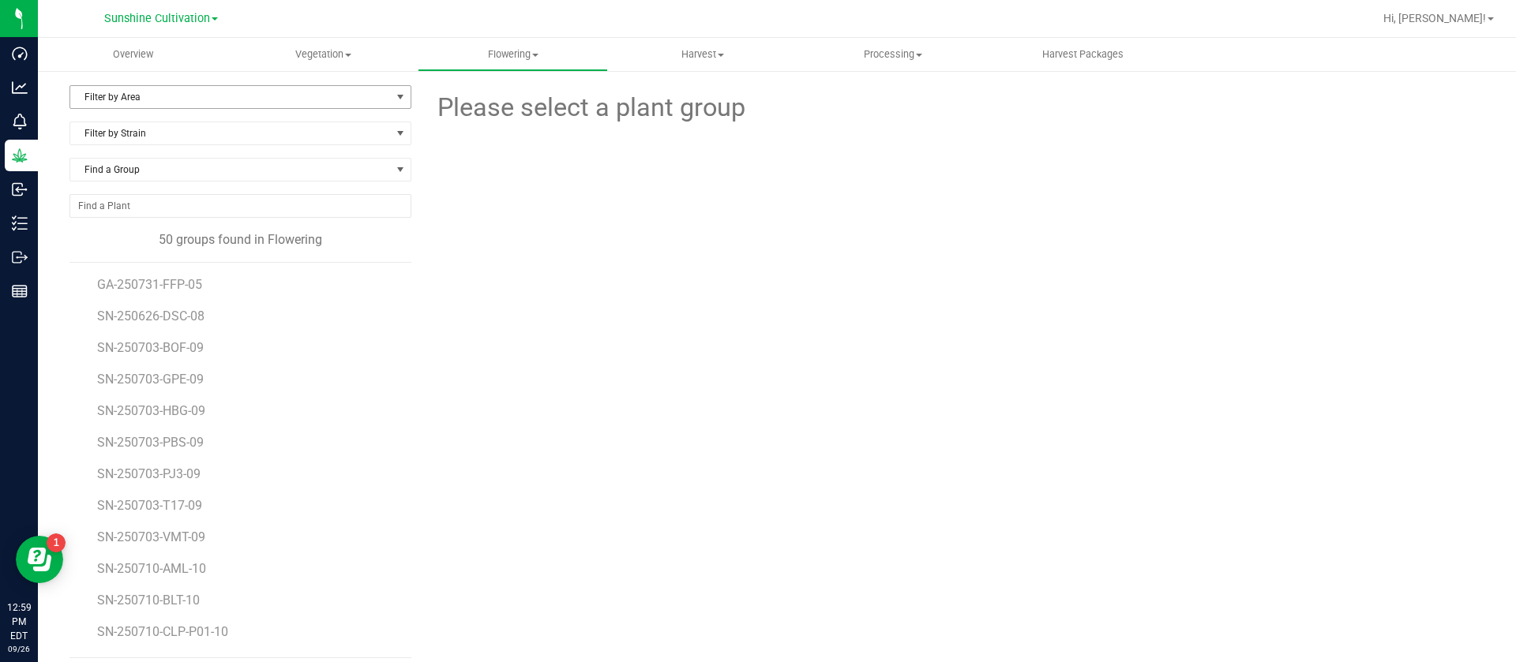
click at [194, 94] on span "Filter by Area" at bounding box center [230, 97] width 320 height 22
click at [107, 261] on li "08" at bounding box center [237, 265] width 335 height 24
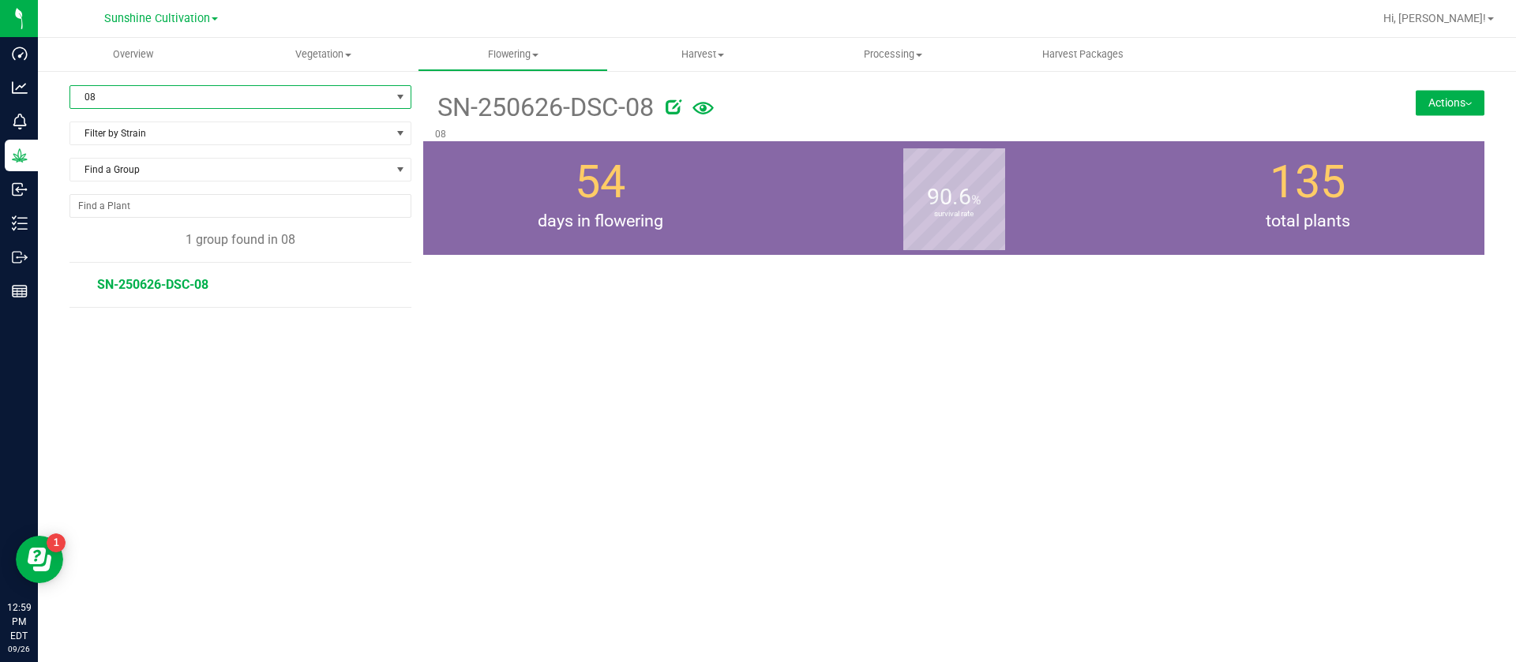
click at [186, 88] on span "08" at bounding box center [230, 97] width 320 height 22
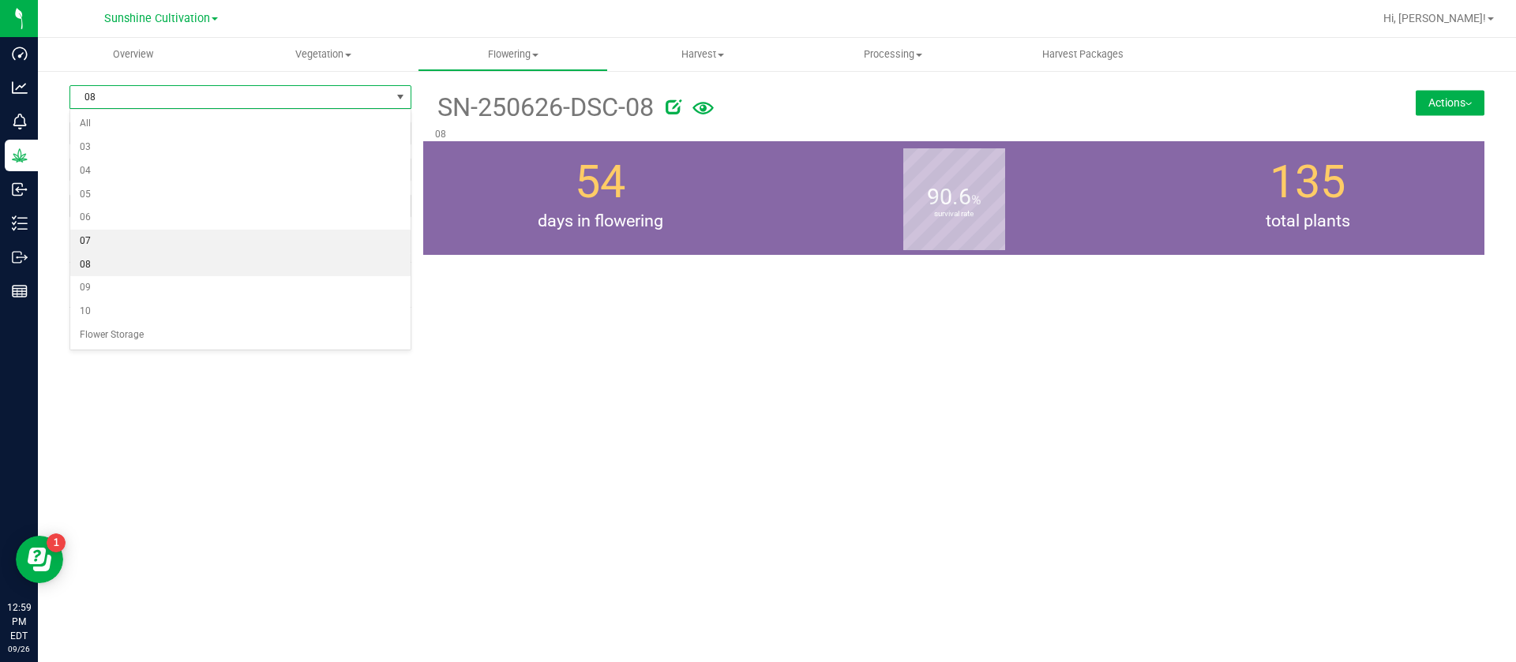
click at [96, 236] on li "07" at bounding box center [240, 242] width 340 height 24
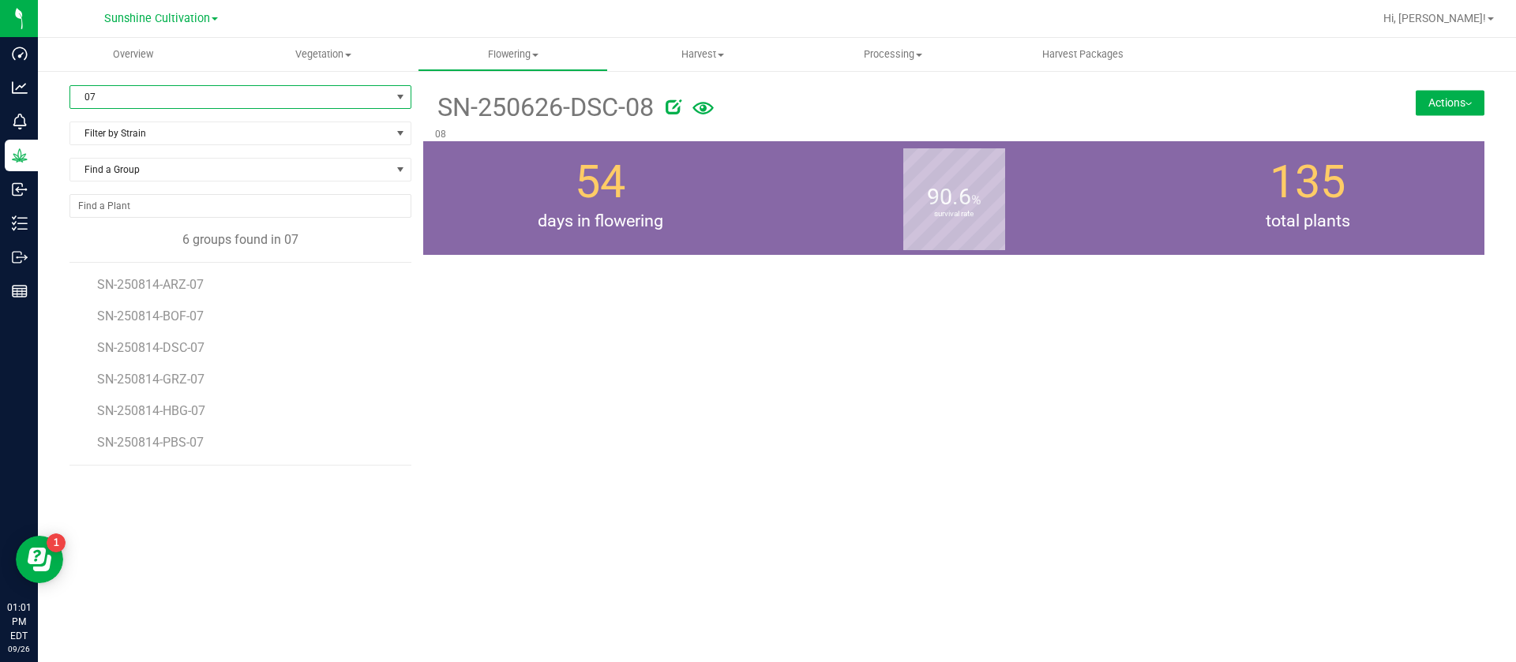
click at [700, 386] on div "SN-250626-DSC-08 08 Actions Move group Split group" at bounding box center [953, 322] width 1061 height 474
click at [320, 48] on span "Vegetation" at bounding box center [323, 54] width 189 height 14
click at [122, 97] on span "07" at bounding box center [230, 97] width 320 height 22
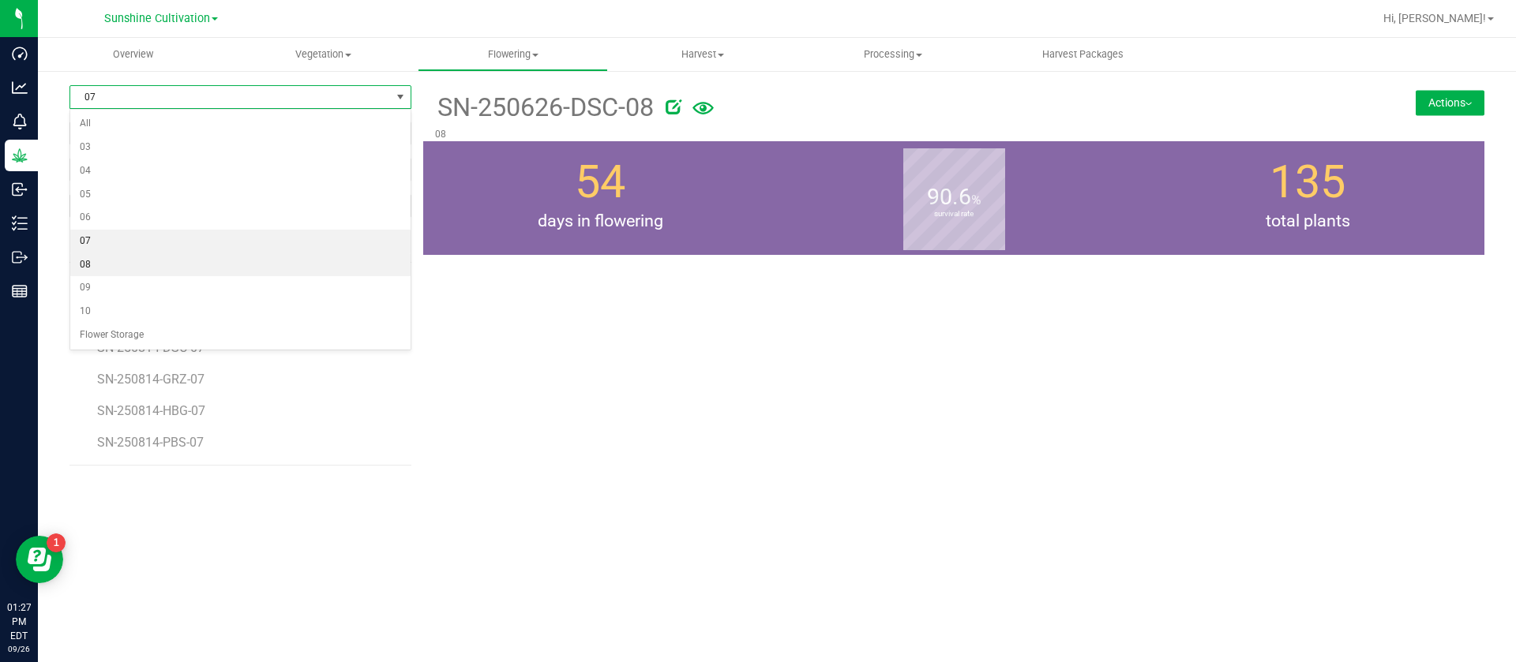
click at [96, 268] on li "08" at bounding box center [240, 265] width 340 height 24
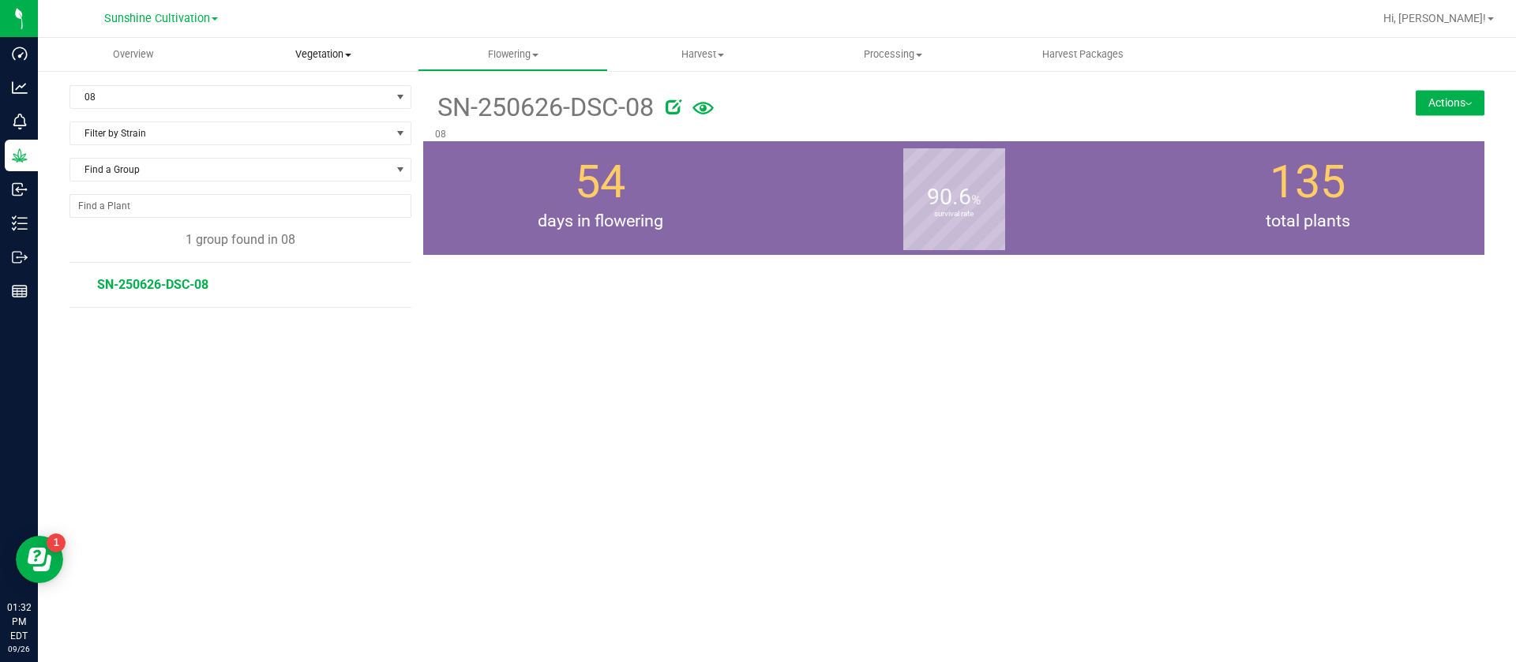
click at [312, 47] on span "Vegetation" at bounding box center [323, 54] width 190 height 14
click at [306, 93] on span "Veg groups" at bounding box center [278, 94] width 100 height 13
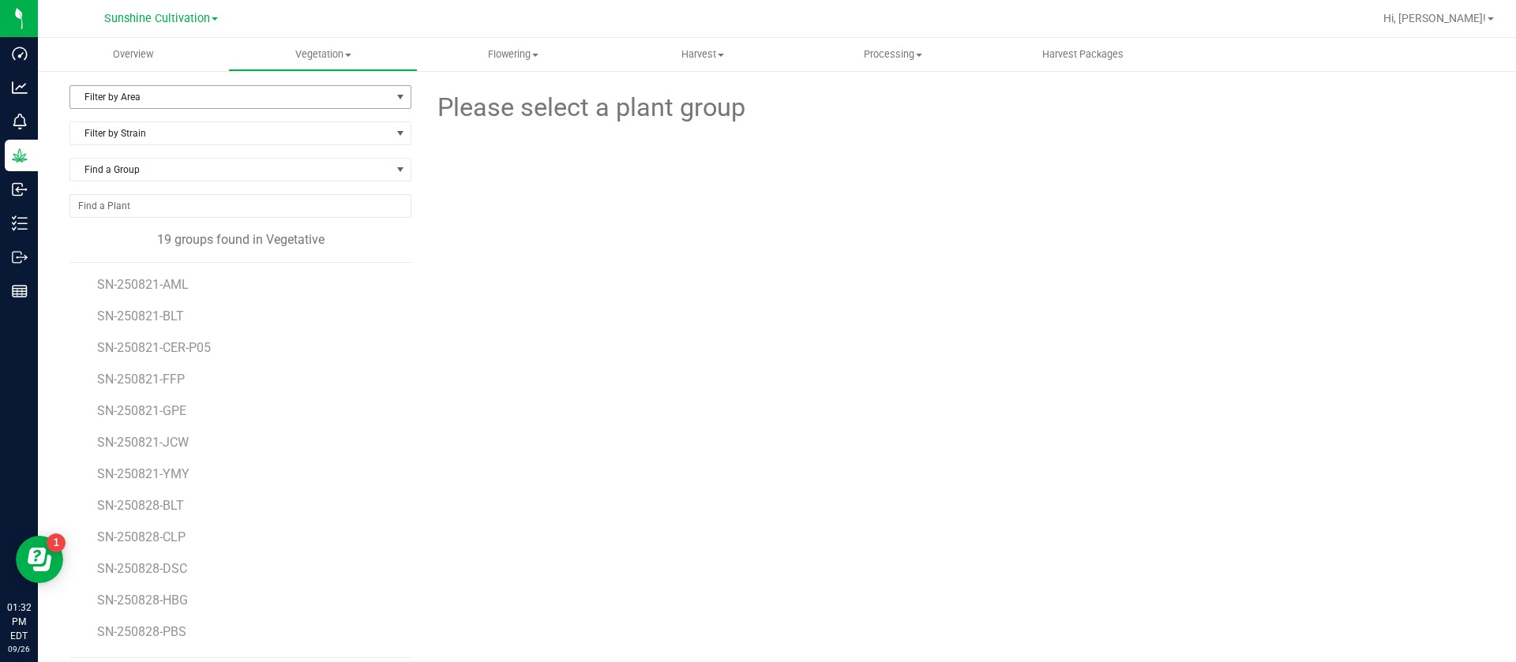
click at [152, 102] on span "Filter by Area" at bounding box center [230, 97] width 320 height 22
click at [129, 200] on li "North Nursery C" at bounding box center [237, 195] width 335 height 24
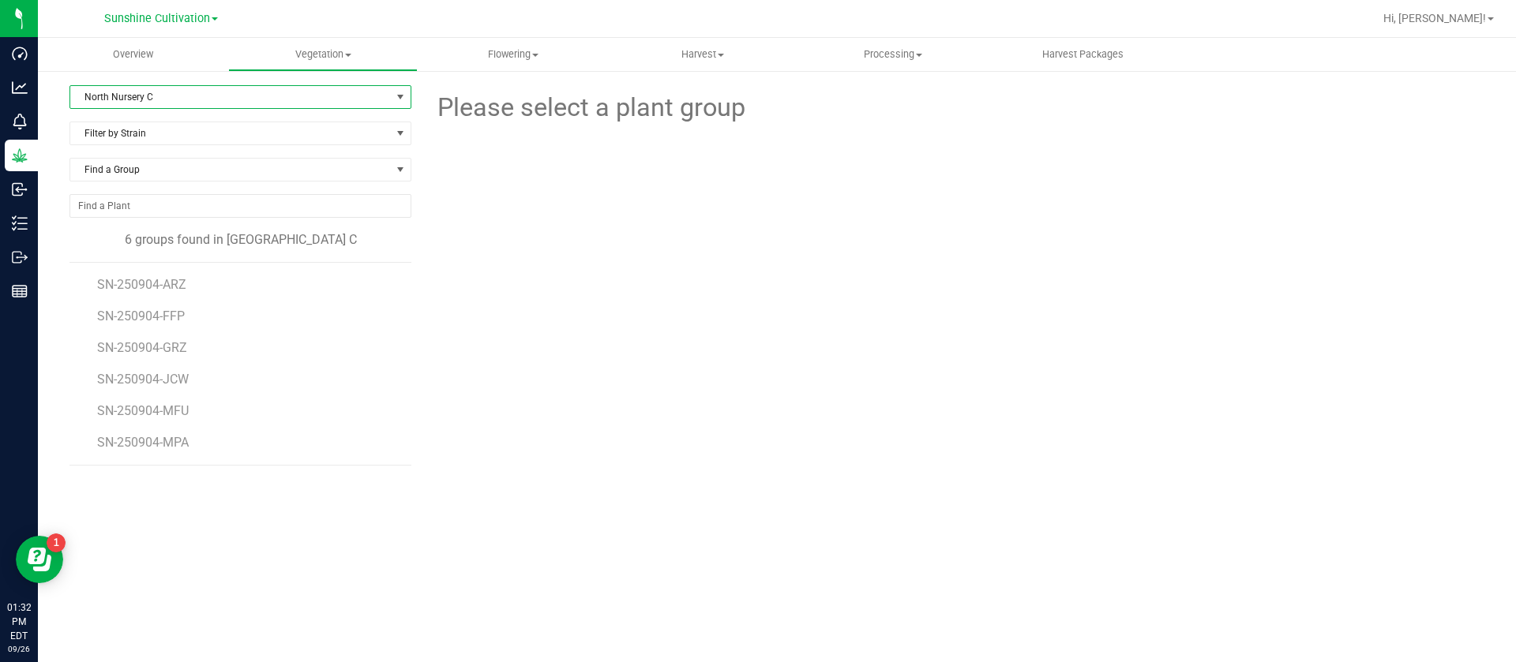
click at [142, 89] on span "North Nursery C" at bounding box center [230, 97] width 320 height 22
click at [143, 151] on li "North Nursery A" at bounding box center [240, 148] width 340 height 24
click at [177, 277] on span "SN-250821-AML" at bounding box center [145, 284] width 96 height 15
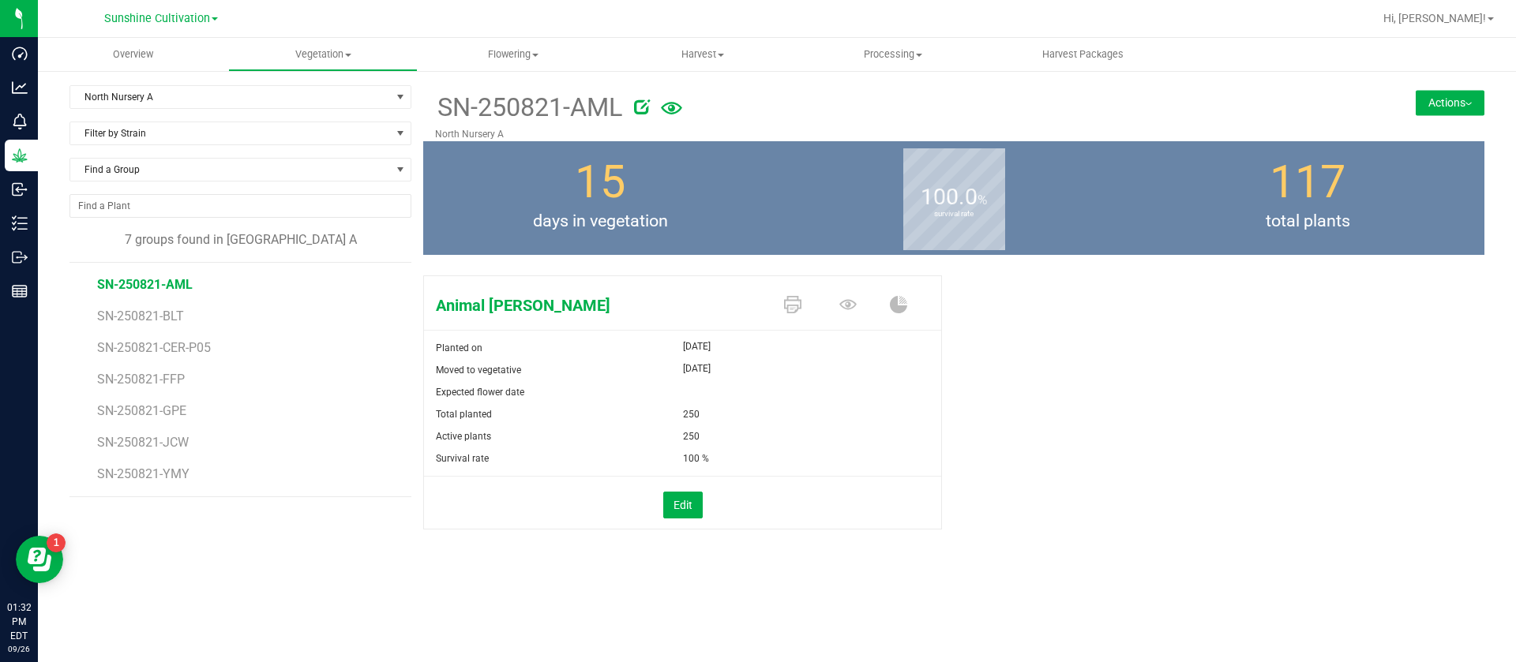
click at [649, 106] on icon at bounding box center [642, 107] width 16 height 16
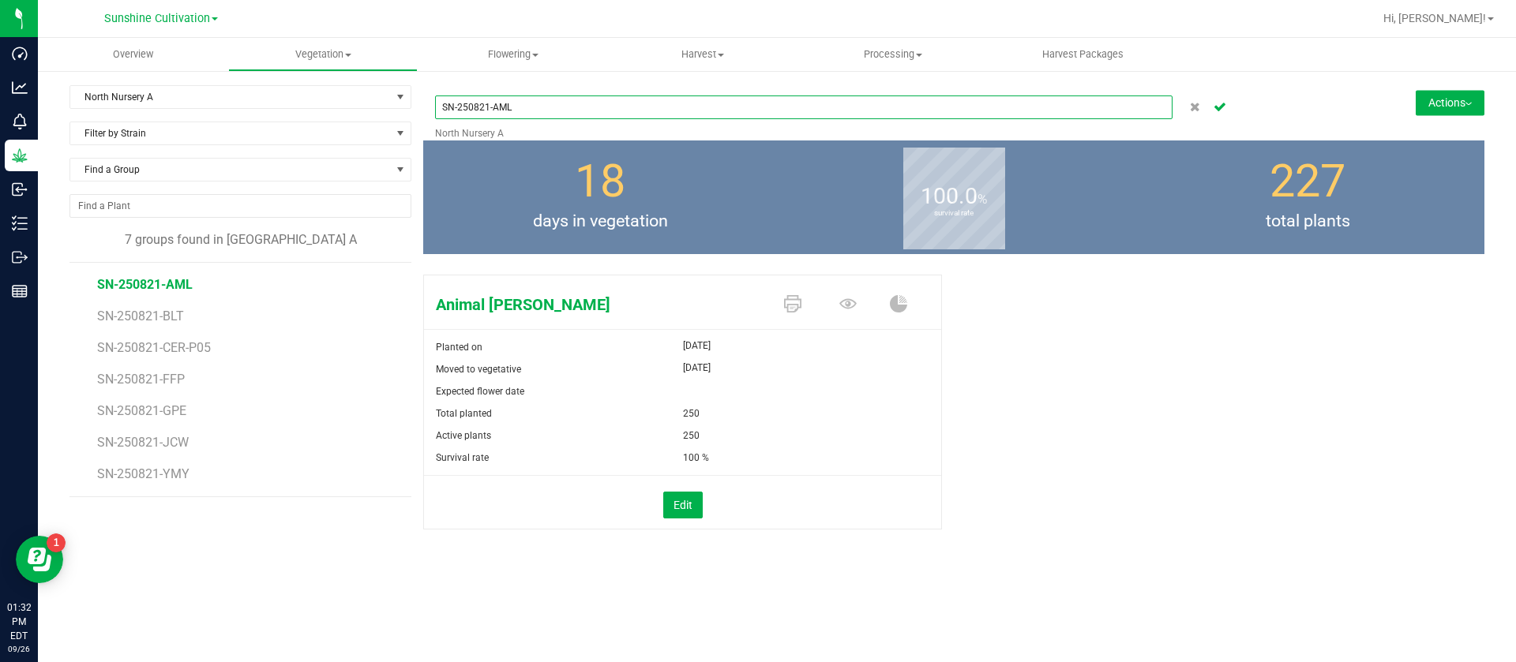
click at [602, 111] on input "SN-250821-AML" at bounding box center [803, 108] width 737 height 24
type input "SN-250821-AML-08"
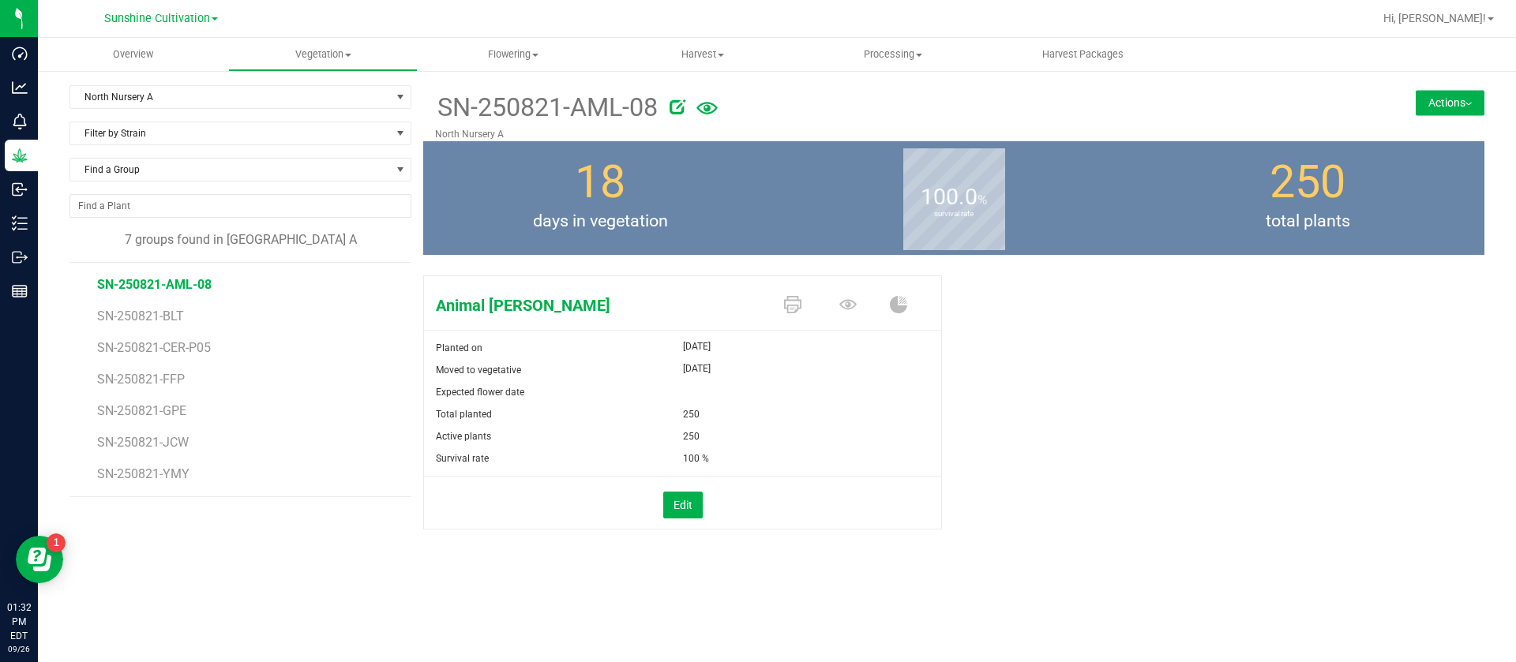
click at [858, 304] on span at bounding box center [850, 306] width 55 height 28
click at [850, 301] on icon at bounding box center [847, 304] width 17 height 10
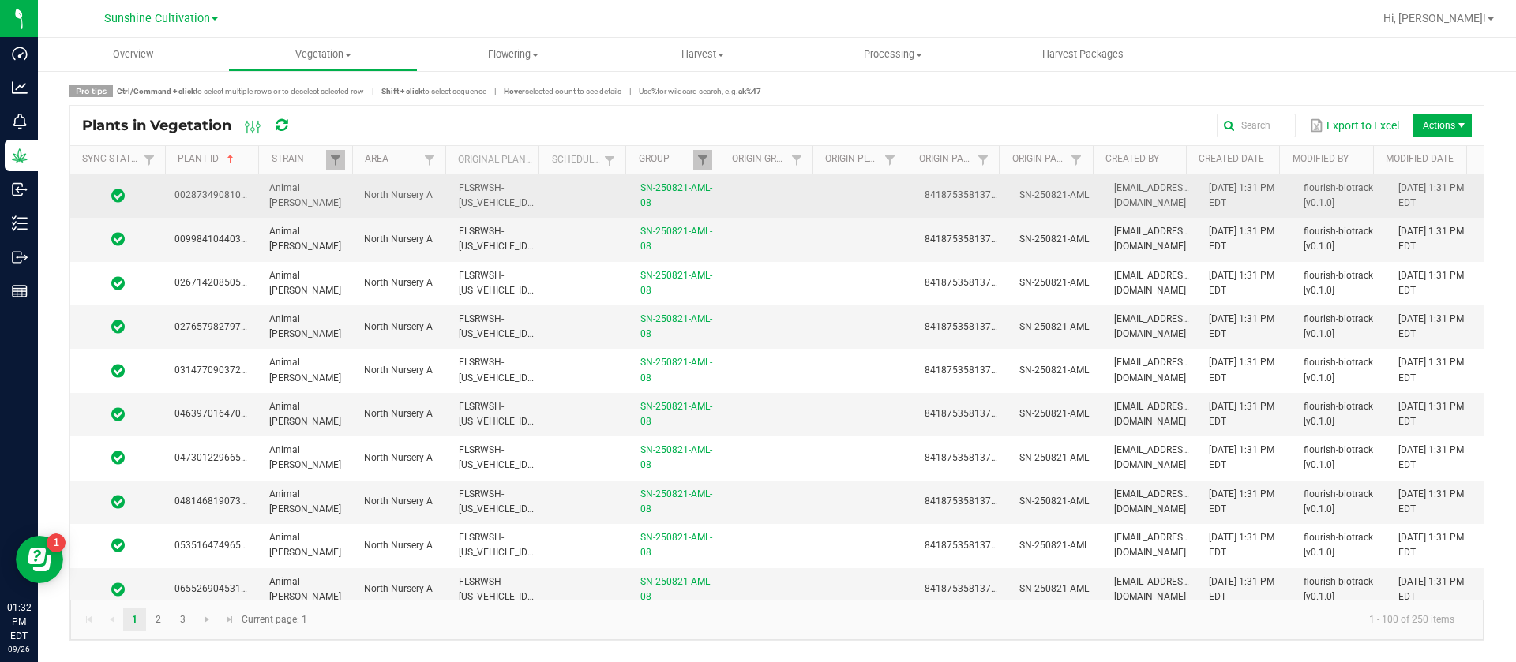
click at [1016, 213] on td "SN-250821-AML" at bounding box center [1057, 195] width 95 height 43
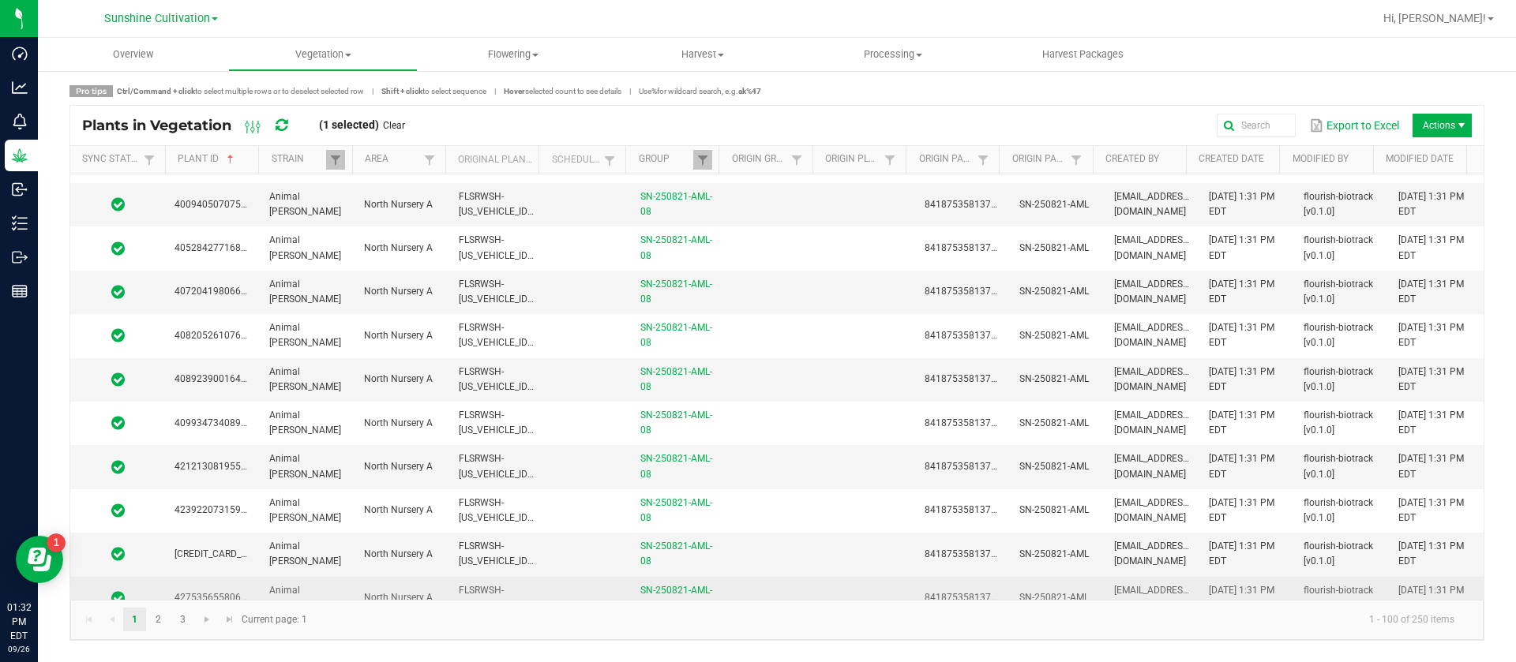
scroll to position [3947, 0]
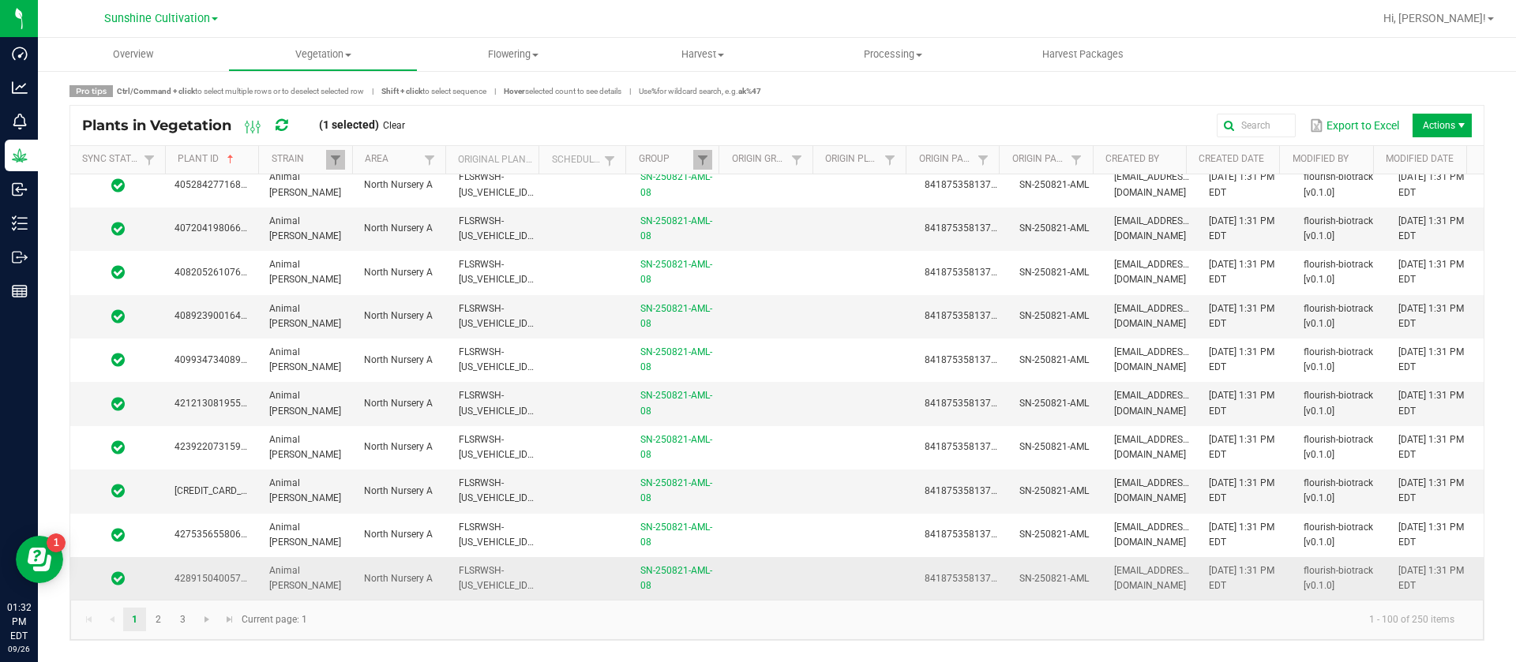
click at [977, 568] on td "8418753581377887" at bounding box center [962, 578] width 95 height 43
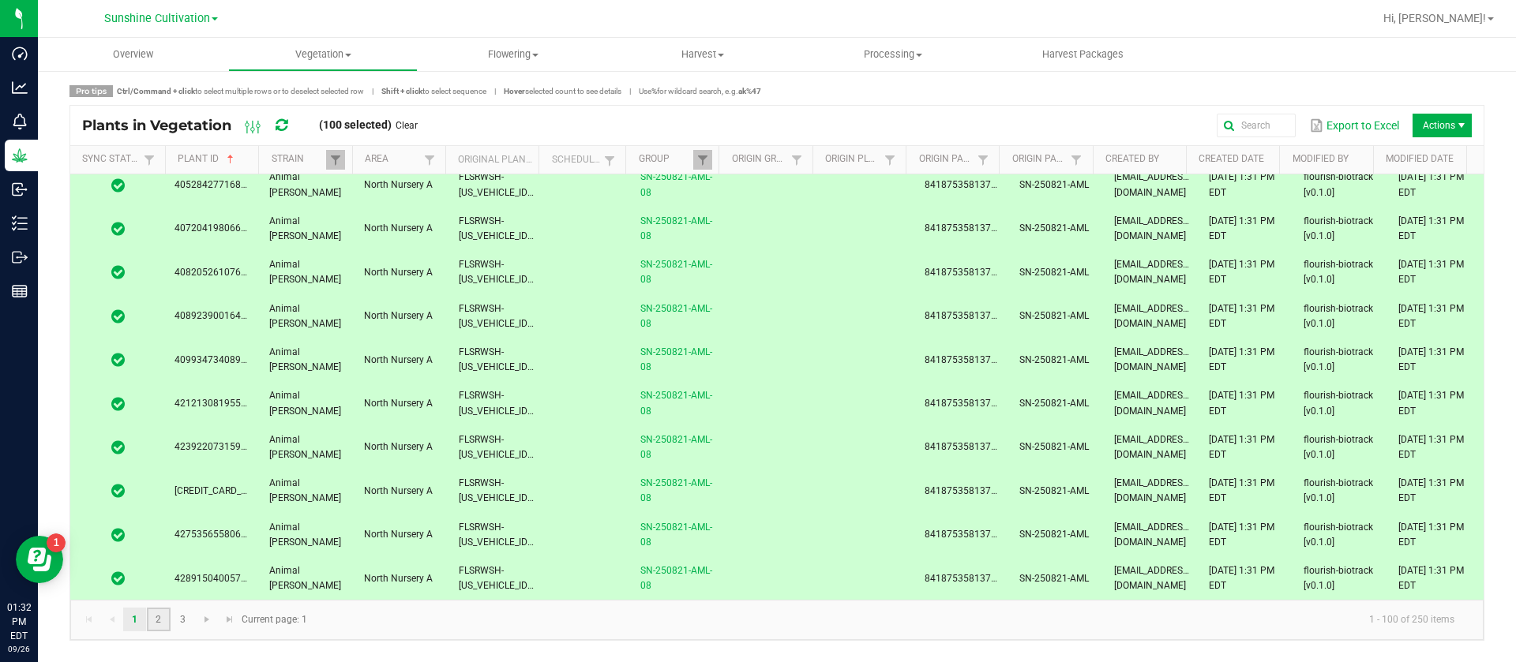
click at [148, 613] on link "2" at bounding box center [158, 620] width 23 height 24
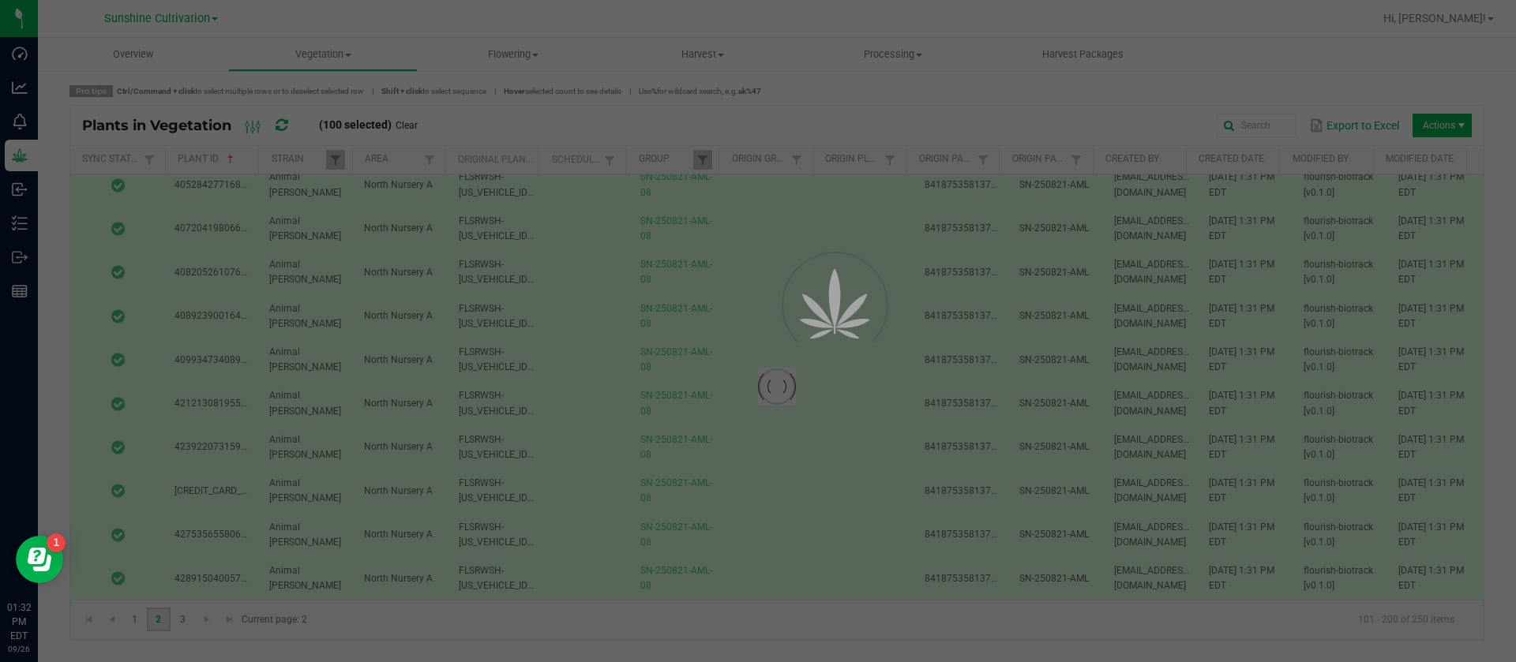
scroll to position [0, 0]
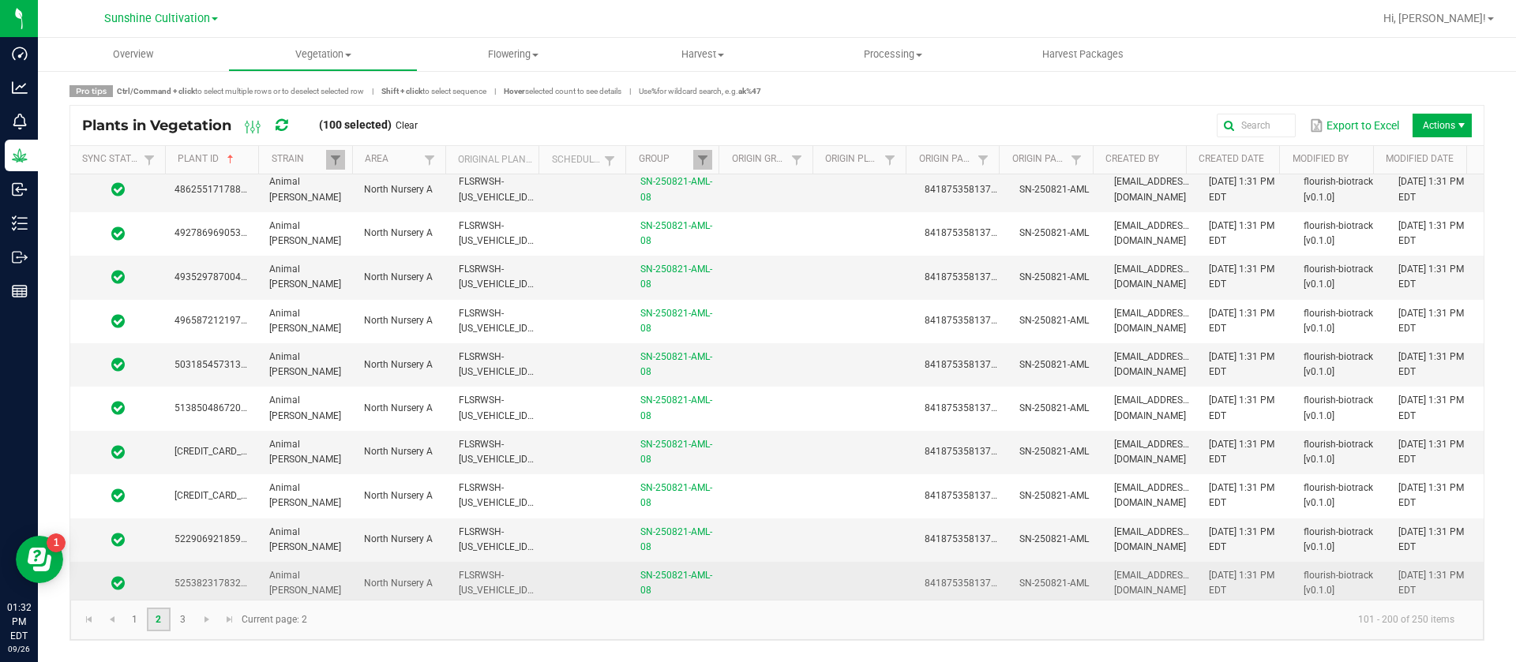
scroll to position [592, 0]
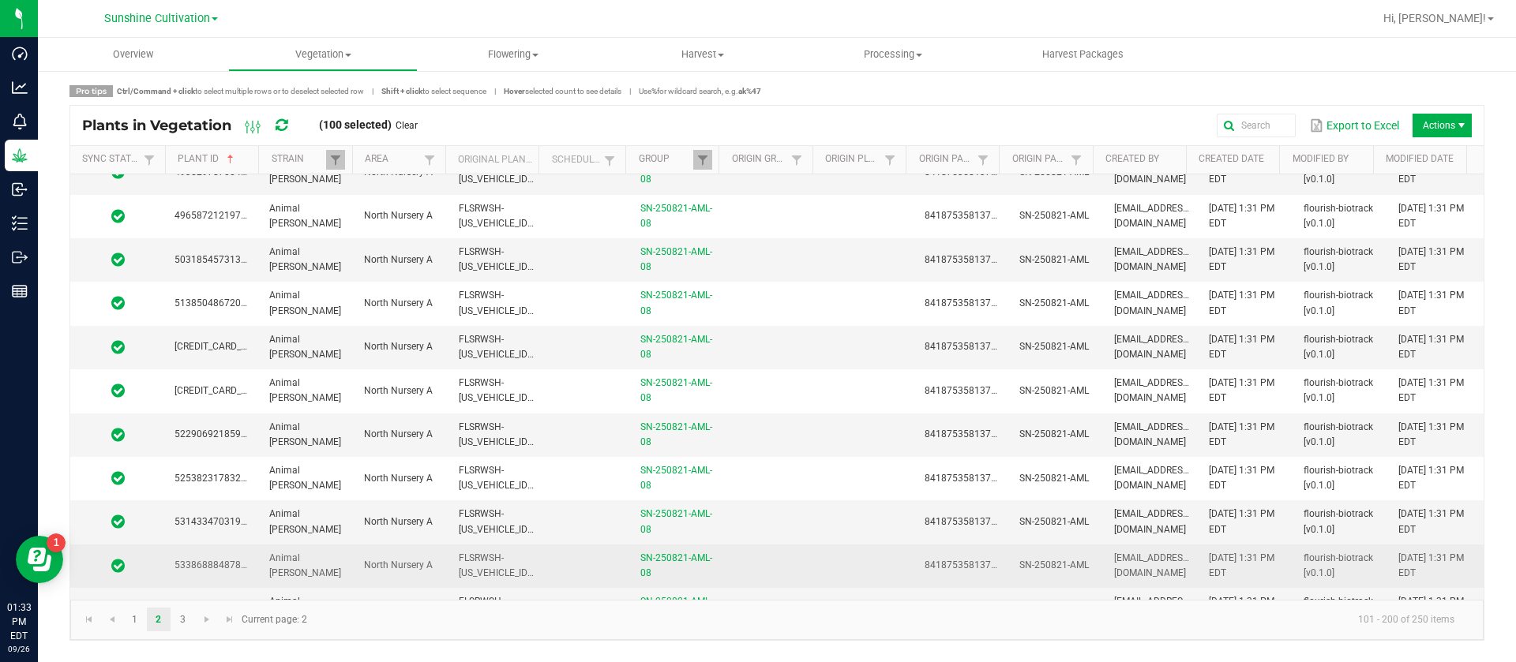
click at [802, 558] on td at bounding box center [772, 566] width 95 height 43
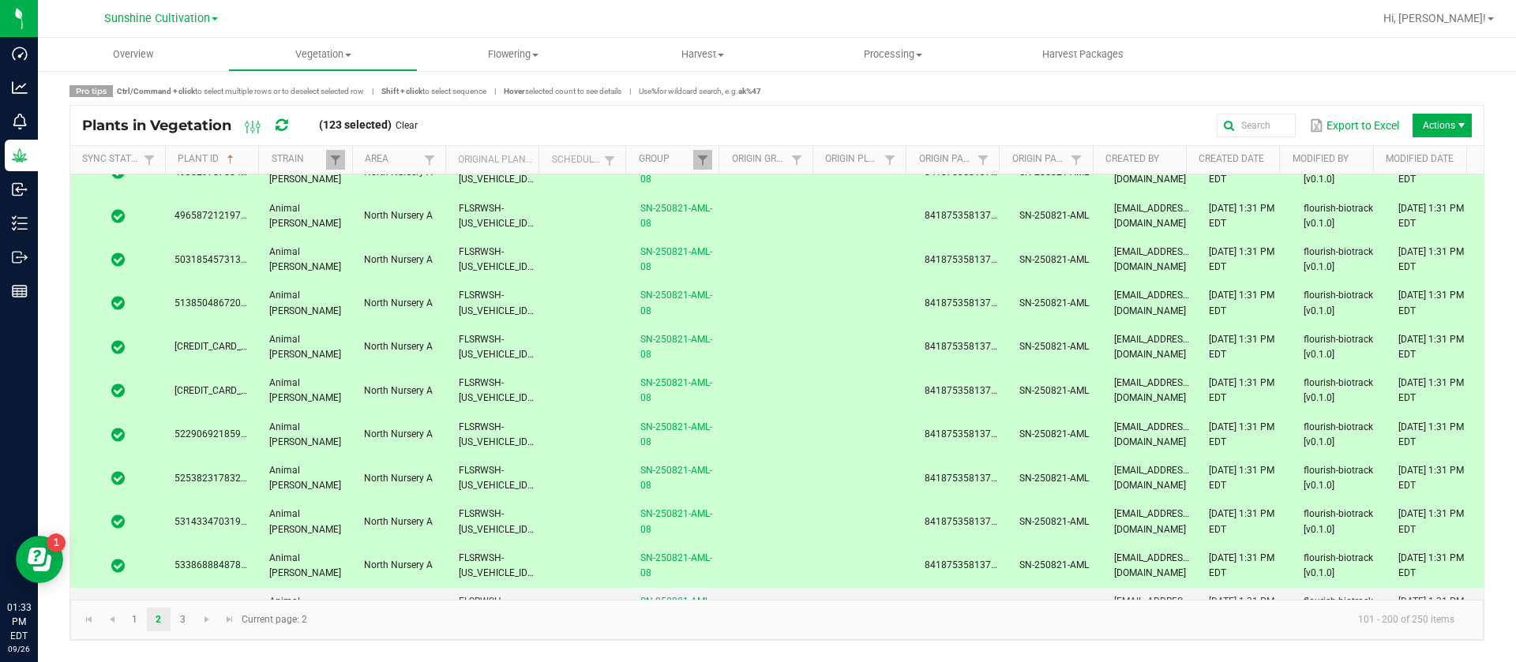
click at [802, 560] on td at bounding box center [772, 566] width 95 height 43
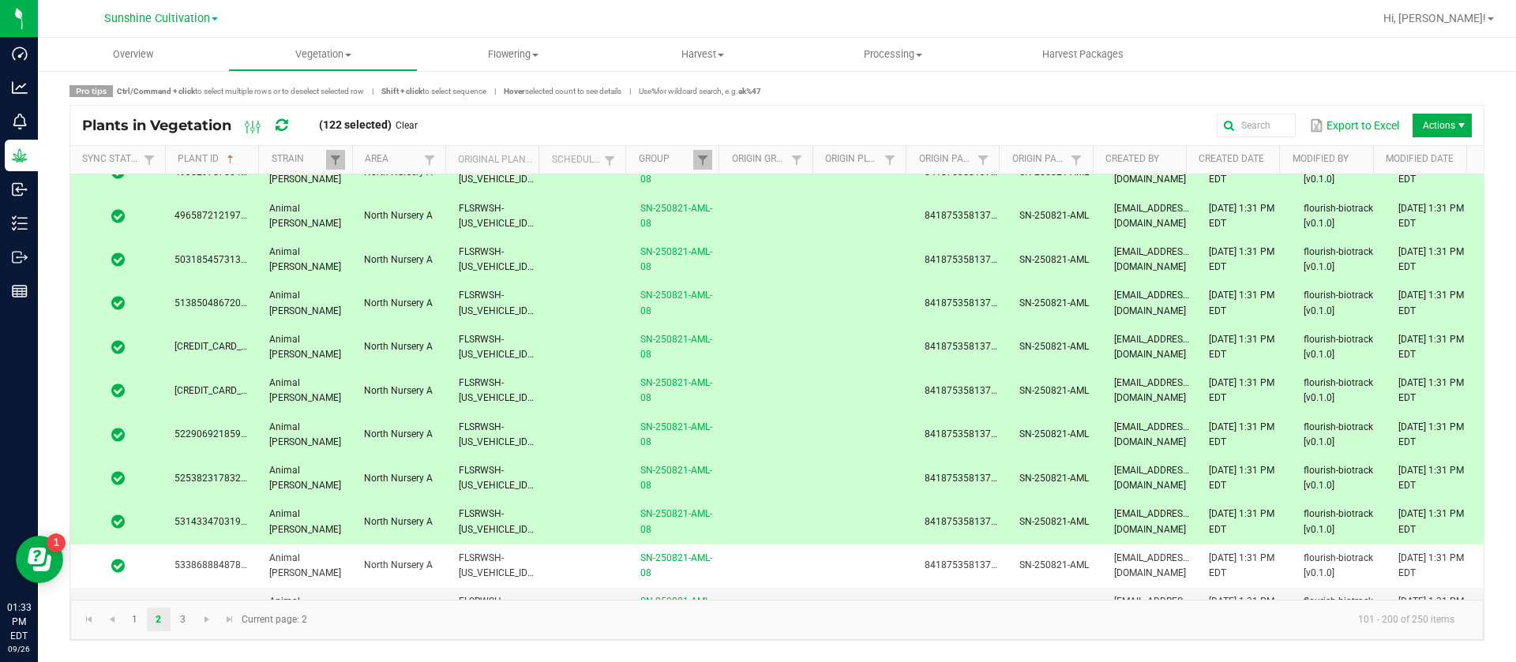
click at [786, 509] on td at bounding box center [772, 521] width 95 height 43
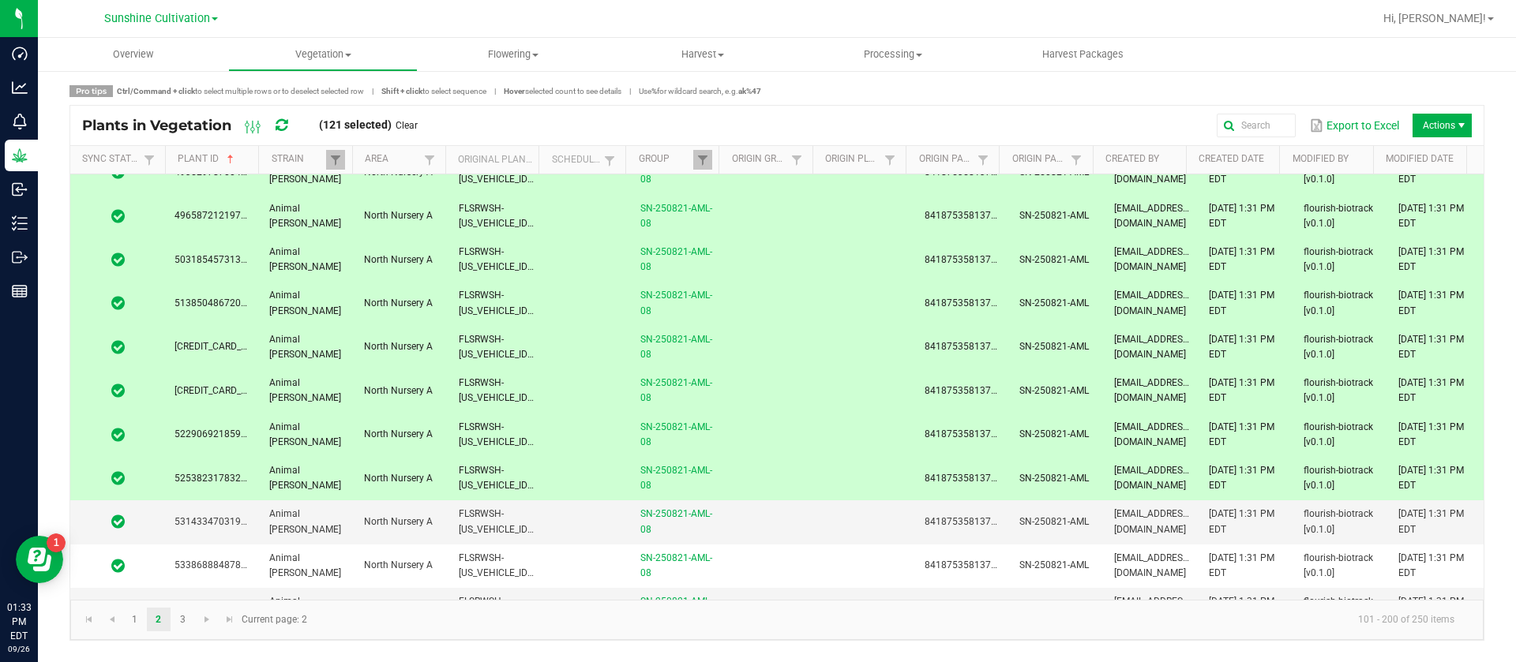
click at [779, 470] on td at bounding box center [772, 478] width 95 height 43
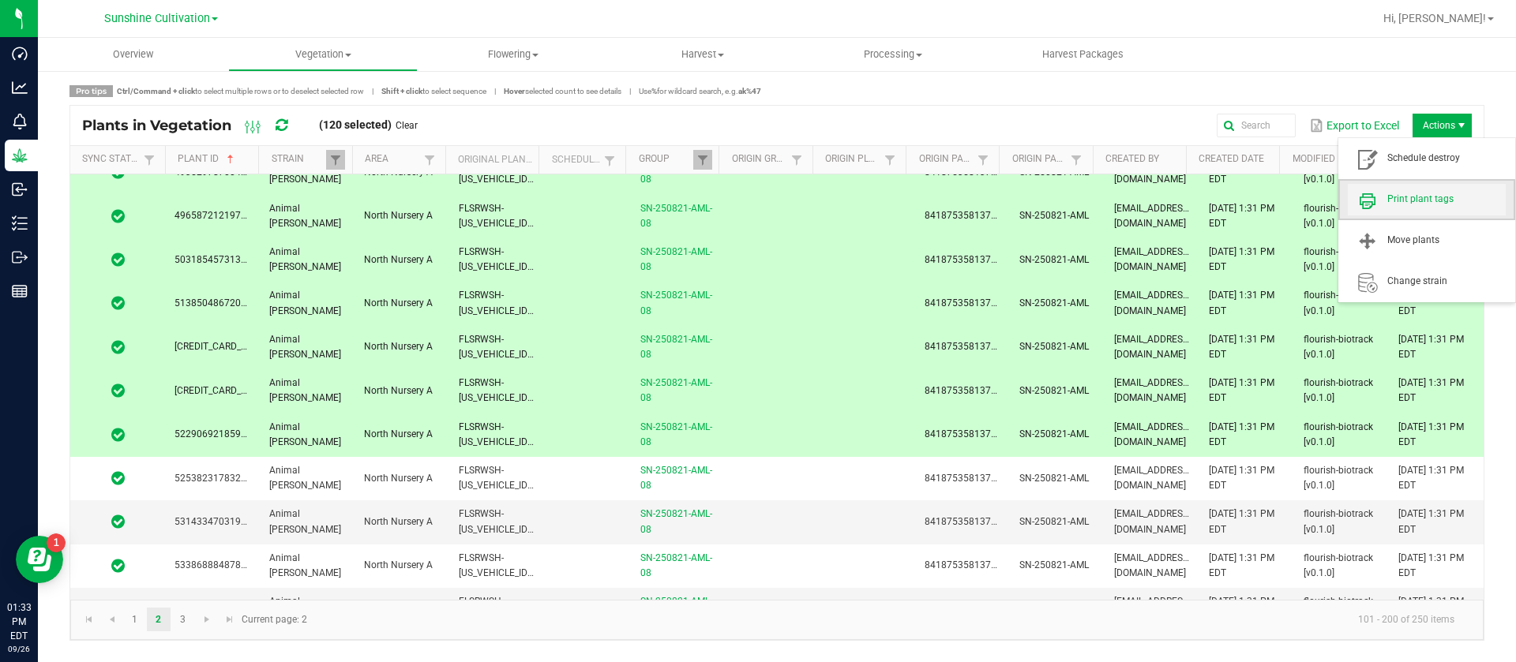
click at [1422, 188] on span "Print plant tags" at bounding box center [1427, 200] width 158 height 32
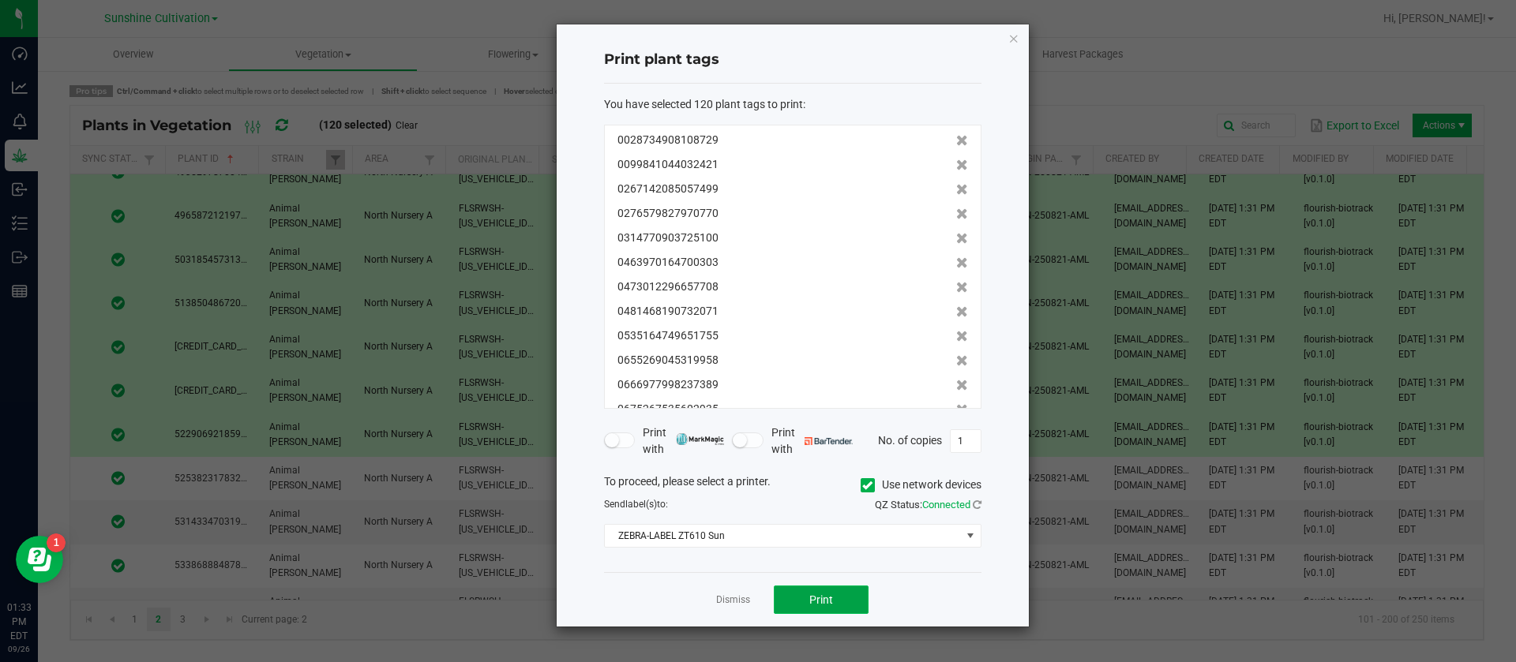
click at [817, 596] on span "Print" at bounding box center [821, 600] width 24 height 13
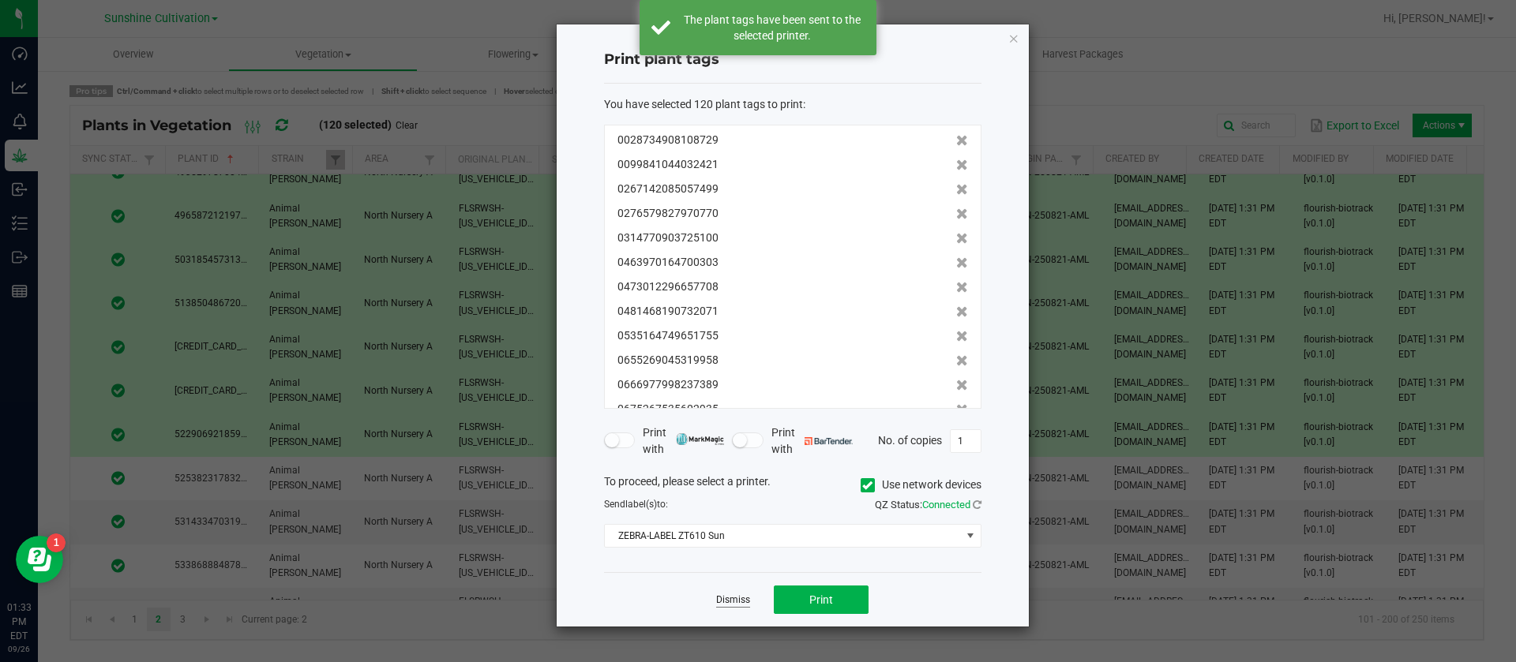
click at [732, 602] on link "Dismiss" at bounding box center [733, 600] width 34 height 13
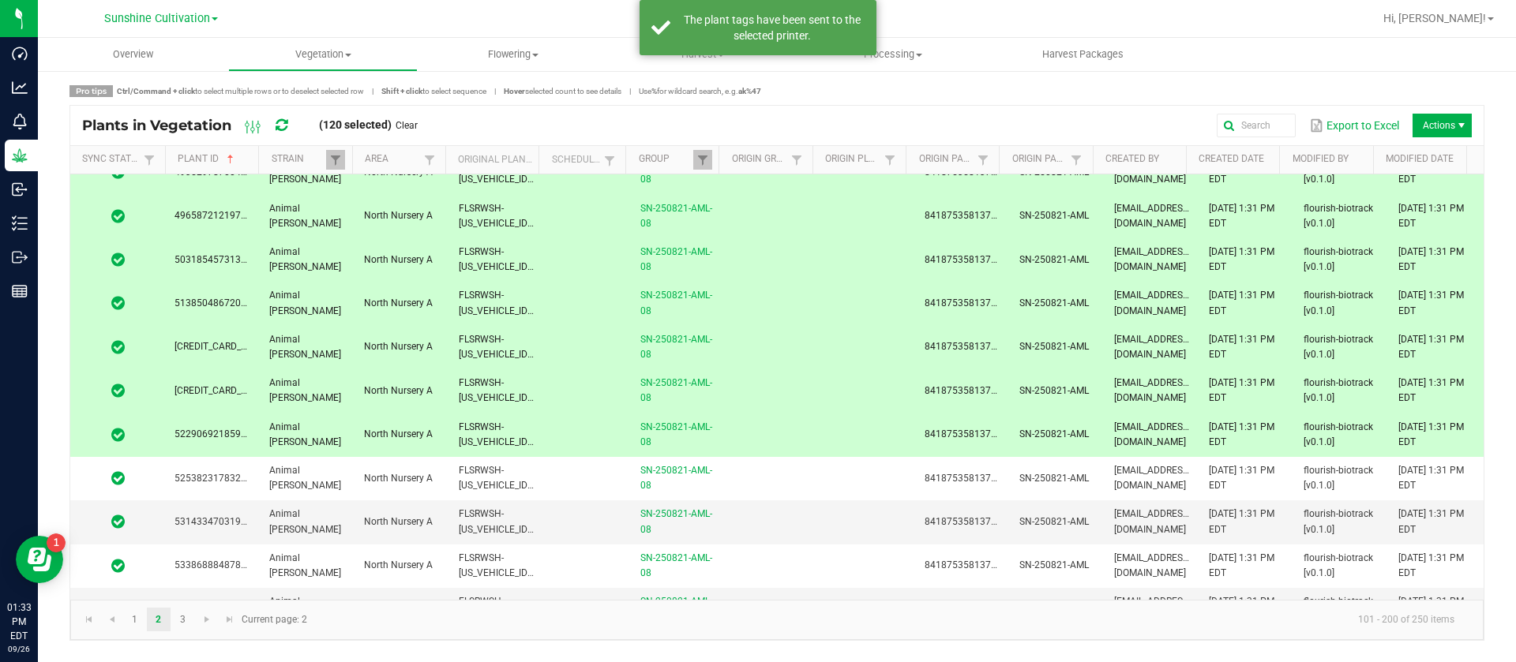
click at [407, 122] on link "Clear" at bounding box center [406, 125] width 22 height 13
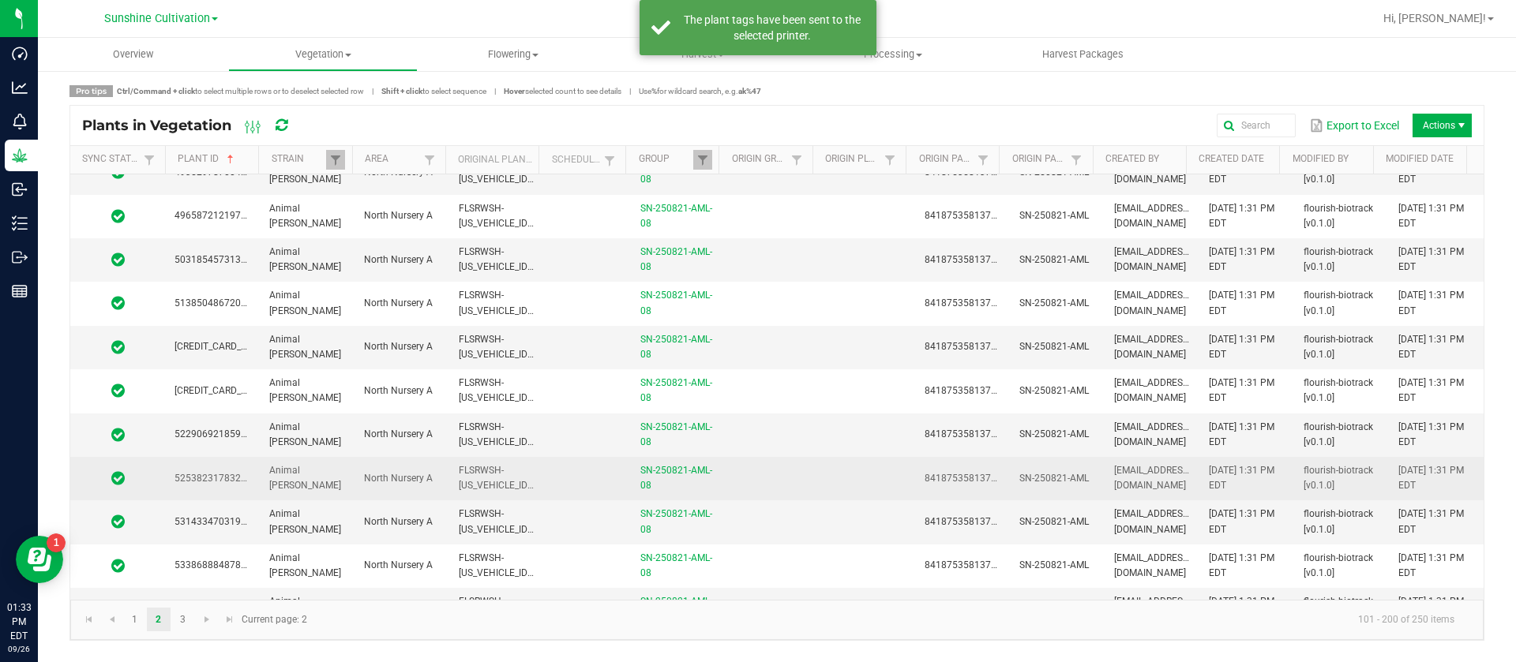
click at [492, 476] on td "FLSRWSH-STR23574700024382" at bounding box center [496, 478] width 95 height 43
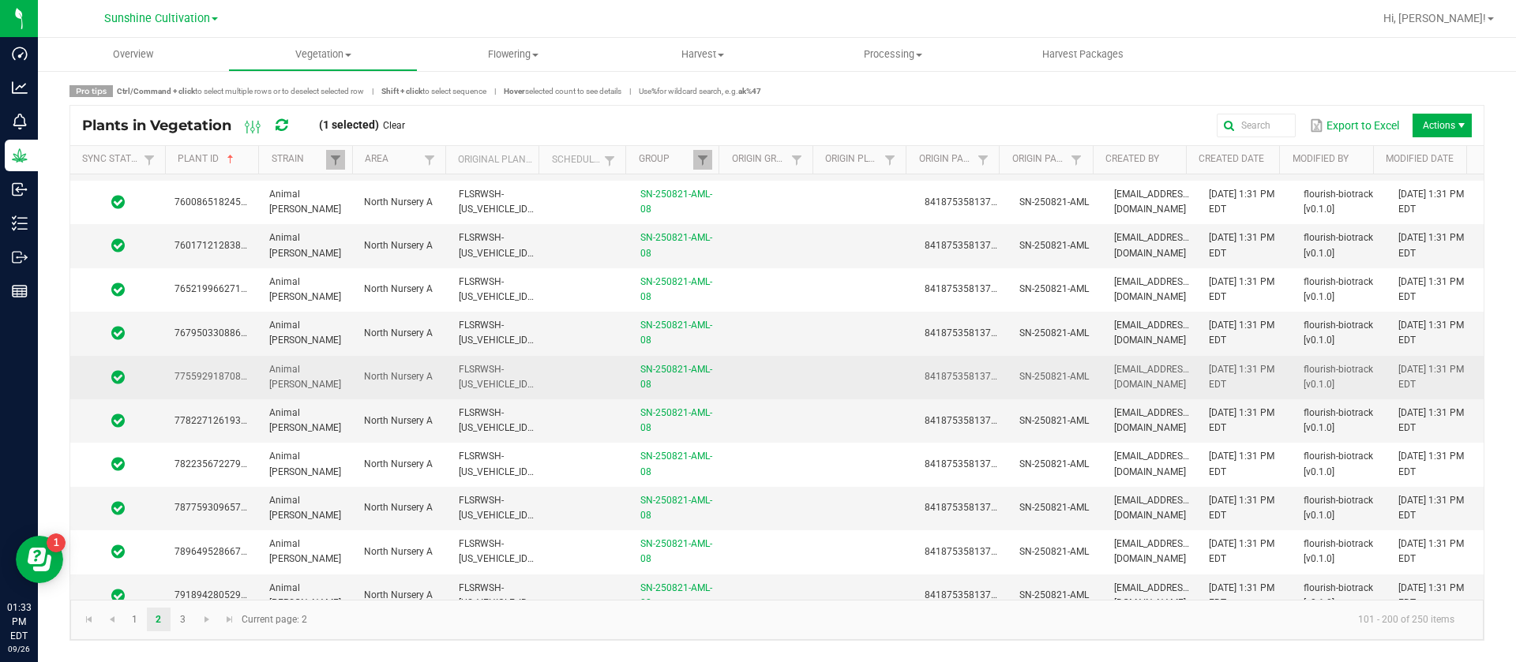
scroll to position [3947, 0]
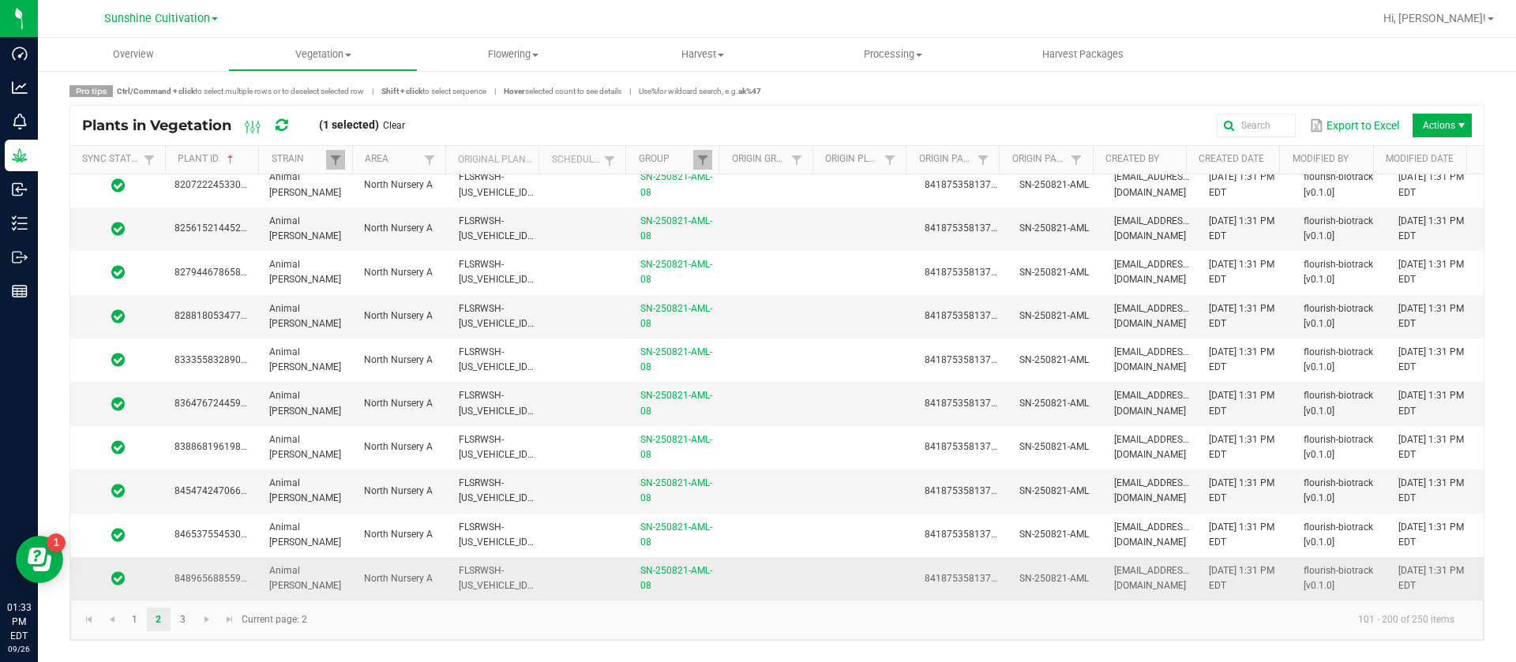
click at [459, 568] on span "FLSRWSH-STR23574700024427" at bounding box center [546, 578] width 174 height 26
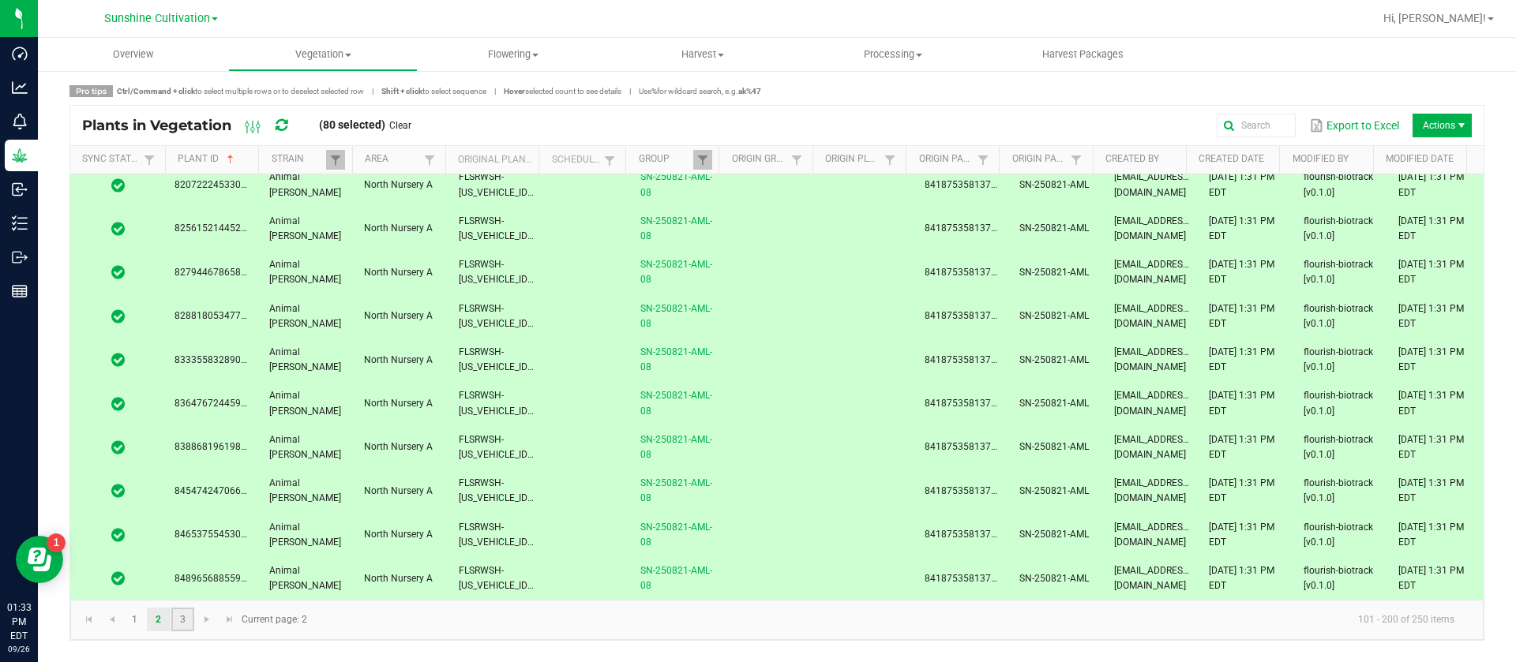
click at [180, 619] on link "3" at bounding box center [182, 620] width 23 height 24
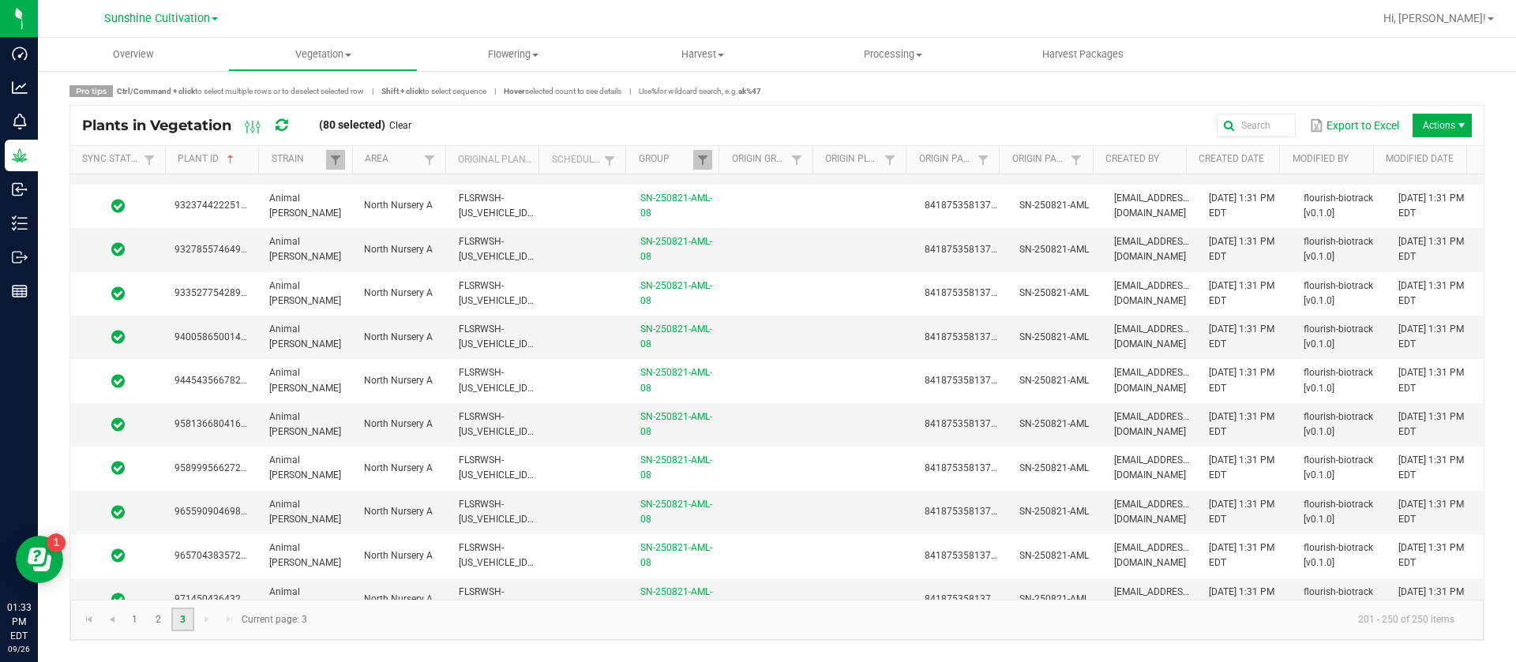
scroll to position [1760, 0]
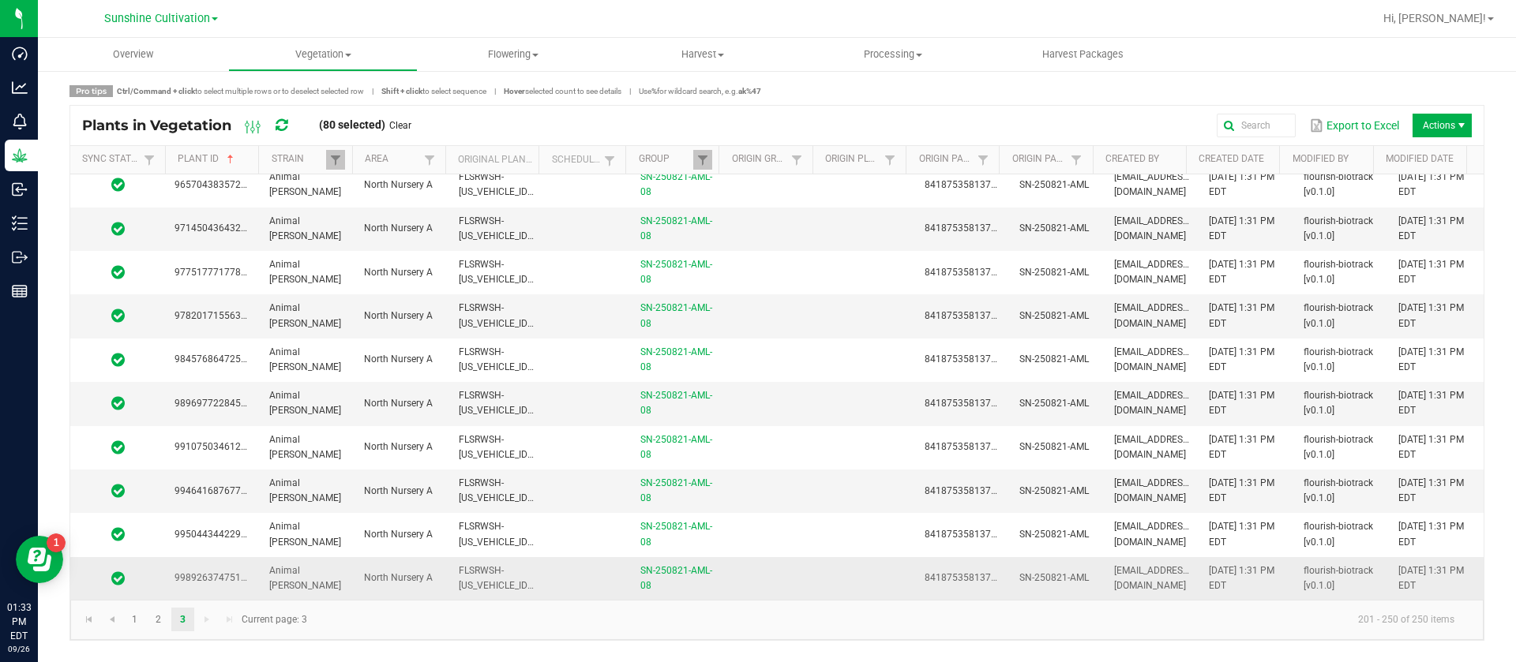
click at [509, 586] on span "FLSRWSH-STR23574700024395" at bounding box center [546, 578] width 174 height 26
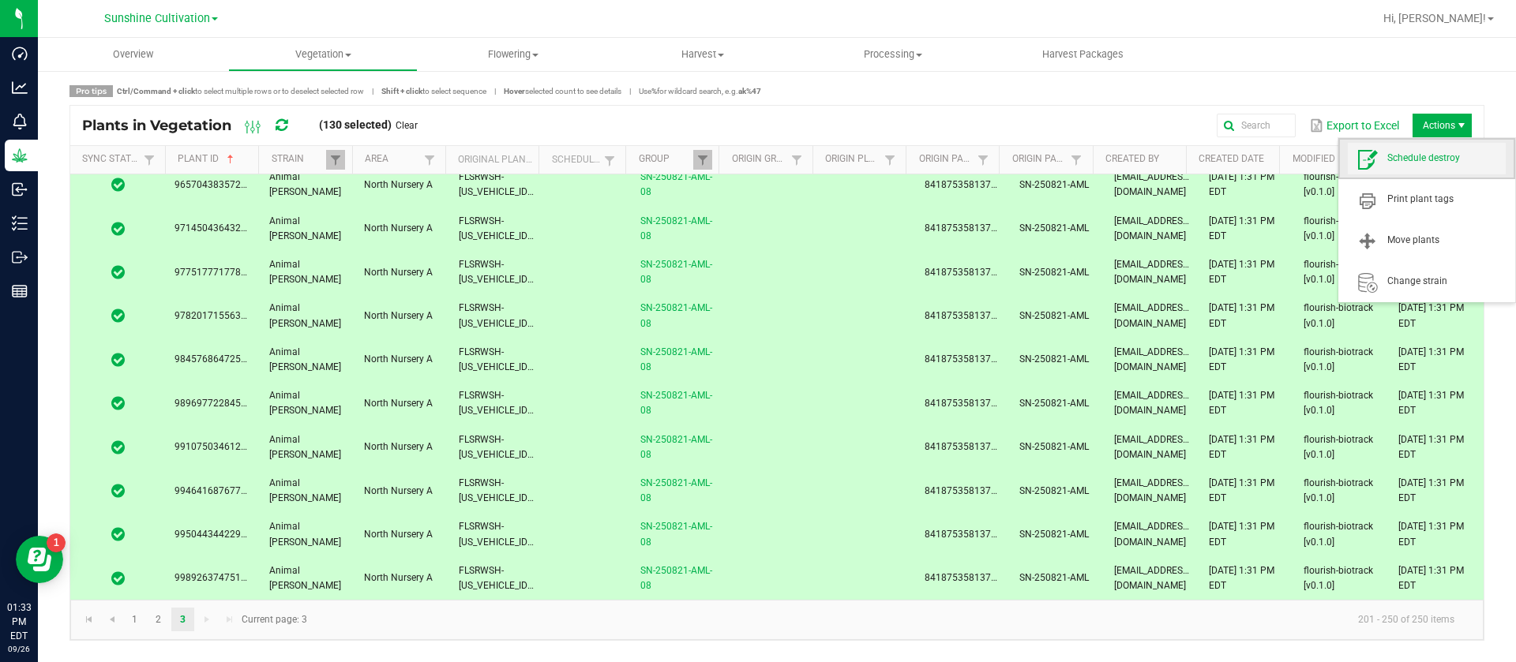
click at [1458, 155] on span "Schedule destroy" at bounding box center [1446, 158] width 118 height 13
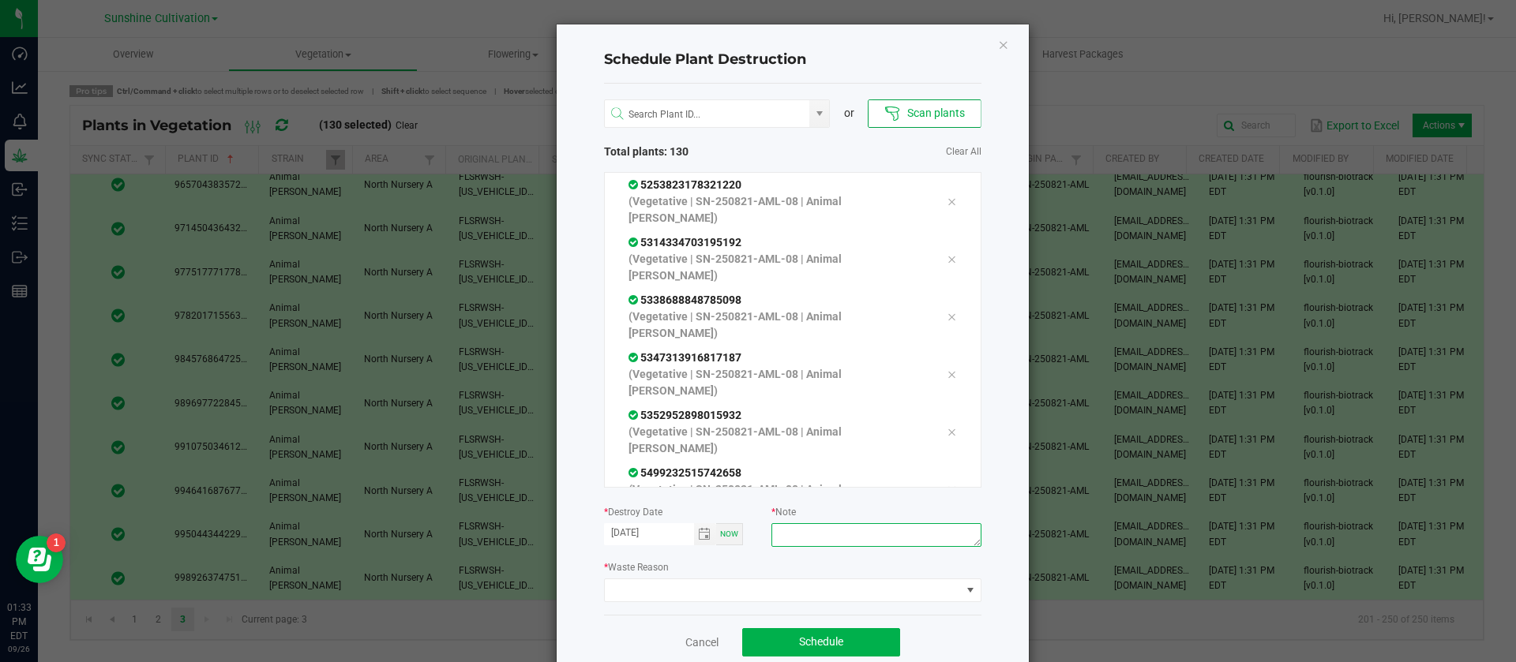
click at [842, 541] on textarea at bounding box center [875, 535] width 209 height 24
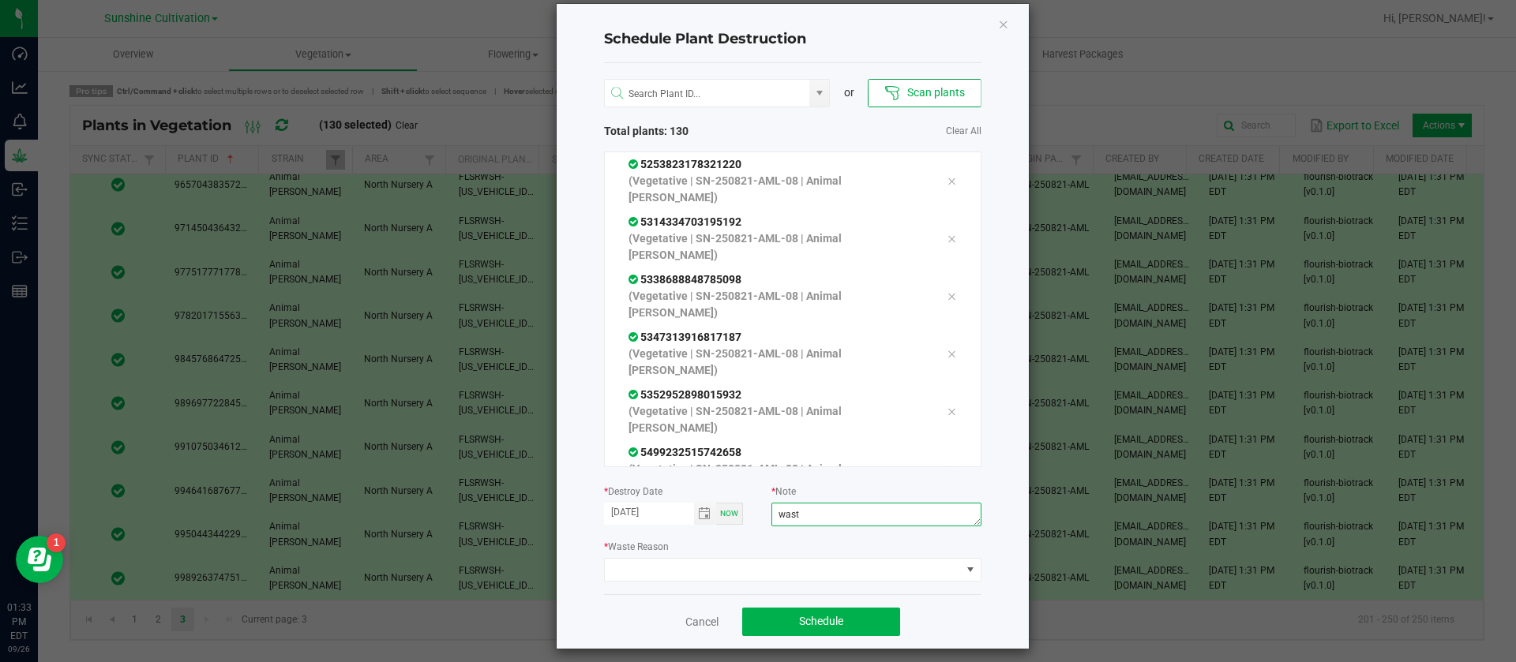
scroll to position [32, 0]
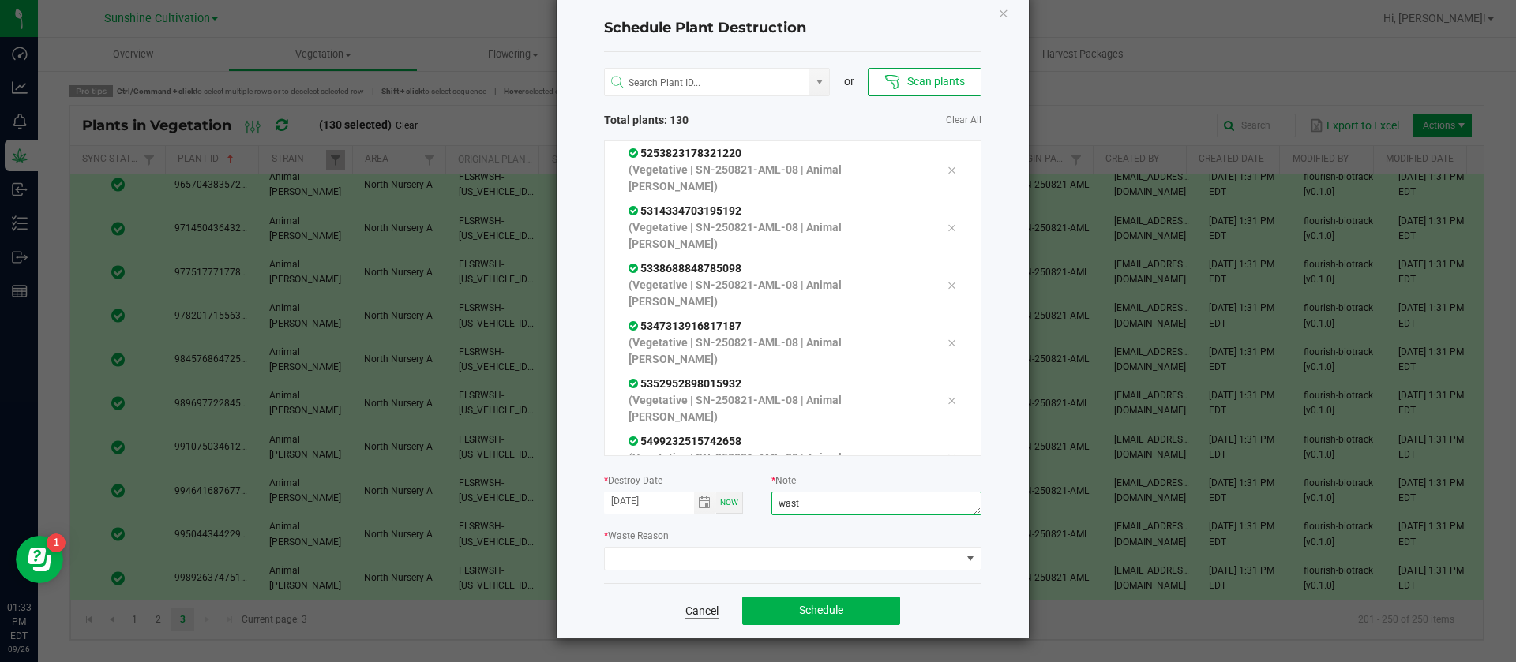
type textarea "wast"
click at [686, 603] on link "Cancel" at bounding box center [701, 611] width 33 height 16
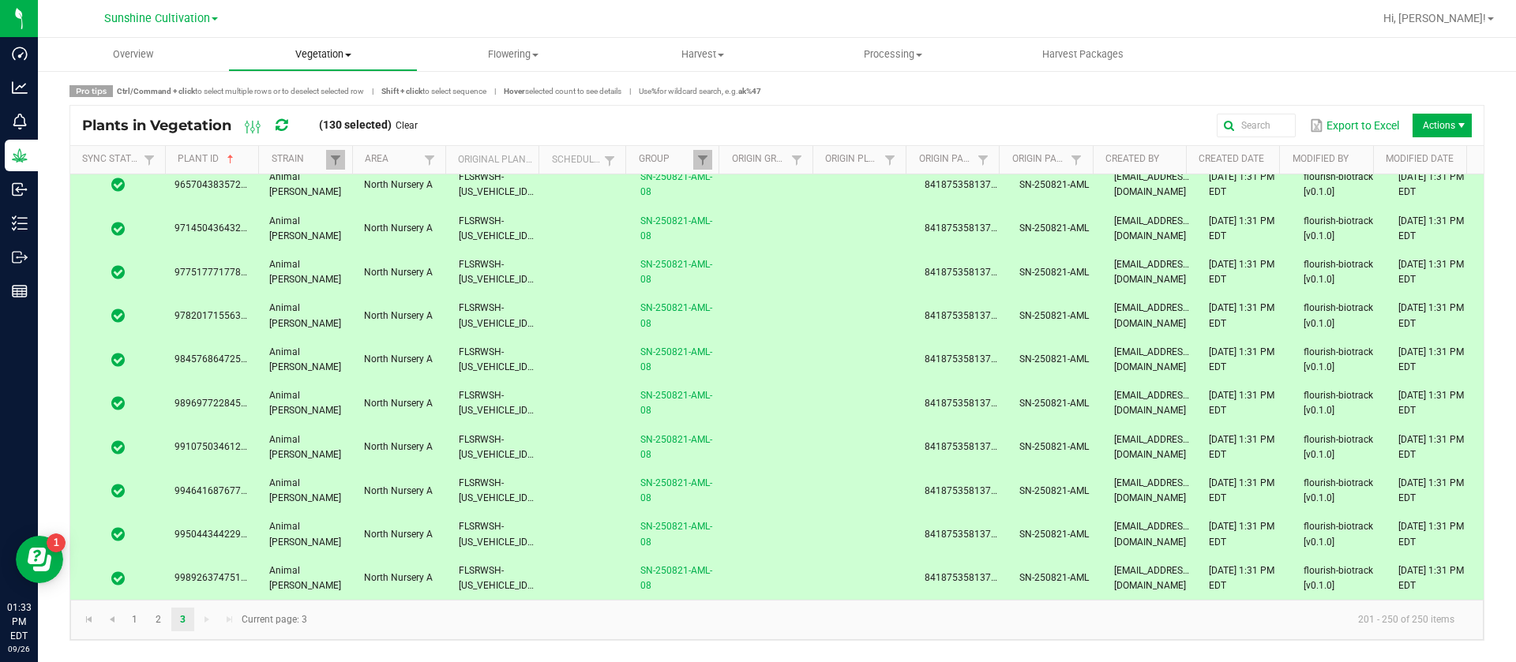
click at [328, 47] on span "Vegetation" at bounding box center [323, 54] width 189 height 14
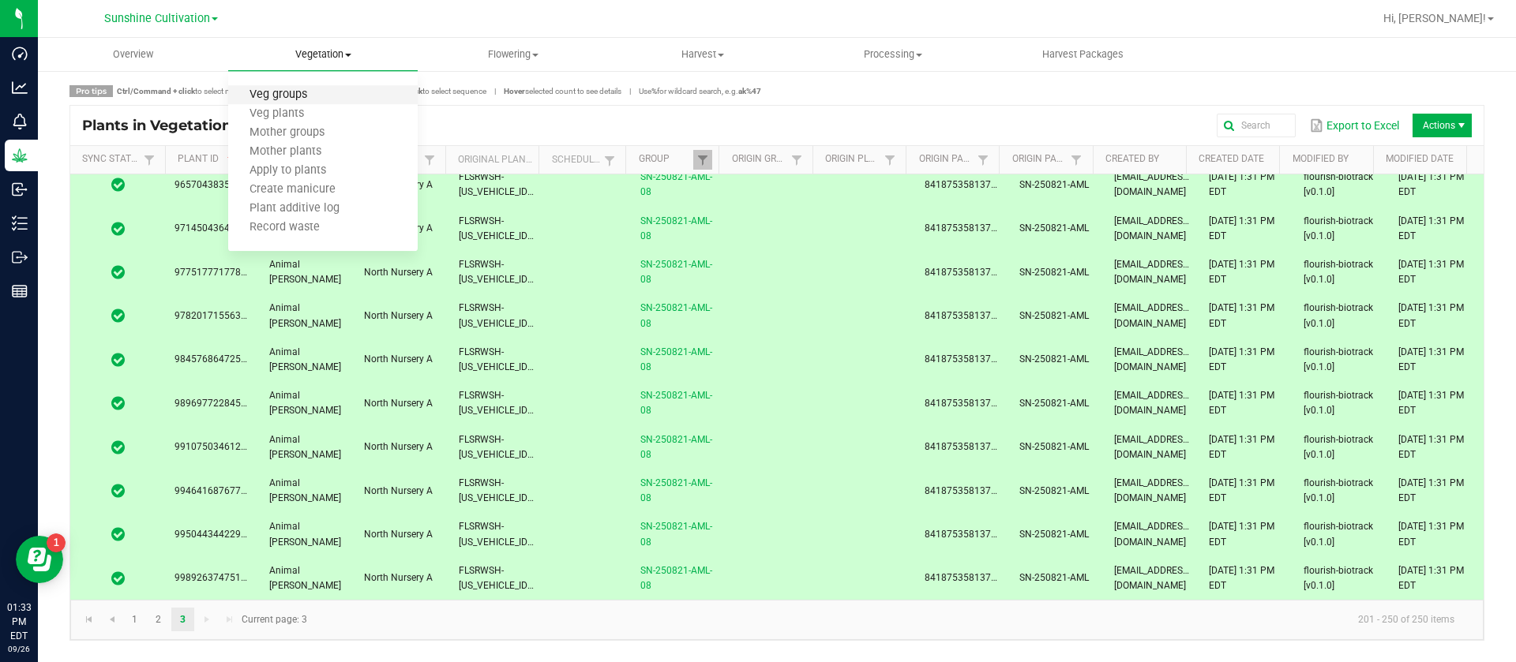
click at [316, 94] on span "Veg groups" at bounding box center [278, 94] width 100 height 13
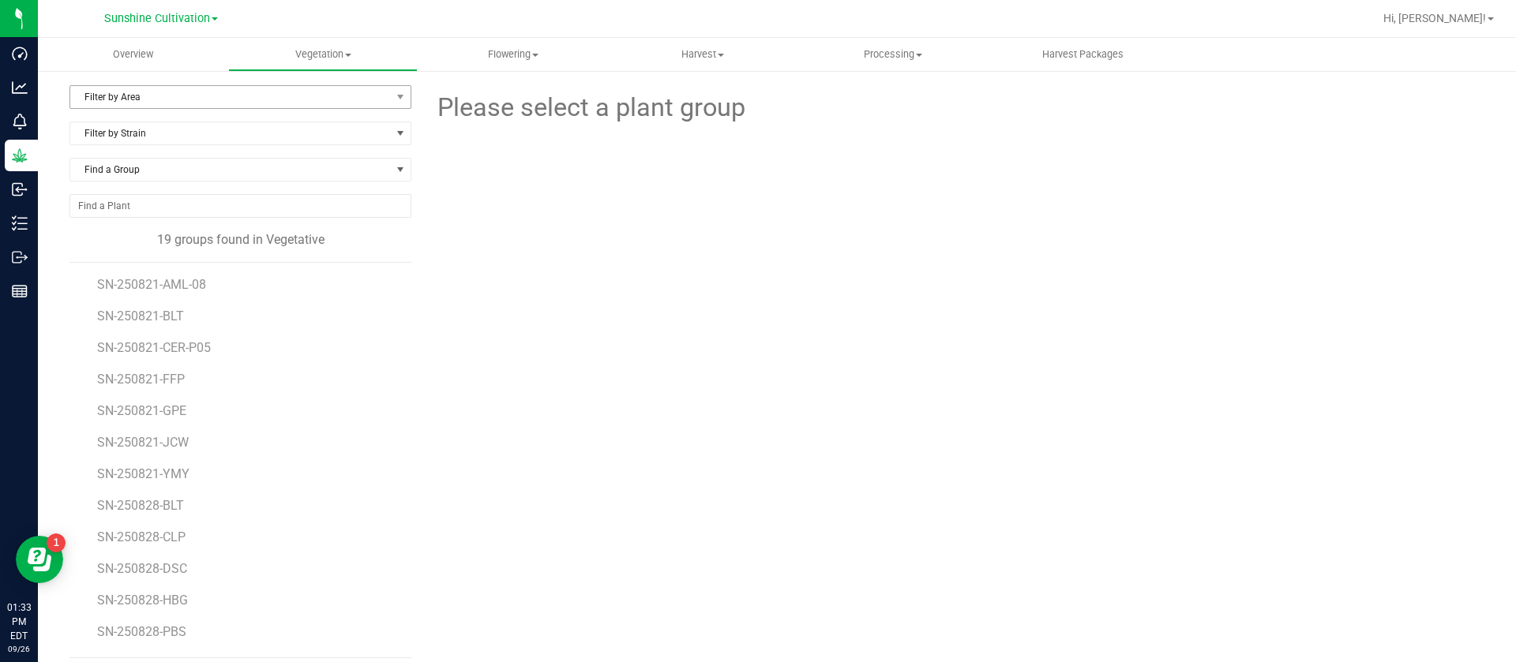
click at [148, 96] on span "Filter by Area" at bounding box center [230, 97] width 320 height 22
click at [159, 193] on li "North Nursery C" at bounding box center [237, 195] width 335 height 24
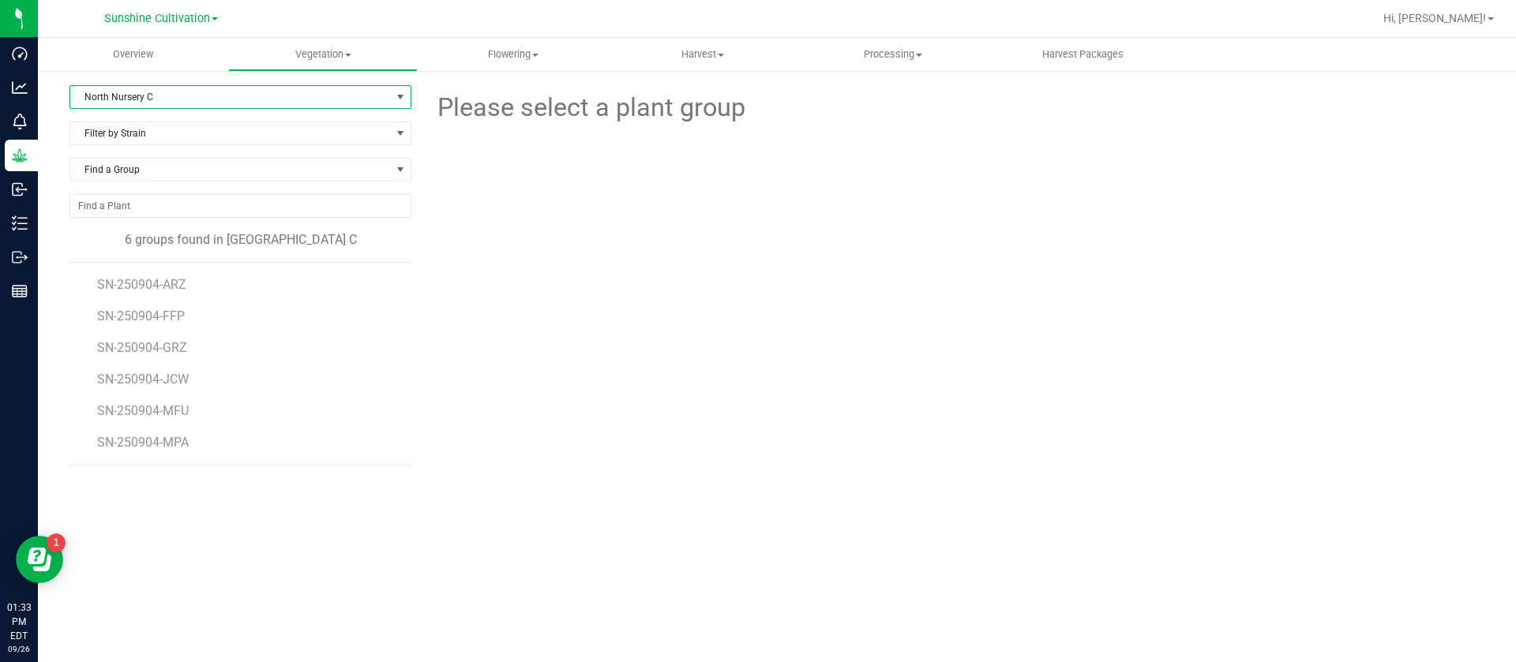
click at [163, 91] on span "North Nursery C" at bounding box center [230, 97] width 320 height 22
click at [150, 140] on li "North Nursery A" at bounding box center [240, 148] width 340 height 24
click at [170, 319] on span "SN-250821-BLT" at bounding box center [142, 316] width 90 height 15
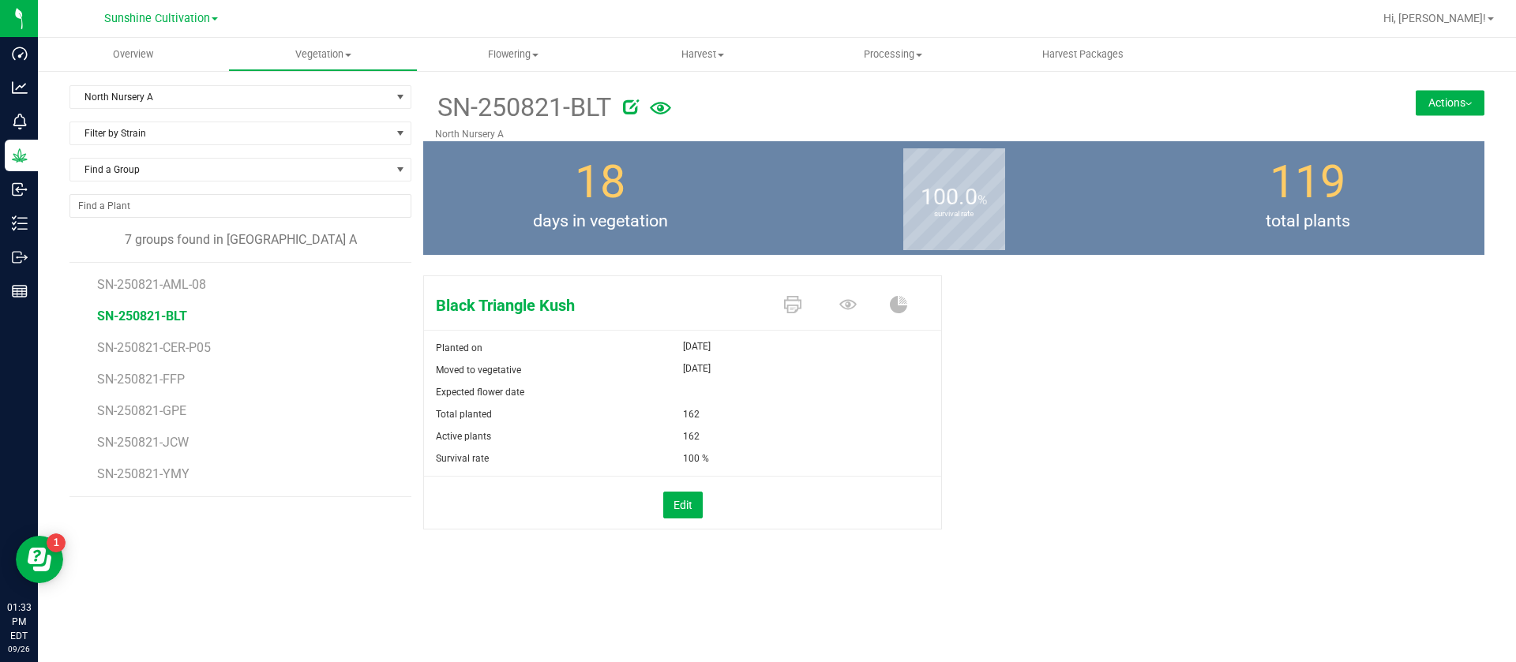
click at [639, 101] on icon at bounding box center [631, 107] width 16 height 16
click at [599, 115] on input "SN-250821-BLT" at bounding box center [803, 108] width 737 height 24
type input "SN-250821-BLT-08"
click at [849, 302] on icon at bounding box center [847, 304] width 17 height 10
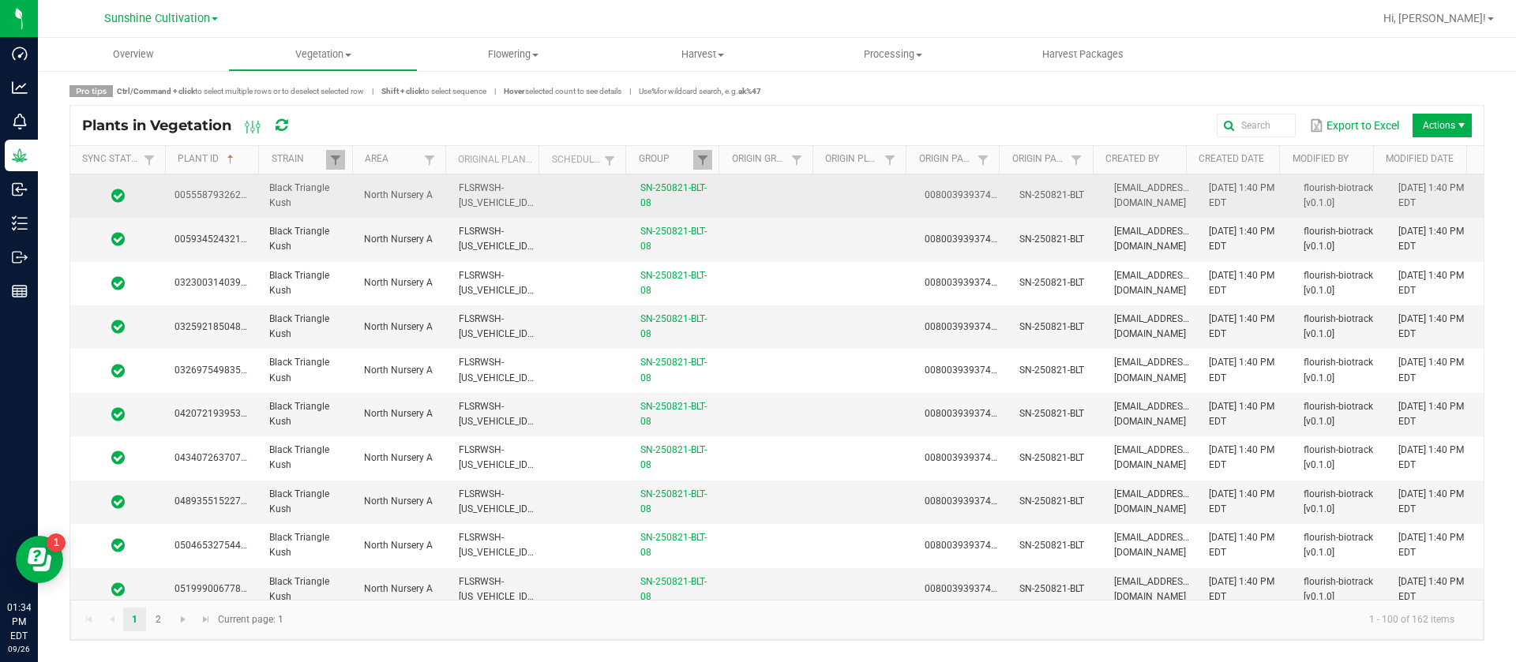
click at [782, 200] on td at bounding box center [772, 195] width 95 height 43
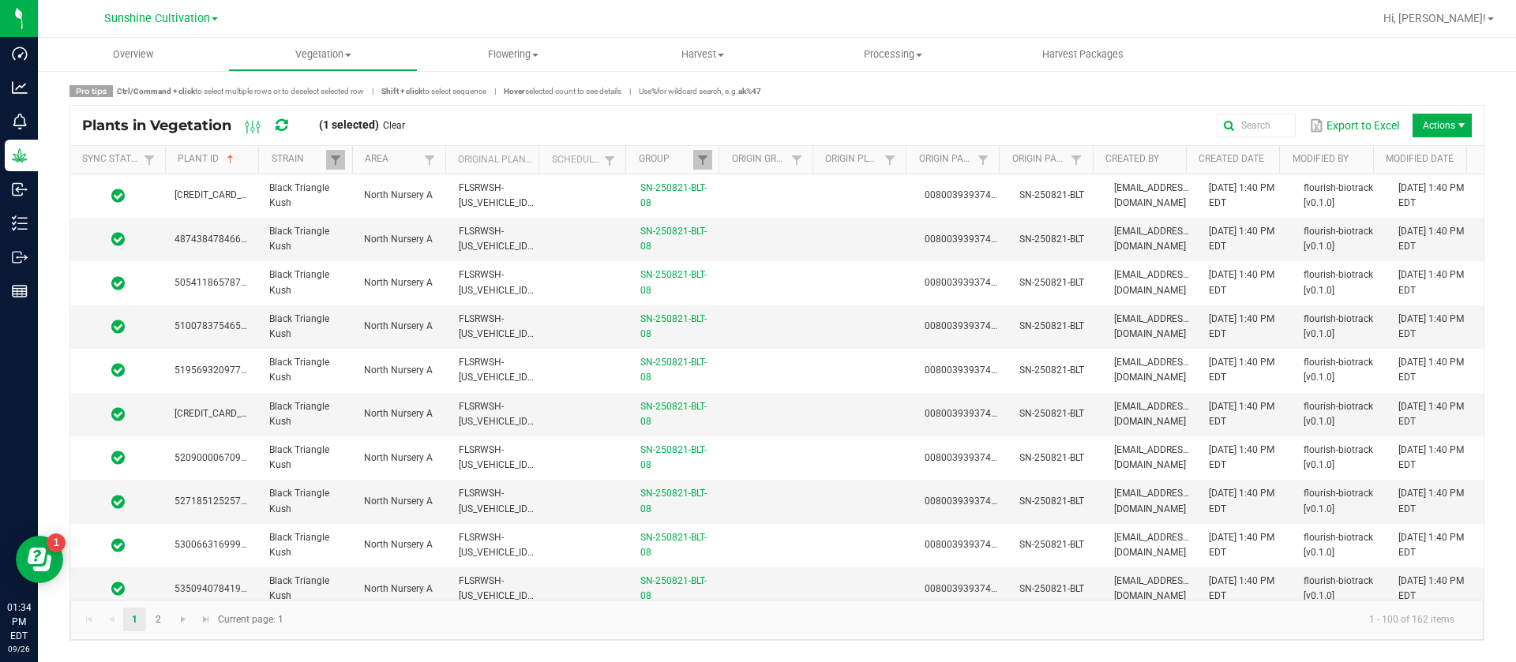
scroll to position [3947, 0]
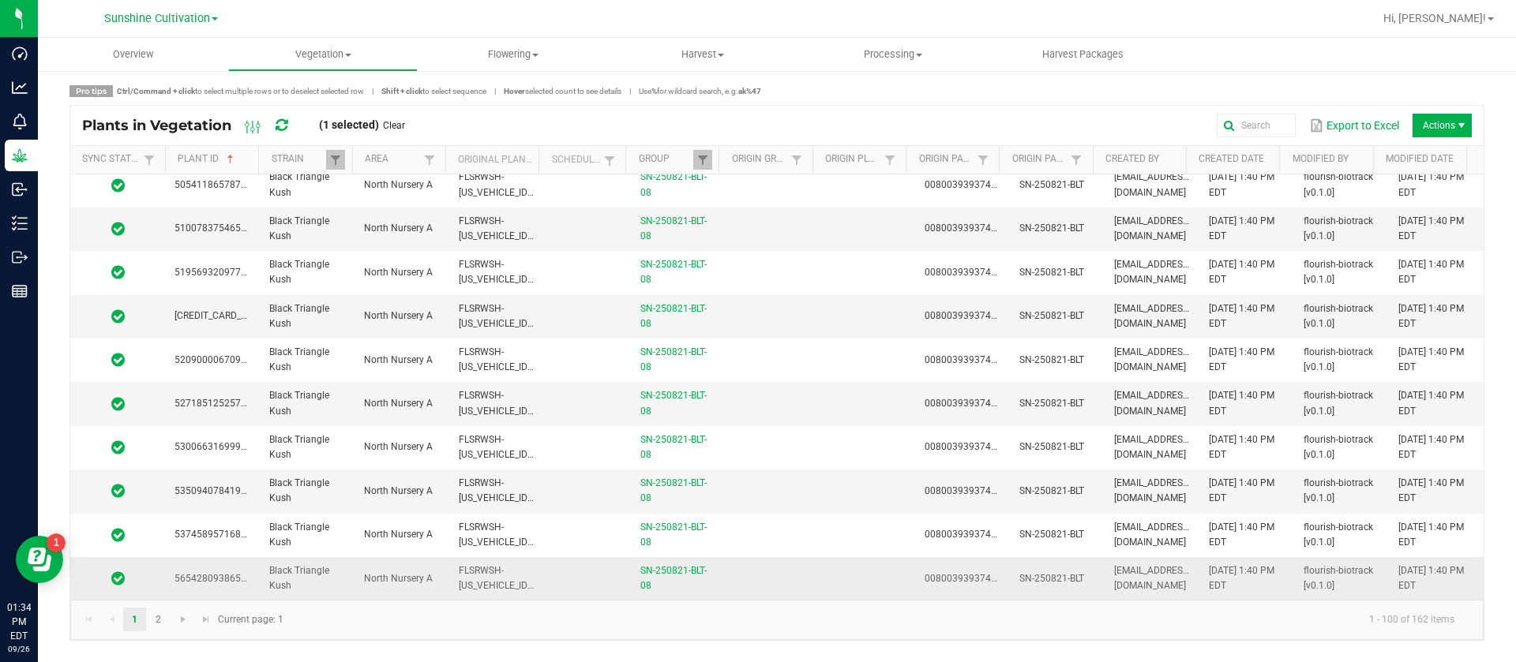
click at [737, 570] on td at bounding box center [772, 578] width 95 height 43
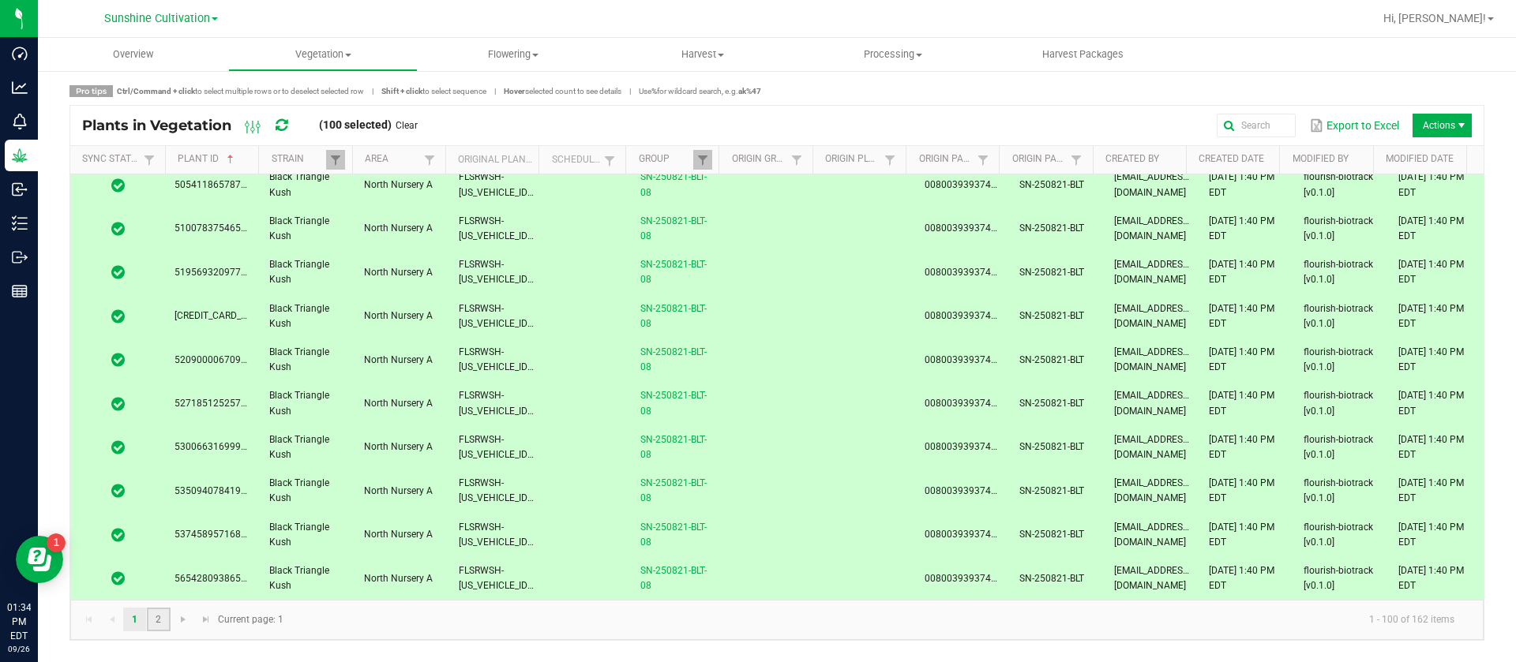
click at [152, 613] on link "2" at bounding box center [158, 620] width 23 height 24
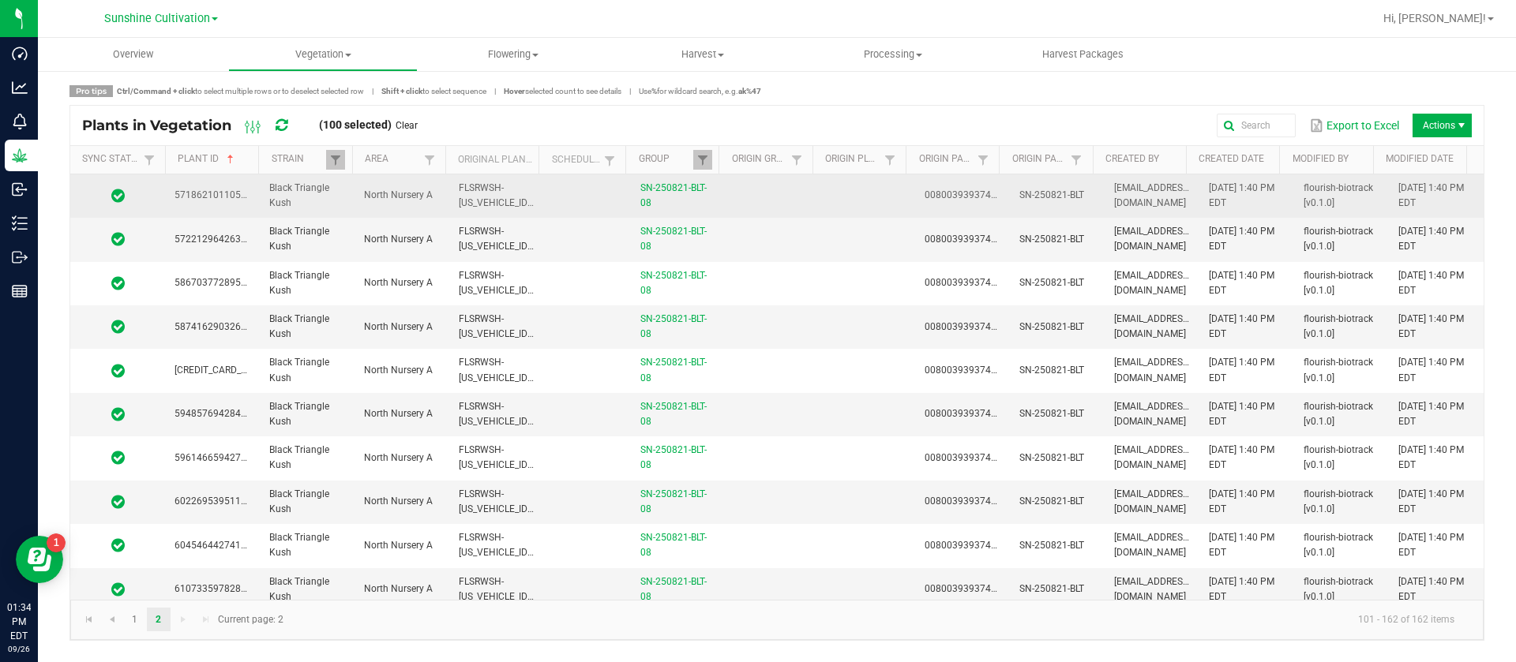
click at [752, 201] on td at bounding box center [772, 195] width 95 height 43
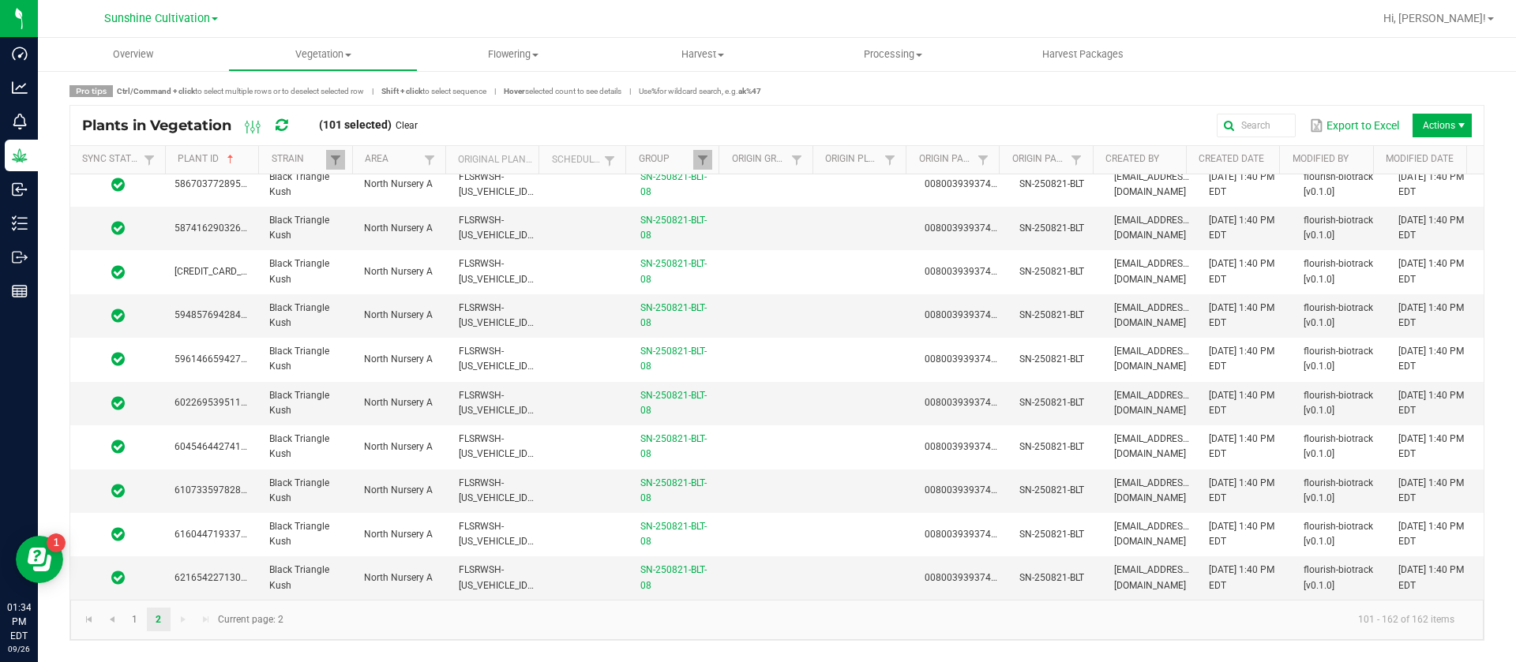
scroll to position [237, 0]
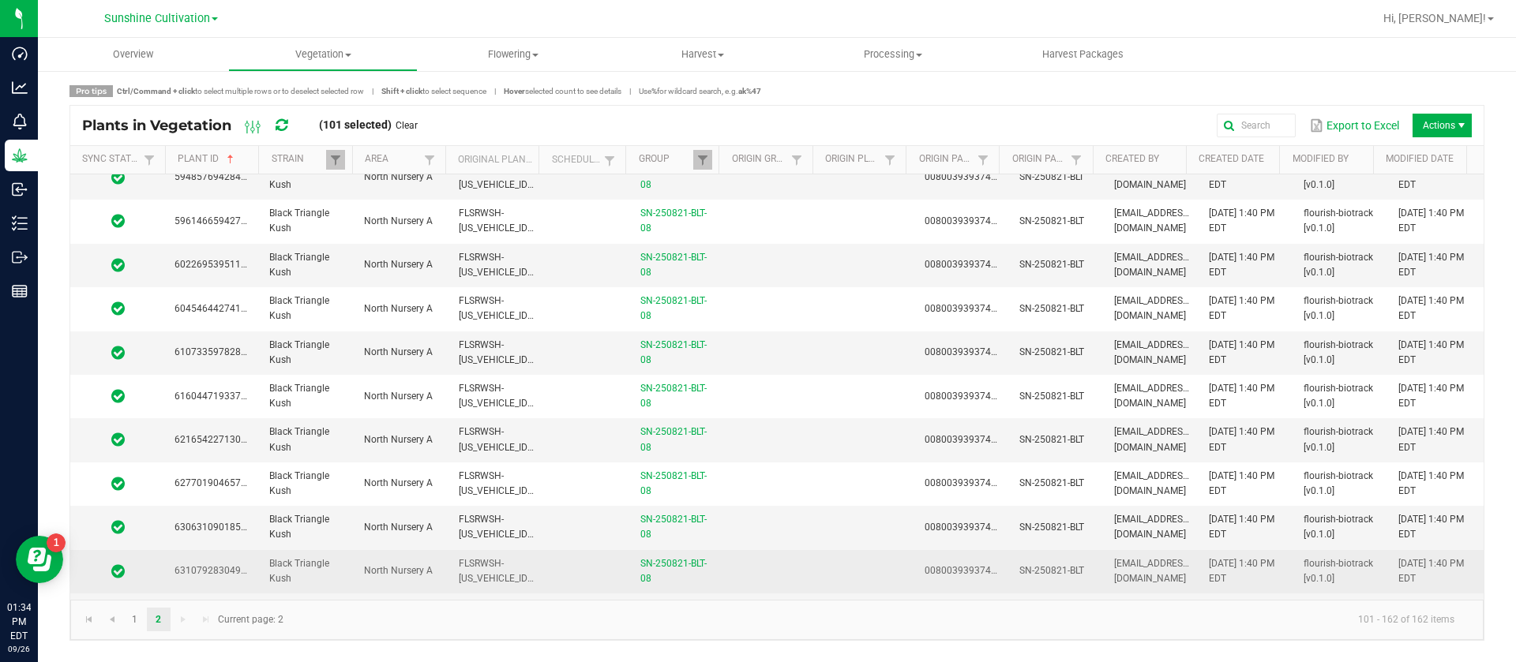
click at [775, 560] on td at bounding box center [772, 571] width 95 height 43
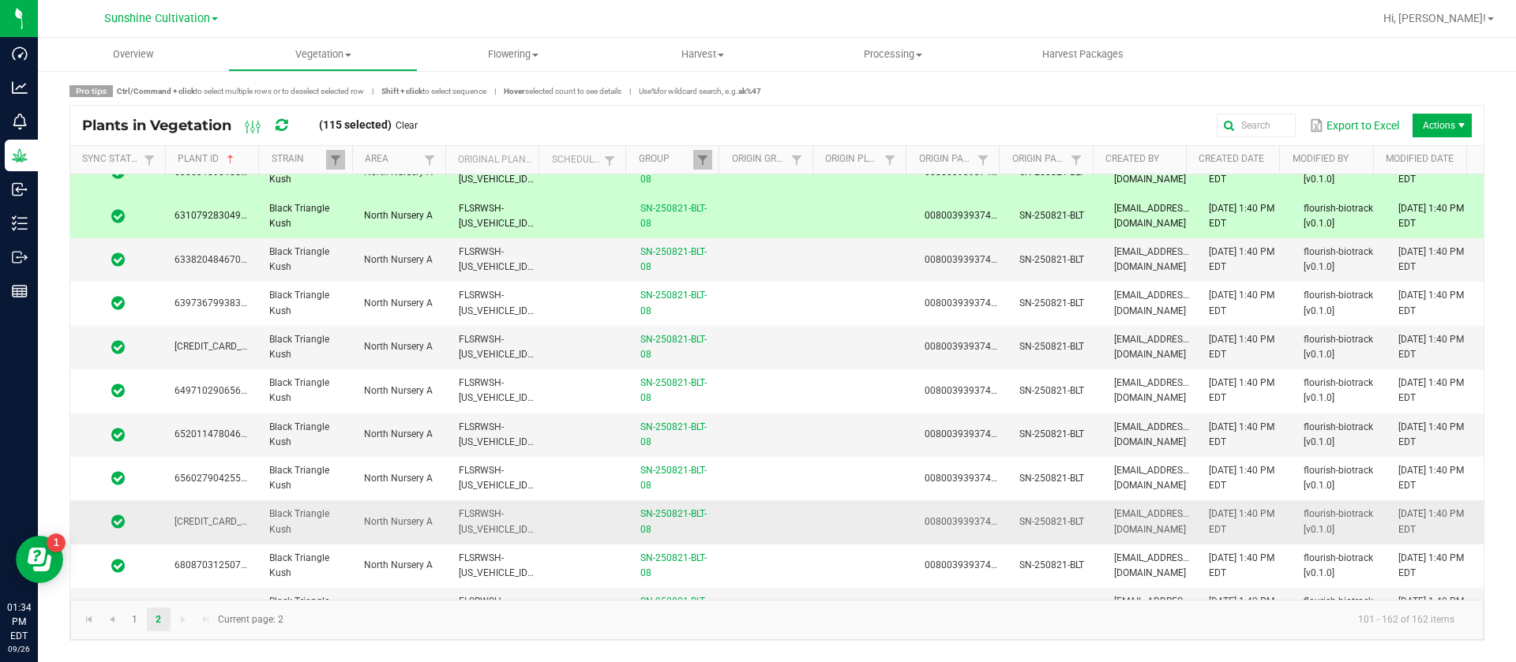
click at [779, 534] on td at bounding box center [772, 521] width 95 height 43
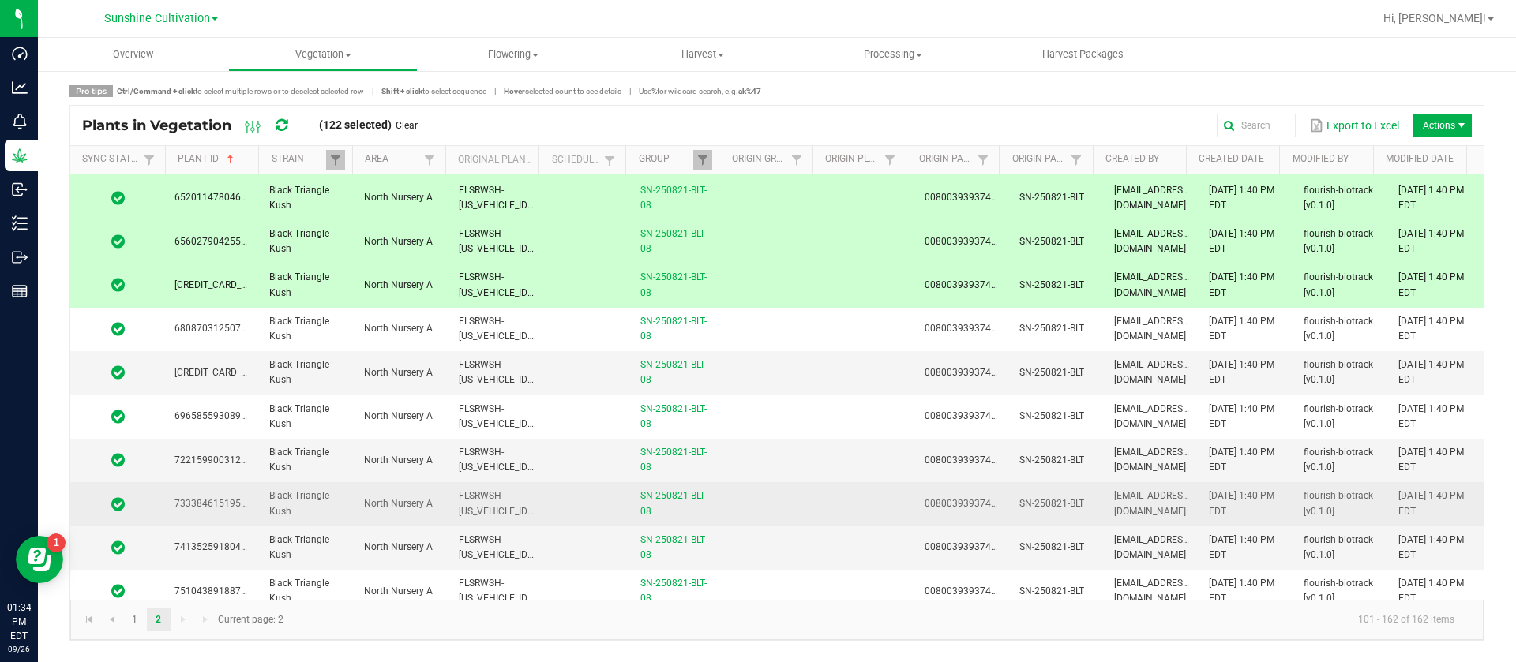
click at [775, 494] on td at bounding box center [772, 503] width 95 height 43
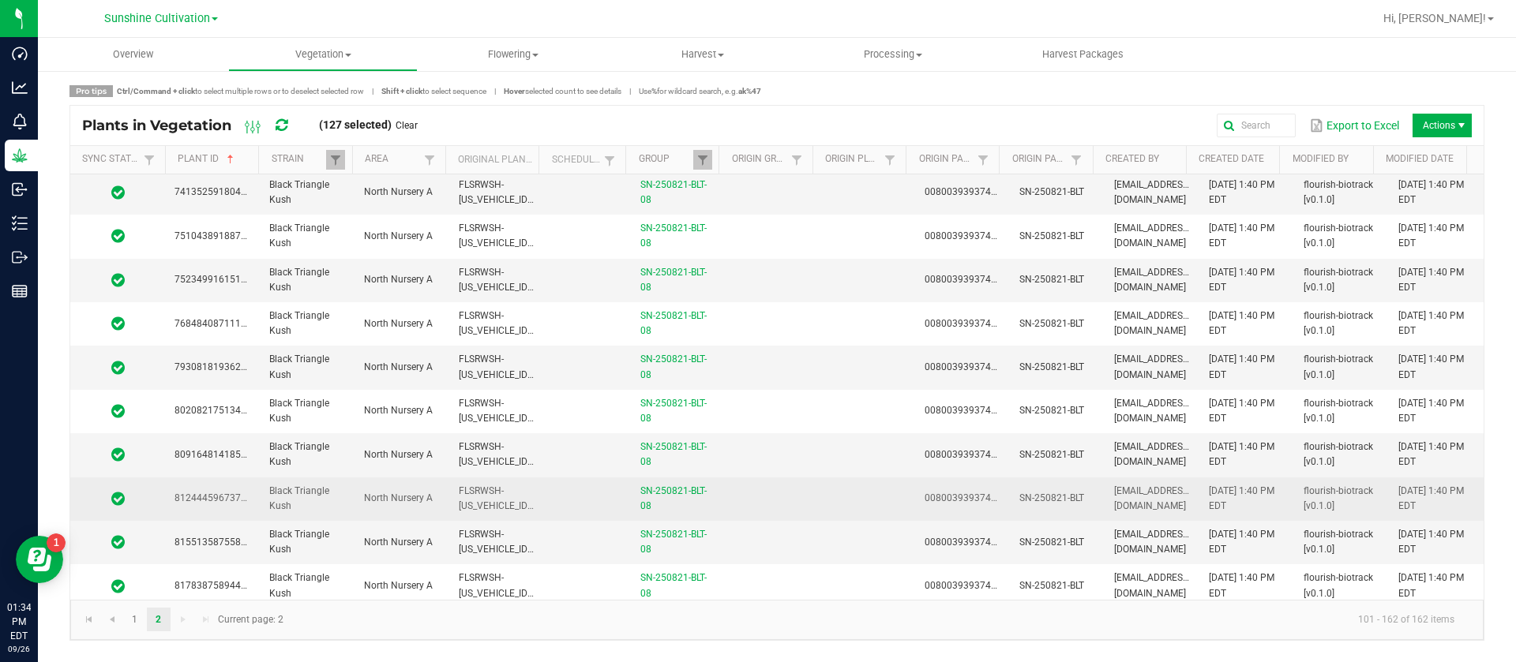
click at [774, 482] on td at bounding box center [772, 499] width 95 height 43
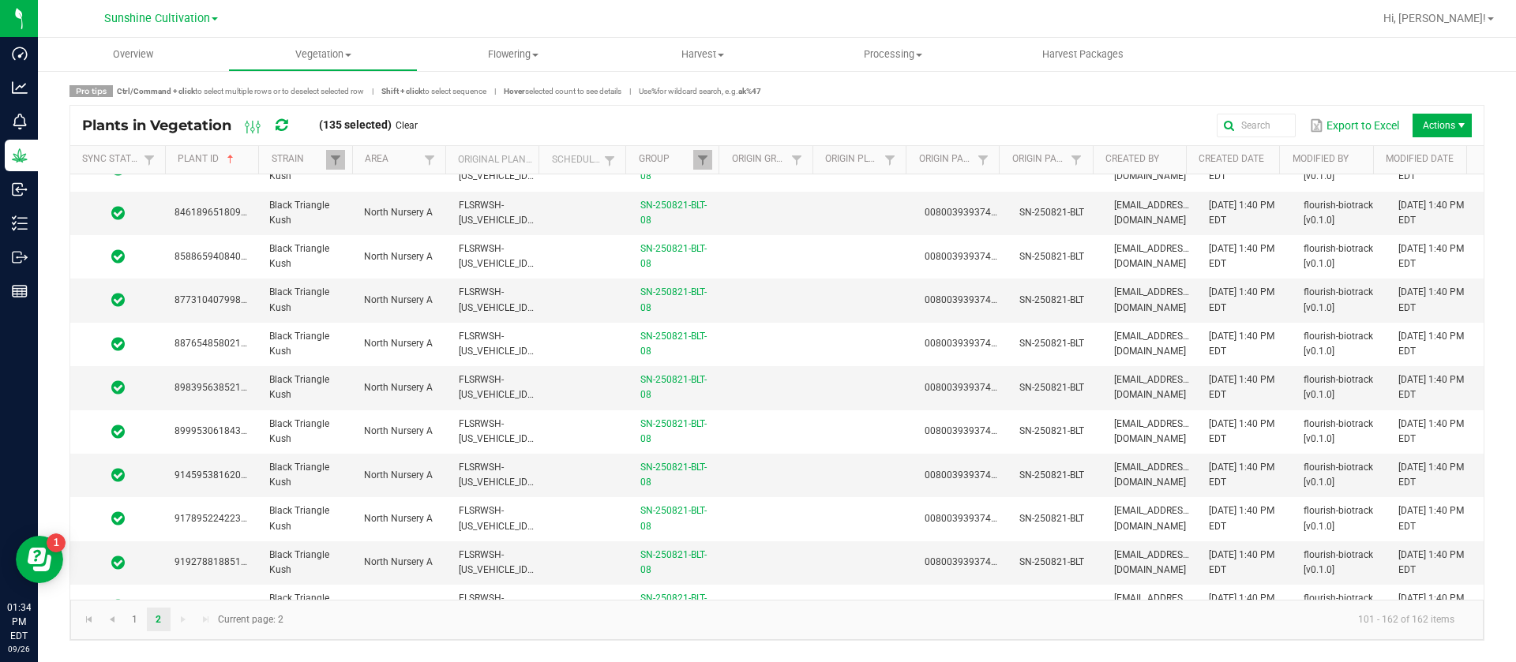
click at [775, 482] on td at bounding box center [772, 475] width 95 height 43
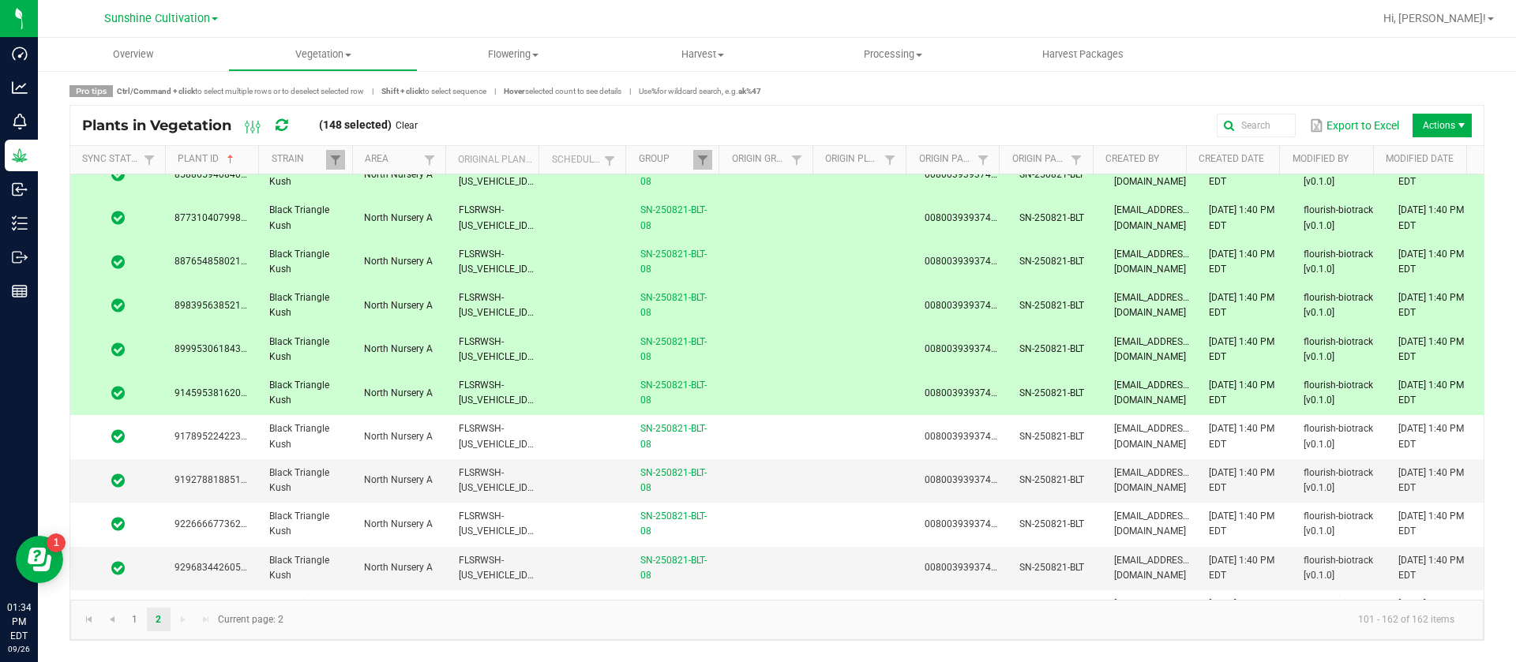
scroll to position [1895, 0]
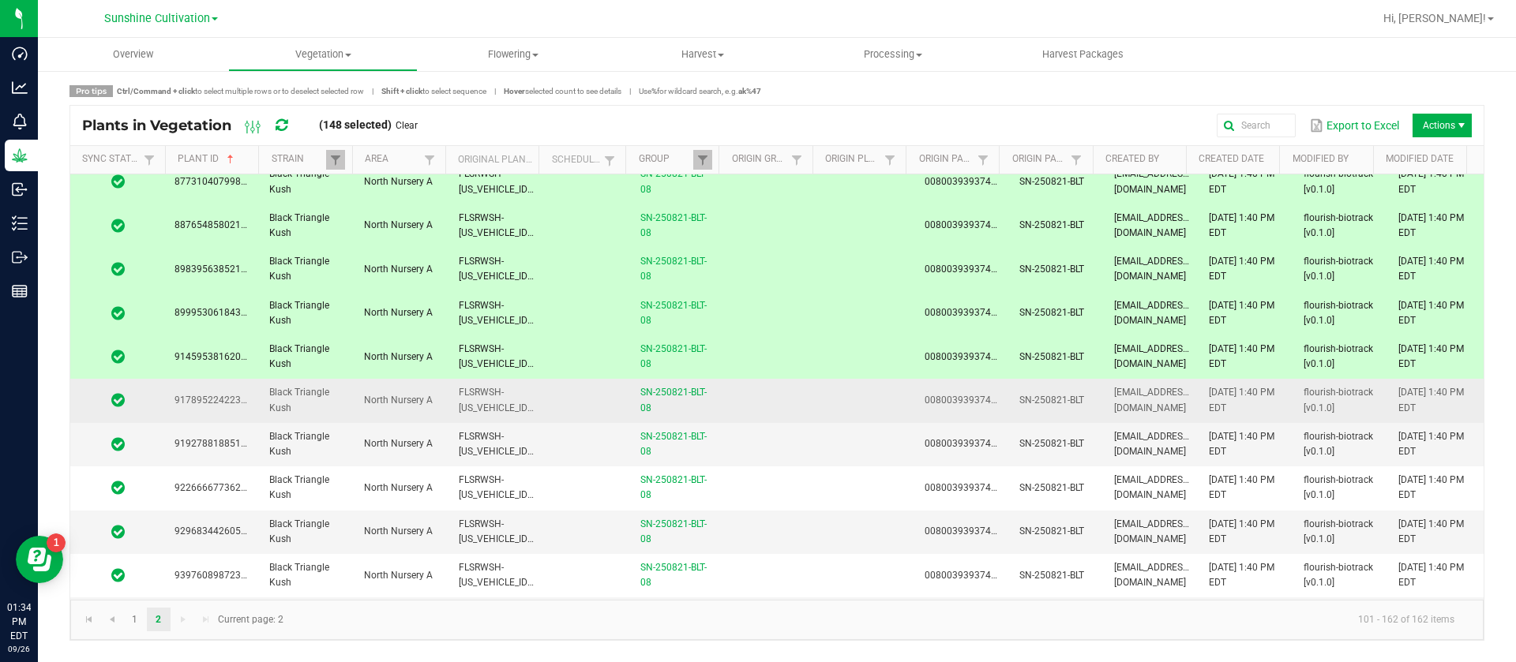
click at [752, 396] on td at bounding box center [772, 400] width 95 height 43
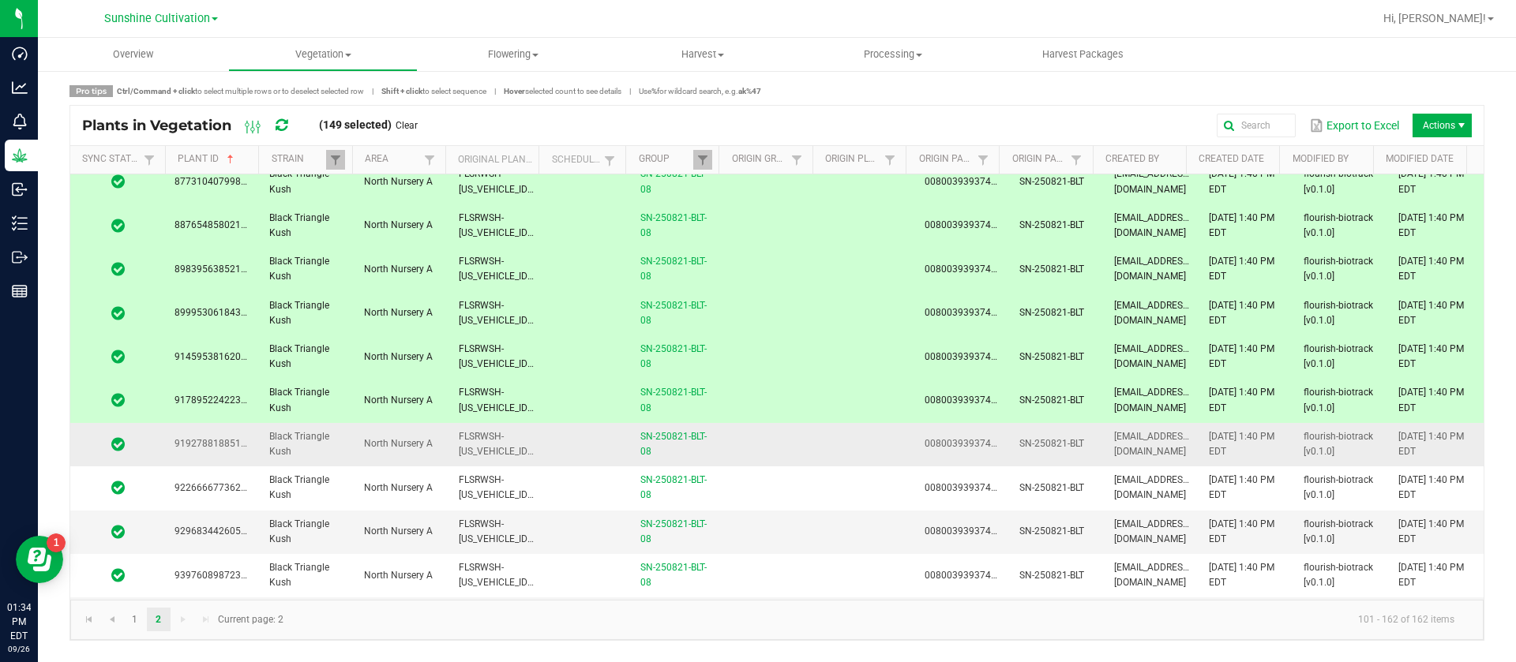
click at [755, 441] on td at bounding box center [772, 444] width 95 height 43
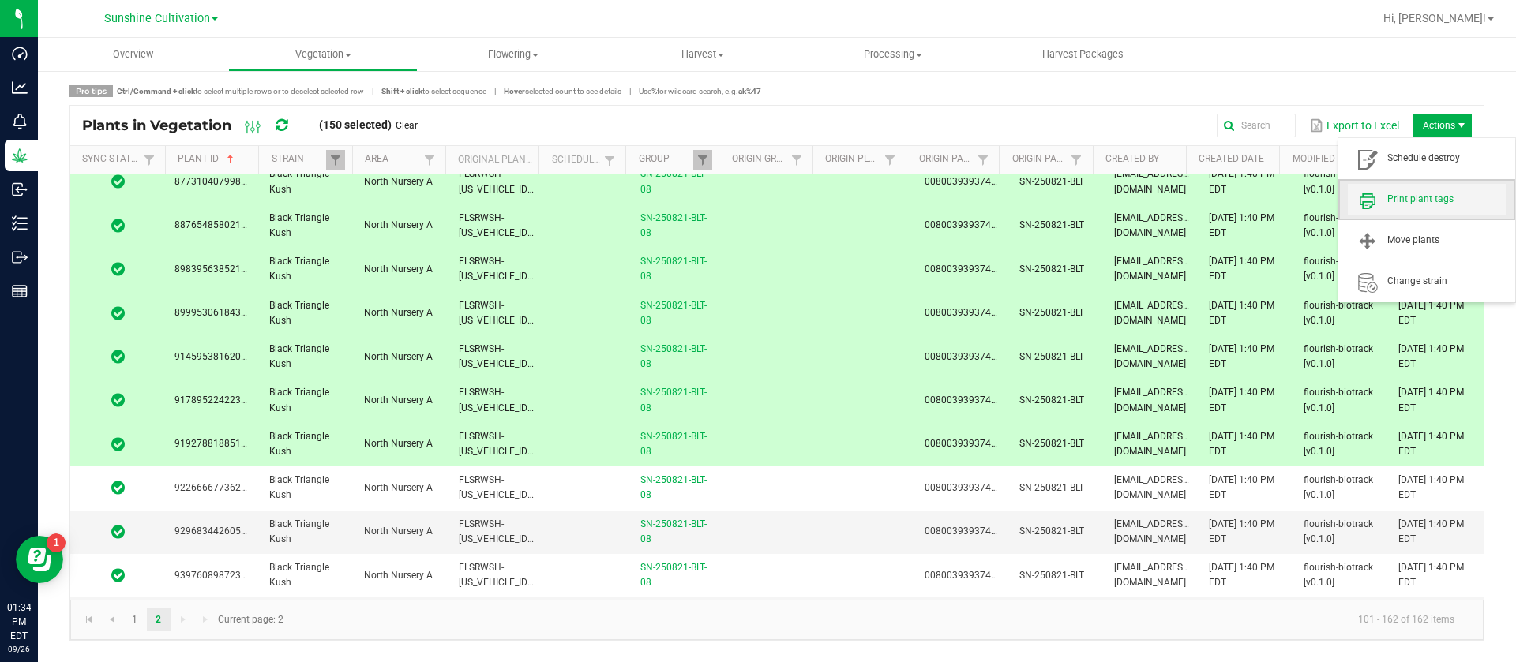
click at [1437, 202] on span "Print plant tags" at bounding box center [1446, 199] width 118 height 13
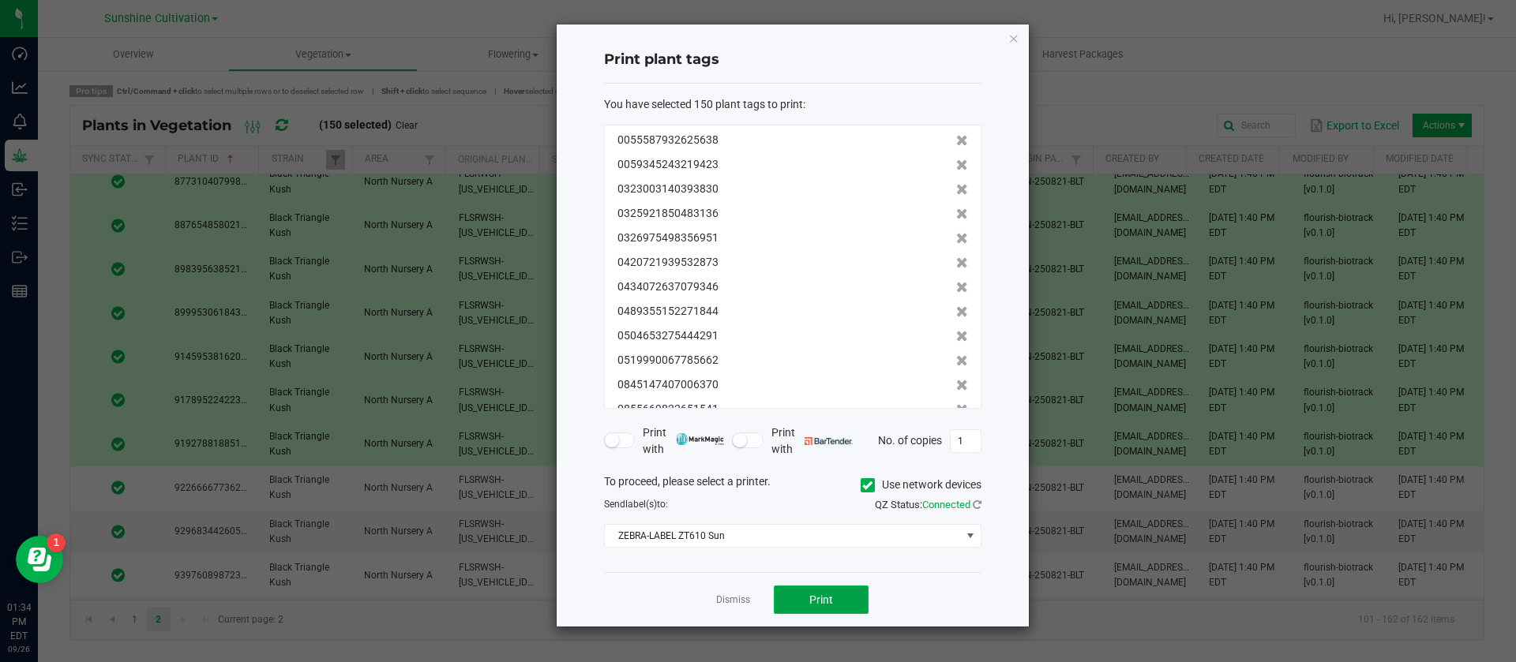
click at [829, 602] on span "Print" at bounding box center [821, 600] width 24 height 13
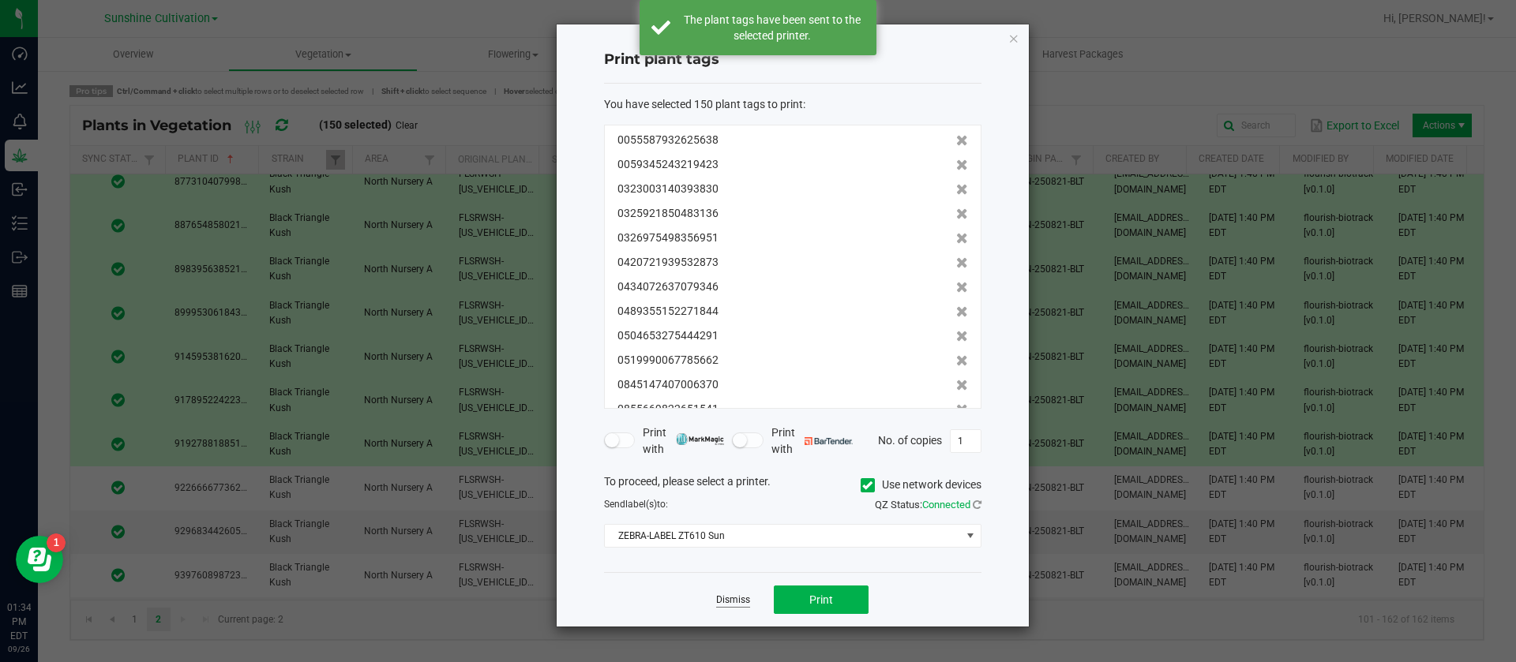
click at [725, 599] on link "Dismiss" at bounding box center [733, 600] width 34 height 13
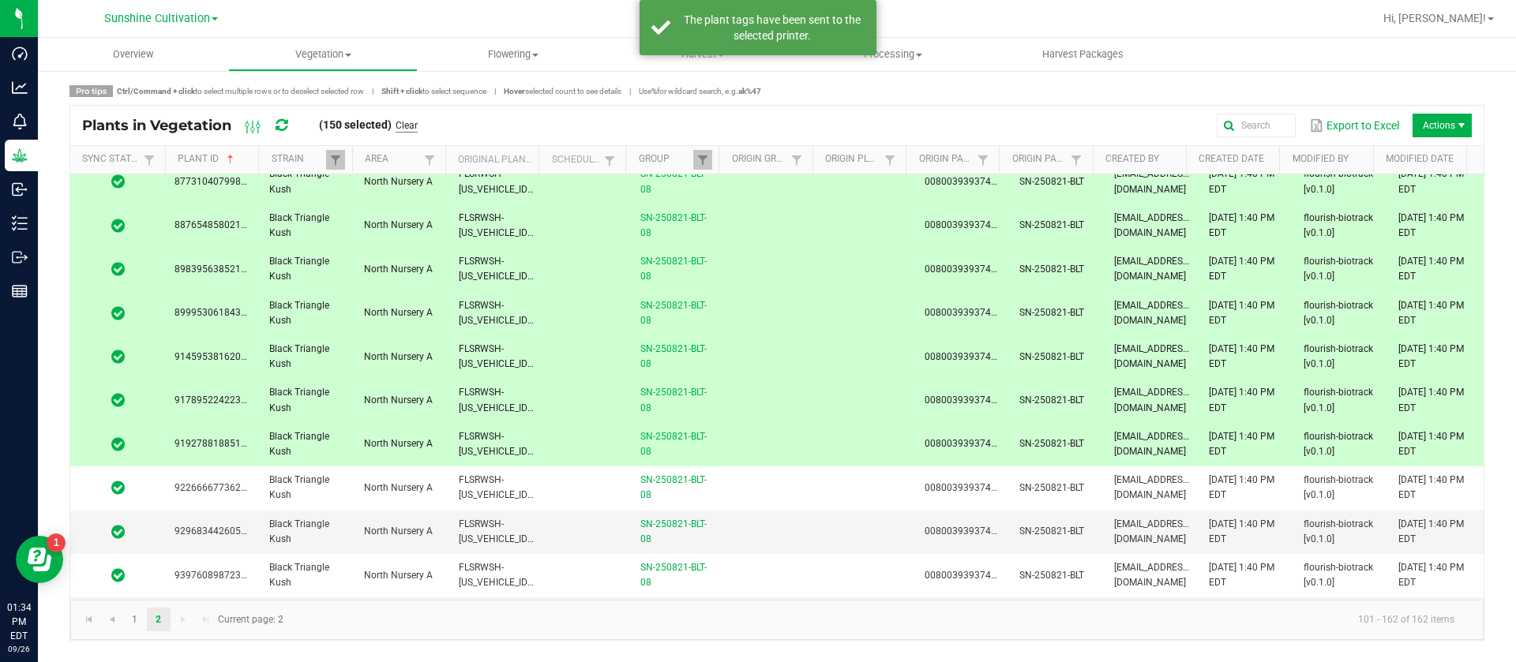
click at [410, 122] on link "Clear" at bounding box center [406, 125] width 22 height 13
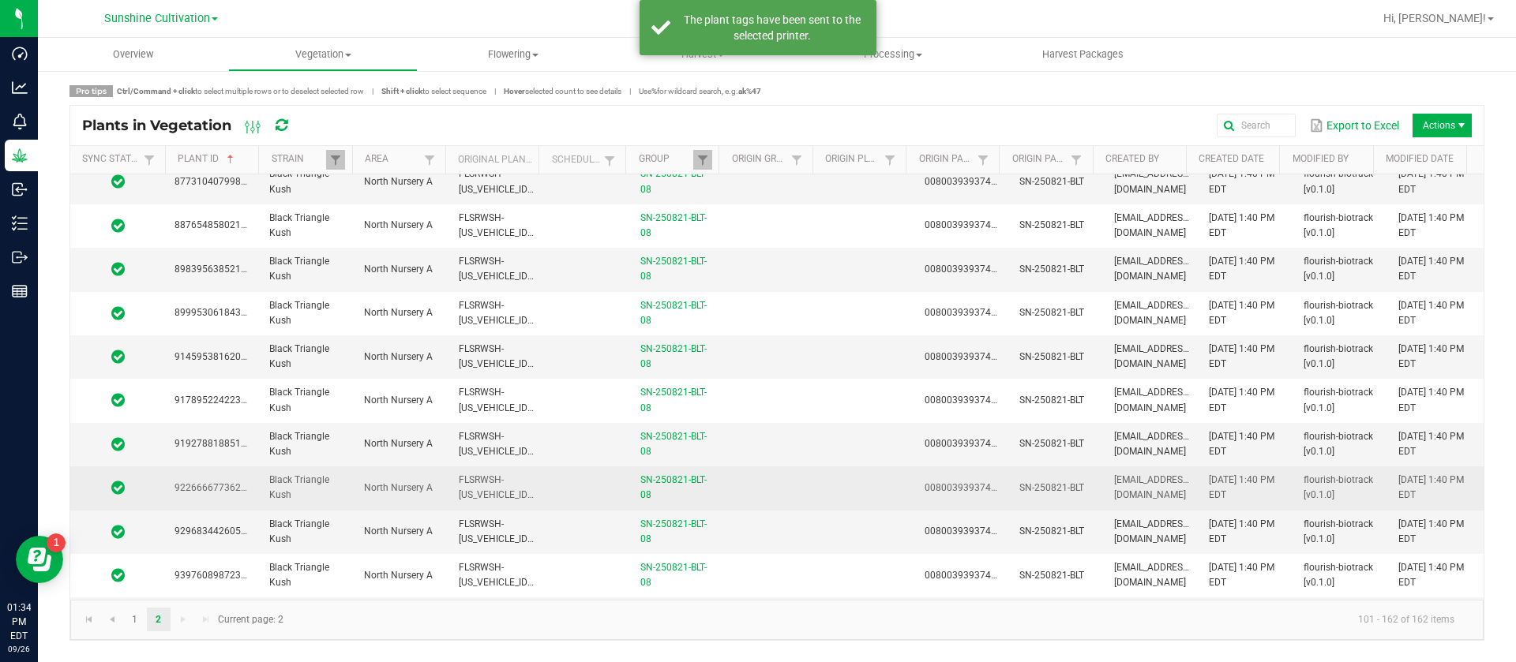
click at [740, 497] on td at bounding box center [772, 488] width 95 height 43
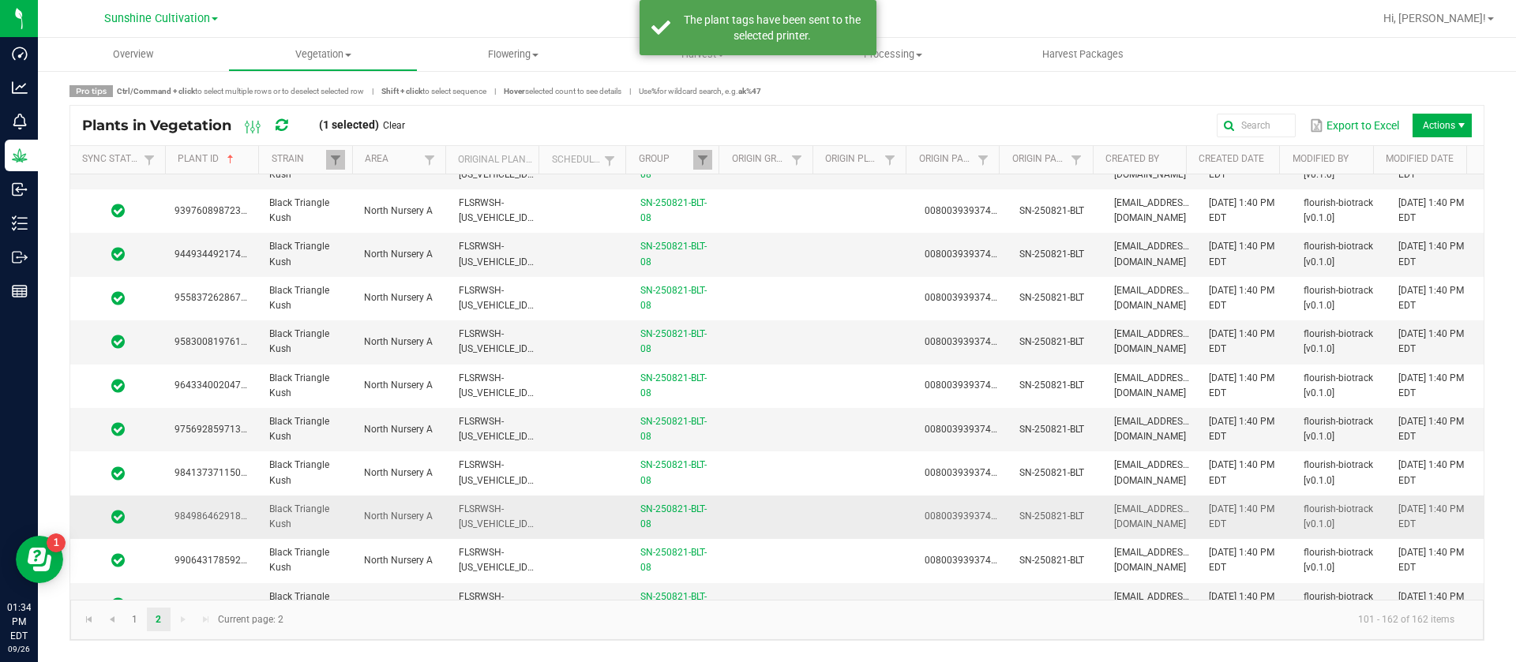
scroll to position [2285, 0]
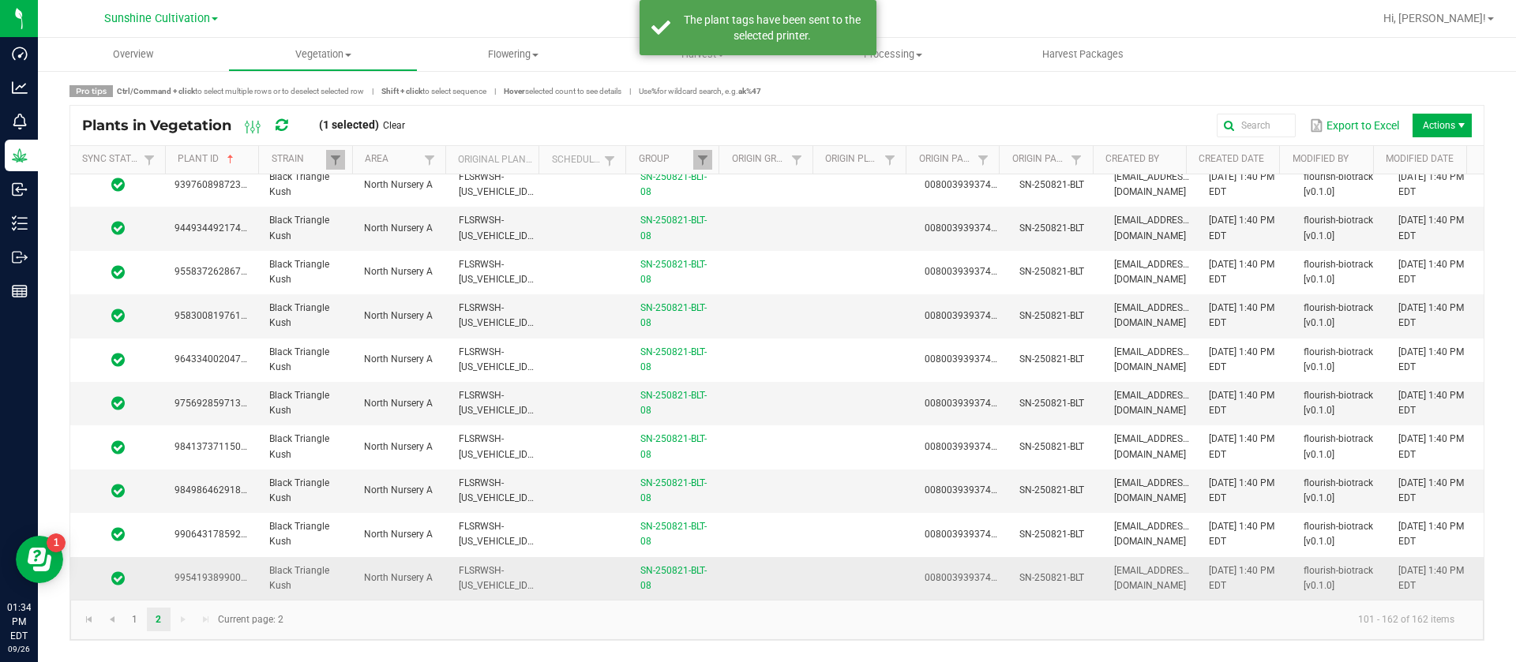
click at [738, 567] on td at bounding box center [772, 578] width 95 height 43
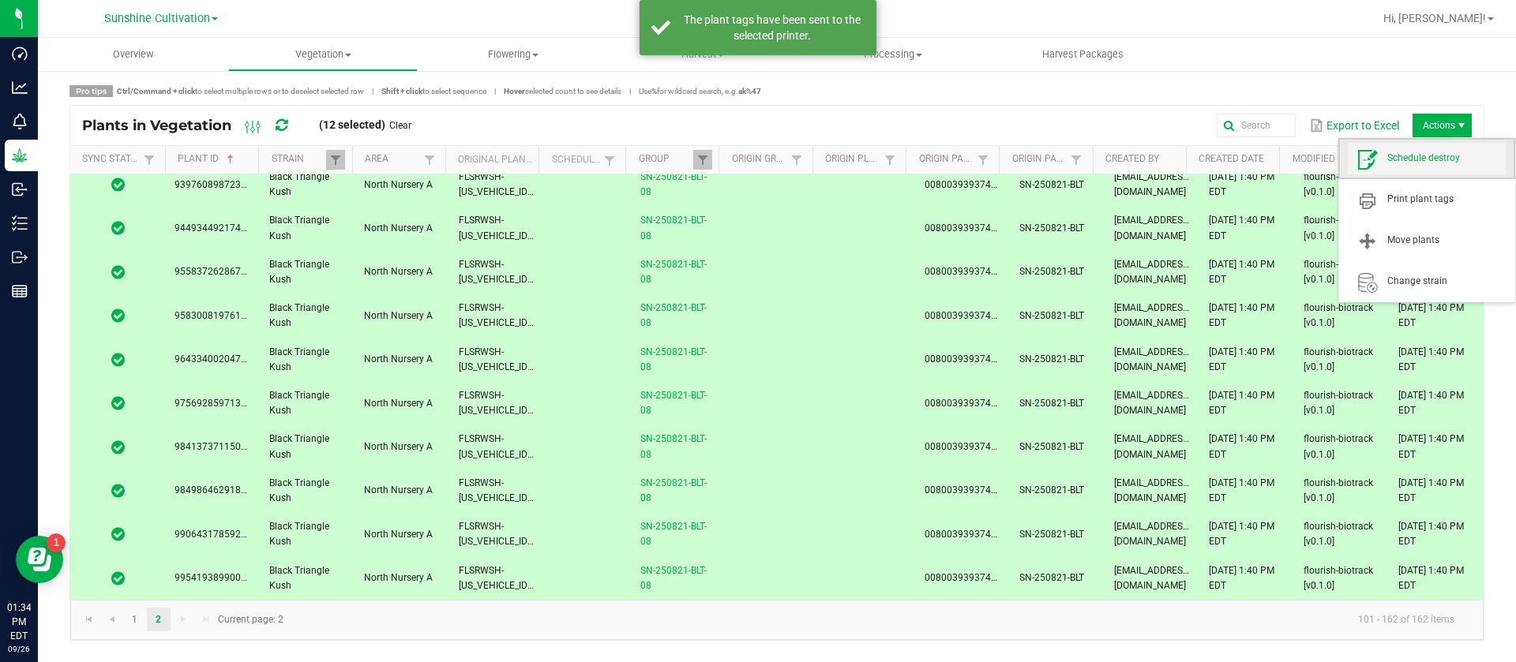
click at [1417, 159] on span "Schedule destroy" at bounding box center [1446, 158] width 118 height 13
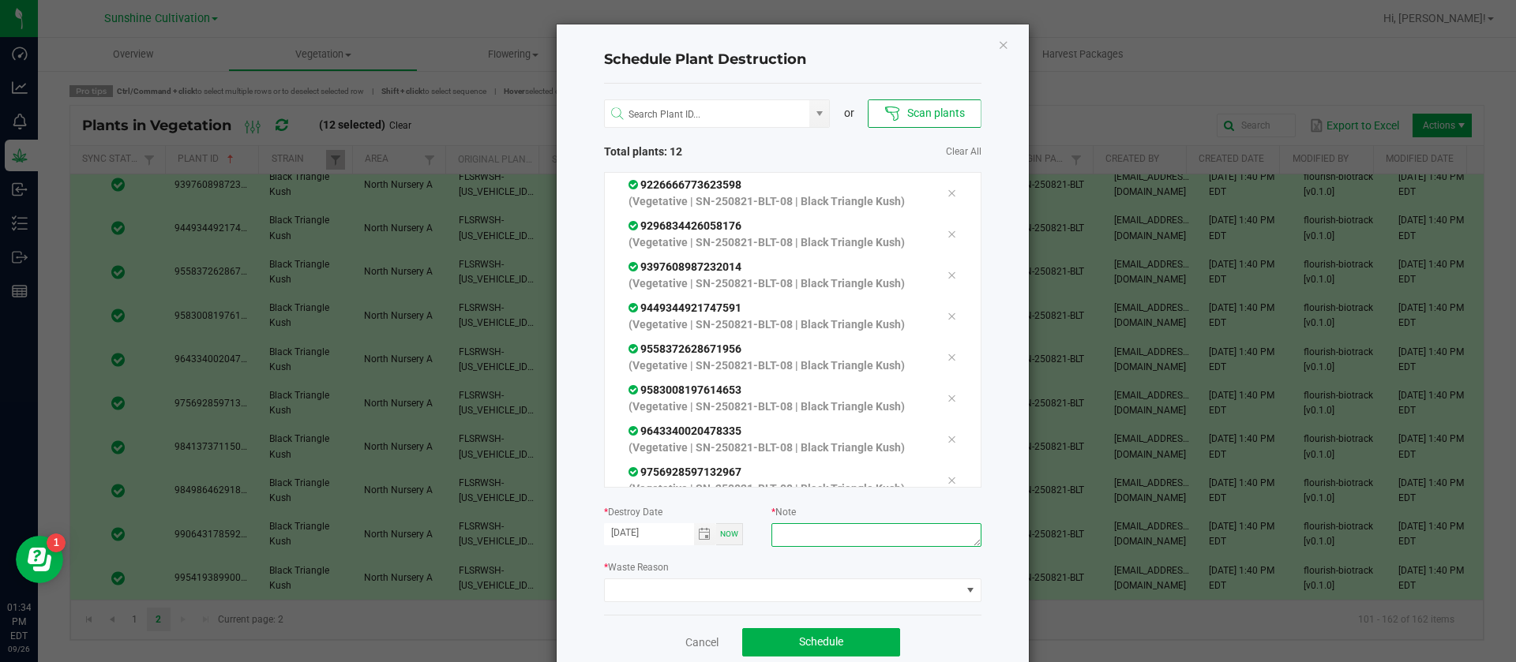
click at [834, 531] on textarea at bounding box center [875, 535] width 209 height 24
type textarea "waste"
click at [635, 590] on span at bounding box center [783, 590] width 356 height 22
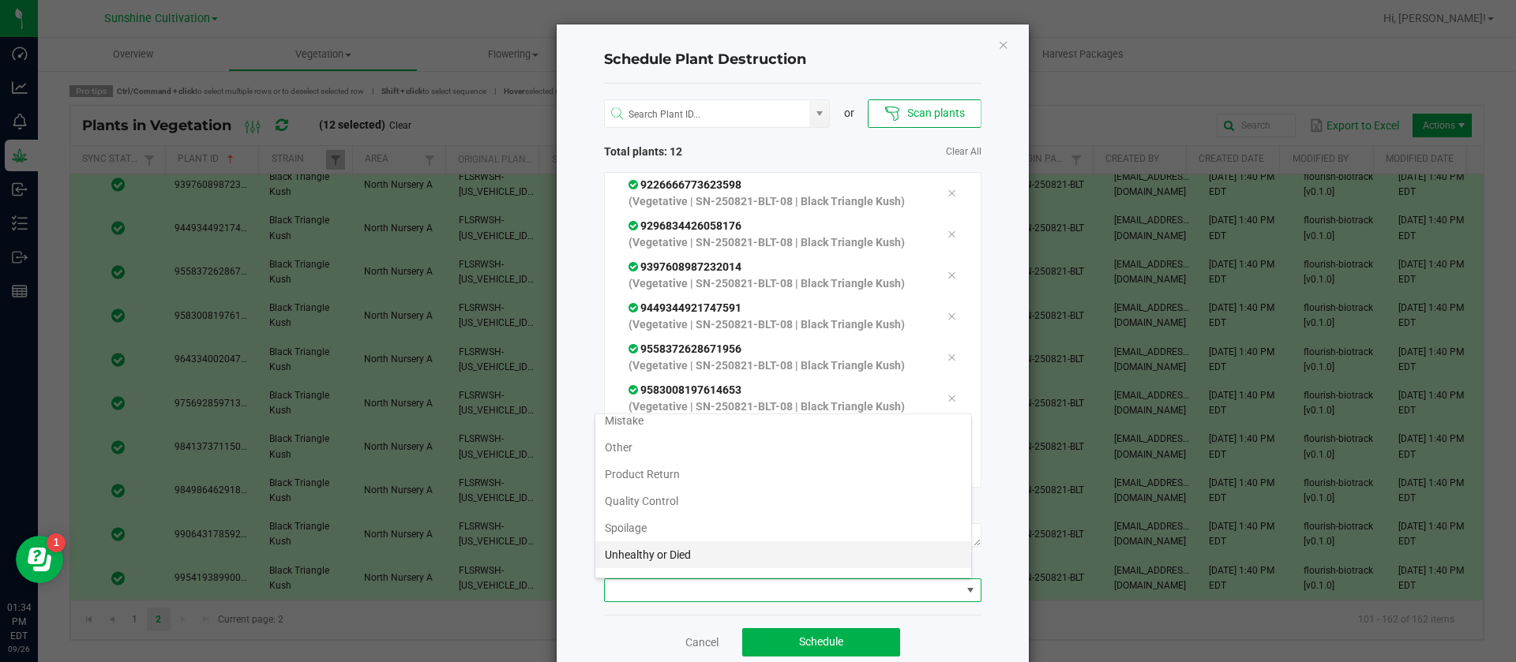
scroll to position [57, 0]
click at [669, 548] on li "Waste" at bounding box center [783, 561] width 376 height 27
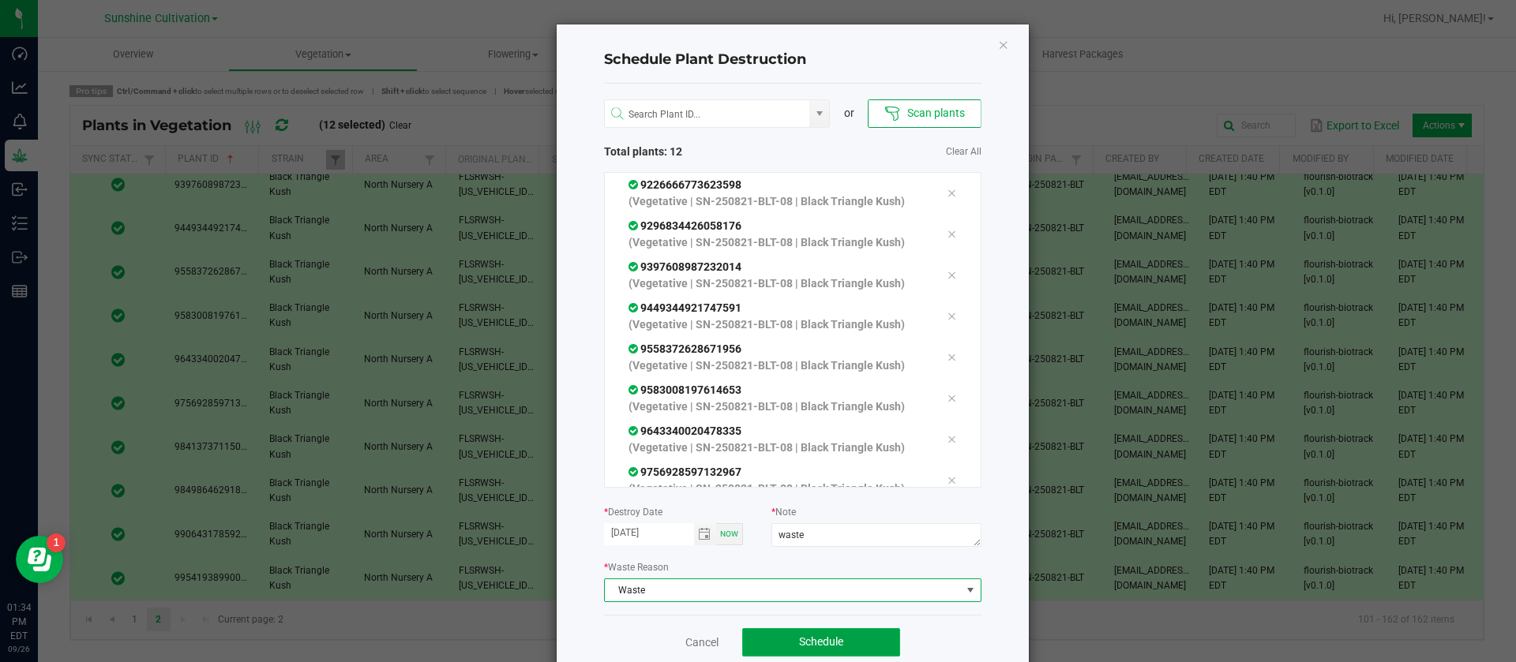
click at [805, 636] on span "Schedule" at bounding box center [821, 641] width 44 height 13
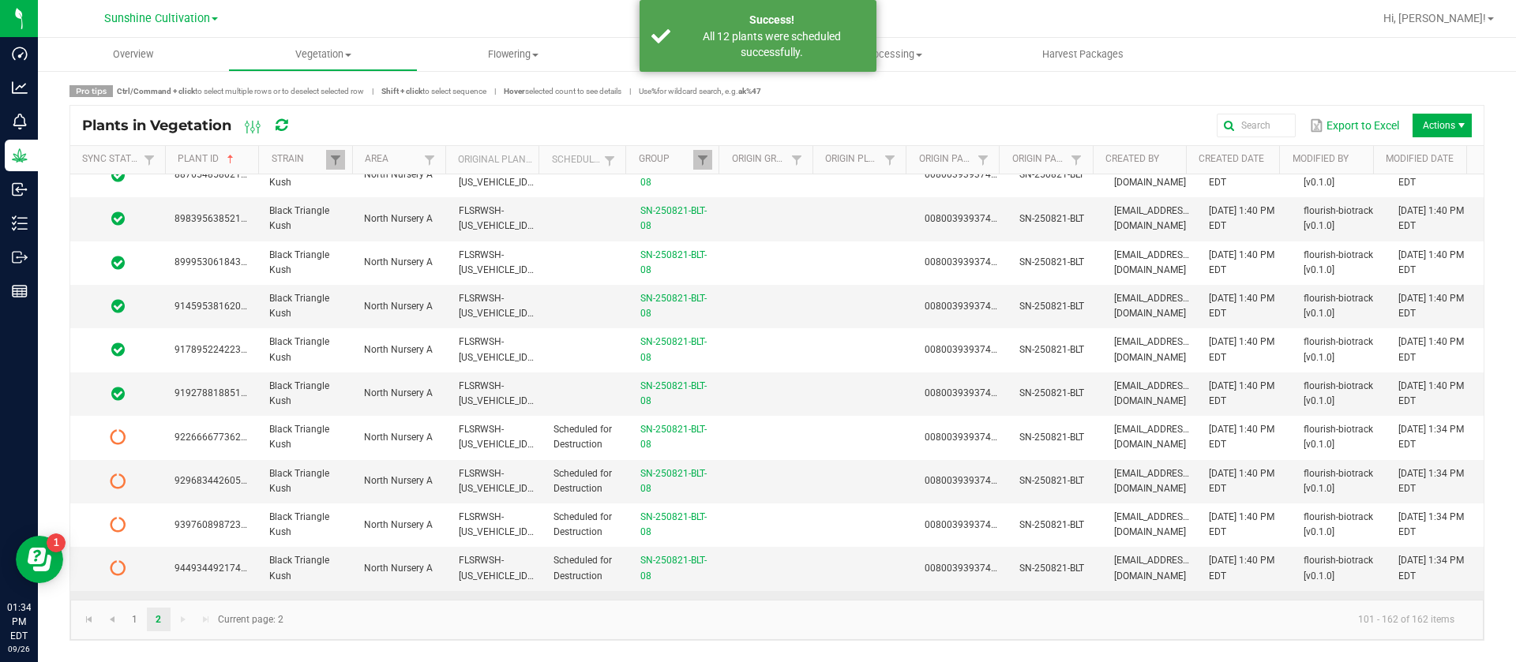
scroll to position [1693, 0]
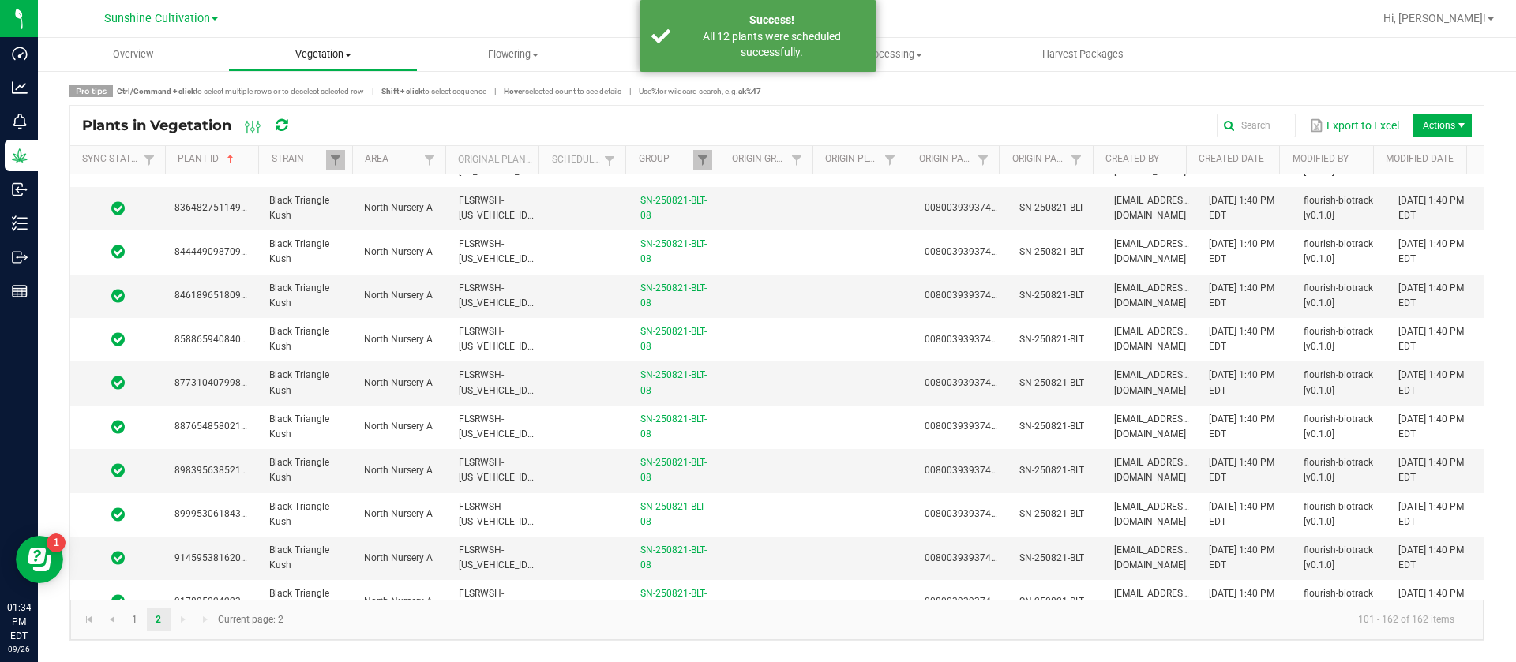
click at [322, 60] on span "Vegetation" at bounding box center [323, 54] width 189 height 14
click at [306, 99] on span "Veg groups" at bounding box center [278, 94] width 100 height 13
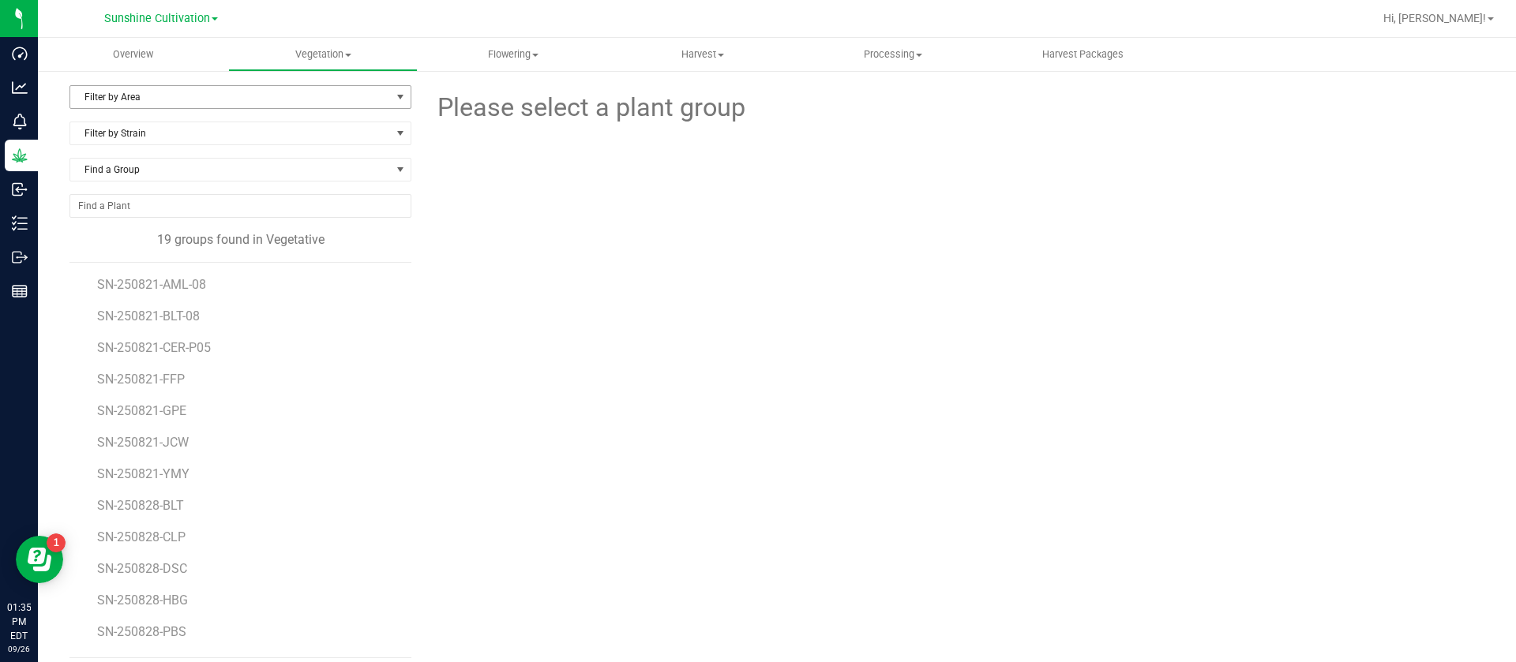
click at [309, 105] on span "Filter by Area" at bounding box center [230, 97] width 320 height 22
click at [119, 148] on li "North Nursery A" at bounding box center [237, 148] width 335 height 24
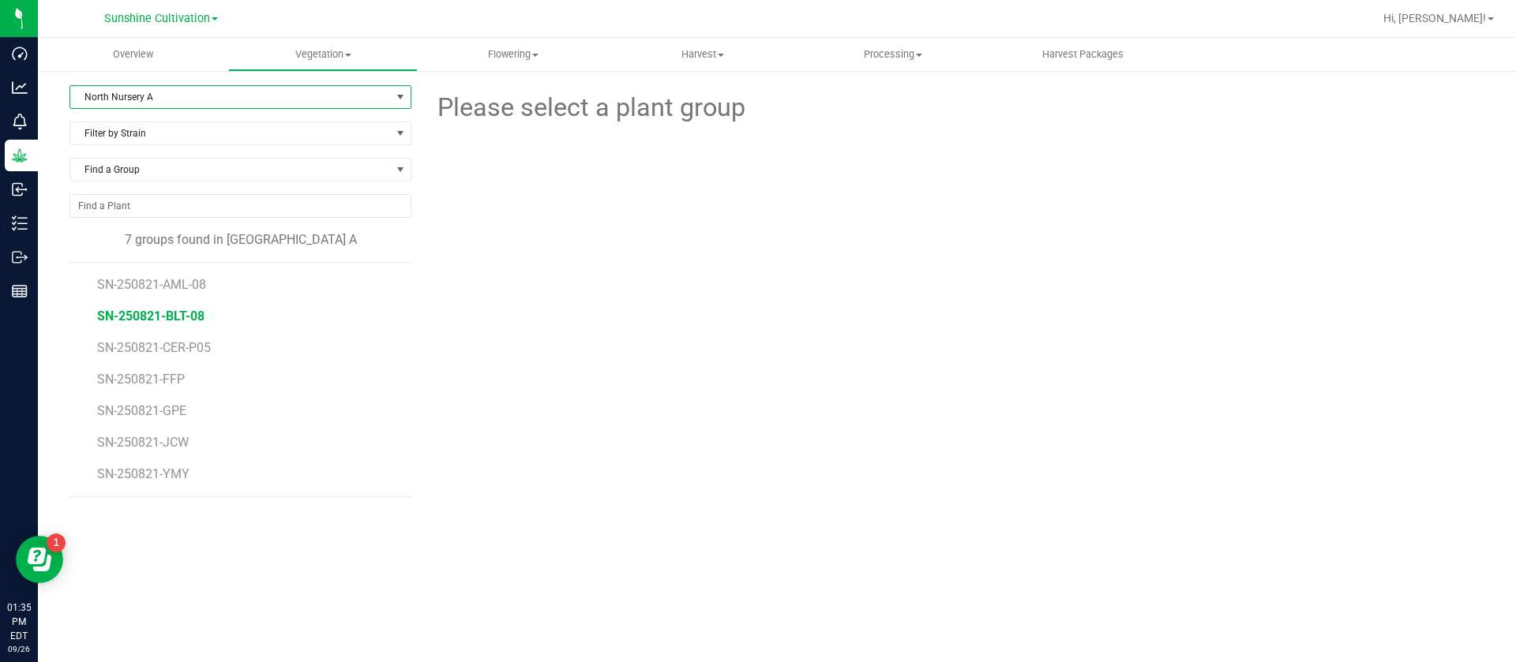
click at [184, 317] on span "SN-250821-BLT-08" at bounding box center [150, 316] width 107 height 15
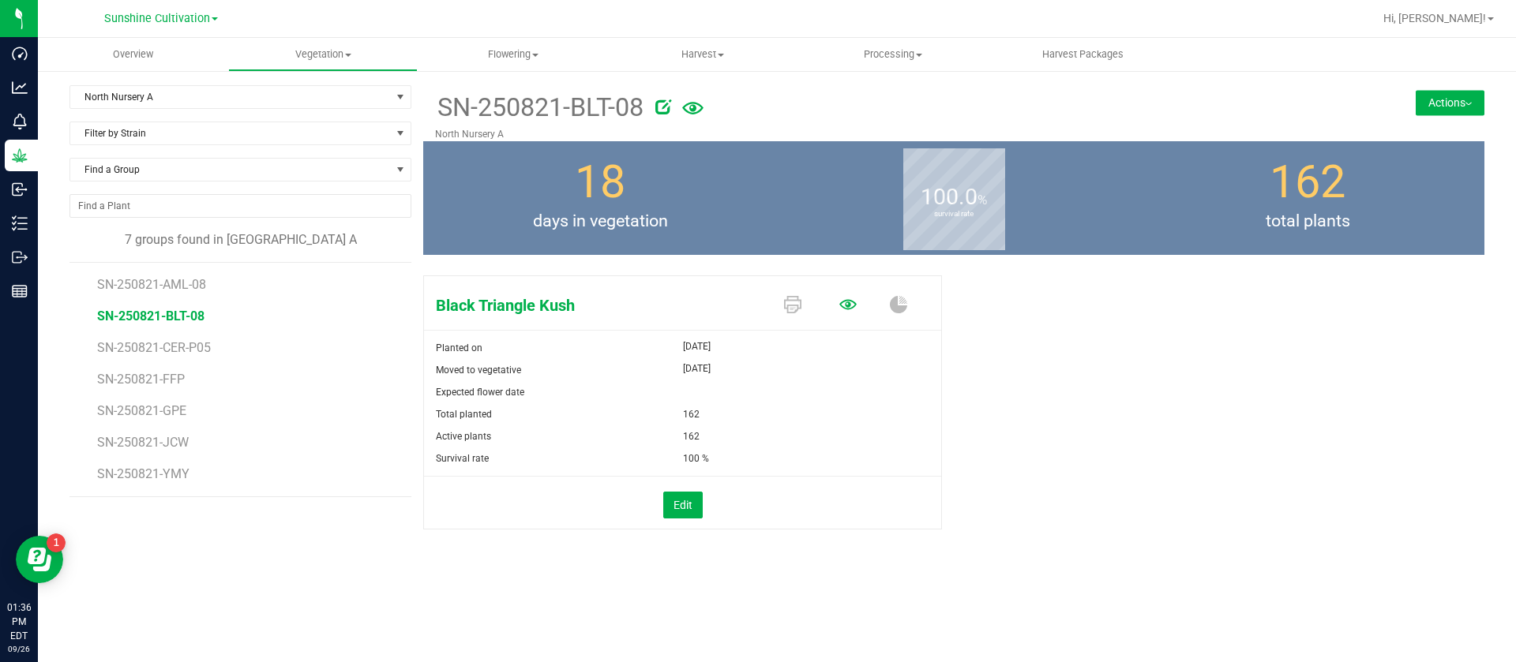
click at [852, 298] on icon at bounding box center [847, 304] width 17 height 17
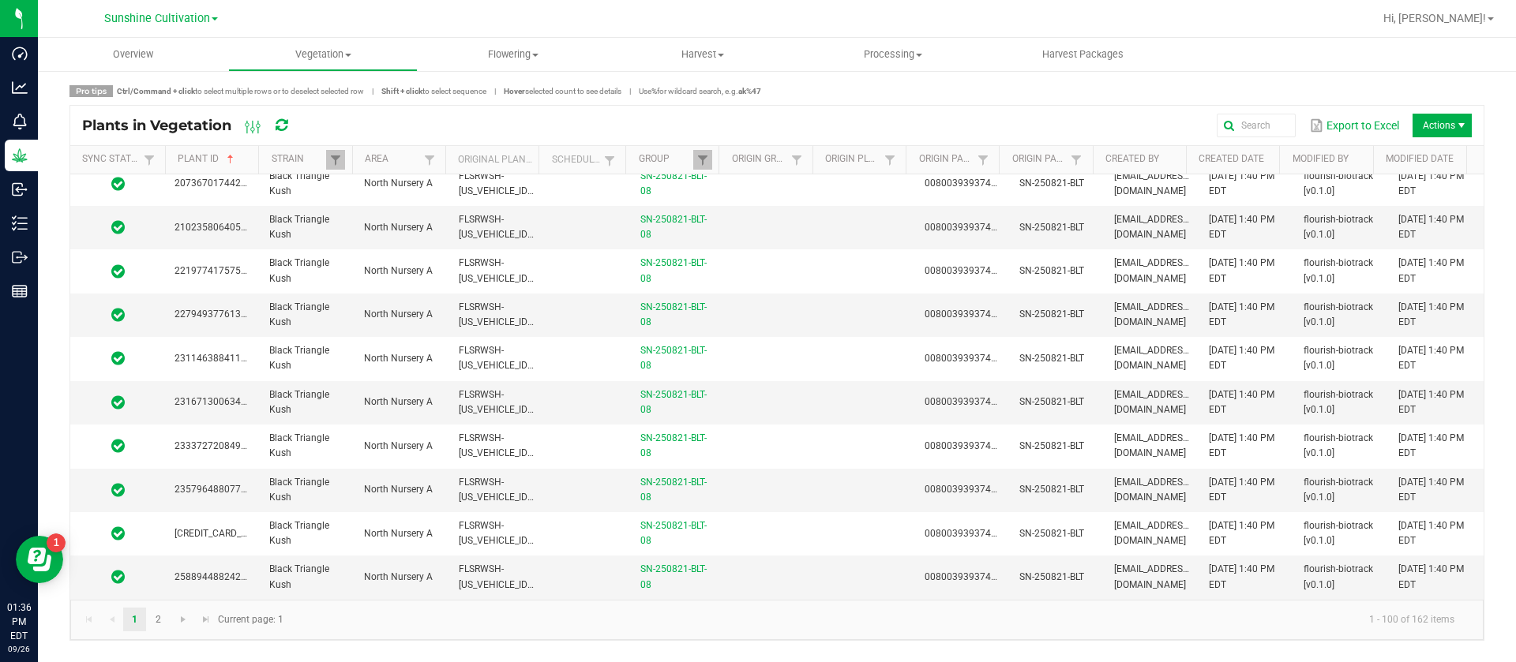
scroll to position [1895, 0]
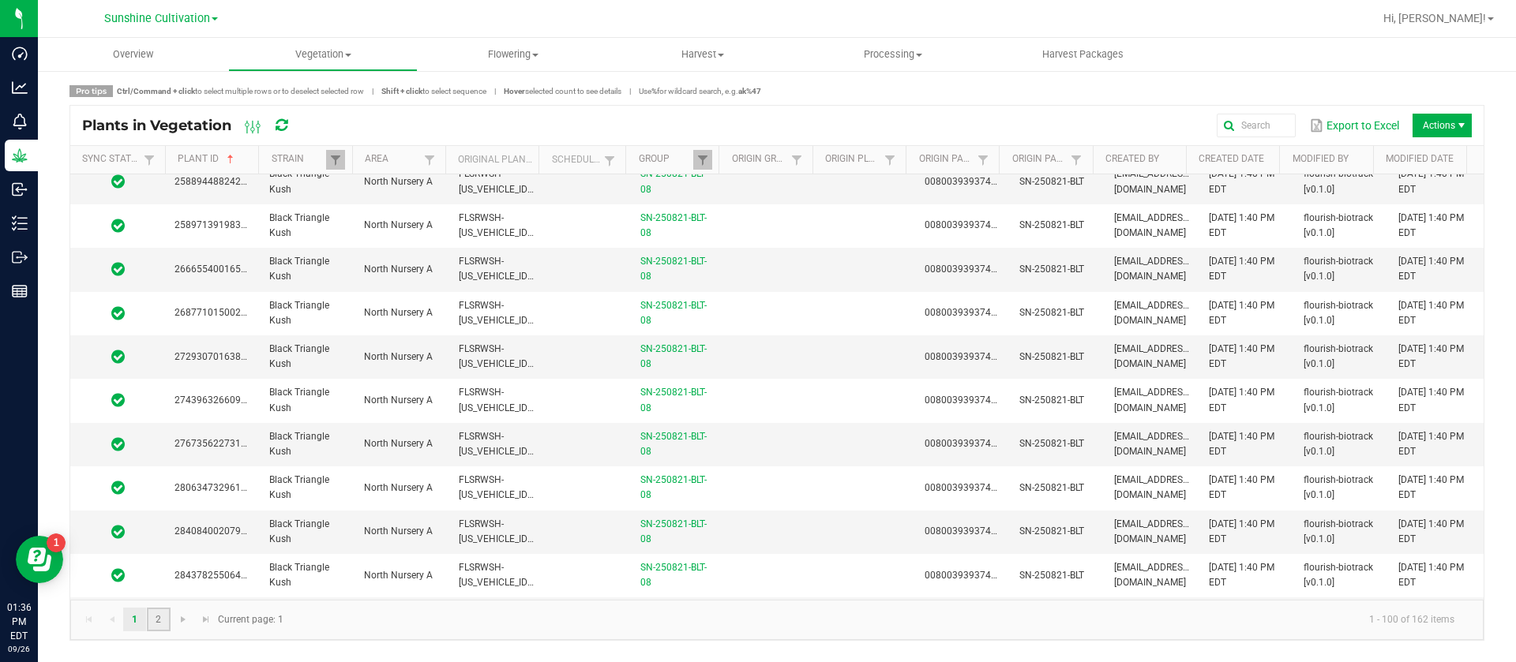
click at [156, 628] on link "2" at bounding box center [158, 620] width 23 height 24
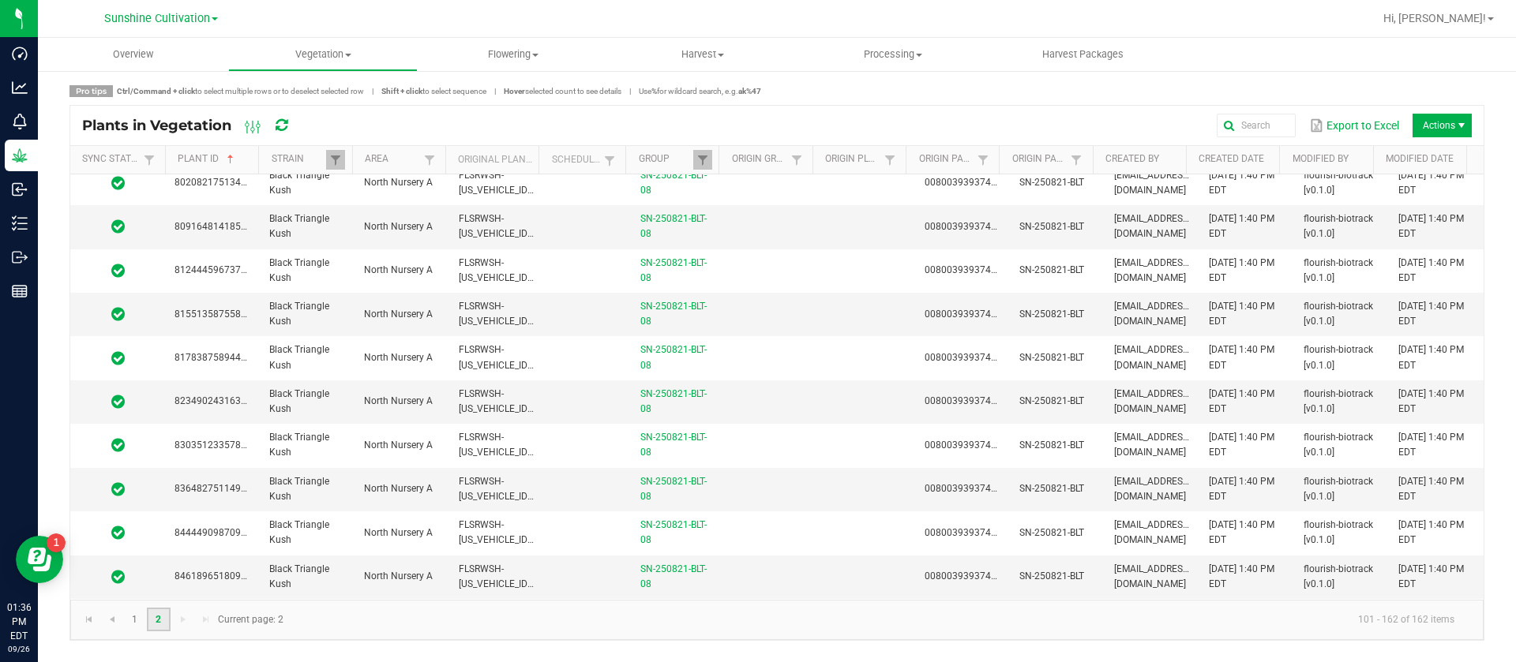
scroll to position [1101, 0]
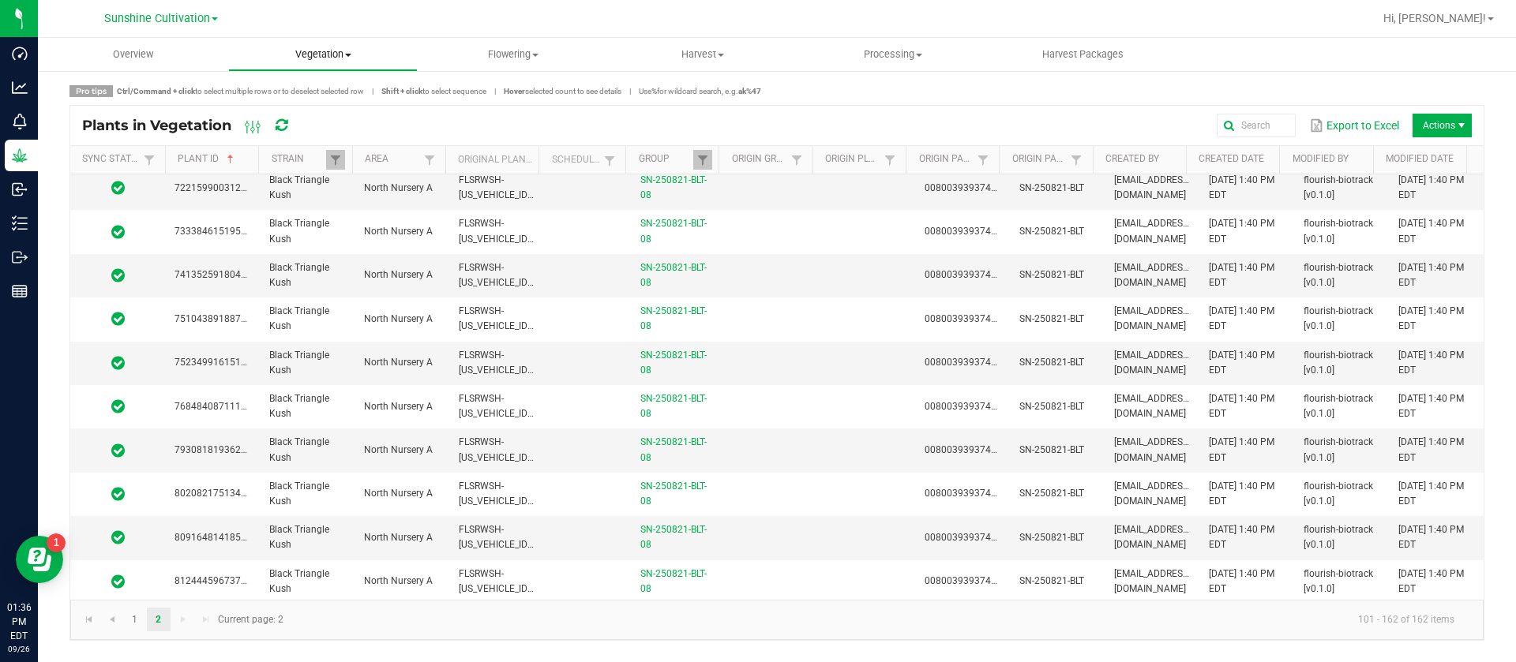
click at [306, 57] on span "Vegetation" at bounding box center [323, 54] width 189 height 14
click at [303, 93] on span "Veg groups" at bounding box center [278, 94] width 100 height 13
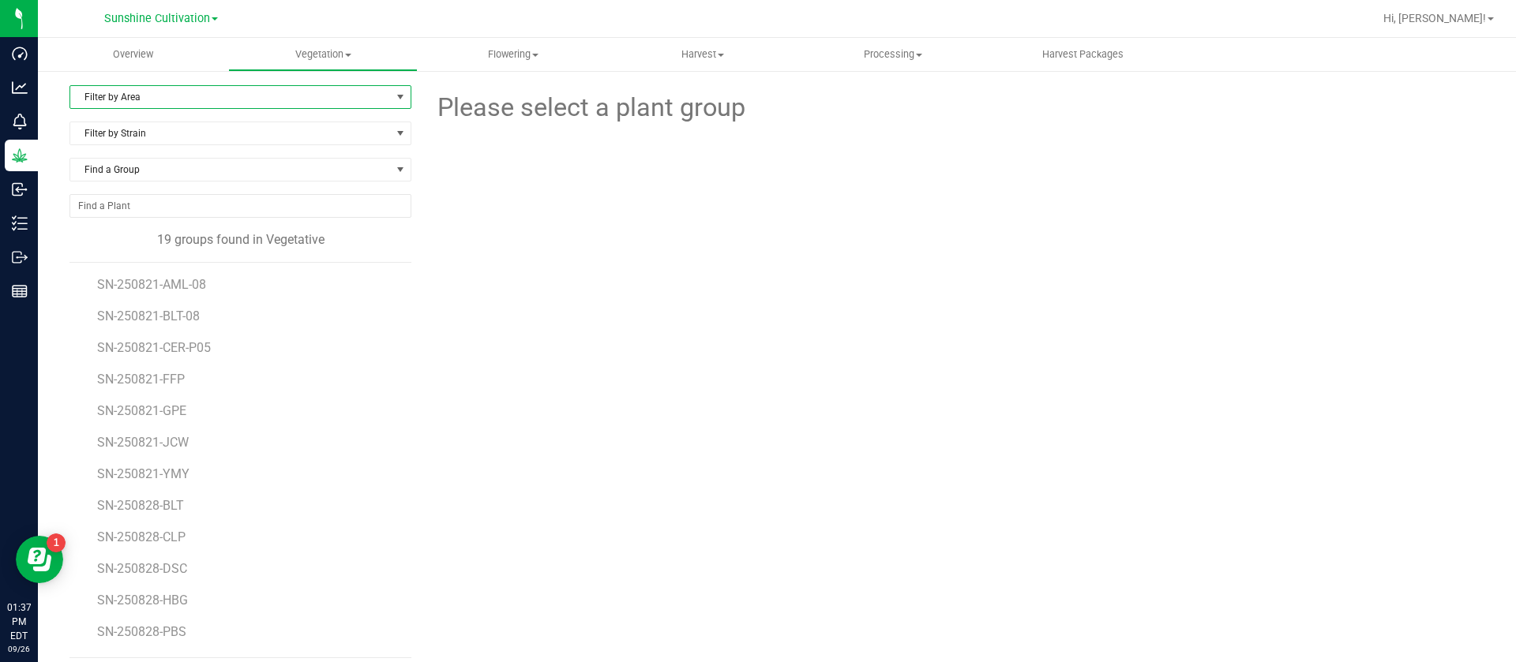
click at [166, 101] on span "Filter by Area" at bounding box center [230, 97] width 320 height 22
click at [163, 147] on li "North Nursery A" at bounding box center [237, 148] width 335 height 24
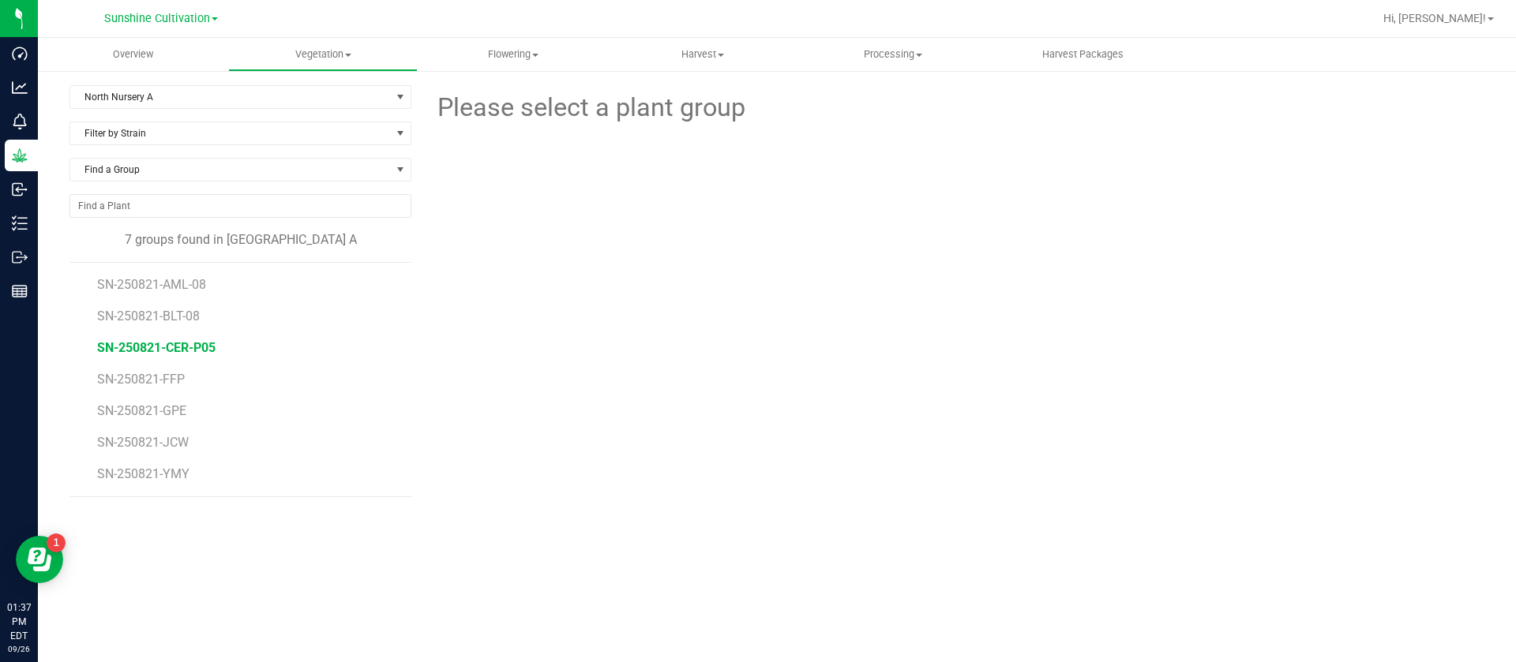
click at [197, 345] on span "SN-250821-CER-P05" at bounding box center [156, 347] width 118 height 15
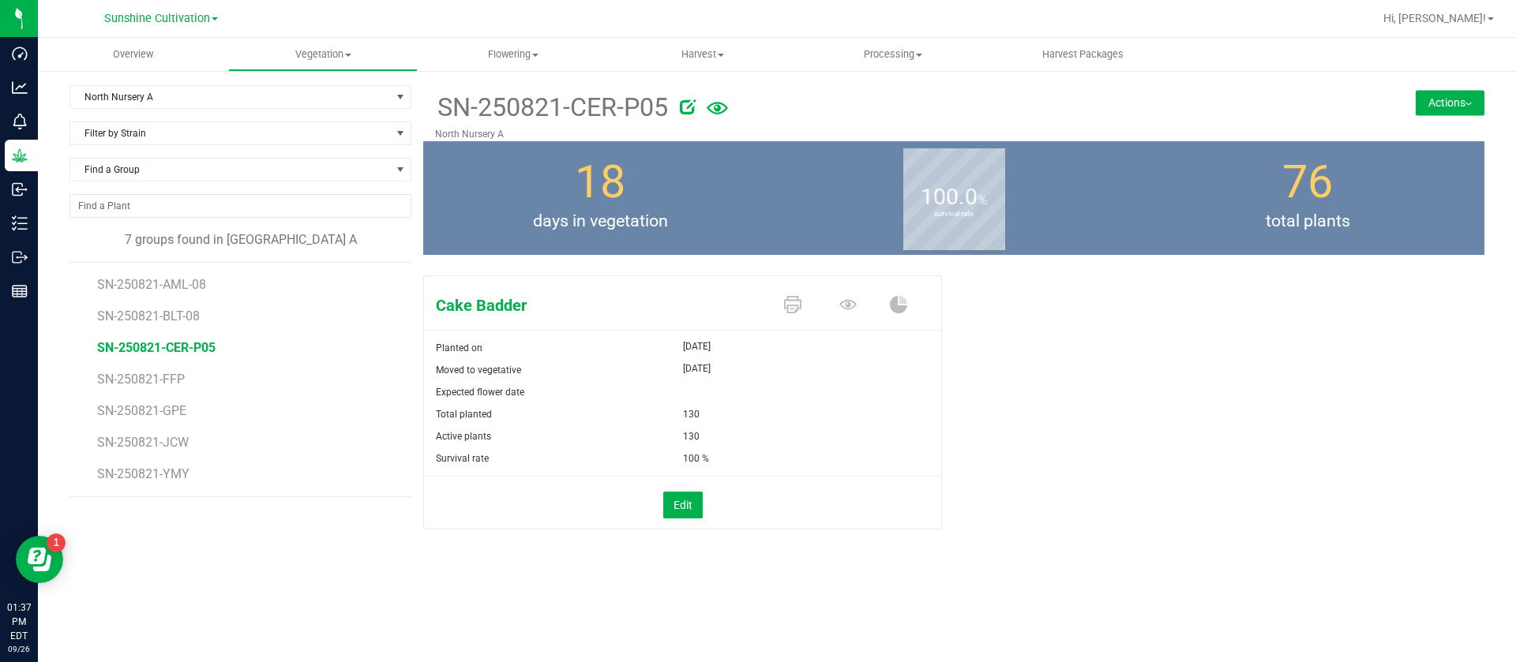
click at [692, 101] on icon at bounding box center [688, 107] width 16 height 16
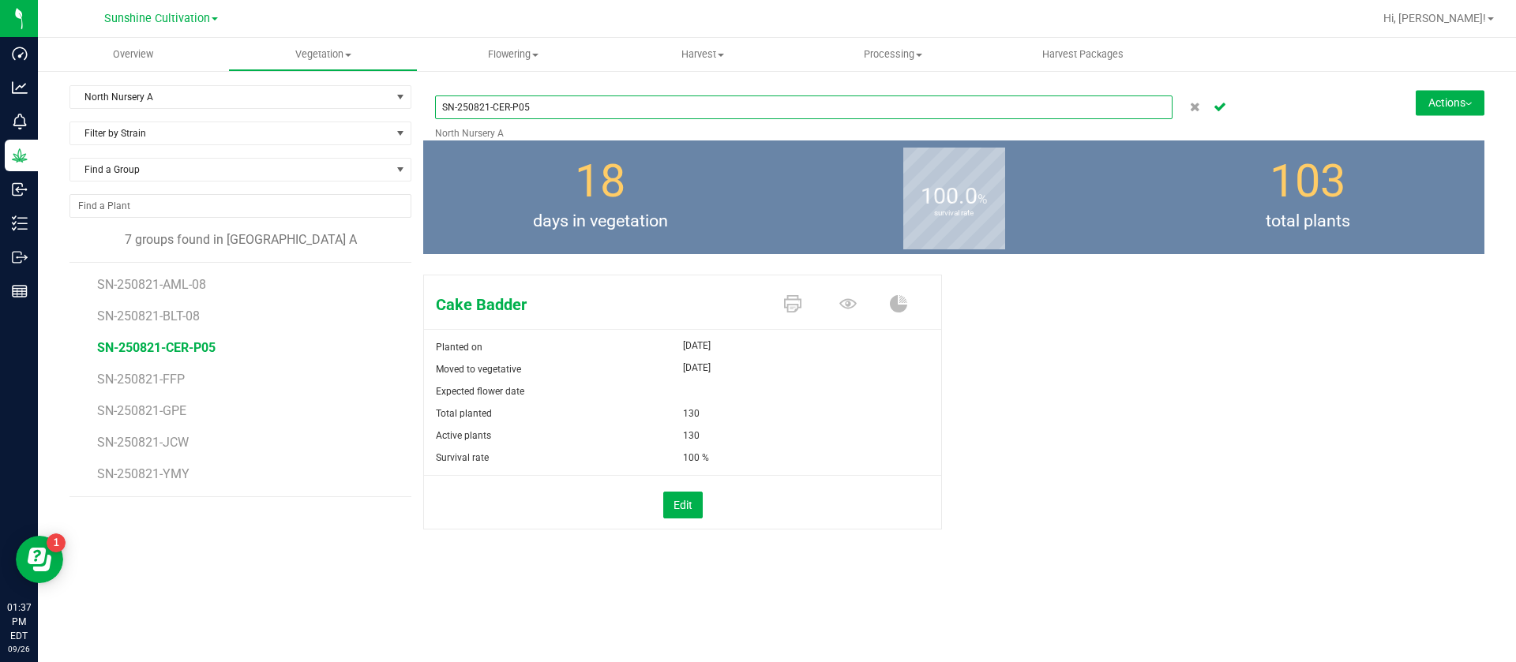
click at [635, 118] on input "SN-250821-CER-P05" at bounding box center [803, 108] width 737 height 24
type input "SN-250821-CER-08"
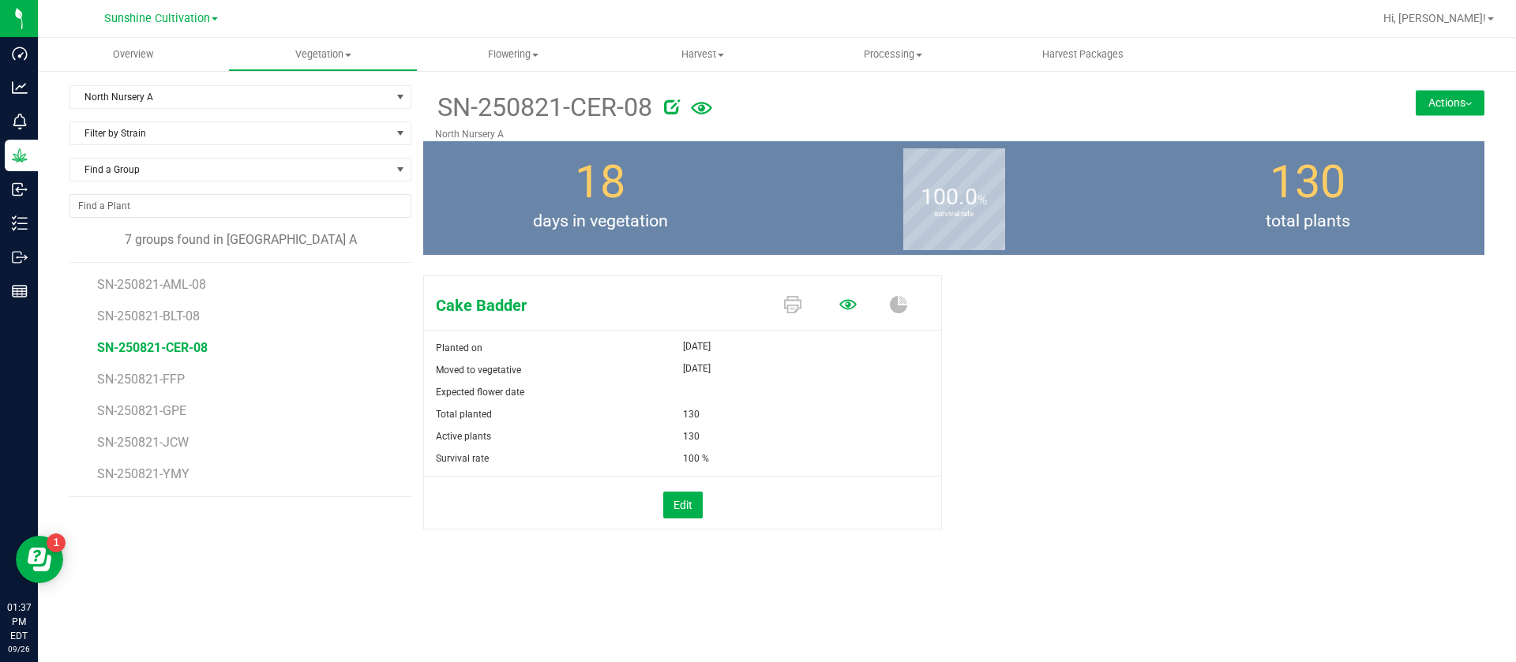
click at [852, 304] on icon at bounding box center [847, 304] width 17 height 17
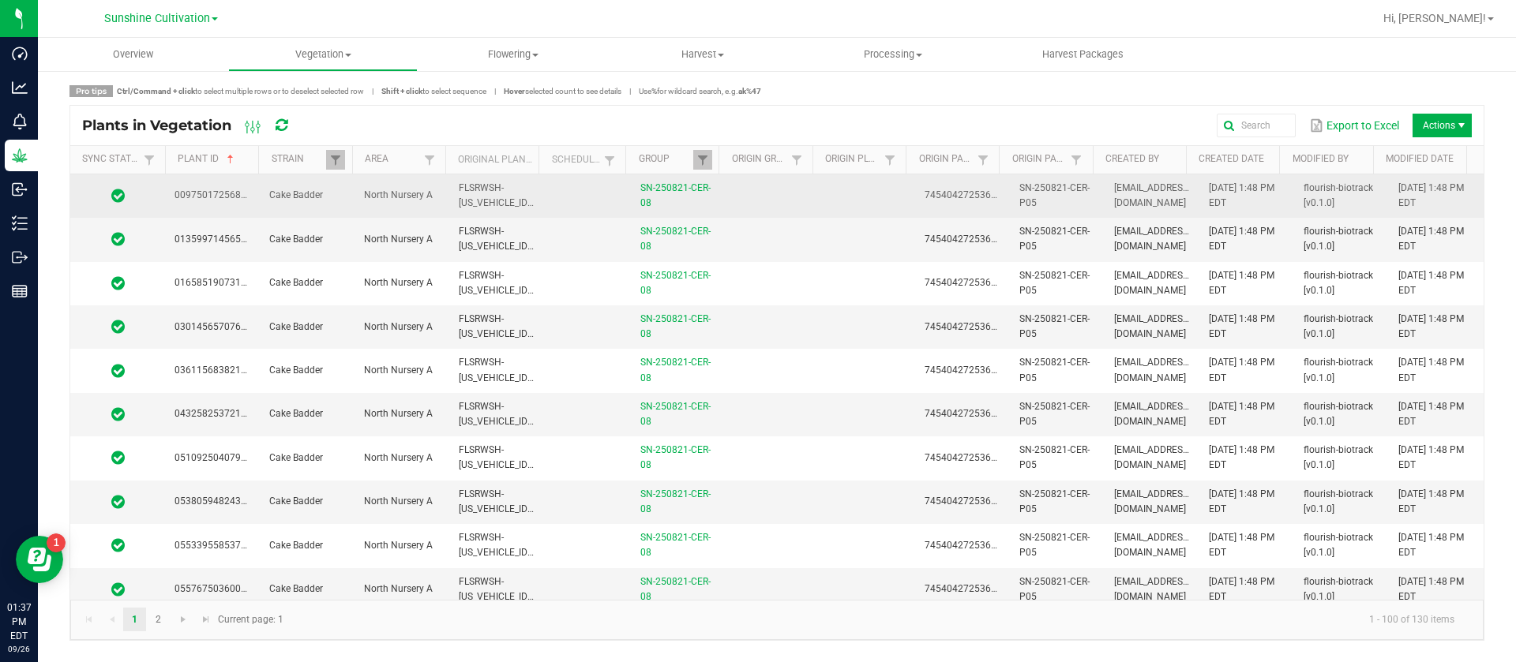
click at [887, 200] on td at bounding box center [867, 195] width 95 height 43
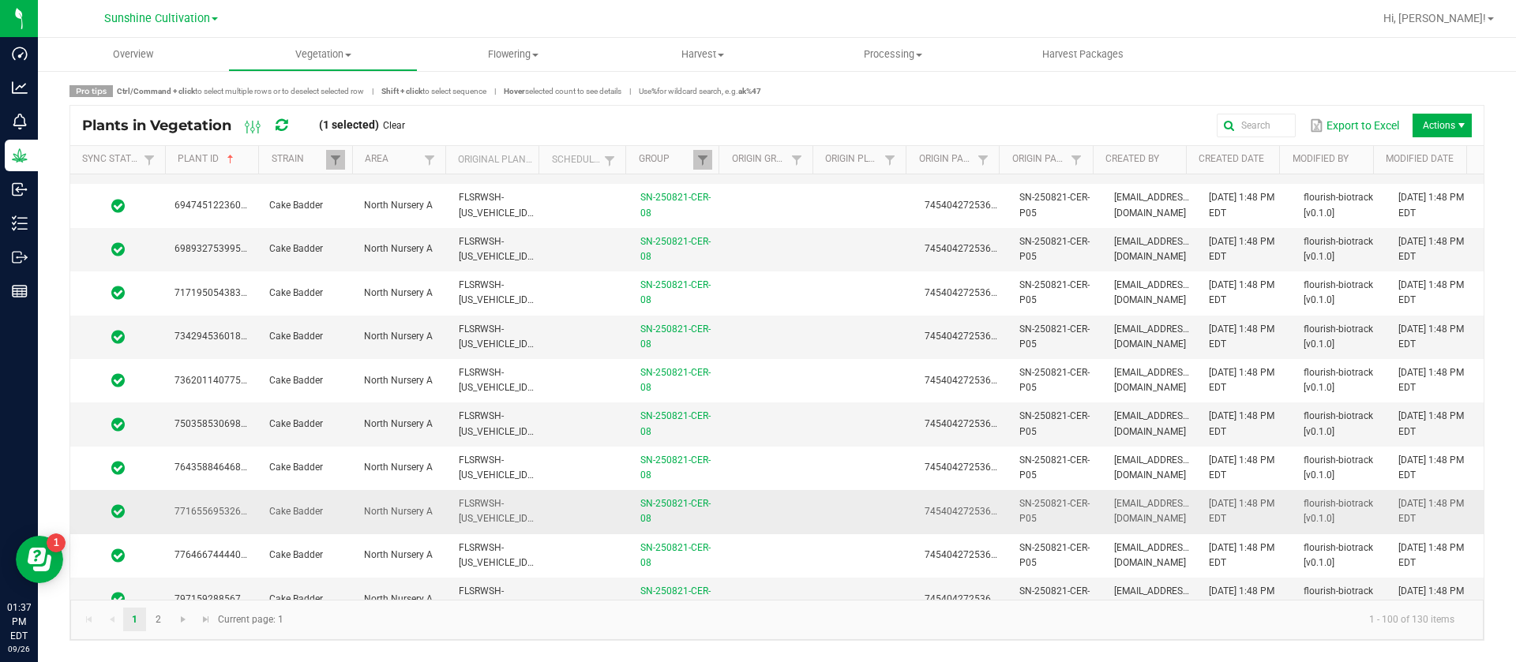
scroll to position [3947, 0]
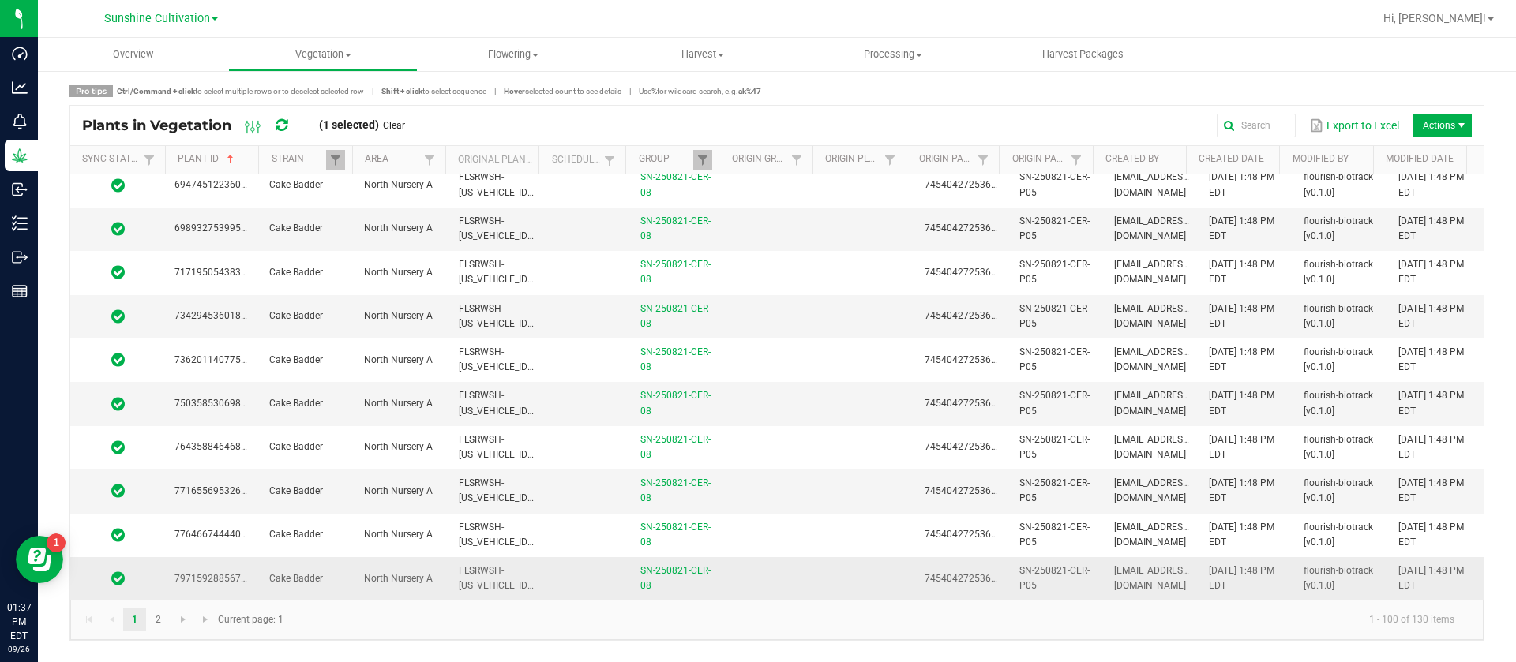
click at [820, 587] on td at bounding box center [867, 578] width 95 height 43
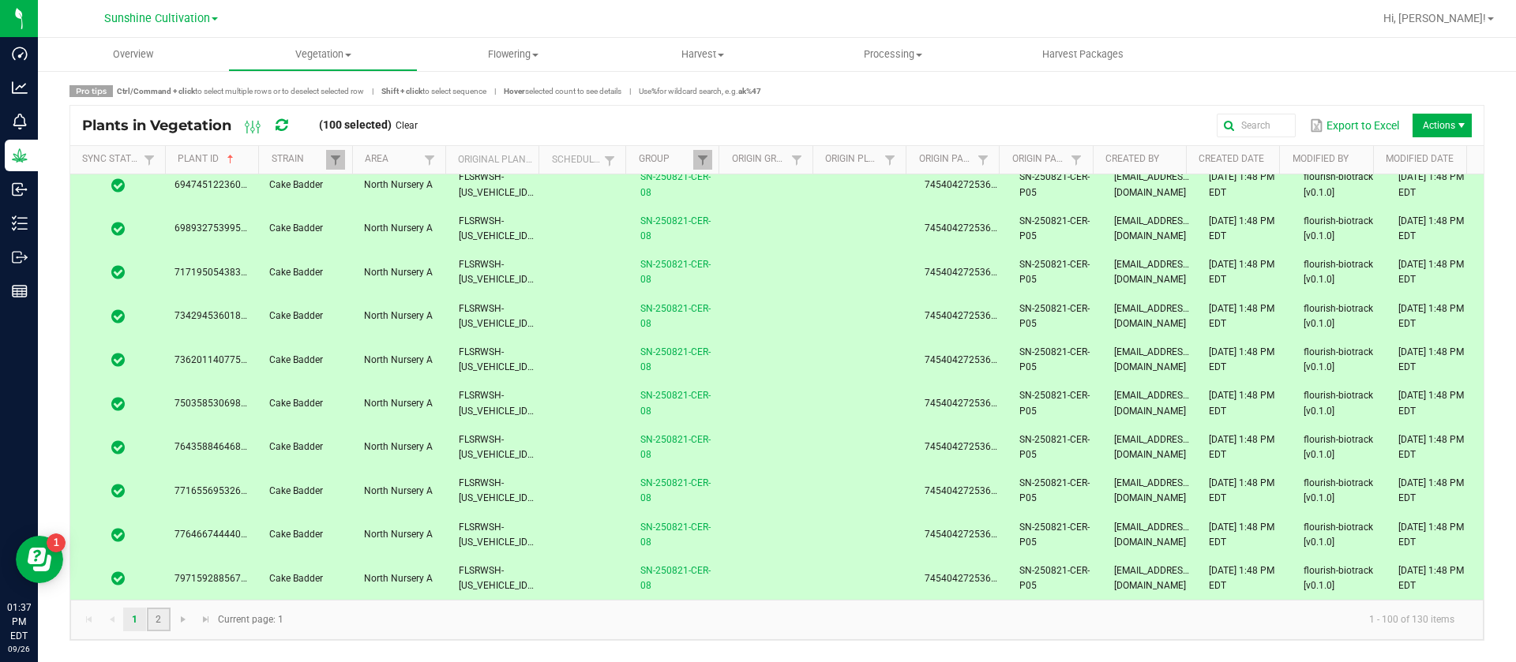
click at [158, 621] on link "2" at bounding box center [158, 620] width 23 height 24
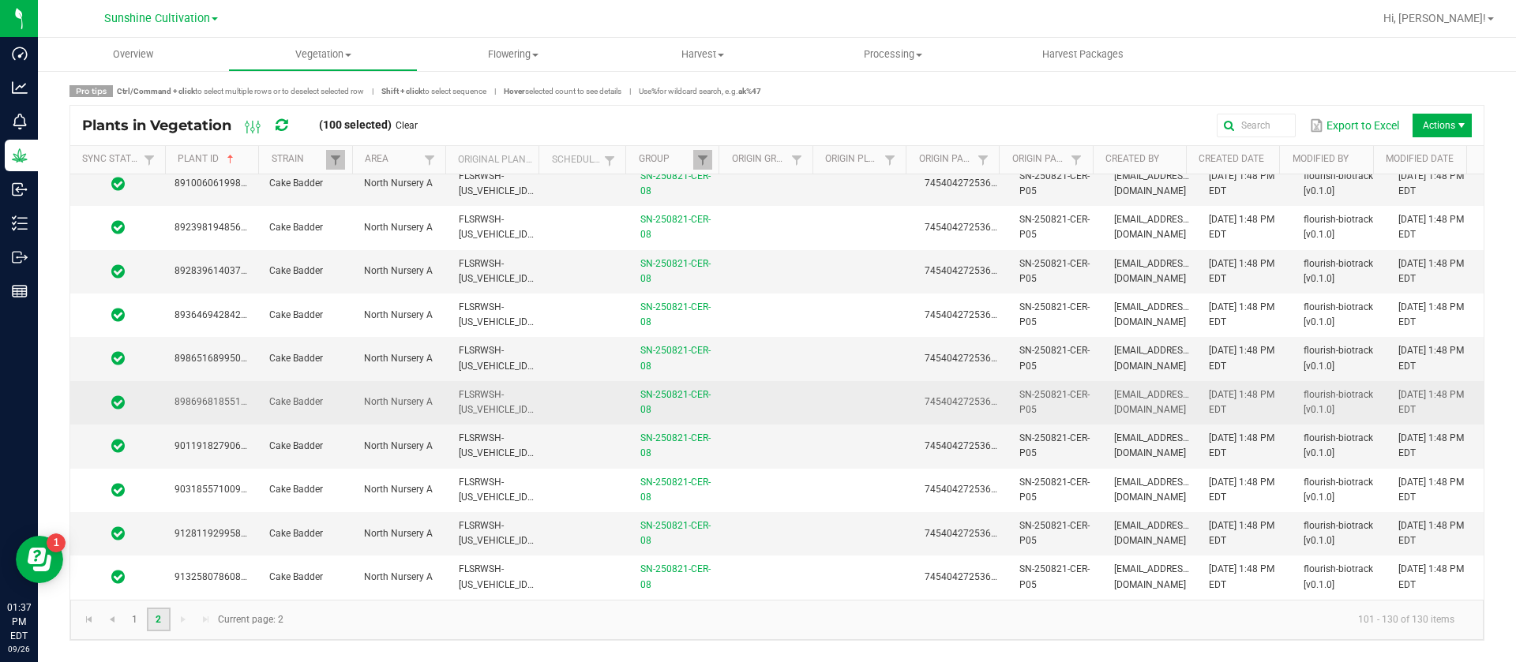
scroll to position [355, 0]
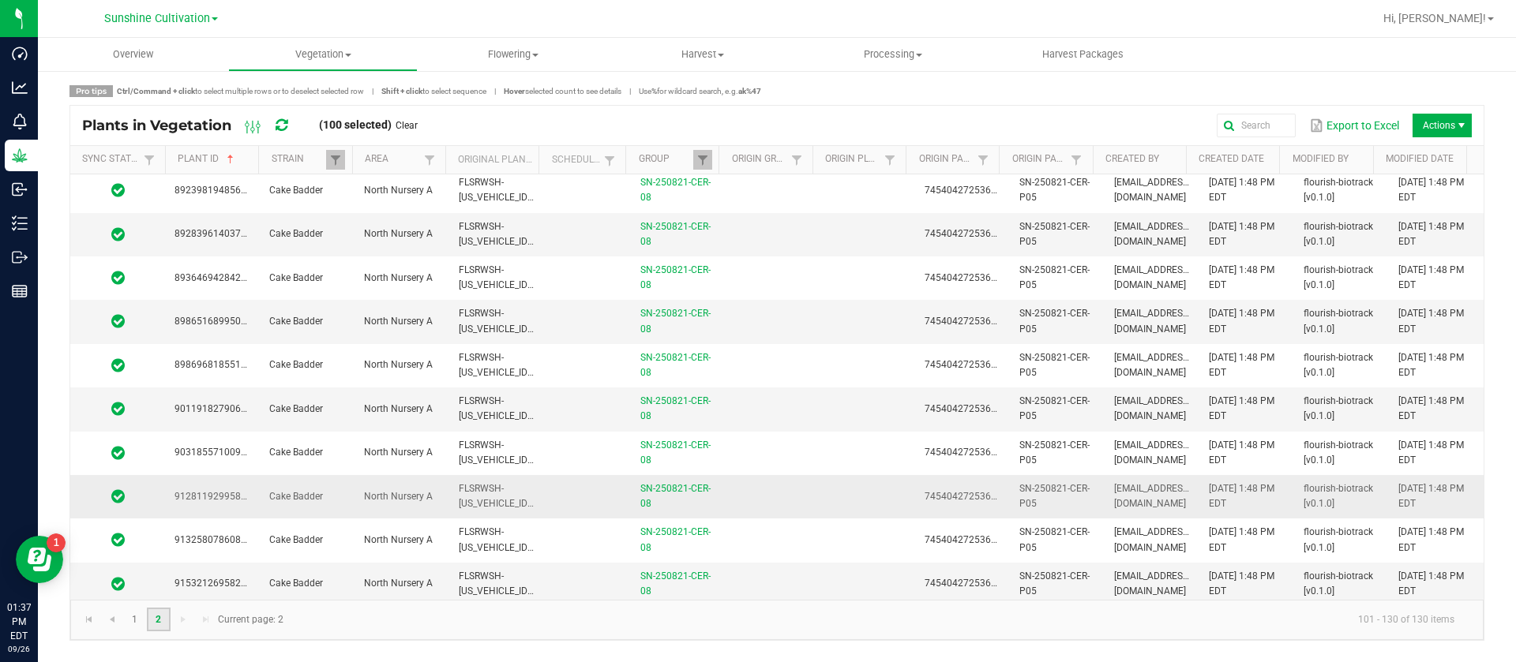
click at [866, 508] on td at bounding box center [867, 496] width 95 height 43
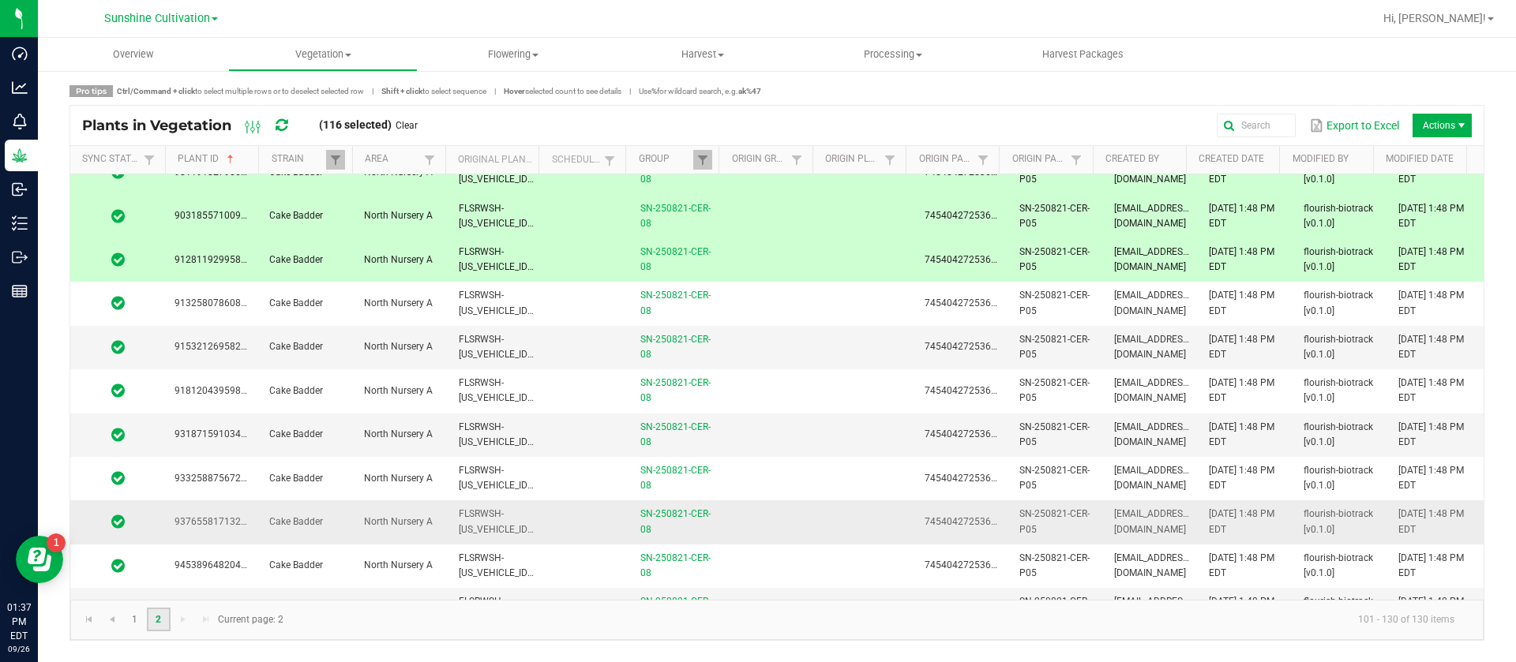
click at [853, 518] on td at bounding box center [867, 521] width 95 height 43
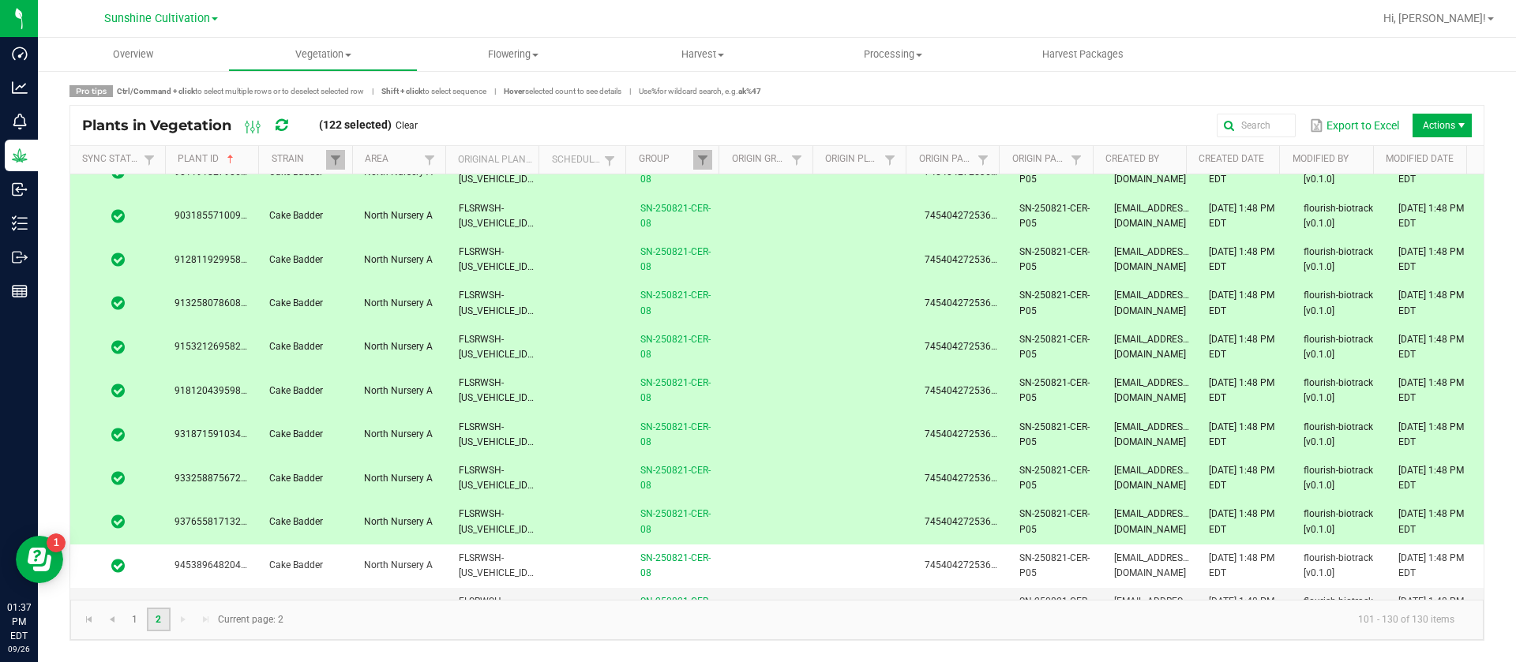
scroll to position [710, 0]
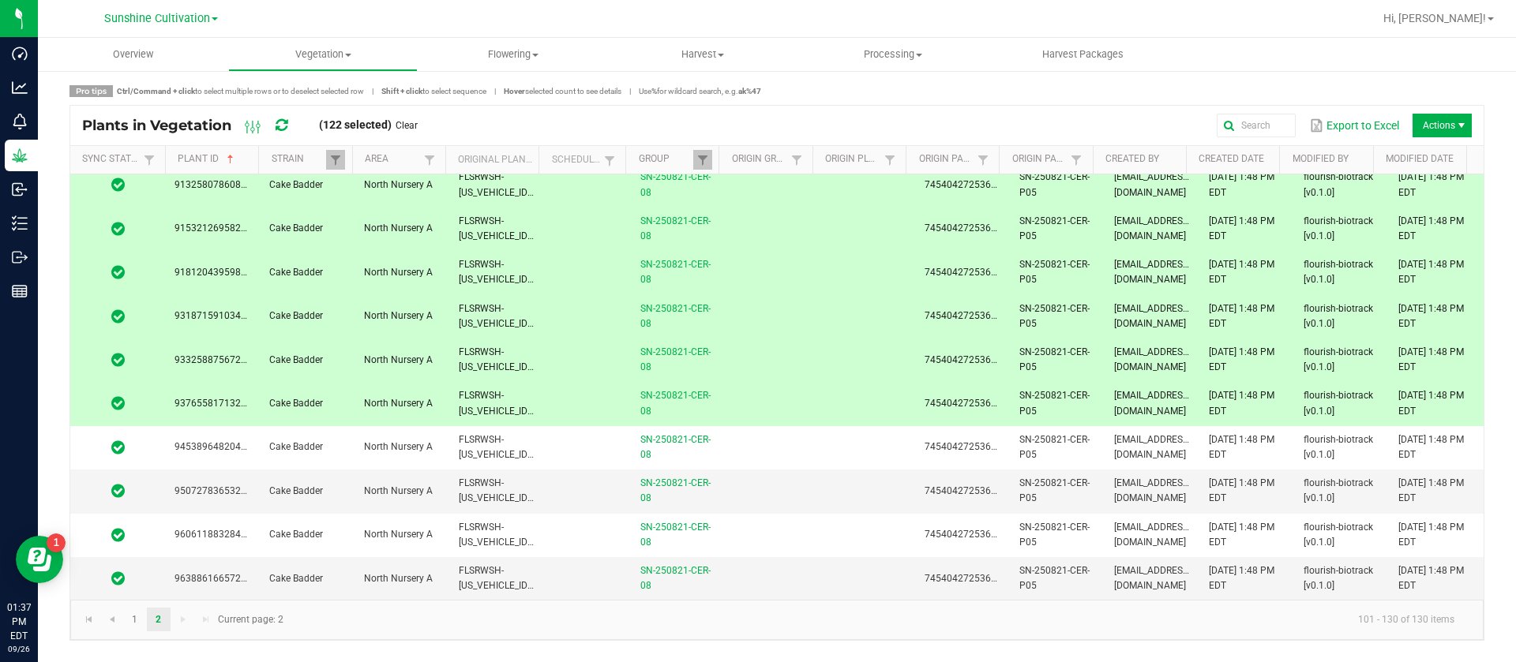
click at [820, 422] on td at bounding box center [867, 403] width 95 height 43
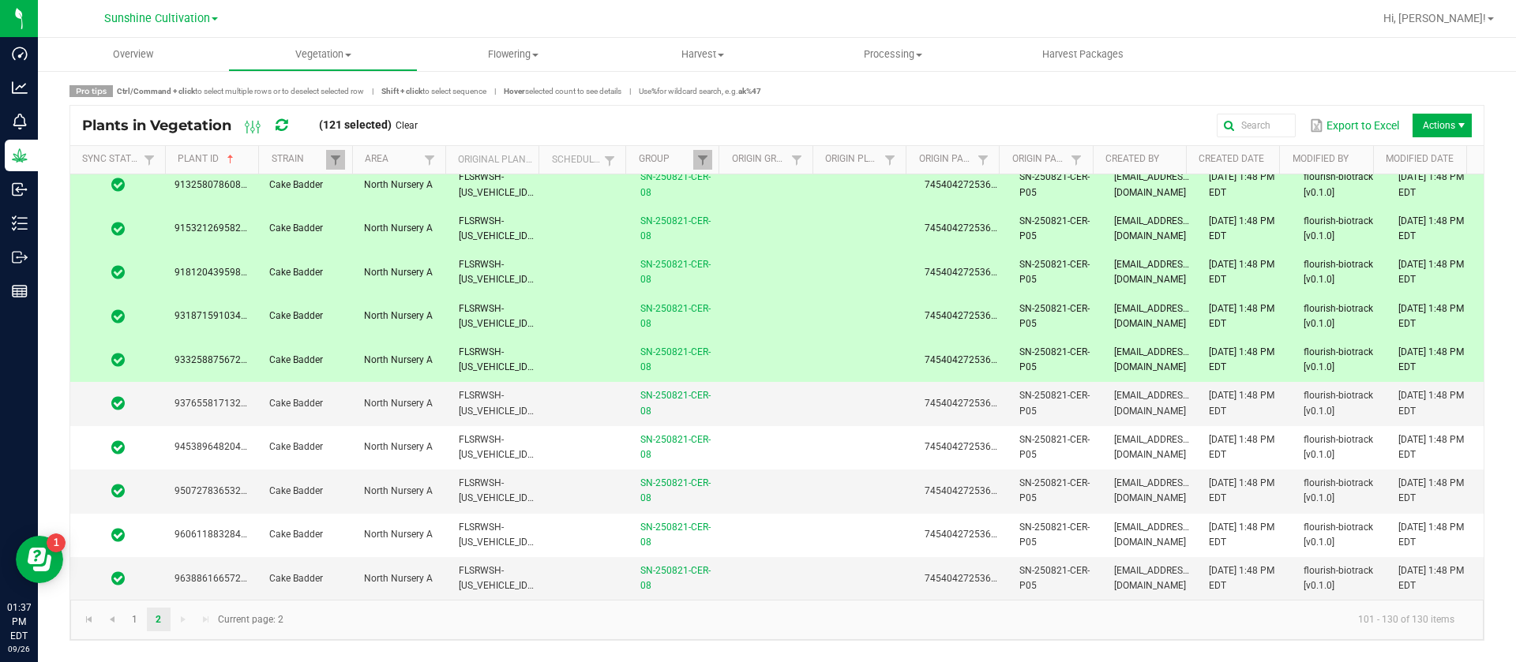
click at [778, 365] on td at bounding box center [772, 360] width 95 height 43
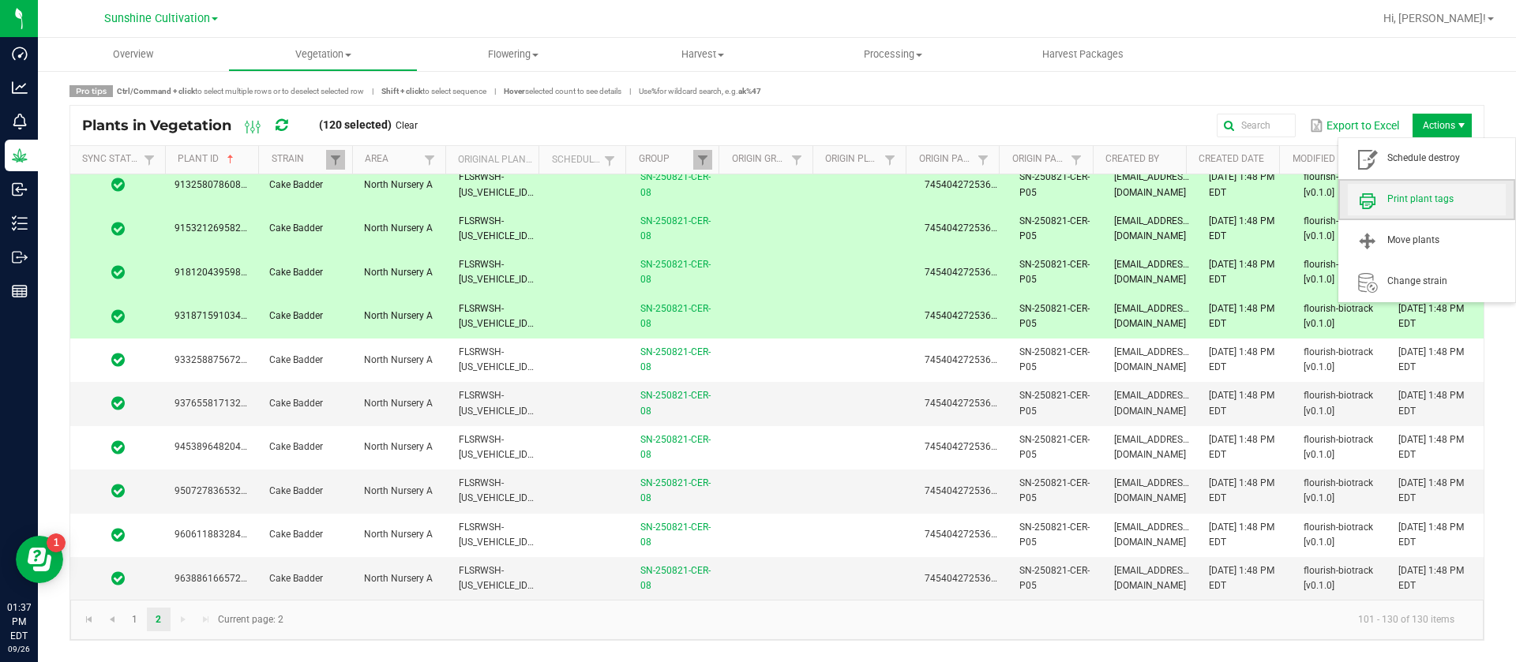
click at [1405, 193] on span "Print plant tags" at bounding box center [1446, 199] width 118 height 13
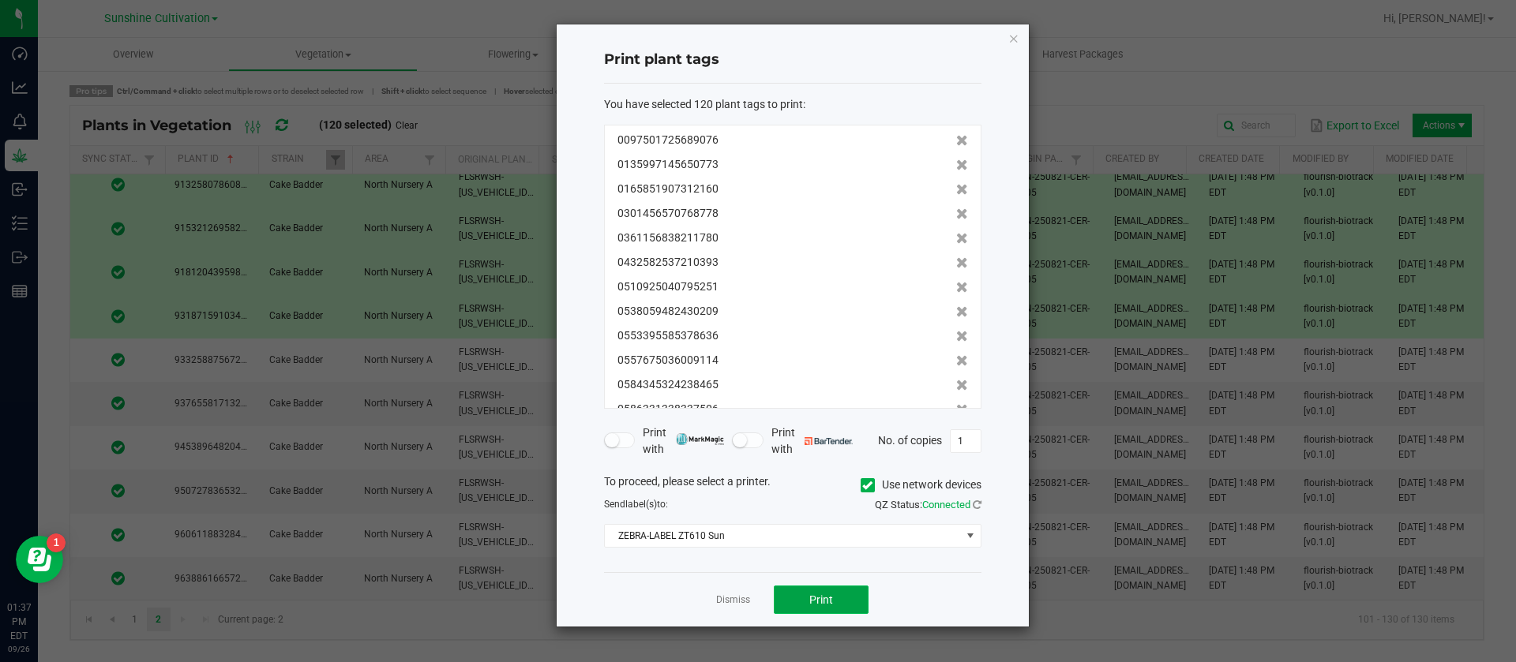
click at [833, 600] on button "Print" at bounding box center [821, 600] width 95 height 28
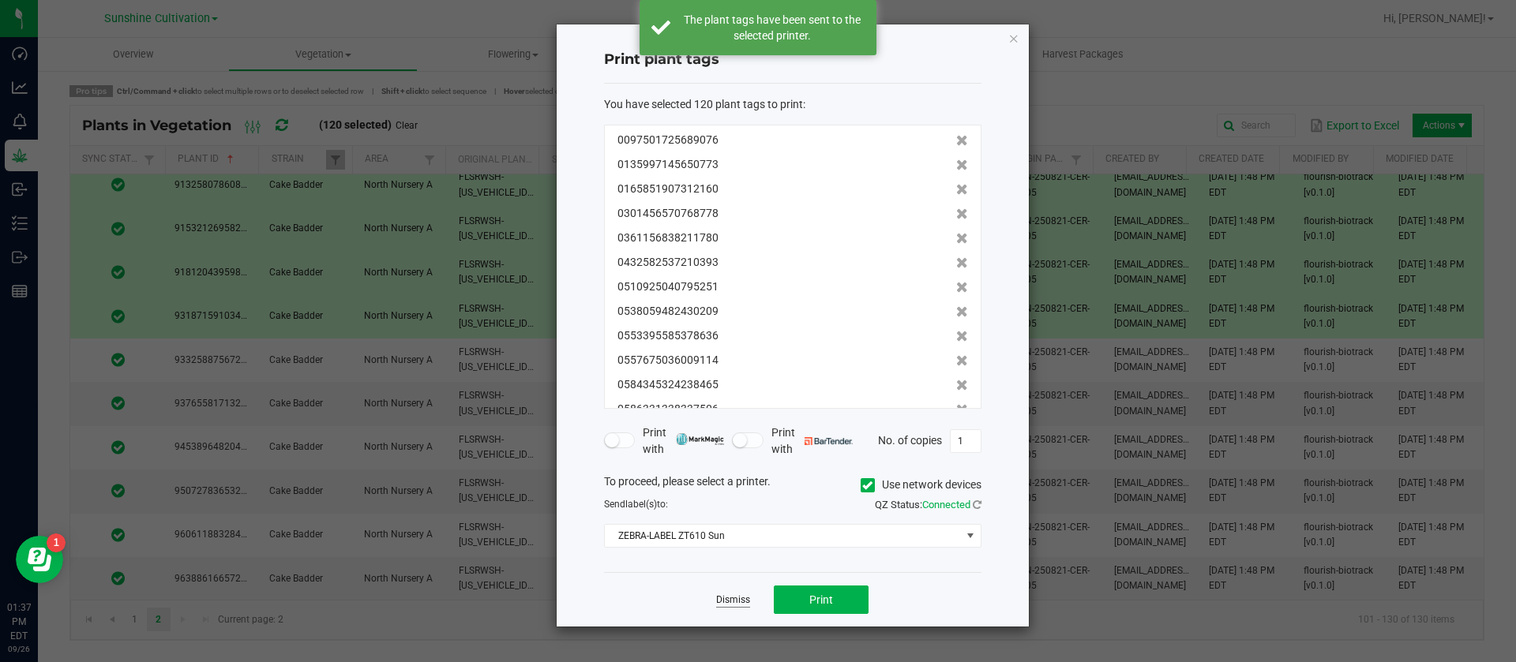
click at [726, 595] on link "Dismiss" at bounding box center [733, 600] width 34 height 13
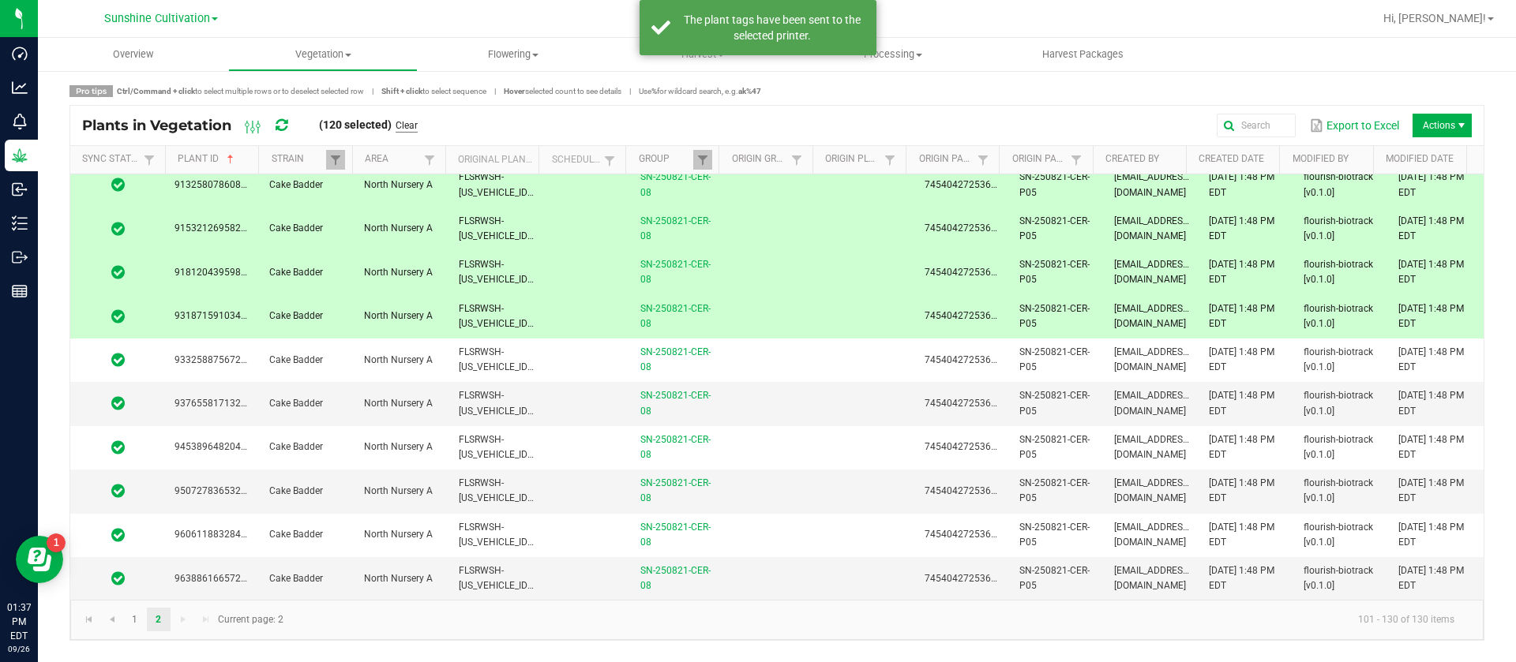
click at [414, 126] on link "Clear" at bounding box center [406, 125] width 22 height 13
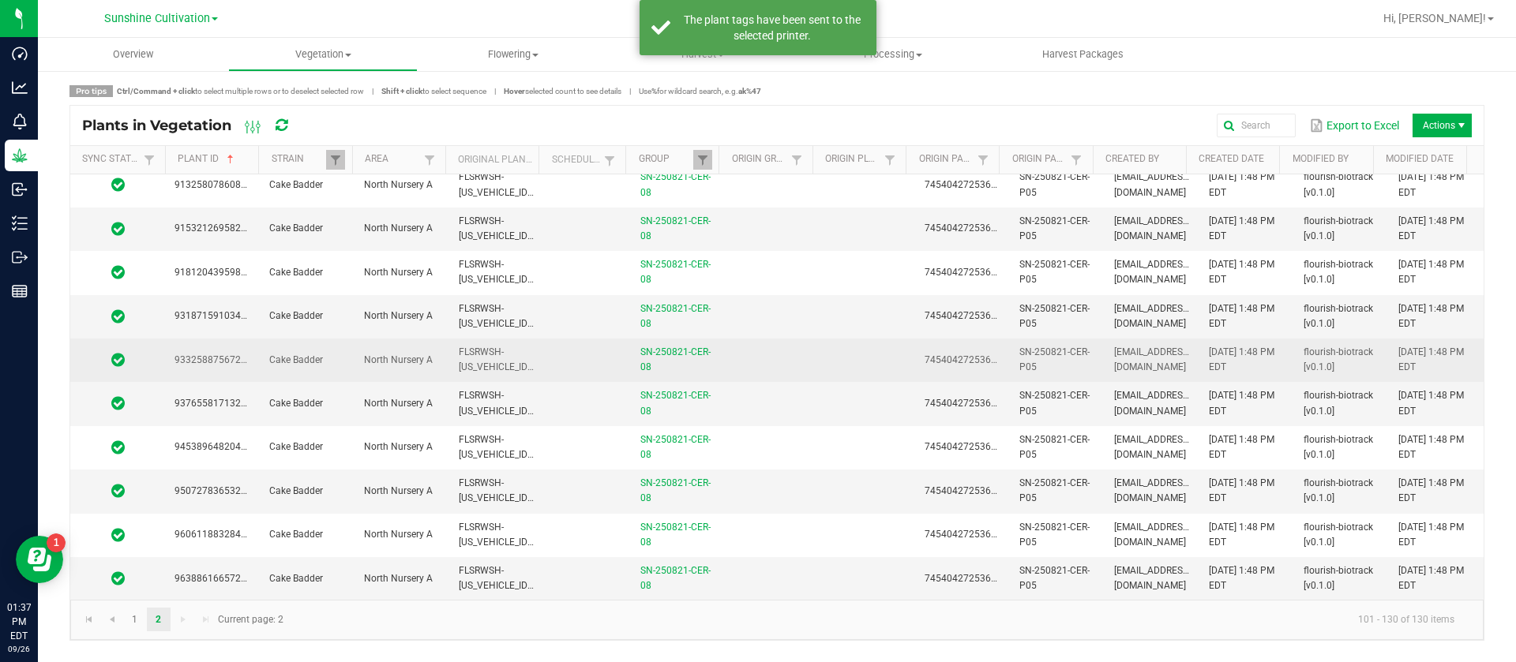
click at [545, 360] on td at bounding box center [587, 360] width 87 height 43
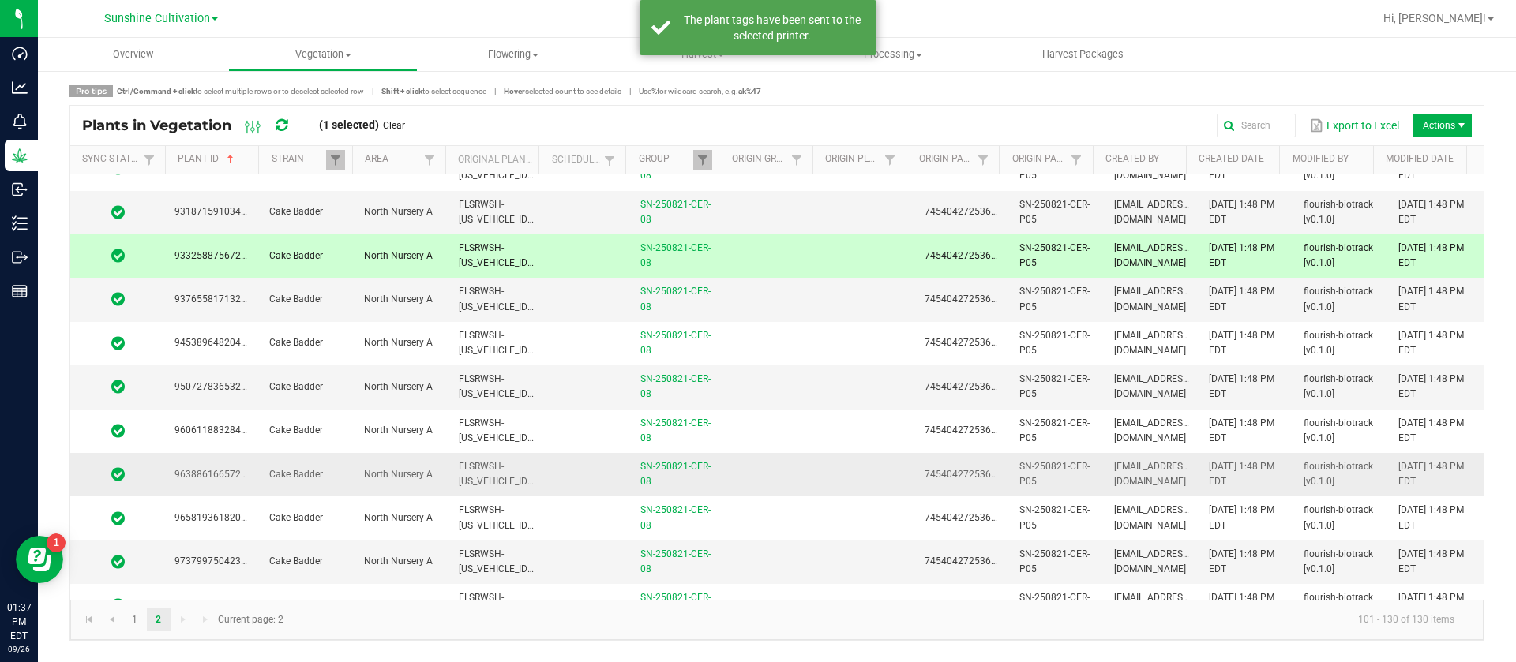
scroll to position [886, 0]
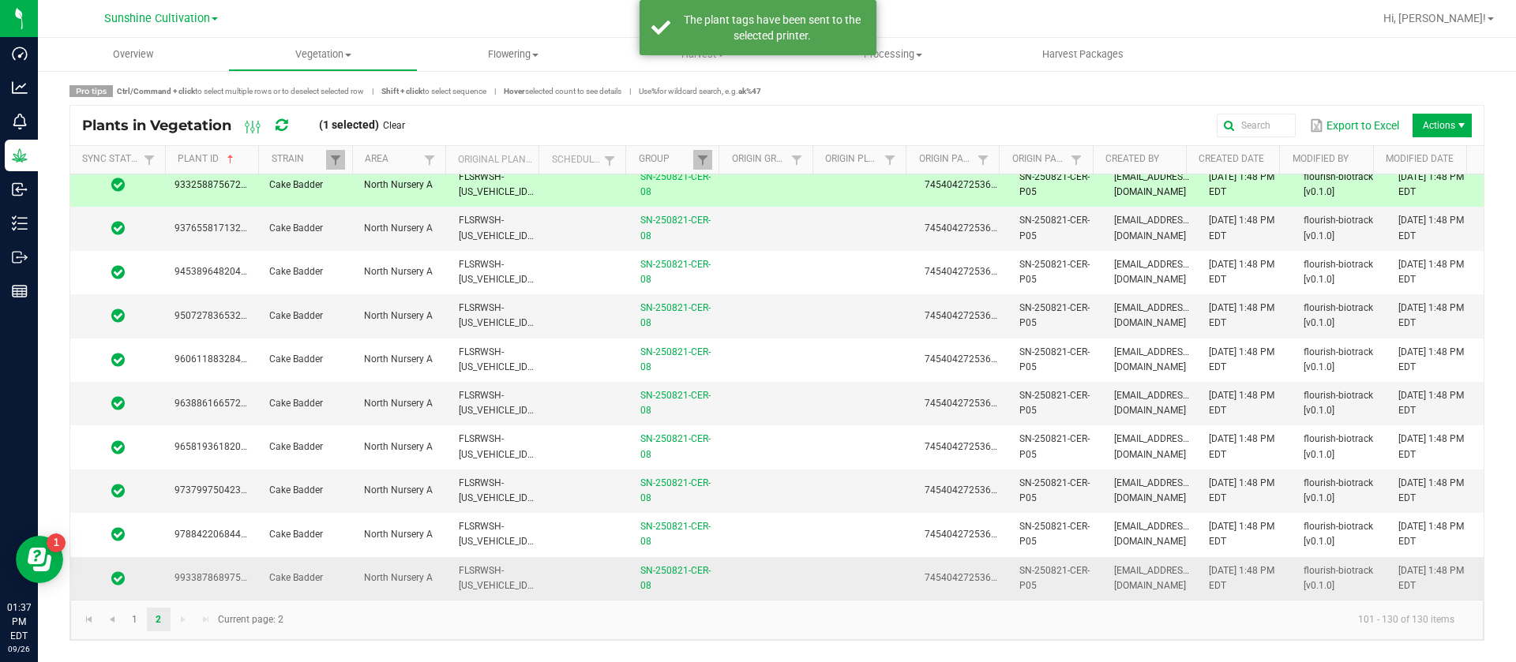
click at [544, 575] on td at bounding box center [587, 578] width 87 height 43
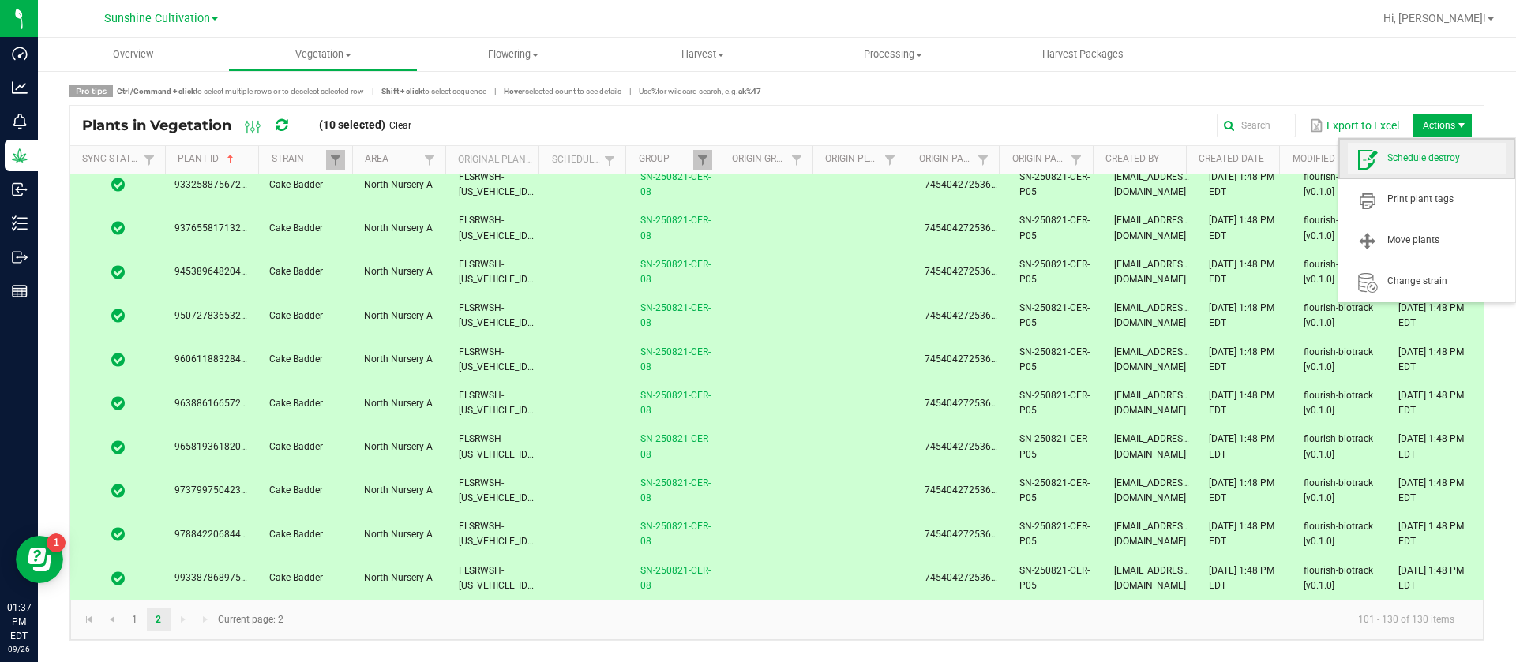
click at [1405, 169] on span "Schedule destroy" at bounding box center [1427, 159] width 158 height 32
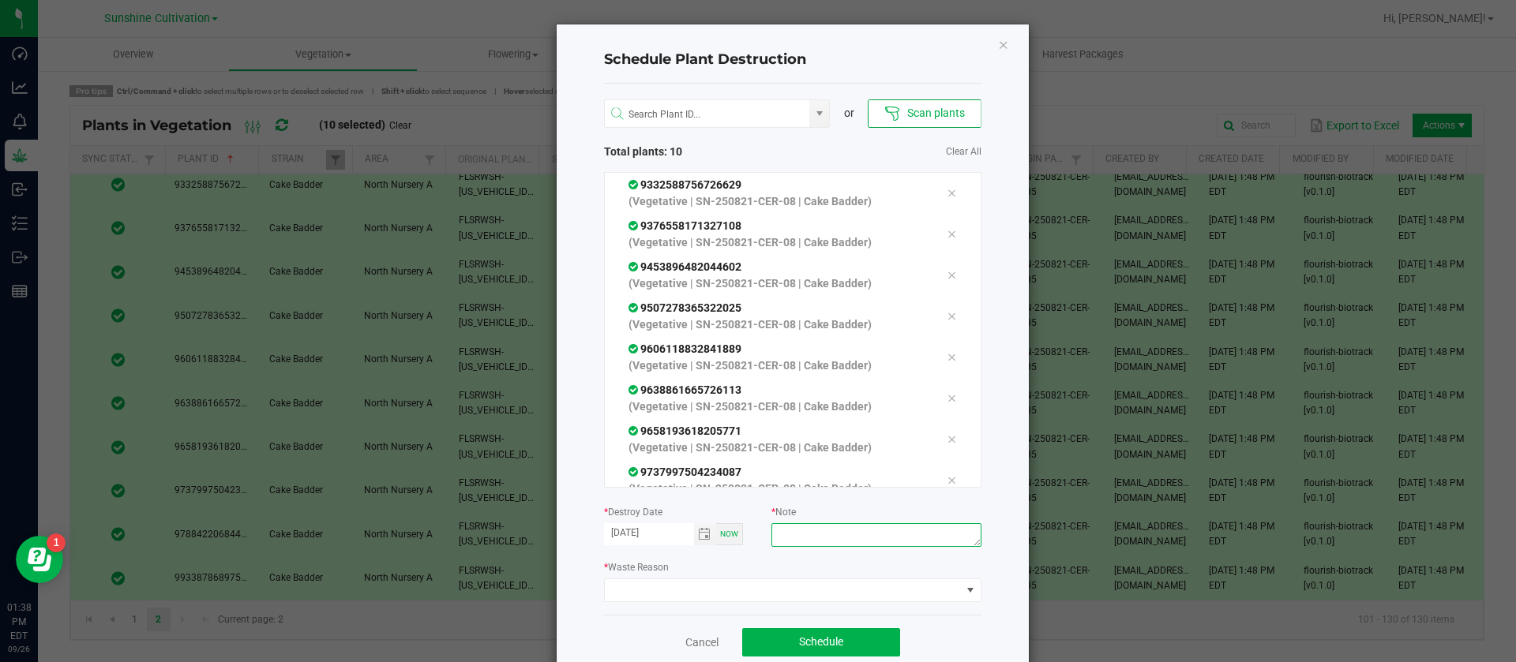
click at [842, 527] on textarea at bounding box center [875, 535] width 209 height 24
type textarea "waste"
click at [735, 586] on span at bounding box center [783, 590] width 356 height 22
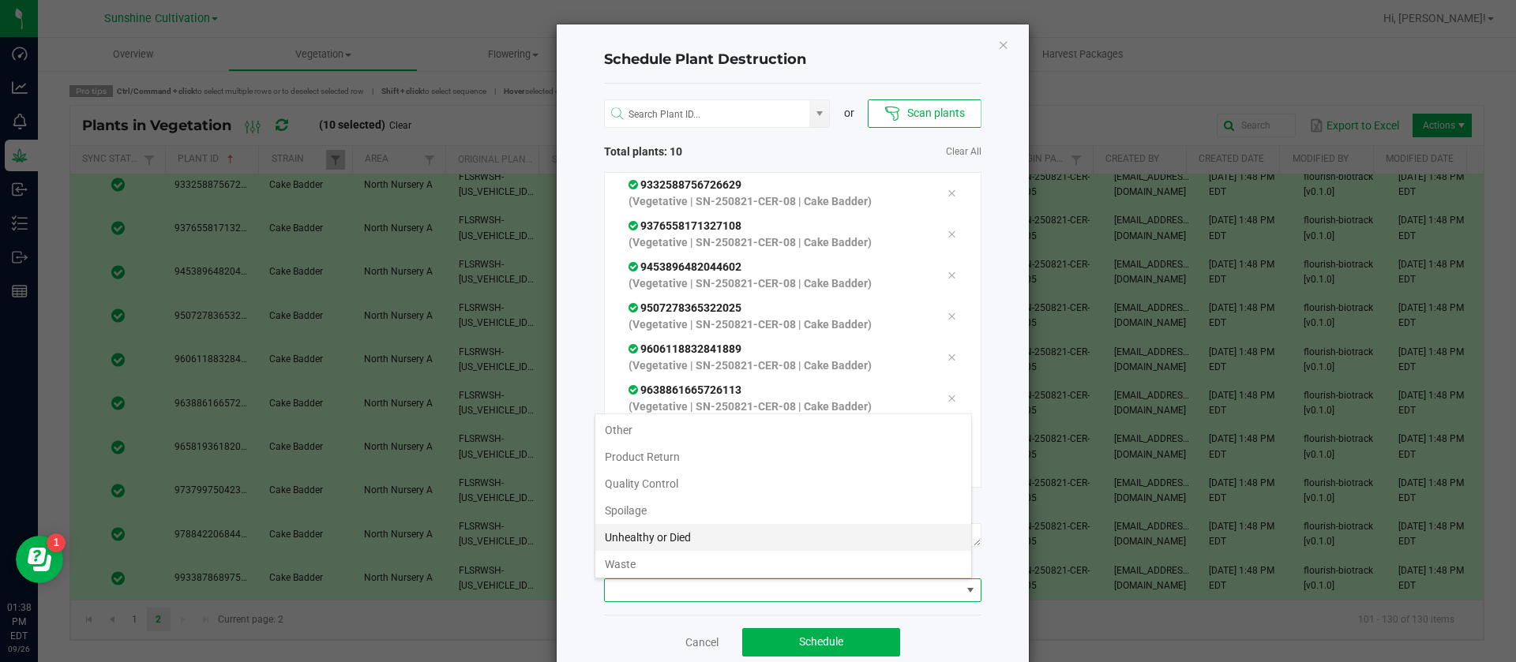
scroll to position [57, 0]
click at [632, 552] on li "Waste" at bounding box center [783, 561] width 376 height 27
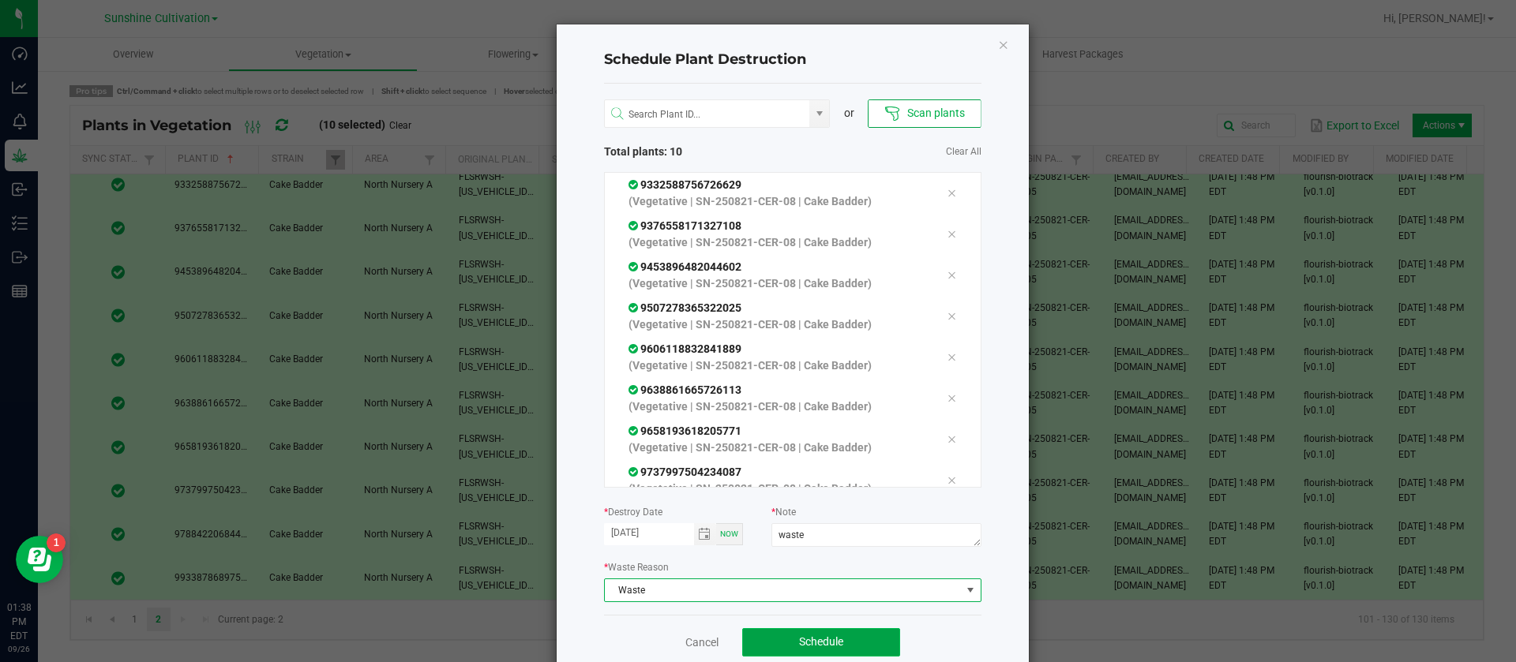
click at [786, 639] on button "Schedule" at bounding box center [821, 642] width 158 height 28
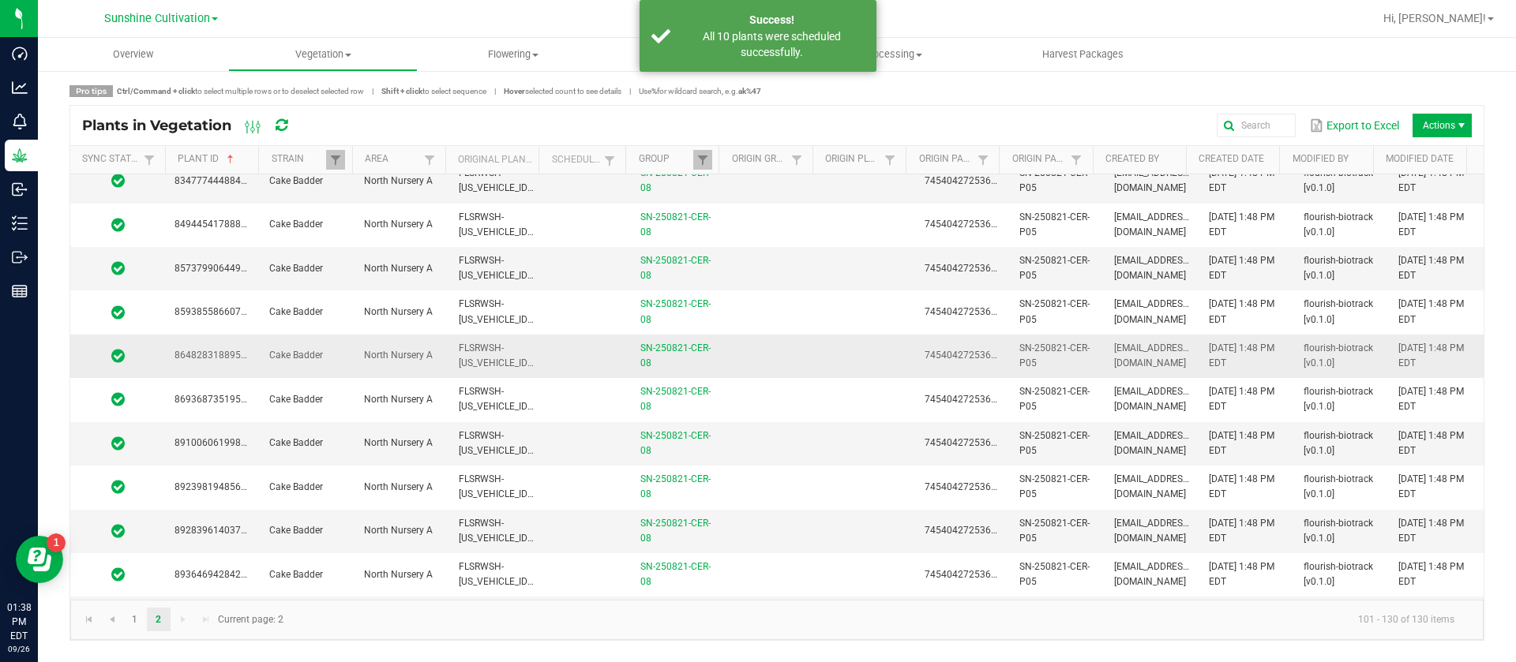
scroll to position [0, 0]
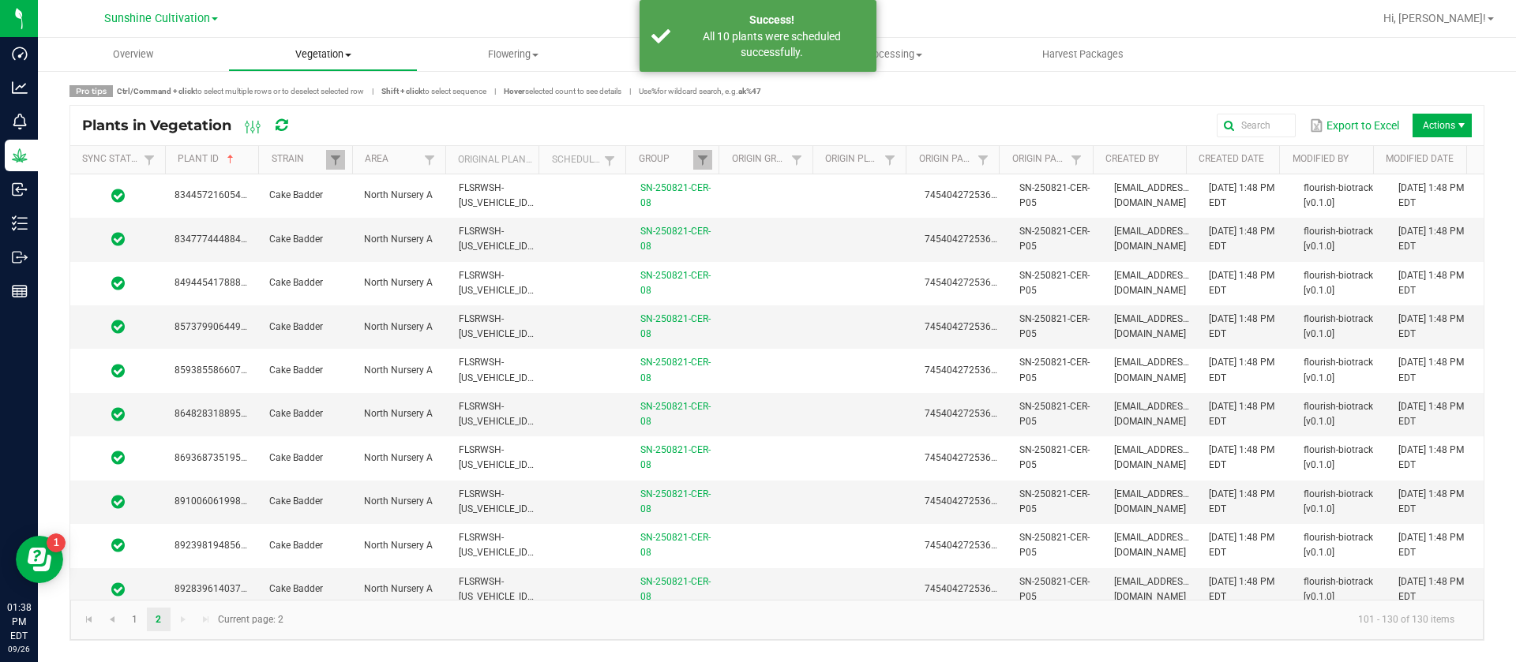
click at [312, 59] on span "Vegetation" at bounding box center [323, 54] width 189 height 14
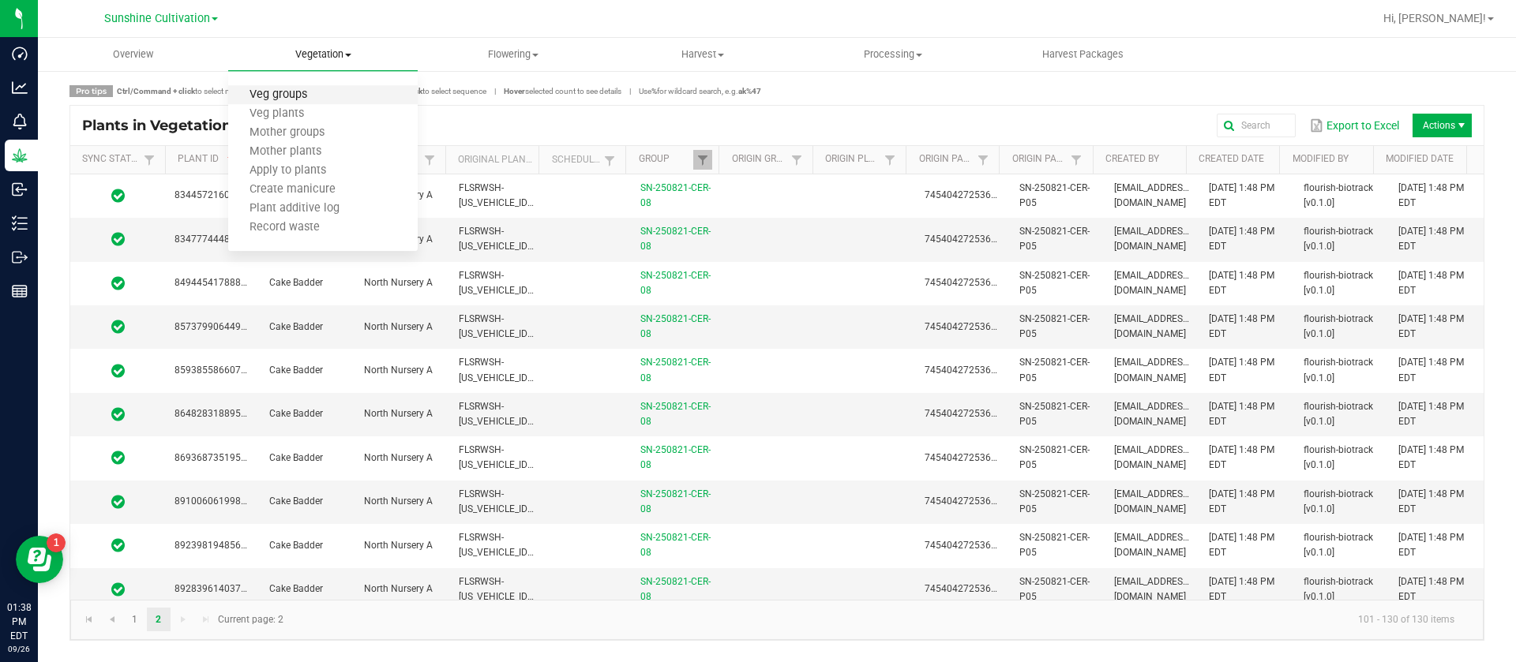
click at [317, 97] on span "Veg groups" at bounding box center [278, 94] width 100 height 13
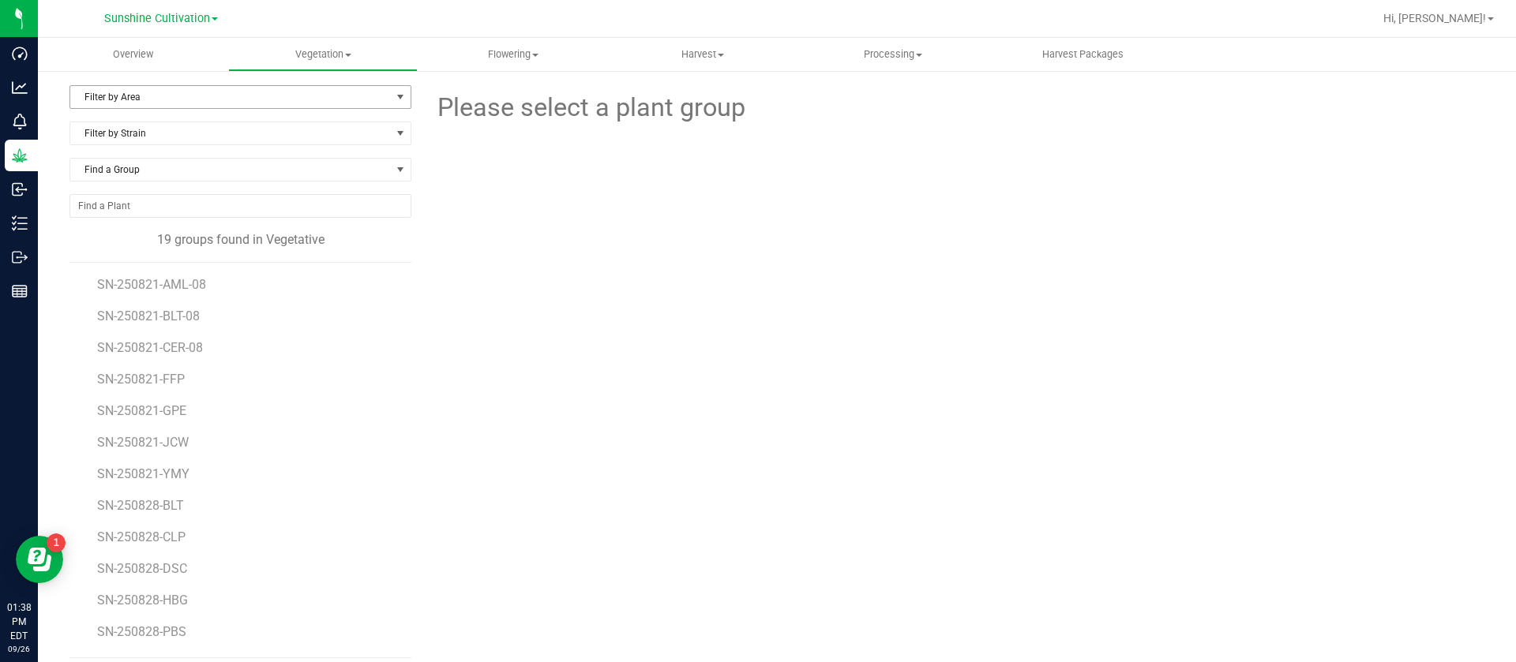
click at [179, 94] on span "Filter by Area" at bounding box center [230, 97] width 320 height 22
click at [125, 148] on li "North Nursery A" at bounding box center [237, 148] width 335 height 24
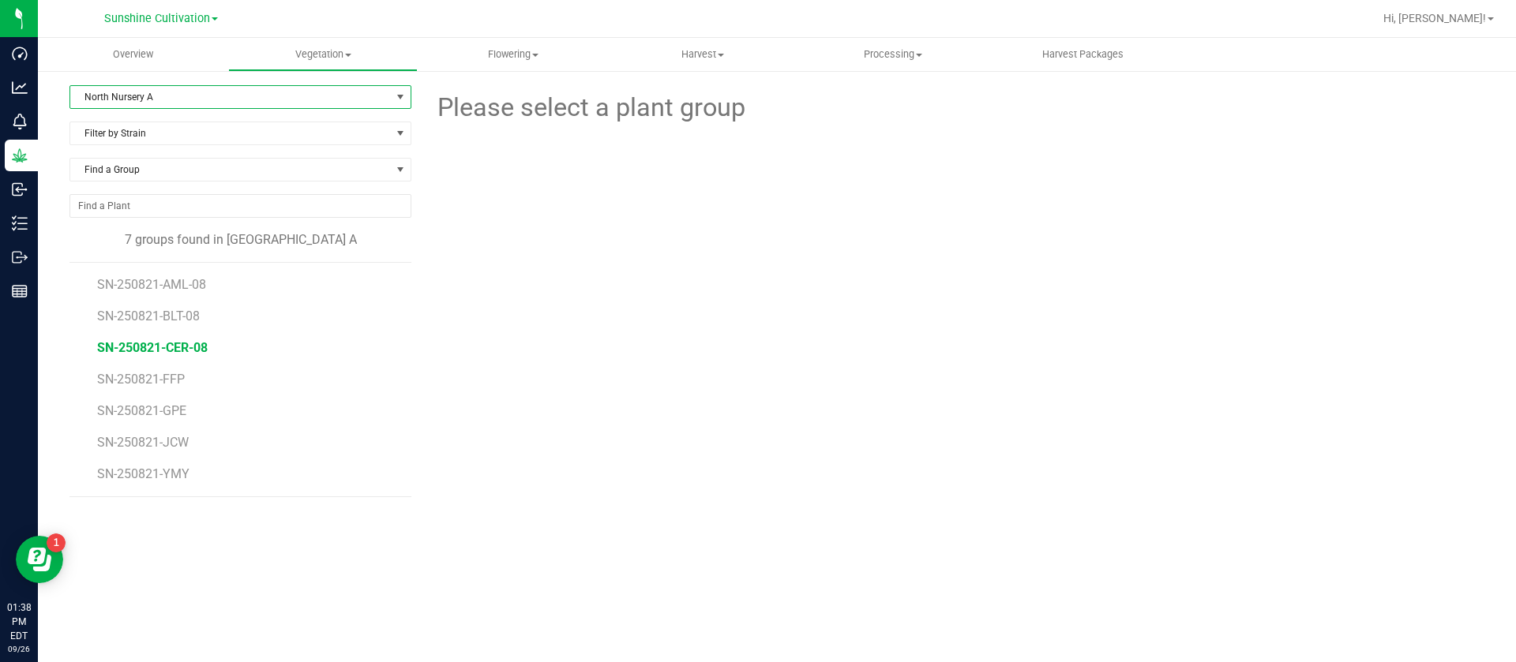
click at [183, 347] on span "SN-250821-CER-08" at bounding box center [152, 347] width 111 height 15
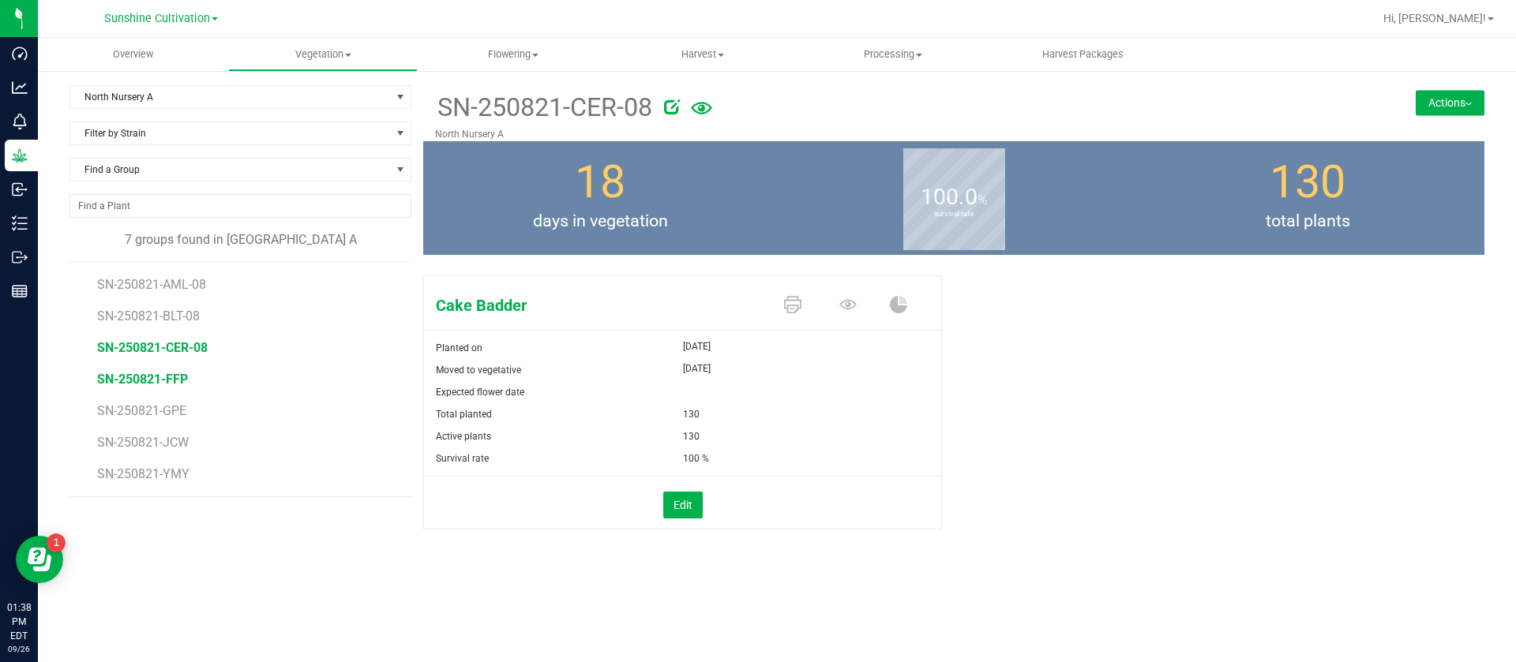
click at [176, 377] on span "SN-250821-FFP" at bounding box center [142, 379] width 91 height 15
click at [636, 103] on icon at bounding box center [634, 107] width 16 height 16
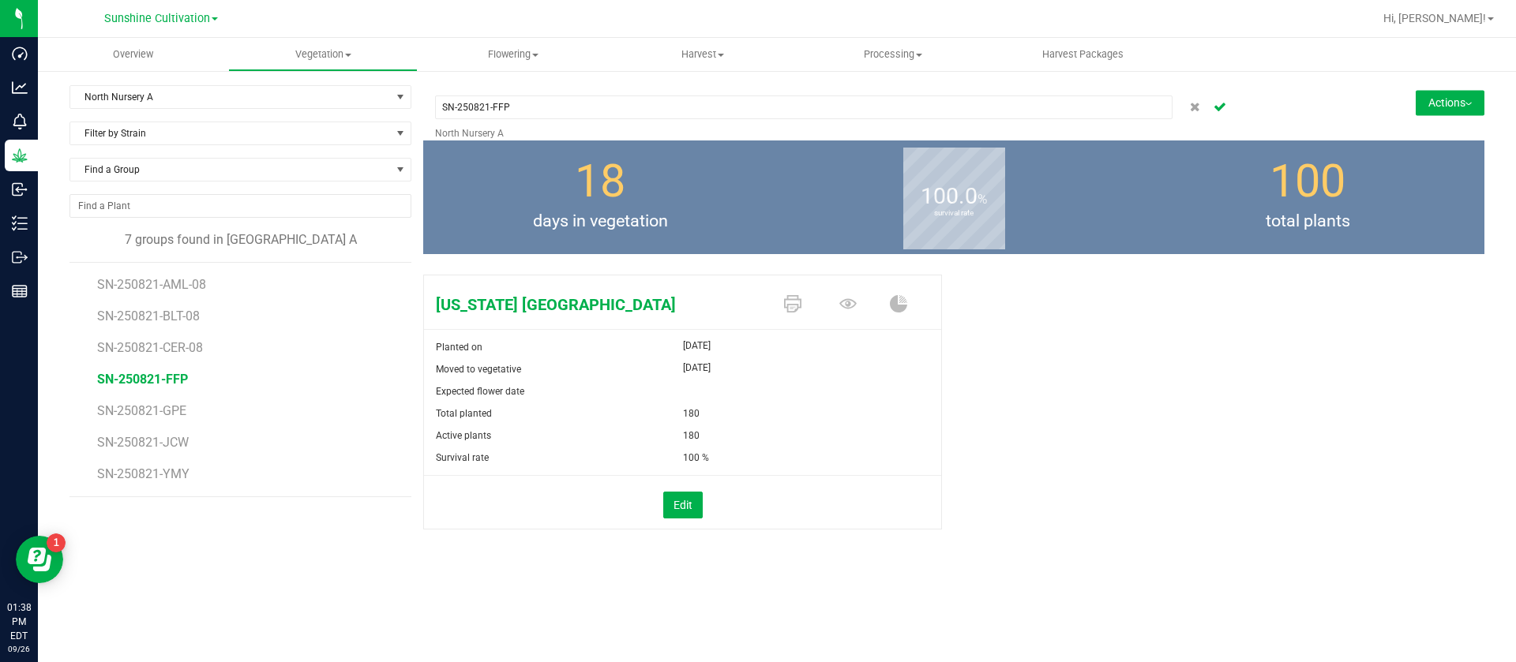
click at [621, 107] on input "SN-250821-FFP" at bounding box center [803, 108] width 737 height 24
type input "SN-250821-FFP-08"
click at [789, 302] on icon at bounding box center [792, 304] width 17 height 17
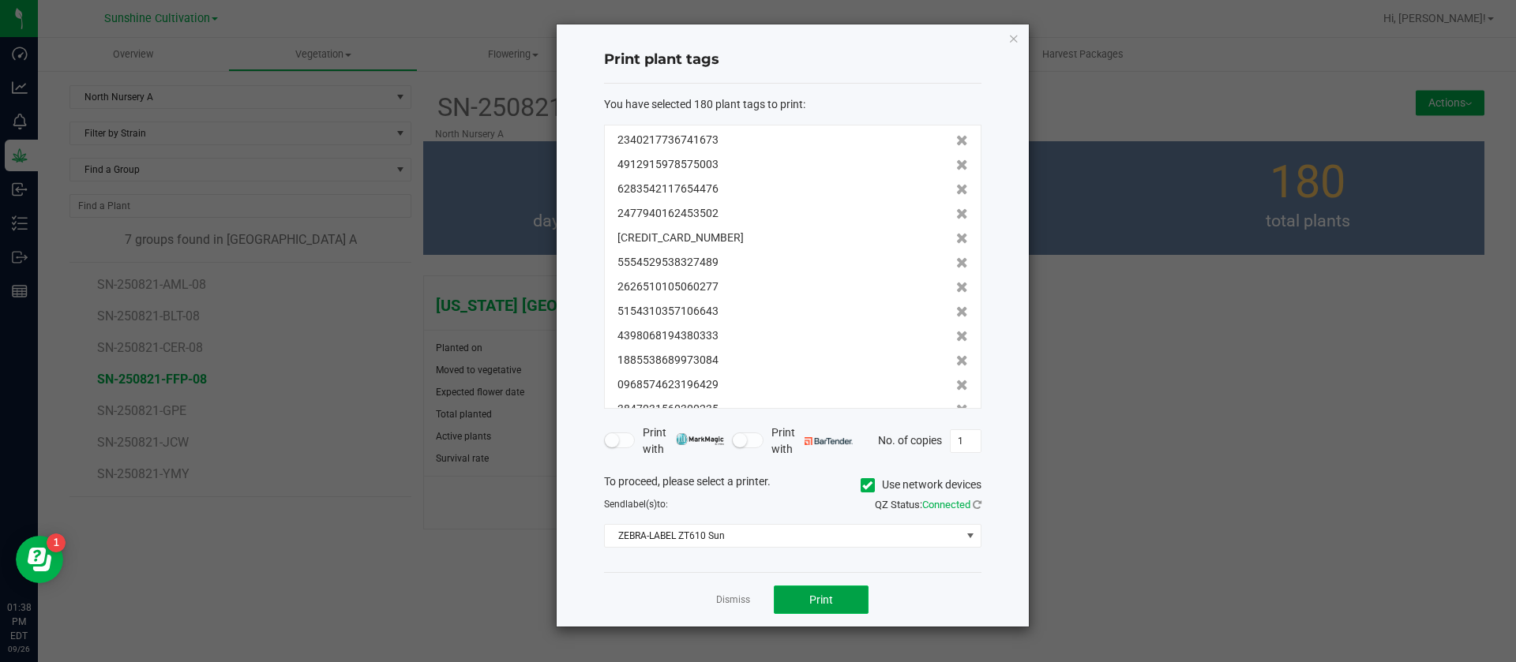
click at [834, 600] on button "Print" at bounding box center [821, 600] width 95 height 28
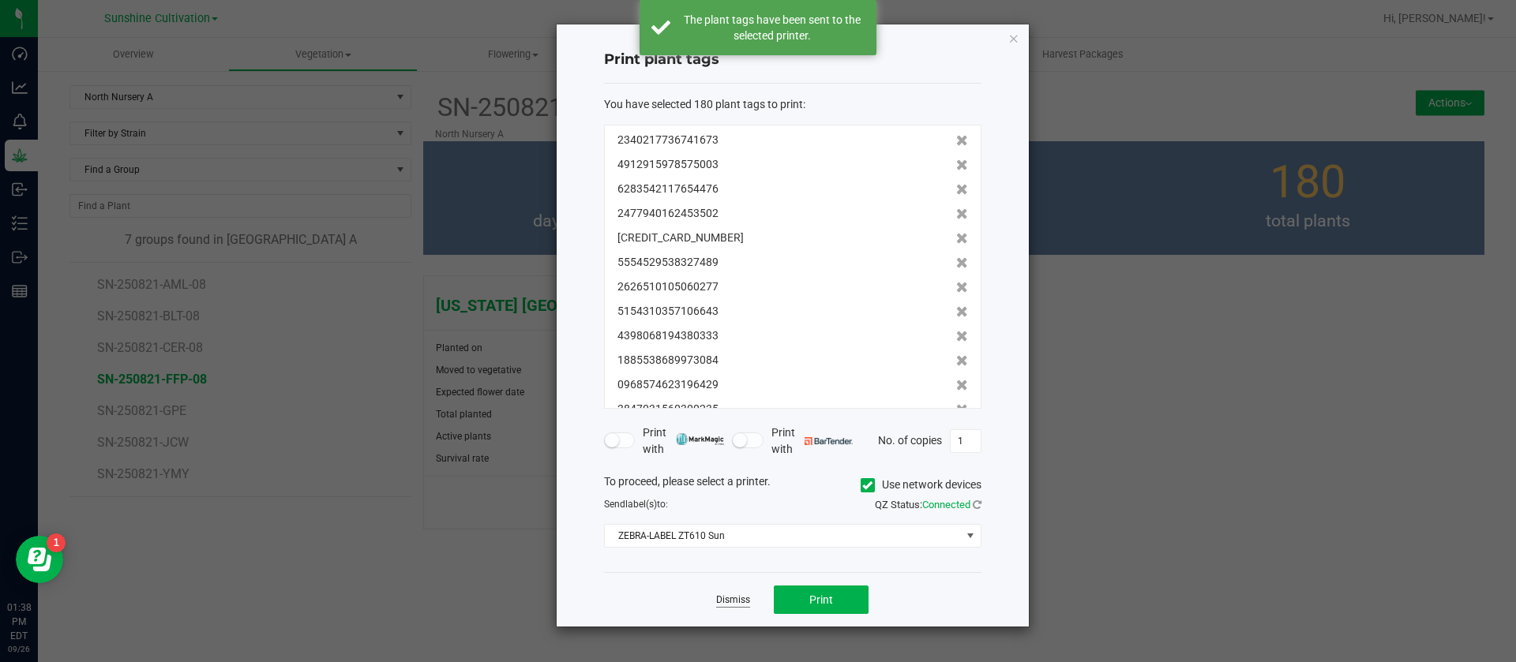
click at [723, 605] on link "Dismiss" at bounding box center [733, 600] width 34 height 13
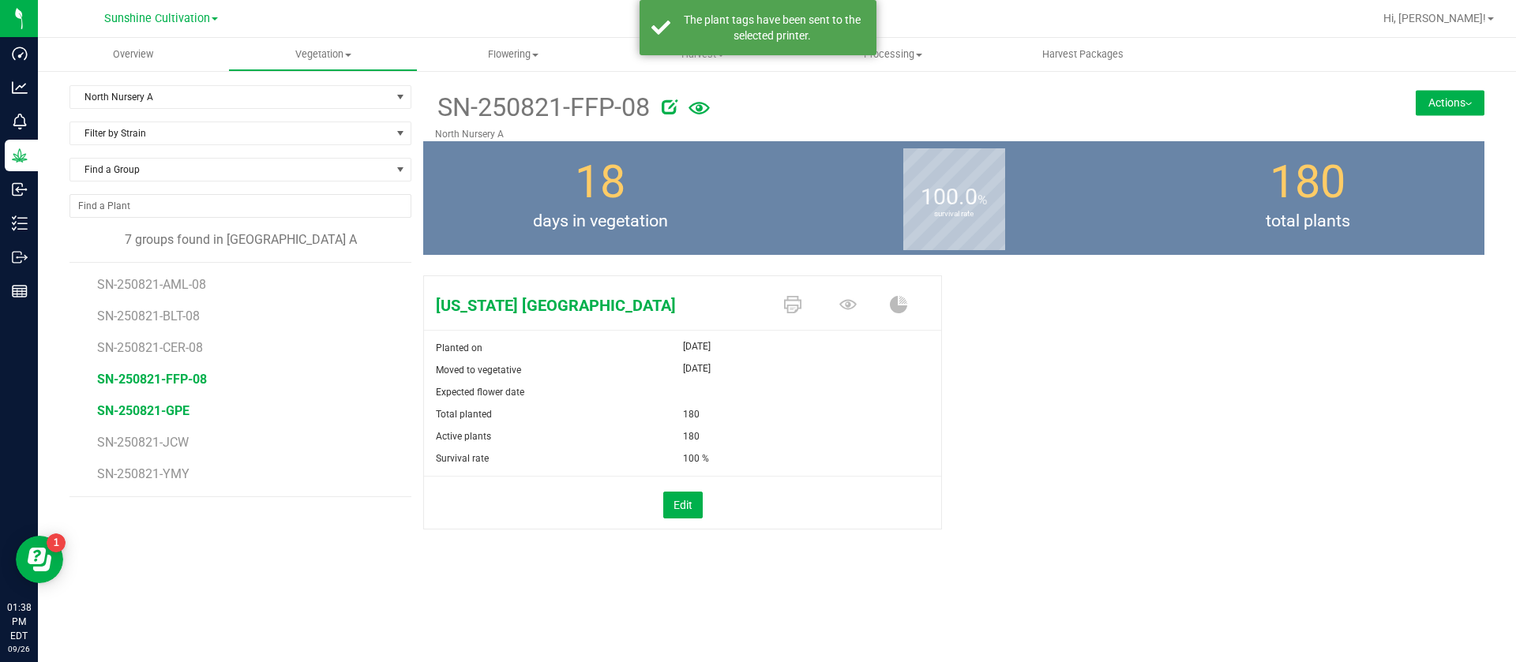
click at [166, 407] on span "SN-250821-GPE" at bounding box center [143, 410] width 92 height 15
click at [643, 110] on icon at bounding box center [637, 107] width 16 height 16
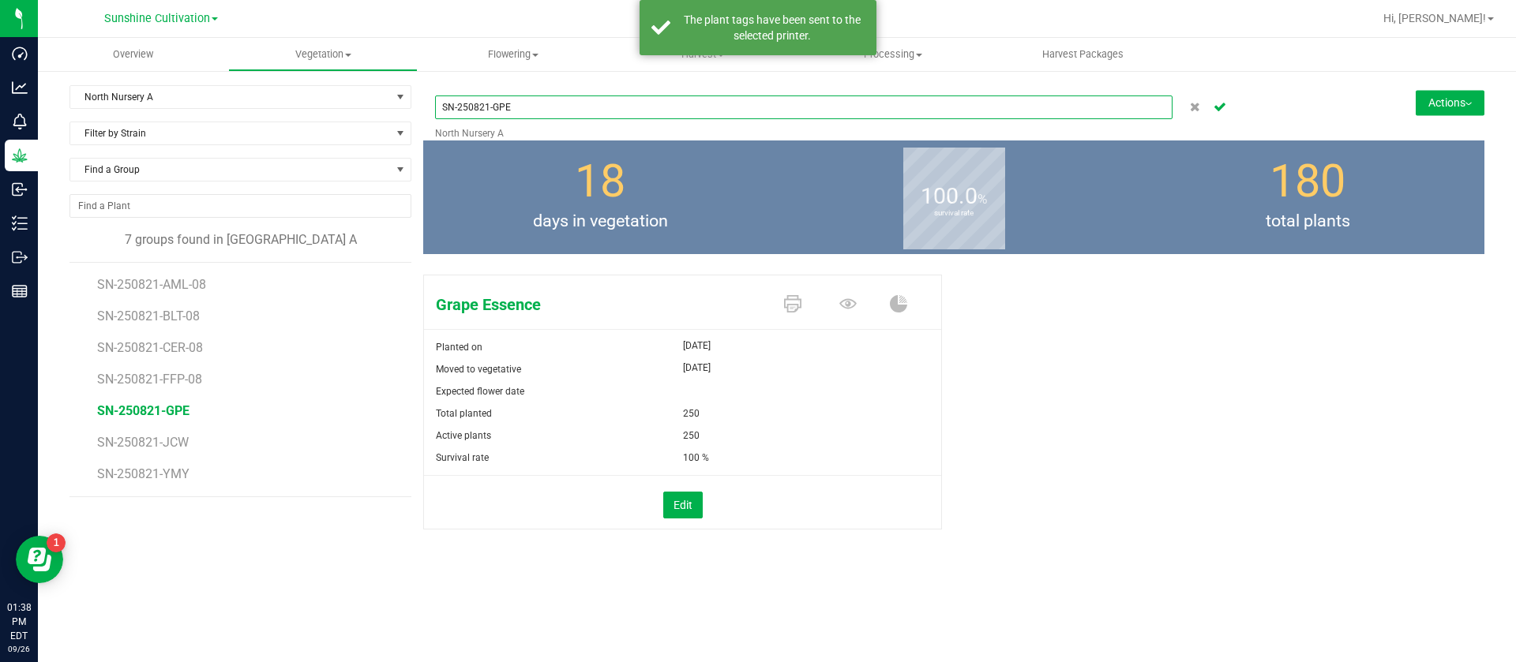
click at [611, 118] on input "SN-250821-GPE" at bounding box center [803, 108] width 737 height 24
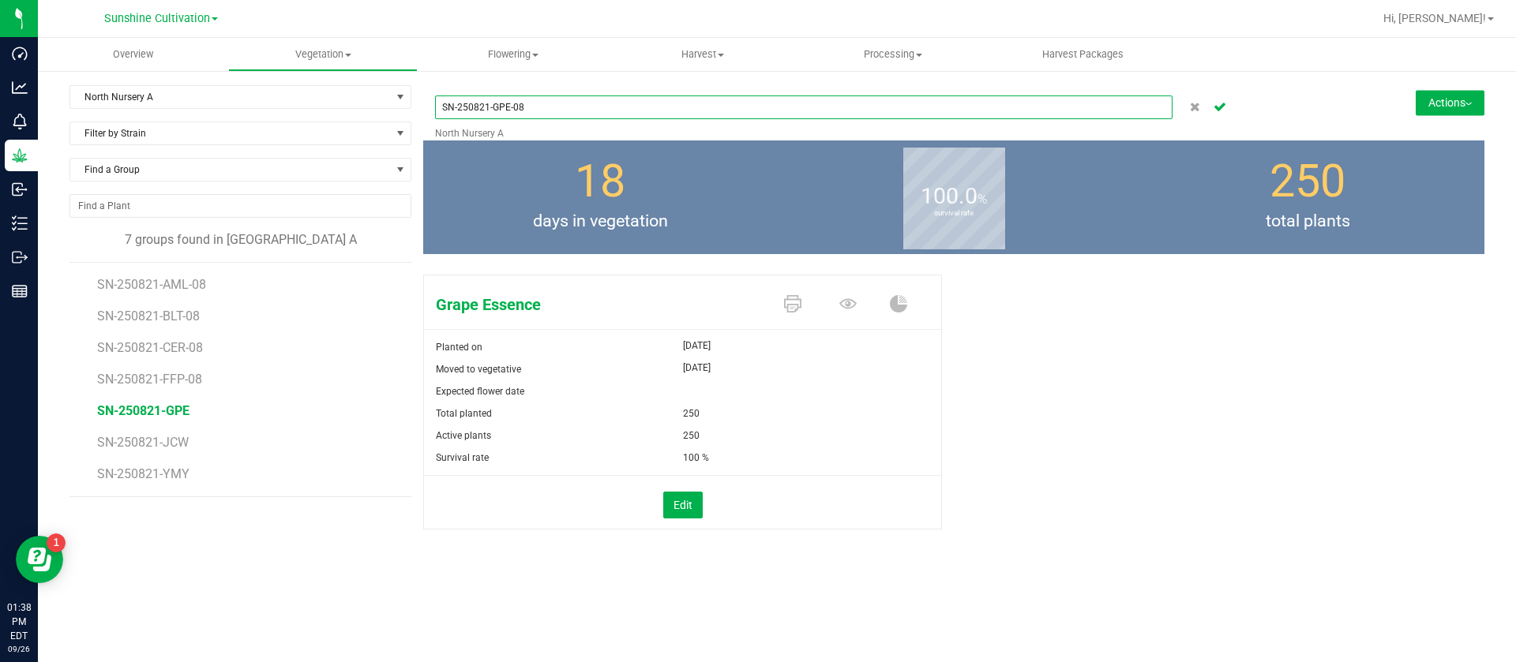
type input "SN-250821-GPE-08"
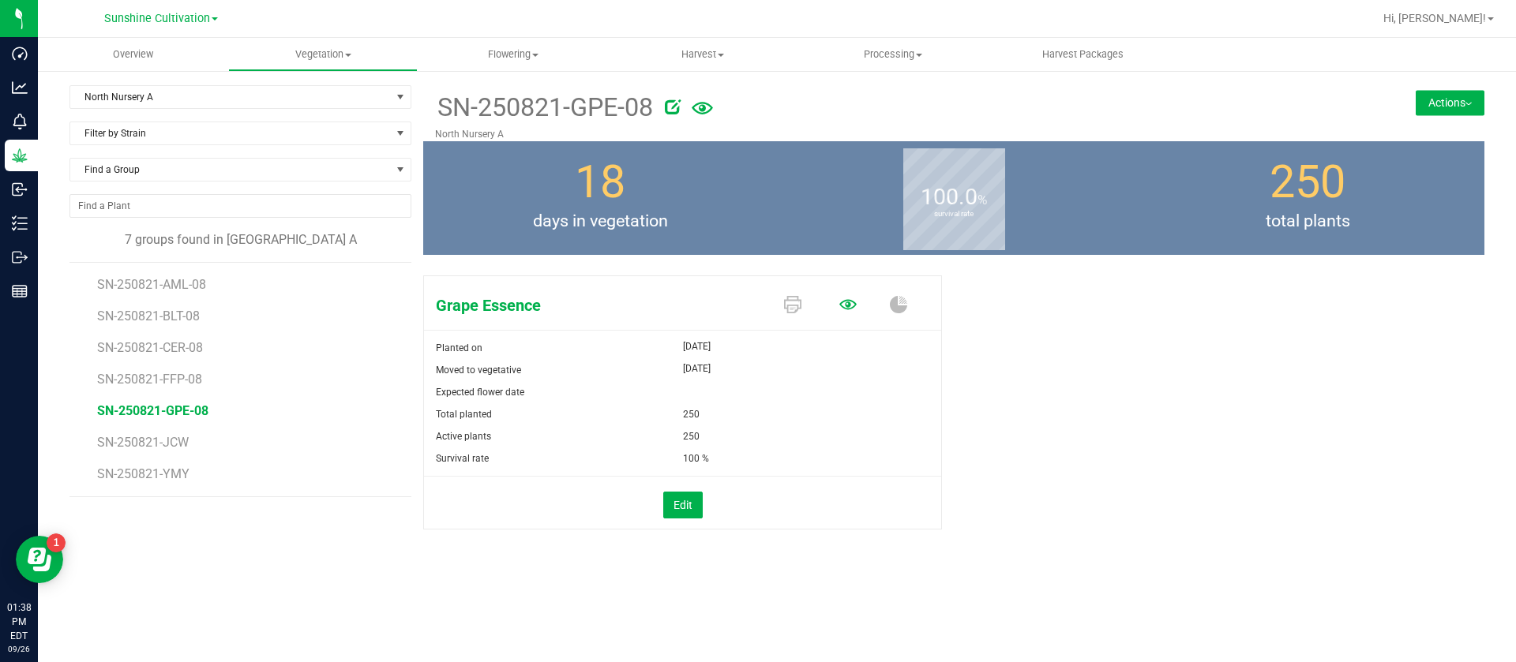
click at [847, 300] on icon at bounding box center [847, 304] width 17 height 10
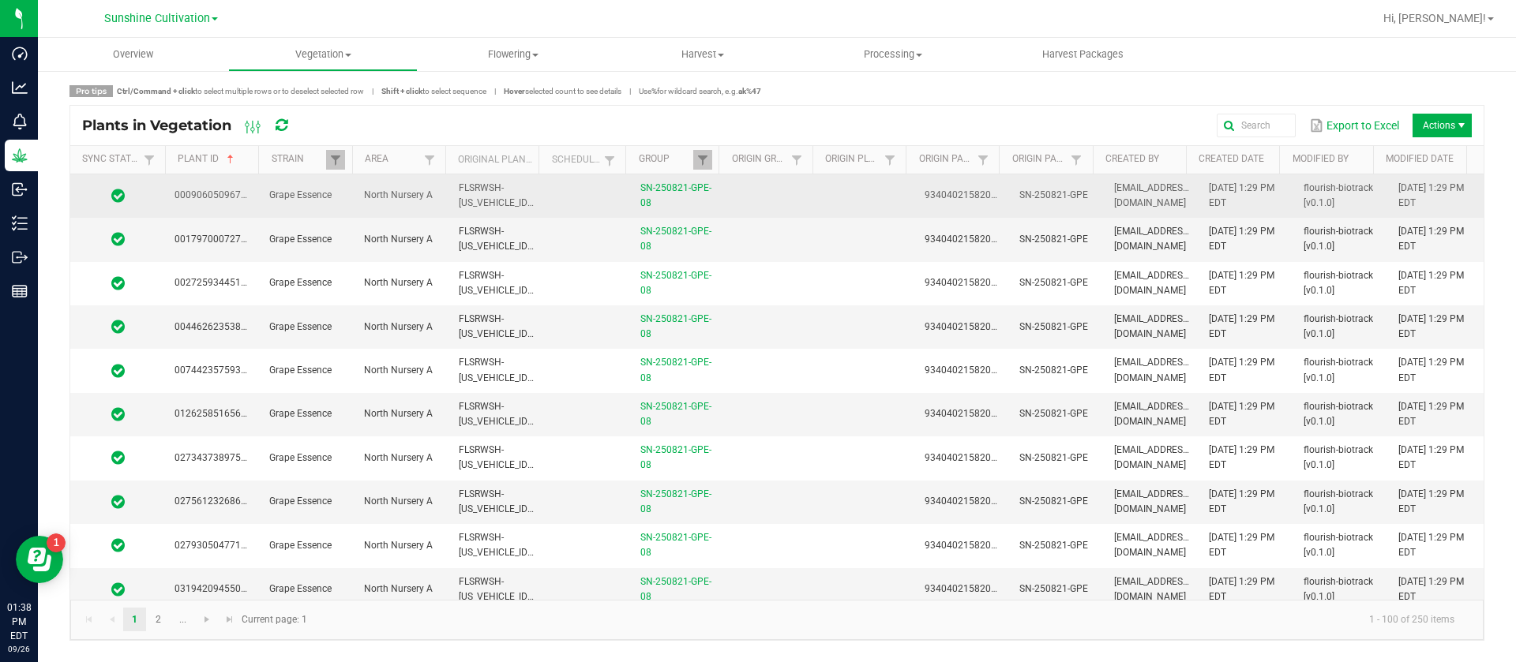
click at [779, 207] on td at bounding box center [772, 195] width 95 height 43
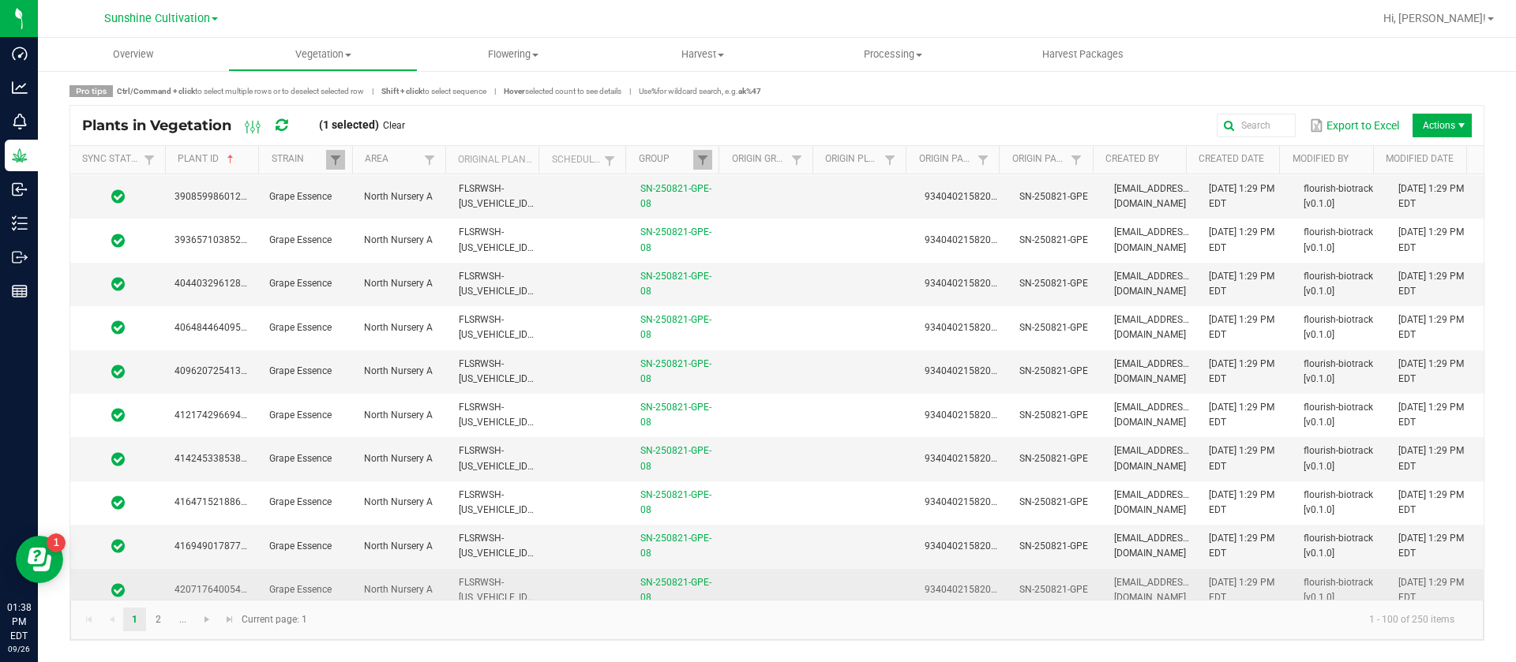
scroll to position [3947, 0]
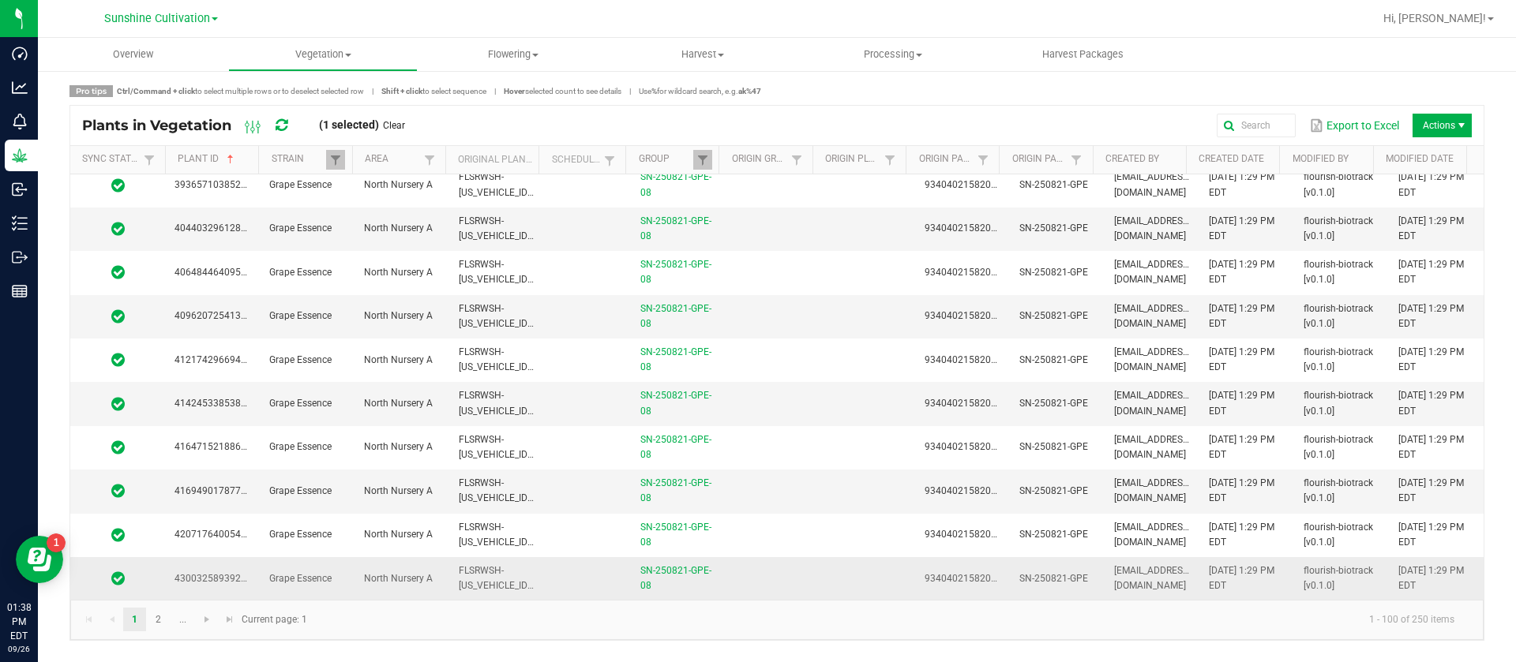
click at [747, 574] on td at bounding box center [772, 578] width 95 height 43
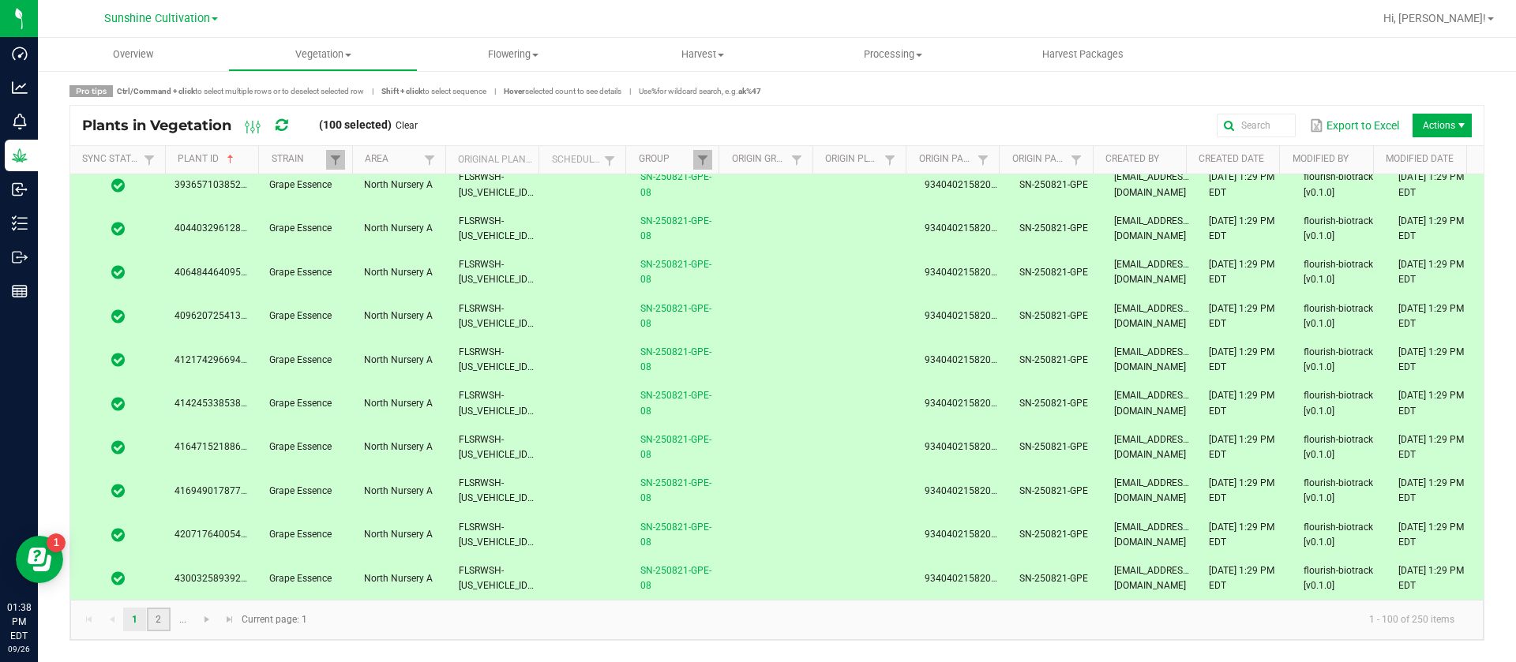
click at [164, 625] on link "2" at bounding box center [158, 620] width 23 height 24
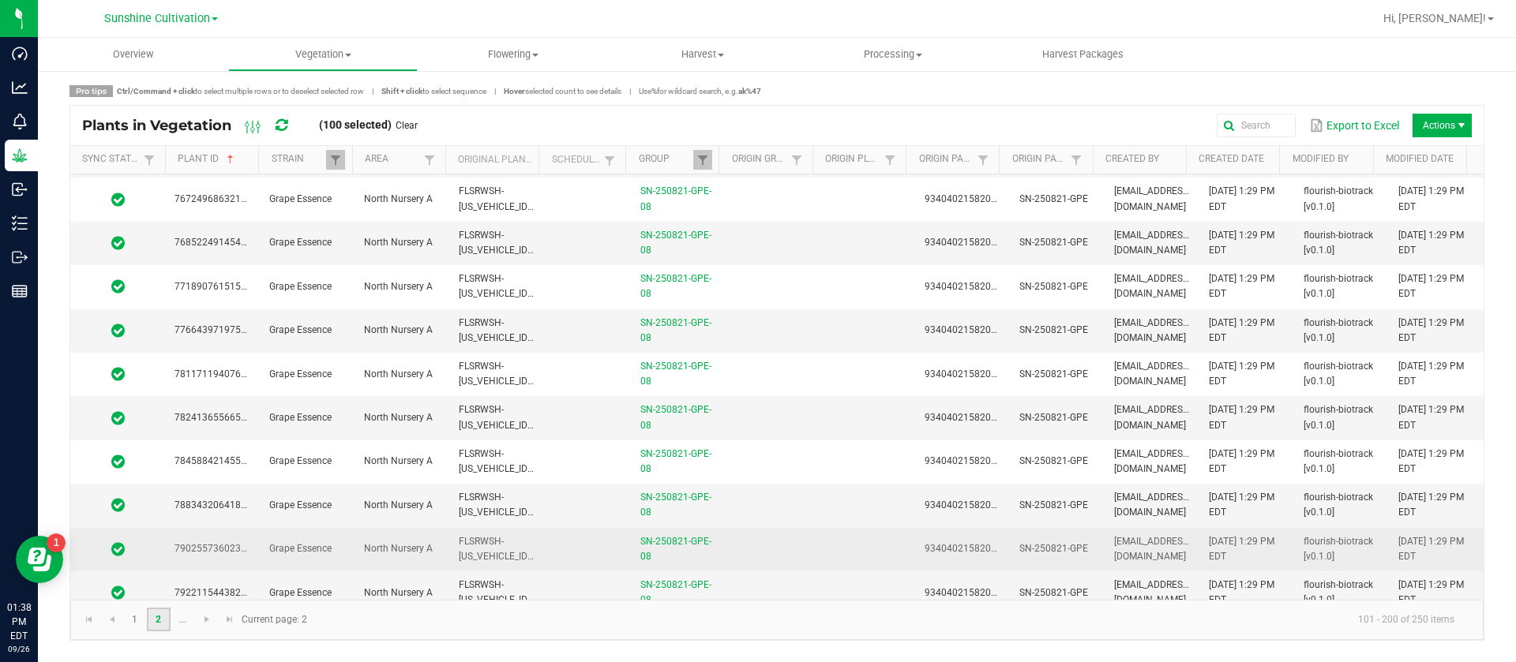
scroll to position [3947, 0]
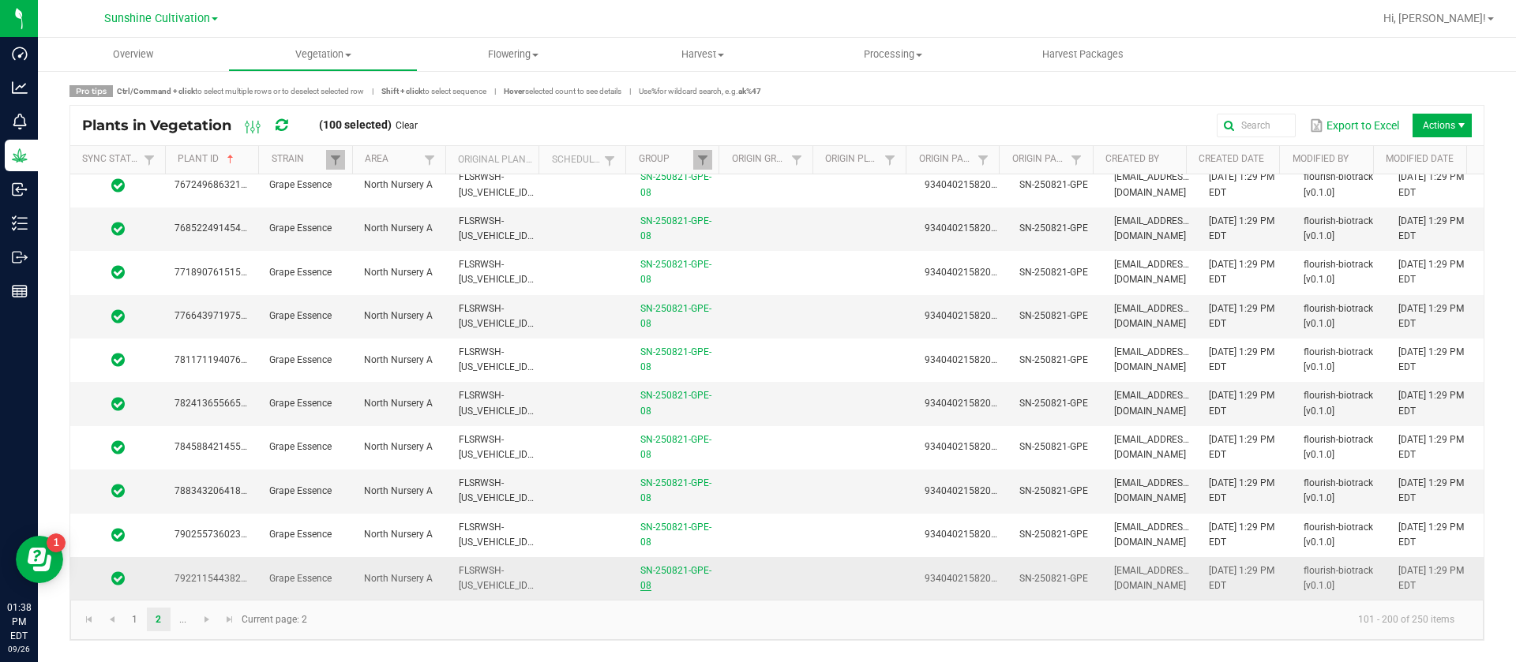
click at [700, 568] on link "SN-250821-GPE-08" at bounding box center [675, 578] width 71 height 26
click at [773, 579] on td at bounding box center [772, 578] width 95 height 43
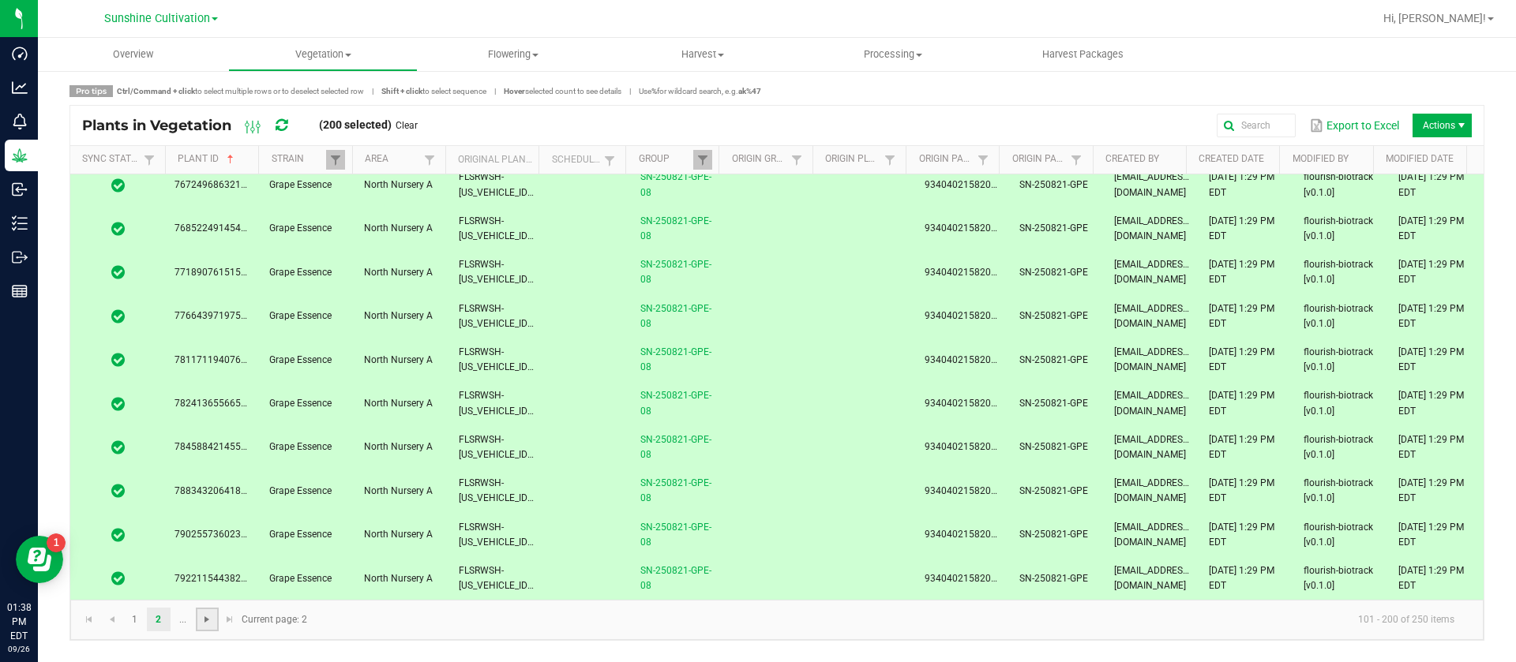
click at [204, 625] on span "Go to the next page" at bounding box center [207, 619] width 13 height 13
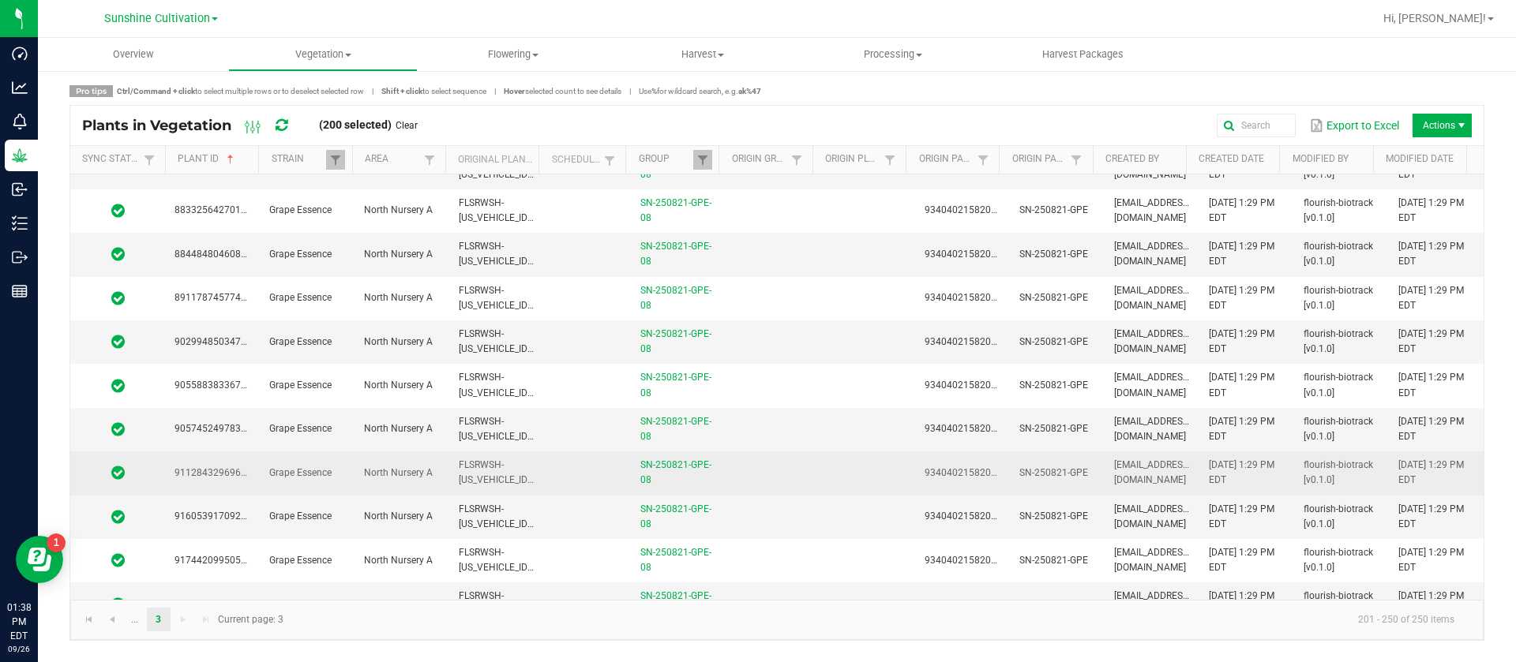
click at [880, 460] on td at bounding box center [867, 473] width 95 height 43
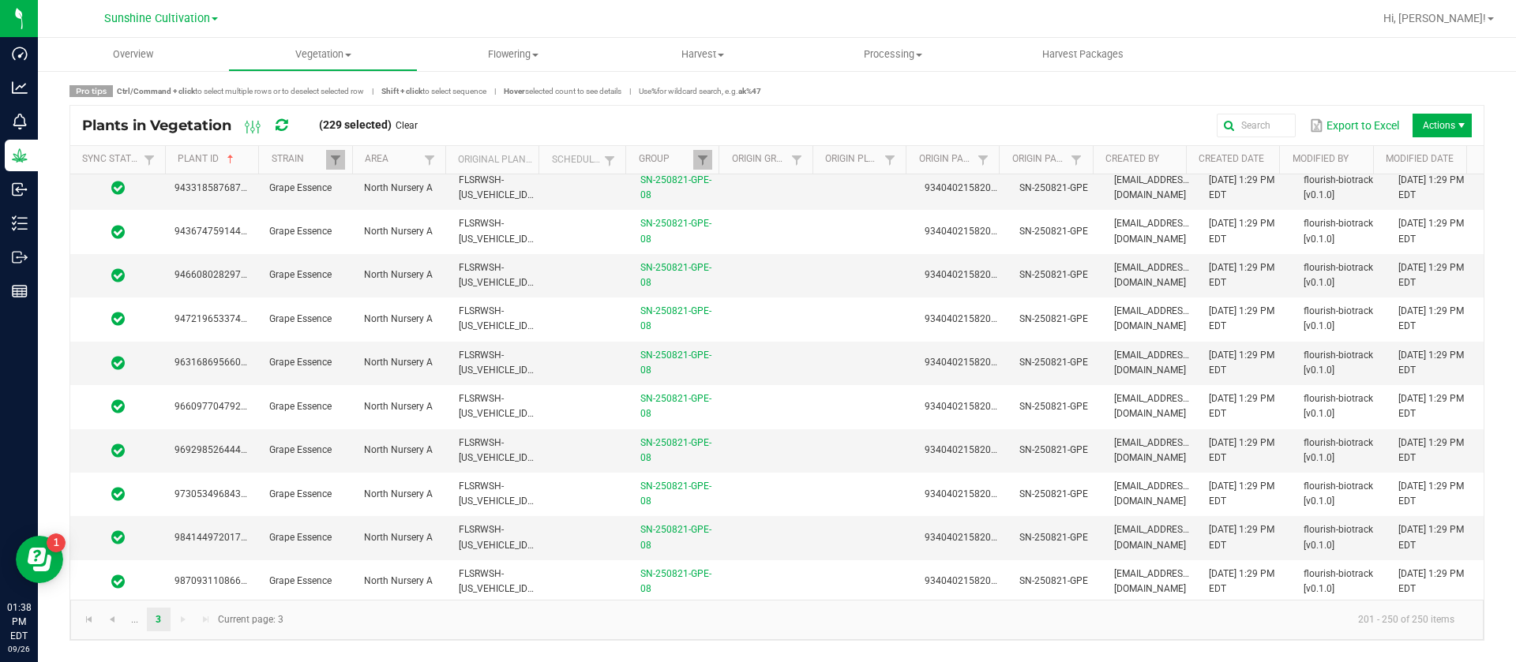
scroll to position [1405, 0]
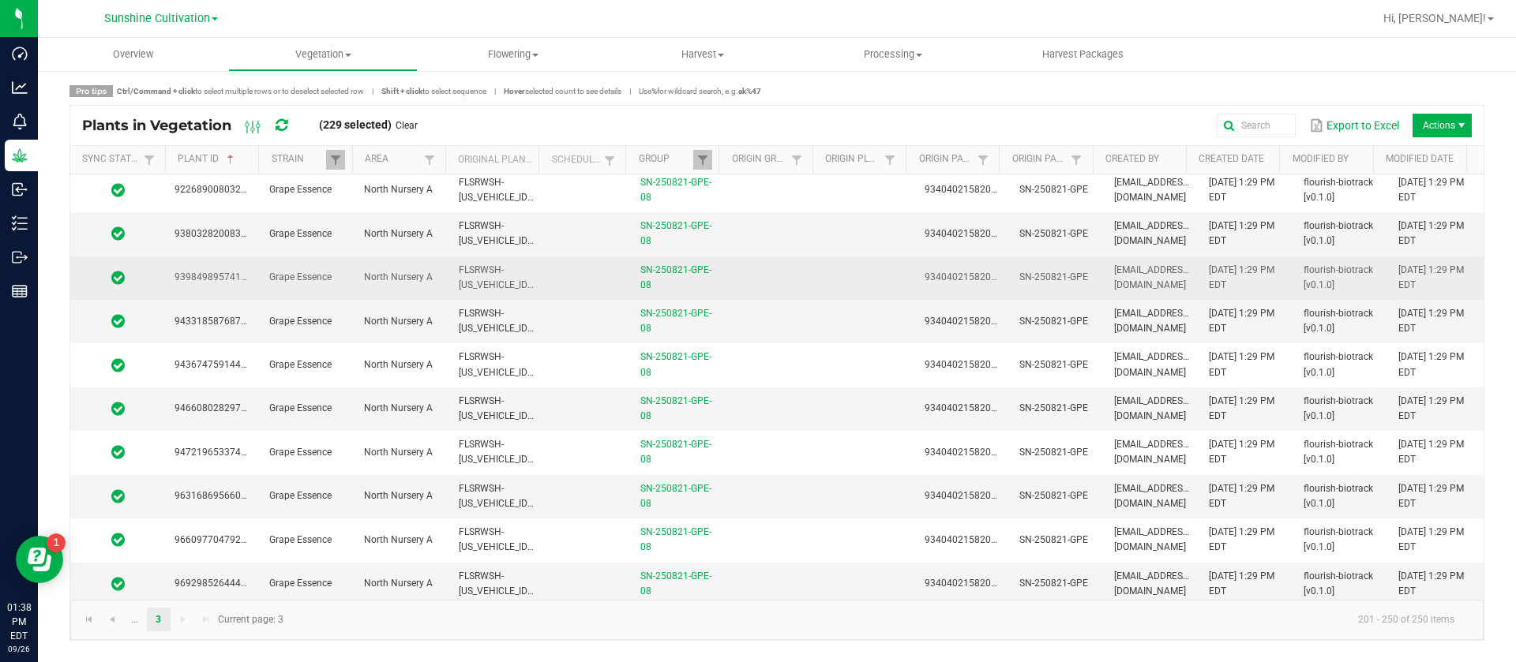
click at [842, 262] on td at bounding box center [867, 278] width 95 height 43
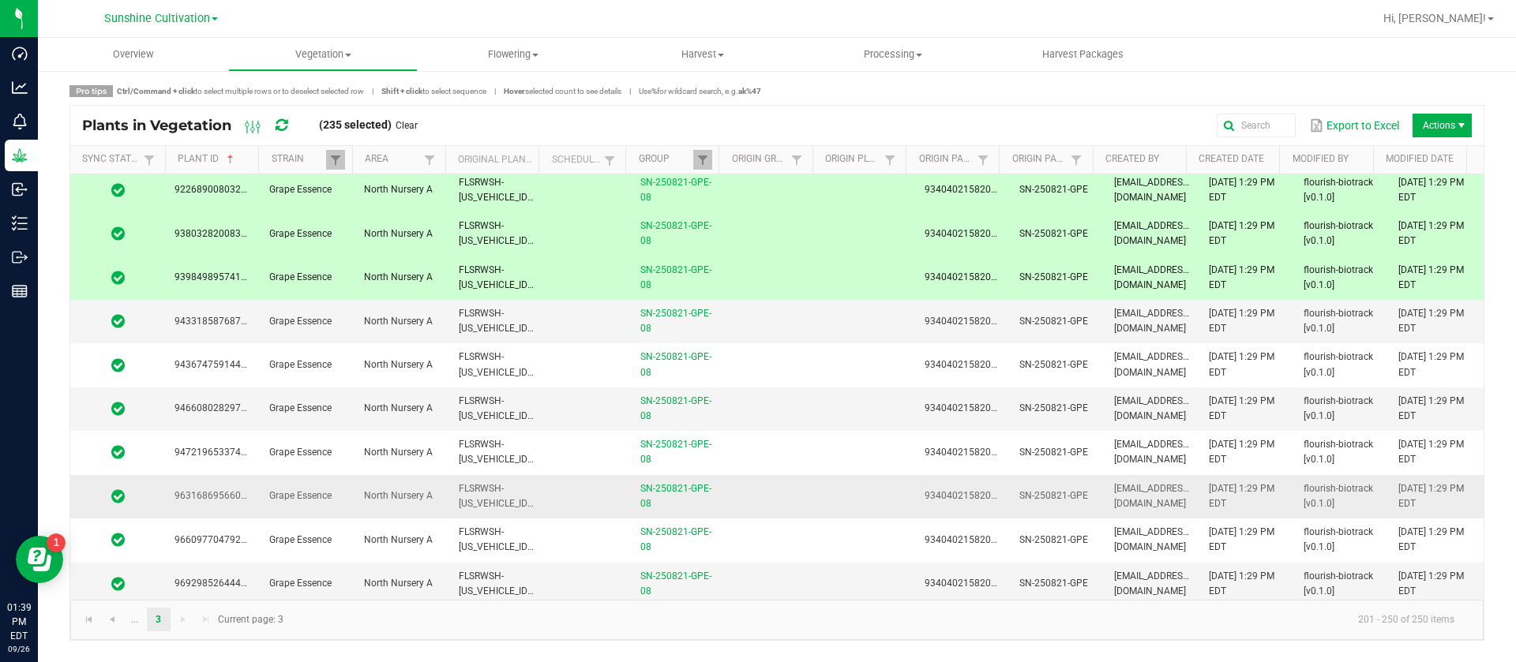
click at [800, 504] on td at bounding box center [772, 496] width 95 height 43
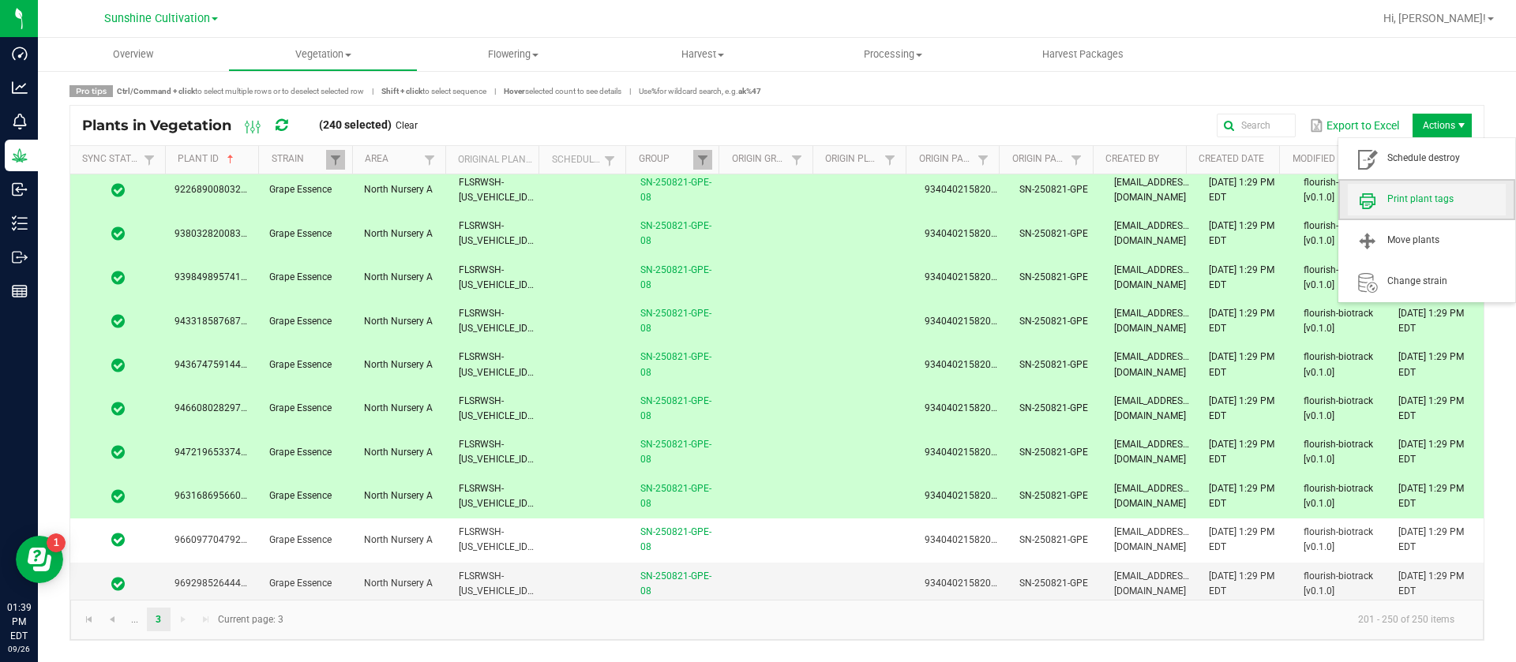
click at [1434, 186] on span "Print plant tags" at bounding box center [1427, 200] width 158 height 32
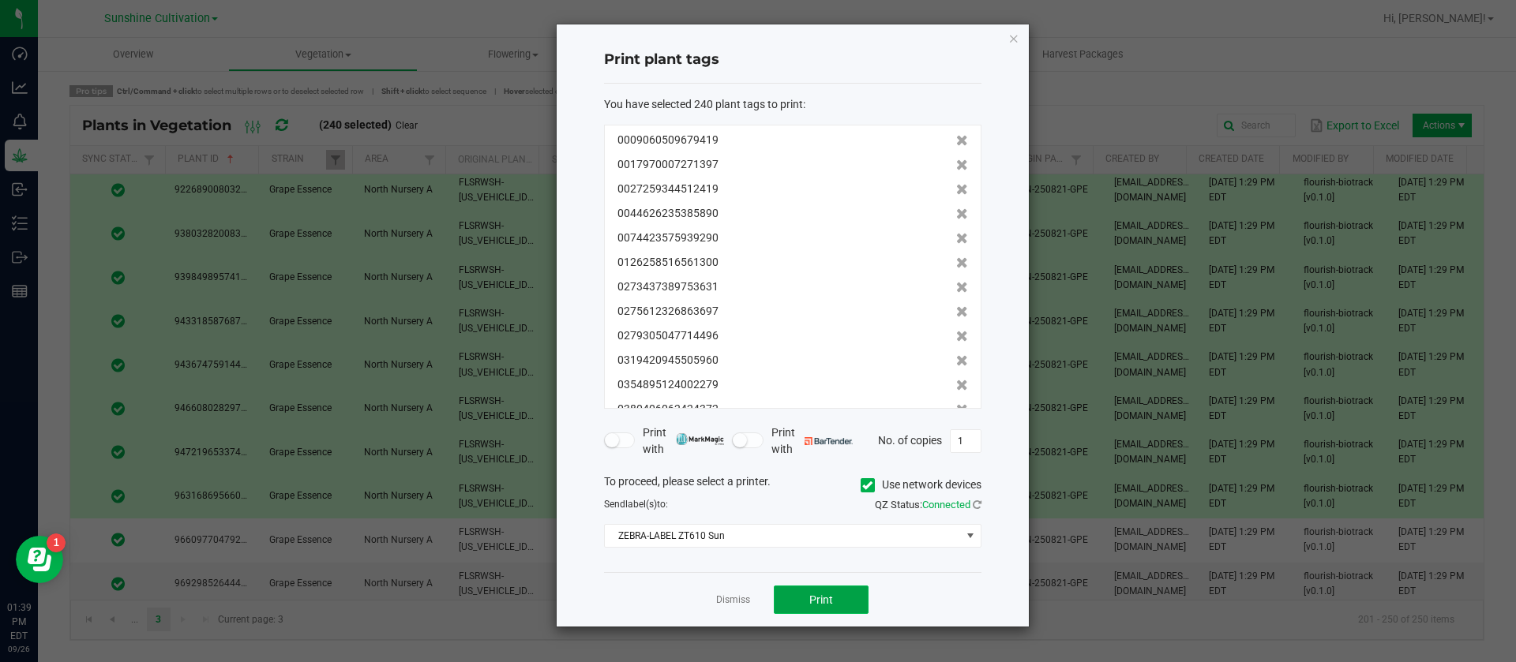
click at [823, 605] on span "Print" at bounding box center [821, 600] width 24 height 13
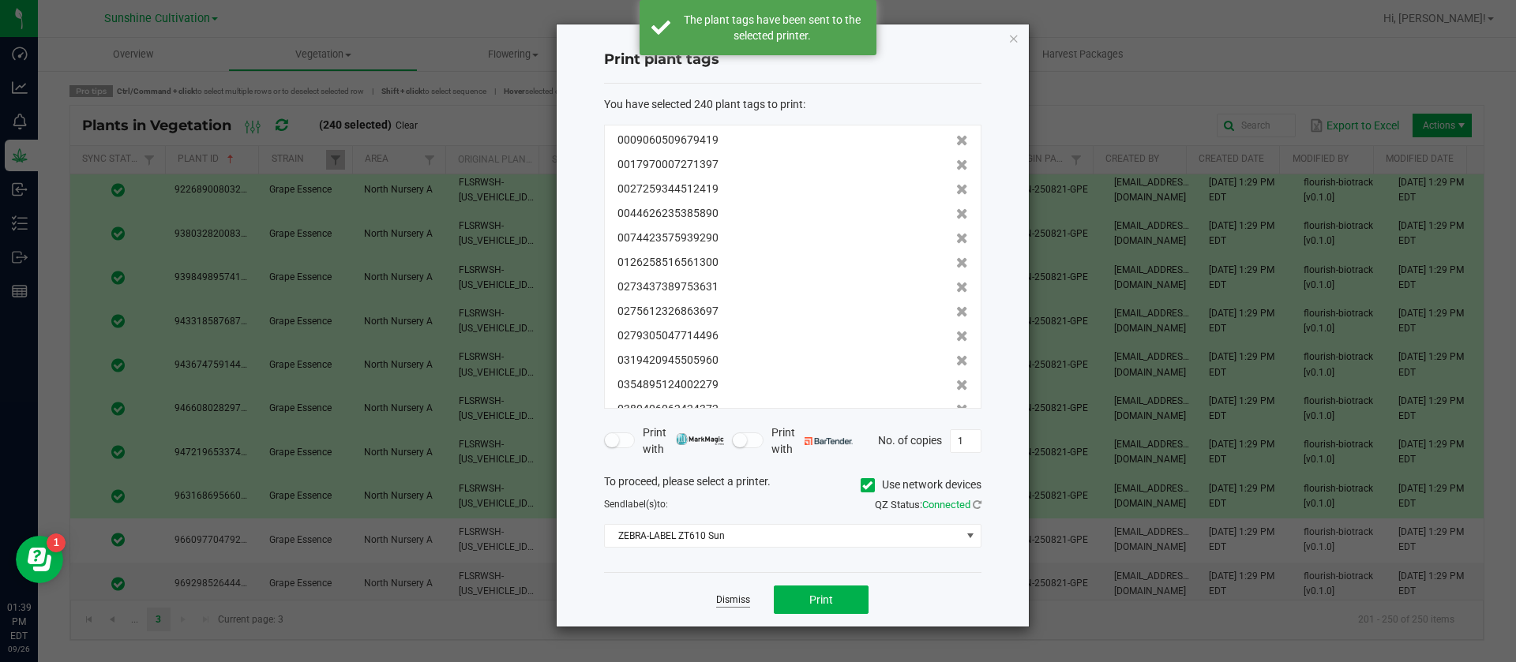
click at [740, 601] on link "Dismiss" at bounding box center [733, 600] width 34 height 13
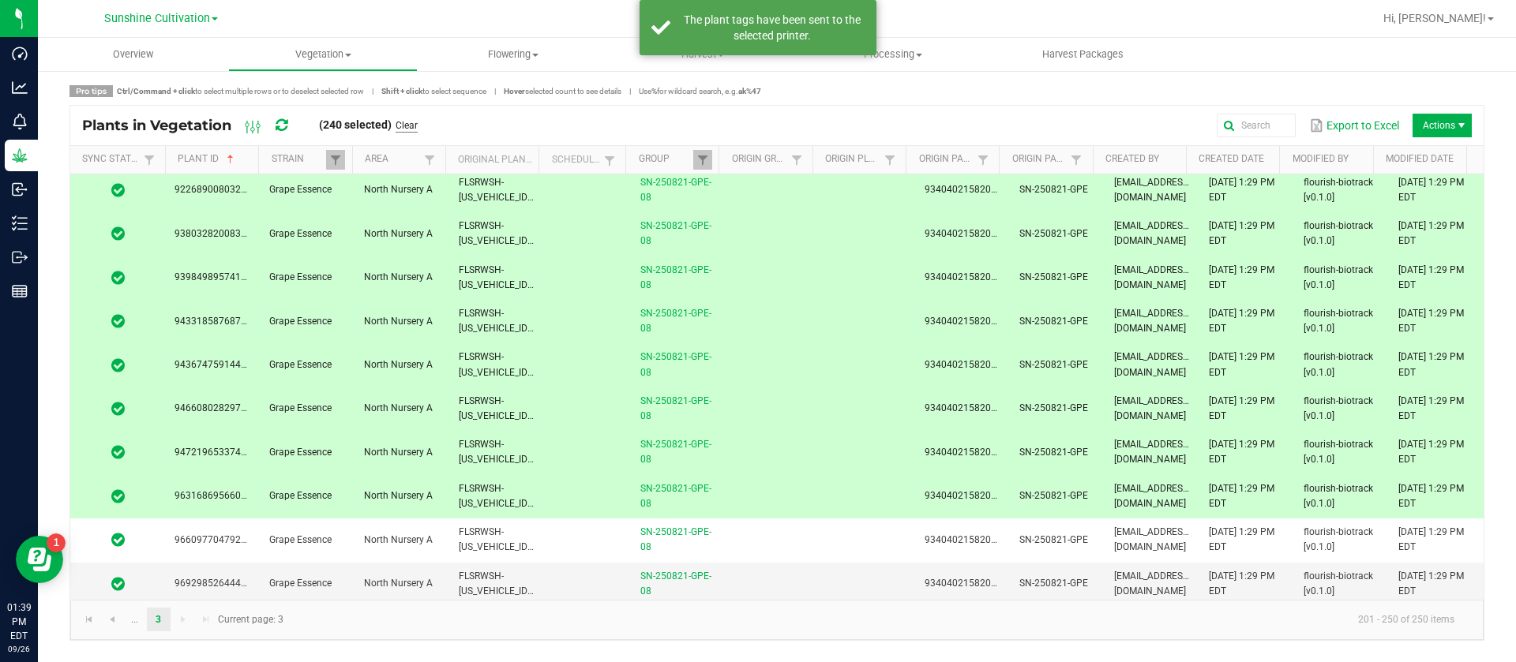
click at [406, 119] on link "Clear" at bounding box center [406, 125] width 22 height 13
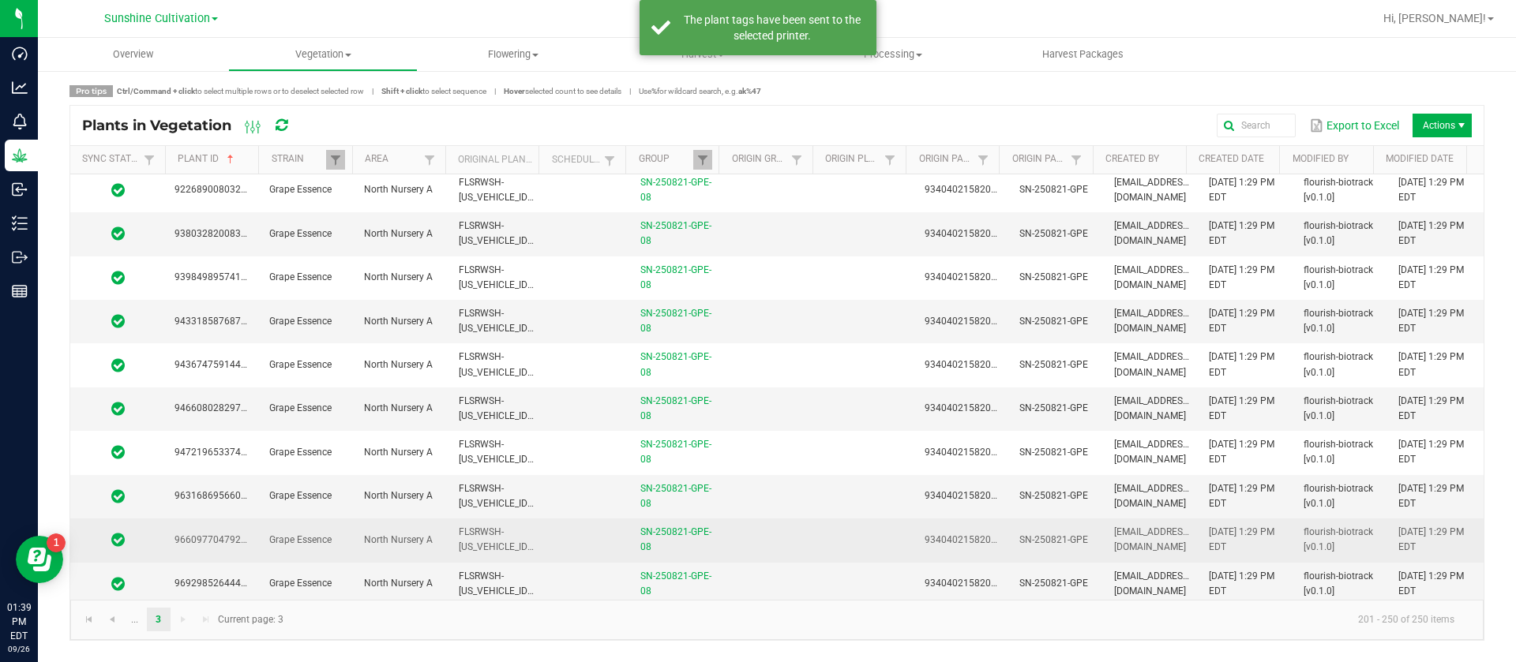
click at [500, 530] on td "FLSRWSH-STR86304000000592" at bounding box center [496, 540] width 95 height 43
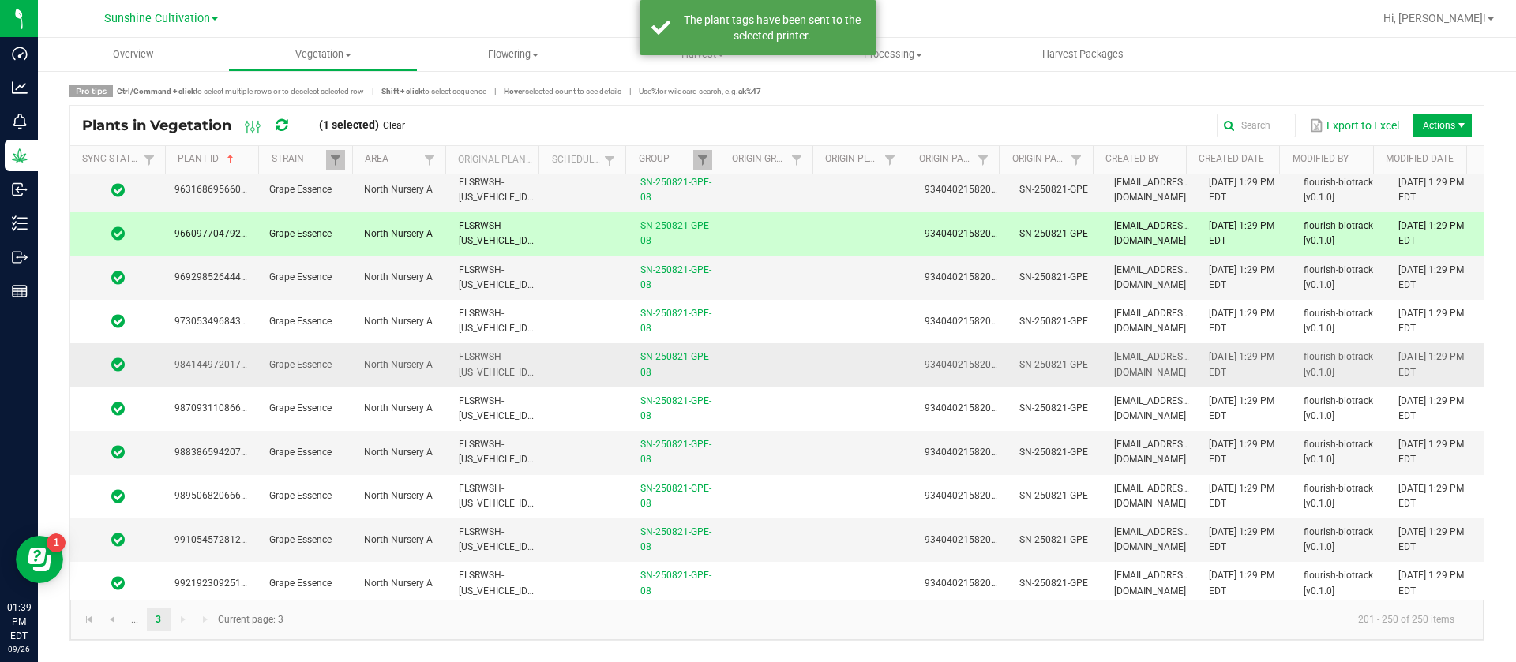
scroll to position [1760, 0]
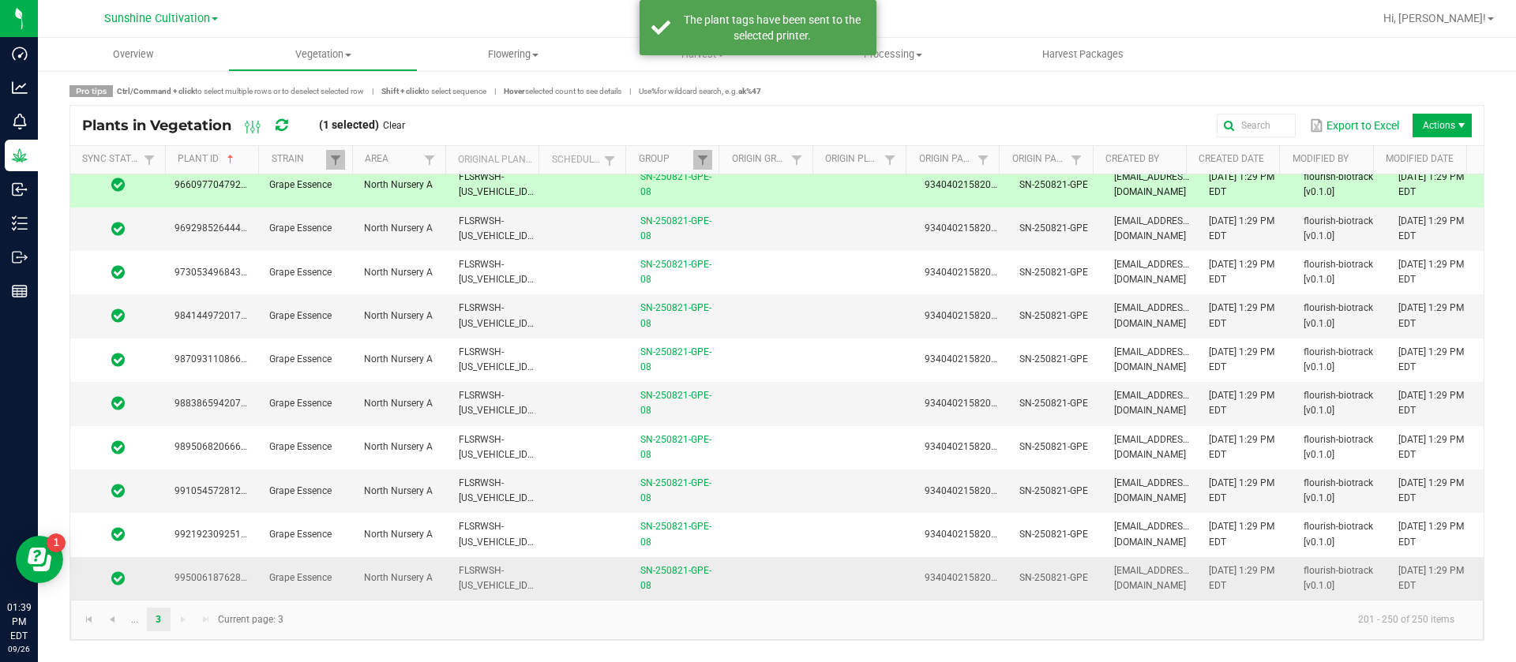
click at [459, 575] on span "FLSRWSH-STR86304000000563" at bounding box center [546, 578] width 174 height 26
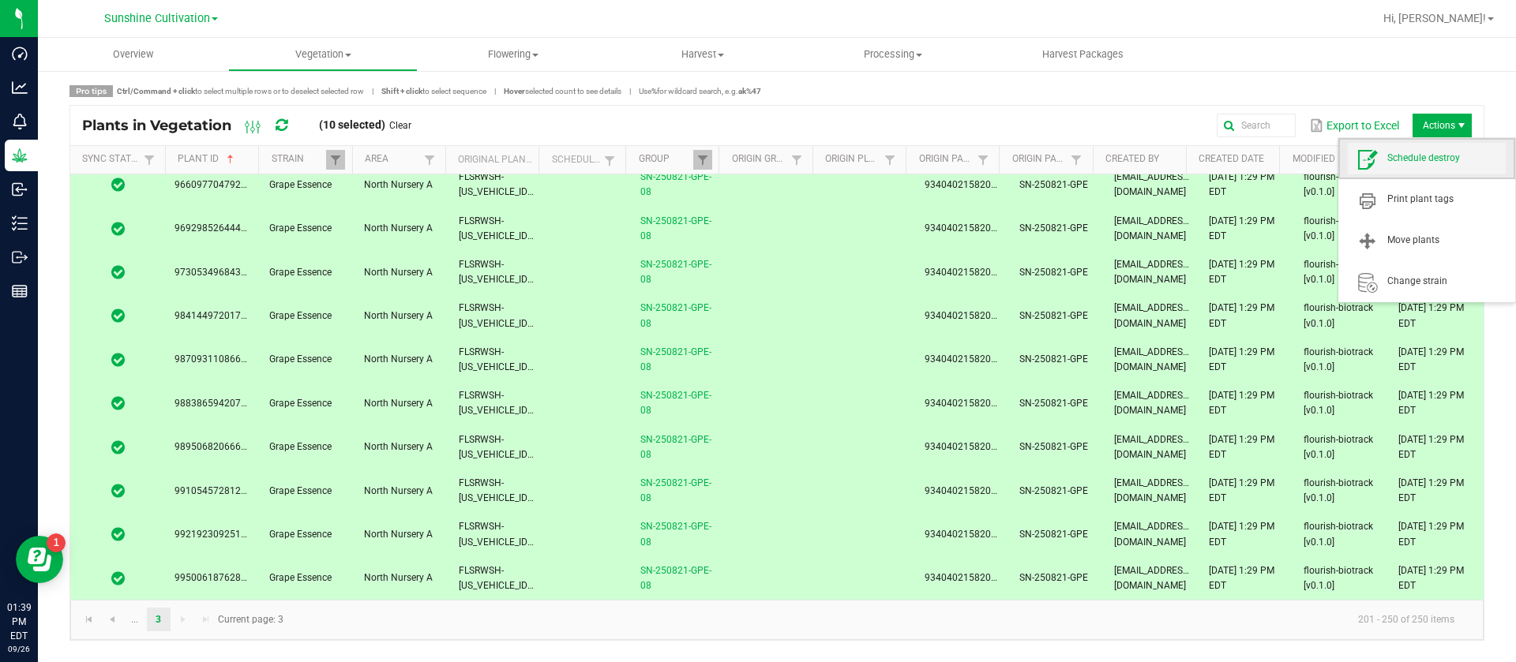
click at [1431, 158] on span "Schedule destroy" at bounding box center [1446, 158] width 118 height 13
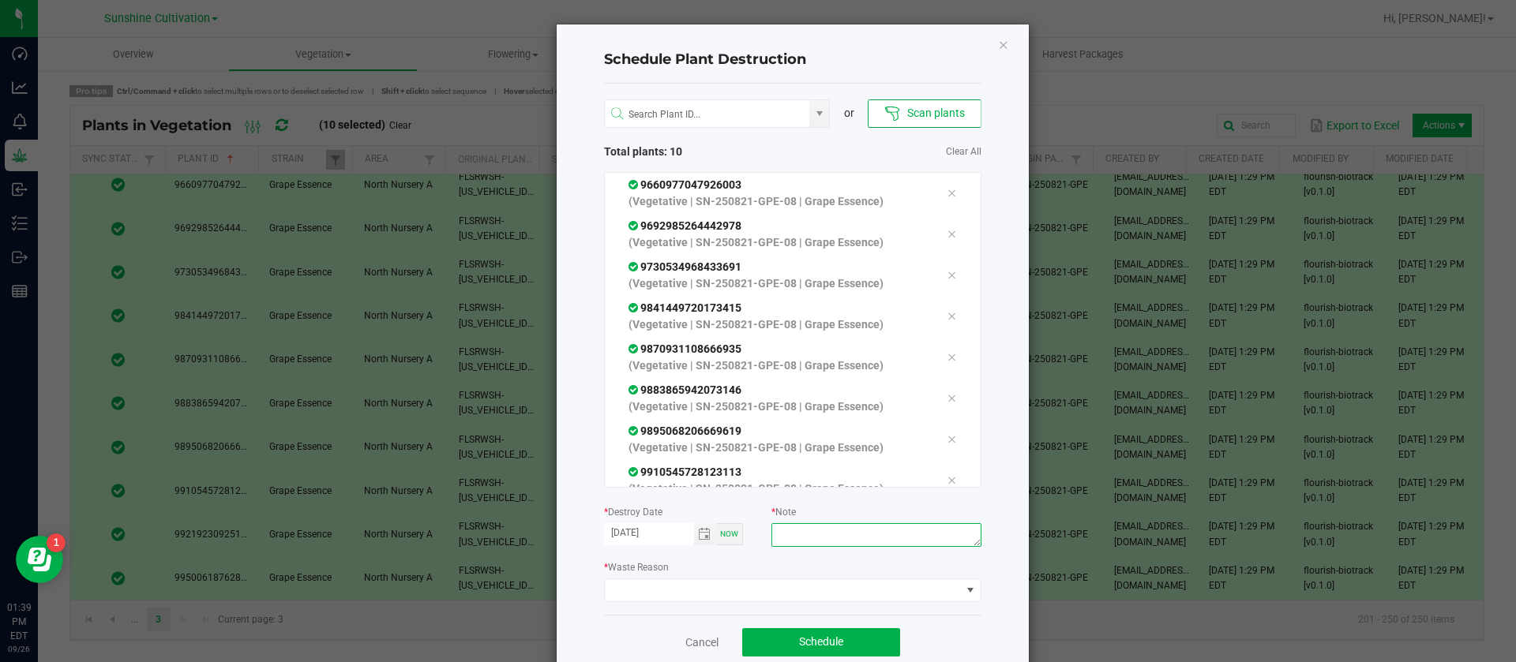
click at [837, 533] on textarea at bounding box center [875, 535] width 209 height 24
type textarea "waste"
click at [767, 581] on span at bounding box center [783, 590] width 356 height 22
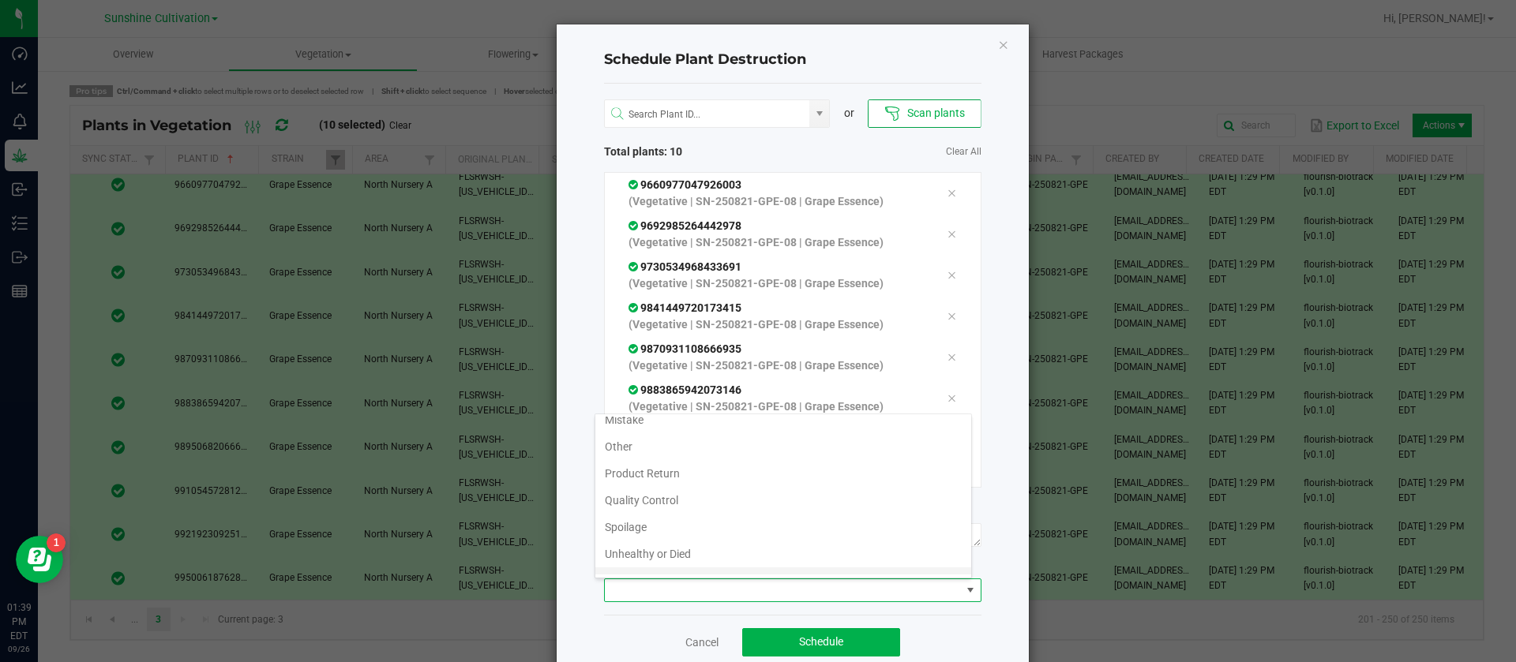
scroll to position [57, 0]
click at [633, 571] on li "Waste" at bounding box center [783, 561] width 376 height 27
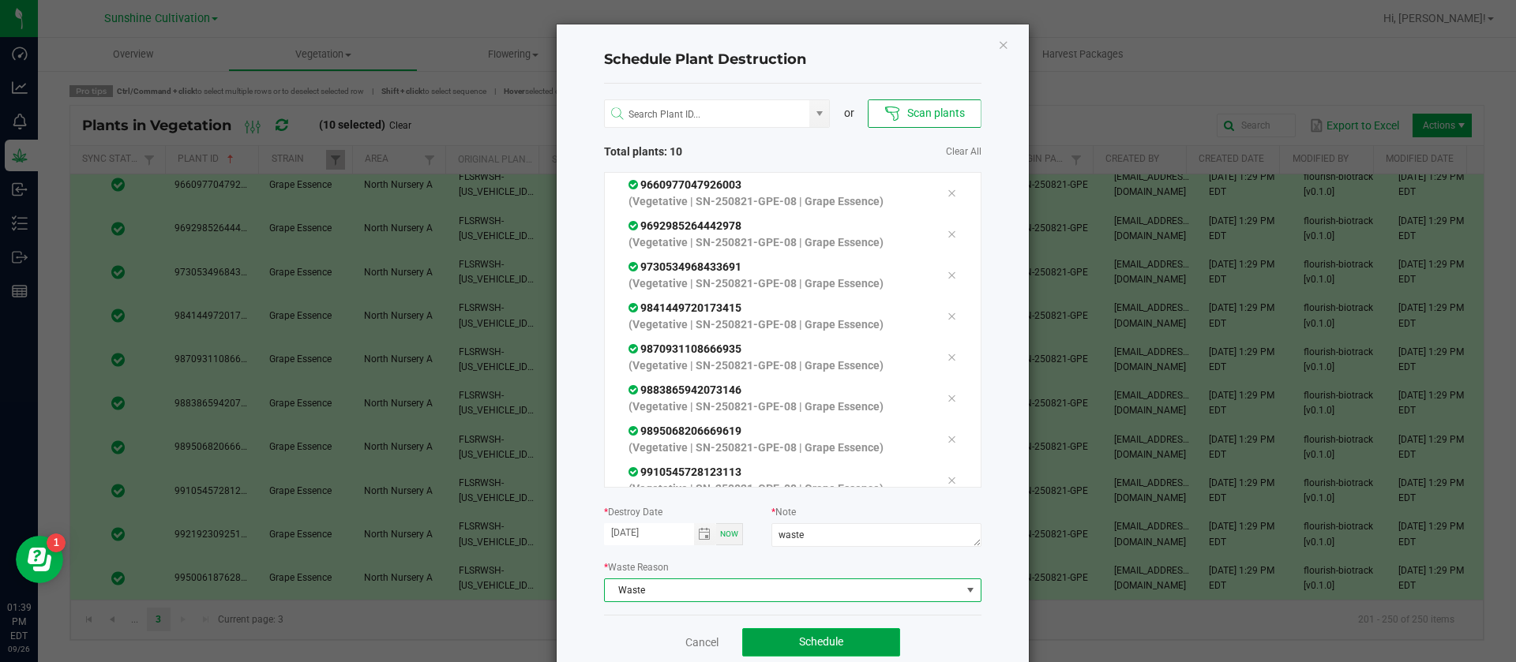
click at [799, 636] on span "Schedule" at bounding box center [821, 641] width 44 height 13
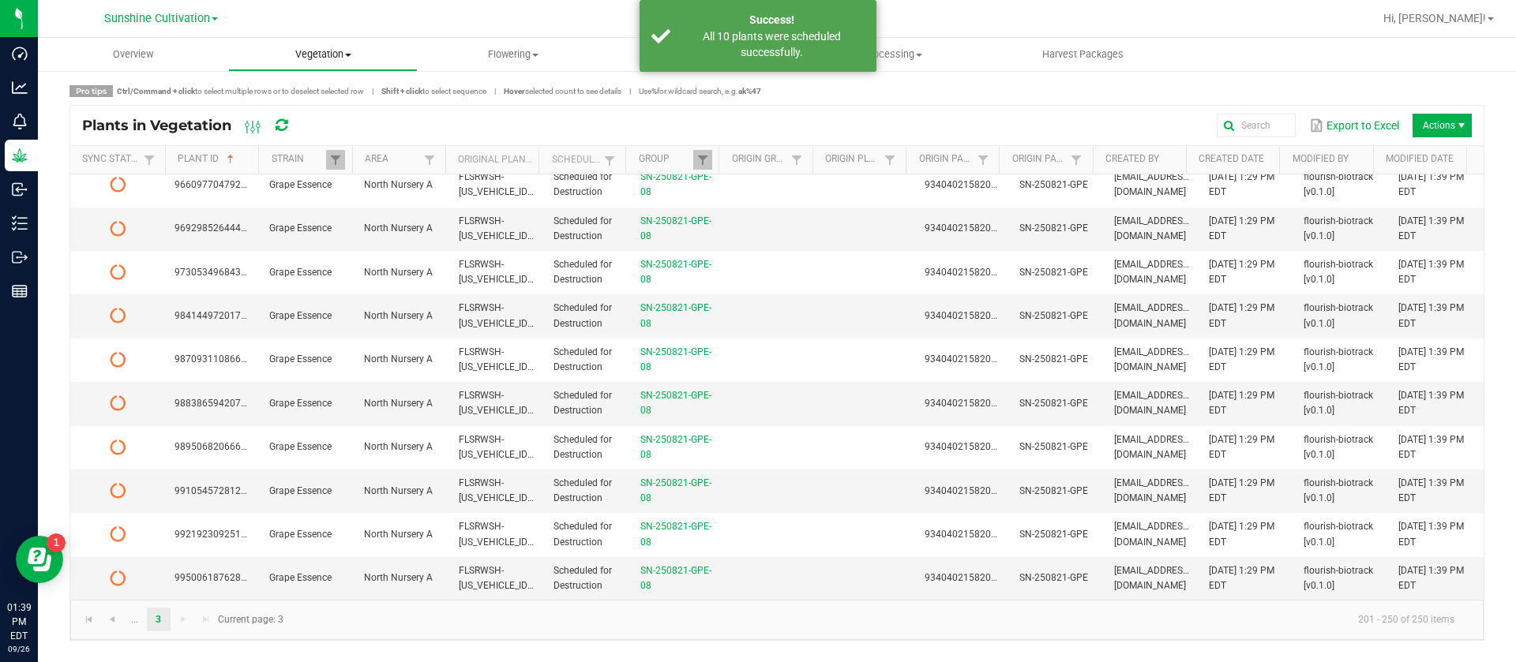
click at [338, 67] on uib-tab-heading "Vegetation Veg groups Veg plants Mother groups Mother plants Apply to plants Cr…" at bounding box center [323, 55] width 189 height 32
click at [326, 131] on span "Mother groups" at bounding box center [287, 132] width 118 height 13
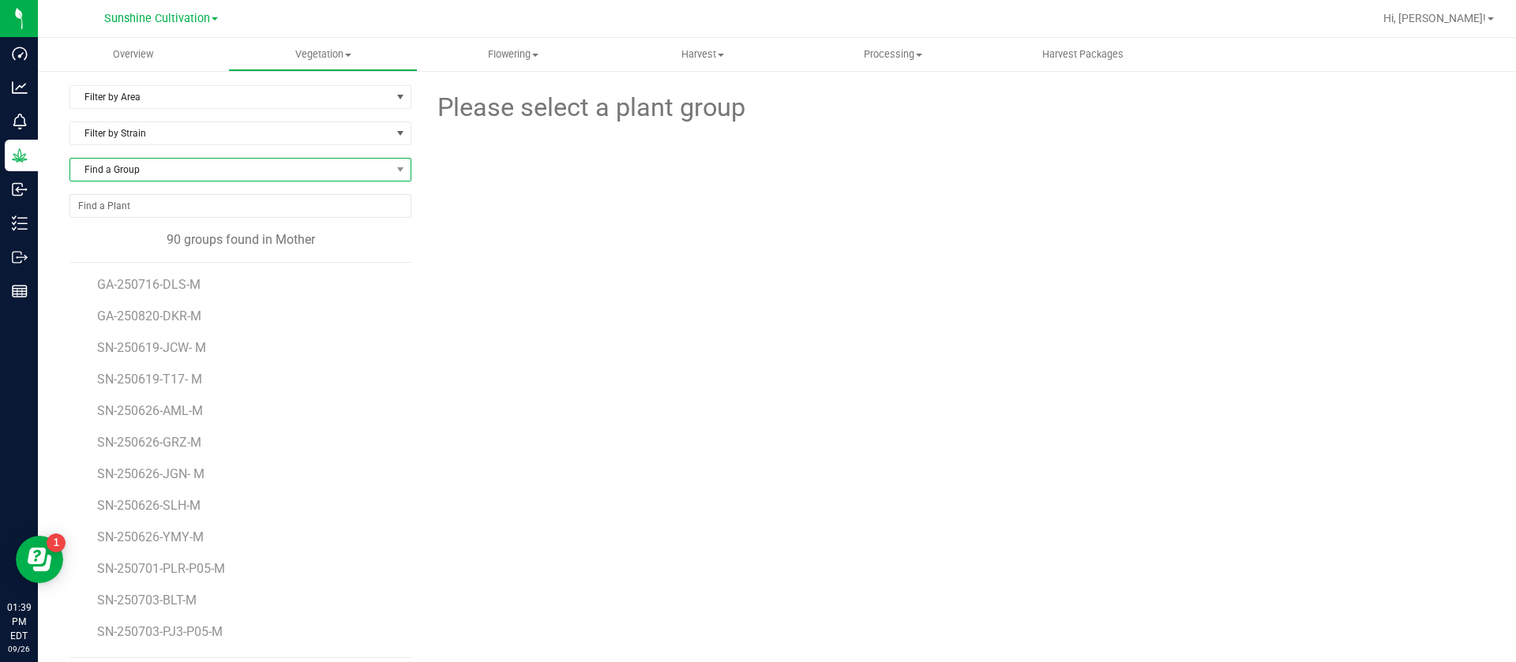
click at [208, 172] on span "Find a Group" at bounding box center [230, 170] width 320 height 22
type input "ymy"
click at [309, 44] on uib-tab-heading "Vegetation Veg groups Veg plants Mother groups Mother plants Apply to plants Cr…" at bounding box center [323, 55] width 189 height 32
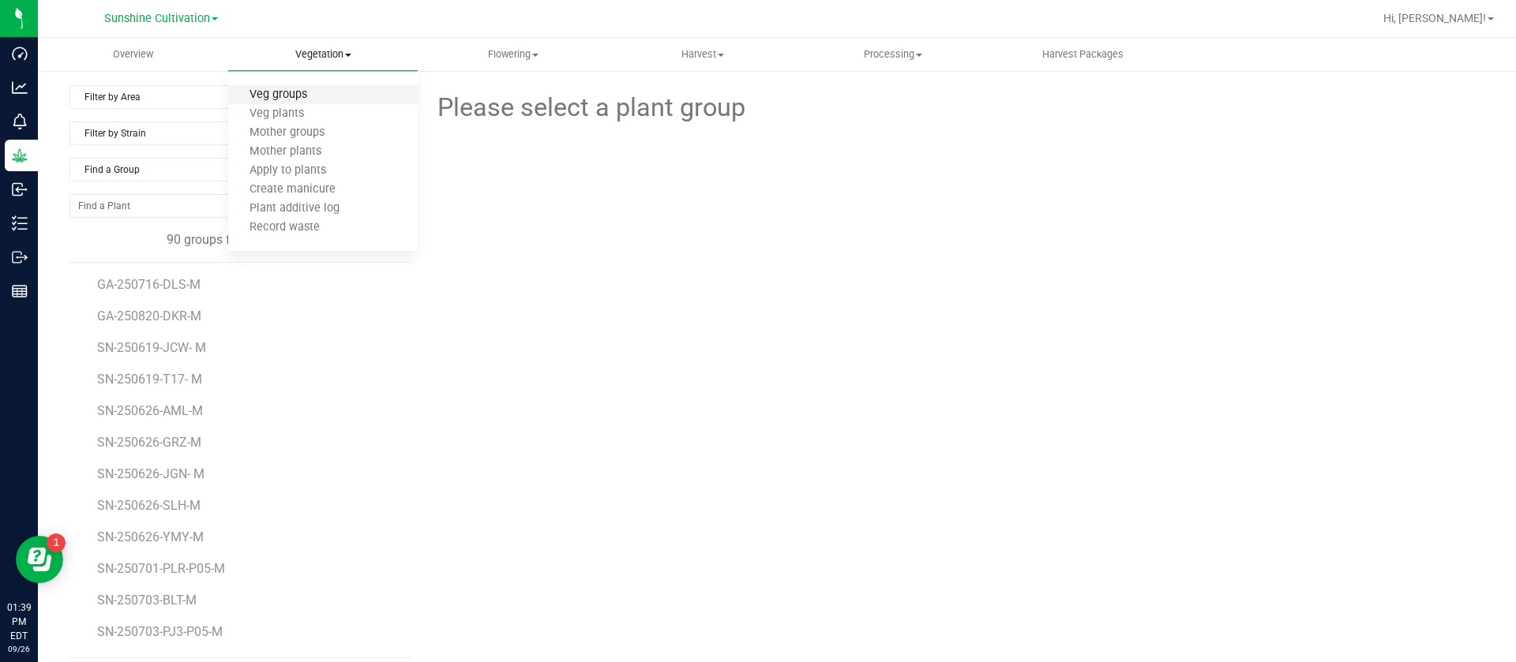
click at [295, 92] on span "Veg groups" at bounding box center [278, 94] width 100 height 13
click at [133, 95] on span "Filter by Area" at bounding box center [230, 97] width 320 height 22
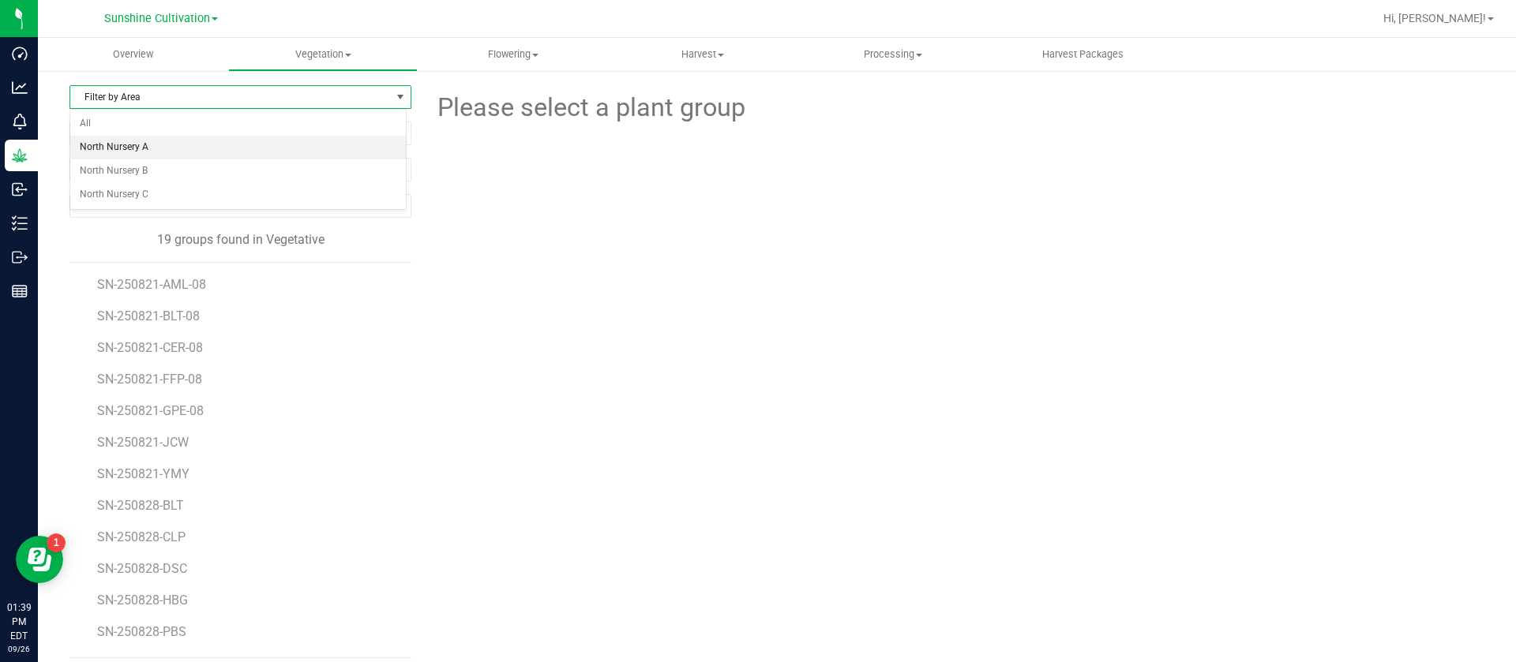
click at [144, 143] on li "North Nursery A" at bounding box center [237, 148] width 335 height 24
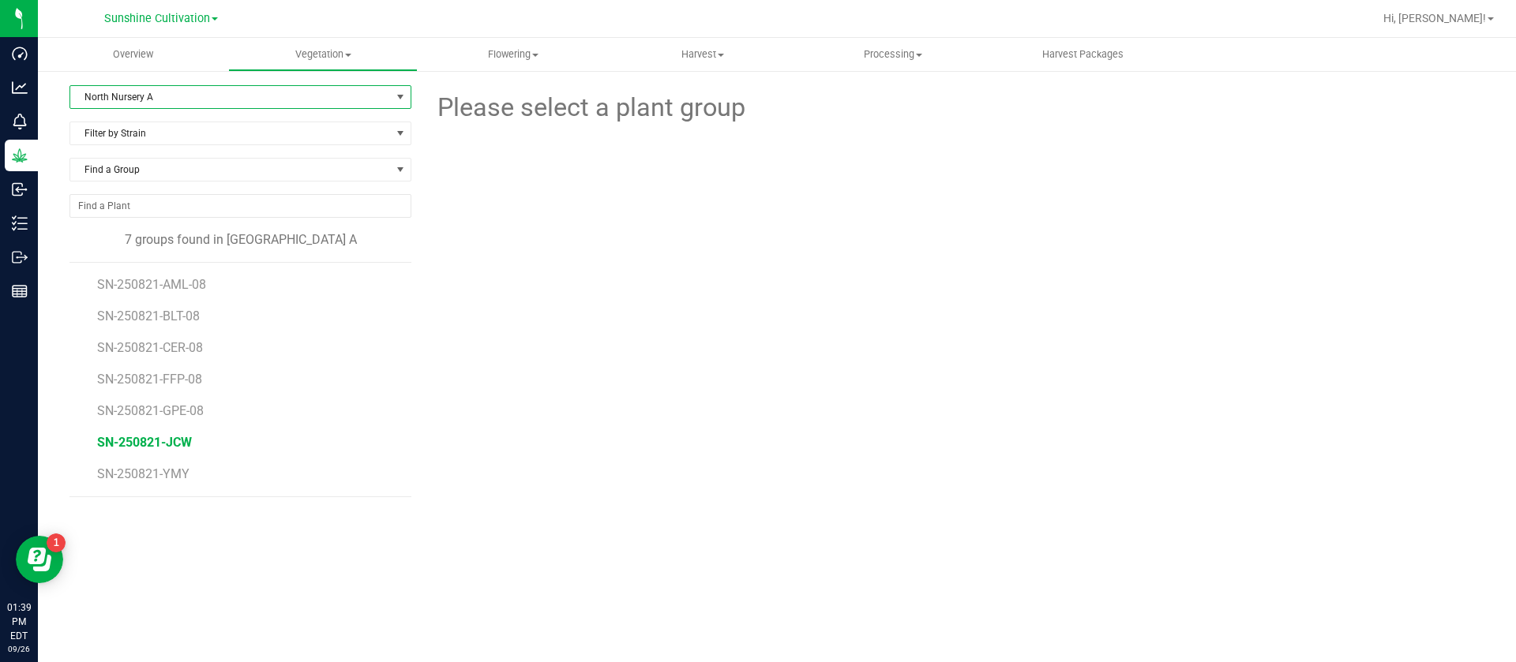
click at [174, 444] on span "SN-250821-JCW" at bounding box center [144, 442] width 95 height 15
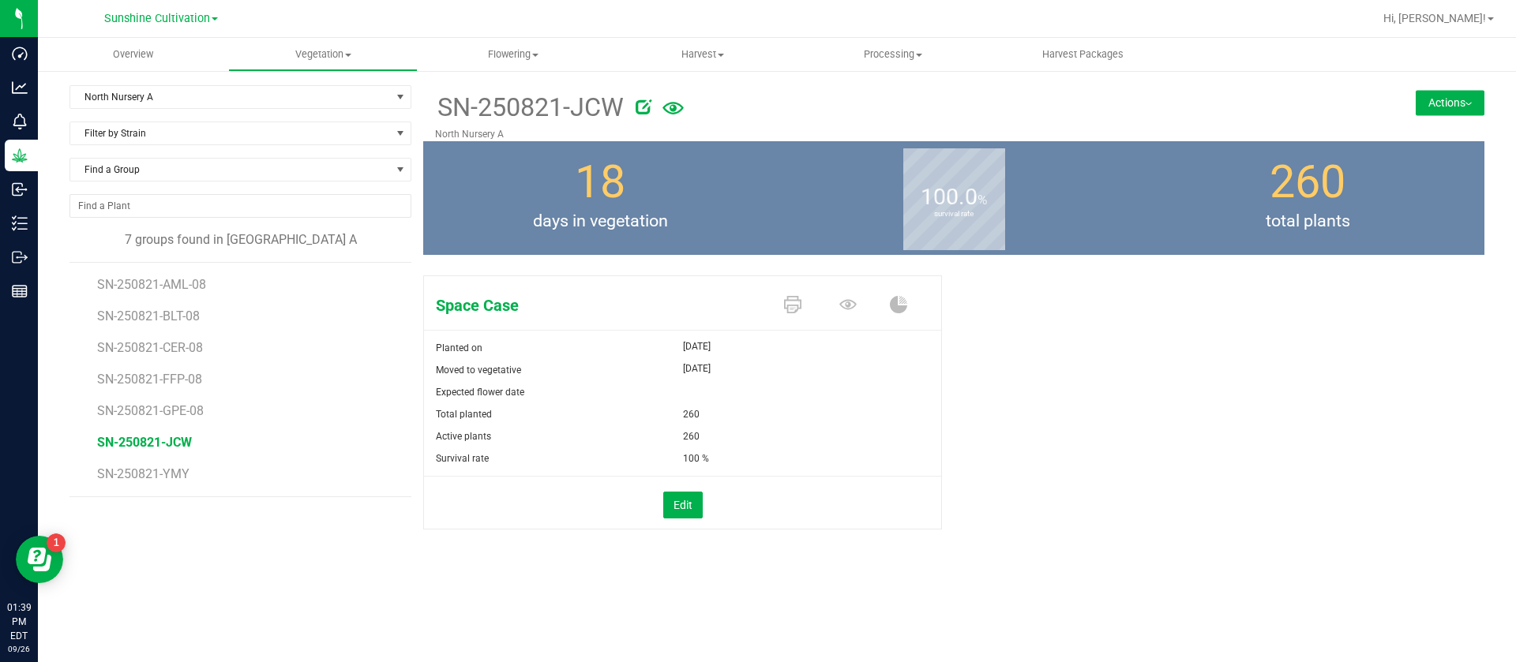
click at [641, 100] on icon at bounding box center [643, 107] width 16 height 16
click at [608, 111] on input "SN-250821-JCW" at bounding box center [803, 108] width 737 height 24
type input "SN-250821-JCW-08"
click at [844, 305] on icon at bounding box center [847, 304] width 17 height 17
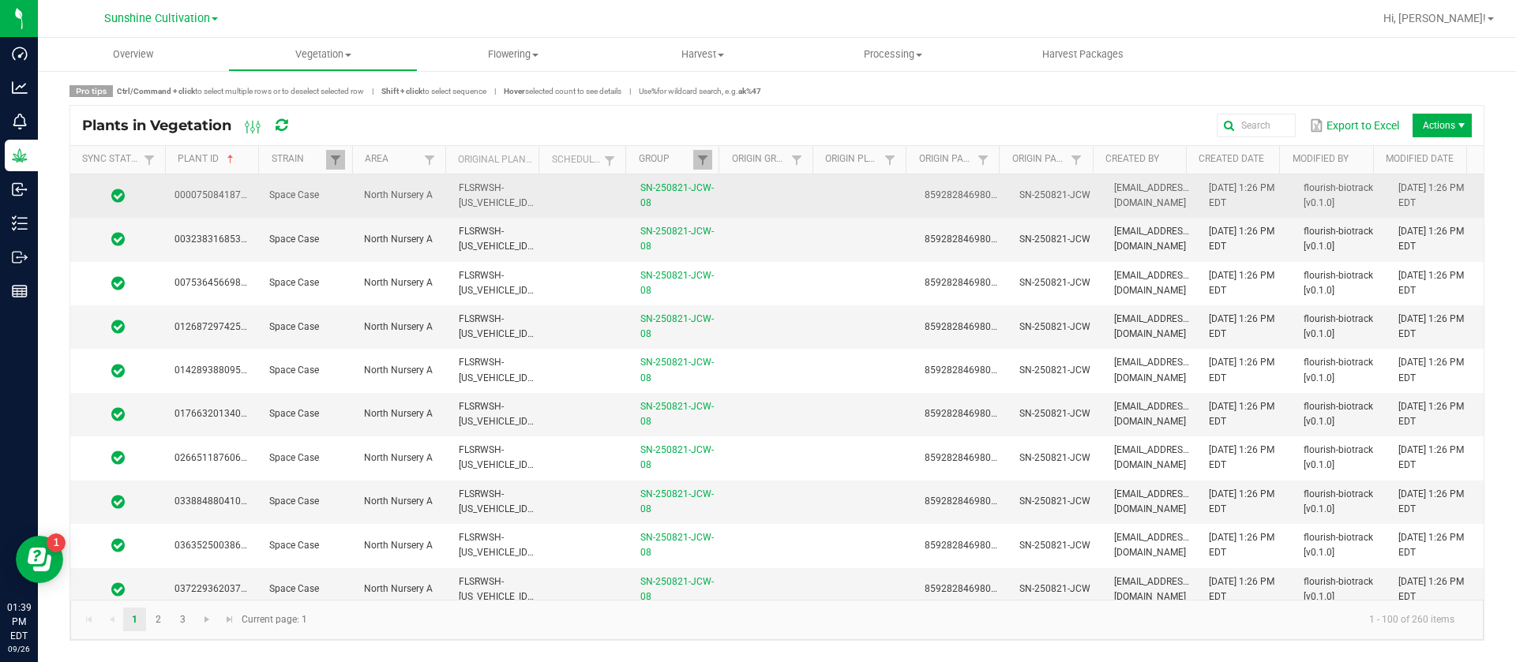
click at [770, 202] on td at bounding box center [772, 195] width 95 height 43
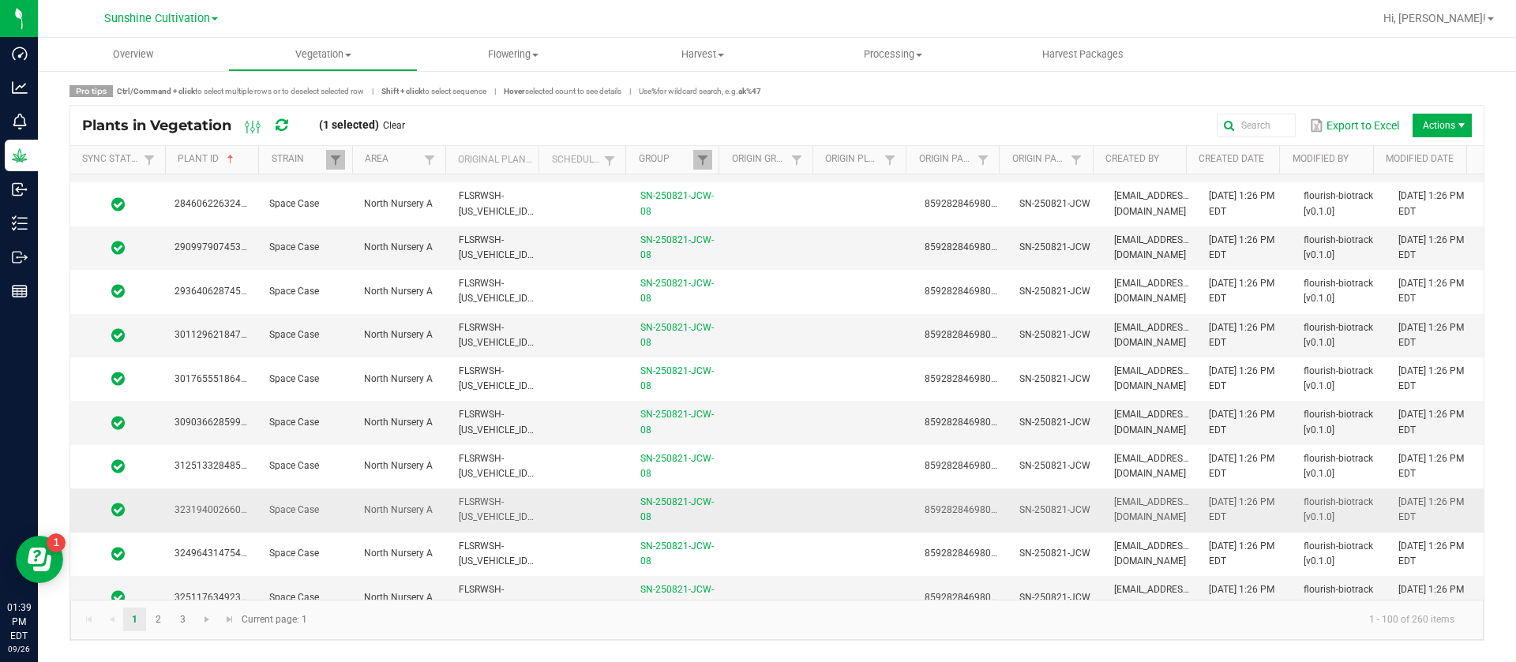
scroll to position [3947, 0]
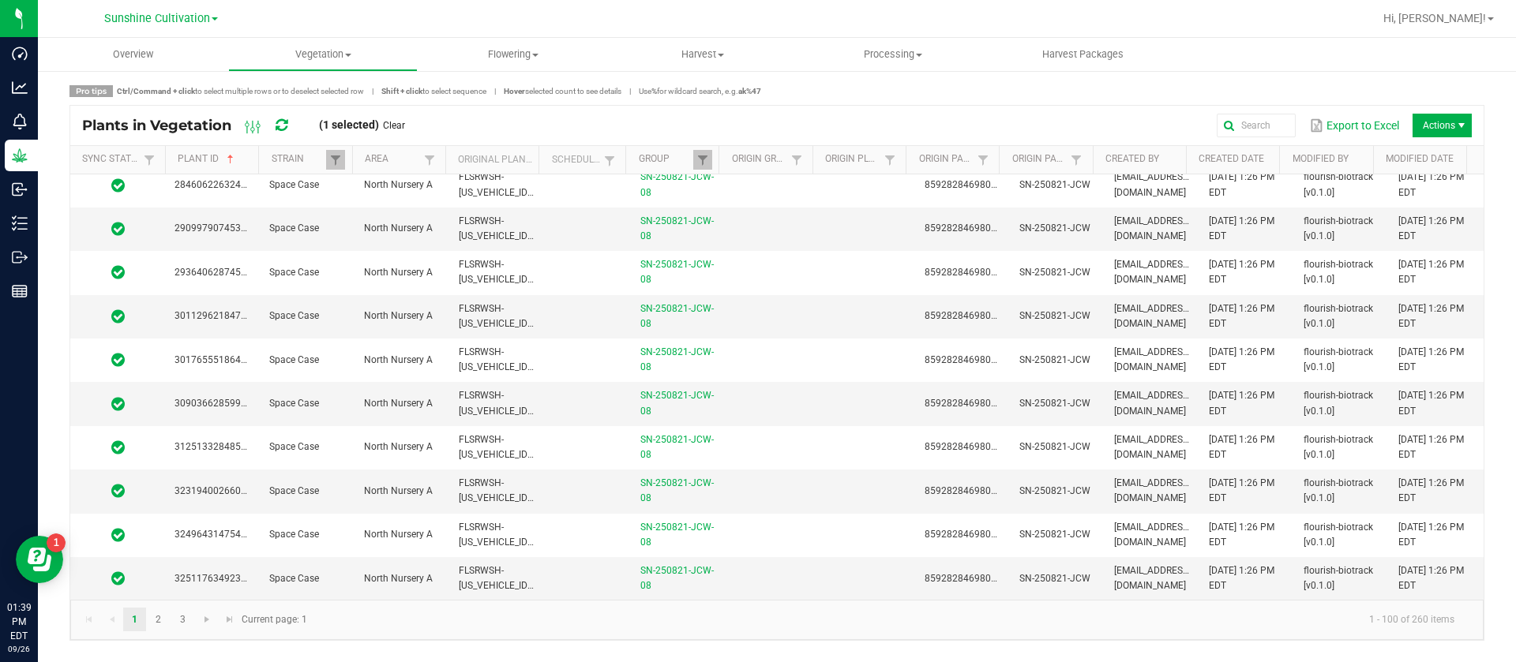
click at [755, 600] on kendo-pager "1 2 3 1 - 100 of 260 items Current page: 1" at bounding box center [776, 620] width 1413 height 40
click at [765, 571] on td at bounding box center [772, 578] width 95 height 43
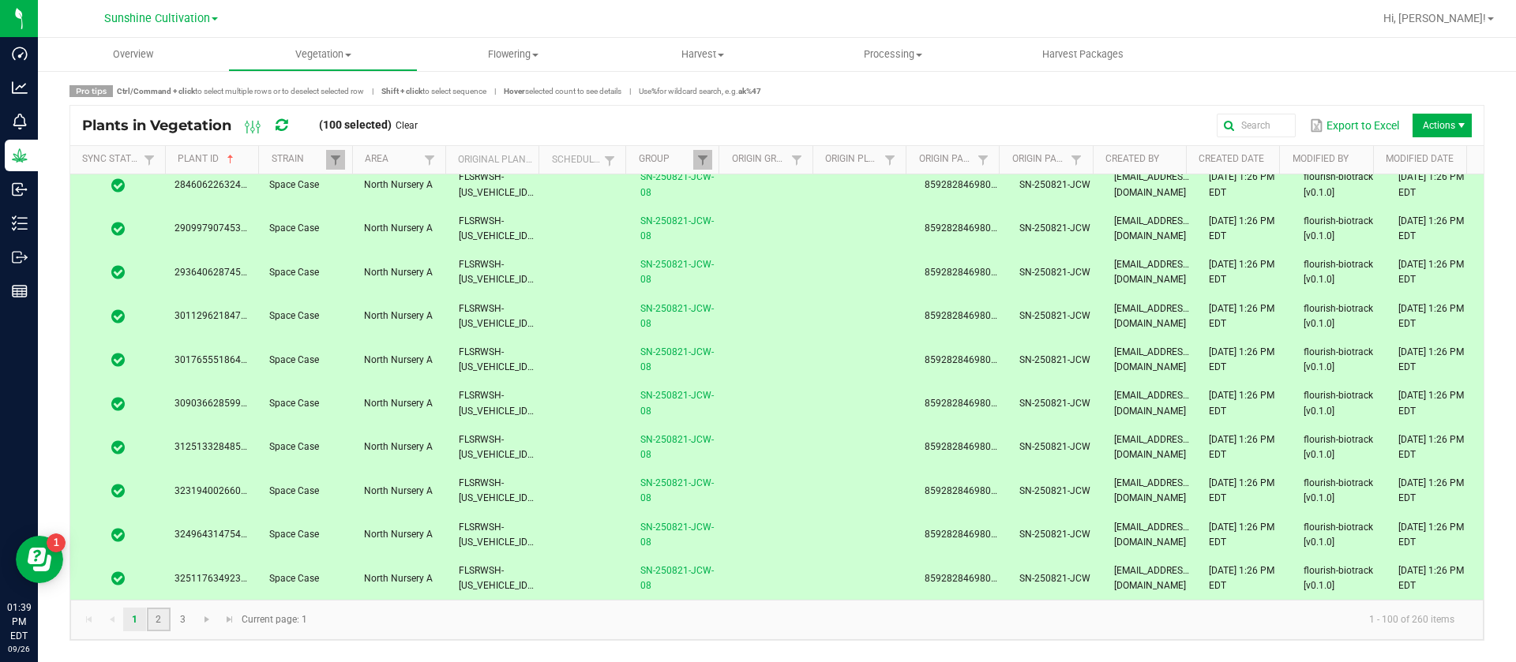
click at [166, 618] on link "2" at bounding box center [158, 620] width 23 height 24
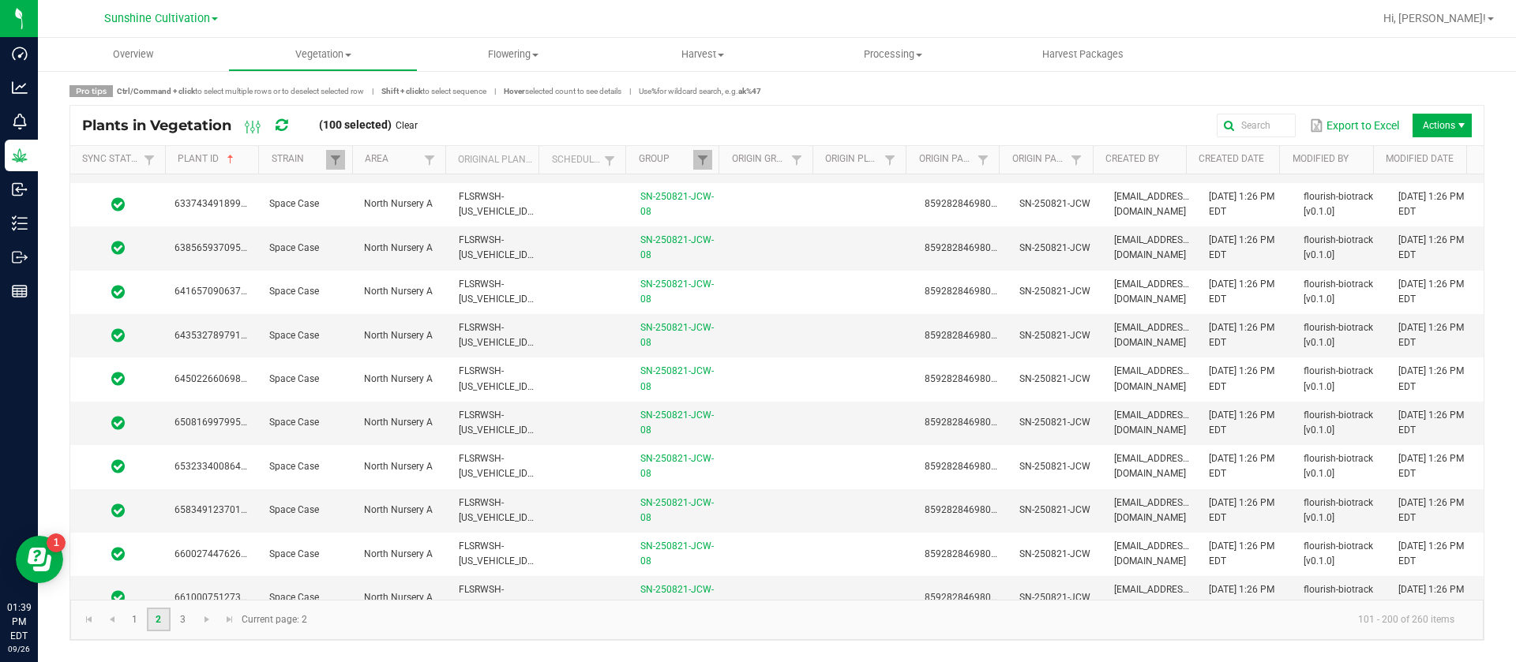
scroll to position [3947, 0]
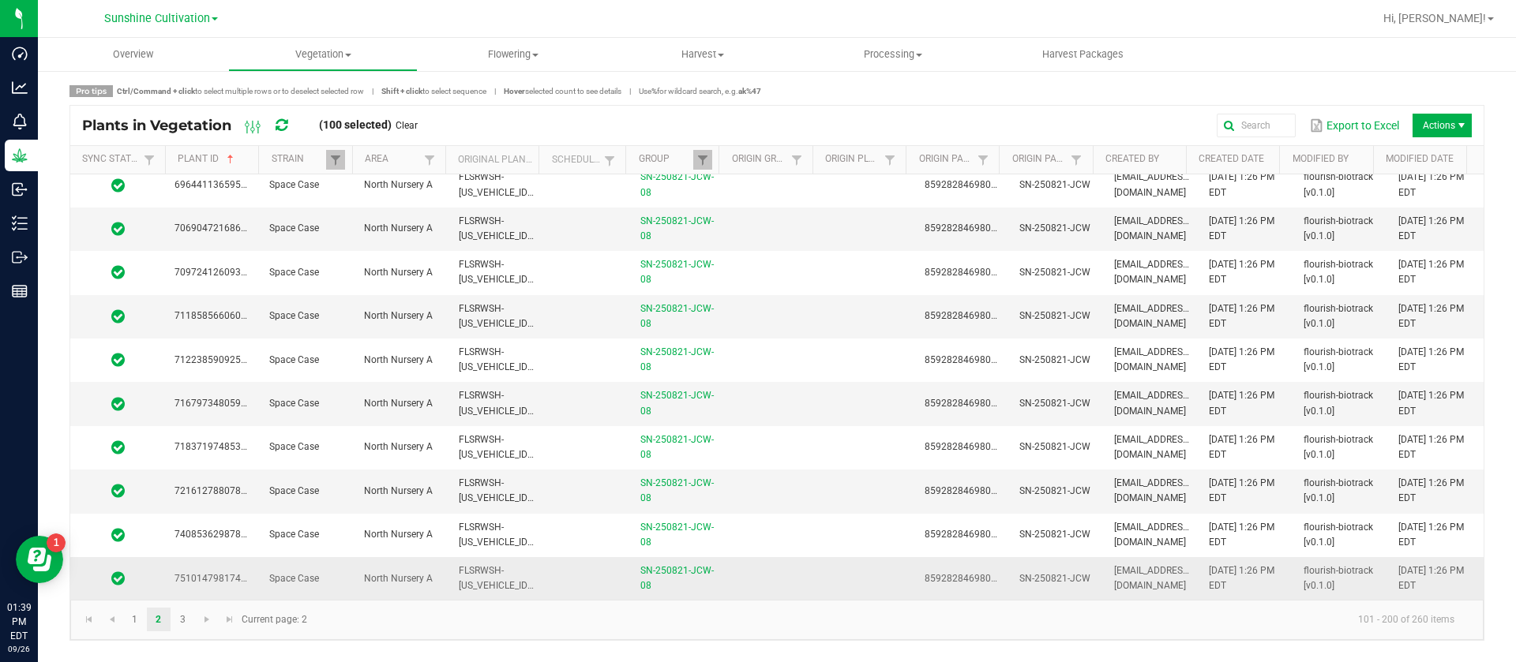
click at [765, 585] on td at bounding box center [772, 578] width 95 height 43
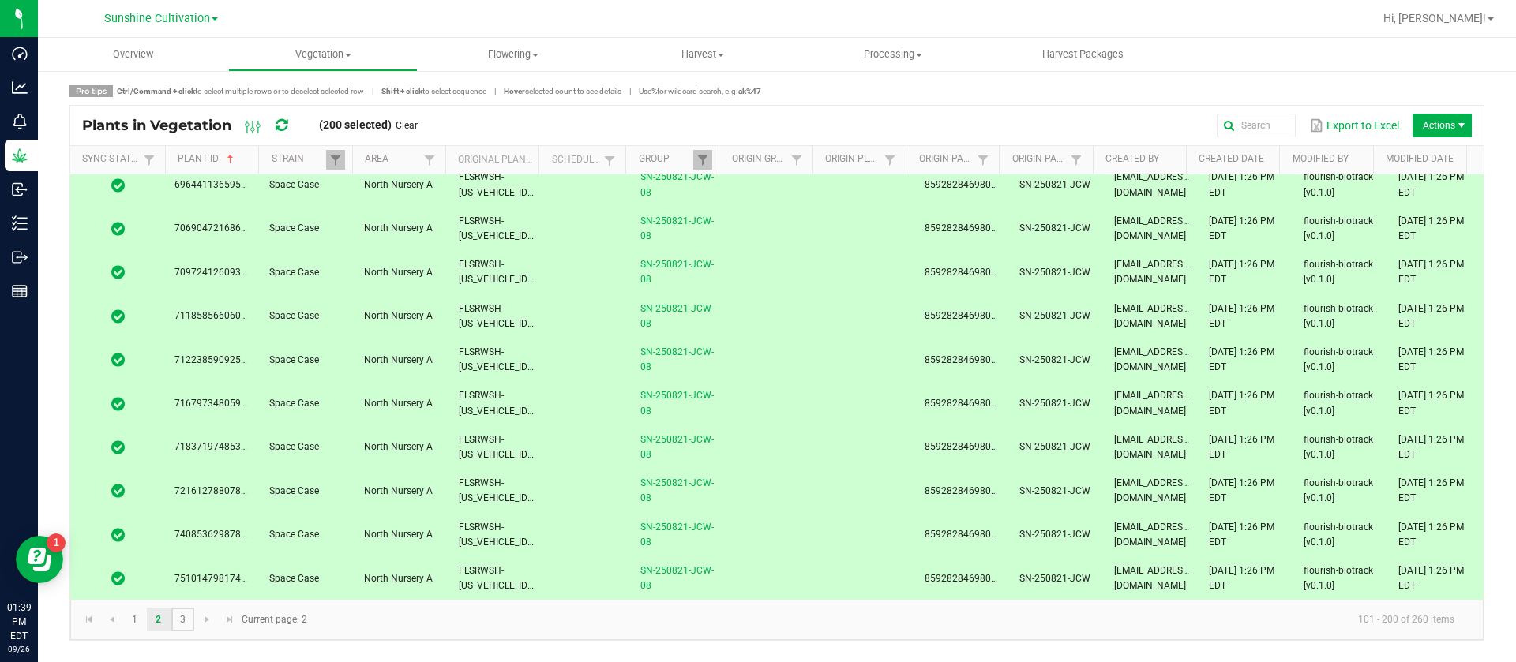
click at [187, 621] on link "3" at bounding box center [182, 620] width 23 height 24
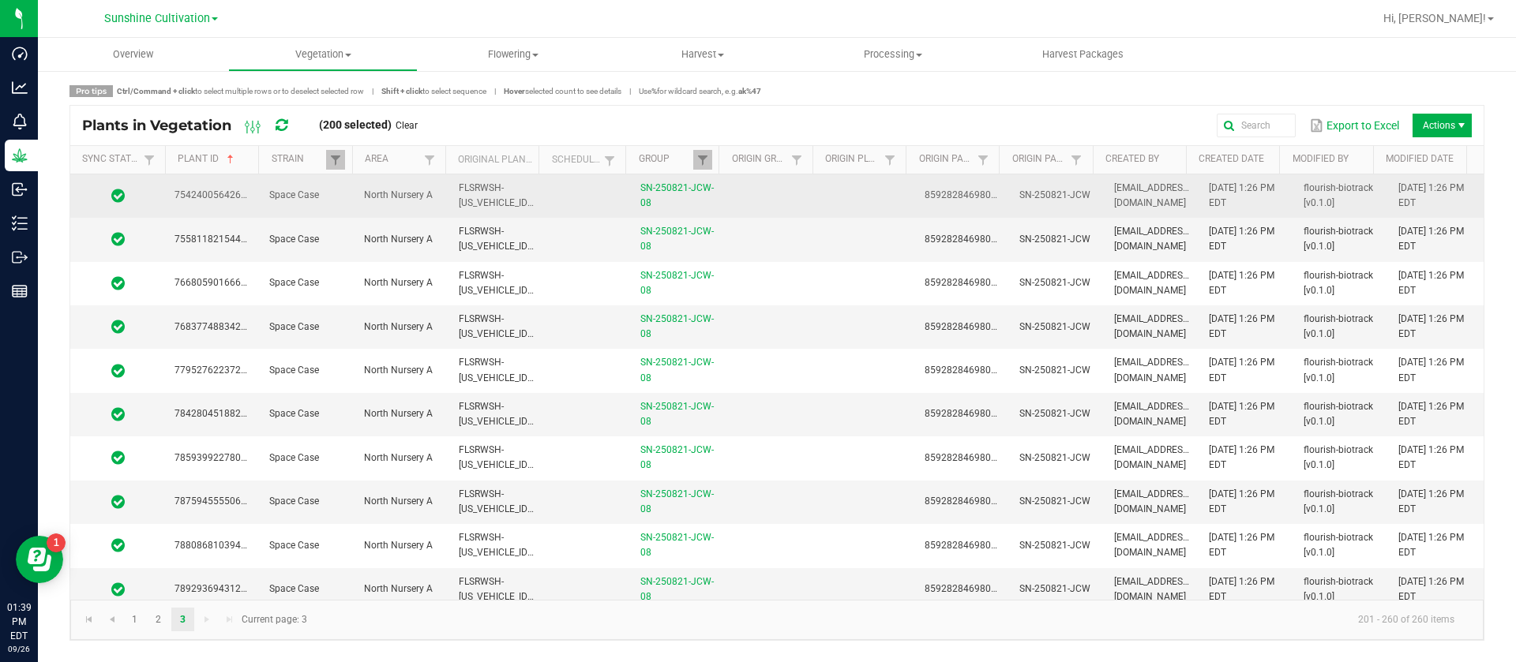
click at [804, 195] on td at bounding box center [772, 195] width 95 height 43
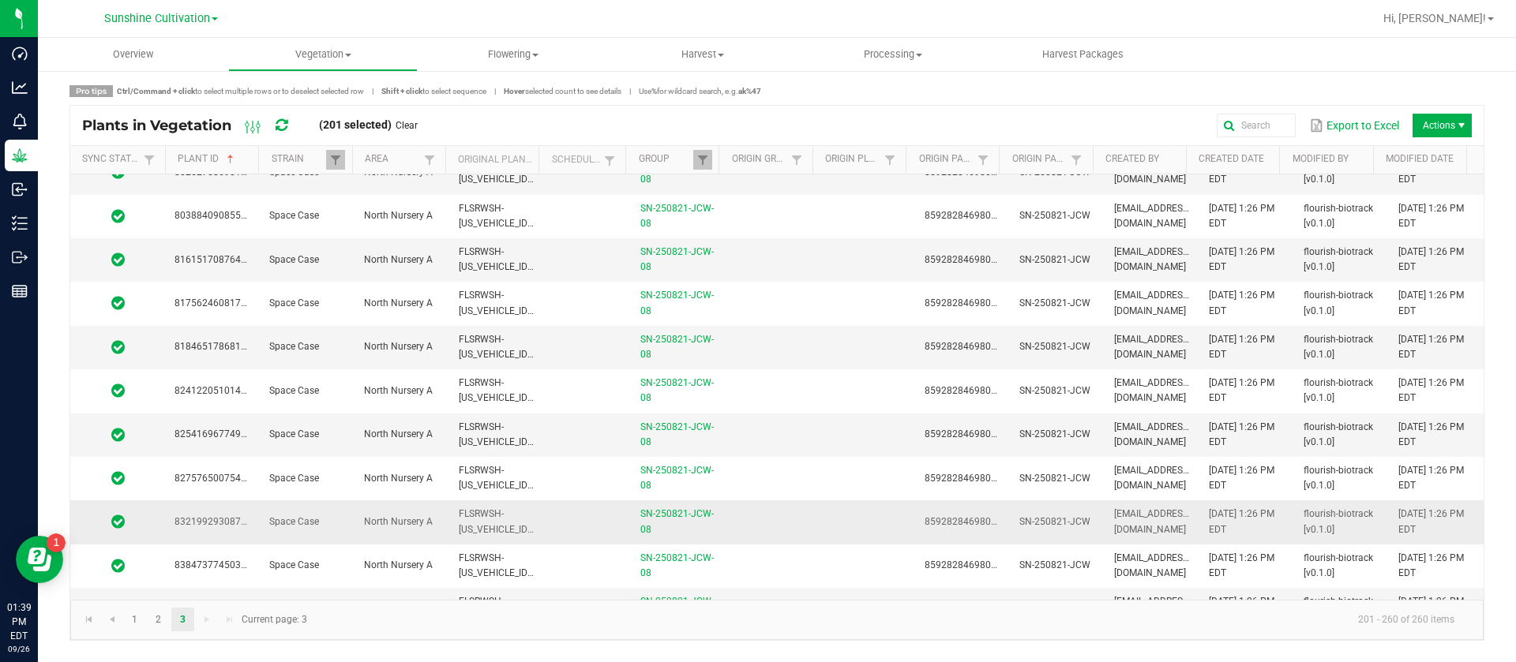
click at [774, 526] on td at bounding box center [772, 521] width 95 height 43
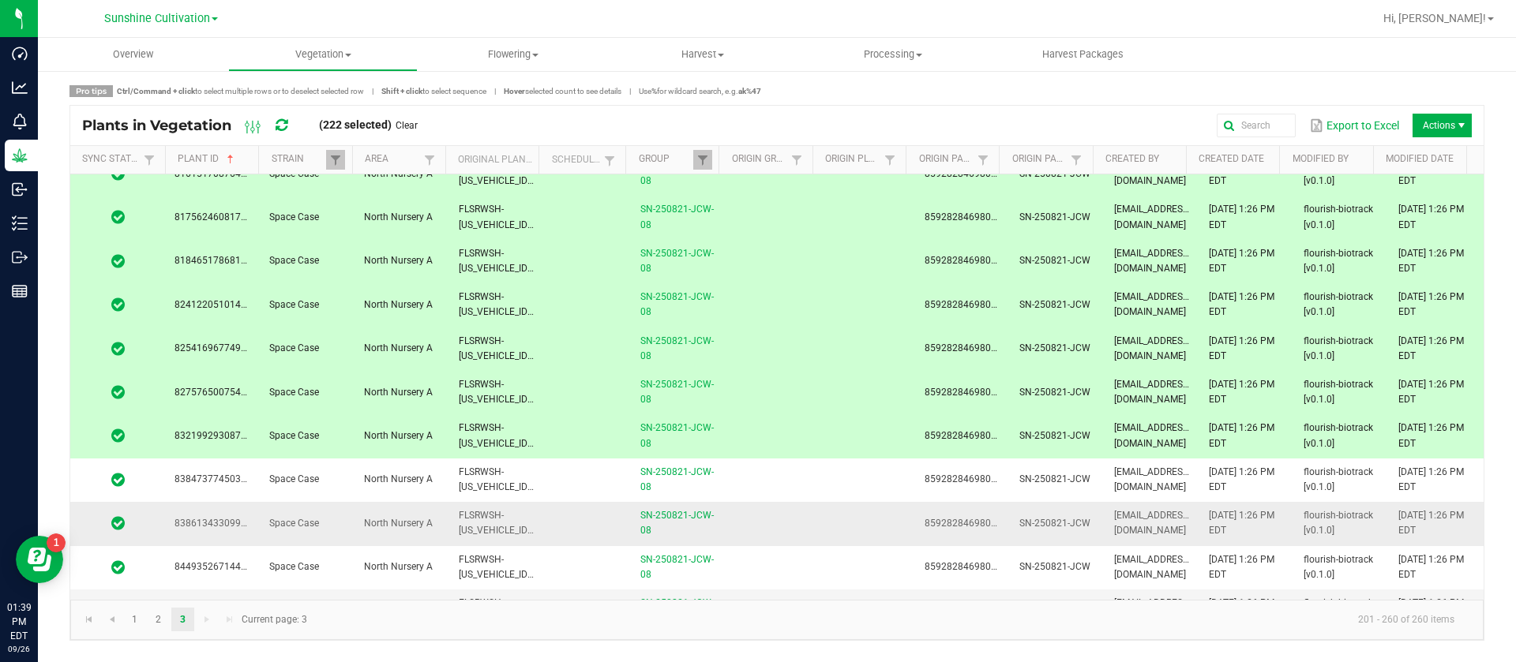
scroll to position [829, 0]
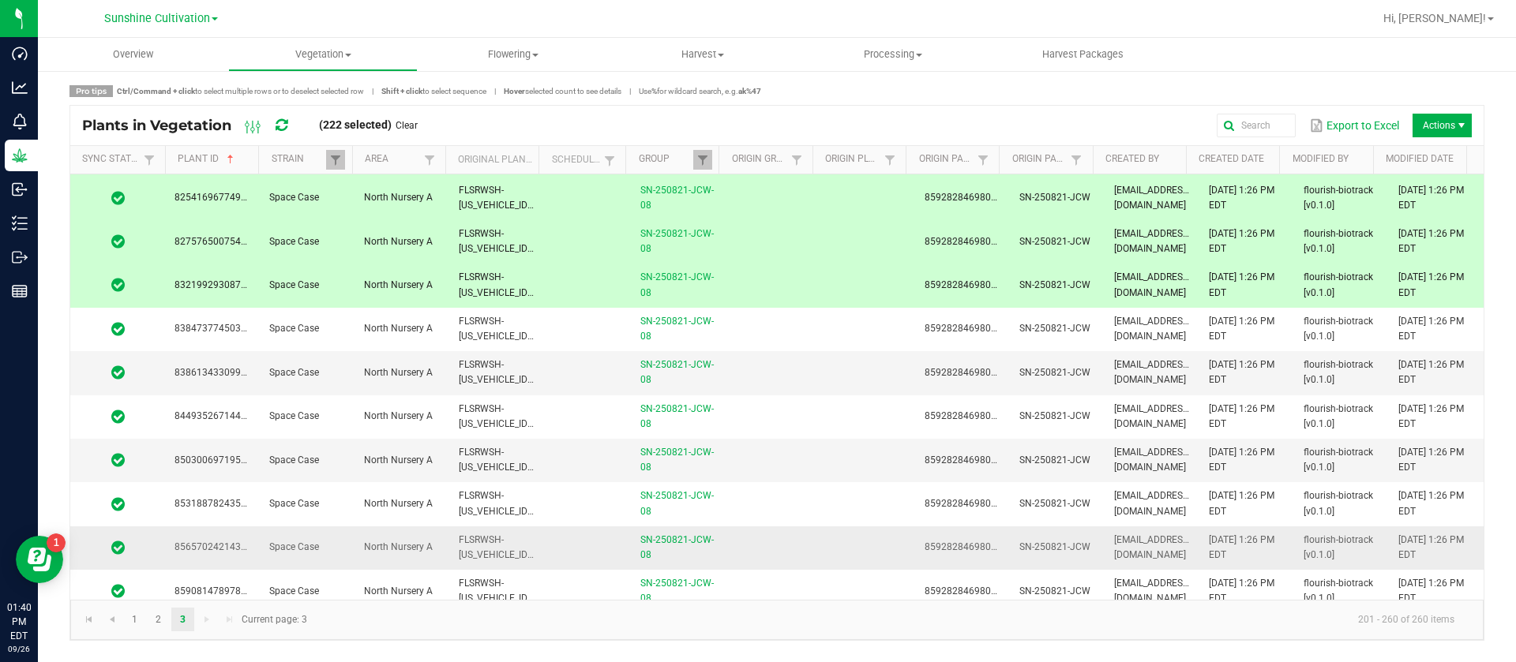
click at [793, 527] on td at bounding box center [772, 548] width 95 height 43
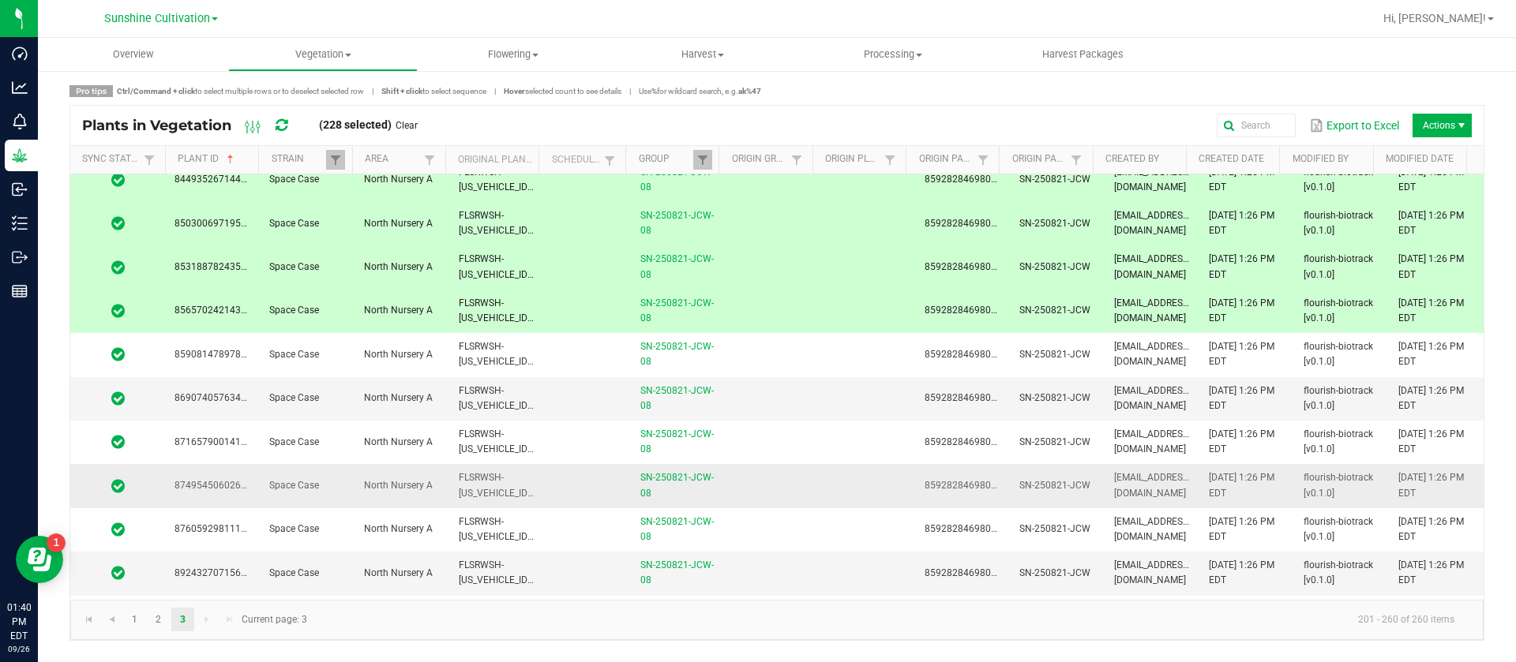
click at [808, 497] on td at bounding box center [772, 485] width 95 height 43
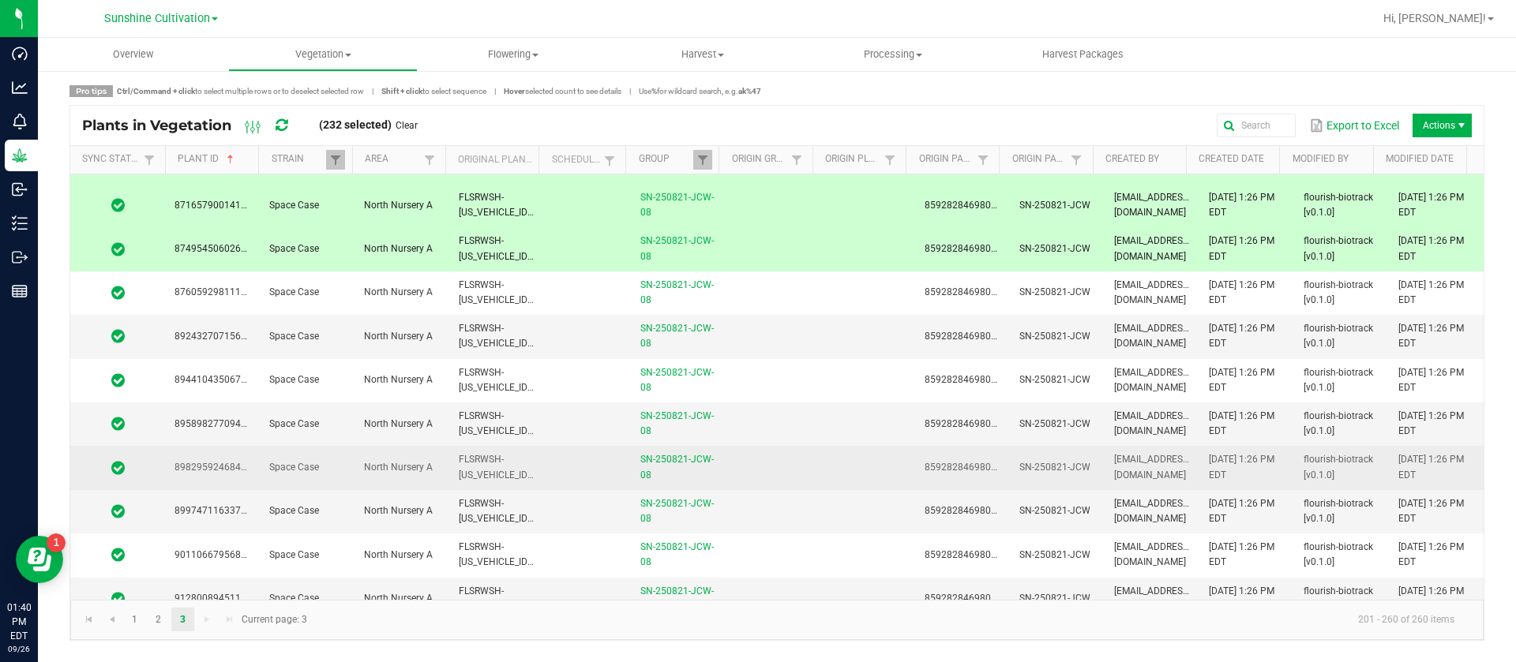
click at [804, 501] on td at bounding box center [772, 511] width 95 height 43
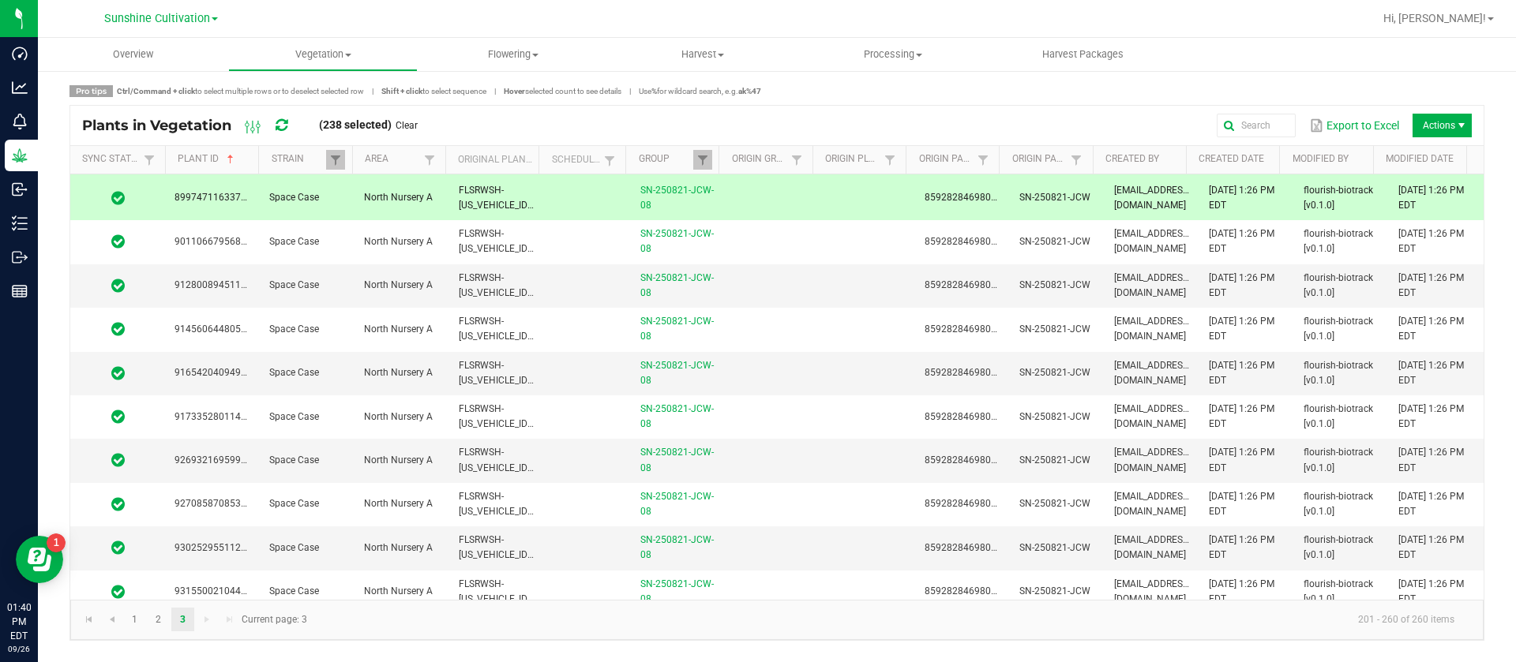
click at [803, 527] on td at bounding box center [772, 548] width 95 height 43
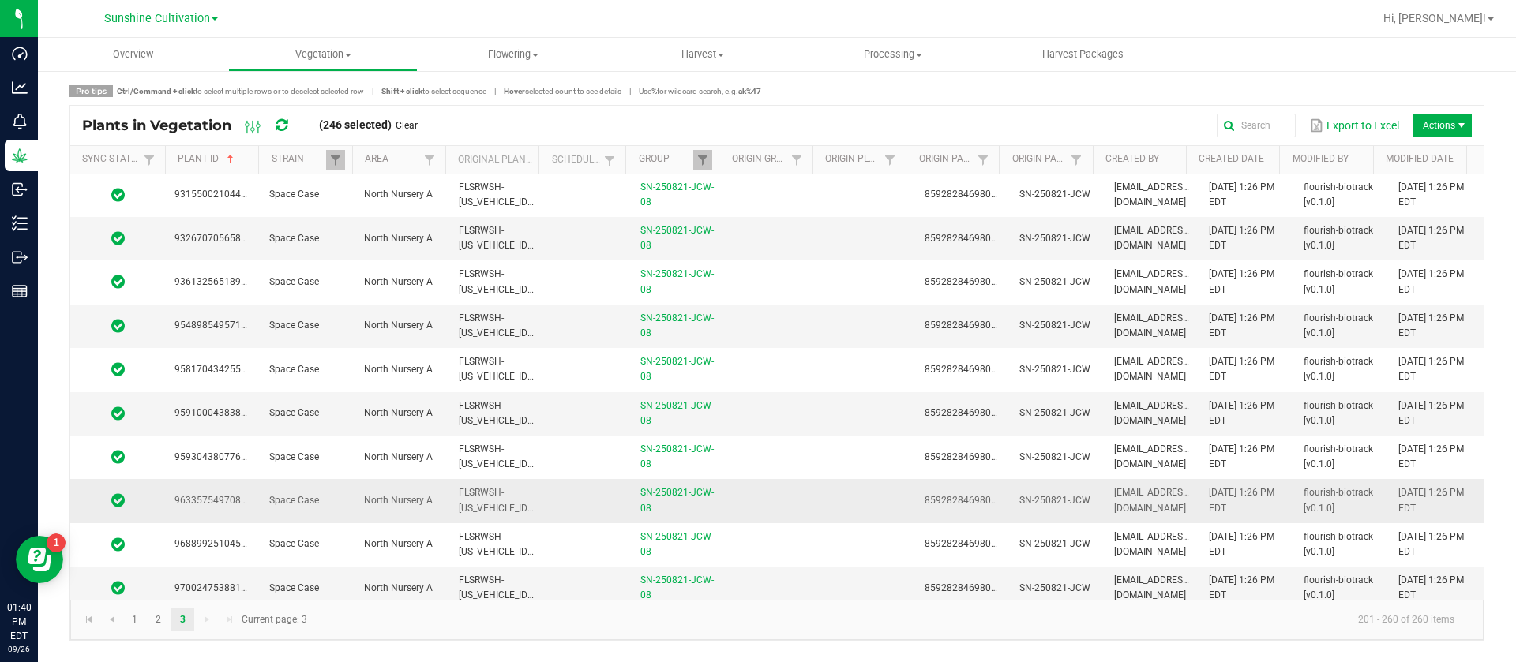
click at [802, 501] on td at bounding box center [772, 500] width 95 height 43
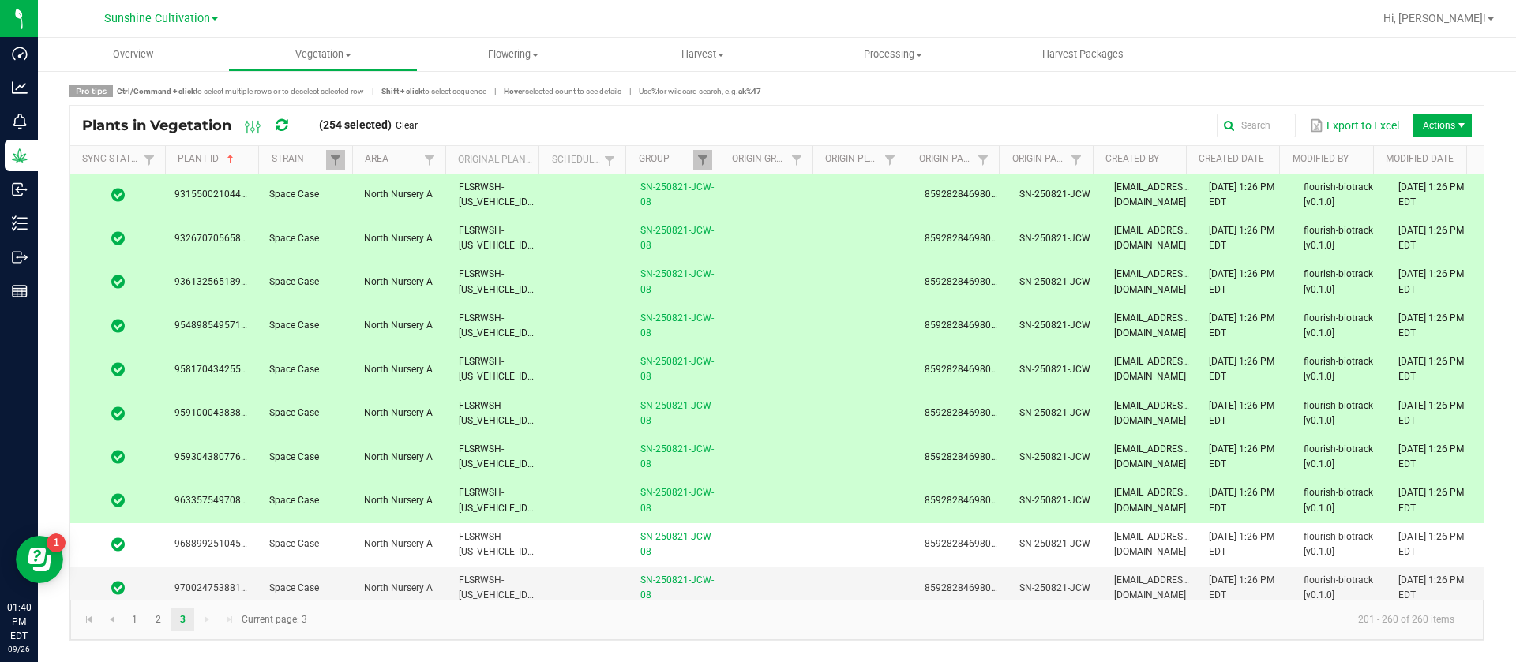
scroll to position [2131, 0]
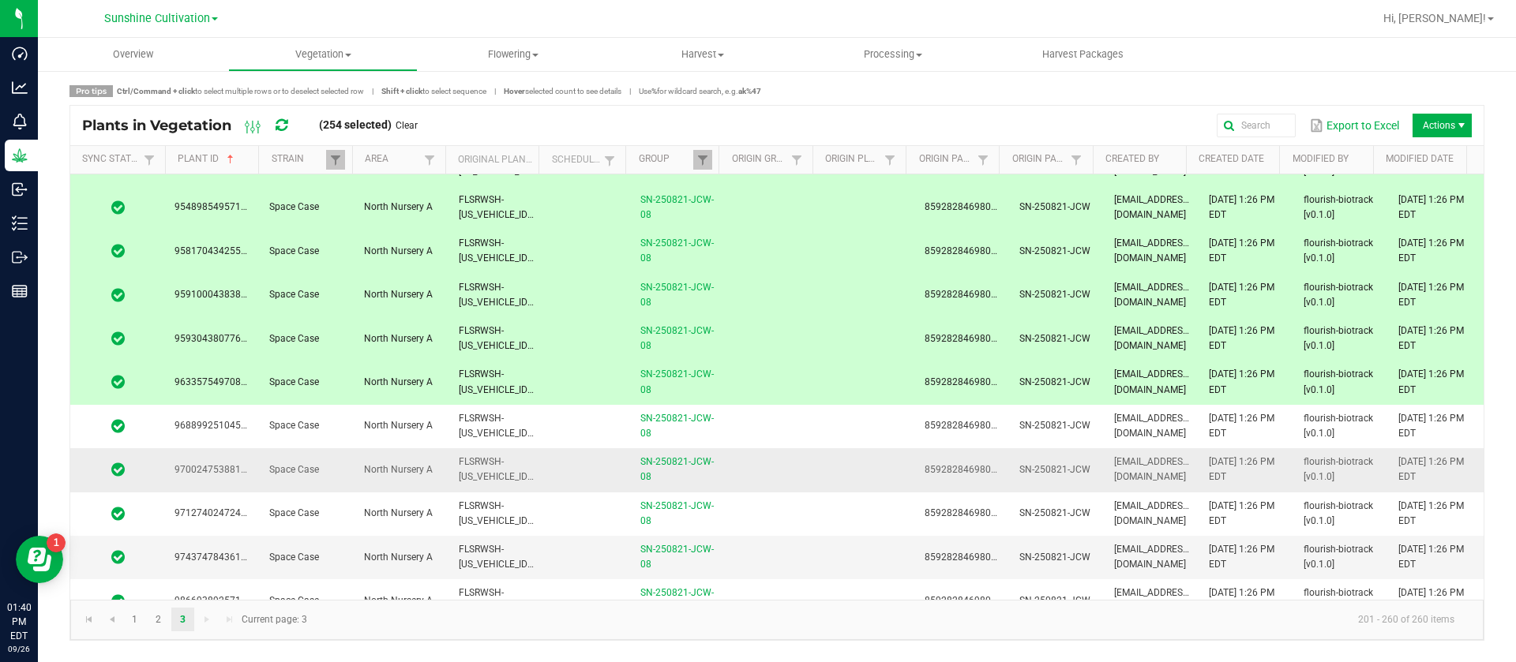
click at [777, 482] on td at bounding box center [772, 469] width 95 height 43
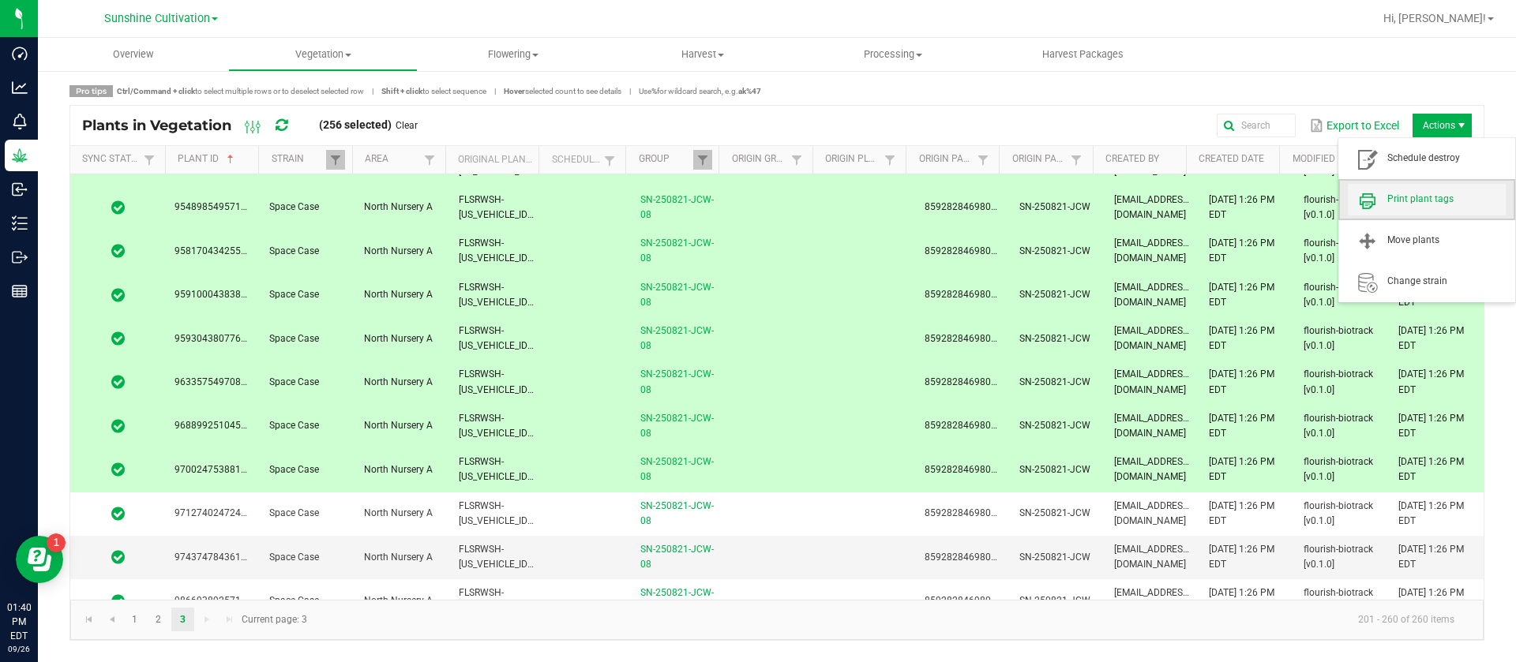
click at [1432, 208] on span "Print plant tags" at bounding box center [1427, 200] width 158 height 32
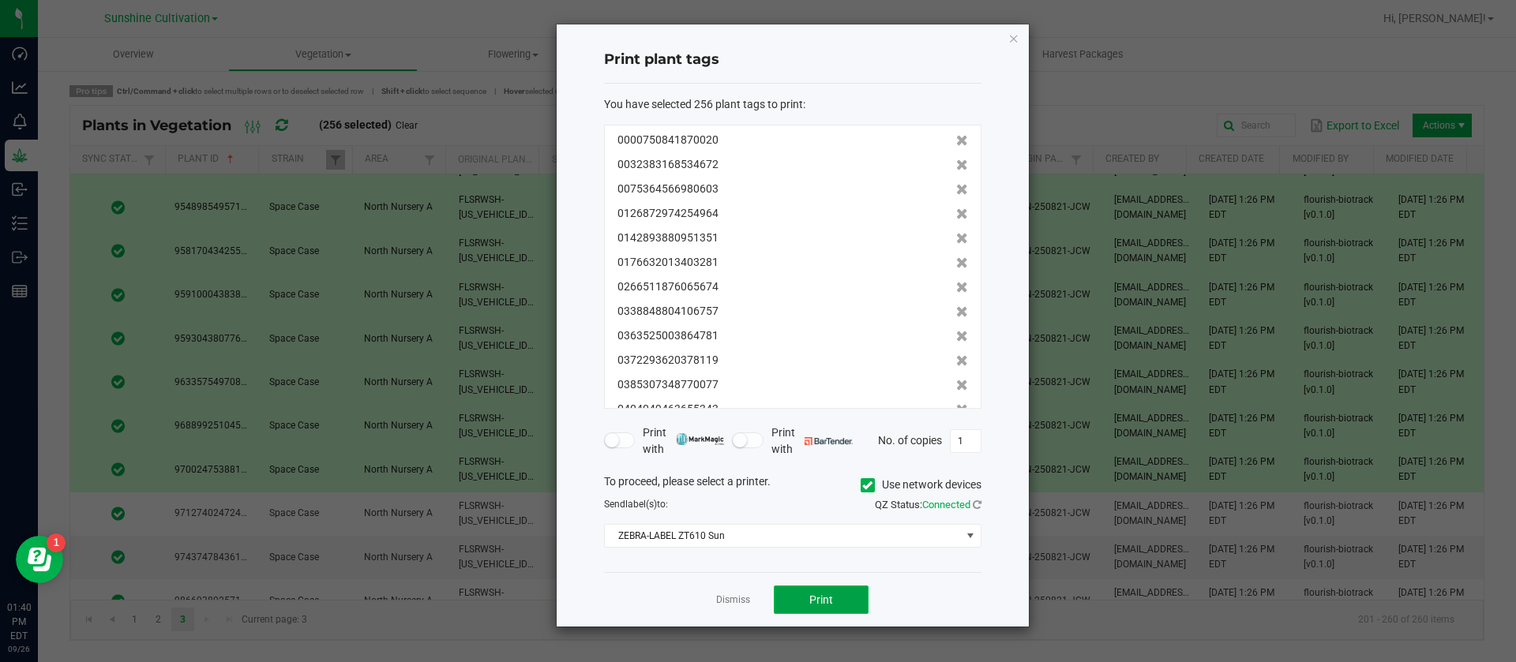
click at [821, 599] on span "Print" at bounding box center [821, 600] width 24 height 13
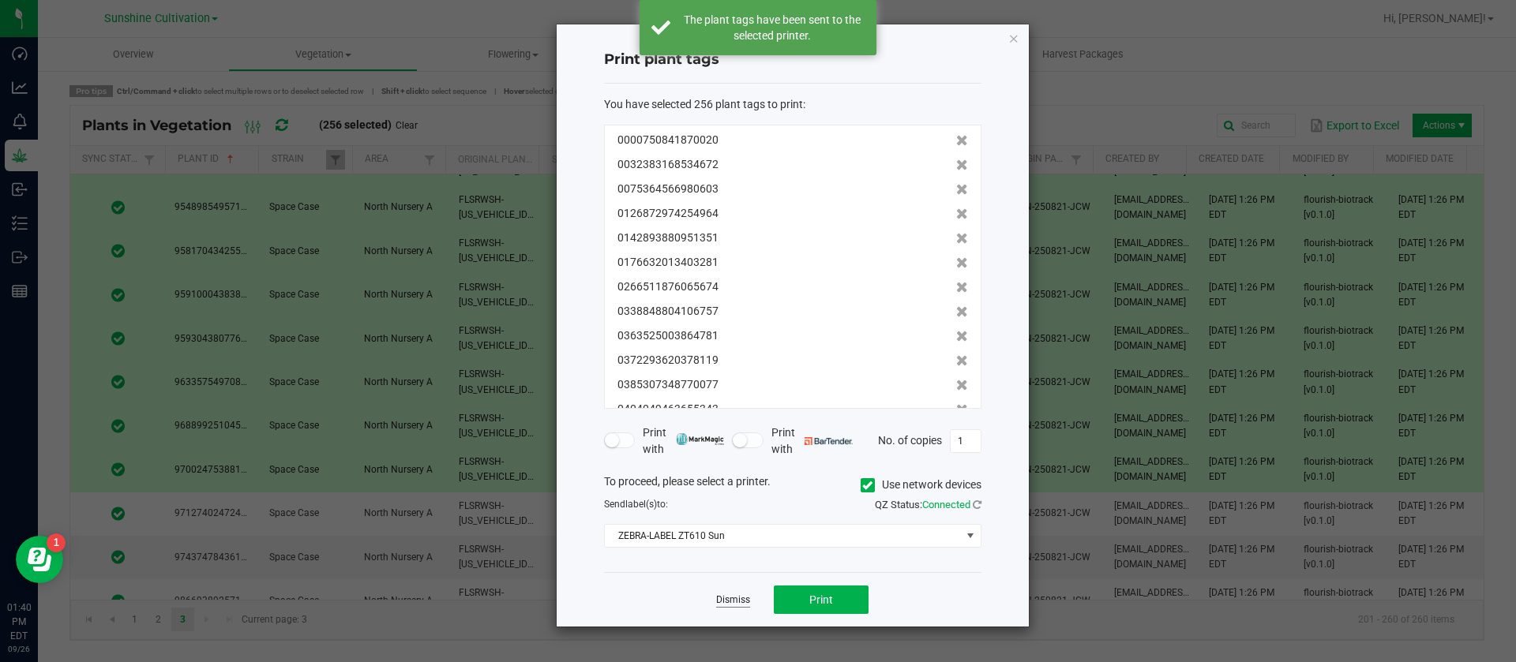
click at [726, 600] on link "Dismiss" at bounding box center [733, 600] width 34 height 13
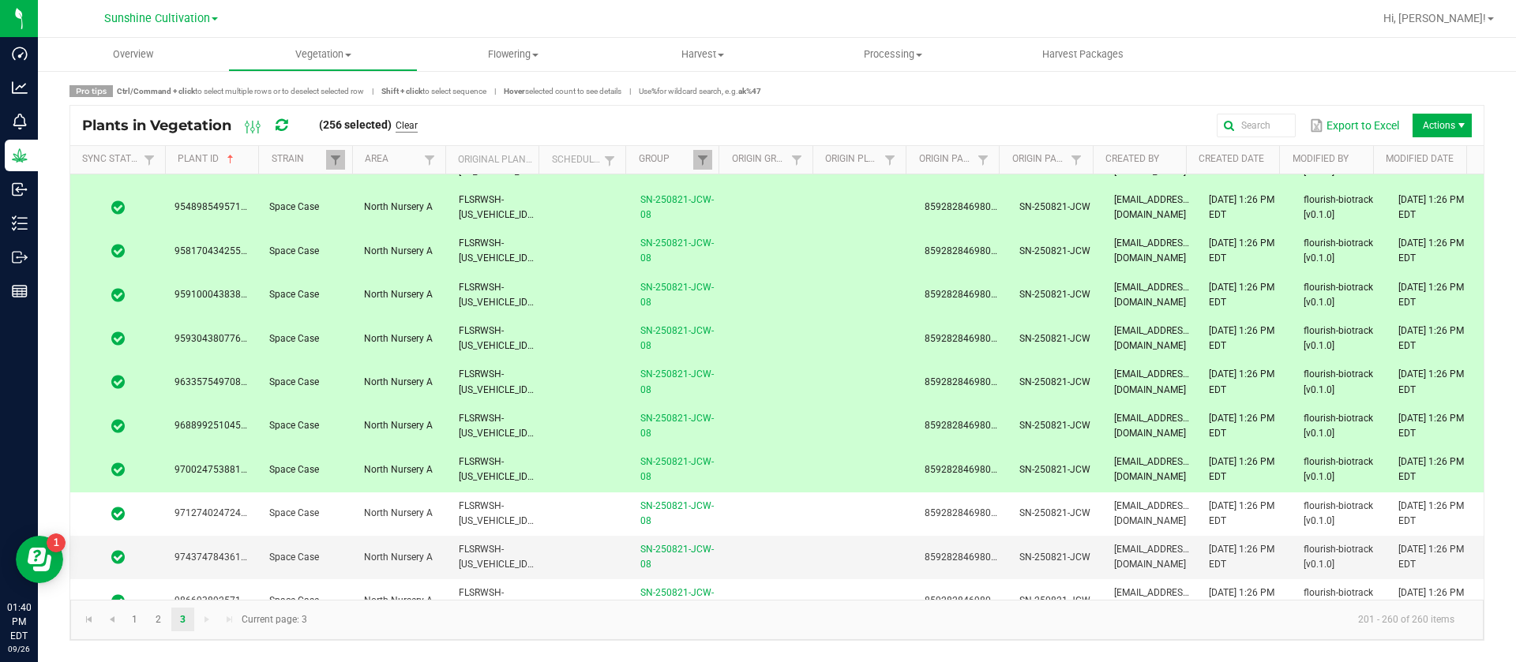
click at [413, 120] on link "Clear" at bounding box center [406, 125] width 22 height 13
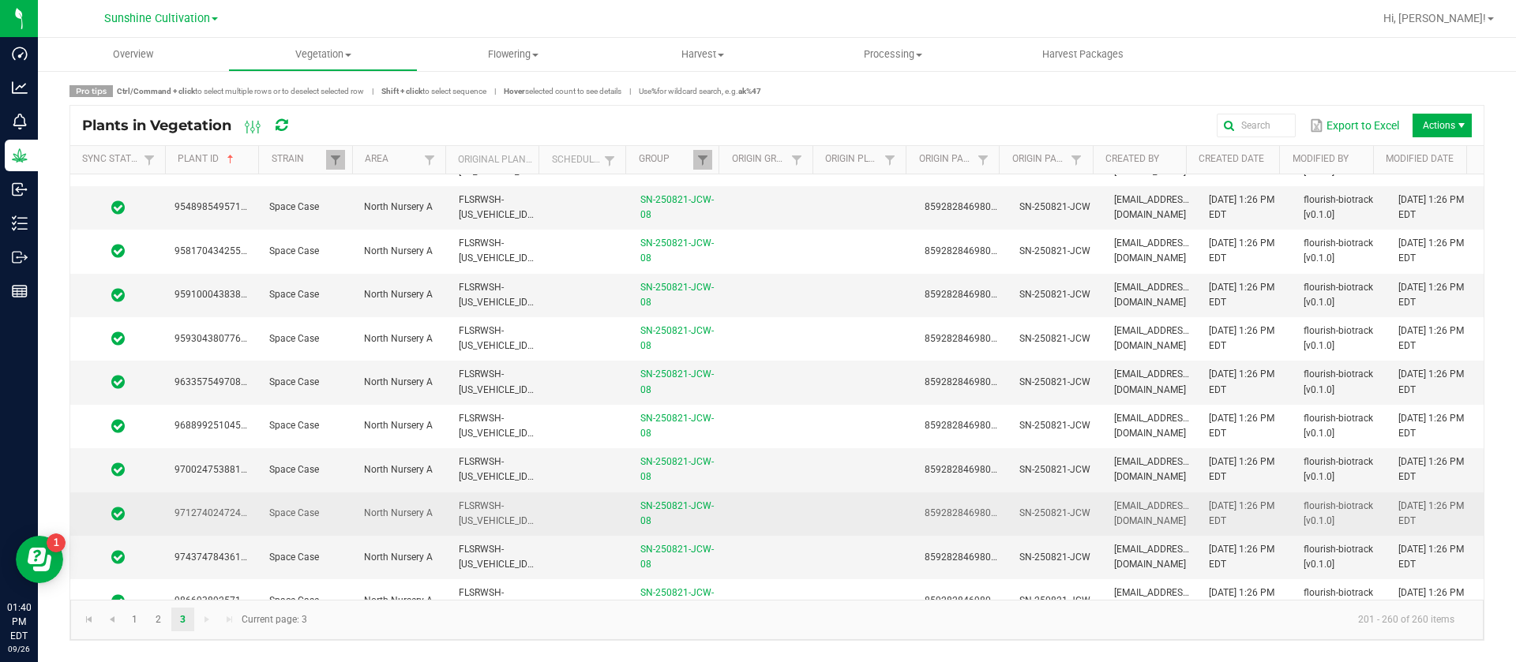
click at [547, 504] on td at bounding box center [587, 514] width 87 height 43
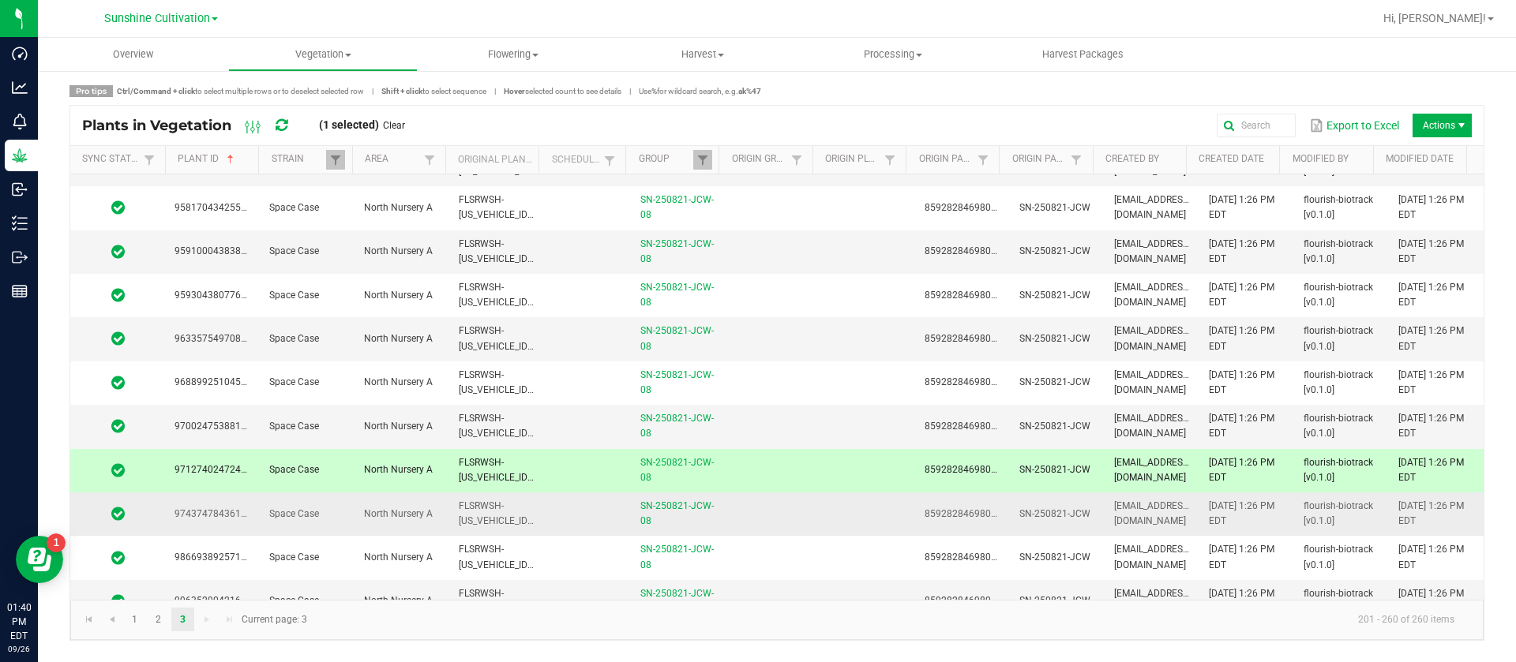
scroll to position [2198, 0]
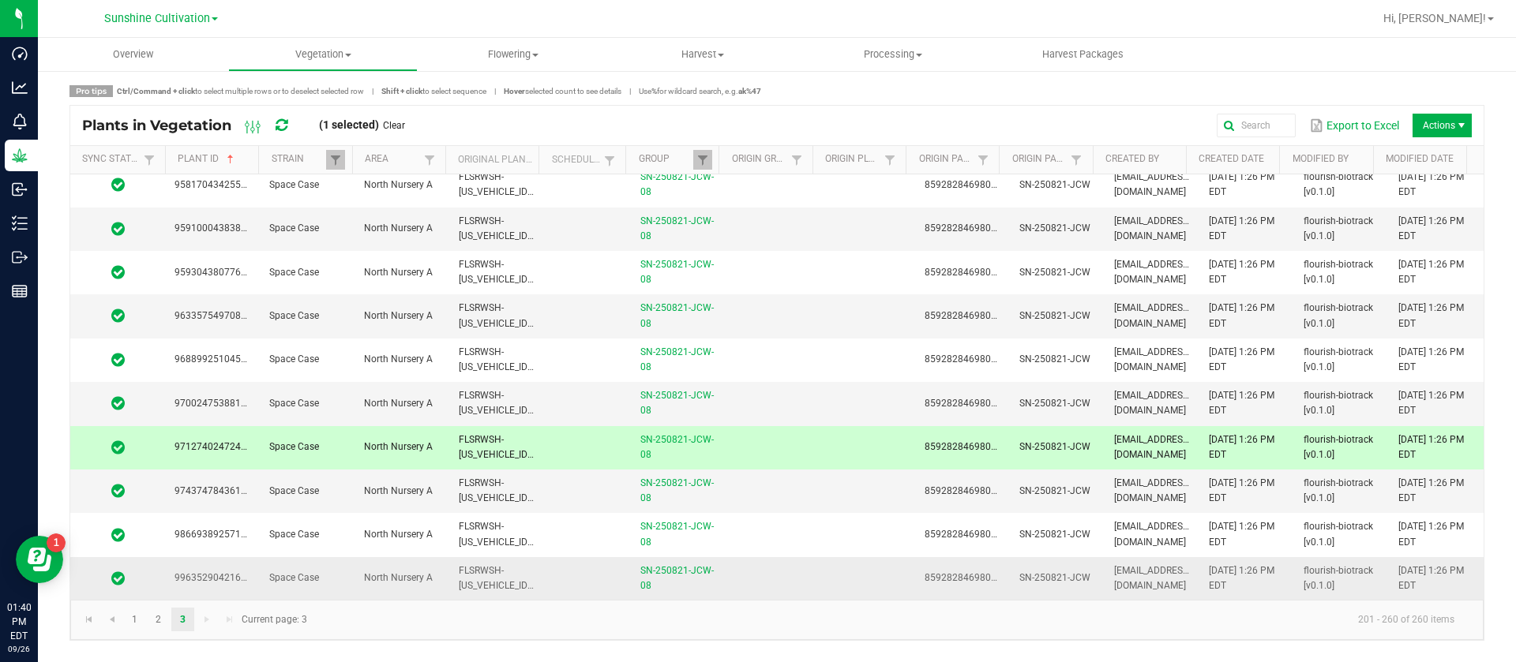
click at [508, 578] on td "FLSRWSH-STR86963600003202" at bounding box center [496, 578] width 95 height 43
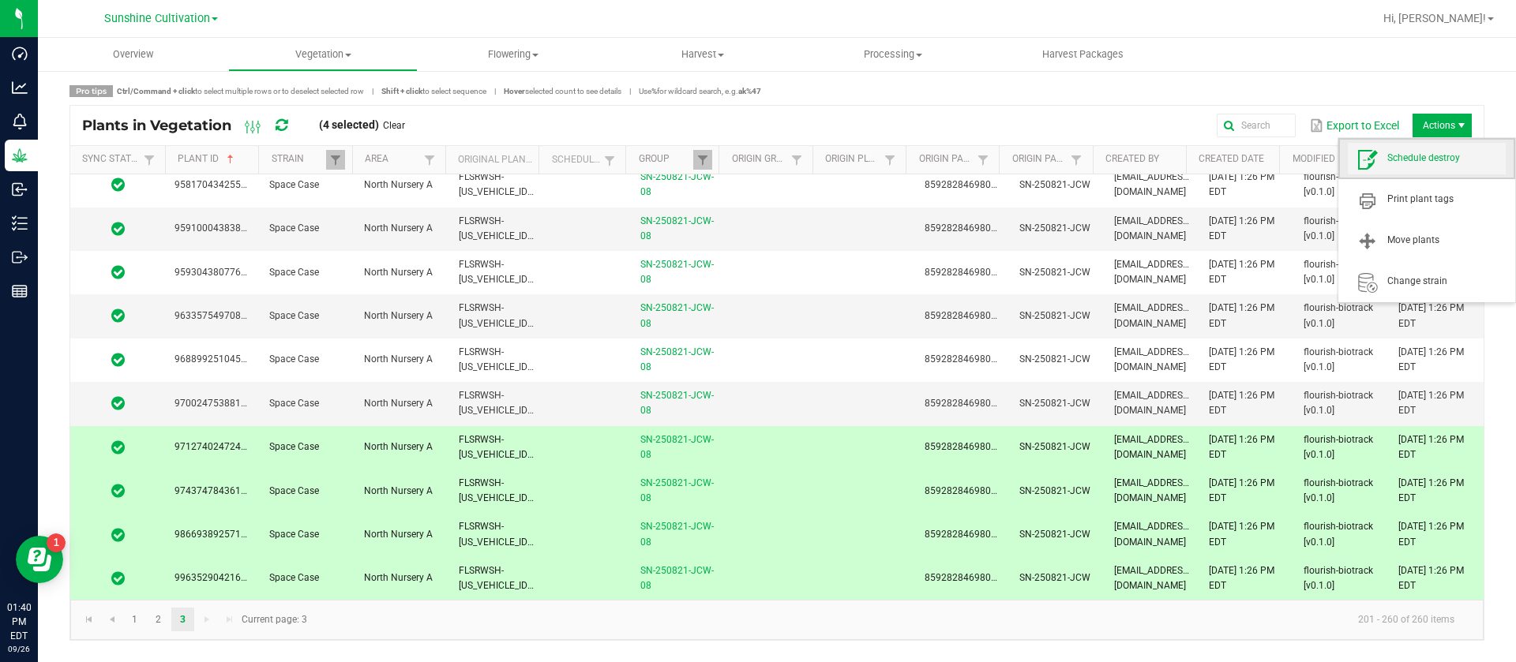
click at [1420, 160] on span "Schedule destroy" at bounding box center [1446, 158] width 118 height 13
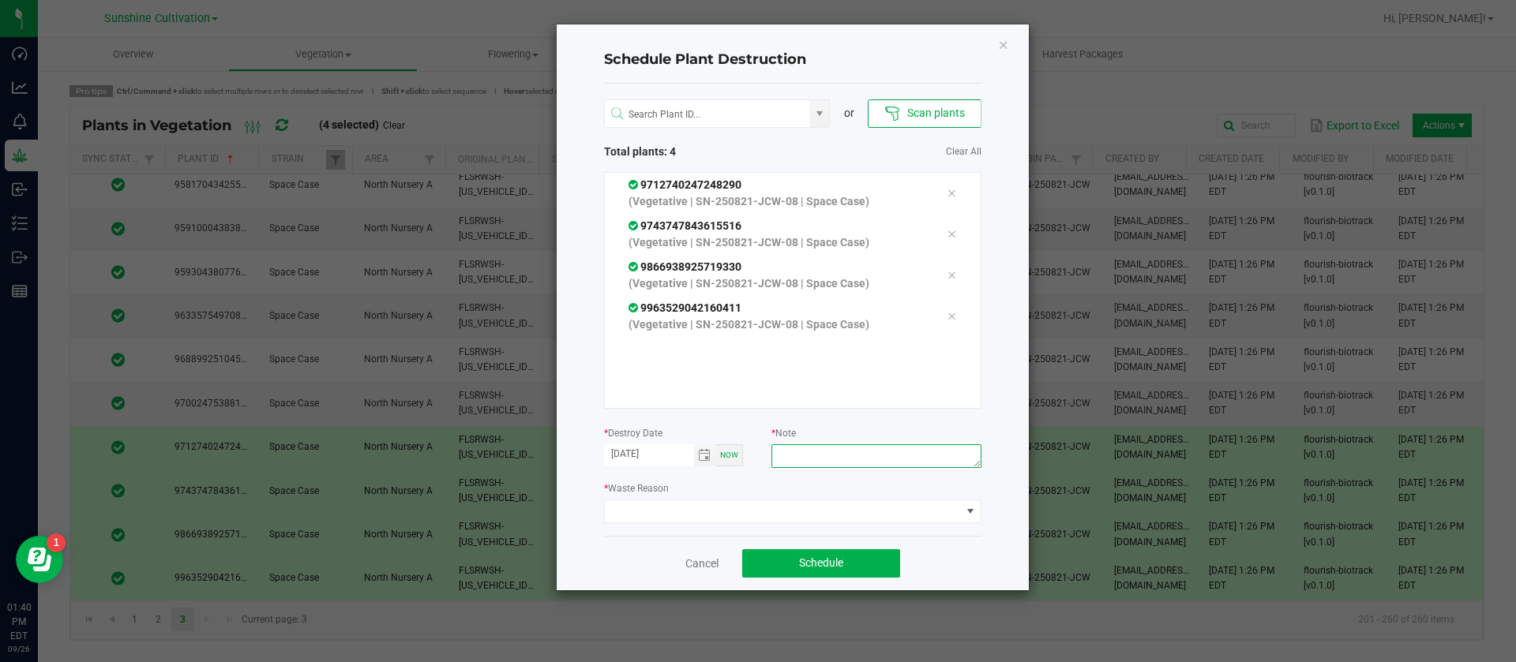
click at [815, 464] on textarea at bounding box center [875, 456] width 209 height 24
type textarea "waste"
click at [765, 508] on span at bounding box center [783, 511] width 356 height 22
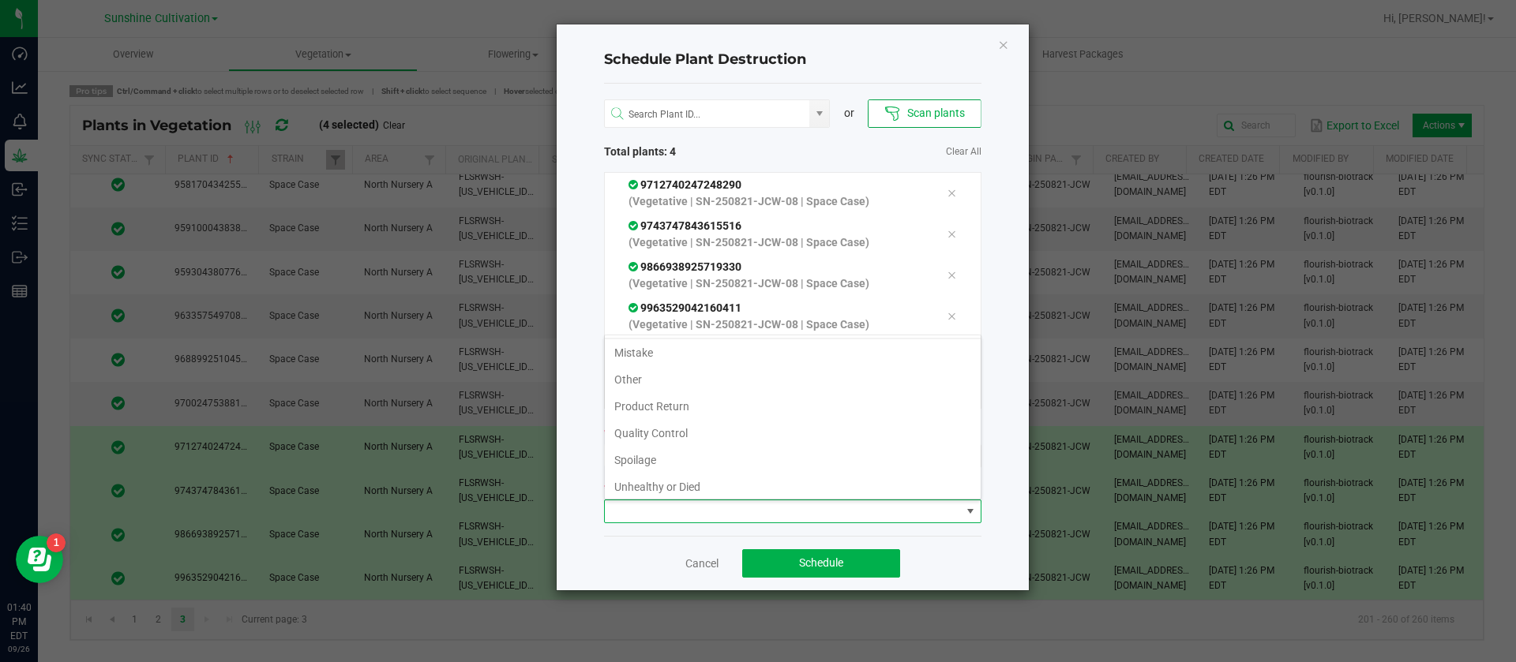
scroll to position [57, 0]
click at [690, 475] on li "Waste" at bounding box center [793, 482] width 376 height 27
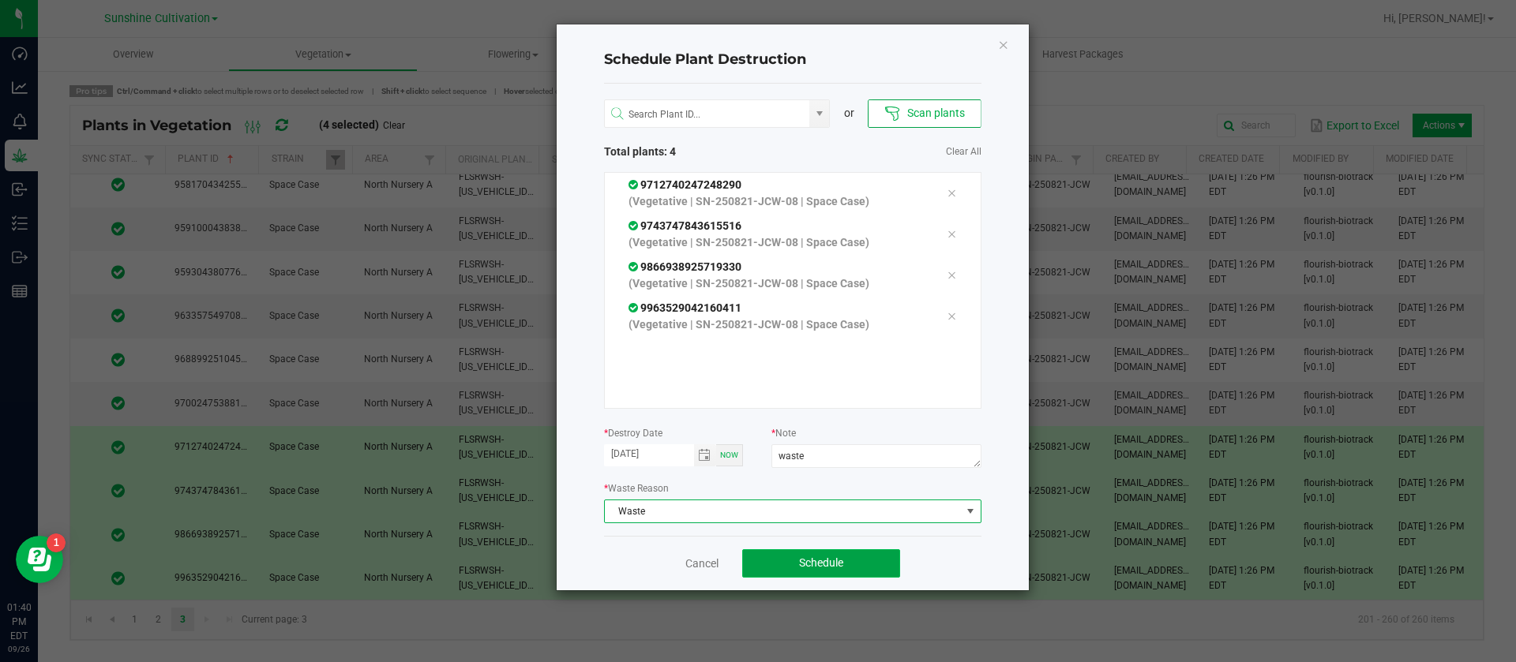
click at [815, 570] on button "Schedule" at bounding box center [821, 563] width 158 height 28
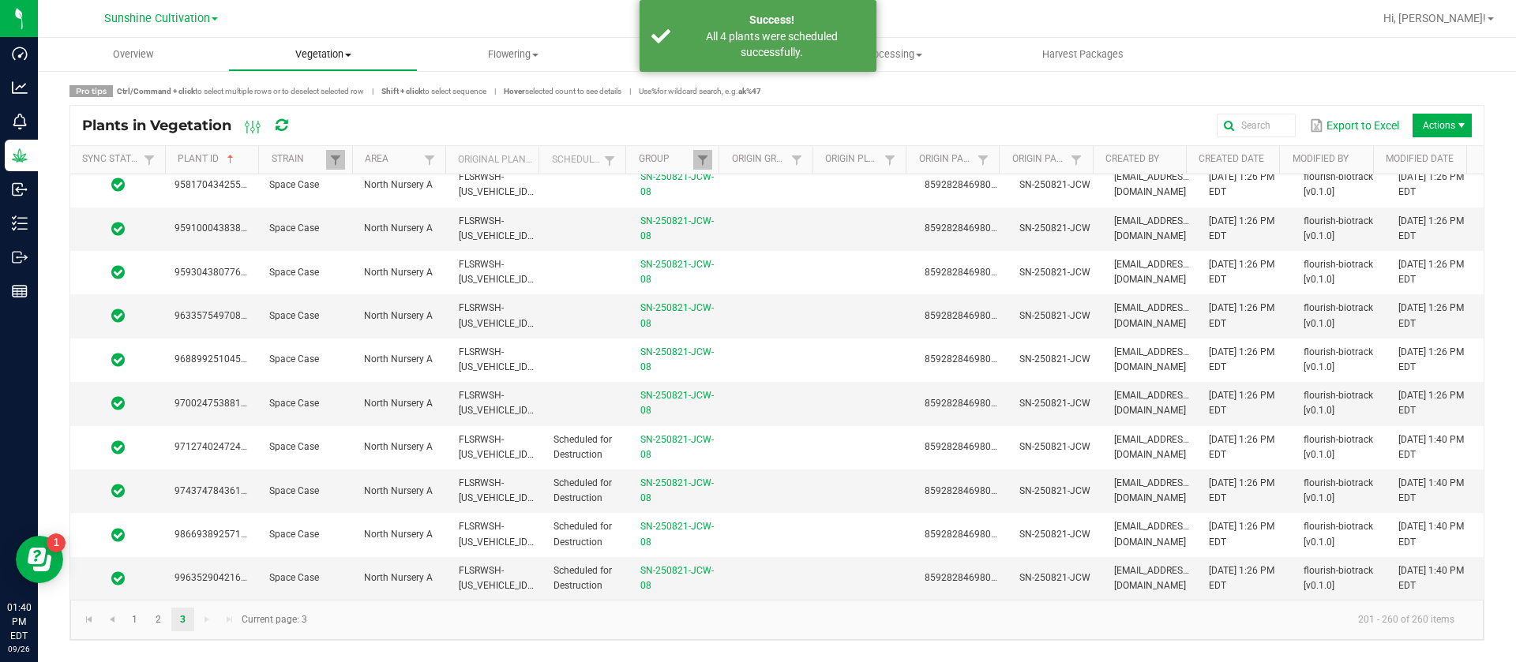
drag, startPoint x: 298, startPoint y: 51, endPoint x: 302, endPoint y: 59, distance: 8.8
click at [299, 51] on span "Vegetation" at bounding box center [323, 54] width 189 height 14
click at [313, 92] on span "Veg groups" at bounding box center [278, 94] width 100 height 13
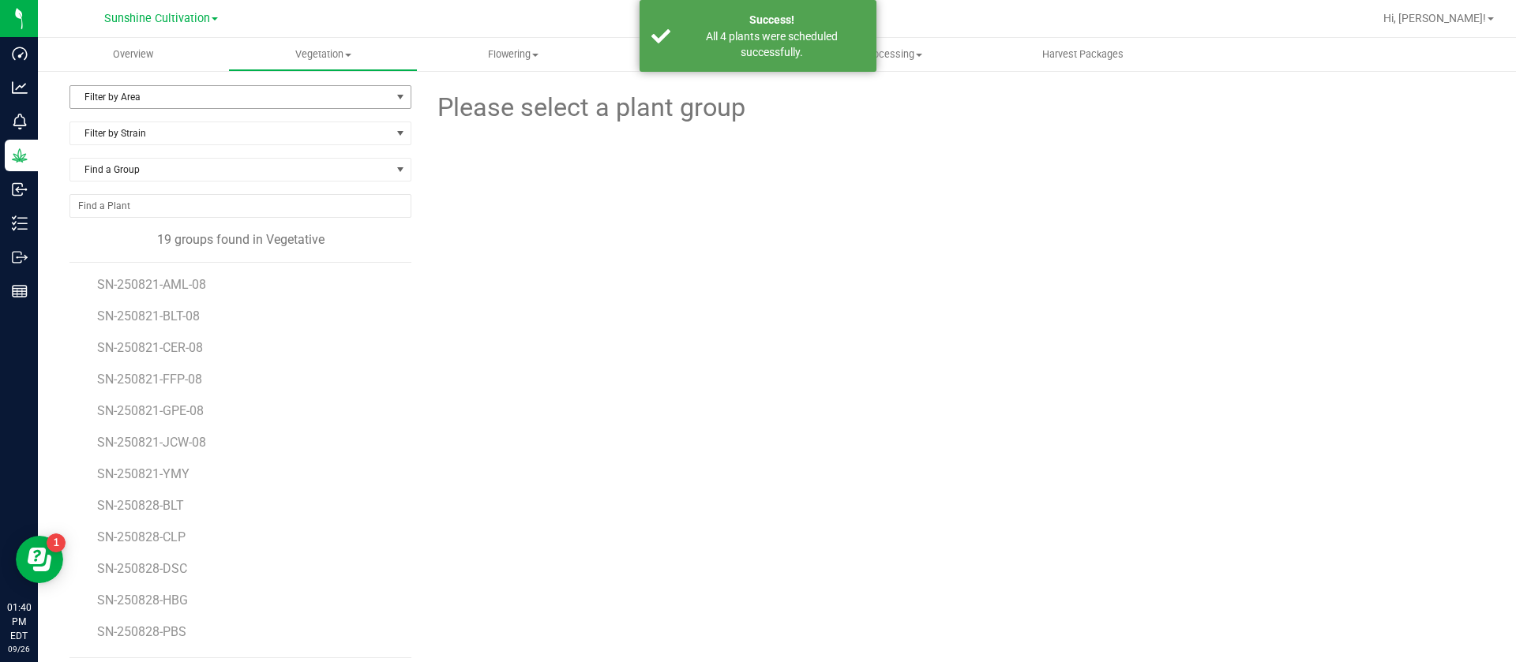
click at [189, 100] on span "Filter by Area" at bounding box center [230, 97] width 320 height 22
click at [186, 136] on li "North Nursery A" at bounding box center [237, 148] width 335 height 24
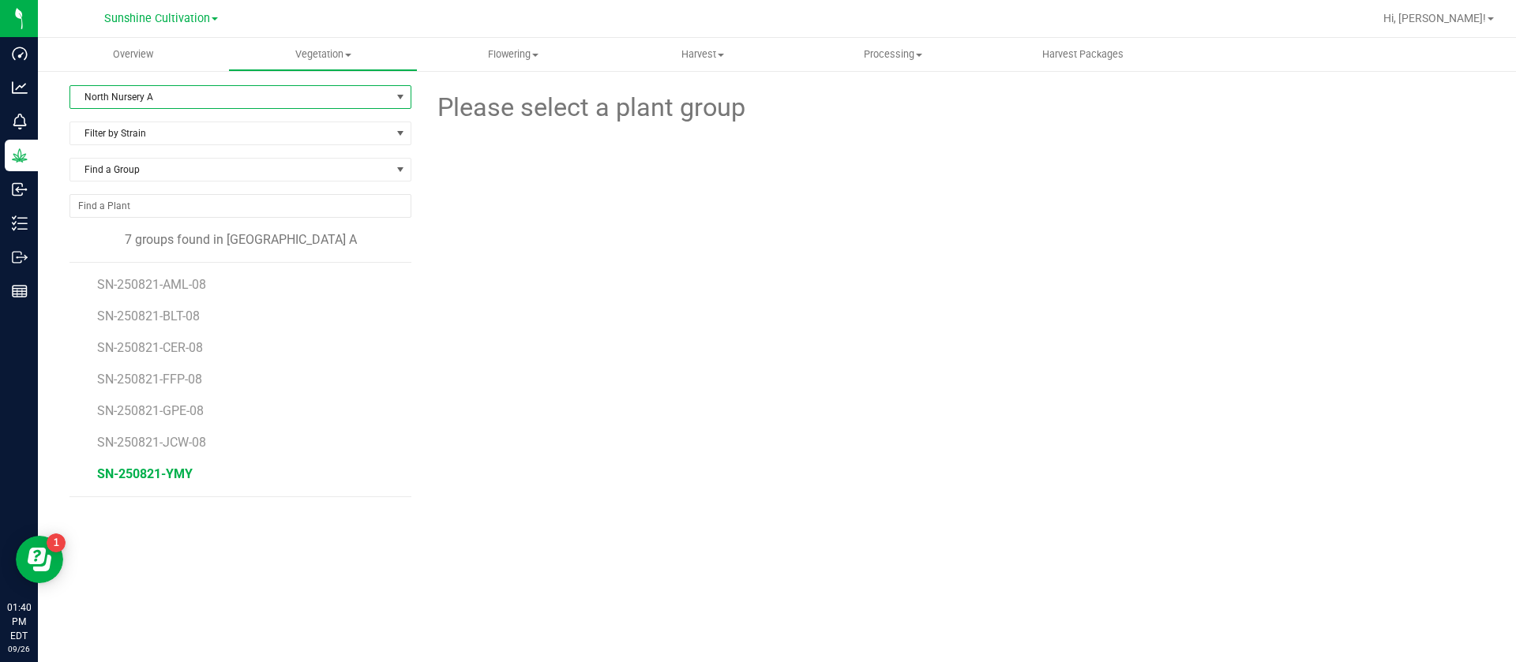
click at [178, 474] on span "SN-250821-YMY" at bounding box center [145, 474] width 96 height 15
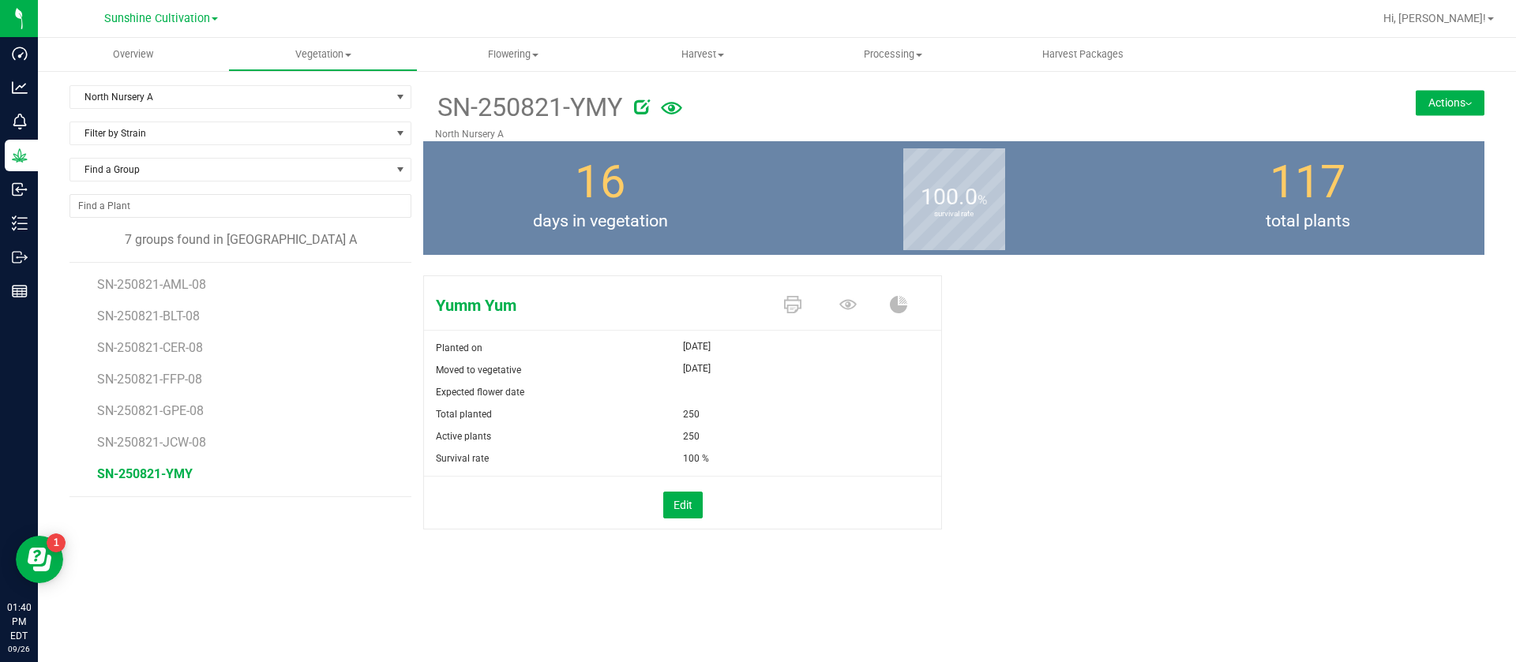
click at [647, 109] on icon at bounding box center [642, 107] width 16 height 16
click at [590, 106] on input "SN-250821-YMY" at bounding box center [803, 108] width 737 height 24
type input "SN-250821-YMY-08"
click at [849, 305] on icon at bounding box center [847, 304] width 17 height 10
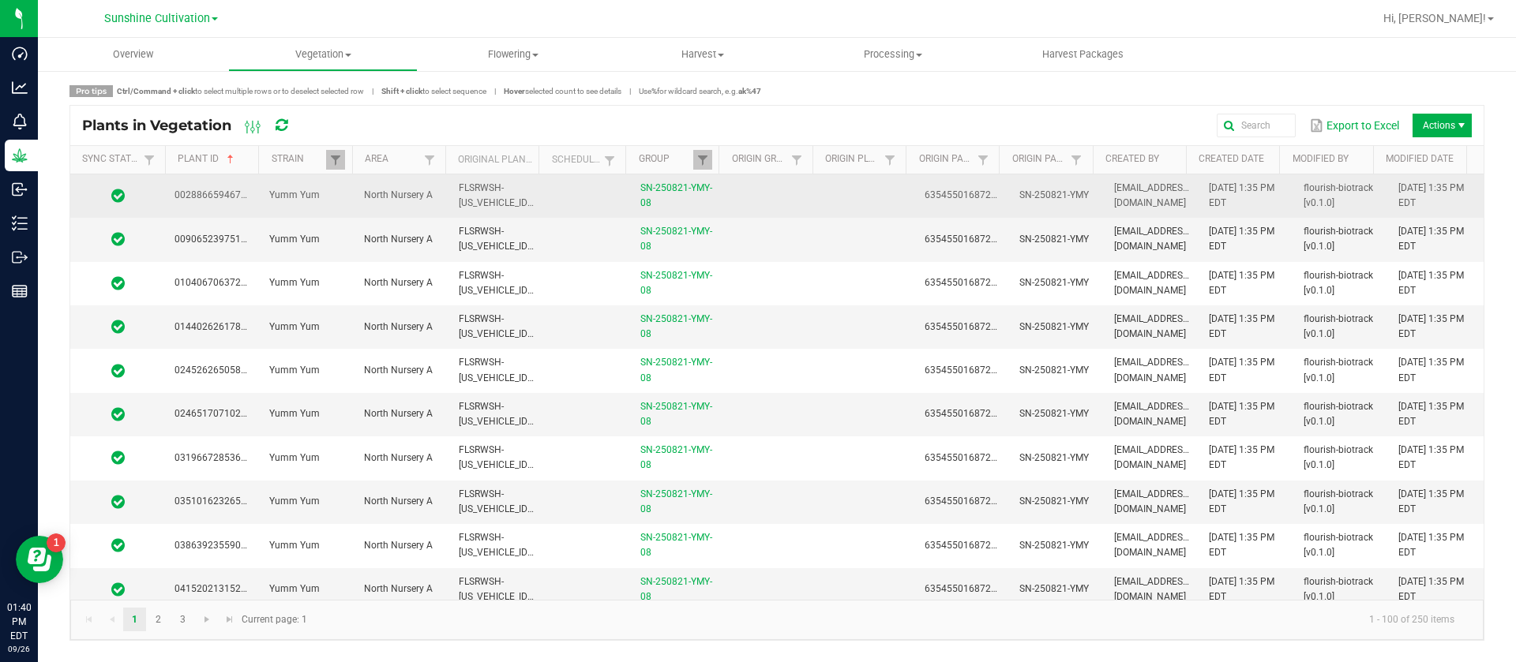
click at [804, 199] on td at bounding box center [772, 195] width 95 height 43
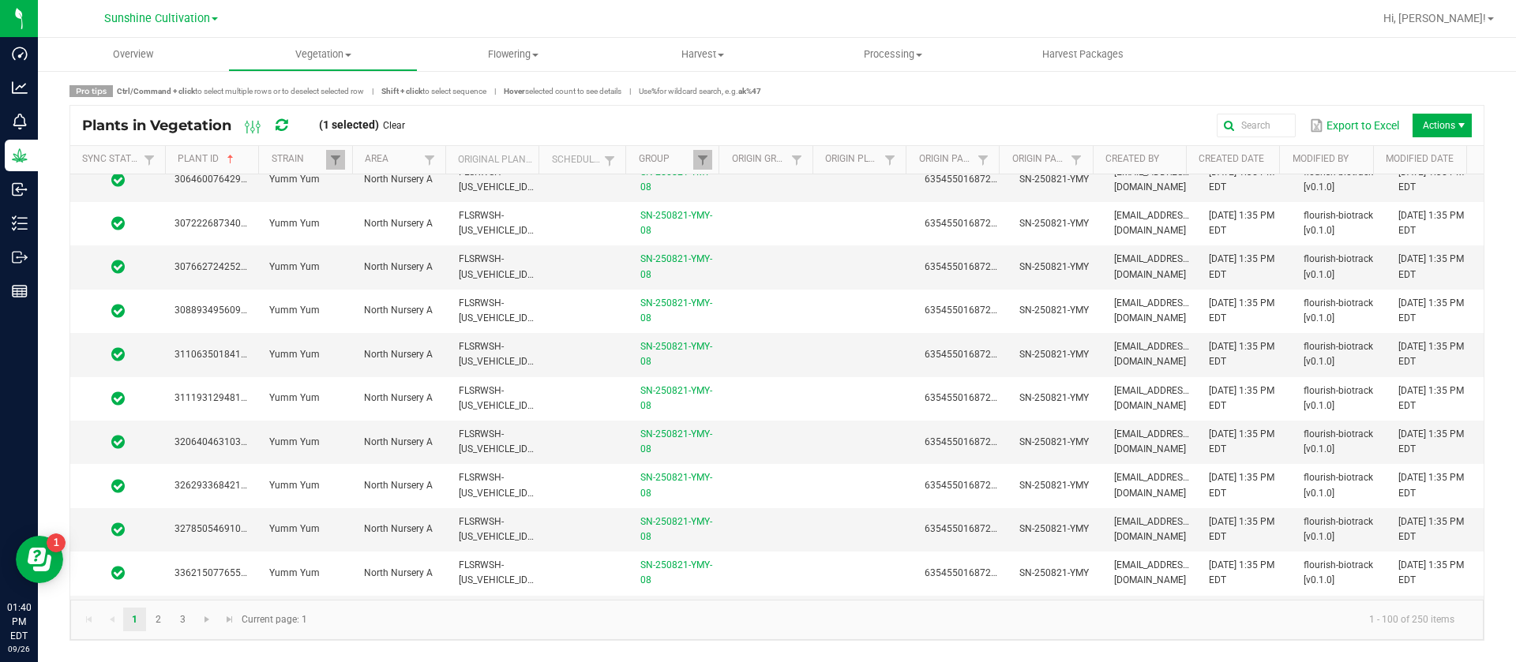
scroll to position [3947, 0]
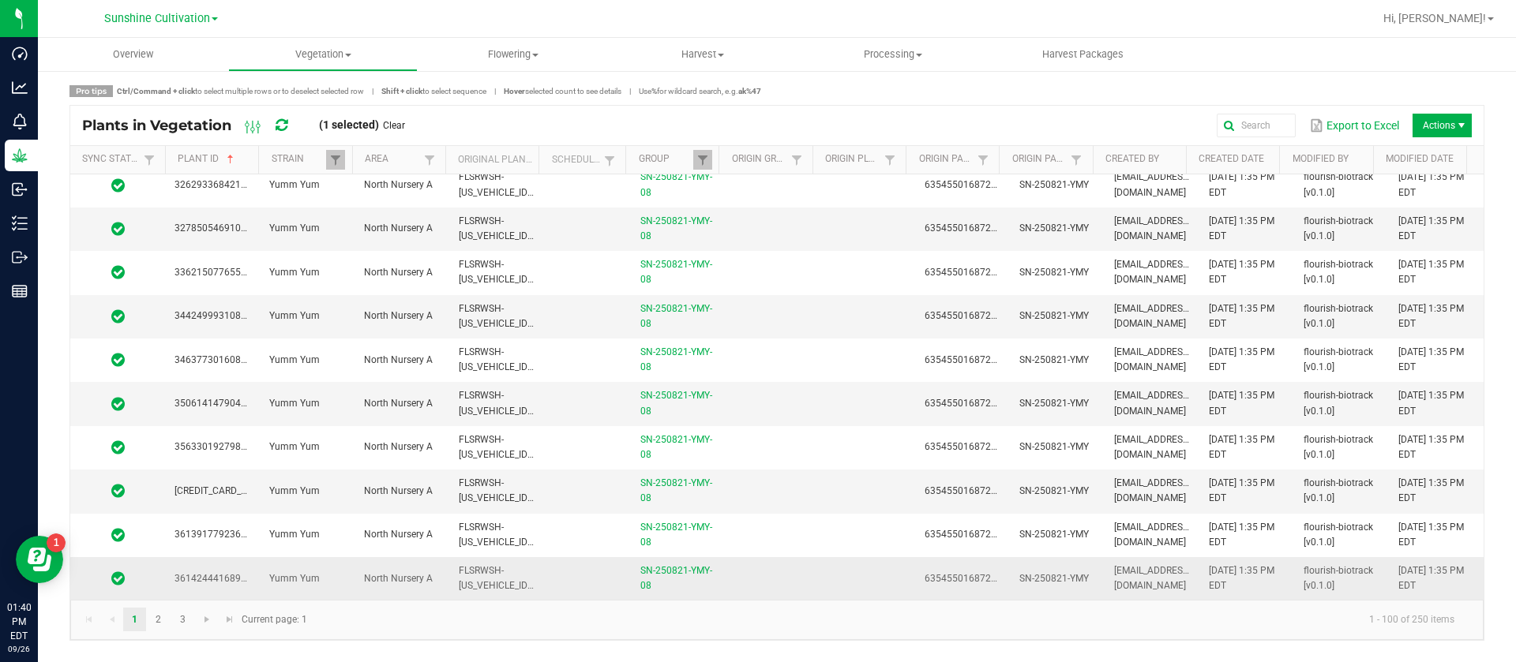
click at [768, 562] on td at bounding box center [772, 578] width 95 height 43
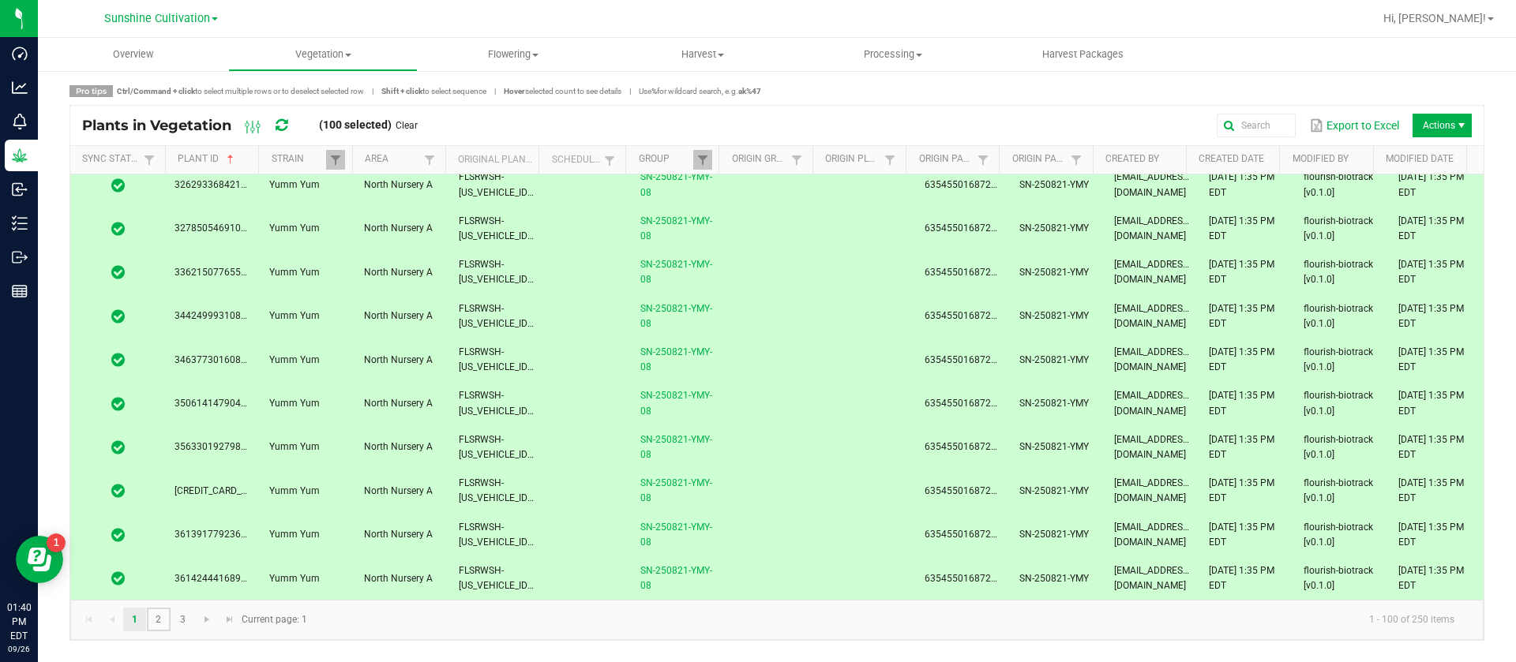
drag, startPoint x: 158, startPoint y: 618, endPoint x: 875, endPoint y: 457, distance: 735.4
click at [158, 617] on link "2" at bounding box center [158, 620] width 23 height 24
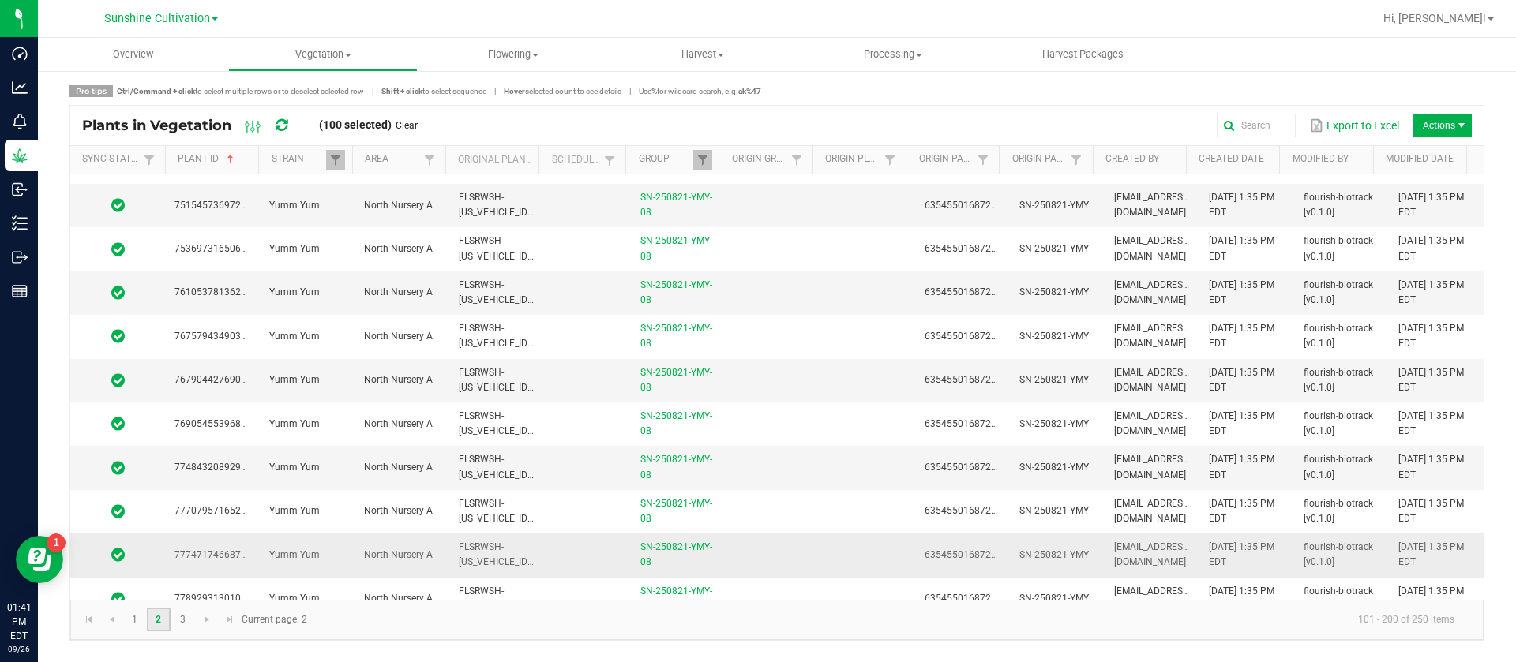
scroll to position [3947, 0]
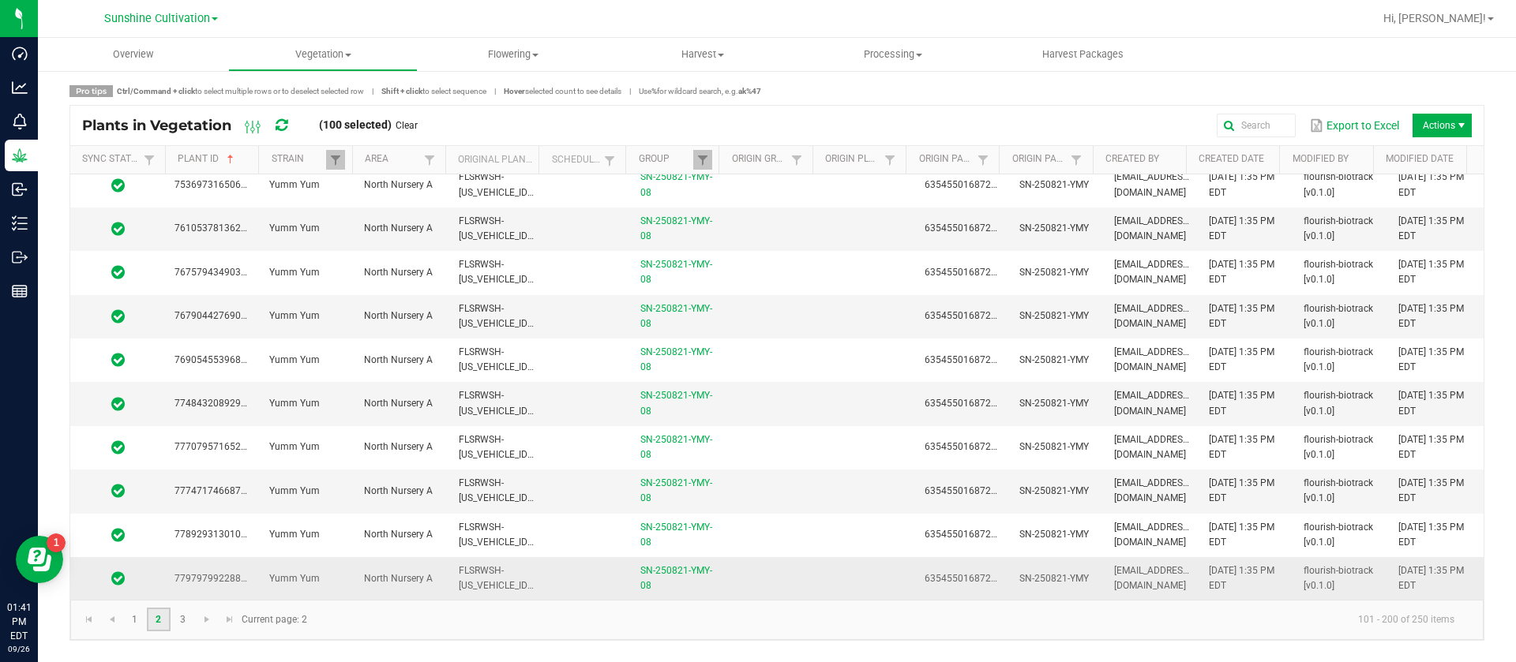
click at [788, 568] on td at bounding box center [772, 578] width 95 height 43
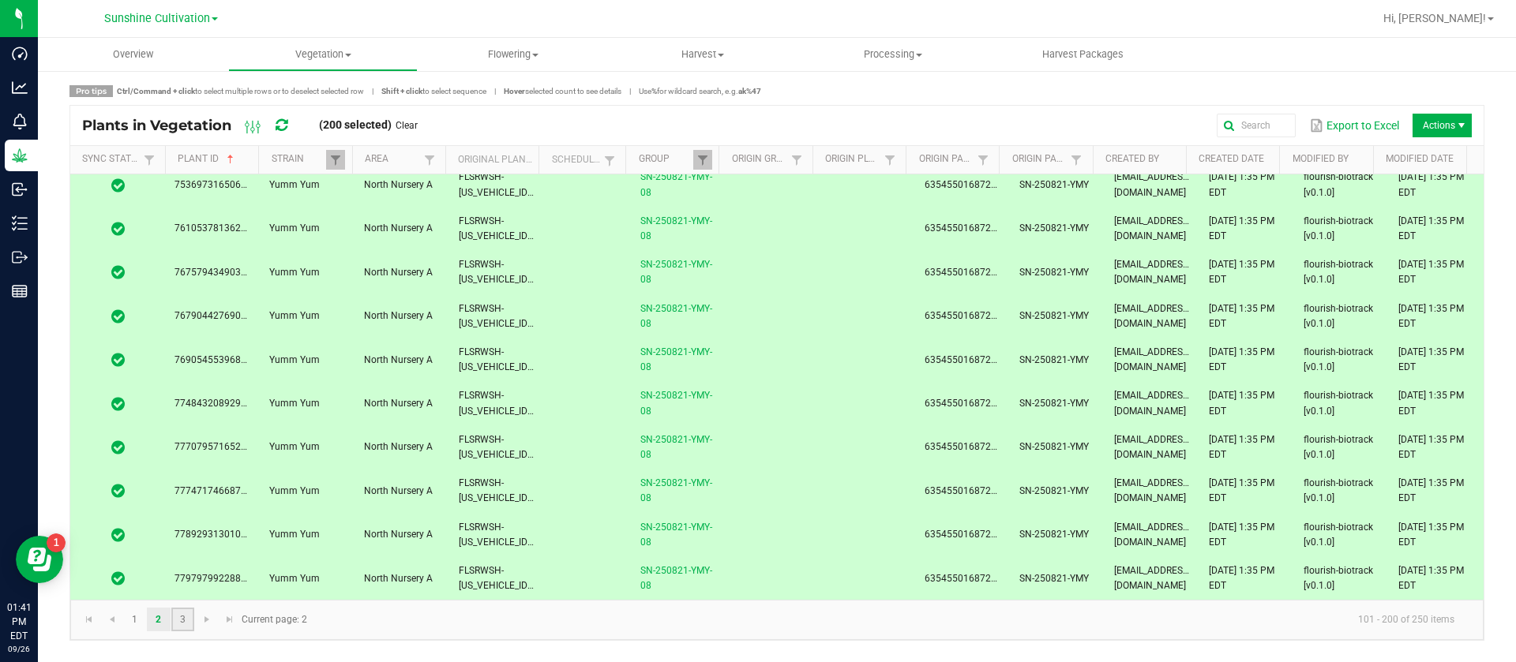
click at [186, 619] on link "3" at bounding box center [182, 620] width 23 height 24
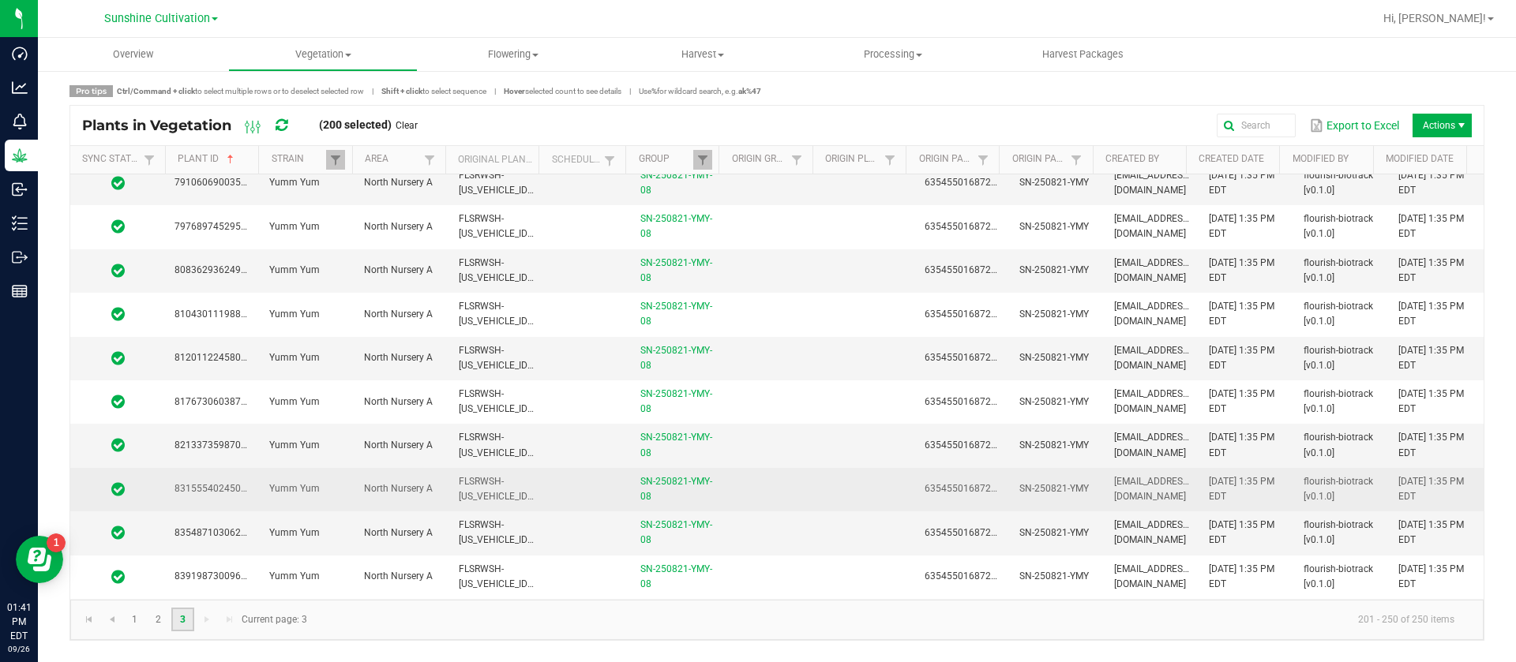
scroll to position [237, 0]
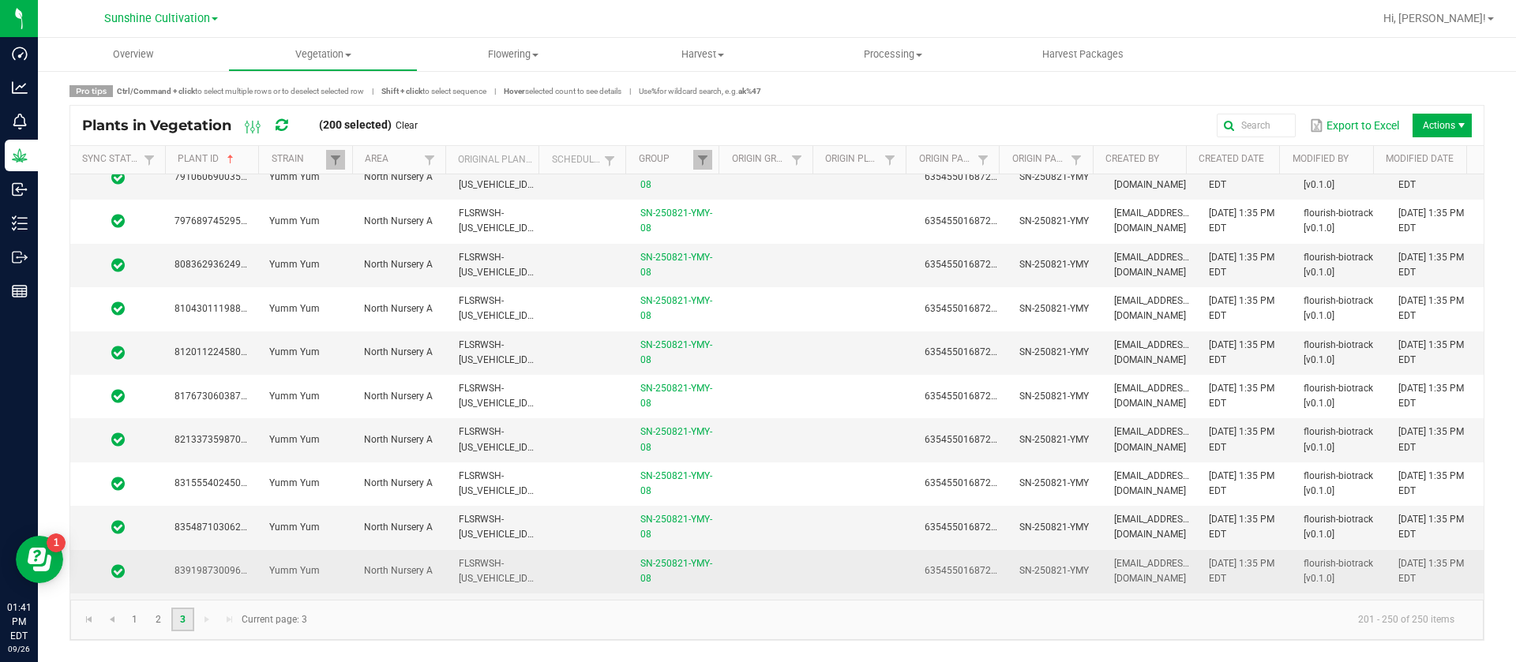
click at [774, 557] on td at bounding box center [772, 571] width 95 height 43
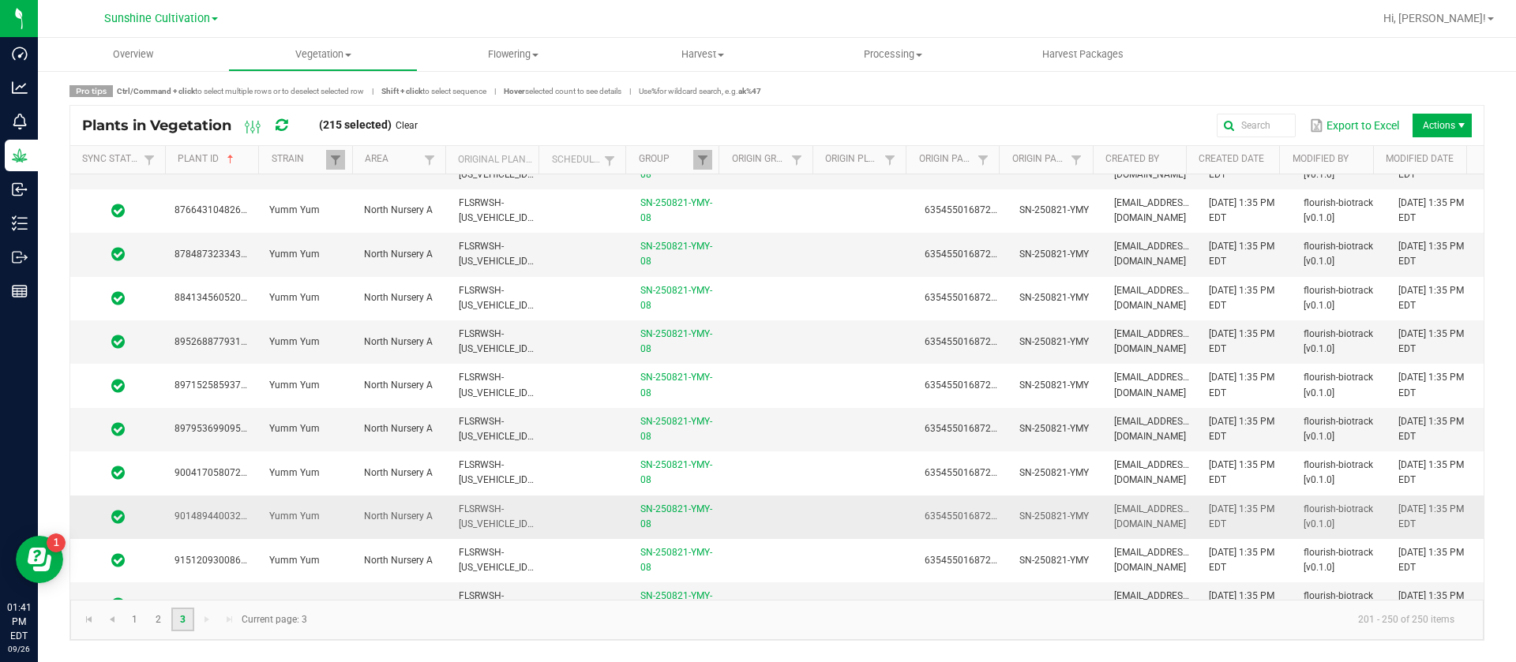
click at [797, 496] on td at bounding box center [772, 517] width 95 height 43
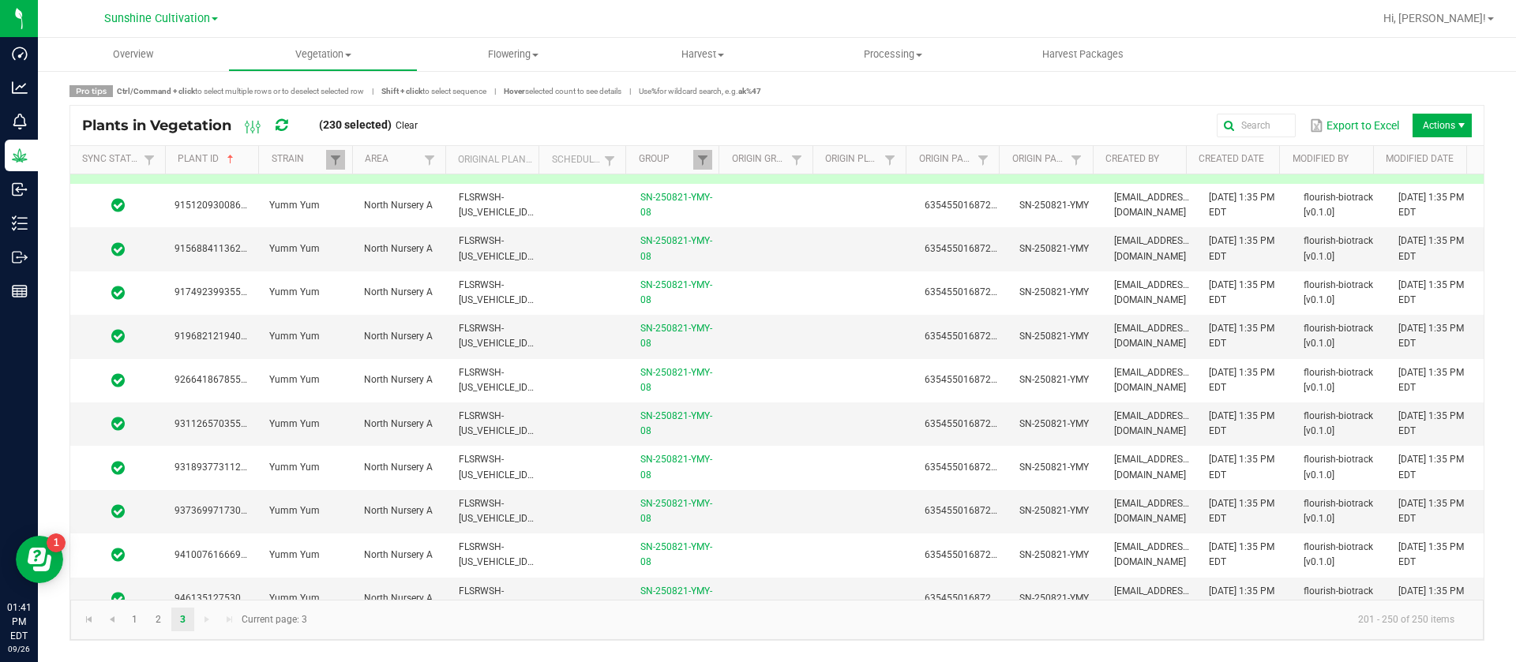
click at [792, 500] on td at bounding box center [772, 511] width 95 height 43
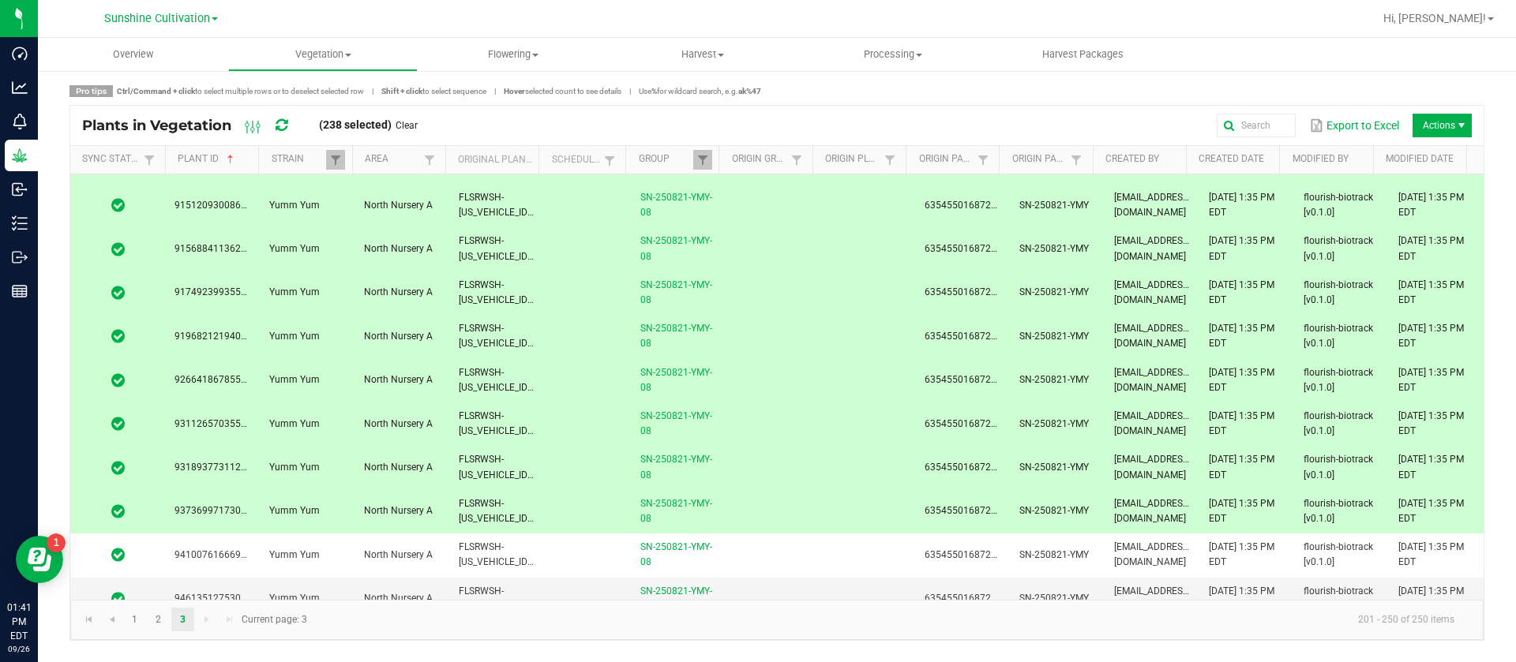
scroll to position [1760, 0]
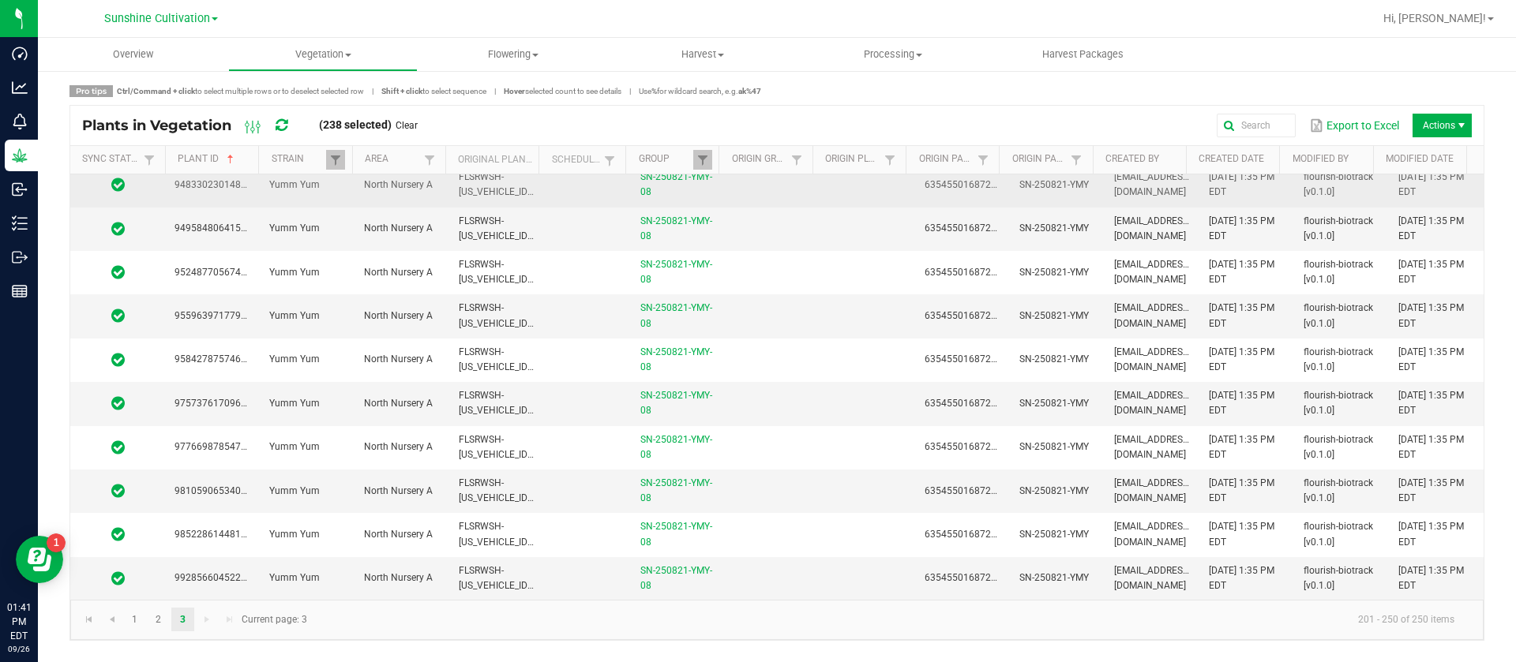
click at [789, 500] on td at bounding box center [772, 491] width 95 height 43
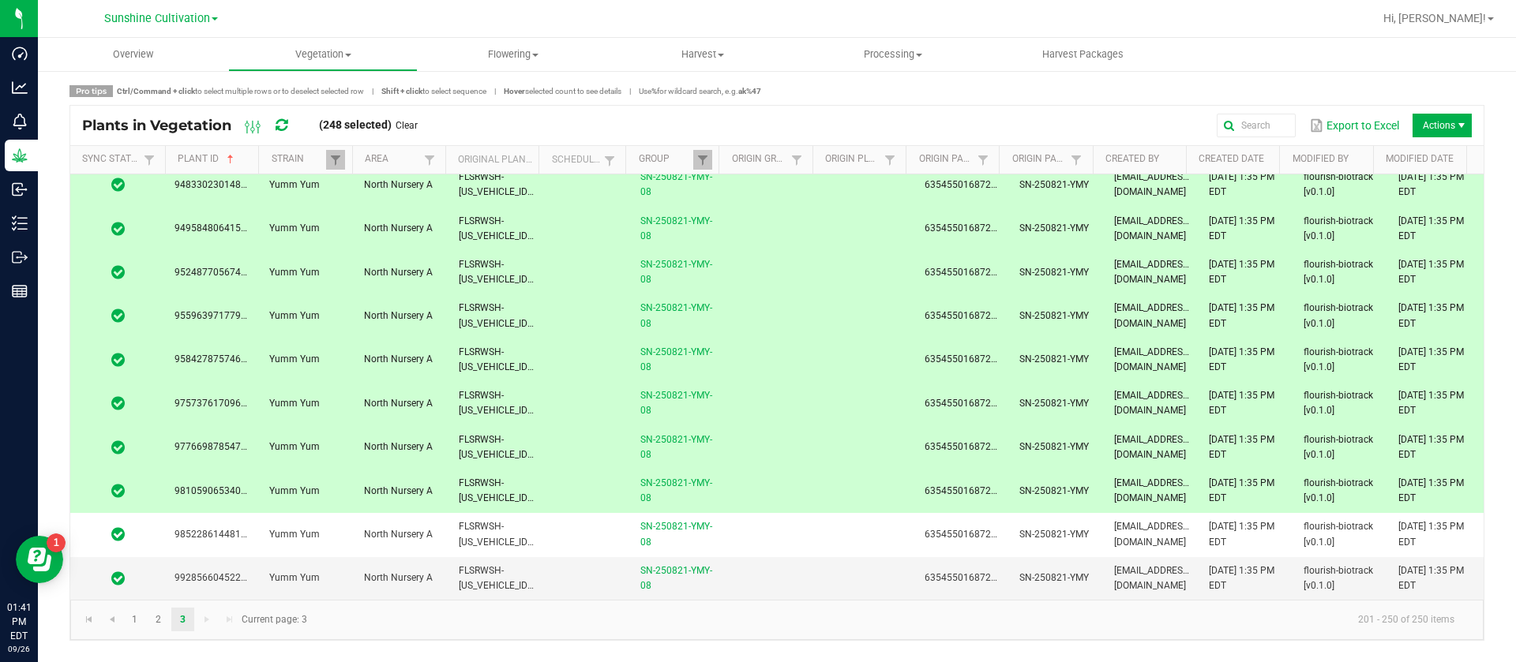
click at [741, 496] on td at bounding box center [772, 491] width 95 height 43
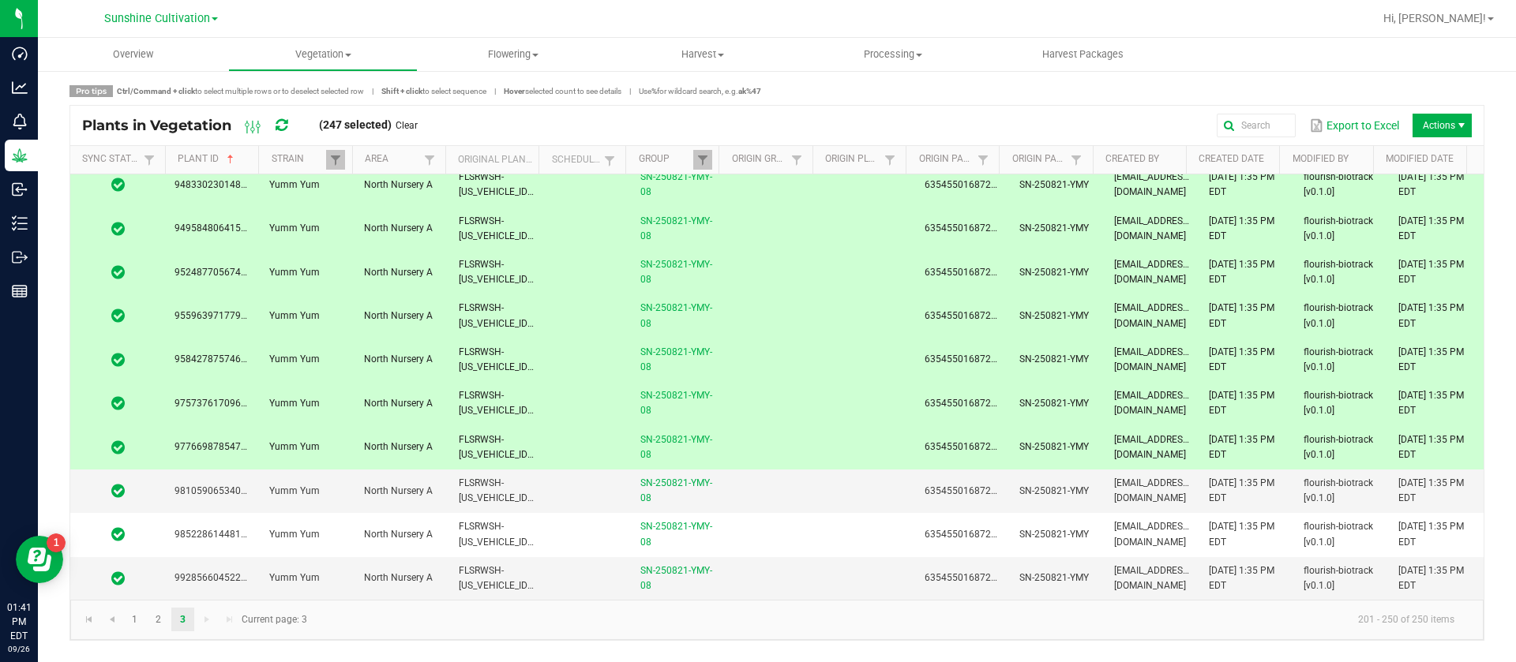
click at [735, 446] on td at bounding box center [772, 447] width 95 height 43
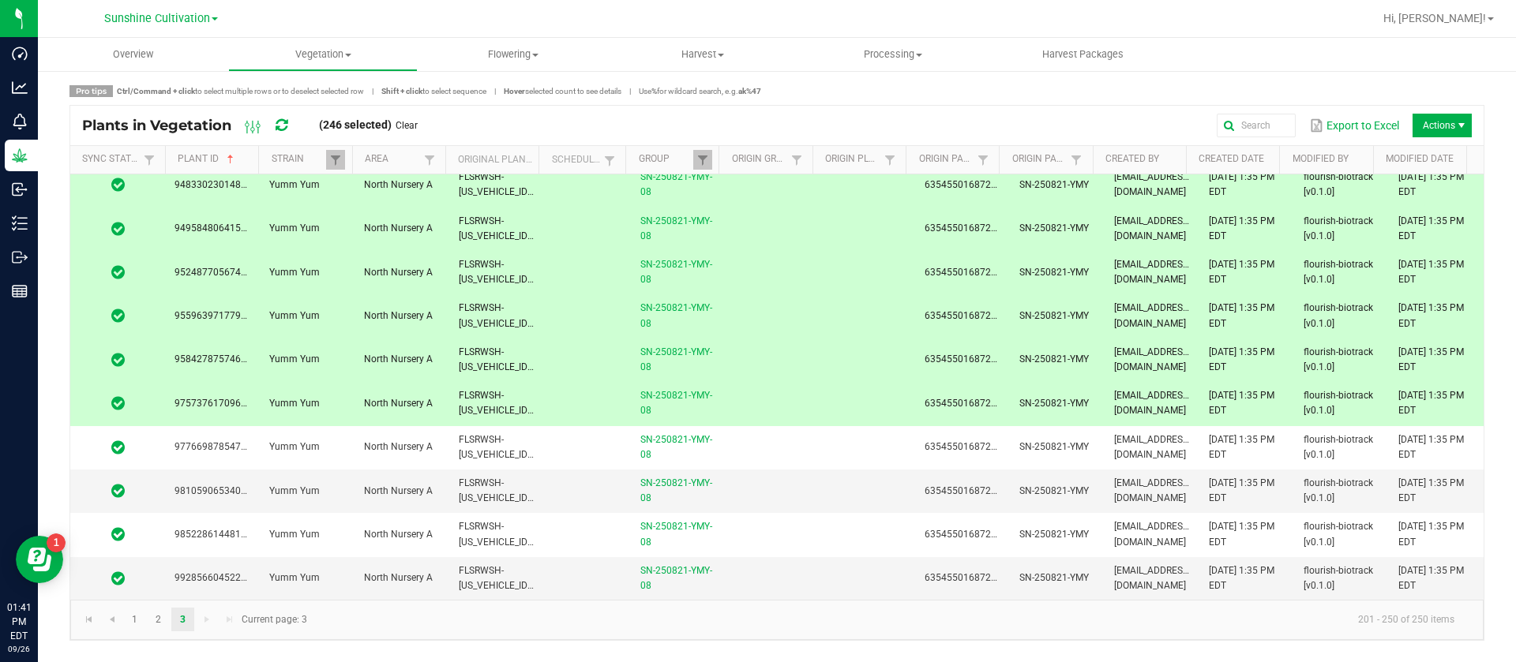
click at [733, 402] on td at bounding box center [772, 403] width 95 height 43
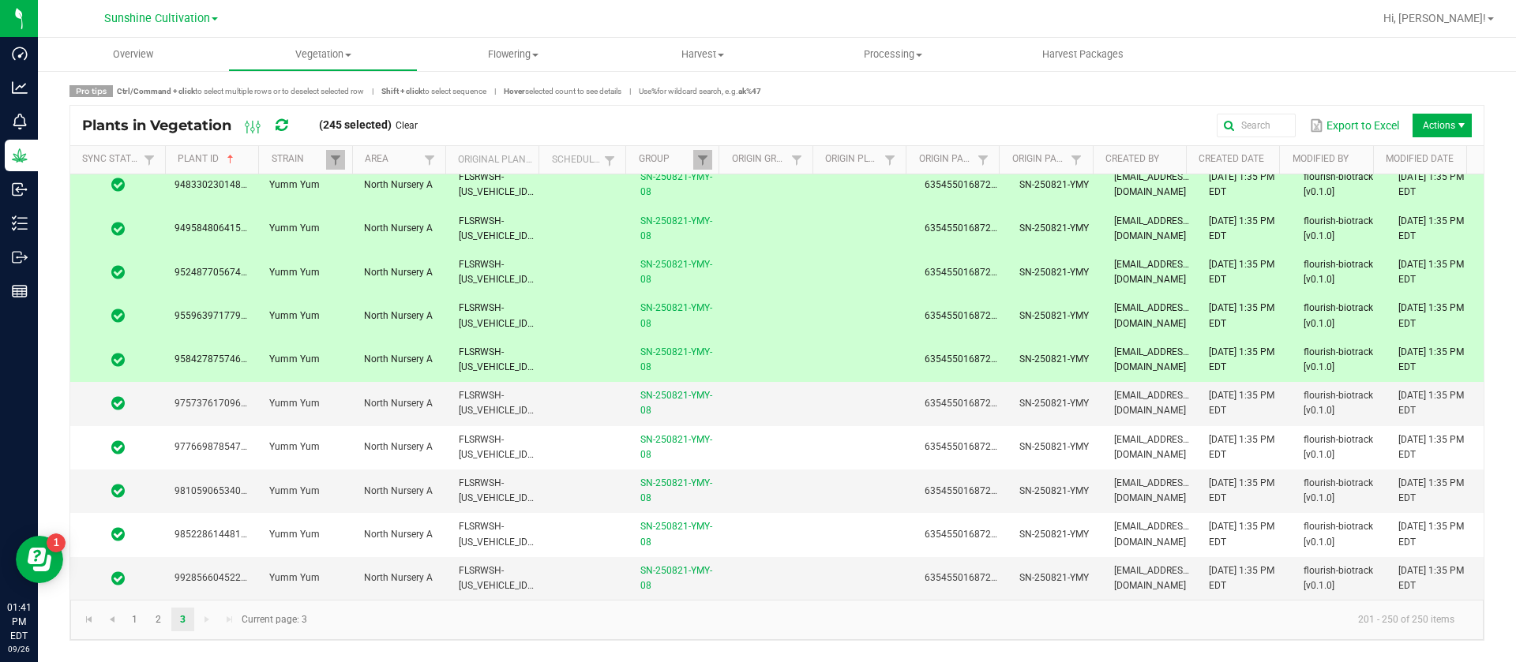
click at [747, 362] on td at bounding box center [772, 360] width 95 height 43
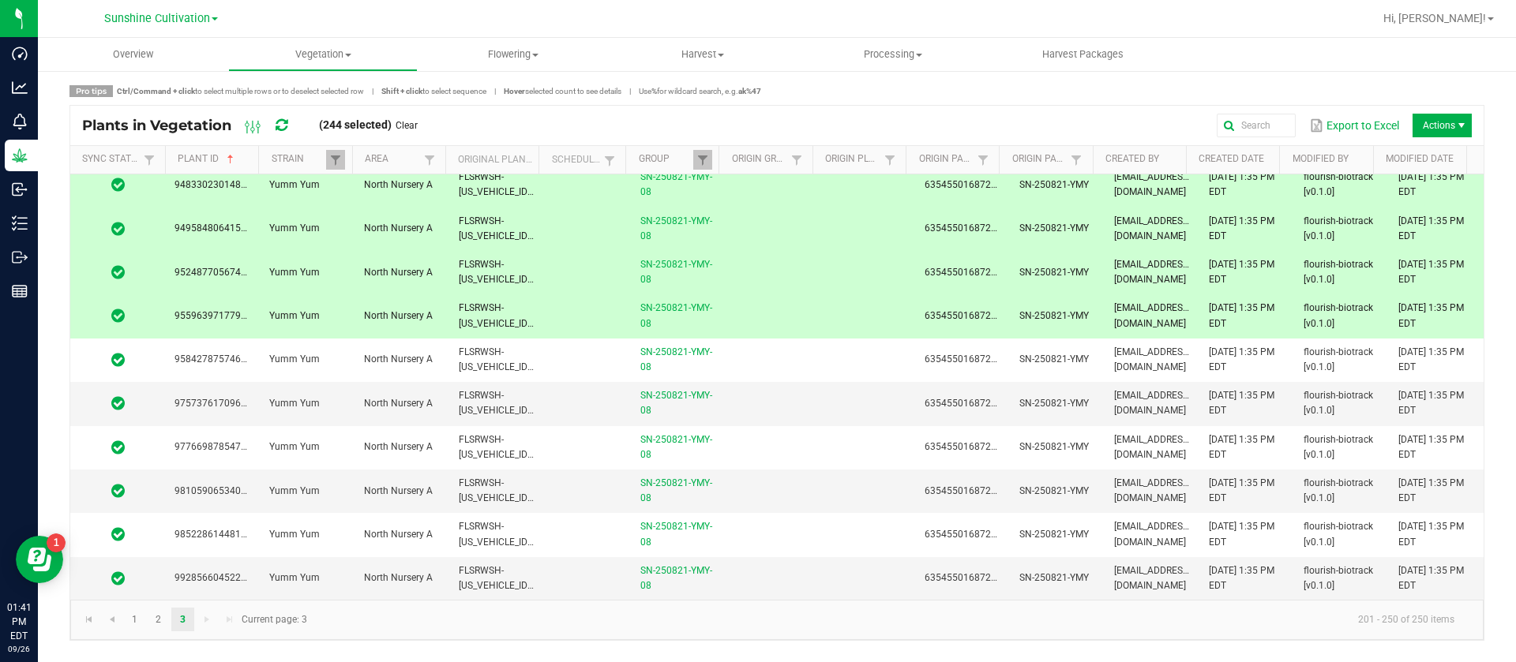
click at [749, 307] on td at bounding box center [772, 315] width 95 height 43
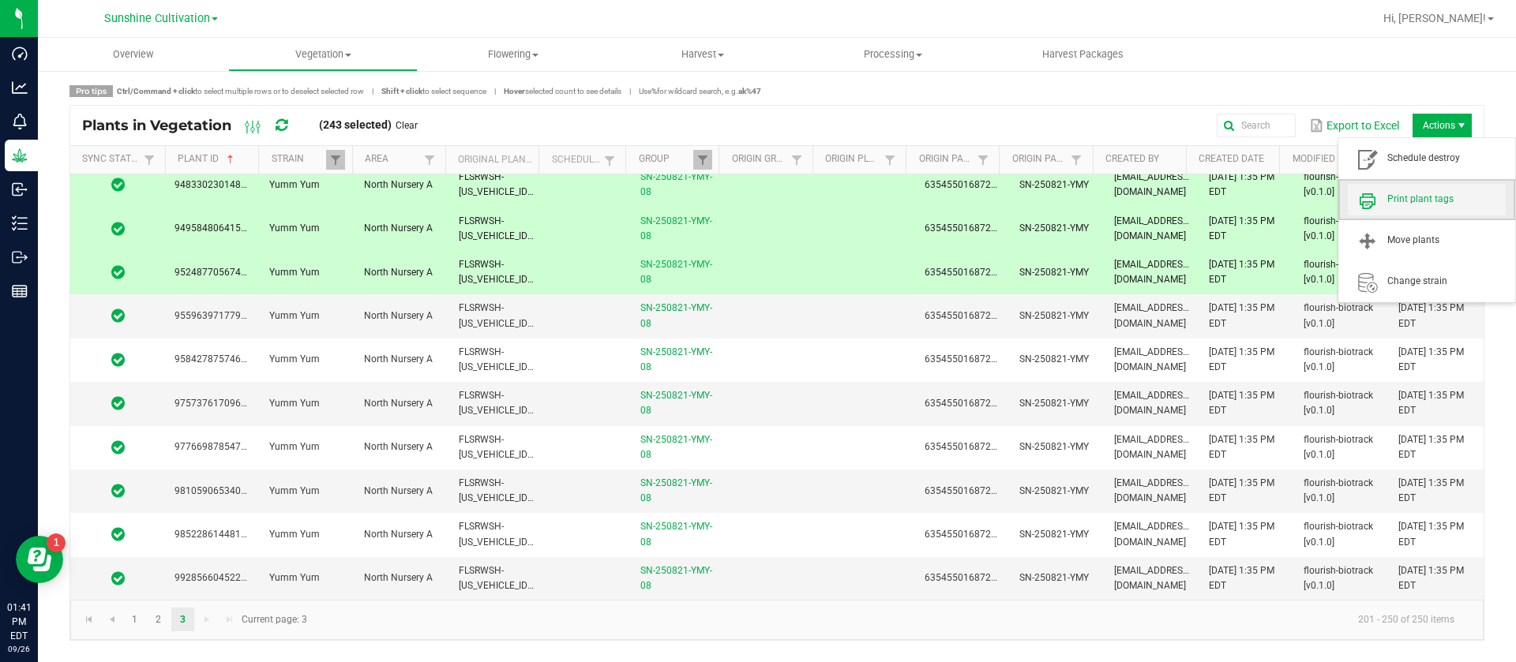
click at [1423, 194] on span "Print plant tags" at bounding box center [1446, 199] width 118 height 13
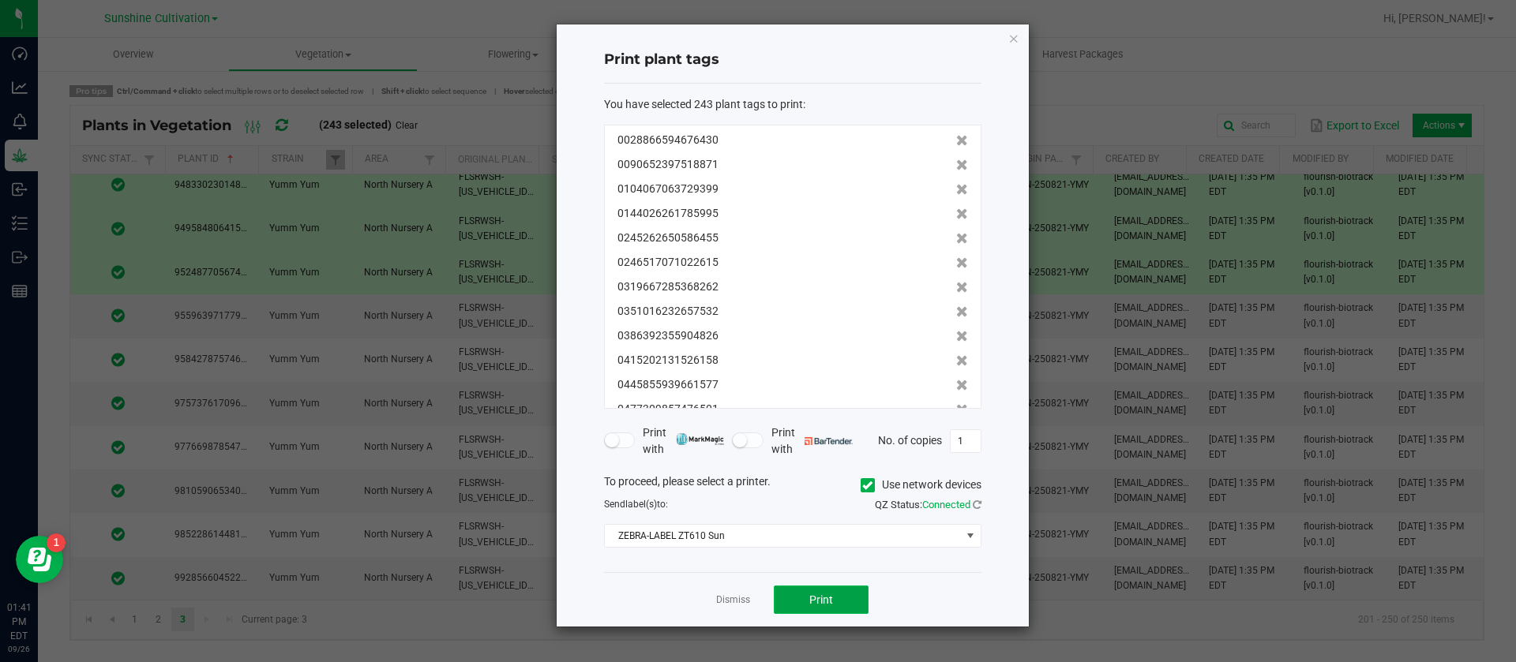
click at [846, 599] on button "Print" at bounding box center [821, 600] width 95 height 28
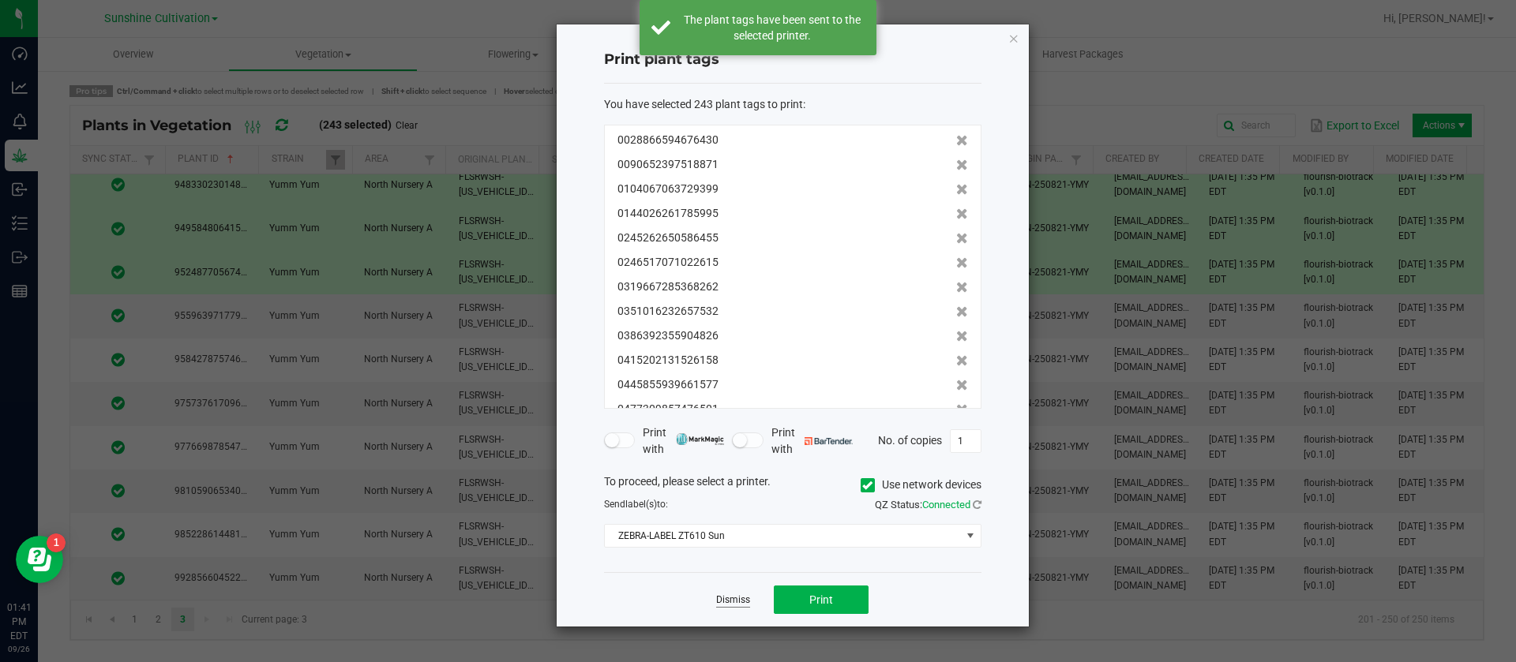
click at [736, 598] on link "Dismiss" at bounding box center [733, 600] width 34 height 13
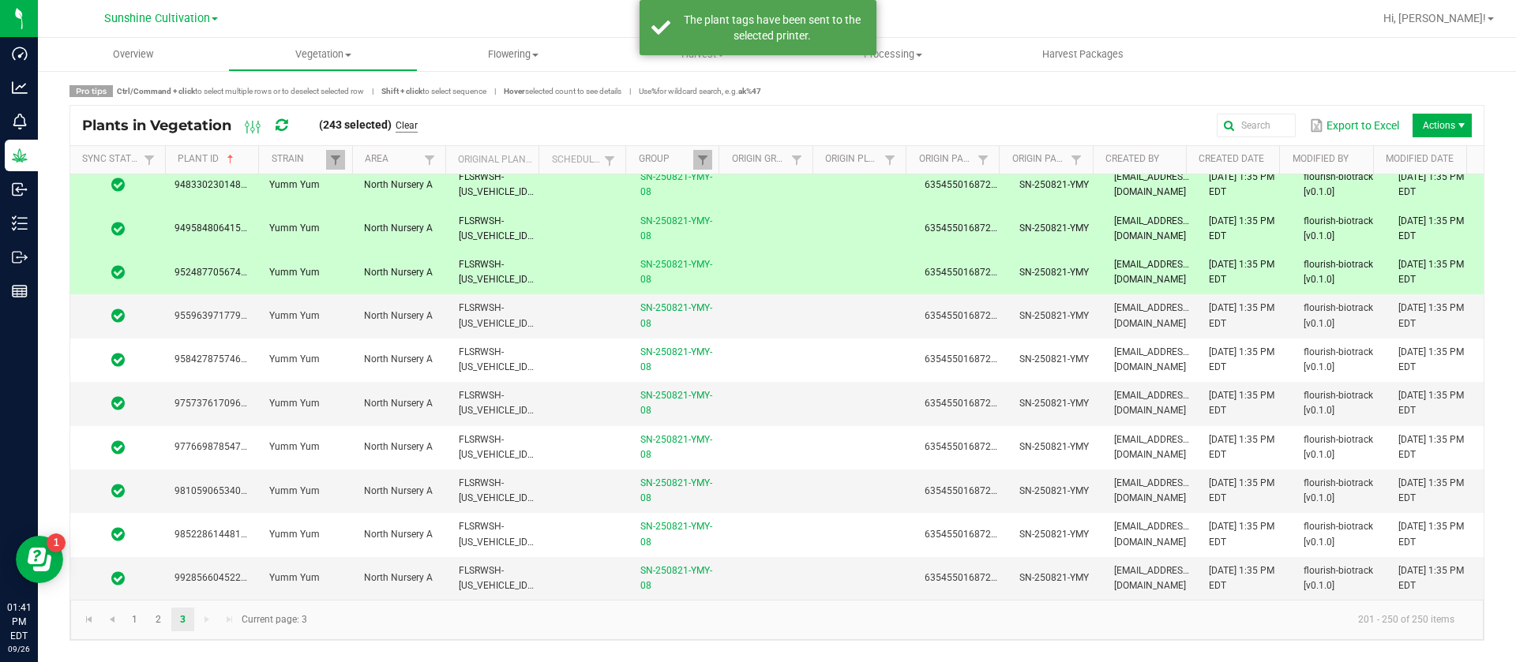
click at [410, 124] on link "Clear" at bounding box center [406, 125] width 22 height 13
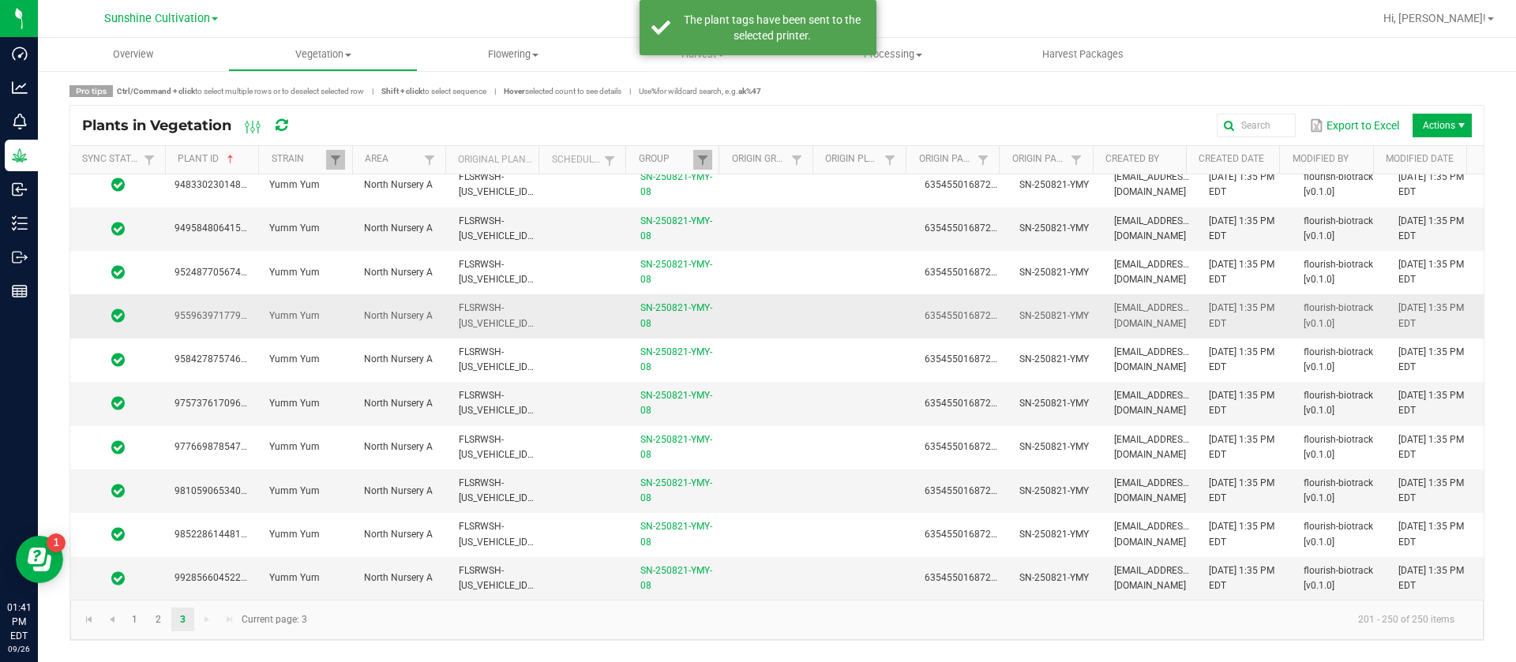
click at [527, 317] on td "FLSRWSH-STR86974600000230" at bounding box center [496, 315] width 95 height 43
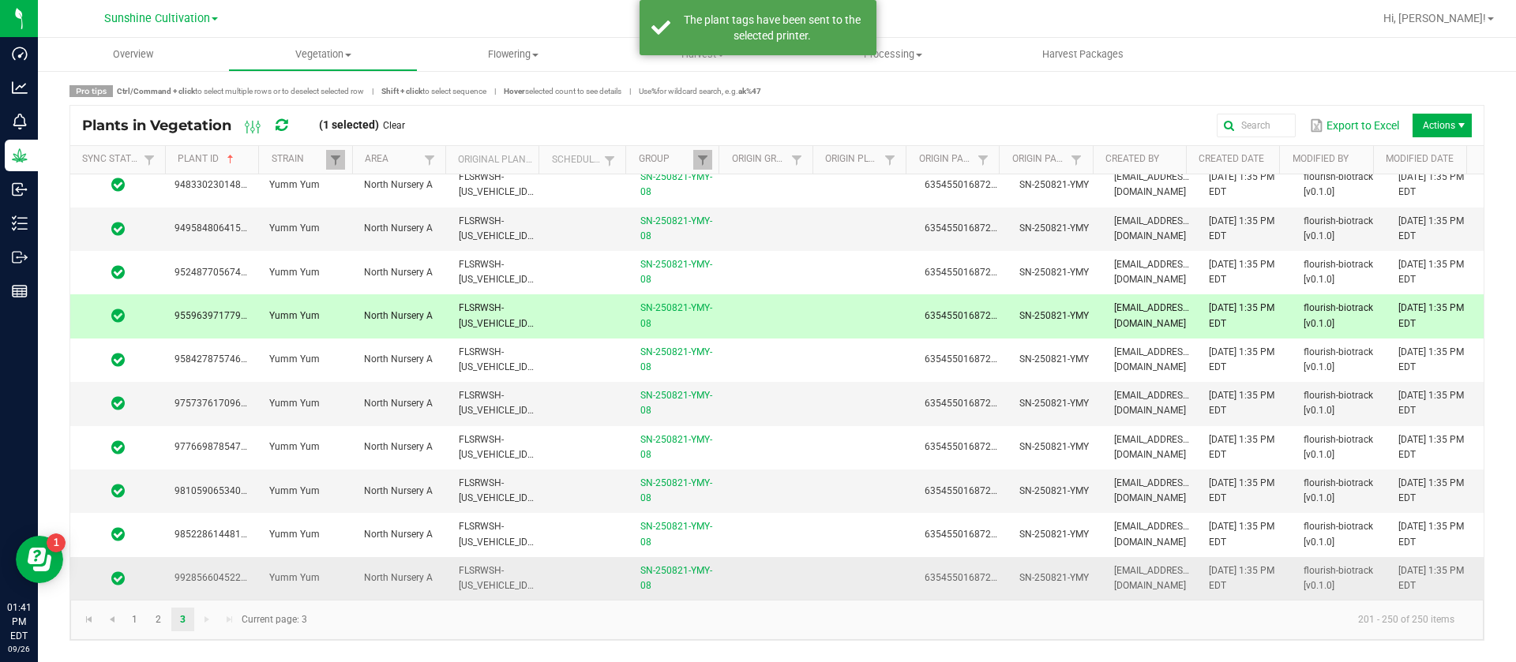
click at [536, 581] on span "FLSRWSH-STR86974600000077" at bounding box center [546, 578] width 174 height 26
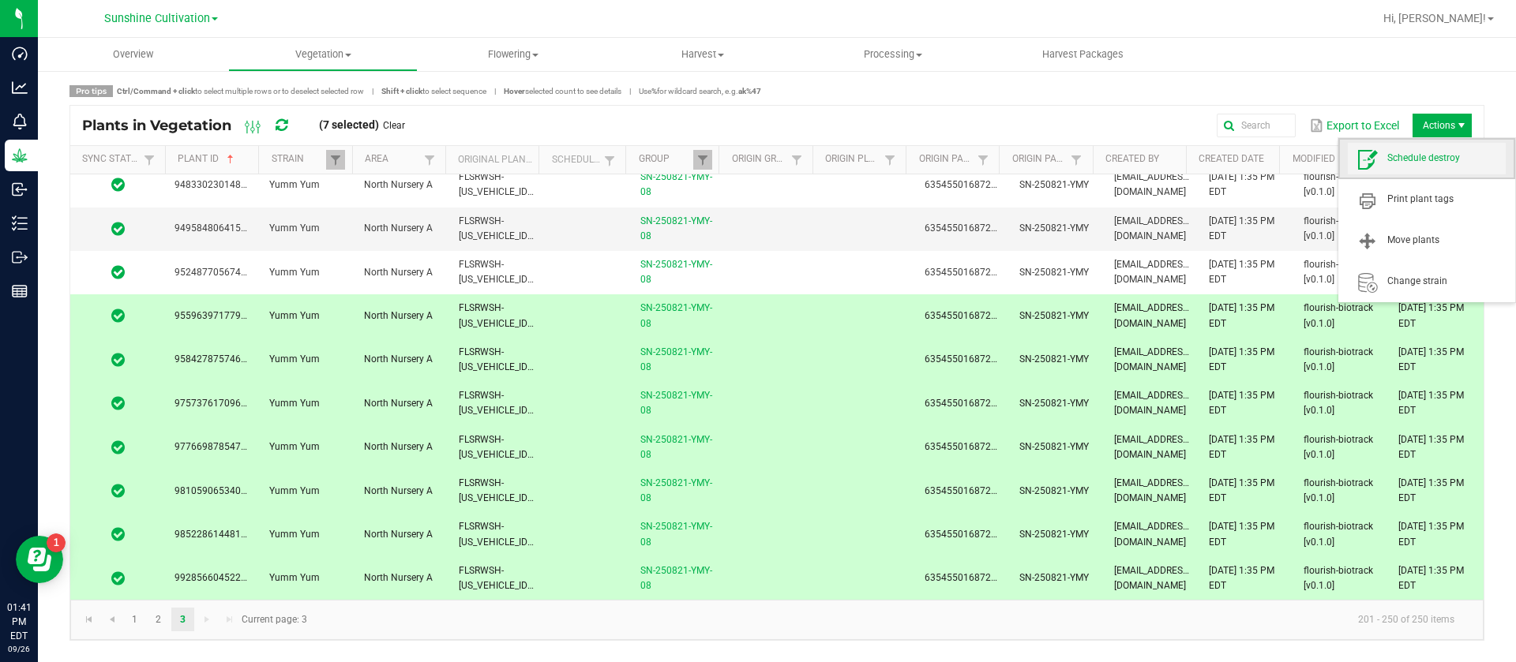
click at [1435, 159] on span "Schedule destroy" at bounding box center [1446, 158] width 118 height 13
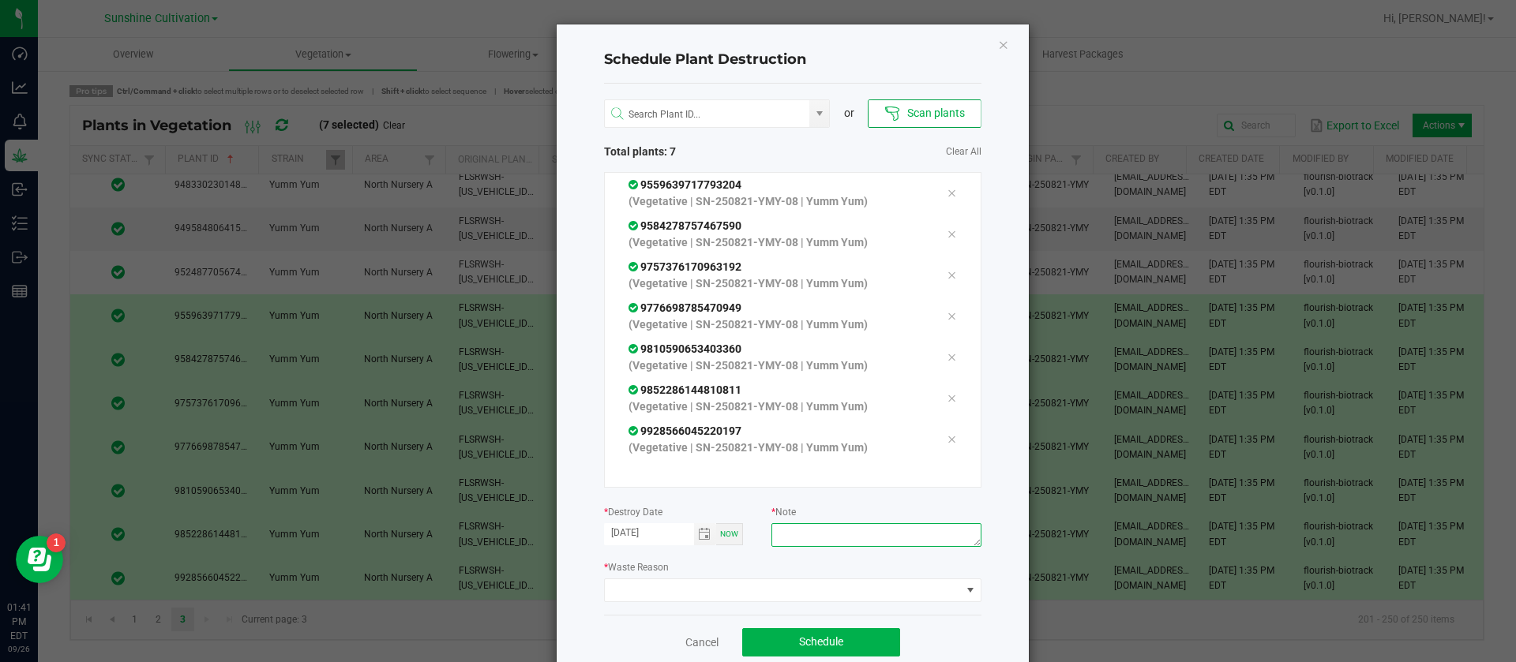
click at [804, 534] on textarea at bounding box center [875, 535] width 209 height 24
type textarea "waste"
click at [736, 584] on span at bounding box center [783, 590] width 356 height 22
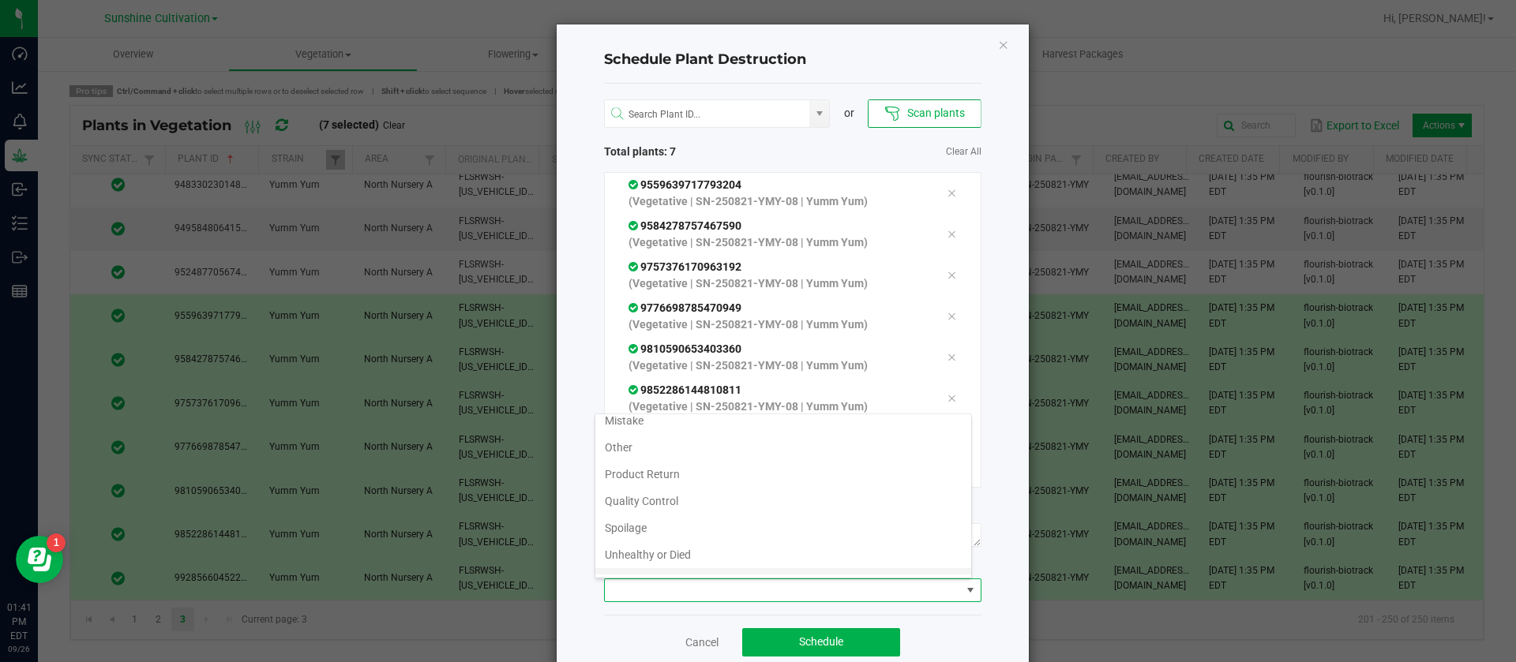
scroll to position [57, 0]
click at [630, 562] on li "Waste" at bounding box center [783, 561] width 376 height 27
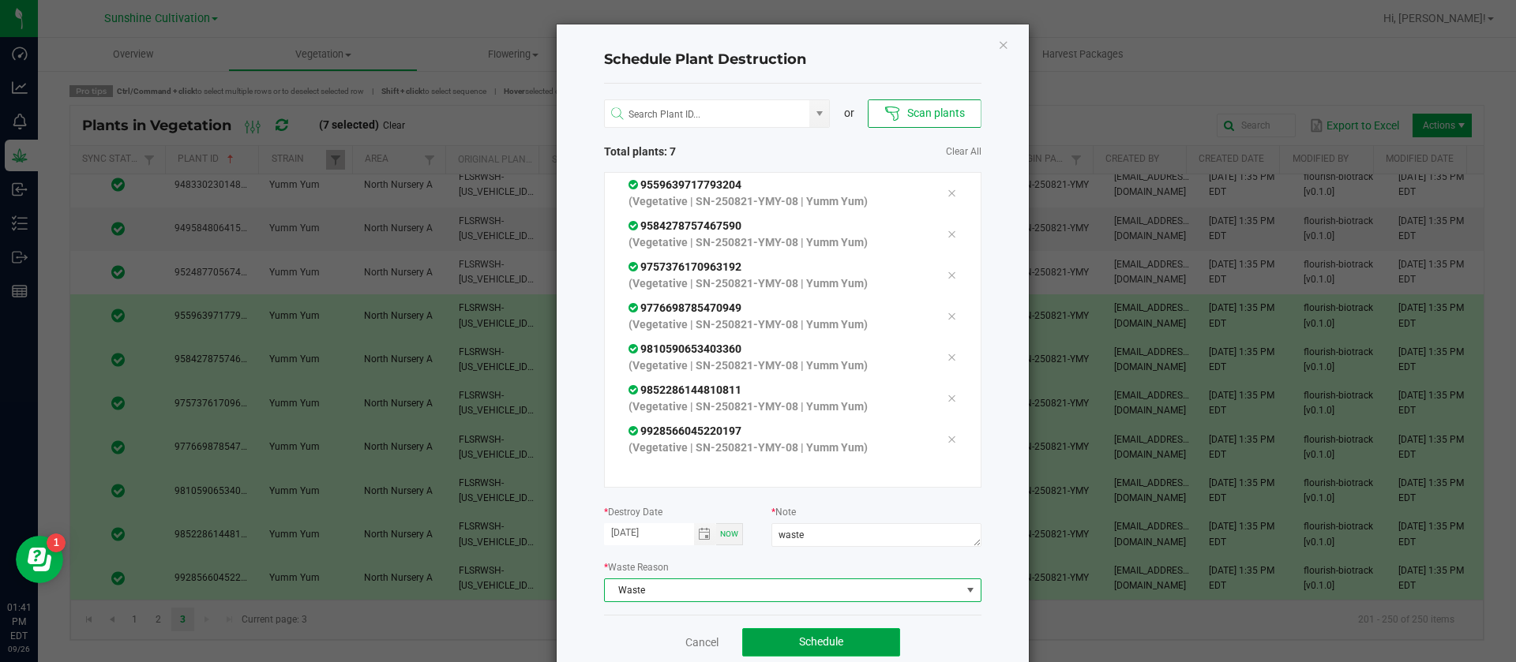
click at [814, 635] on span "Schedule" at bounding box center [821, 641] width 44 height 13
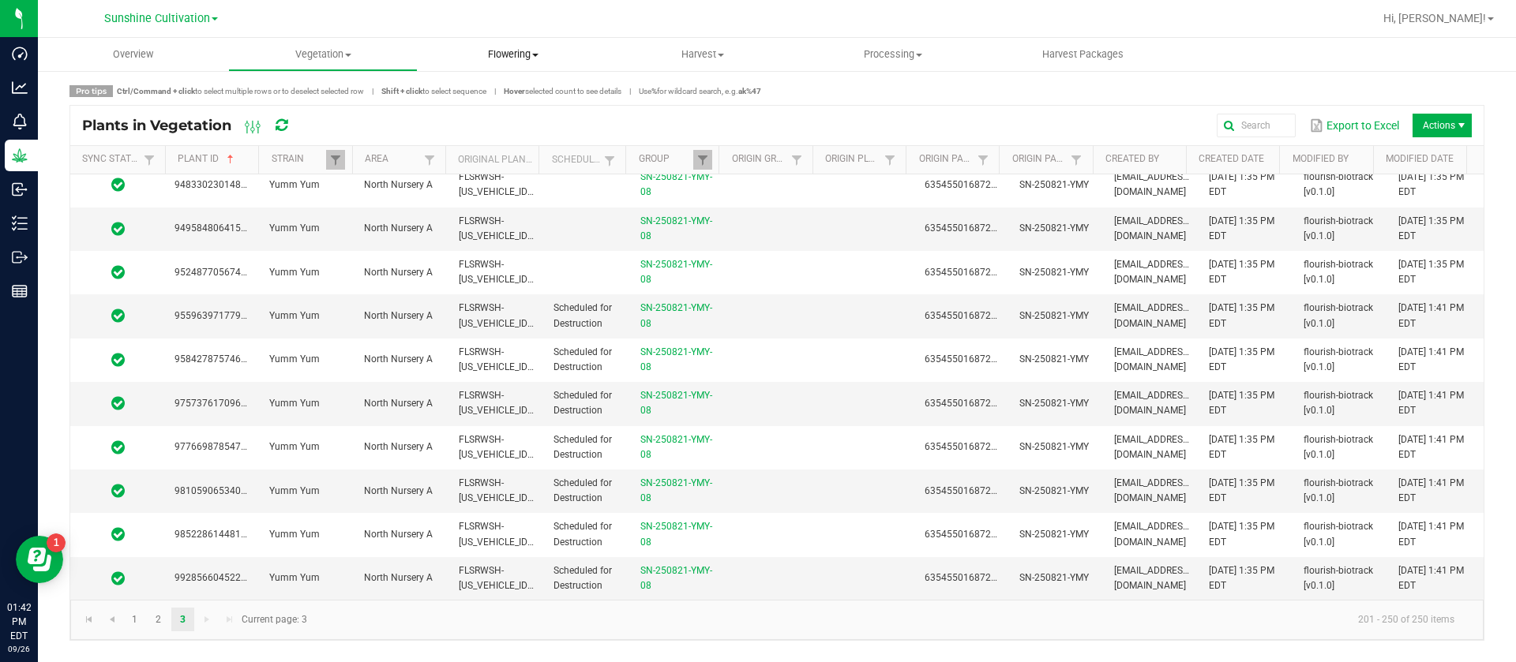
drag, startPoint x: 504, startPoint y: 51, endPoint x: 502, endPoint y: 69, distance: 18.2
click at [504, 52] on span "Flowering" at bounding box center [512, 54] width 189 height 14
click at [497, 115] on span "Flowering groups" at bounding box center [483, 113] width 131 height 13
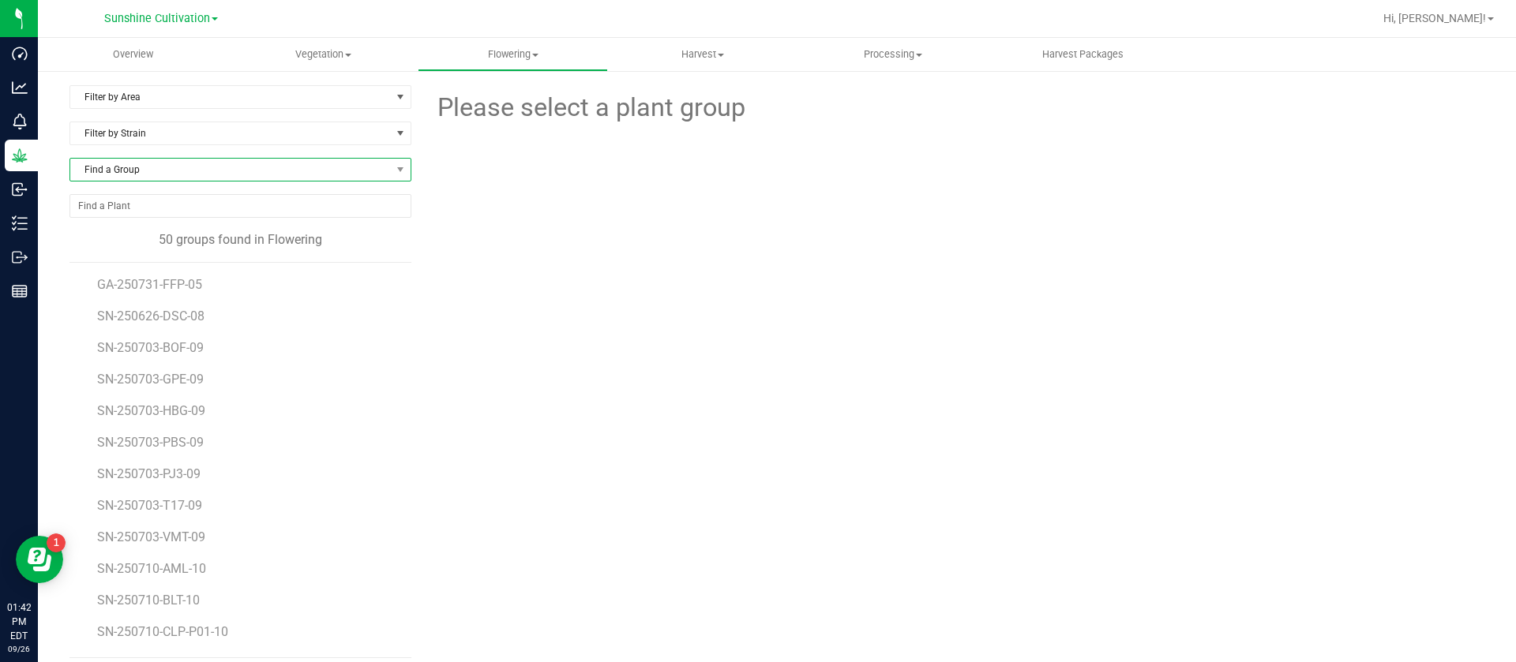
click at [171, 174] on span "Find a Group" at bounding box center [230, 170] width 320 height 22
type input "pbs"
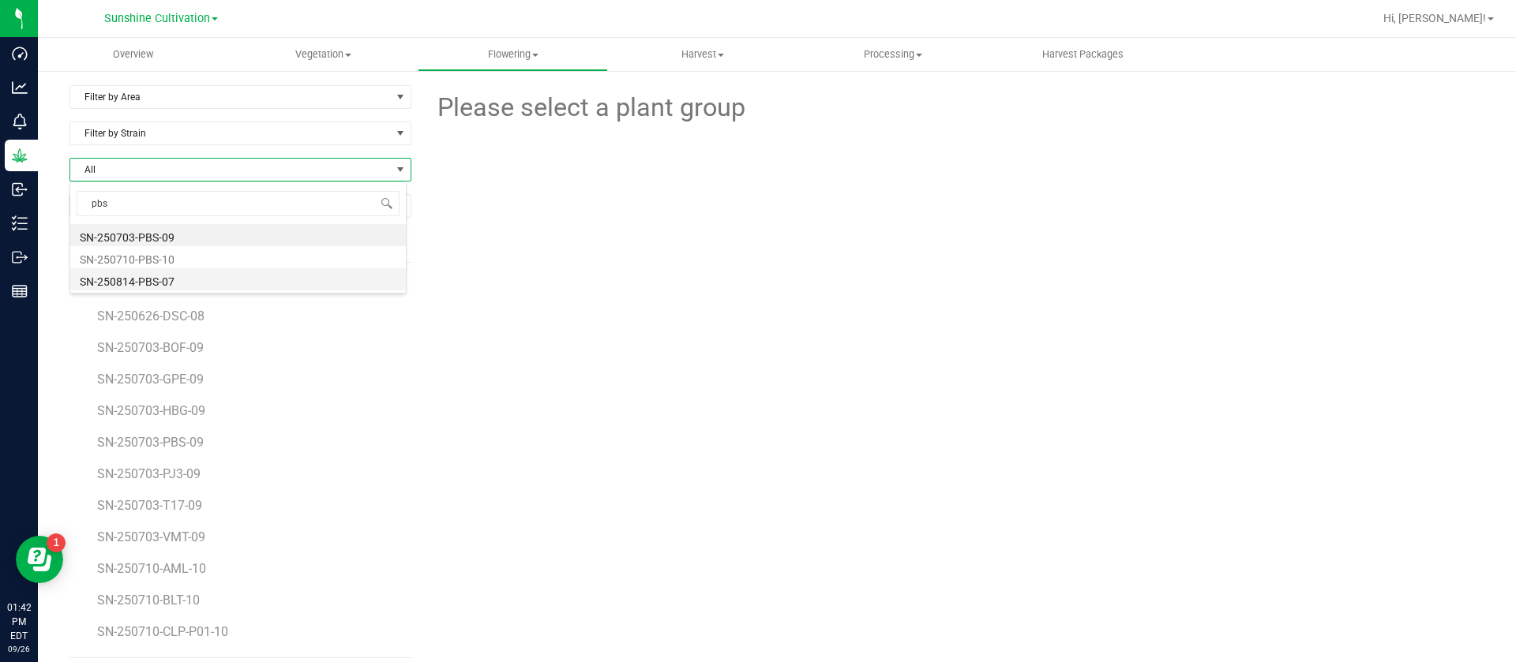
click at [197, 283] on li "SN-250814-PBS-07" at bounding box center [237, 279] width 335 height 22
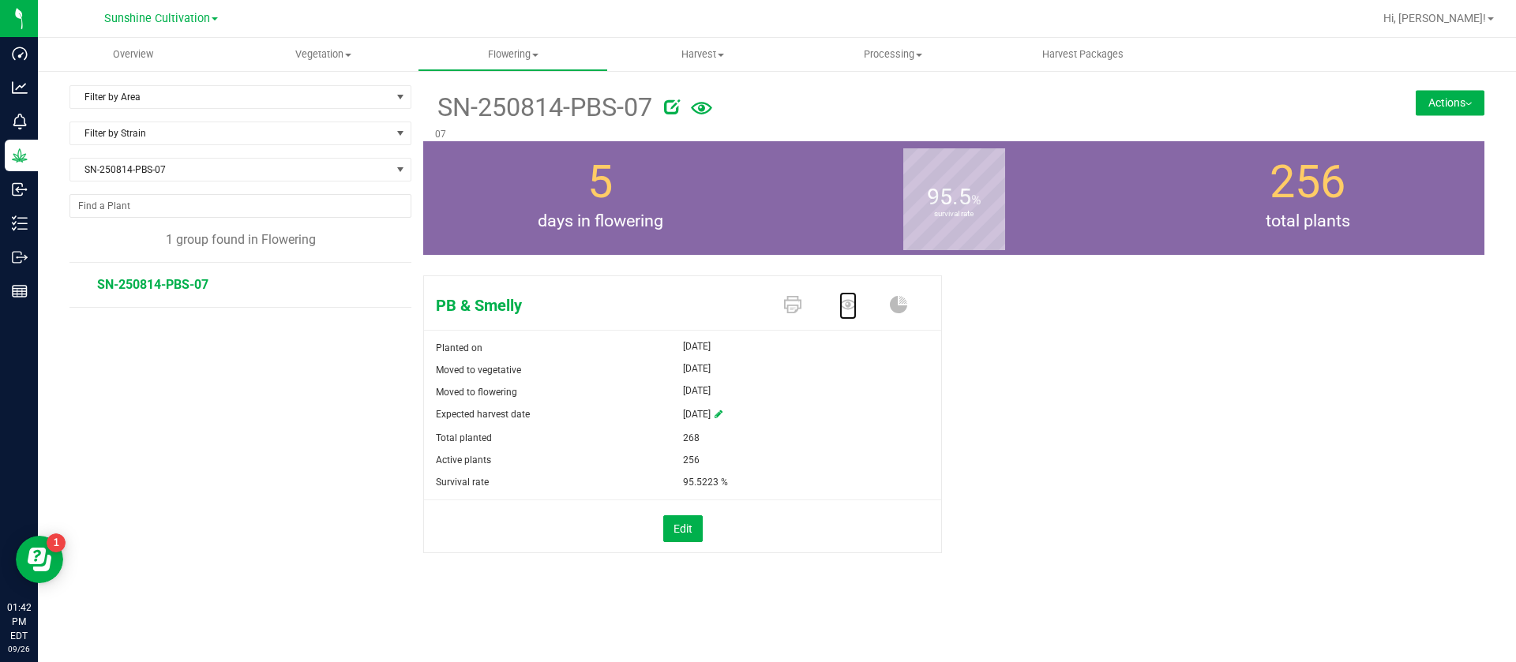
click at [847, 310] on icon at bounding box center [847, 304] width 17 height 17
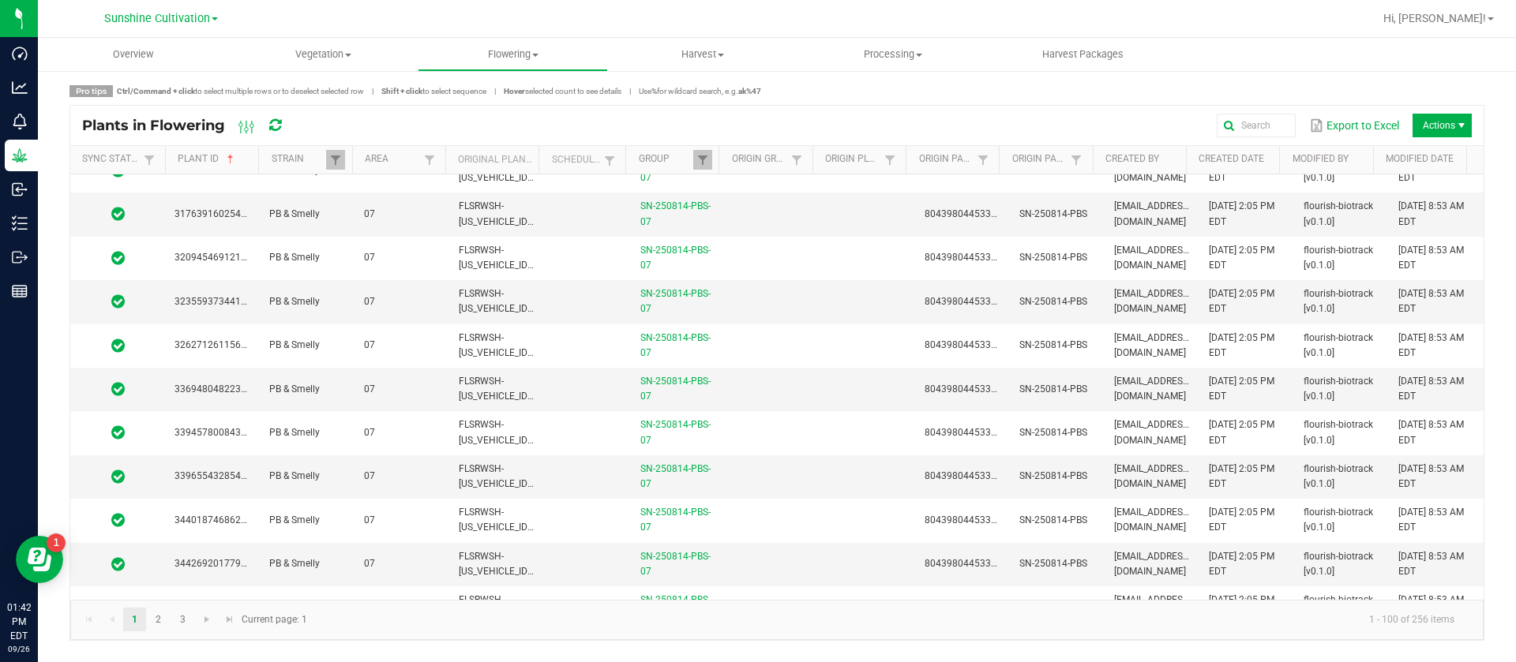
scroll to position [3552, 0]
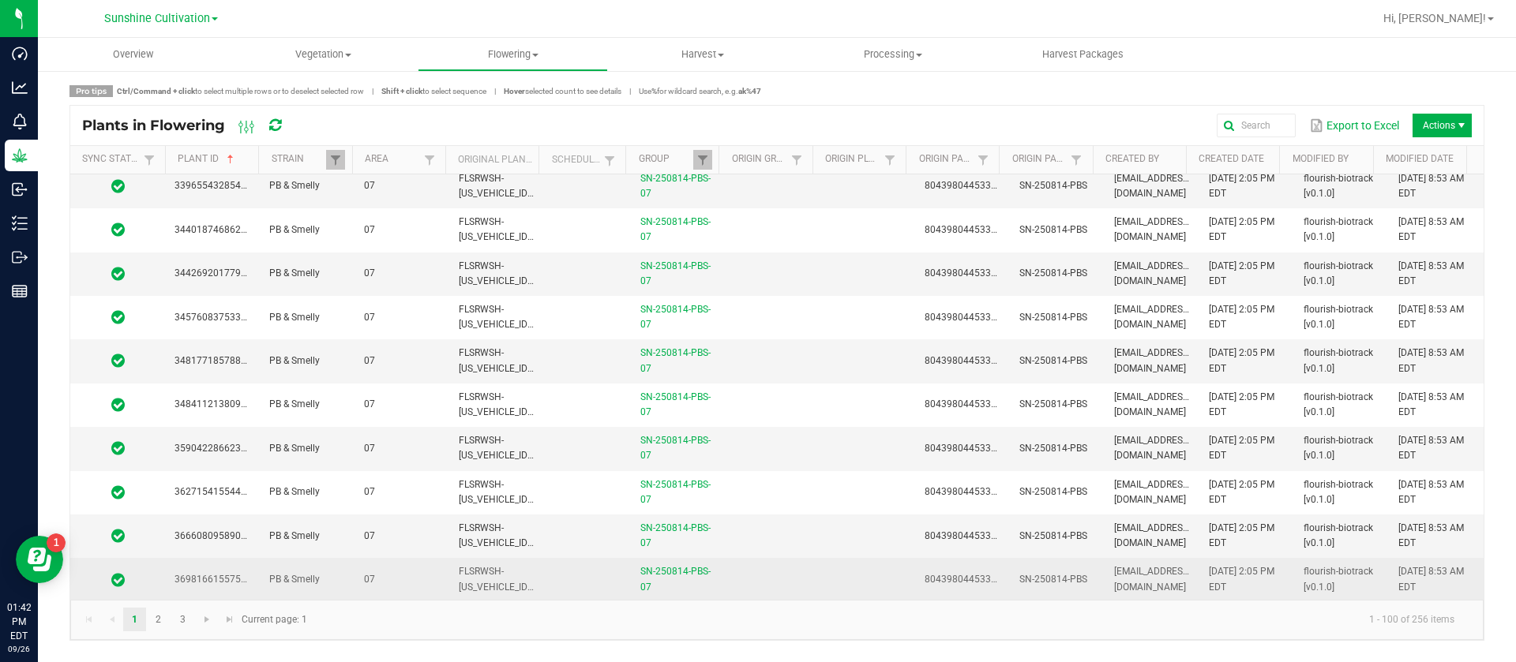
click at [807, 576] on td at bounding box center [772, 579] width 95 height 43
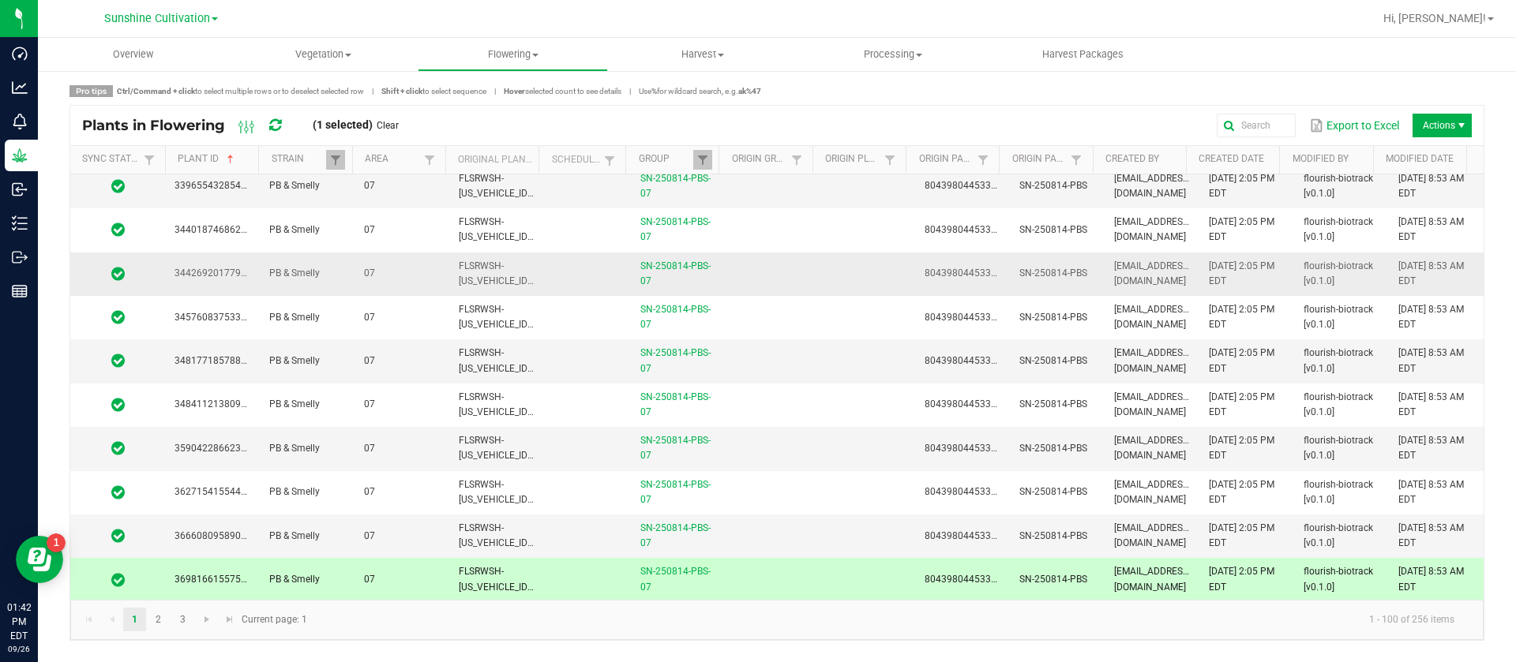
click at [784, 264] on td at bounding box center [772, 274] width 95 height 43
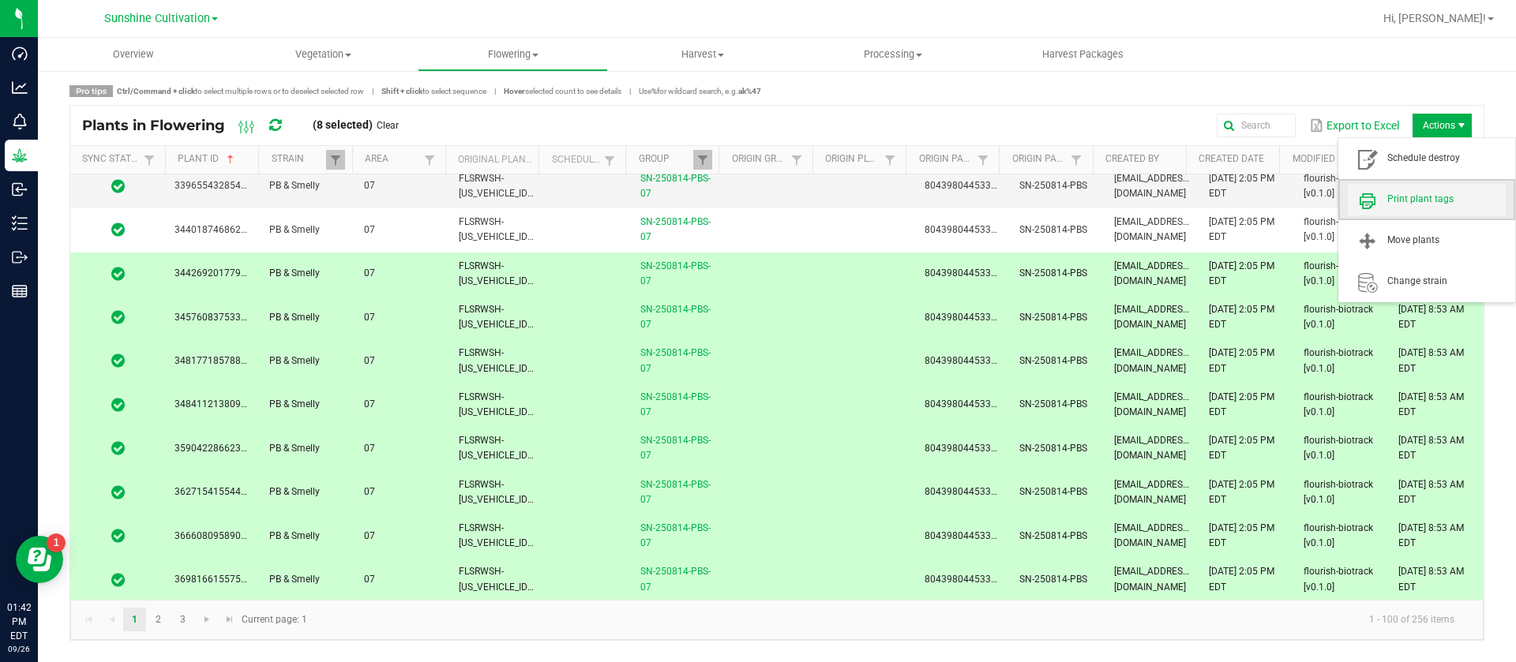
click at [1426, 193] on span "Print plant tags" at bounding box center [1446, 199] width 118 height 13
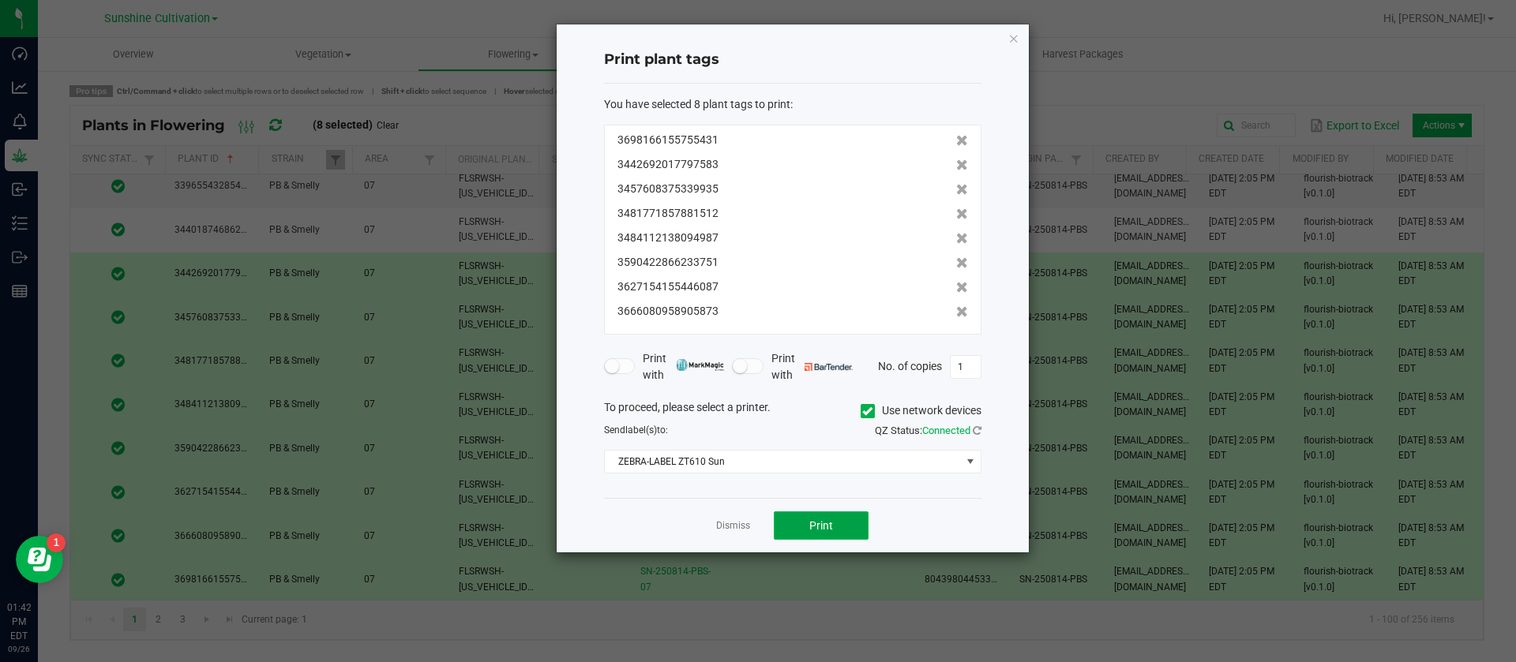
click at [853, 521] on button "Print" at bounding box center [821, 526] width 95 height 28
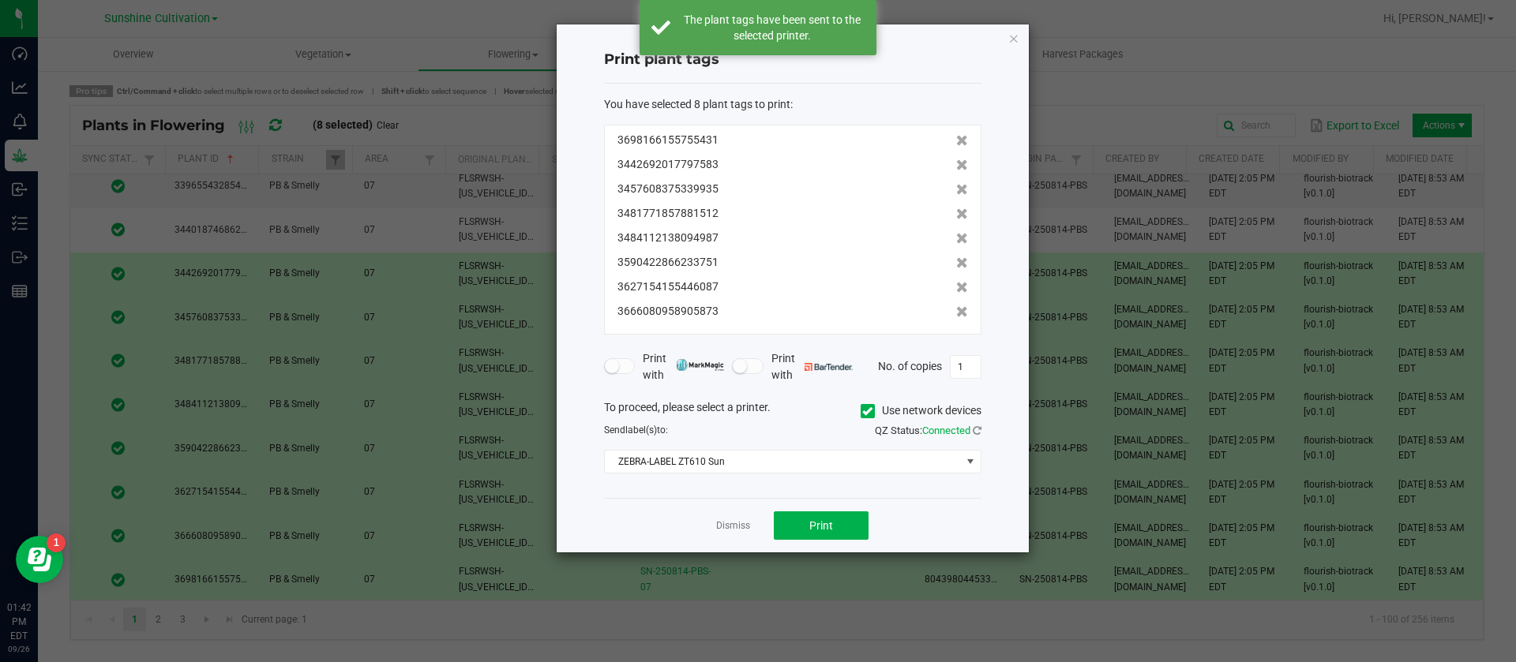
click at [736, 523] on link "Dismiss" at bounding box center [733, 525] width 34 height 13
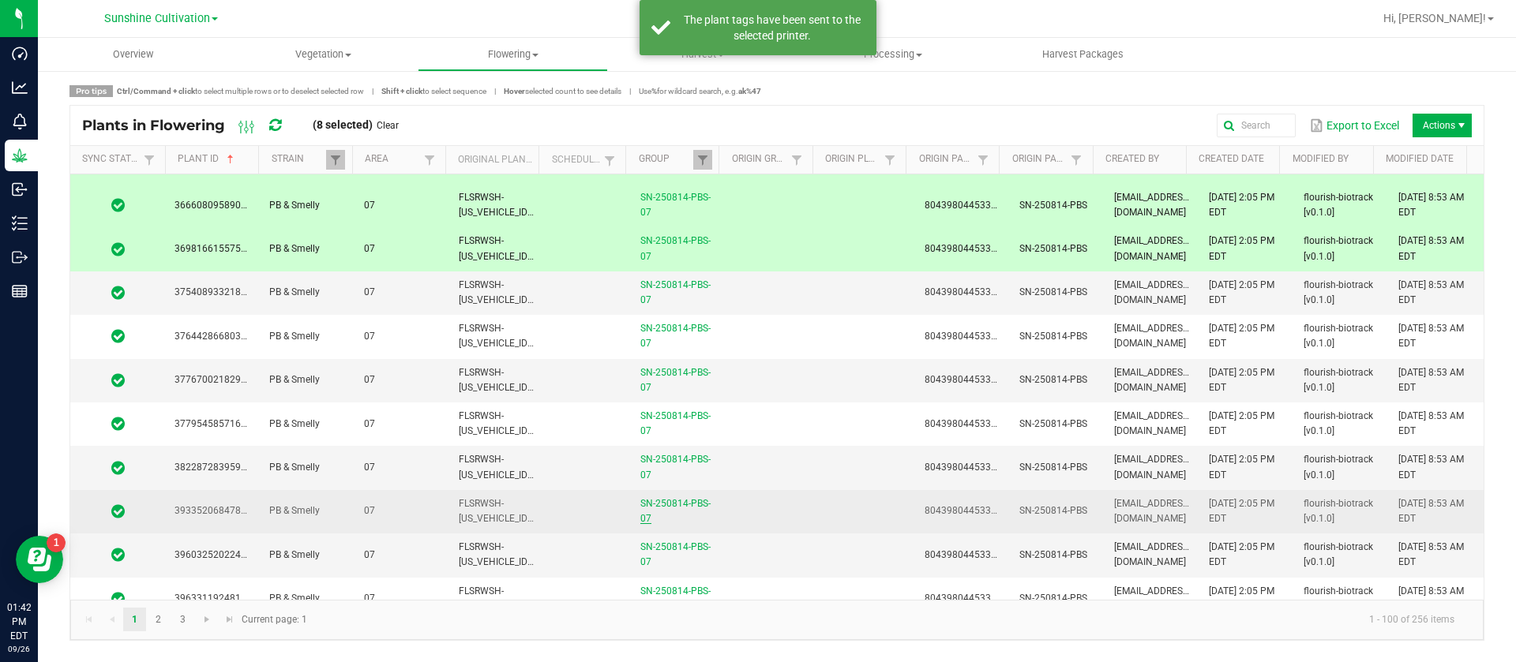
scroll to position [3947, 0]
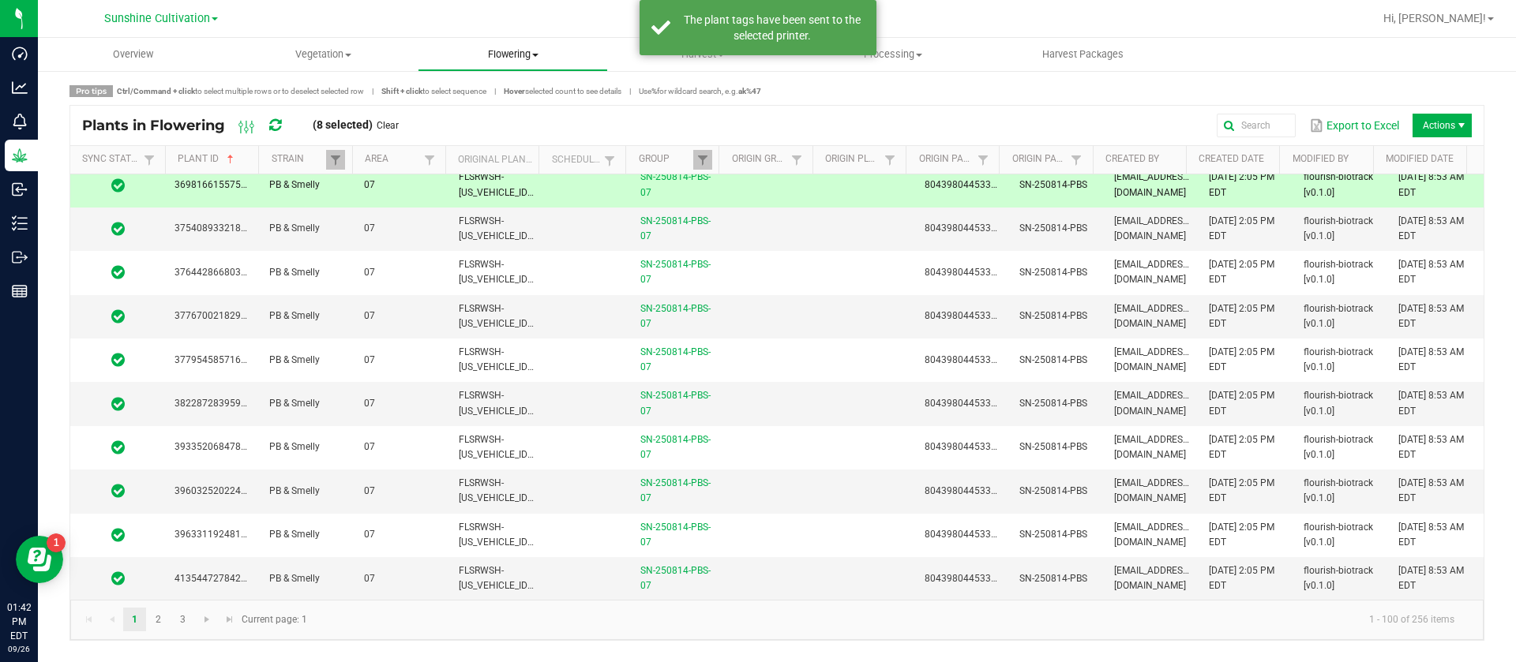
click at [495, 49] on span "Flowering" at bounding box center [512, 54] width 189 height 14
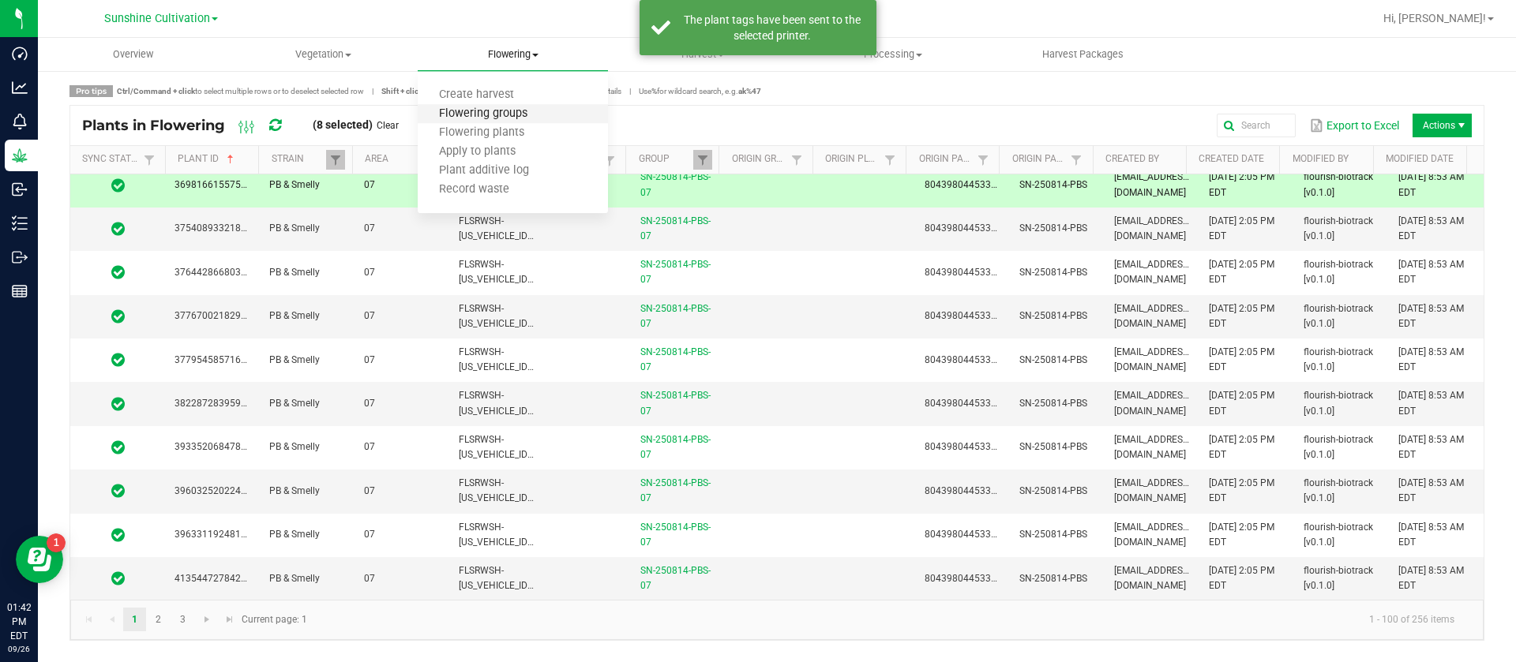
click at [511, 113] on span "Flowering groups" at bounding box center [483, 113] width 131 height 13
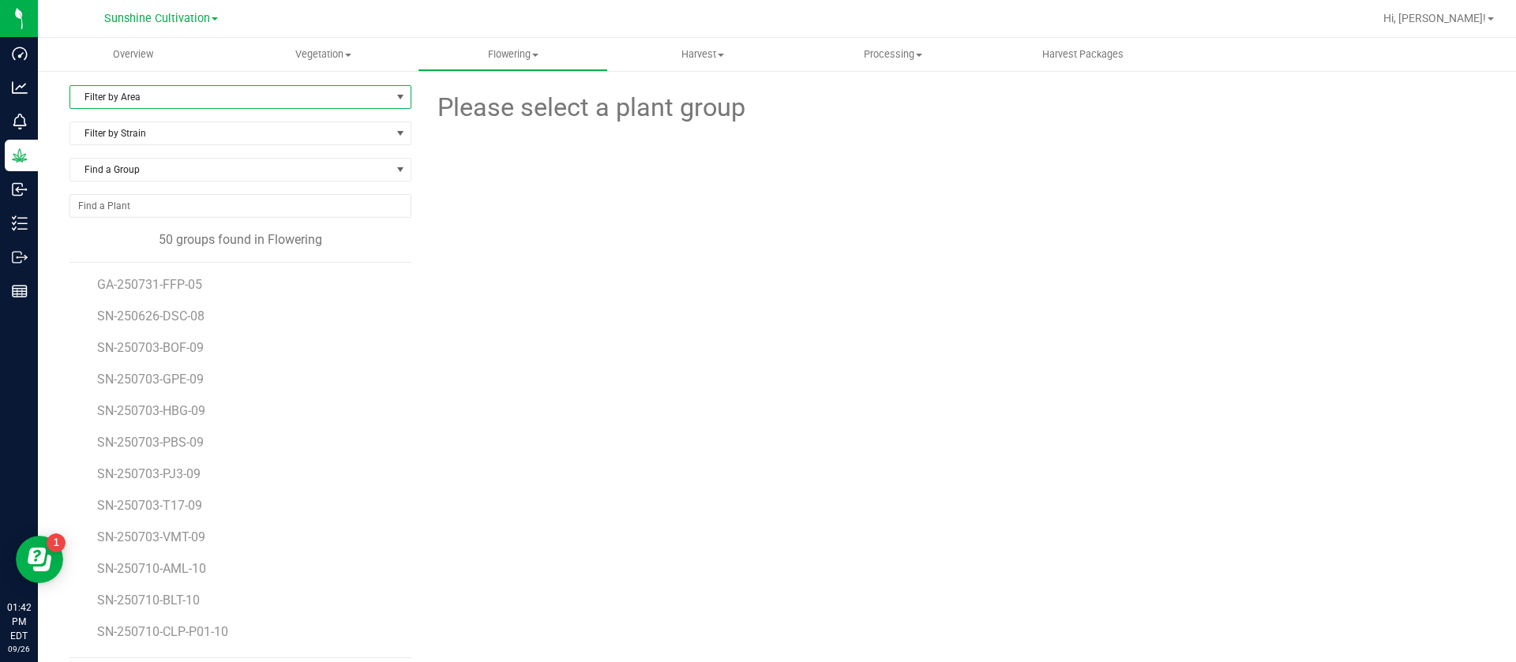
click at [207, 91] on span "Filter by Area" at bounding box center [230, 97] width 320 height 22
click at [583, 225] on div at bounding box center [953, 214] width 1085 height 174
click at [1006, 486] on div "Please select a plant group" at bounding box center [953, 371] width 1061 height 573
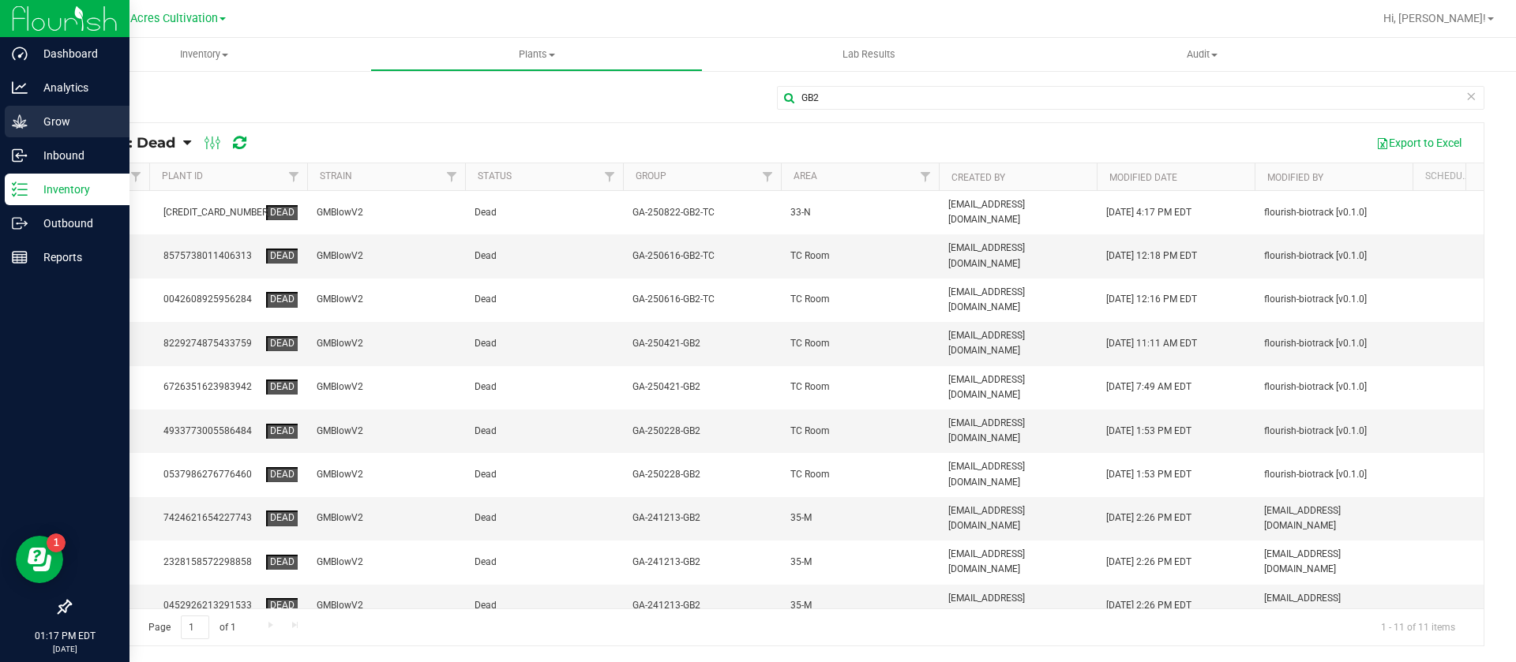
click at [50, 118] on p "Grow" at bounding box center [75, 121] width 95 height 19
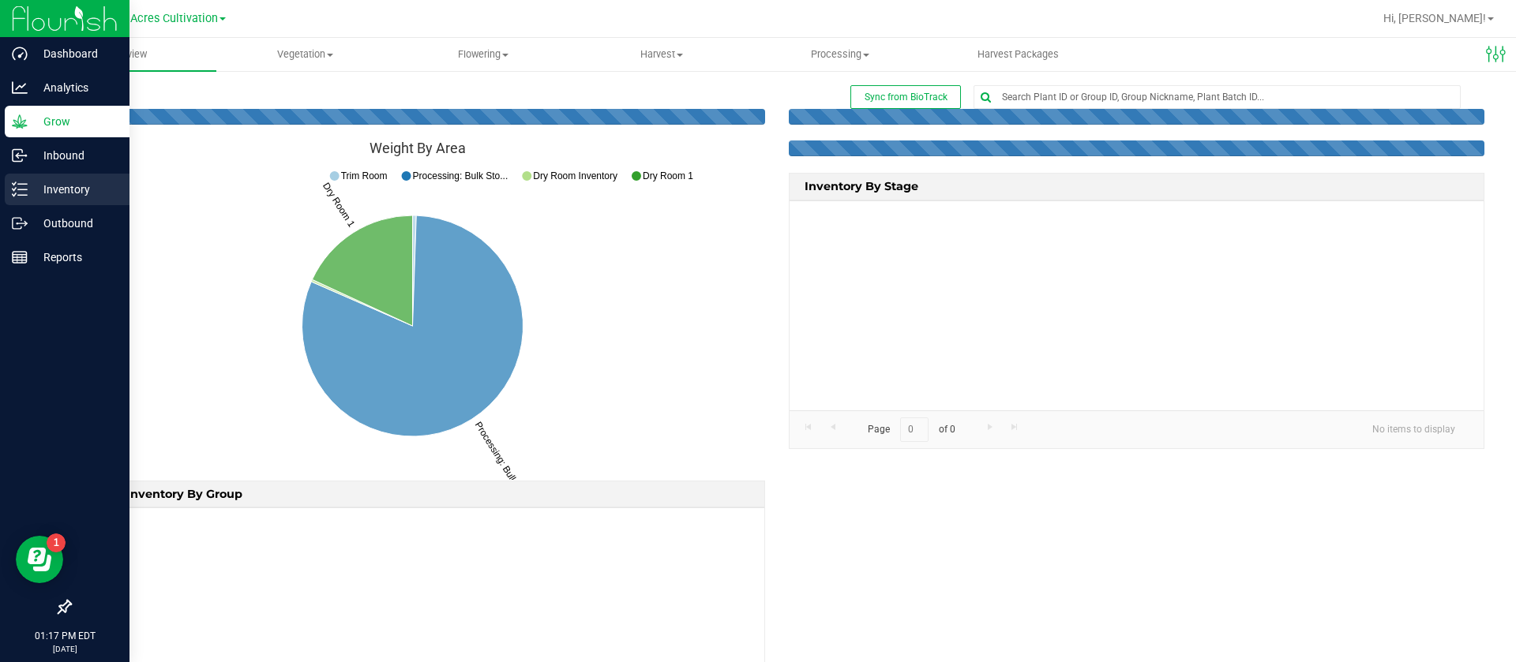
click at [63, 186] on p "Inventory" at bounding box center [75, 189] width 95 height 19
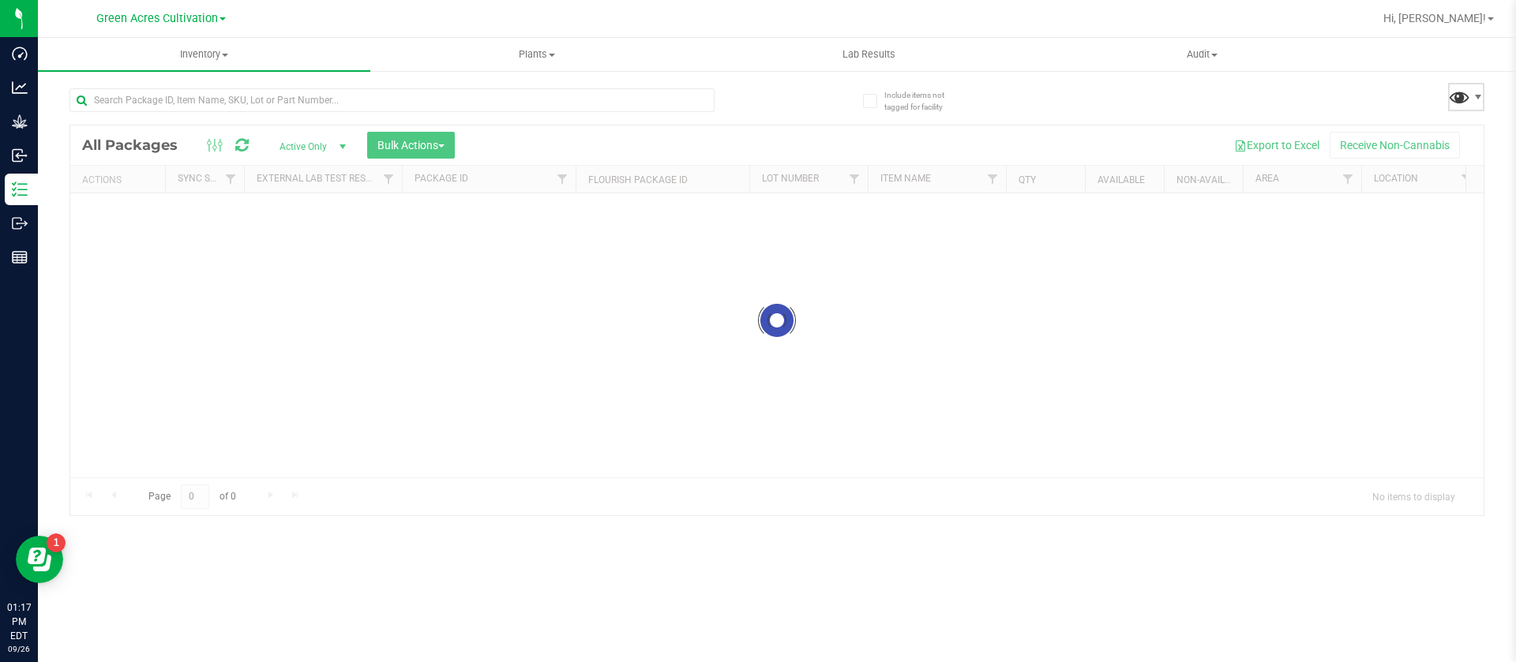
click at [1454, 105] on span at bounding box center [1459, 96] width 23 height 23
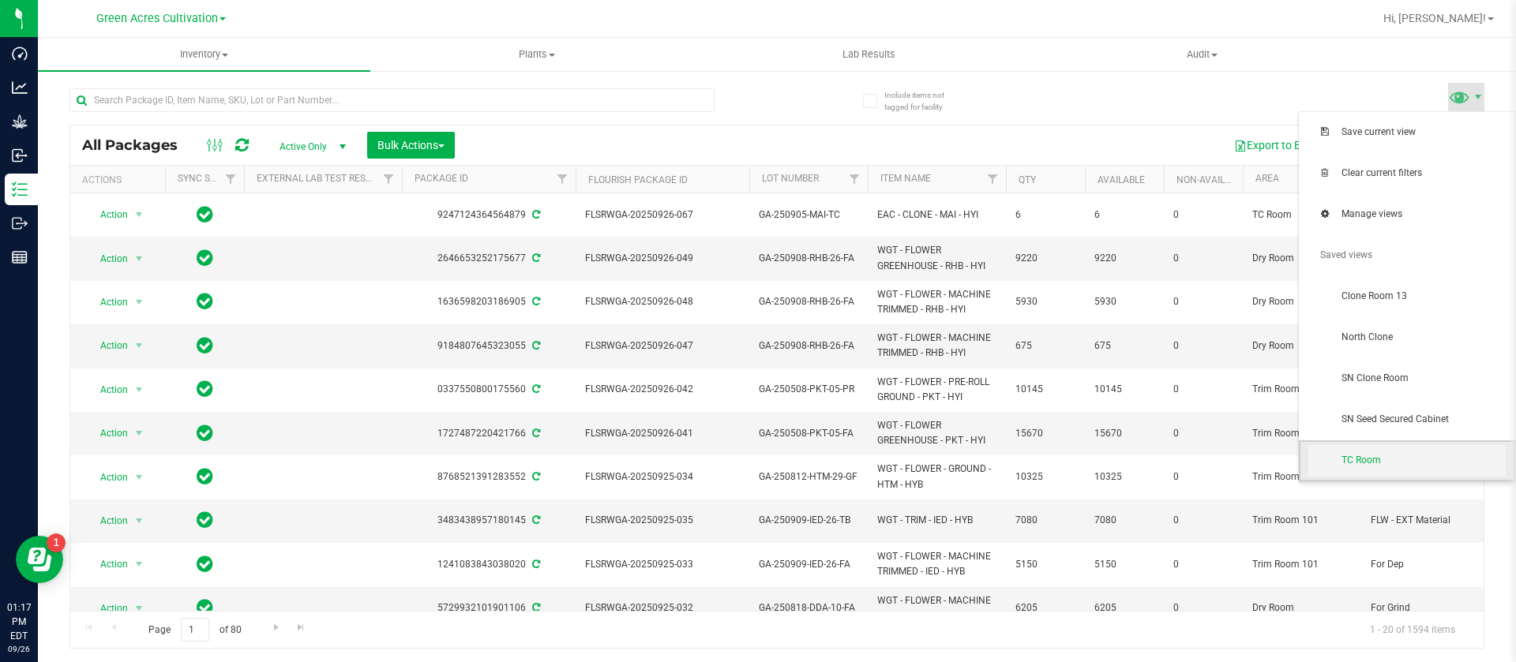
click at [1381, 452] on span "TC Room" at bounding box center [1406, 461] width 197 height 32
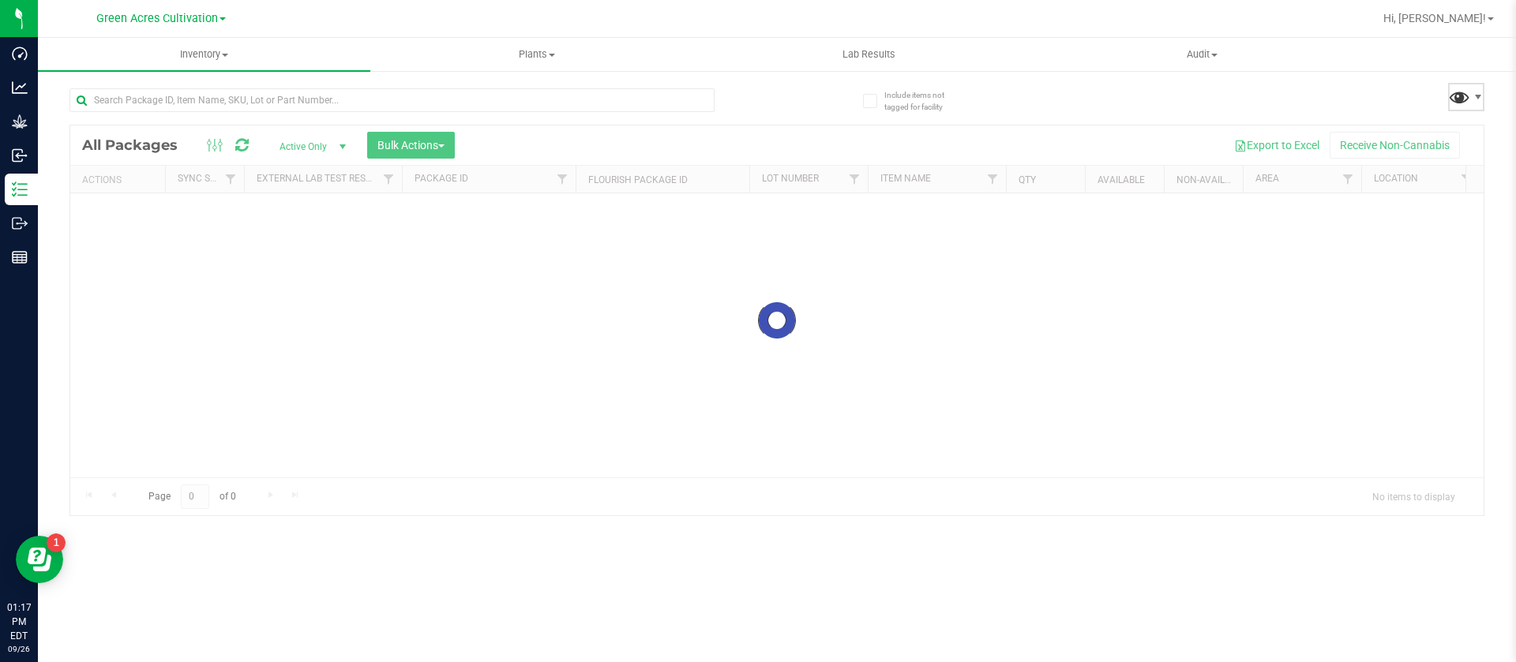
click at [1464, 92] on span at bounding box center [1459, 96] width 23 height 23
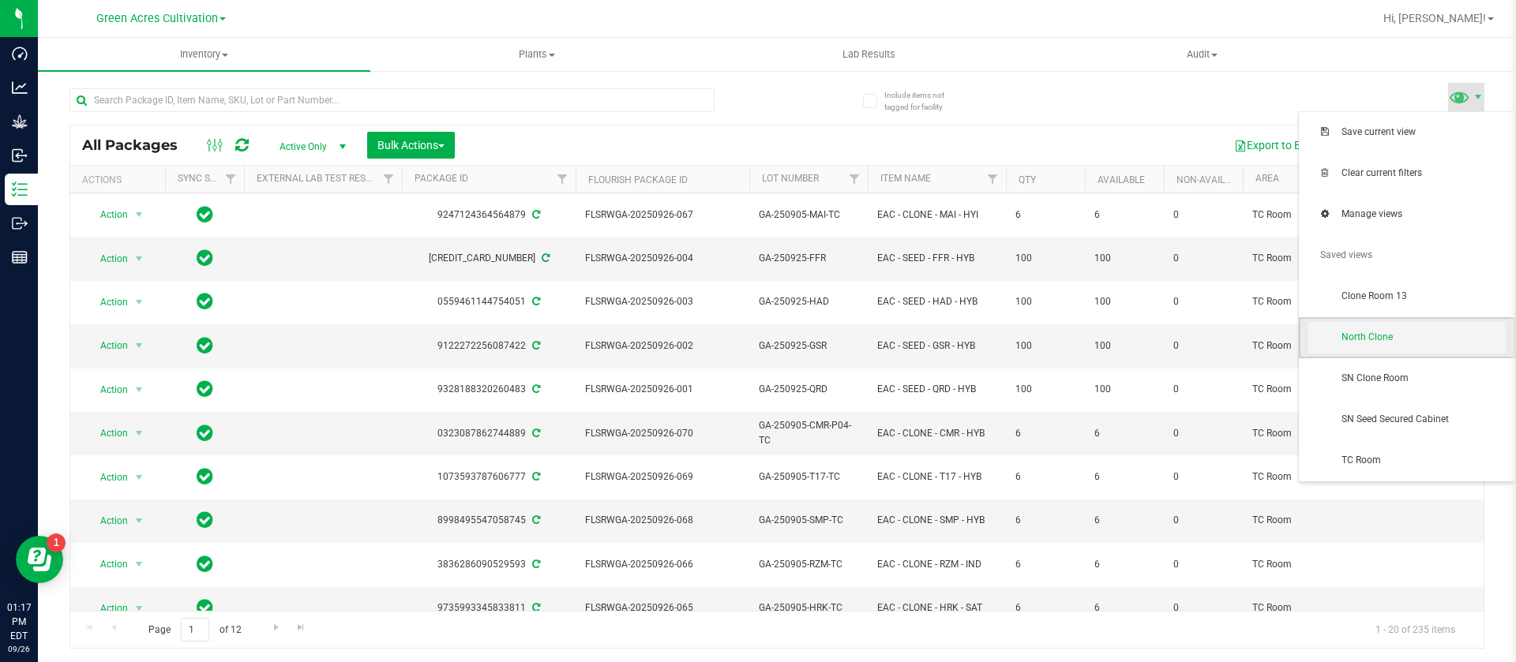
click at [1385, 337] on span "North Clone" at bounding box center [1423, 337] width 164 height 13
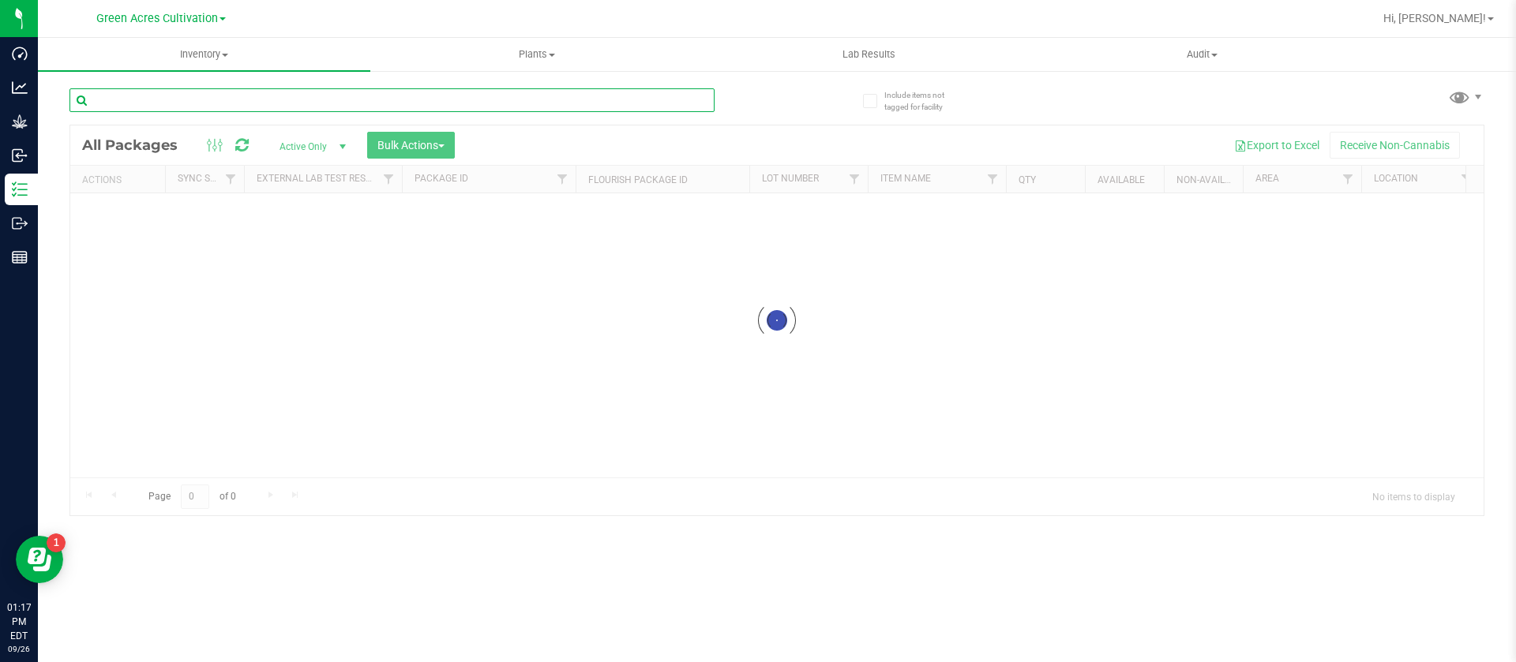
click at [186, 103] on input "text" at bounding box center [391, 100] width 645 height 24
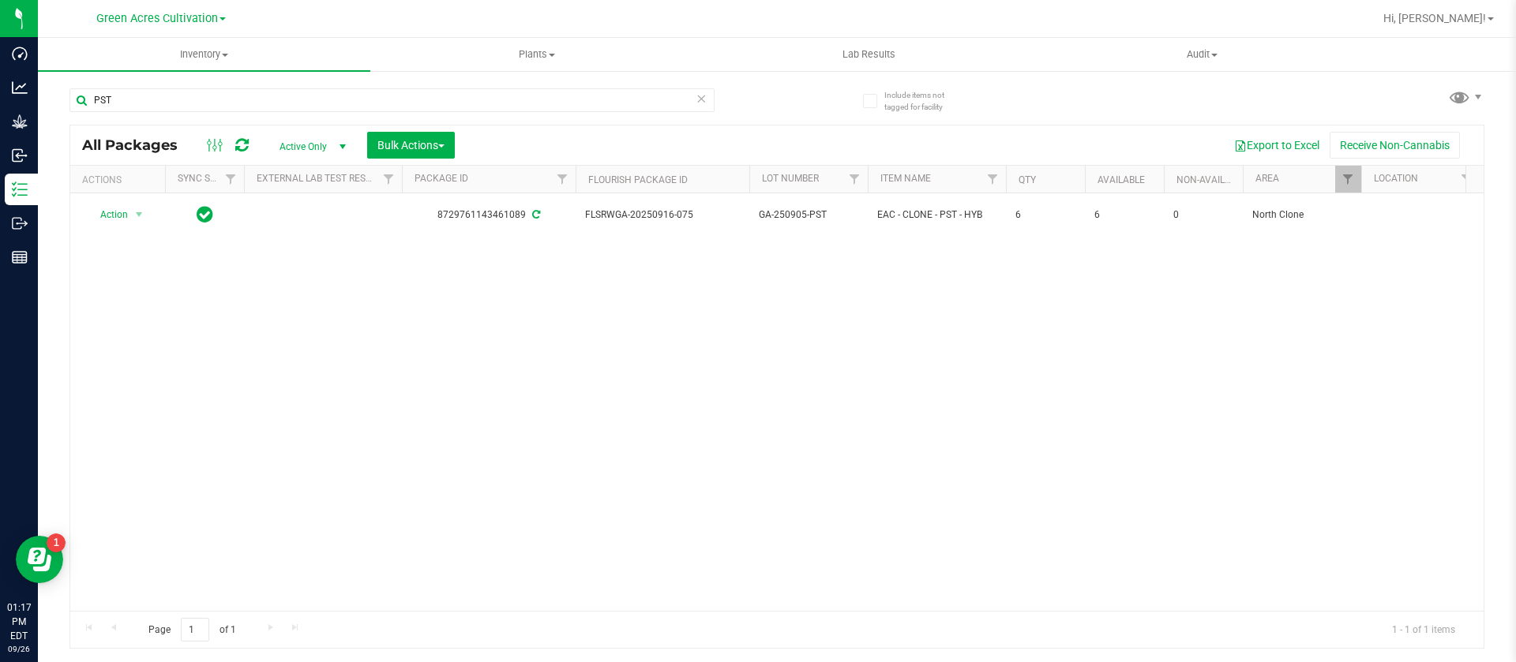
click at [279, 115] on div "PST" at bounding box center [391, 106] width 645 height 36
click at [268, 102] on input "PST" at bounding box center [391, 100] width 645 height 24
type input "P"
click at [333, 104] on input "LMZ" at bounding box center [391, 100] width 645 height 24
type input "L"
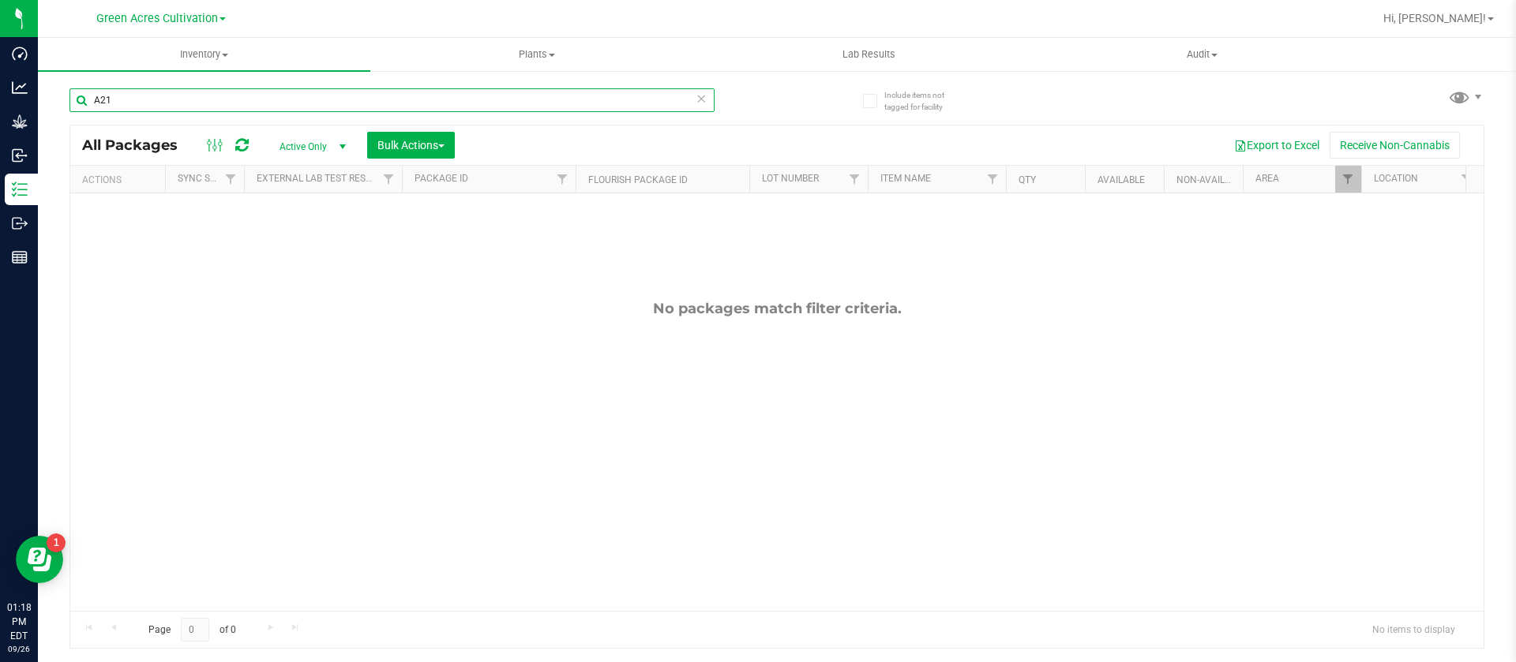
type input "A21"
click at [524, 54] on span "Plants" at bounding box center [536, 54] width 331 height 14
click at [477, 93] on li "All plants" at bounding box center [536, 95] width 332 height 19
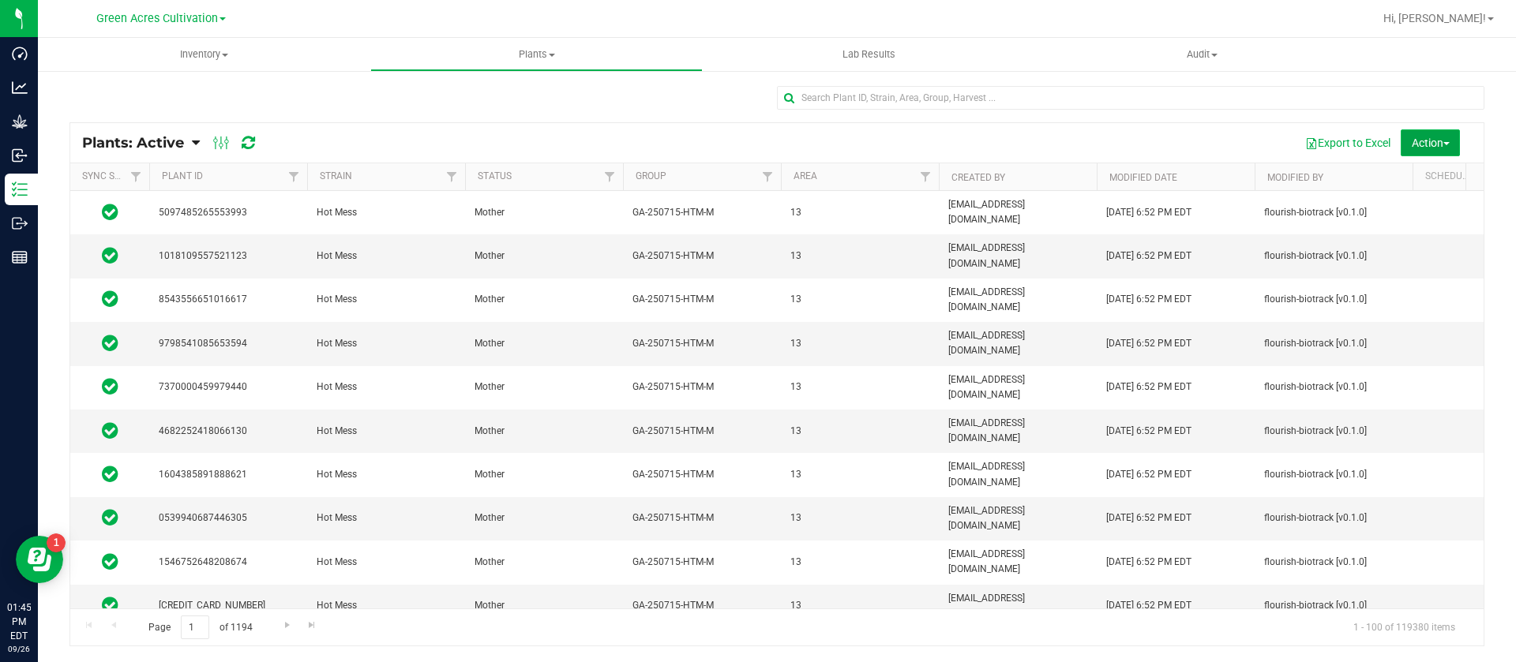
click at [1419, 141] on span "Action" at bounding box center [1430, 143] width 38 height 13
click at [1408, 174] on span "Schedule destroy" at bounding box center [1406, 178] width 81 height 13
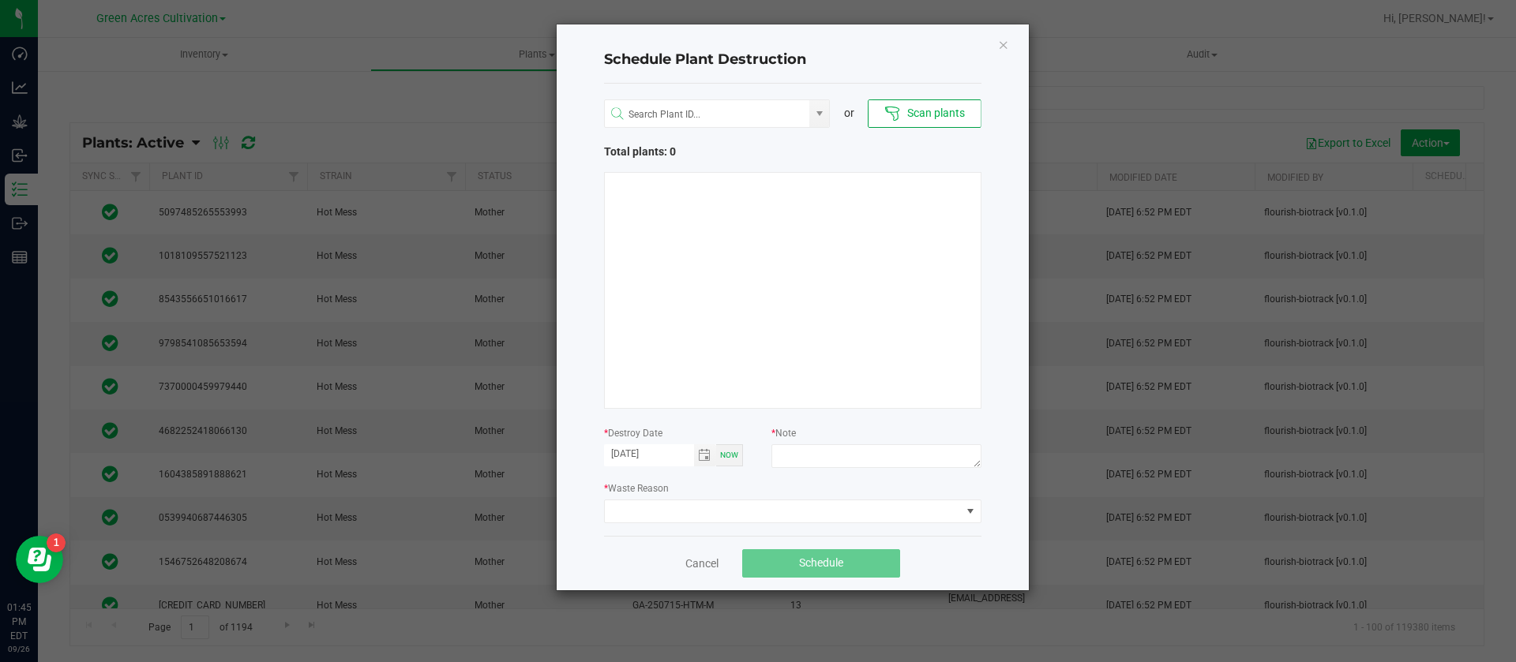
click at [888, 468] on div at bounding box center [875, 458] width 209 height 28
click at [888, 458] on textarea at bounding box center [875, 456] width 209 height 24
type textarea "waste"
drag, startPoint x: 762, startPoint y: 500, endPoint x: 752, endPoint y: 511, distance: 14.0
click at [759, 501] on span at bounding box center [783, 511] width 356 height 22
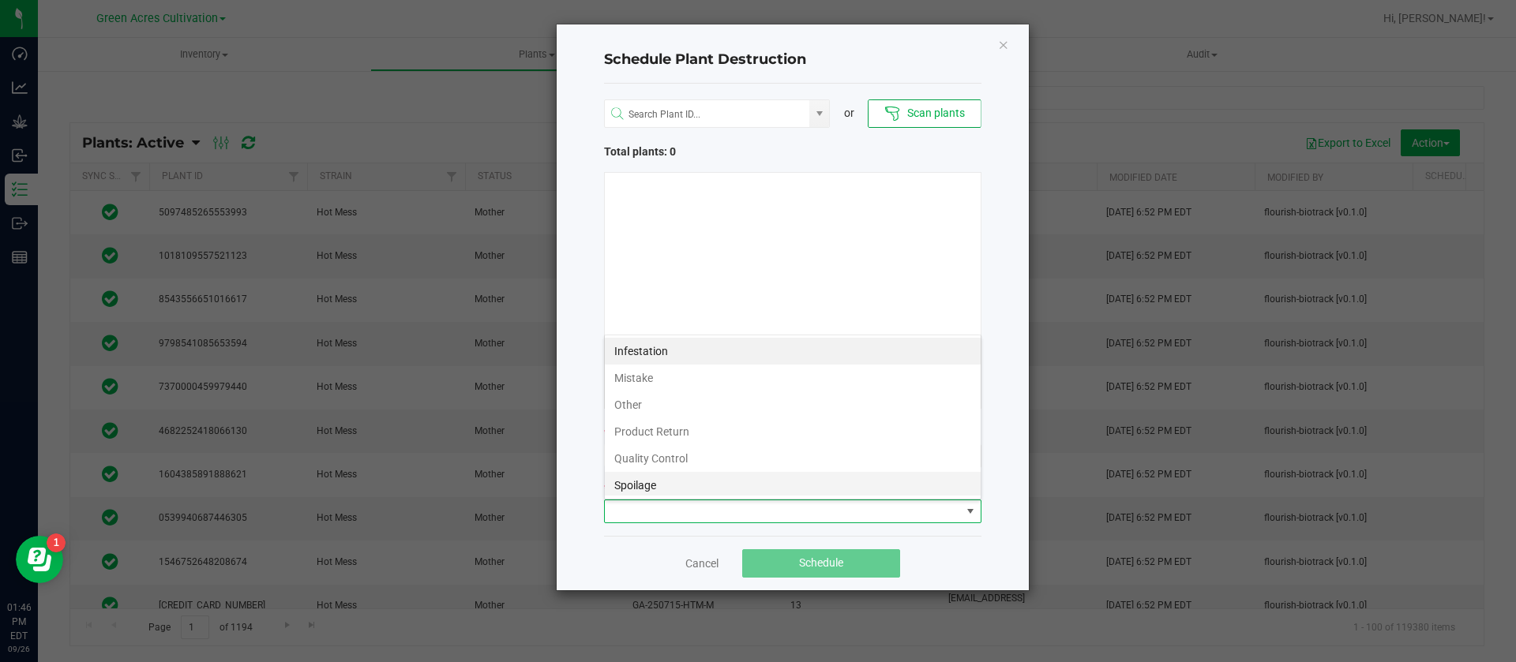
scroll to position [57, 0]
click at [695, 474] on li "Waste" at bounding box center [793, 482] width 376 height 27
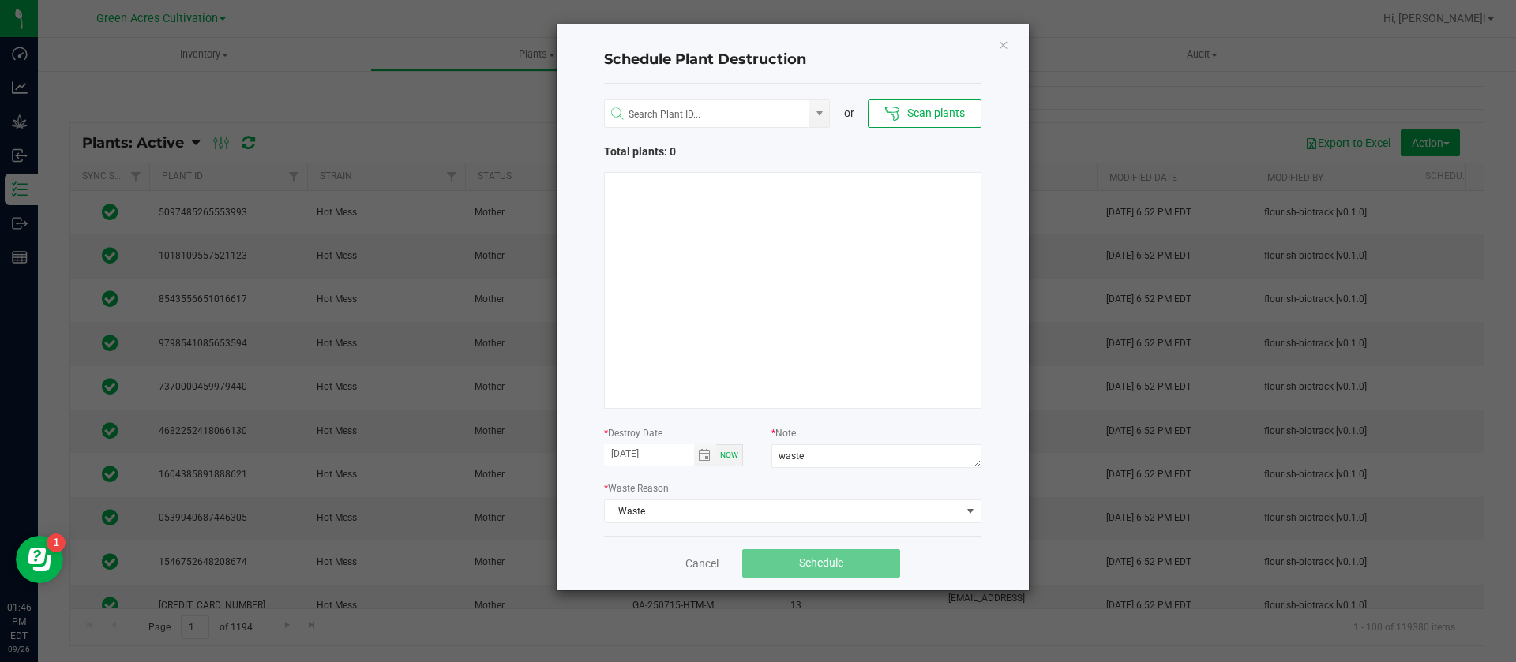
click at [738, 326] on div at bounding box center [792, 290] width 377 height 237
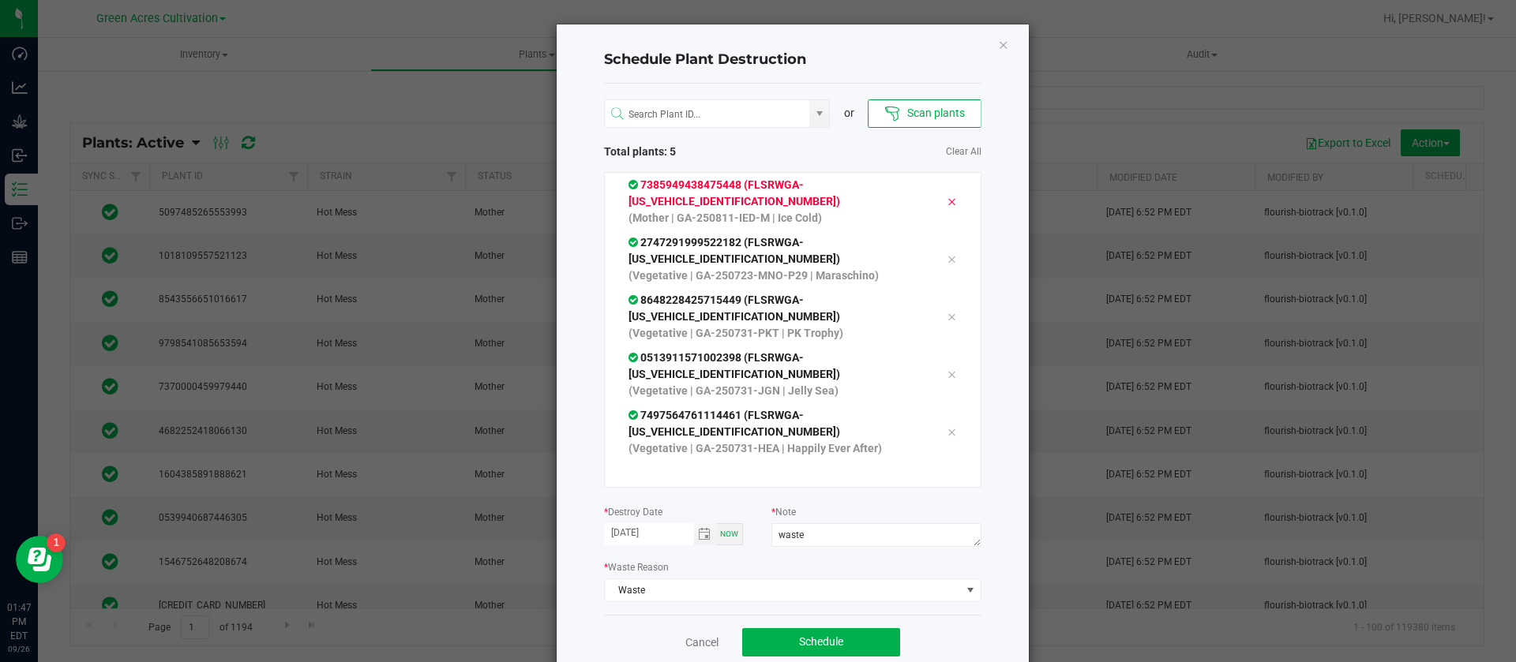
click at [935, 206] on div at bounding box center [951, 201] width 33 height 19
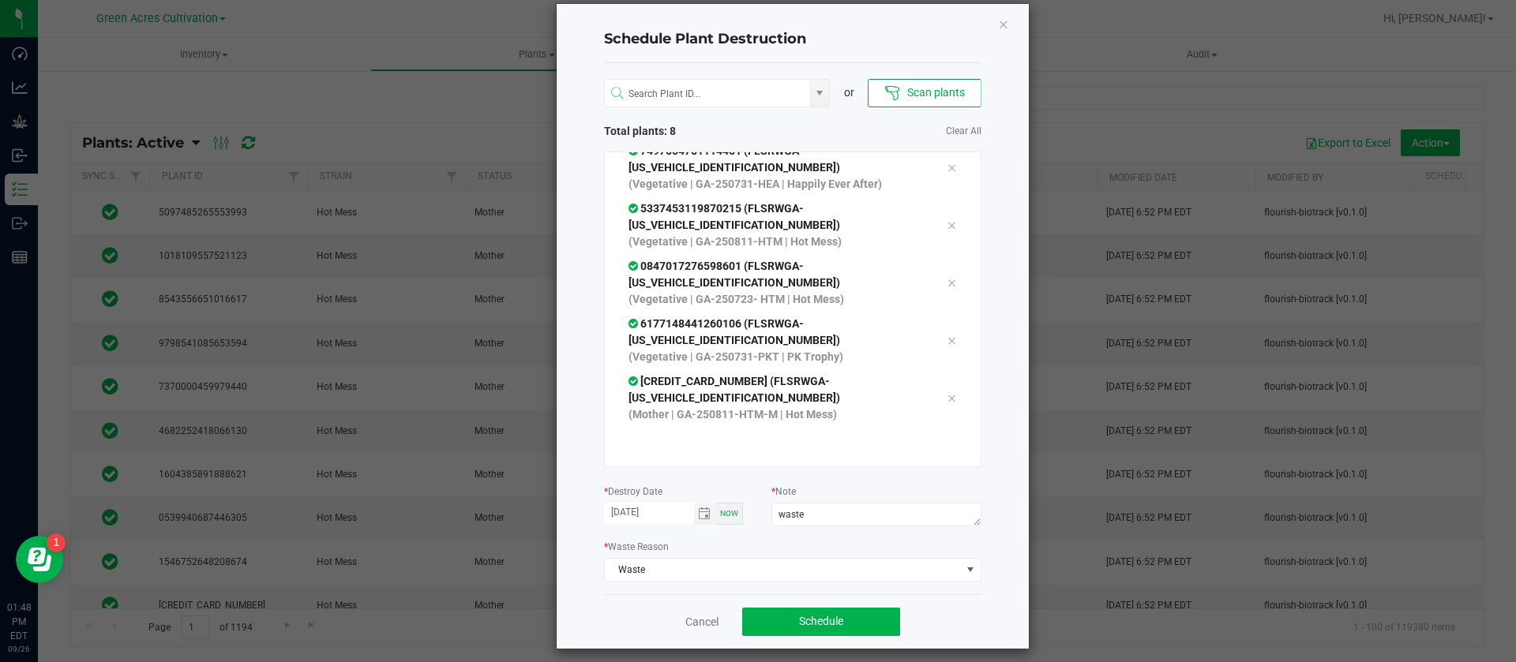
scroll to position [32, 0]
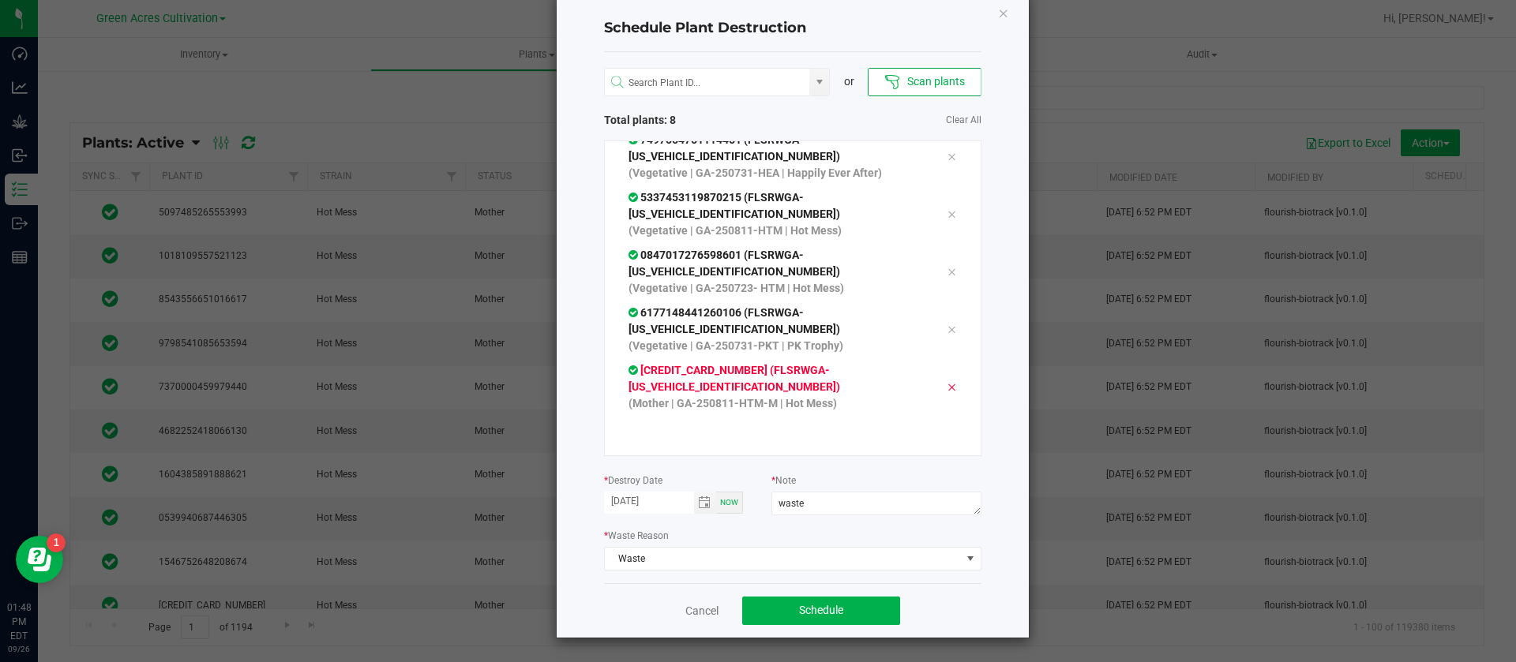
click at [946, 391] on icon at bounding box center [950, 387] width 9 height 13
click at [1009, 458] on div "Schedule Plant Destruction or Scan plants Total plants: 7 Clear All 27472919995…" at bounding box center [793, 315] width 472 height 645
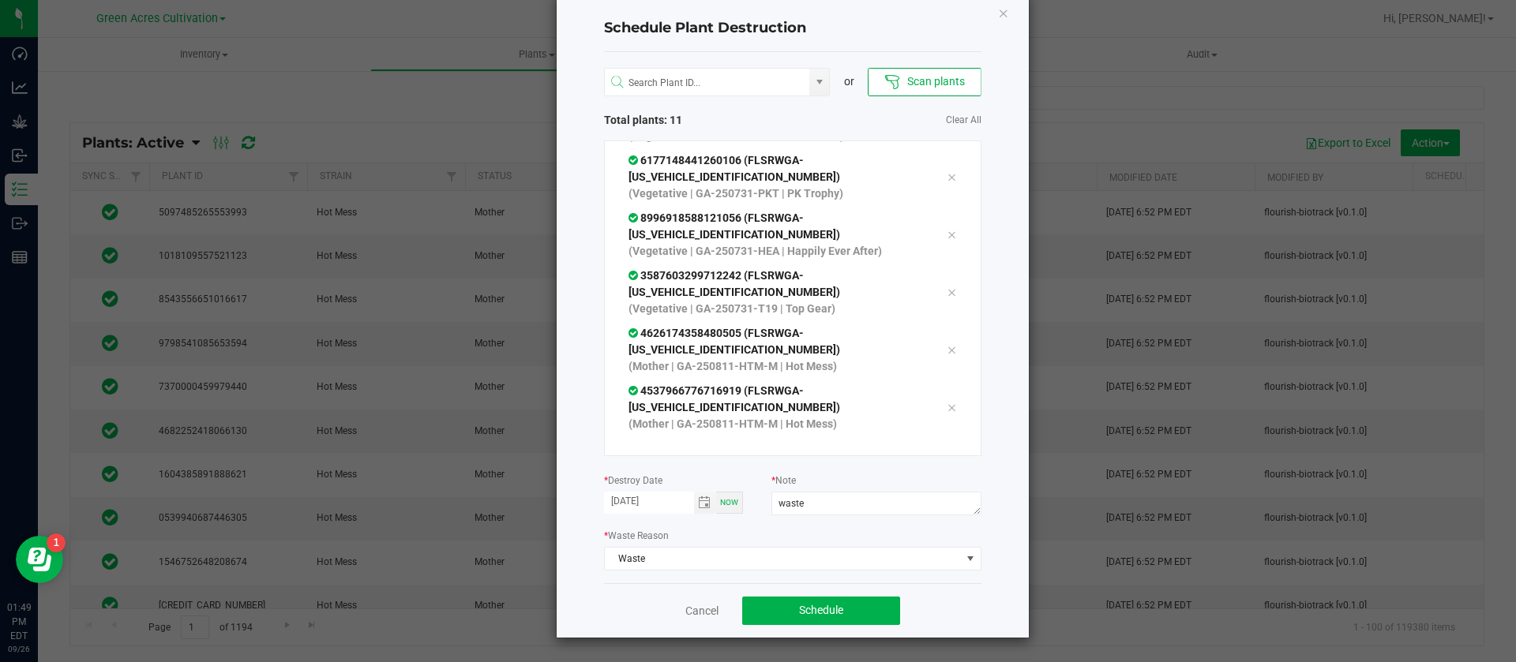
scroll to position [359, 0]
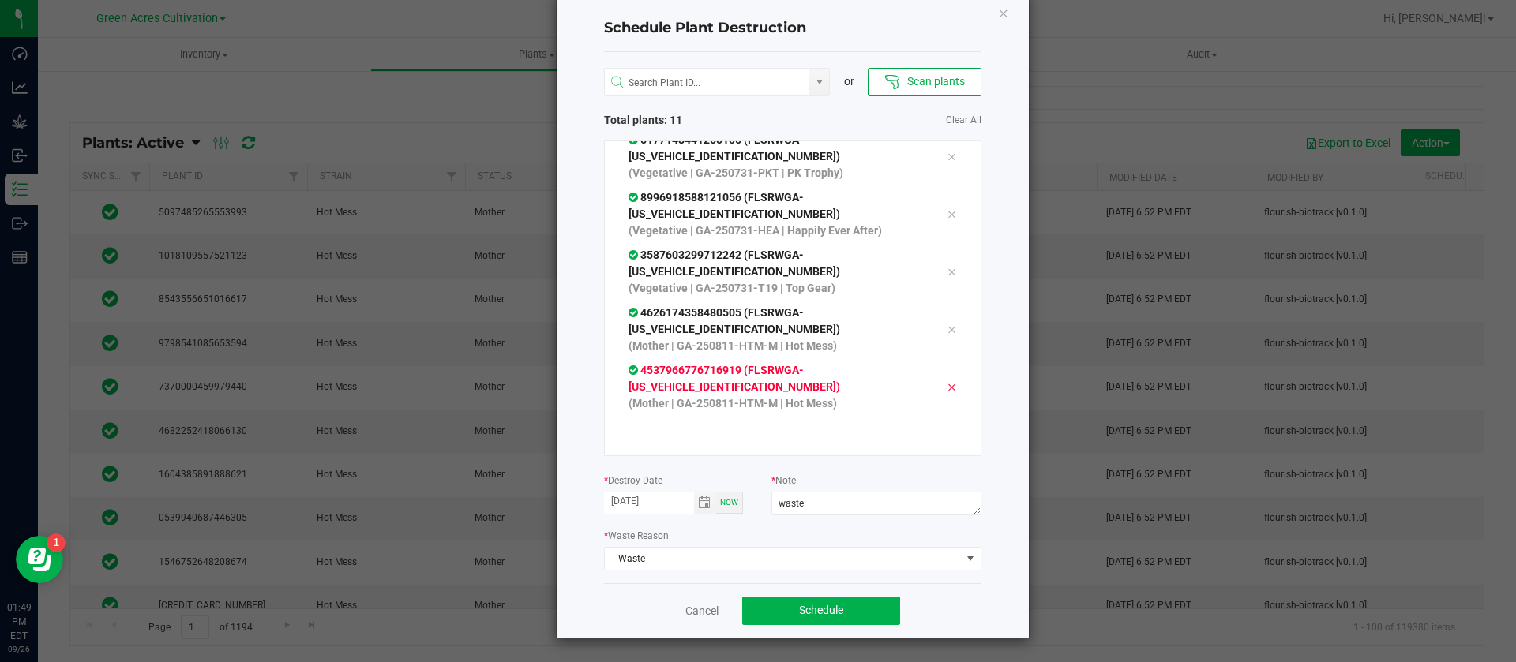
click at [935, 388] on div at bounding box center [951, 386] width 33 height 19
click at [946, 393] on icon at bounding box center [950, 387] width 9 height 13
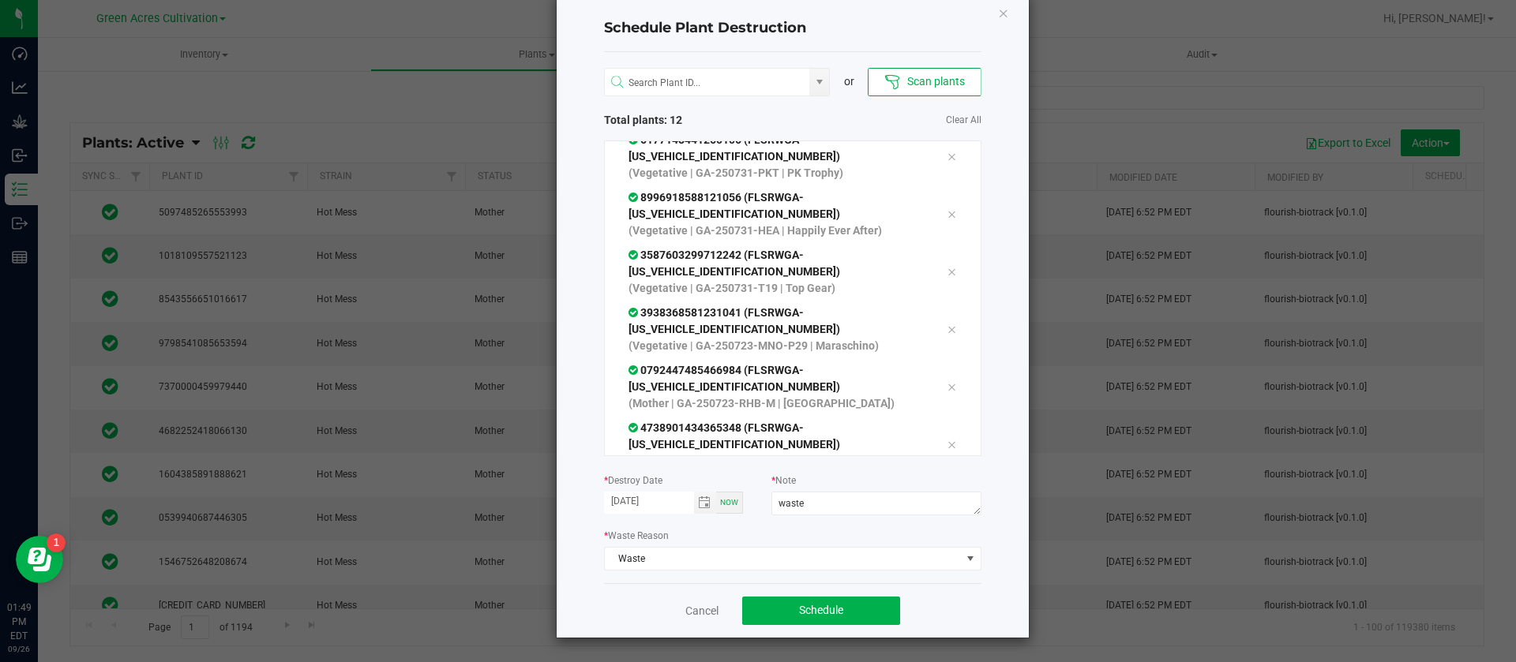
scroll to position [417, 0]
click at [946, 388] on icon at bounding box center [950, 387] width 9 height 13
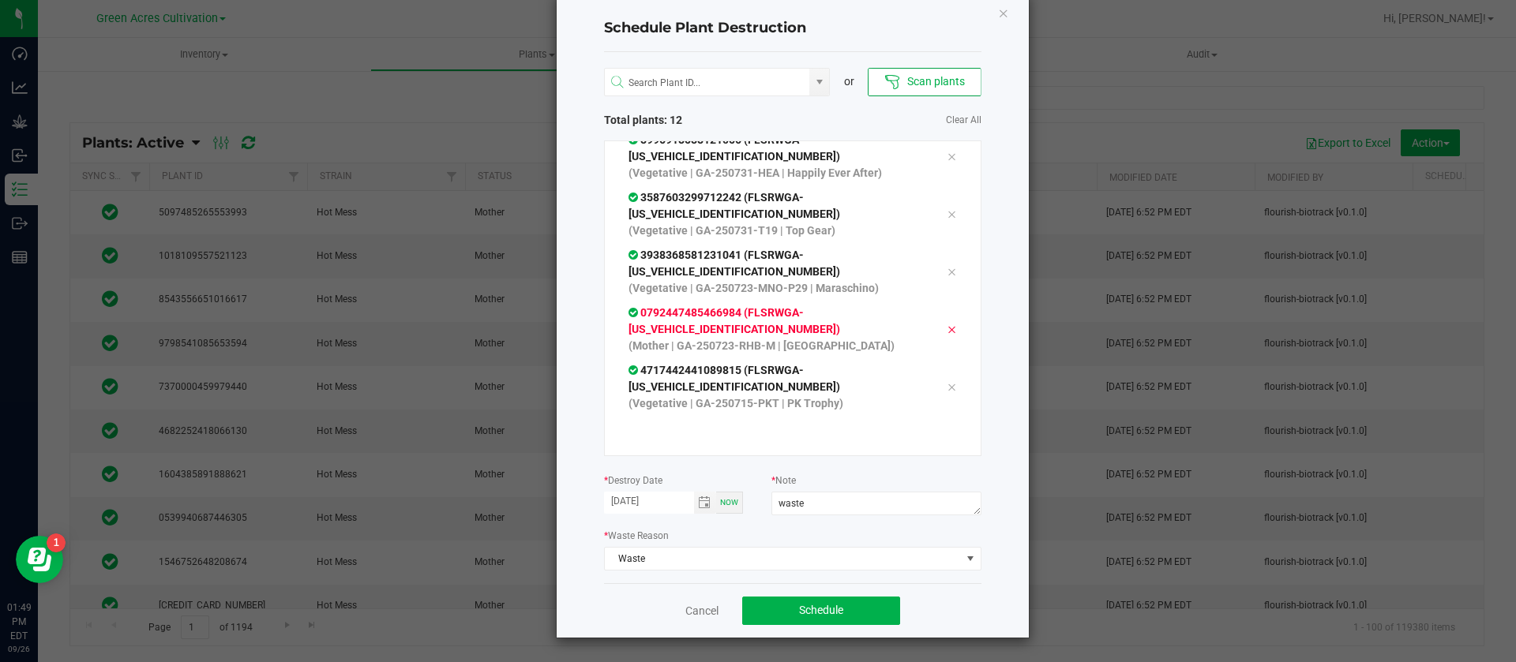
click at [935, 326] on div at bounding box center [951, 329] width 33 height 19
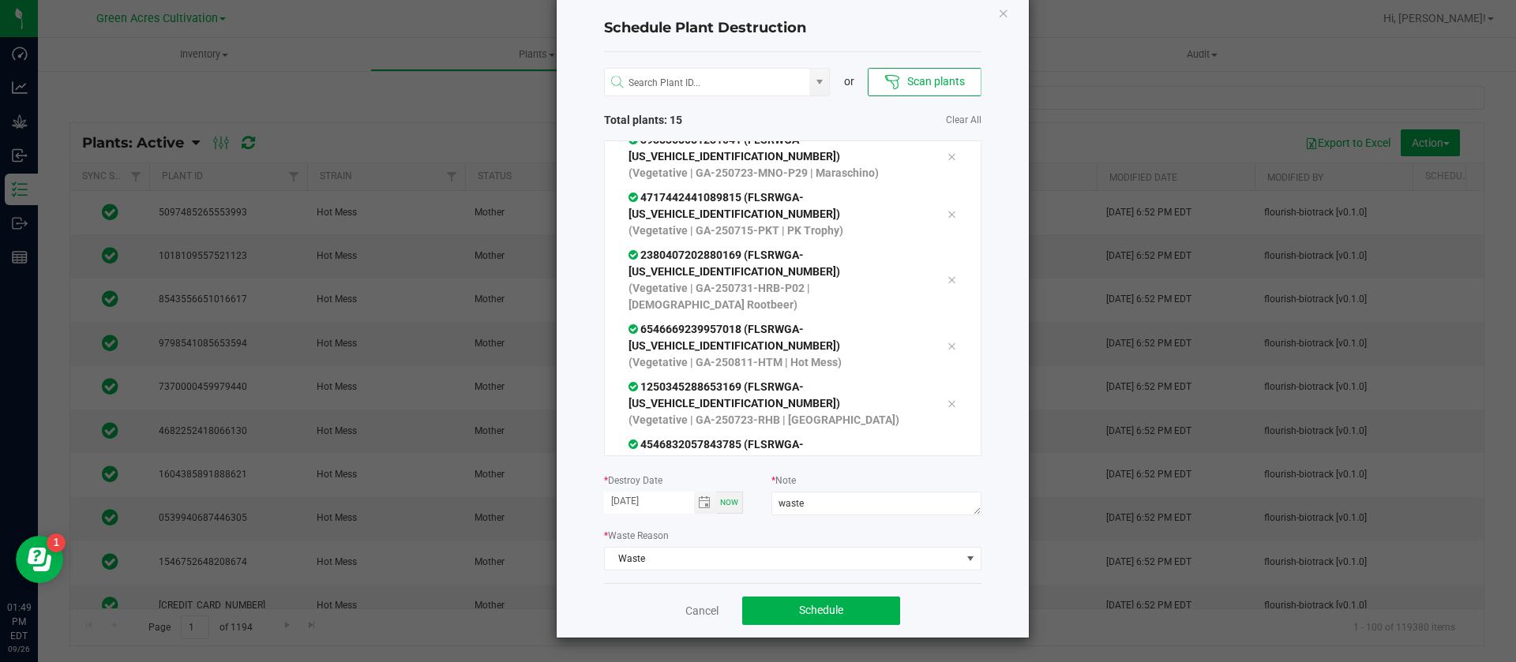
scroll to position [590, 0]
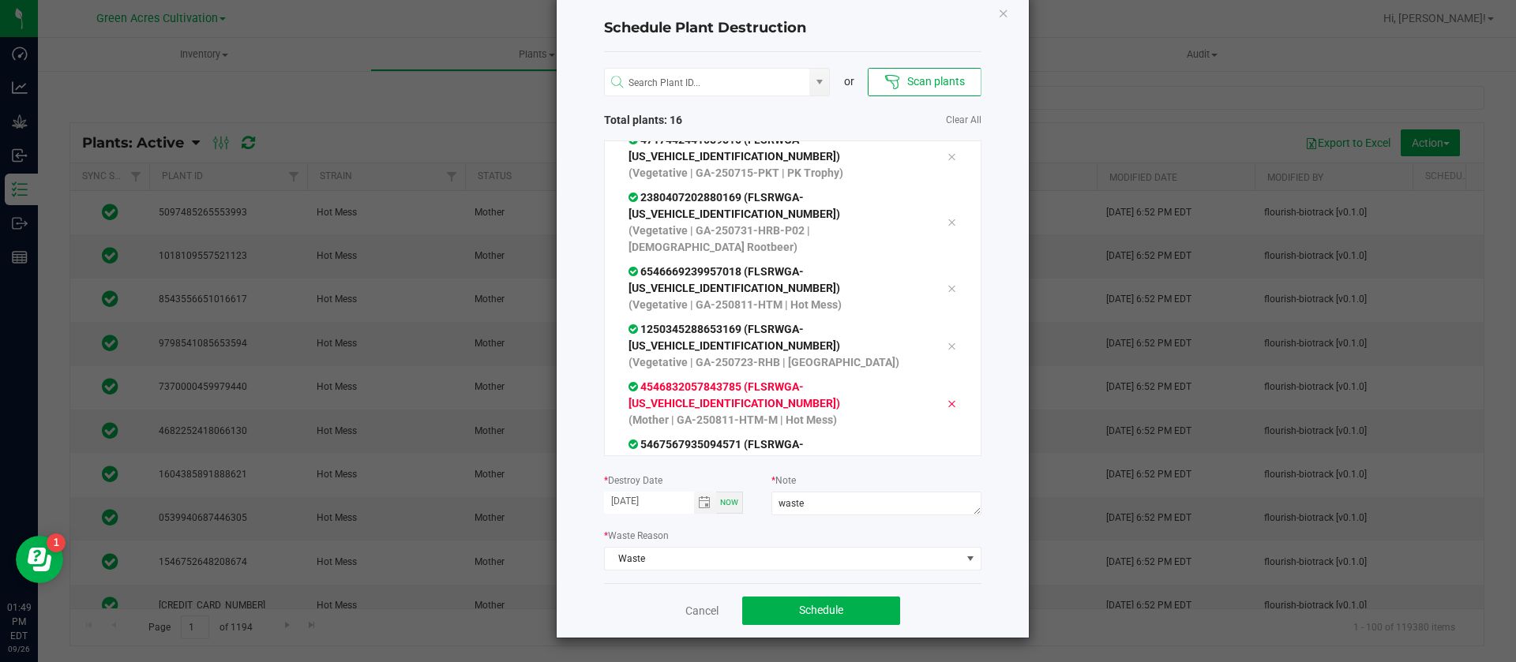
click at [946, 398] on icon at bounding box center [950, 404] width 9 height 13
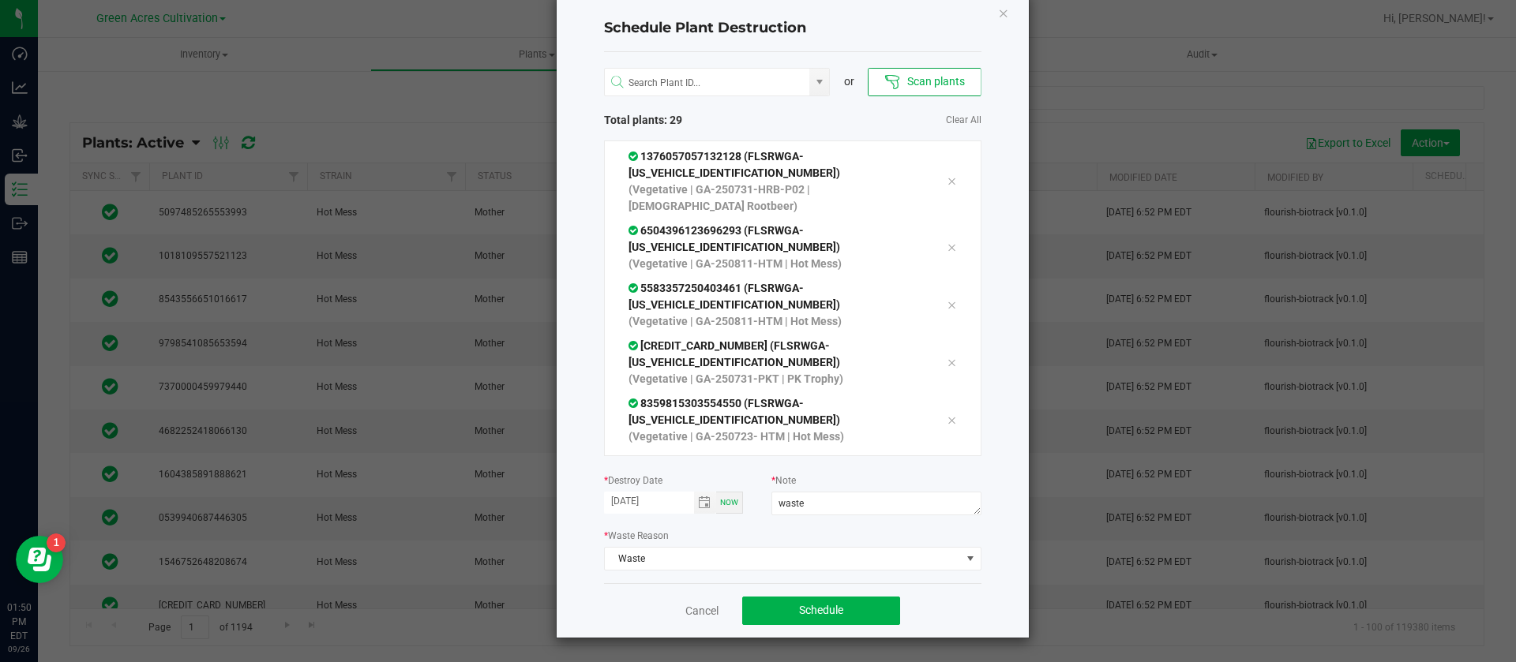
scroll to position [1339, 0]
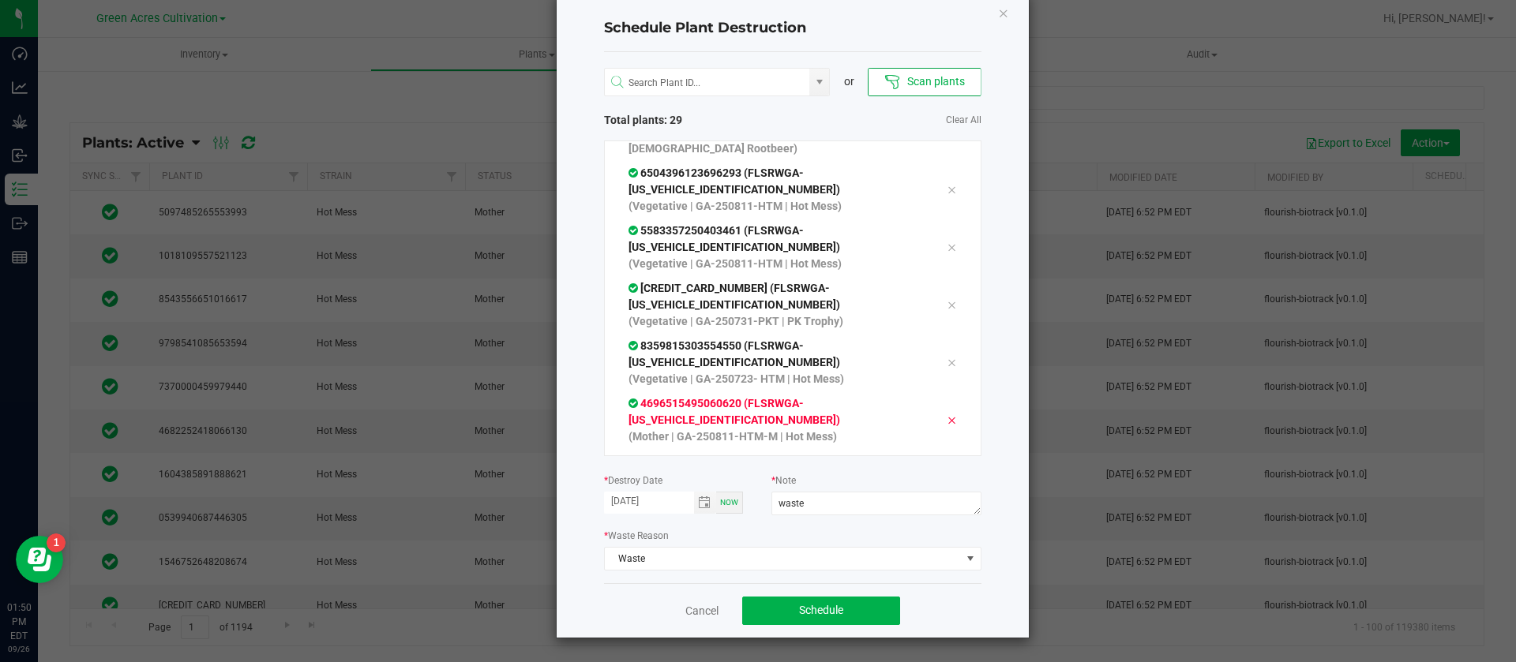
click at [935, 410] on div at bounding box center [951, 419] width 33 height 19
click at [946, 414] on icon at bounding box center [950, 420] width 9 height 13
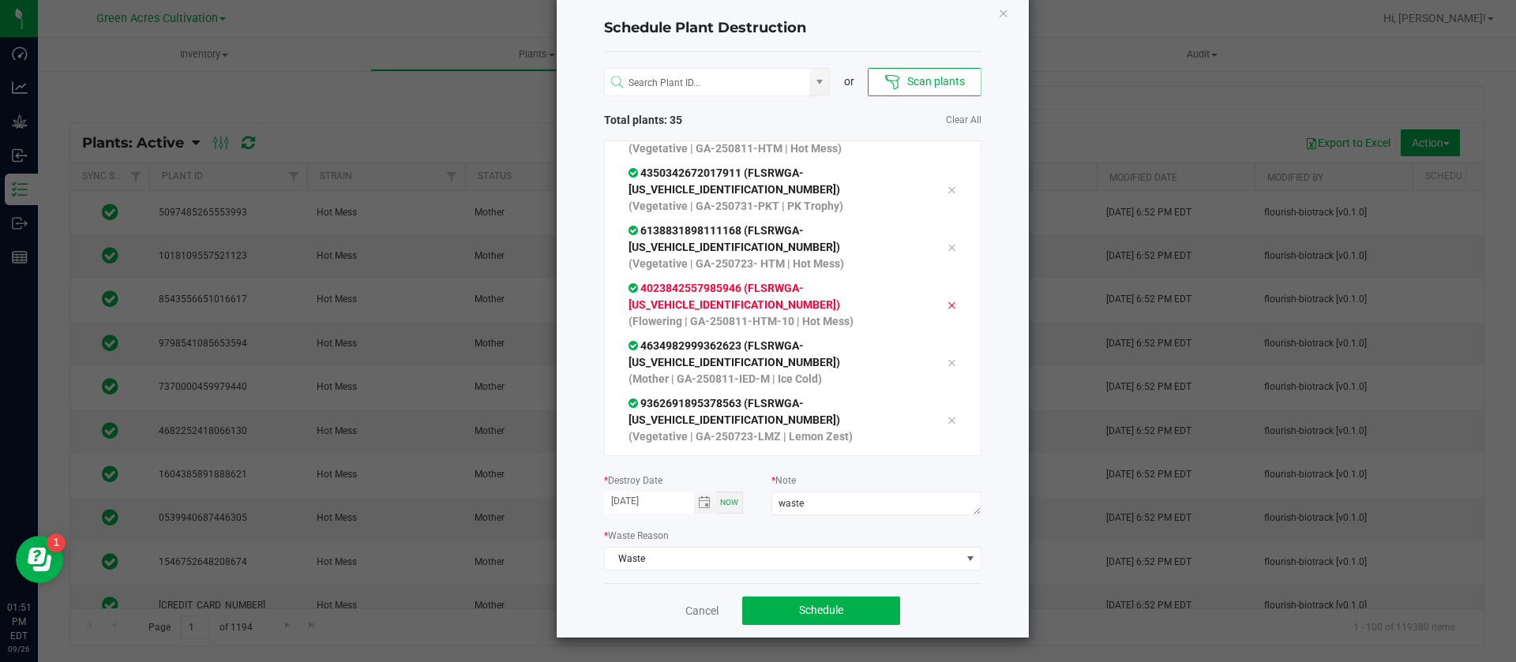
click at [935, 295] on div at bounding box center [951, 304] width 33 height 19
click at [946, 299] on icon at bounding box center [950, 305] width 9 height 13
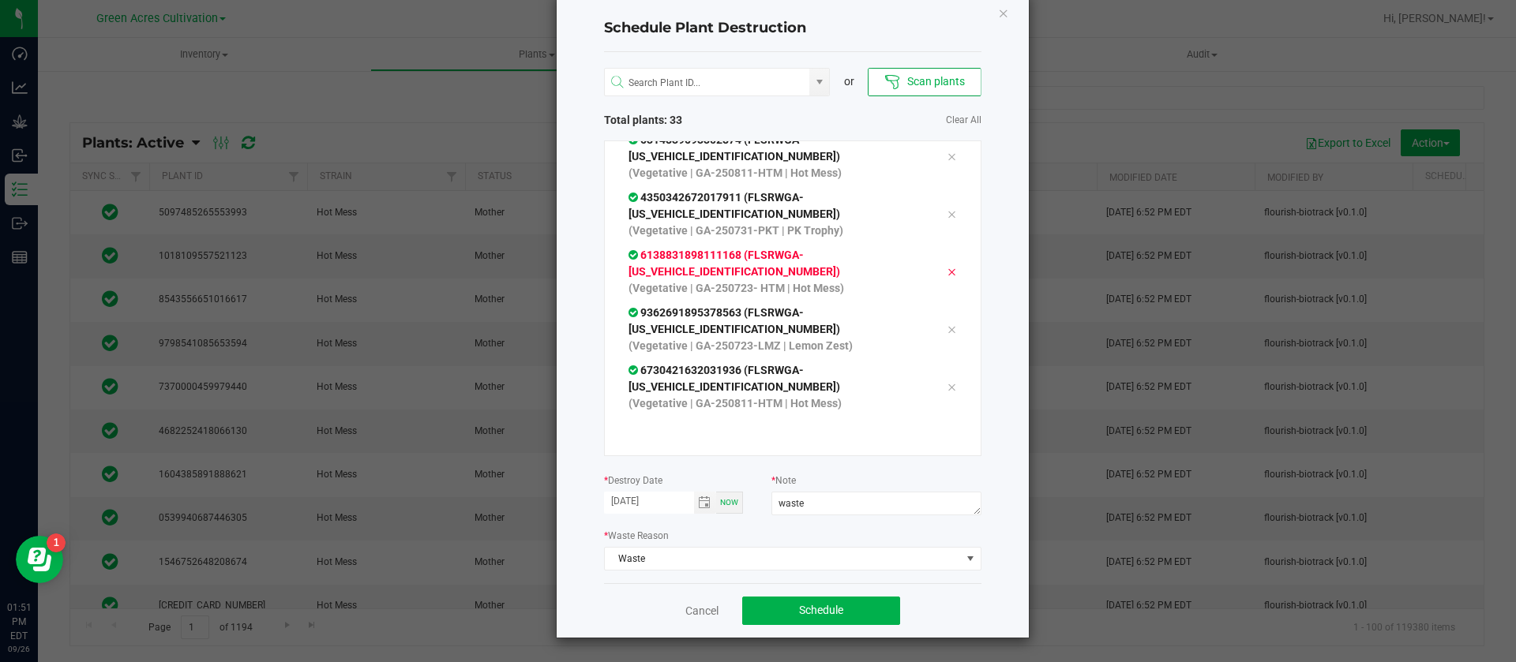
scroll to position [1627, 0]
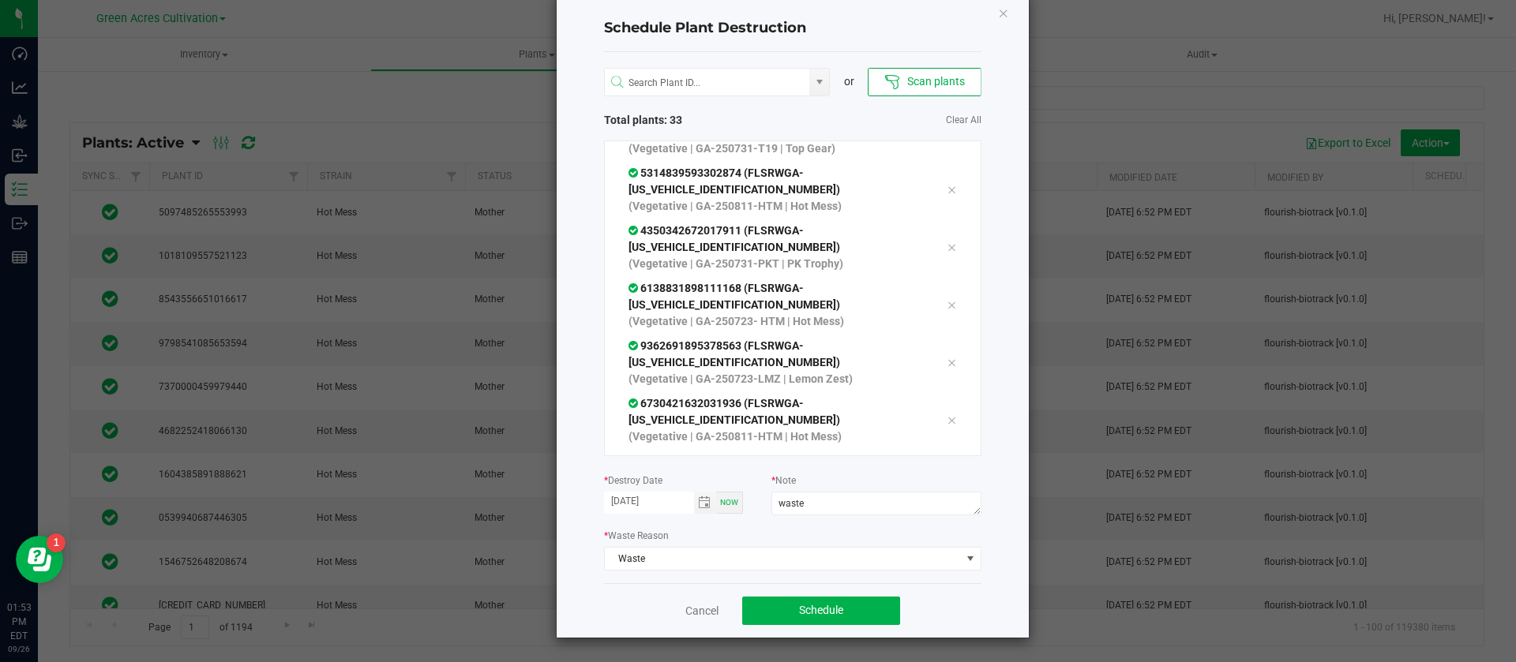
click at [823, 454] on div "2747291999522182 (FLSRWGA-STR86976300013515) (Vegetative | GA-250723-MNO-P29 | …" at bounding box center [792, 299] width 377 height 316
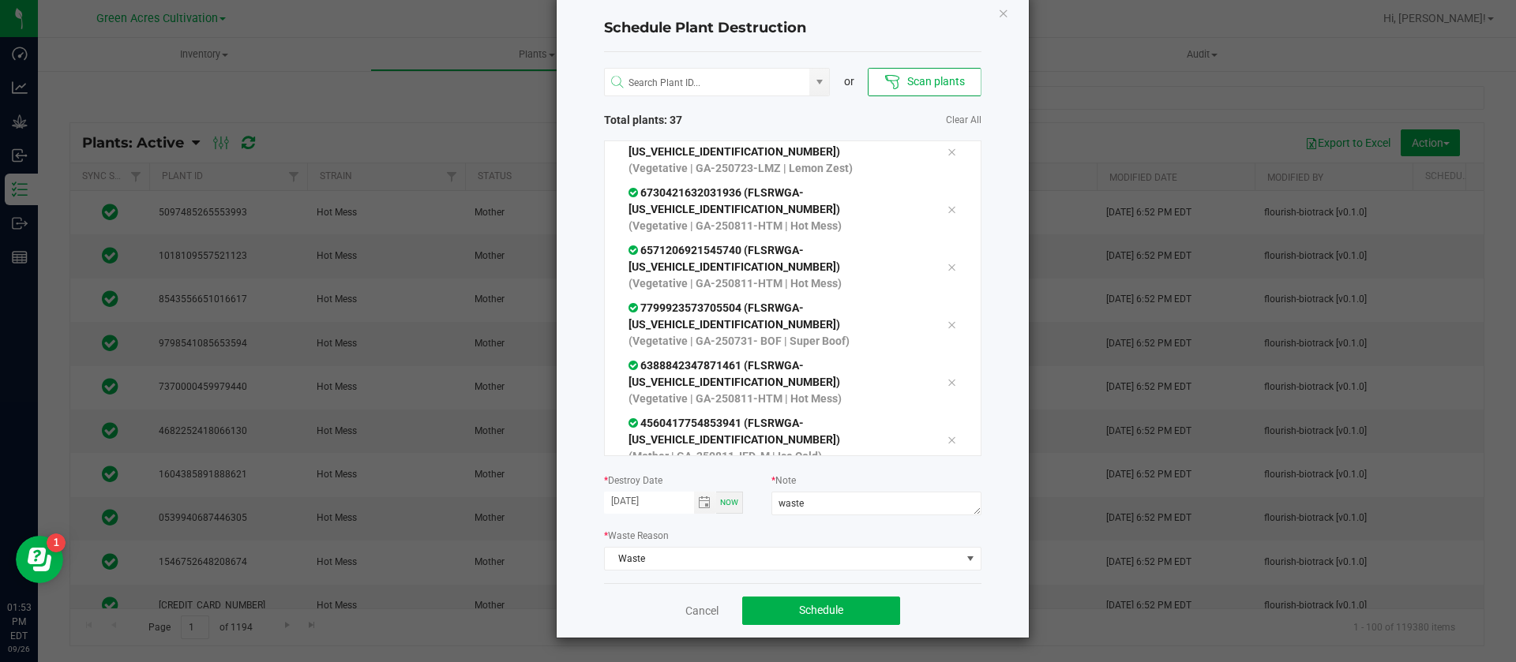
scroll to position [1857, 0]
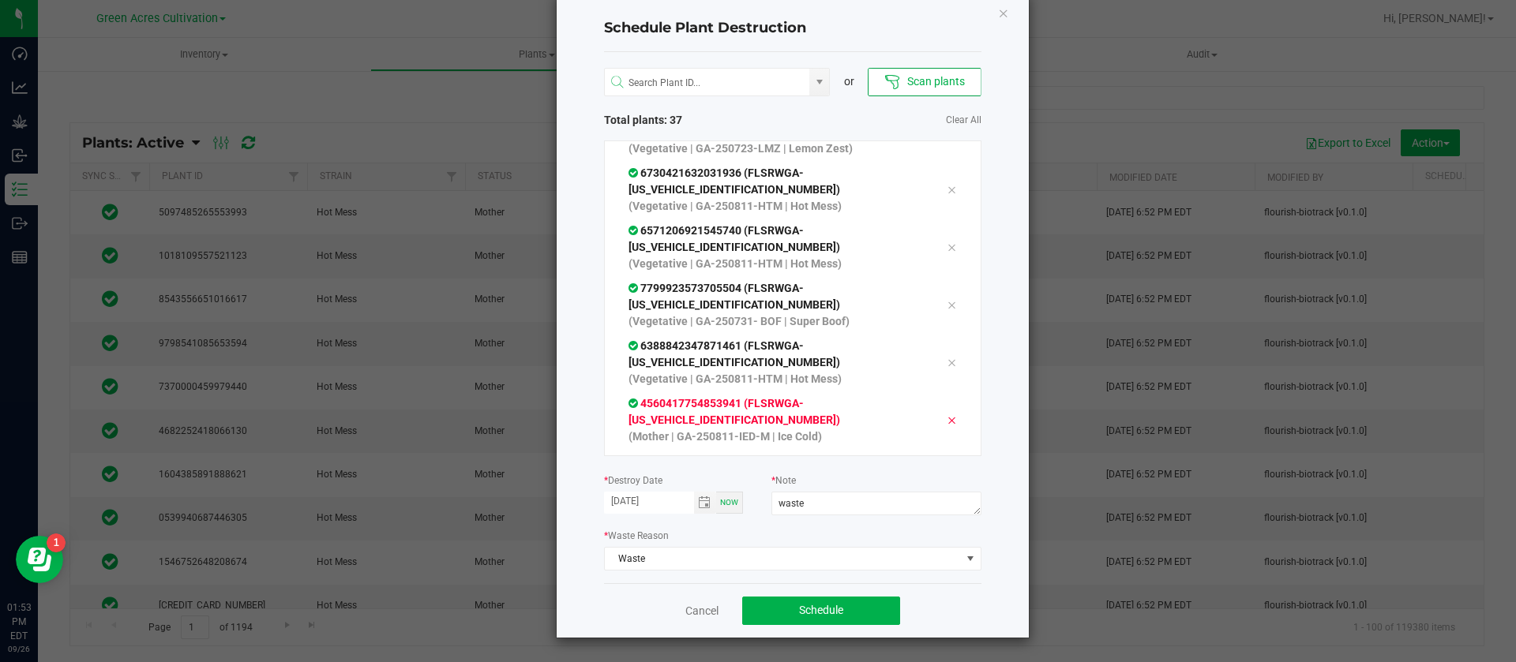
click at [946, 414] on icon at bounding box center [950, 420] width 9 height 13
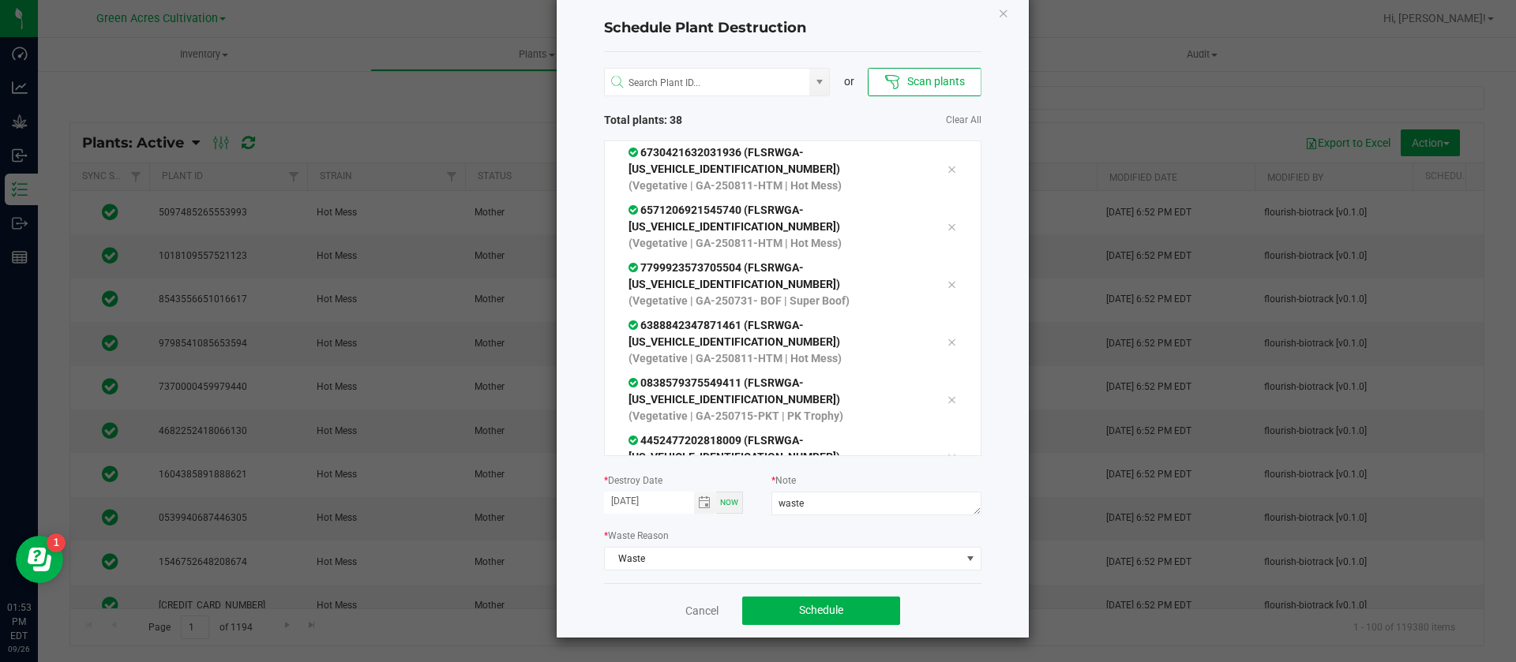
scroll to position [1915, 0]
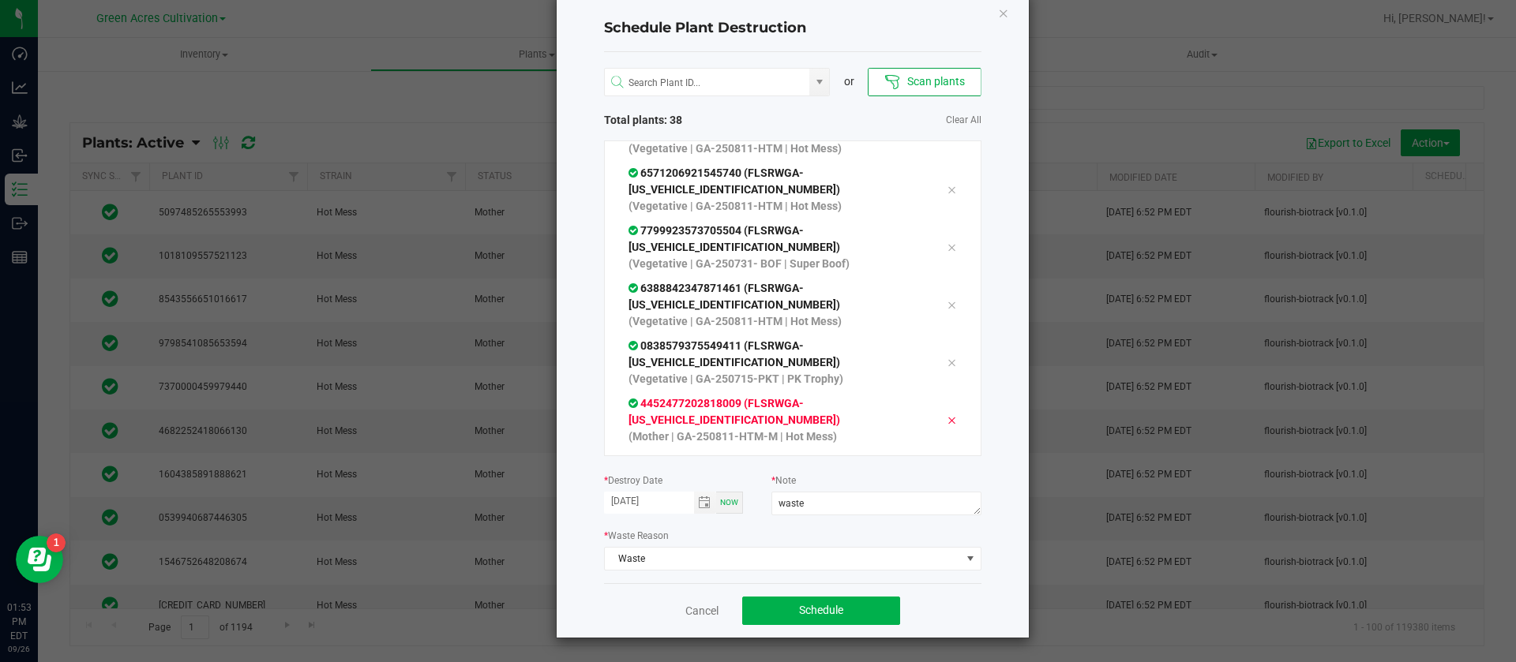
click at [946, 414] on icon at bounding box center [950, 420] width 9 height 13
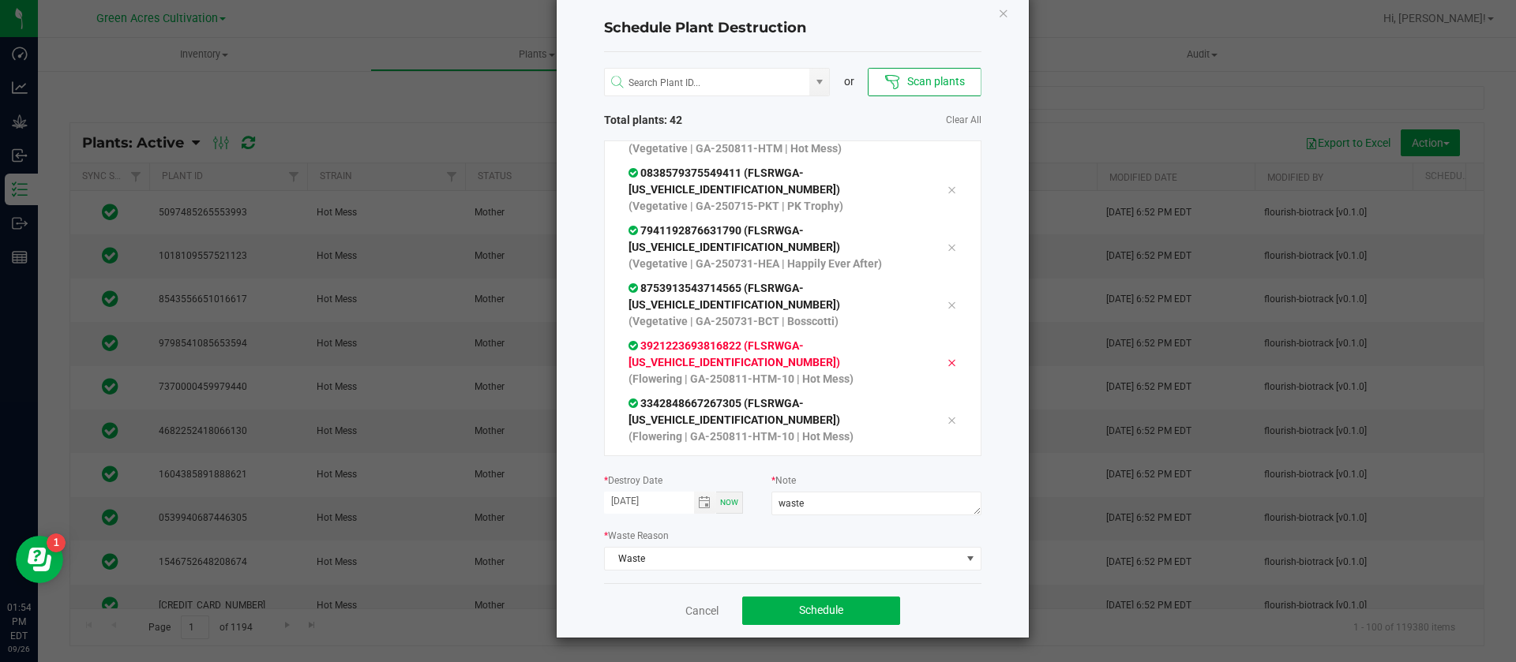
click at [935, 353] on div at bounding box center [951, 362] width 33 height 19
click at [946, 357] on icon at bounding box center [950, 363] width 9 height 13
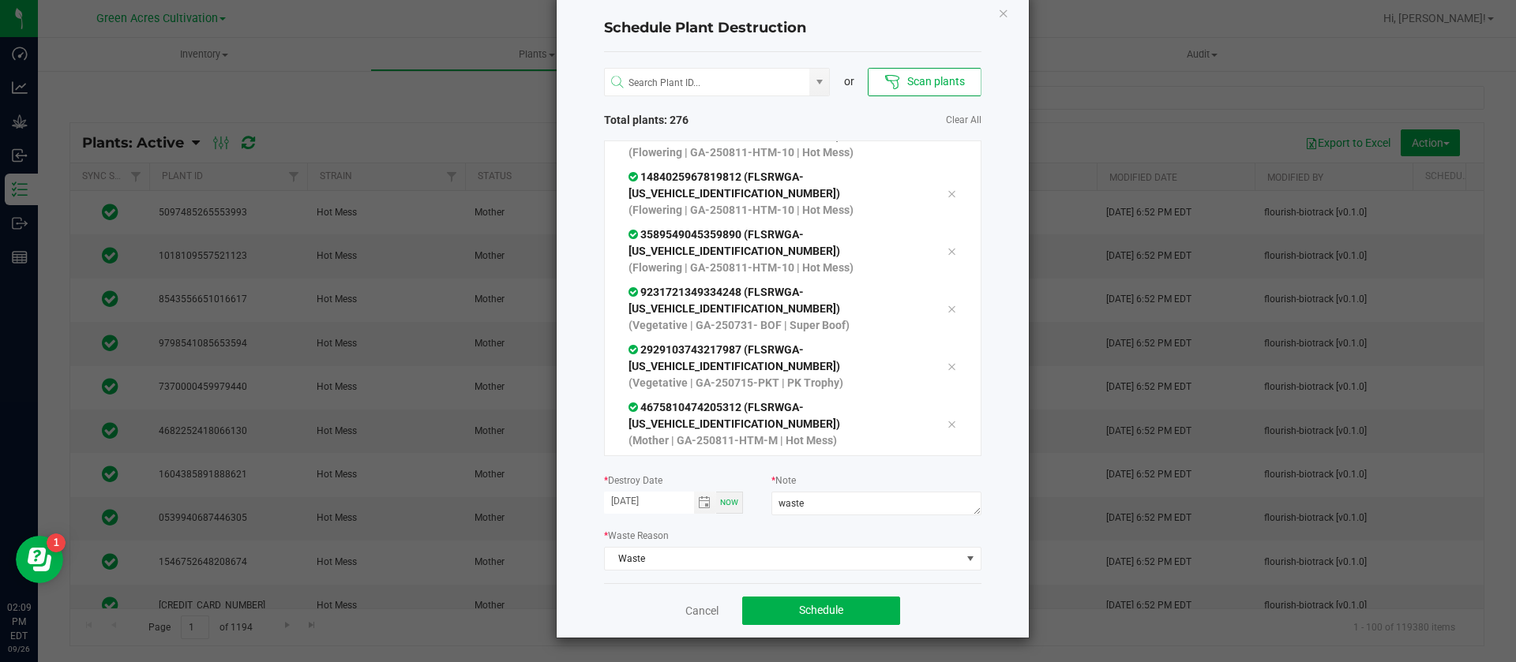
scroll to position [0, 0]
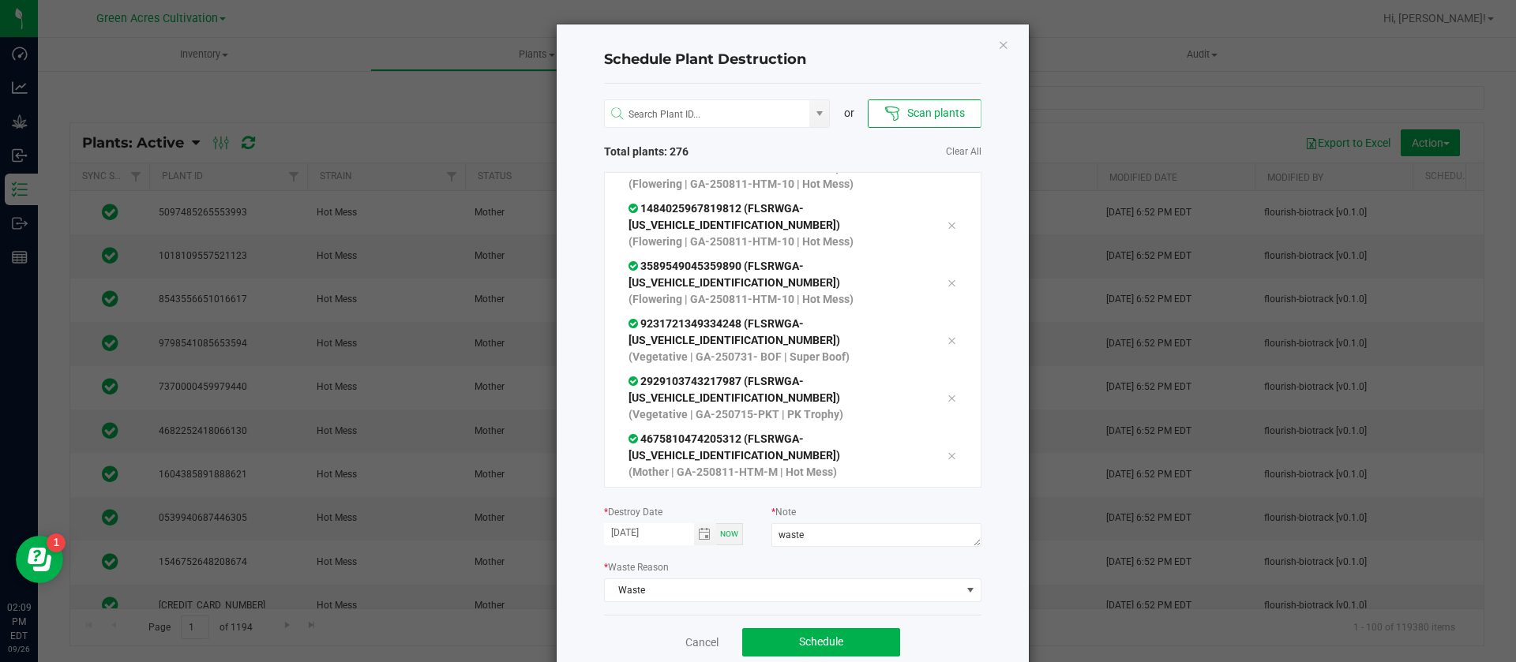
drag, startPoint x: 840, startPoint y: 343, endPoint x: 776, endPoint y: 130, distance: 221.8
drag, startPoint x: 807, startPoint y: 289, endPoint x: 860, endPoint y: 312, distance: 57.6
drag, startPoint x: 815, startPoint y: 406, endPoint x: 785, endPoint y: 215, distance: 193.3
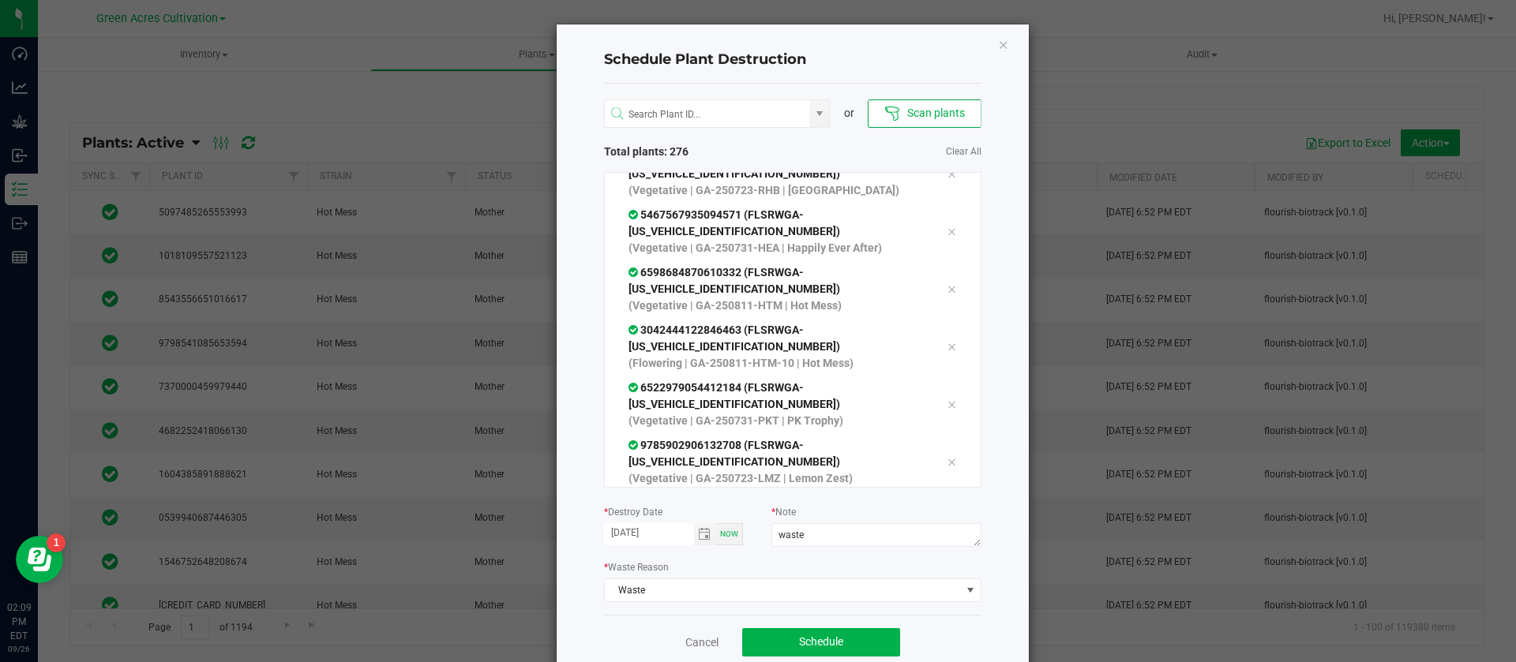
scroll to position [829, 0]
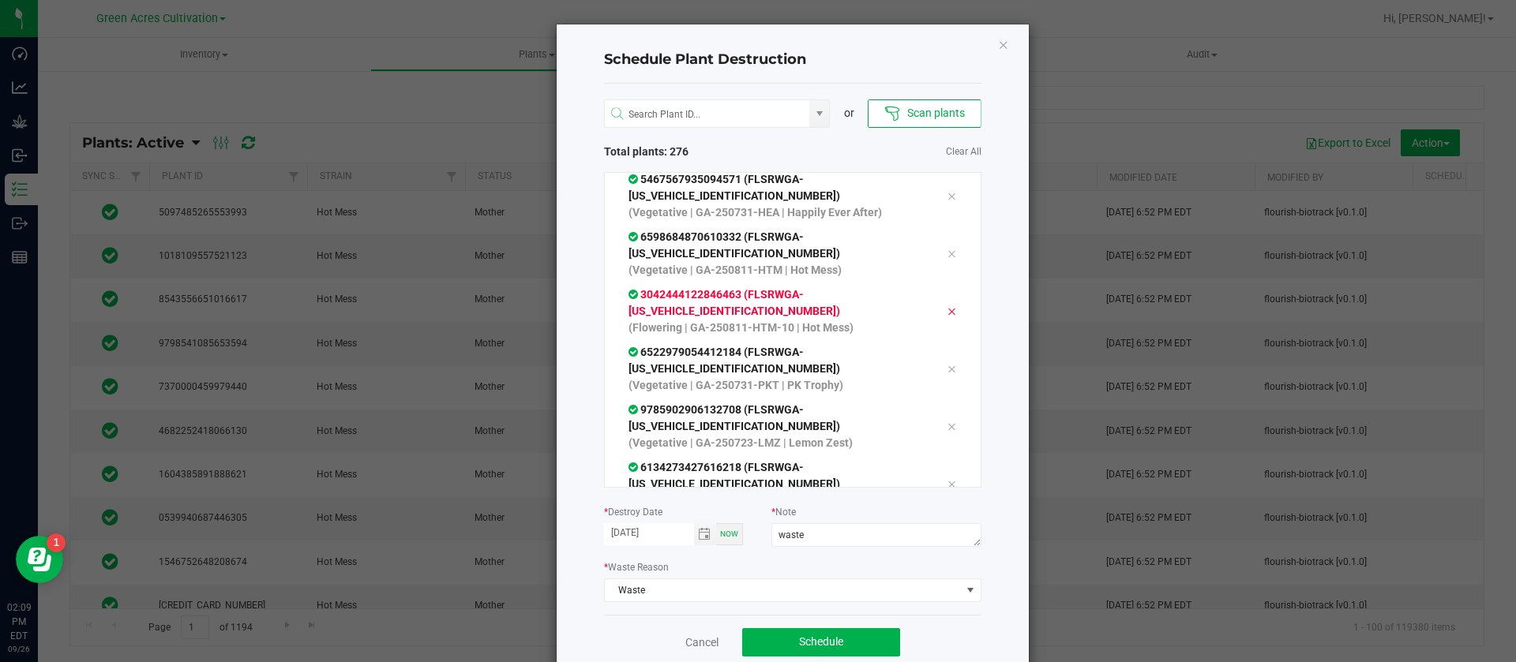
click at [935, 302] on div at bounding box center [951, 311] width 33 height 19
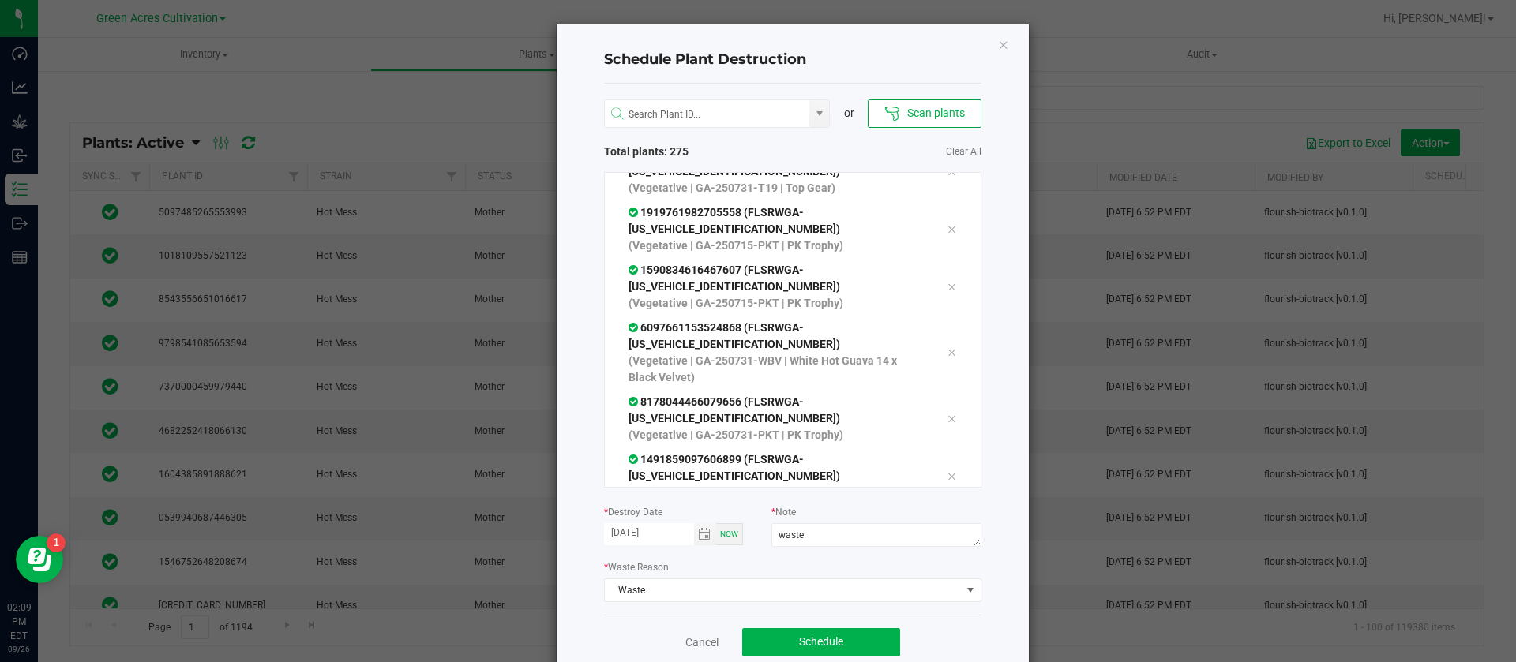
scroll to position [2487, 0]
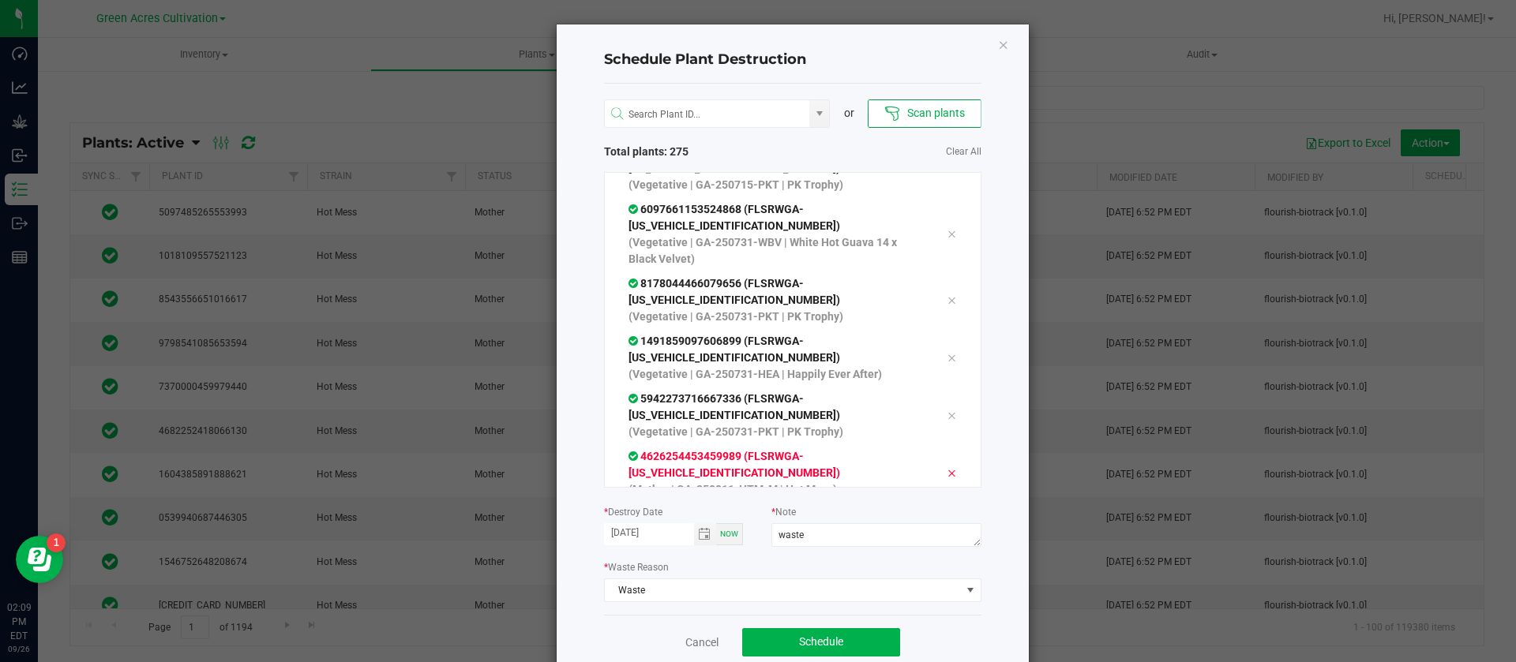
click at [935, 463] on div at bounding box center [951, 472] width 33 height 19
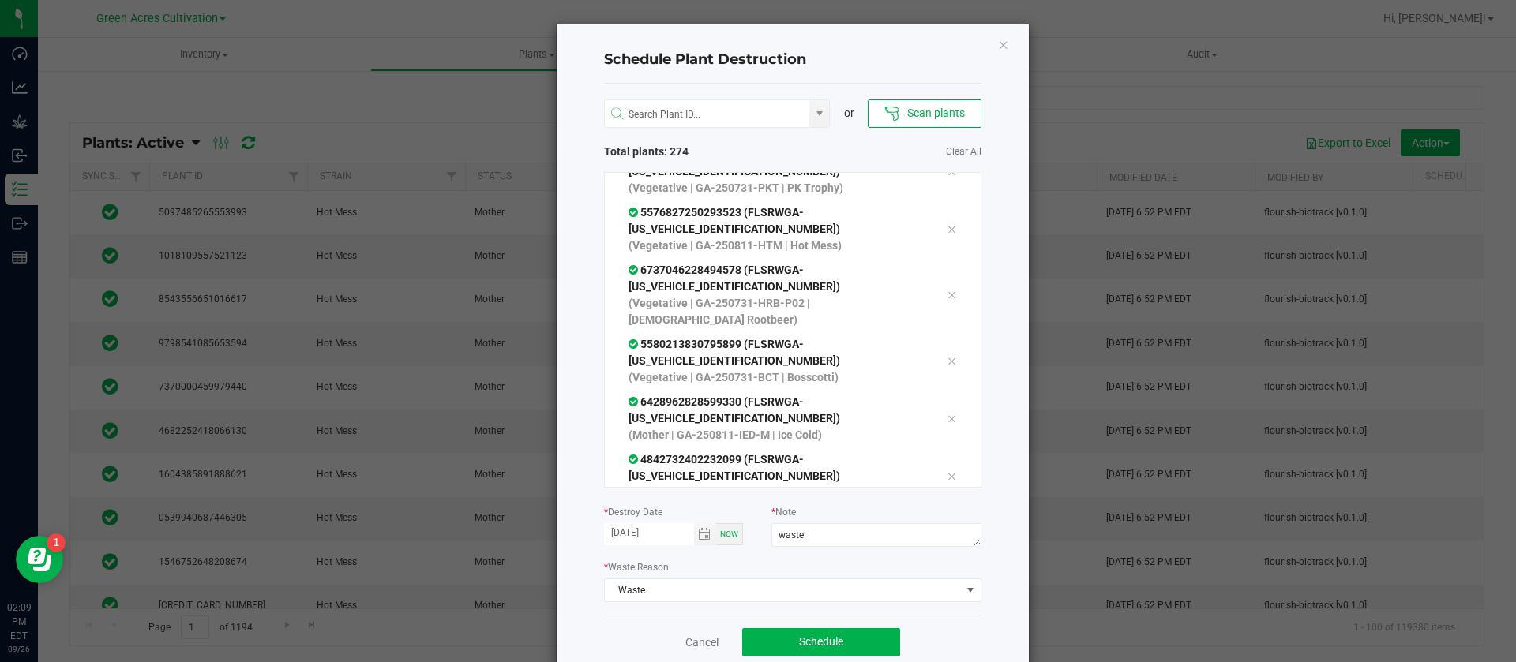
scroll to position [3315, 0]
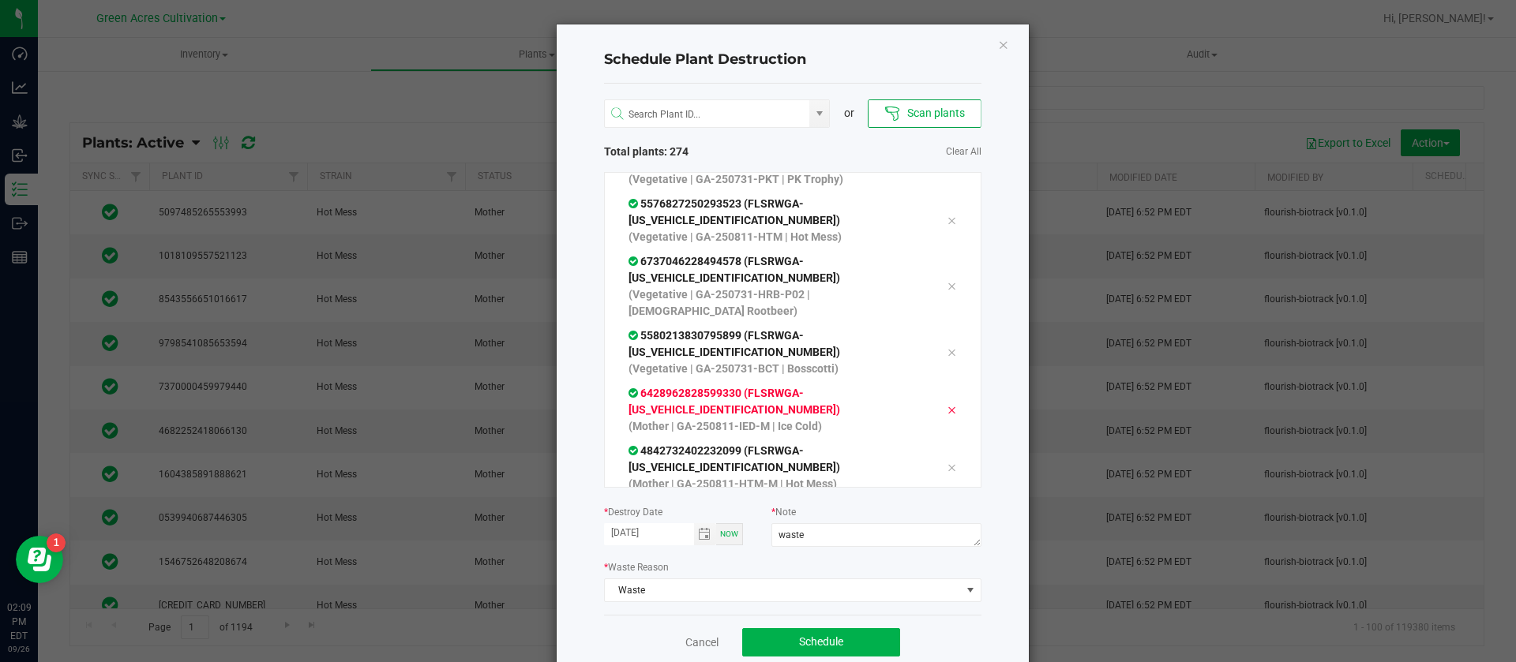
click at [946, 404] on icon at bounding box center [950, 410] width 9 height 13
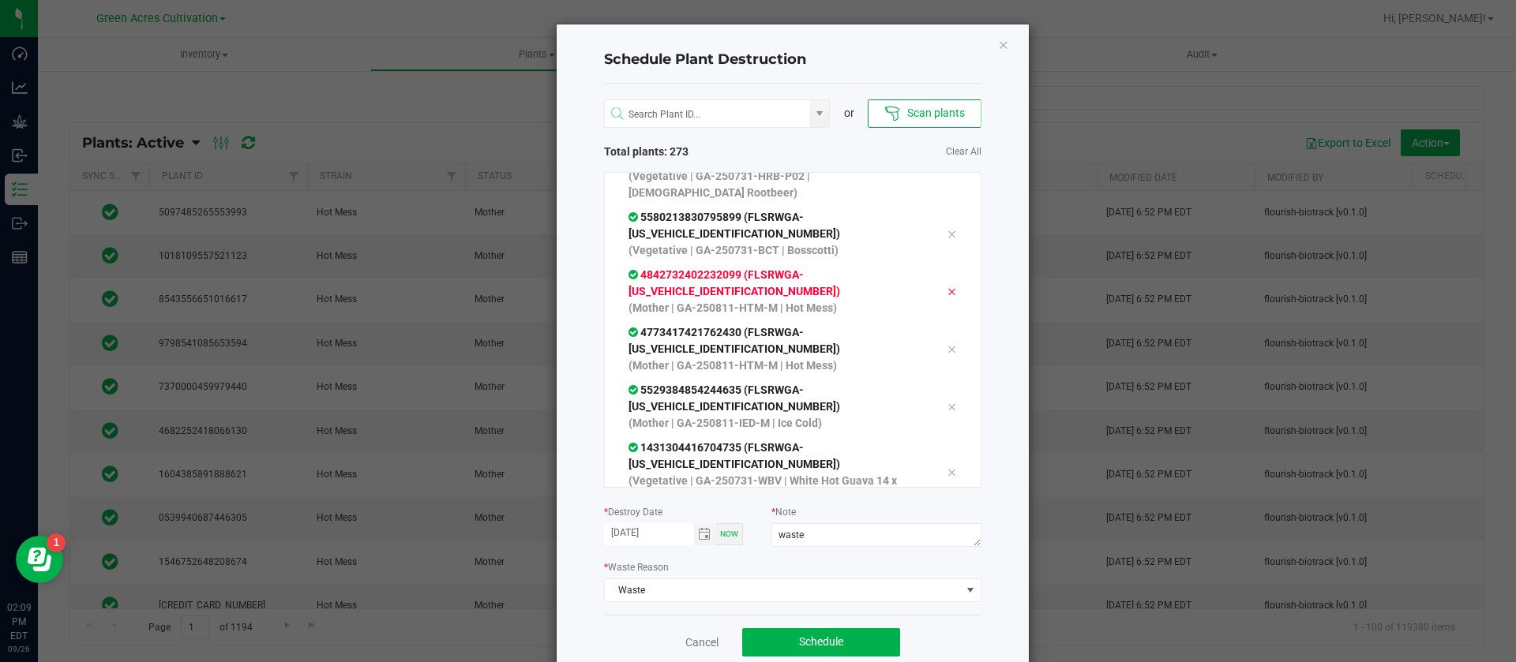
click at [946, 286] on icon at bounding box center [950, 292] width 9 height 13
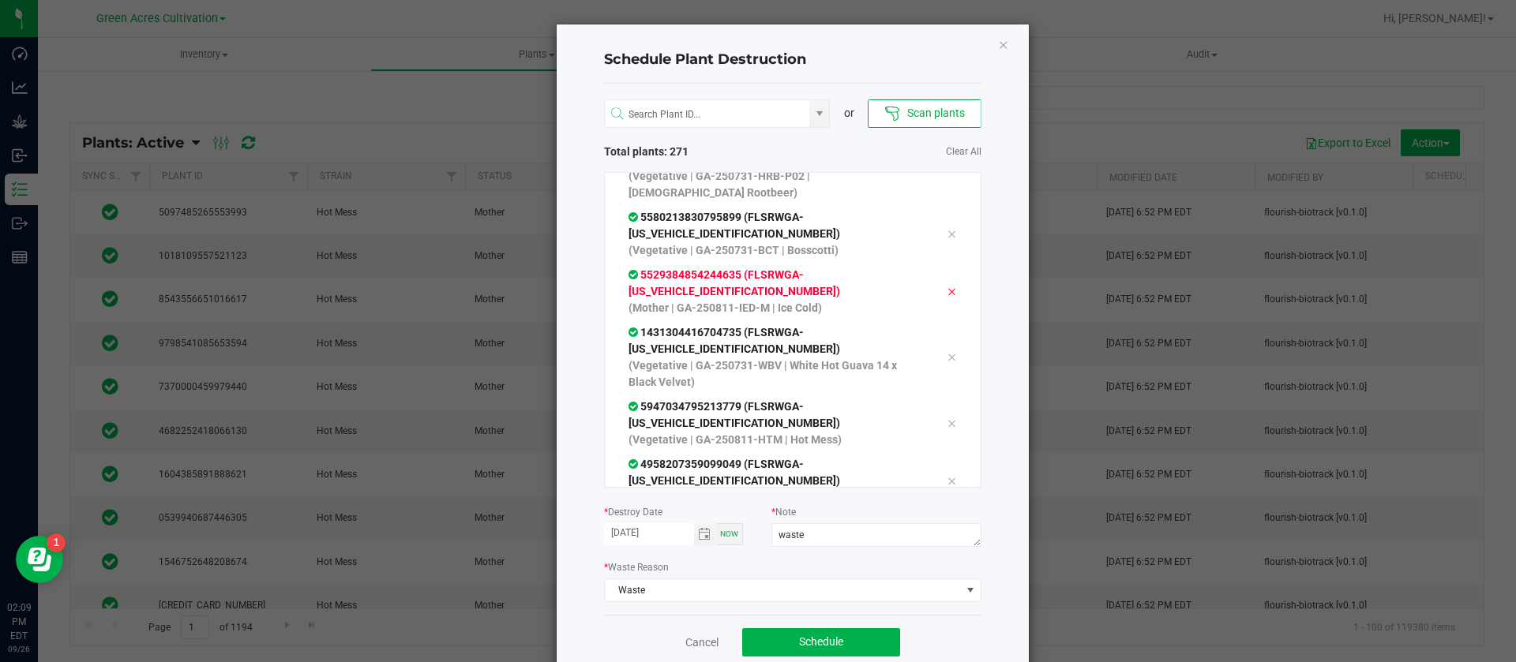
click at [946, 286] on icon at bounding box center [950, 292] width 9 height 13
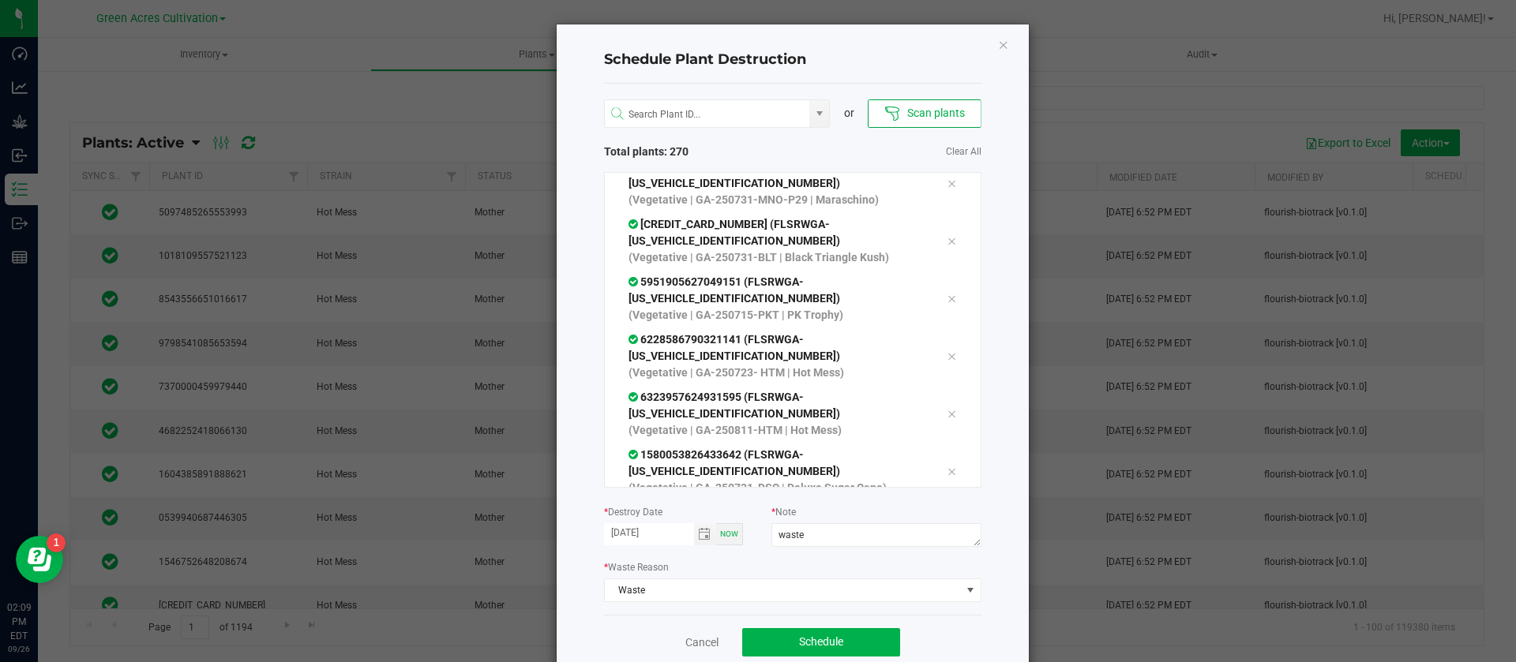
scroll to position [4026, 0]
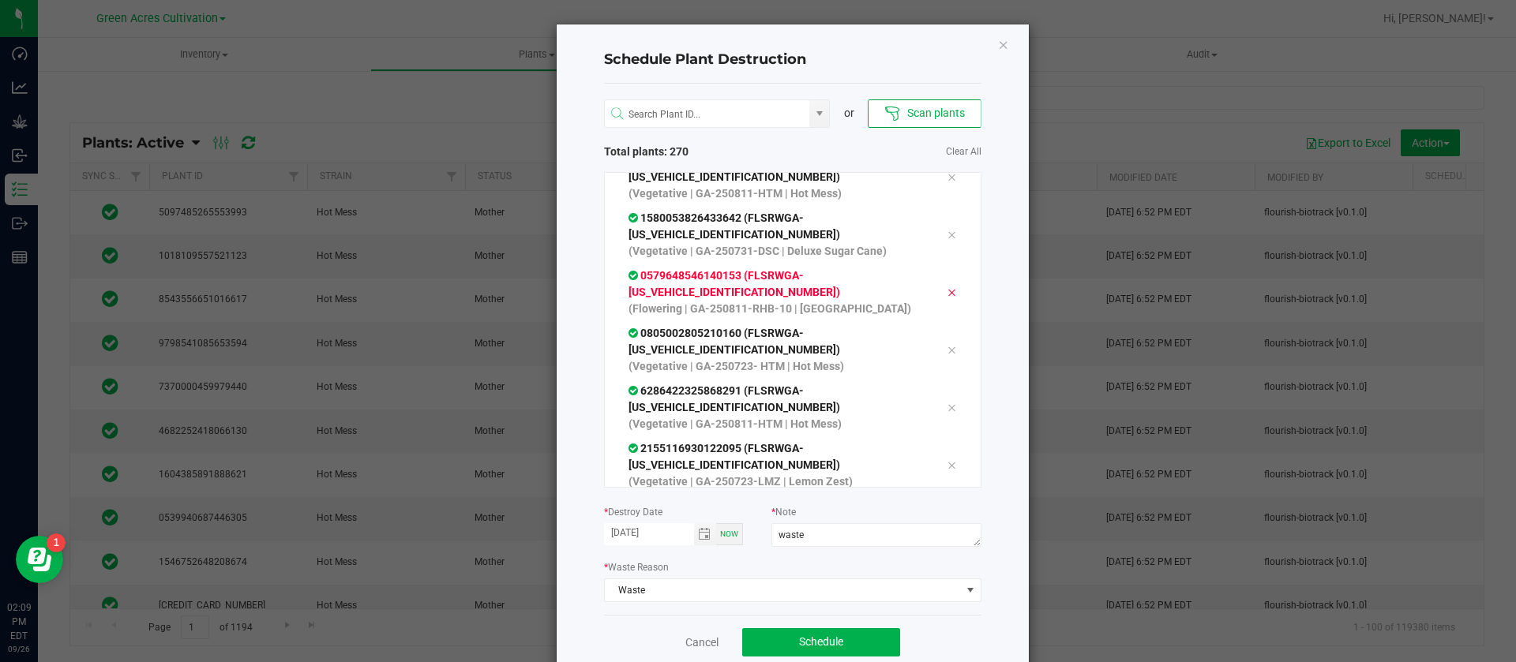
click at [946, 287] on icon at bounding box center [950, 293] width 9 height 13
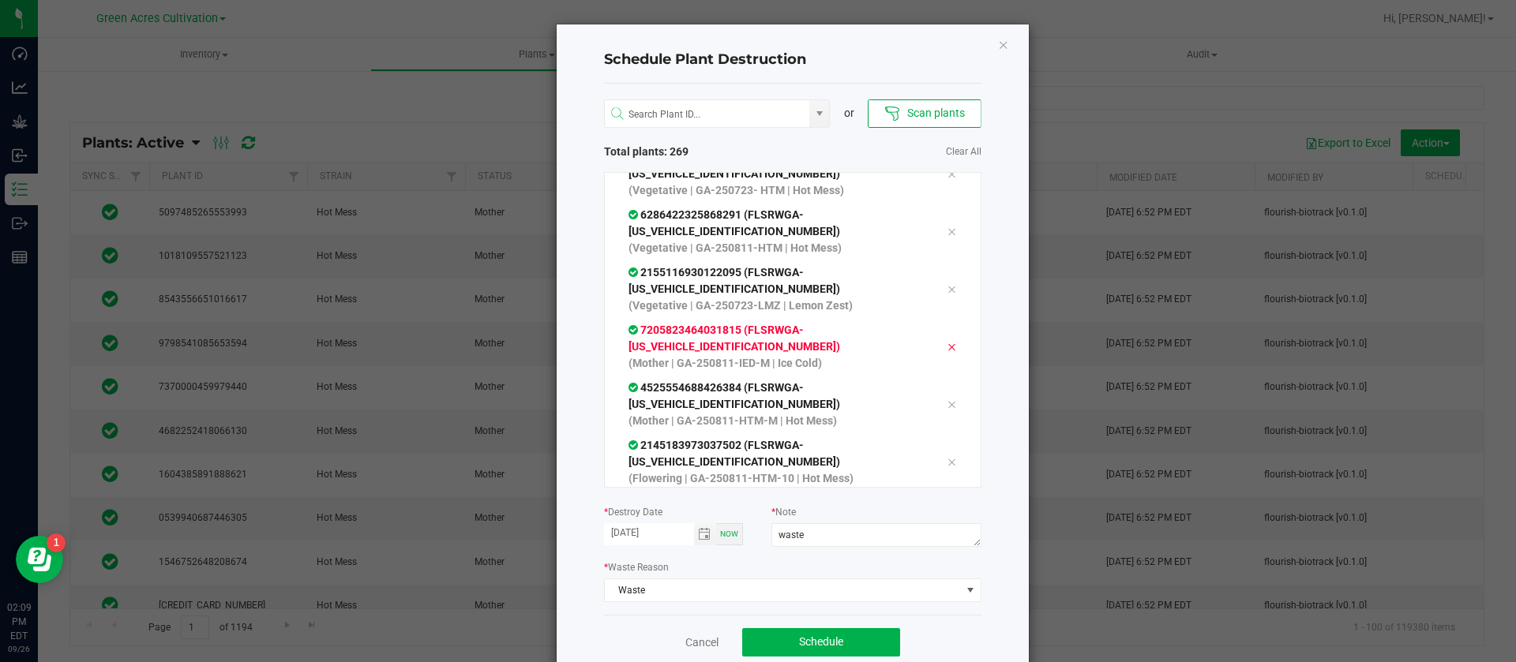
click at [946, 341] on icon at bounding box center [950, 347] width 9 height 13
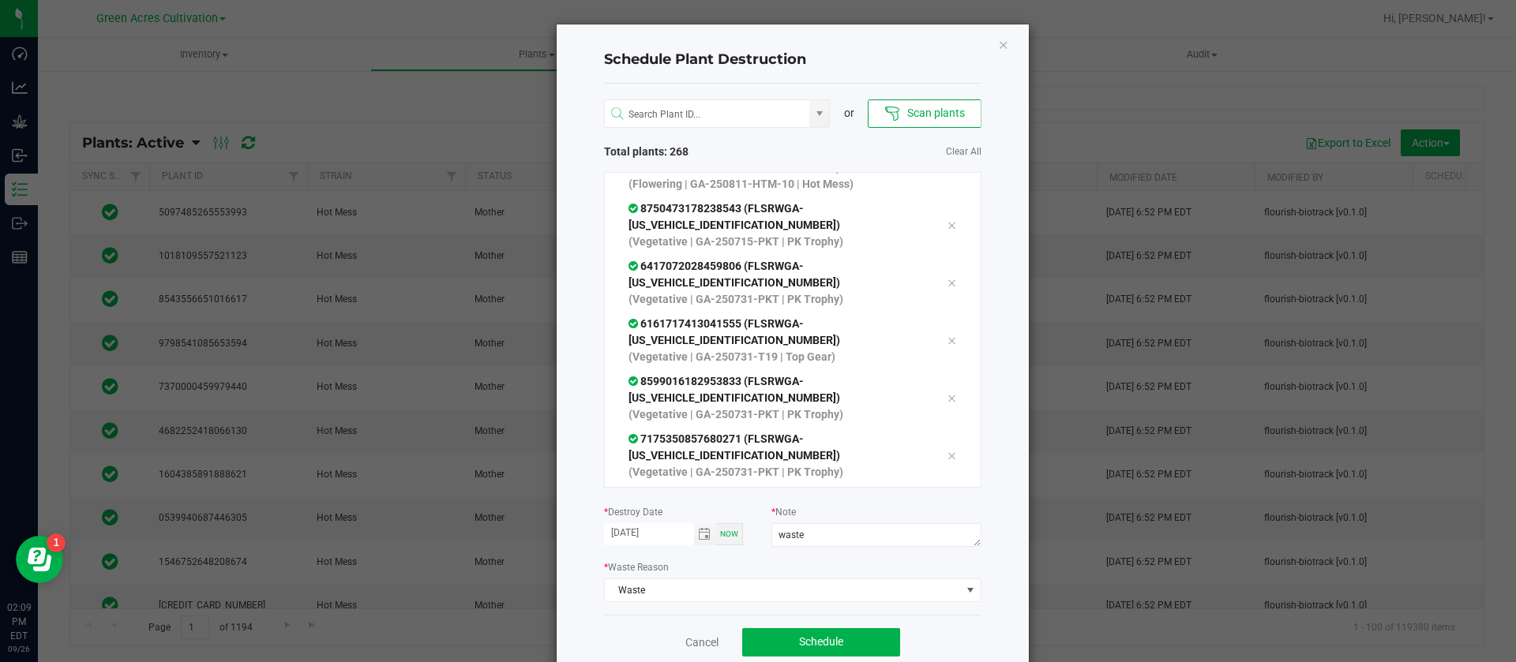
scroll to position [4500, 0]
click at [946, 389] on icon at bounding box center [950, 395] width 9 height 13
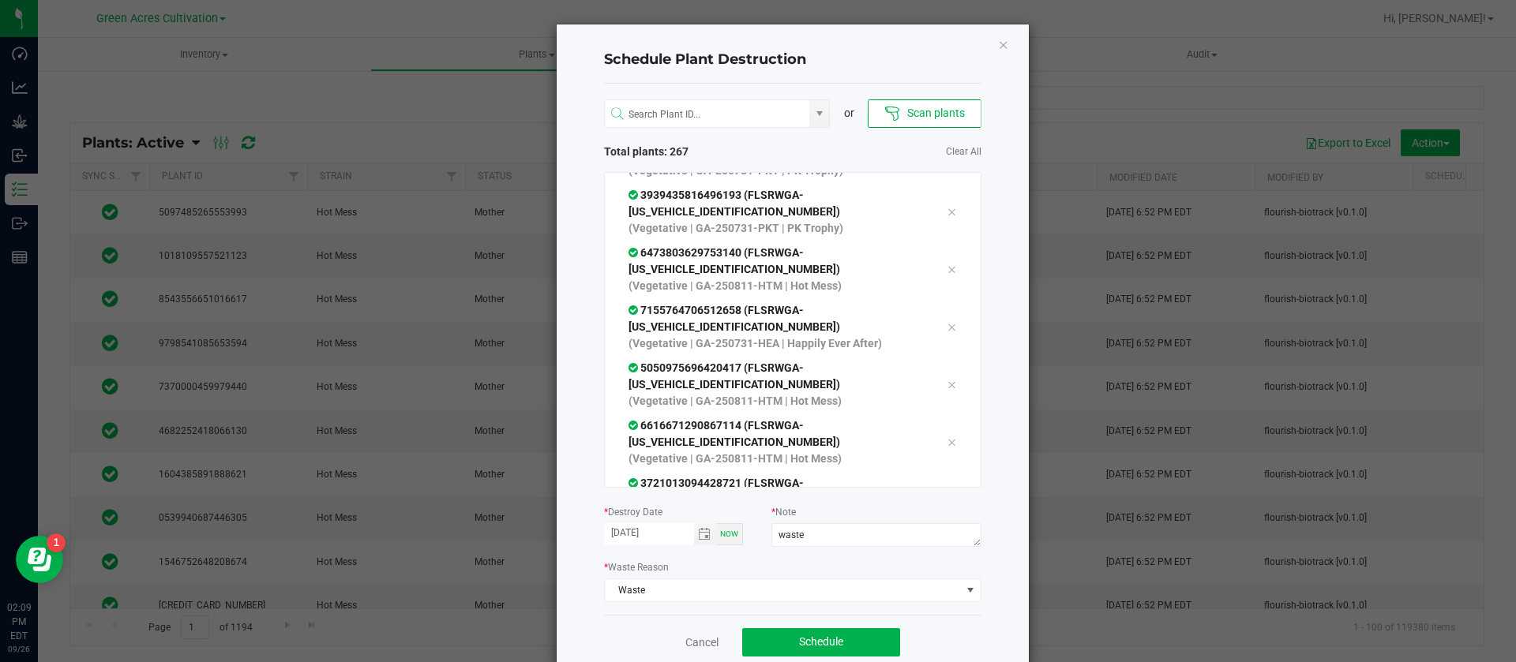
scroll to position [4736, 0]
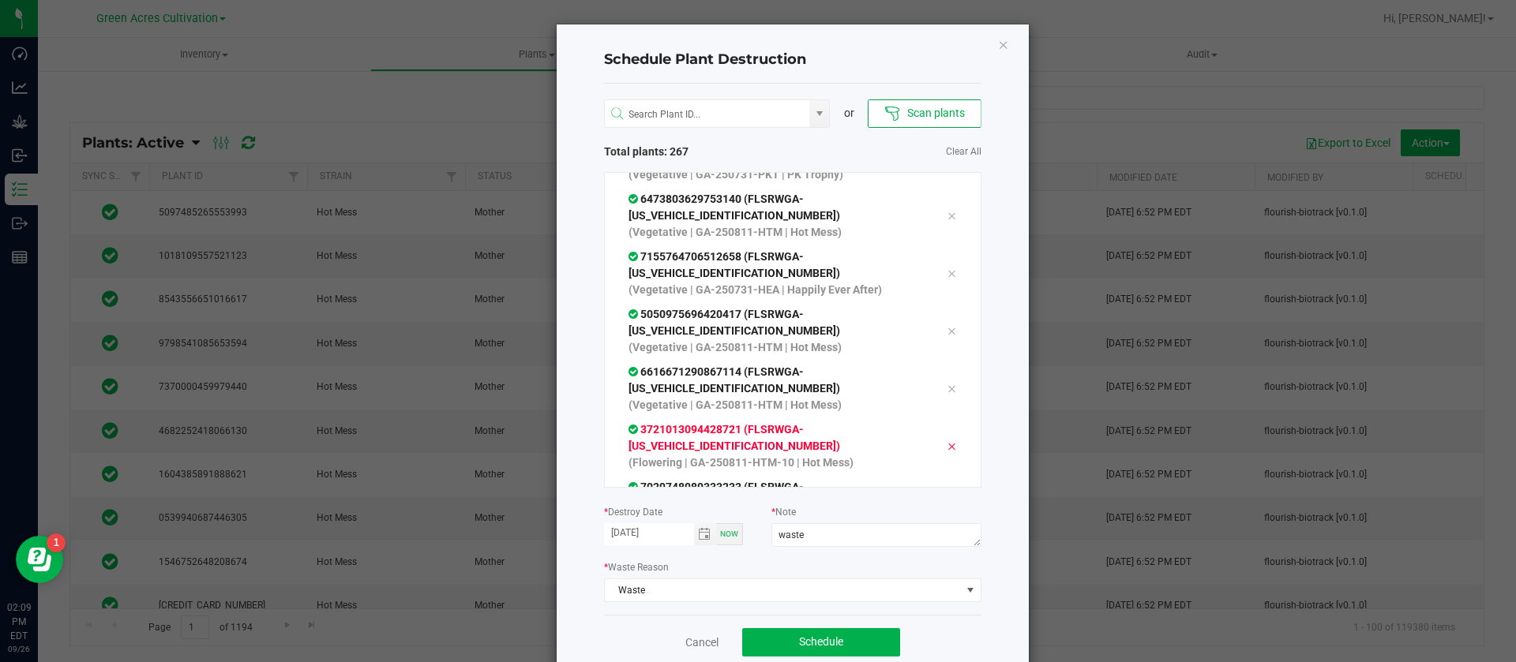
click at [946, 440] on icon at bounding box center [950, 446] width 9 height 13
click at [946, 498] on icon at bounding box center [950, 504] width 9 height 13
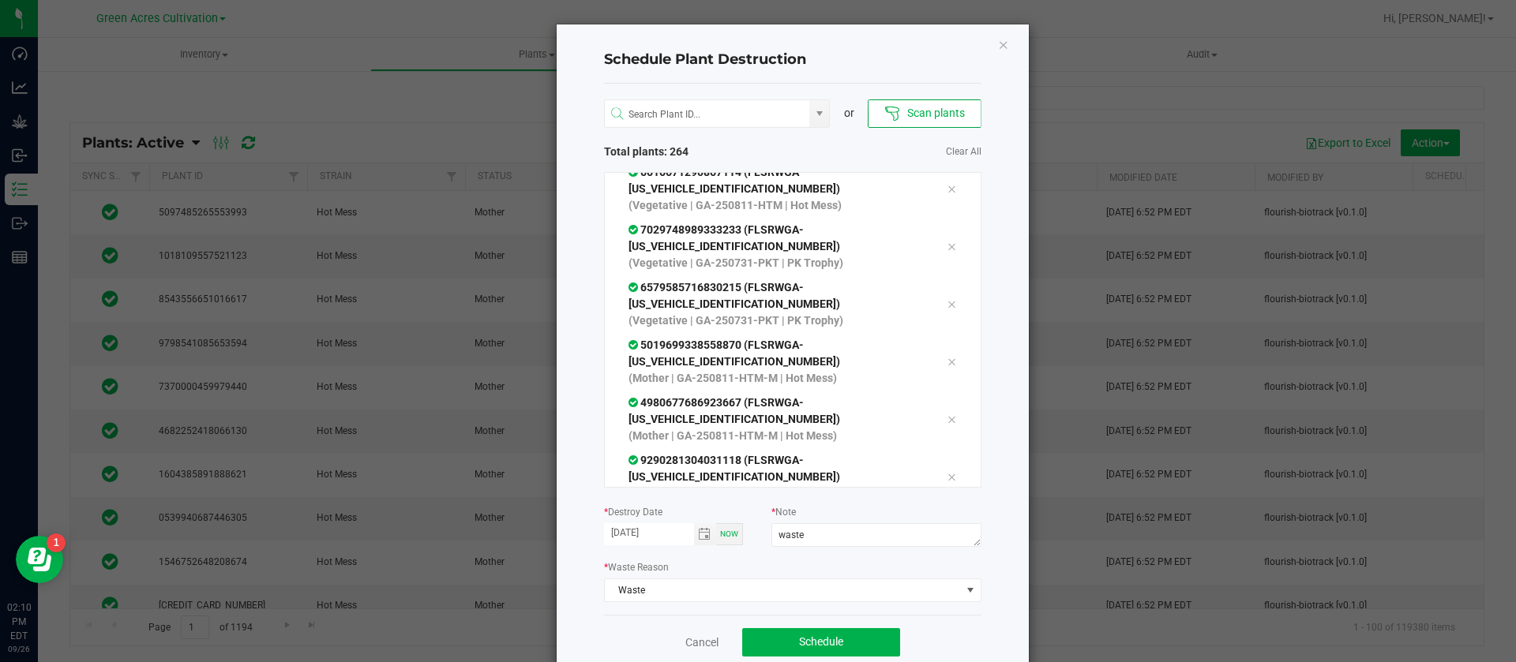
scroll to position [4973, 0]
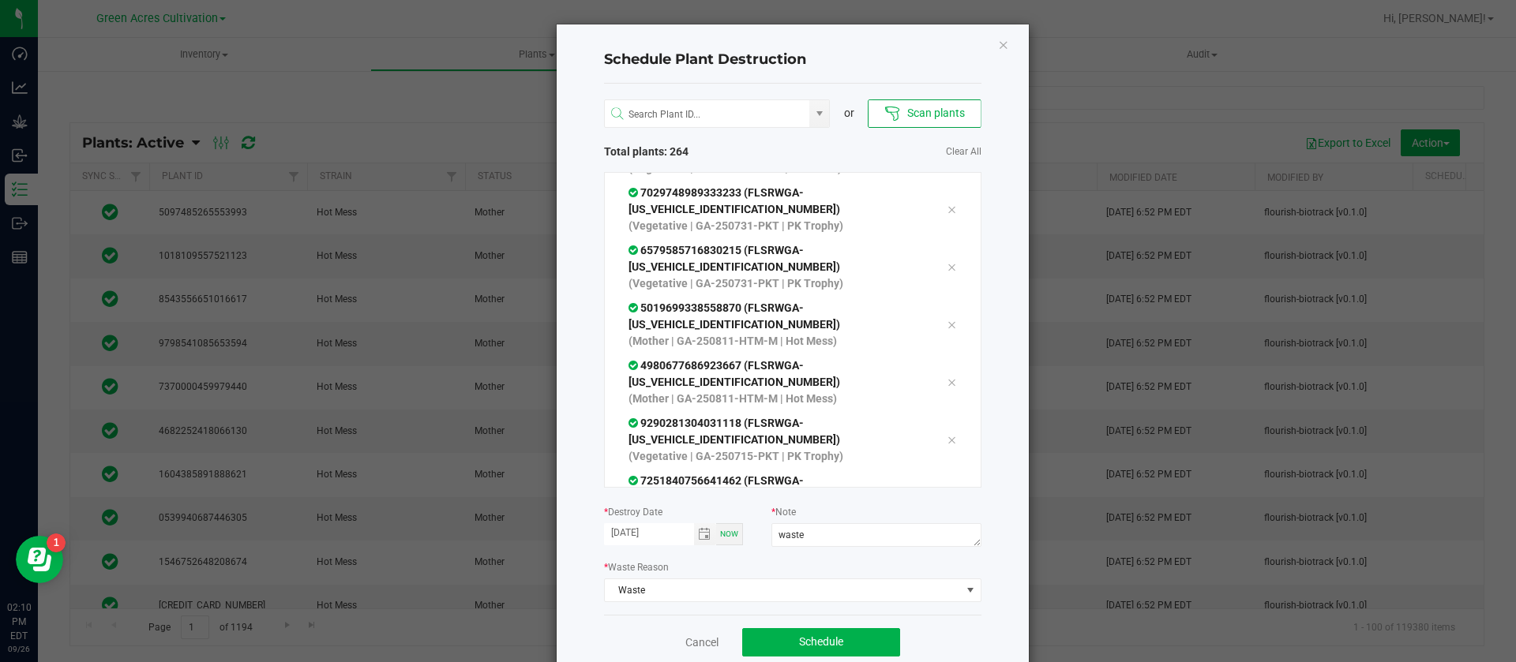
click at [935, 315] on div at bounding box center [951, 324] width 33 height 19
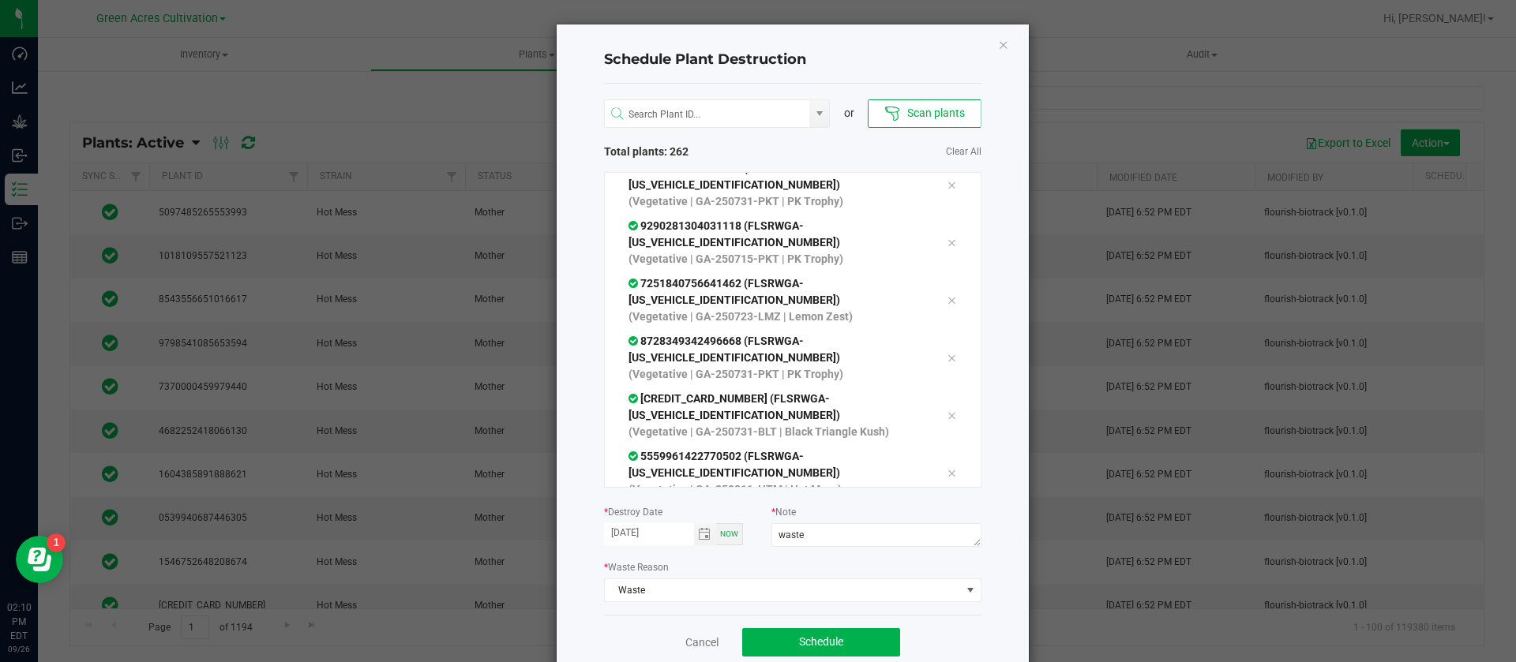
scroll to position [5092, 0]
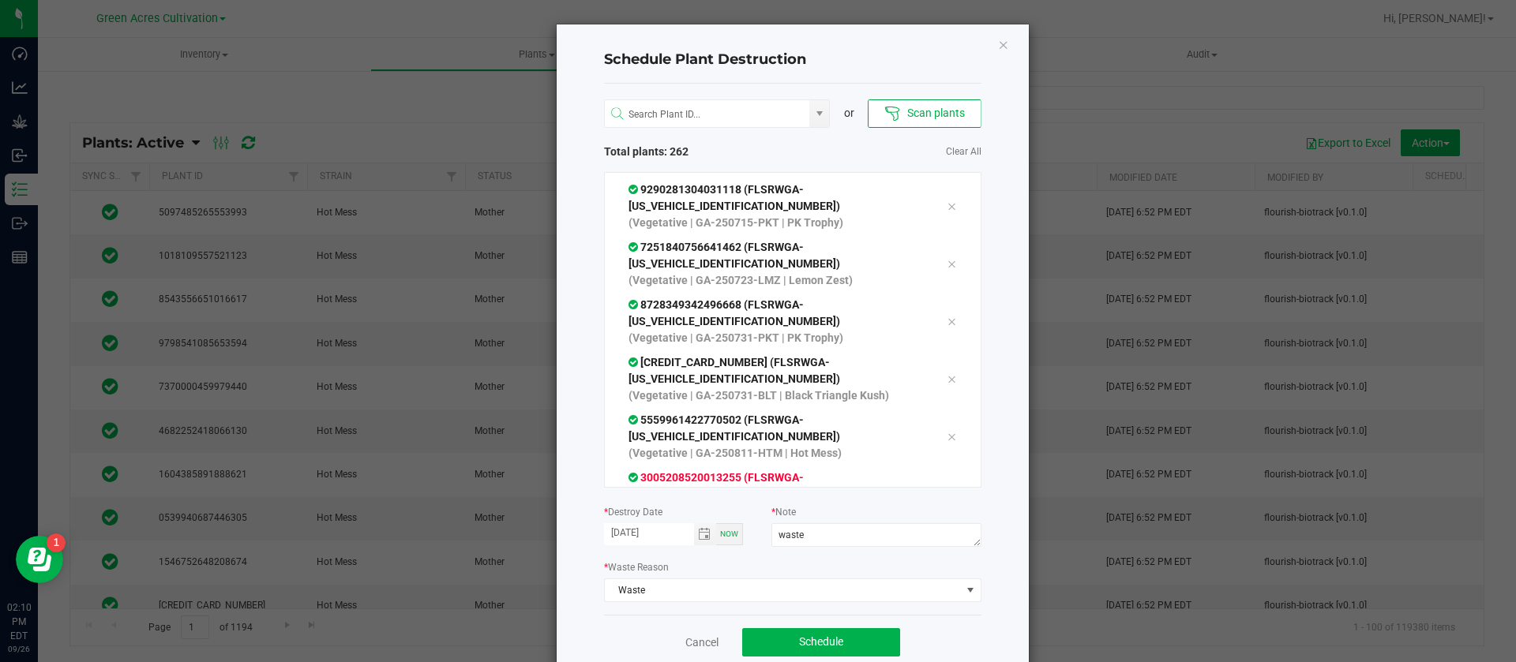
click at [946, 489] on icon at bounding box center [950, 495] width 9 height 13
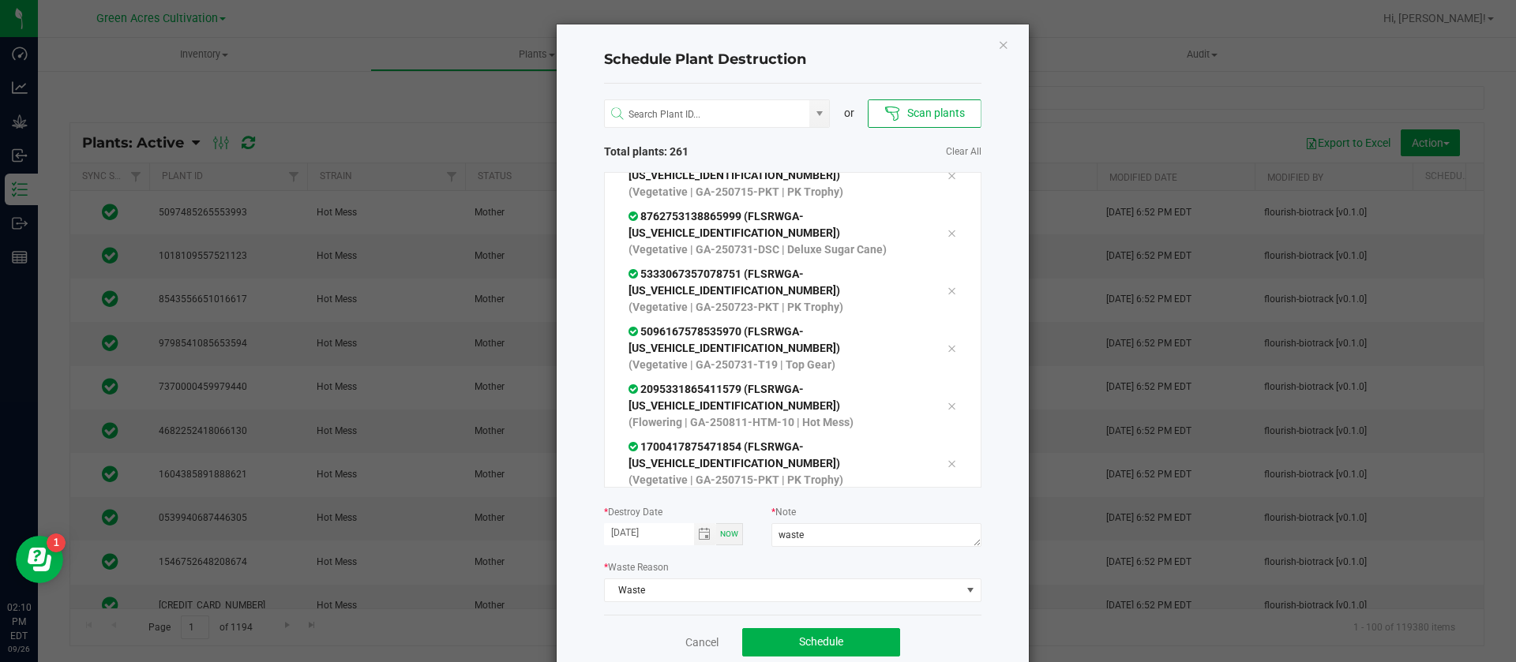
scroll to position [5447, 0]
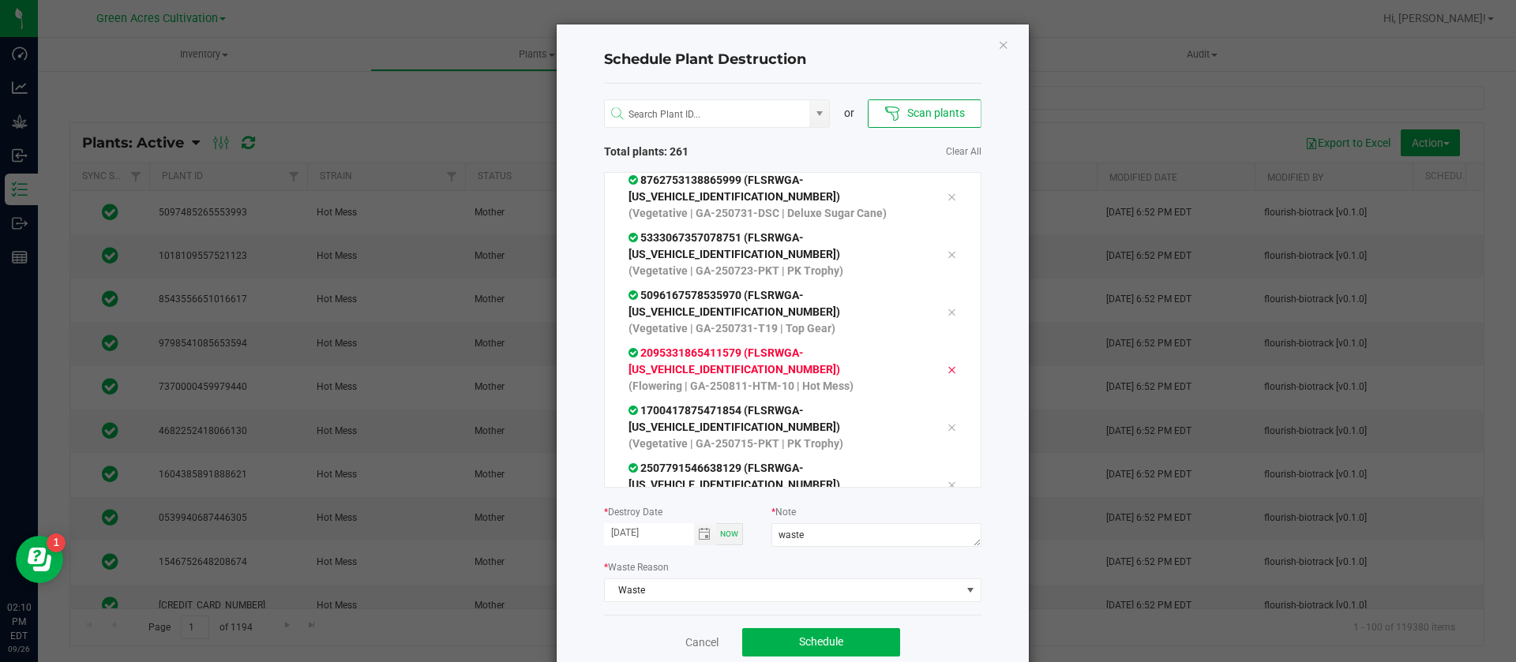
click at [946, 364] on icon at bounding box center [950, 370] width 9 height 13
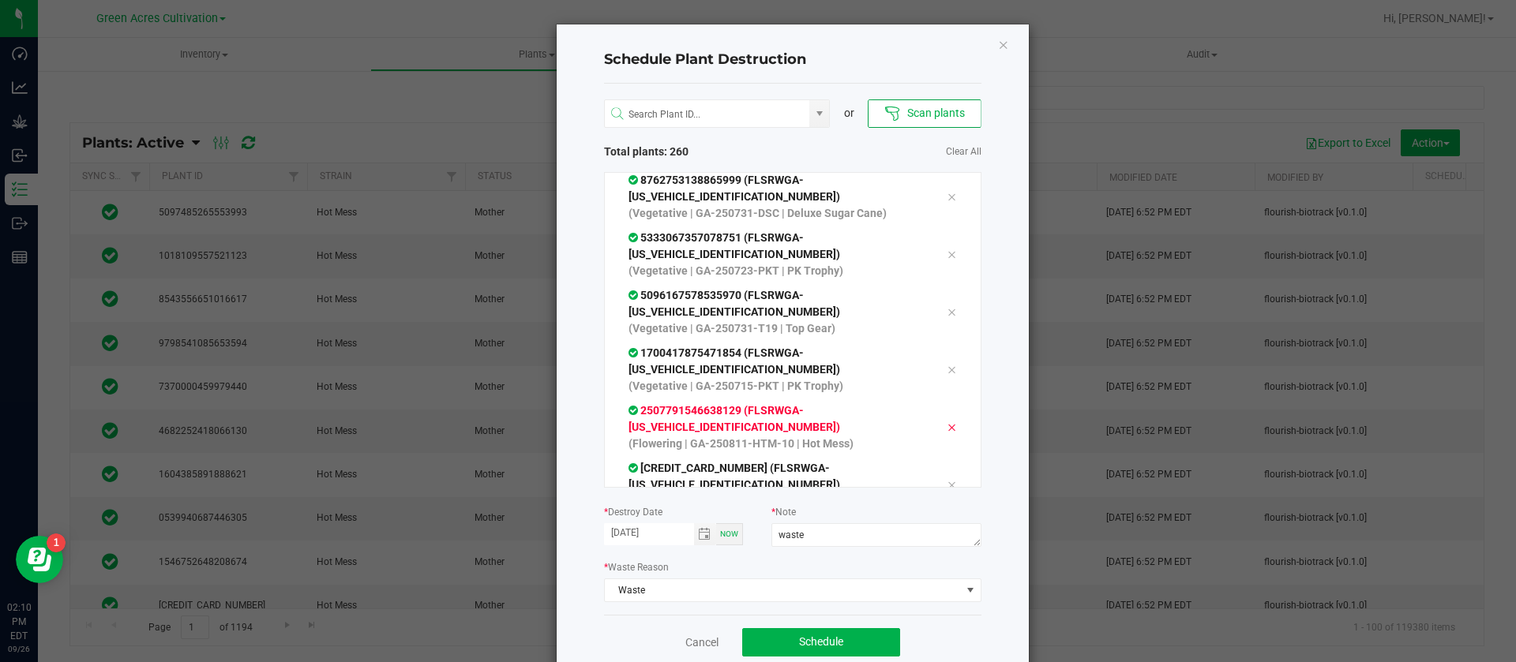
click at [946, 422] on icon at bounding box center [950, 428] width 9 height 13
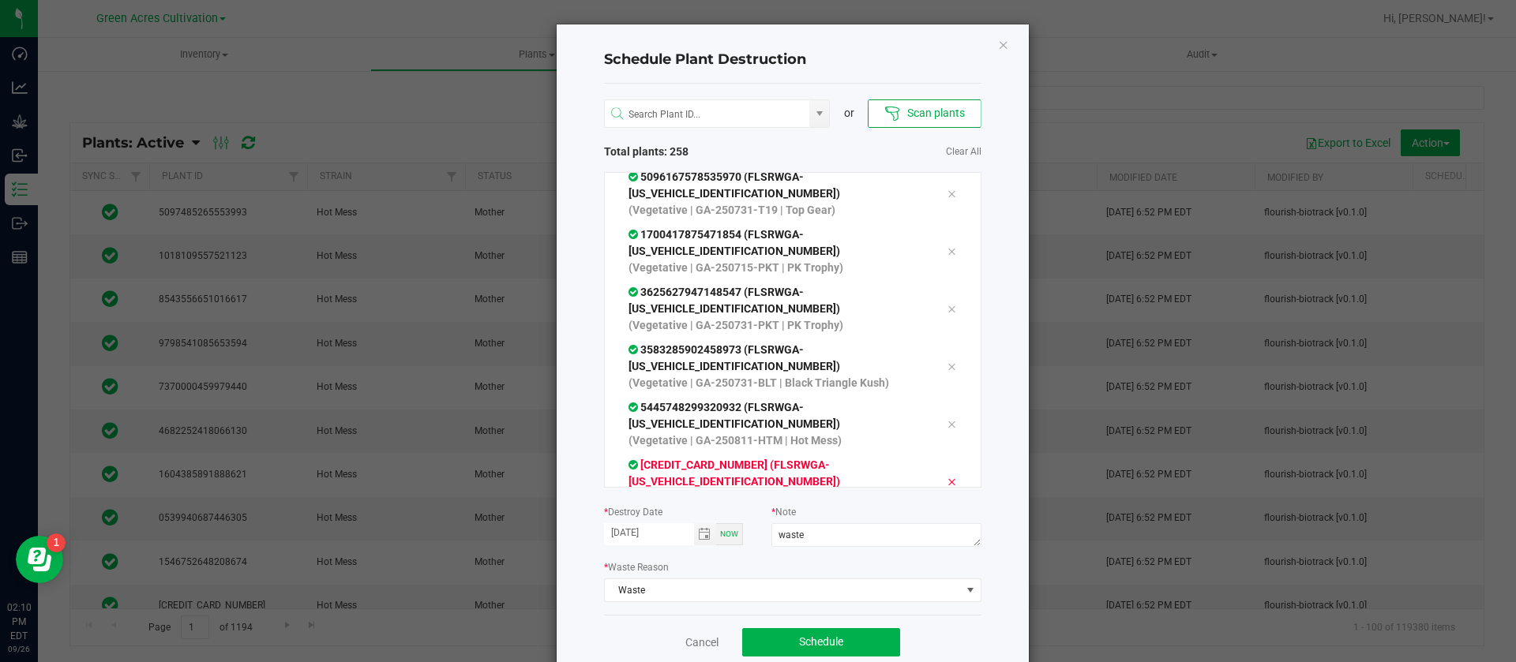
click at [946, 476] on icon at bounding box center [950, 482] width 9 height 13
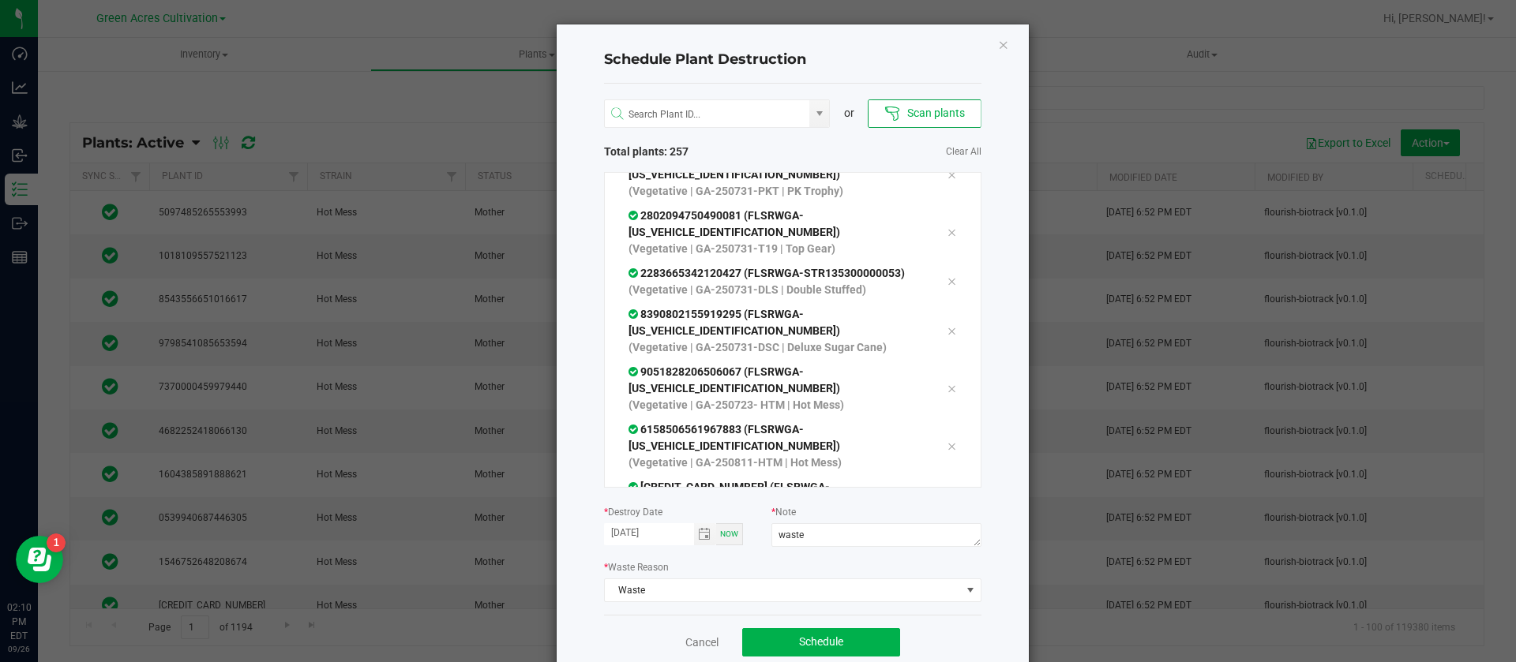
scroll to position [6394, 0]
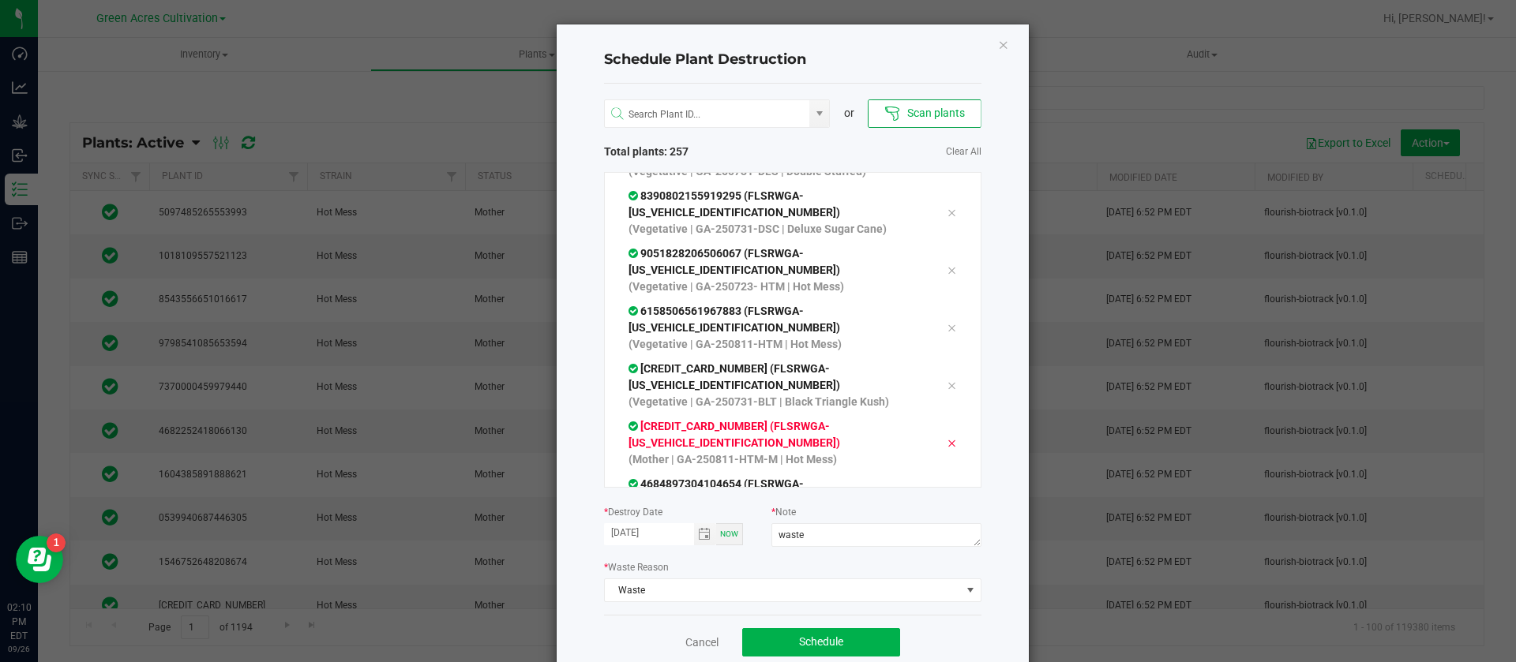
click at [946, 437] on icon at bounding box center [950, 443] width 9 height 13
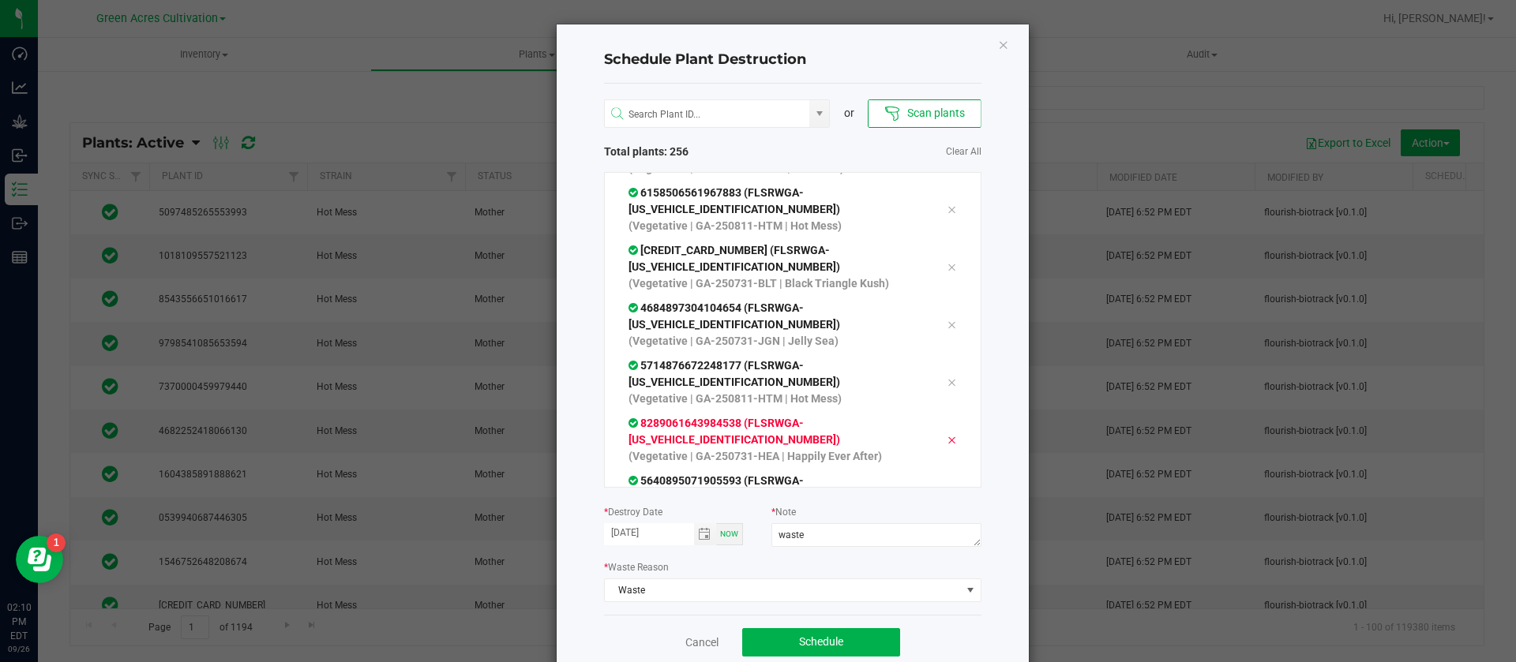
scroll to position [6631, 0]
click at [946, 431] on icon at bounding box center [950, 437] width 9 height 13
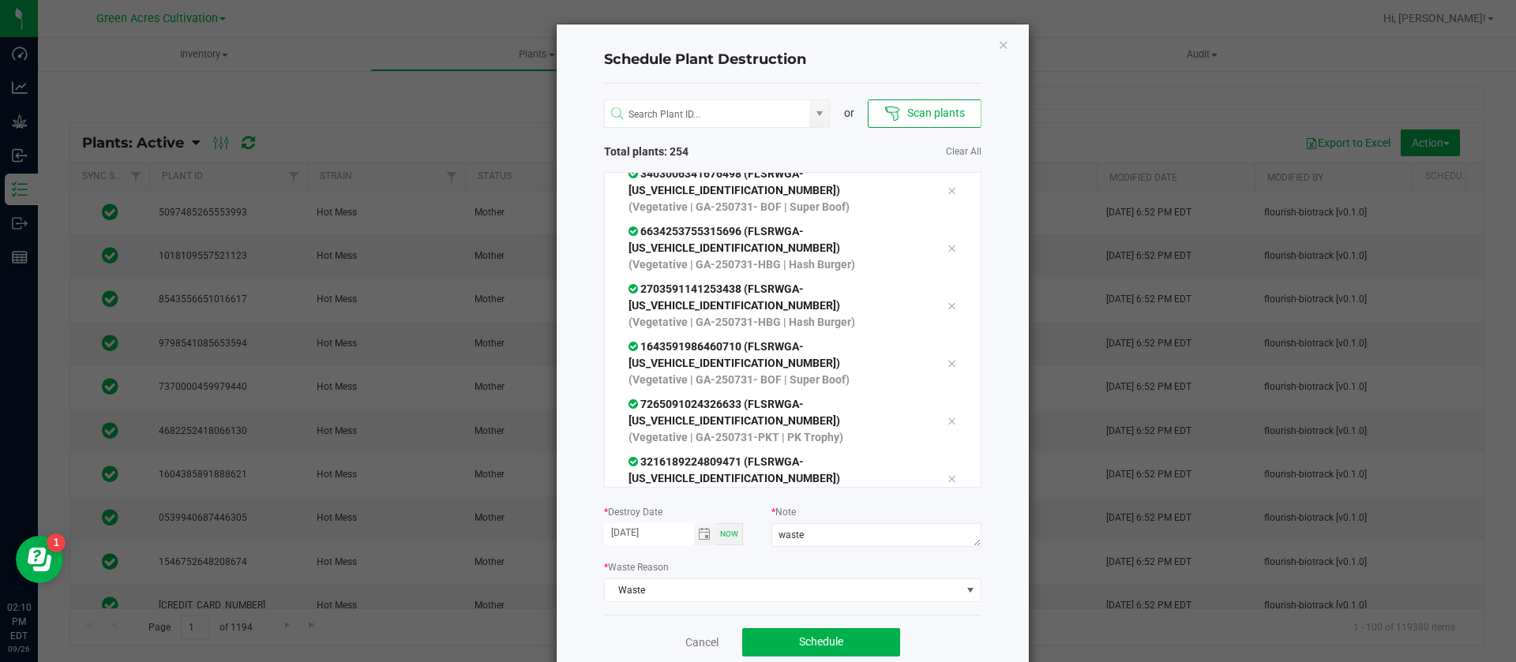
scroll to position [7341, 0]
click at [935, 451] on div "1829763751917357 (FLSRWGA-STR83482699976212) (Flowering | GA-250811-HTM-10 | Ho…" at bounding box center [793, 476] width 352 height 50
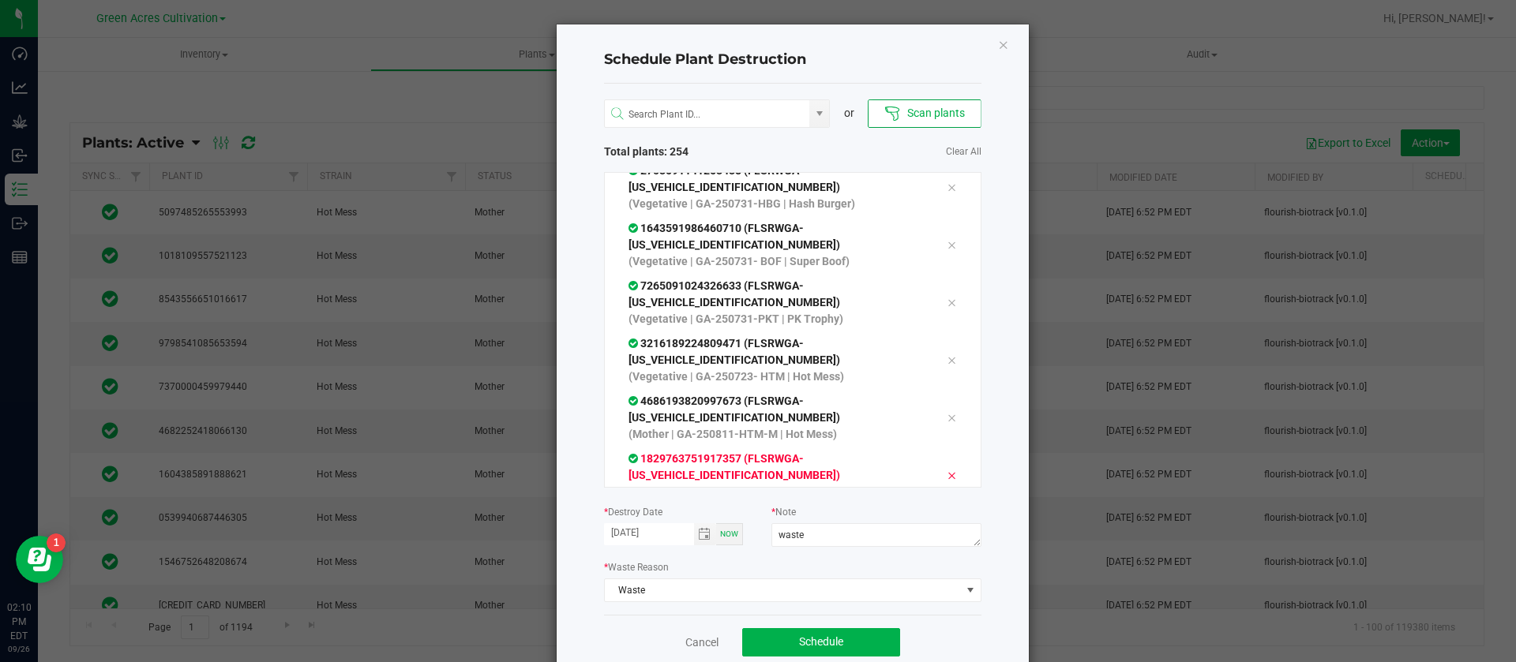
click at [946, 470] on icon at bounding box center [950, 476] width 9 height 13
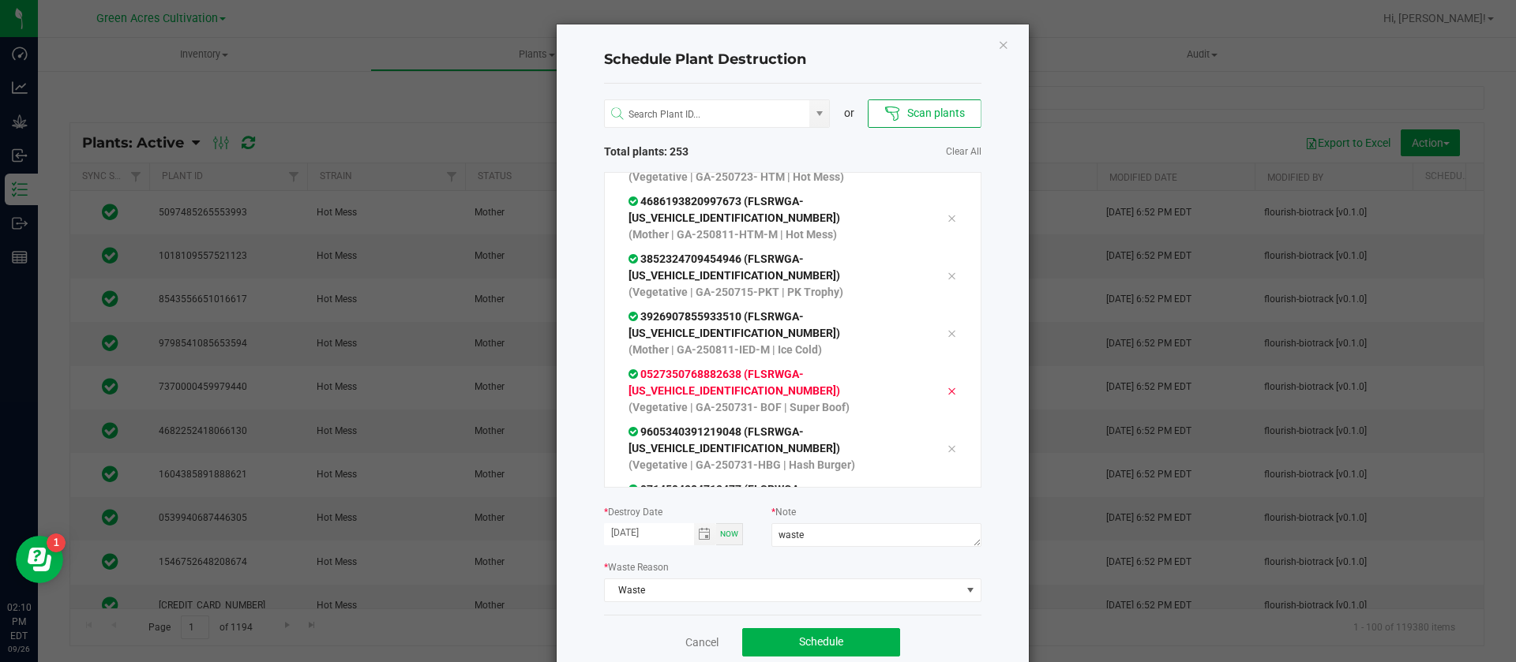
scroll to position [7578, 0]
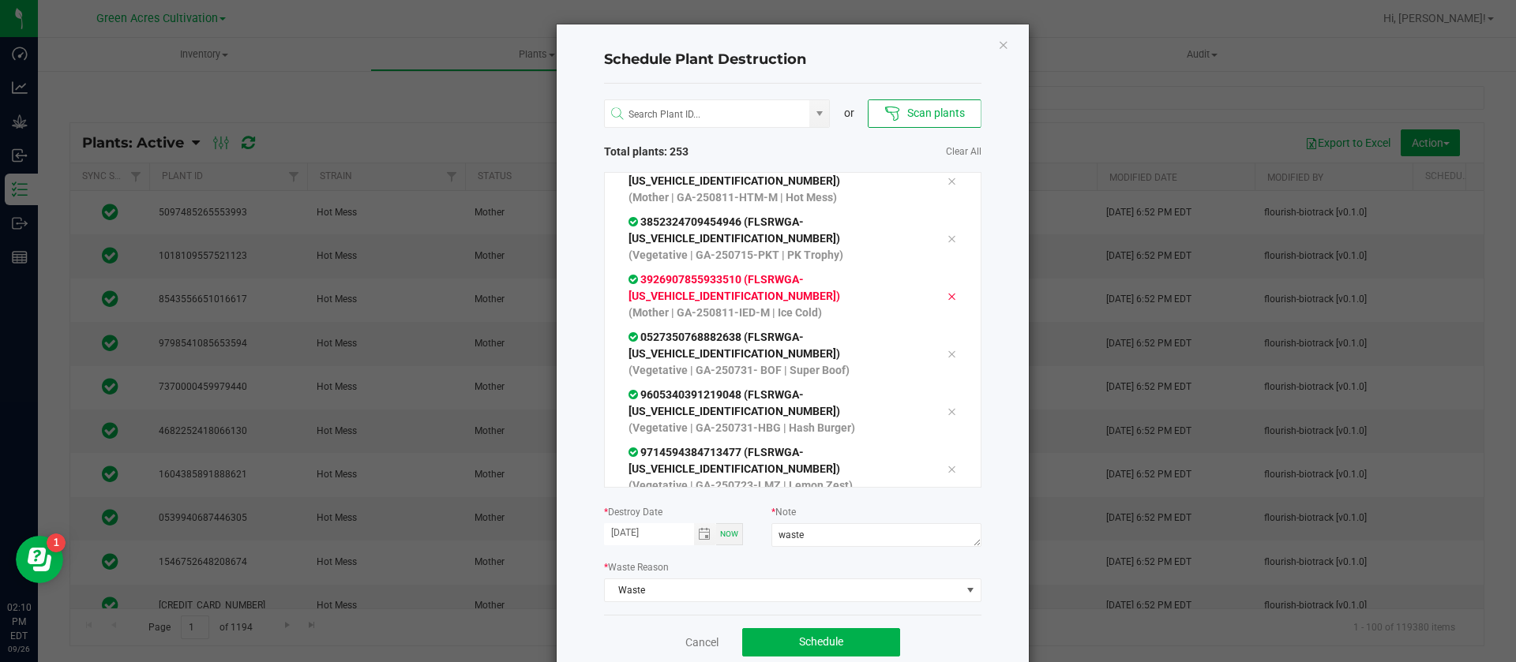
click at [946, 290] on icon at bounding box center [950, 296] width 9 height 13
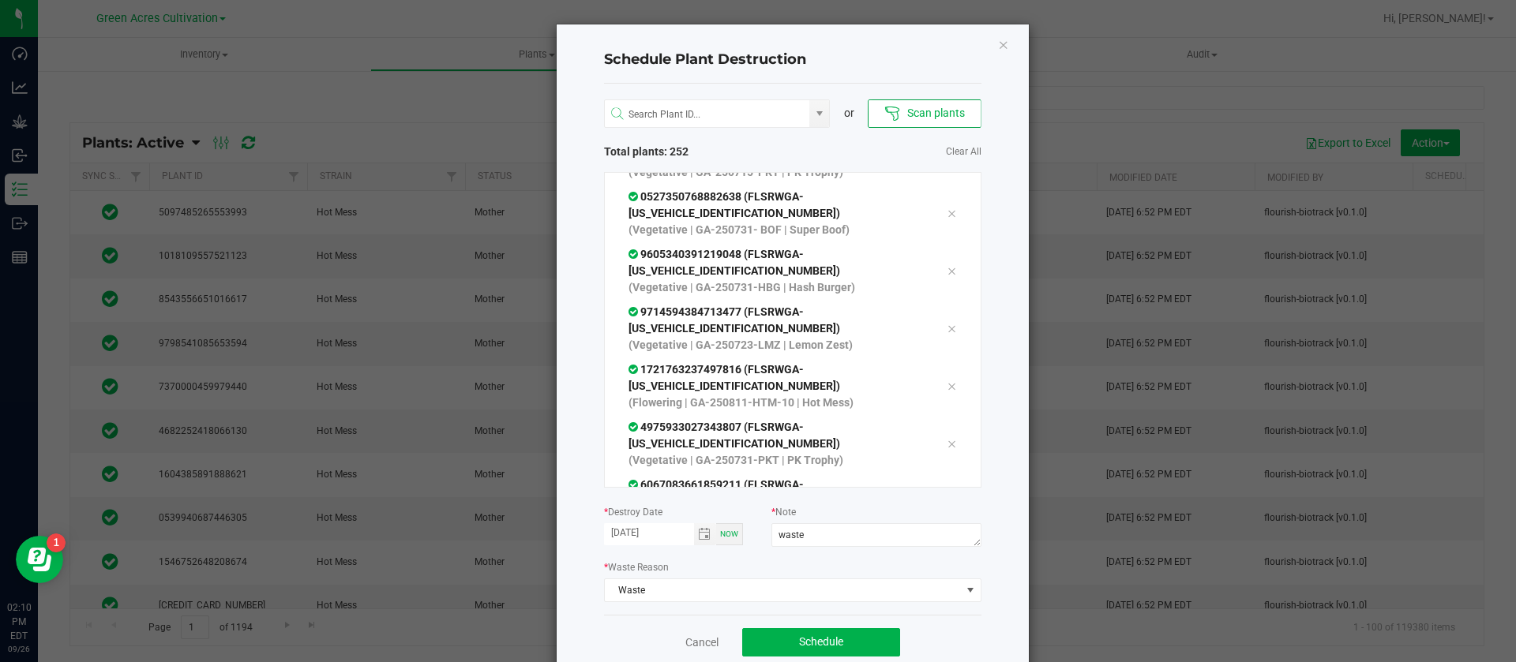
scroll to position [7697, 0]
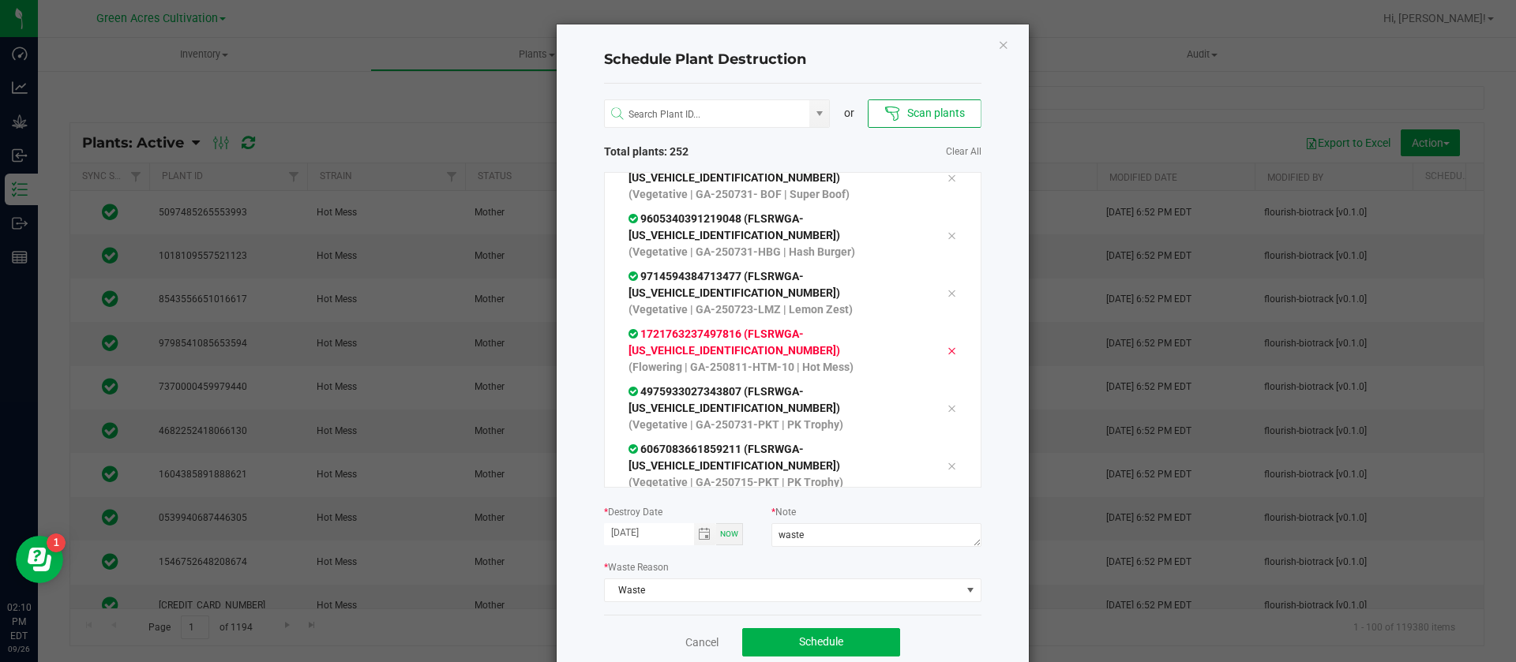
click at [935, 341] on div at bounding box center [951, 350] width 33 height 19
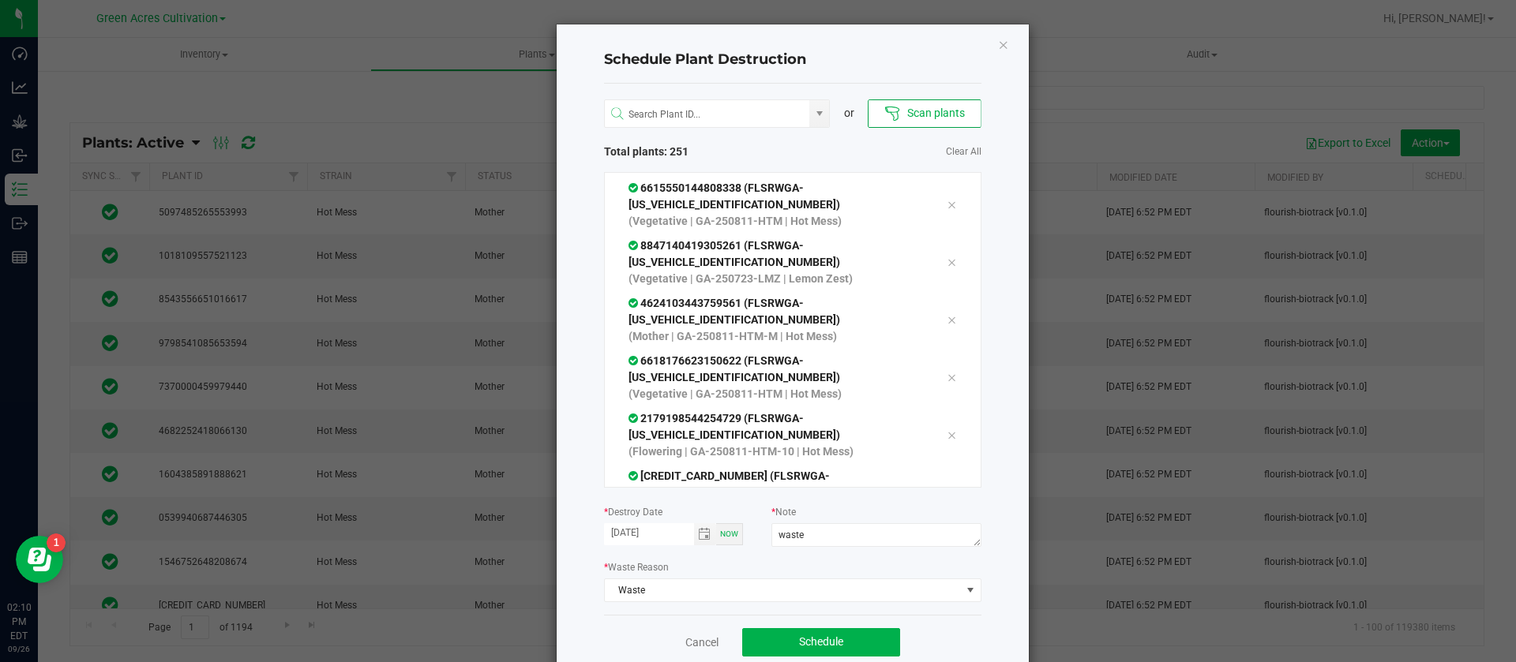
scroll to position [8052, 0]
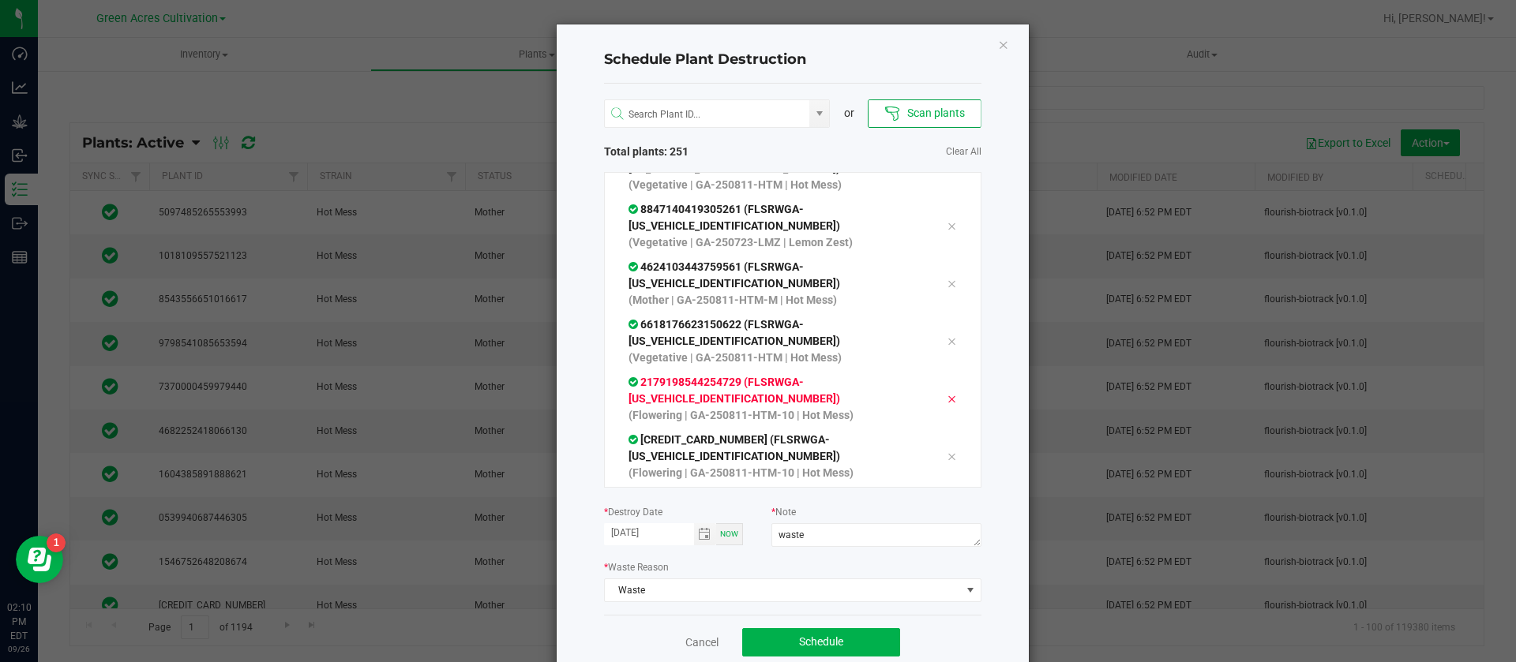
click at [946, 393] on icon at bounding box center [950, 399] width 9 height 13
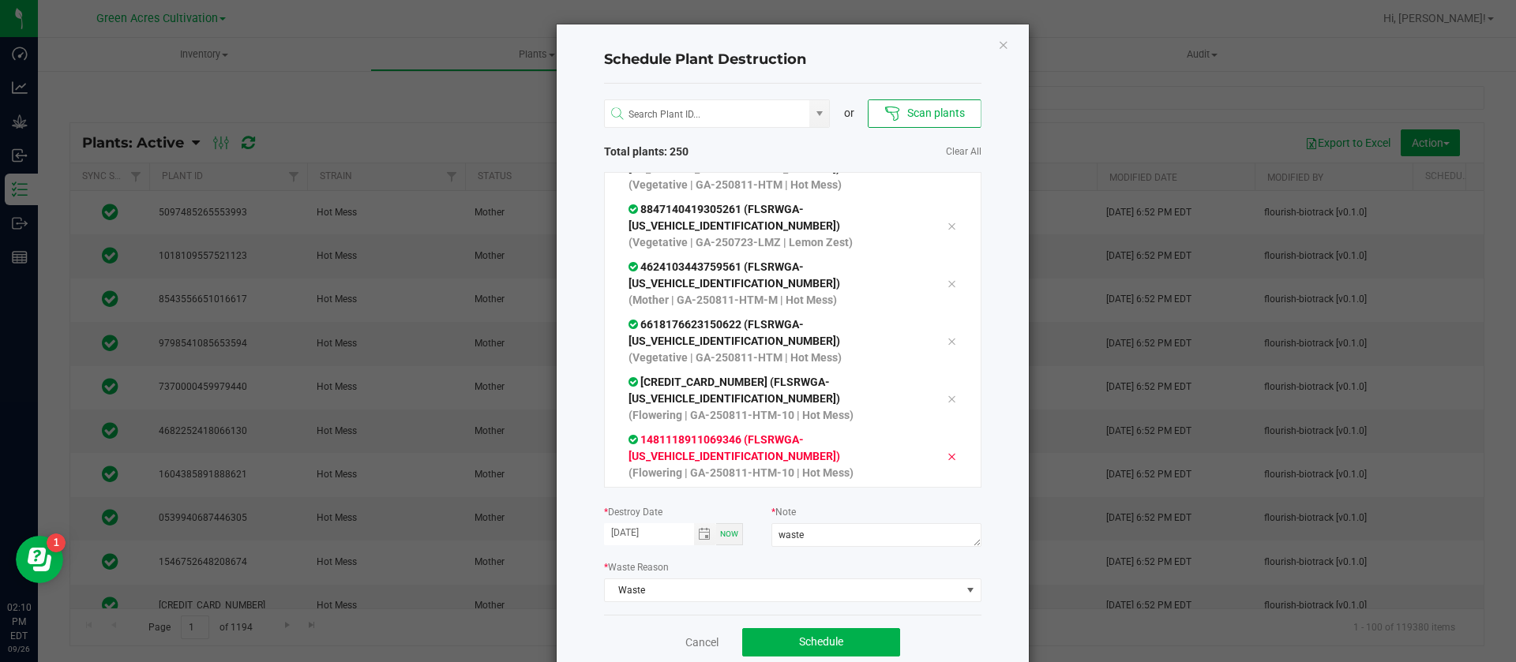
click at [946, 451] on icon at bounding box center [950, 457] width 9 height 13
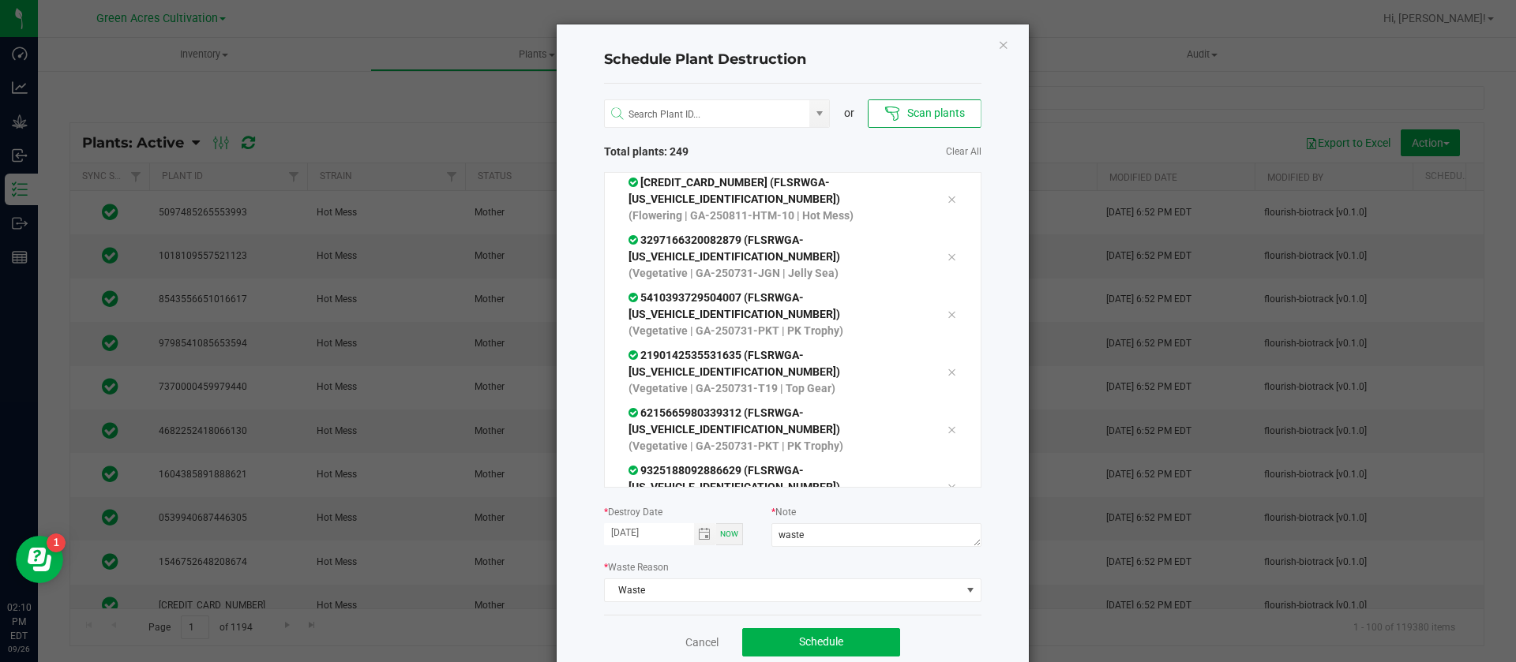
scroll to position [8289, 0]
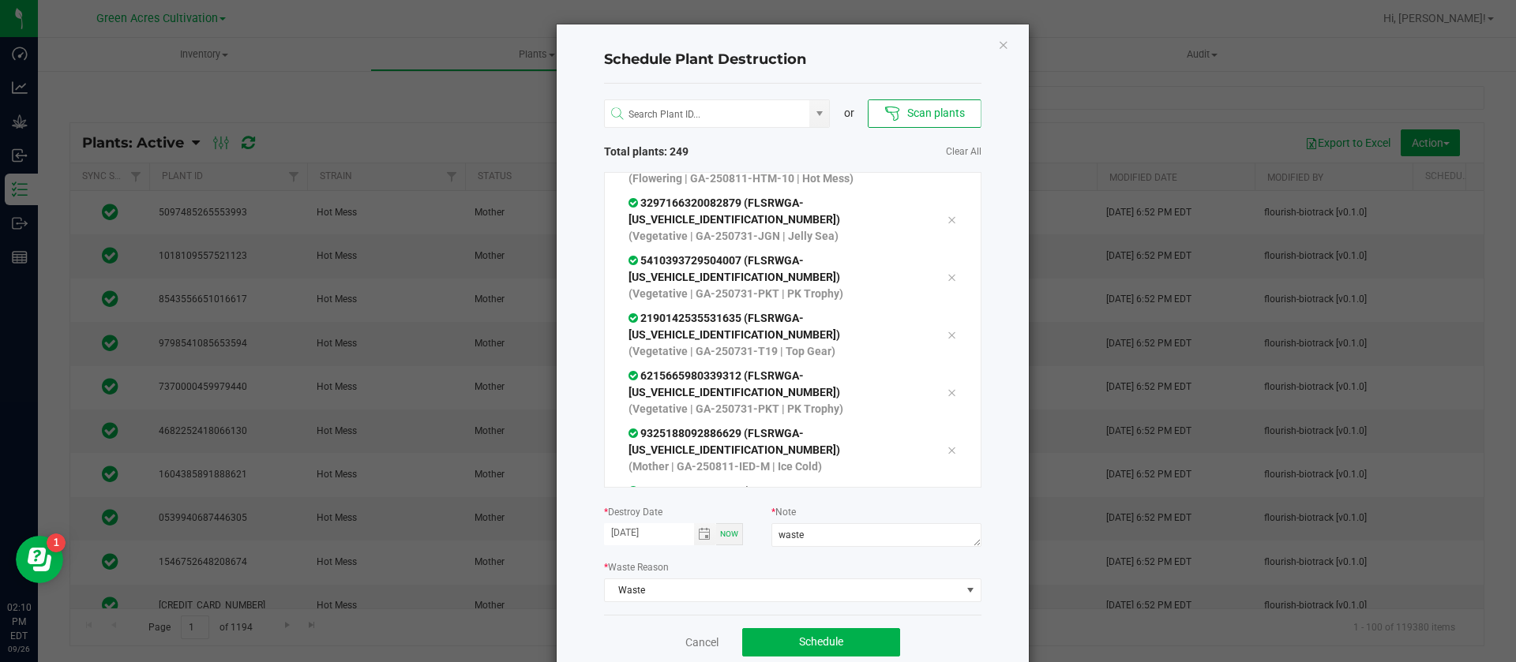
click at [935, 440] on div at bounding box center [951, 449] width 33 height 19
click at [946, 502] on icon at bounding box center [950, 508] width 9 height 13
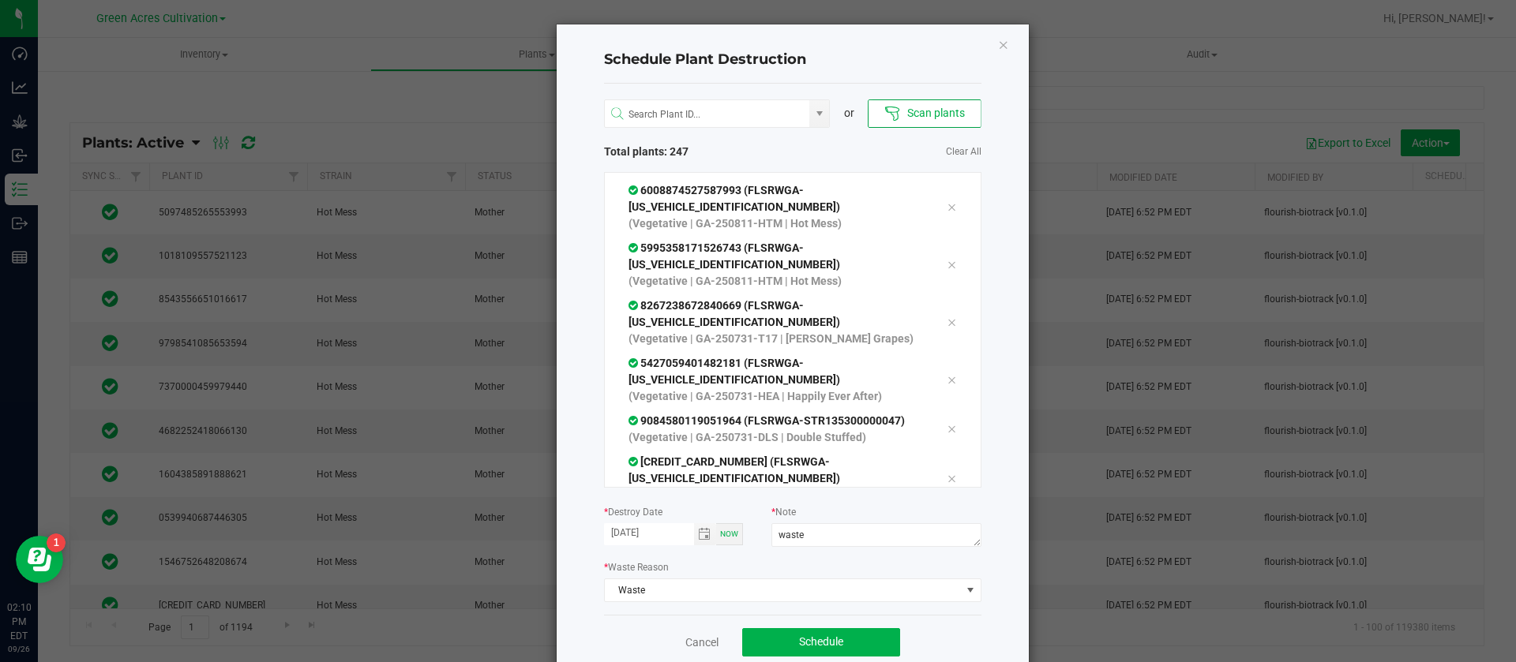
scroll to position [8881, 0]
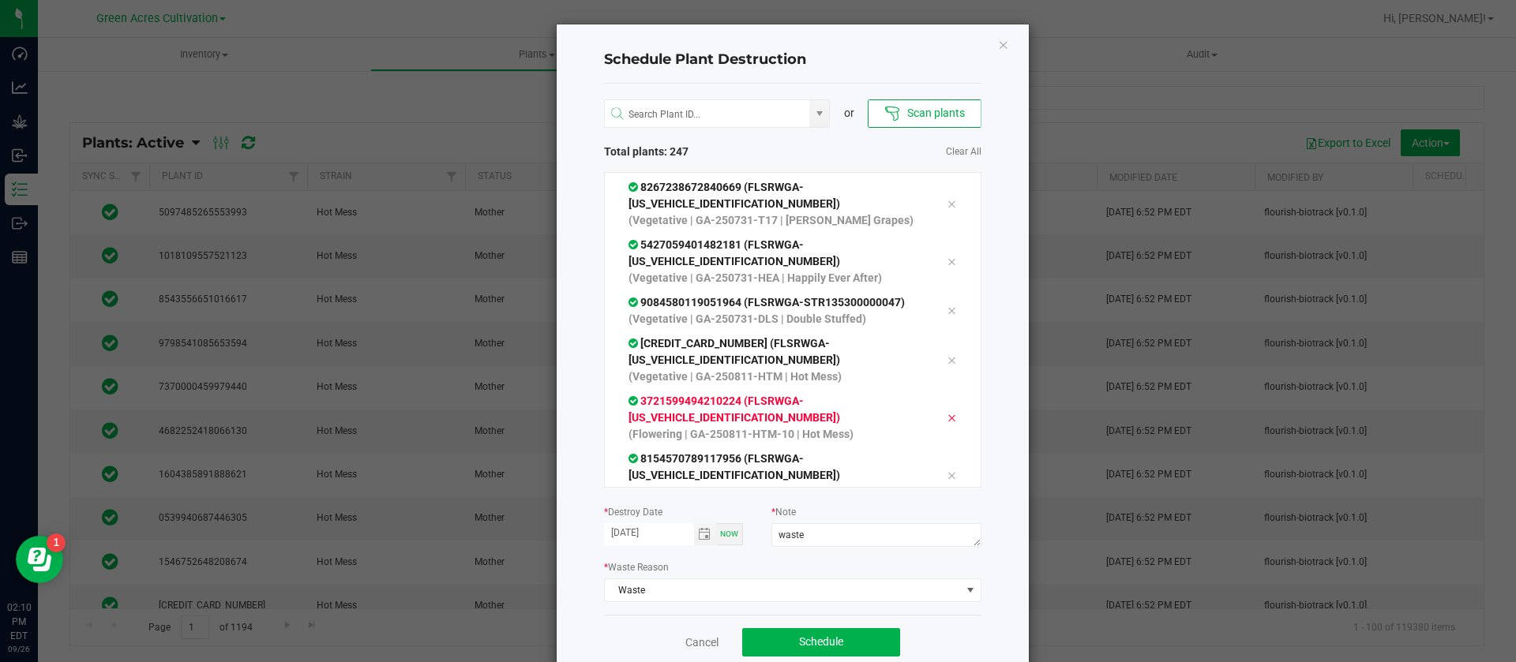
click at [935, 408] on div at bounding box center [951, 417] width 33 height 19
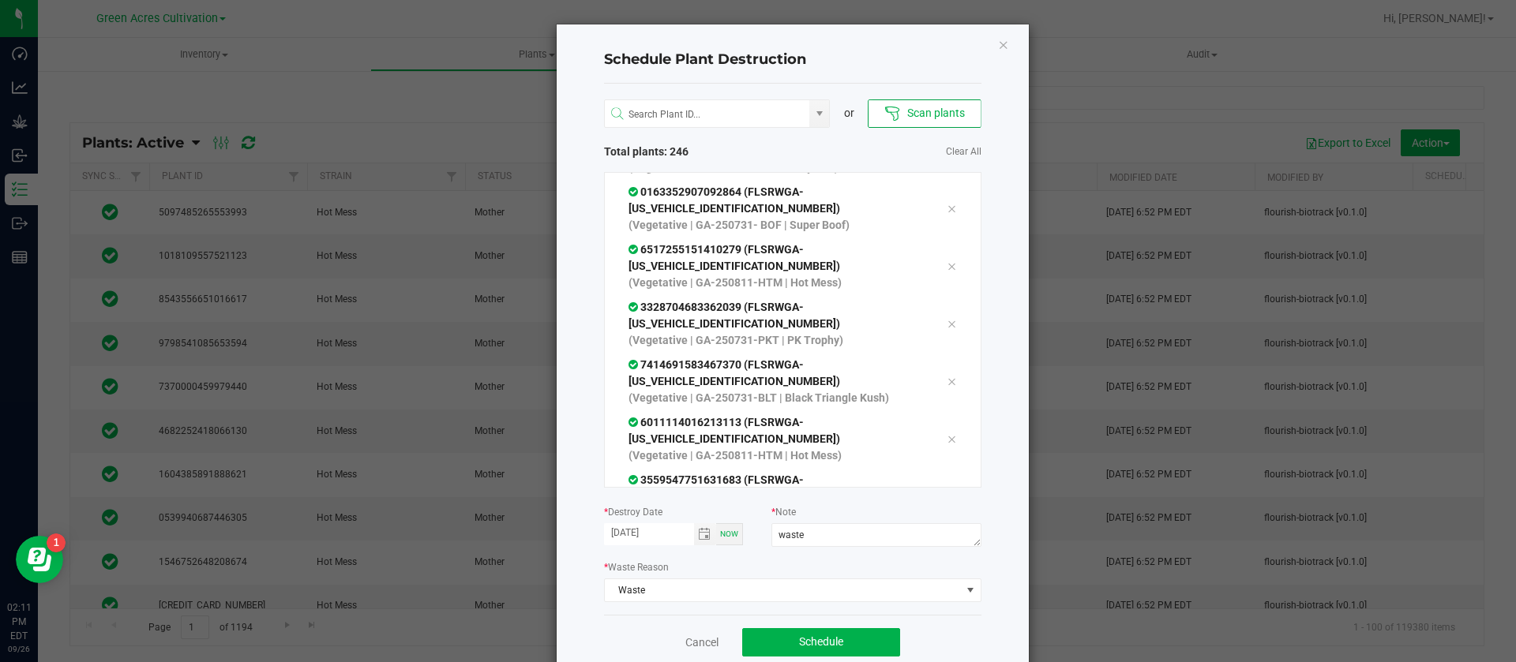
scroll to position [9473, 0]
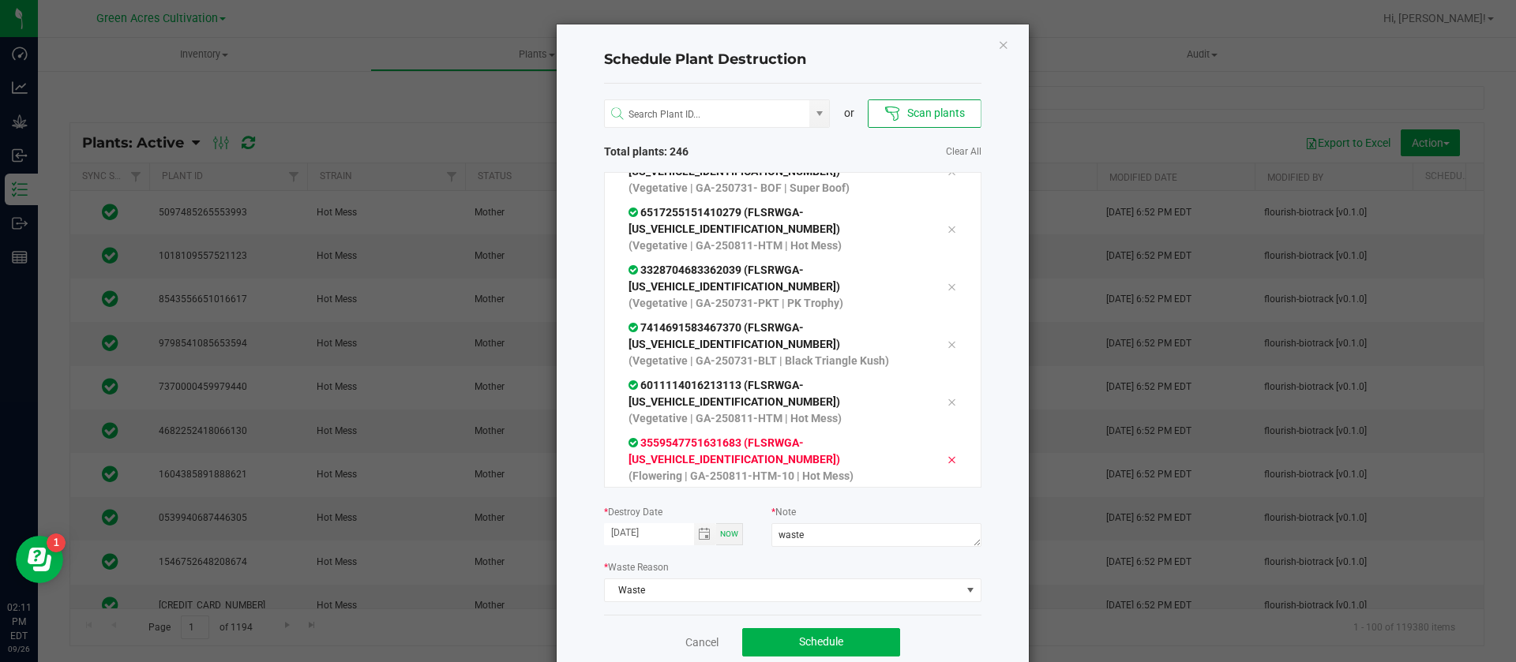
click at [935, 450] on div at bounding box center [951, 459] width 33 height 19
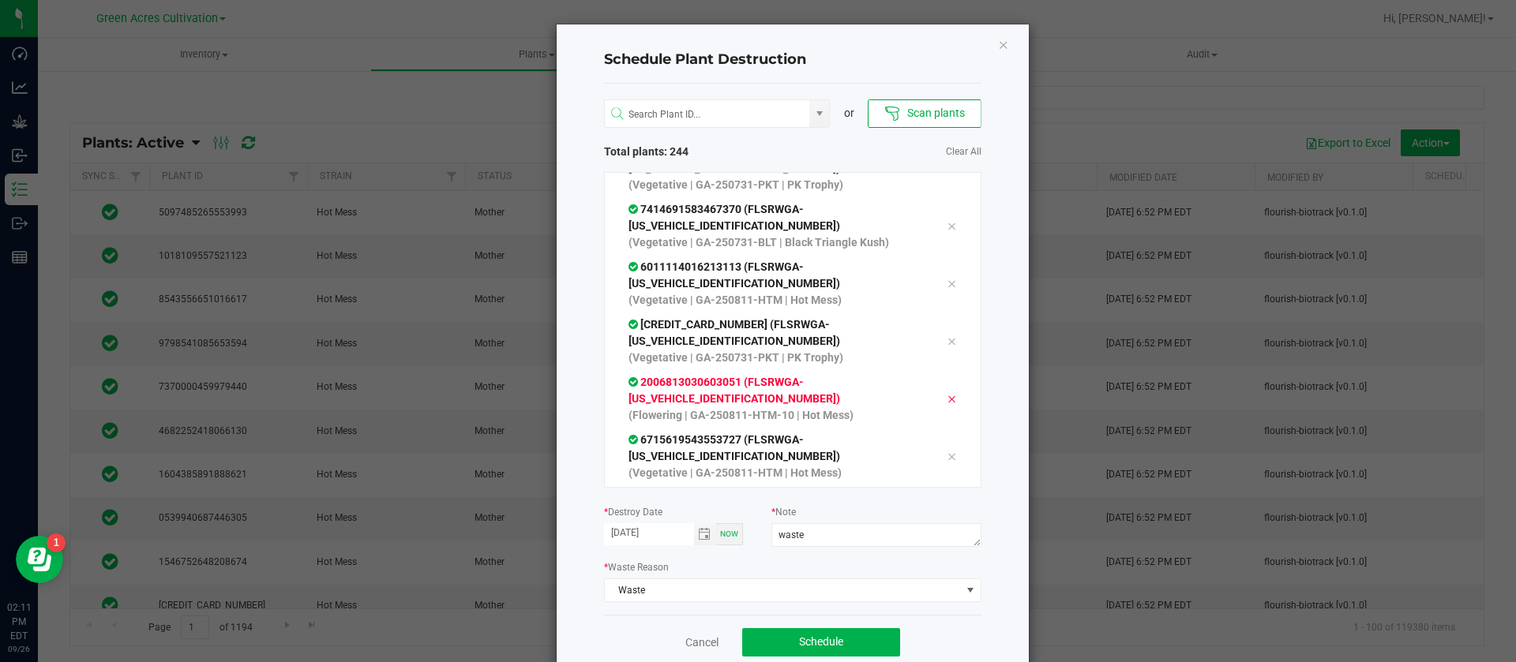
click at [935, 389] on div at bounding box center [951, 398] width 33 height 19
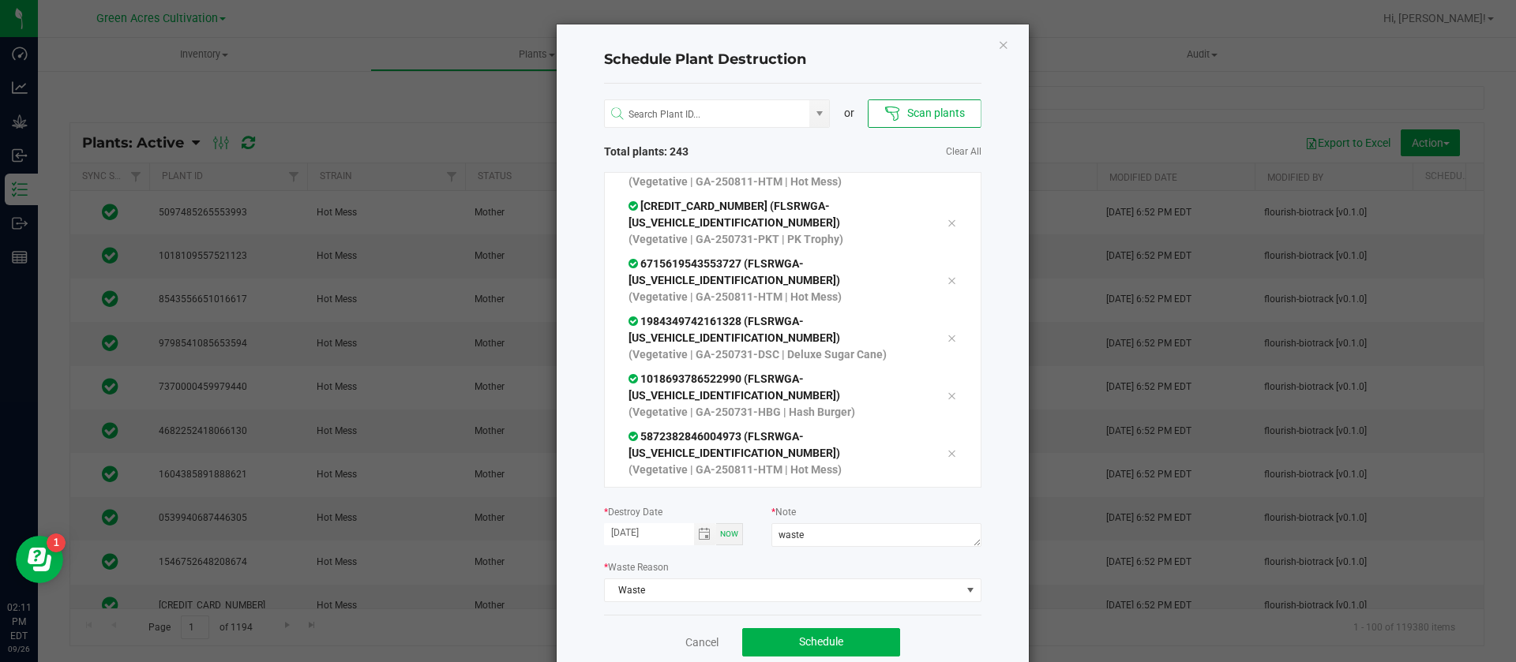
scroll to position [9828, 0]
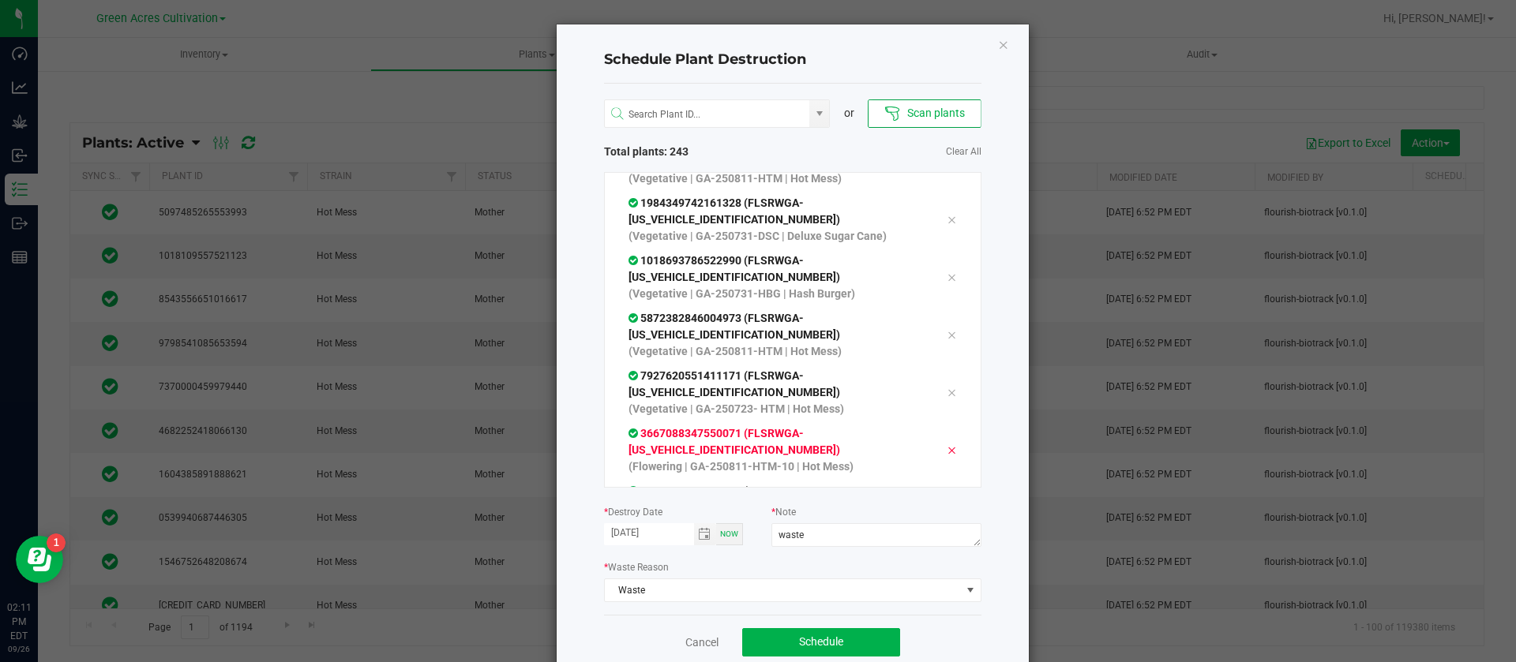
click at [946, 444] on icon at bounding box center [950, 450] width 9 height 13
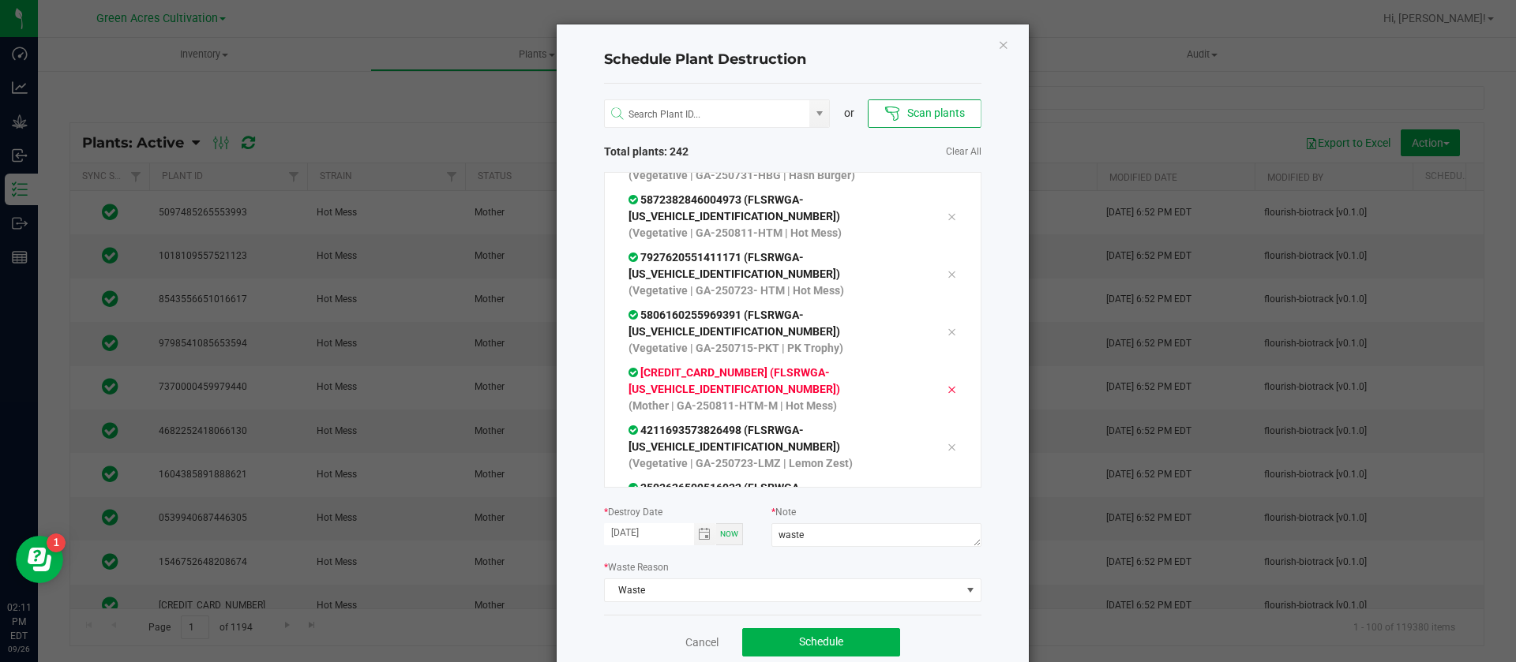
click at [935, 380] on div at bounding box center [951, 389] width 33 height 19
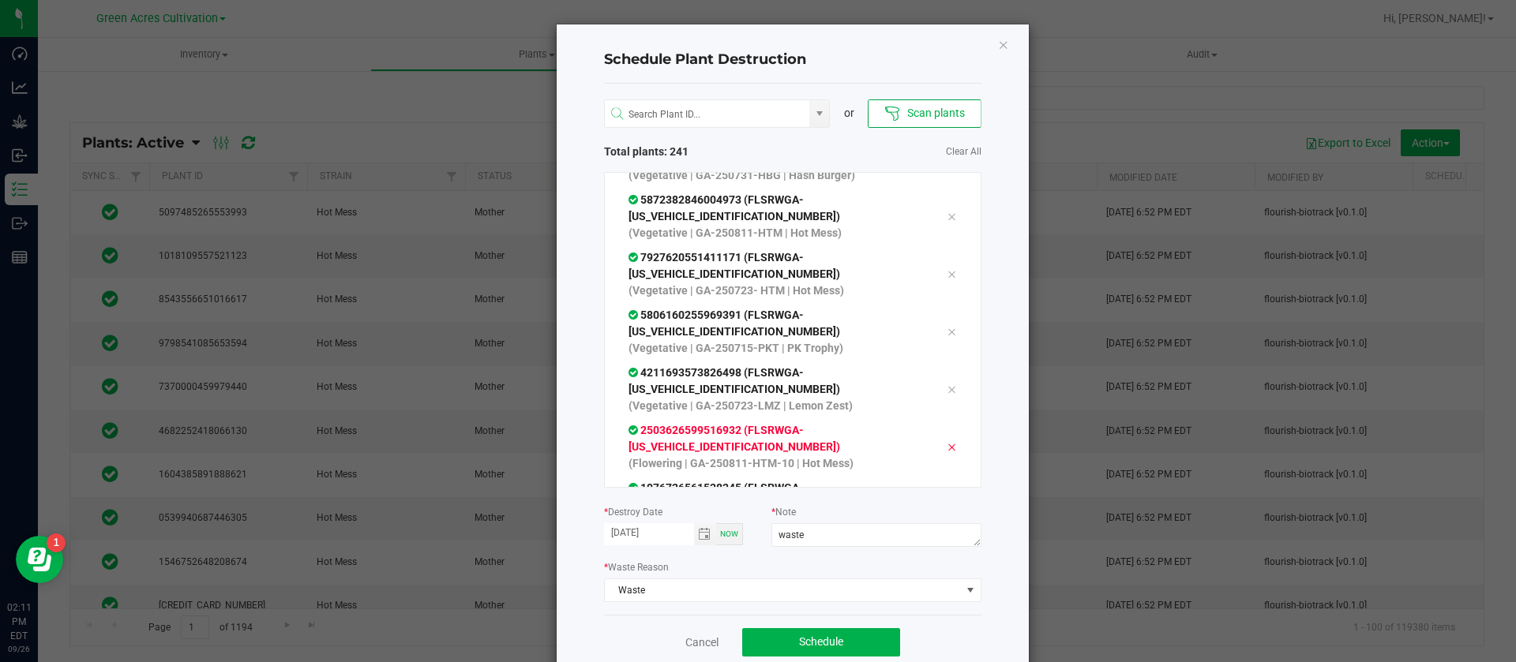
click at [946, 441] on icon at bounding box center [950, 447] width 9 height 13
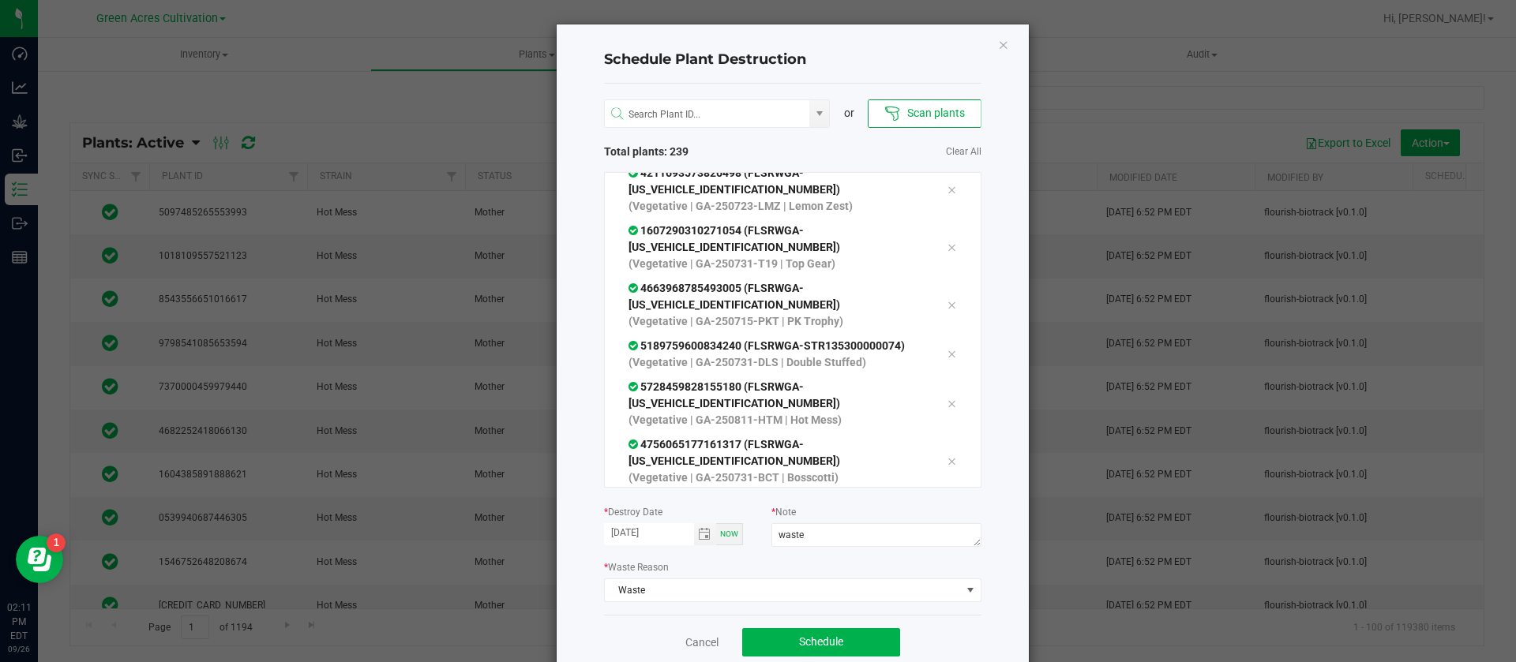
scroll to position [10183, 0]
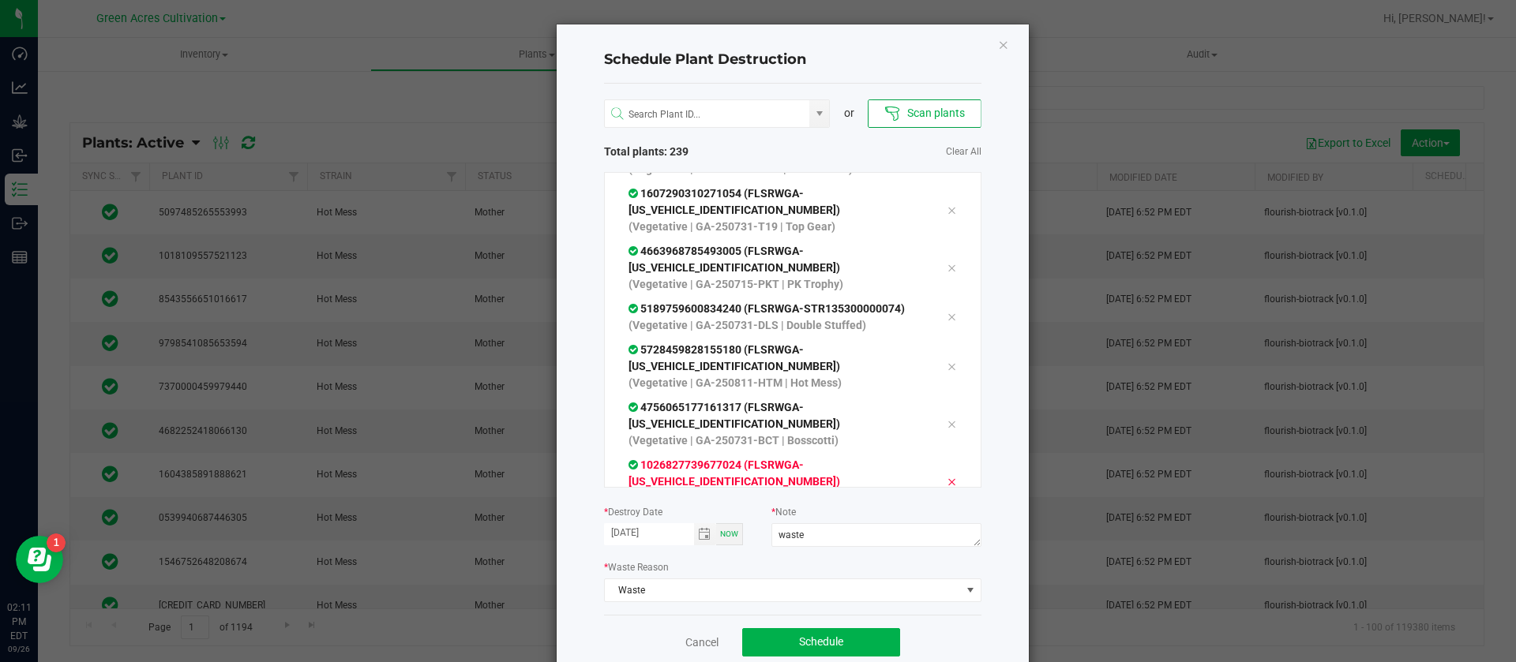
click at [935, 472] on div at bounding box center [951, 481] width 33 height 19
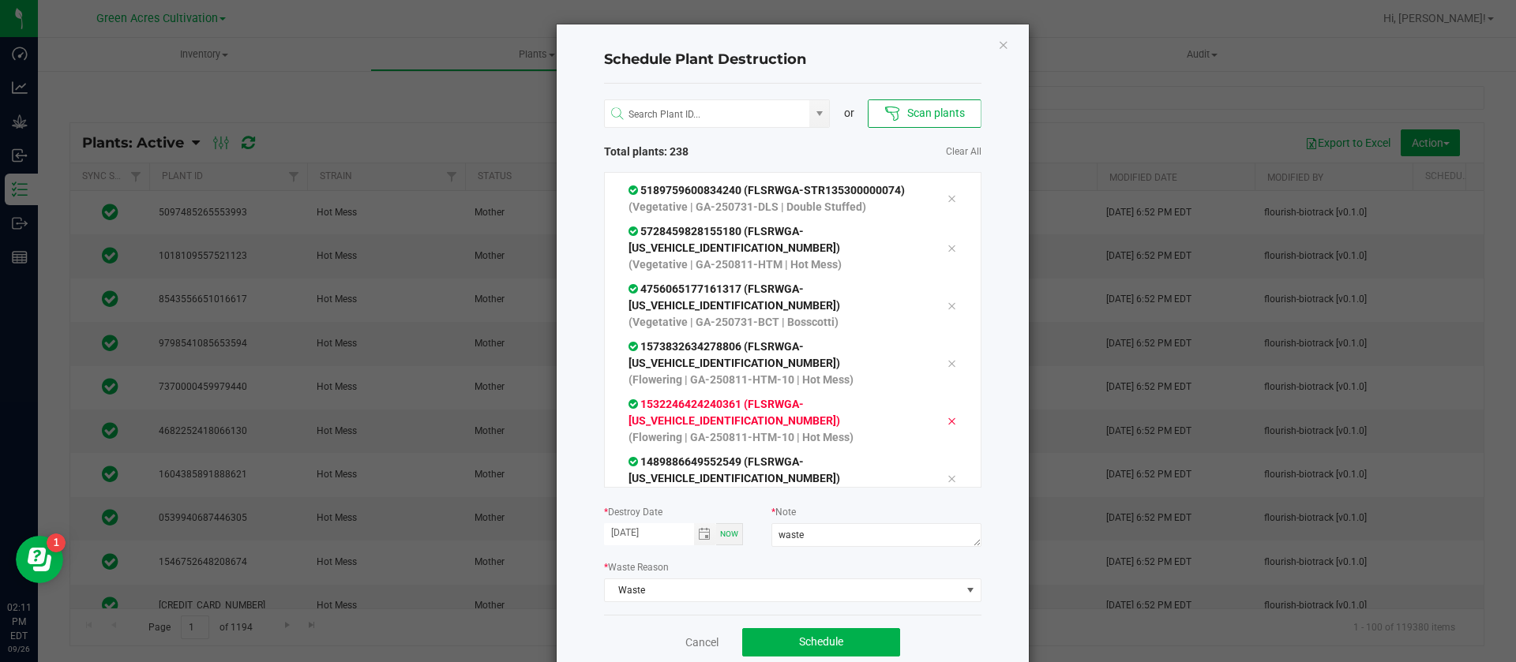
click at [935, 411] on div at bounding box center [951, 420] width 33 height 19
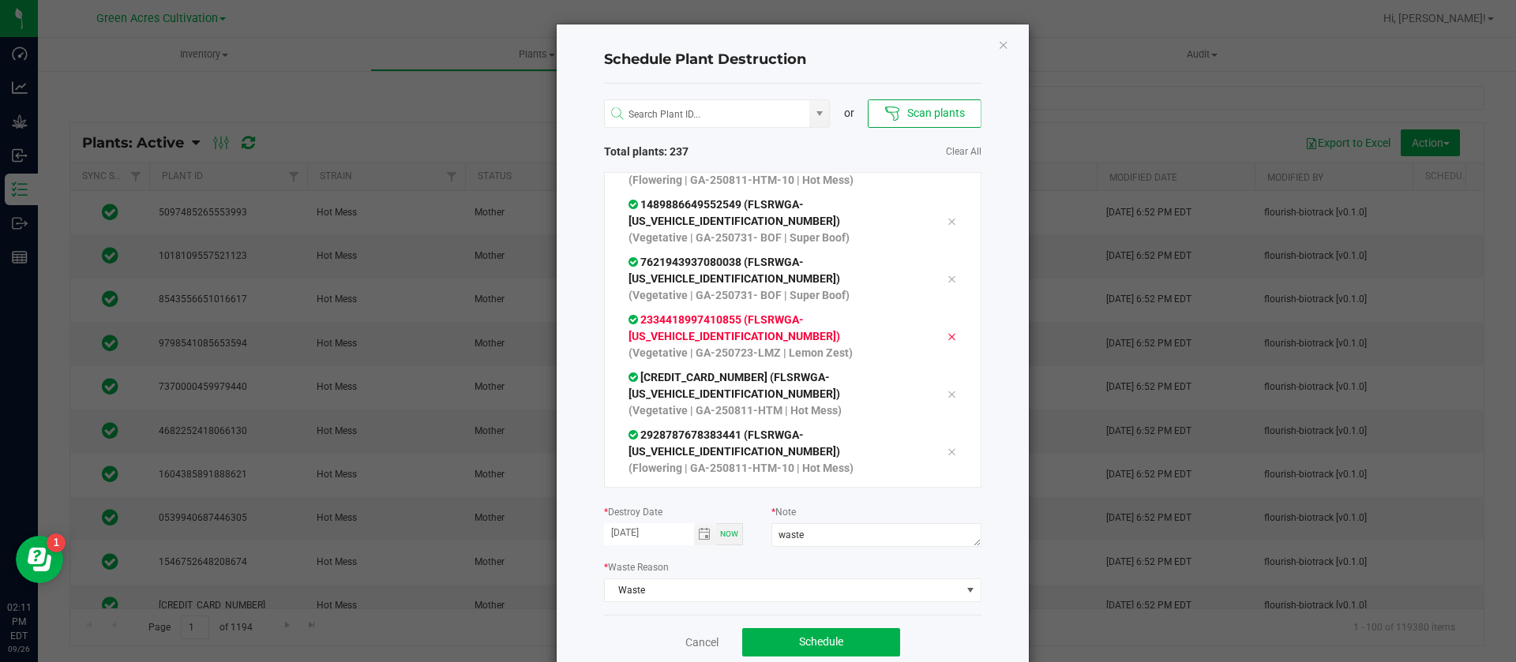
scroll to position [10538, 0]
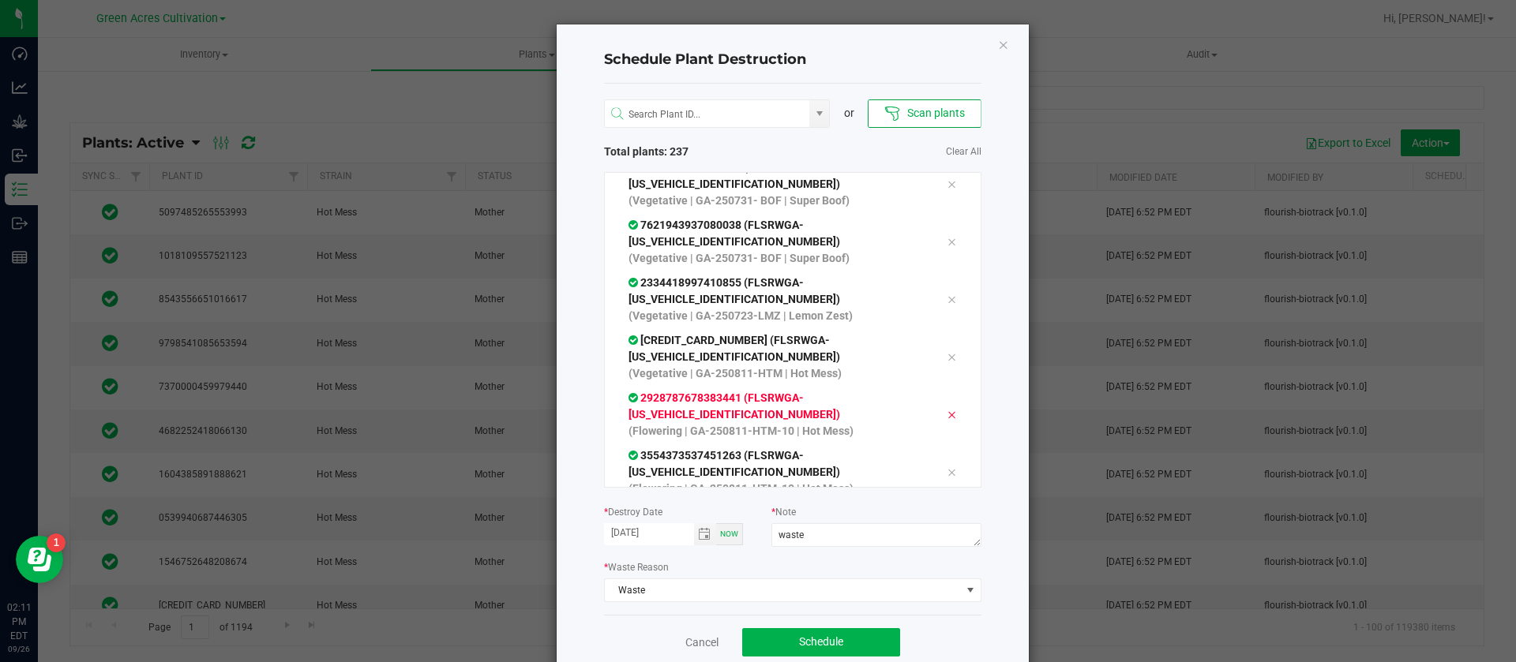
click at [946, 409] on icon at bounding box center [950, 415] width 9 height 13
click at [935, 405] on div at bounding box center [951, 414] width 33 height 19
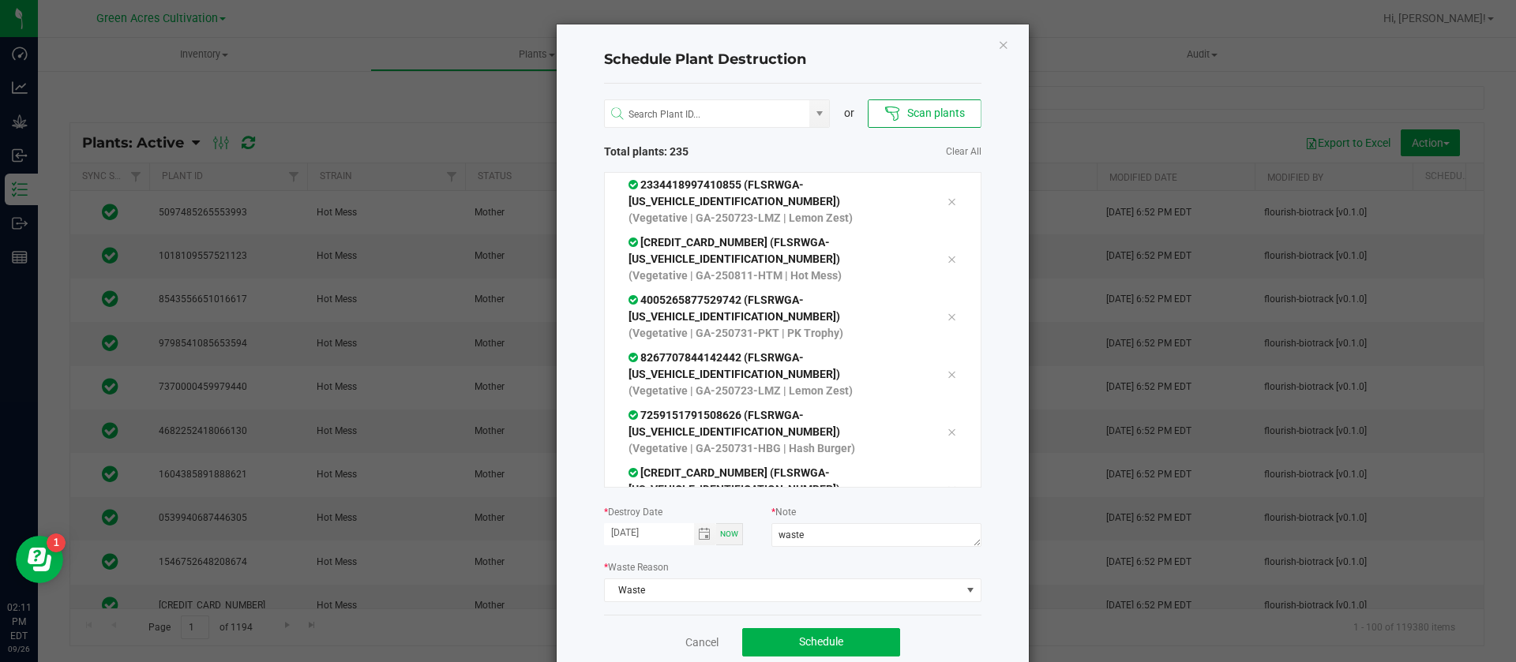
scroll to position [10657, 0]
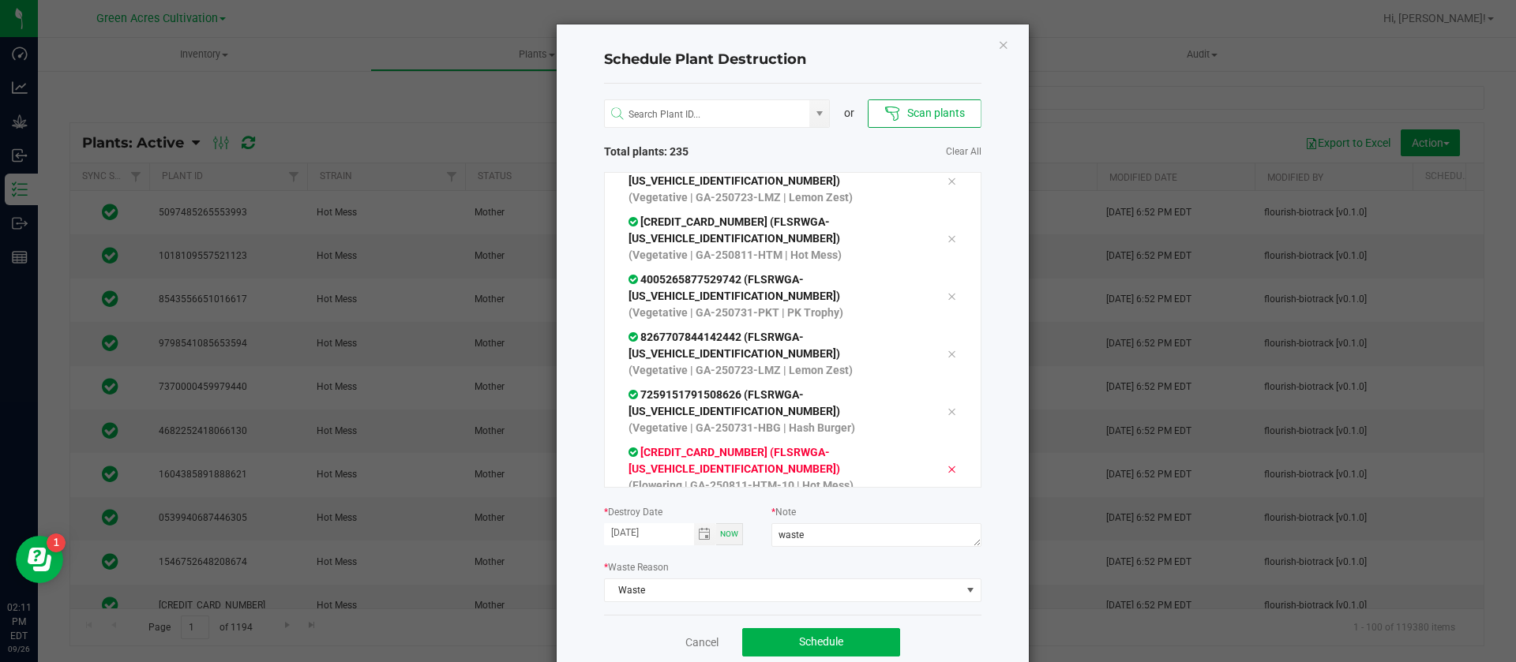
click at [946, 463] on icon at bounding box center [950, 469] width 9 height 13
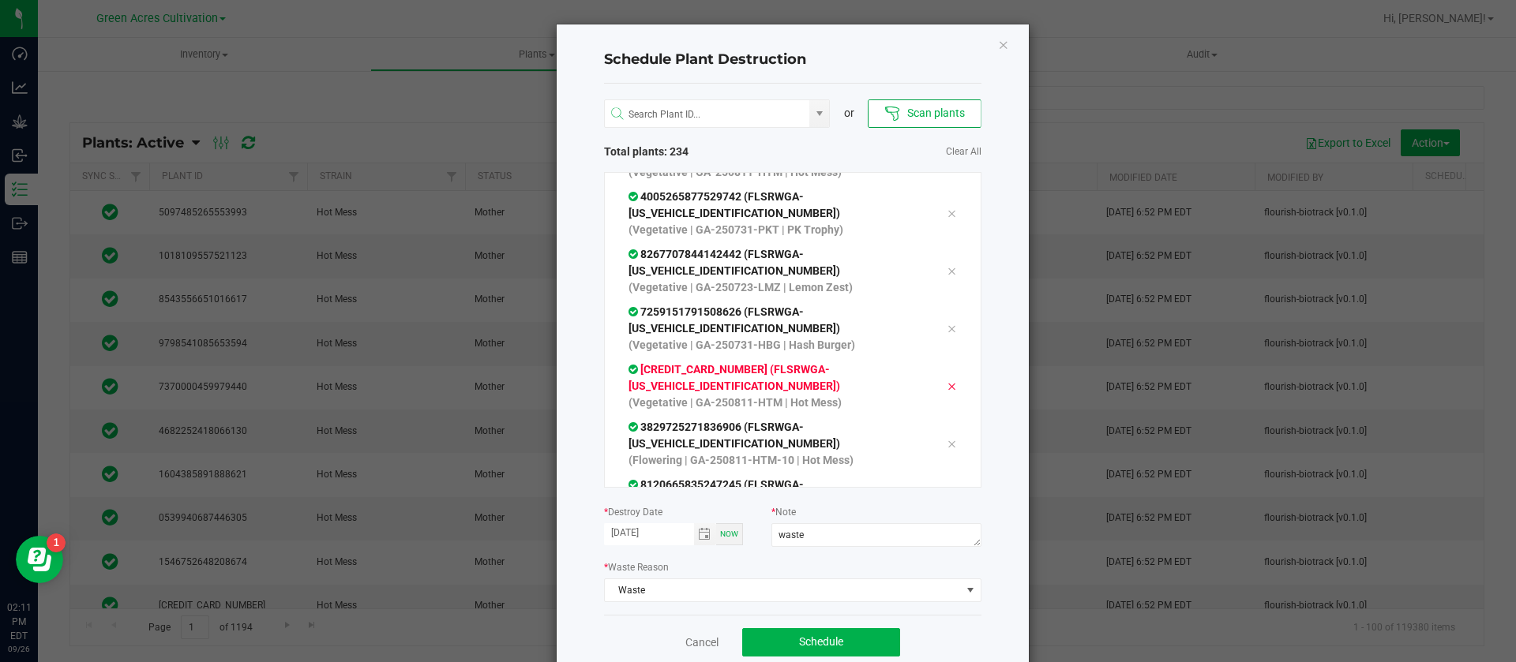
scroll to position [10775, 0]
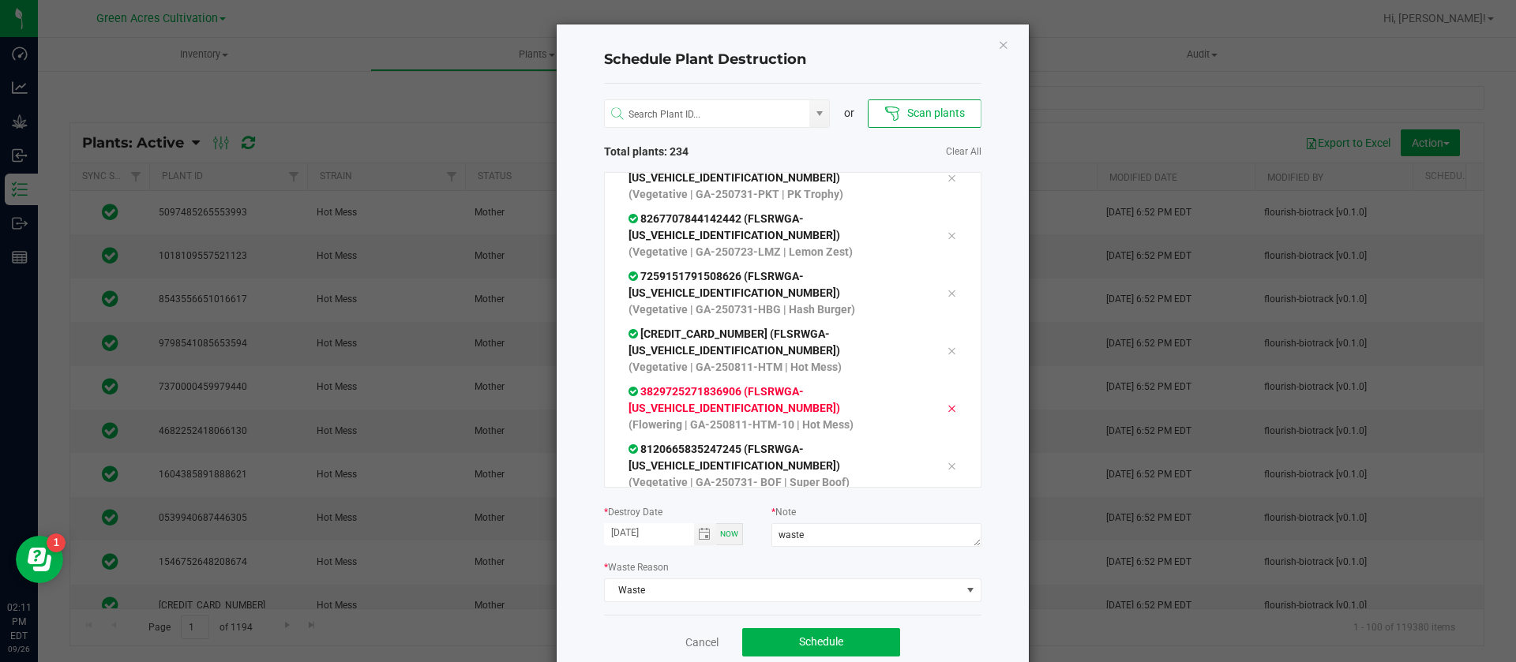
click at [935, 399] on div at bounding box center [951, 408] width 33 height 19
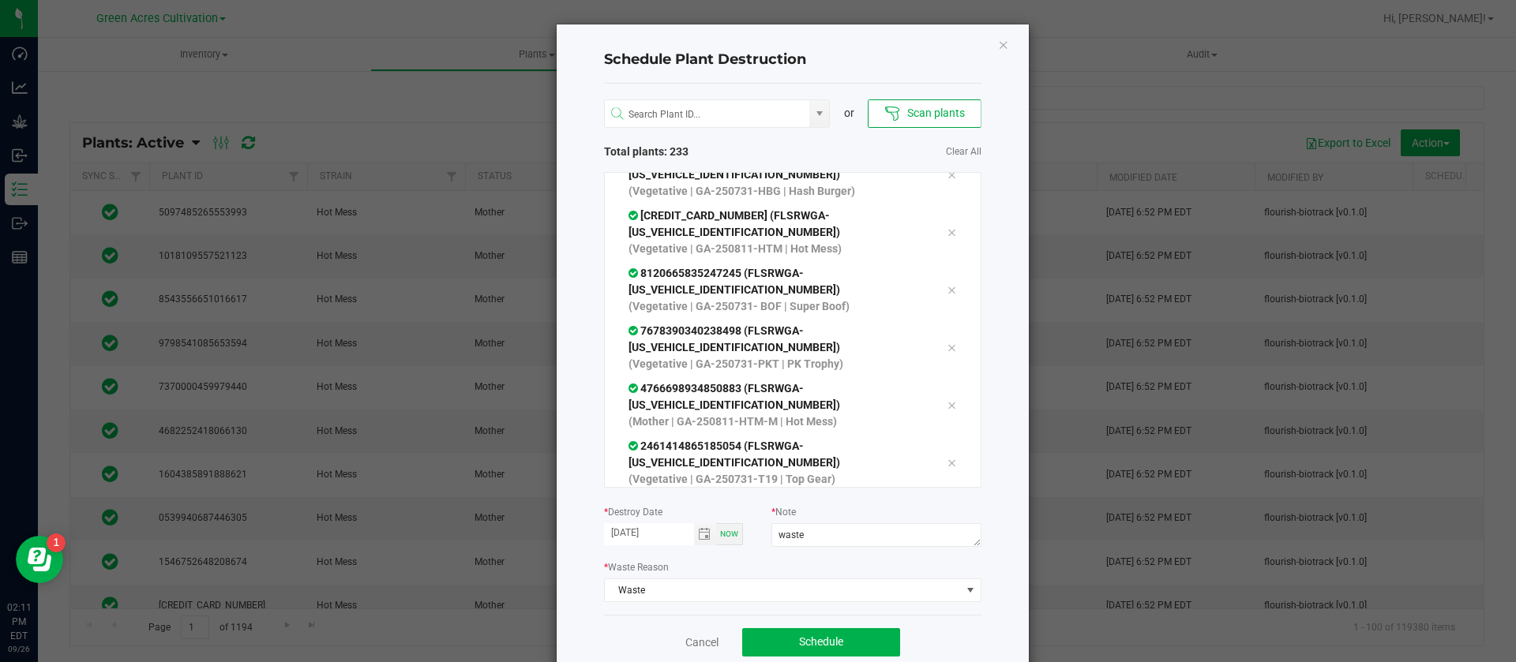
scroll to position [11012, 0]
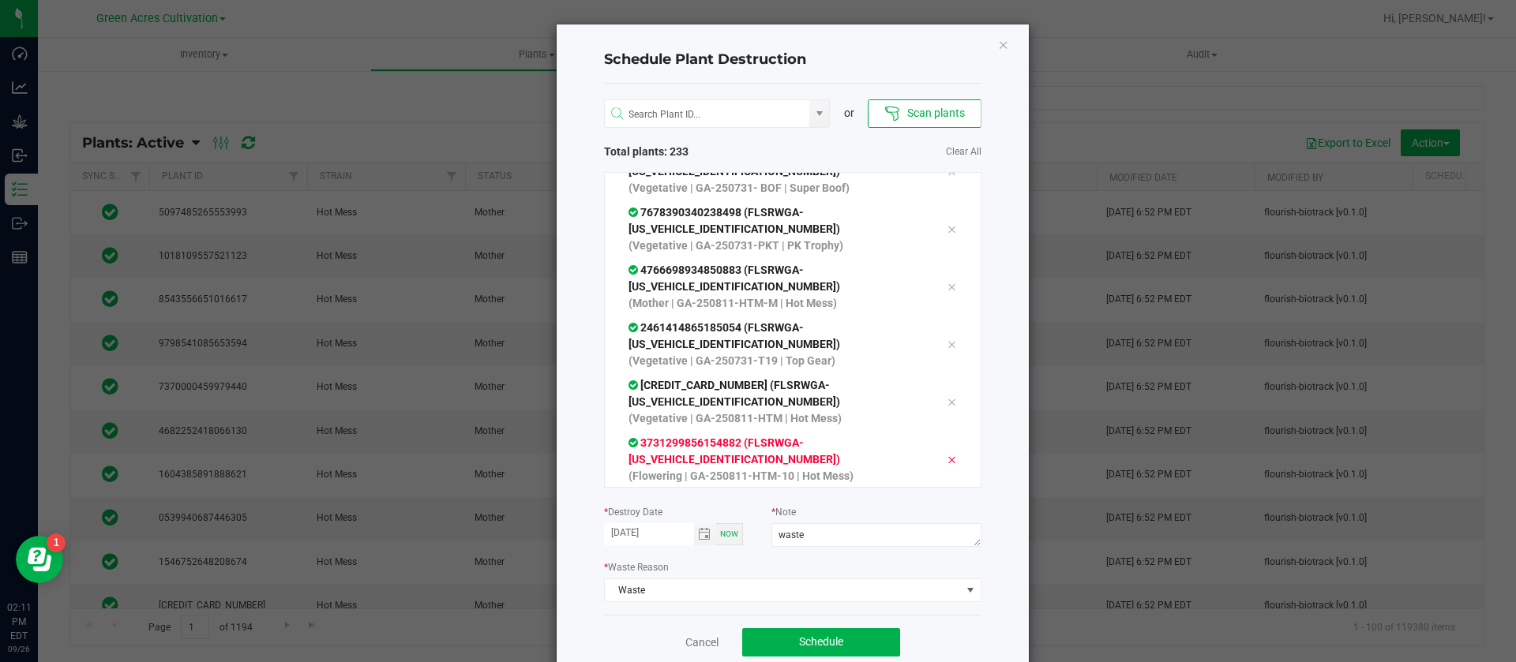
click at [946, 454] on icon at bounding box center [950, 460] width 9 height 13
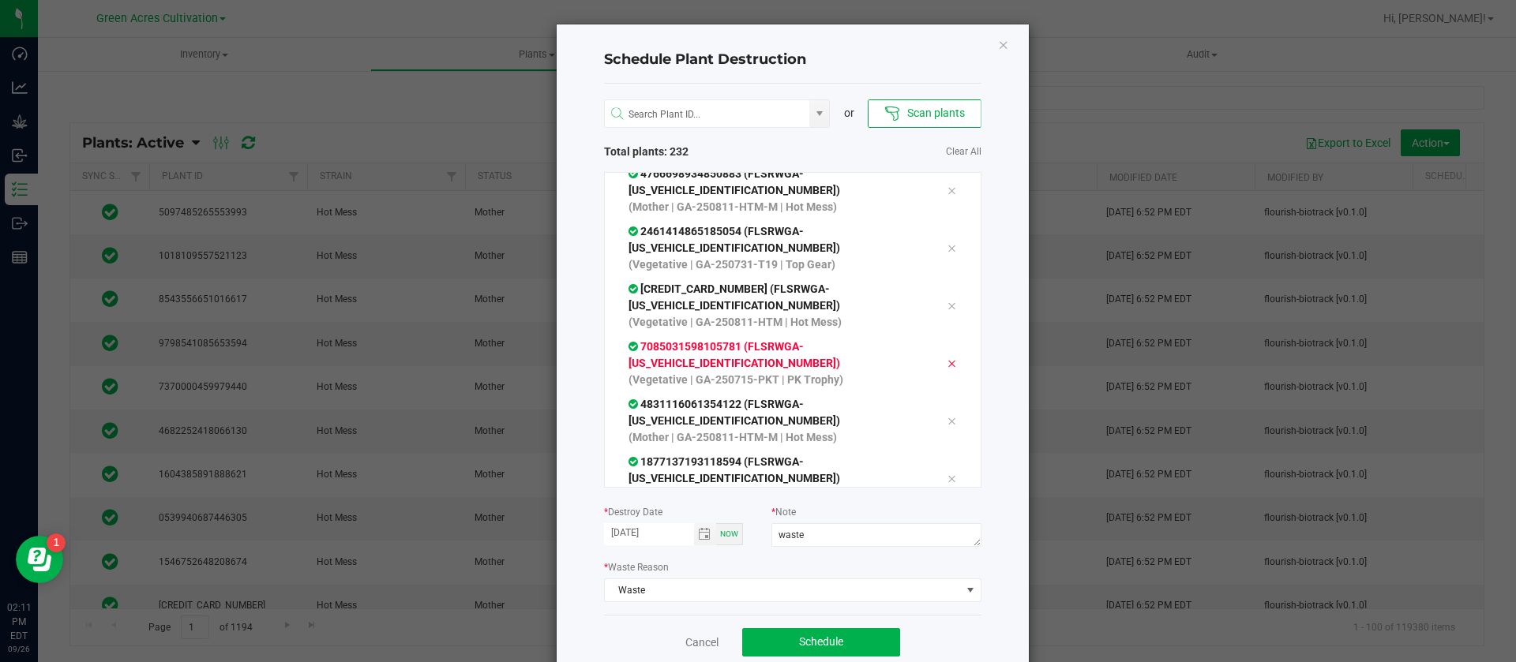
scroll to position [11131, 0]
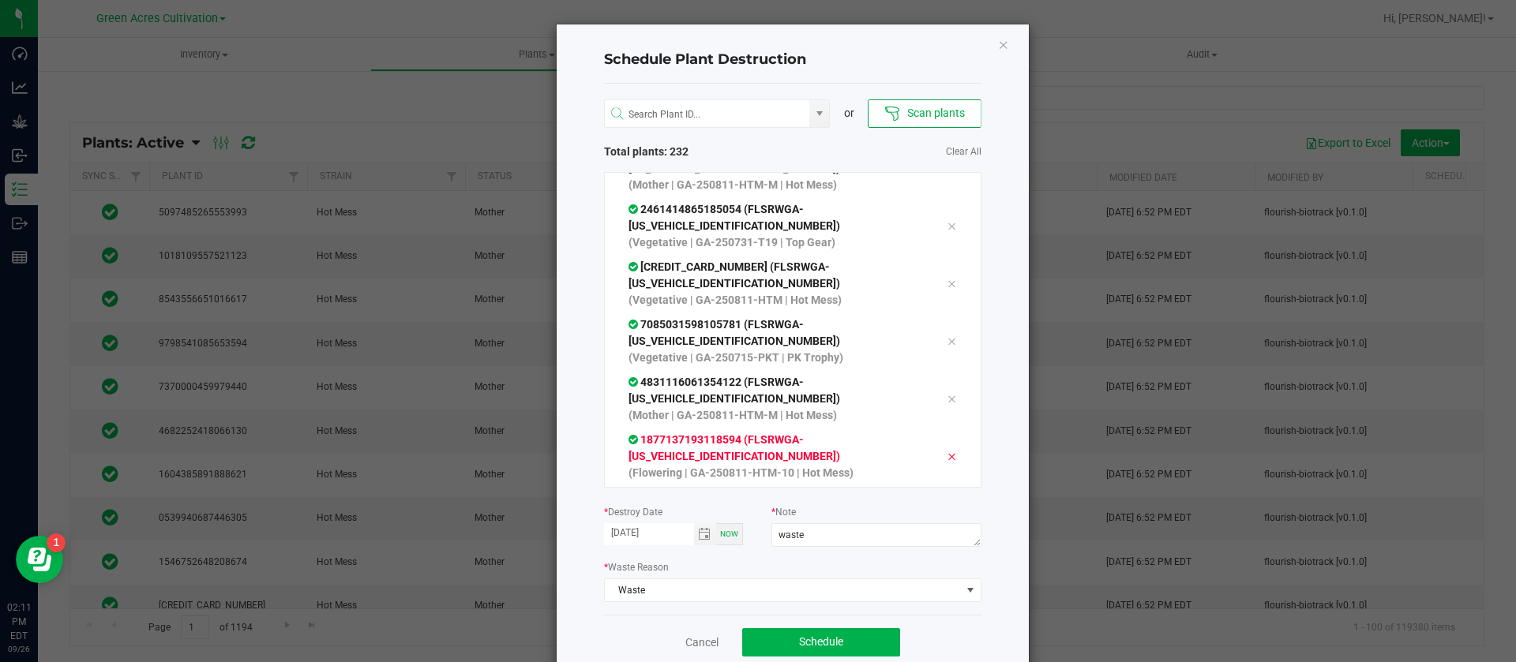
click at [946, 451] on icon at bounding box center [950, 457] width 9 height 13
click at [946, 448] on icon at bounding box center [950, 454] width 9 height 13
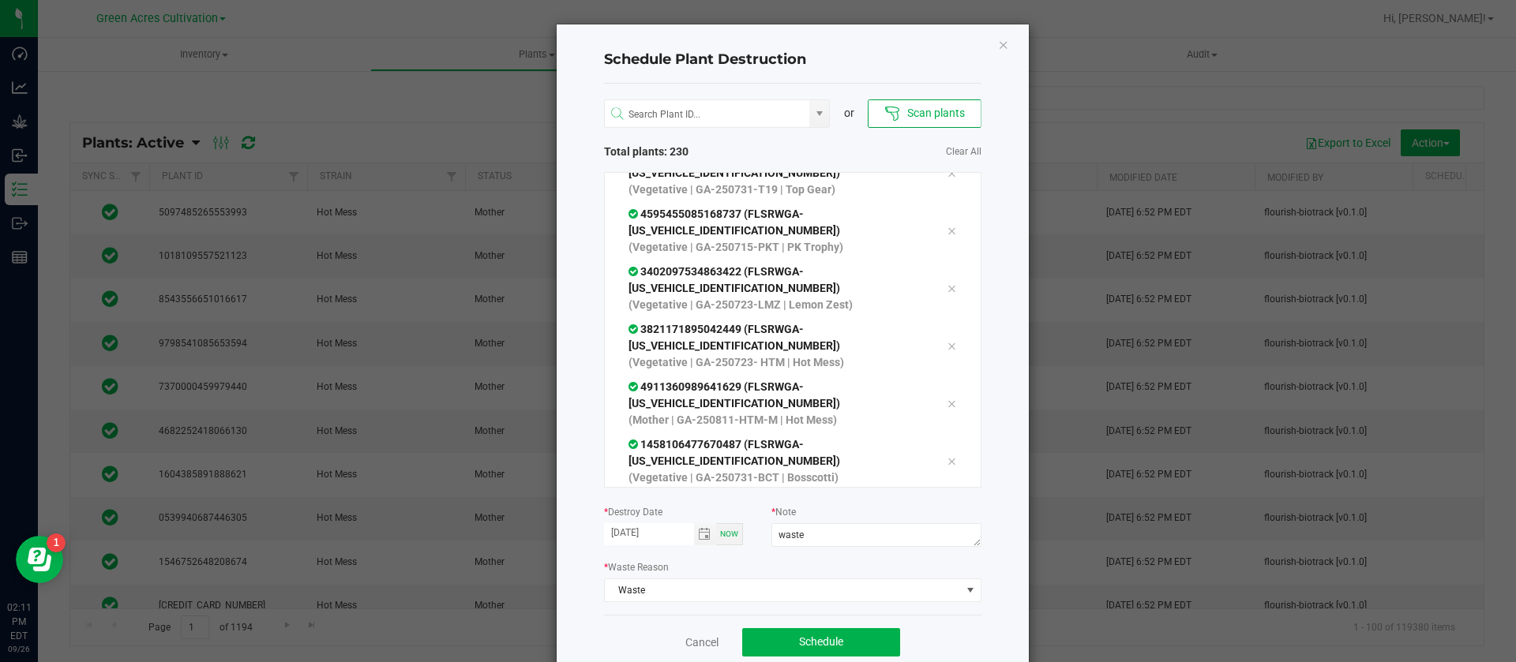
scroll to position [11486, 0]
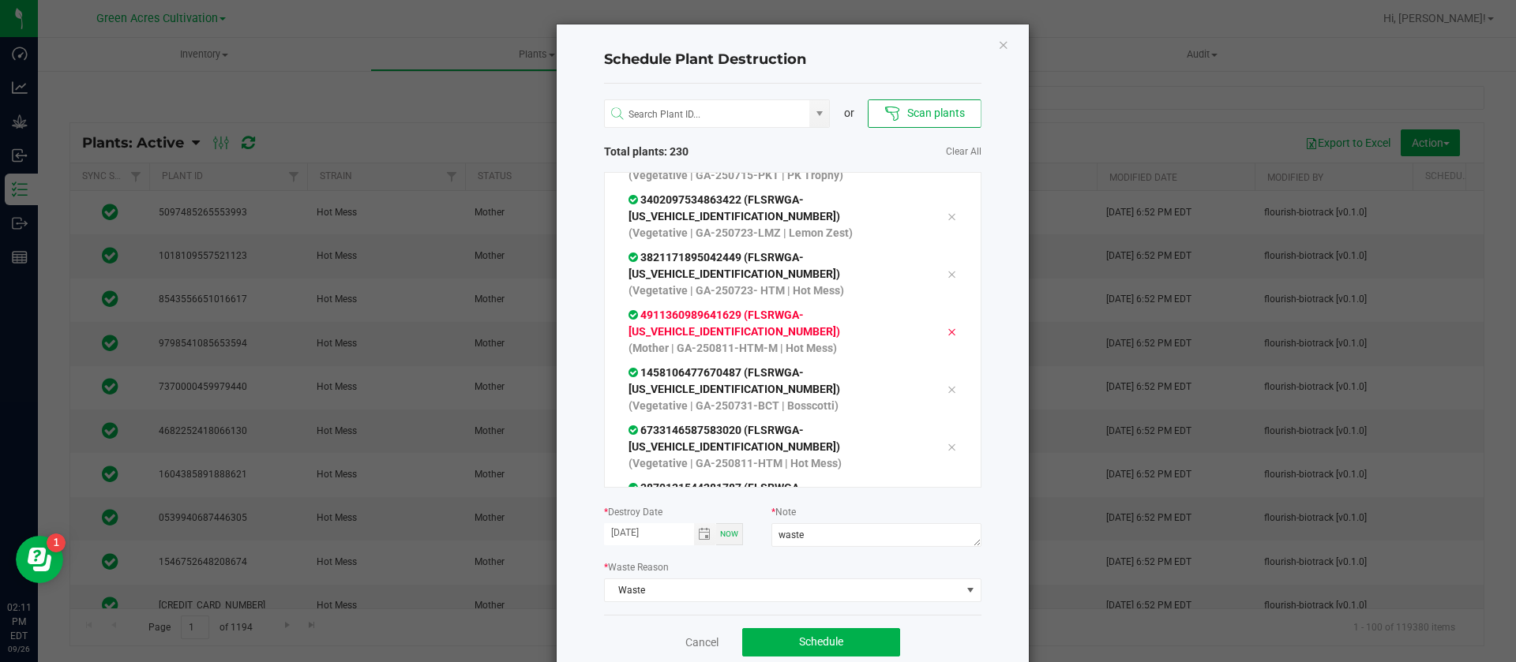
click at [946, 326] on icon at bounding box center [950, 332] width 9 height 13
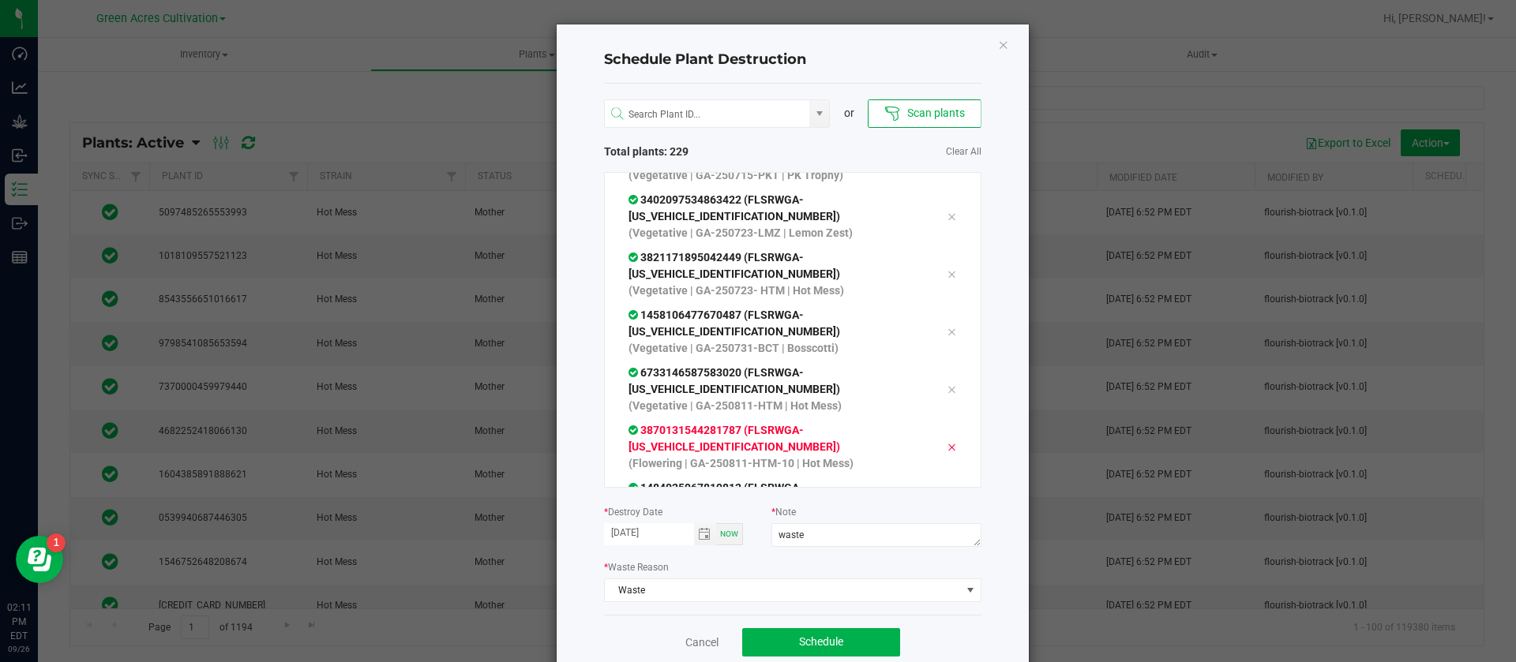
click at [946, 441] on icon at bounding box center [950, 447] width 9 height 13
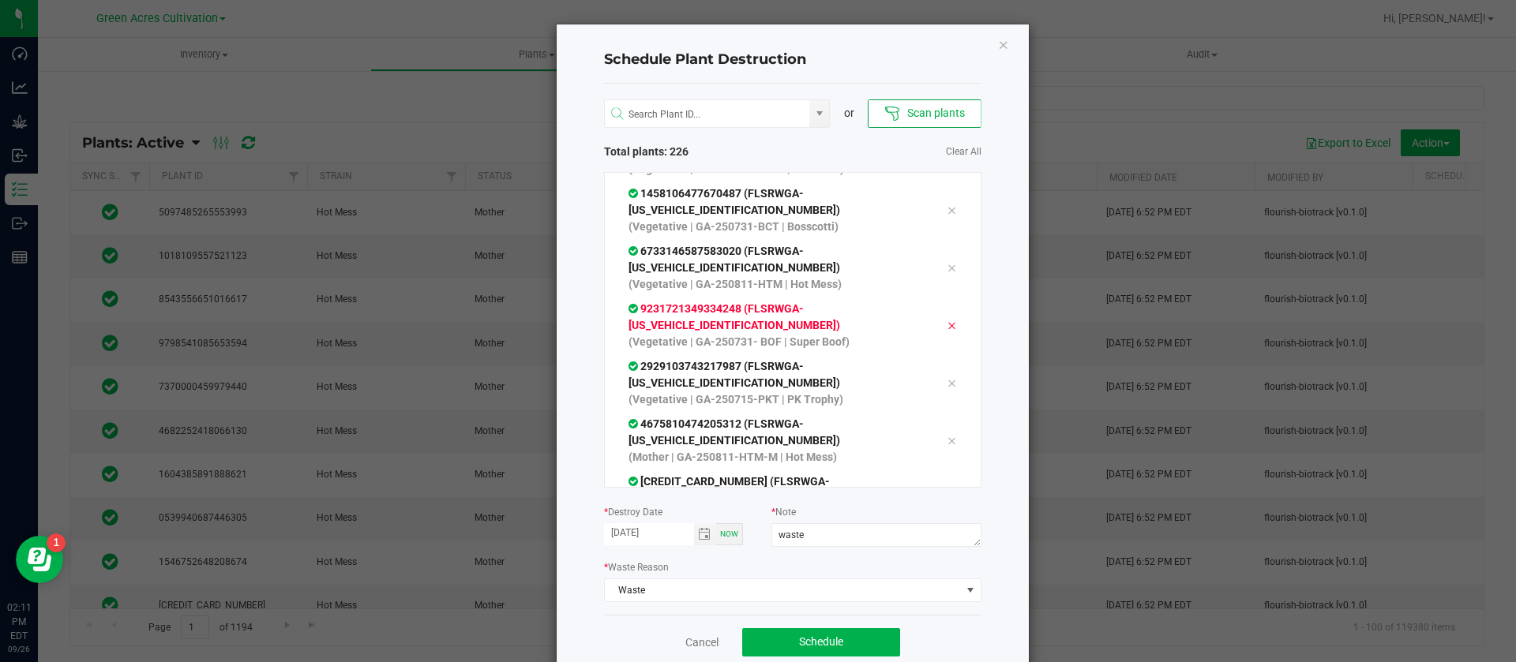
scroll to position [11723, 0]
click at [946, 320] on icon at bounding box center [950, 326] width 9 height 13
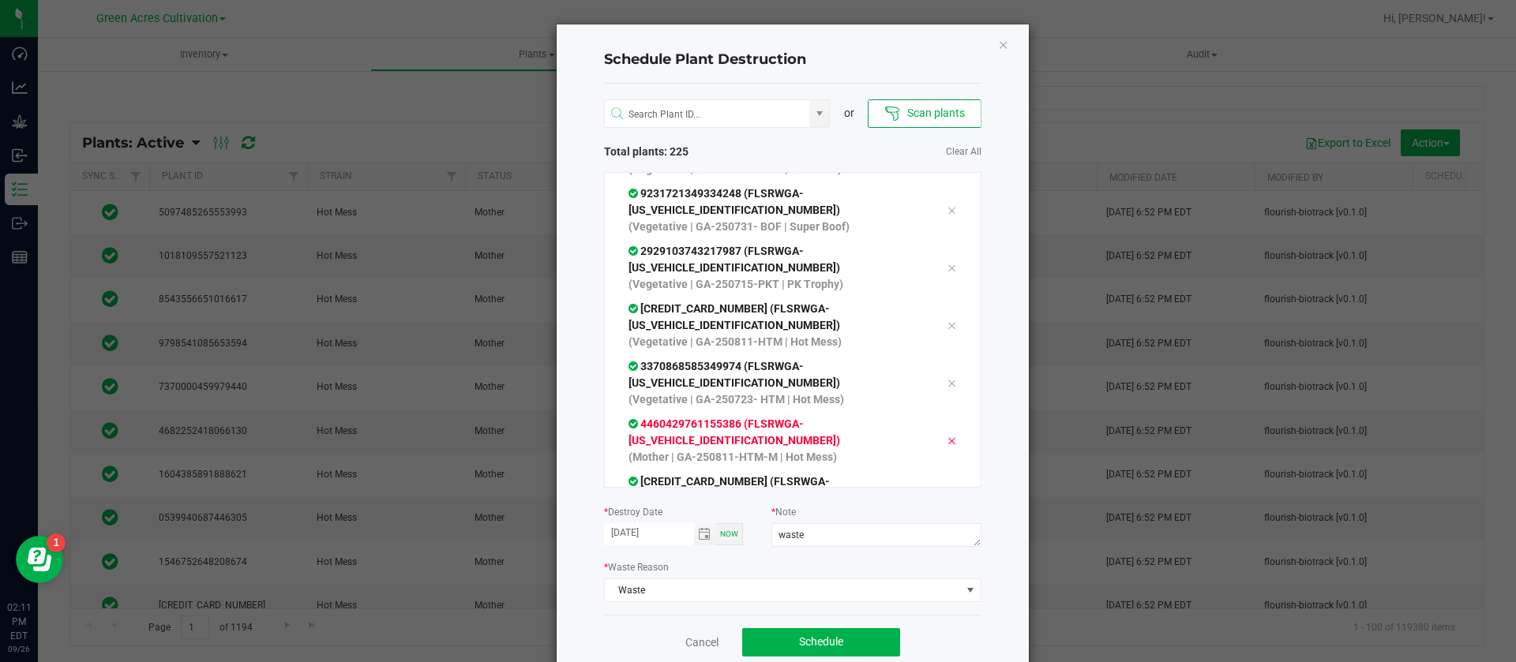
click at [946, 435] on icon at bounding box center [950, 441] width 9 height 13
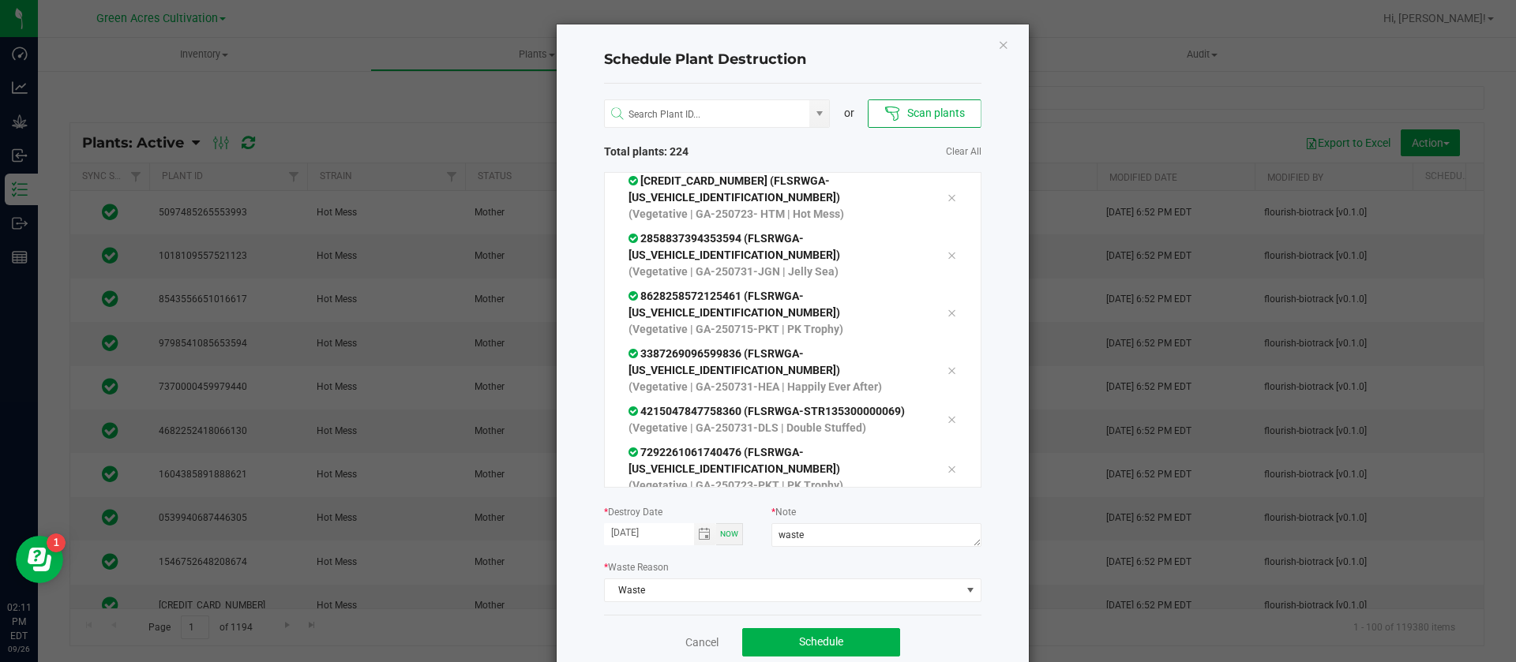
scroll to position [12315, 0]
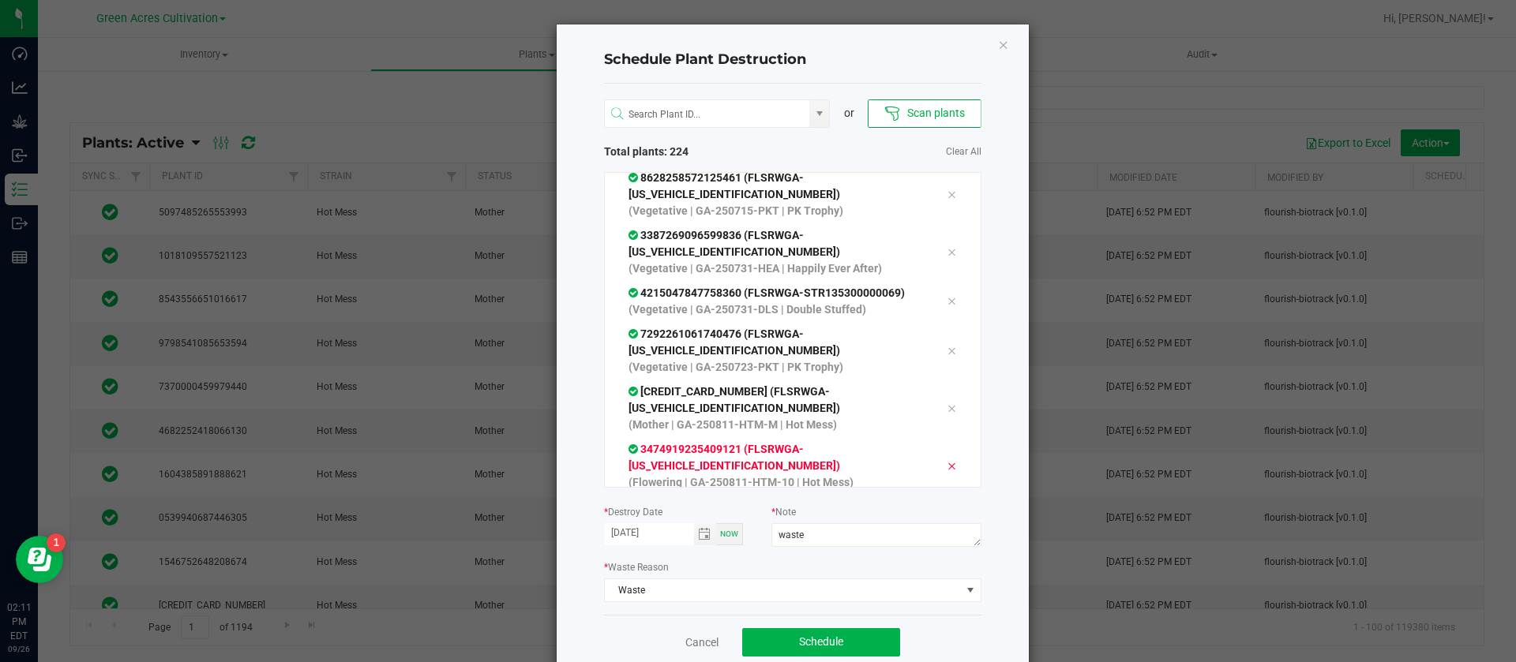
click at [935, 456] on div at bounding box center [951, 465] width 33 height 19
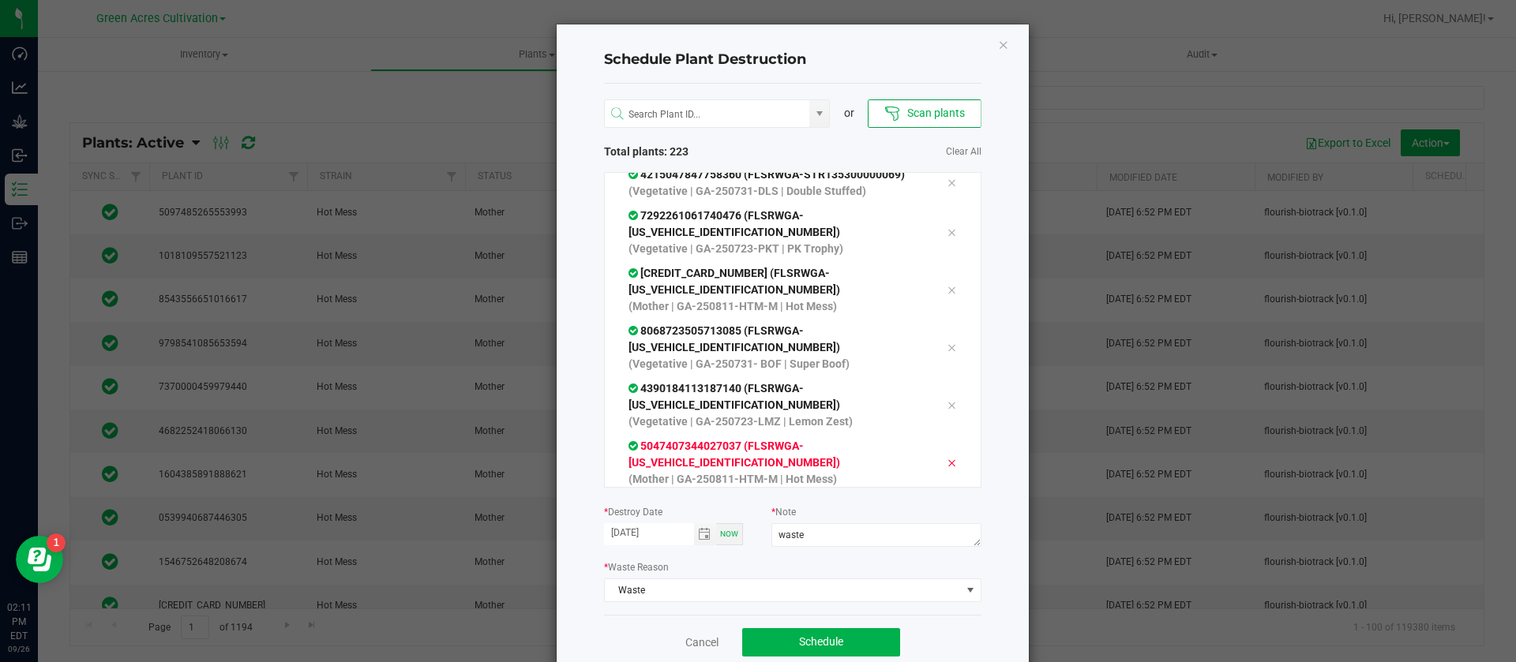
click at [946, 457] on icon at bounding box center [950, 463] width 9 height 13
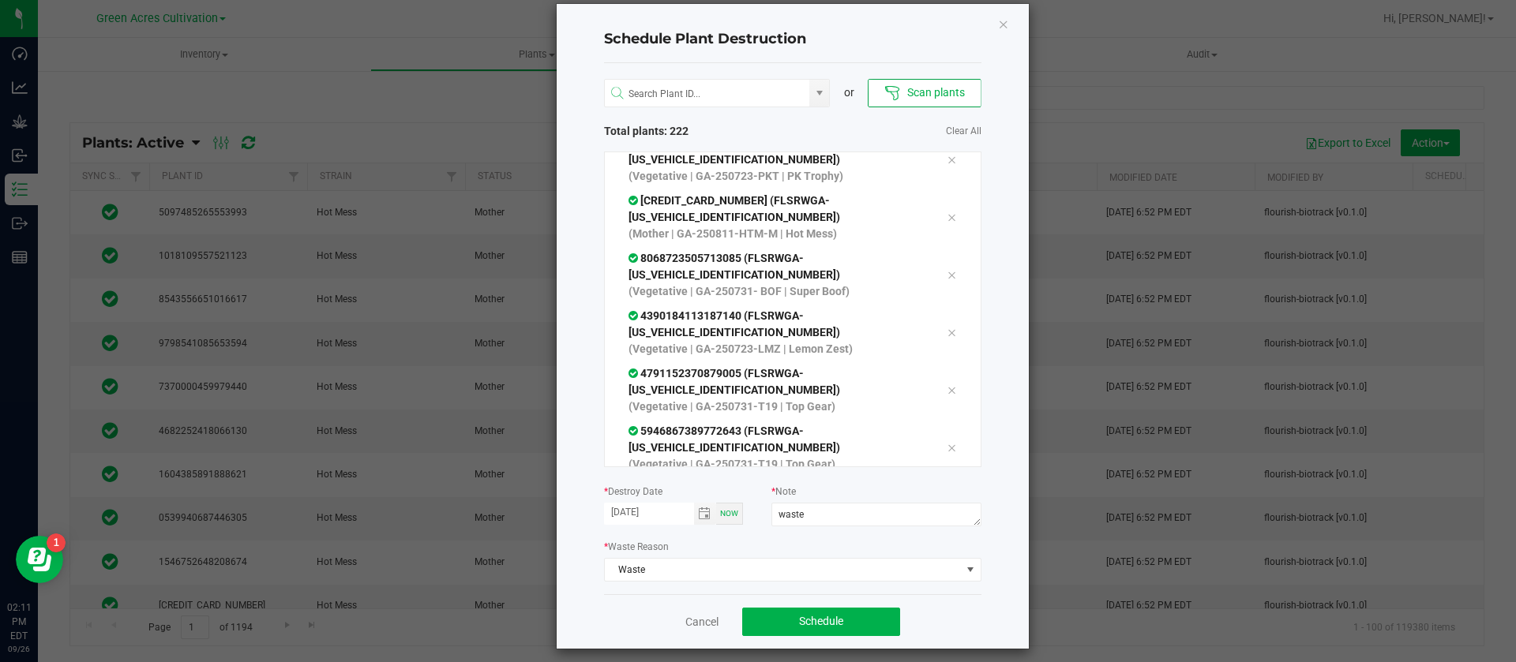
scroll to position [32, 0]
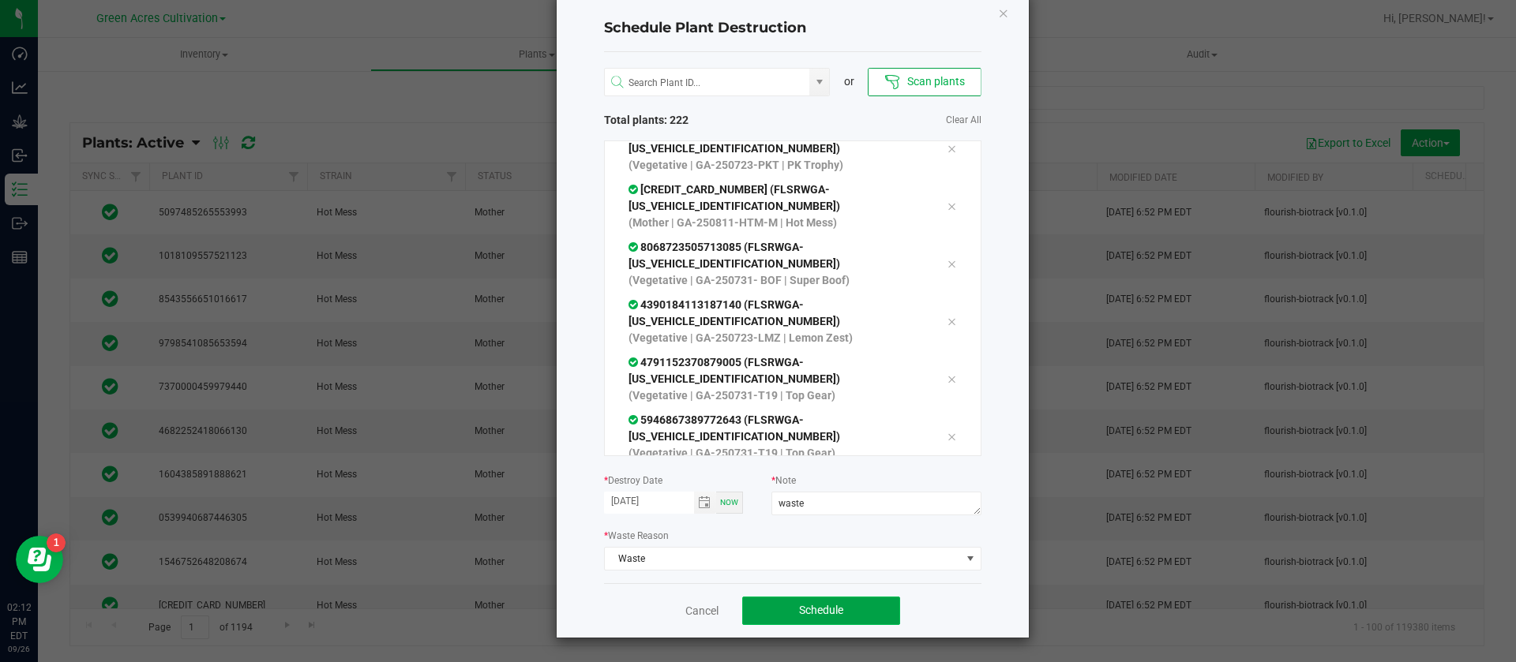
click at [833, 606] on span "Schedule" at bounding box center [821, 610] width 44 height 13
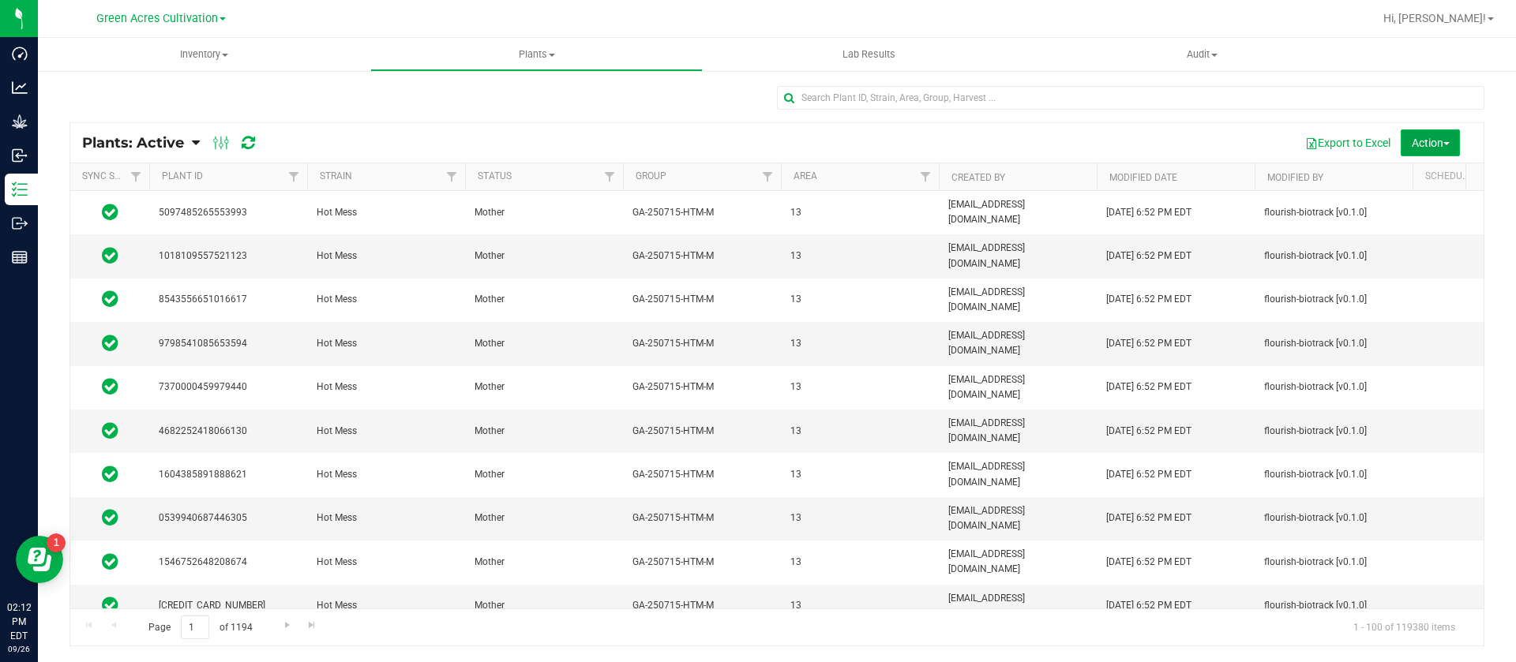
click at [1448, 137] on span "Action" at bounding box center [1430, 143] width 38 height 13
click at [1409, 178] on div at bounding box center [1412, 177] width 7 height 28
click at [1370, 178] on span "Schedule destroy" at bounding box center [1406, 178] width 81 height 13
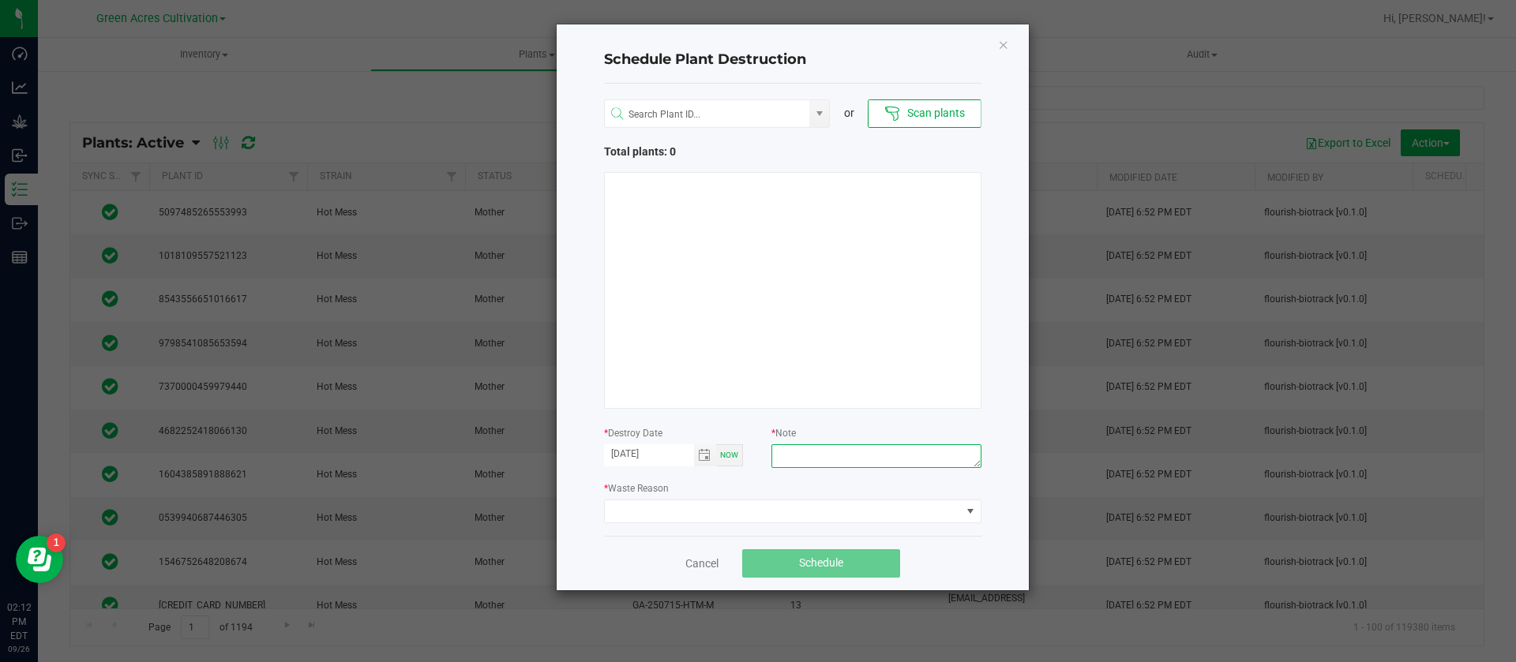
click at [943, 451] on textarea at bounding box center [875, 456] width 209 height 24
type textarea "waste"
click at [637, 506] on span at bounding box center [783, 511] width 356 height 22
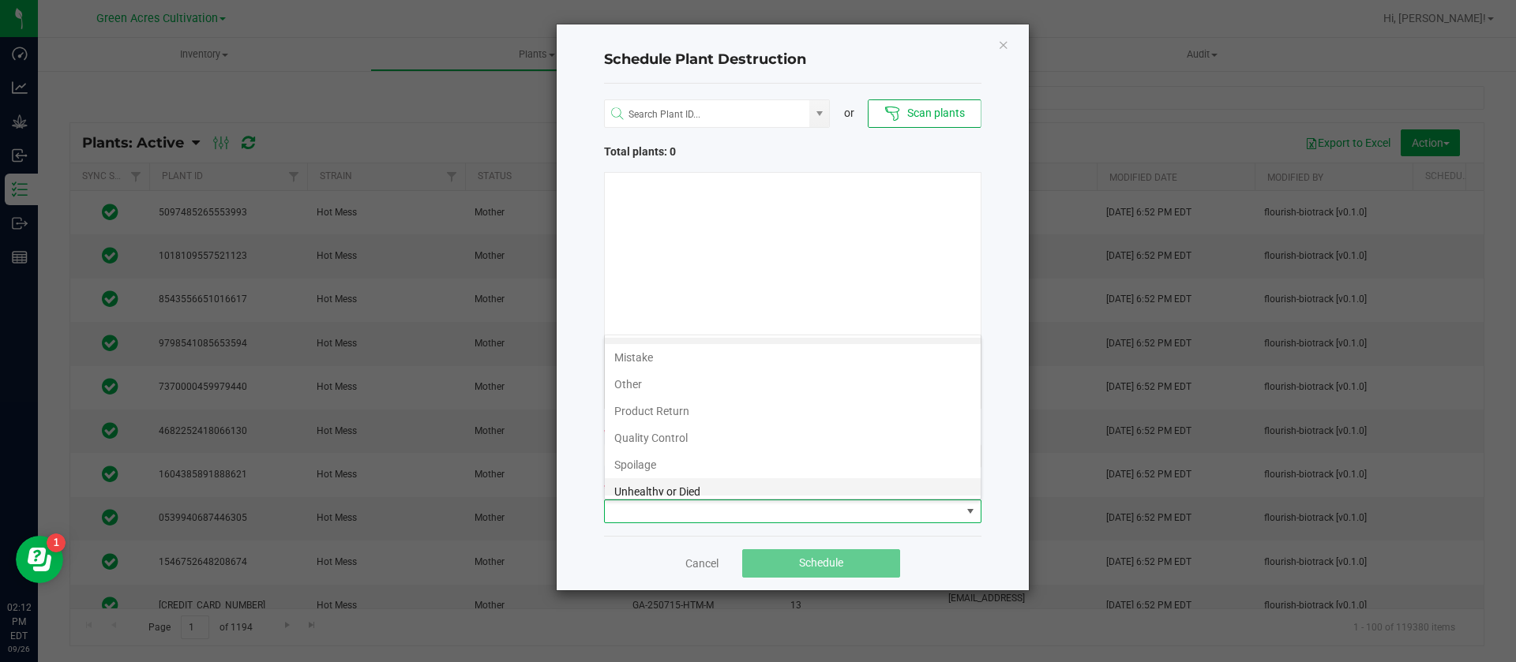
scroll to position [57, 0]
click at [637, 474] on li "Waste" at bounding box center [793, 482] width 376 height 27
click at [744, 323] on div at bounding box center [792, 290] width 377 height 237
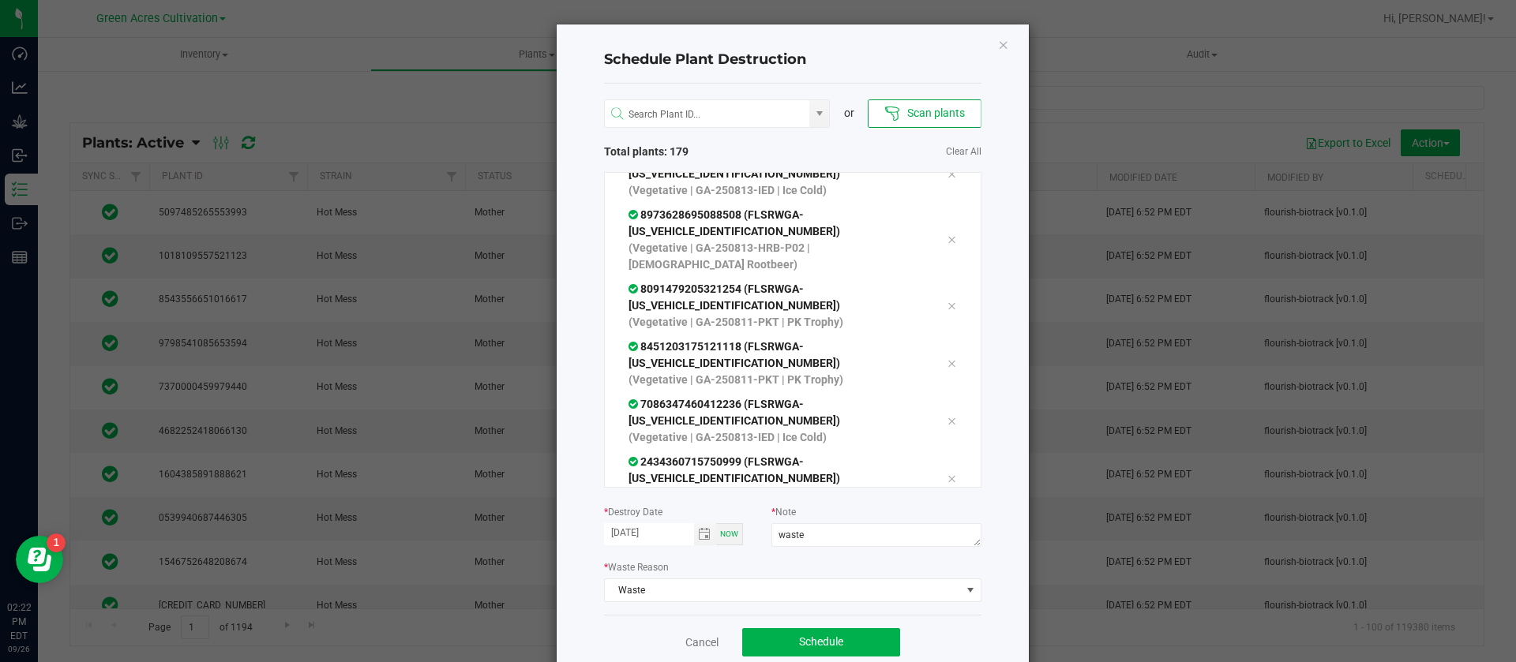
scroll to position [9900, 0]
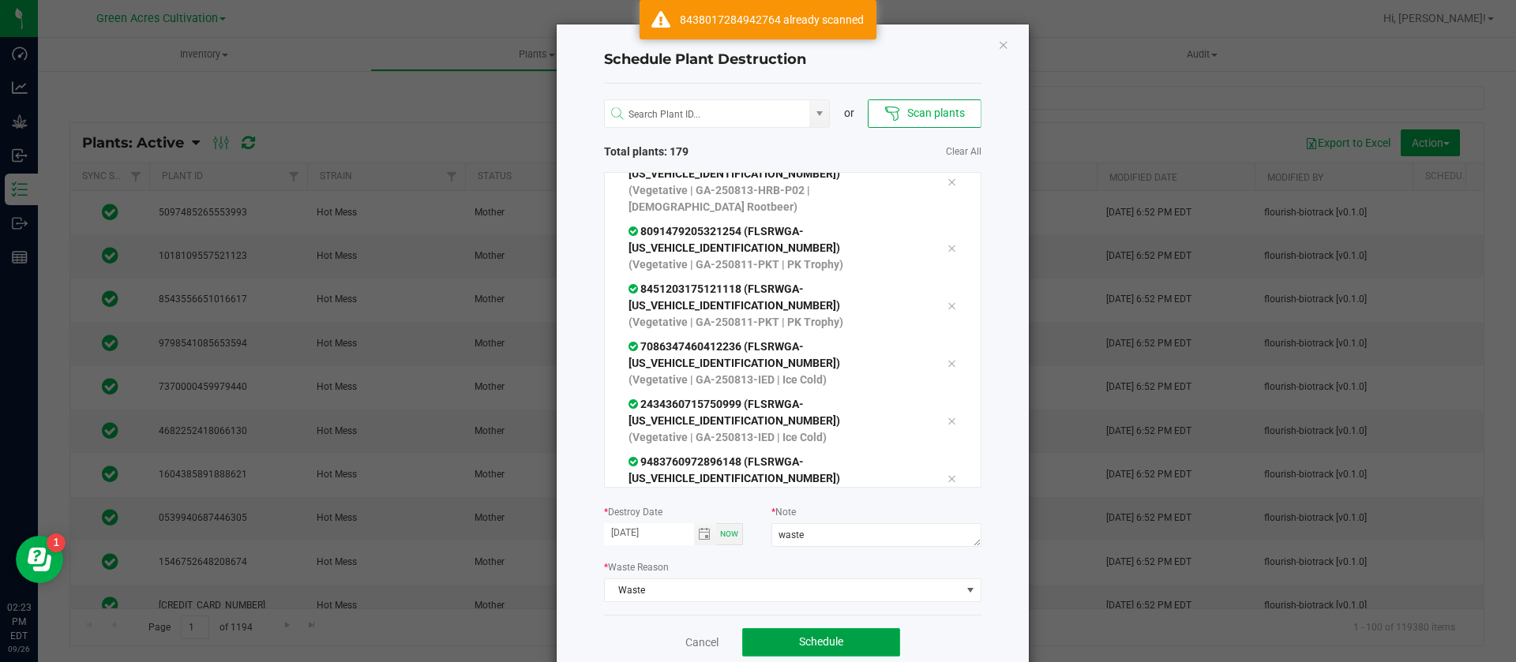
click at [782, 628] on button "Schedule" at bounding box center [821, 642] width 158 height 28
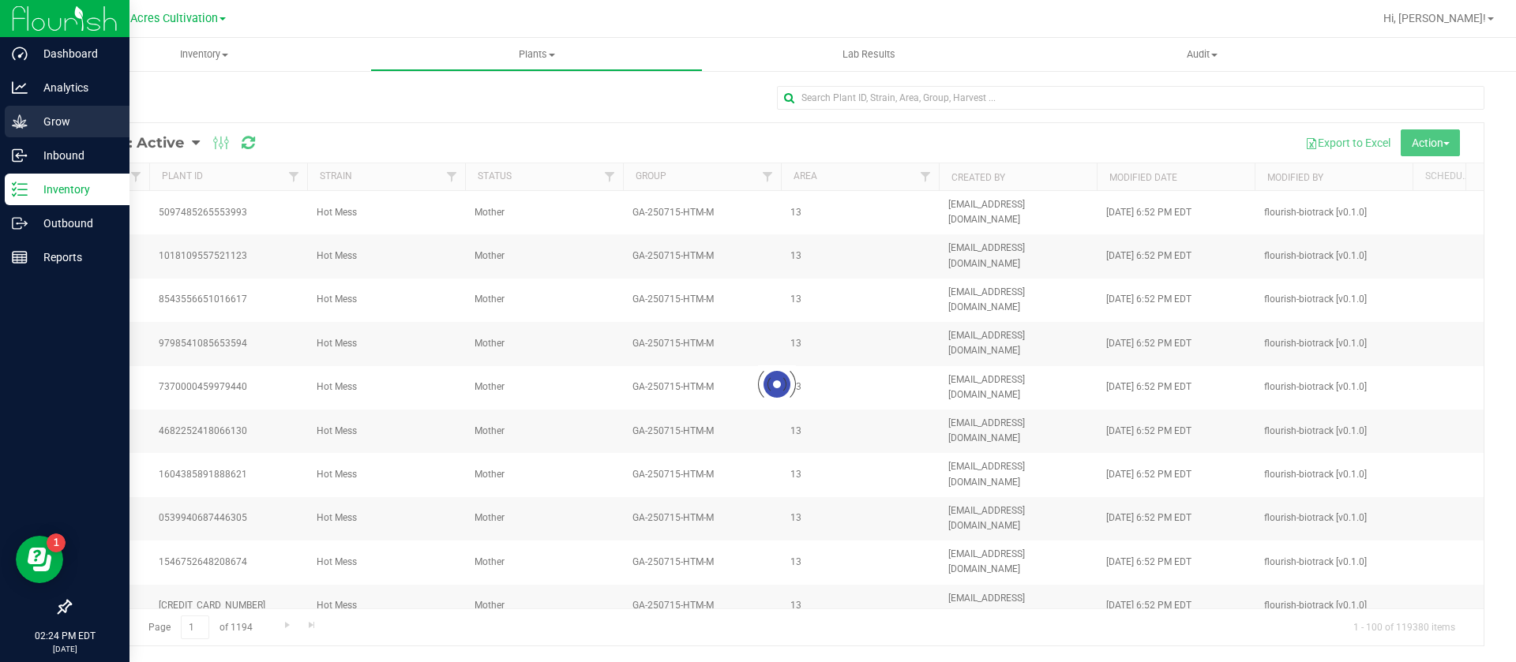
click at [14, 118] on icon at bounding box center [20, 122] width 16 height 16
